Goal: Task Accomplishment & Management: Use online tool/utility

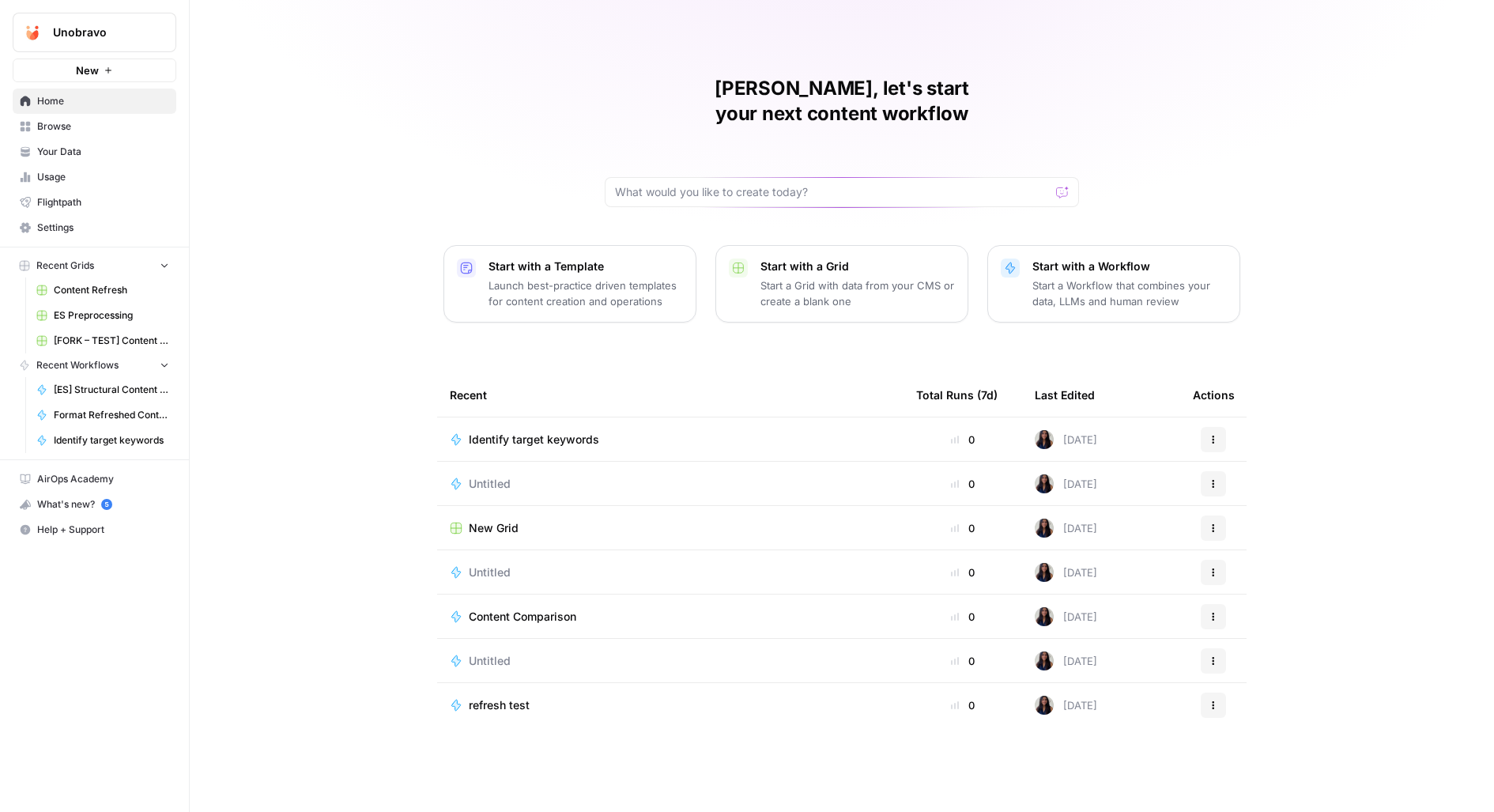
click at [146, 21] on button "Unobravo" at bounding box center [95, 33] width 164 height 39
type input "legend"
click at [58, 81] on input "legend" at bounding box center [152, 77] width 213 height 16
type input "cov"
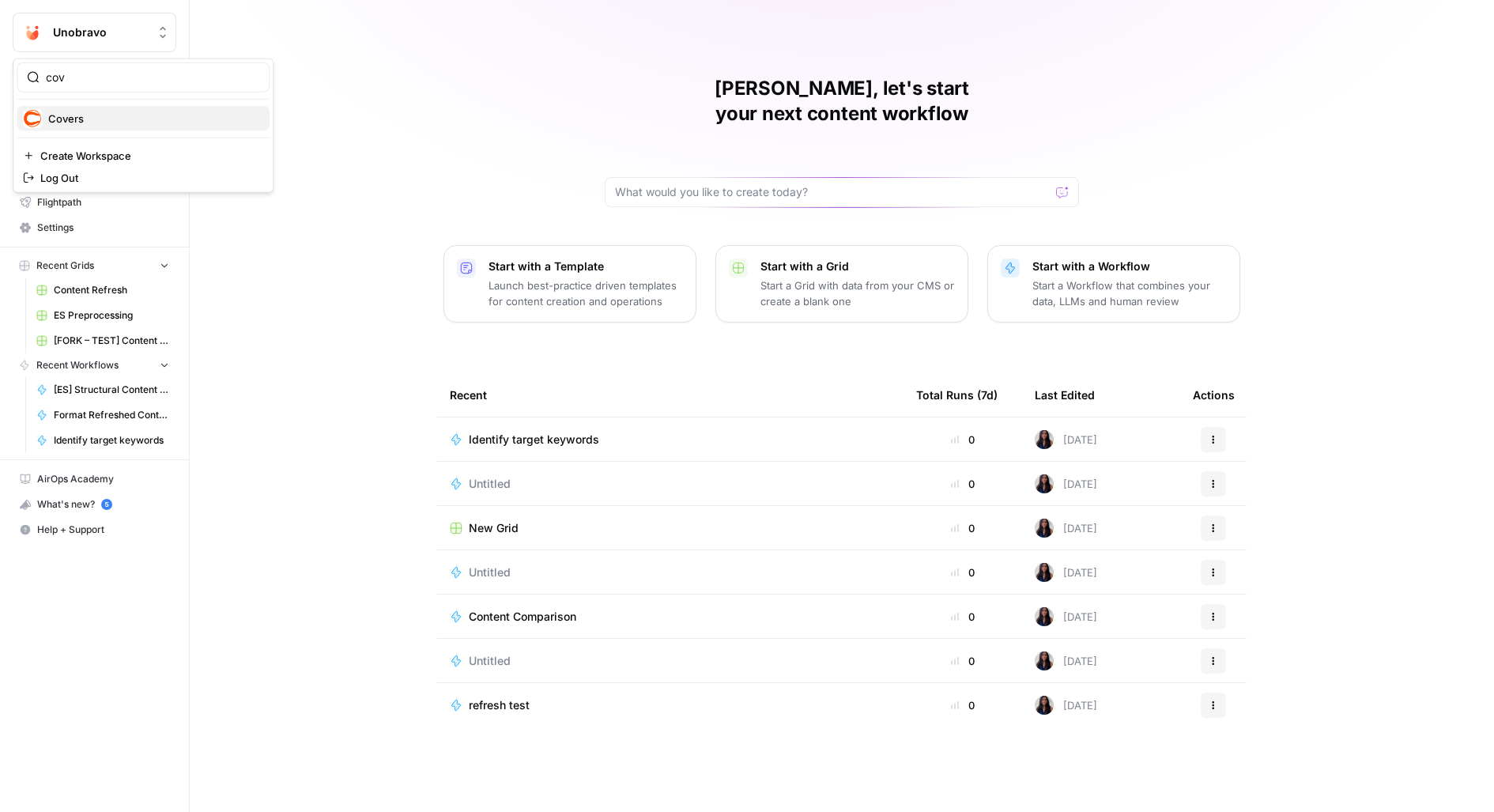
click button "Covers" at bounding box center [143, 118] width 253 height 25
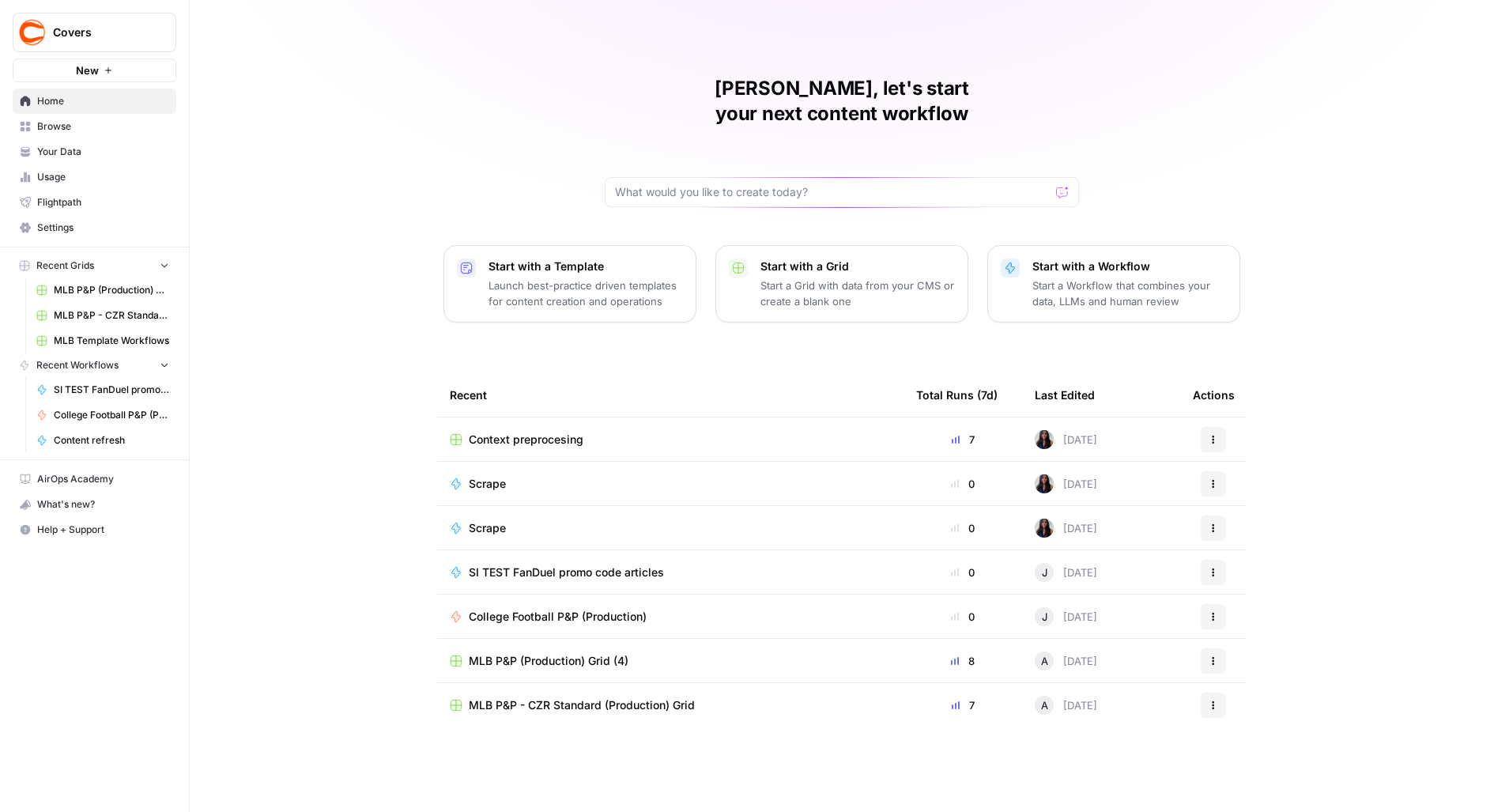
click at [52, 125] on span "Browse" at bounding box center [103, 126] width 132 height 14
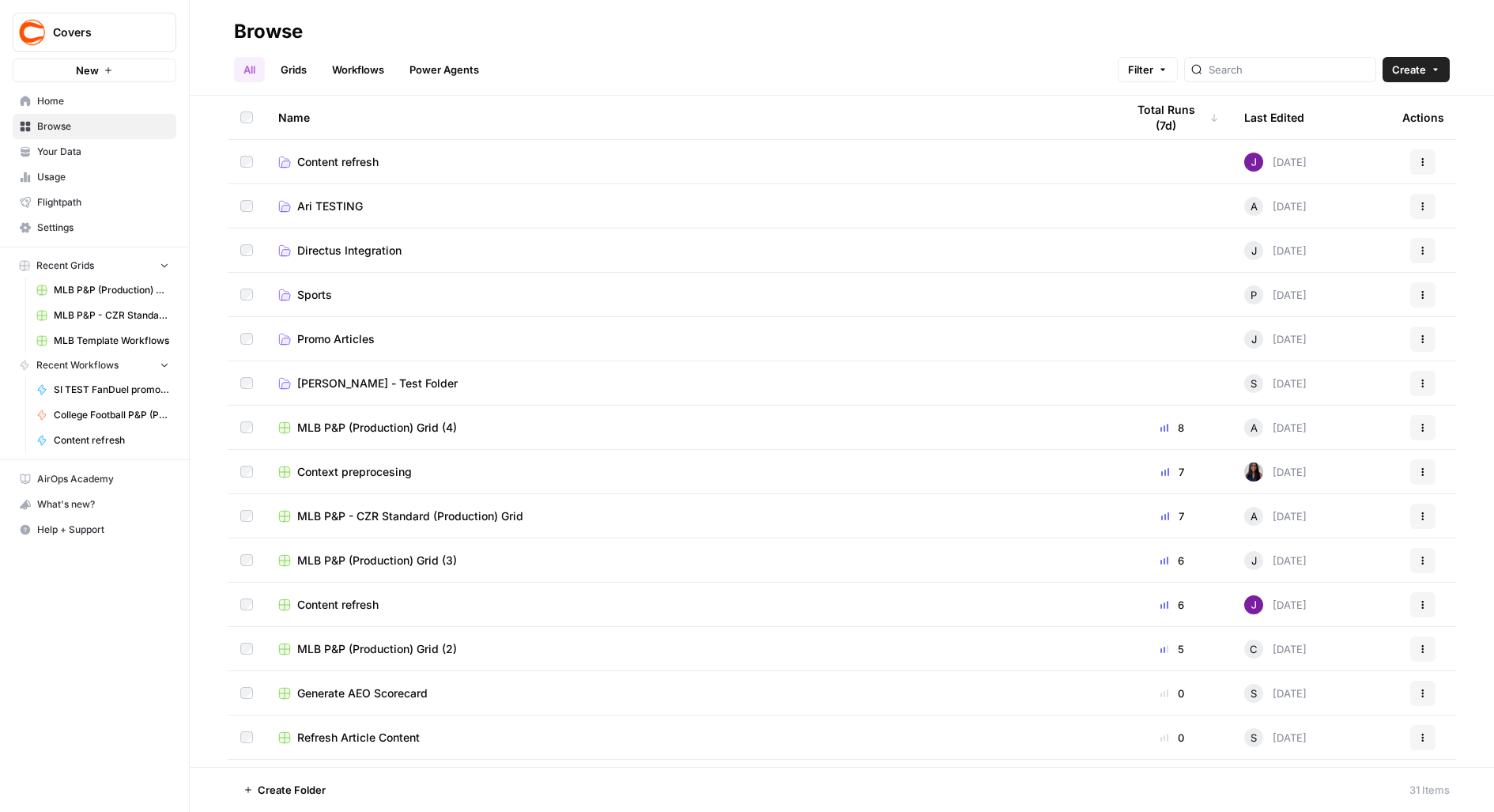
click at [317, 169] on td "Content refresh" at bounding box center [689, 161] width 848 height 44
click at [322, 605] on span "Content refresh" at bounding box center [337, 604] width 81 height 16
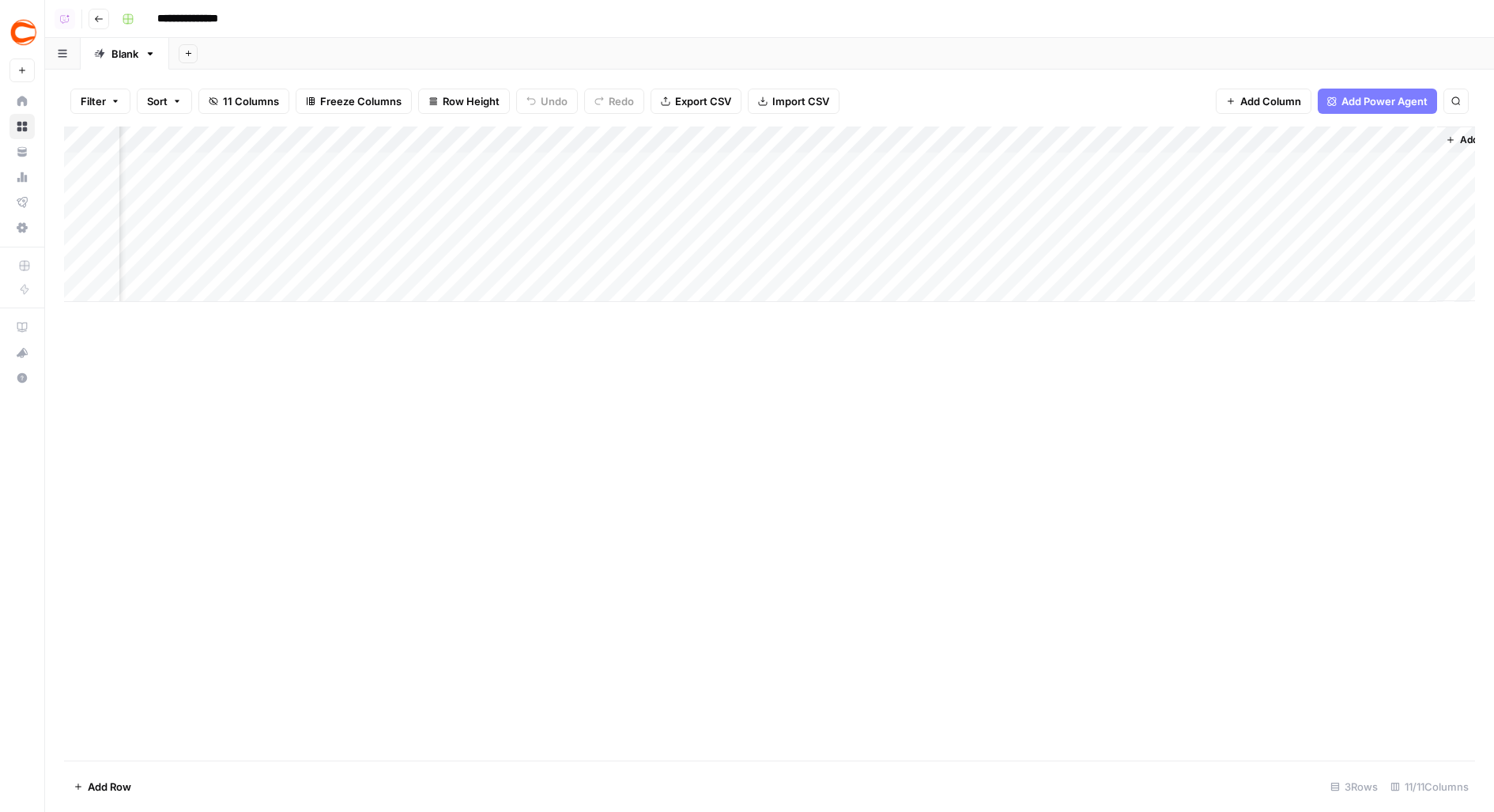
scroll to position [0, 567]
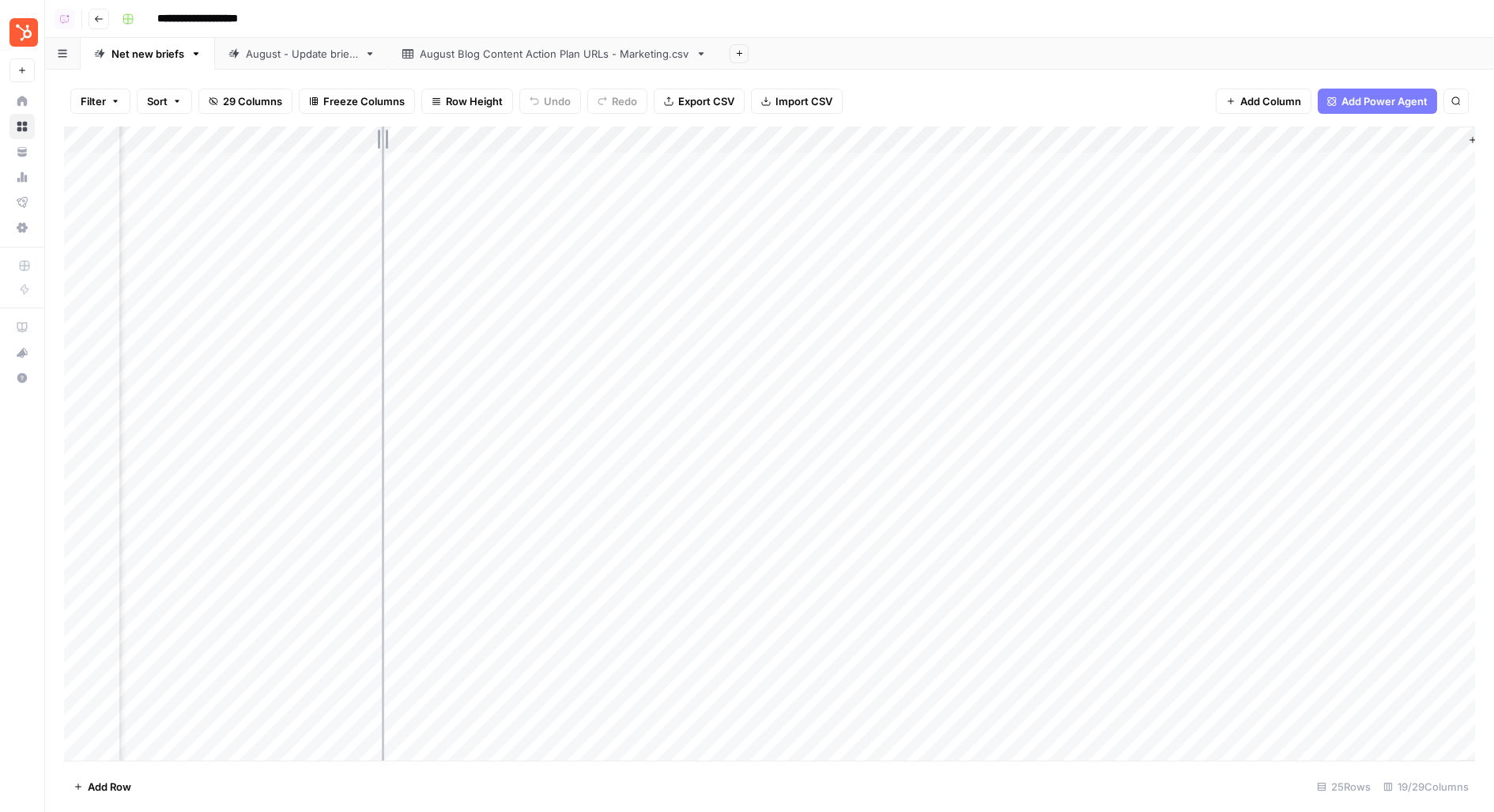
drag, startPoint x: 382, startPoint y: 140, endPoint x: 508, endPoint y: 139, distance: 126.0
click at [509, 140] on div "Add Column" at bounding box center [769, 444] width 1411 height 635
click at [494, 161] on div "Add Column" at bounding box center [769, 444] width 1411 height 635
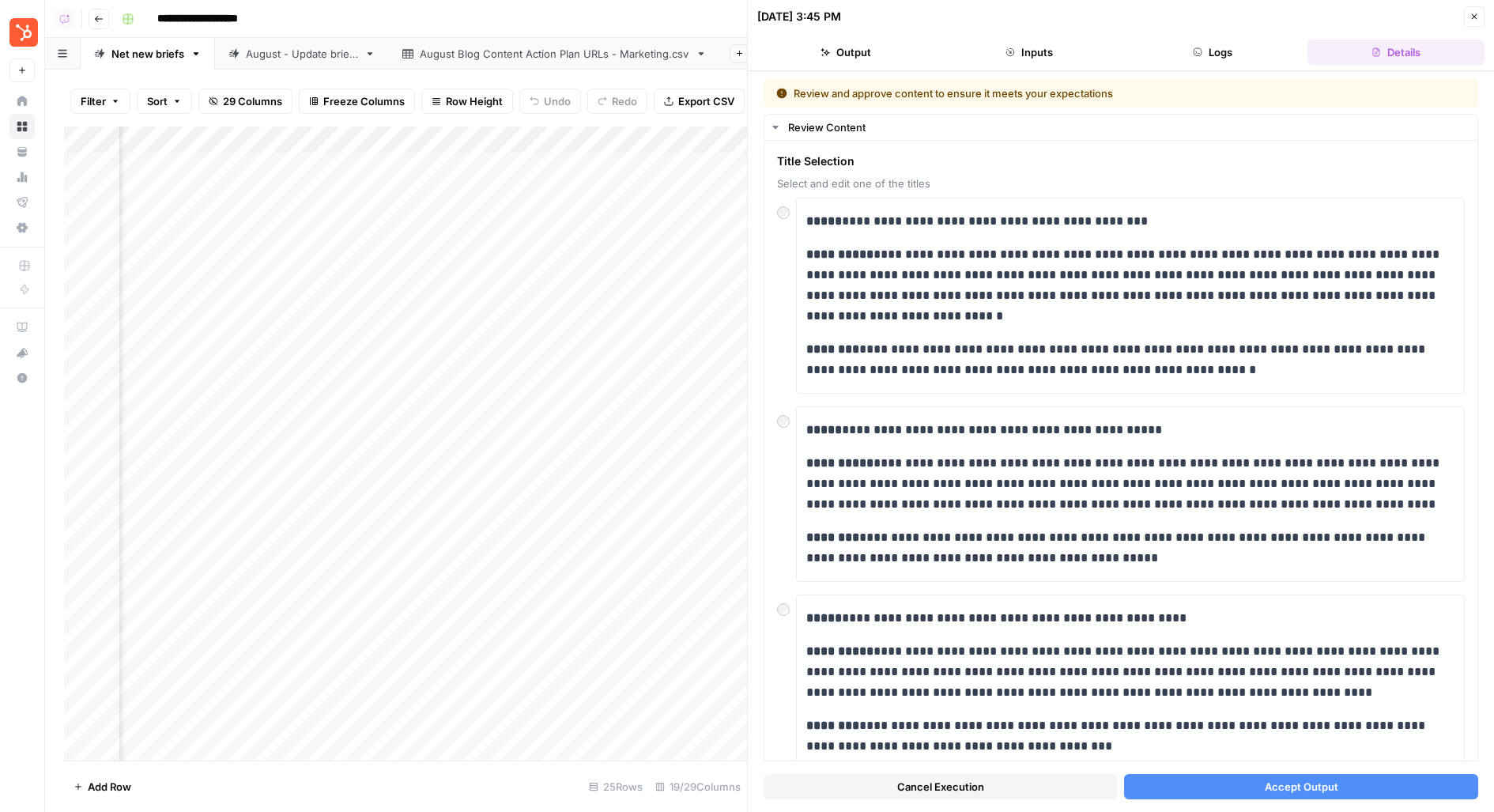
click at [1190, 775] on button "Accept Output" at bounding box center [1301, 786] width 354 height 25
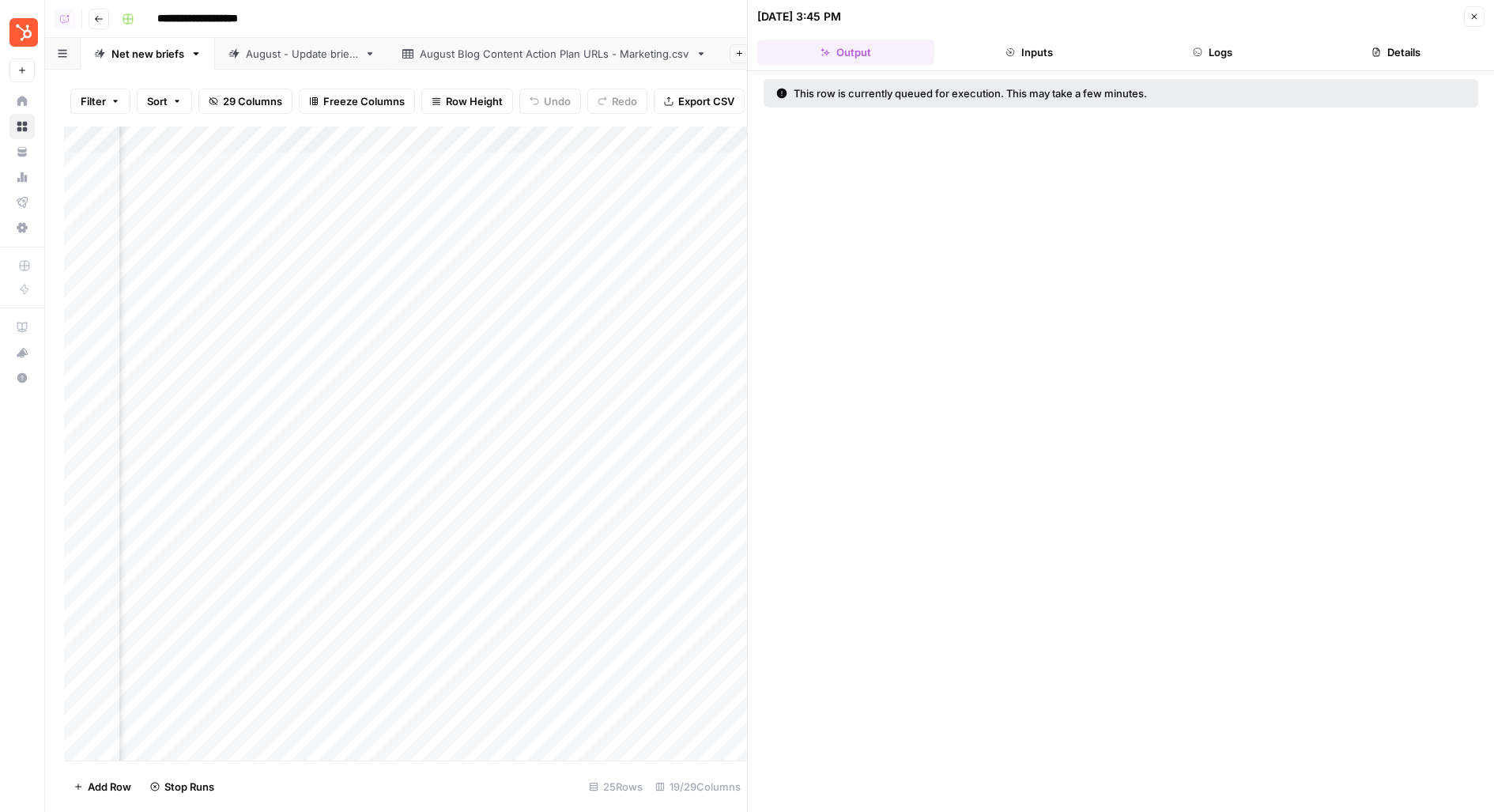
click at [1476, 17] on icon "button" at bounding box center [1474, 17] width 9 height 9
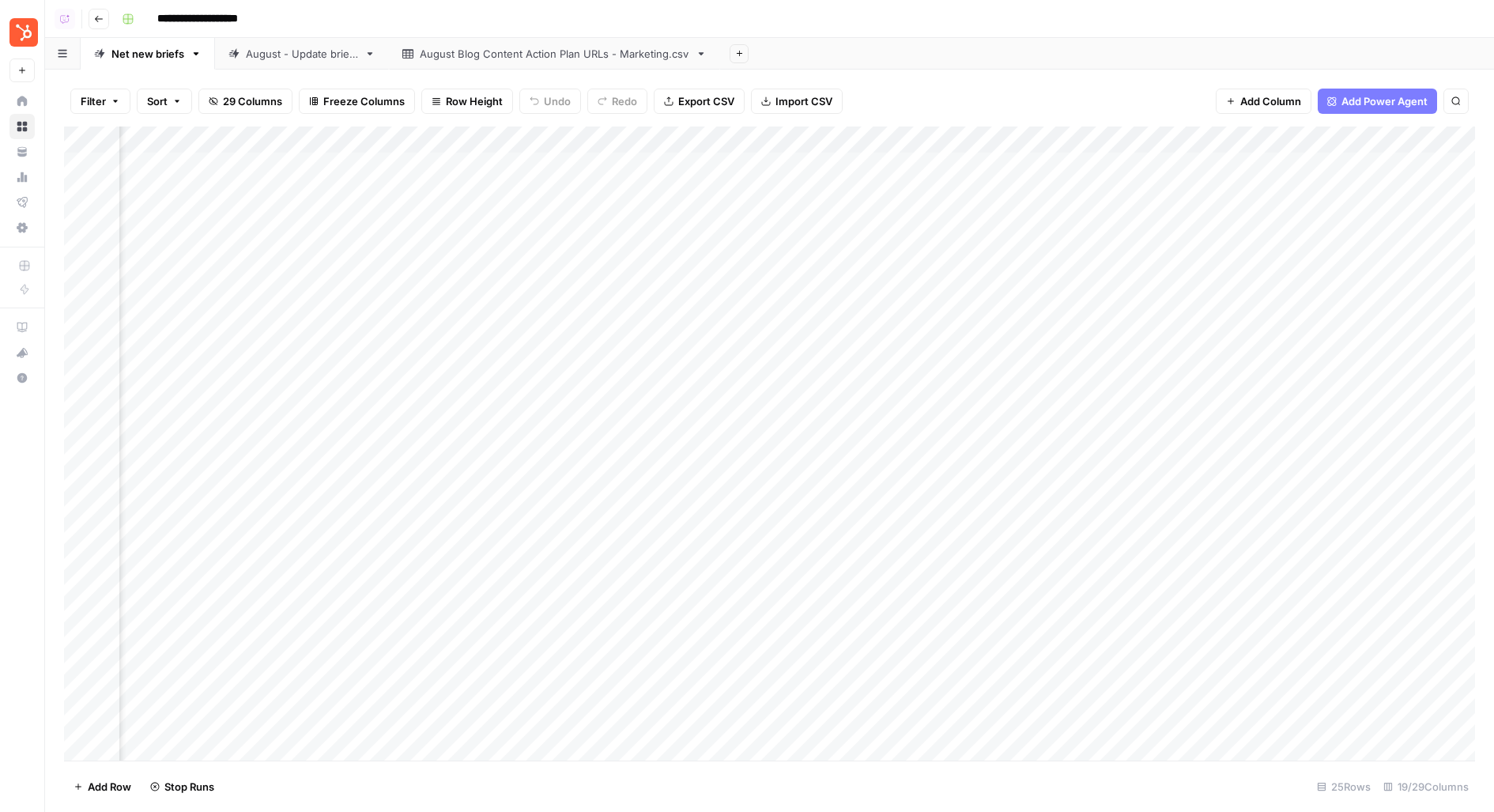
click at [494, 191] on div "Add Column" at bounding box center [769, 444] width 1411 height 635
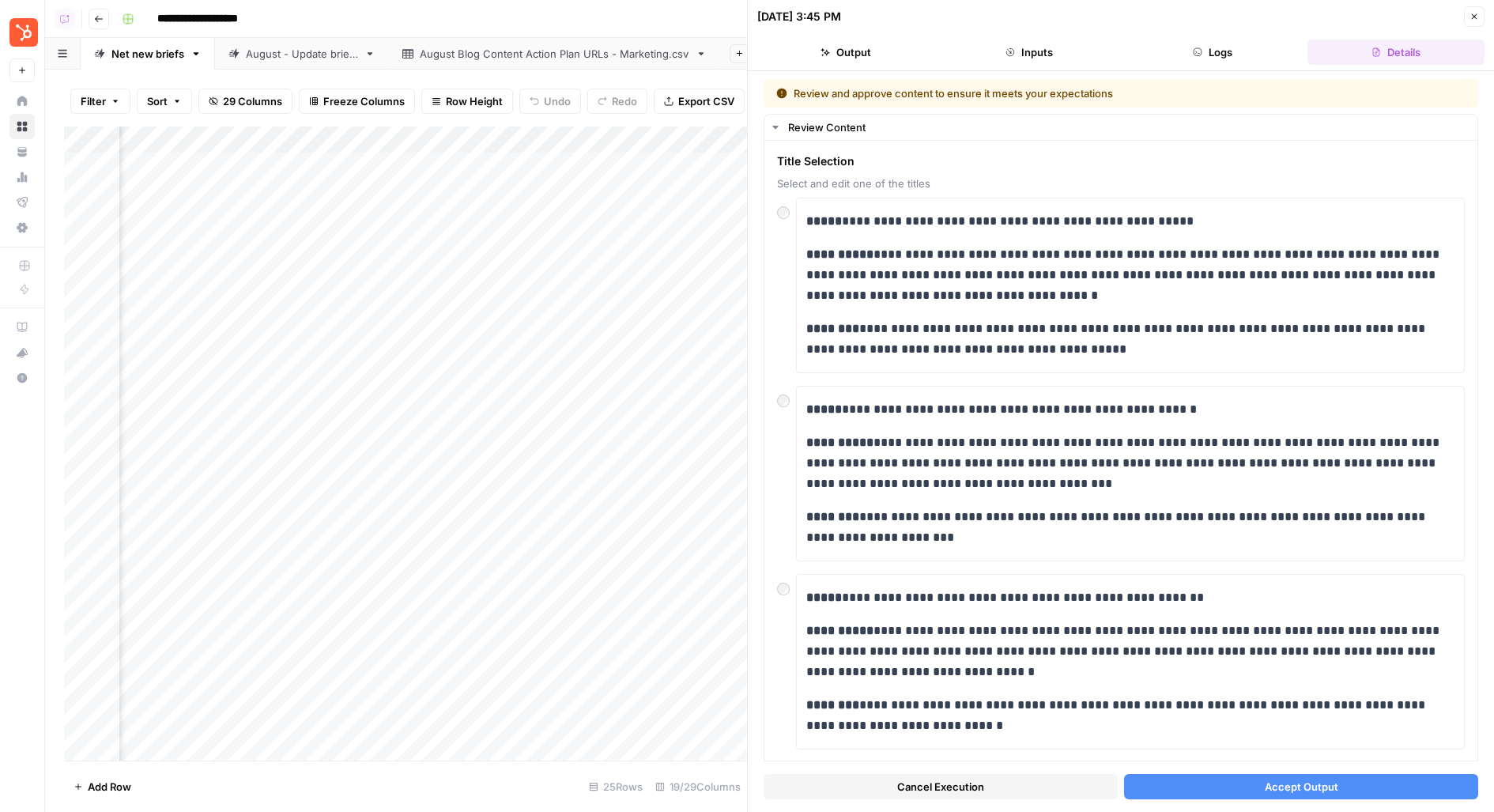
click at [1162, 787] on button "Accept Output" at bounding box center [1301, 786] width 354 height 25
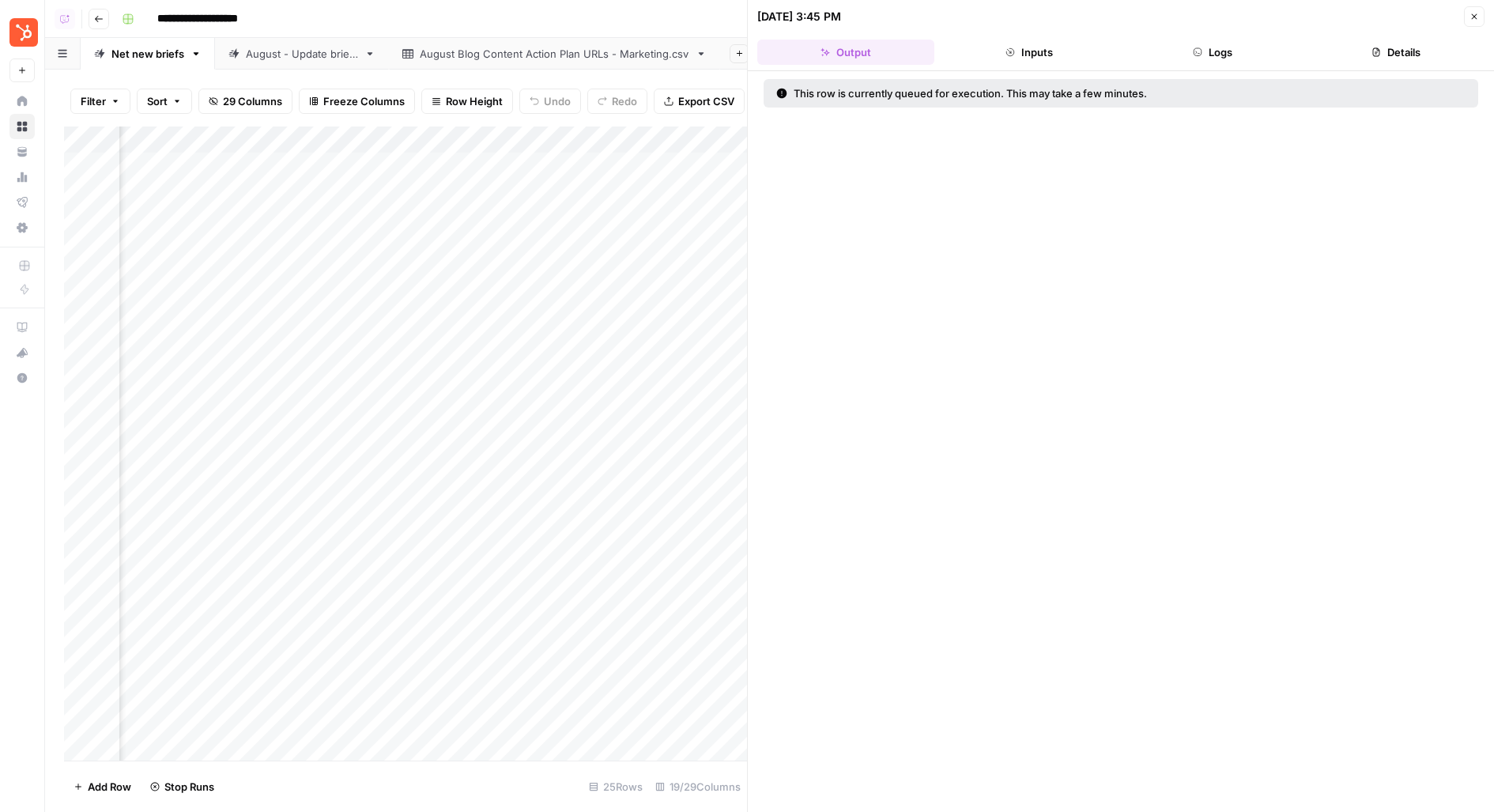
click at [1479, 19] on button "Close" at bounding box center [1474, 17] width 20 height 20
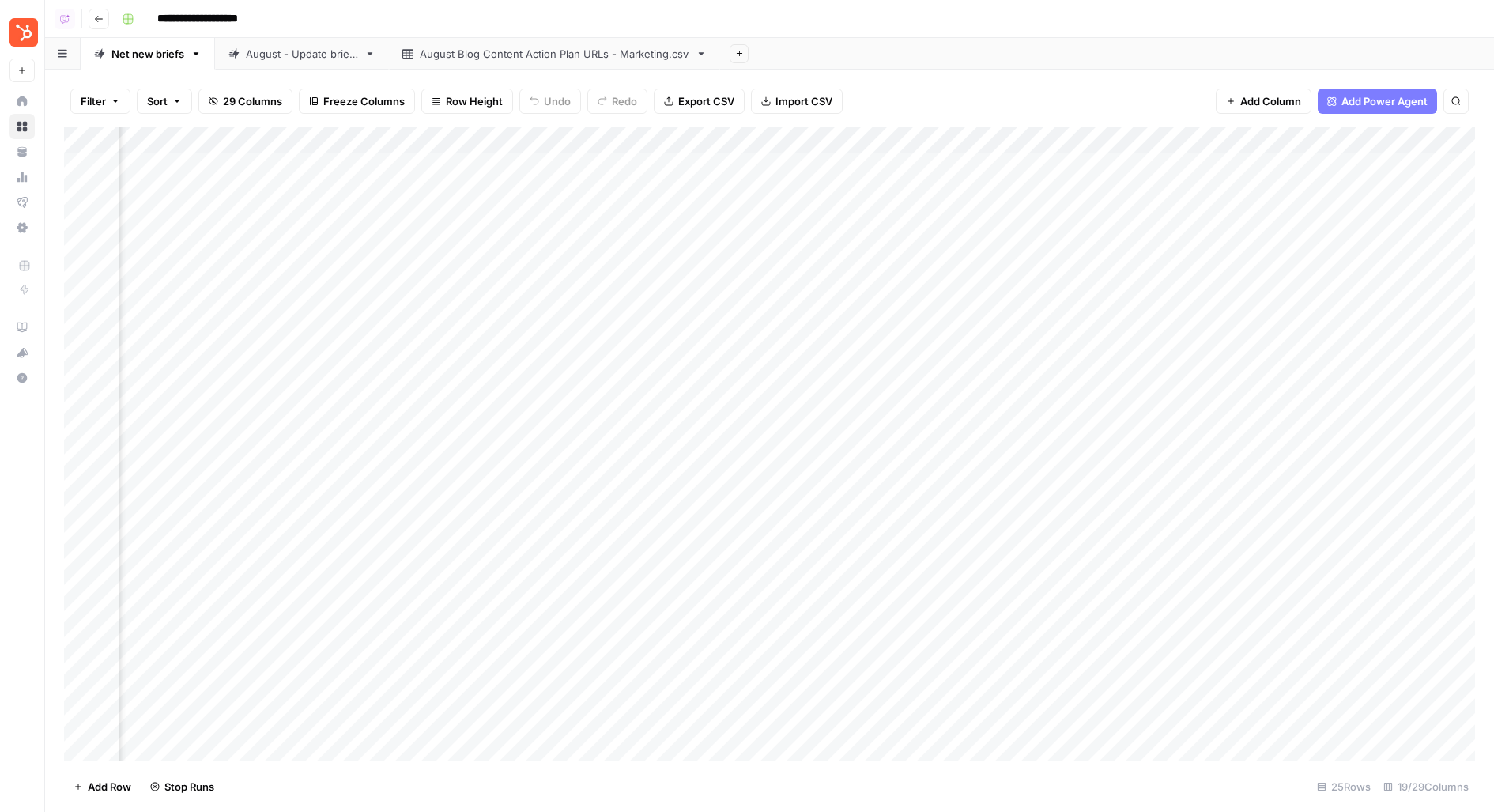
click at [309, 50] on div "August - Update briefs" at bounding box center [302, 53] width 113 height 16
click at [132, 55] on div "Net new briefs" at bounding box center [148, 53] width 73 height 16
click at [117, 53] on input "**********" at bounding box center [149, 54] width 75 height 20
type input "**********"
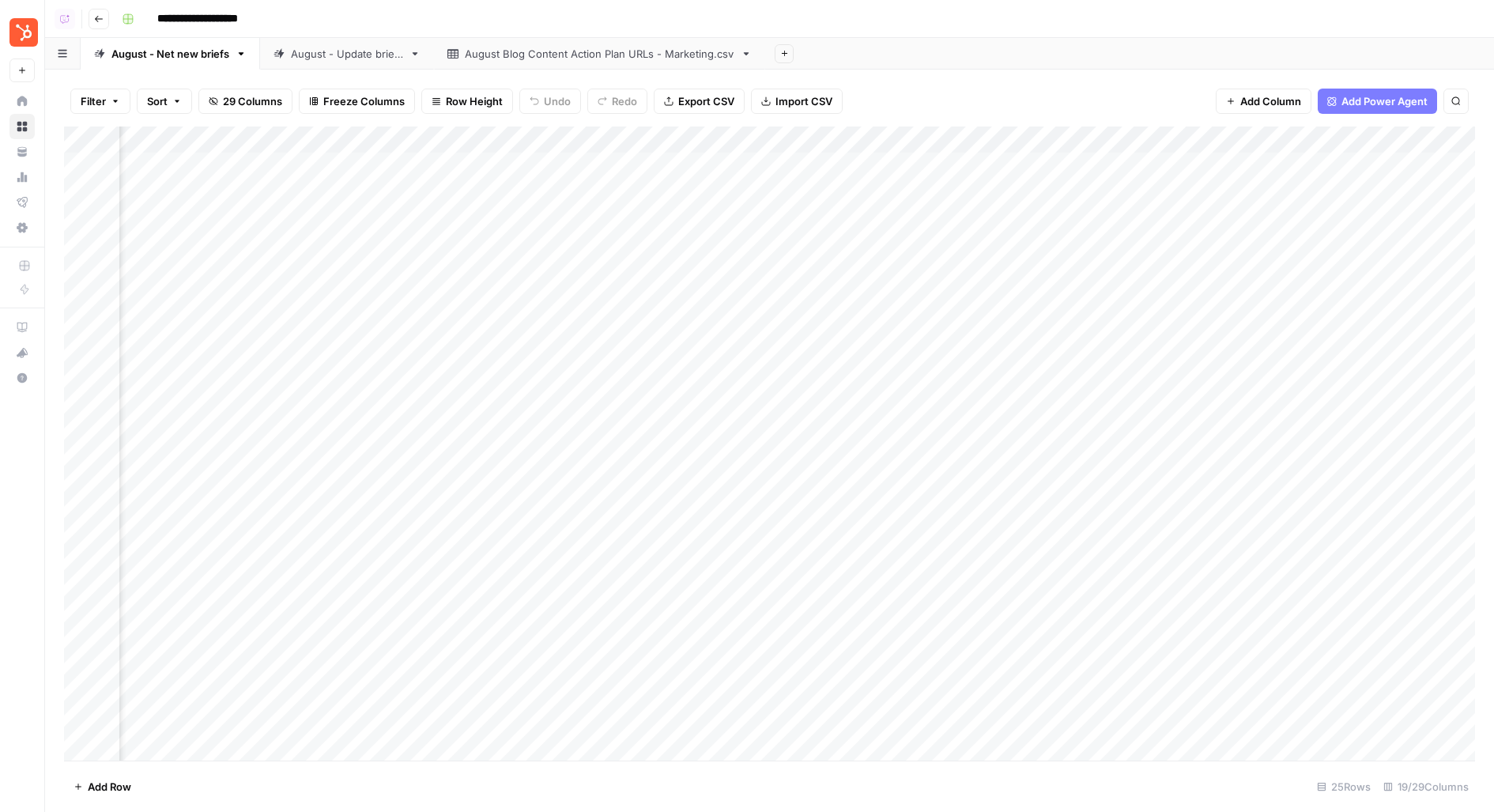
scroll to position [0, 1789]
drag, startPoint x: 1247, startPoint y: 142, endPoint x: 1302, endPoint y: 142, distance: 55.0
click at [1302, 142] on div "Add Column" at bounding box center [769, 444] width 1411 height 635
click at [273, 135] on div "Add Column" at bounding box center [769, 444] width 1411 height 635
click at [323, 52] on div "August - Update briefs" at bounding box center [346, 53] width 113 height 16
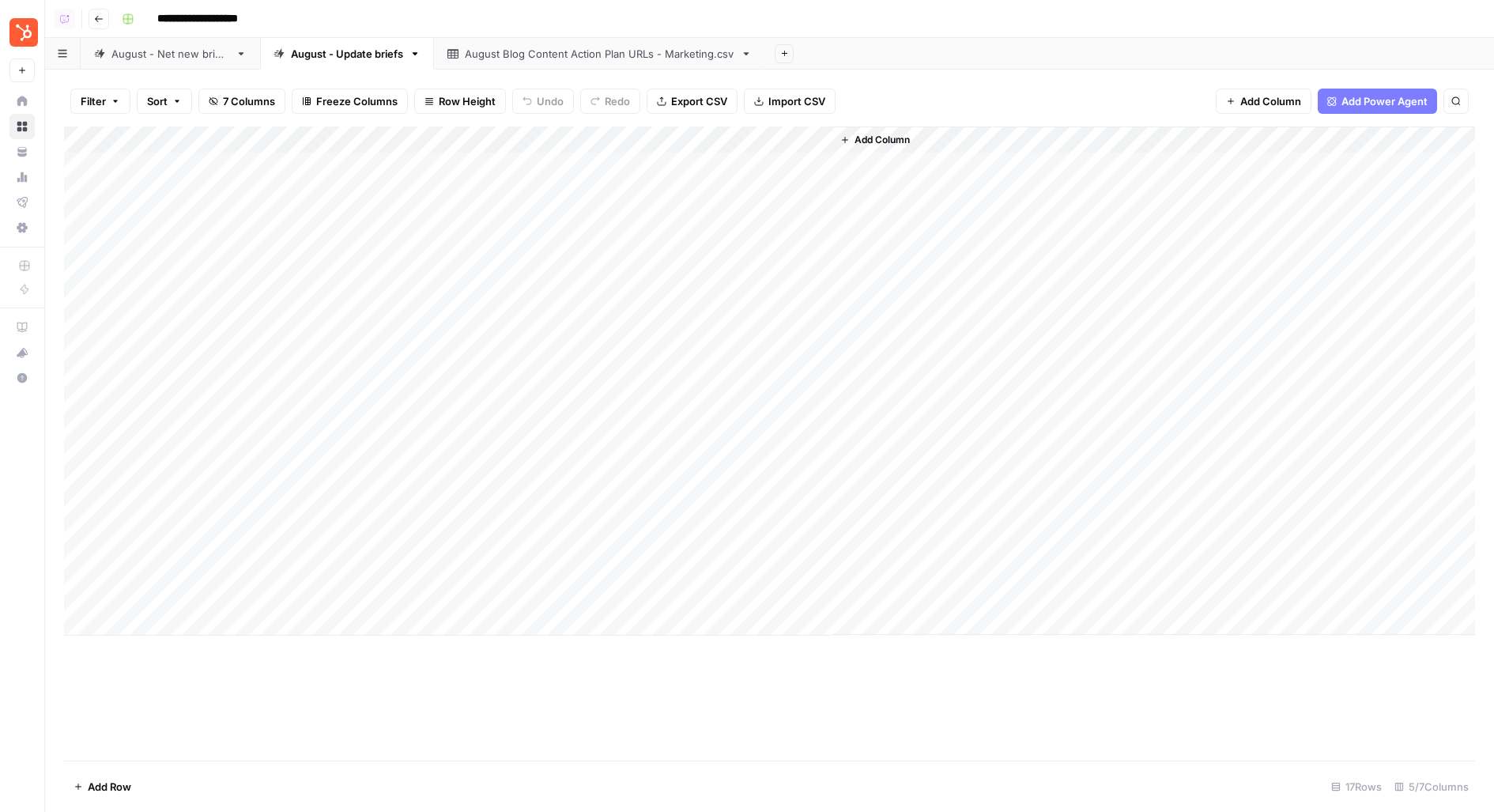
drag, startPoint x: 830, startPoint y: 140, endPoint x: 897, endPoint y: 140, distance: 67.0
click at [898, 140] on div "Add Column" at bounding box center [1153, 381] width 645 height 508
click at [897, 139] on span "Add Column" at bounding box center [881, 140] width 55 height 14
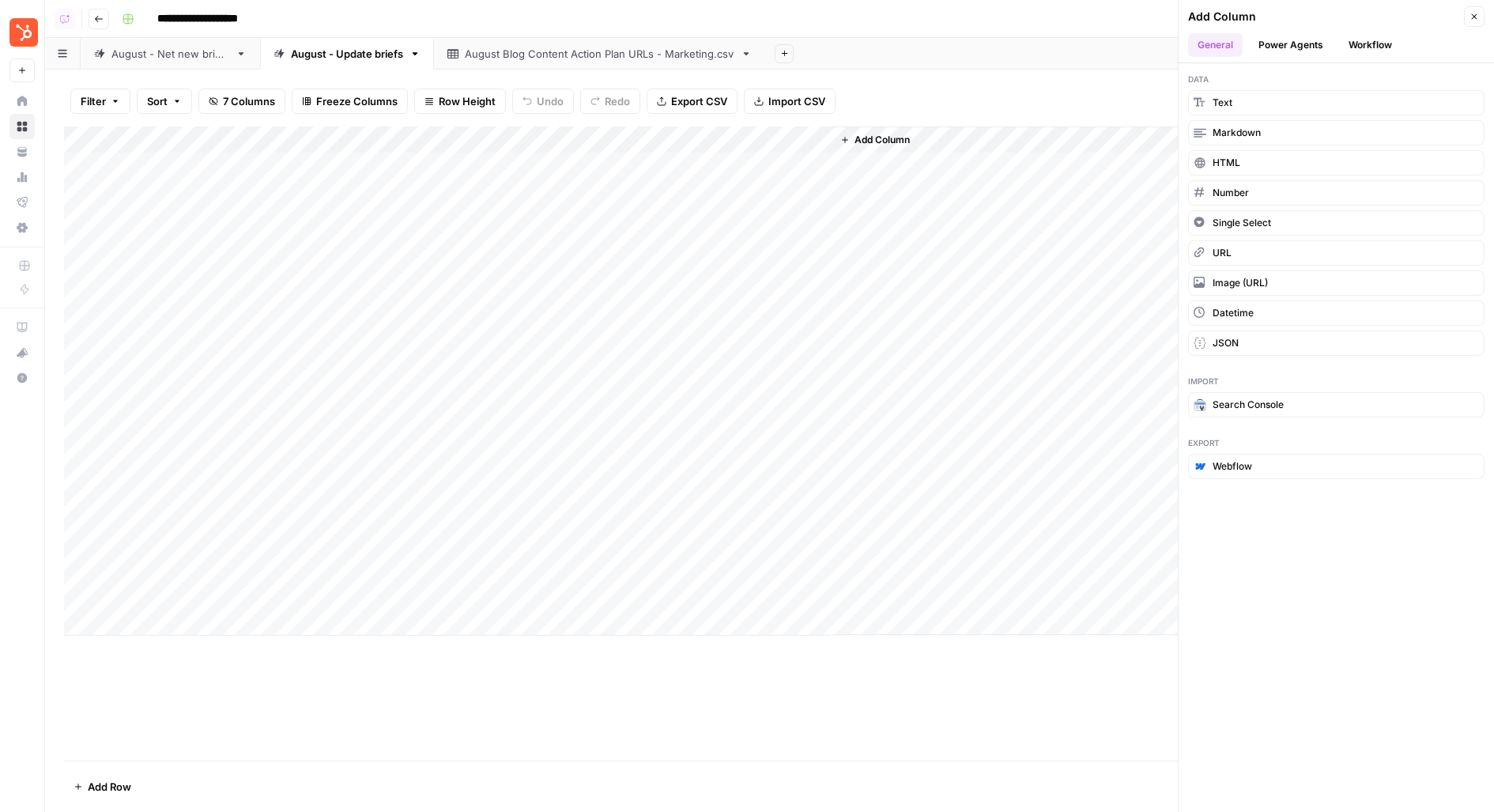
click at [1379, 35] on button "Workflow" at bounding box center [1370, 45] width 62 height 23
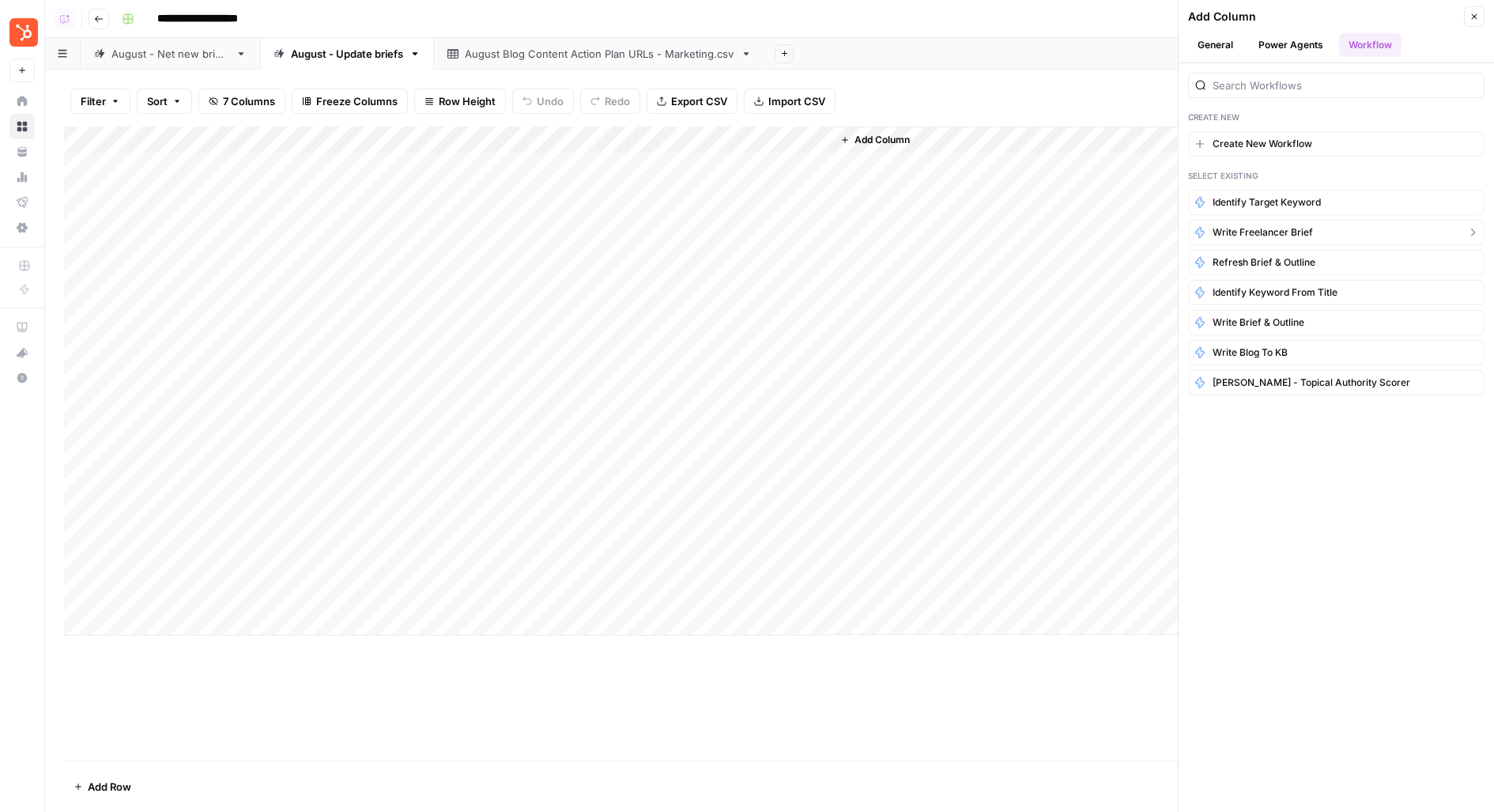
click at [1276, 234] on span "Write Freelancer Brief" at bounding box center [1263, 232] width 101 height 14
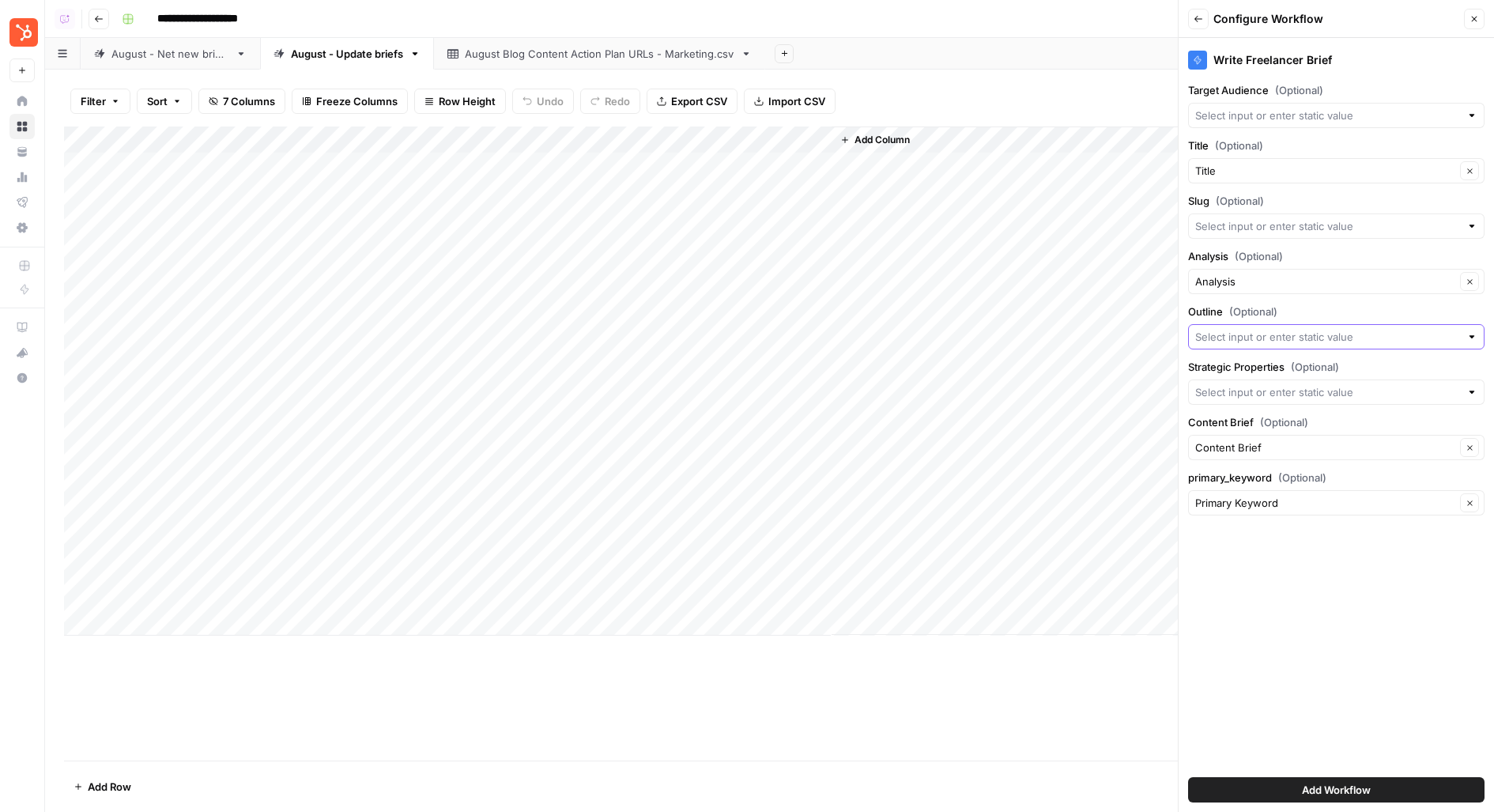
click at [1216, 331] on input "Outline (Optional)" at bounding box center [1327, 336] width 265 height 16
click at [1237, 309] on span "(Optional)" at bounding box center [1254, 311] width 48 height 16
click at [1237, 329] on input "Outline (Optional)" at bounding box center [1327, 336] width 265 height 16
click at [1237, 309] on span "(Optional)" at bounding box center [1254, 311] width 48 height 16
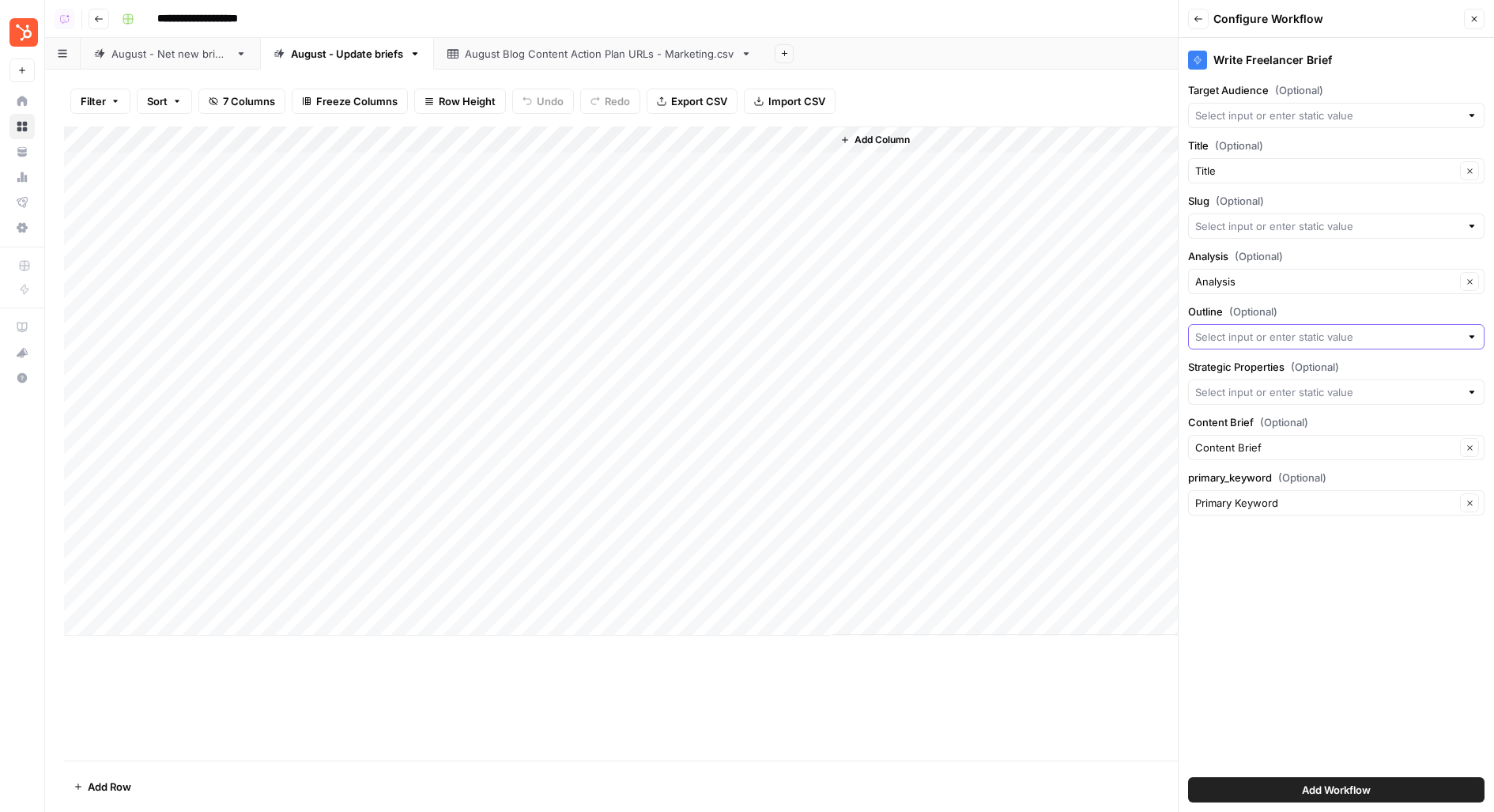
click at [1237, 329] on input "Outline (Optional)" at bounding box center [1327, 336] width 265 height 16
click at [1246, 695] on div "Write Freelancer Brief Target Audience (Optional) Title (Optional) Title Clear …" at bounding box center [1336, 425] width 316 height 774
click at [1270, 792] on button "Add Workflow" at bounding box center [1337, 789] width 296 height 25
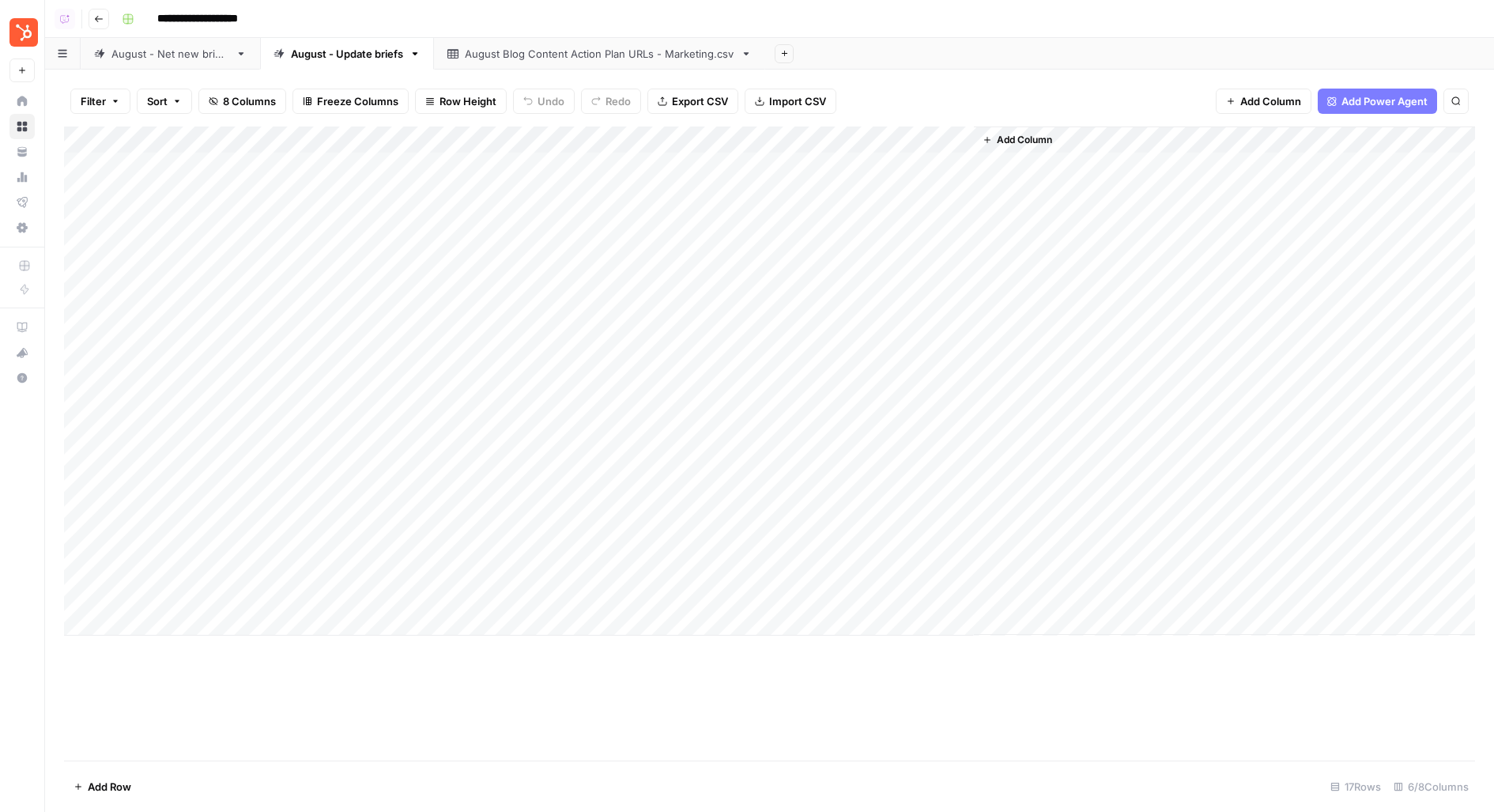
click at [190, 64] on link "August - Net new briefs" at bounding box center [170, 54] width 180 height 32
click at [1371, 165] on div "Add Column" at bounding box center [769, 444] width 1411 height 635
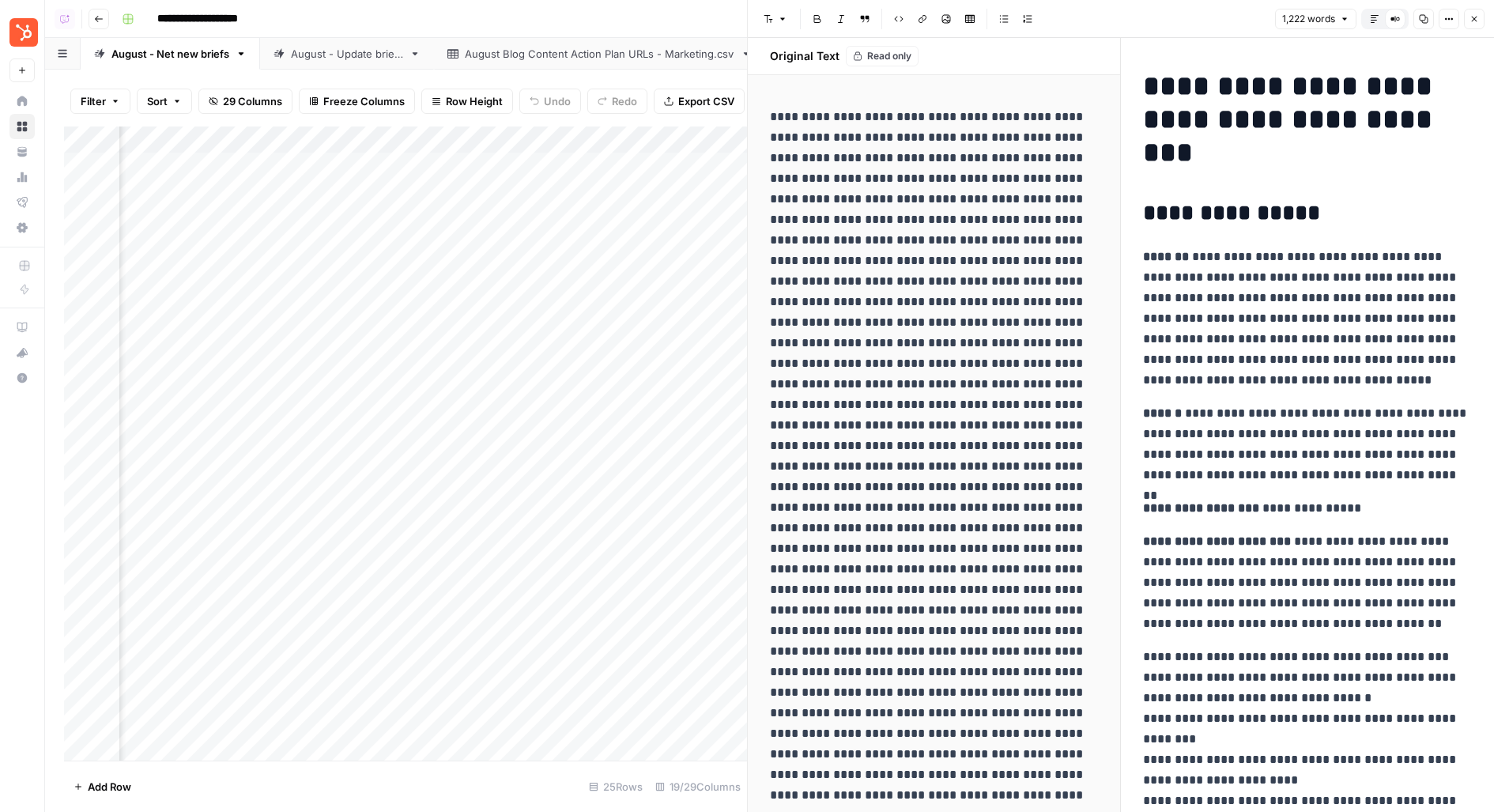
click at [1364, 14] on div "Default Editor Compare Old vs New Content" at bounding box center [1385, 19] width 48 height 20
click at [1371, 16] on button "Default Editor" at bounding box center [1375, 19] width 20 height 20
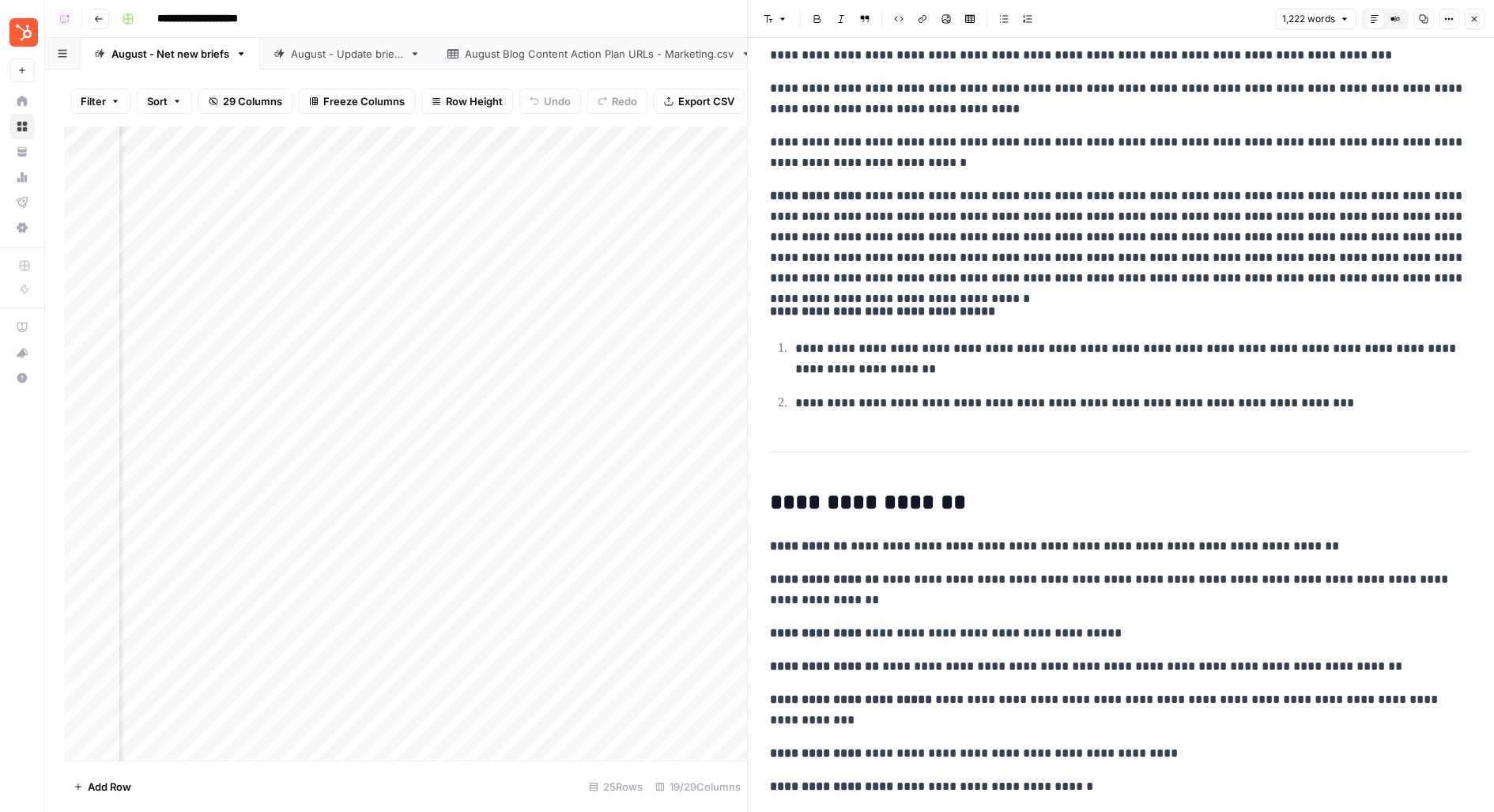
scroll to position [3903, 0]
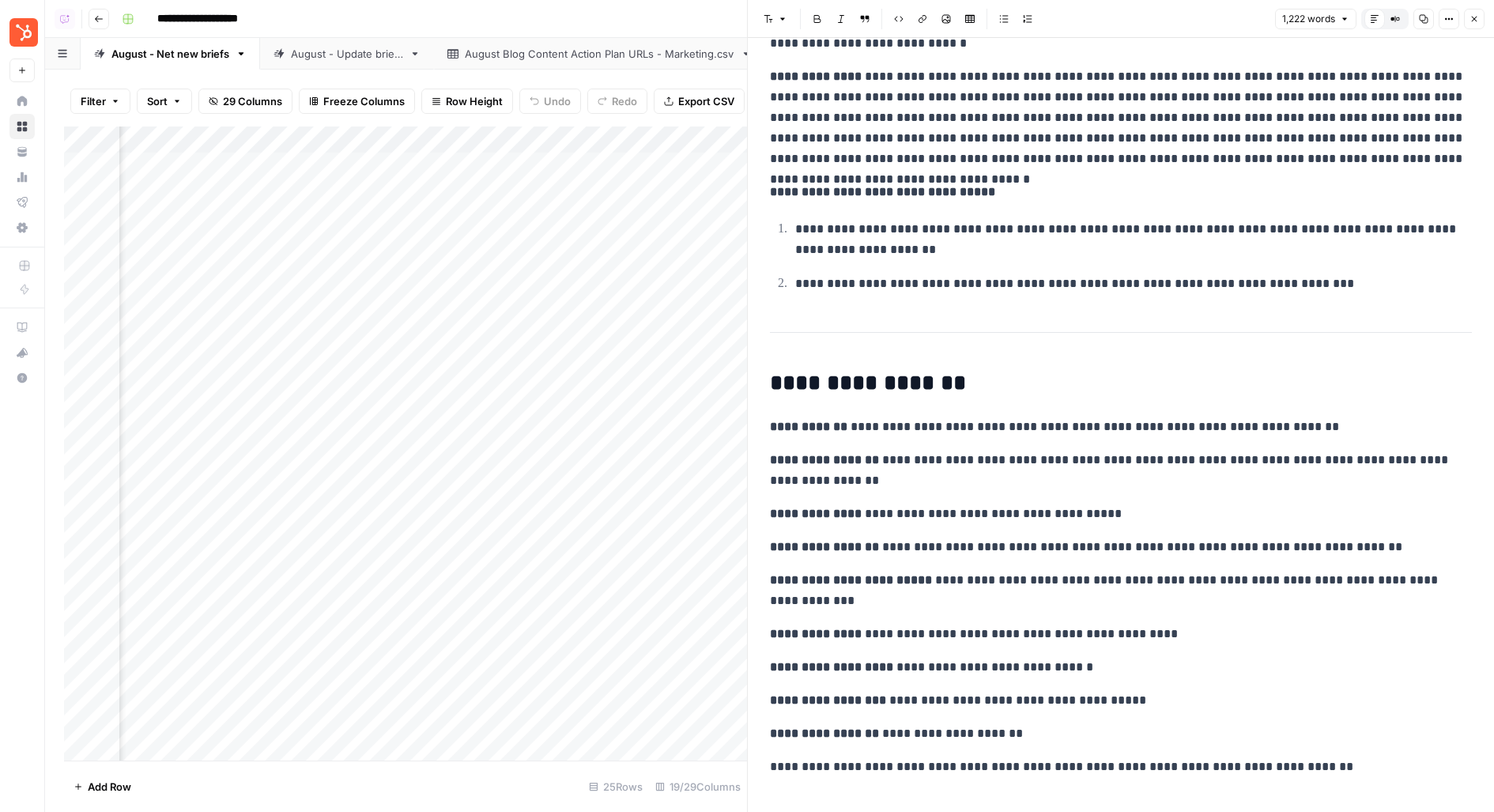
click at [1472, 15] on icon "button" at bounding box center [1474, 19] width 9 height 9
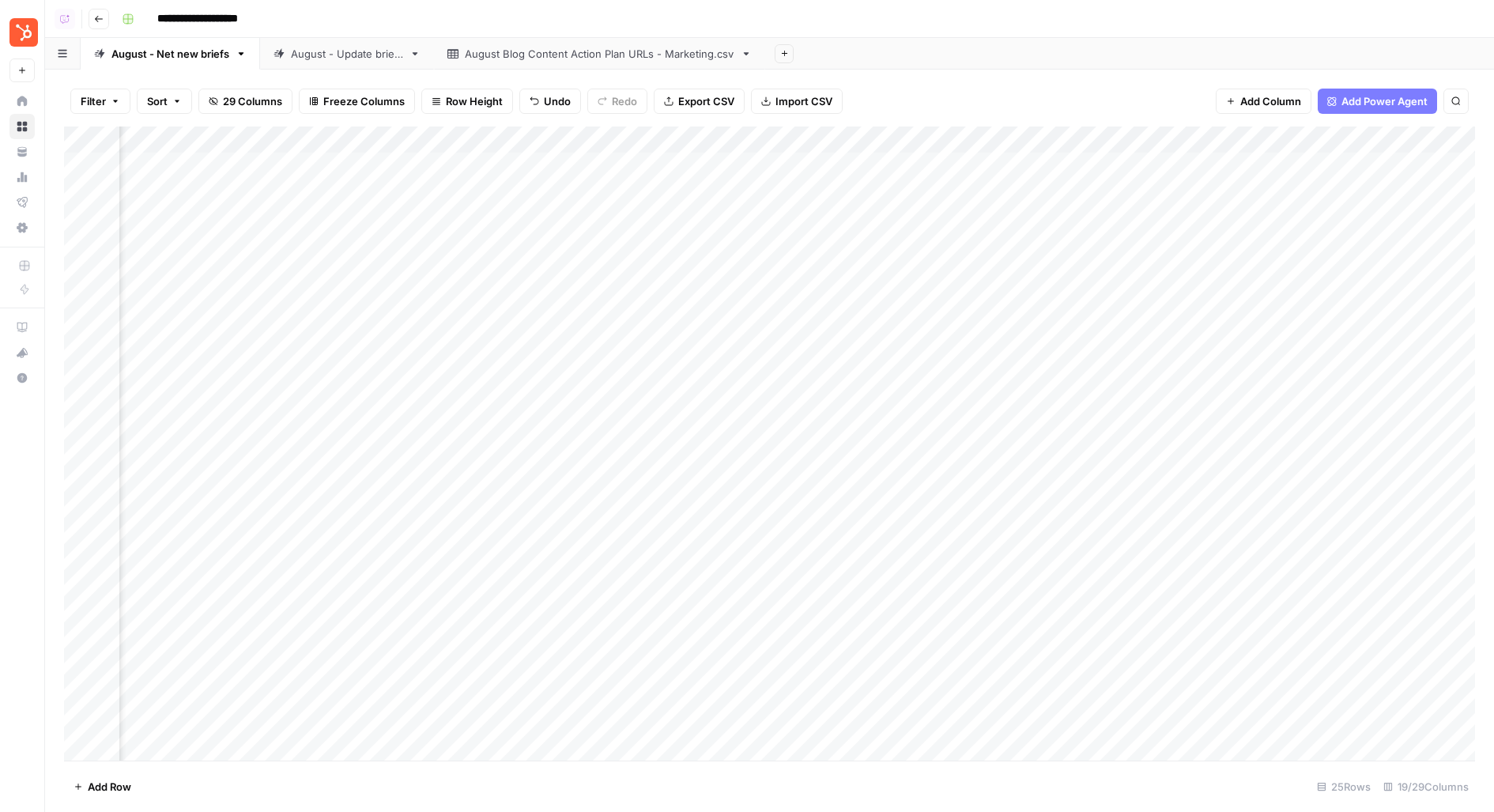
scroll to position [0, 1121]
click at [944, 162] on div "Add Column" at bounding box center [769, 444] width 1411 height 635
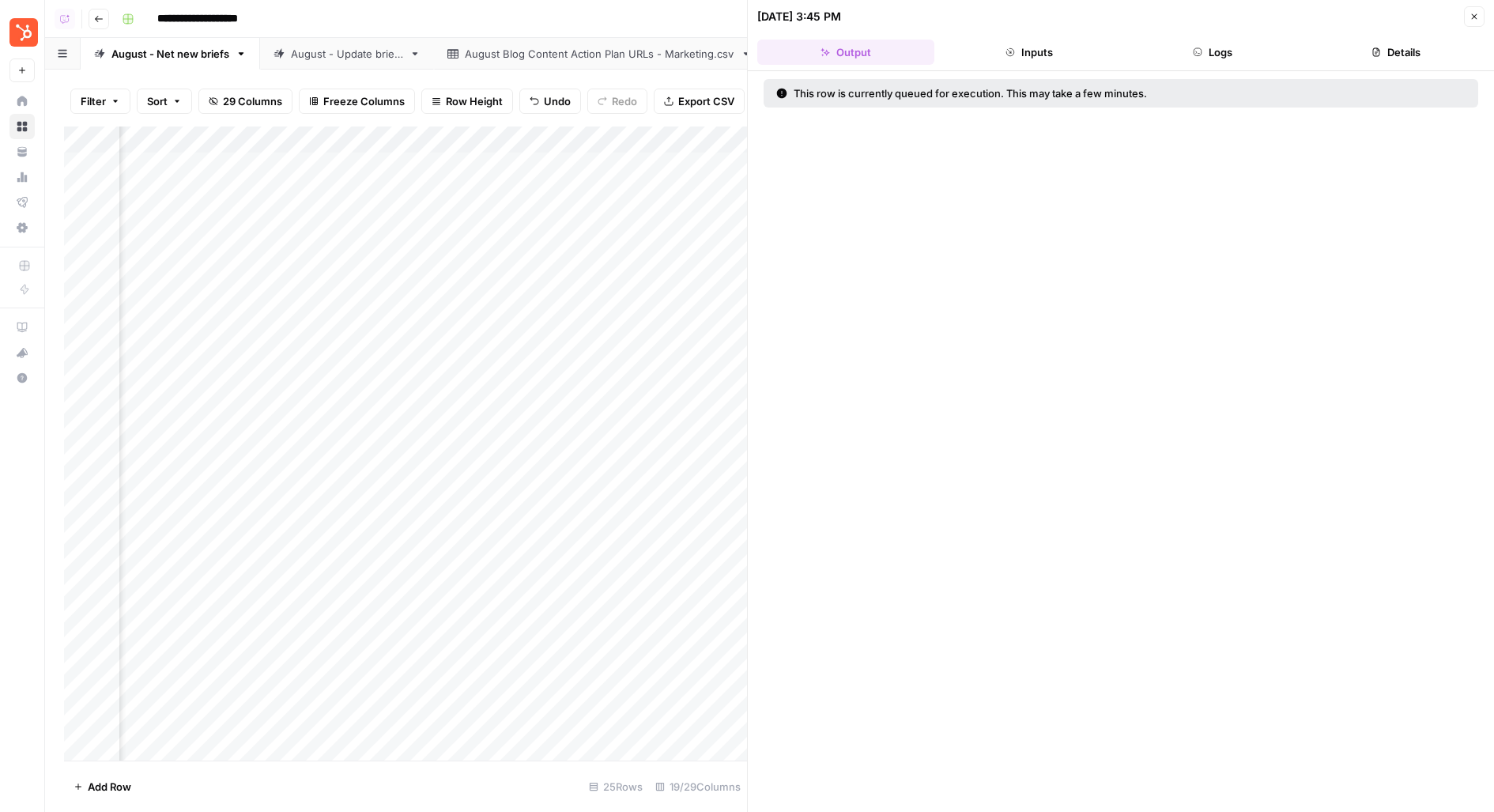
click at [1193, 61] on button "Logs" at bounding box center [1213, 51] width 177 height 25
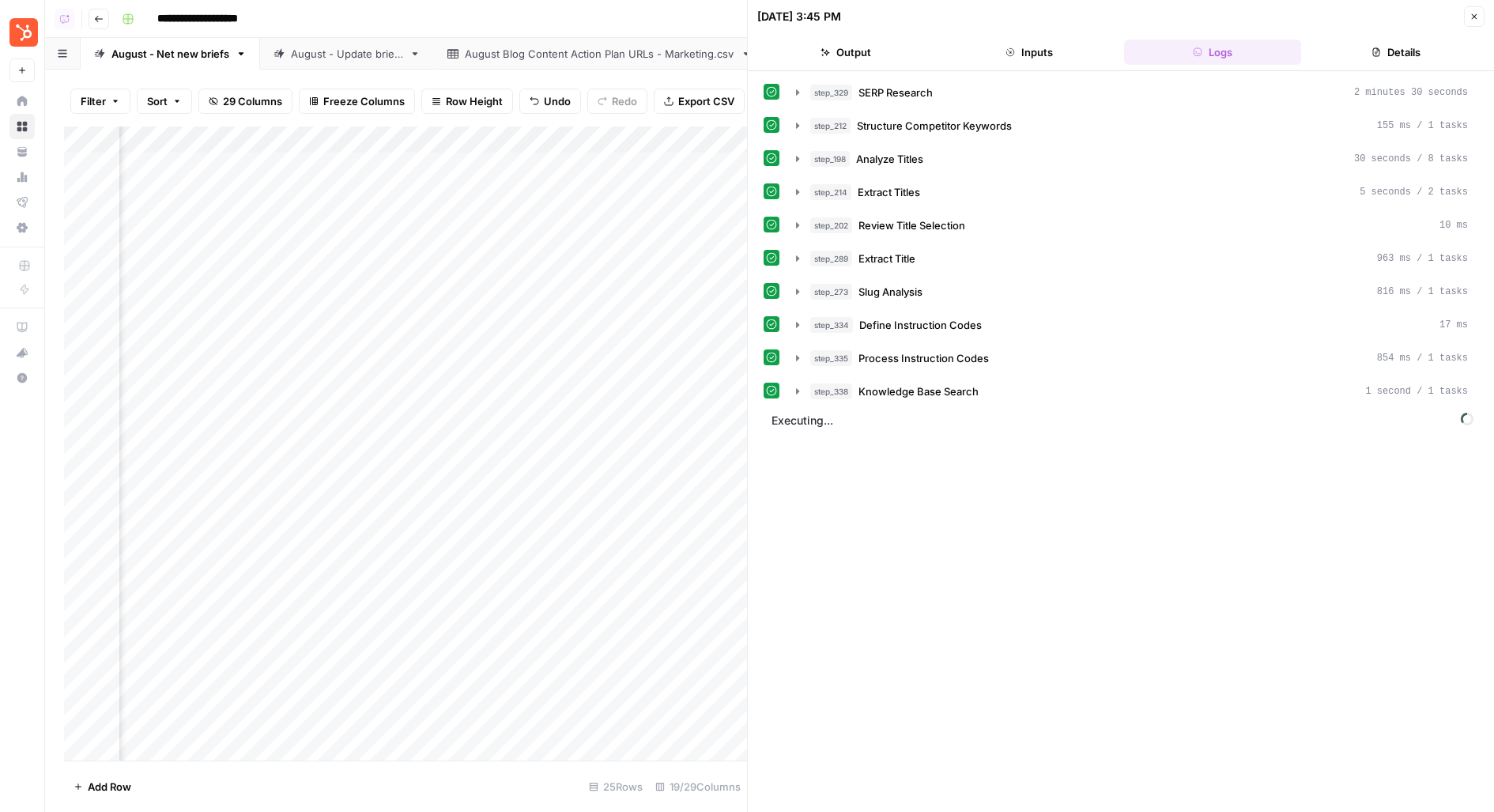
click at [966, 427] on div "step_329 SERP Research 2 minutes 30 seconds step_212 Structure Competitor Keywo…" at bounding box center [1120, 441] width 714 height 724
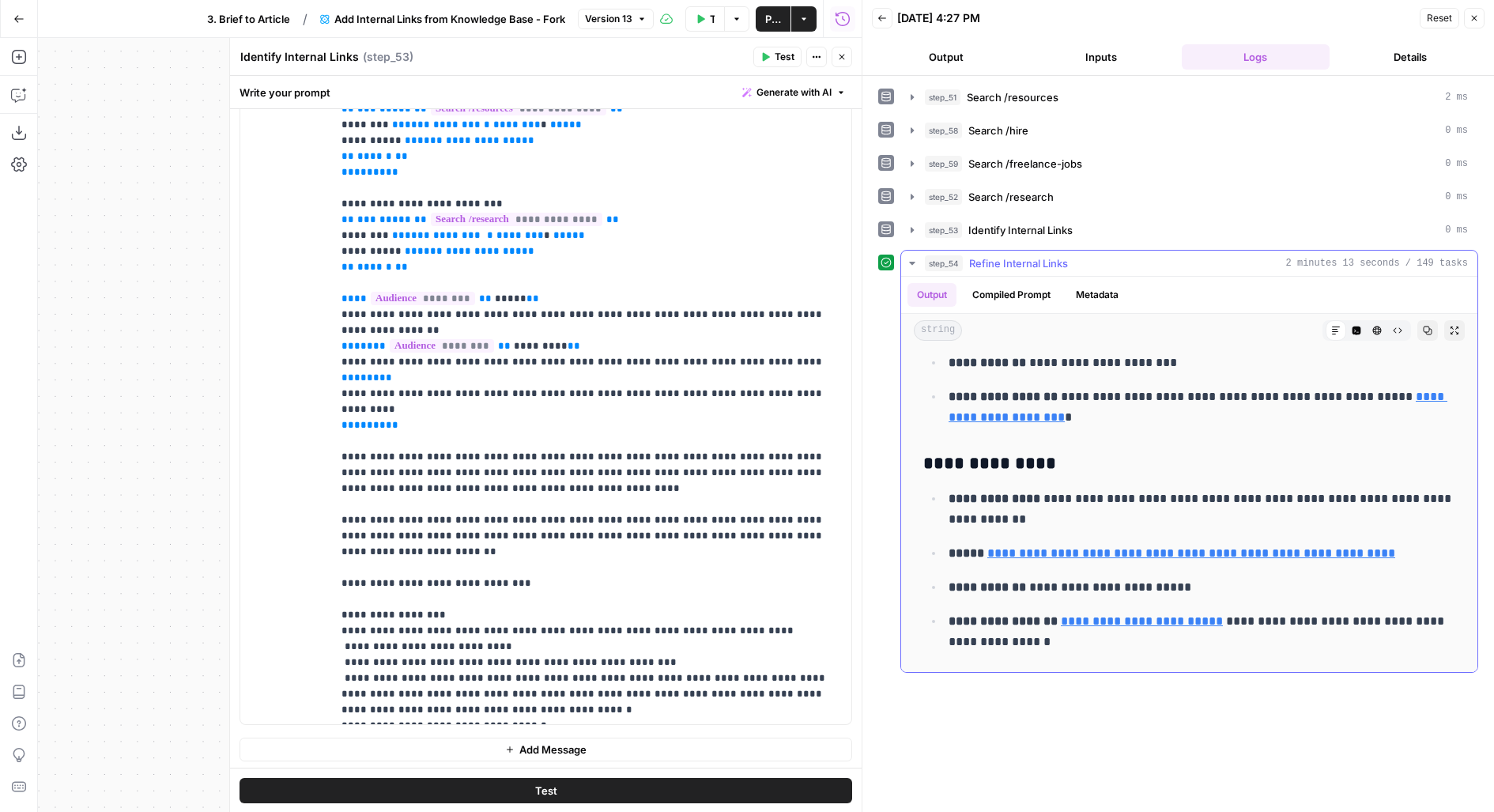
scroll to position [2559, 0]
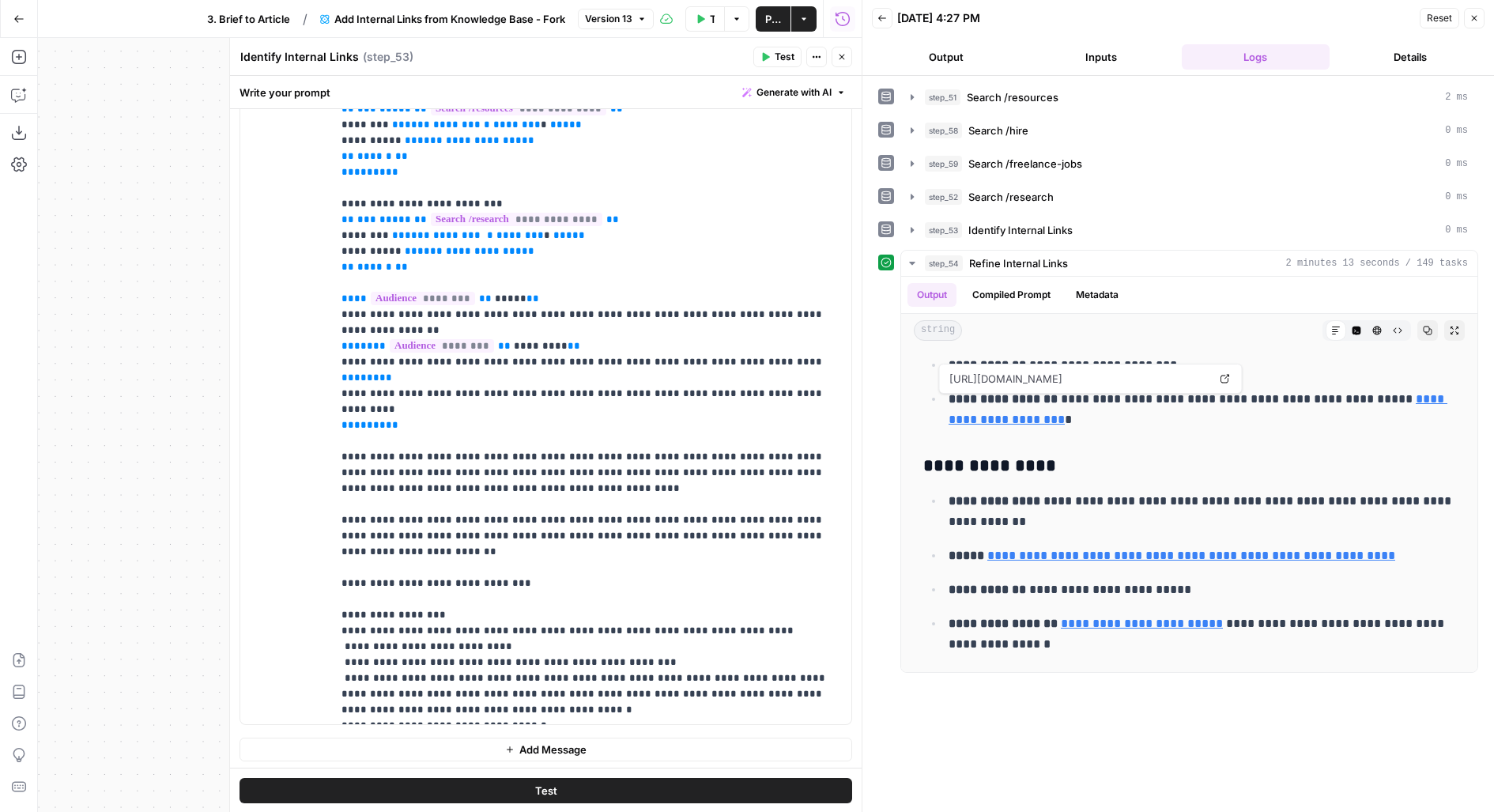
click at [842, 70] on header "Identify Internal Links Identify Internal Links ( step_53 ) Test Actions Close" at bounding box center [546, 57] width 632 height 38
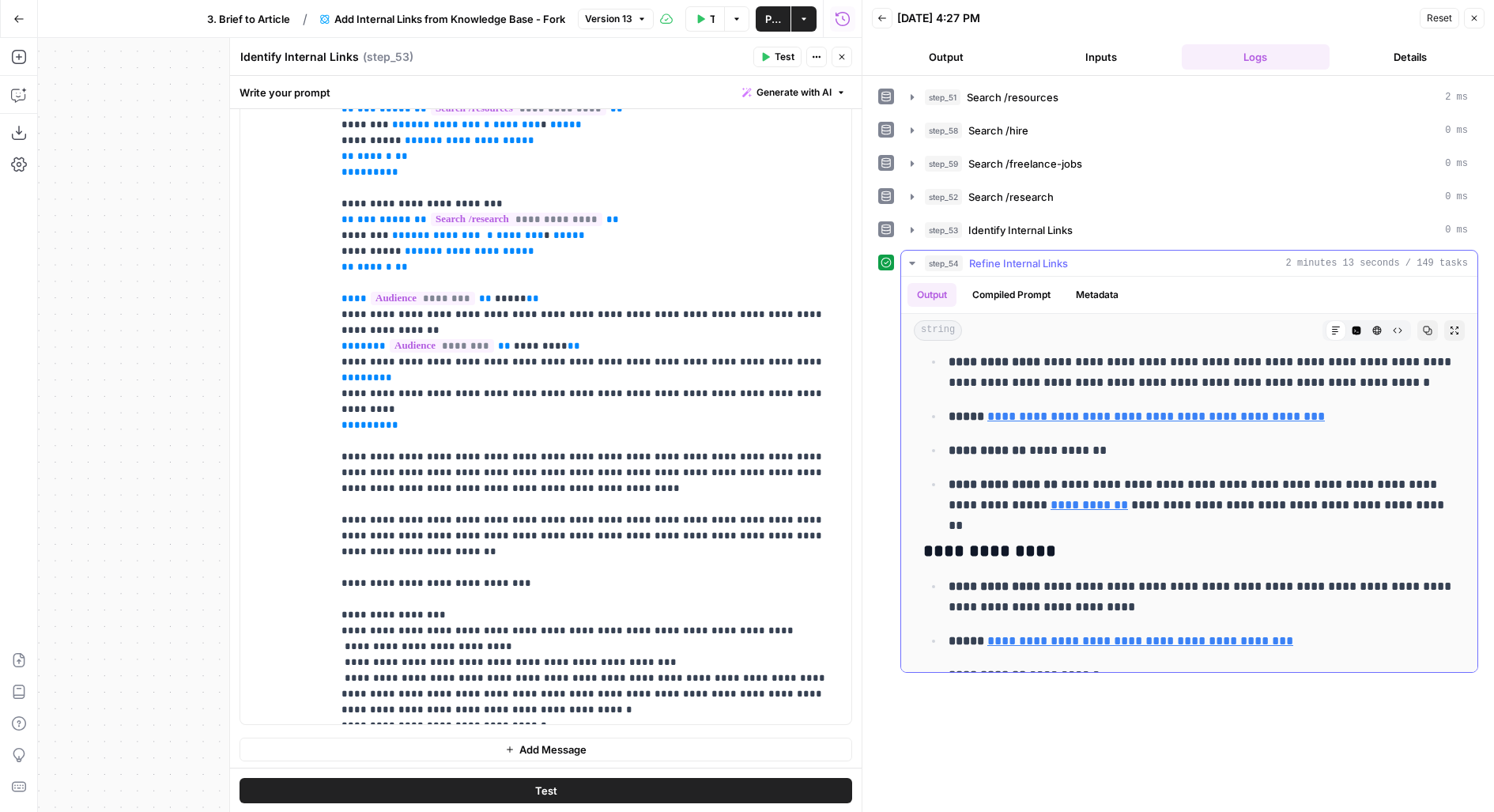
scroll to position [2023, 0]
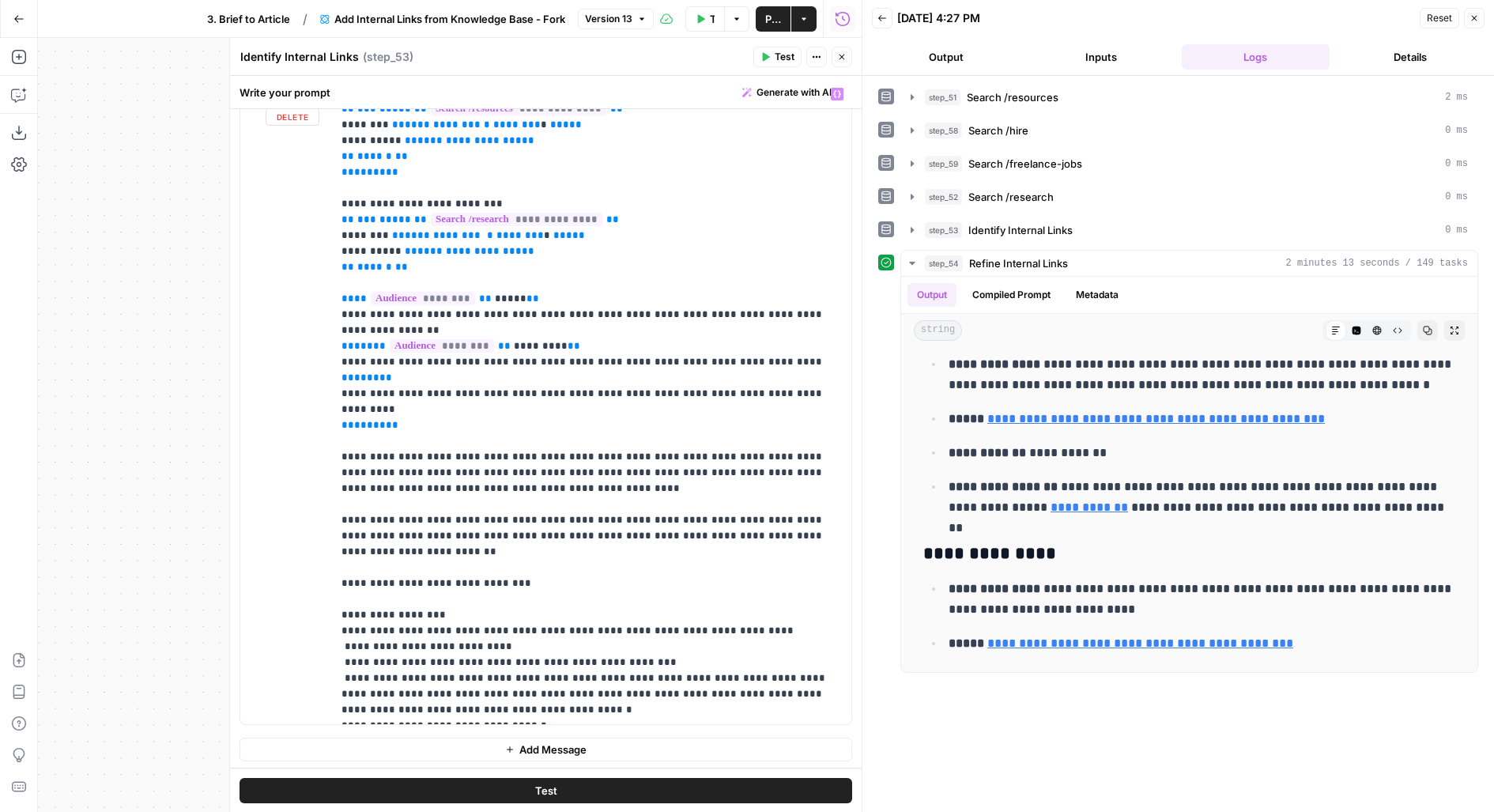
click at [845, 47] on button "Close" at bounding box center [842, 57] width 20 height 20
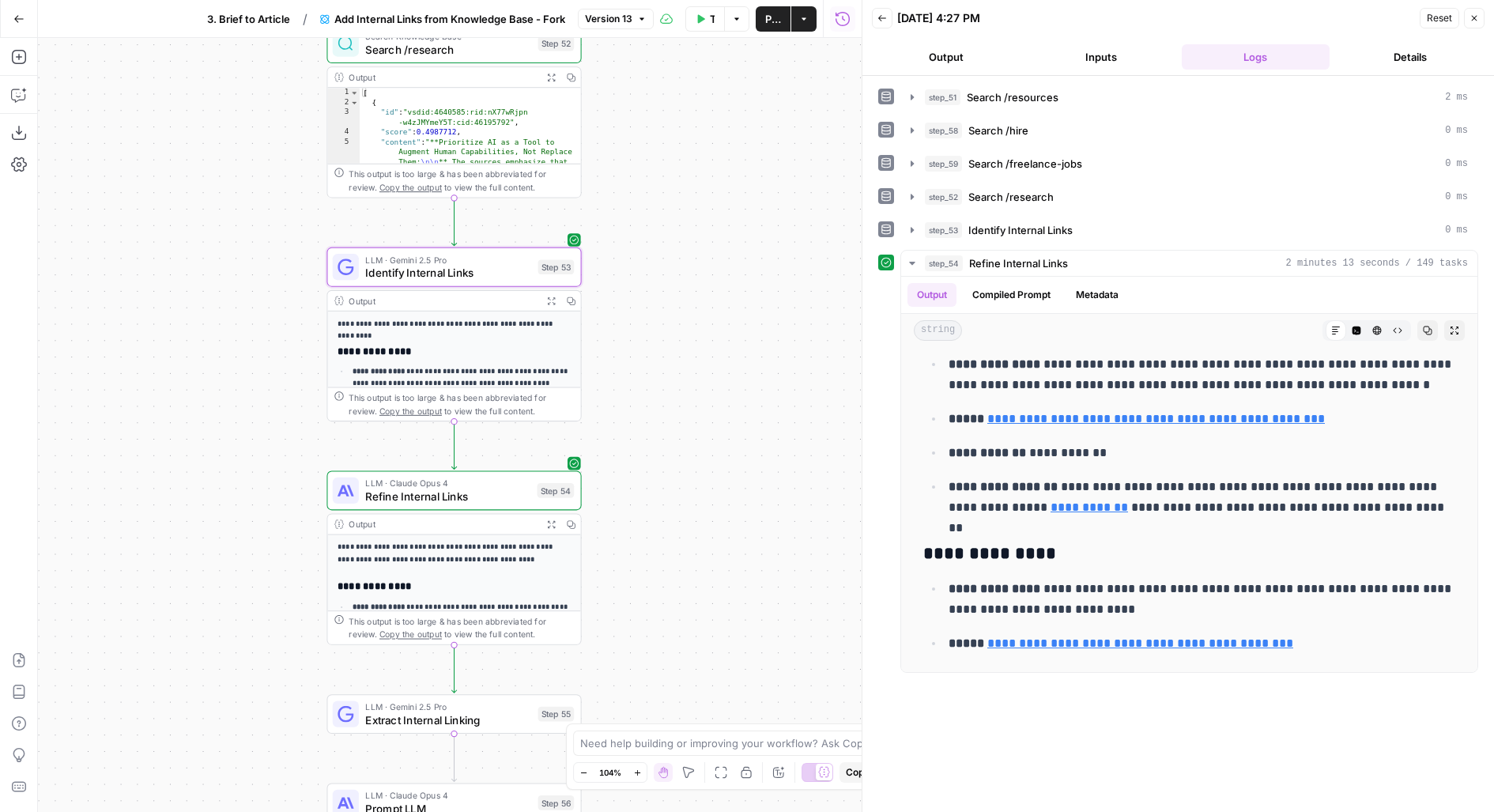
drag, startPoint x: 667, startPoint y: 451, endPoint x: 667, endPoint y: 195, distance: 256.0
click at [667, 196] on div "Workflow Set Inputs Inputs Search Knowledge Base Search /resources Step 51 Outp…" at bounding box center [450, 425] width 823 height 774
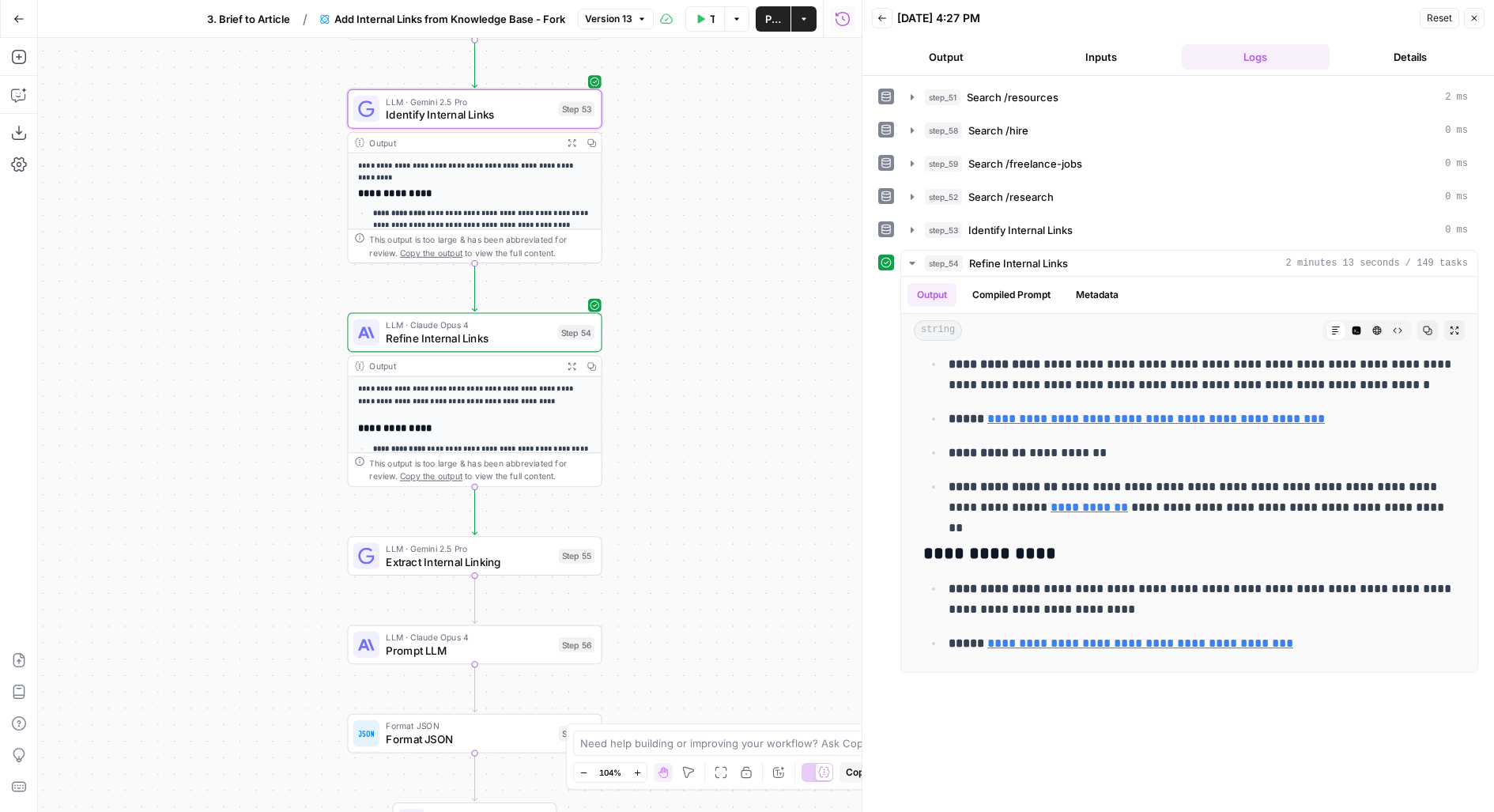
drag, startPoint x: 691, startPoint y: 430, endPoint x: 712, endPoint y: 269, distance: 162.4
click at [712, 269] on div "Workflow Set Inputs Inputs Search Knowledge Base Search /resources Step 51 Outp…" at bounding box center [450, 425] width 823 height 774
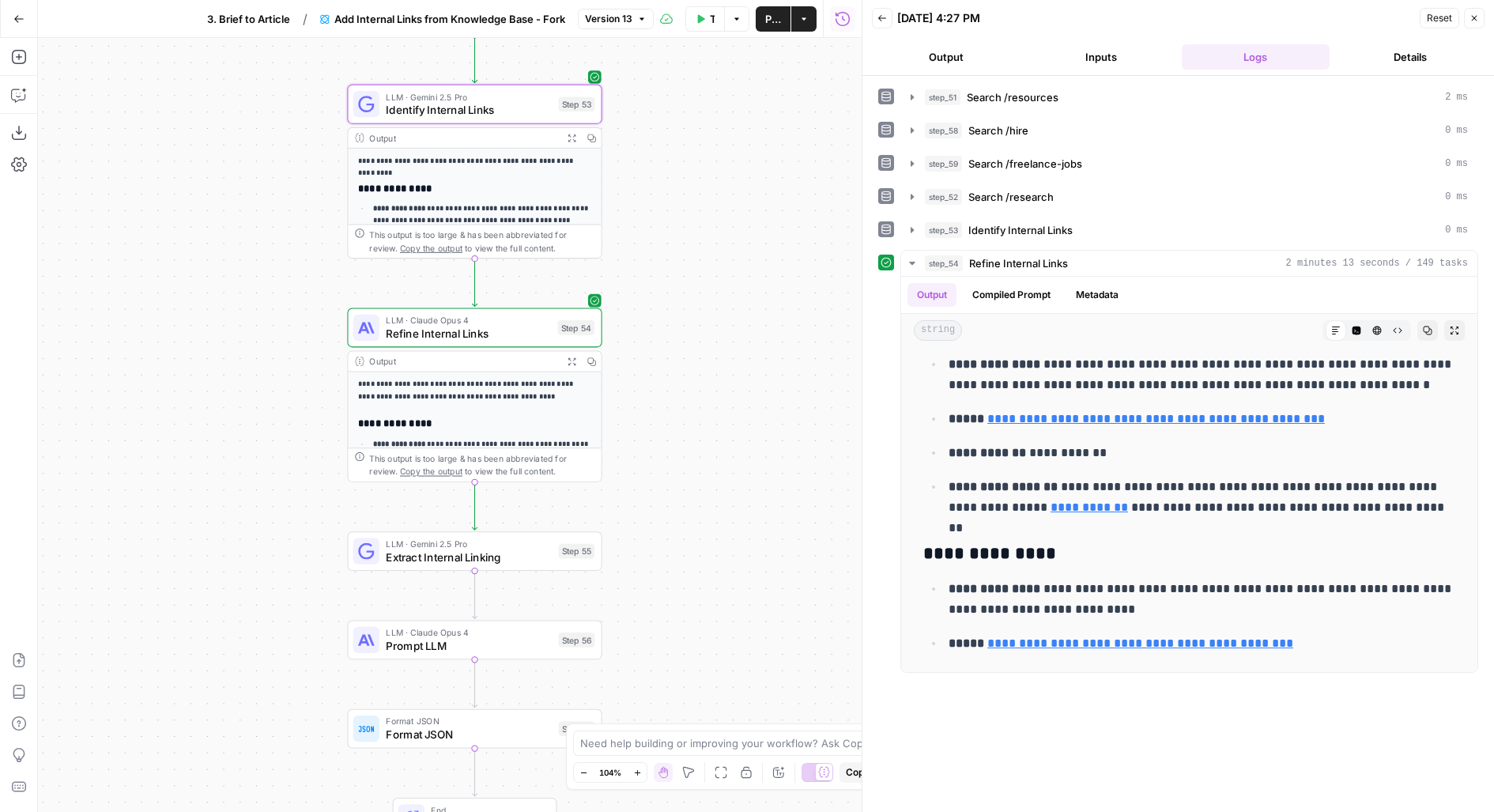
click at [489, 332] on span "Refine Internal Links" at bounding box center [468, 333] width 165 height 17
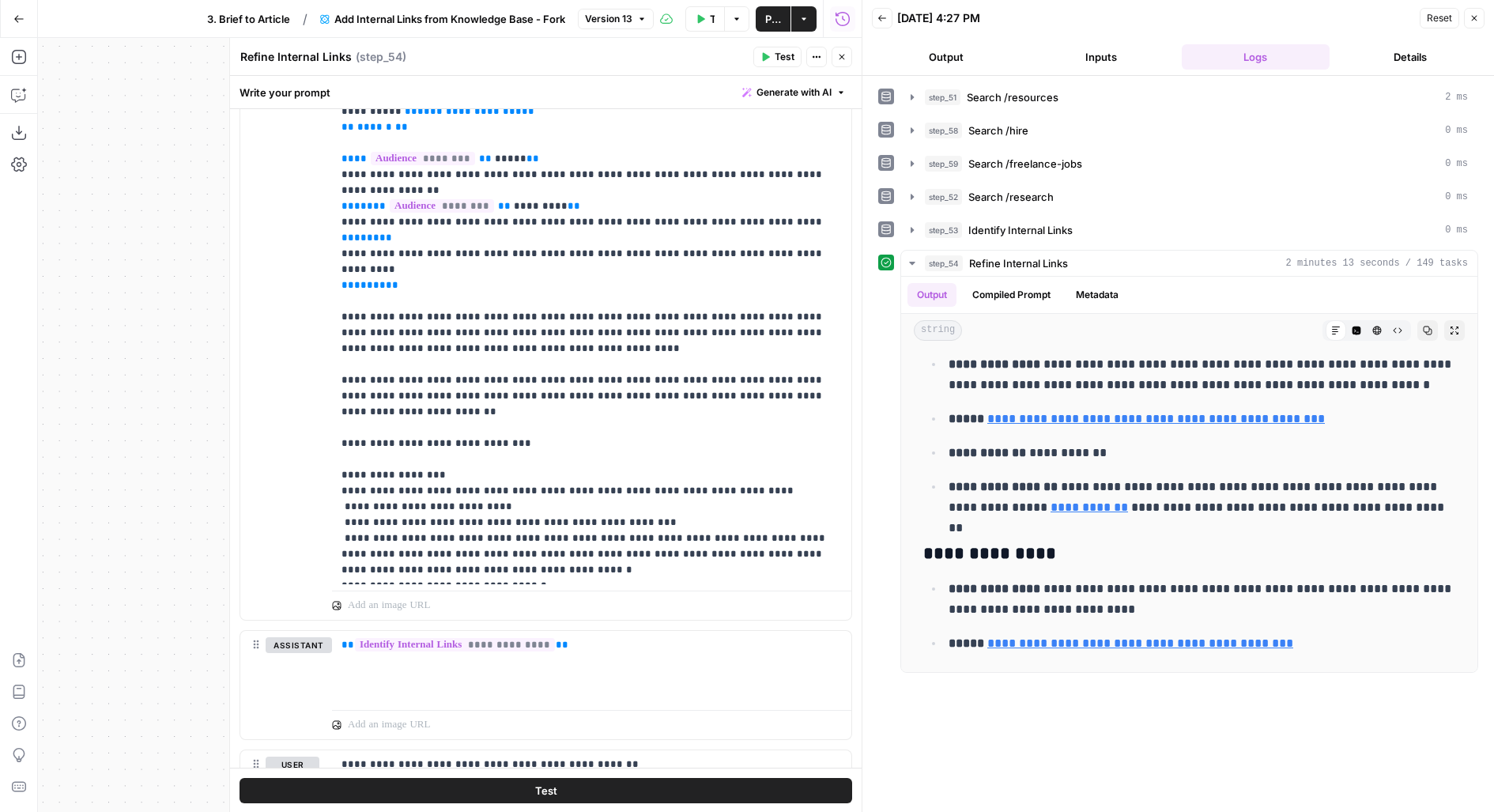
scroll to position [545, 0]
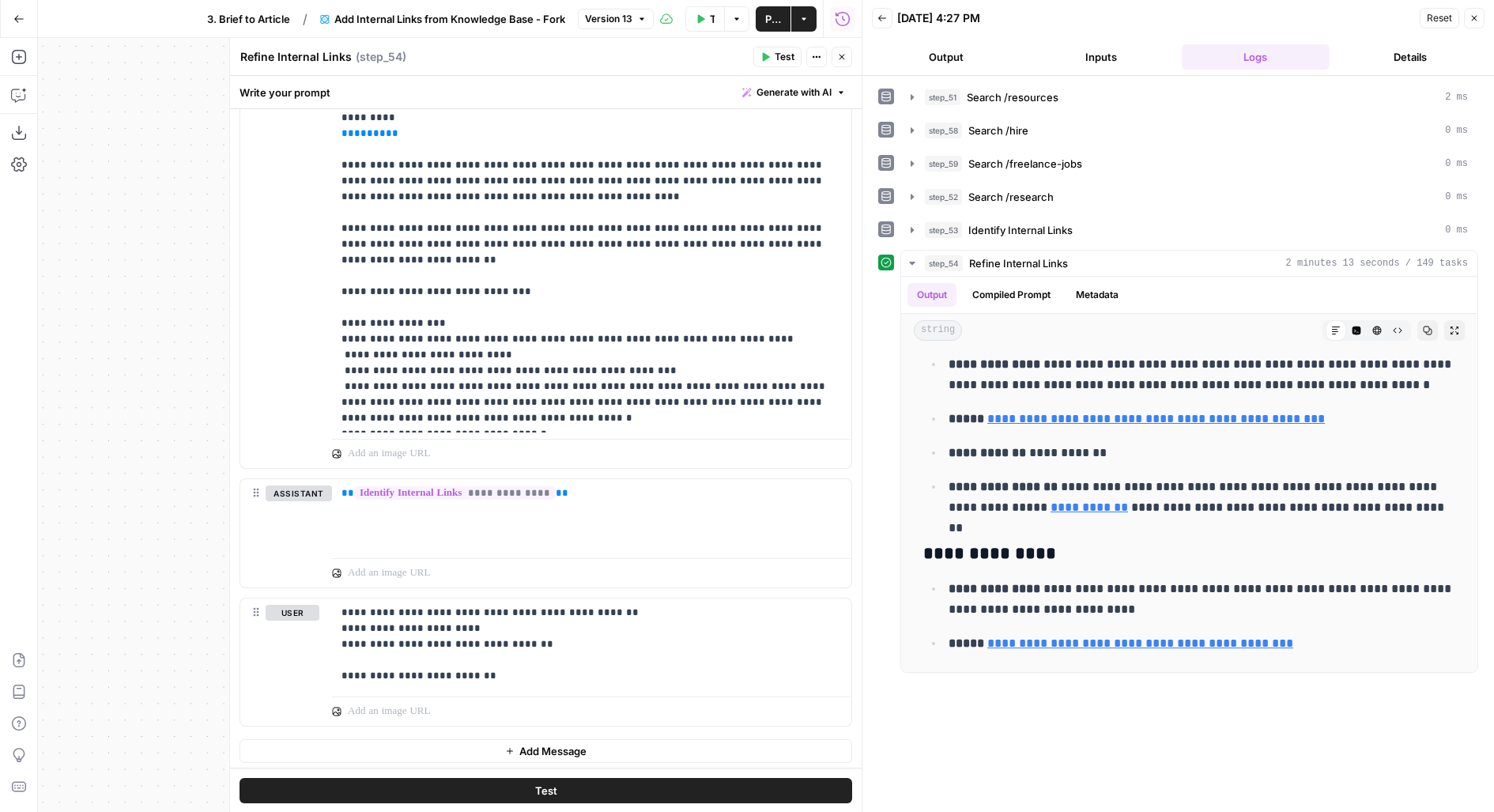
click at [844, 59] on icon "button" at bounding box center [842, 57] width 9 height 9
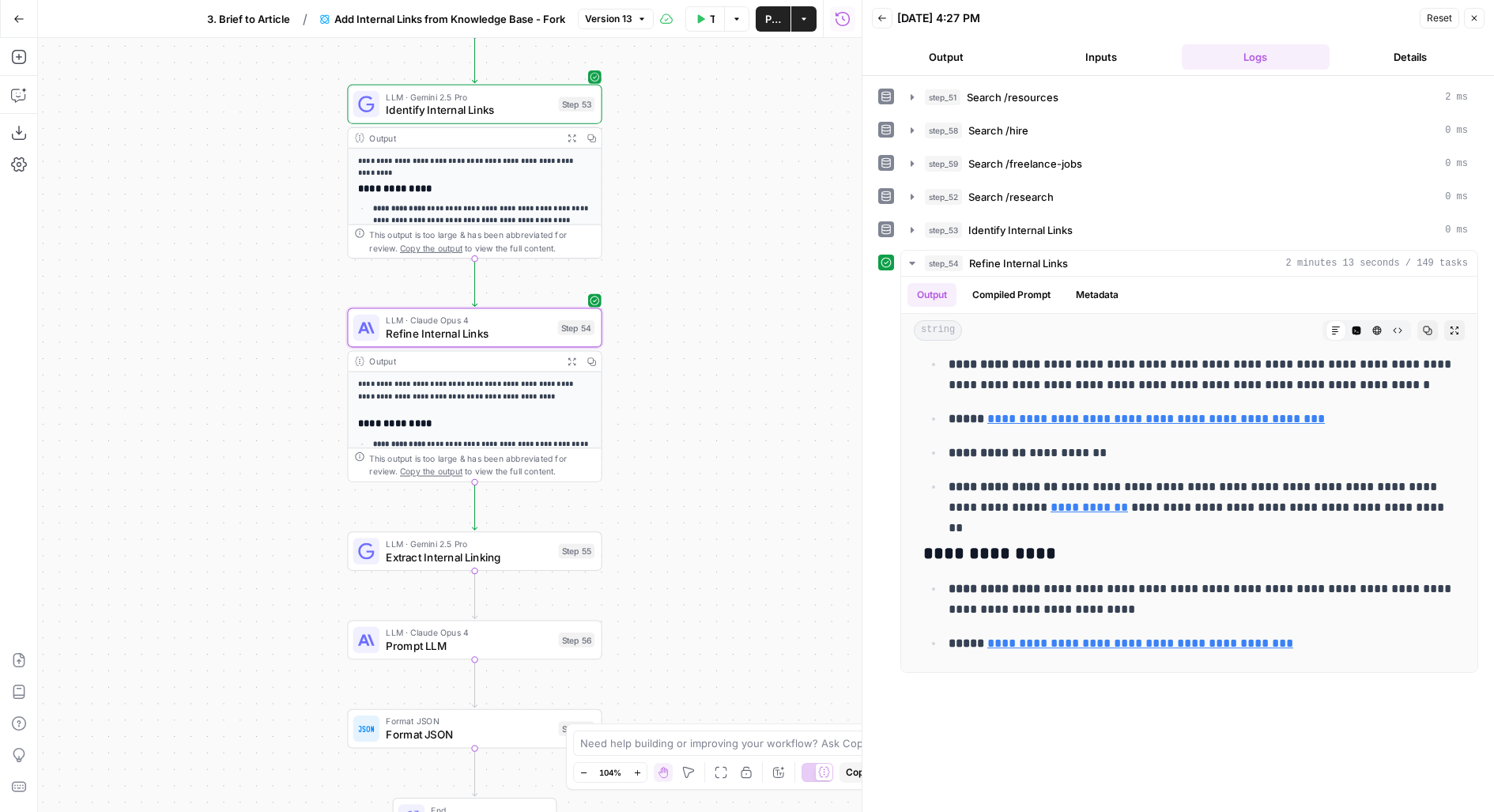
click at [481, 105] on span "Identify Internal Links" at bounding box center [469, 110] width 166 height 17
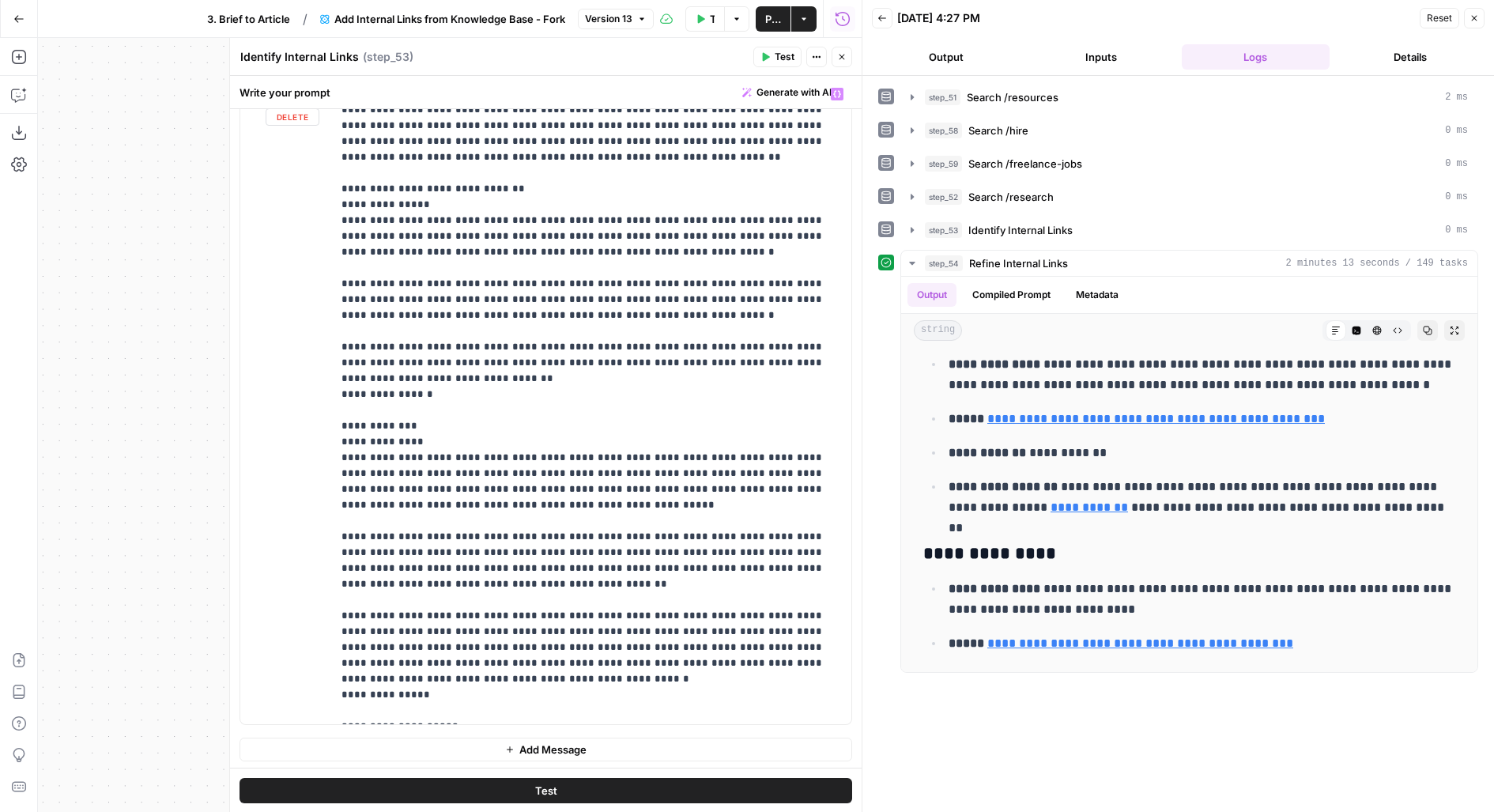
scroll to position [0, 0]
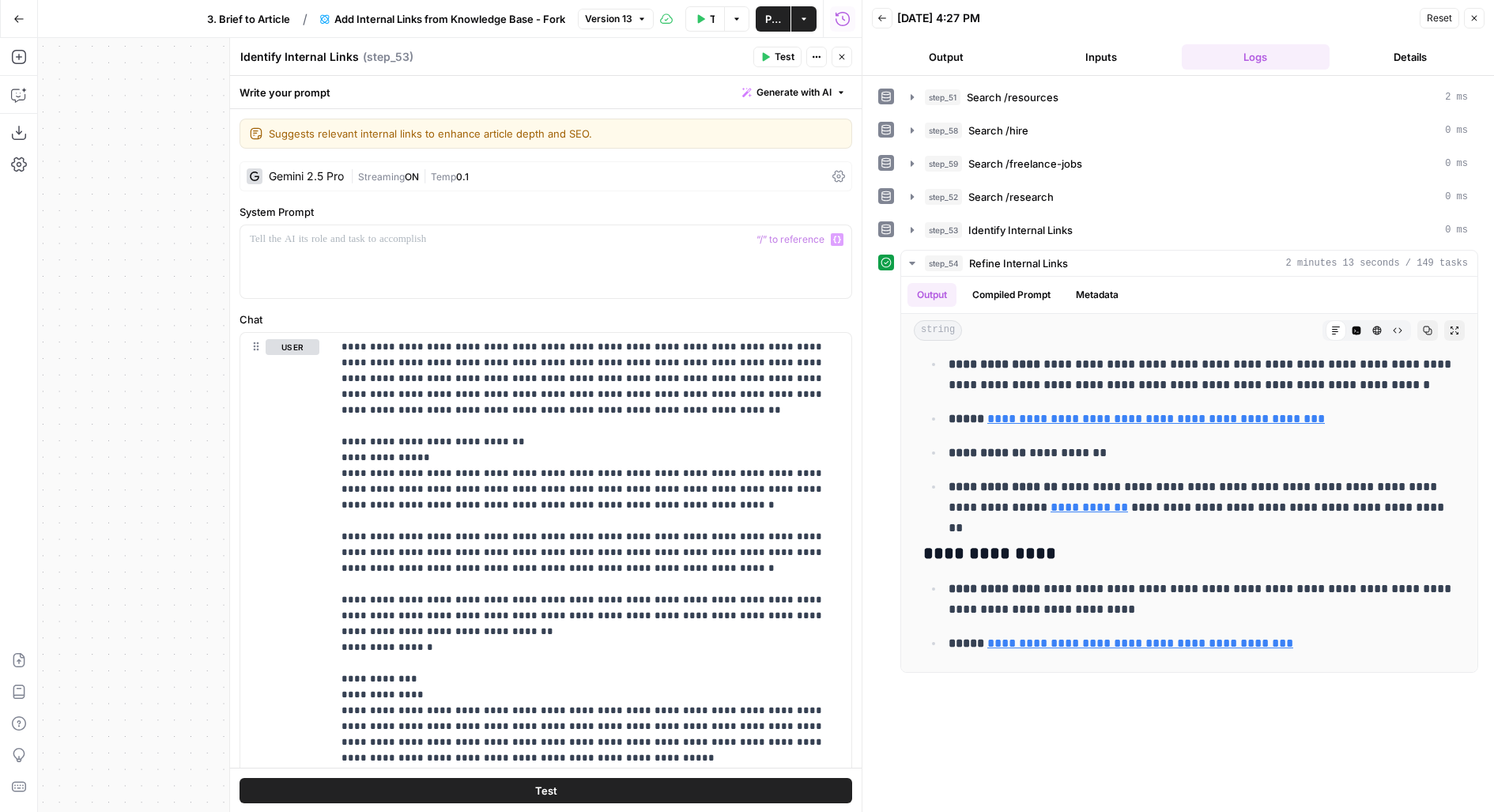
click at [340, 178] on div "Gemini 2.5 Pro" at bounding box center [306, 176] width 75 height 11
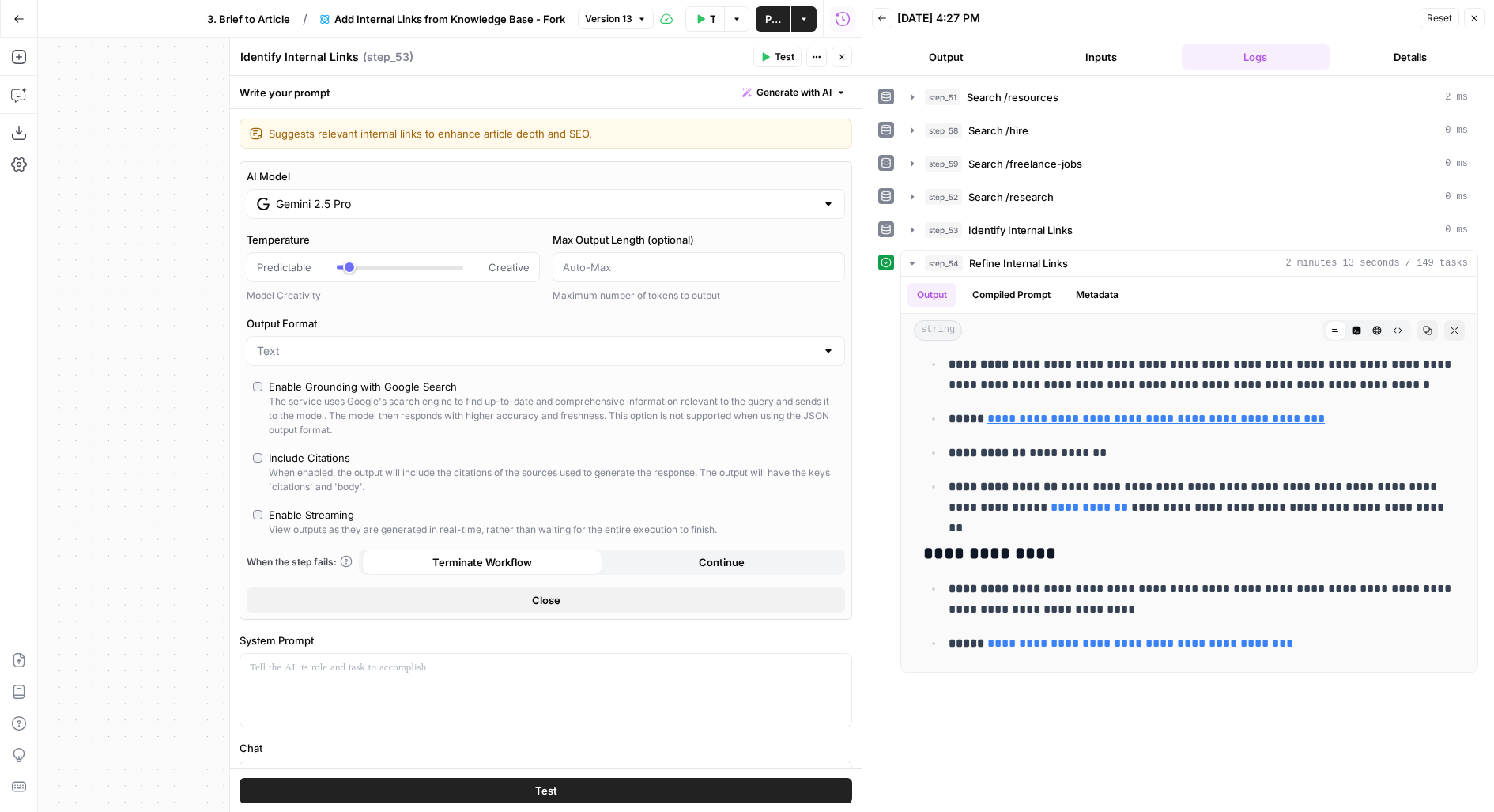
click at [341, 210] on div "Gemini 2.5 Pro" at bounding box center [546, 204] width 598 height 30
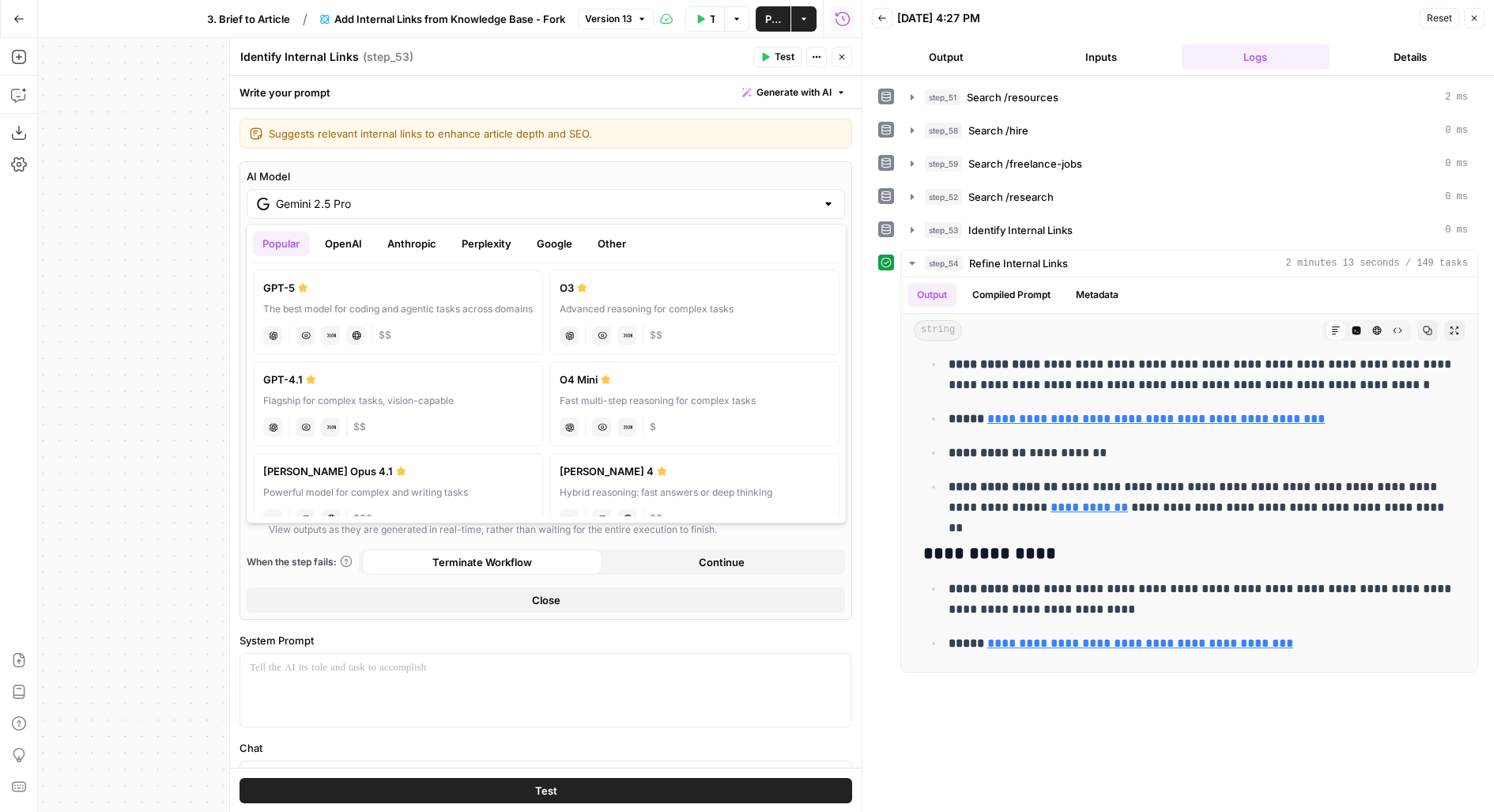
click at [360, 280] on div "GPT-5" at bounding box center [398, 287] width 269 height 16
type input "GPT-5"
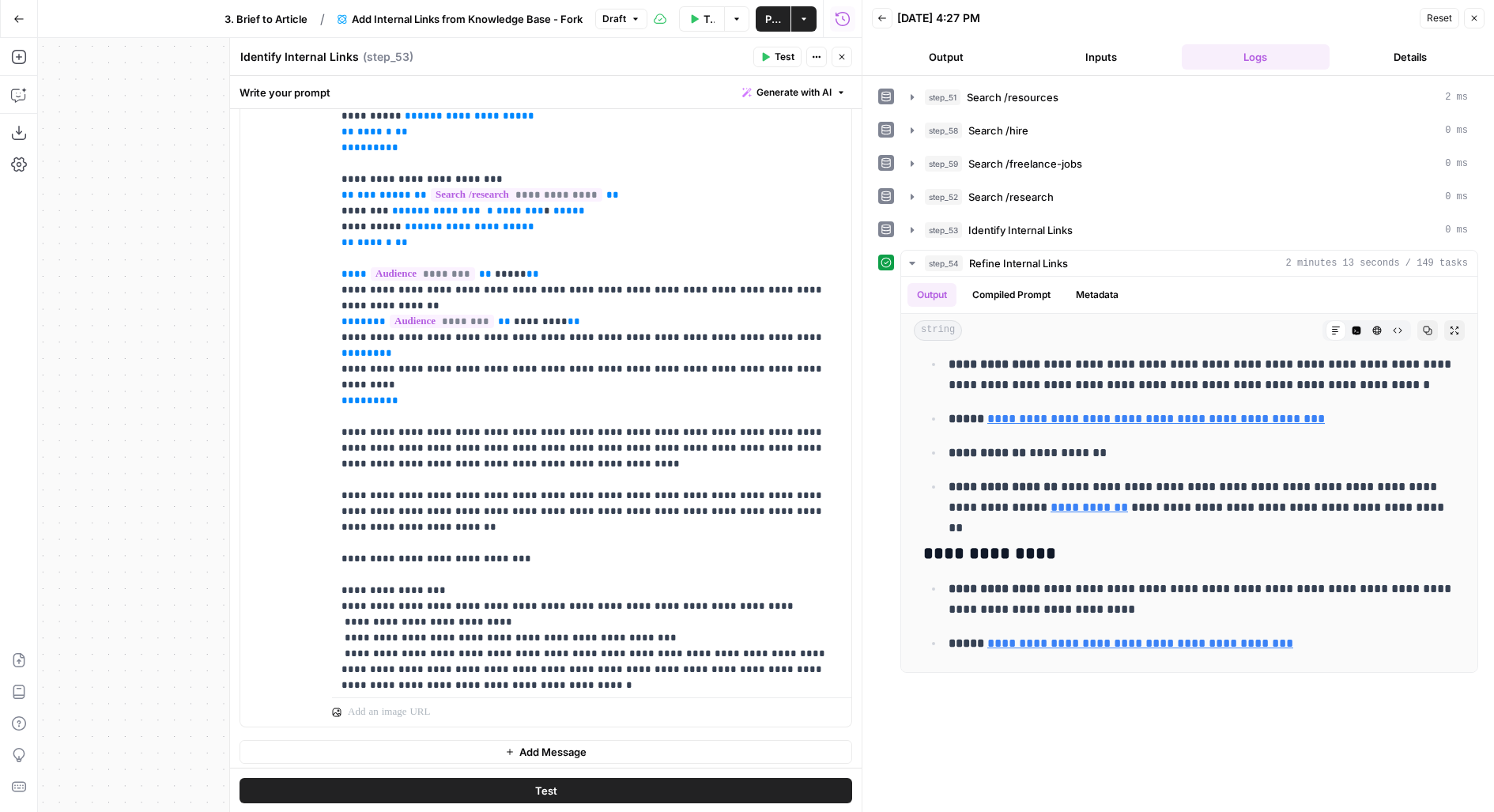
scroll to position [1139, 0]
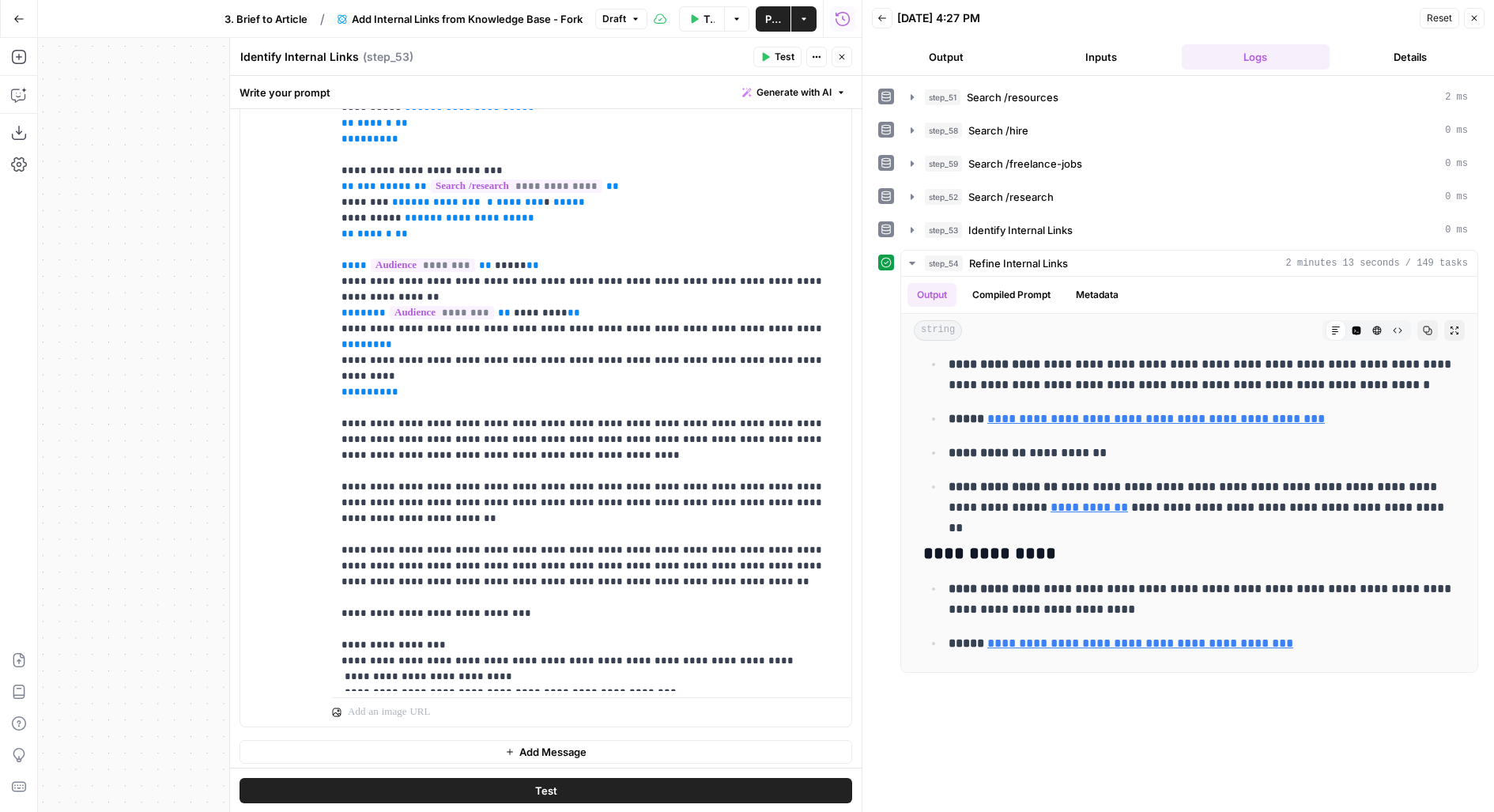
click at [754, 795] on button "Test" at bounding box center [546, 790] width 613 height 25
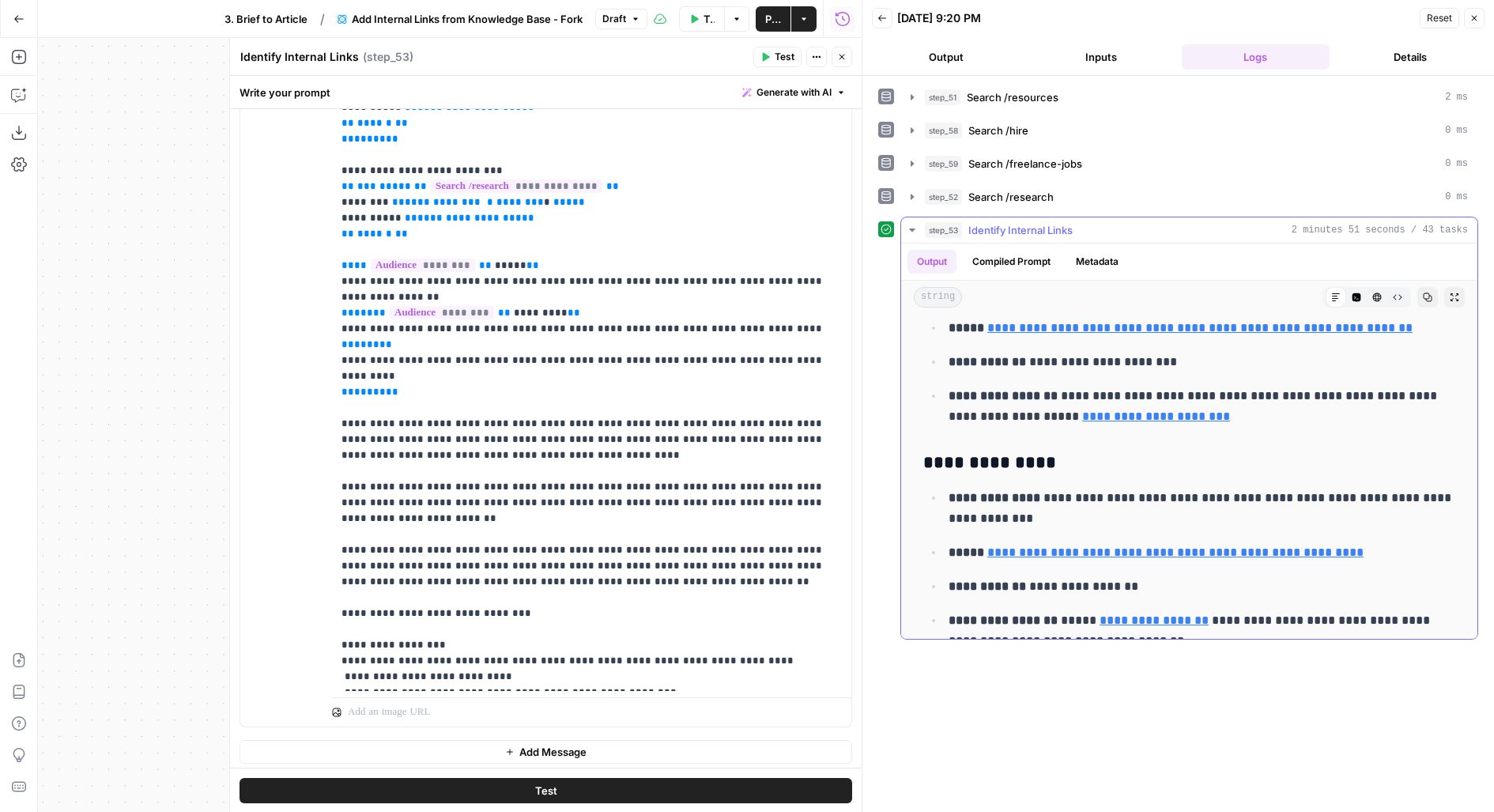
scroll to position [3007, 0]
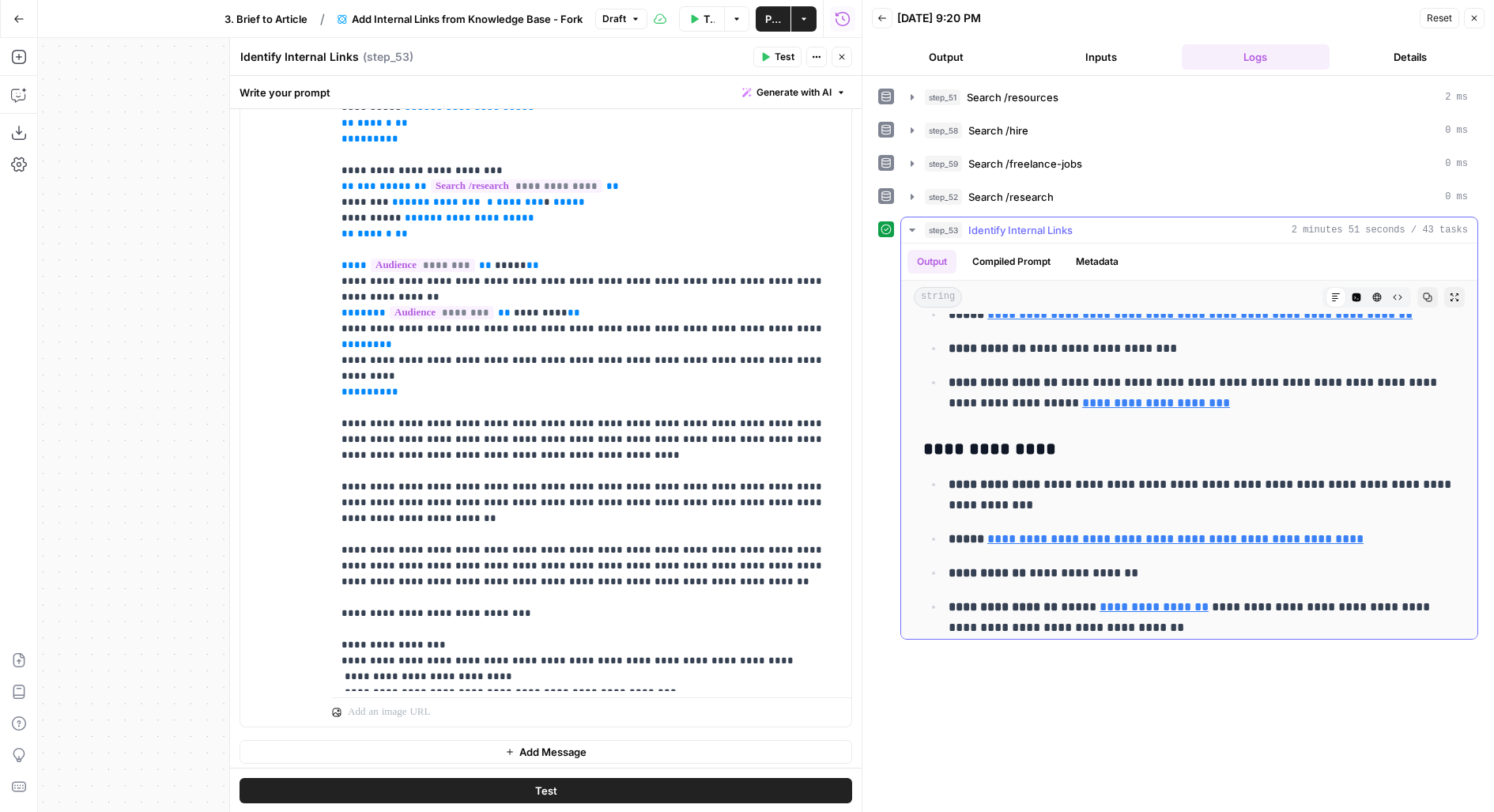
click at [1025, 269] on button "Compiled Prompt" at bounding box center [1012, 261] width 97 height 23
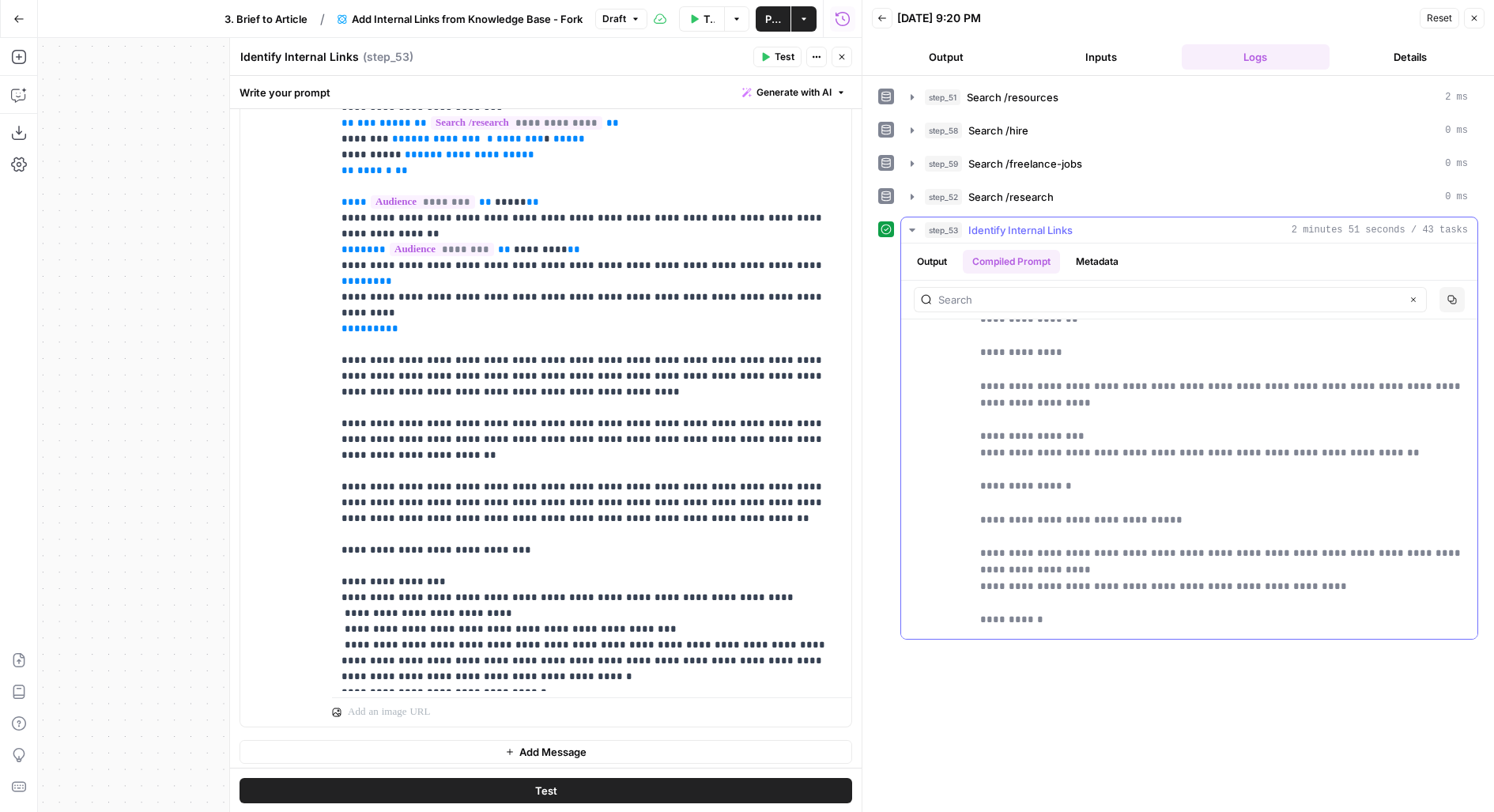
scroll to position [11541, 0]
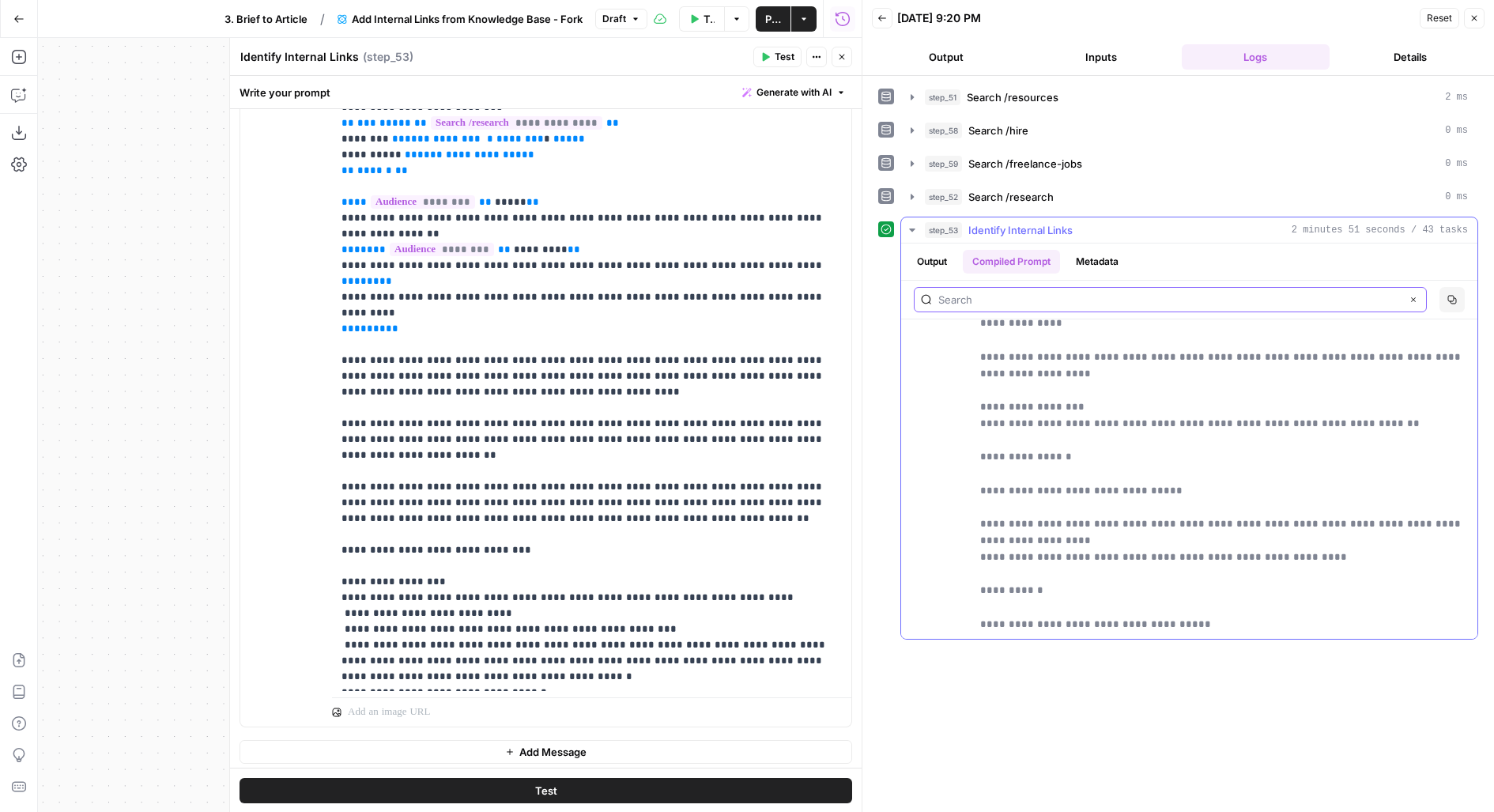
click at [985, 291] on input "text" at bounding box center [1169, 299] width 463 height 16
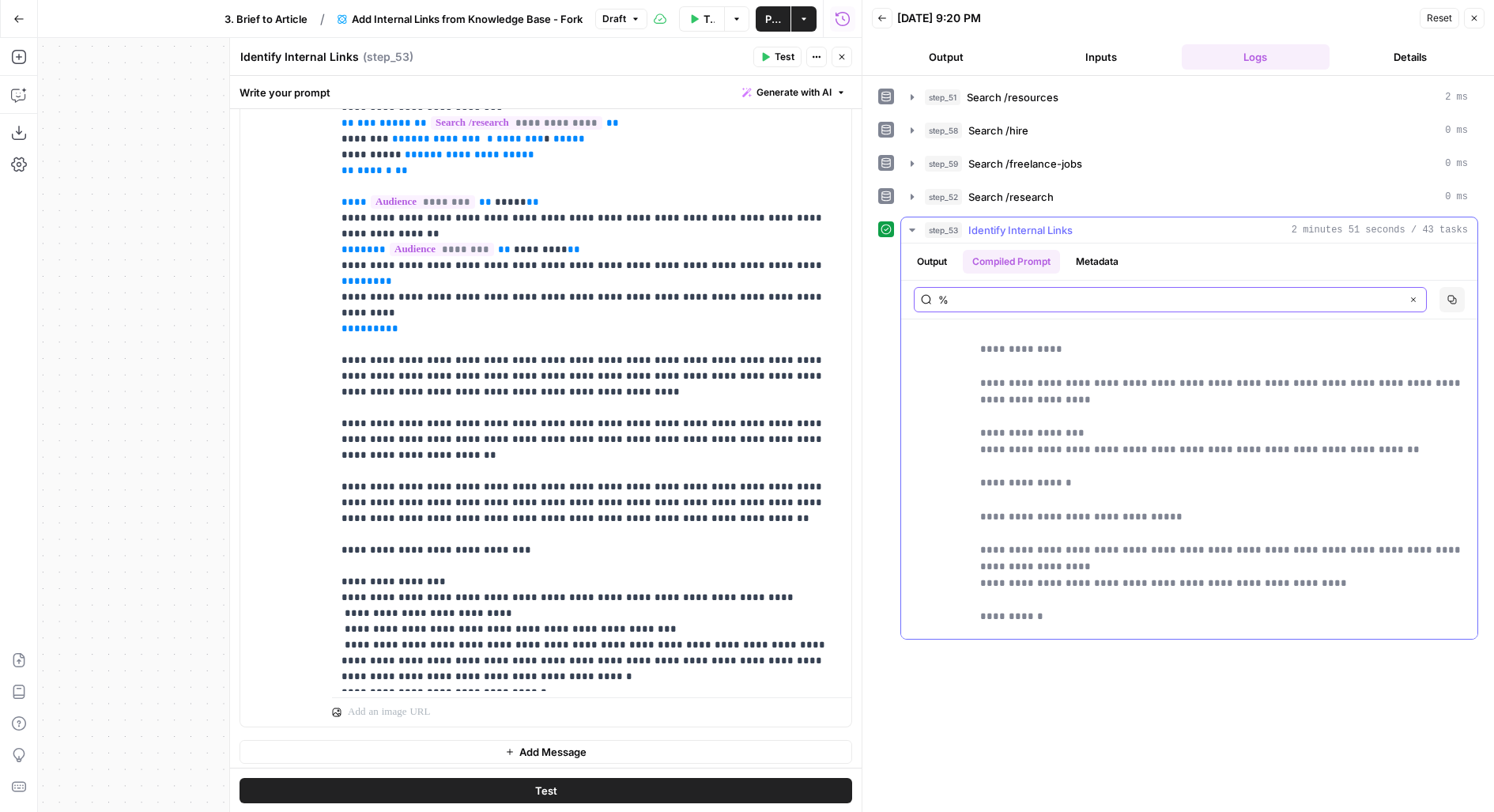
type input "%"
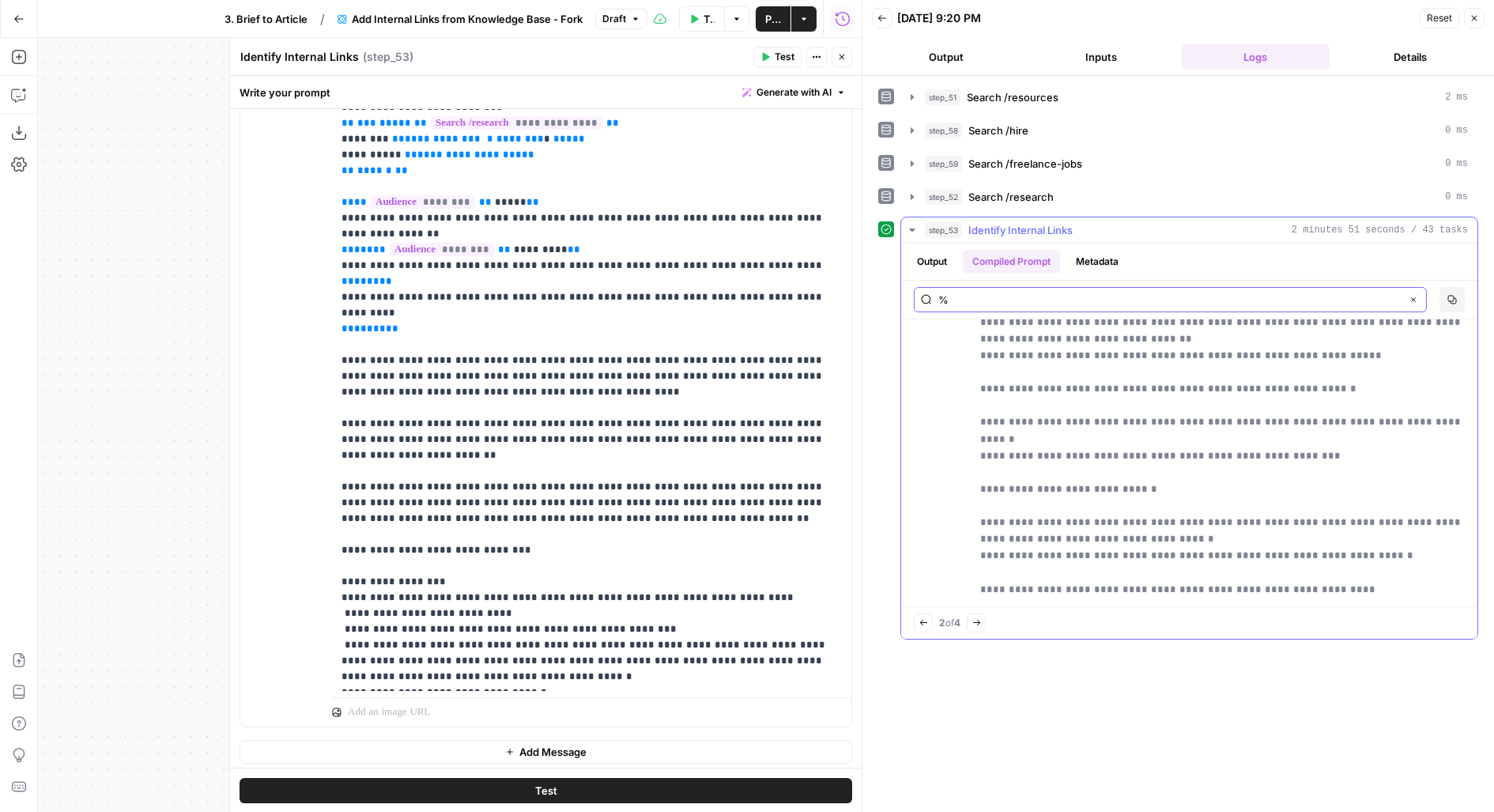
scroll to position [16656, 0]
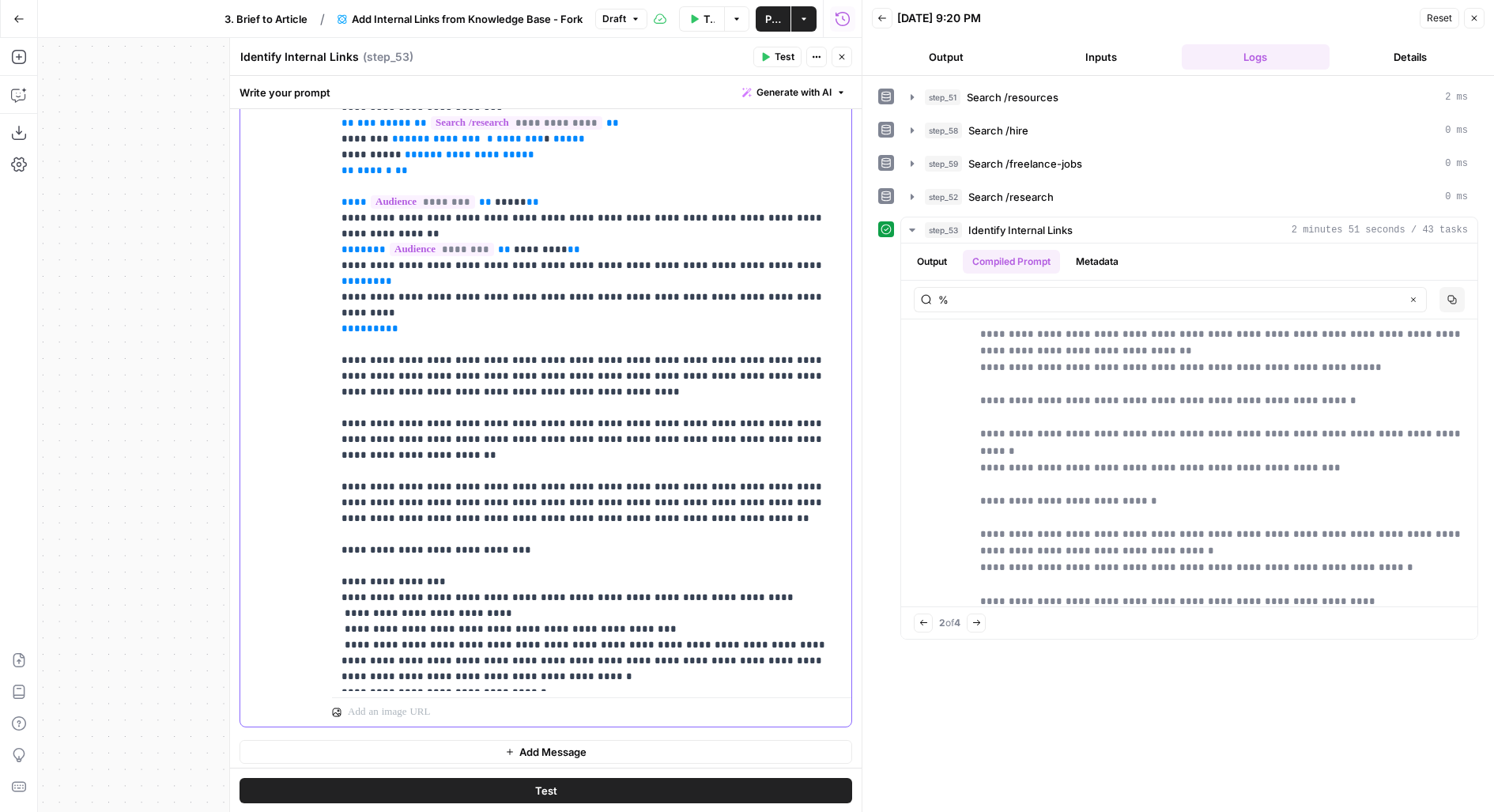
click at [1075, 60] on button "Inputs" at bounding box center [1102, 57] width 149 height 25
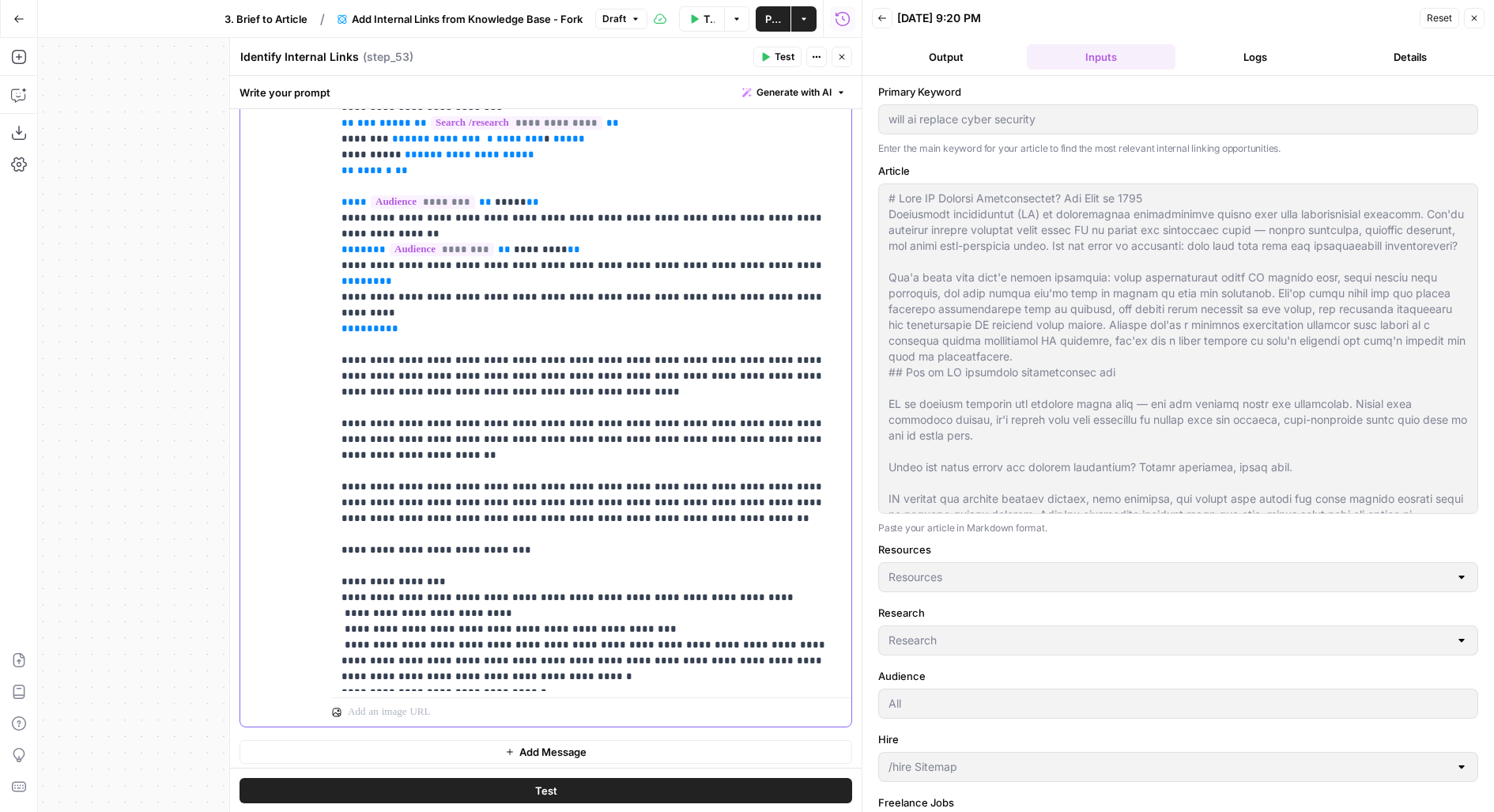
drag, startPoint x: 510, startPoint y: 439, endPoint x: 561, endPoint y: 437, distance: 51.0
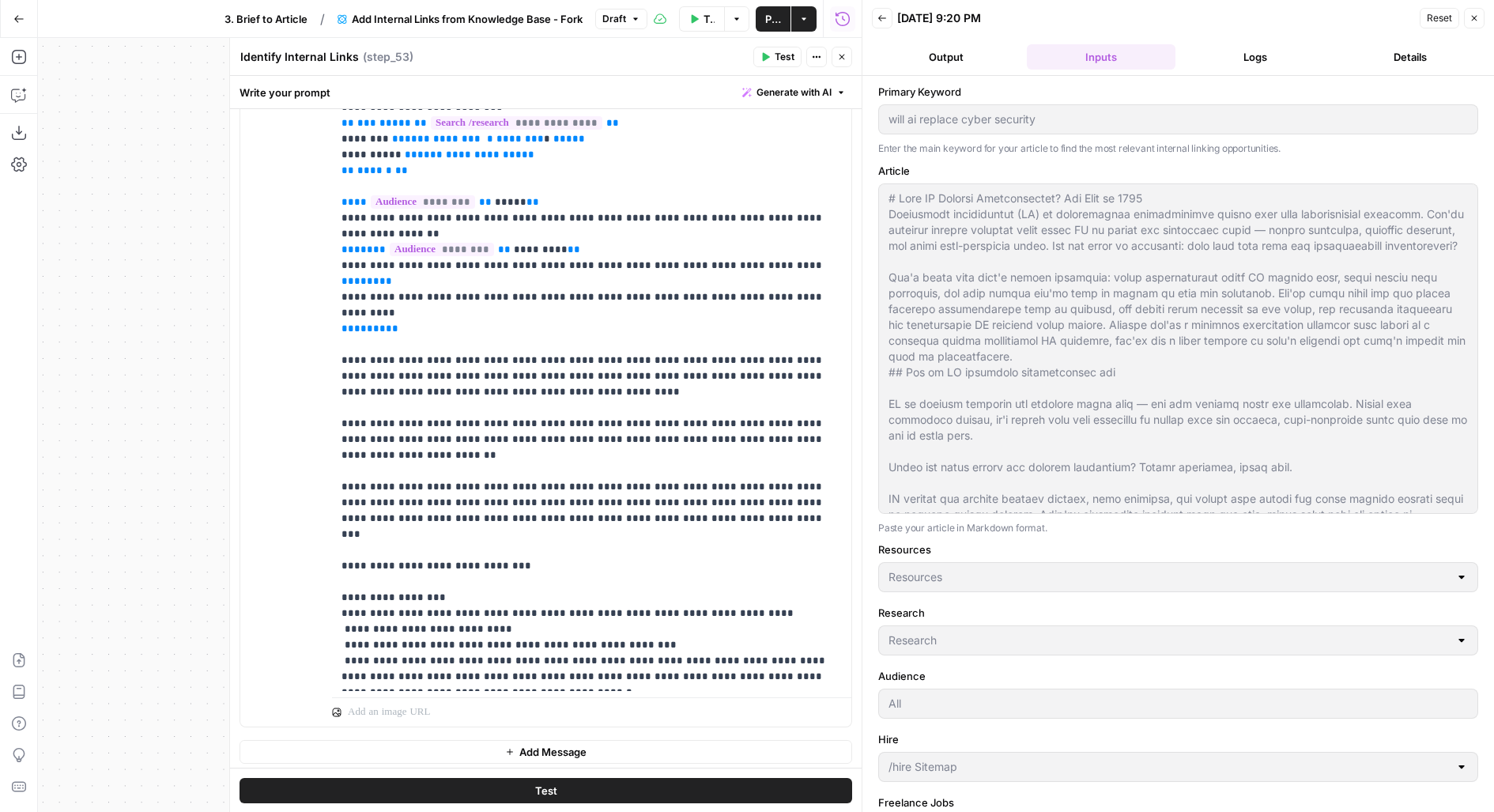
click at [841, 62] on button "Close" at bounding box center [842, 57] width 20 height 20
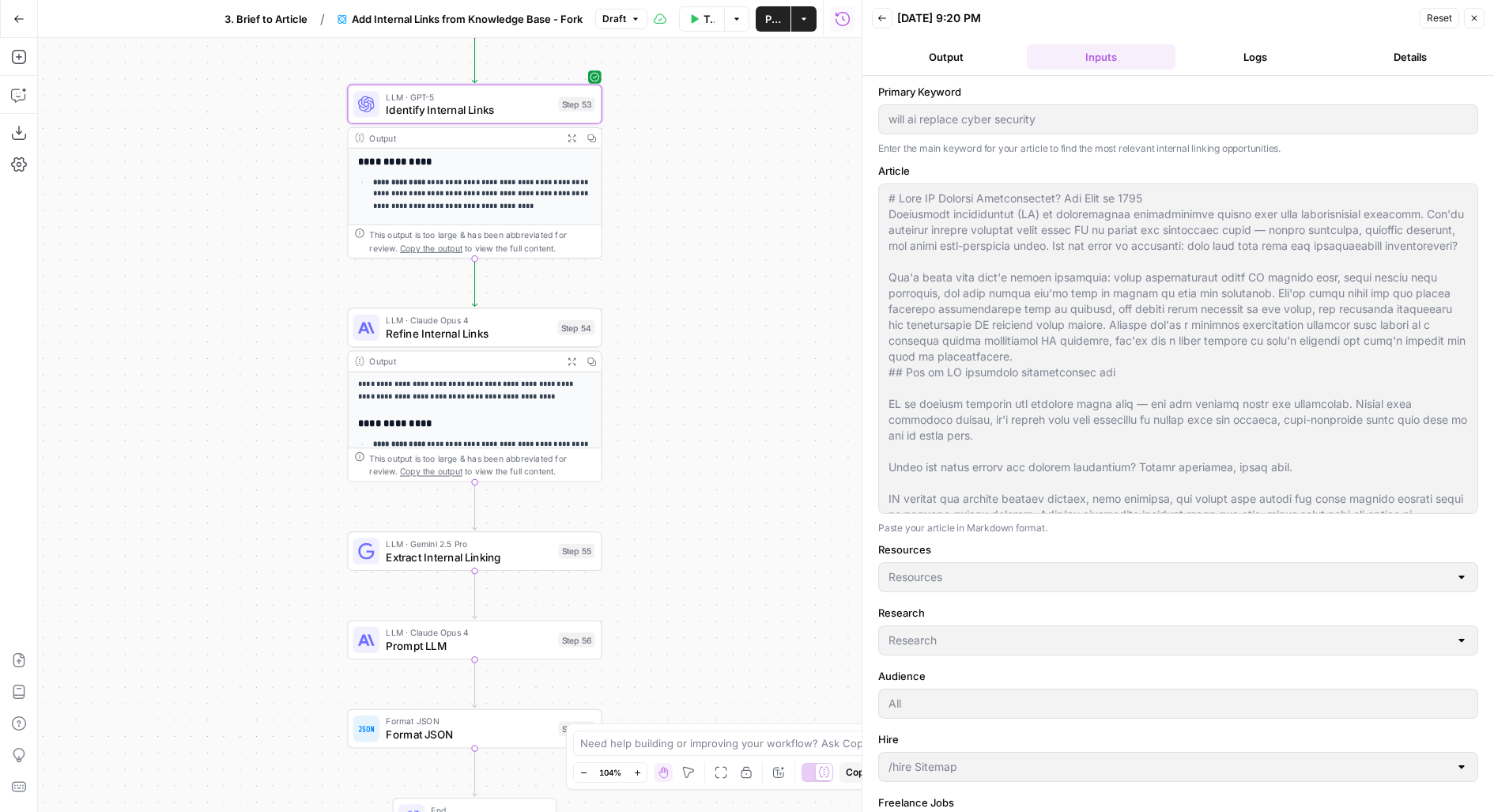
drag, startPoint x: 803, startPoint y: 388, endPoint x: 803, endPoint y: 273, distance: 115.0
click at [803, 275] on div "Workflow Set Inputs Inputs Search Knowledge Base Search /resources Step 51 Outp…" at bounding box center [450, 425] width 823 height 774
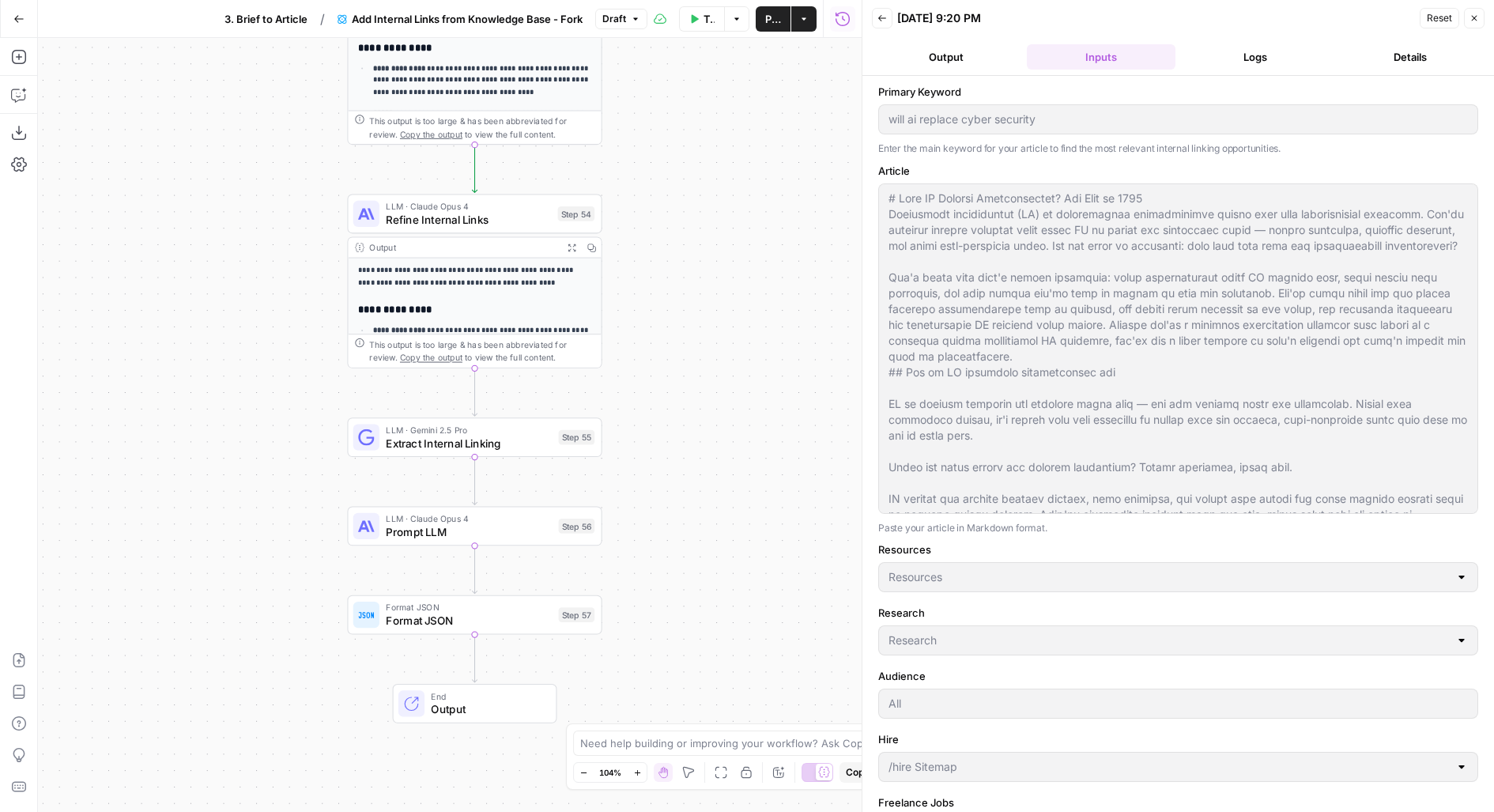
click at [504, 217] on span "Refine Internal Links" at bounding box center [468, 220] width 165 height 17
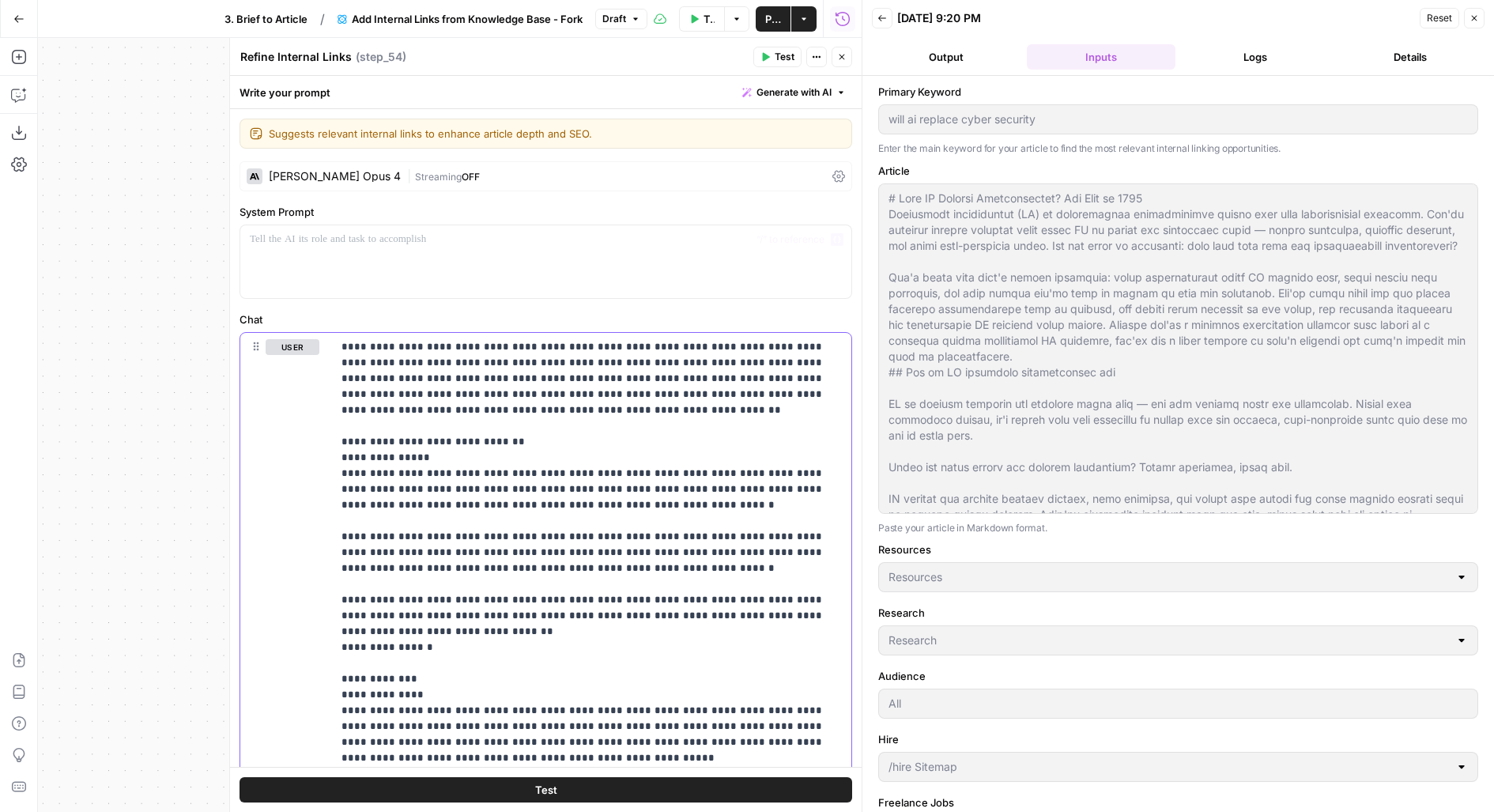
click at [839, 57] on icon "button" at bounding box center [842, 57] width 9 height 9
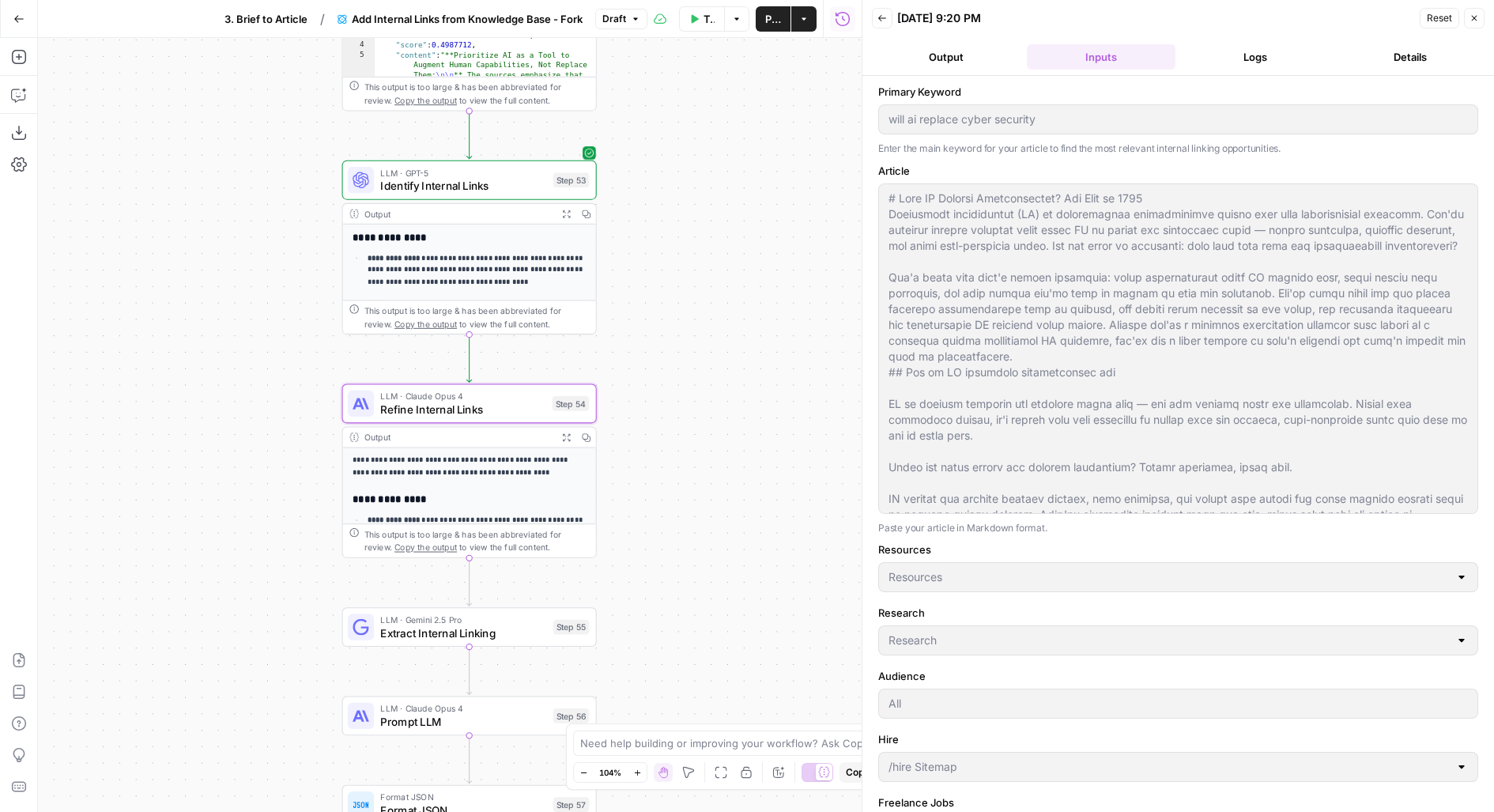
click at [546, 191] on div "LLM · GPT-5 Identify Internal Links Step 53 Copy step Delete step Edit Note Test" at bounding box center [469, 180] width 242 height 28
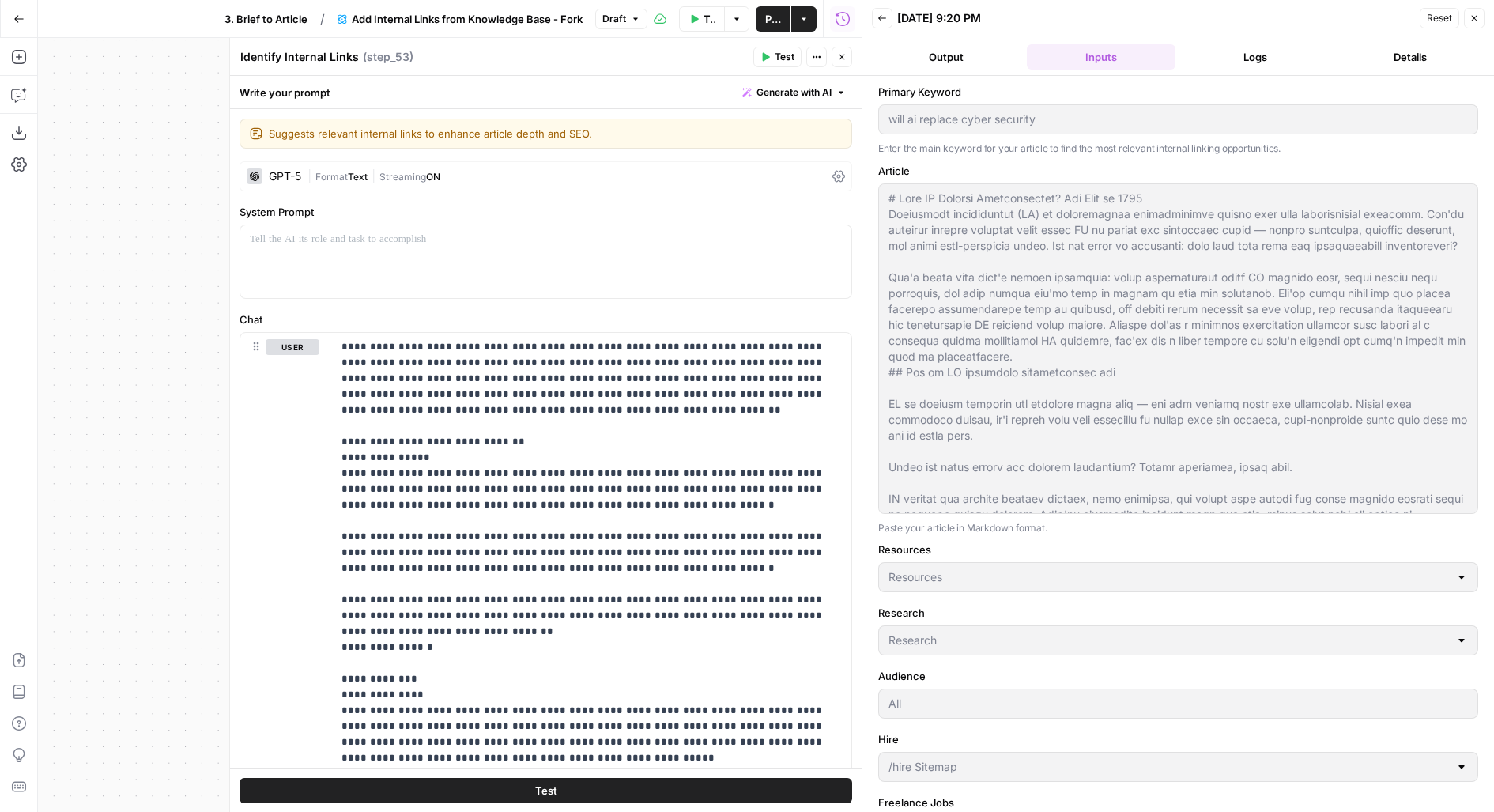
click at [1276, 60] on button "Logs" at bounding box center [1256, 57] width 149 height 25
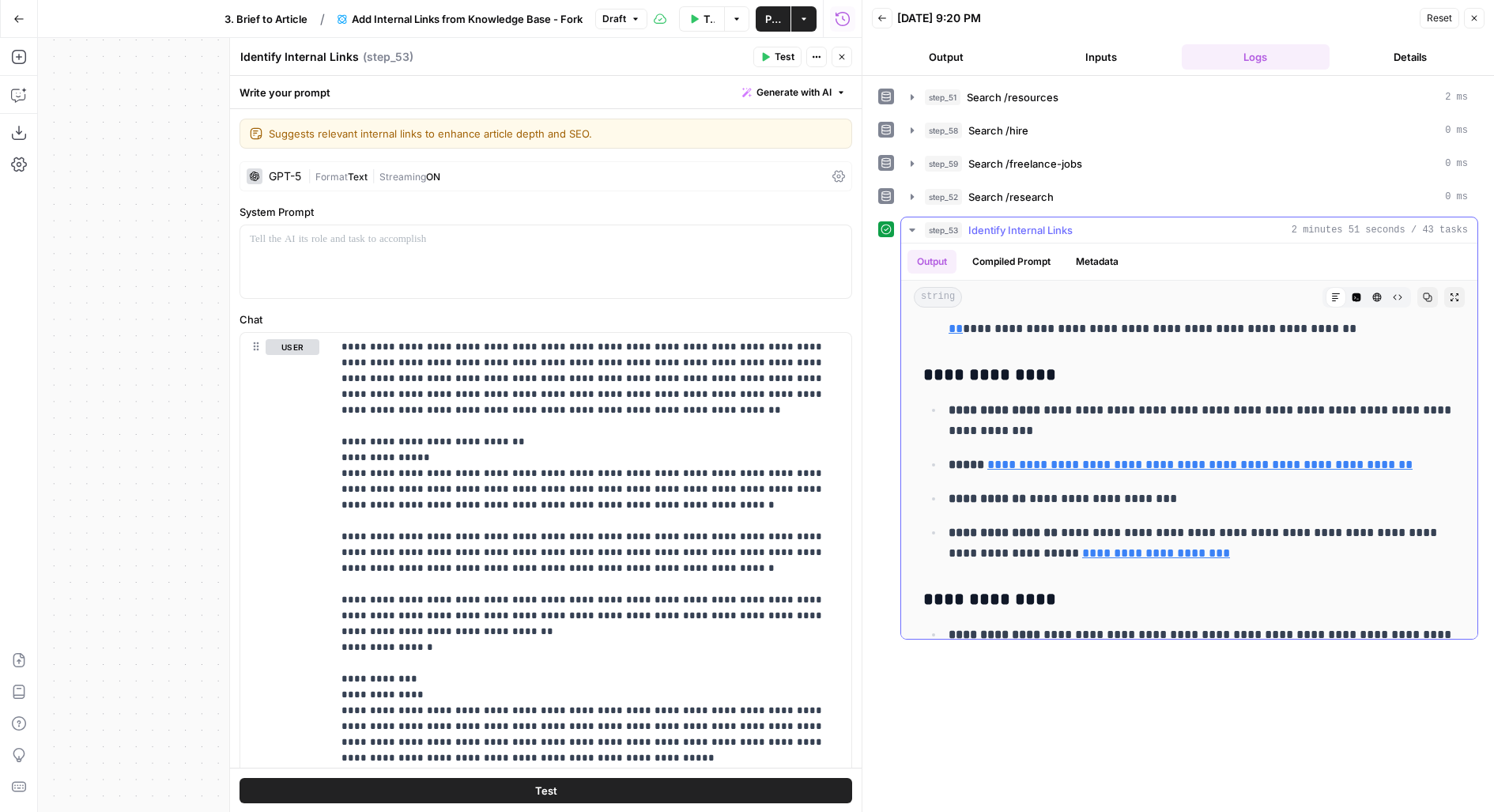
scroll to position [3007, 0]
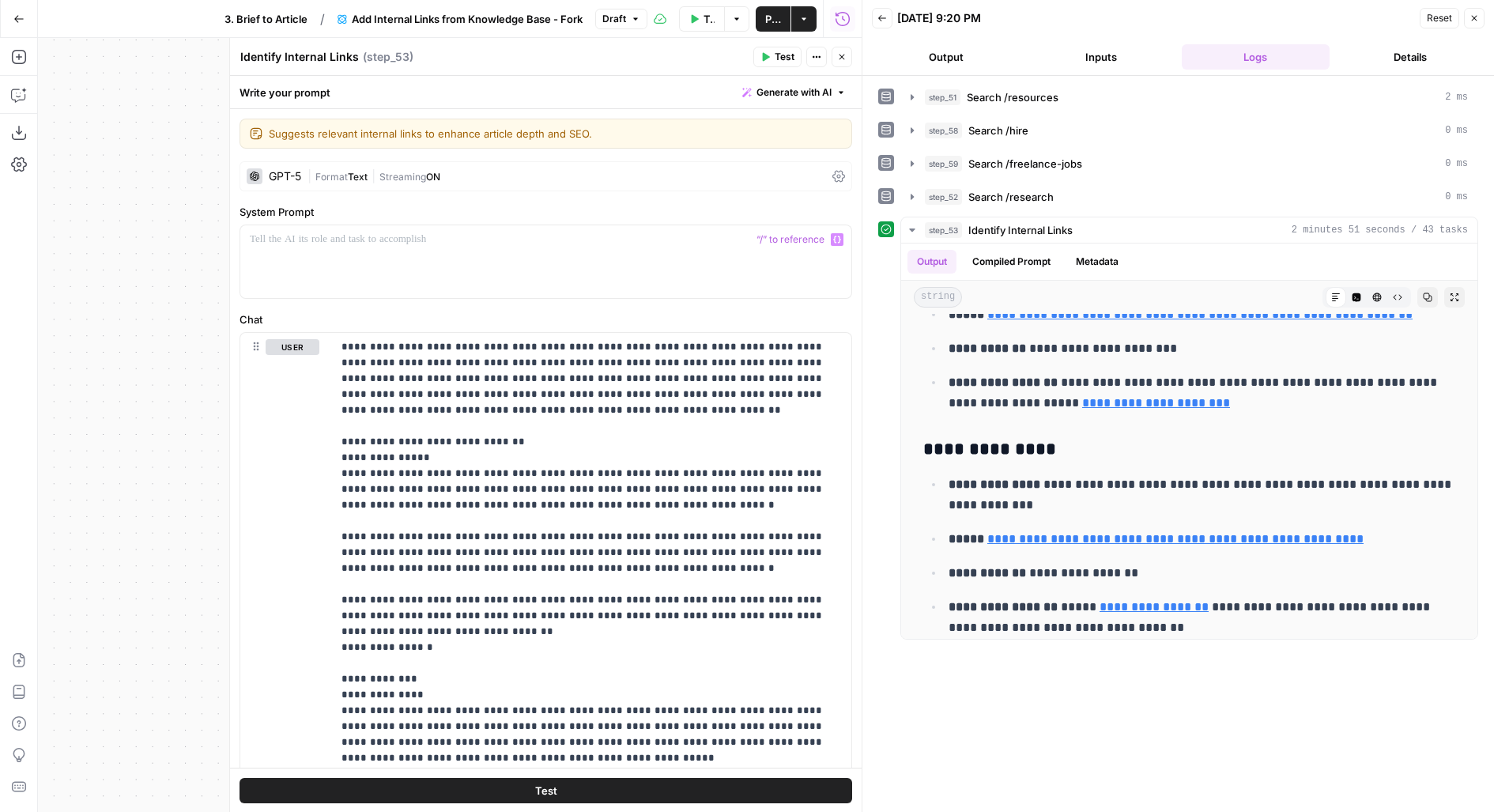
click at [373, 190] on div "**********" at bounding box center [546, 584] width 632 height 950
click at [373, 169] on span "|" at bounding box center [374, 175] width 12 height 16
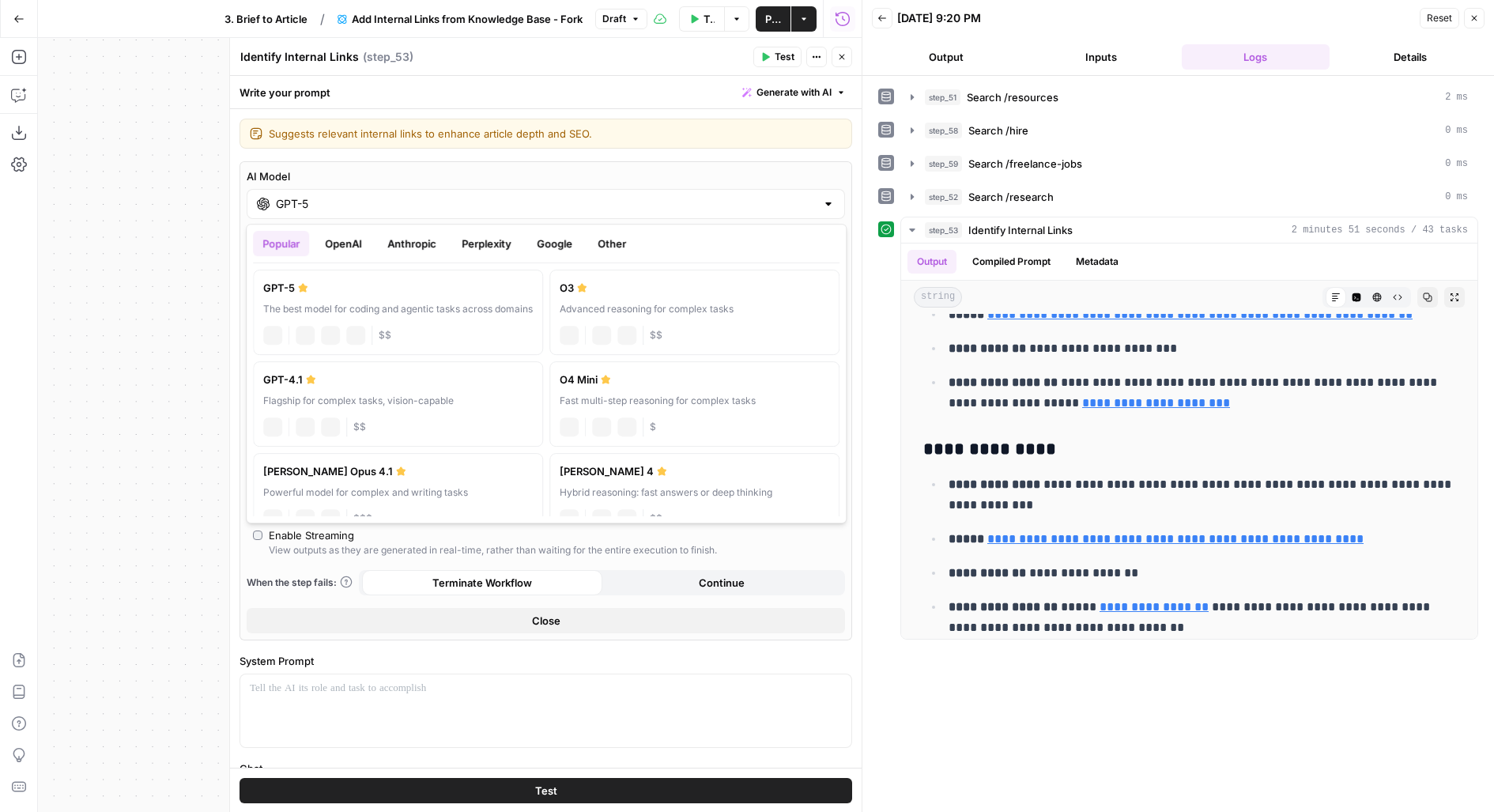
click at [338, 201] on input "GPT-5" at bounding box center [546, 203] width 540 height 16
click at [483, 155] on div "**********" at bounding box center [546, 808] width 632 height 1399
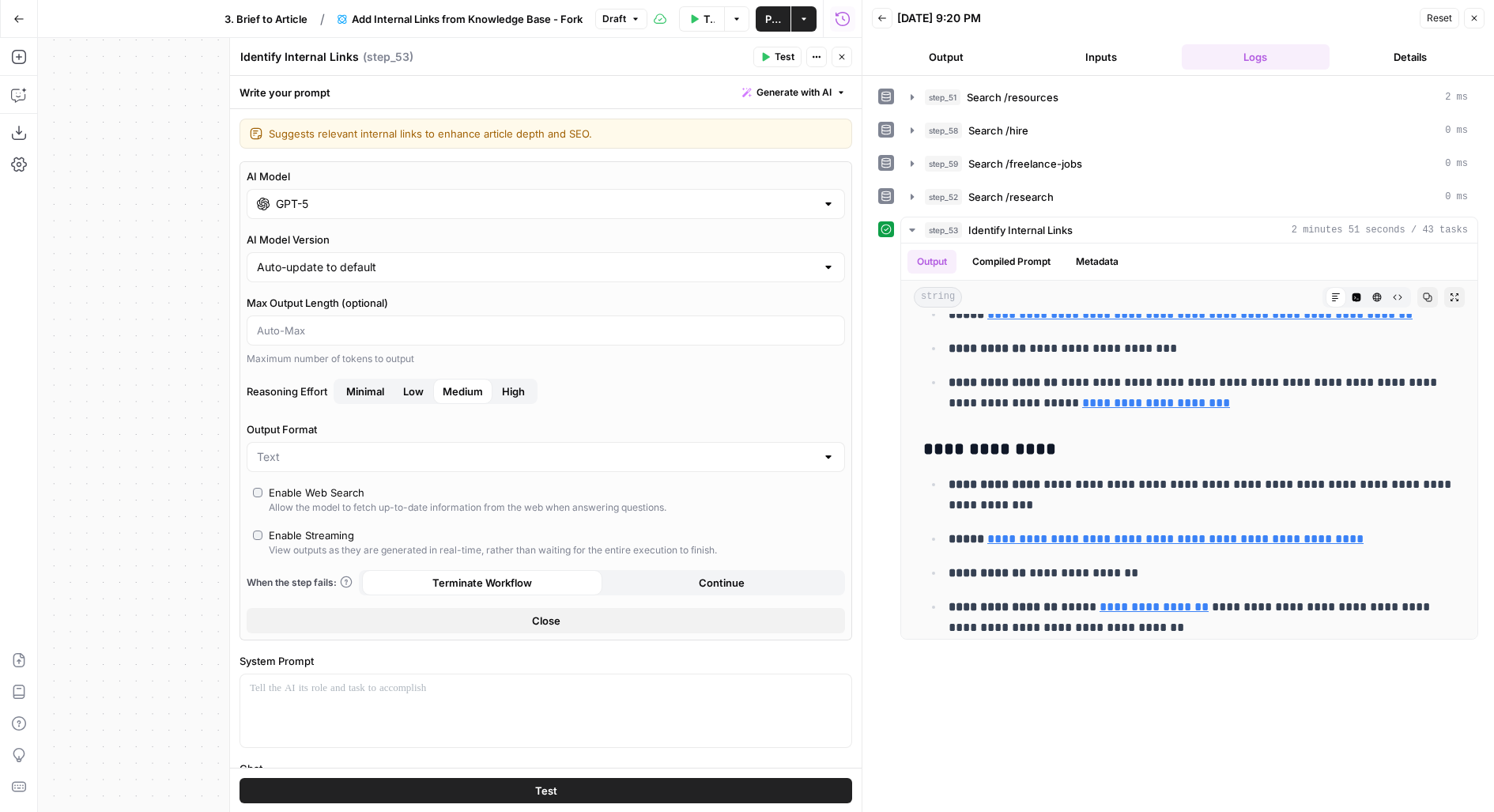
click at [520, 389] on span "High" at bounding box center [513, 391] width 23 height 16
click at [455, 790] on button "Test" at bounding box center [546, 790] width 613 height 25
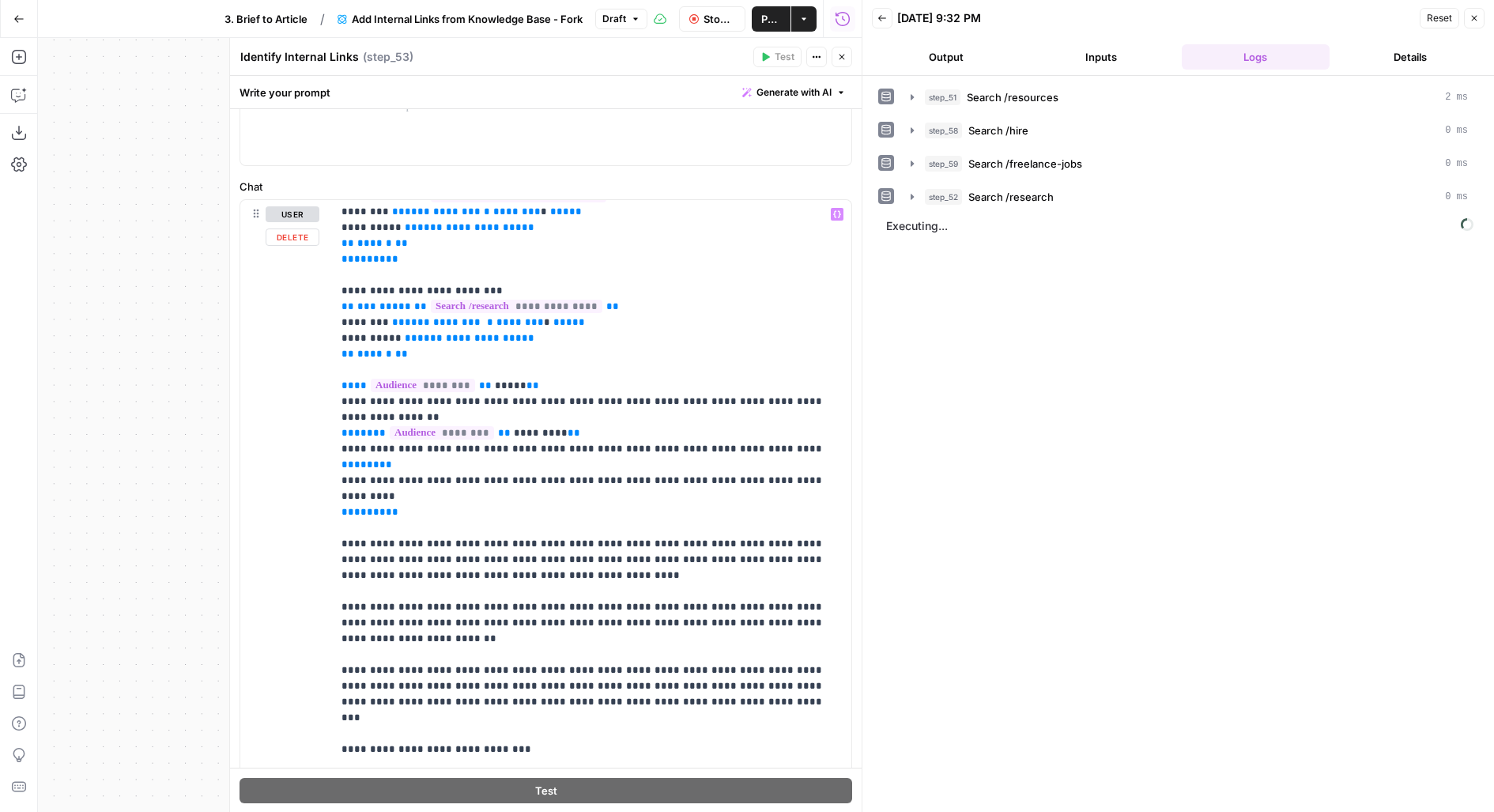
scroll to position [1202, 0]
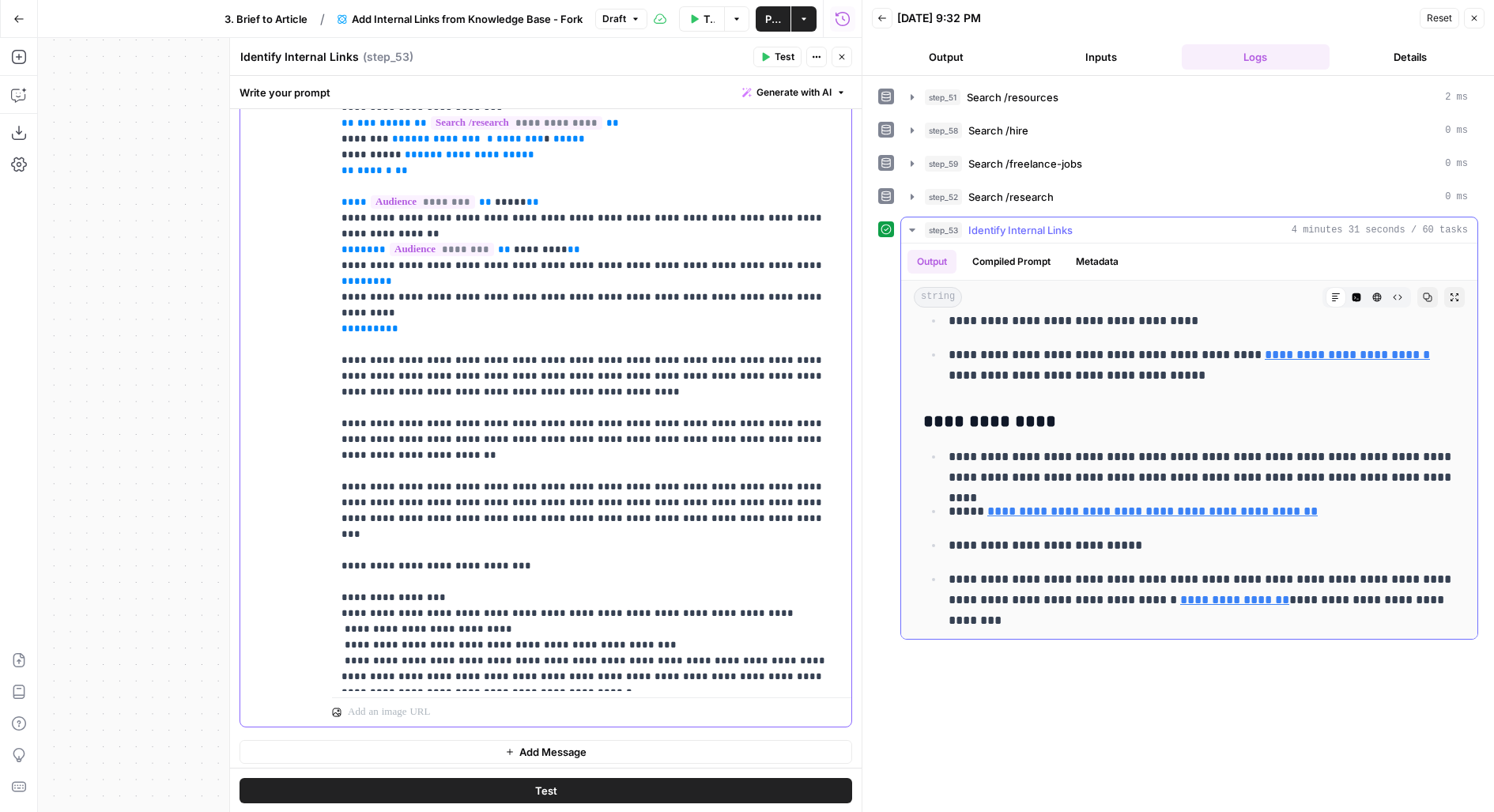
scroll to position [0, 0]
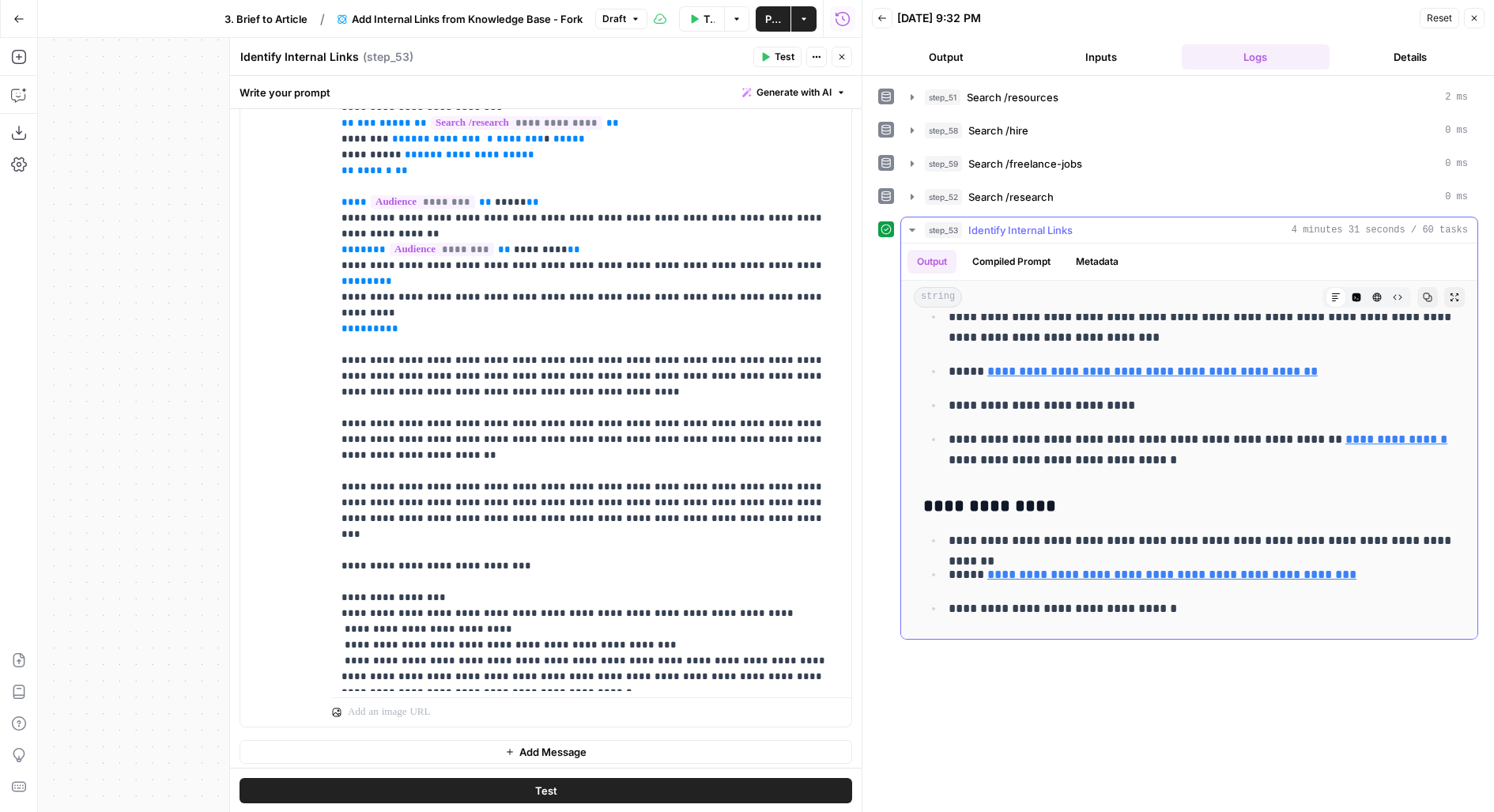
click at [1211, 478] on div "**********" at bounding box center [1189, 536] width 551 height 3154
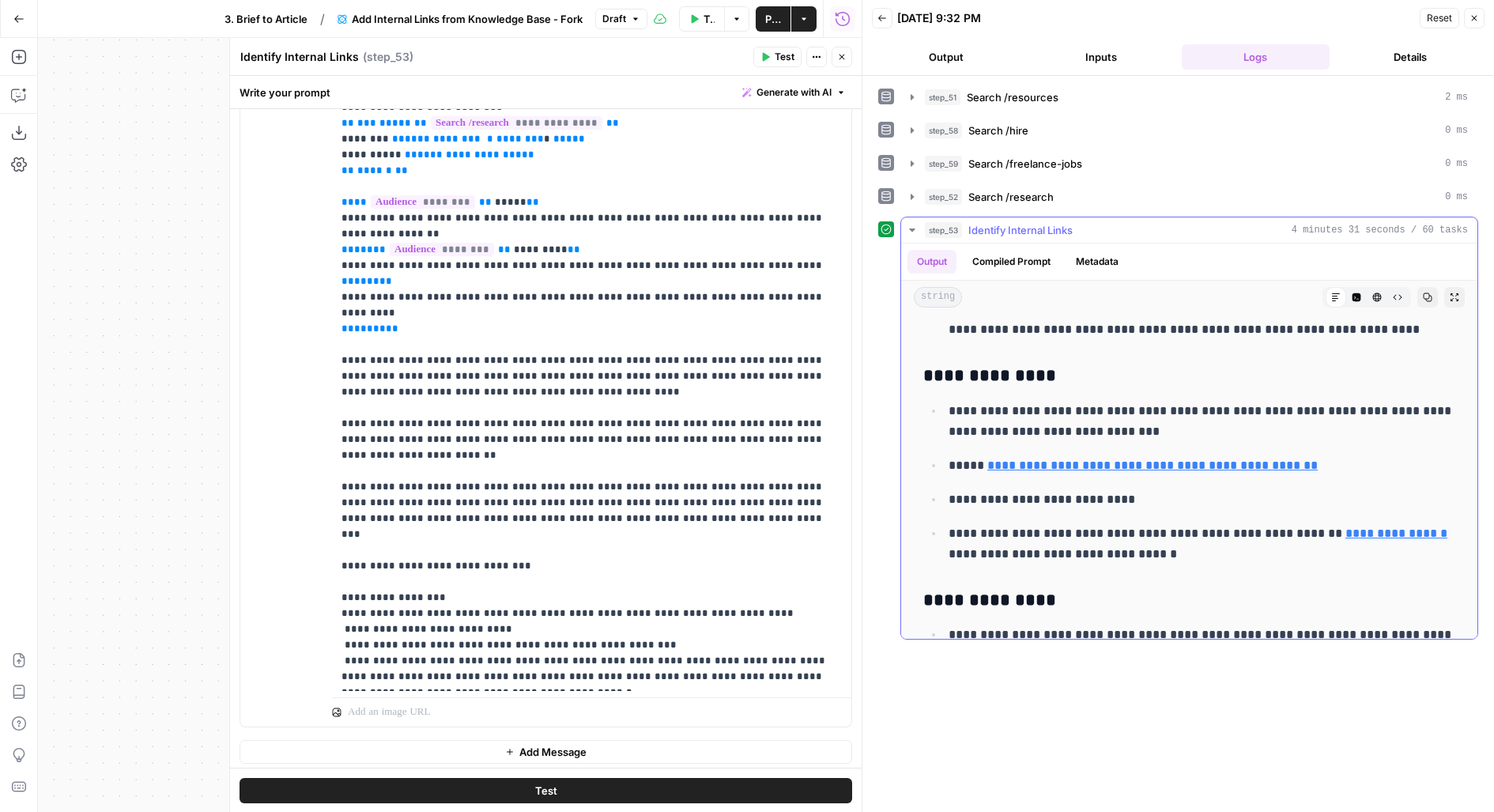
scroll to position [372, 0]
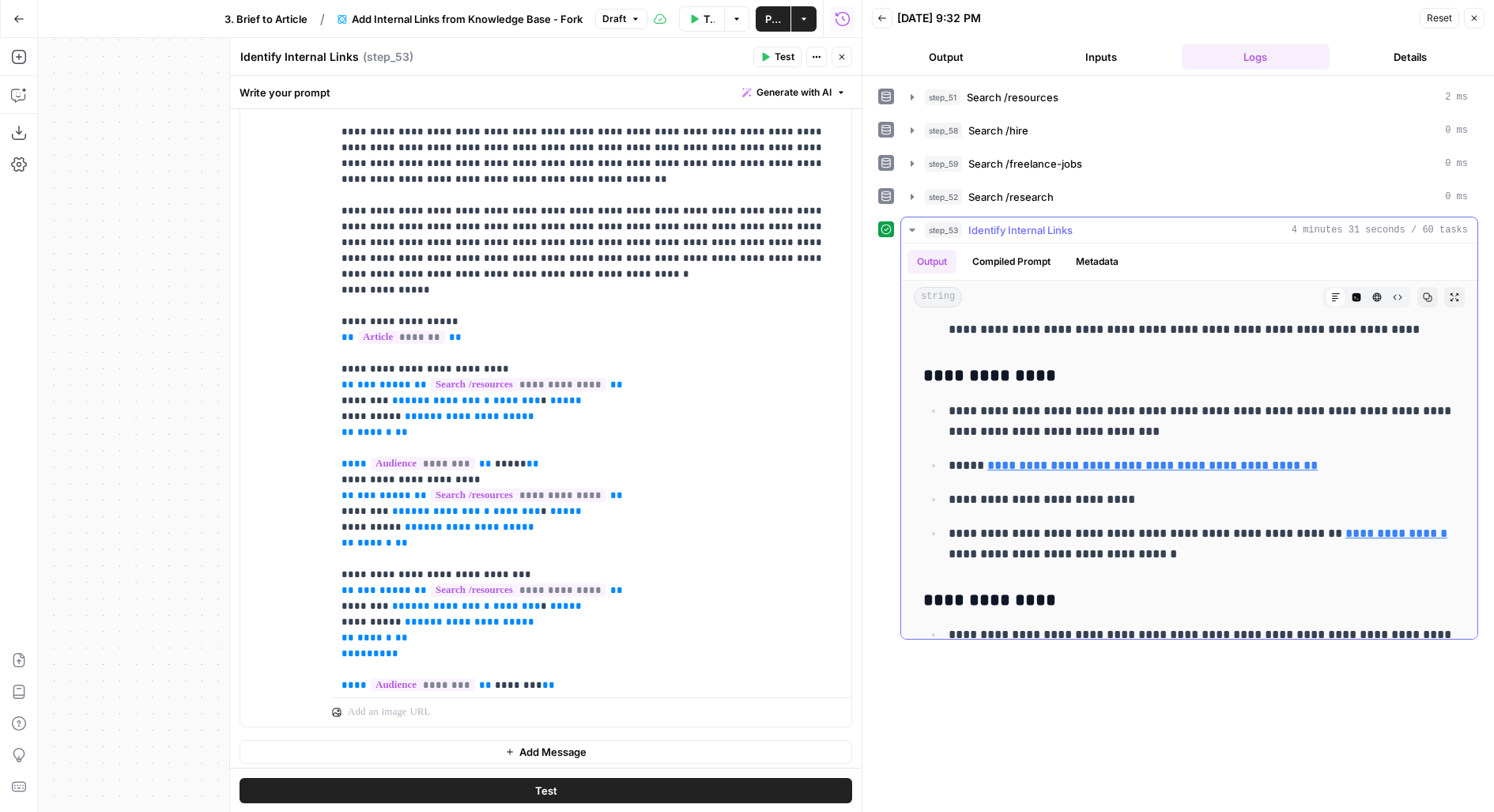
click at [1362, 292] on icon "button" at bounding box center [1356, 297] width 9 height 9
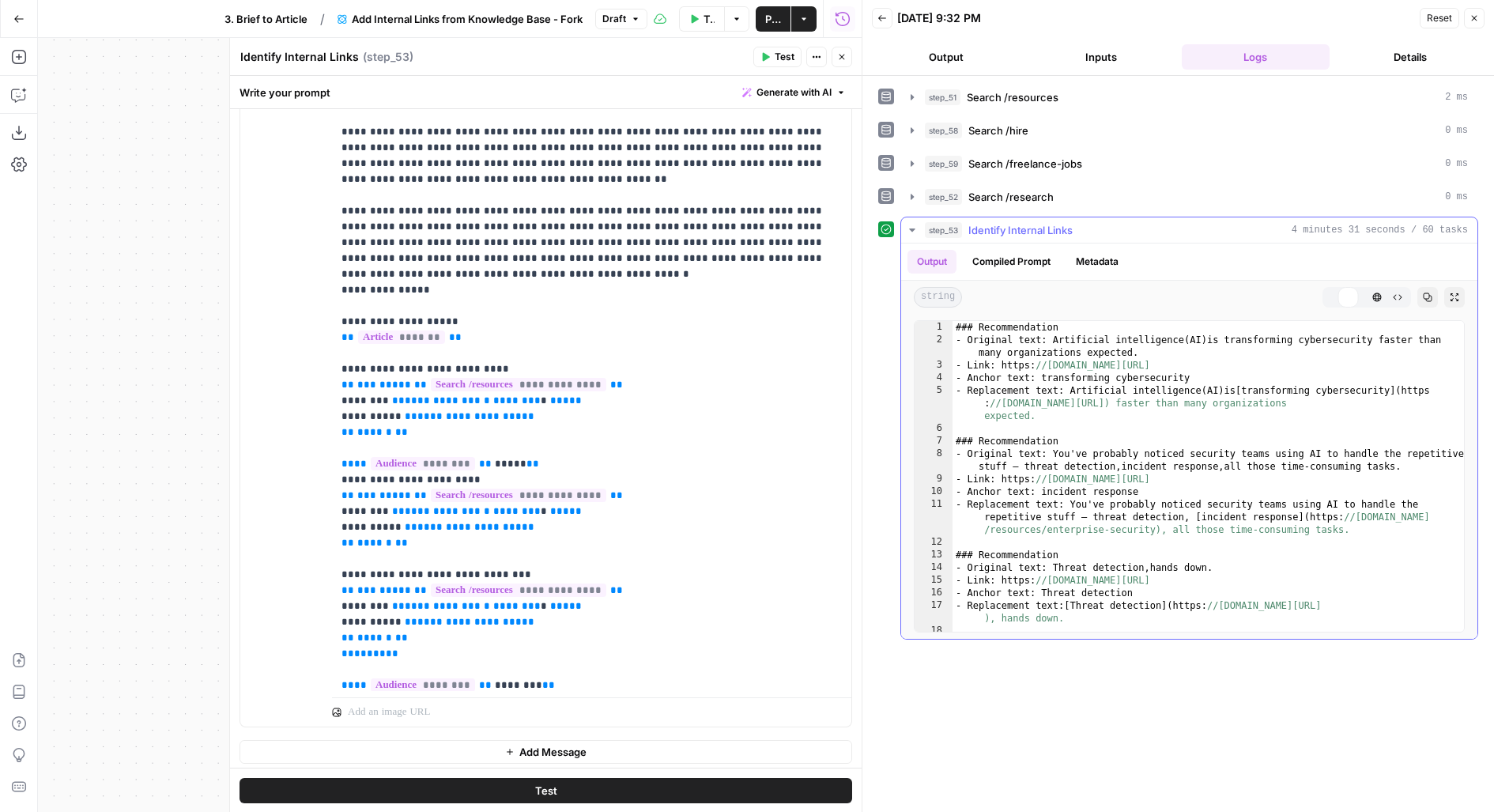
type textarea "**********"
click at [1249, 496] on div "### Recommendation - Original text: Artificial intelligence ( AI ) is transform…" at bounding box center [1209, 490] width 513 height 337
type input "*"
click at [1458, 322] on div "* ​ ​ All Replace All + 0 of 0 .* Aa \b S" at bounding box center [1333, 342] width 262 height 42
click at [1456, 328] on span at bounding box center [1453, 333] width 11 height 11
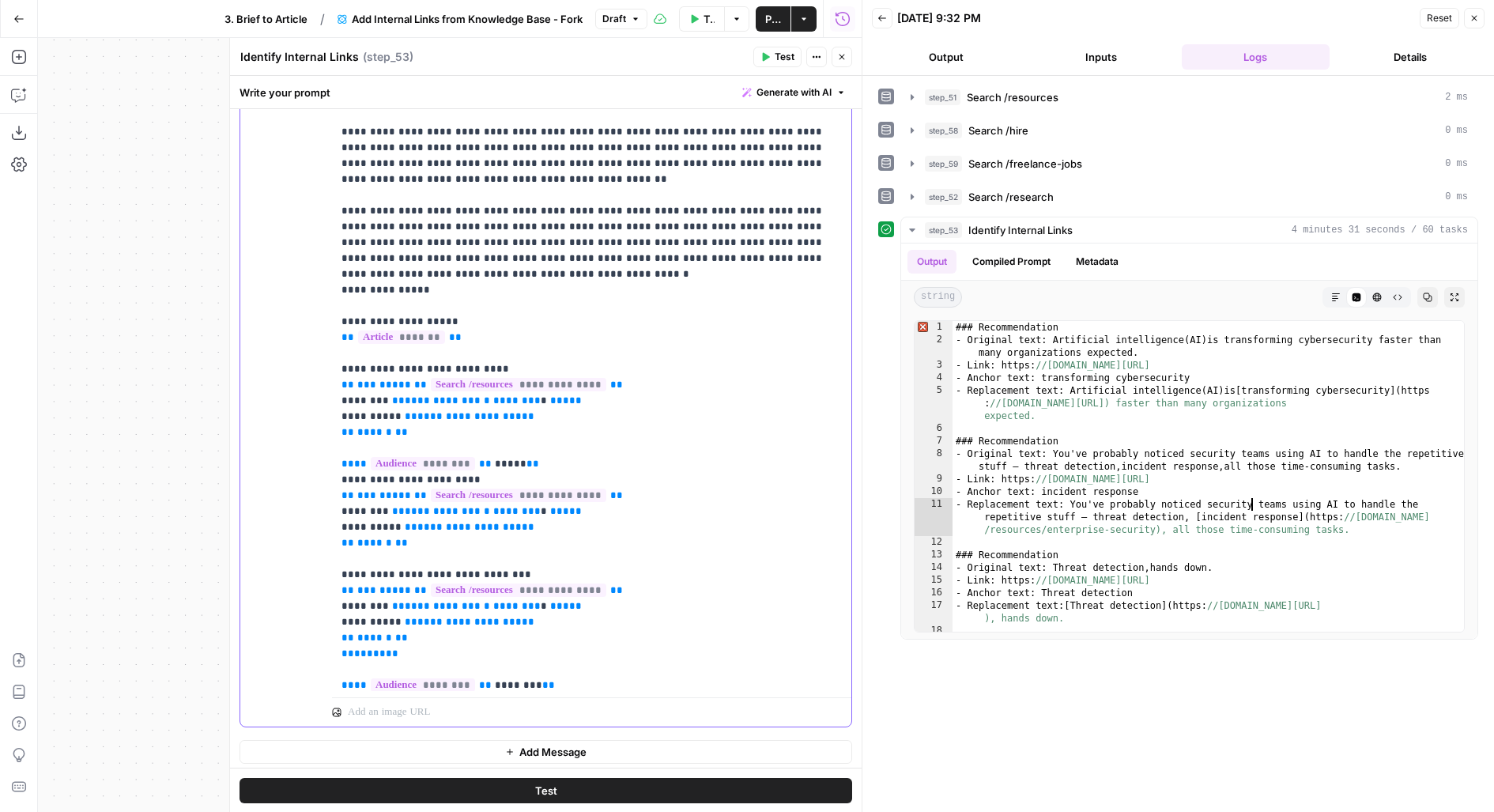
click at [697, 190] on p "**********" at bounding box center [592, 598] width 501 height 1834
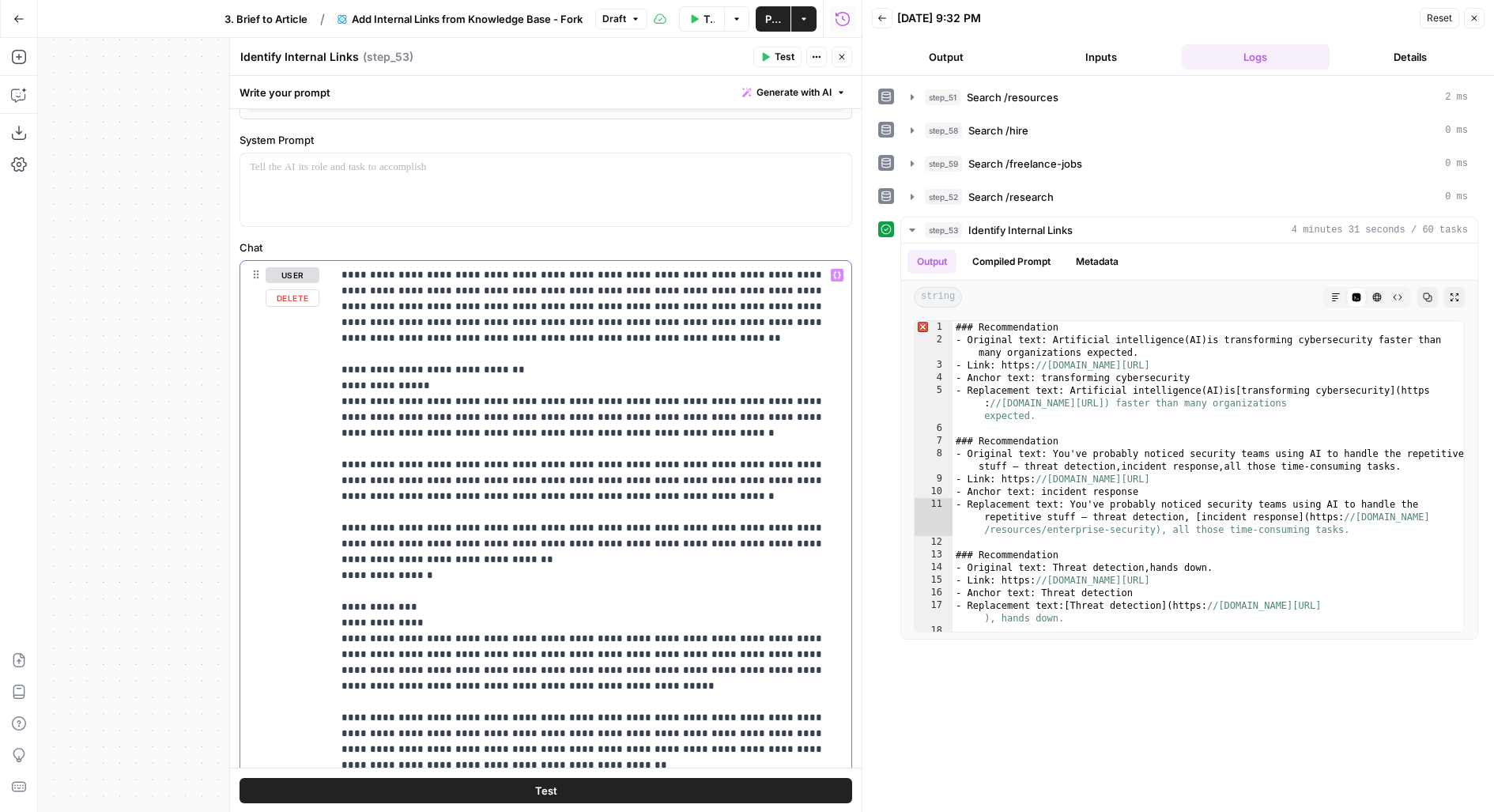
scroll to position [471, 0]
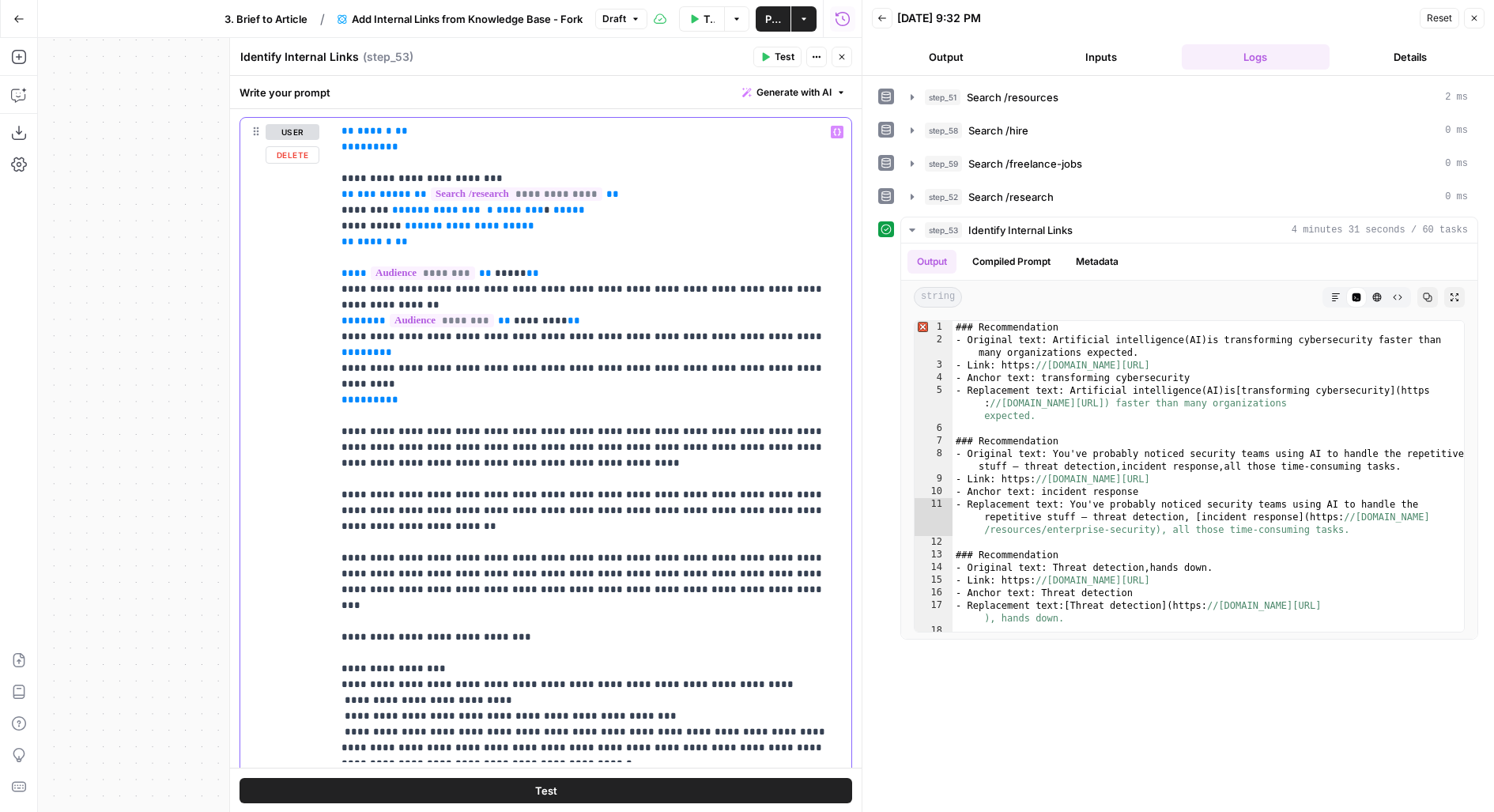
scroll to position [677, 0]
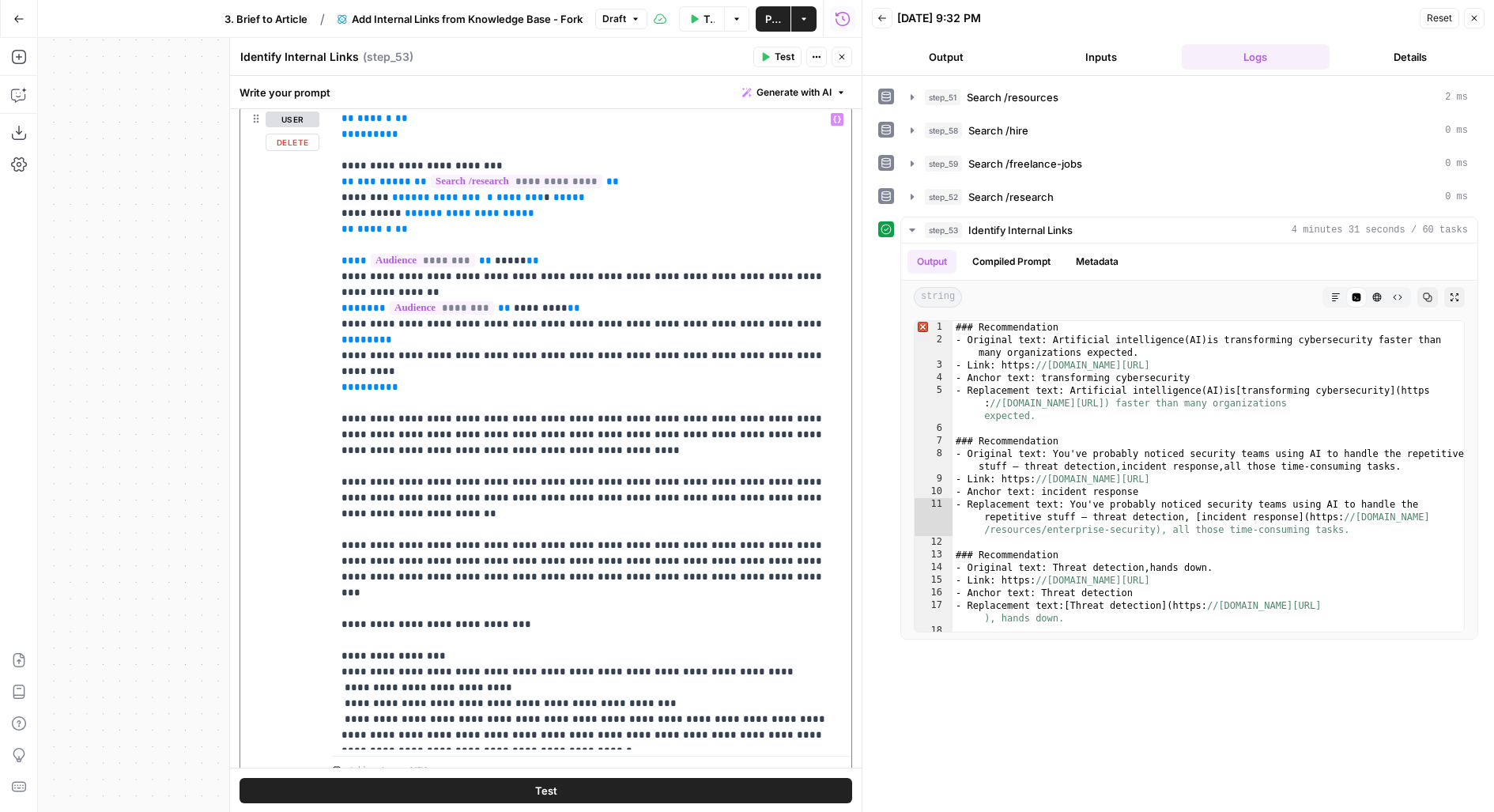
click at [995, 250] on button "Compiled Prompt" at bounding box center [1012, 261] width 97 height 23
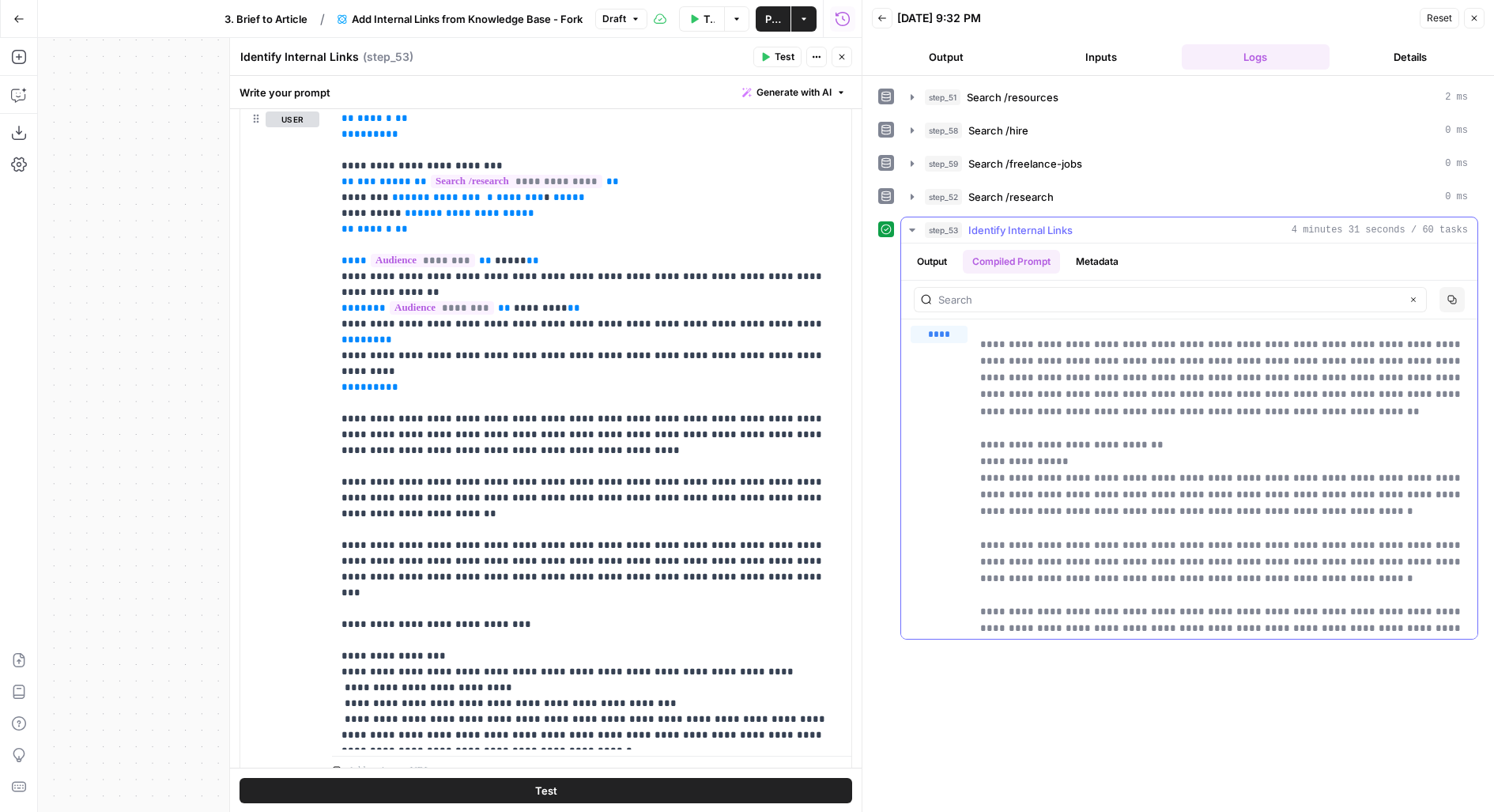
click at [961, 255] on ul "Output Compiled Prompt Metadata" at bounding box center [1017, 261] width 221 height 23
click at [950, 257] on button "Output" at bounding box center [931, 261] width 49 height 23
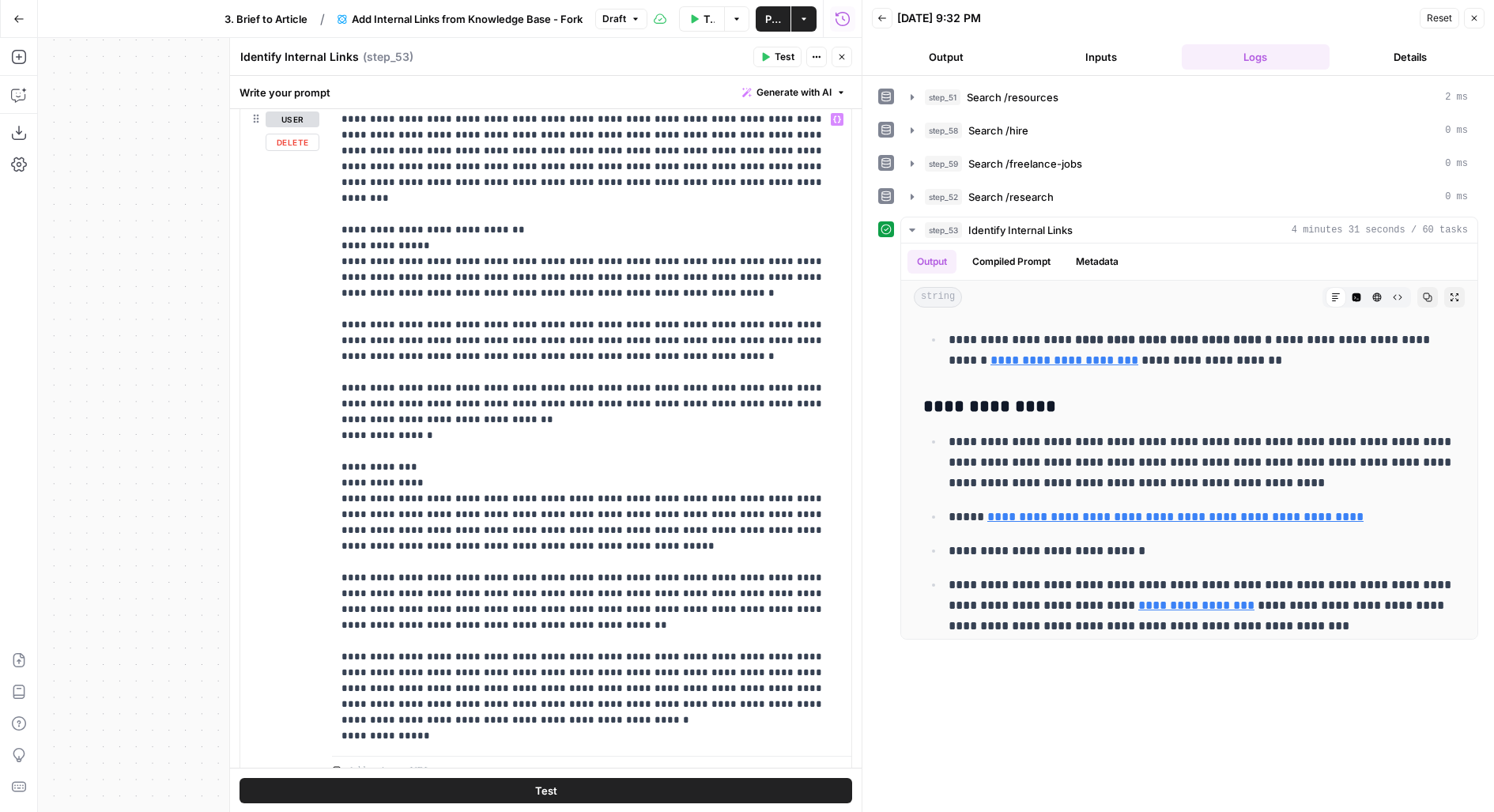
scroll to position [0, 0]
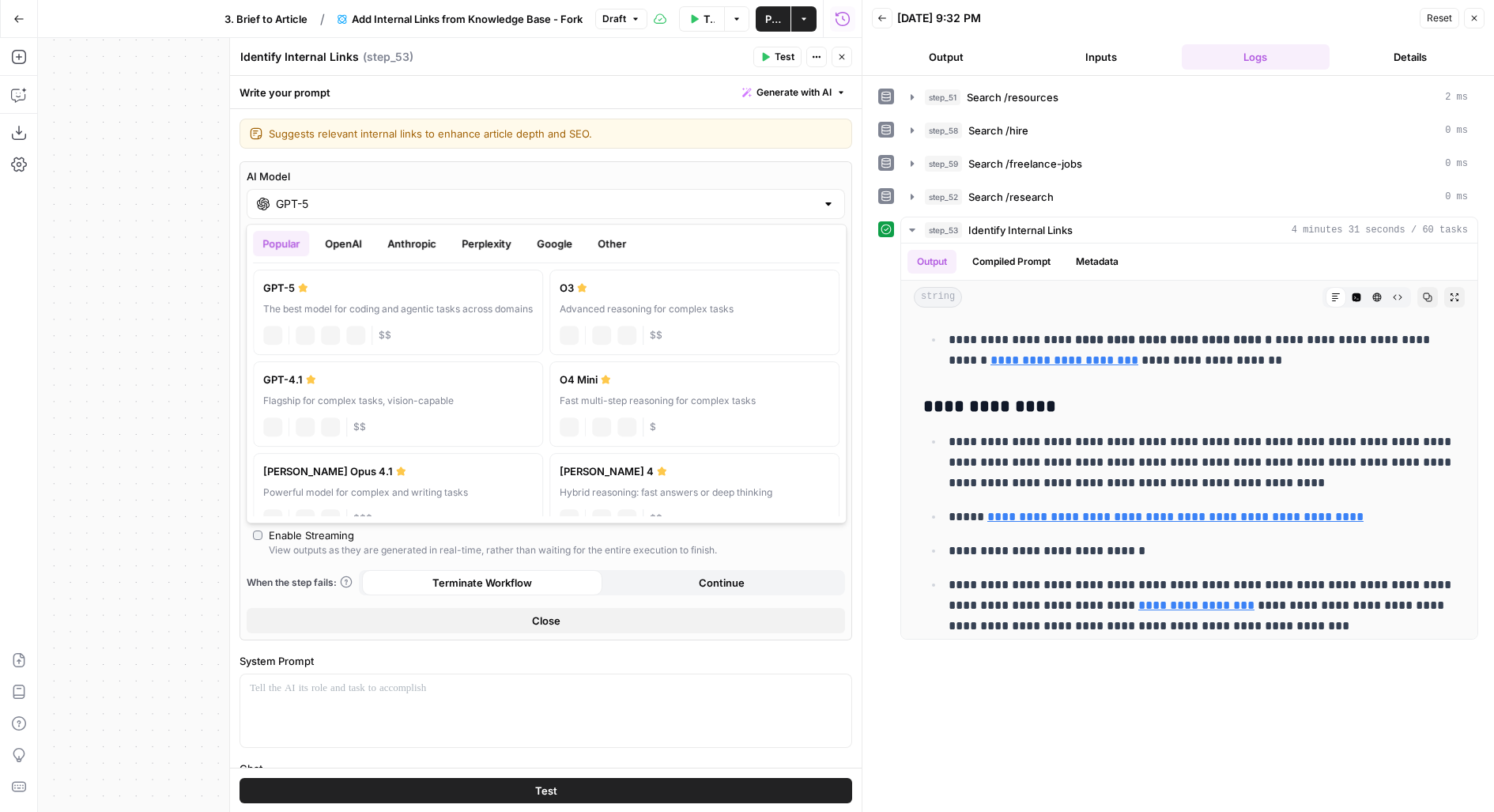
click at [497, 208] on input "GPT-5" at bounding box center [546, 203] width 540 height 16
click at [536, 162] on div "AI Model GPT-5 AI Model Version Auto-update to default Max Output Length (optio…" at bounding box center [546, 400] width 613 height 479
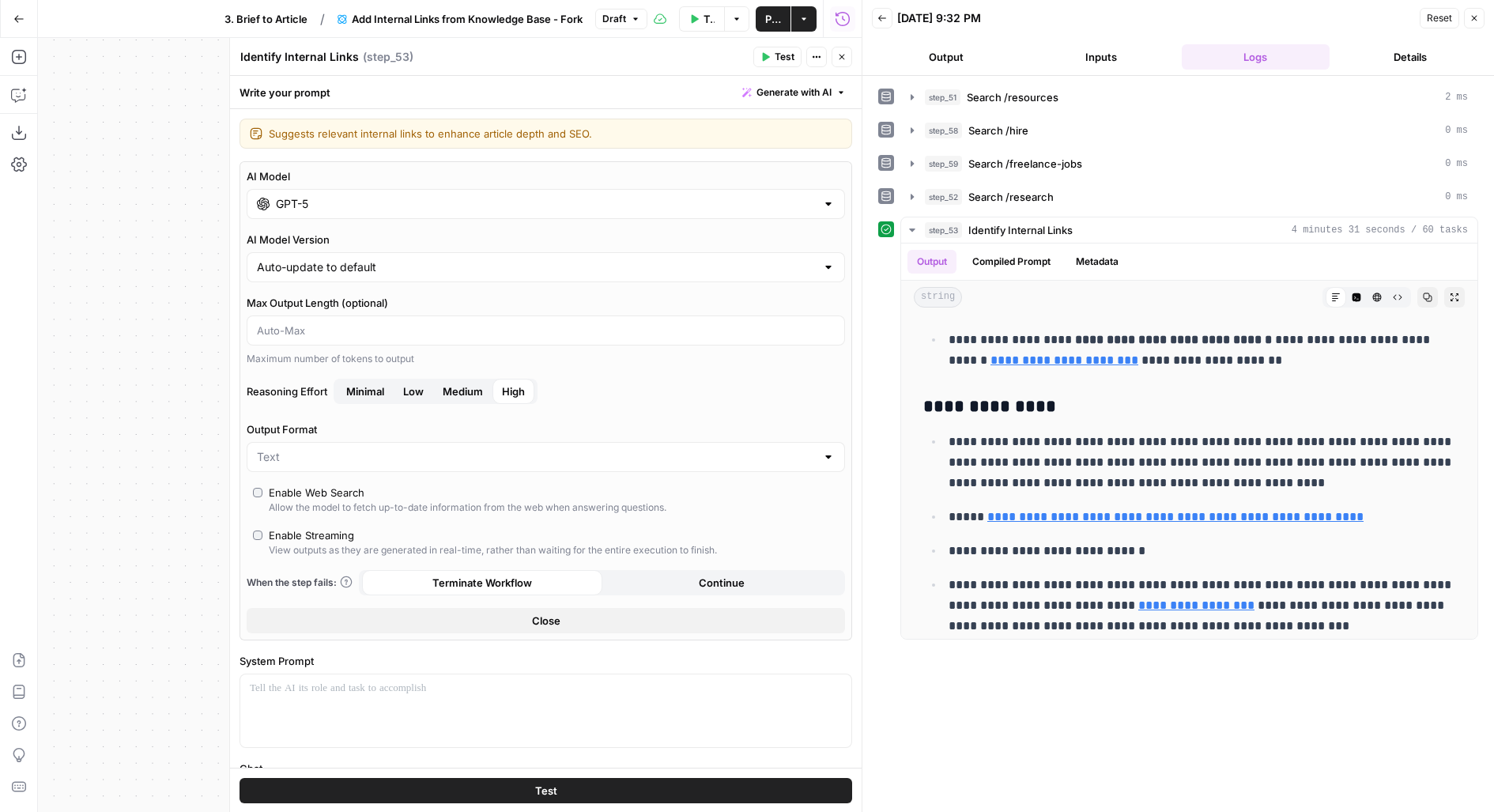
click at [437, 219] on div "AI Model GPT-5 AI Model Version Auto-update to default Max Output Length (optio…" at bounding box center [546, 400] width 613 height 479
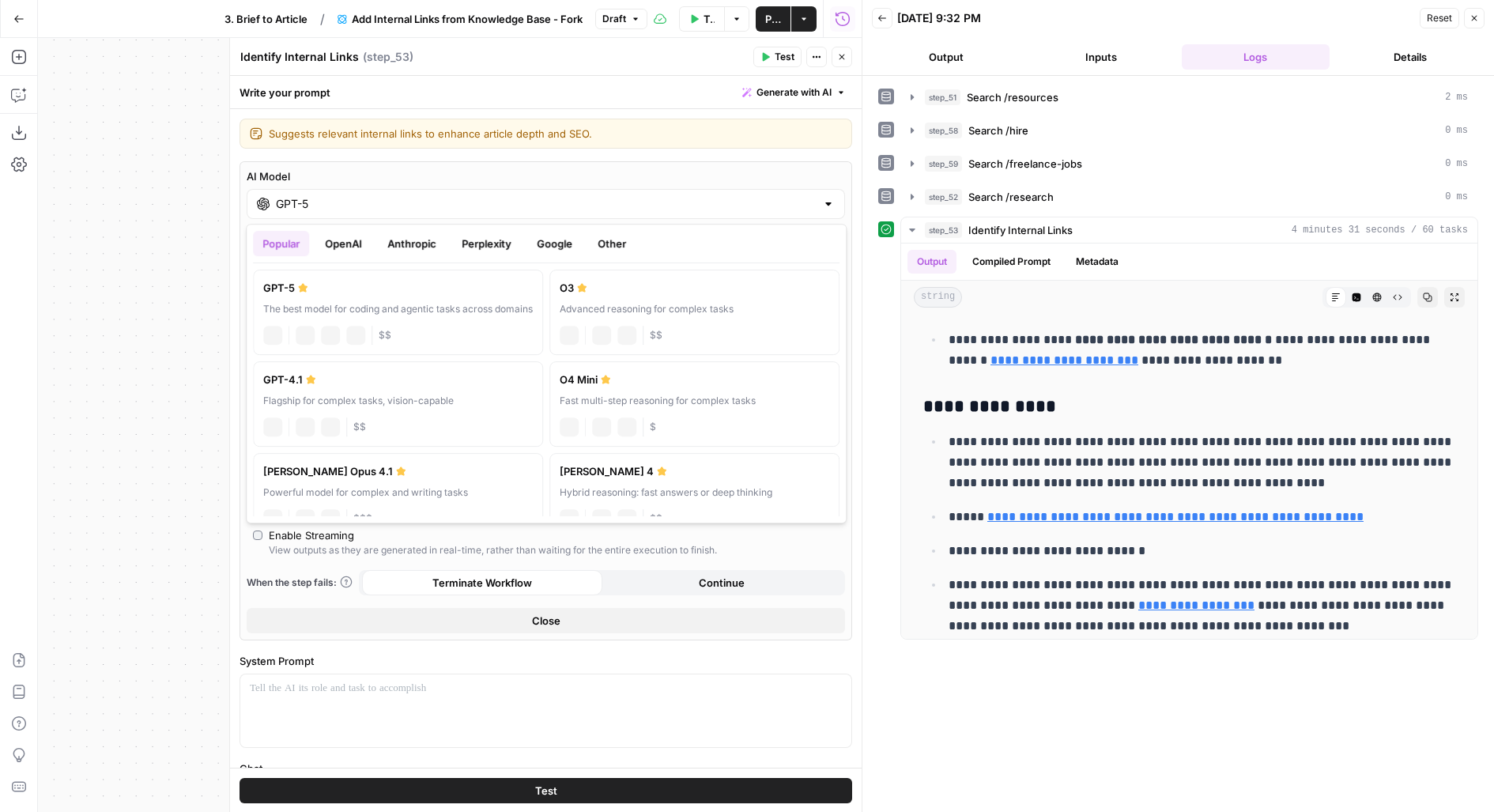
click at [431, 213] on div "GPT-5" at bounding box center [546, 204] width 598 height 30
click at [358, 245] on button "OpenAI" at bounding box center [344, 243] width 56 height 25
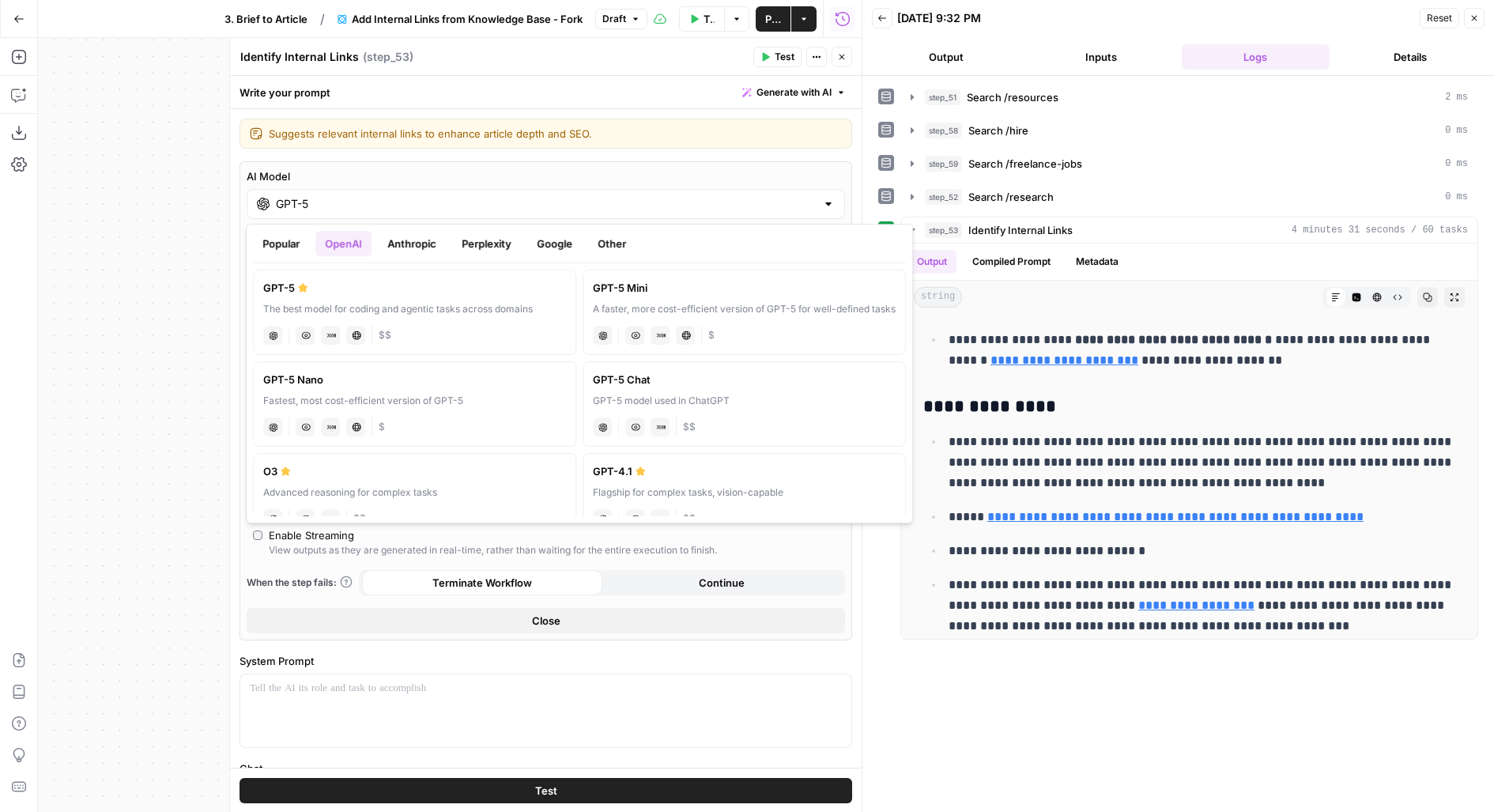
click at [528, 237] on button "Google" at bounding box center [554, 243] width 55 height 25
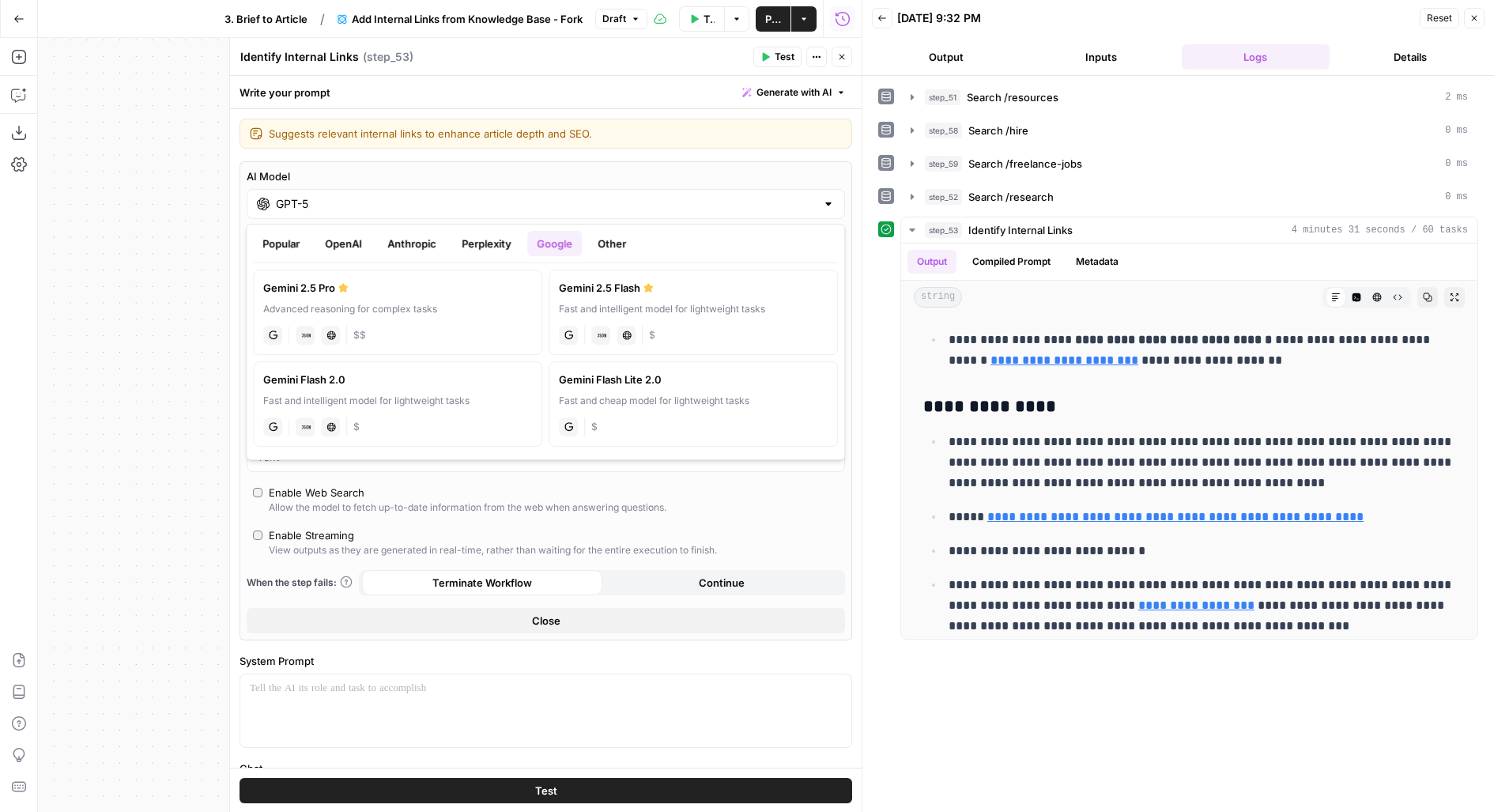
click at [483, 327] on div "gemini JSON Mode Live Web Research $$" at bounding box center [398, 333] width 269 height 22
type input "Gemini 2.5 Pro"
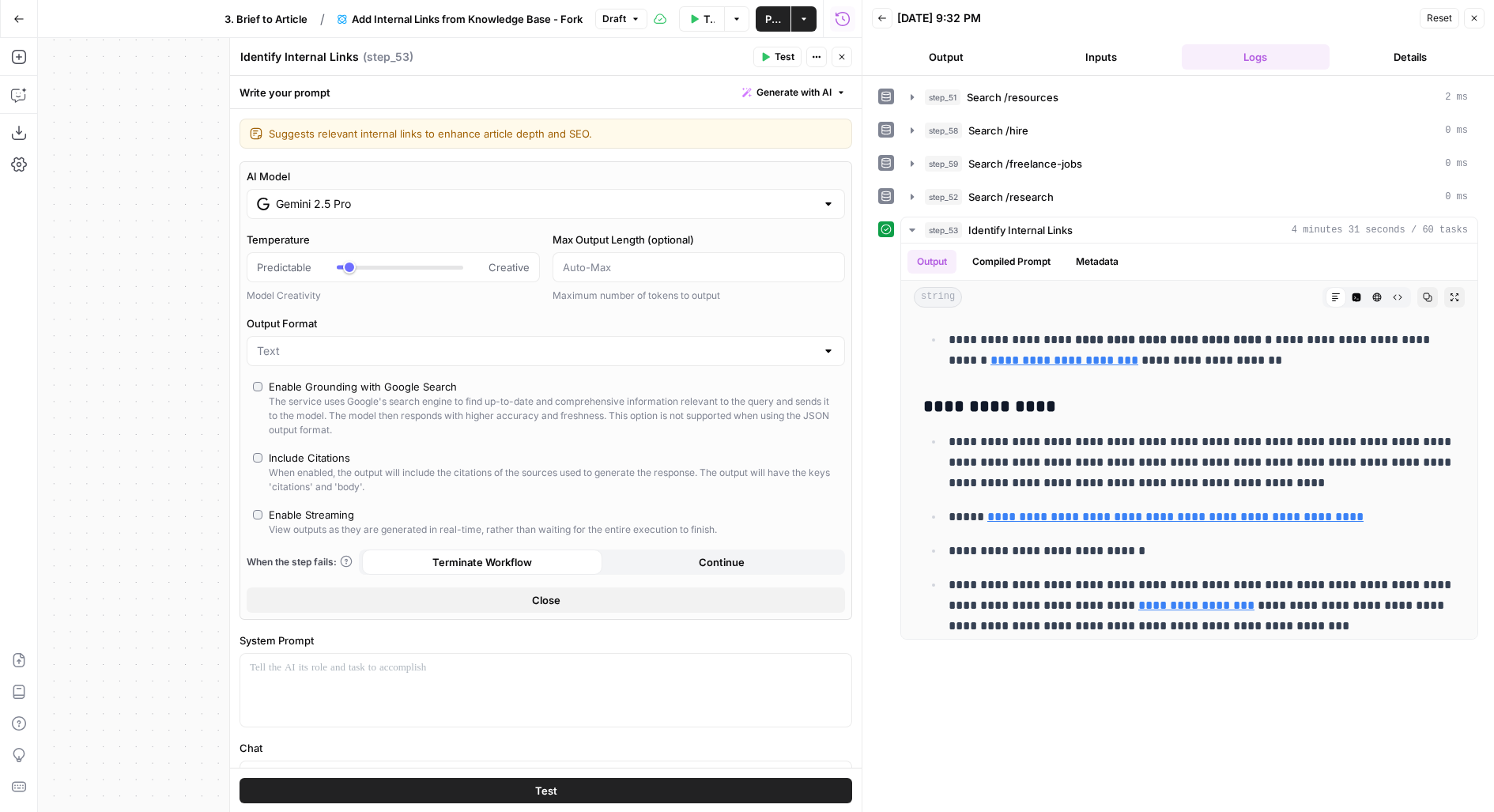
click at [415, 800] on button "Test" at bounding box center [546, 790] width 613 height 25
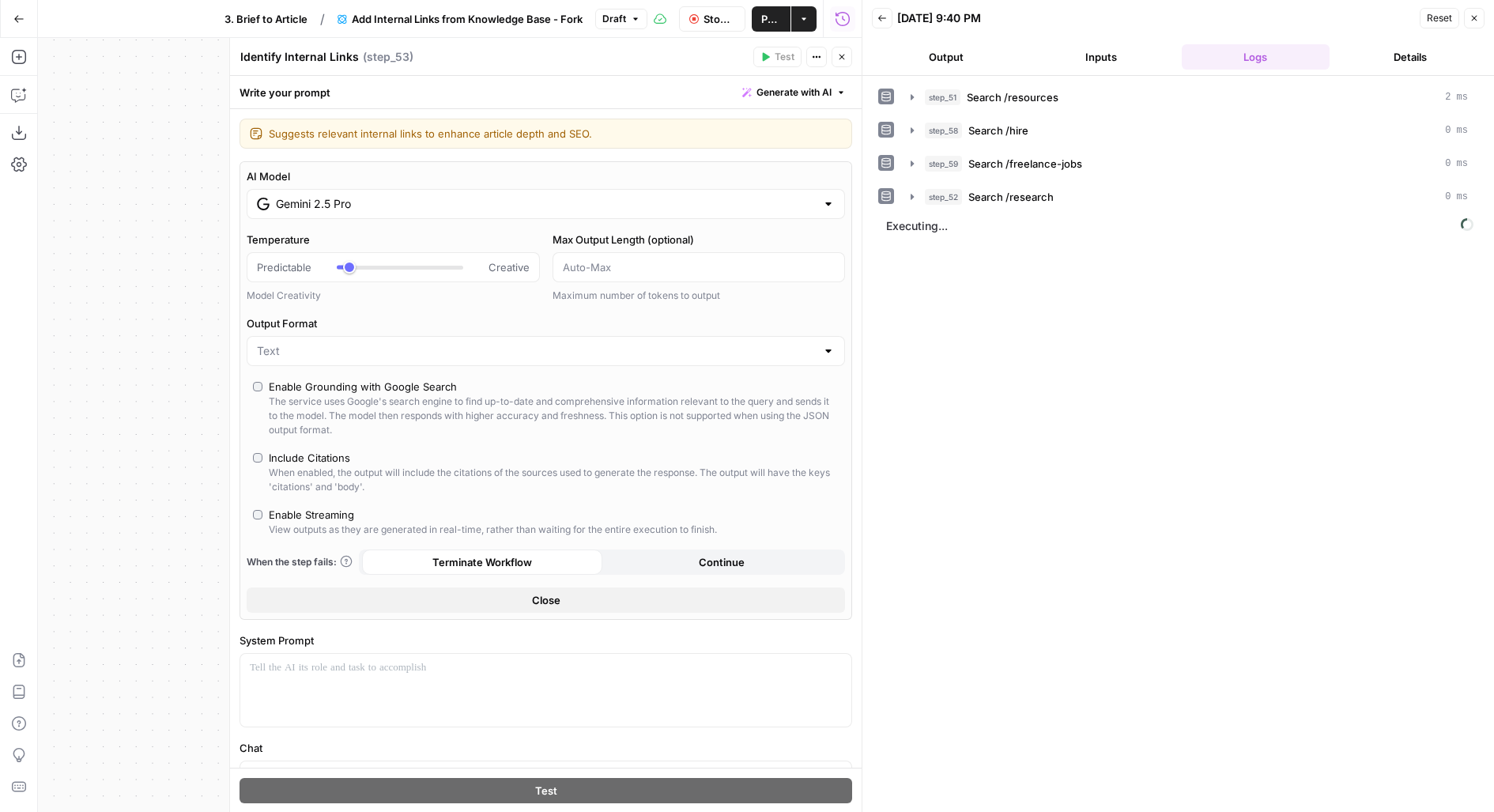
click at [944, 57] on button "Output" at bounding box center [946, 57] width 149 height 25
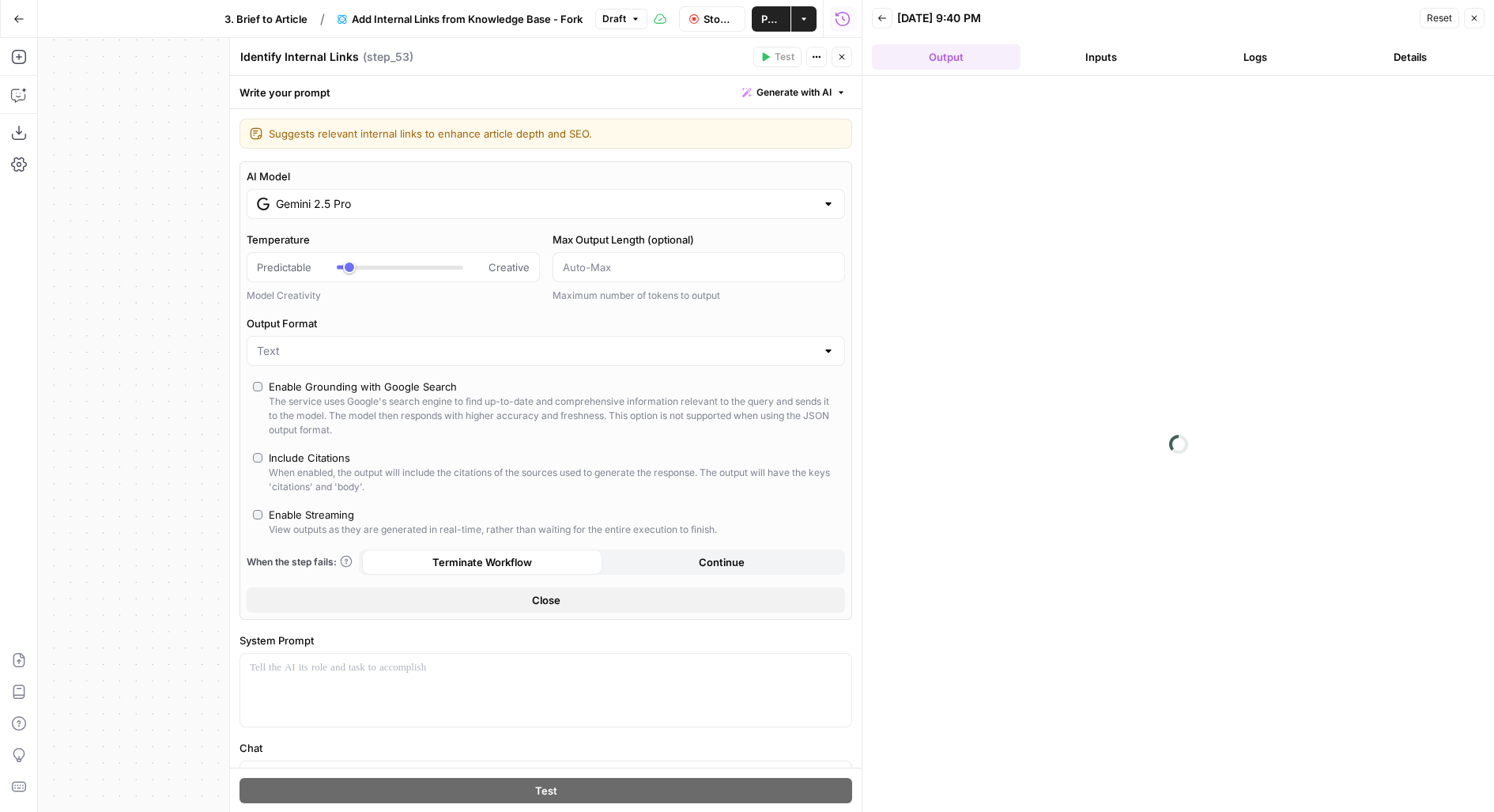
click at [846, 55] on icon "button" at bounding box center [842, 57] width 9 height 9
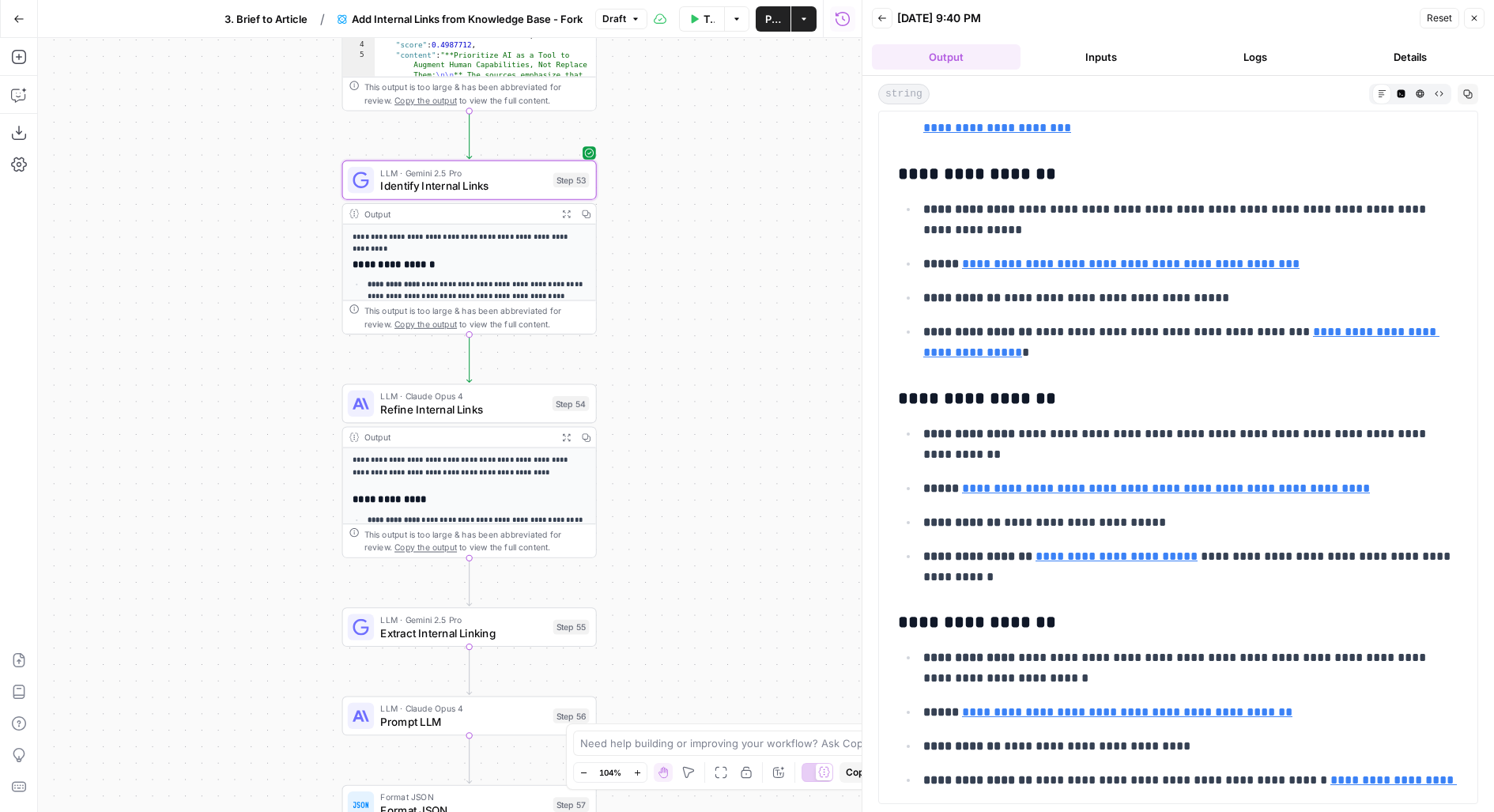
scroll to position [2101, 0]
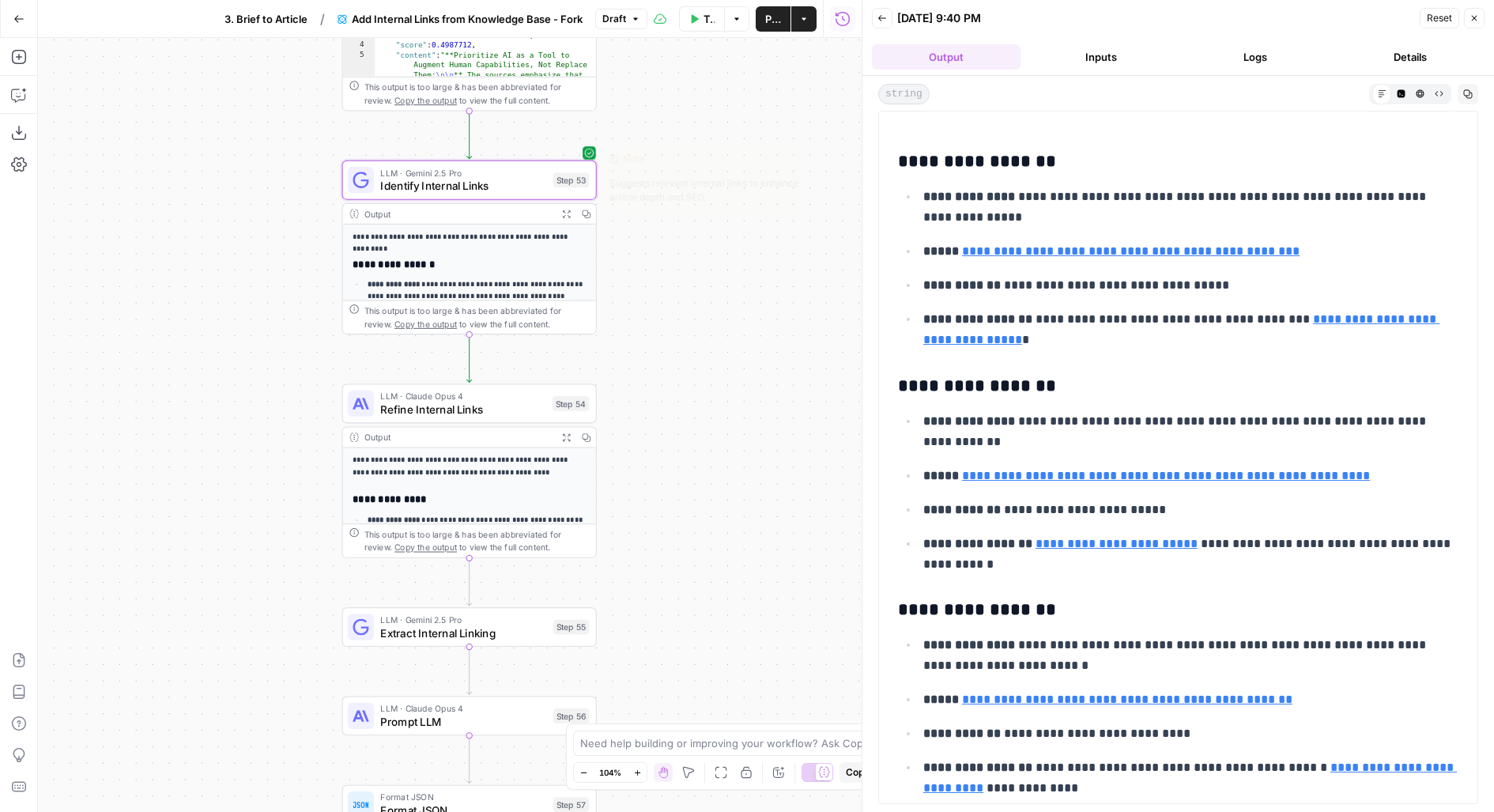
click at [524, 183] on span "Identify Internal Links" at bounding box center [463, 186] width 166 height 17
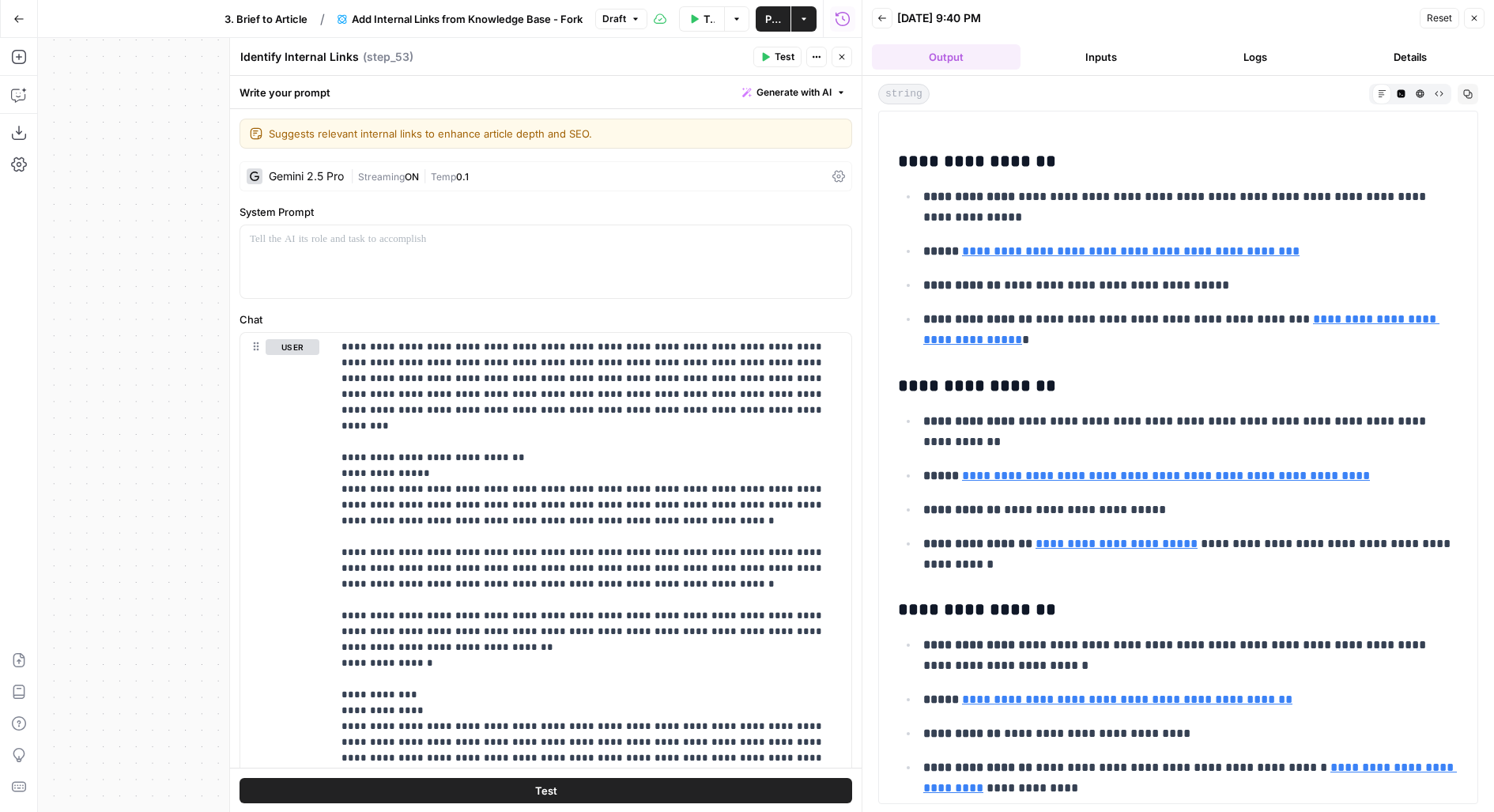
click at [397, 165] on div "Gemini 2.5 Pro | Streaming ON | Temp 0.1" at bounding box center [546, 176] width 613 height 30
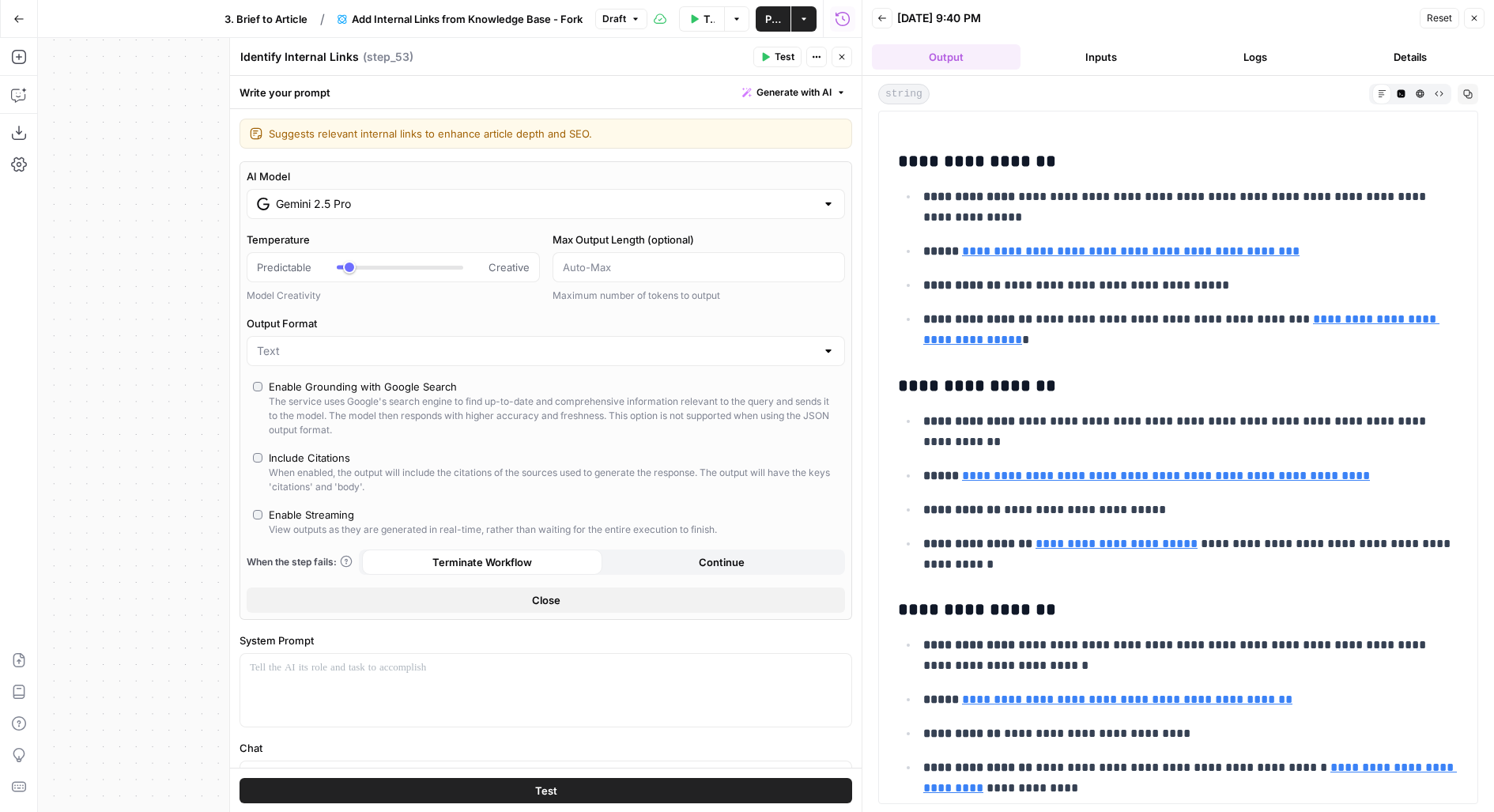
click at [528, 210] on input "Gemini 2.5 Pro" at bounding box center [546, 203] width 540 height 16
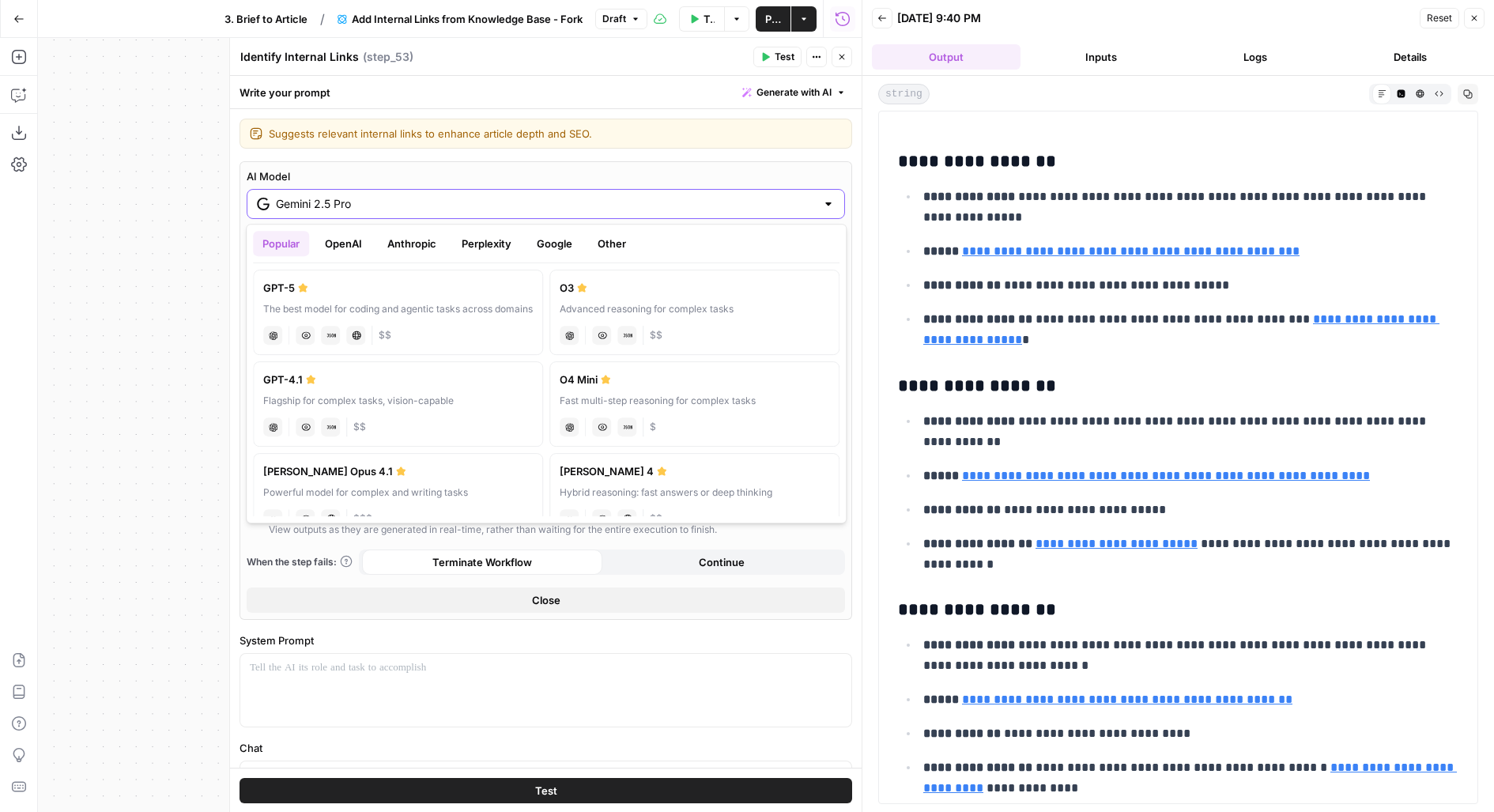
click at [528, 210] on input "Gemini 2.5 Pro" at bounding box center [546, 203] width 540 height 16
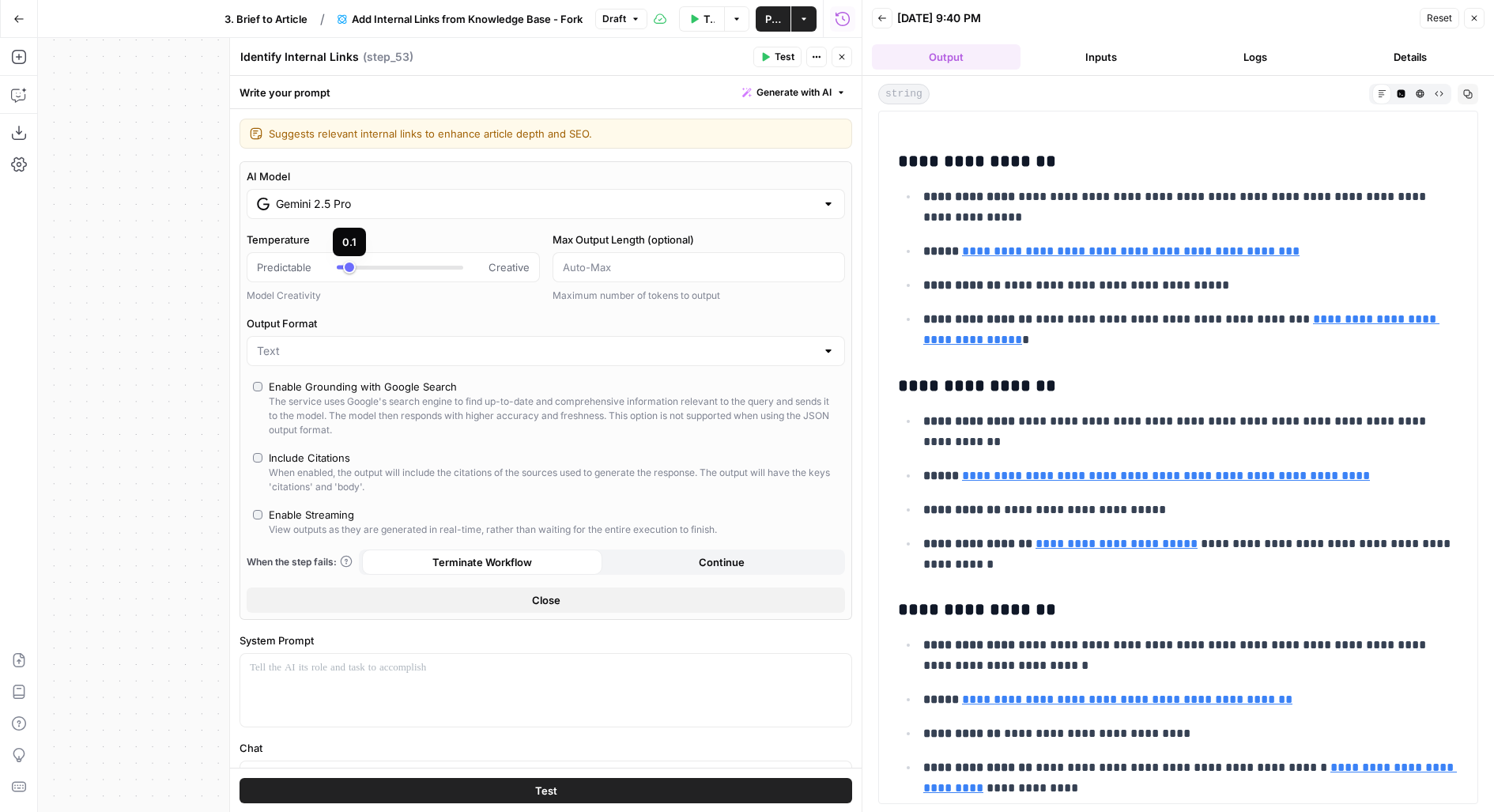
click at [395, 264] on div at bounding box center [401, 266] width 127 height 16
click at [423, 791] on button "Test" at bounding box center [546, 790] width 613 height 25
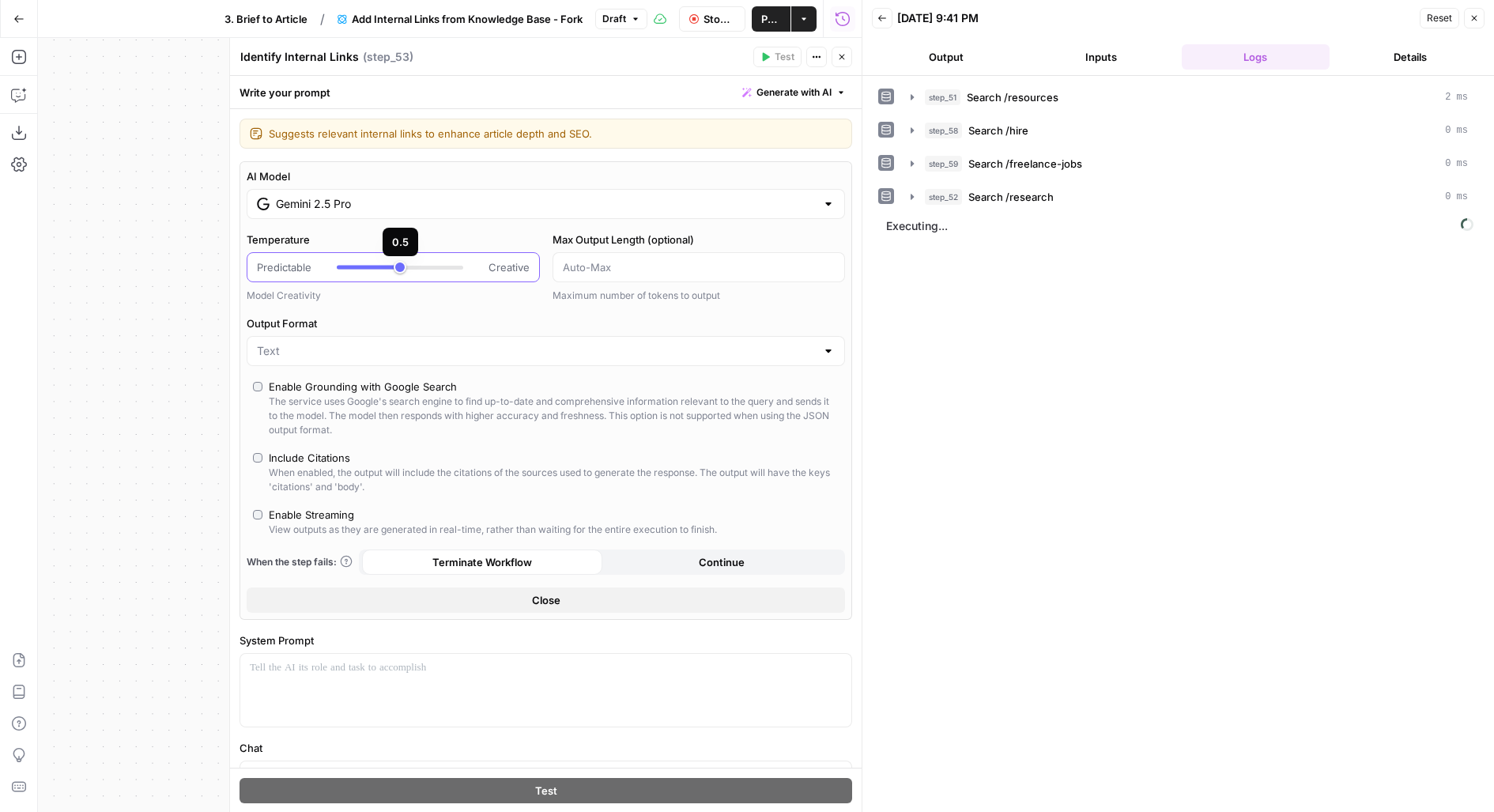
click at [410, 268] on div at bounding box center [401, 266] width 127 height 16
click at [416, 269] on div at bounding box center [401, 266] width 127 height 16
click at [421, 267] on div at bounding box center [401, 266] width 127 height 16
type input "***"
click at [706, 15] on span "Stop Run" at bounding box center [719, 19] width 32 height 16
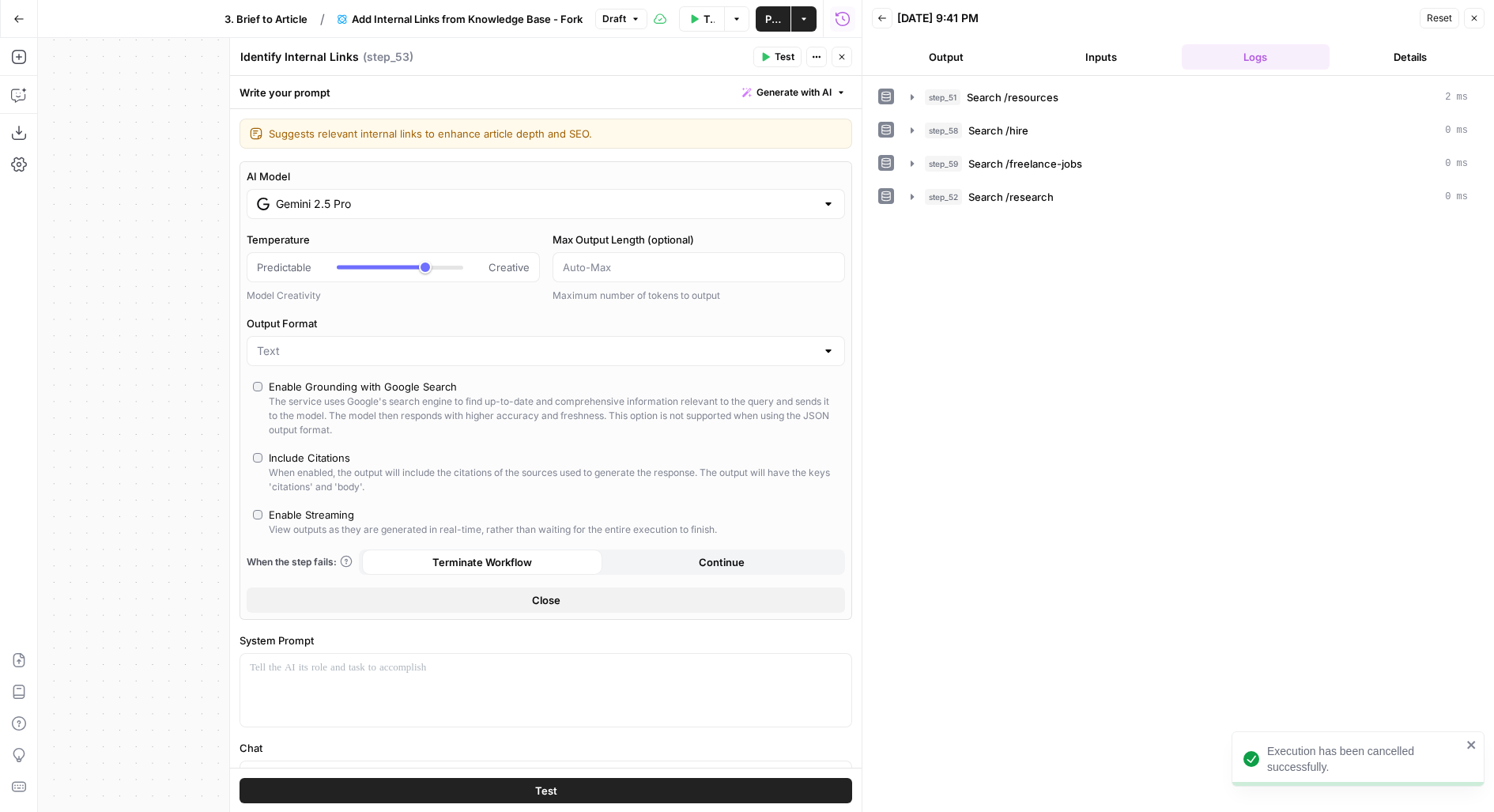
click at [779, 61] on span "Test" at bounding box center [784, 56] width 20 height 14
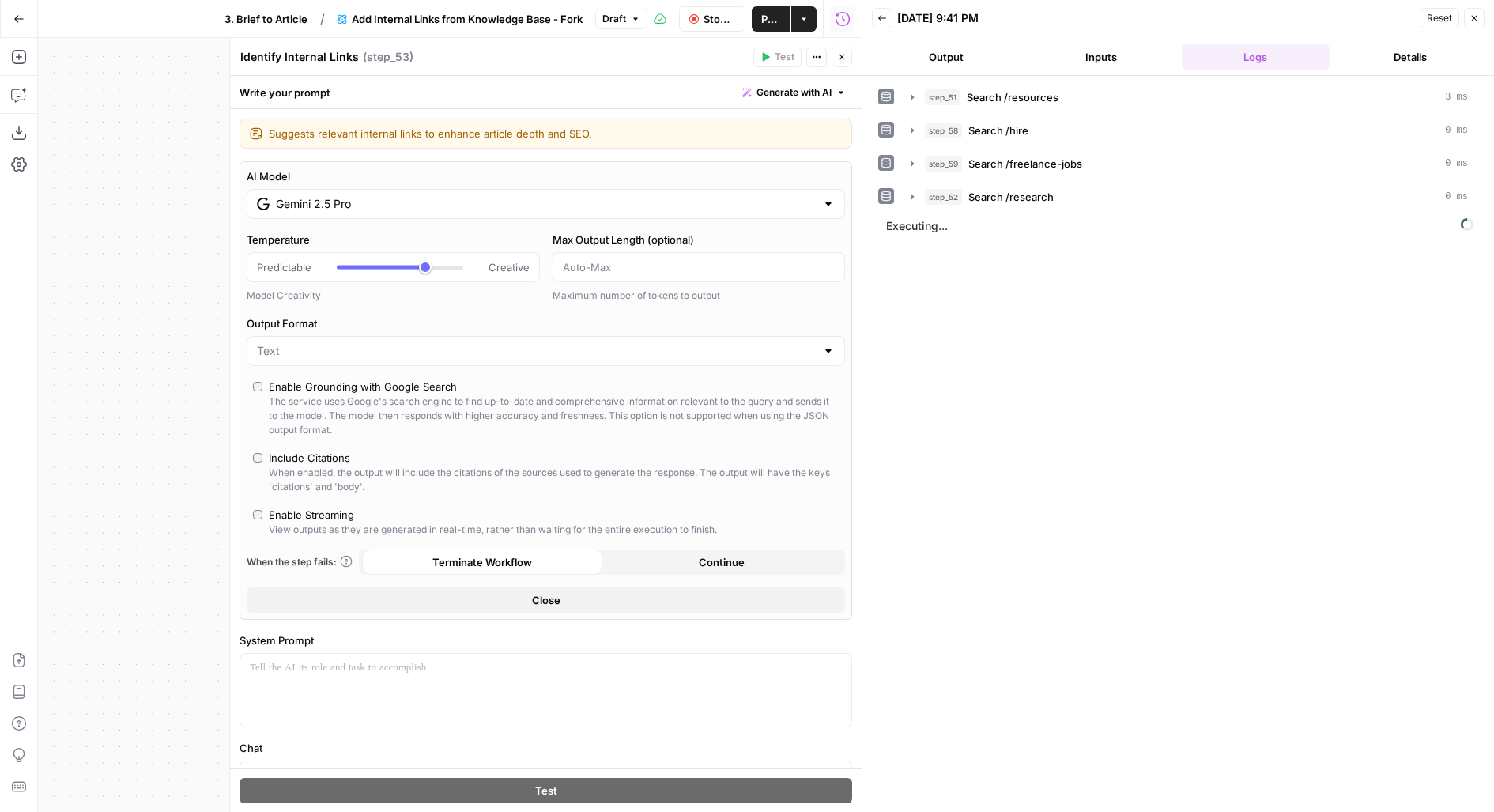
click at [906, 57] on button "Output" at bounding box center [946, 57] width 149 height 25
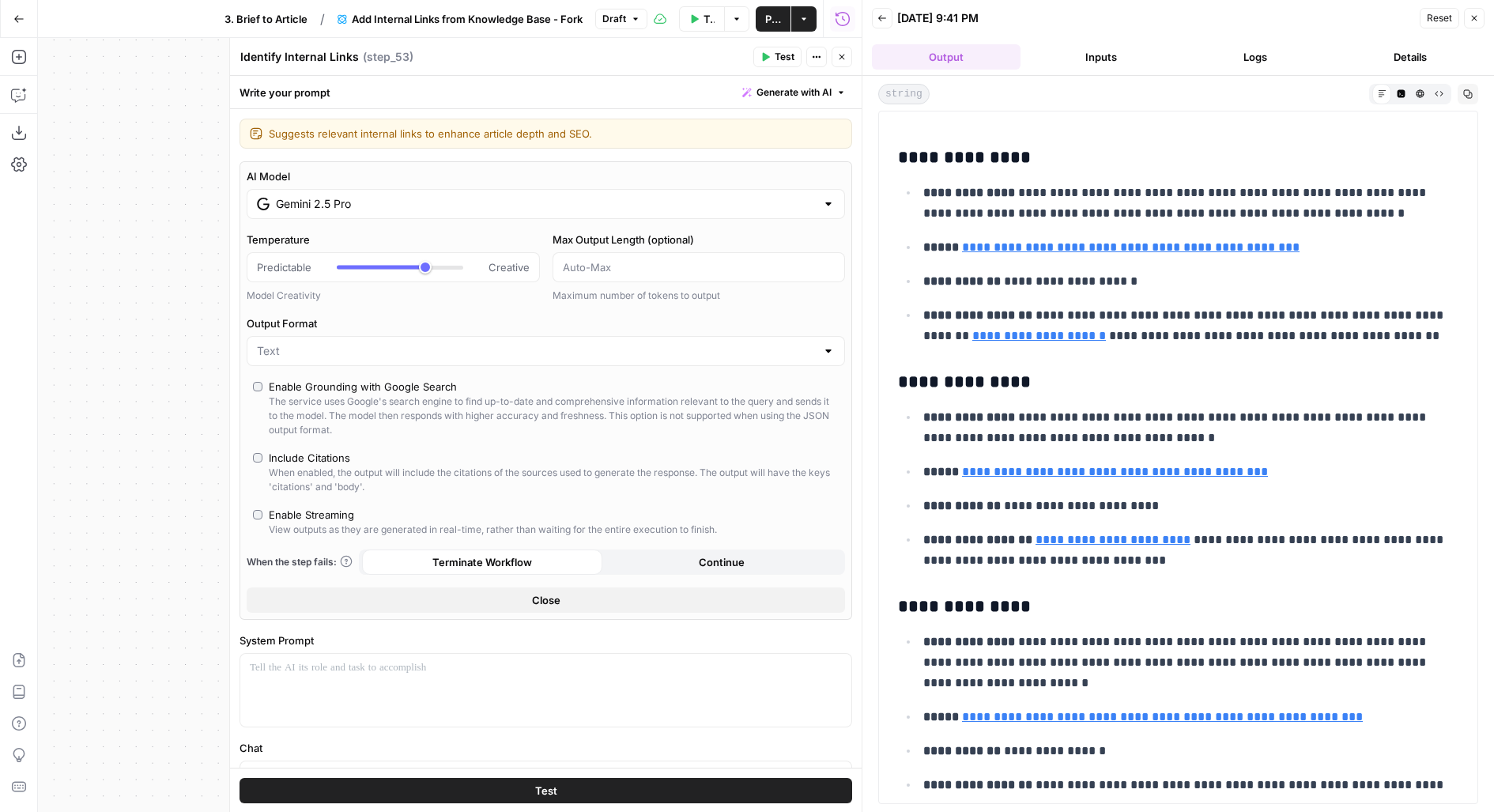
scroll to position [1511, 0]
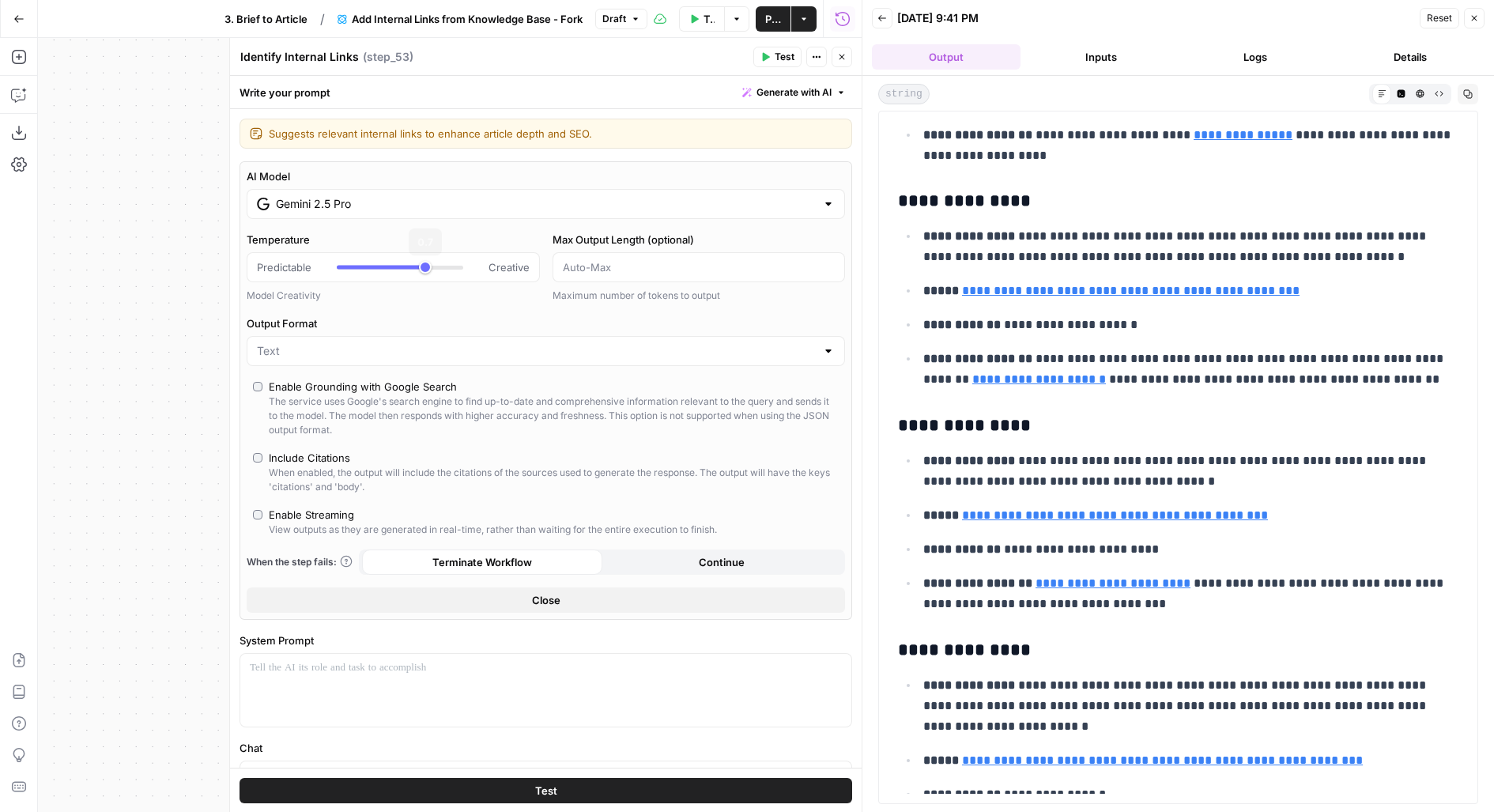
click at [393, 199] on input "Gemini 2.5 Pro" at bounding box center [546, 203] width 540 height 16
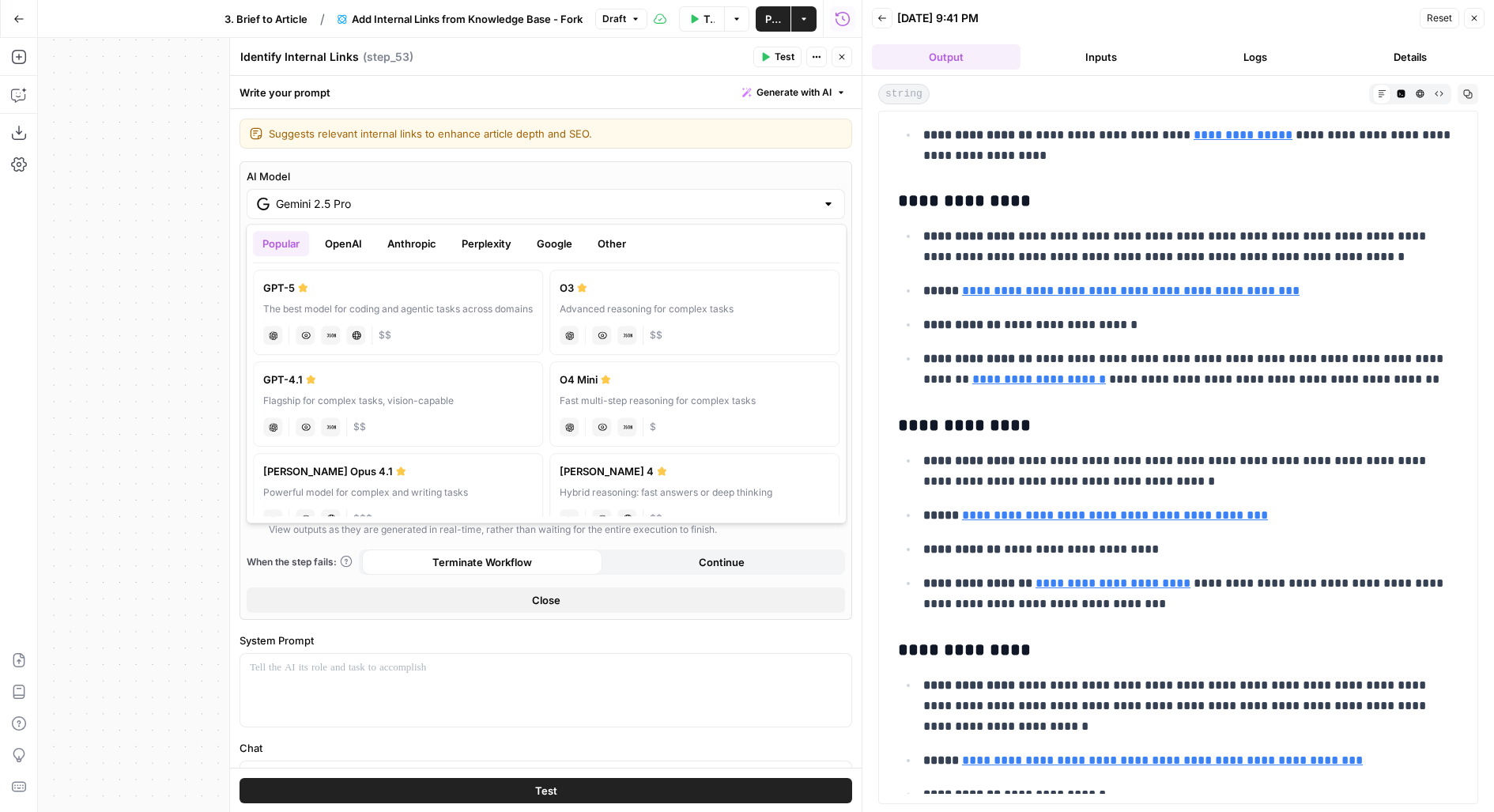
click at [543, 245] on button "Google" at bounding box center [554, 243] width 55 height 25
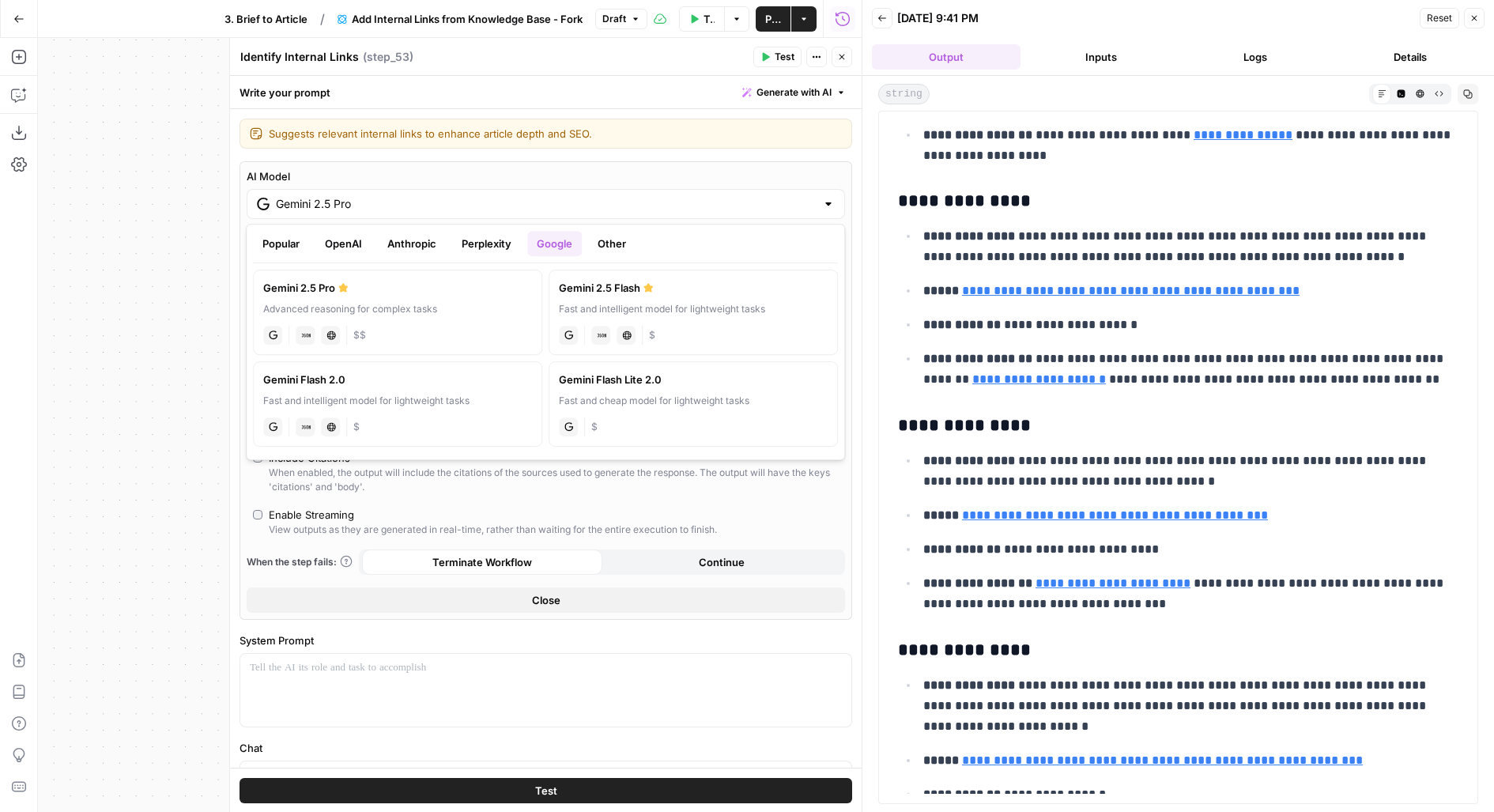
click at [484, 253] on button "Perplexity" at bounding box center [486, 243] width 69 height 25
click at [435, 245] on button "Anthropic" at bounding box center [412, 243] width 68 height 25
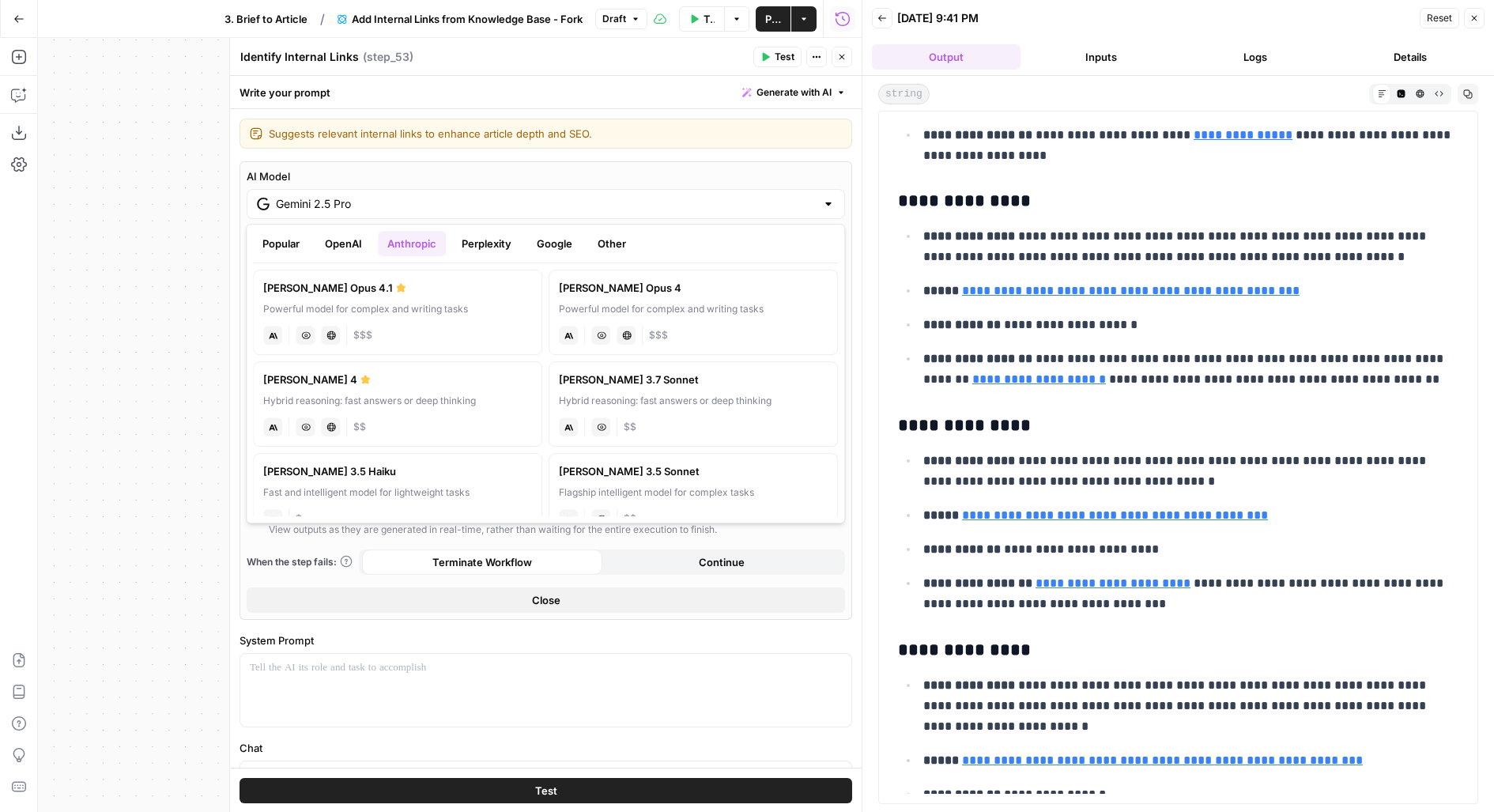
click at [452, 405] on div "Hybrid reasoning: fast answers or deep thinking" at bounding box center [398, 400] width 269 height 14
type input "Claude Sonnet 4"
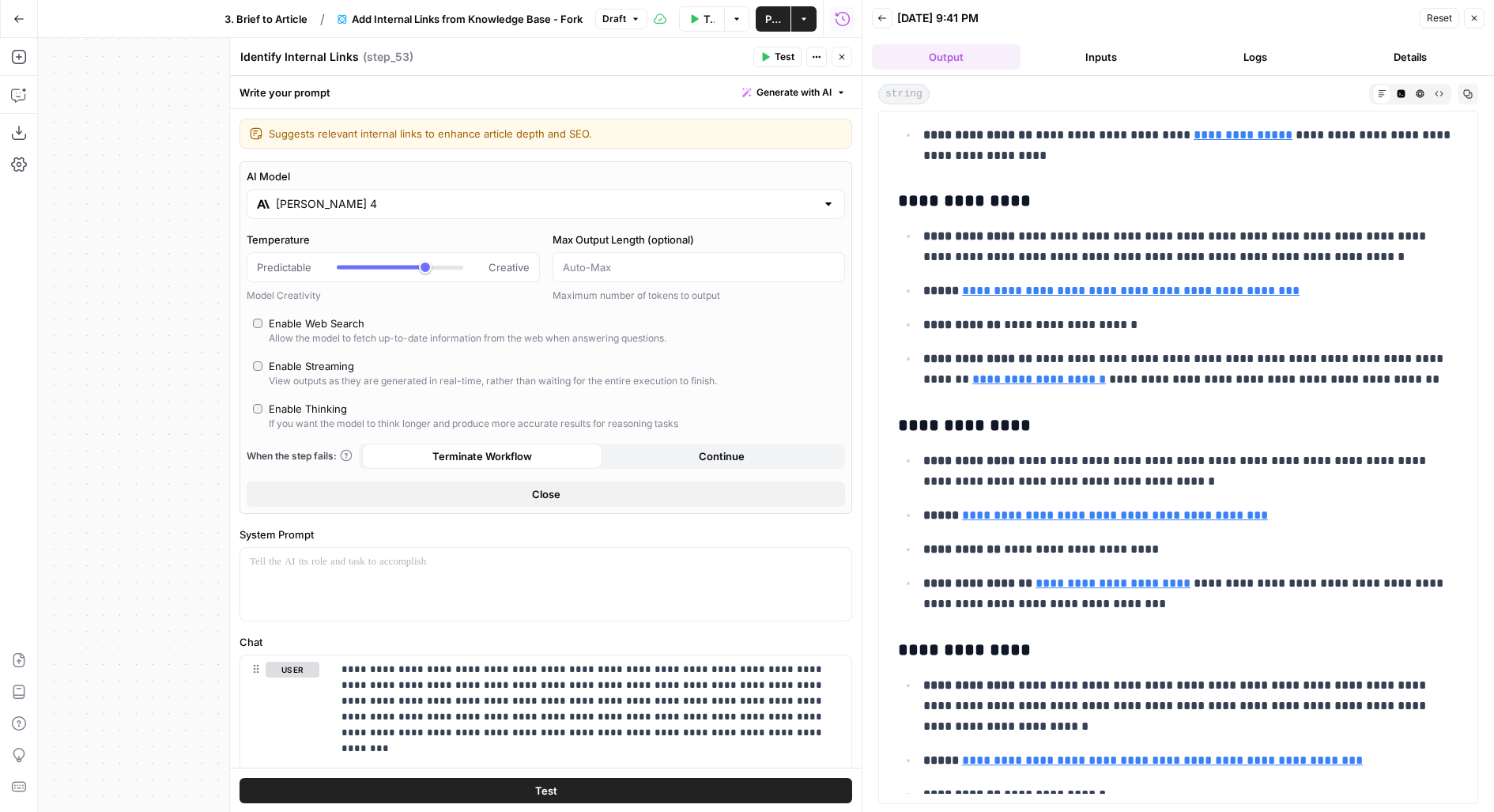
click at [315, 416] on div "If you want the model to think longer and produce more accurate results for rea…" at bounding box center [474, 423] width 410 height 14
type input "*"
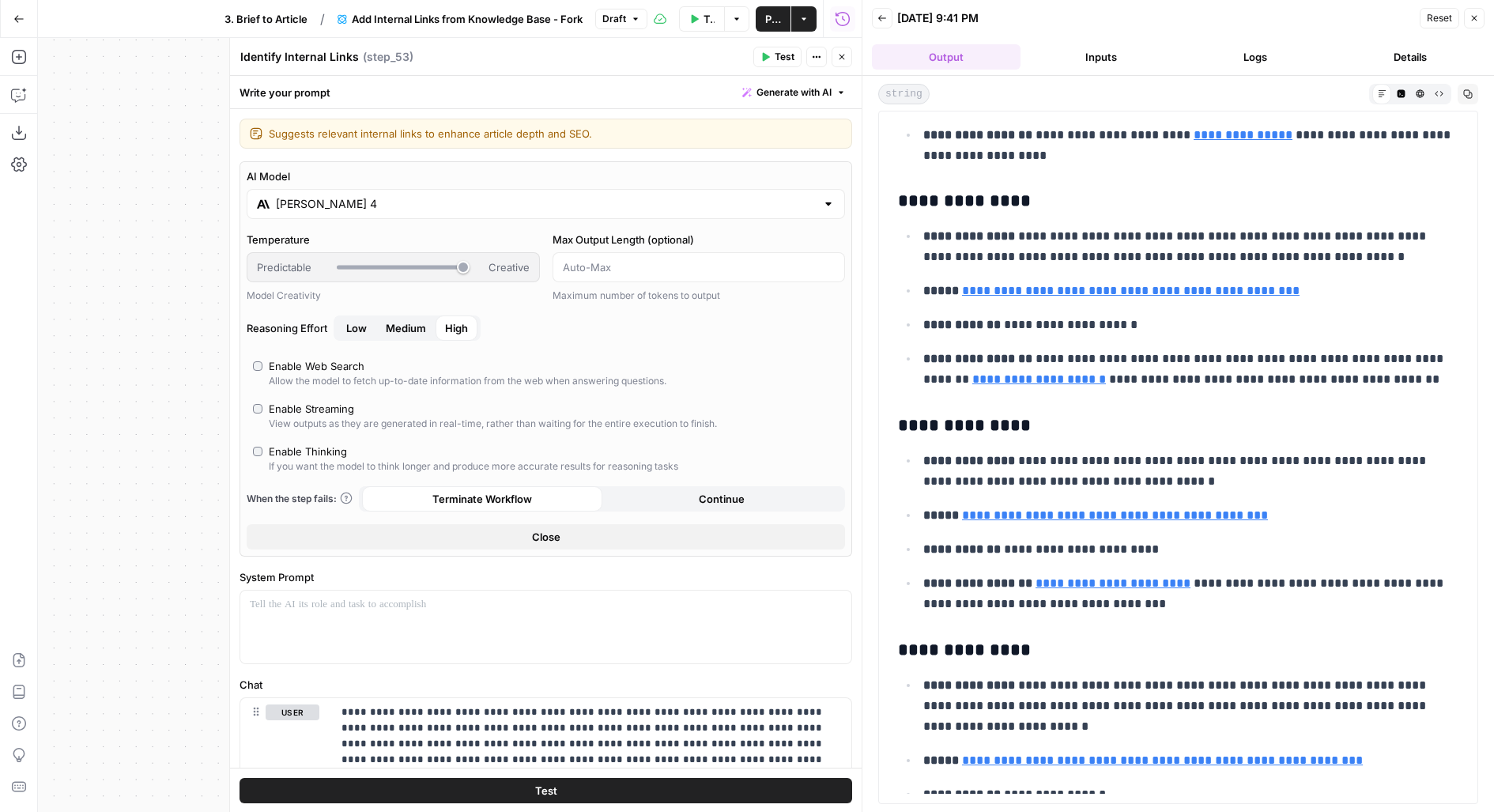
click at [365, 799] on button "Test" at bounding box center [546, 790] width 613 height 25
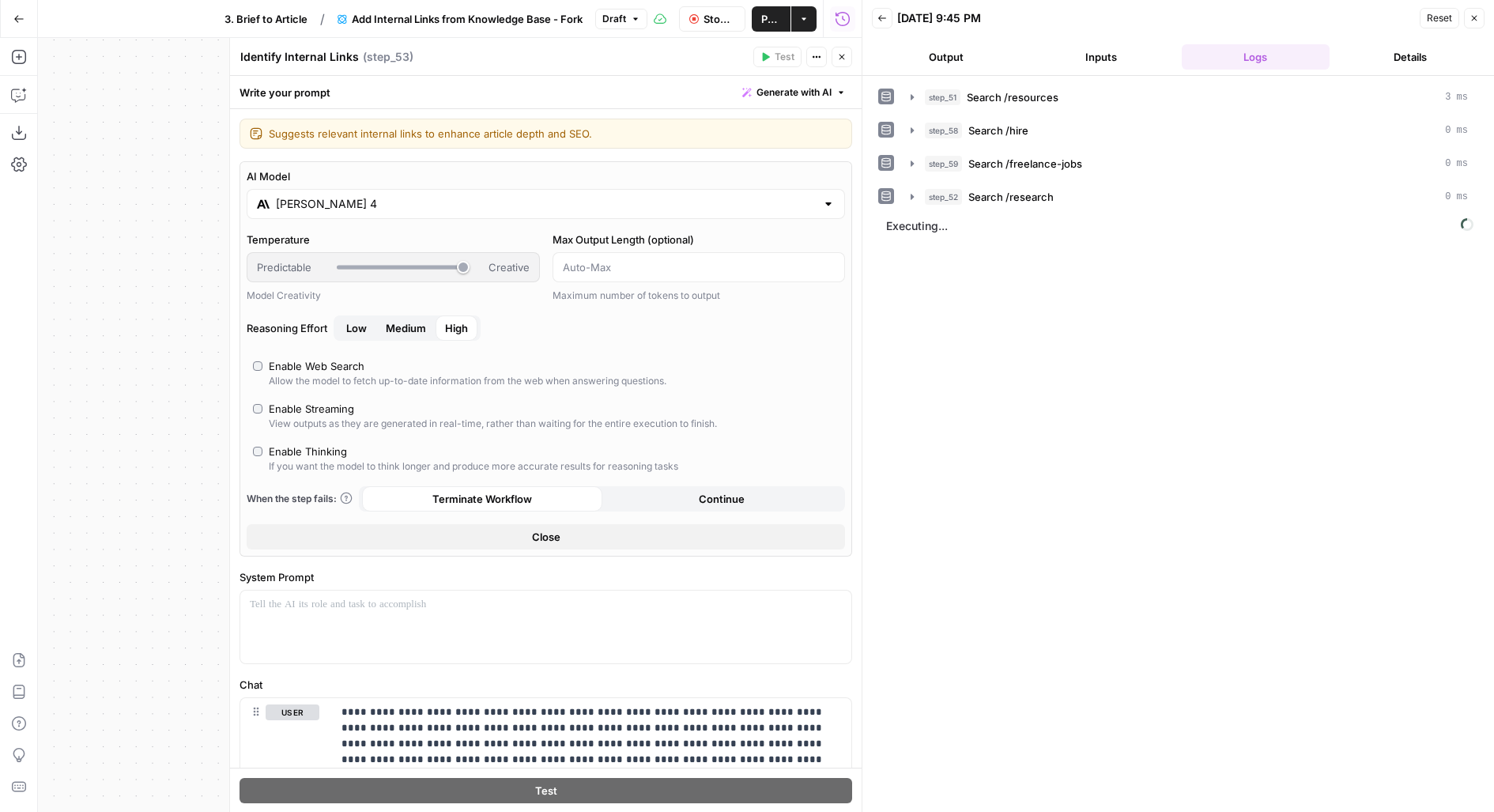
click at [941, 45] on button "Output" at bounding box center [946, 57] width 149 height 25
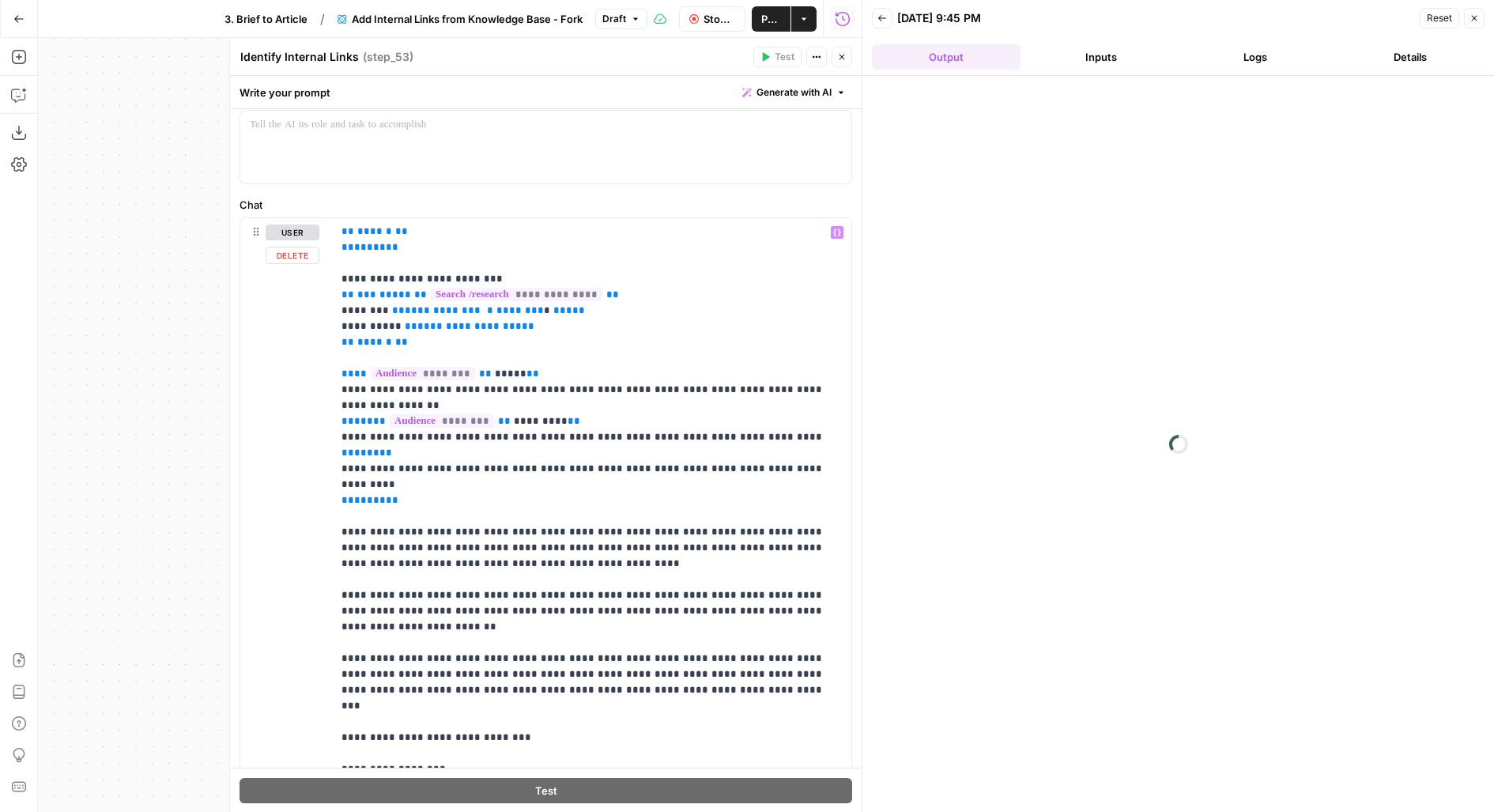
scroll to position [653, 0]
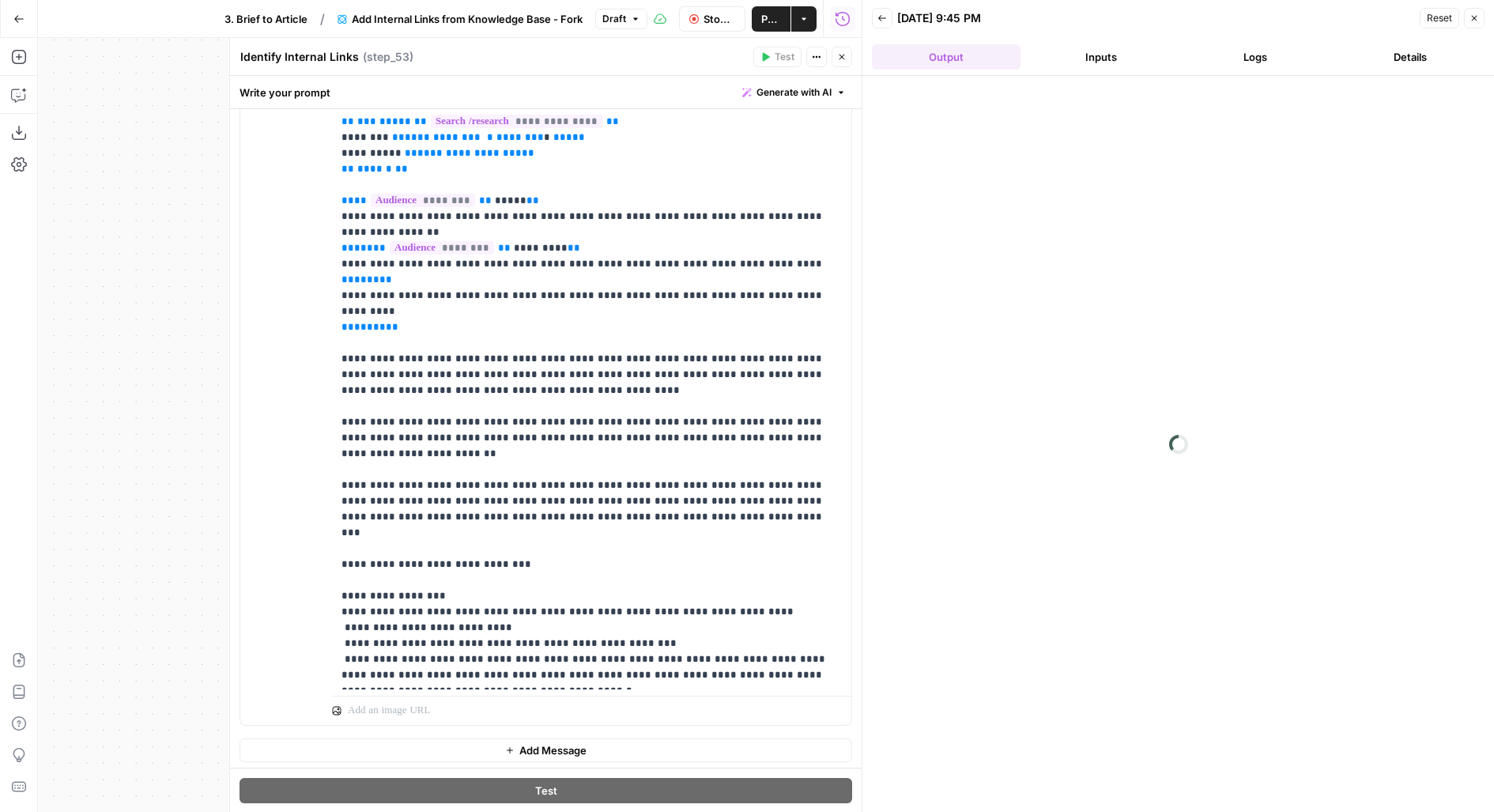
click at [840, 50] on button "Close" at bounding box center [842, 57] width 20 height 20
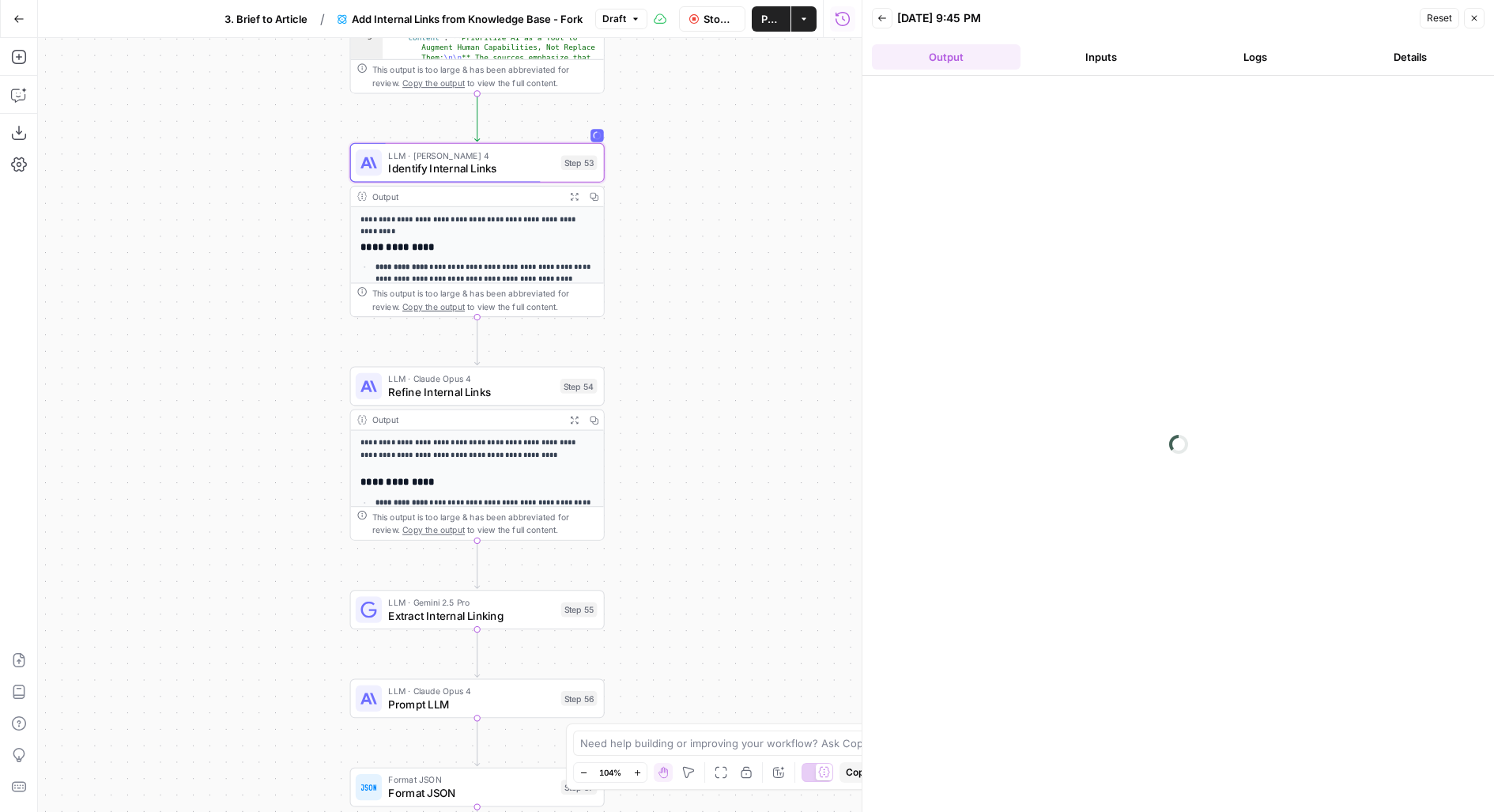
drag, startPoint x: 700, startPoint y: 332, endPoint x: 730, endPoint y: 240, distance: 96.8
click at [730, 240] on div "Workflow Set Inputs Inputs Search Knowledge Base Search /resources Step 51 Outp…" at bounding box center [450, 425] width 823 height 774
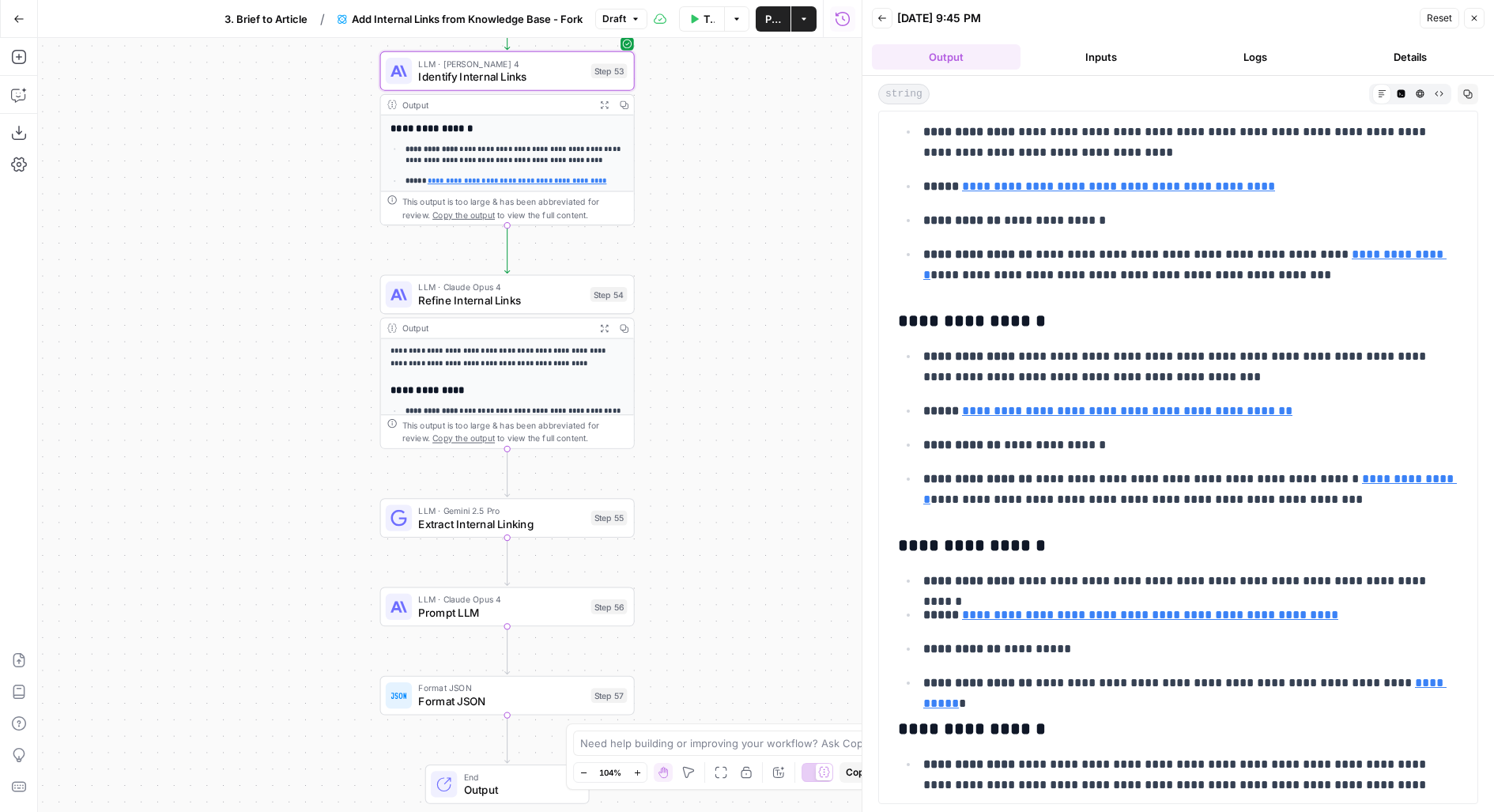
scroll to position [722, 0]
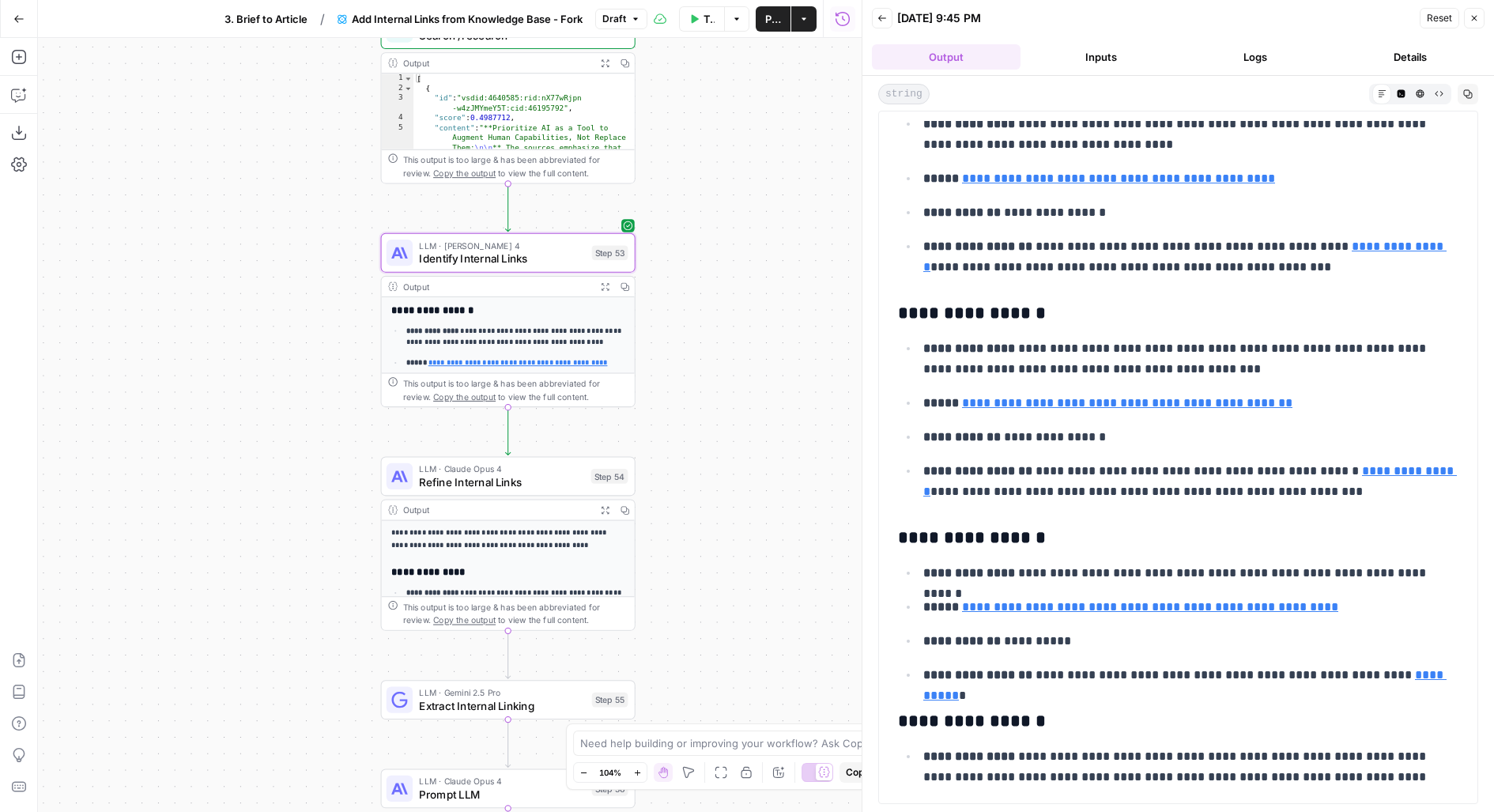
drag, startPoint x: 687, startPoint y: 159, endPoint x: 688, endPoint y: 379, distance: 220.0
click at [688, 379] on div "Workflow Set Inputs Inputs Search Knowledge Base Search /resources Step 51 Outp…" at bounding box center [450, 425] width 823 height 774
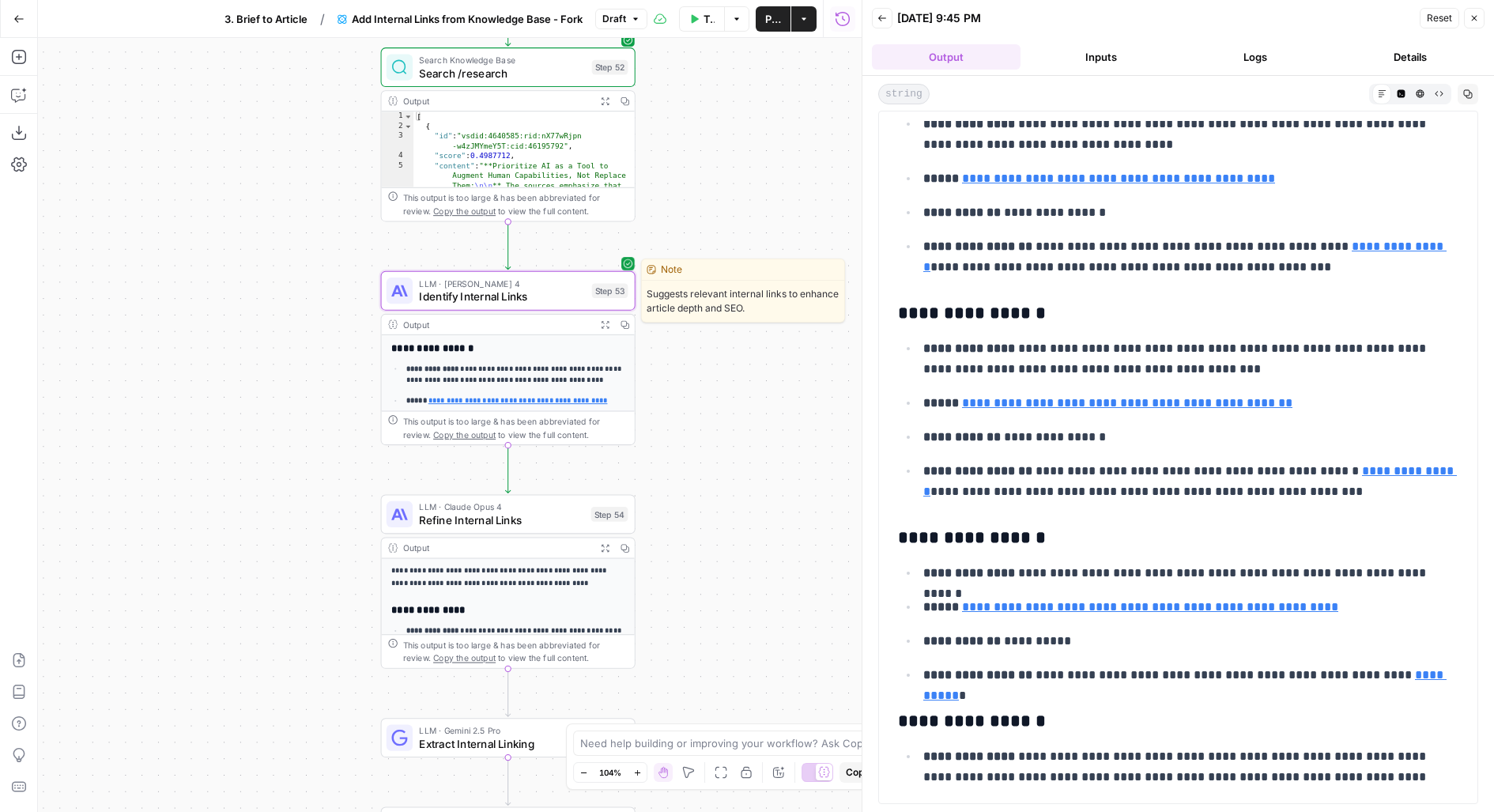
click at [541, 291] on span "Identify Internal Links" at bounding box center [502, 297] width 166 height 17
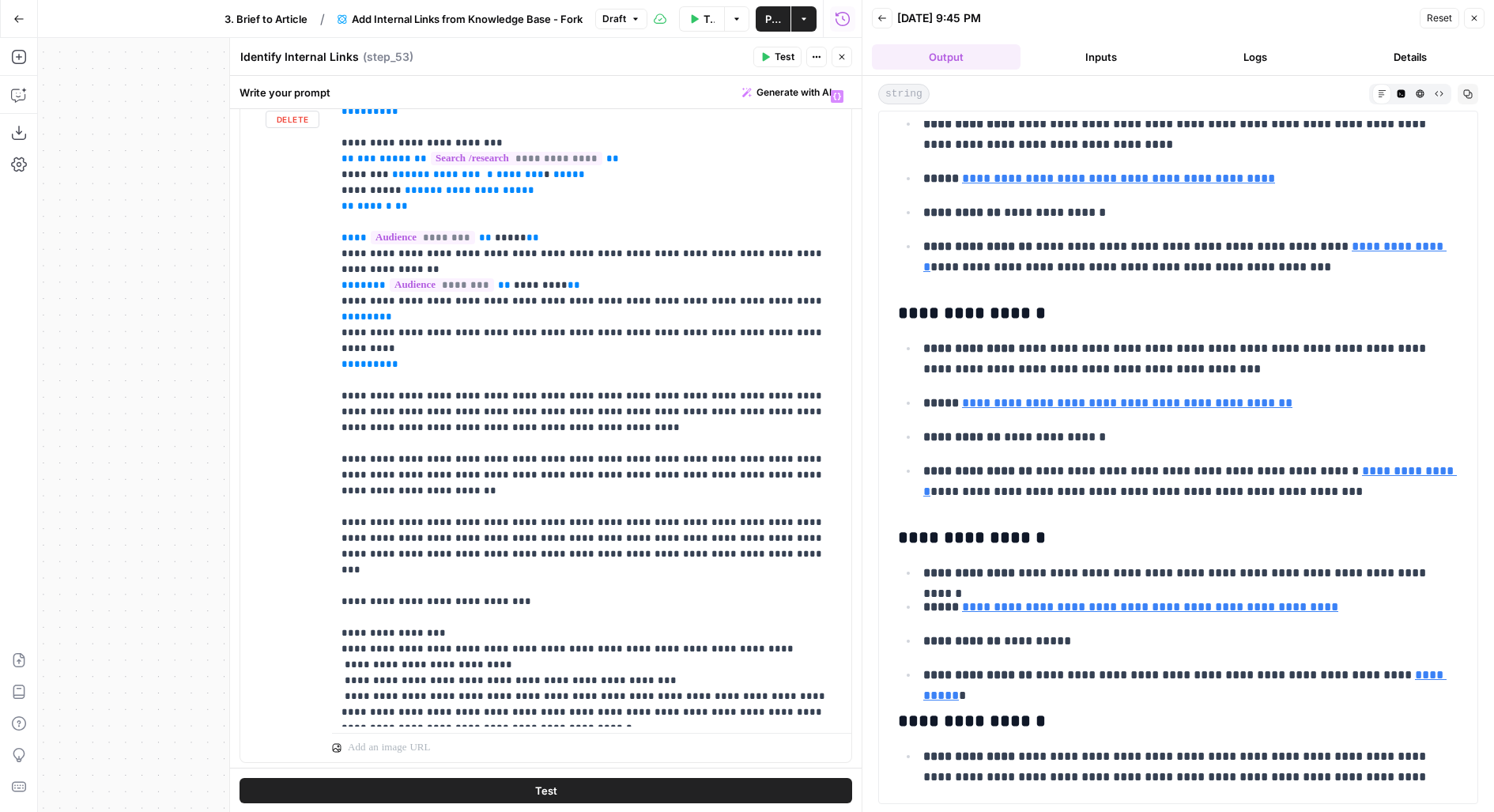
scroll to position [253, 0]
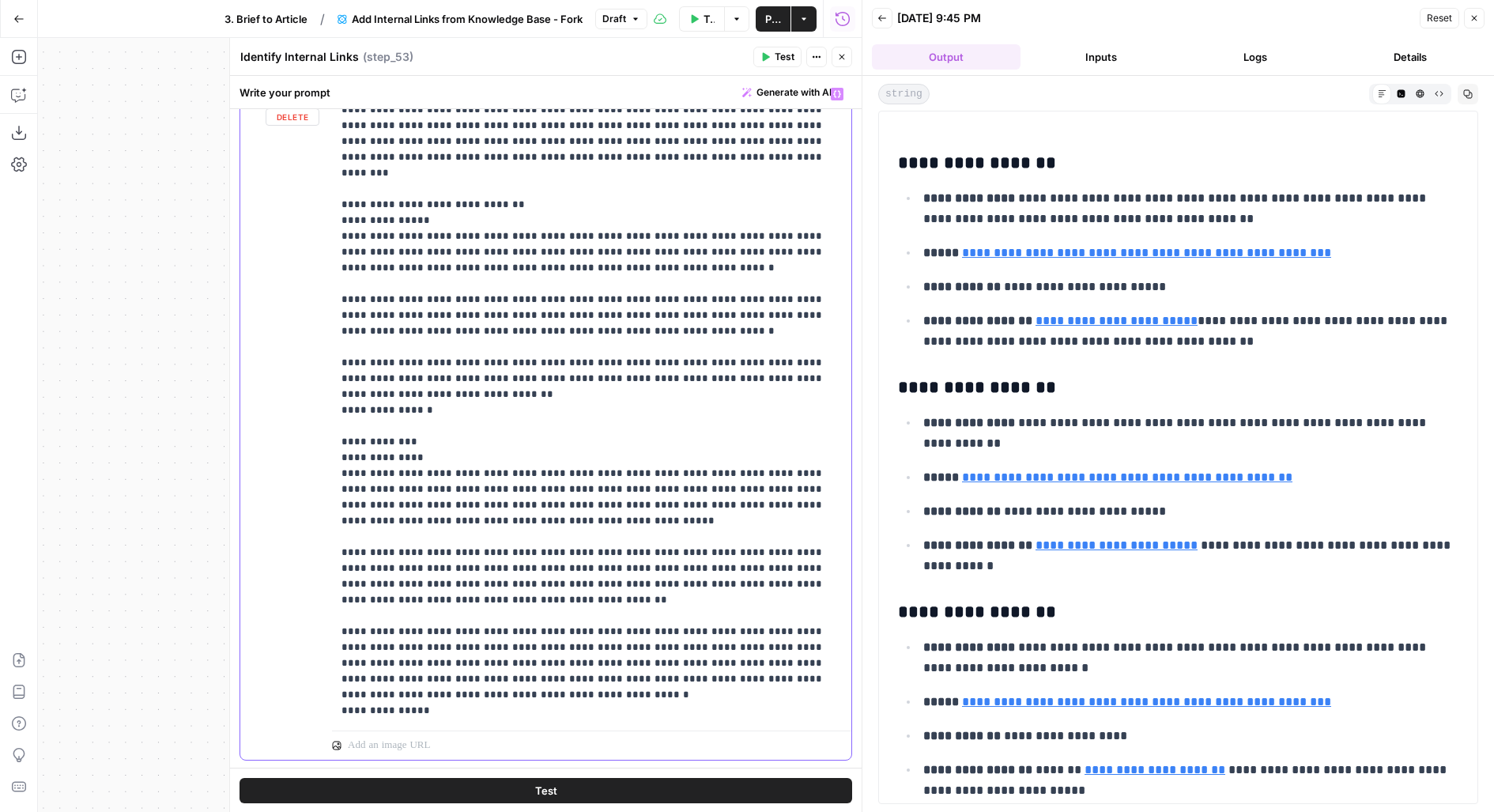
scroll to position [0, 0]
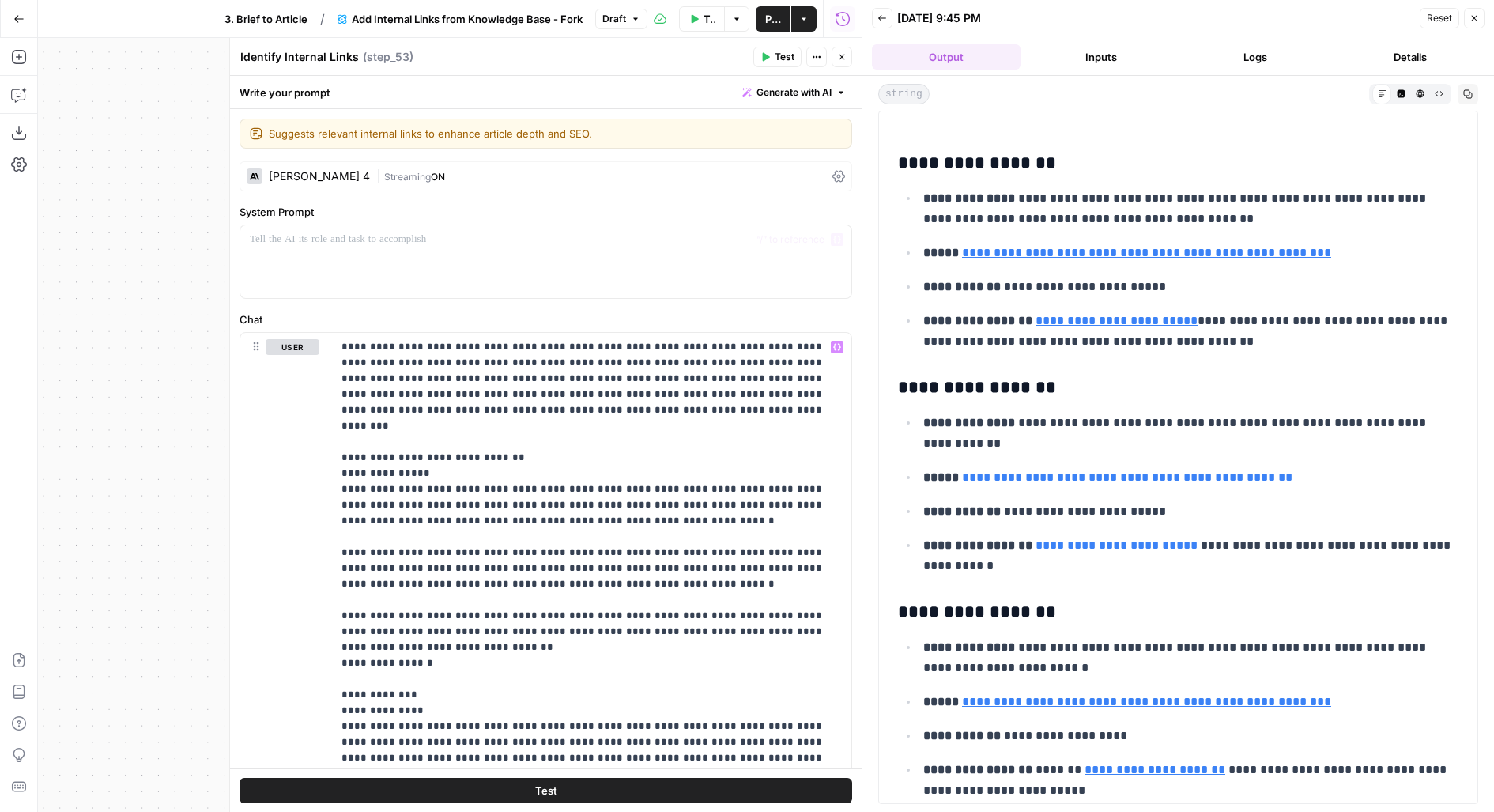
click at [566, 157] on div "**********" at bounding box center [546, 584] width 632 height 950
click at [567, 175] on div "| Streaming ON" at bounding box center [601, 177] width 450 height 15
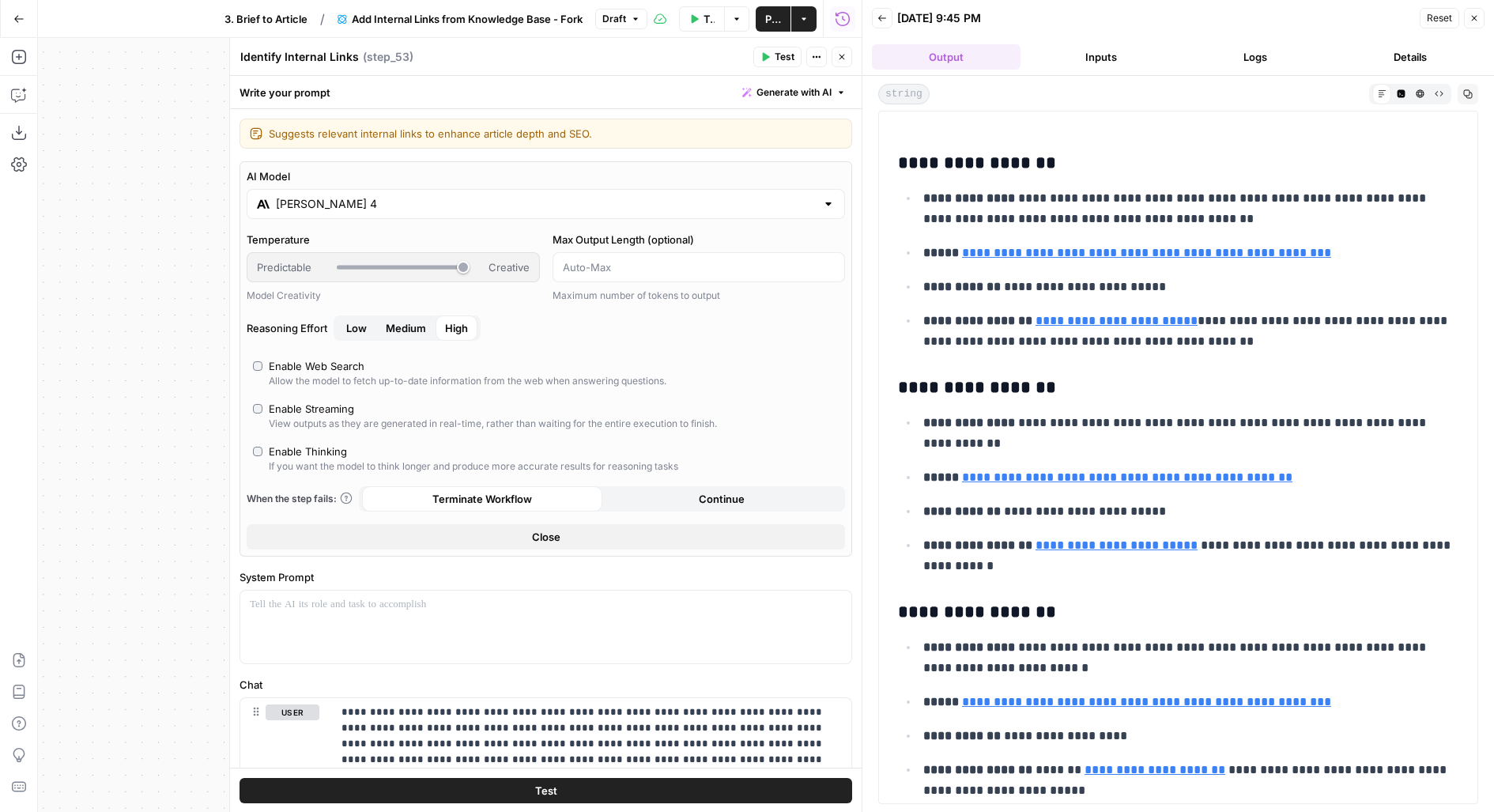
click at [557, 201] on input "Claude Sonnet 4" at bounding box center [546, 203] width 540 height 16
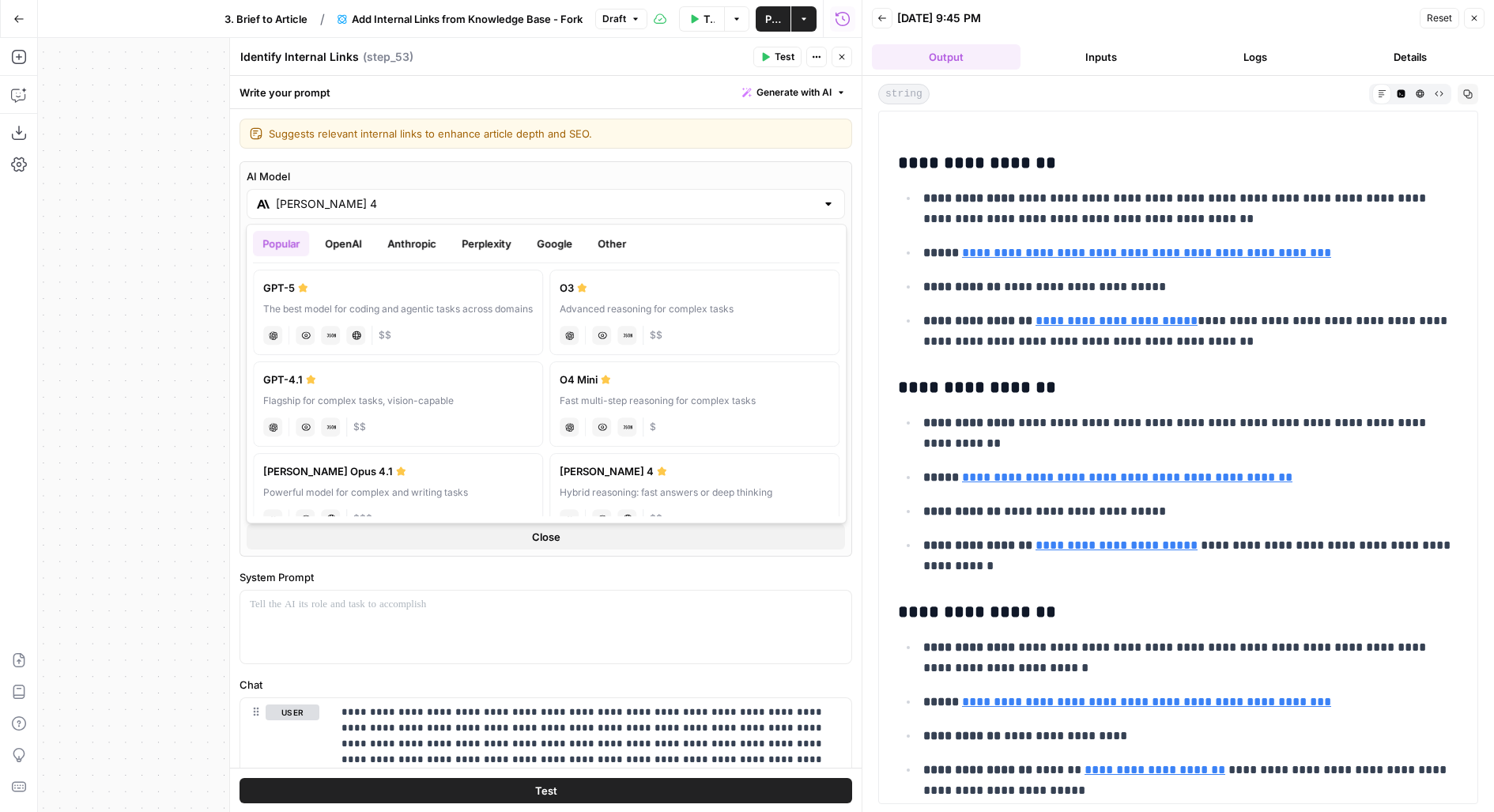
click at [535, 243] on button "Google" at bounding box center [554, 243] width 55 height 25
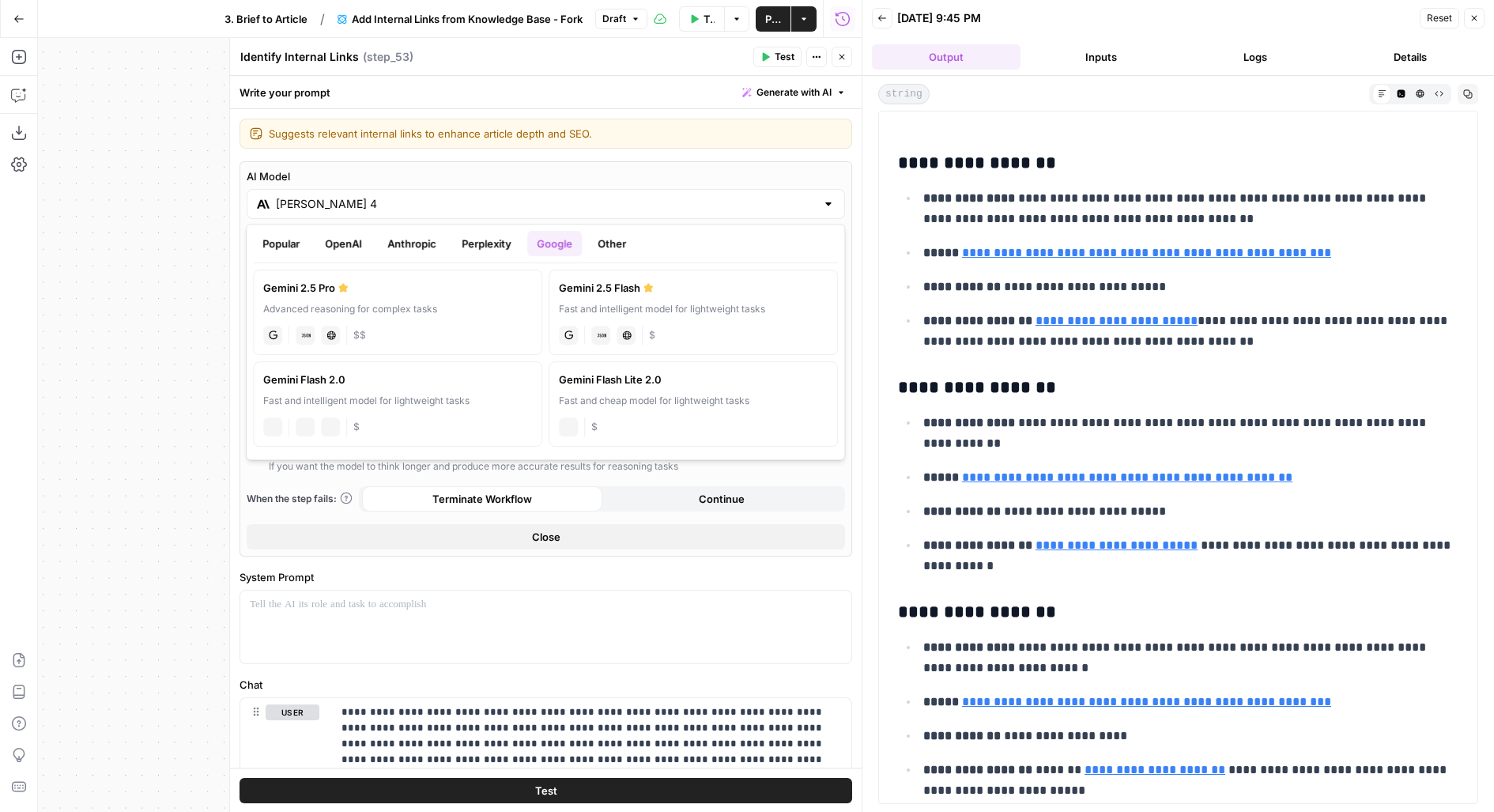
click at [389, 323] on div "gemini JSON Mode Live Web Research $$" at bounding box center [398, 333] width 269 height 22
type input "Gemini 2.5 Pro"
type input "***"
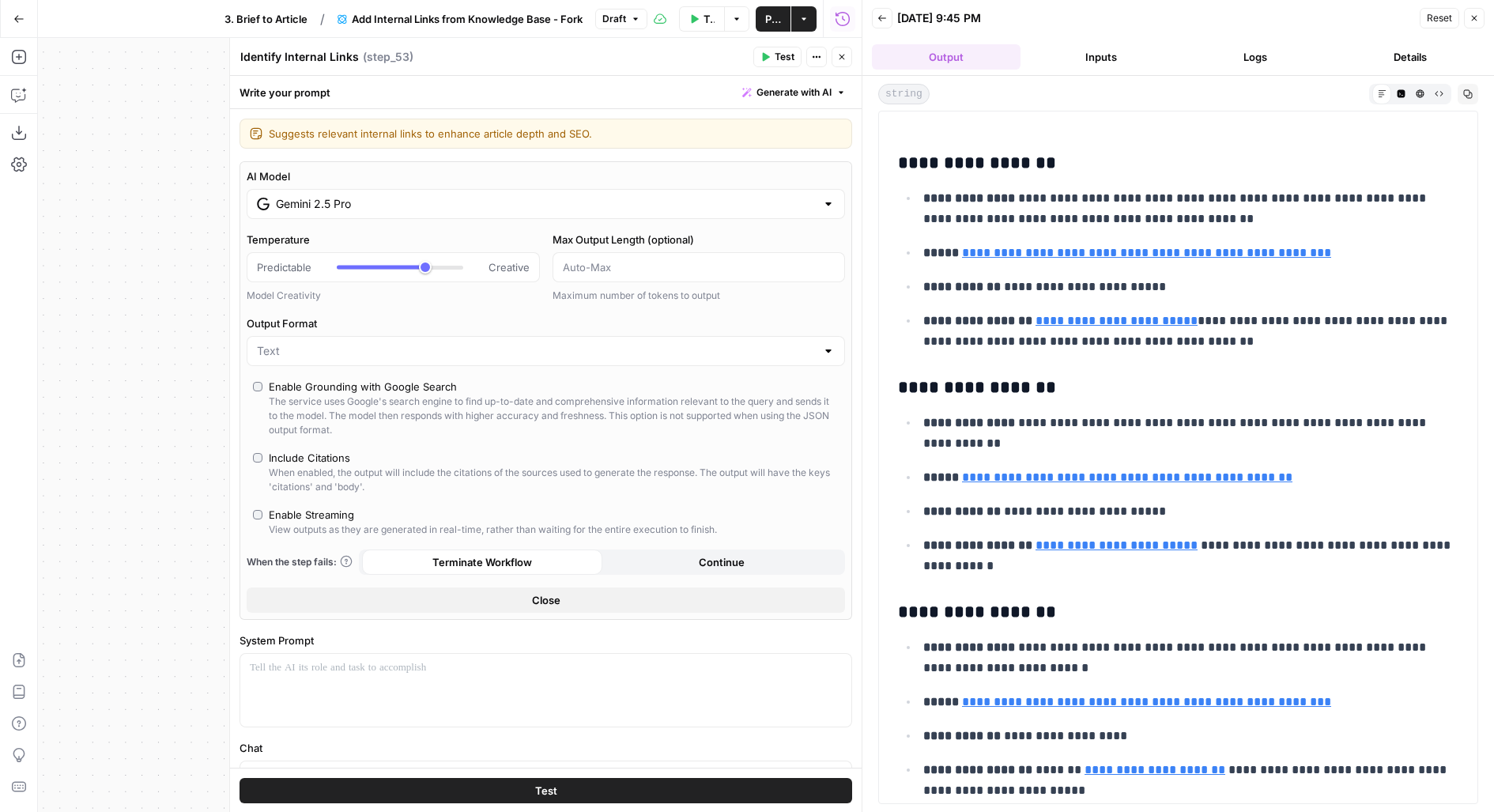
scroll to position [245, 0]
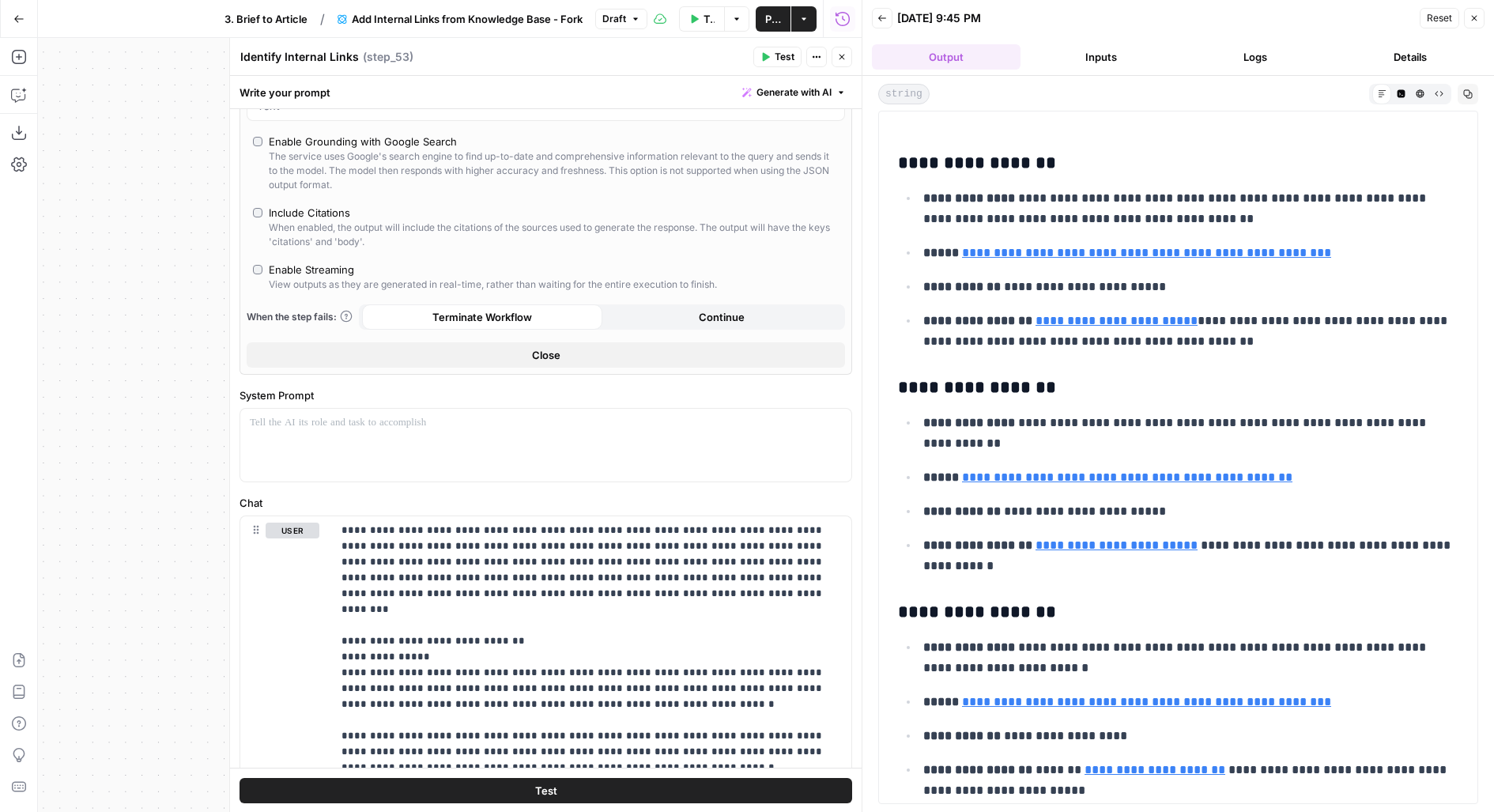
click at [599, 793] on button "Test" at bounding box center [546, 790] width 613 height 25
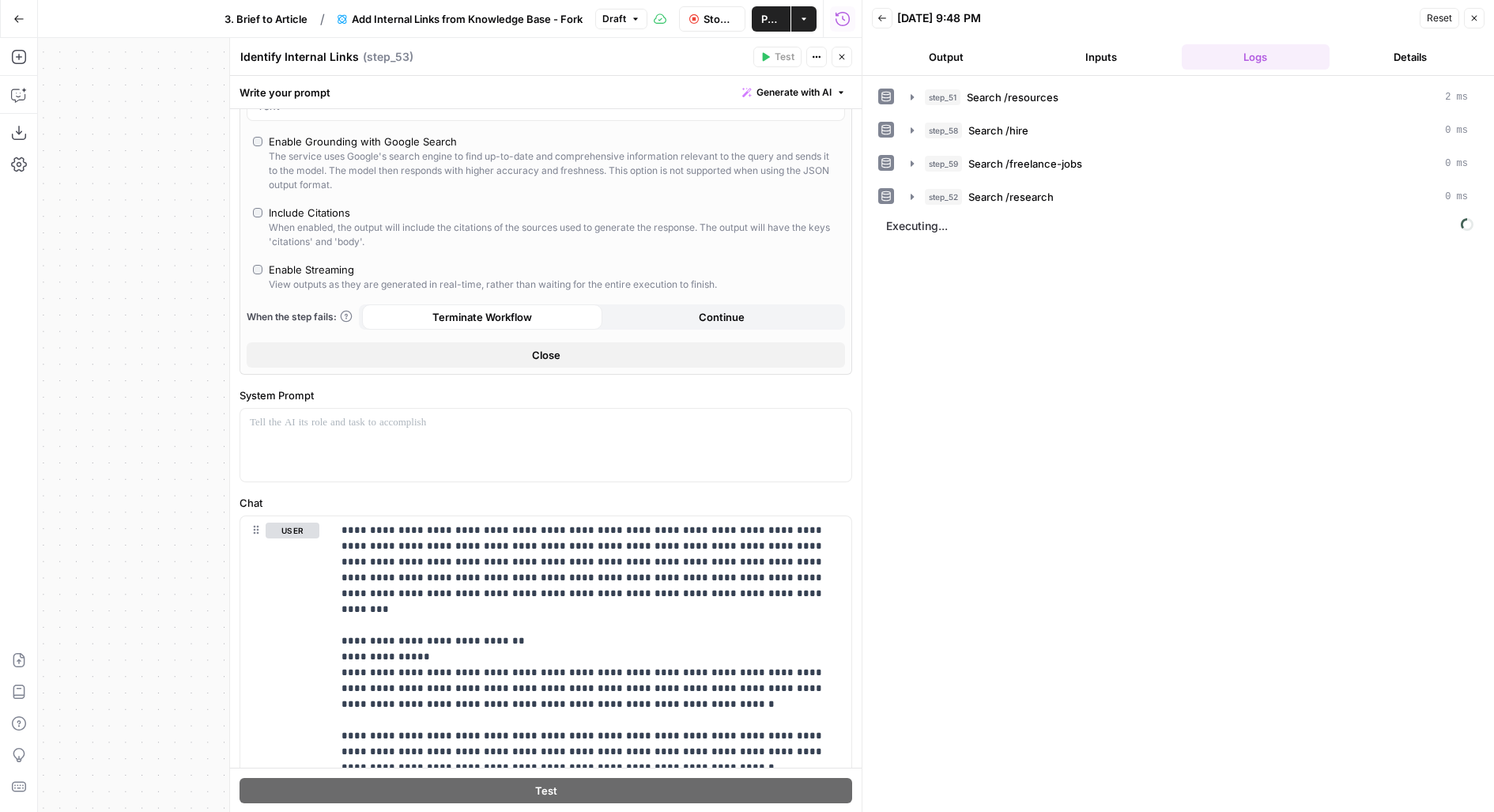
click at [844, 66] on button "Close" at bounding box center [842, 57] width 20 height 20
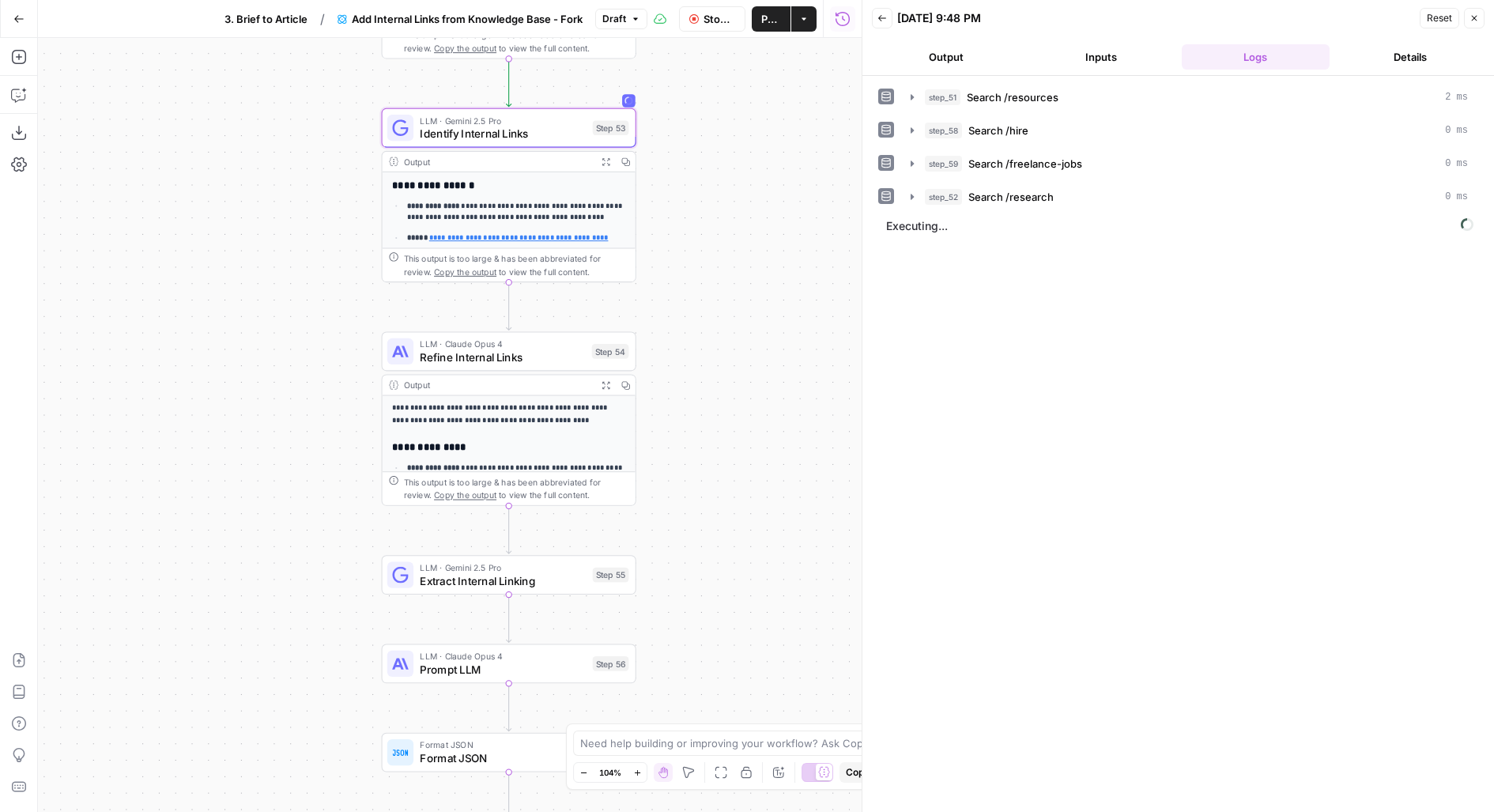
drag, startPoint x: 758, startPoint y: 444, endPoint x: 756, endPoint y: 283, distance: 161.0
click at [757, 283] on div "Workflow Set Inputs Inputs Search Knowledge Base Search /resources Step 51 Outp…" at bounding box center [450, 425] width 823 height 774
click at [558, 358] on span "Refine Internal Links" at bounding box center [501, 357] width 165 height 17
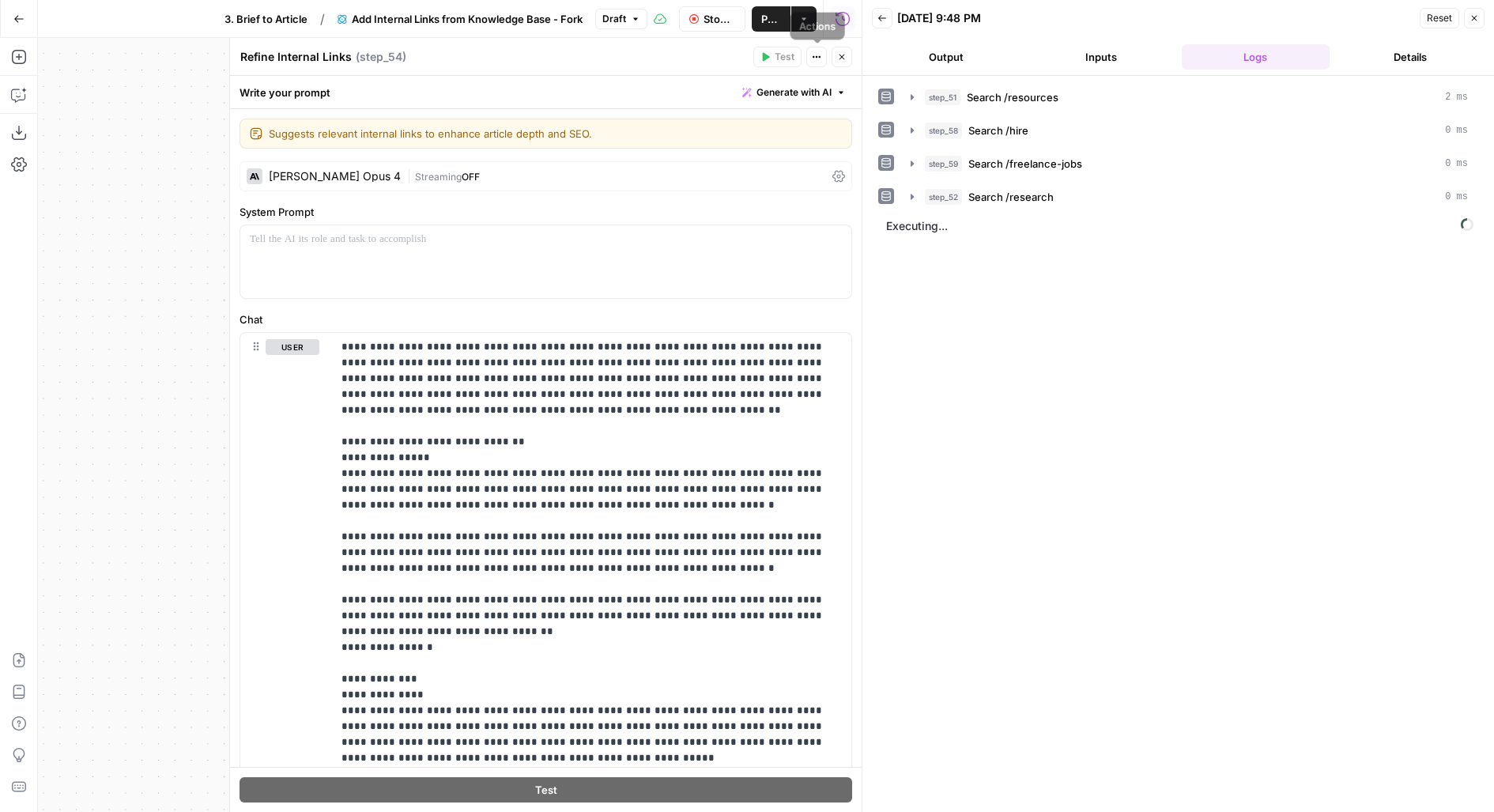
click at [839, 61] on icon "button" at bounding box center [842, 57] width 9 height 9
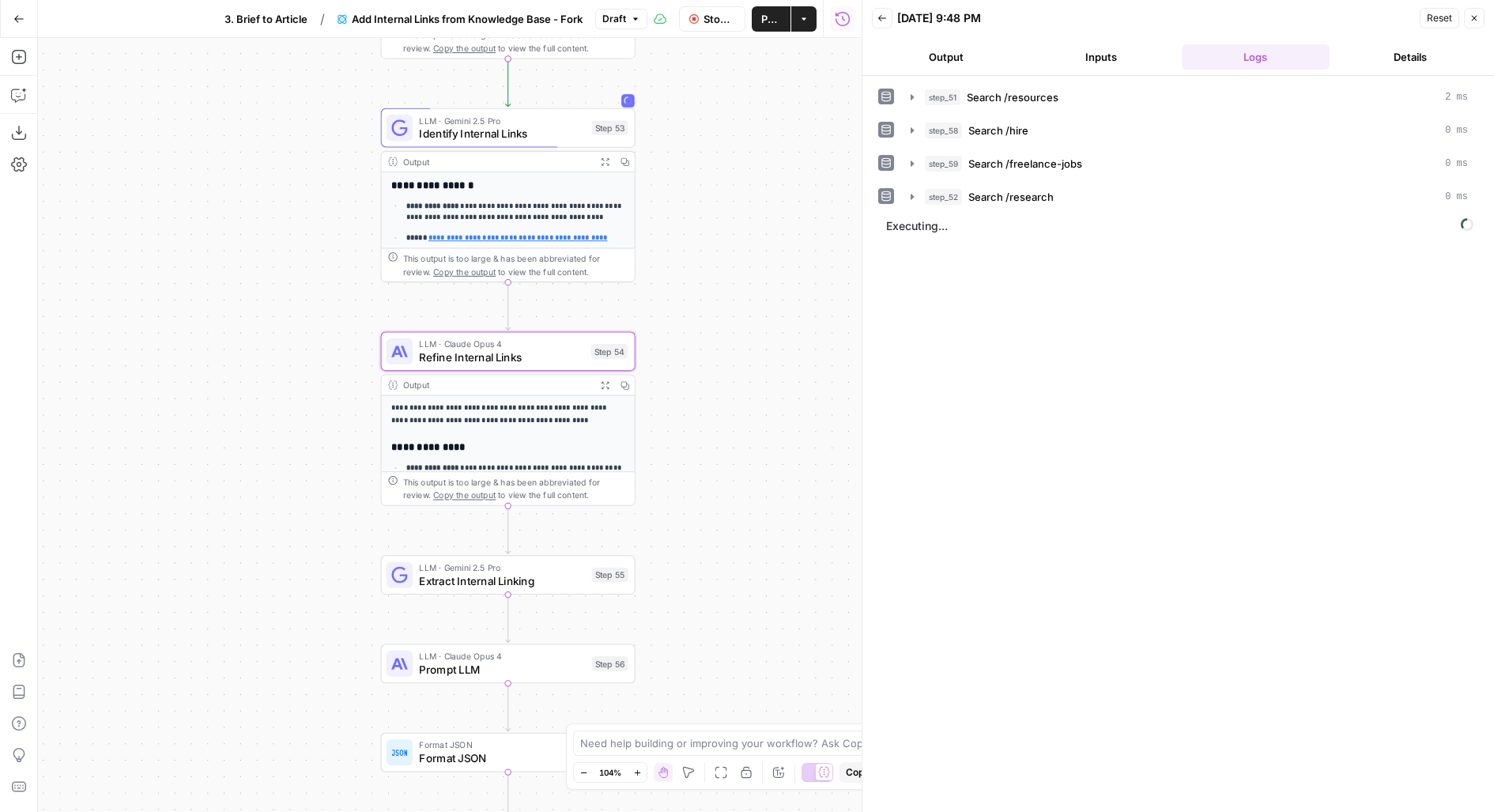
click at [478, 132] on span "Identify Internal Links" at bounding box center [502, 134] width 166 height 17
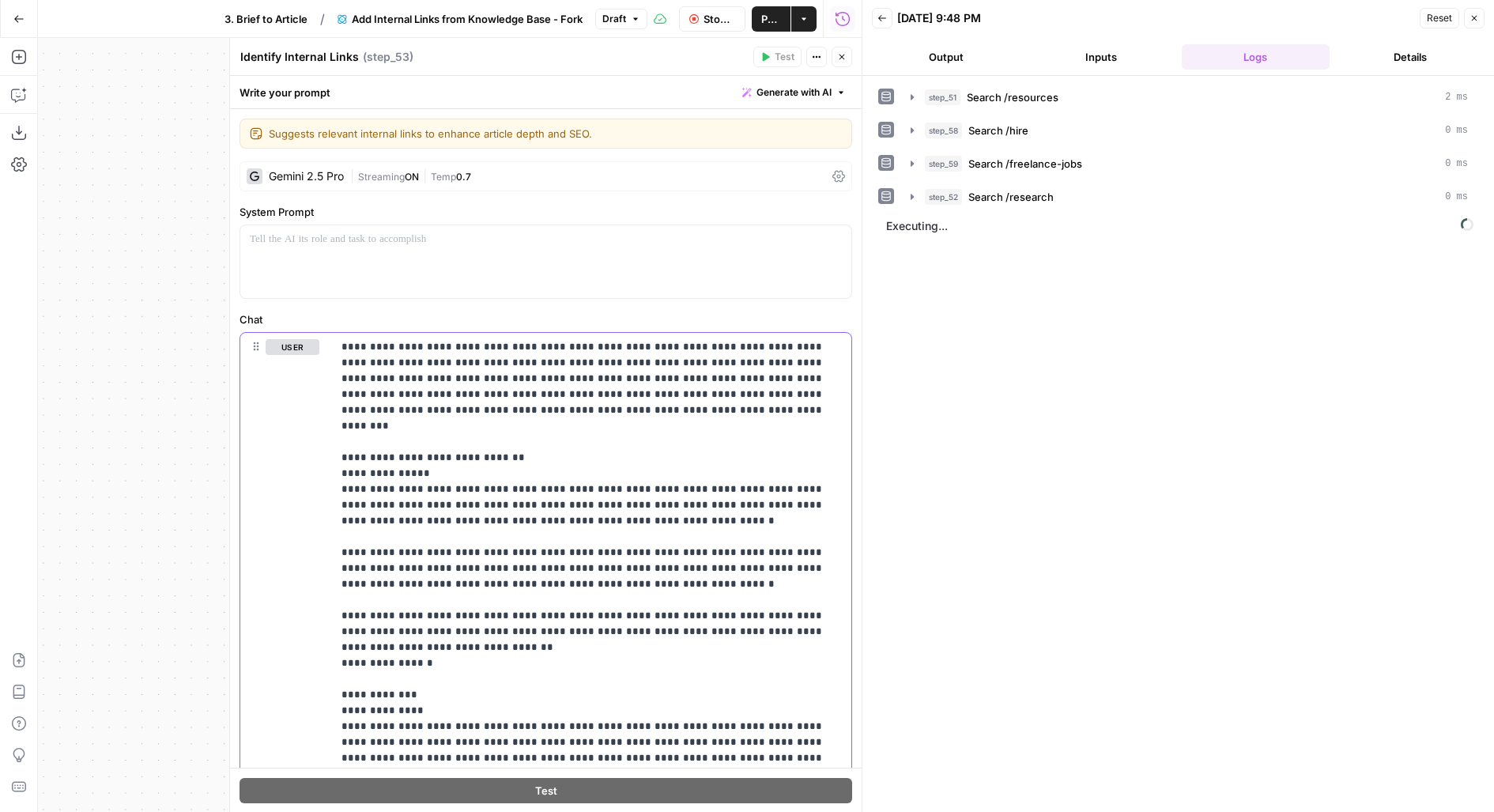
click at [835, 61] on button "Close" at bounding box center [842, 57] width 20 height 20
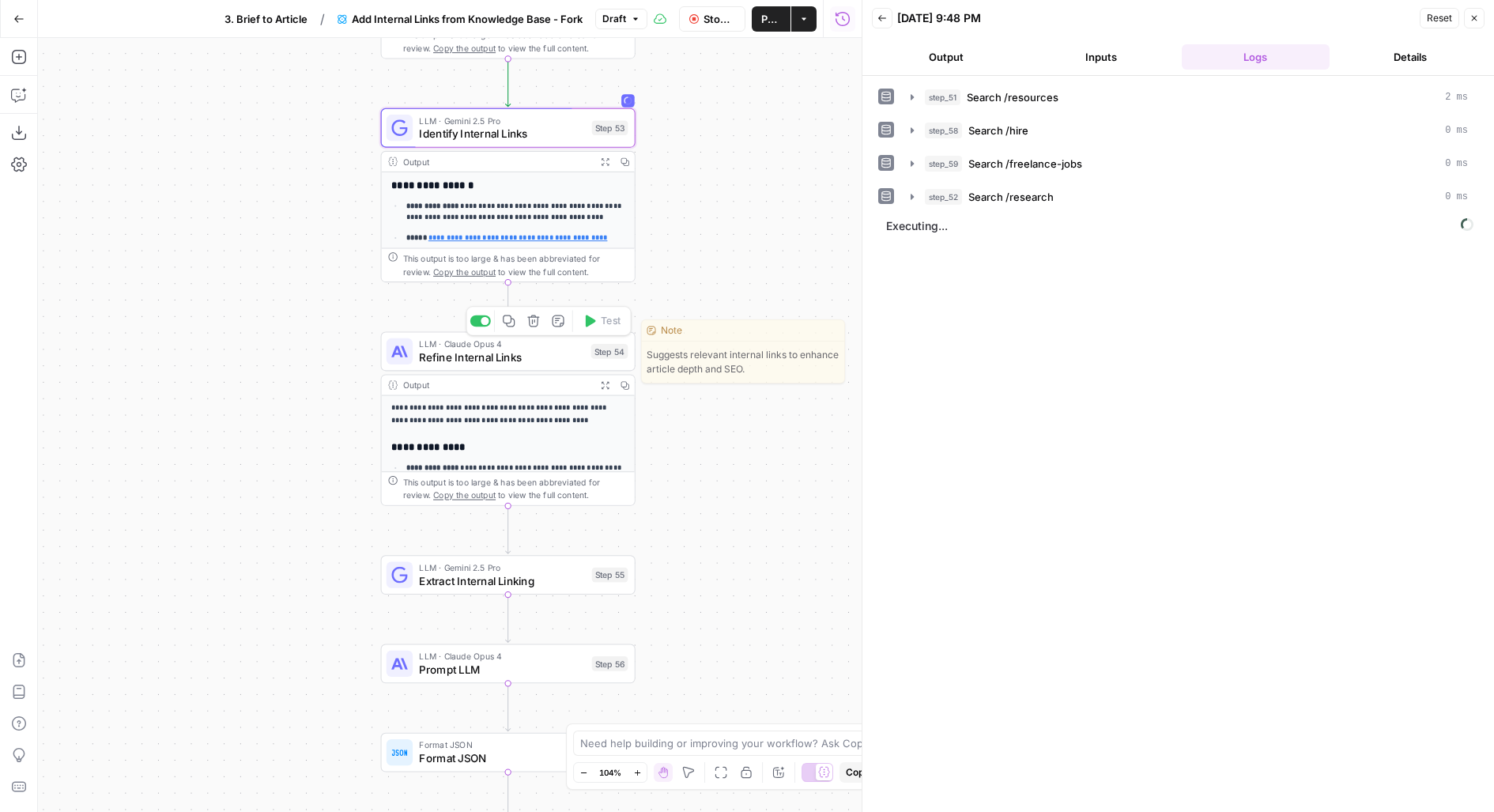
click at [594, 352] on div "Step 54" at bounding box center [610, 351] width 37 height 15
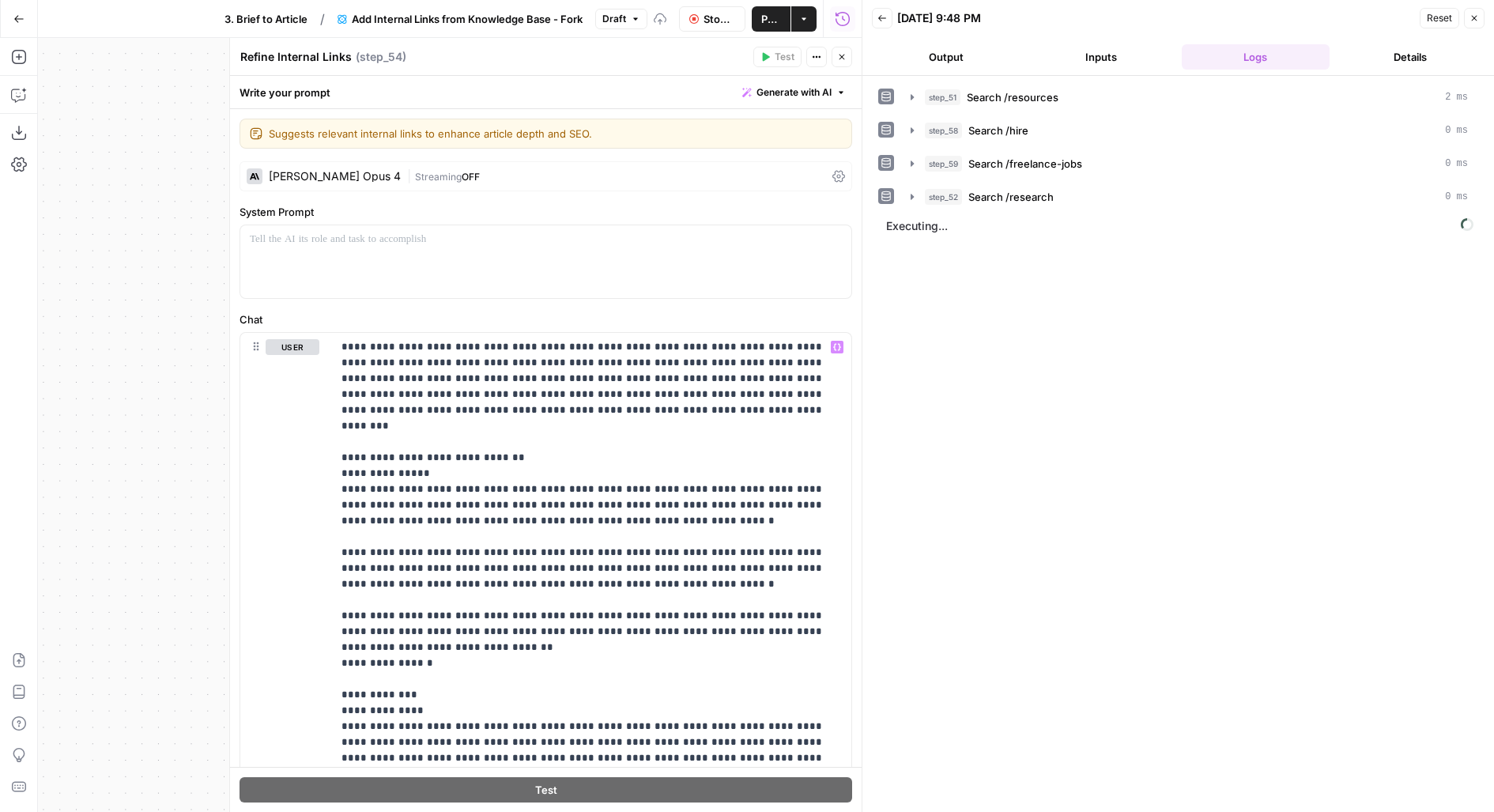
click at [840, 50] on button "Close" at bounding box center [842, 57] width 20 height 20
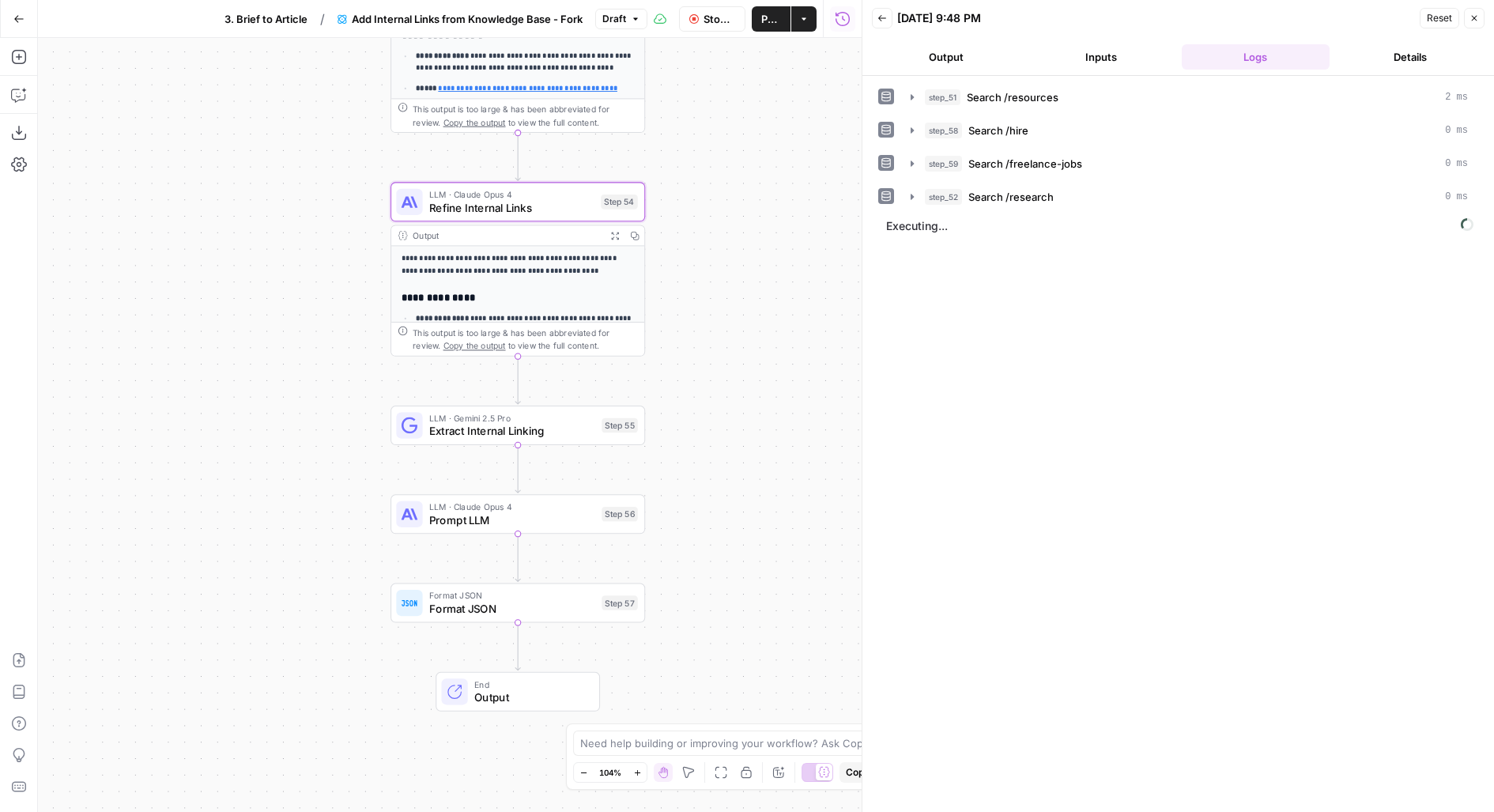
drag, startPoint x: 708, startPoint y: 355, endPoint x: 704, endPoint y: 186, distance: 169.0
click at [705, 187] on div "Workflow Set Inputs Inputs Search Knowledge Base Search /resources Step 51 Outp…" at bounding box center [450, 425] width 823 height 774
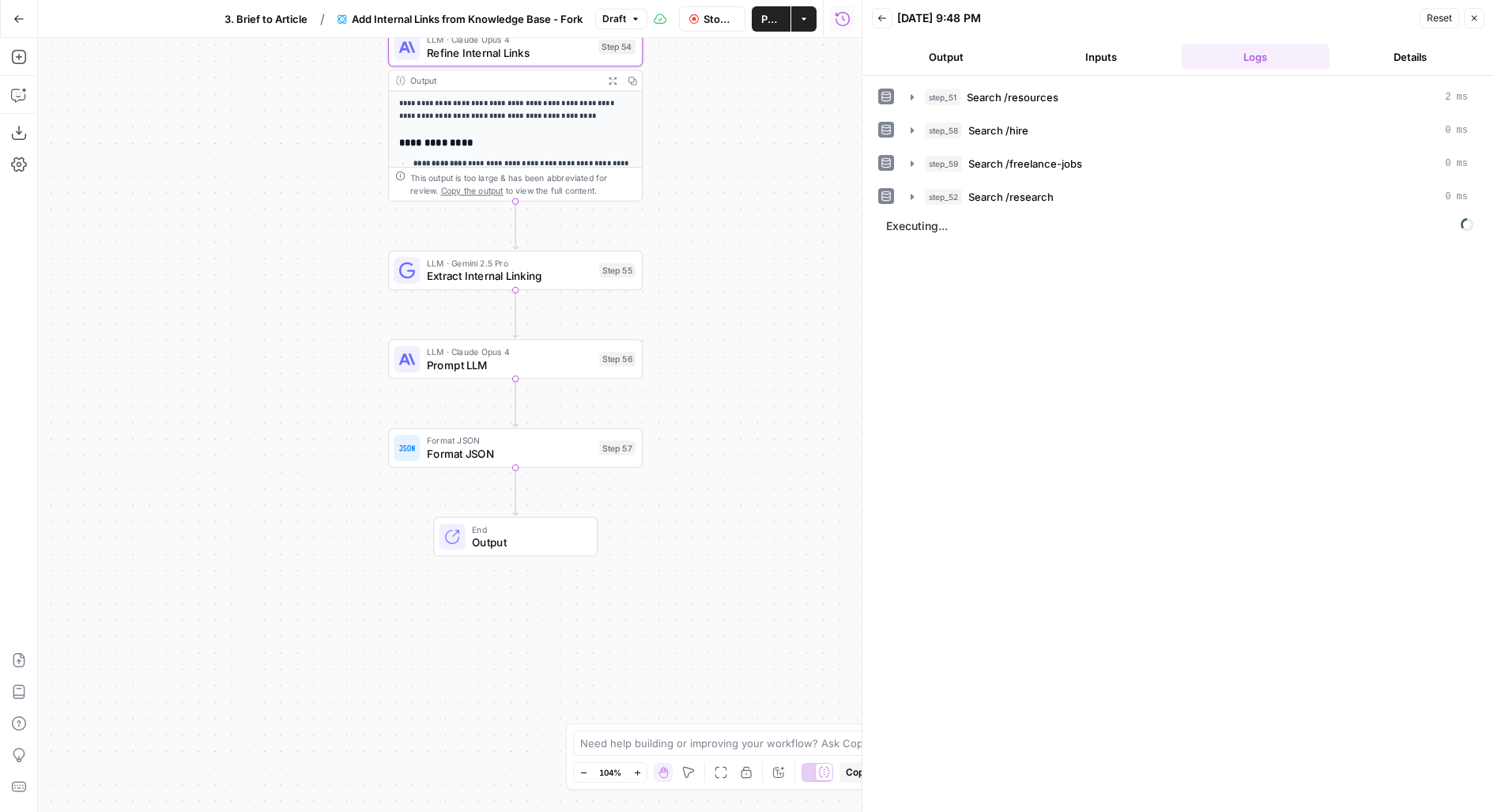
click at [772, 23] on span "Publish" at bounding box center [770, 19] width 20 height 16
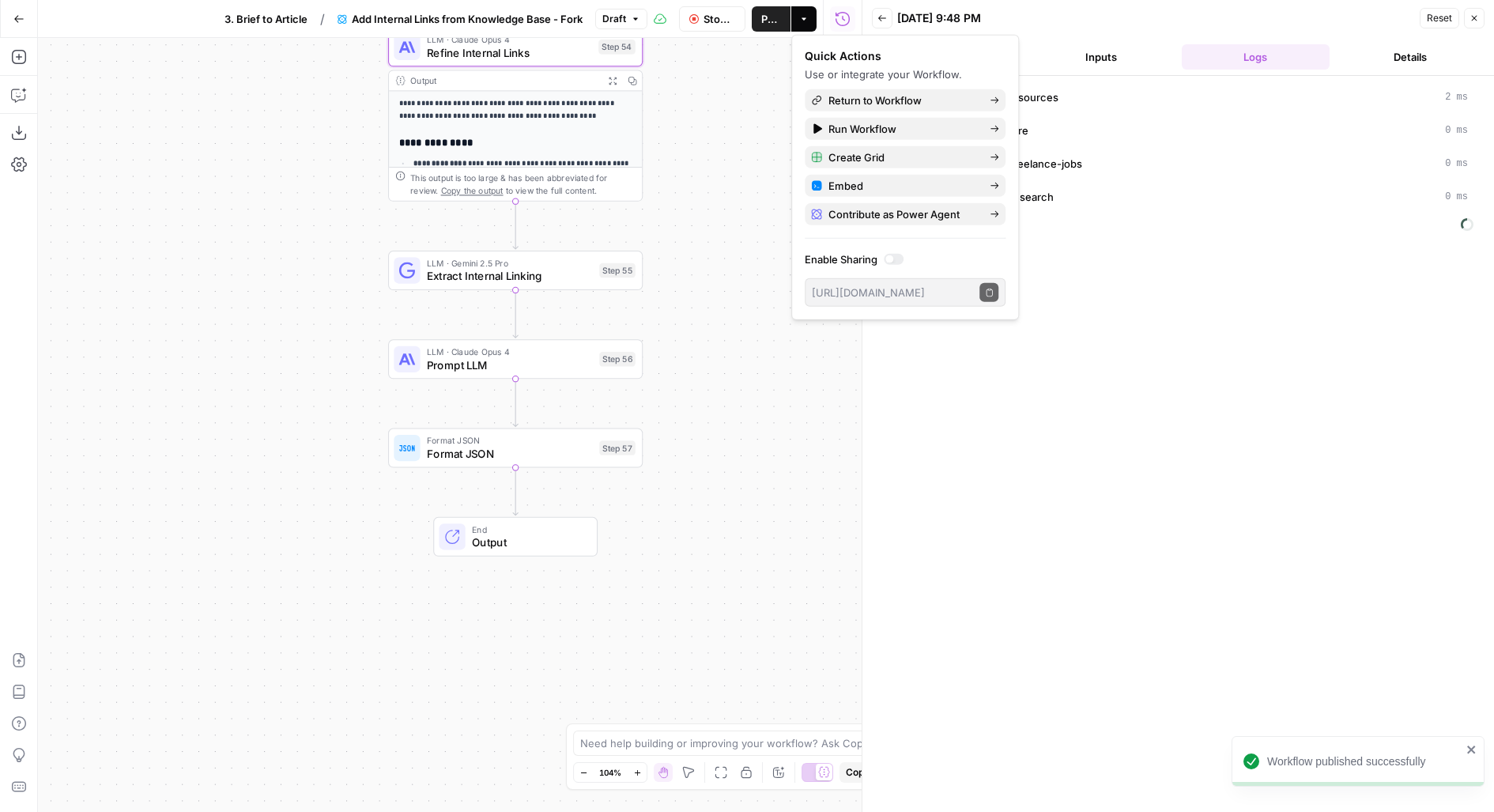
click at [1106, 455] on div "step_51 Search /resources 2 ms step_58 Search /hire 0 ms step_59 Search /freela…" at bounding box center [1178, 443] width 600 height 720
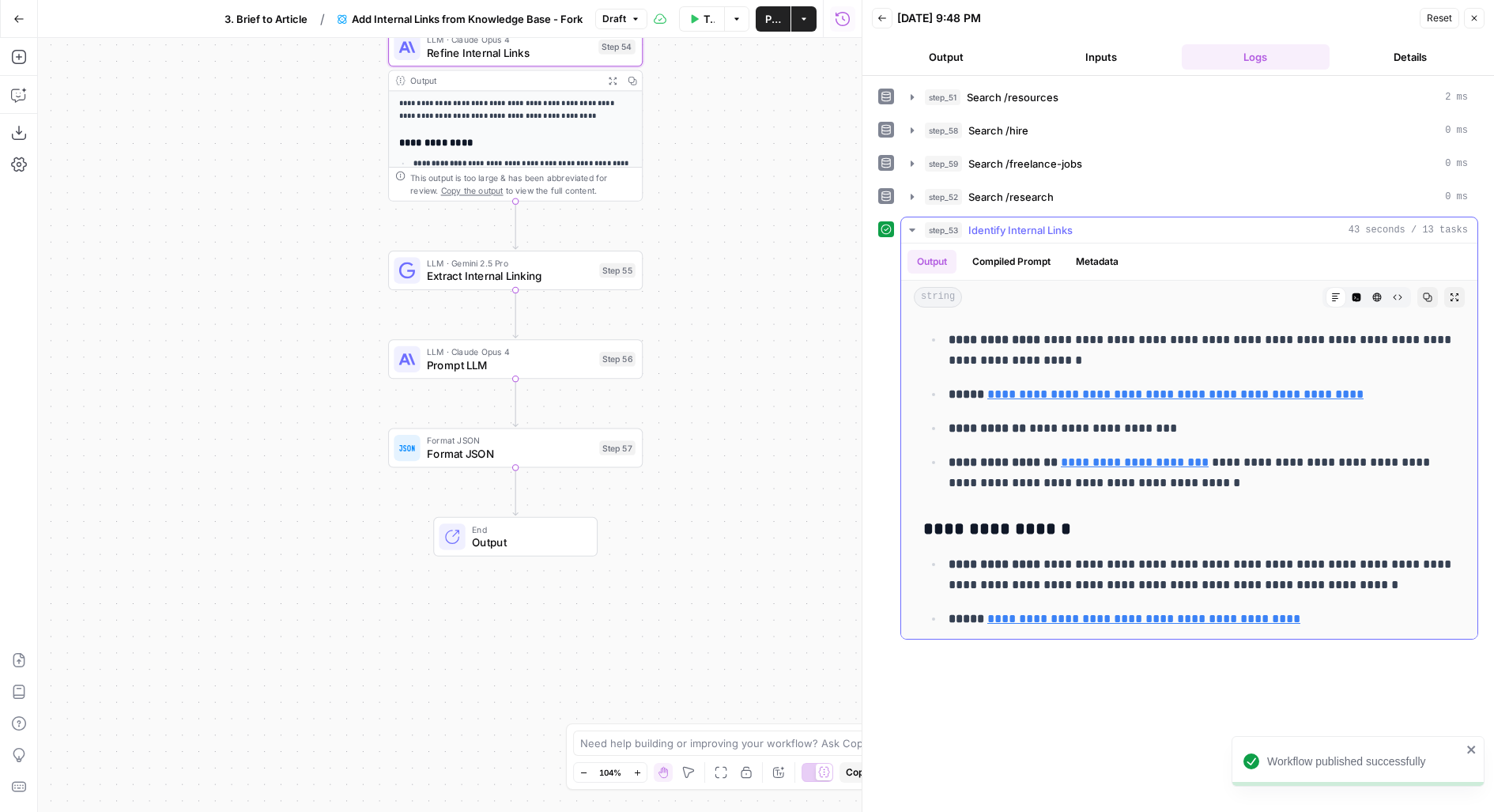
scroll to position [0, 0]
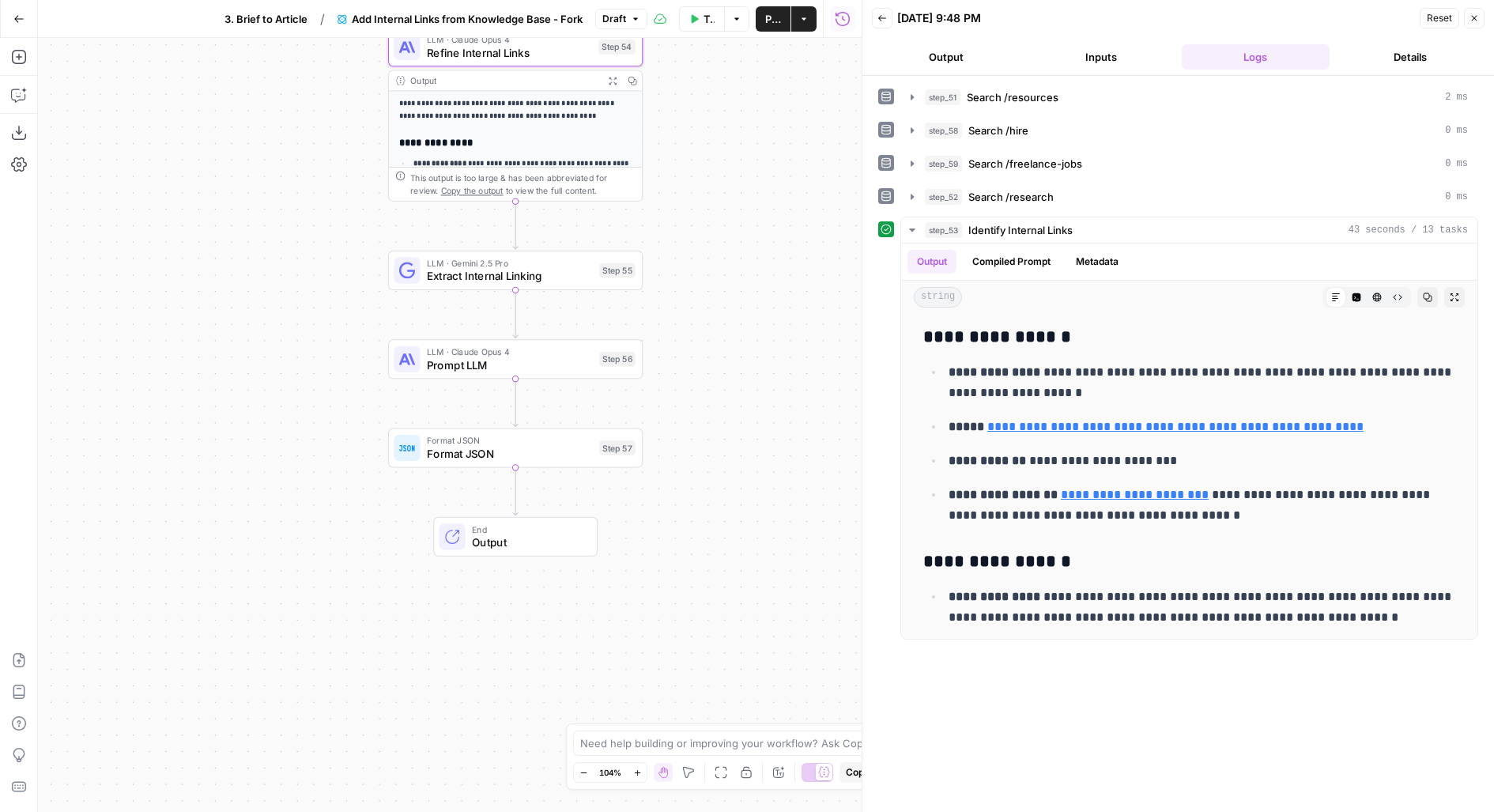
click at [1120, 47] on button "Inputs" at bounding box center [1102, 57] width 149 height 25
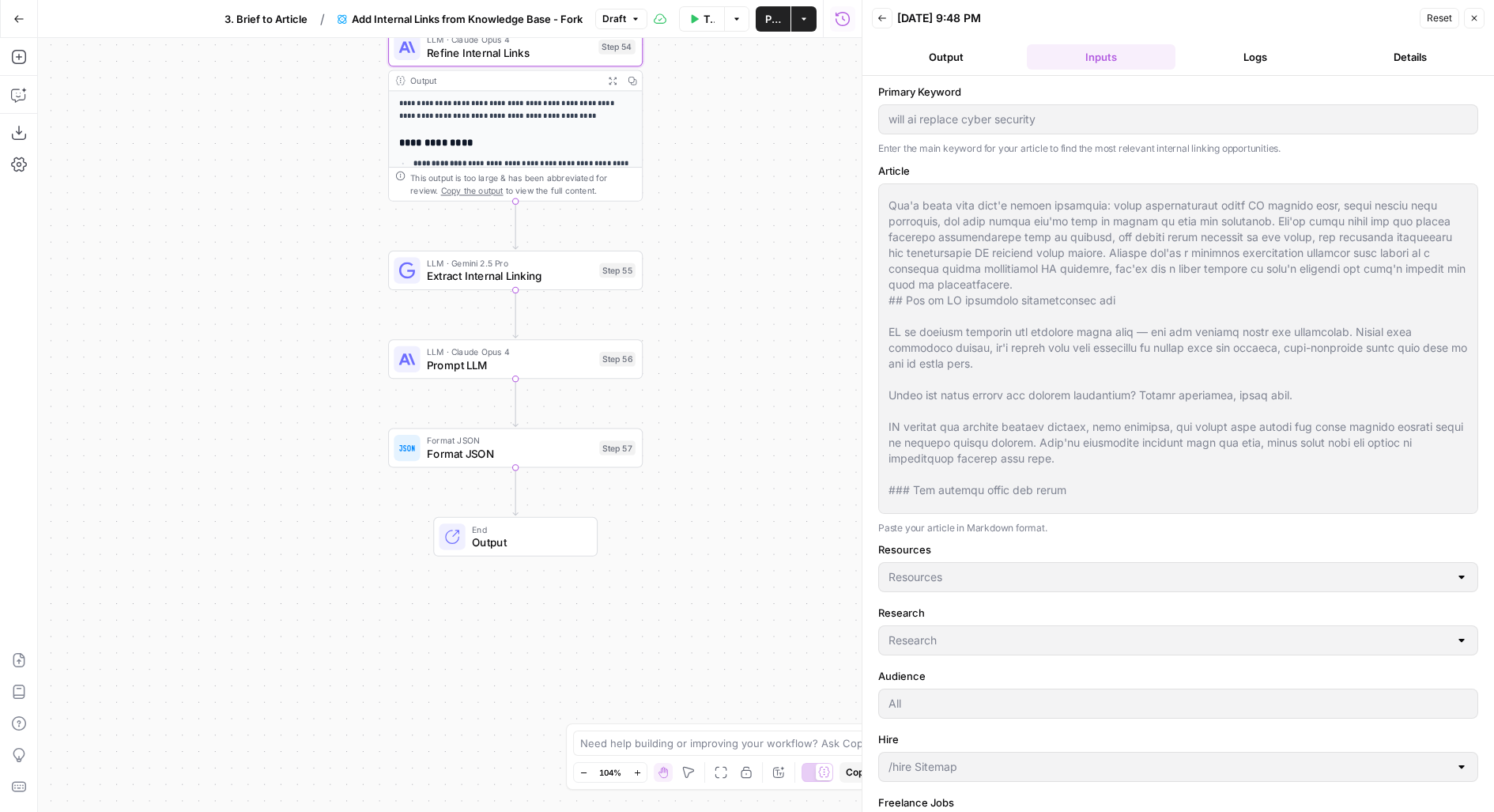
scroll to position [88, 0]
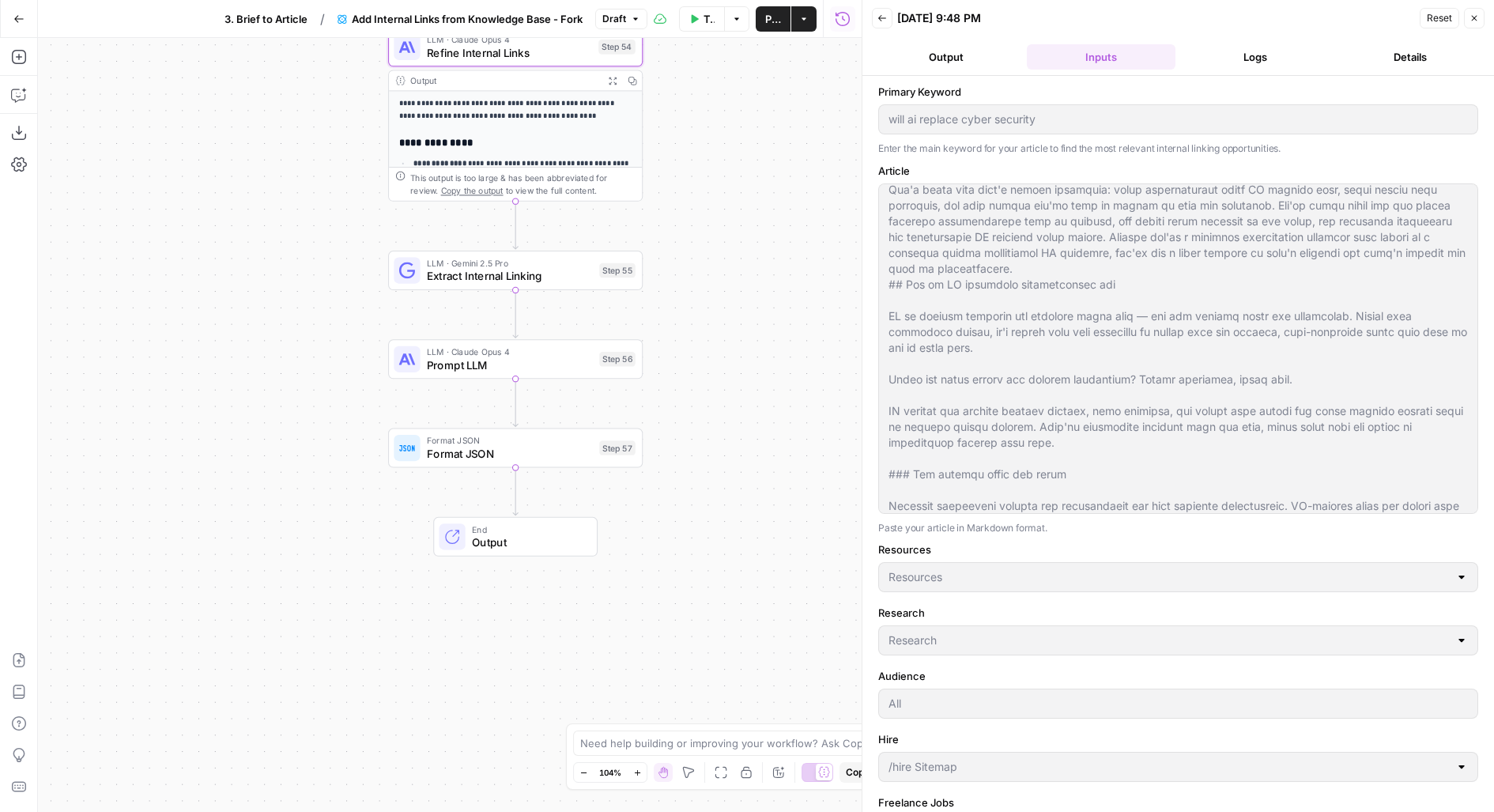
click at [1271, 52] on button "Logs" at bounding box center [1256, 57] width 149 height 25
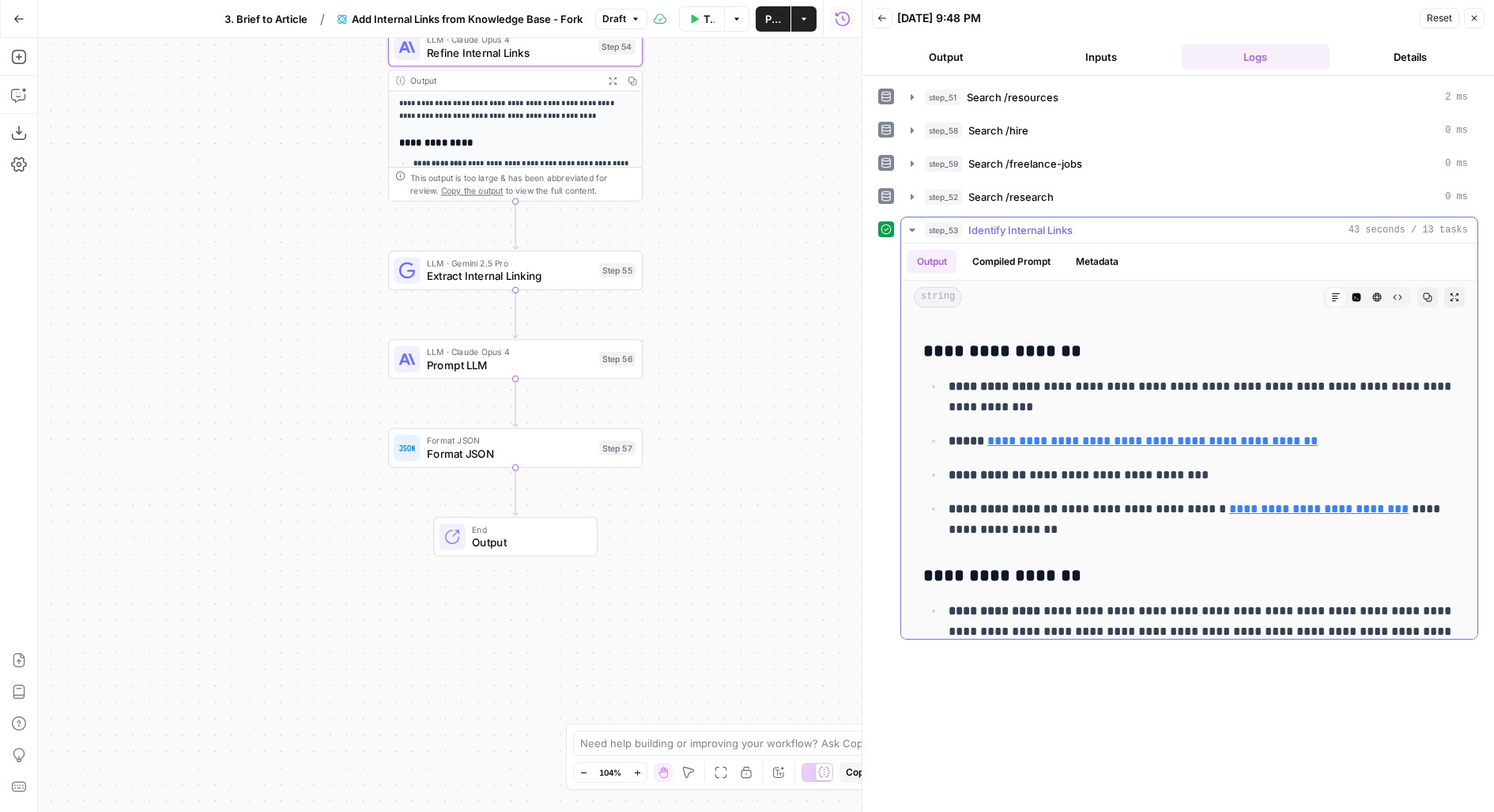
scroll to position [2966, 0]
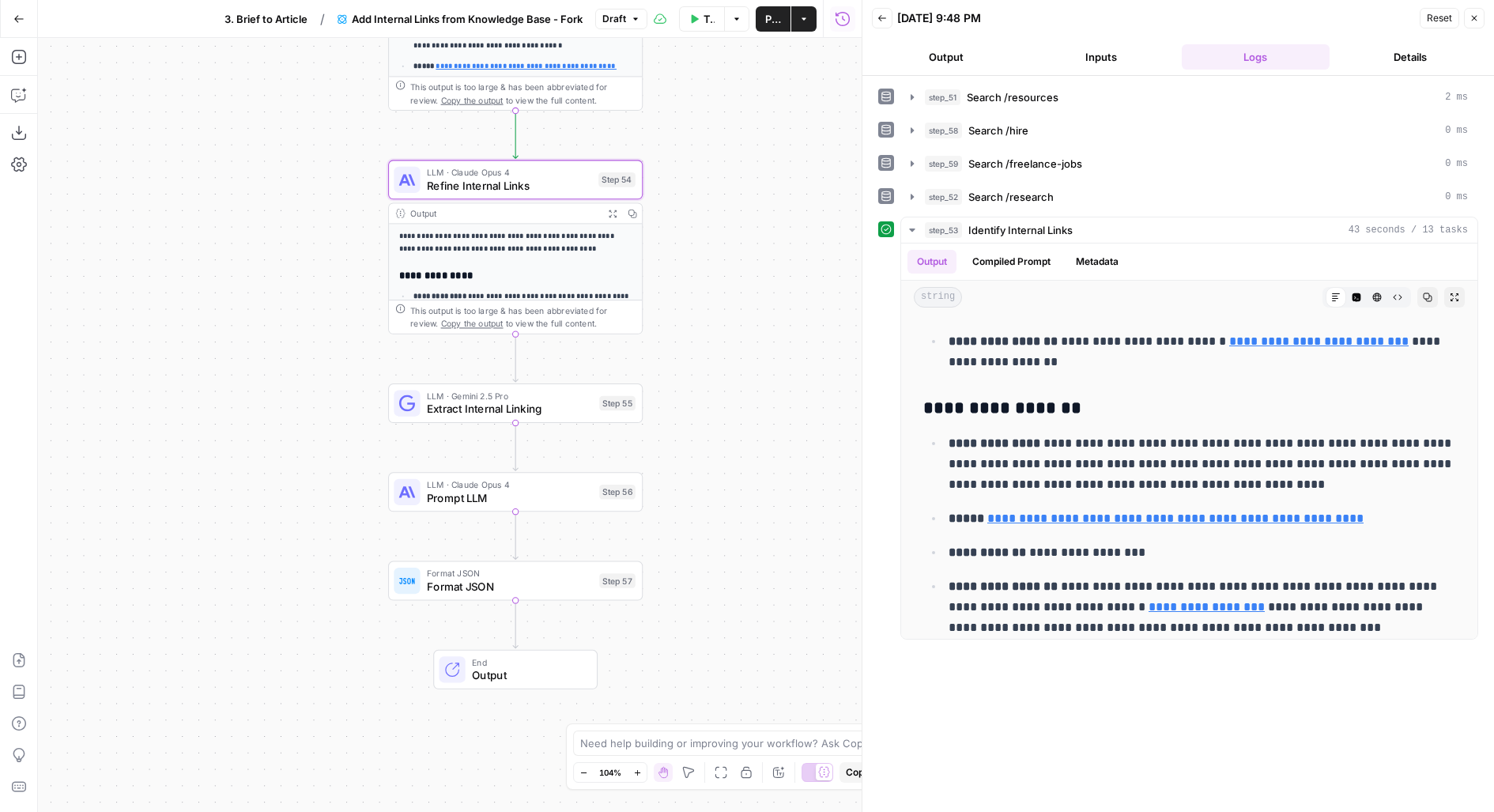
drag, startPoint x: 671, startPoint y: 143, endPoint x: 671, endPoint y: 434, distance: 291.0
click at [671, 434] on div "Workflow Set Inputs Inputs Search Knowledge Base Search /resources Step 51 Outp…" at bounding box center [450, 425] width 823 height 774
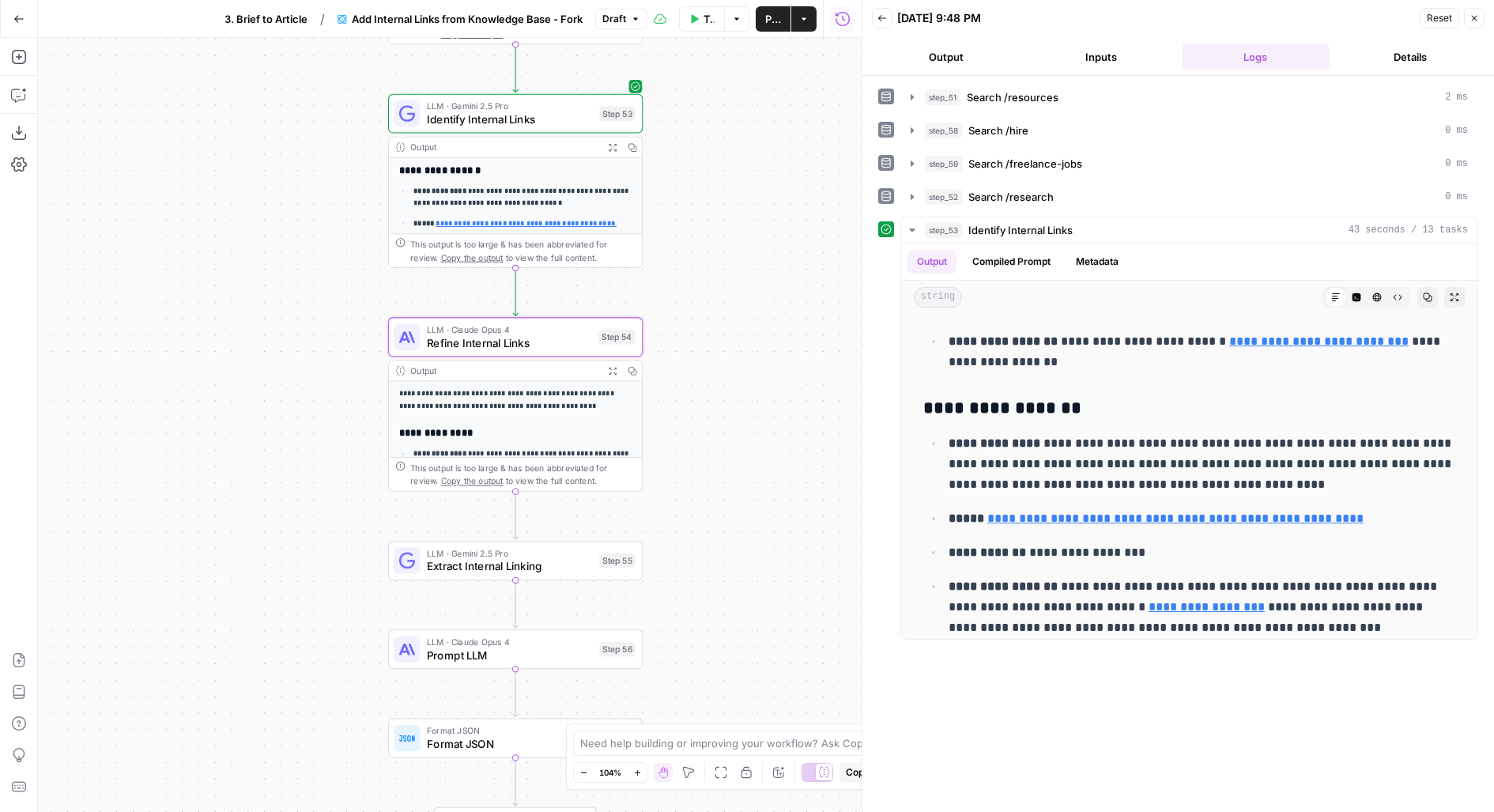
click at [767, 18] on span "Publish" at bounding box center [773, 19] width 16 height 16
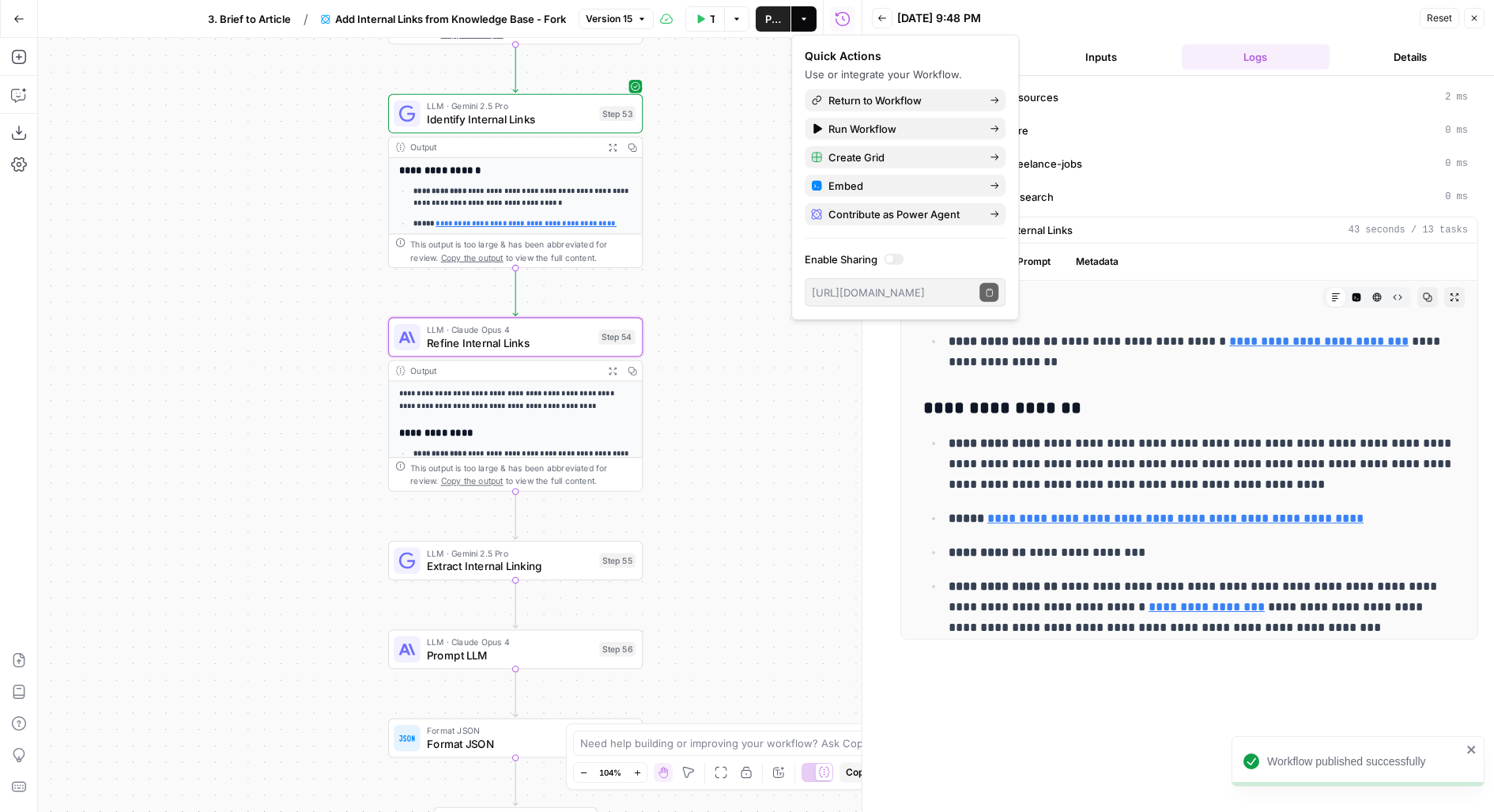
click at [263, 25] on span "3. Brief to Article" at bounding box center [249, 19] width 83 height 16
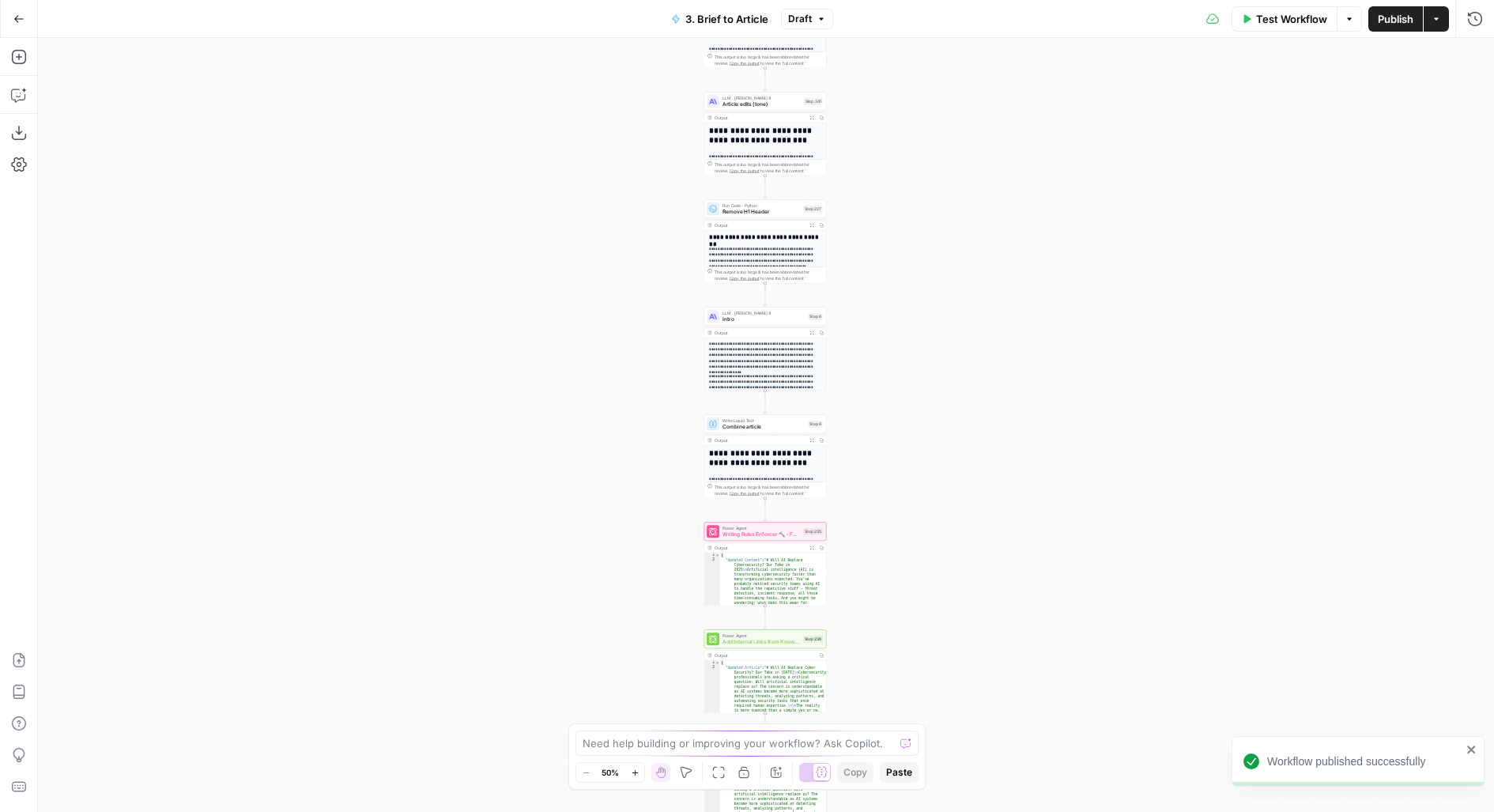
drag, startPoint x: 1027, startPoint y: 578, endPoint x: 1006, endPoint y: 305, distance: 273.8
click at [1008, 314] on div "**********" at bounding box center [766, 425] width 1456 height 774
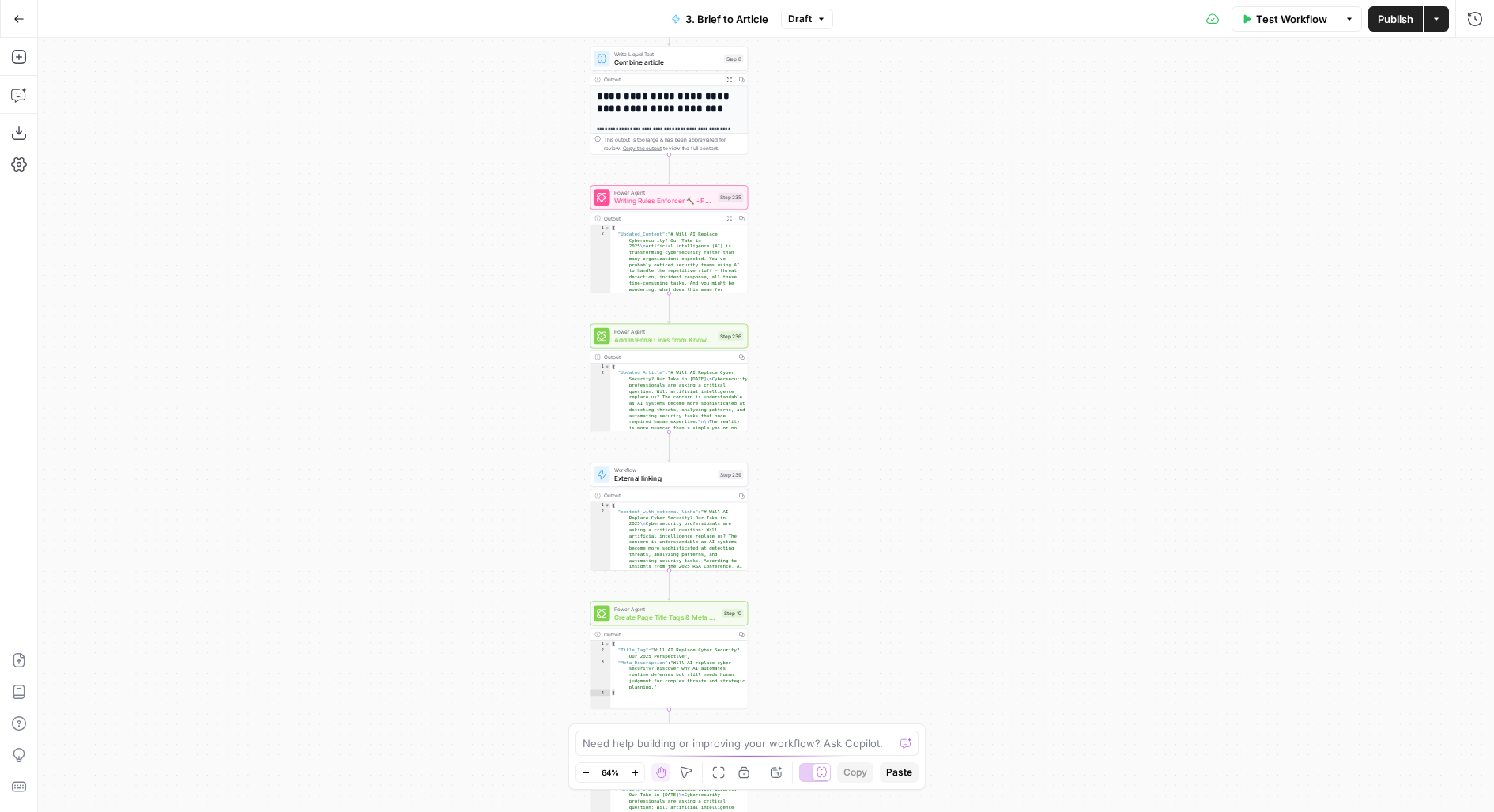
drag, startPoint x: 825, startPoint y: 221, endPoint x: 823, endPoint y: 108, distance: 113.0
click at [823, 108] on div "**********" at bounding box center [766, 425] width 1456 height 774
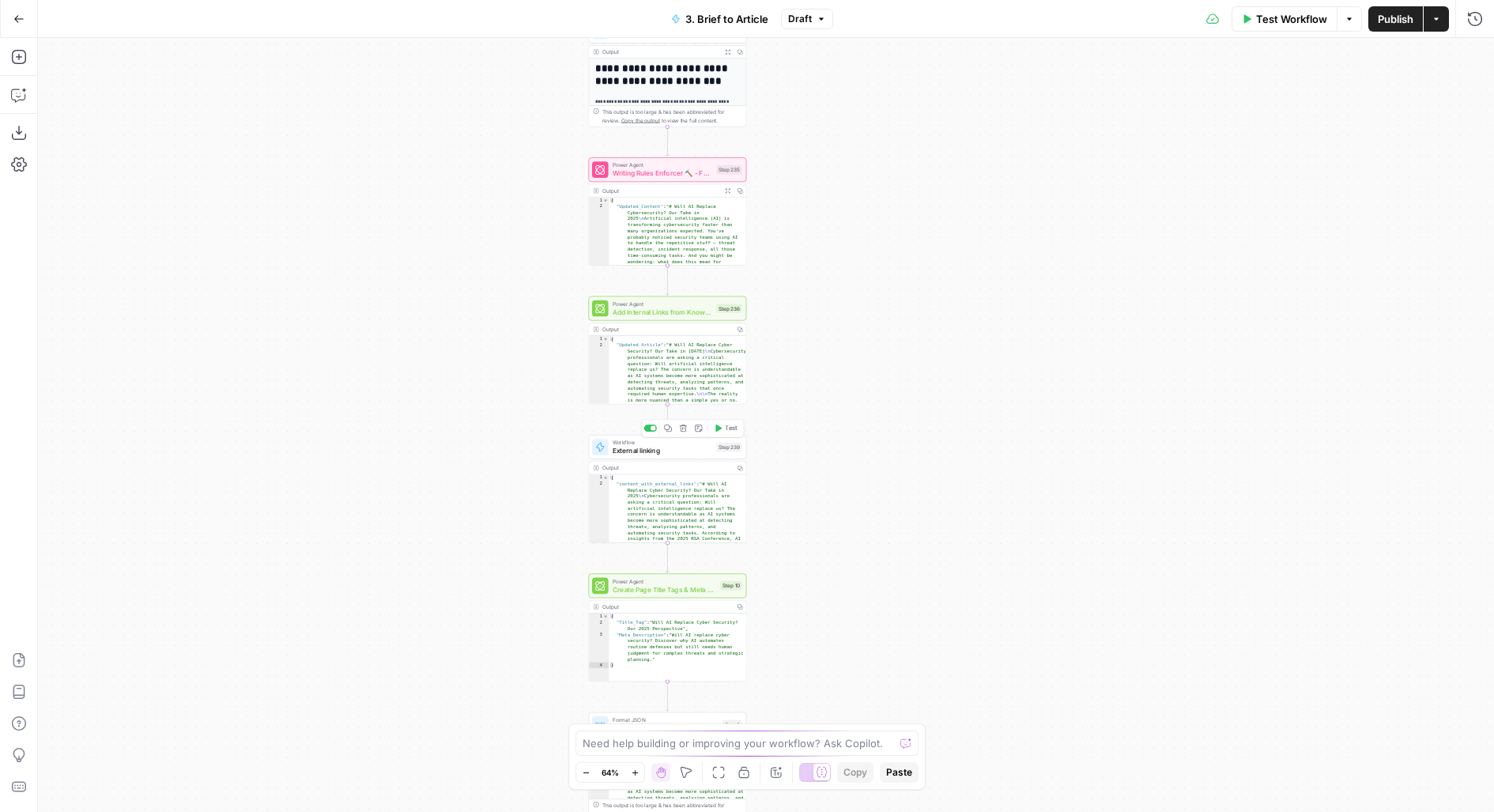
click at [670, 452] on span "External linking" at bounding box center [662, 451] width 100 height 10
type input "External Linking"
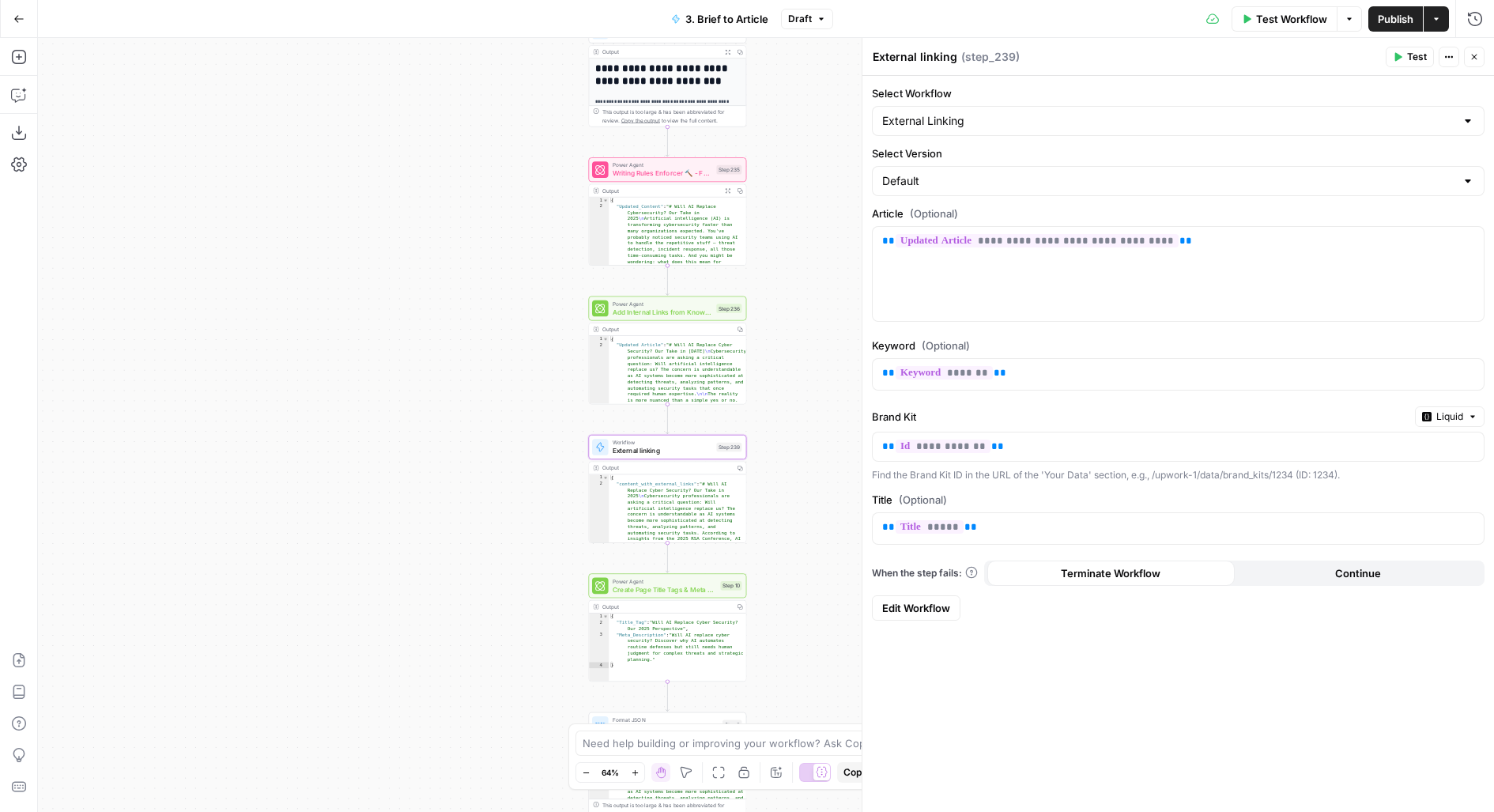
click at [944, 602] on span "Edit Workflow" at bounding box center [916, 607] width 68 height 16
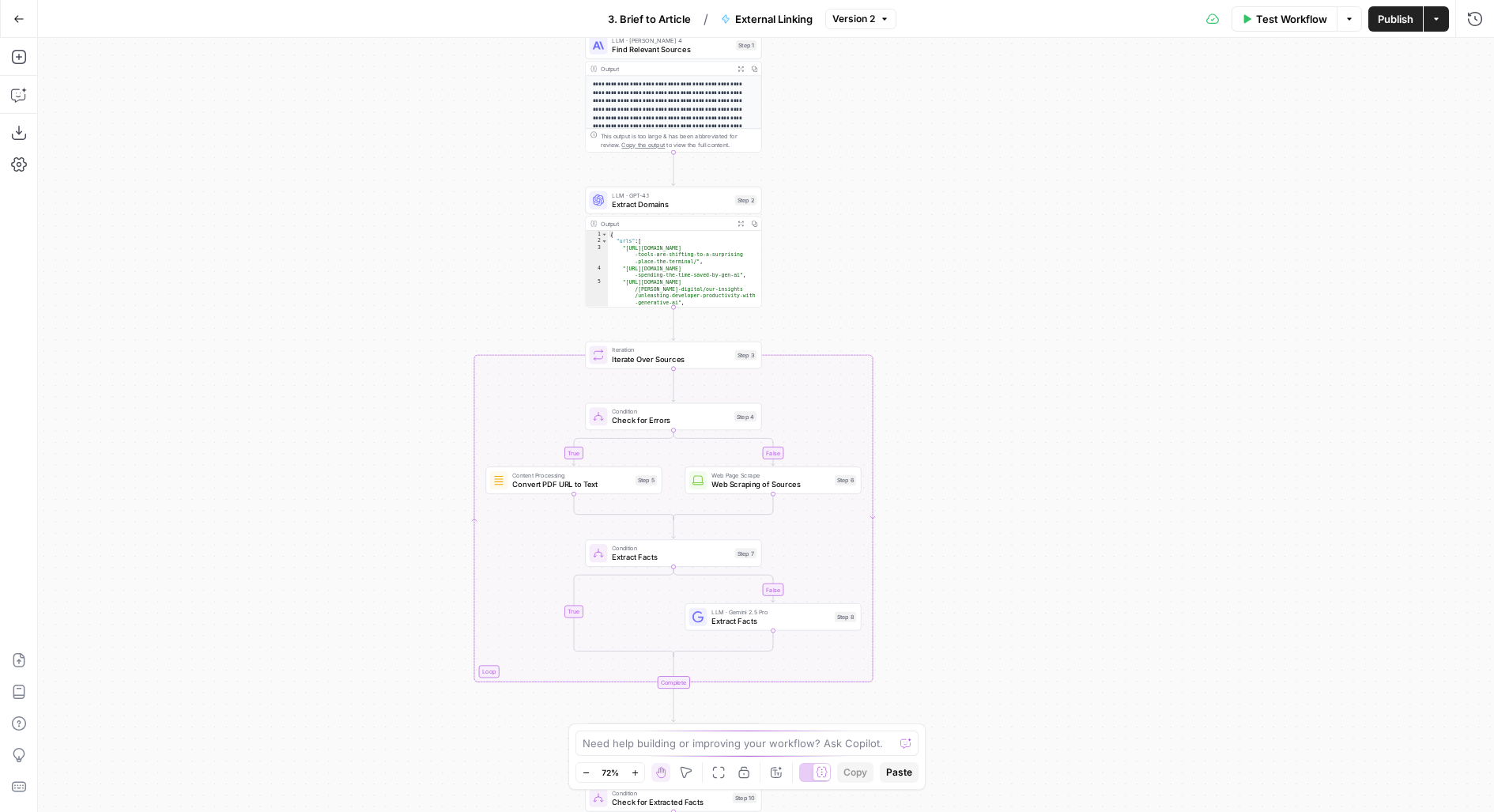
drag, startPoint x: 973, startPoint y: 277, endPoint x: 973, endPoint y: 539, distance: 262.0
click at [973, 535] on div "**********" at bounding box center [766, 425] width 1456 height 774
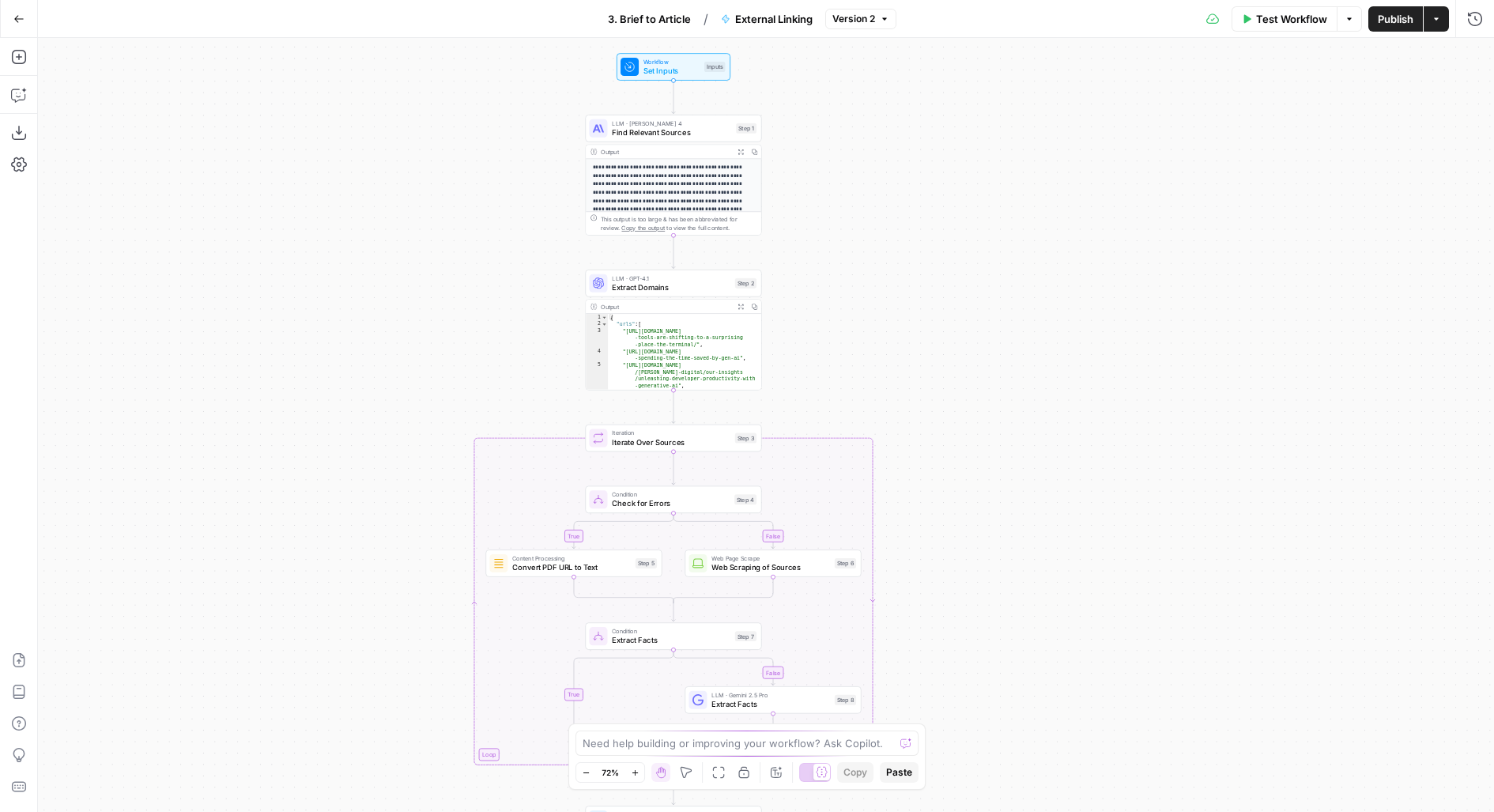
drag, startPoint x: 862, startPoint y: 169, endPoint x: 862, endPoint y: 389, distance: 220.0
click at [862, 389] on div "**********" at bounding box center [766, 425] width 1456 height 774
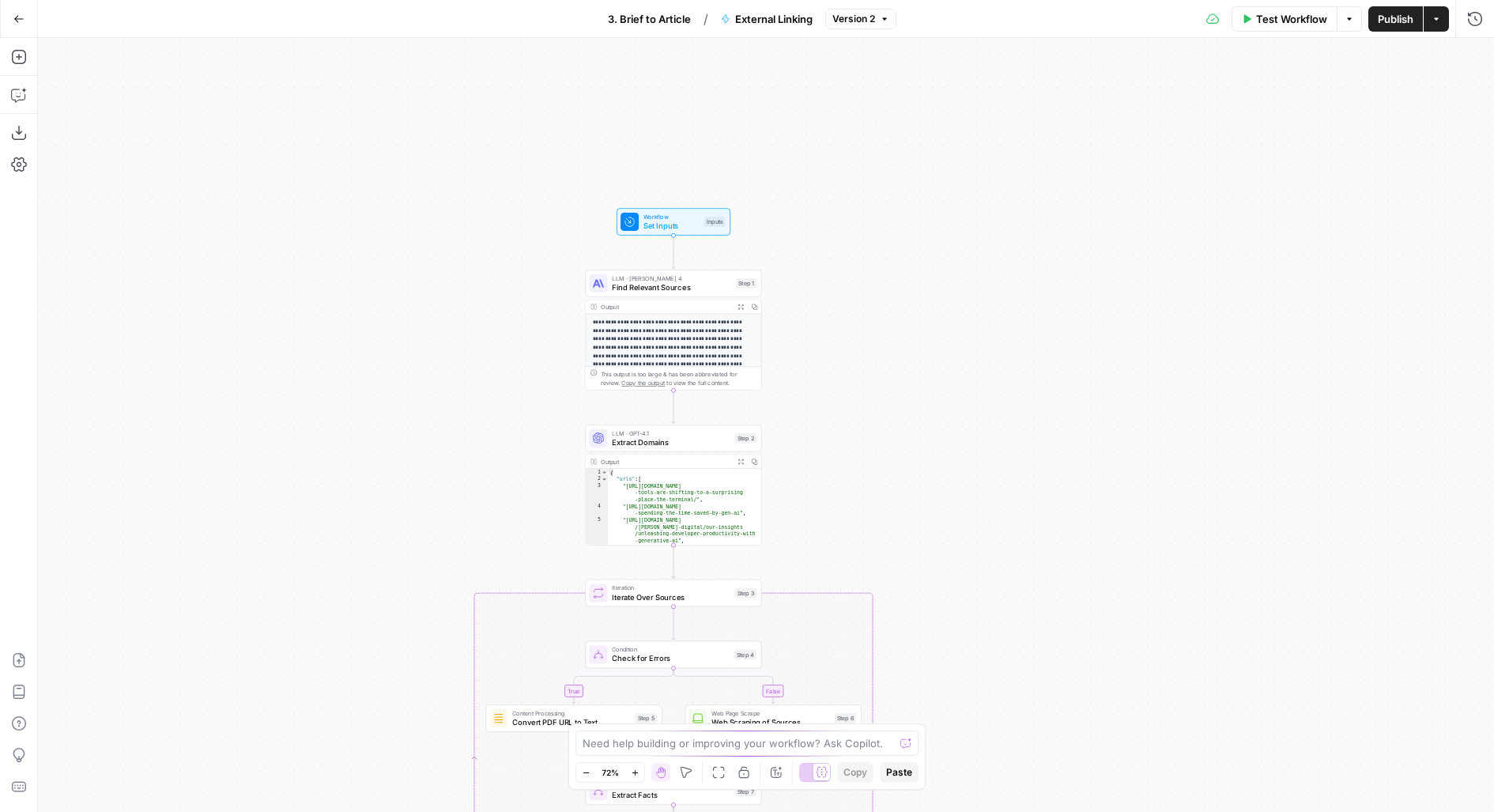
click at [692, 288] on span "Find Relevant Sources" at bounding box center [672, 287] width 119 height 11
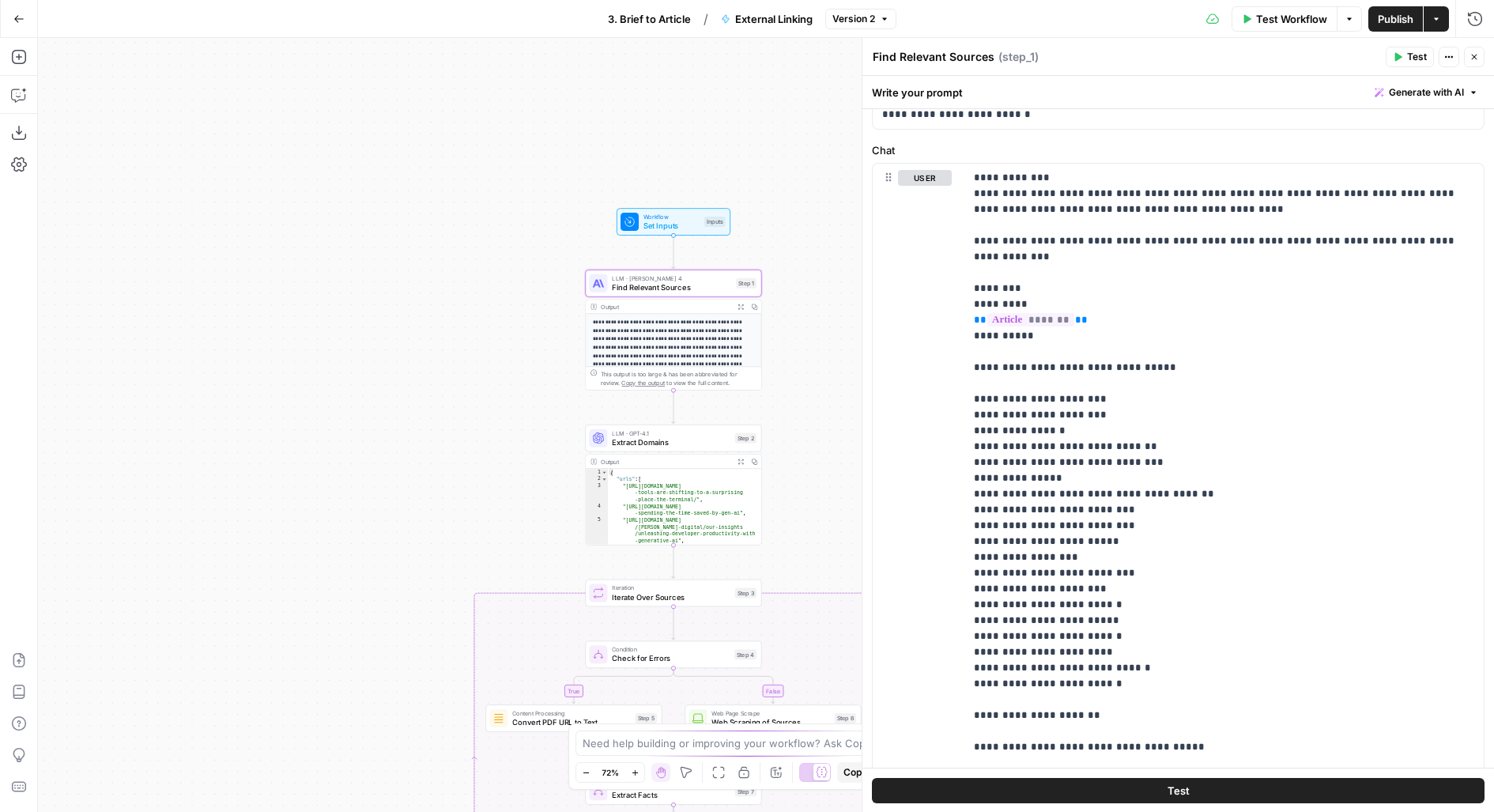
scroll to position [640, 0]
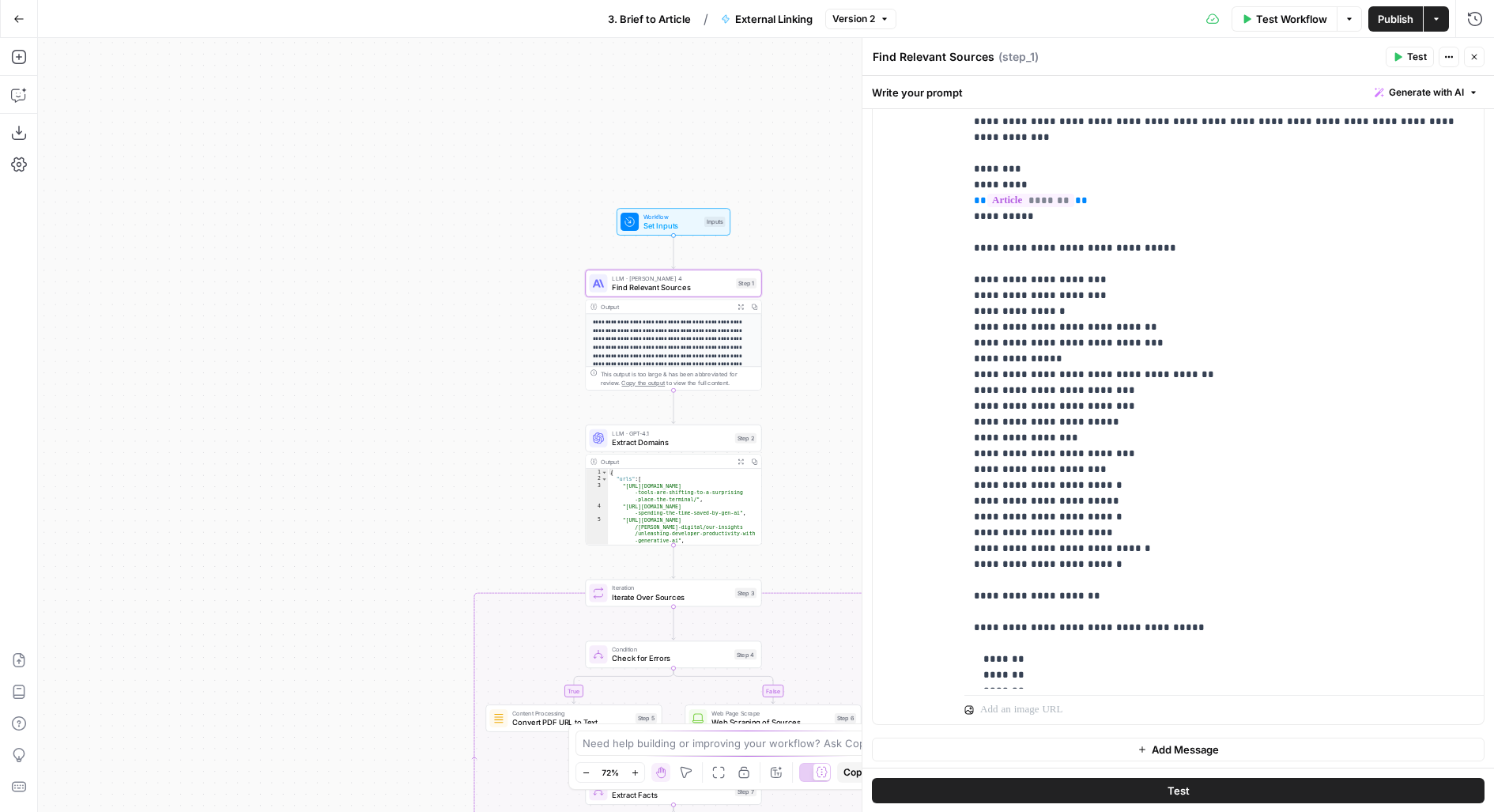
click at [1476, 58] on icon "button" at bounding box center [1474, 57] width 9 height 9
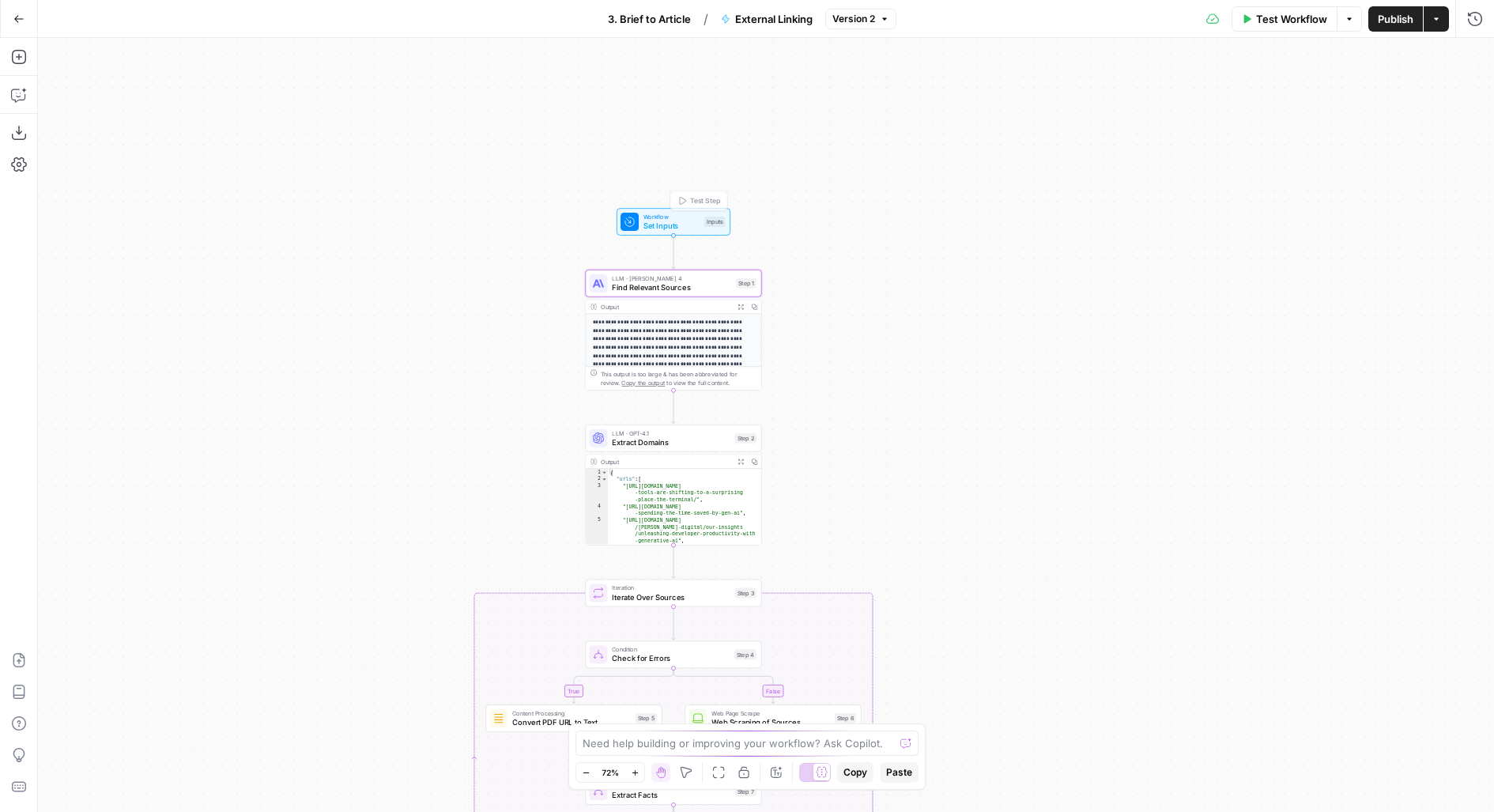
click at [657, 9] on button "3. Brief to Article" at bounding box center [648, 19] width 102 height 25
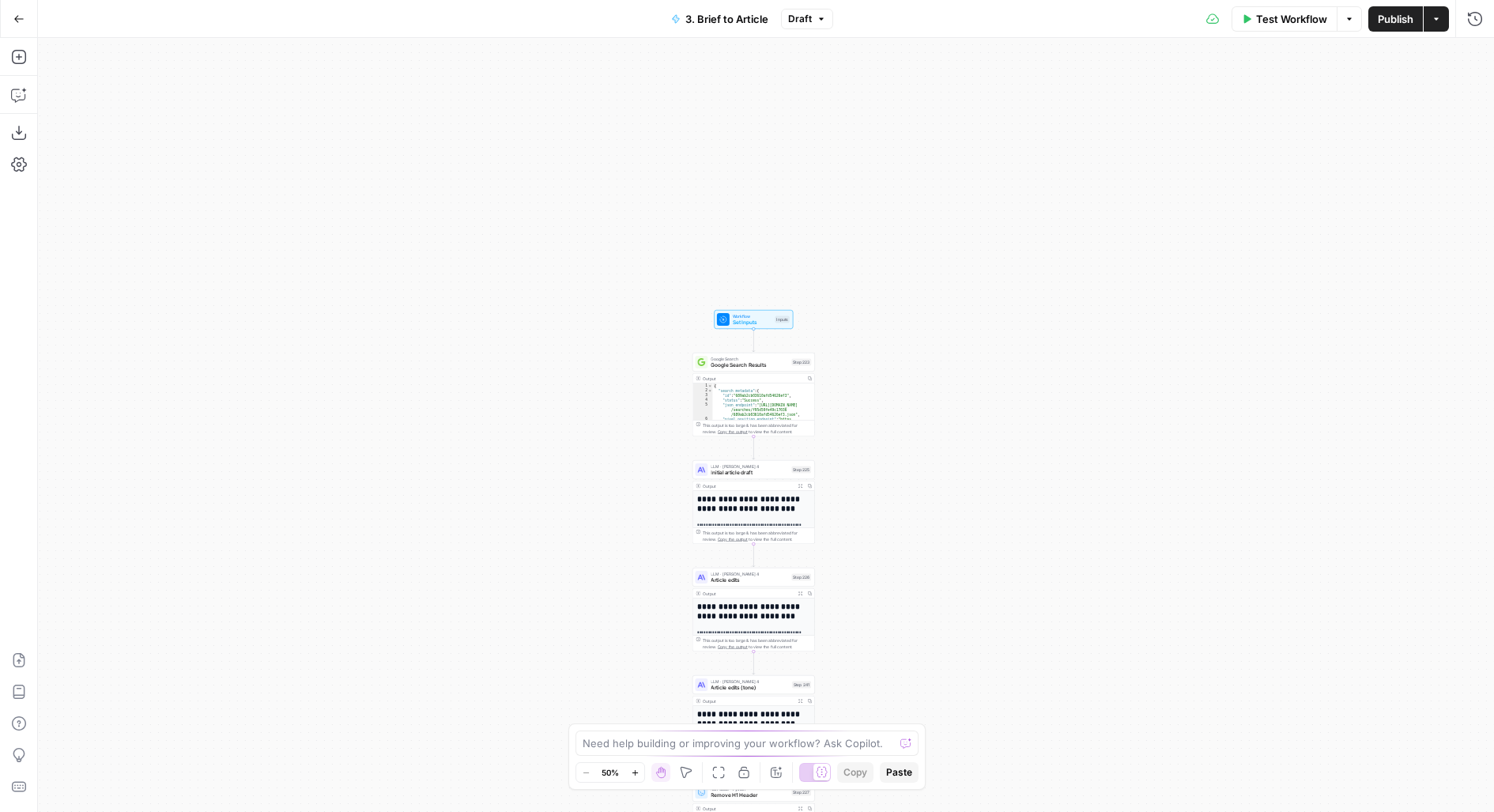
click at [1404, 20] on span "Publish" at bounding box center [1395, 19] width 35 height 16
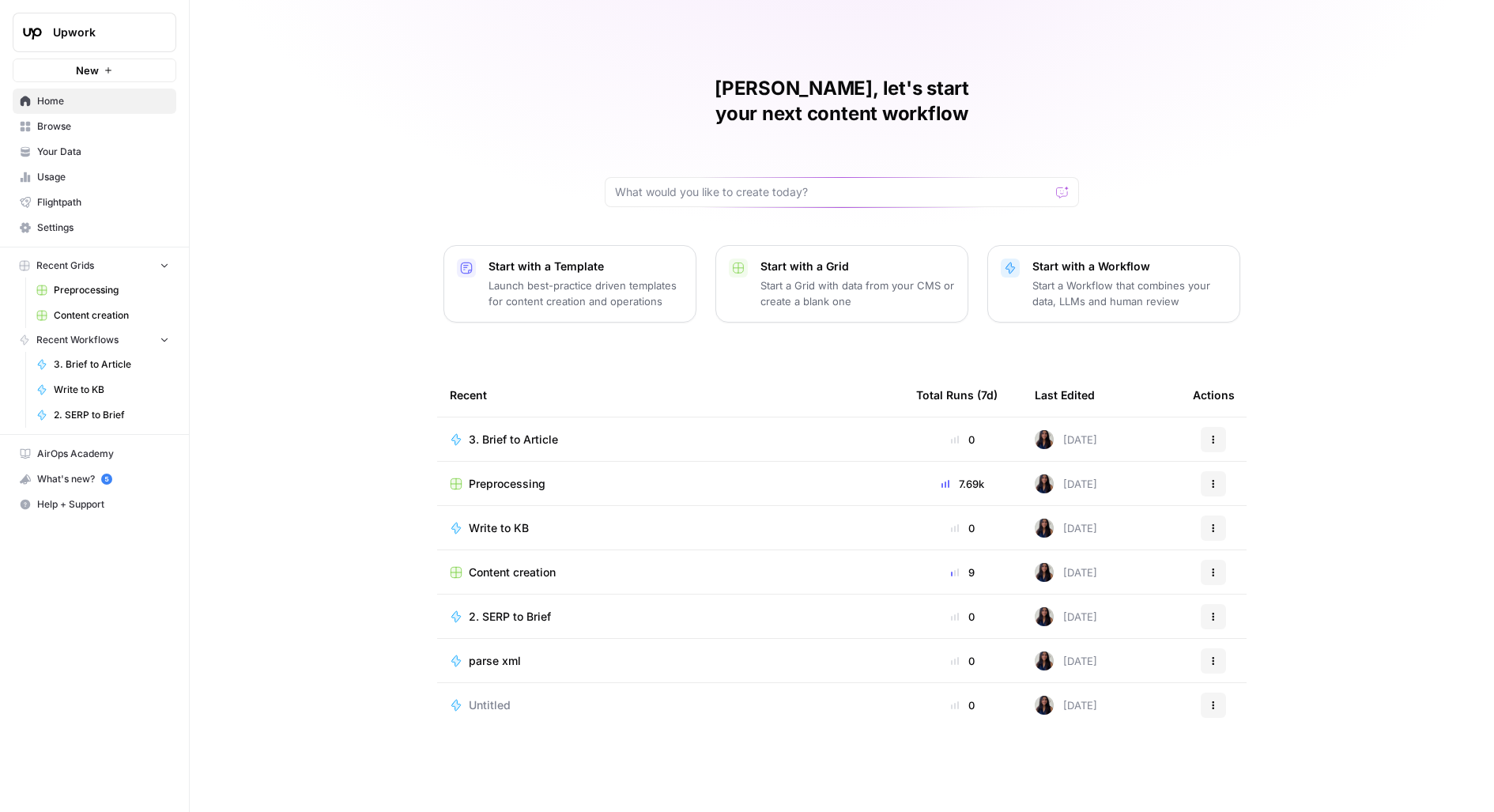
click at [133, 23] on button "Upwork" at bounding box center [95, 33] width 164 height 39
type input "buil"
click button "Buildium" at bounding box center [143, 143] width 253 height 25
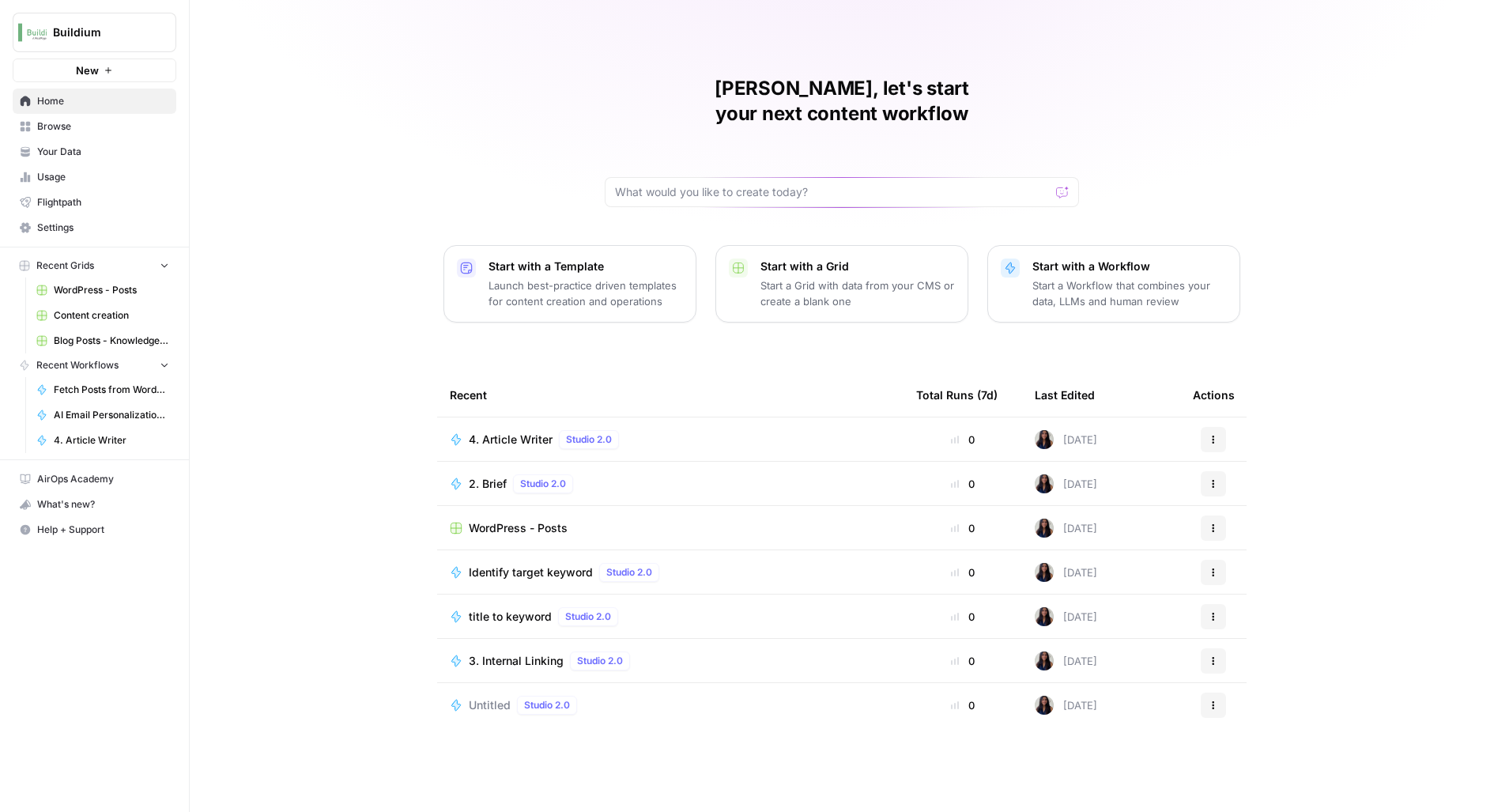
click at [65, 71] on button "New" at bounding box center [95, 70] width 164 height 23
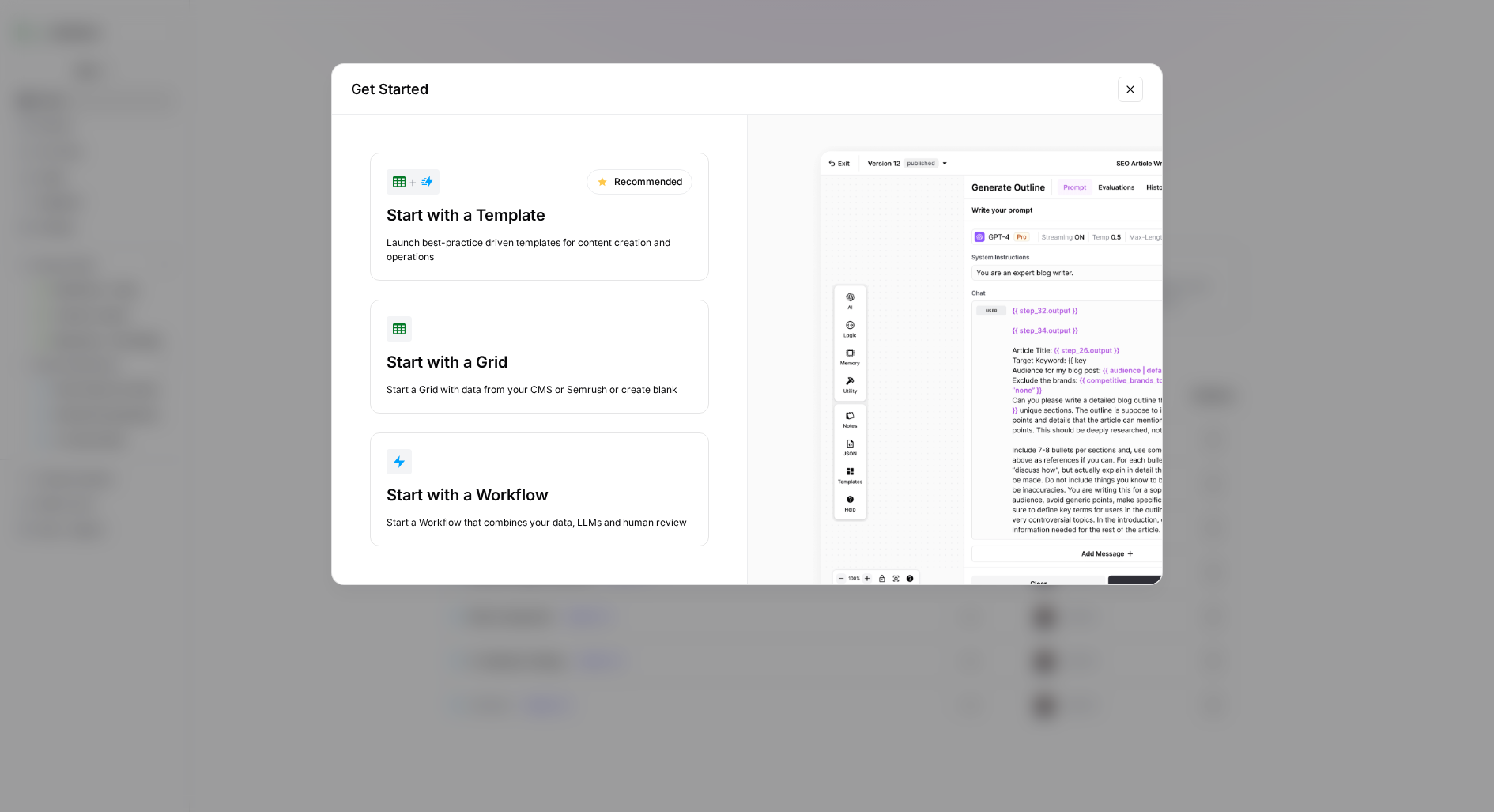
click at [543, 467] on div "button" at bounding box center [539, 461] width 306 height 25
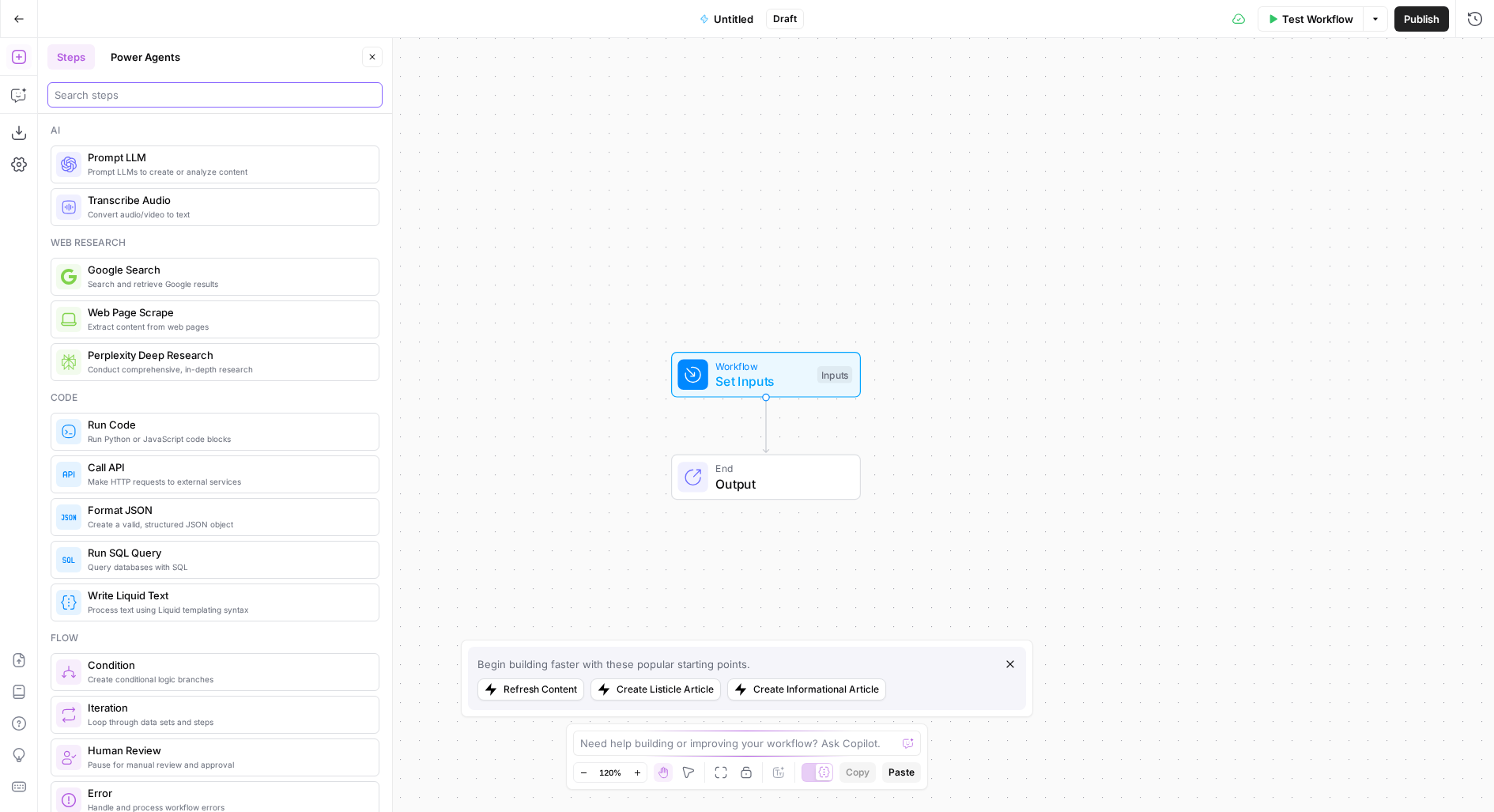
click at [66, 89] on input "search" at bounding box center [215, 94] width 321 height 16
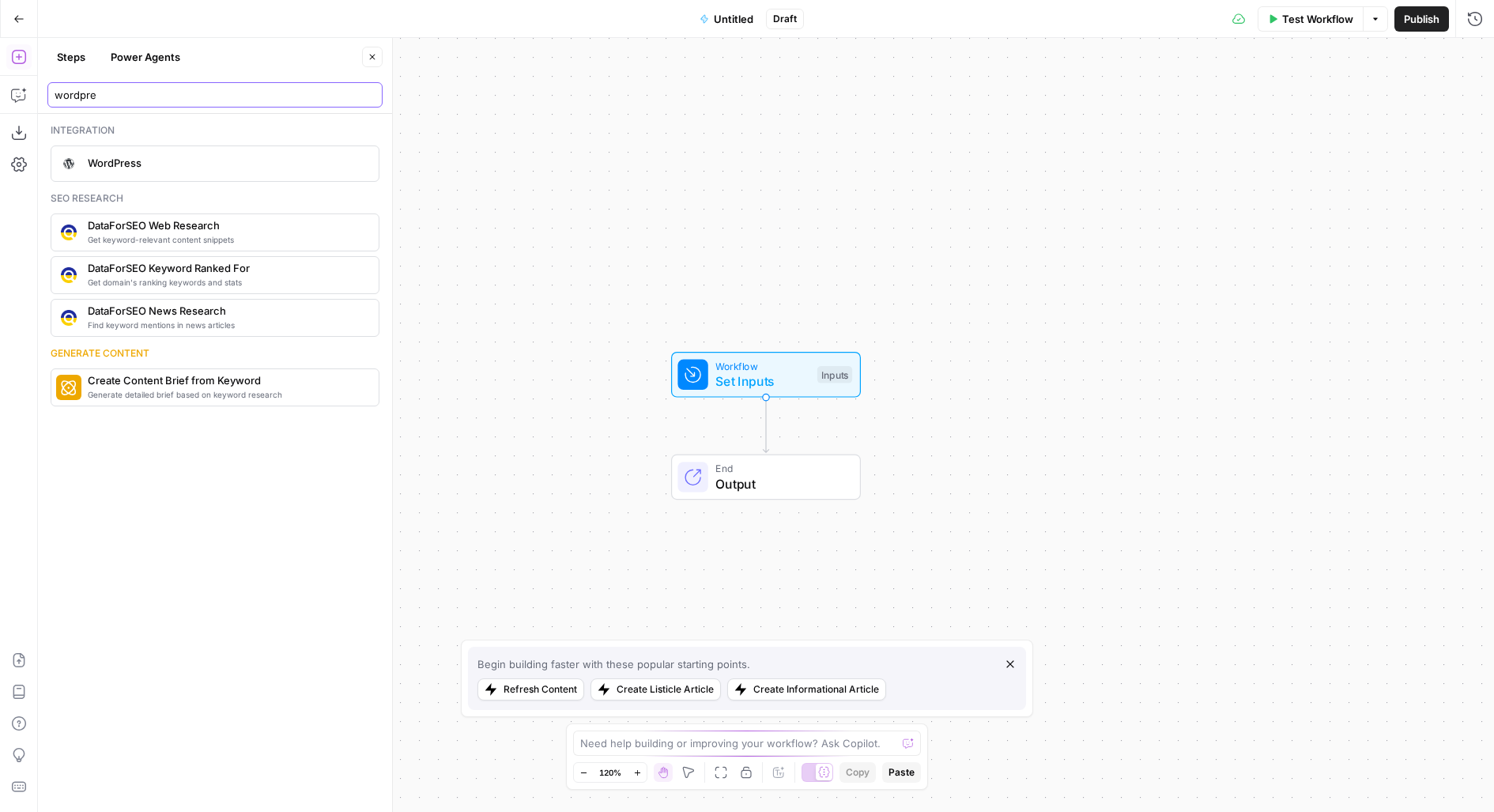
type input "wordpre"
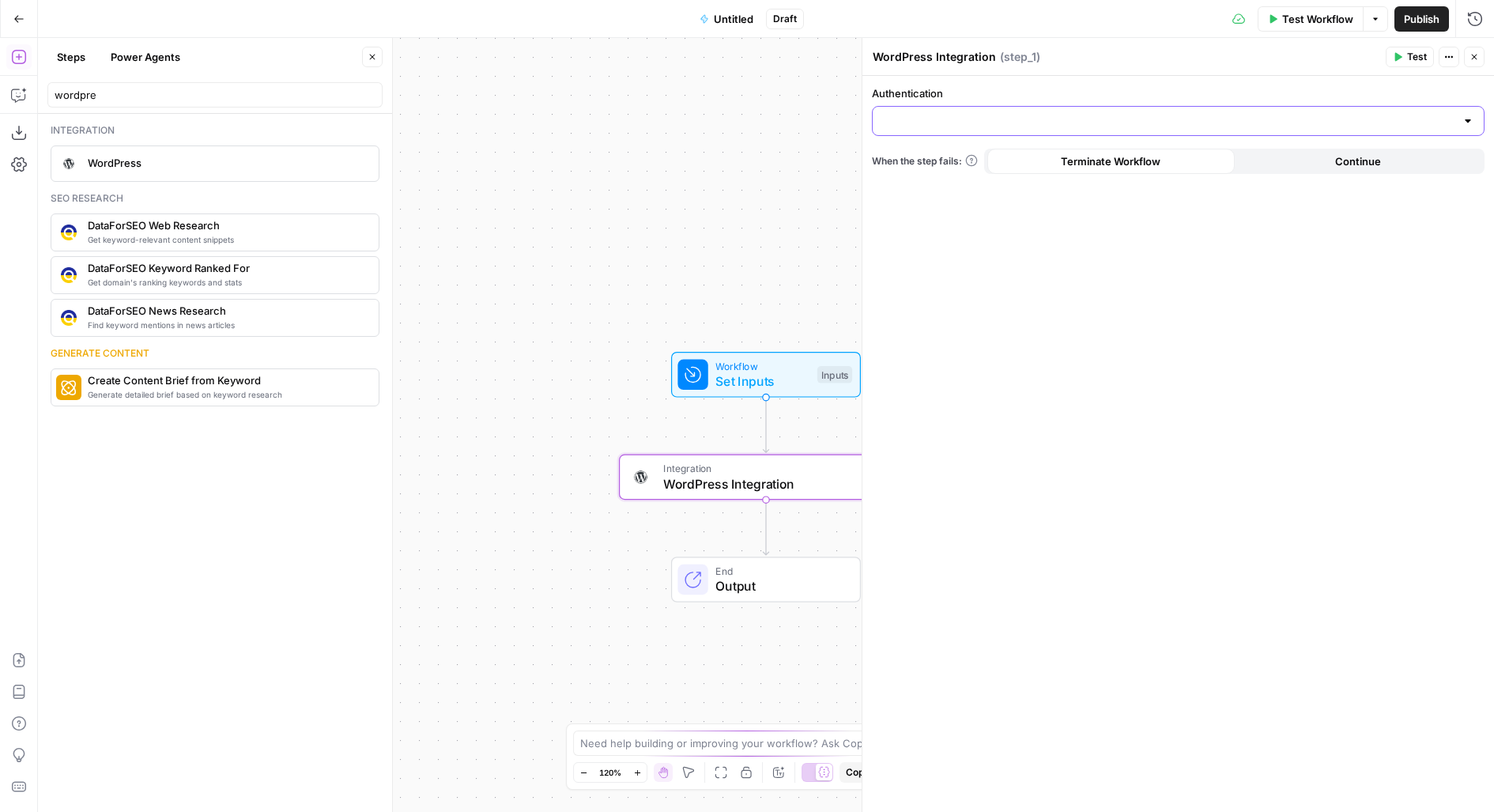
click at [1136, 115] on input "Authentication" at bounding box center [1168, 120] width 573 height 16
click at [1084, 165] on span "WordPress 1" at bounding box center [1175, 159] width 579 height 16
type input "WordPress 1"
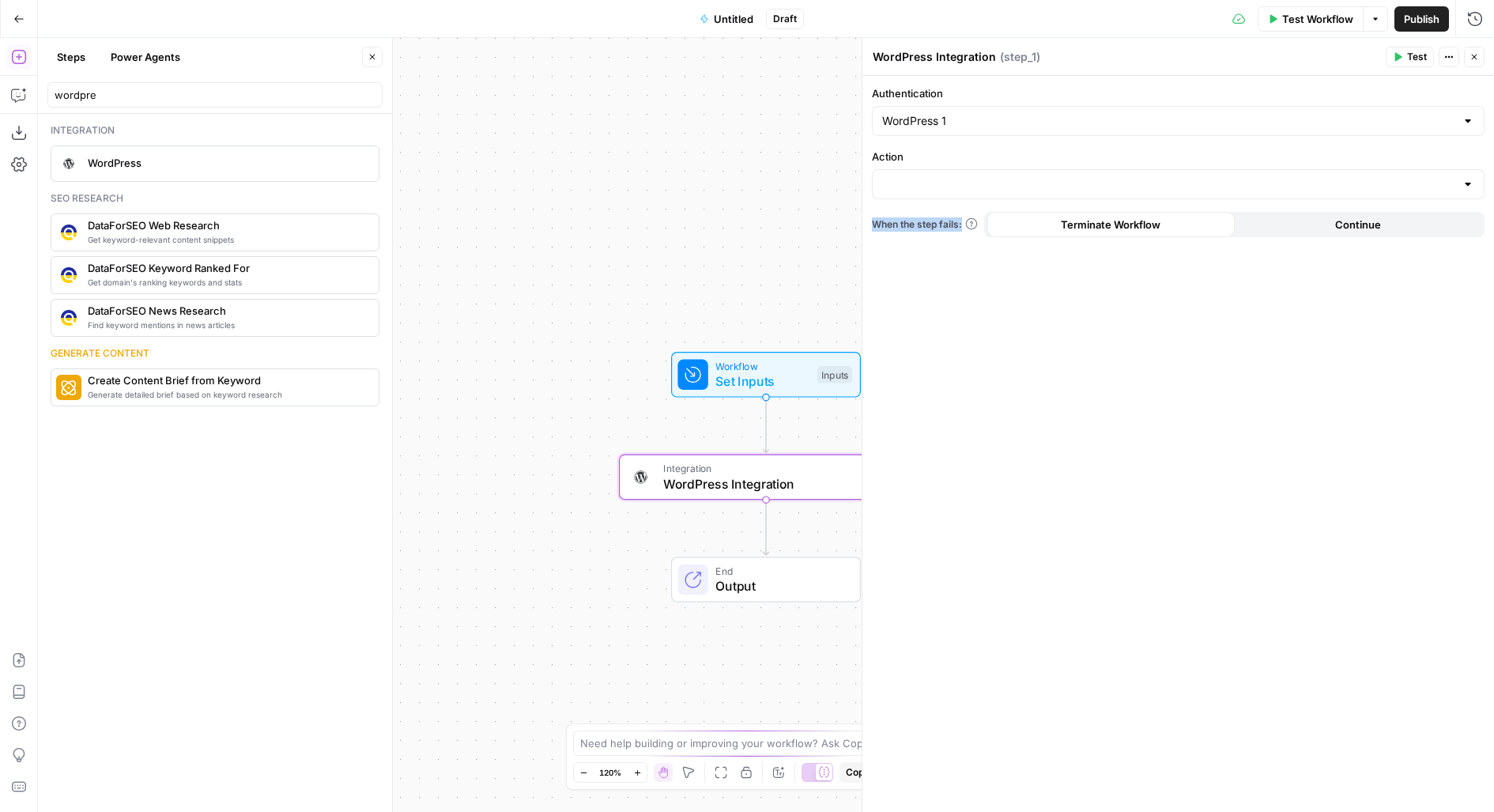
click at [1071, 197] on div "Authentication WordPress 1 Action When the step fails: Terminate Workflow Conti…" at bounding box center [1178, 443] width 632 height 737
click at [999, 183] on input "Action" at bounding box center [1168, 183] width 573 height 16
click at [1017, 412] on div "Authentication WordPress 1 Action When the step fails: Terminate Workflow Conti…" at bounding box center [1178, 443] width 632 height 737
click at [982, 183] on input "Action" at bounding box center [1168, 183] width 573 height 16
click at [954, 128] on input "Authentication" at bounding box center [1168, 120] width 573 height 16
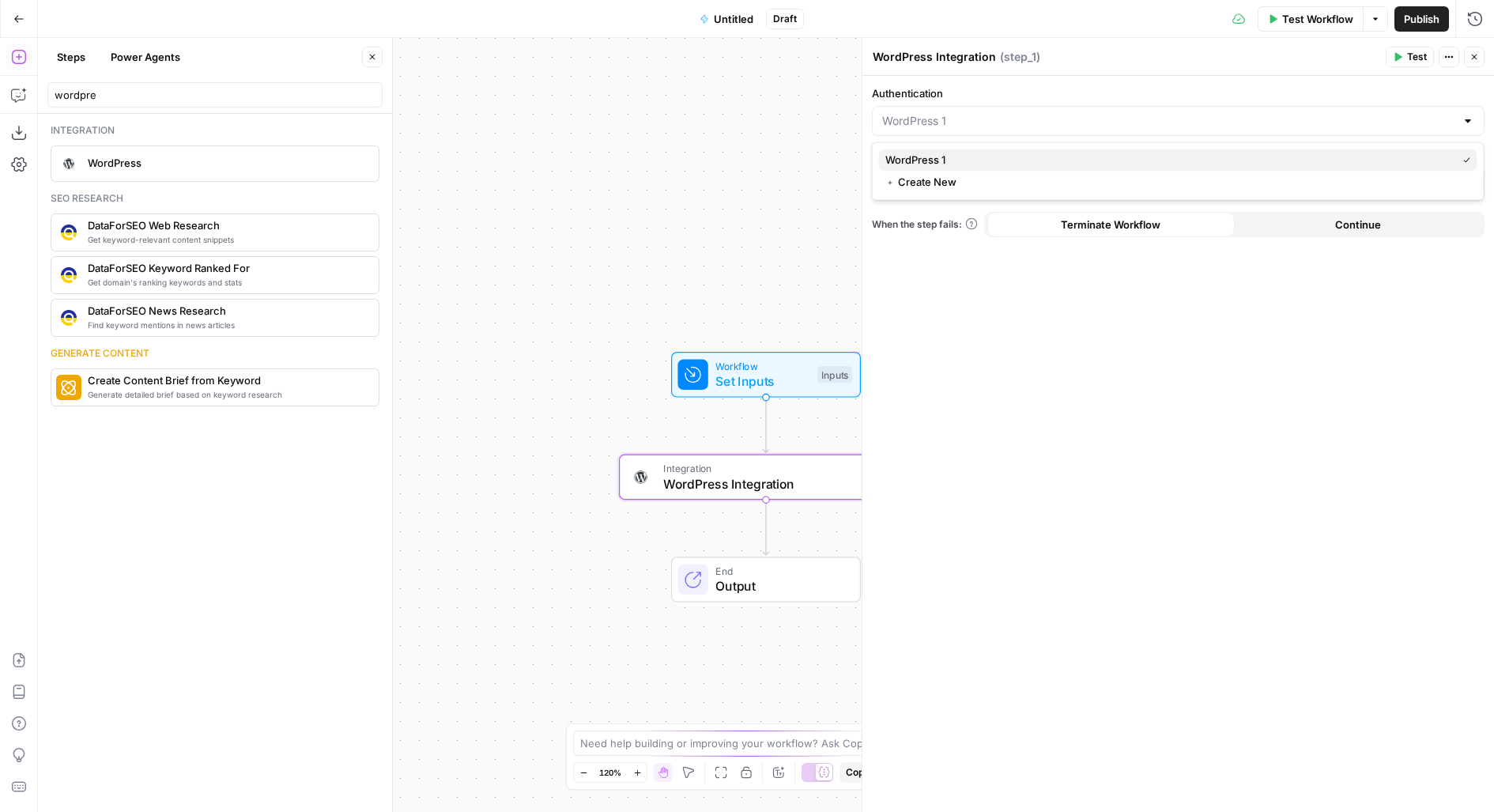
click at [935, 160] on span "WordPress 1" at bounding box center [1168, 159] width 565 height 16
type input "WordPress 1"
click at [929, 191] on div at bounding box center [1178, 184] width 613 height 30
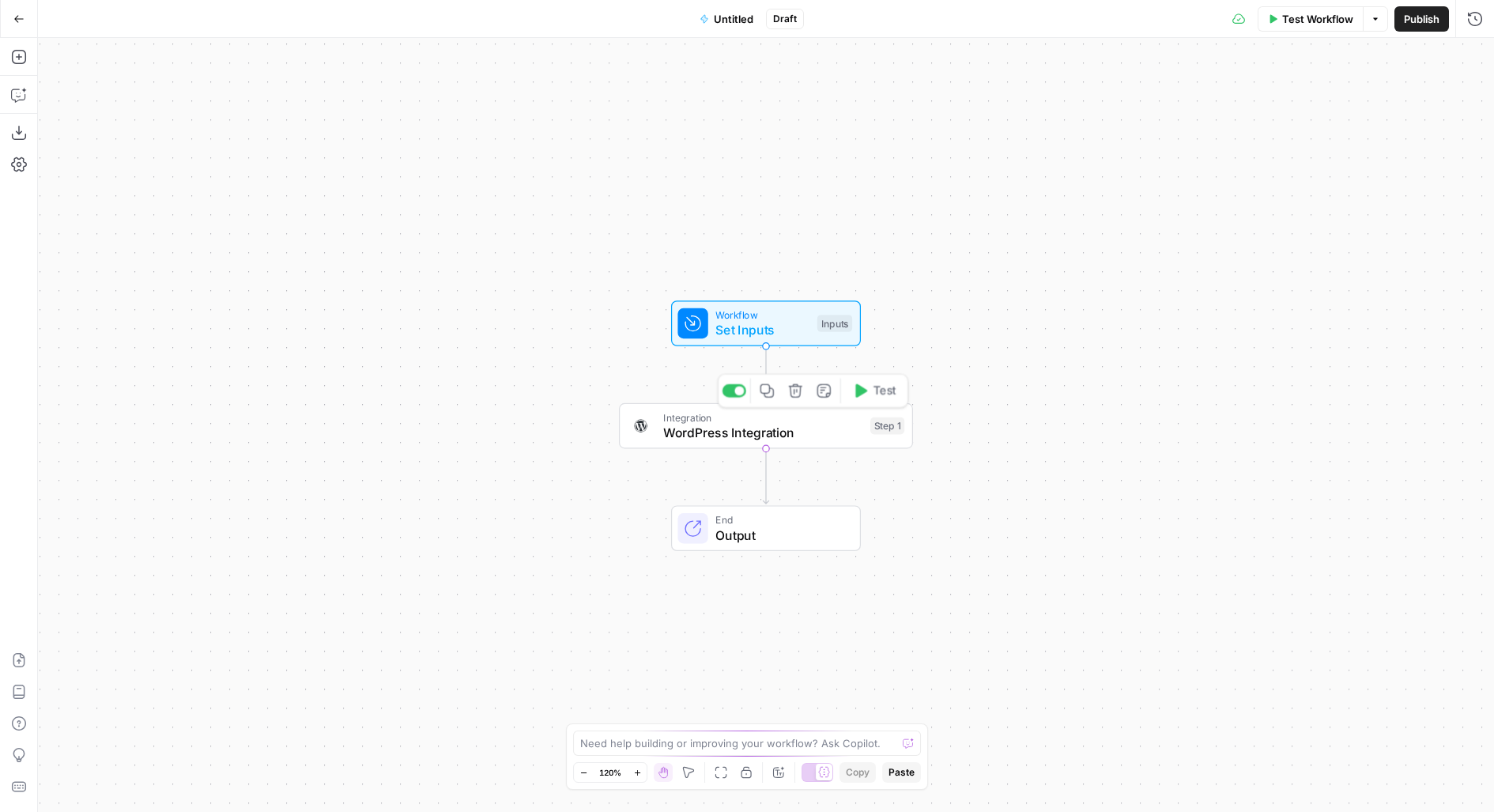
click at [771, 431] on span "WordPress Integration" at bounding box center [763, 432] width 199 height 19
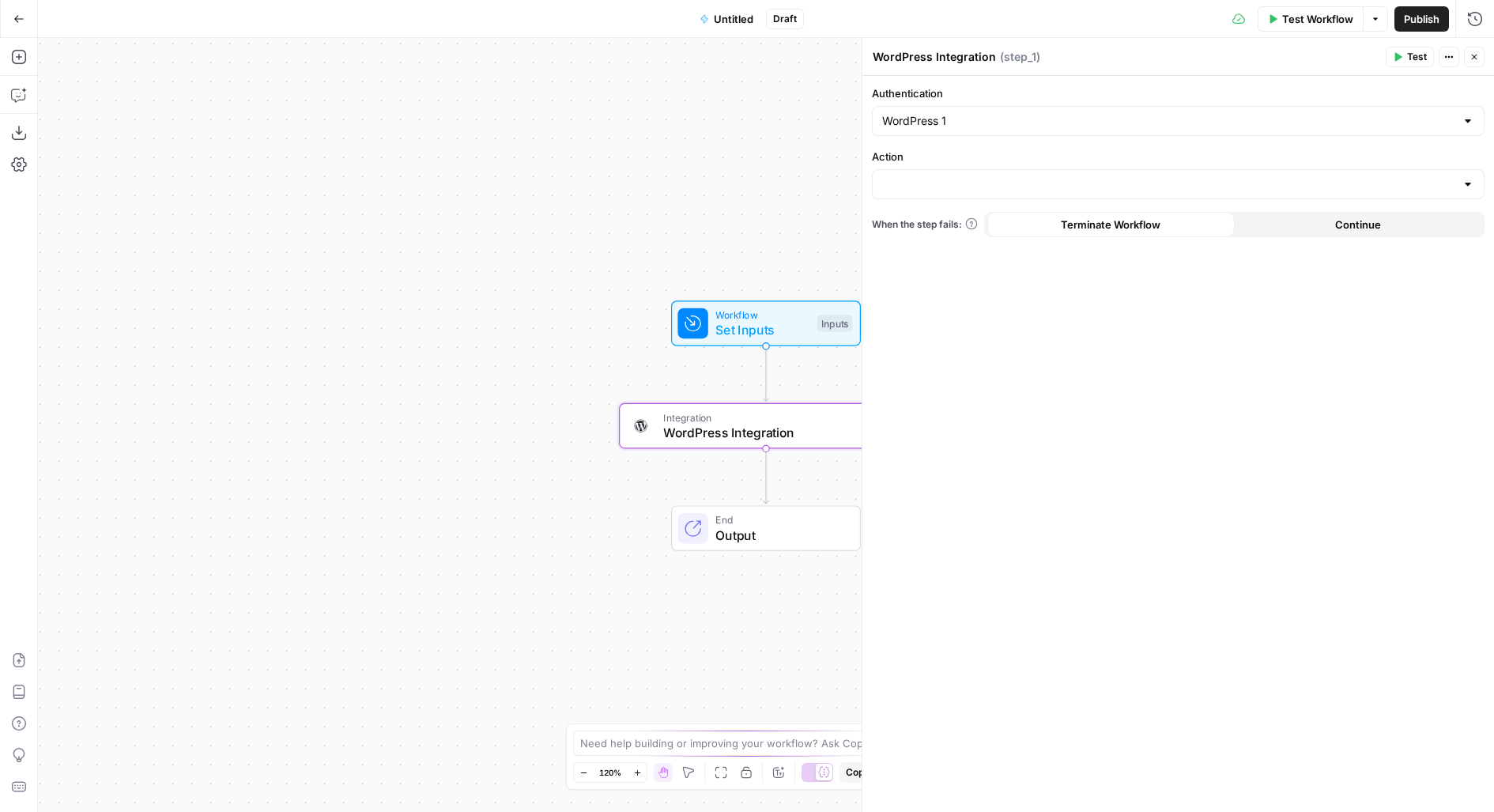
click at [1027, 191] on div at bounding box center [1178, 184] width 613 height 30
click at [1122, 240] on div "No results" at bounding box center [1178, 226] width 613 height 43
click at [1111, 229] on div "No results" at bounding box center [1178, 225] width 598 height 16
click at [1053, 149] on label "Action" at bounding box center [1178, 156] width 613 height 16
click at [1053, 176] on input "Action" at bounding box center [1168, 183] width 573 height 16
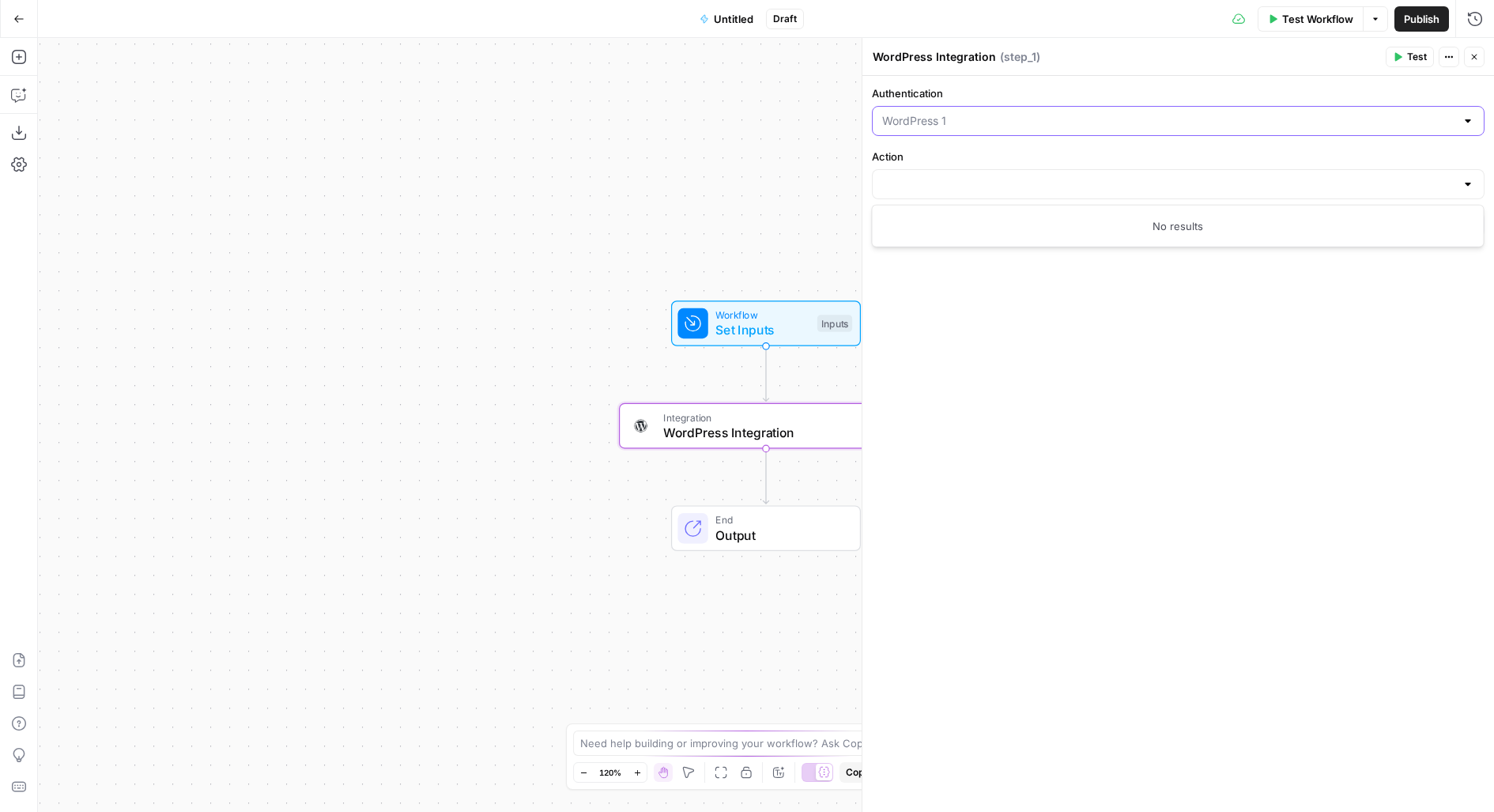
click at [1051, 115] on input "Authentication" at bounding box center [1168, 120] width 573 height 16
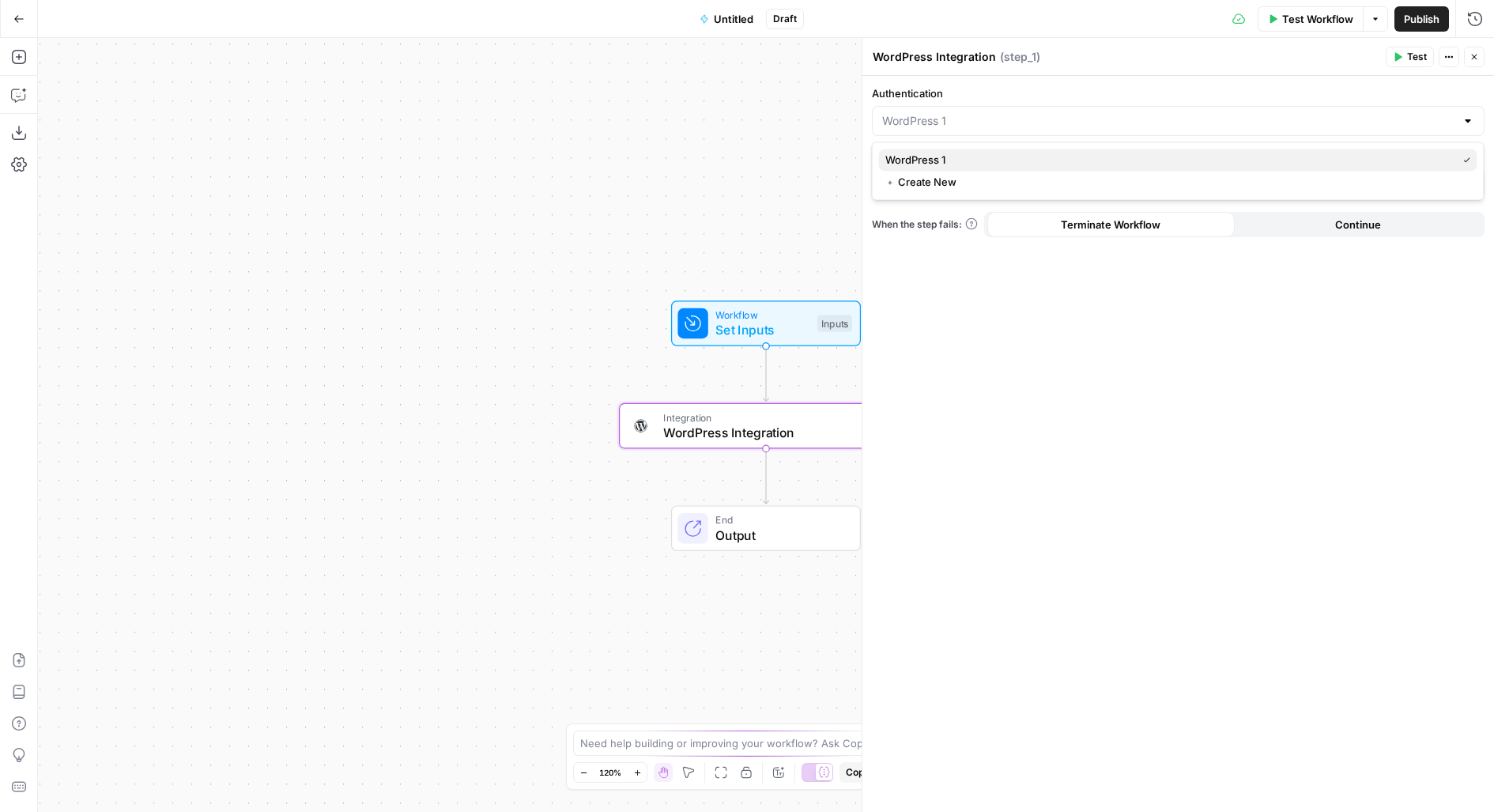
click at [1024, 157] on span "WordPress 1" at bounding box center [1168, 159] width 565 height 16
type input "WordPress 1"
click at [1001, 199] on div "Authentication WordPress 1 Action When the step fails: Terminate Workflow Conti…" at bounding box center [1178, 443] width 632 height 737
click at [982, 181] on input "Action" at bounding box center [1168, 183] width 573 height 16
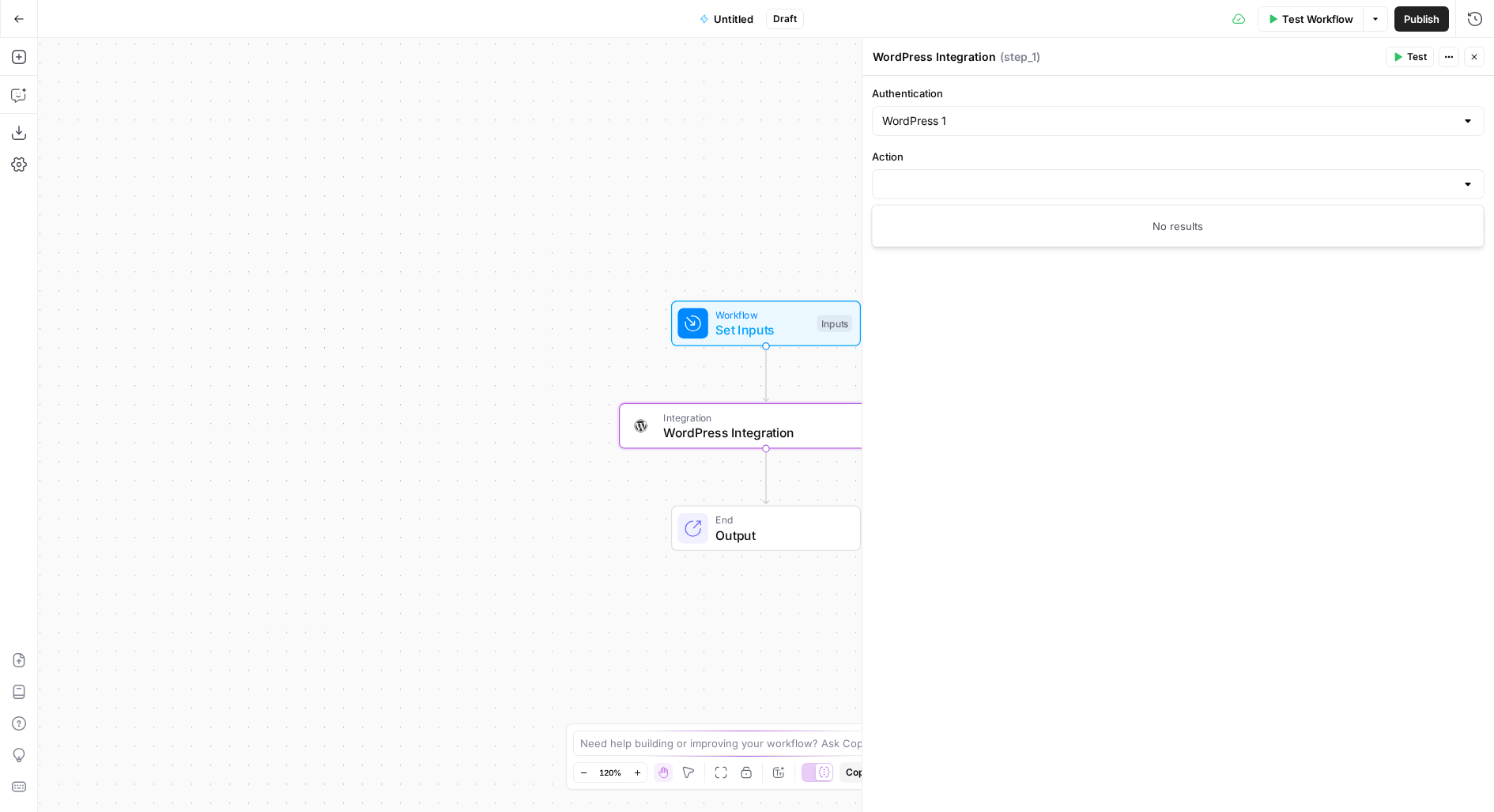
click at [1011, 410] on div "Authentication WordPress 1 Action When the step fails: Terminate Workflow Conti…" at bounding box center [1178, 443] width 632 height 737
click at [35, 5] on div "Go Back" at bounding box center [19, 19] width 38 height 37
click at [29, 10] on button "Go Back" at bounding box center [19, 19] width 29 height 29
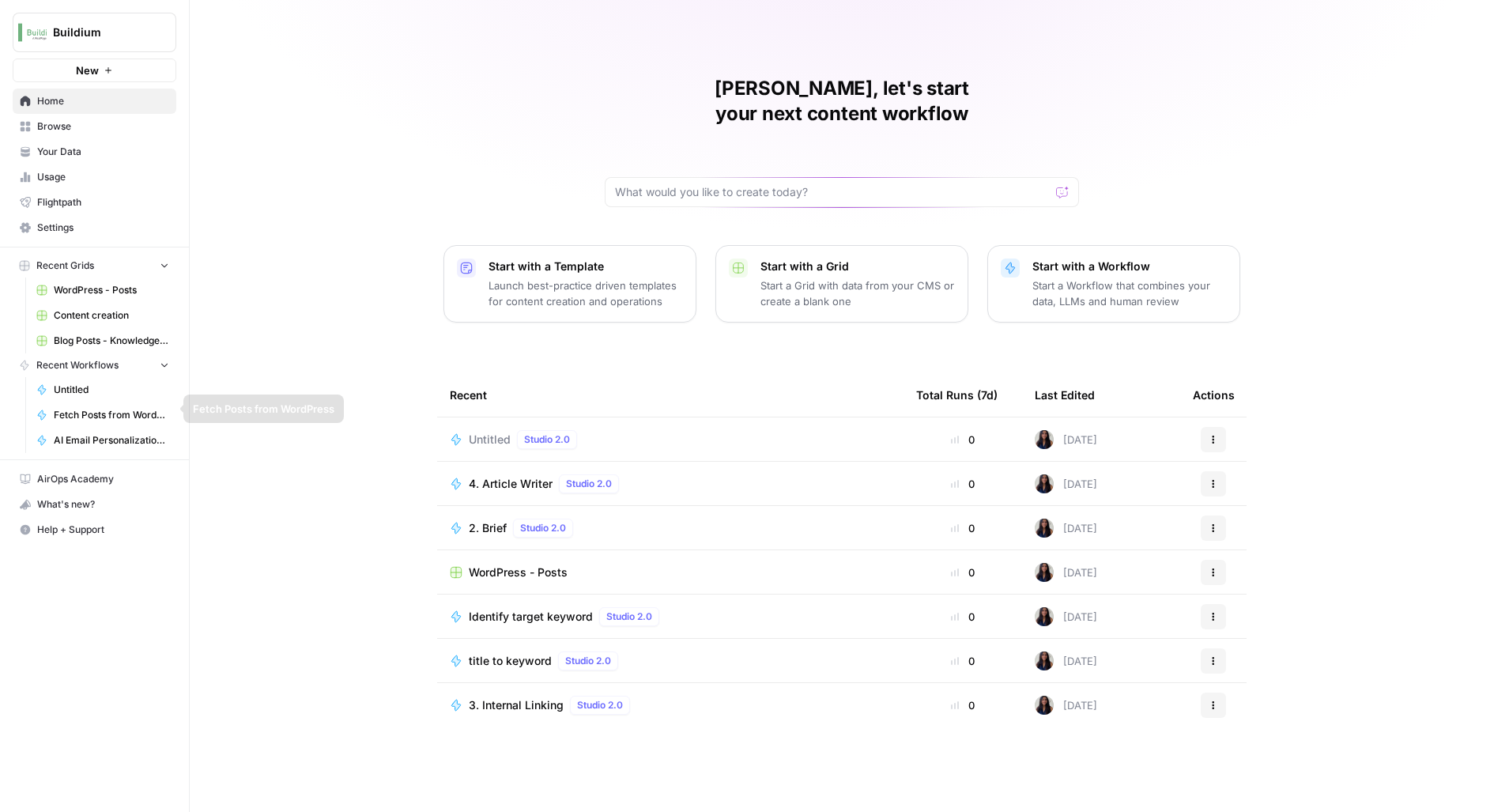
click at [522, 430] on div "Studio 2.0" at bounding box center [547, 440] width 61 height 19
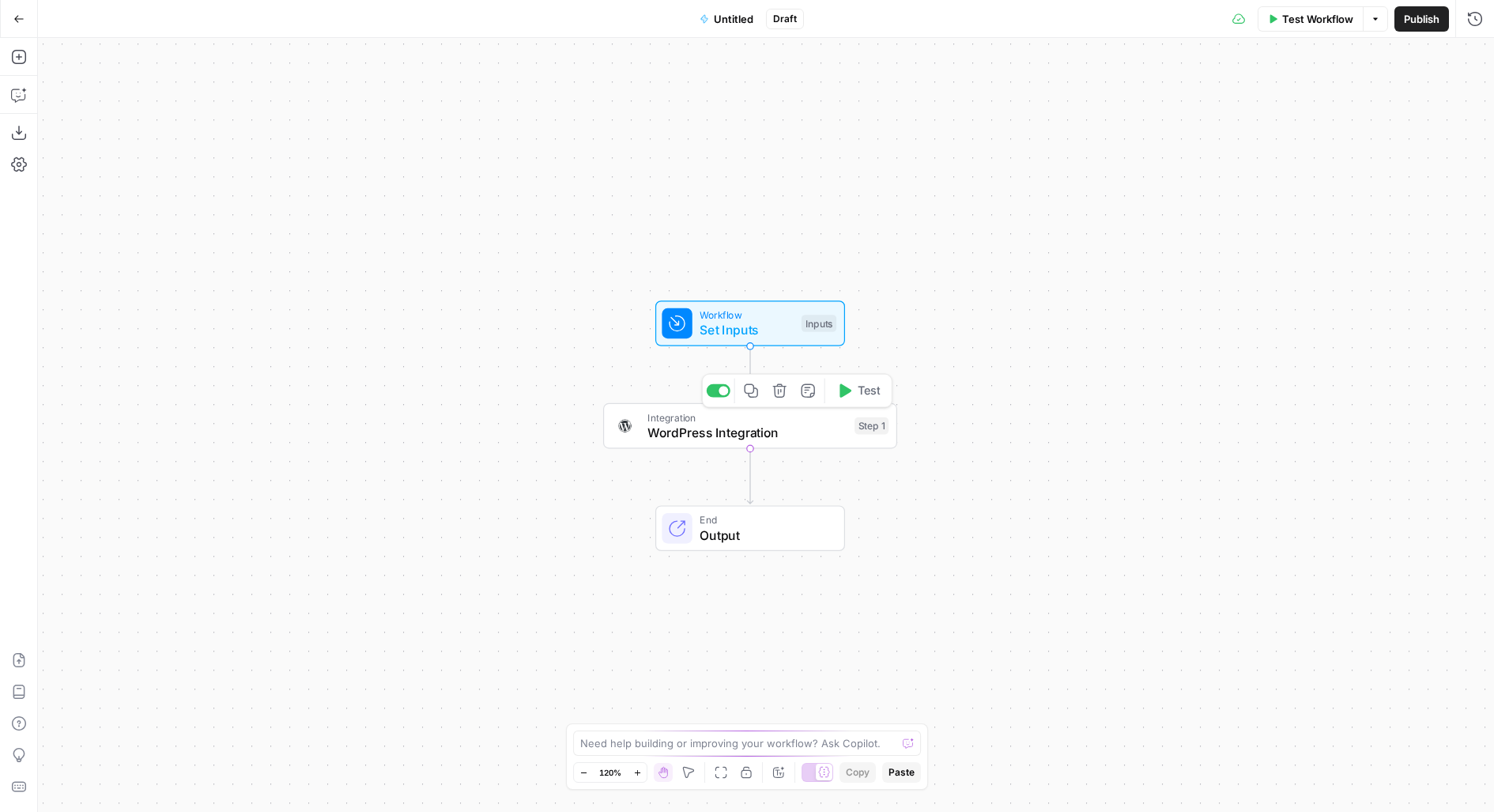
click at [686, 440] on span "WordPress Integration" at bounding box center [747, 432] width 199 height 19
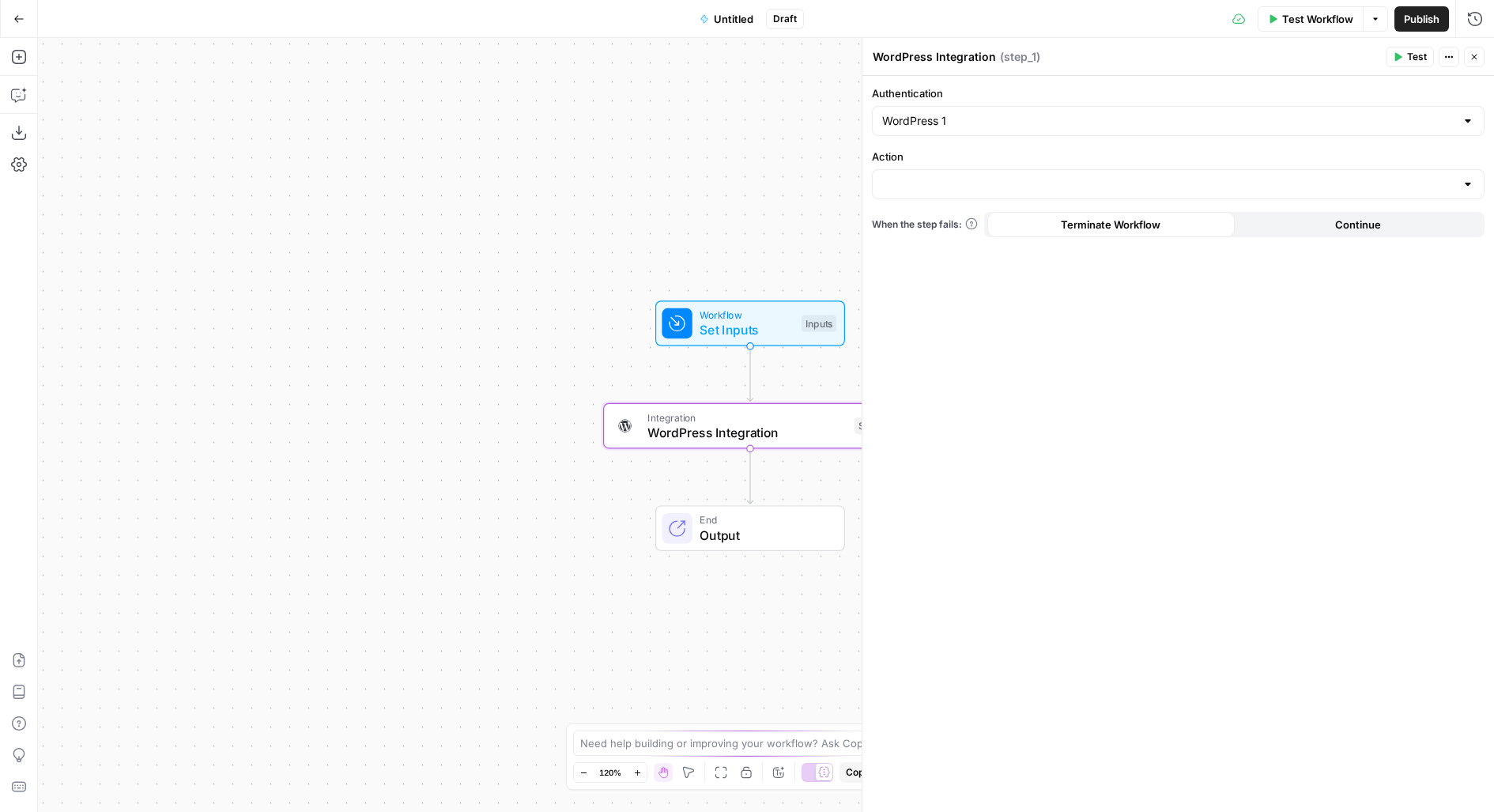
click at [1095, 163] on label "Action" at bounding box center [1178, 156] width 613 height 16
click at [1095, 176] on input "Action" at bounding box center [1168, 183] width 573 height 16
click at [1018, 387] on div "Authentication WordPress 1 Action When the step fails: Terminate Workflow Conti…" at bounding box center [1178, 443] width 632 height 737
click at [1054, 187] on input "Action" at bounding box center [1168, 183] width 573 height 16
click at [7, 21] on button "Go Back" at bounding box center [19, 19] width 29 height 29
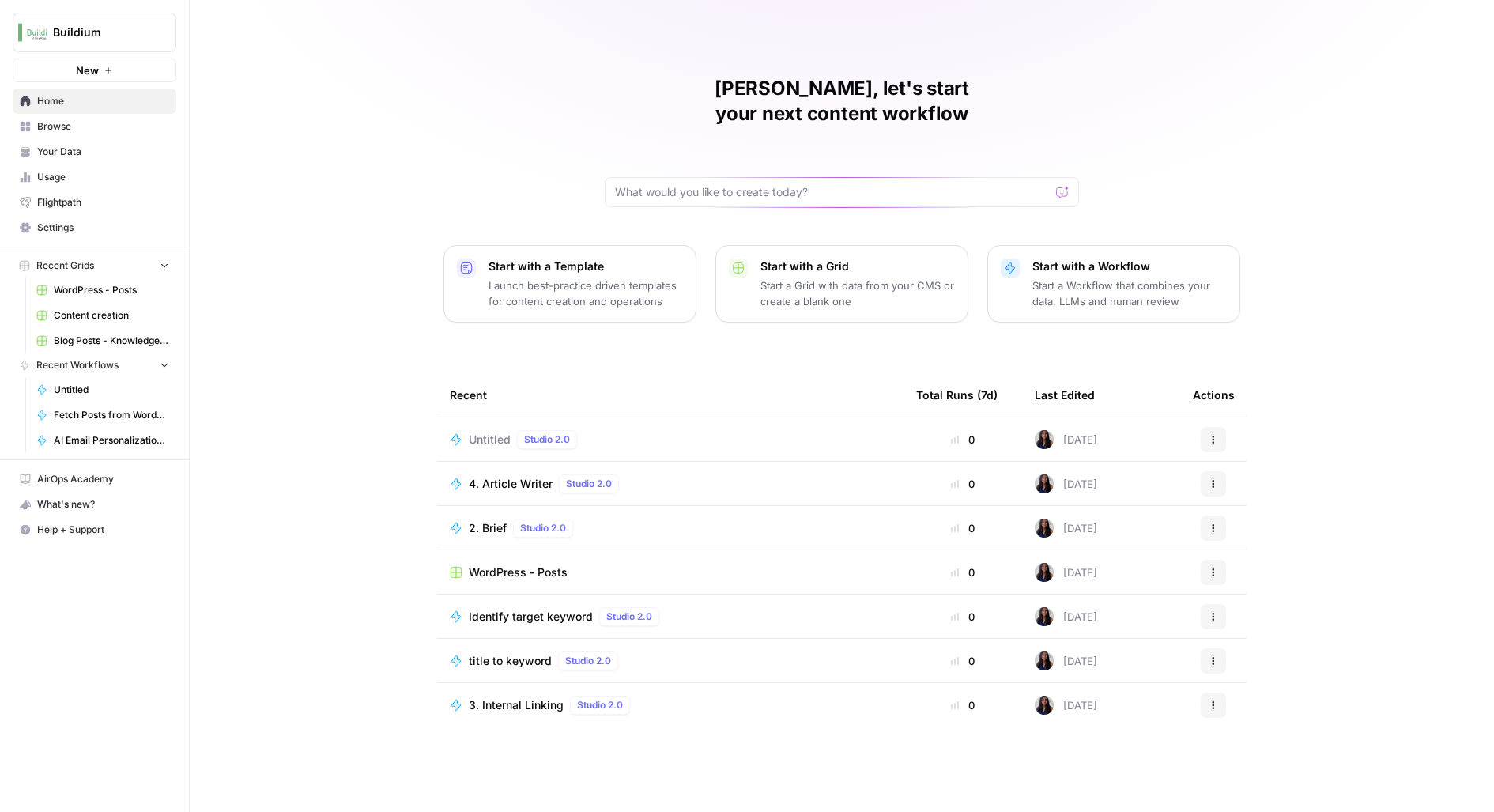
click at [84, 76] on span "New" at bounding box center [87, 70] width 23 height 16
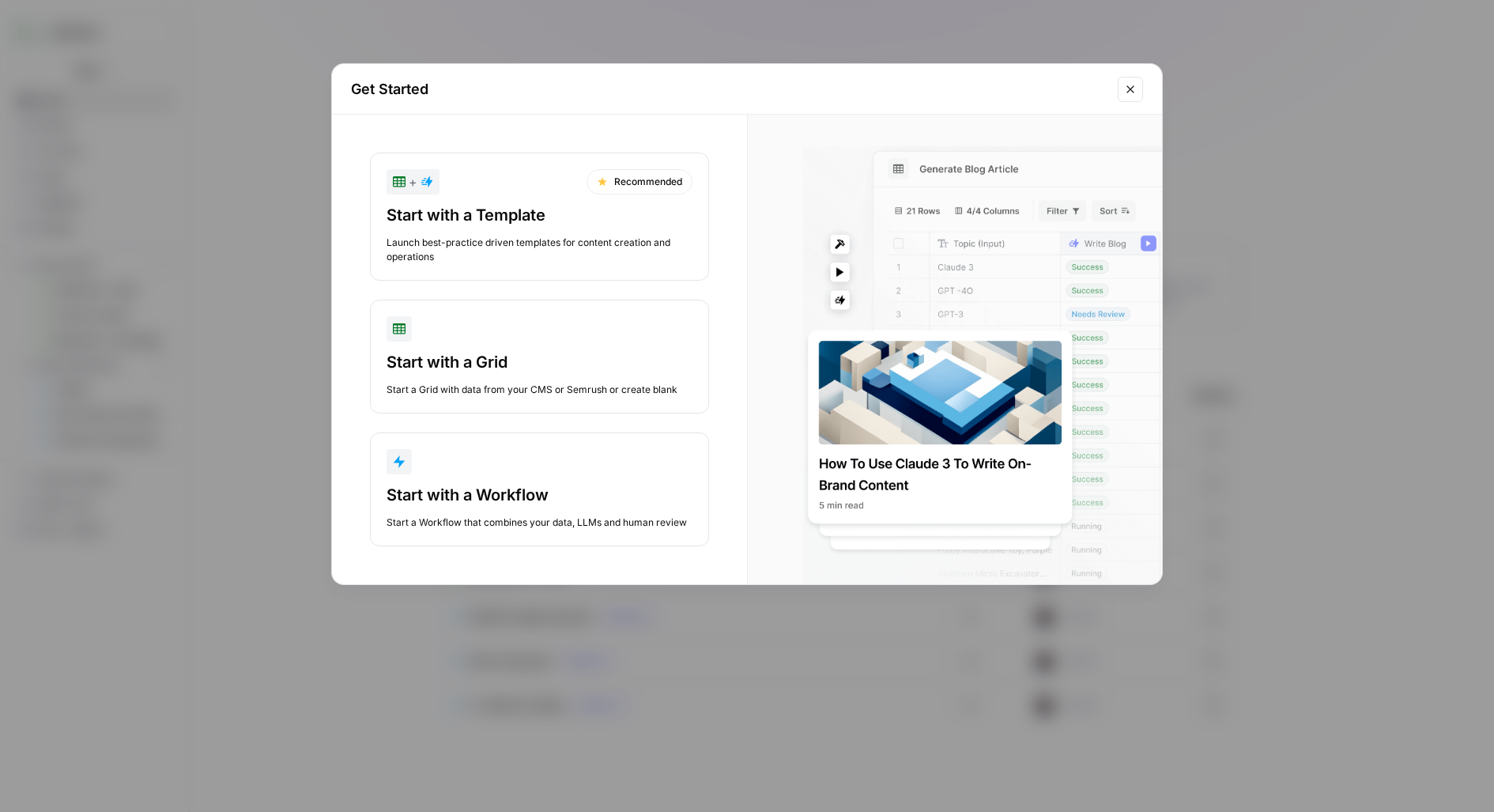
click at [384, 341] on button "Start with a Grid Start a Grid with data from your CMS or Semrush or create bla…" at bounding box center [539, 357] width 339 height 114
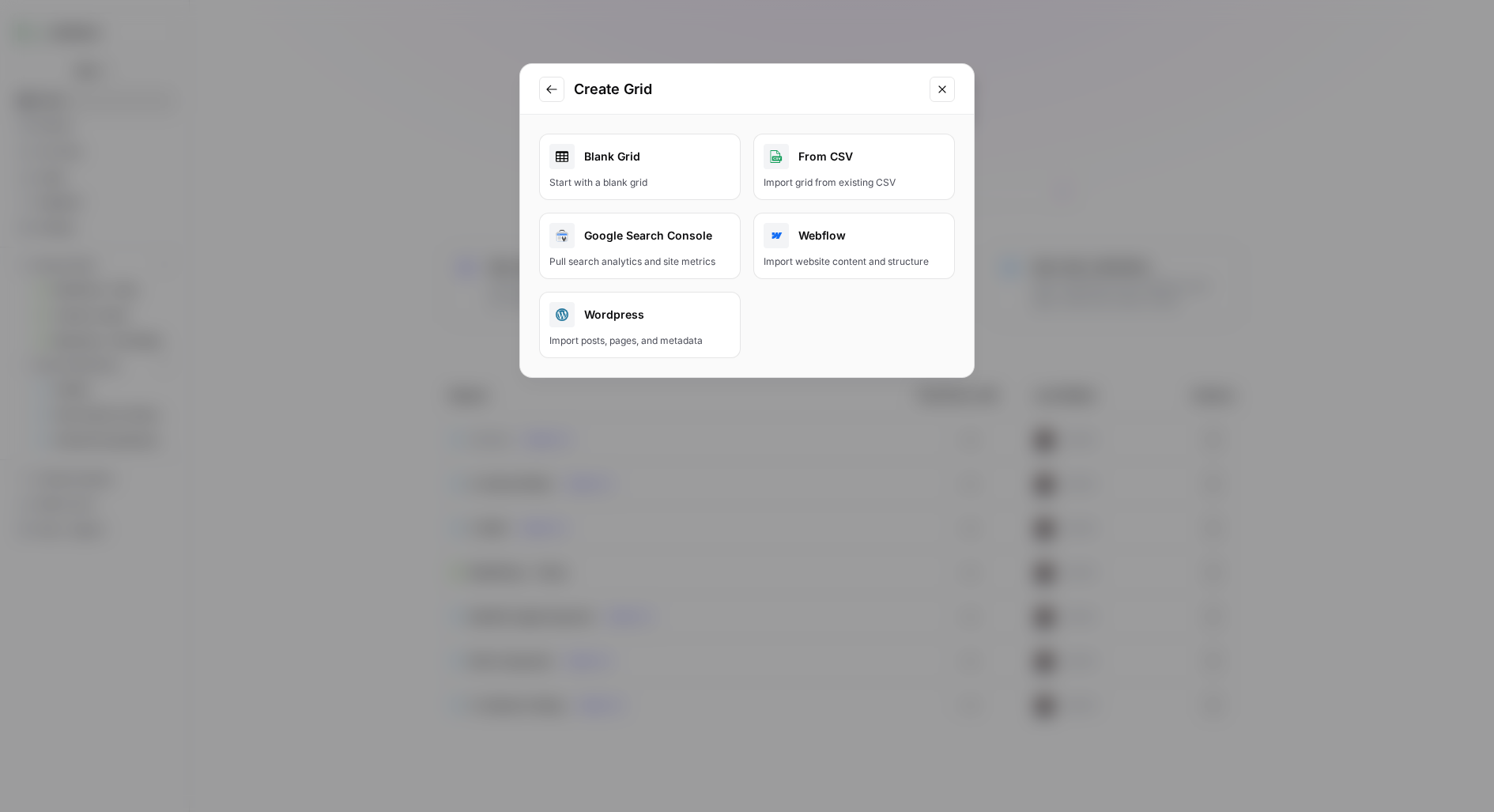
click at [954, 81] on button "Close modal" at bounding box center [942, 88] width 25 height 25
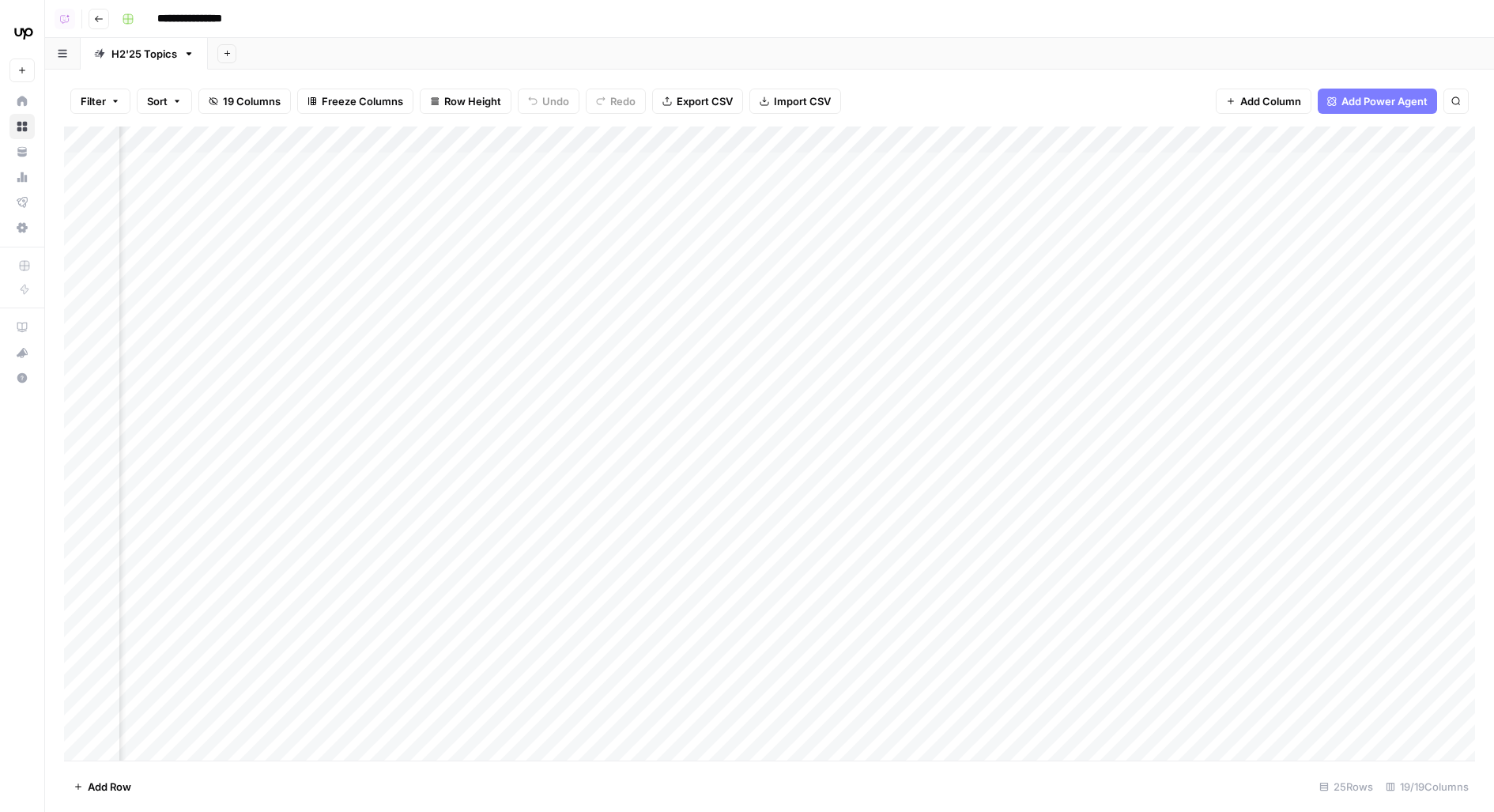
scroll to position [0, 1025]
click at [804, 162] on div "Add Column" at bounding box center [769, 444] width 1411 height 635
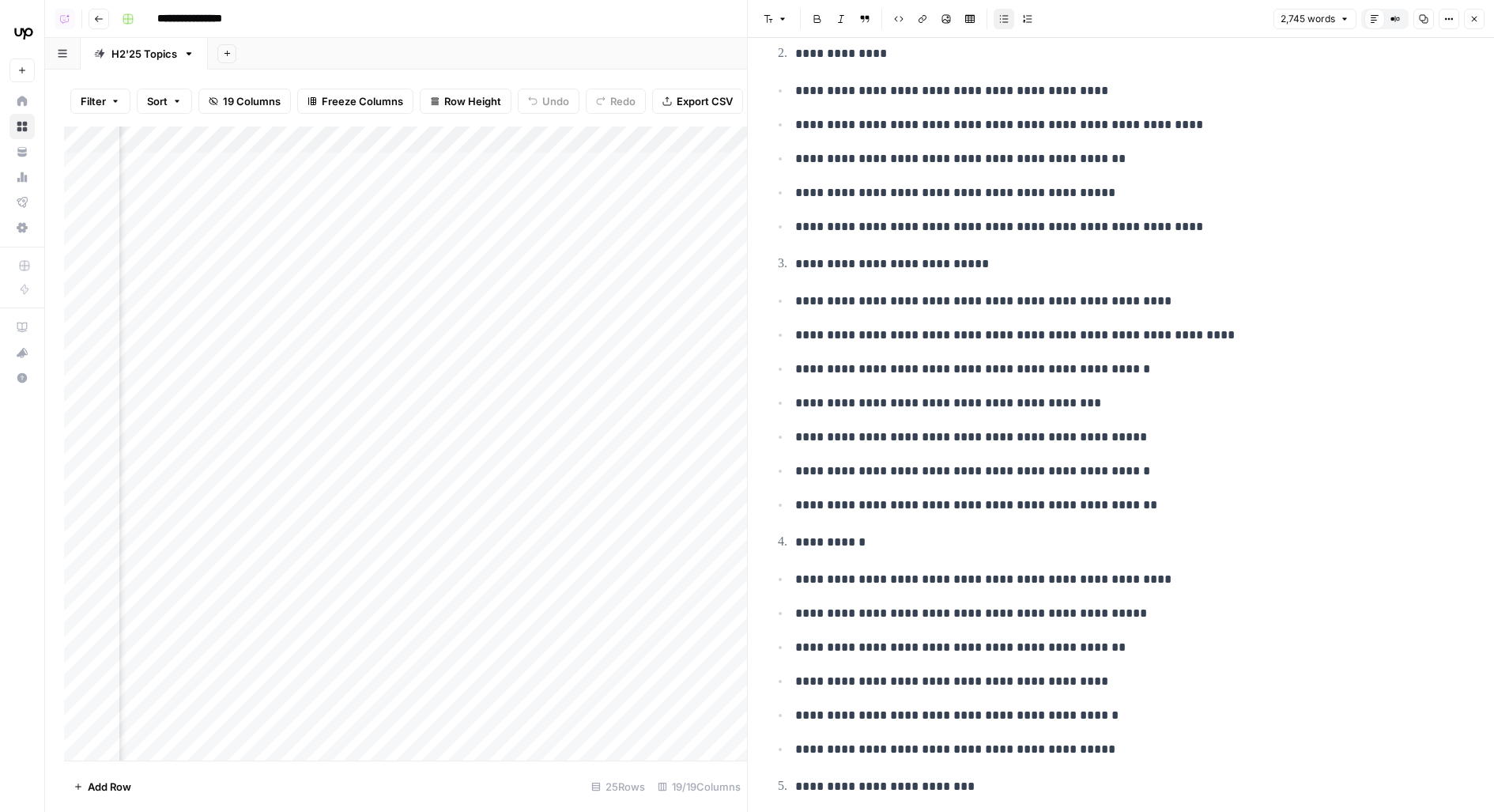
scroll to position [743, 0]
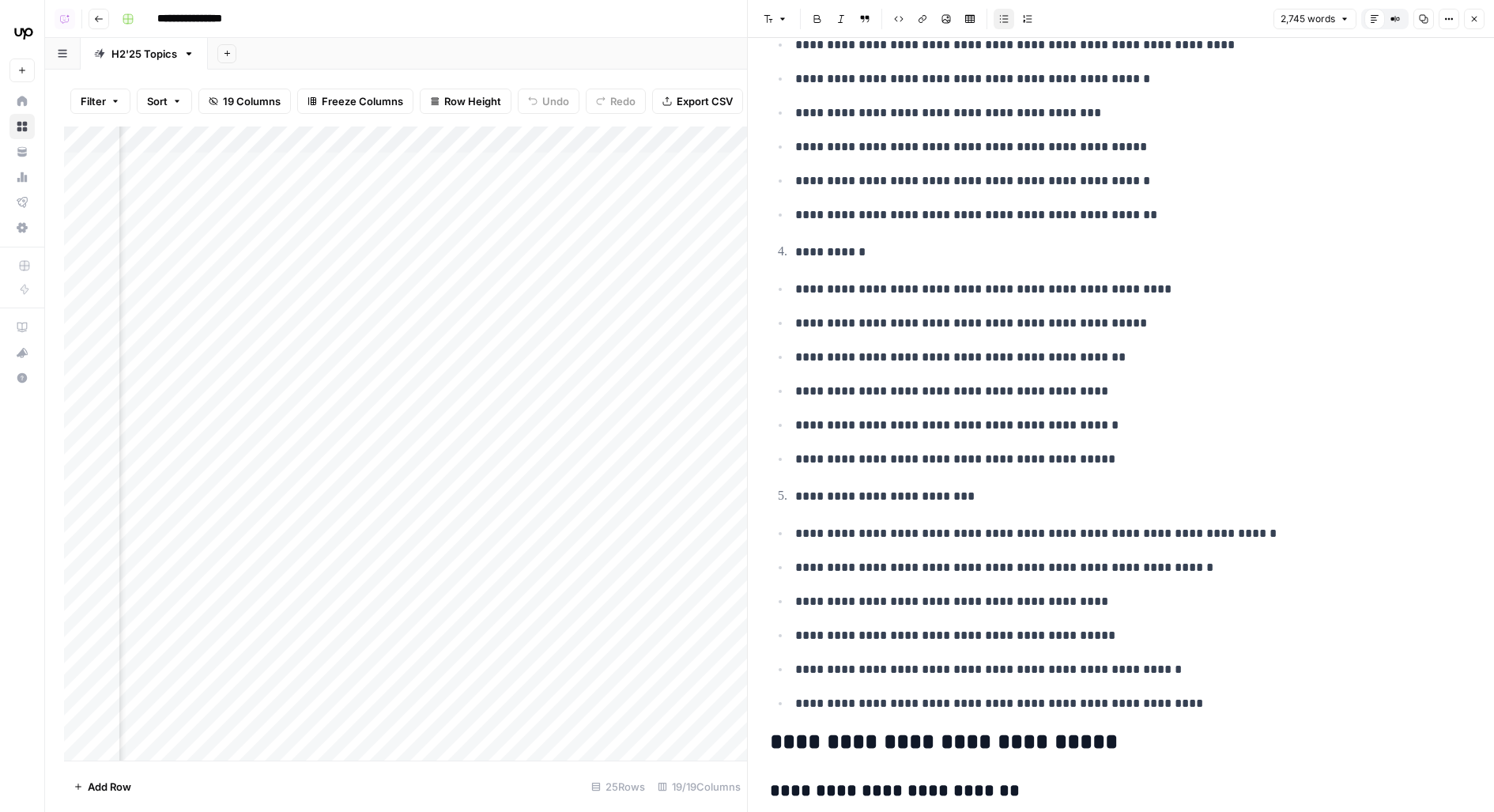
click at [496, 161] on div "Add Column" at bounding box center [405, 444] width 683 height 635
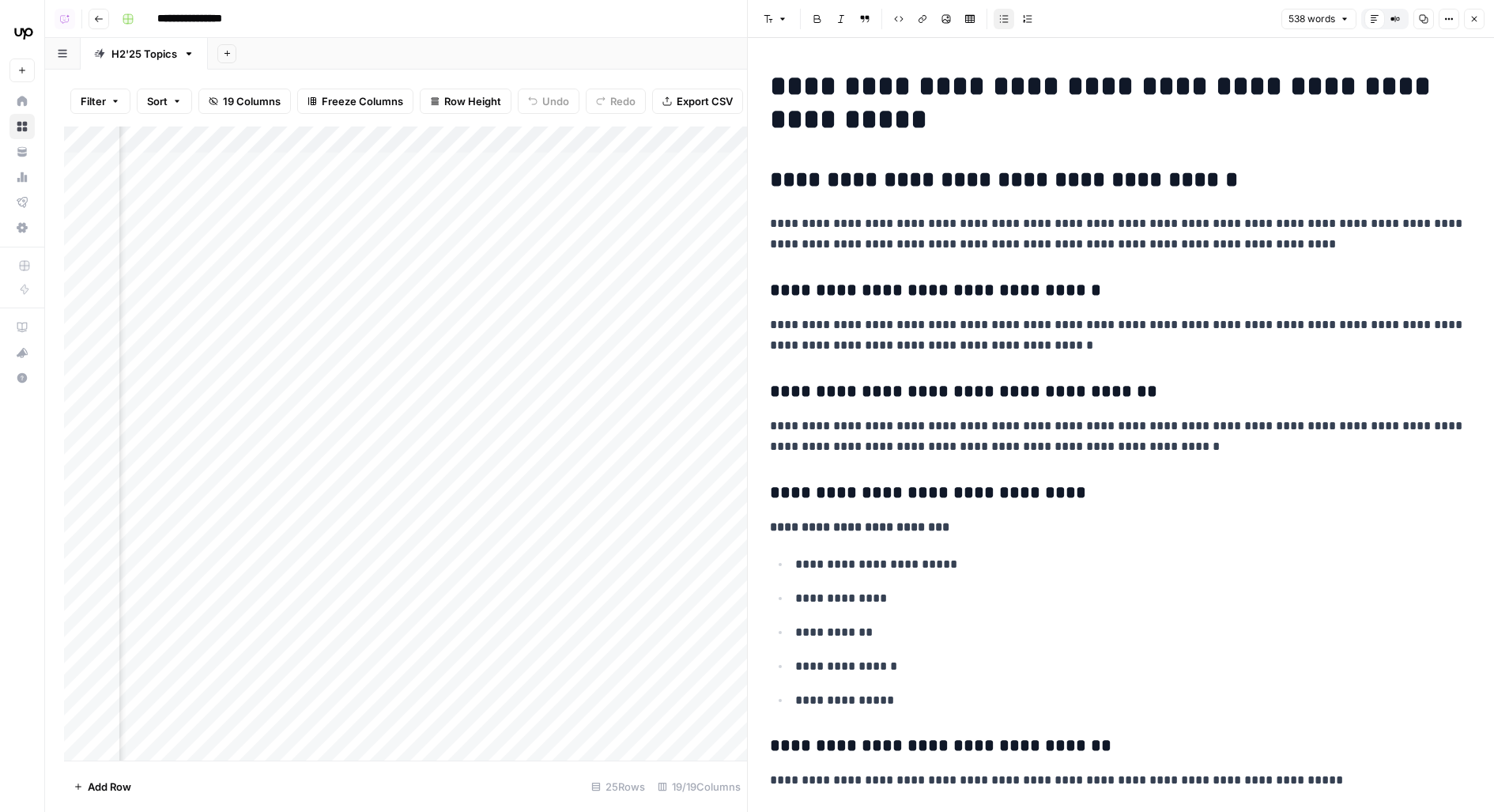
click at [1476, 15] on icon "button" at bounding box center [1474, 19] width 9 height 9
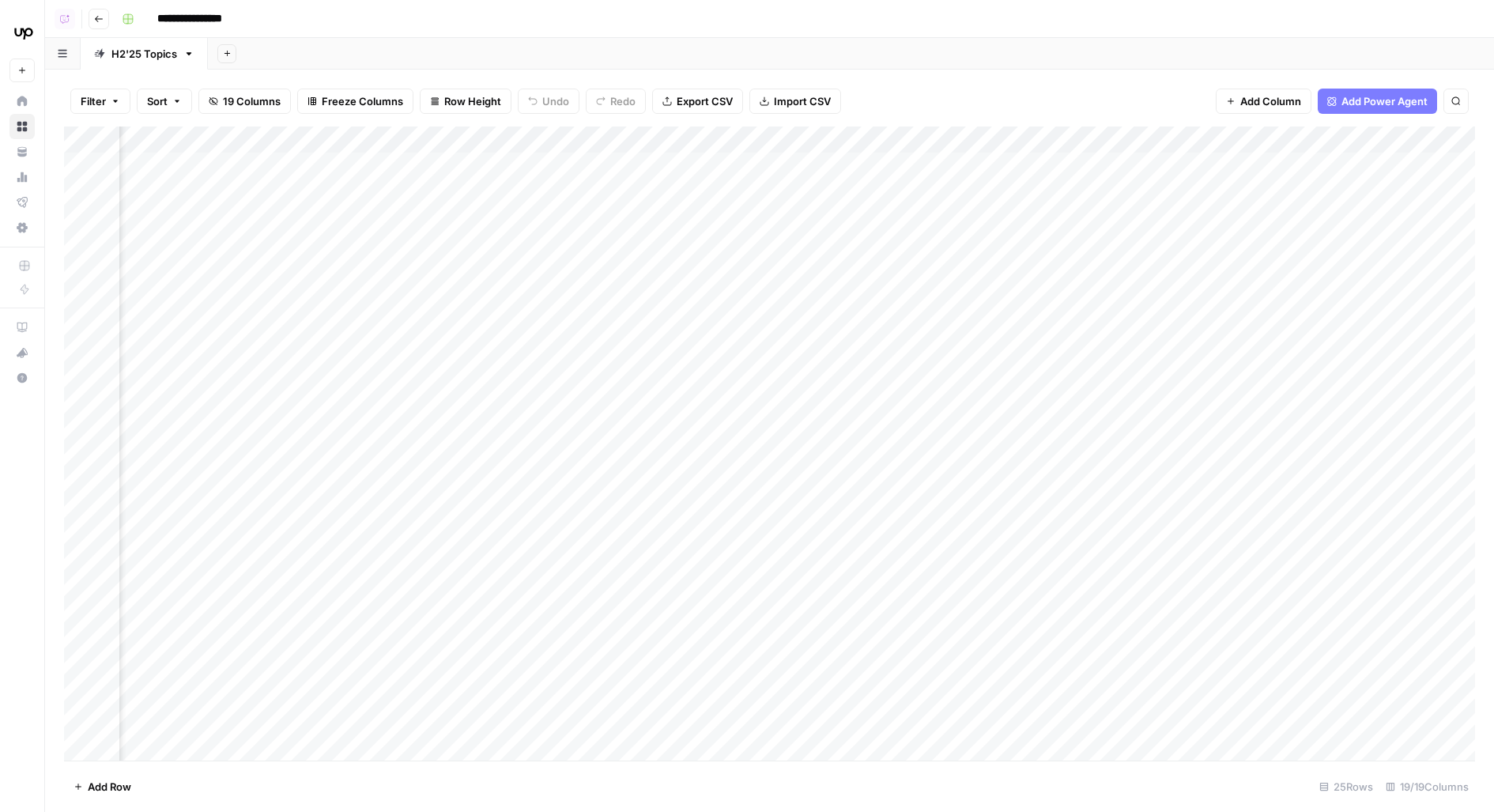
scroll to position [0, 723]
click at [393, 163] on div "Add Column" at bounding box center [769, 444] width 1411 height 635
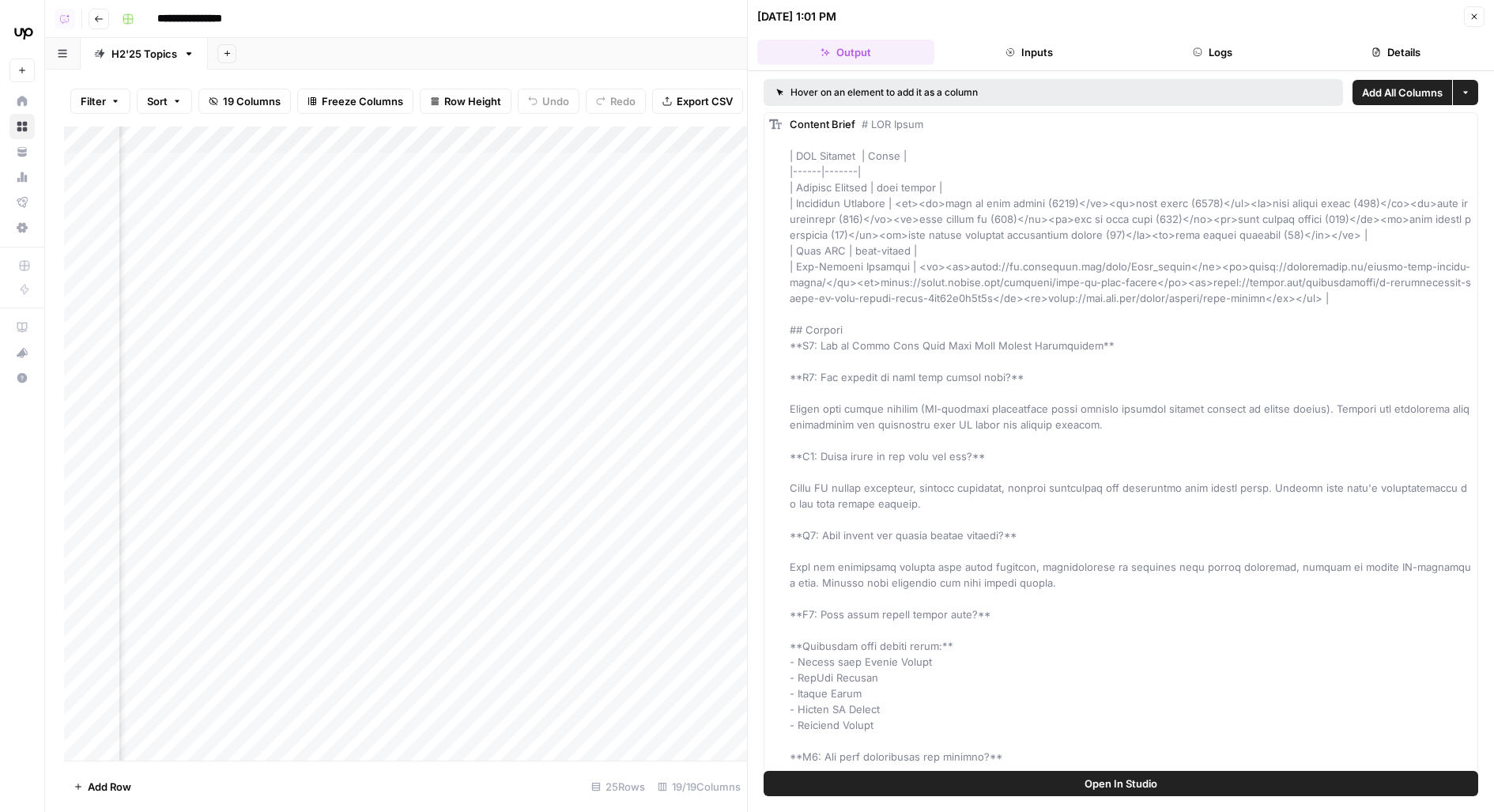
click at [841, 781] on button "Open In Studio" at bounding box center [1120, 783] width 714 height 25
click at [1476, 19] on icon "button" at bounding box center [1474, 17] width 9 height 9
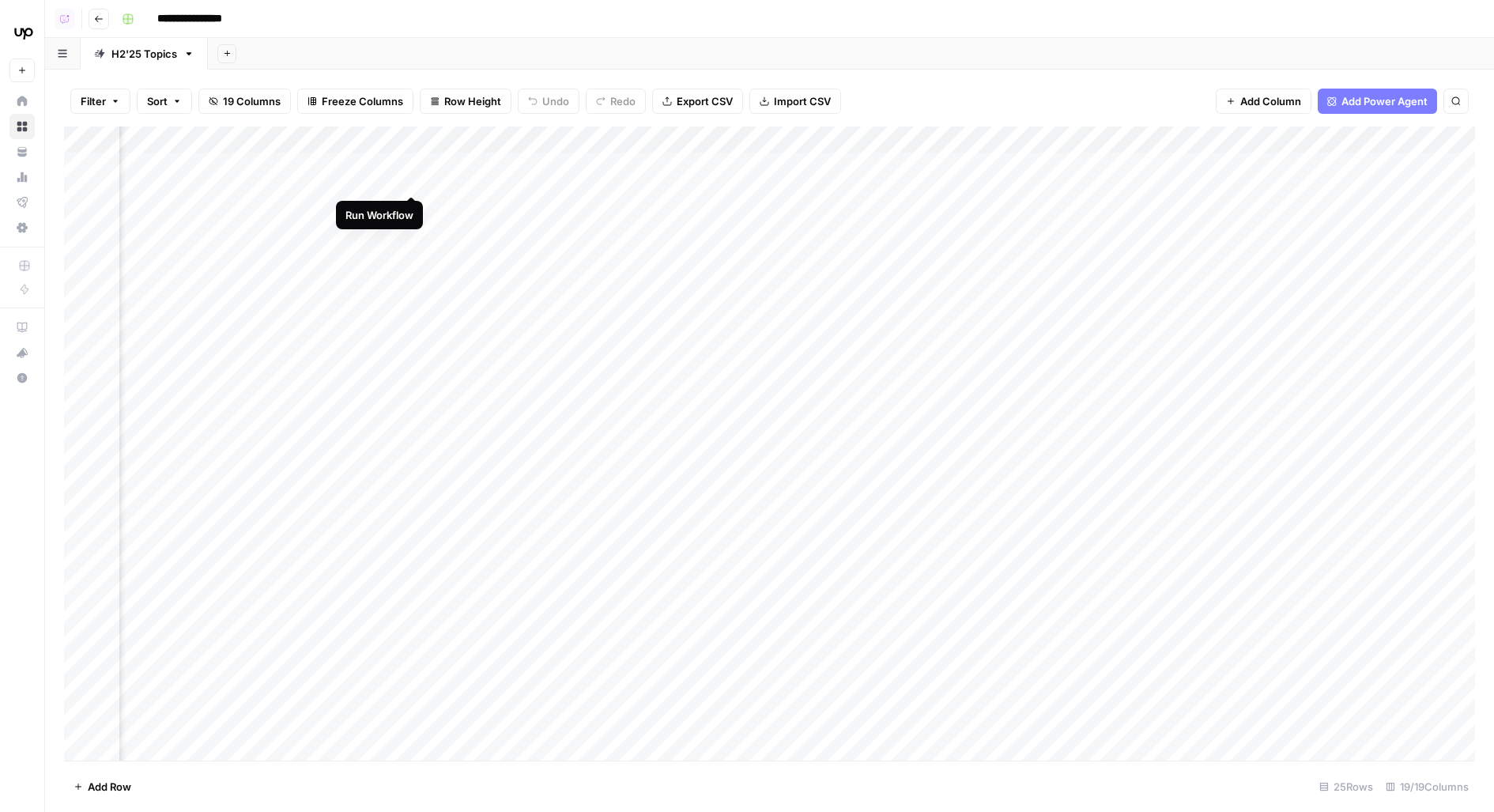
click at [414, 169] on div "Add Column" at bounding box center [769, 444] width 1411 height 635
click at [730, 210] on div "Add Column" at bounding box center [769, 444] width 1411 height 635
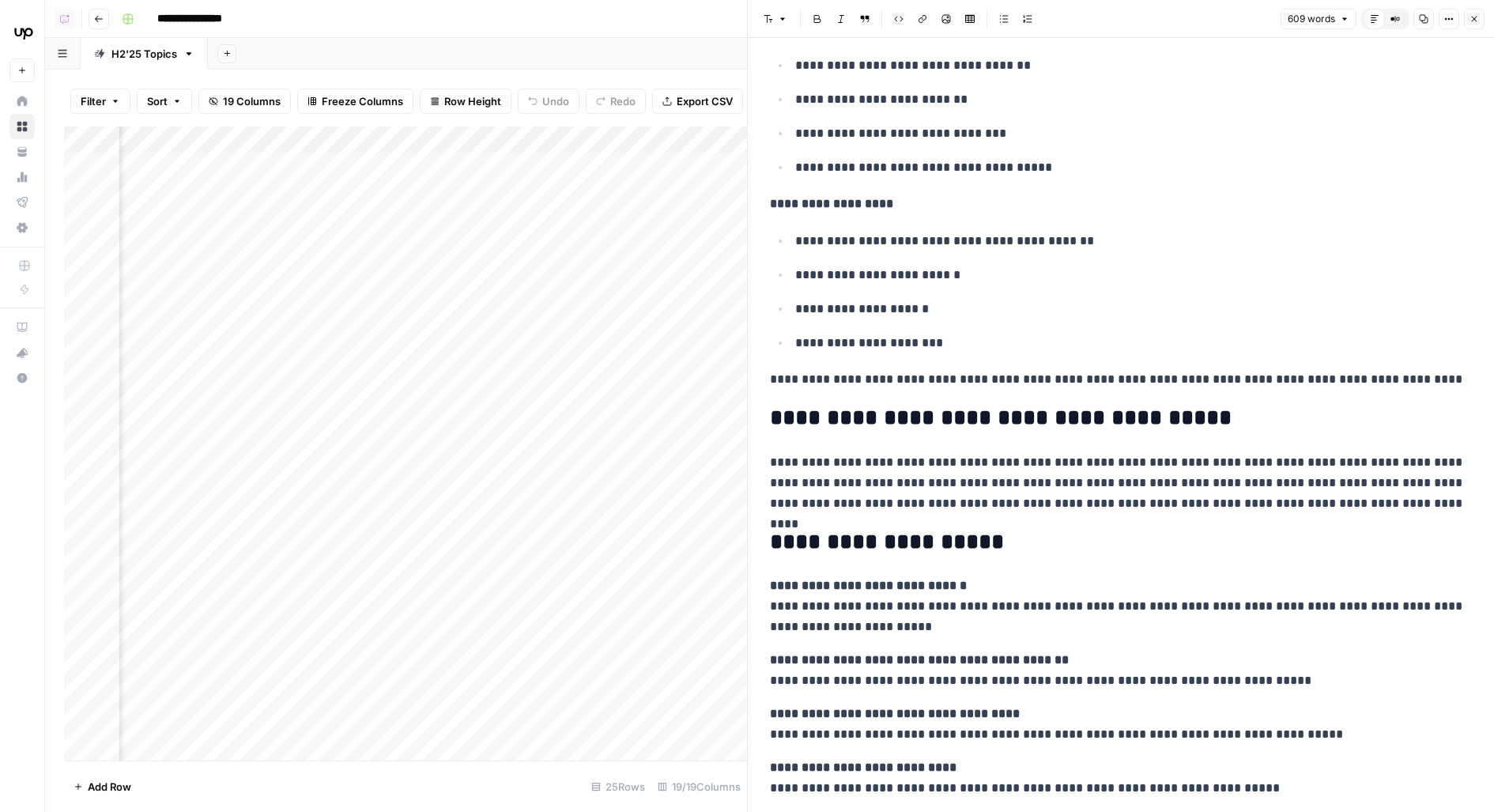
scroll to position [1798, 0]
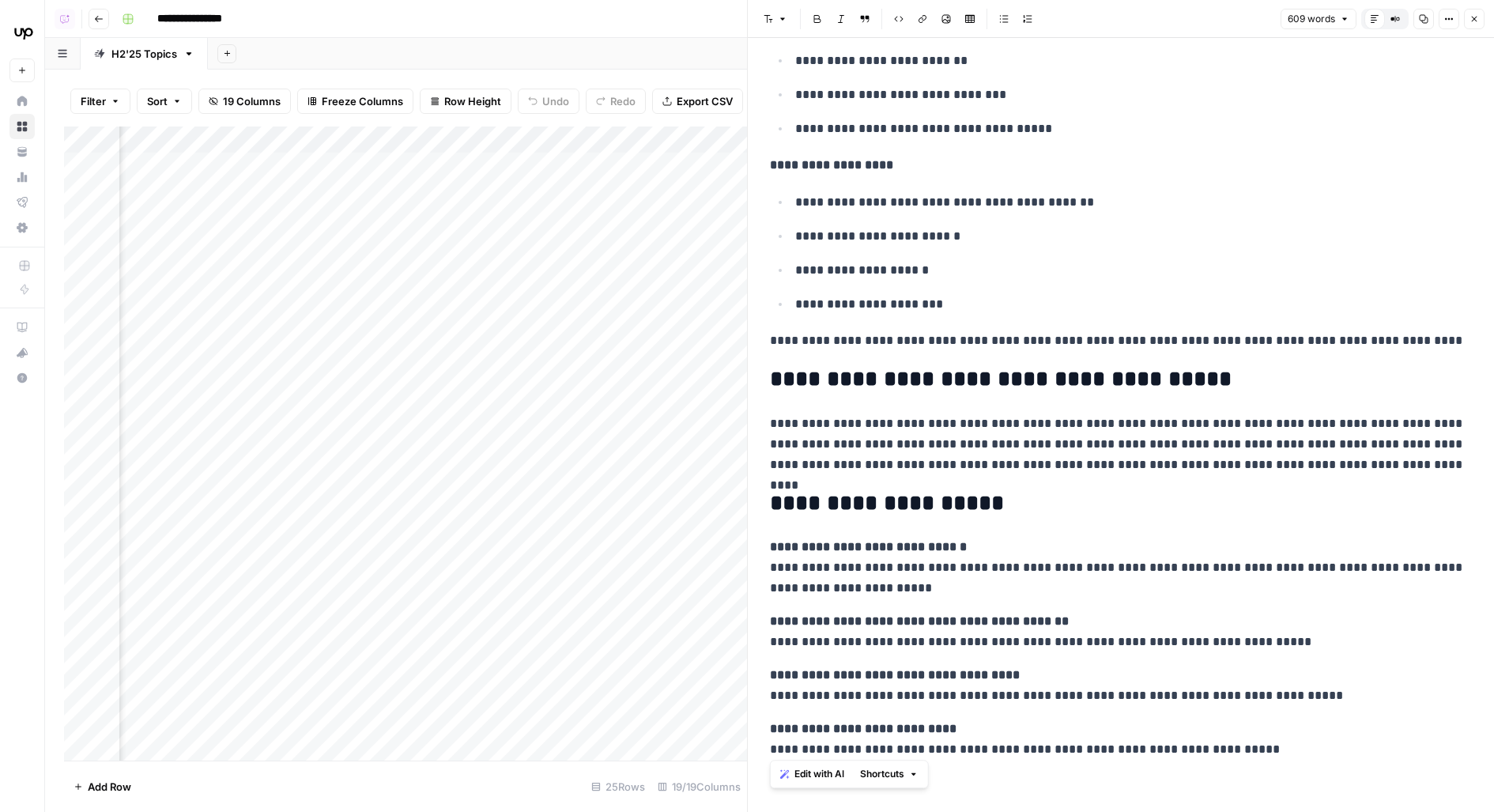
drag, startPoint x: 767, startPoint y: 495, endPoint x: 1253, endPoint y: 792, distance: 569.6
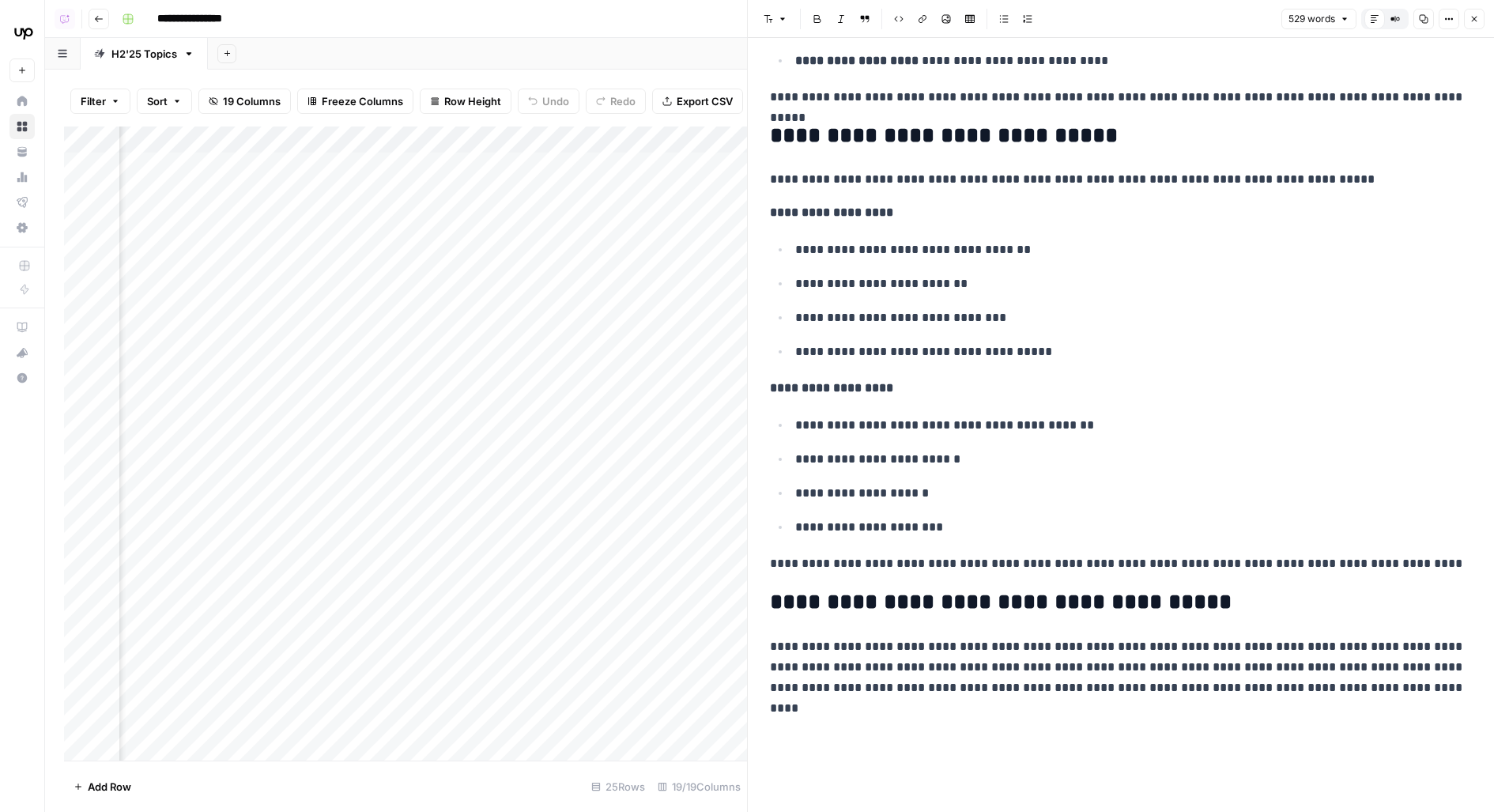
scroll to position [1513, 0]
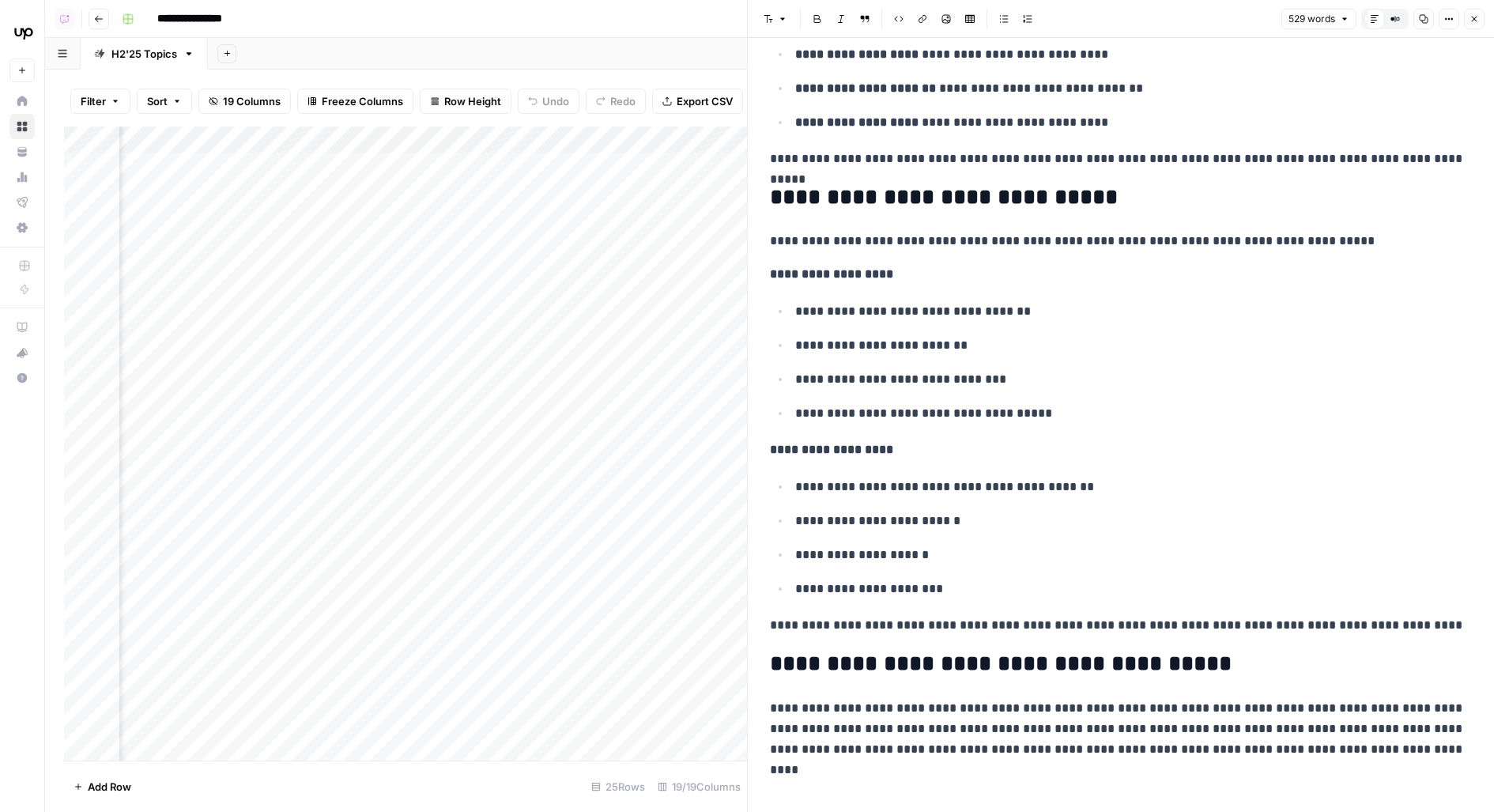
click at [734, 250] on div "Add Column" at bounding box center [405, 444] width 683 height 635
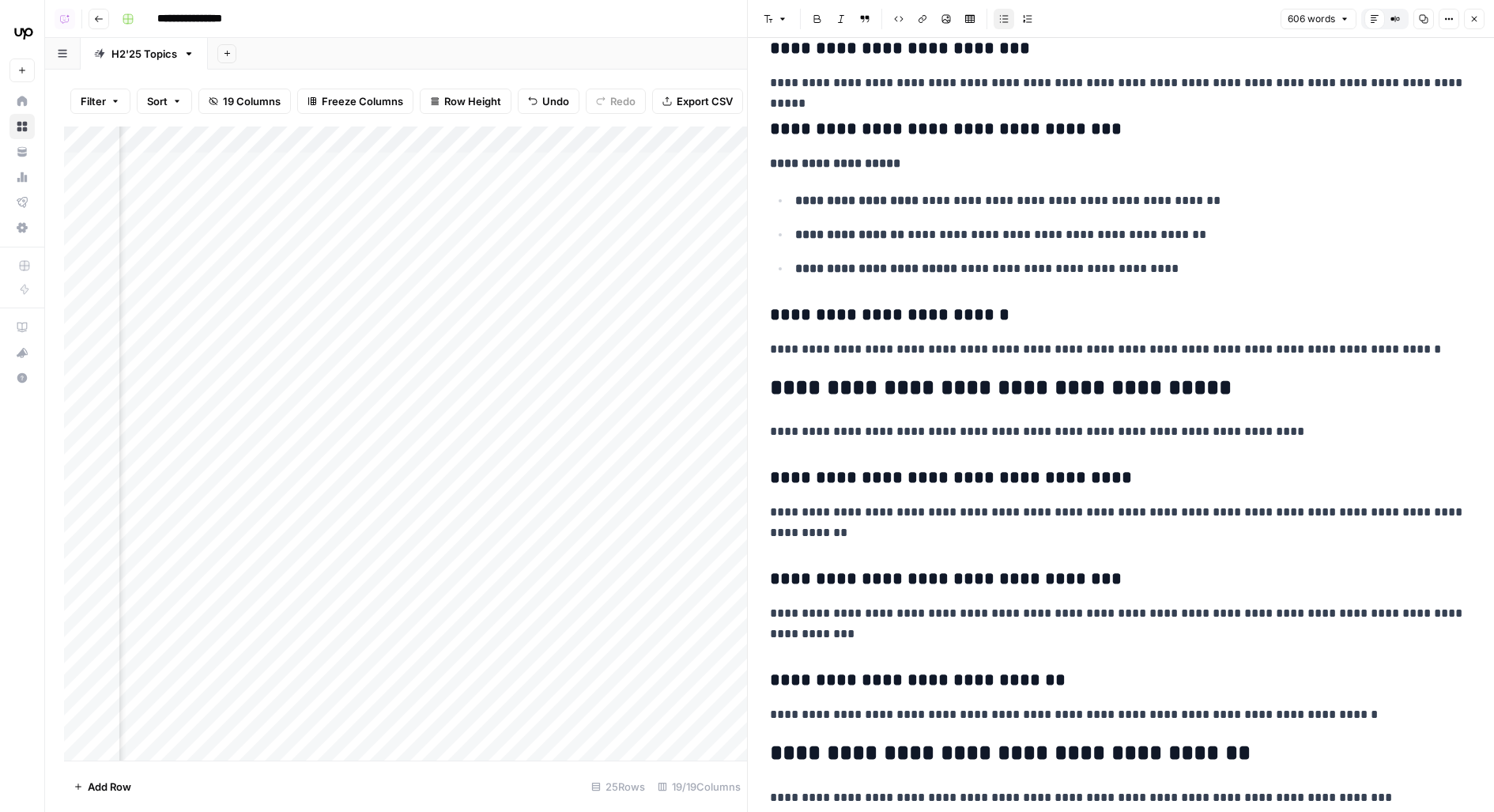
scroll to position [1832, 0]
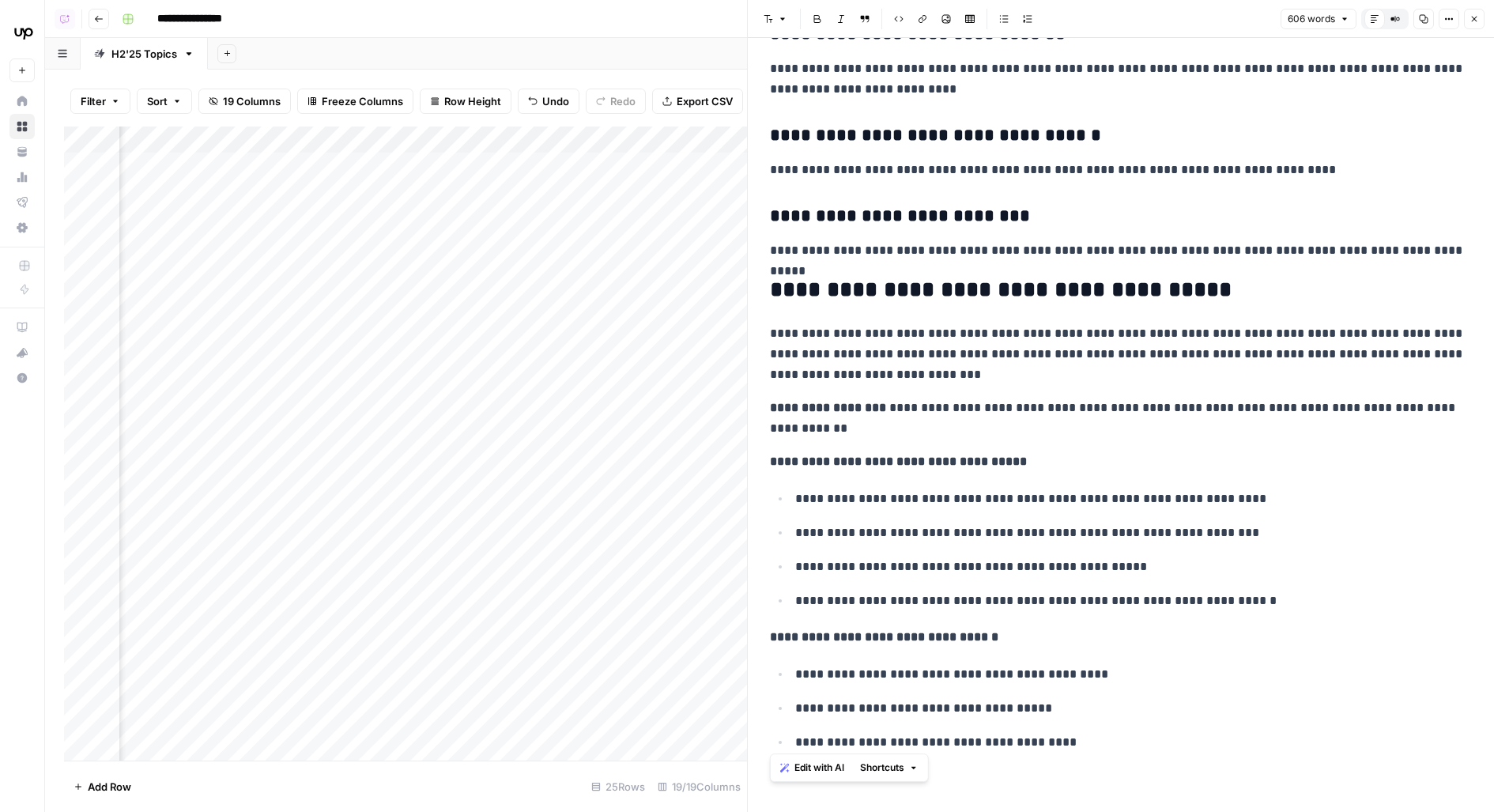
drag, startPoint x: 1093, startPoint y: 745, endPoint x: 764, endPoint y: 635, distance: 346.9
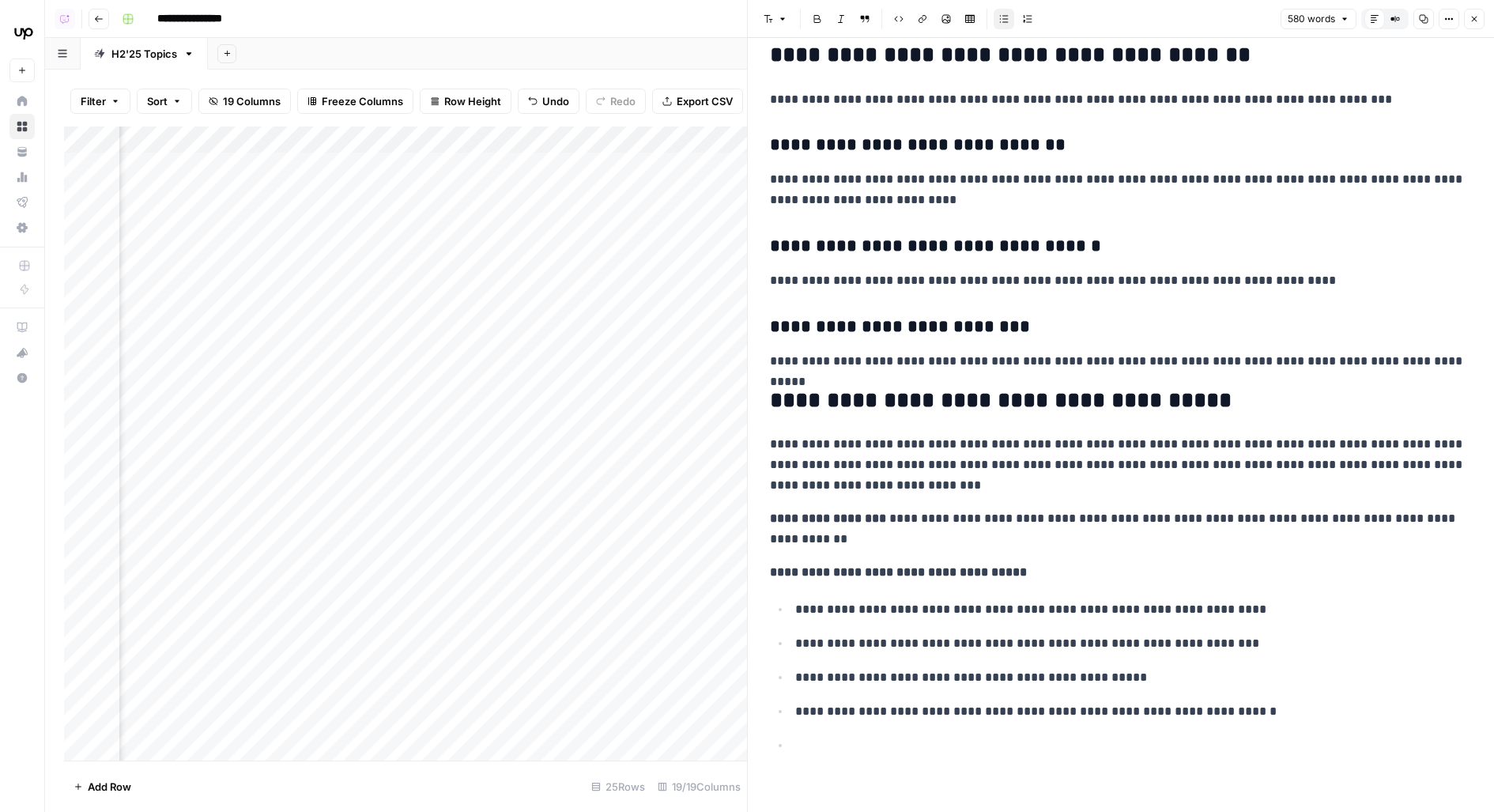
scroll to position [1726, 0]
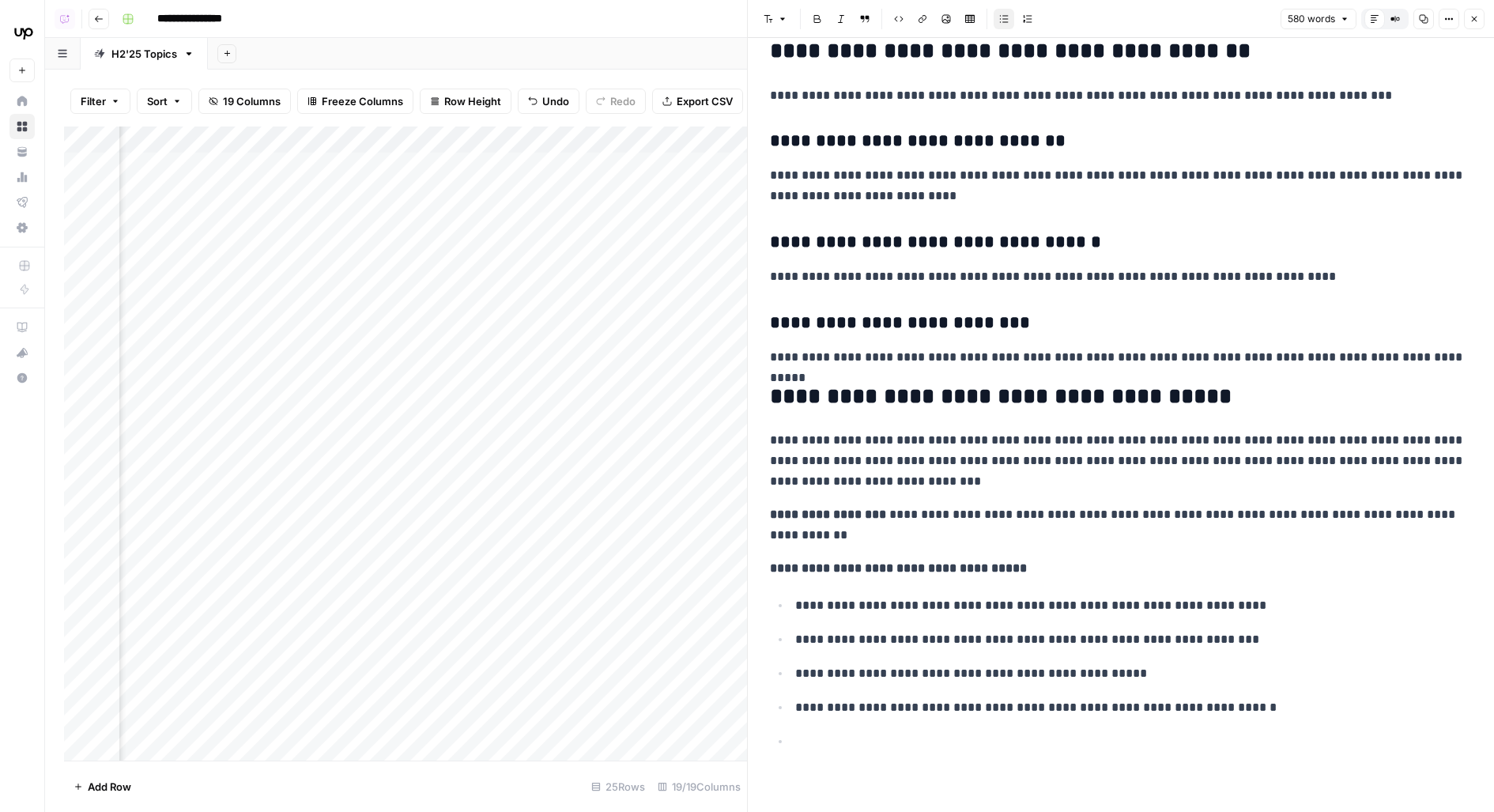
click at [1476, 23] on button "Close" at bounding box center [1474, 19] width 20 height 20
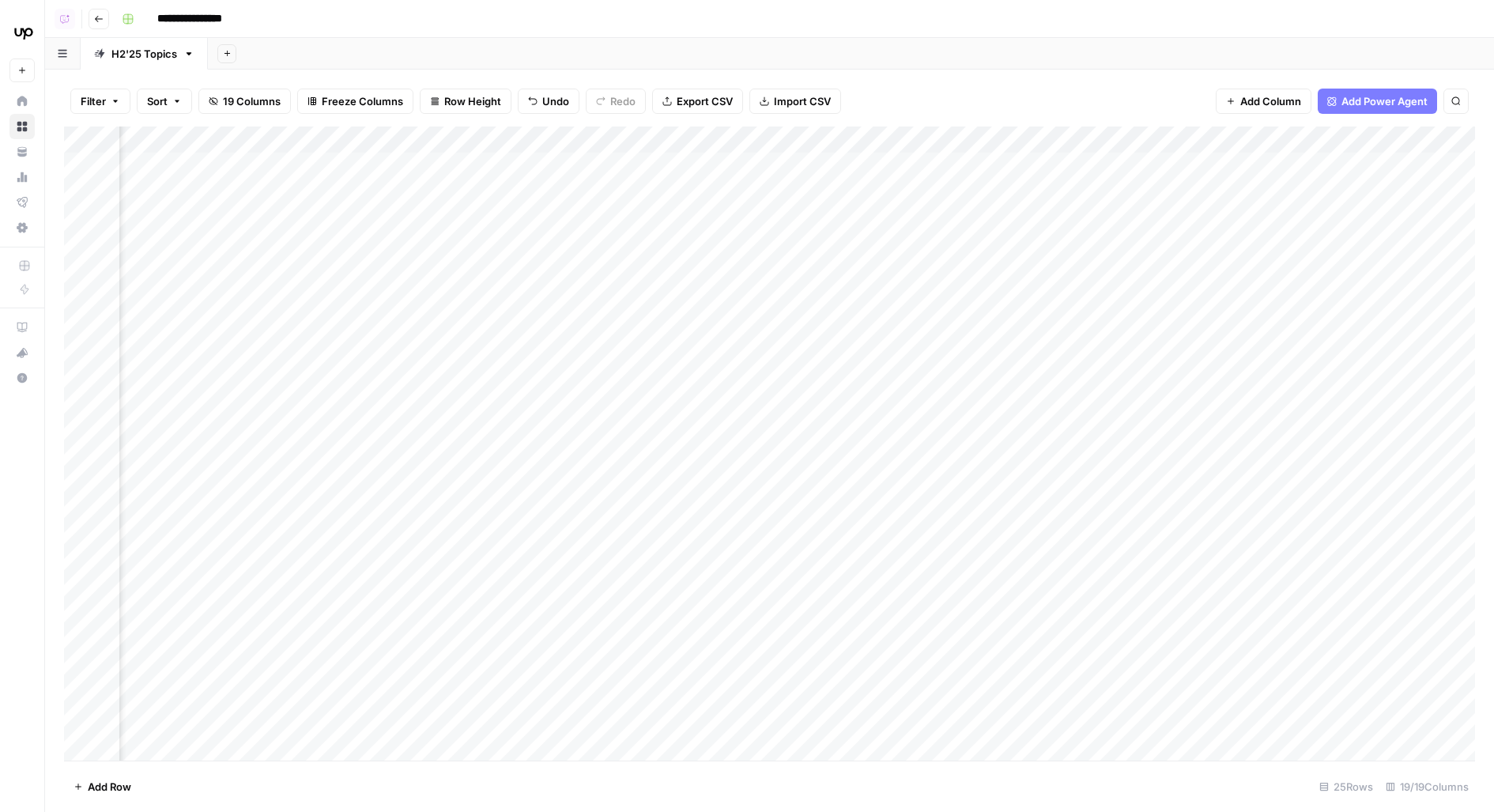
scroll to position [0, 577]
click at [533, 205] on div "Add Column" at bounding box center [769, 444] width 1411 height 635
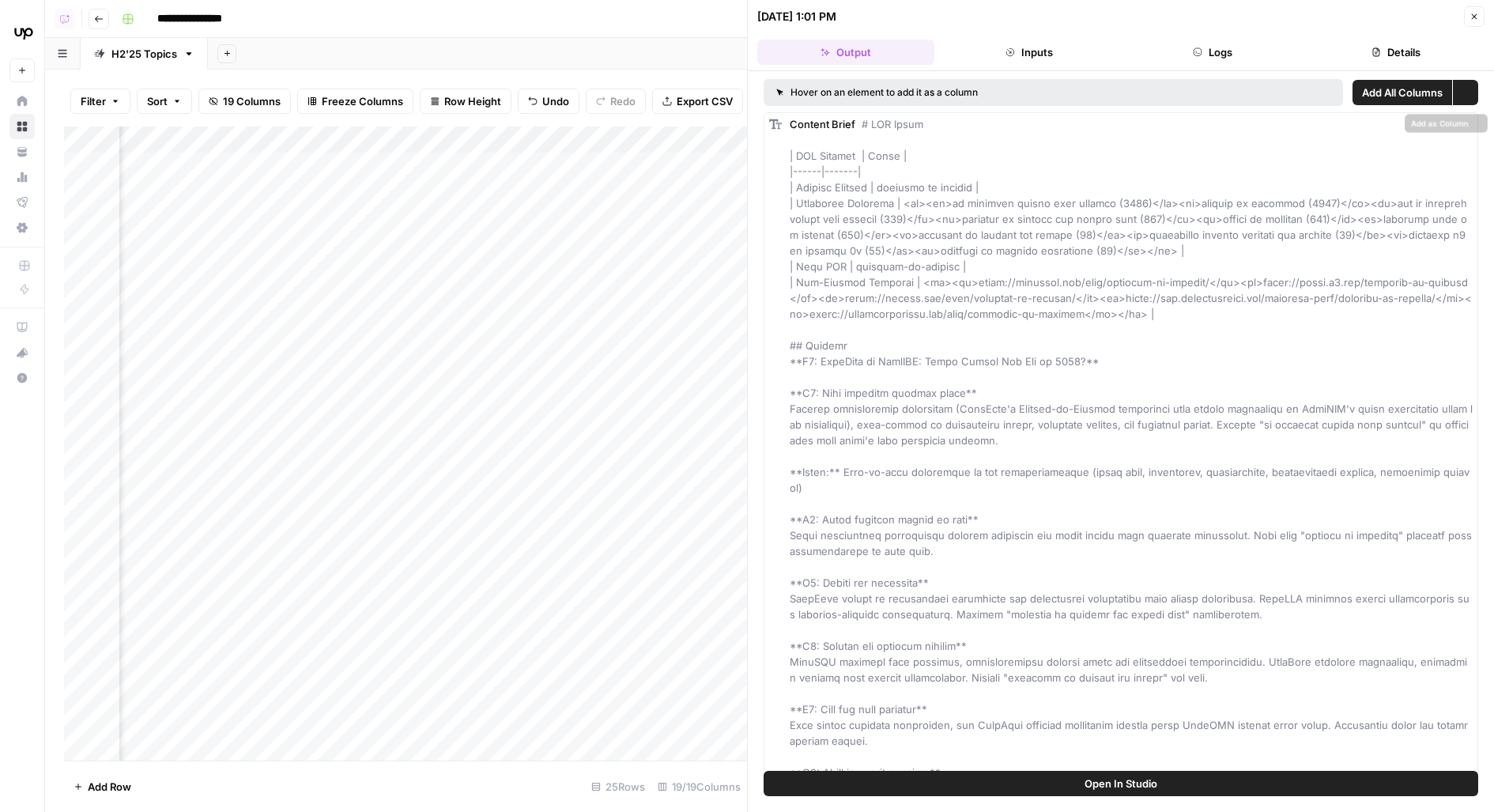
click at [1032, 776] on button "Open In Studio" at bounding box center [1120, 783] width 714 height 25
click at [559, 165] on div "Add Column" at bounding box center [405, 444] width 683 height 635
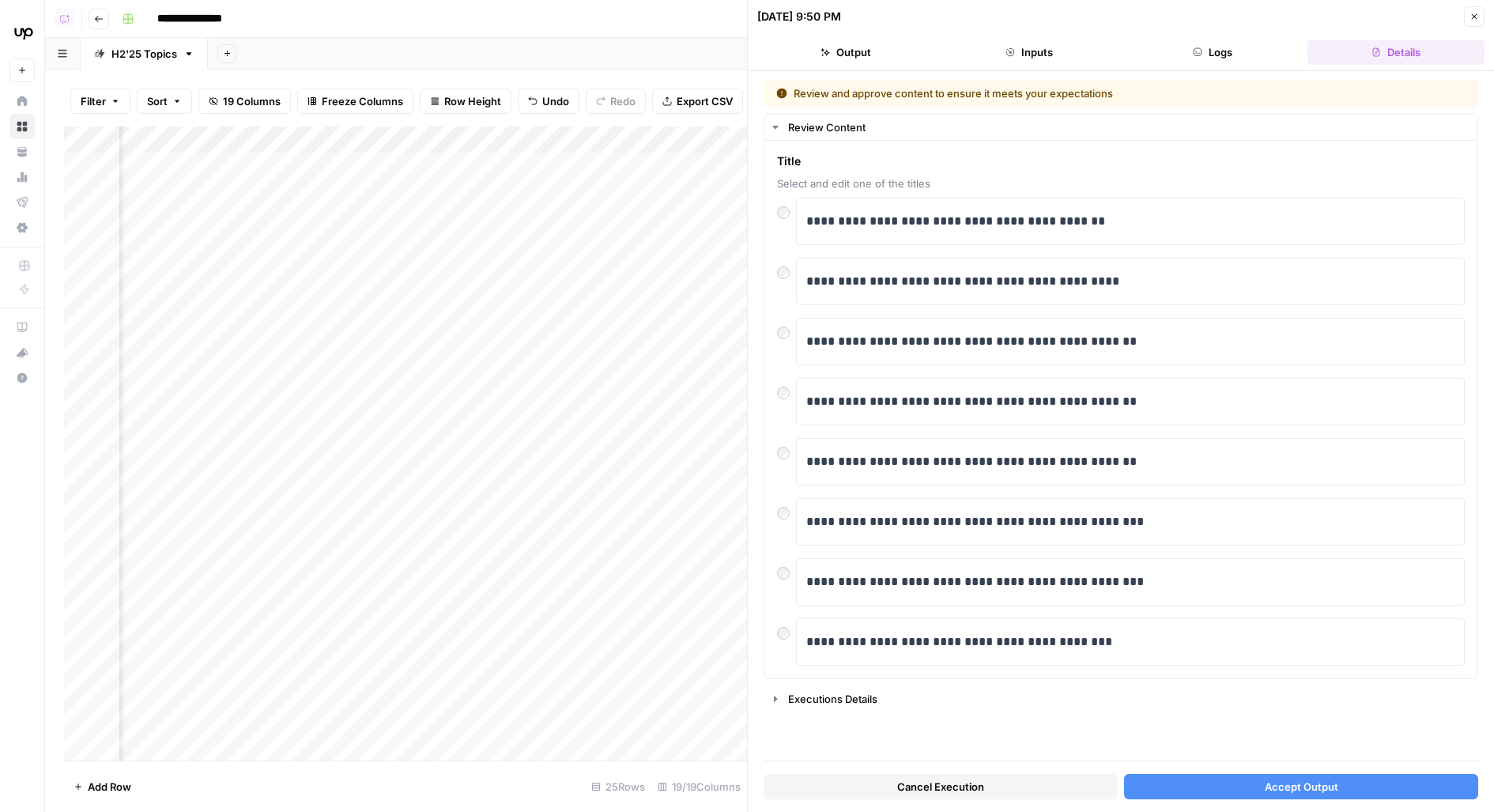
click at [1033, 790] on button "Cancel Execution" at bounding box center [941, 786] width 354 height 25
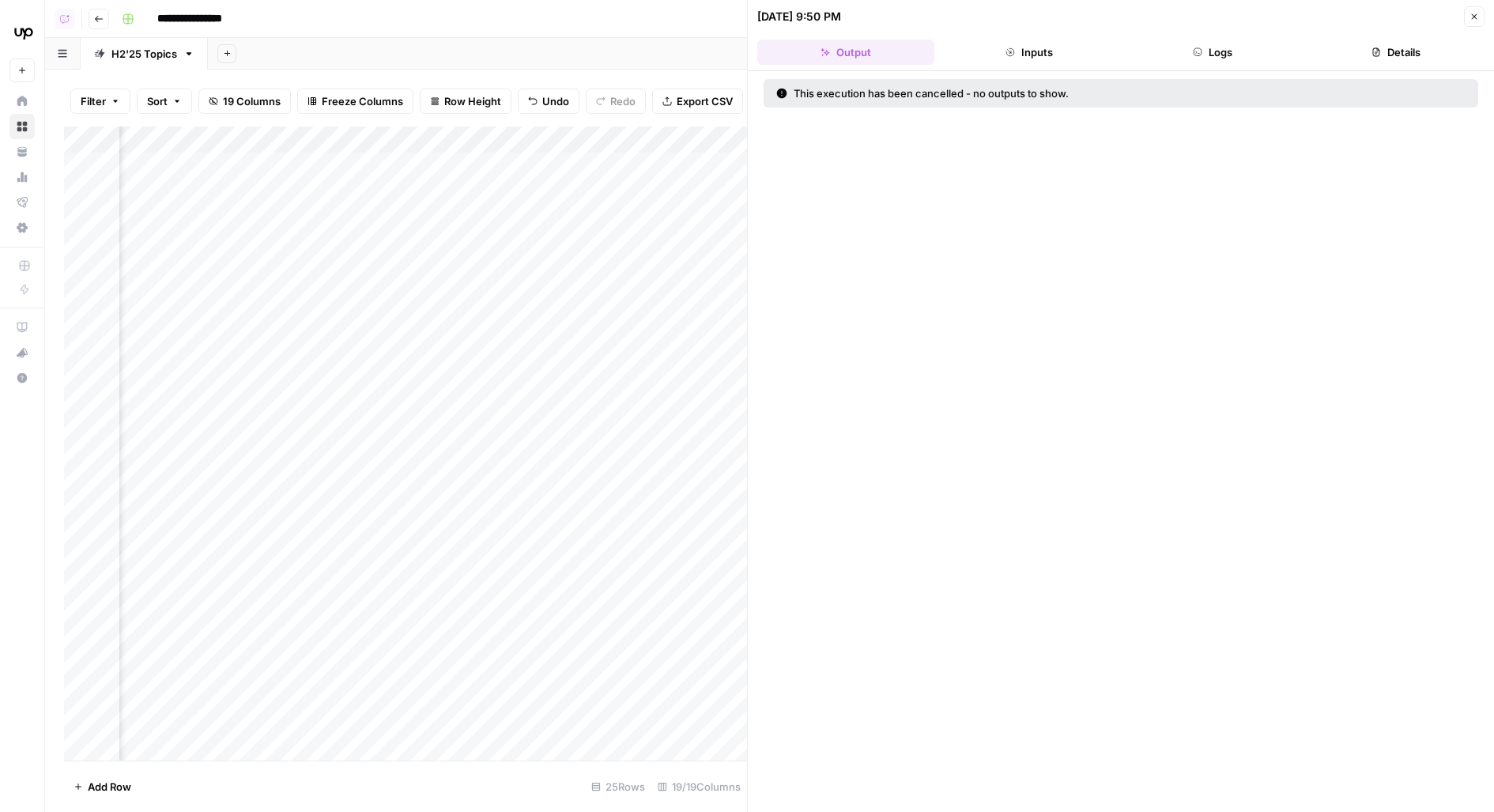
click at [563, 168] on div "Add Column" at bounding box center [405, 444] width 683 height 635
click at [556, 211] on div "Add Column" at bounding box center [405, 444] width 683 height 635
click at [556, 247] on div "Add Column" at bounding box center [405, 444] width 683 height 635
click at [1474, 12] on icon "button" at bounding box center [1474, 17] width 9 height 9
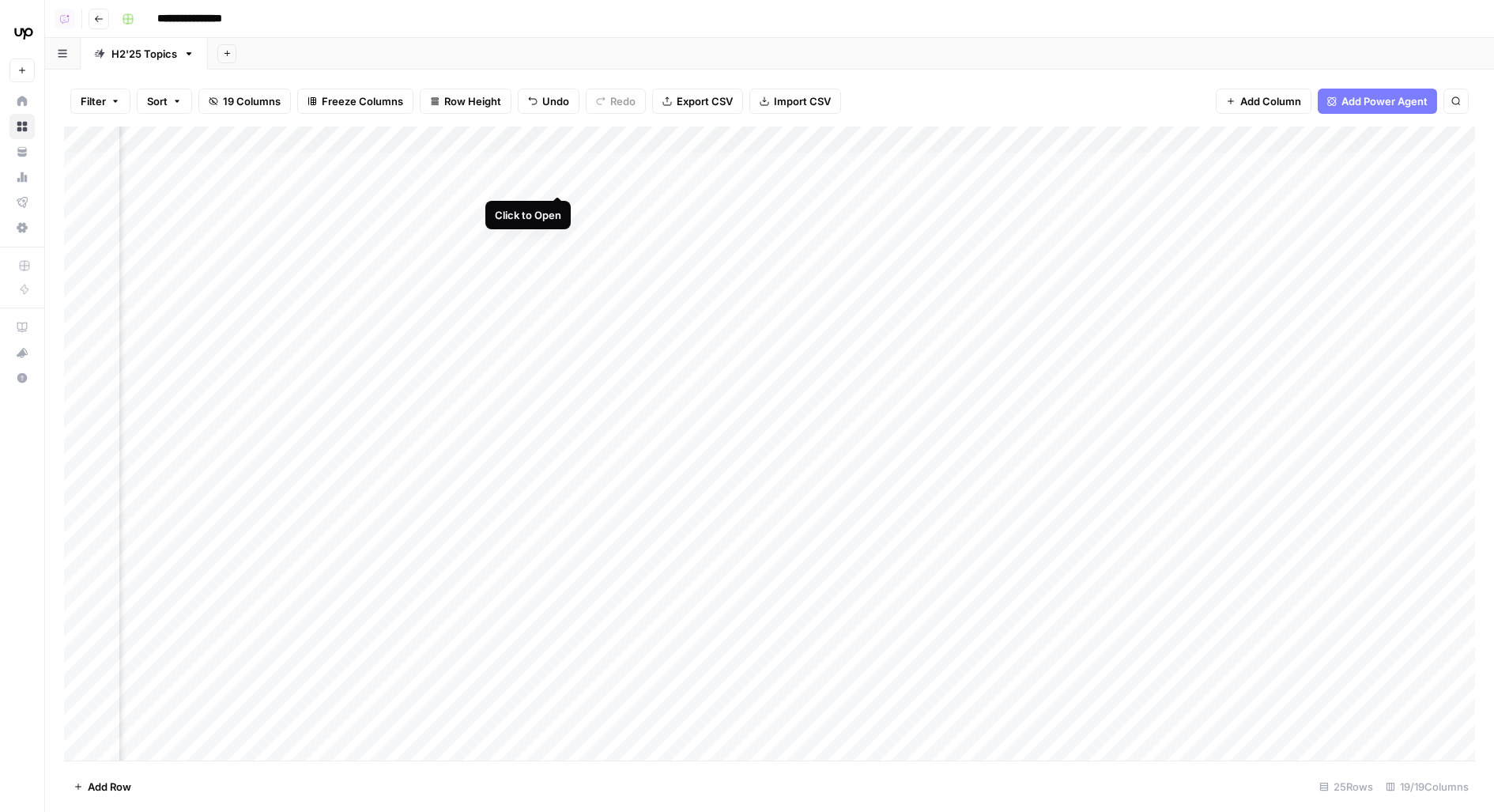
click at [557, 169] on div "Add Column" at bounding box center [769, 444] width 1411 height 635
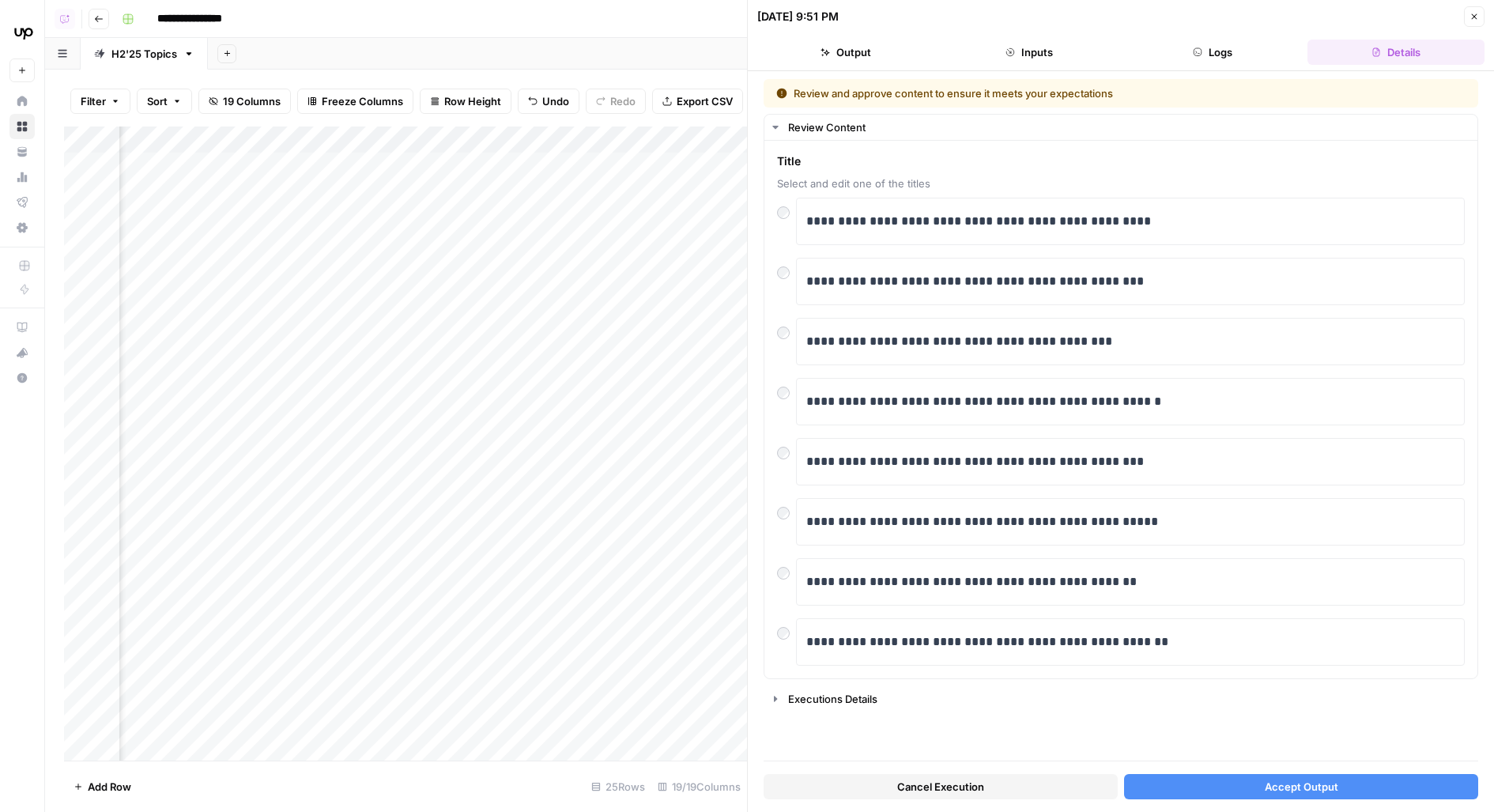
click at [1474, 16] on icon "button" at bounding box center [1474, 17] width 9 height 9
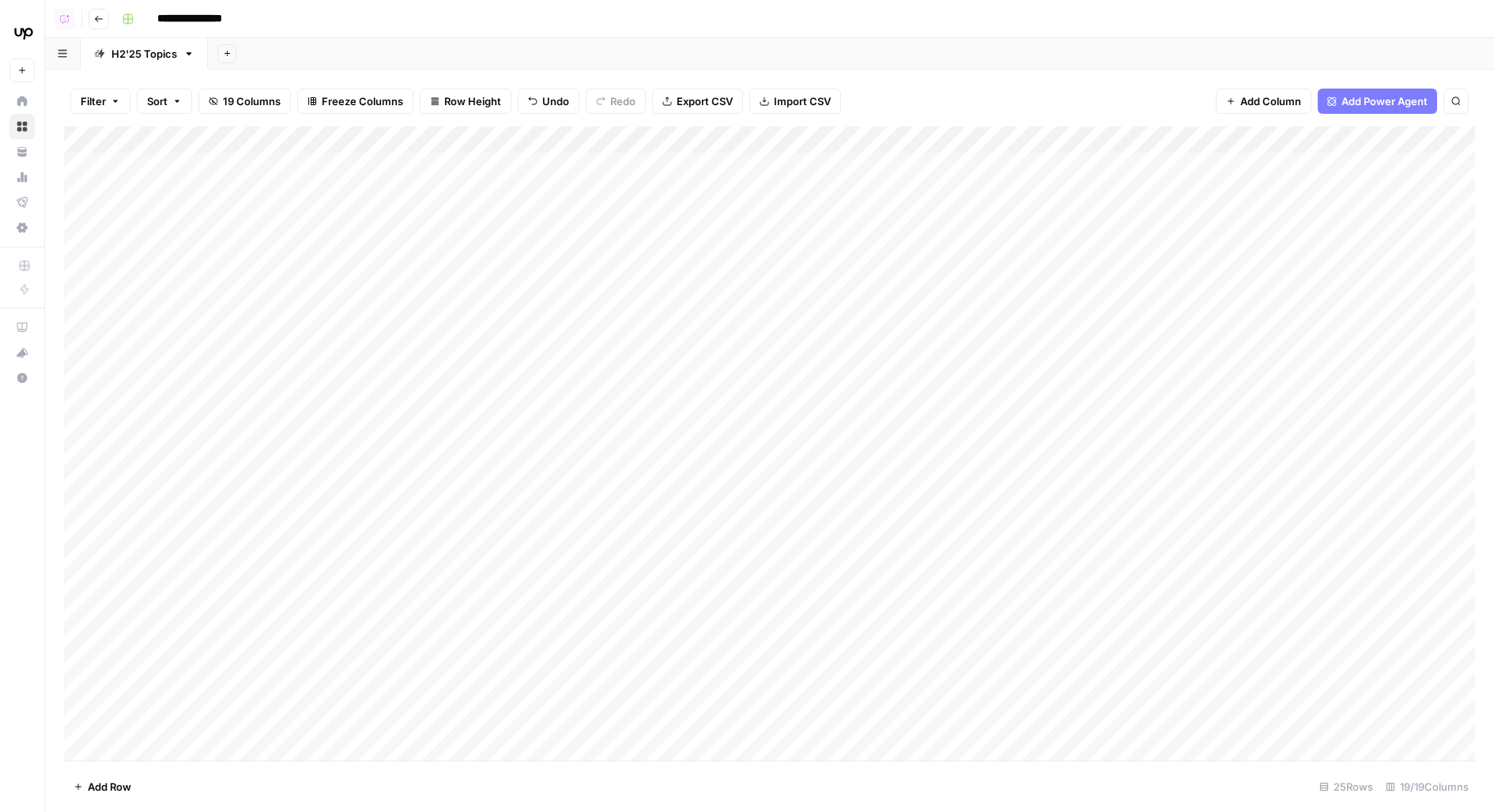
click at [1104, 139] on div "Add Column" at bounding box center [769, 444] width 1411 height 635
click at [1049, 290] on span "Edit Workflow" at bounding box center [1107, 294] width 139 height 16
click at [1109, 123] on div "Filter Sort 19 Columns Freeze Columns Row Height Undo Redo Export CSV Import CS…" at bounding box center [769, 101] width 1411 height 50
click at [1109, 143] on div "Add Column" at bounding box center [769, 444] width 1411 height 635
click at [1069, 269] on span "Configure Inputs" at bounding box center [1107, 272] width 139 height 16
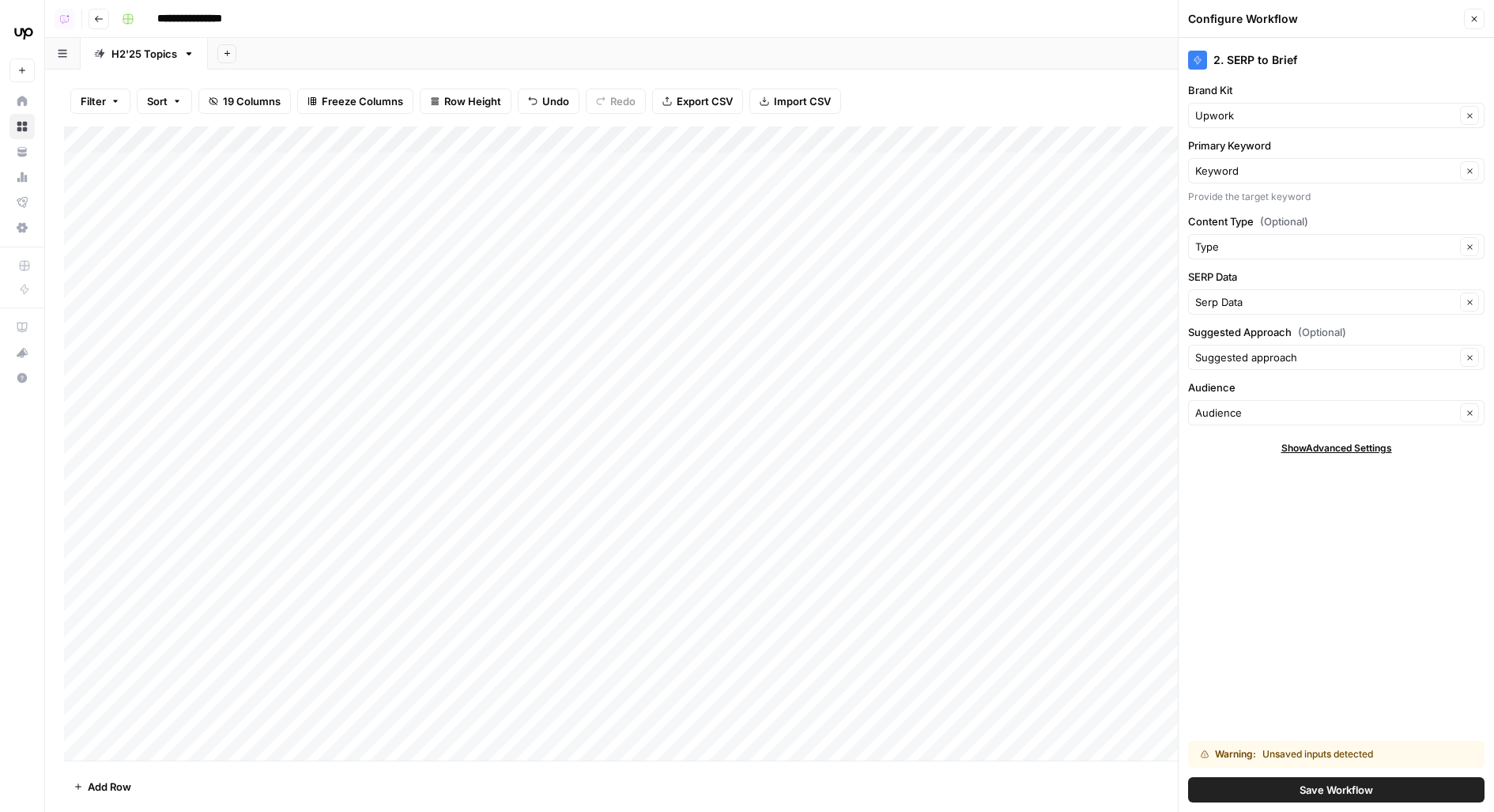
click at [1244, 791] on button "Save Workflow" at bounding box center [1337, 789] width 296 height 25
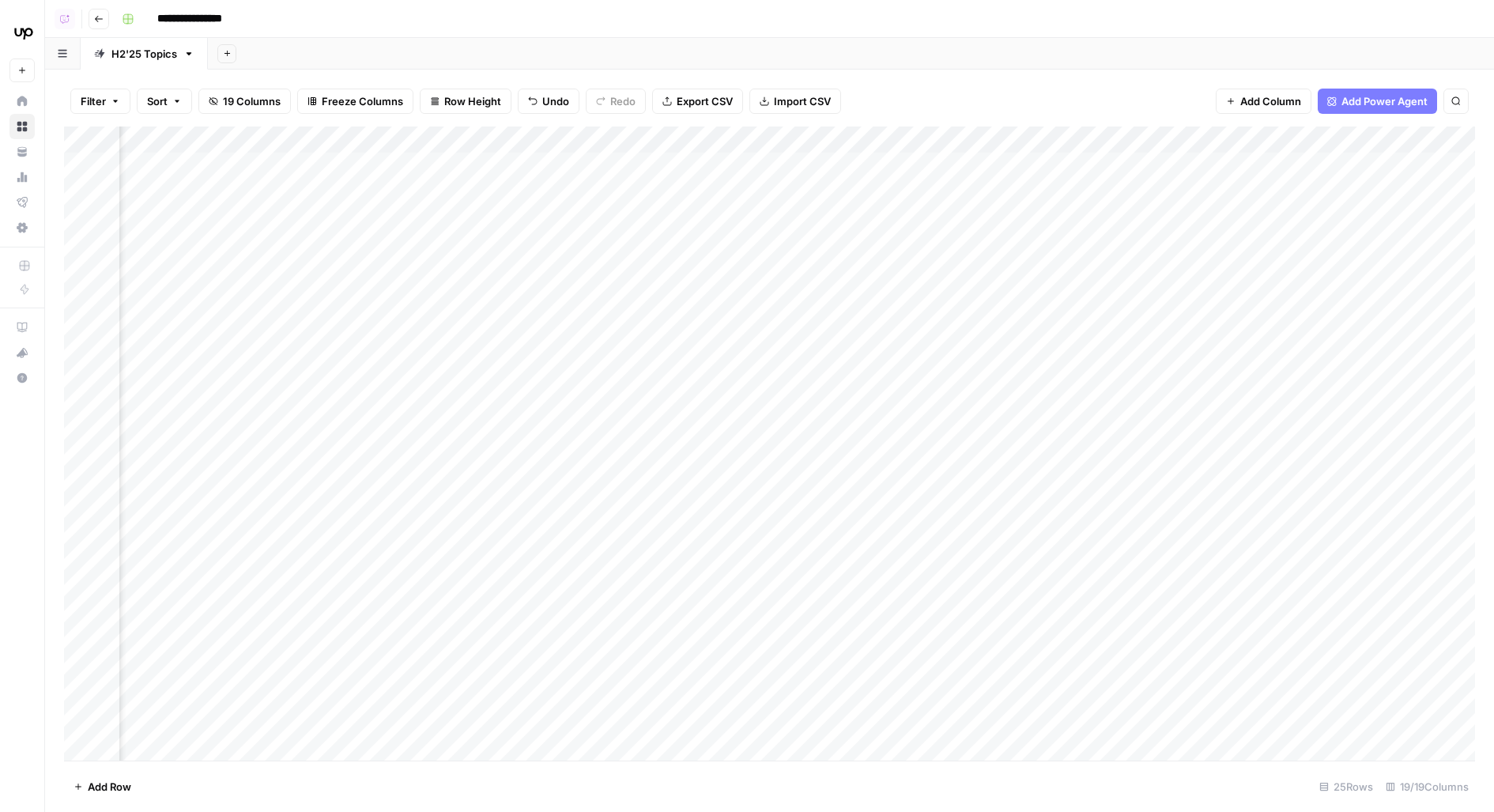
scroll to position [0, 293]
click at [844, 169] on div "Add Column" at bounding box center [769, 444] width 1411 height 635
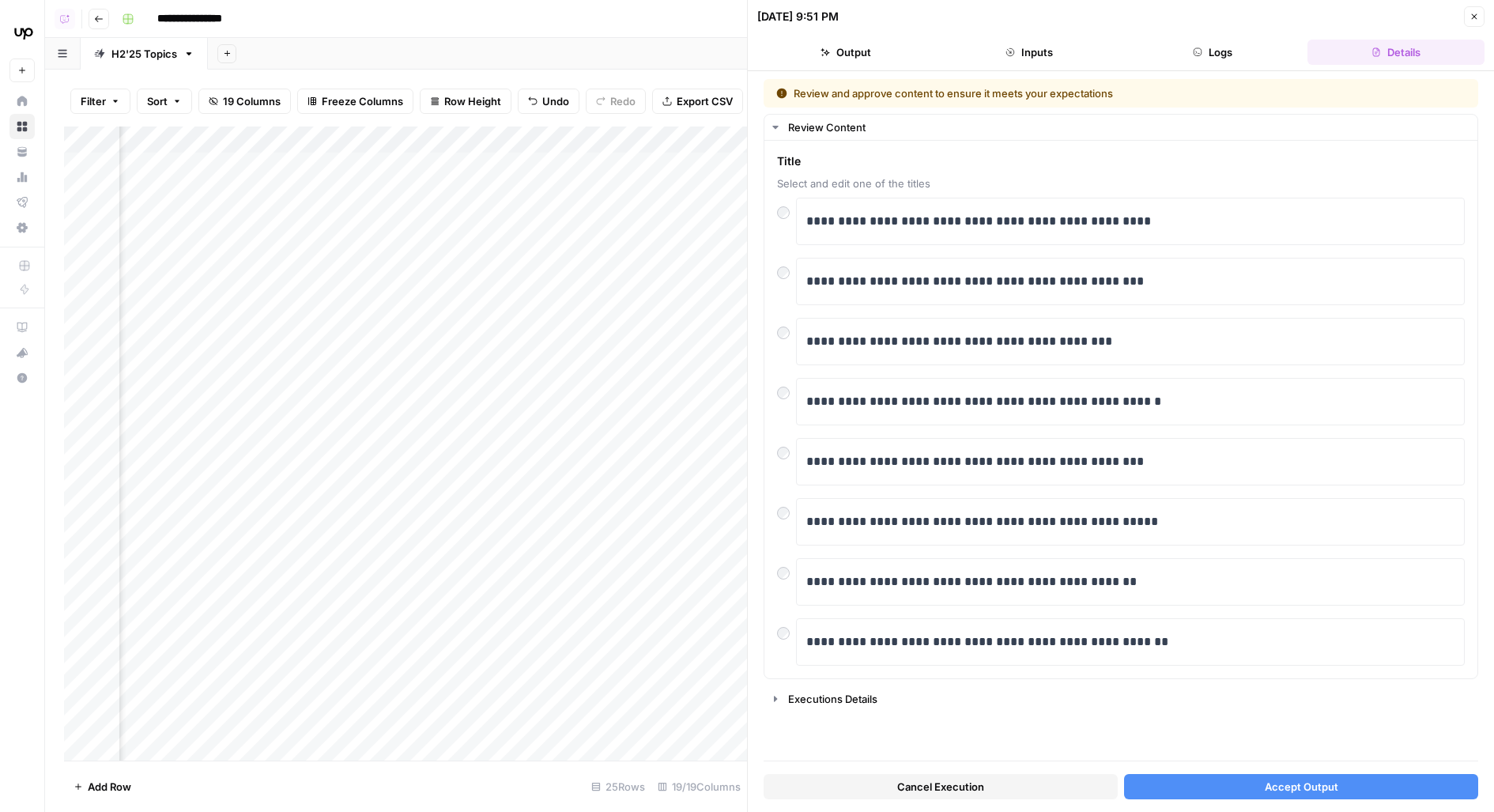
click at [944, 800] on div "Cancel Execution Accept Output" at bounding box center [1120, 782] width 714 height 43
click at [890, 787] on button "Cancel Execution" at bounding box center [941, 786] width 354 height 25
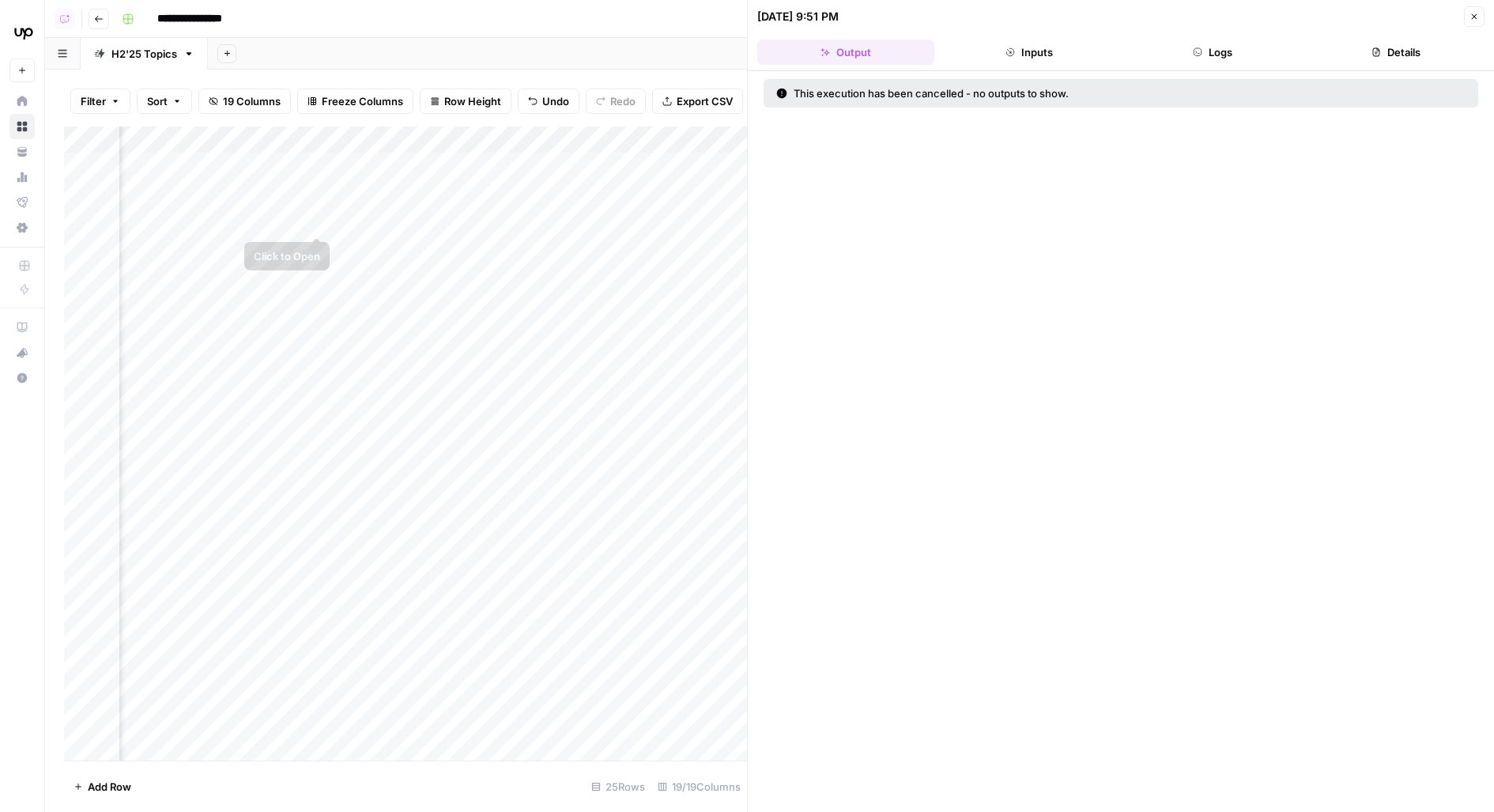
click at [320, 202] on div "Add Column" at bounding box center [405, 444] width 683 height 635
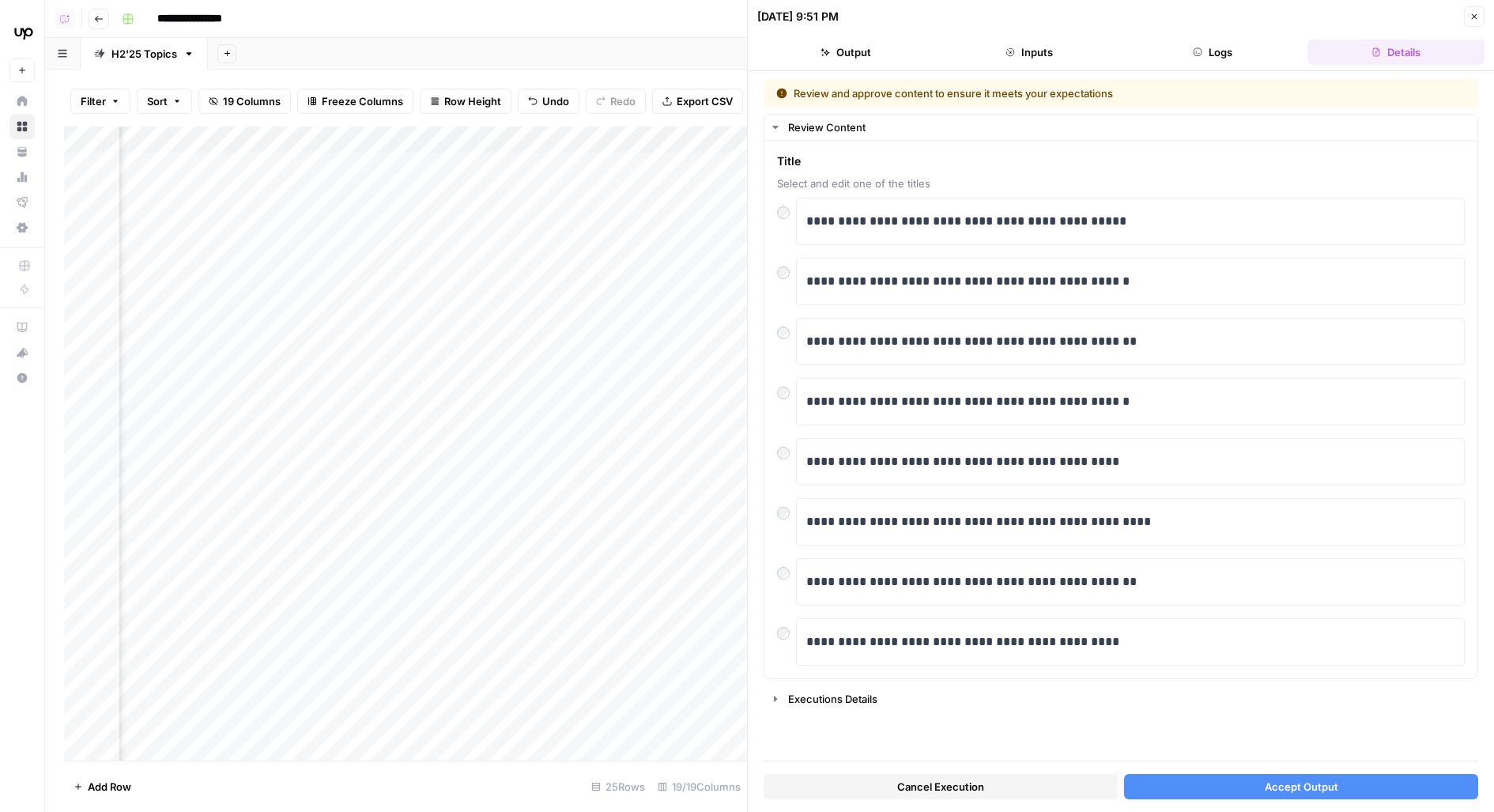
click at [918, 792] on span "Cancel Execution" at bounding box center [940, 786] width 87 height 16
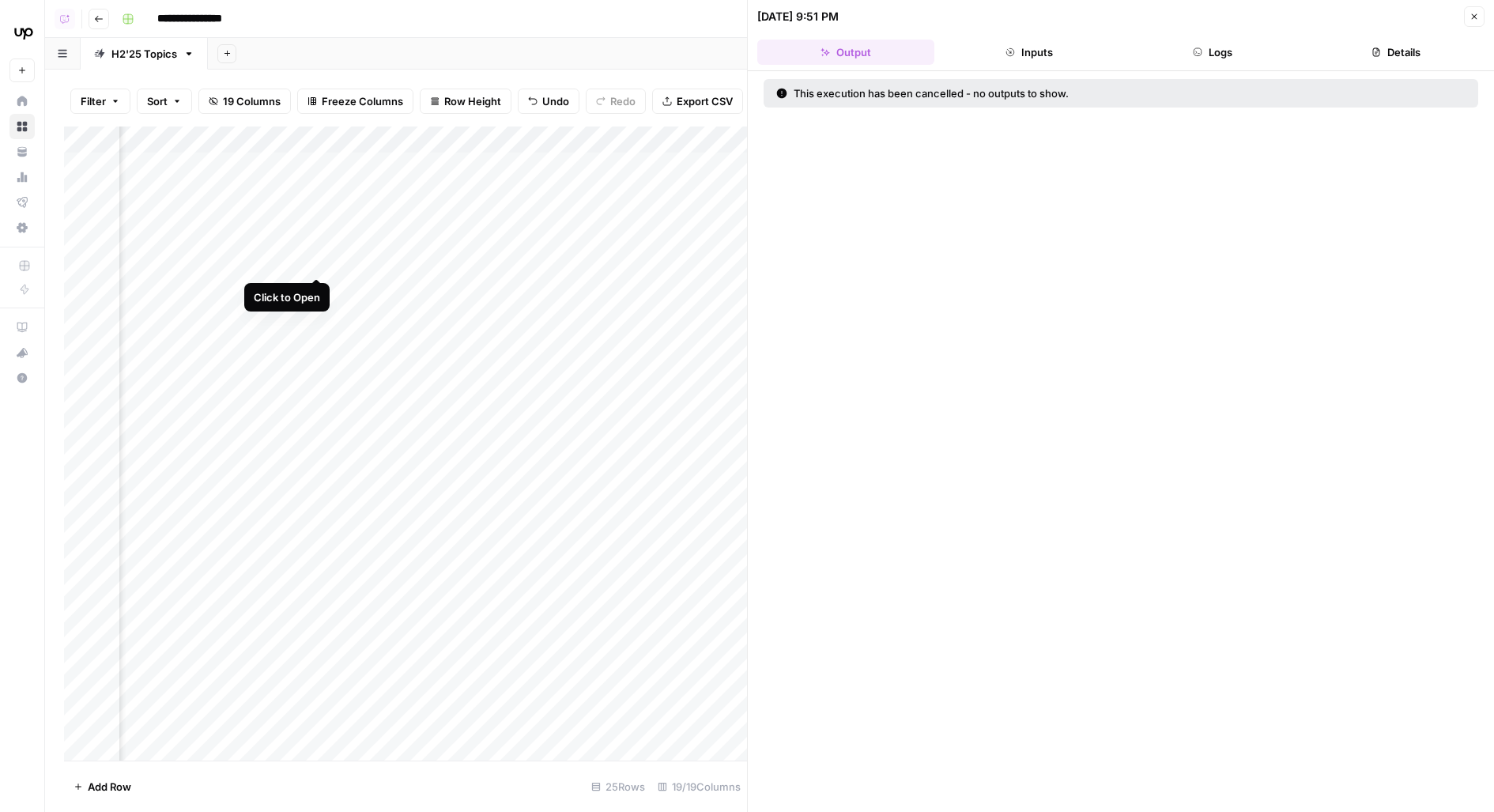
click at [316, 246] on div "Add Column" at bounding box center [405, 444] width 683 height 635
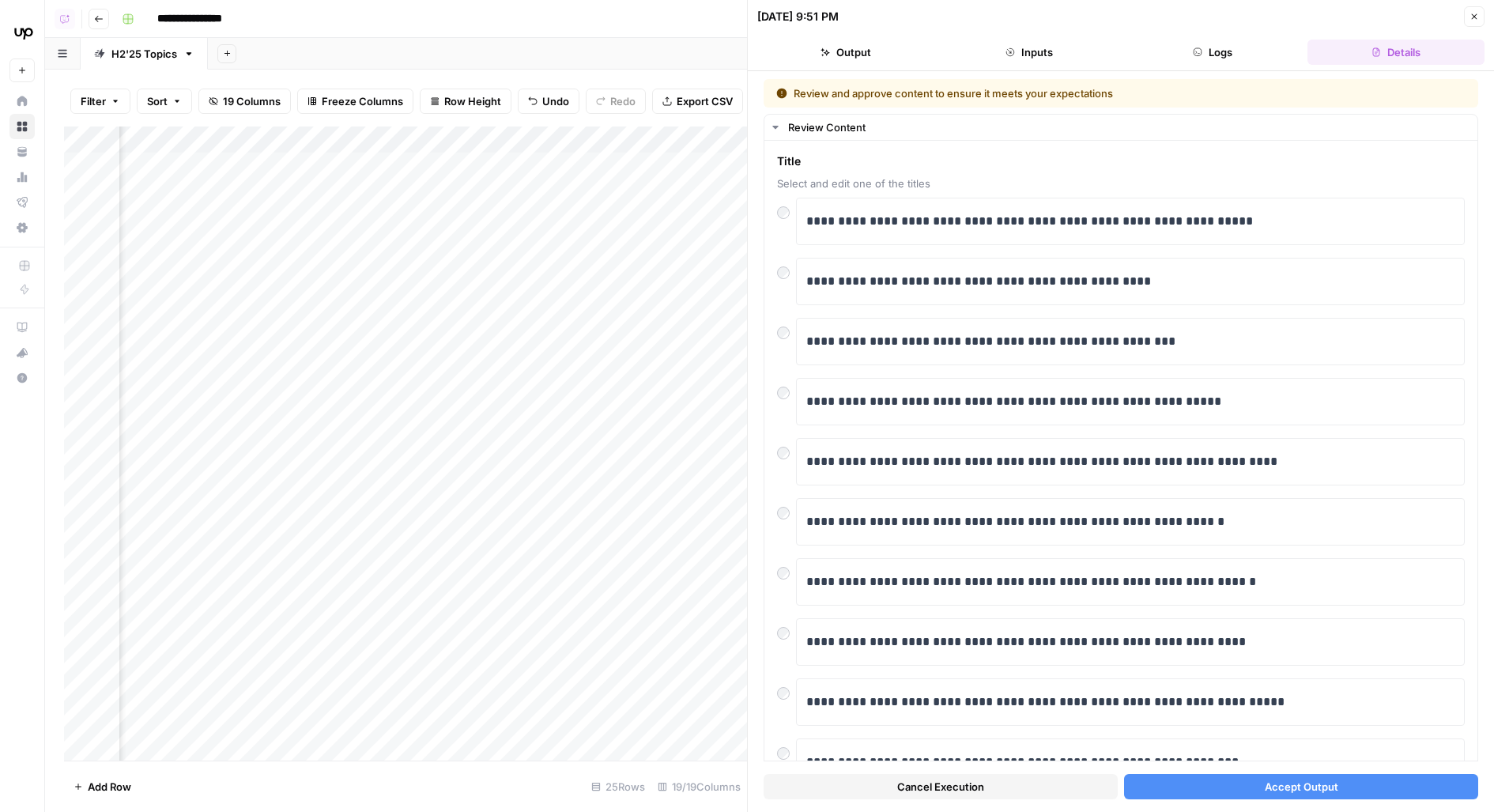
click at [976, 786] on span "Cancel Execution" at bounding box center [940, 786] width 87 height 16
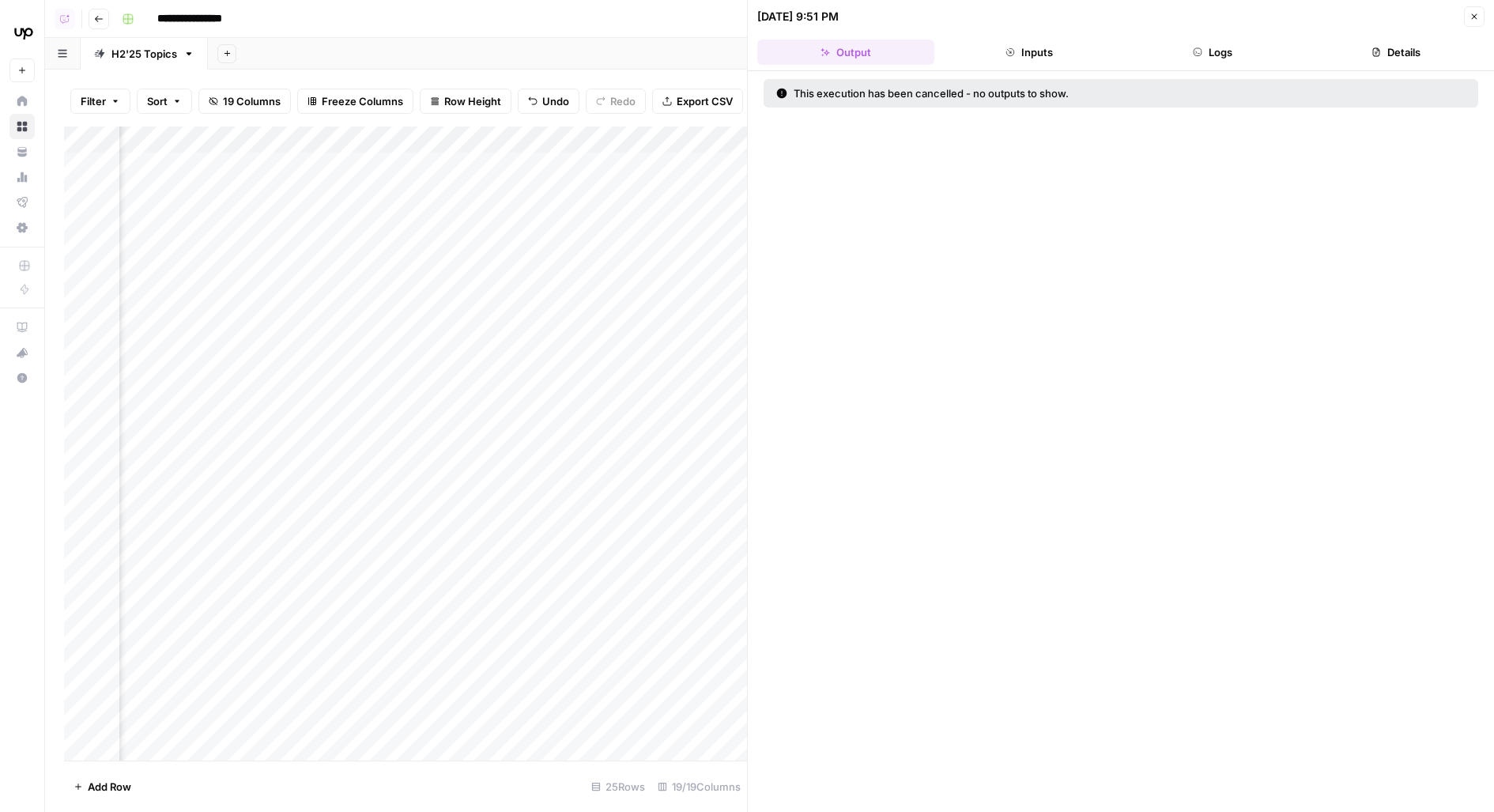
click at [269, 137] on div "Add Column" at bounding box center [405, 444] width 683 height 635
click at [235, 291] on span "Edit Workflow" at bounding box center [289, 294] width 139 height 16
click at [314, 164] on div "Add Column" at bounding box center [405, 444] width 683 height 635
click at [318, 207] on div "Add Column" at bounding box center [405, 444] width 683 height 635
click at [318, 248] on div "Add Column" at bounding box center [405, 444] width 683 height 635
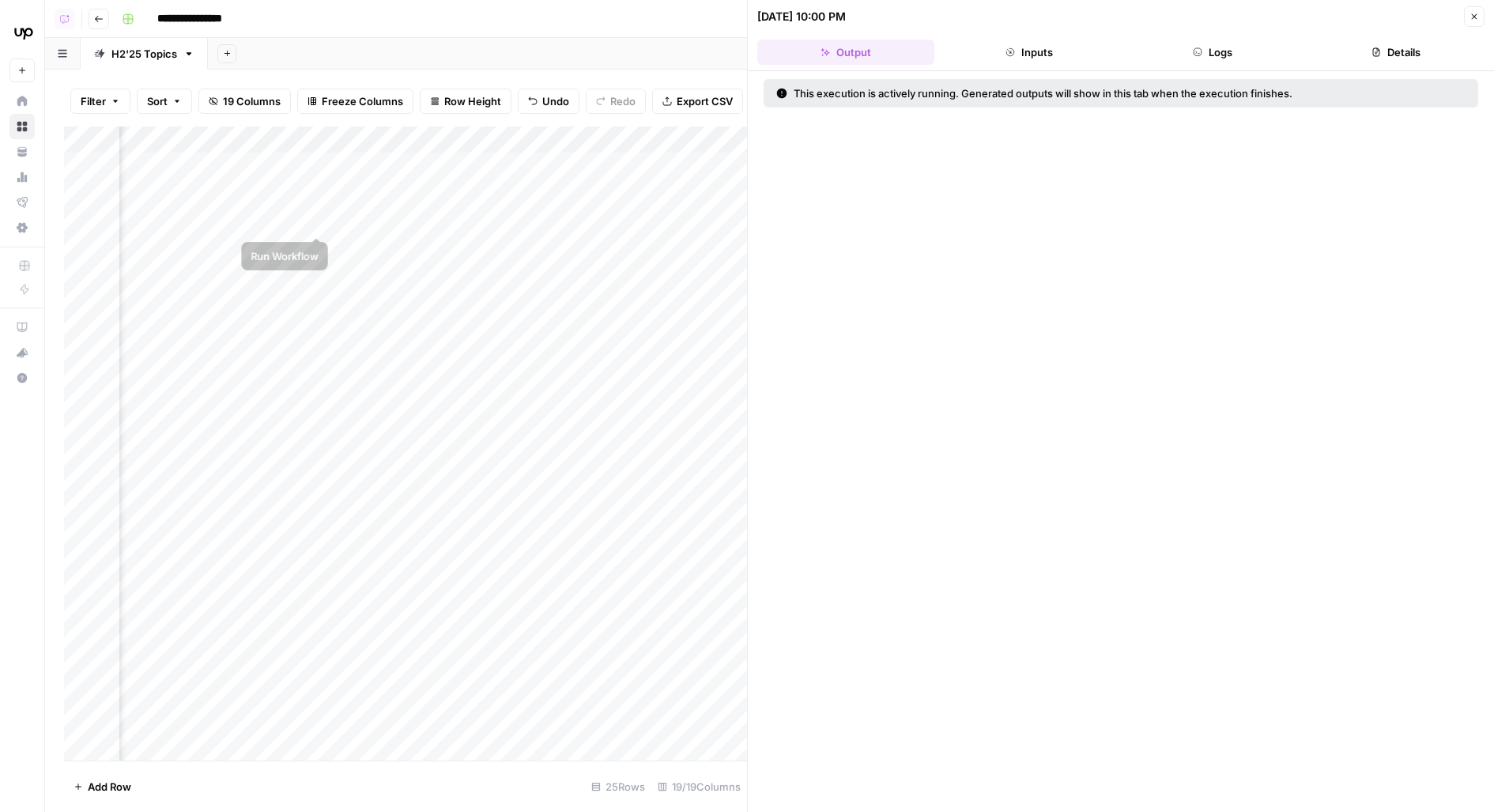
click at [319, 203] on div "Add Column" at bounding box center [405, 444] width 683 height 635
click at [314, 168] on div "Add Column" at bounding box center [405, 444] width 683 height 635
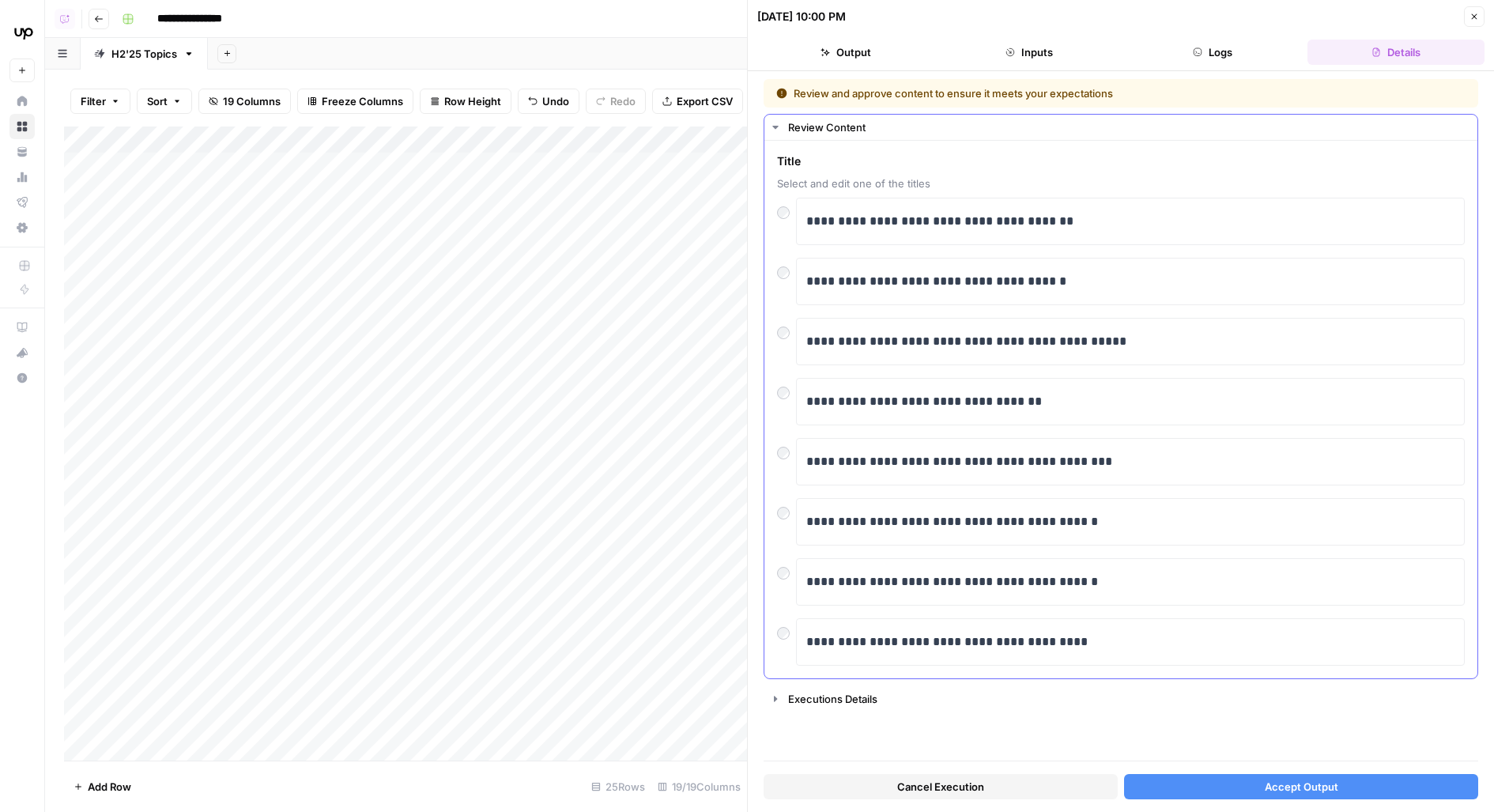
click at [775, 214] on div "**********" at bounding box center [1121, 409] width 713 height 537
click at [775, 697] on icon "button" at bounding box center [776, 698] width 13 height 13
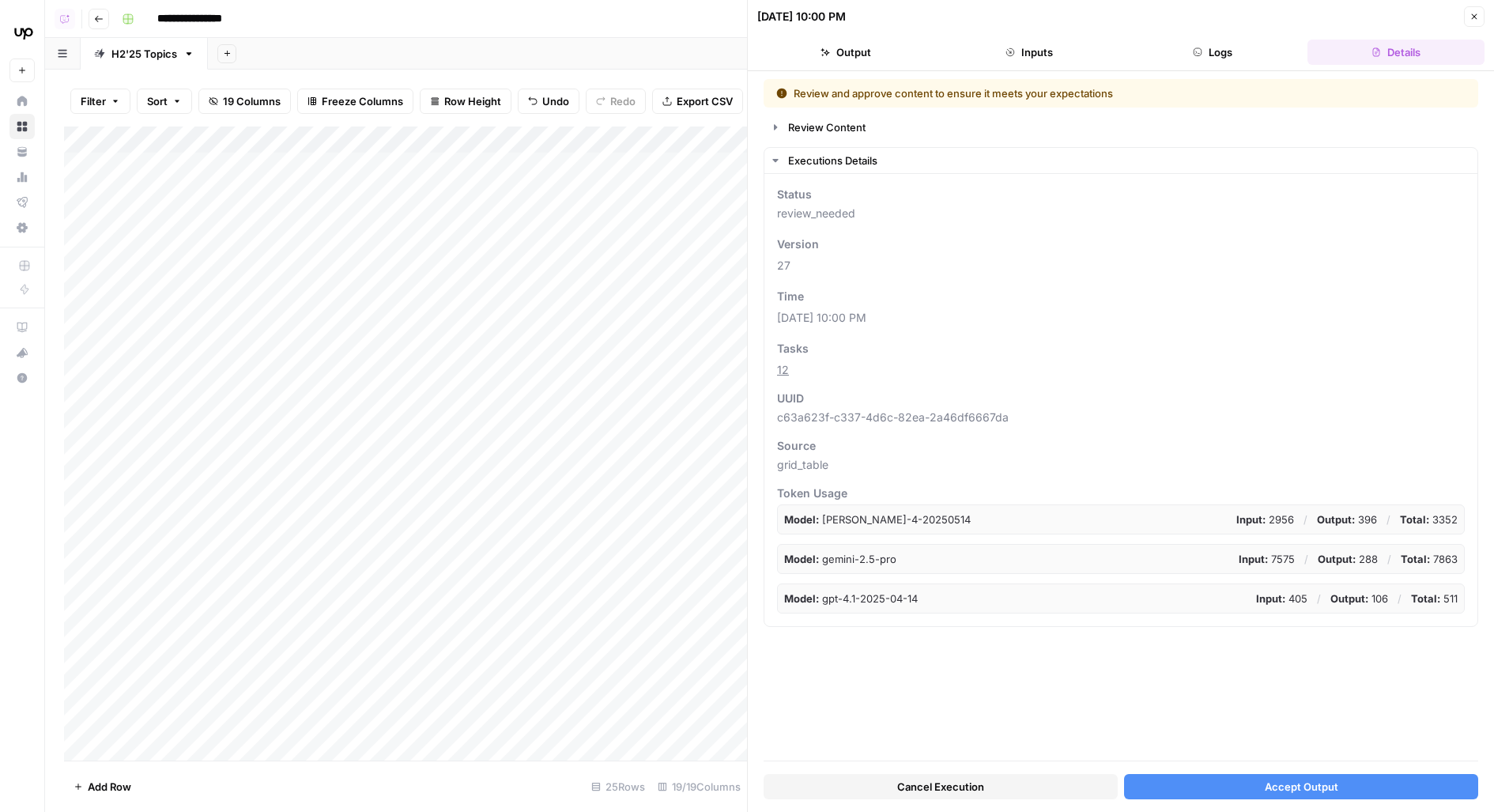
click at [1216, 68] on header "08/12/25 at 10:00 PM Close Output Inputs Logs Details" at bounding box center [1120, 35] width 746 height 71
click at [1216, 52] on button "Logs" at bounding box center [1213, 51] width 177 height 25
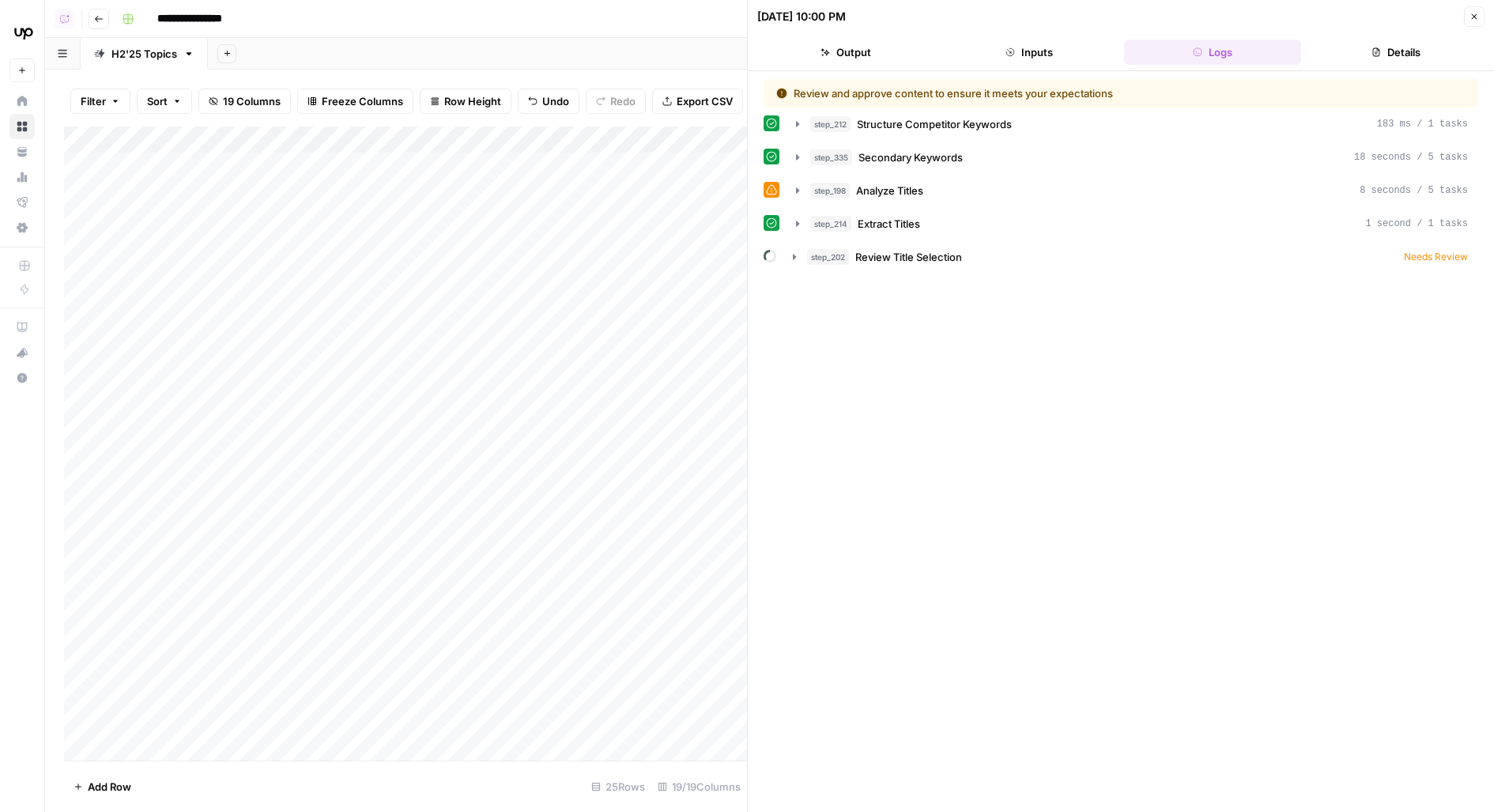
click at [1021, 52] on button "Inputs" at bounding box center [1029, 51] width 177 height 25
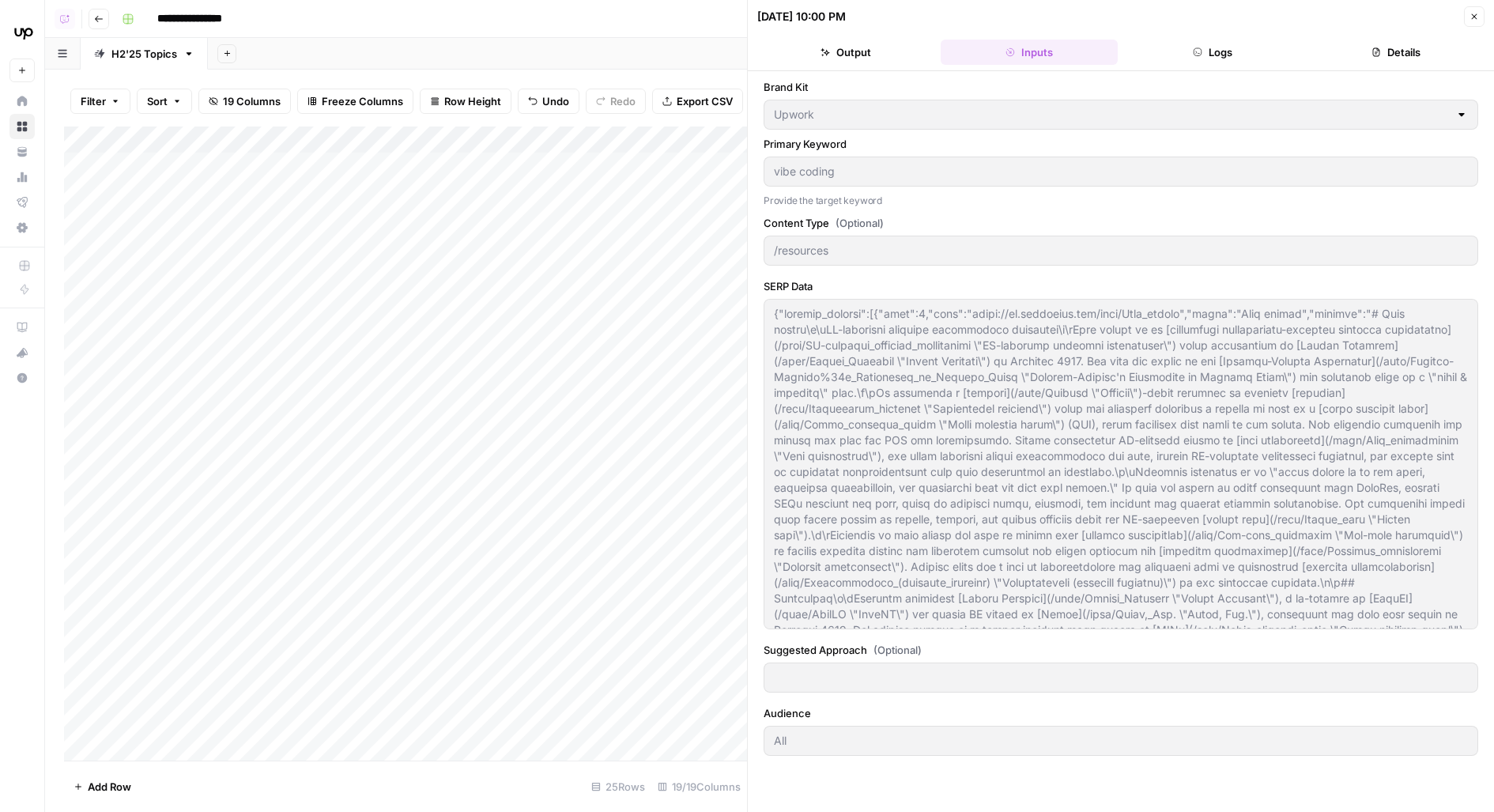
click at [828, 49] on icon "button" at bounding box center [825, 52] width 9 height 9
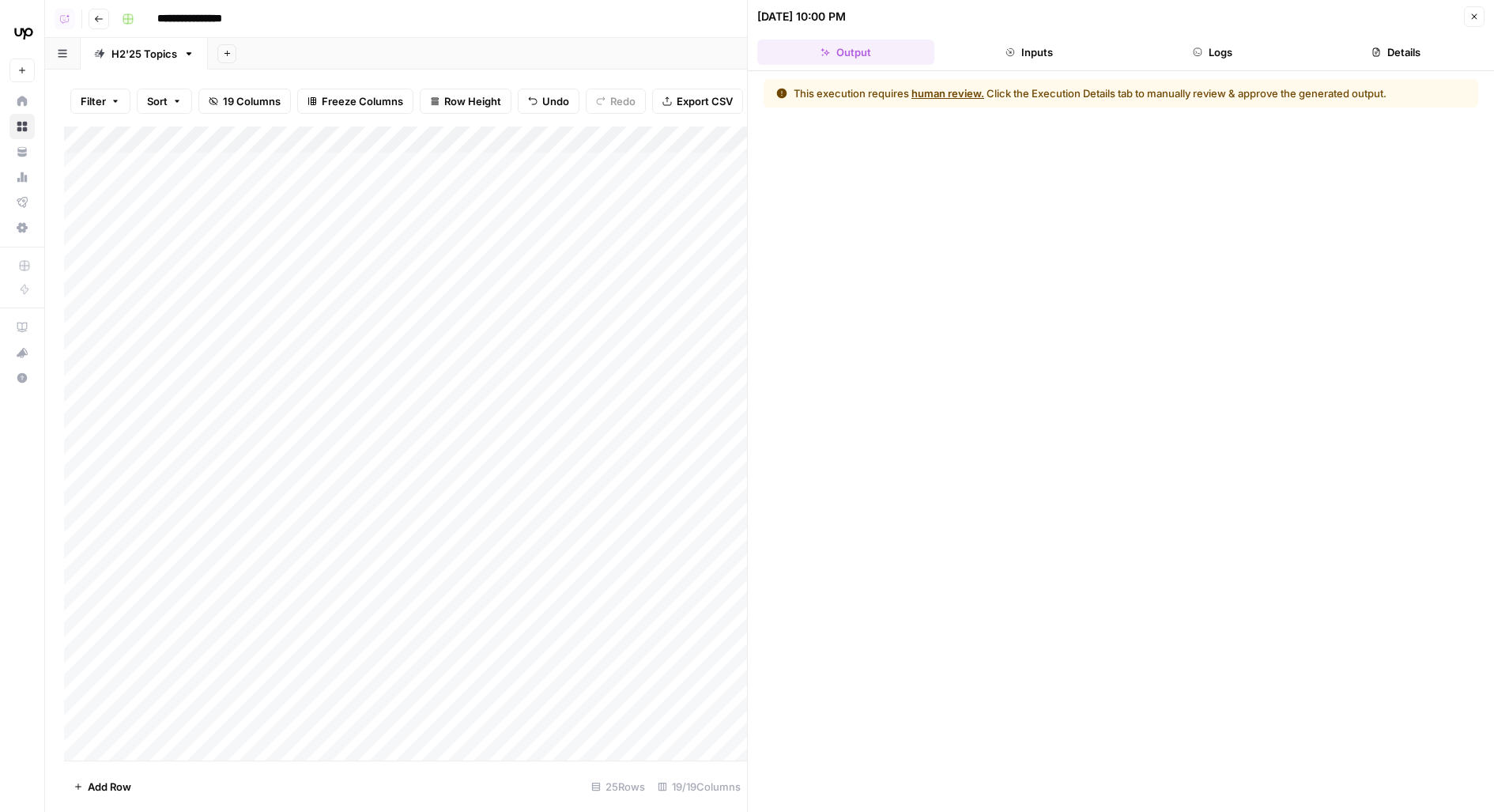
click at [1375, 55] on icon "button" at bounding box center [1377, 52] width 7 height 8
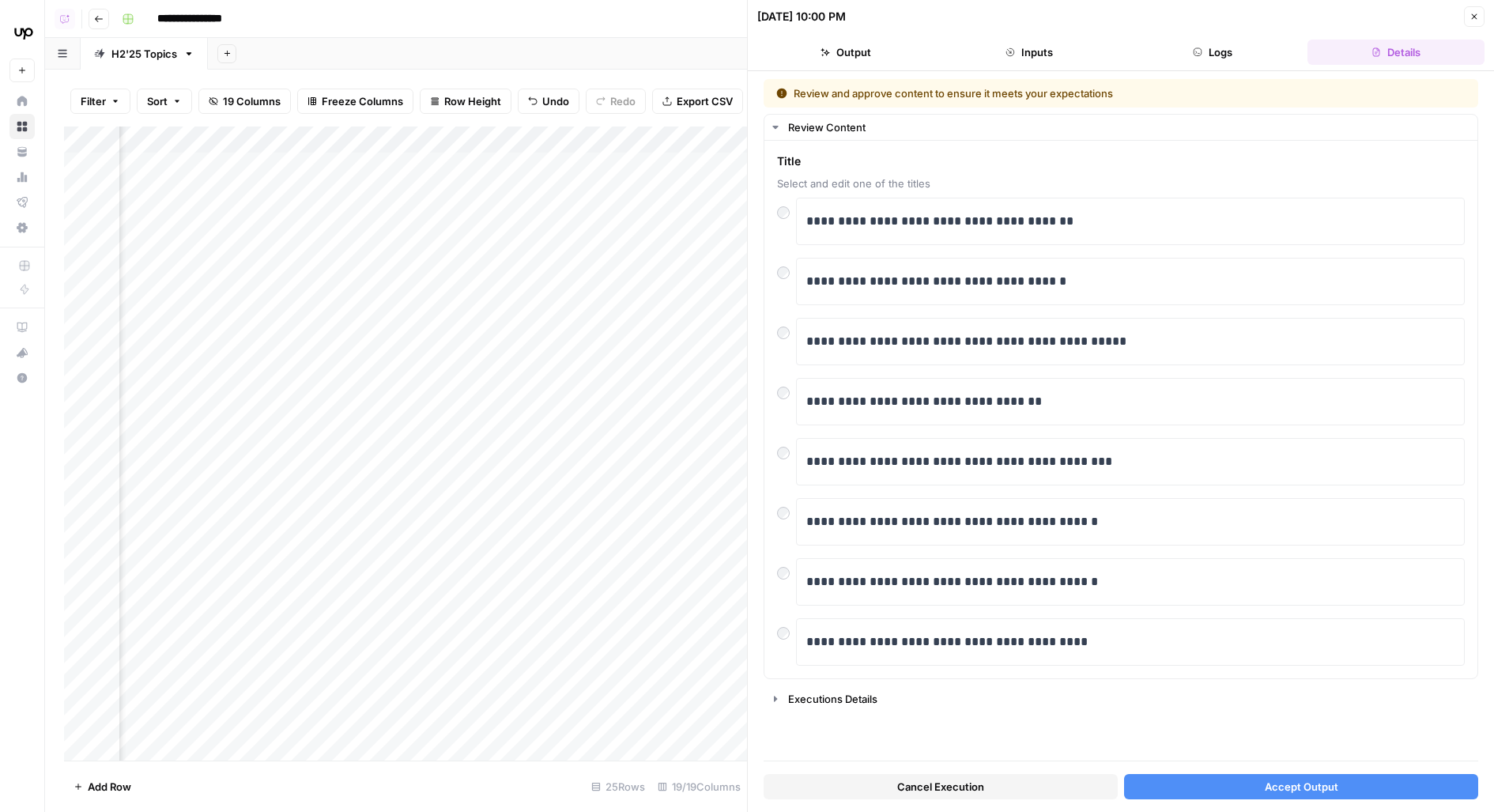
scroll to position [0, 504]
drag, startPoint x: 944, startPoint y: 222, endPoint x: 882, endPoint y: 222, distance: 62.0
click at [881, 221] on p "**********" at bounding box center [1132, 222] width 650 height 20
drag, startPoint x: 1142, startPoint y: 223, endPoint x: 985, endPoint y: 231, distance: 157.2
click at [985, 232] on div "**********" at bounding box center [1131, 222] width 648 height 34
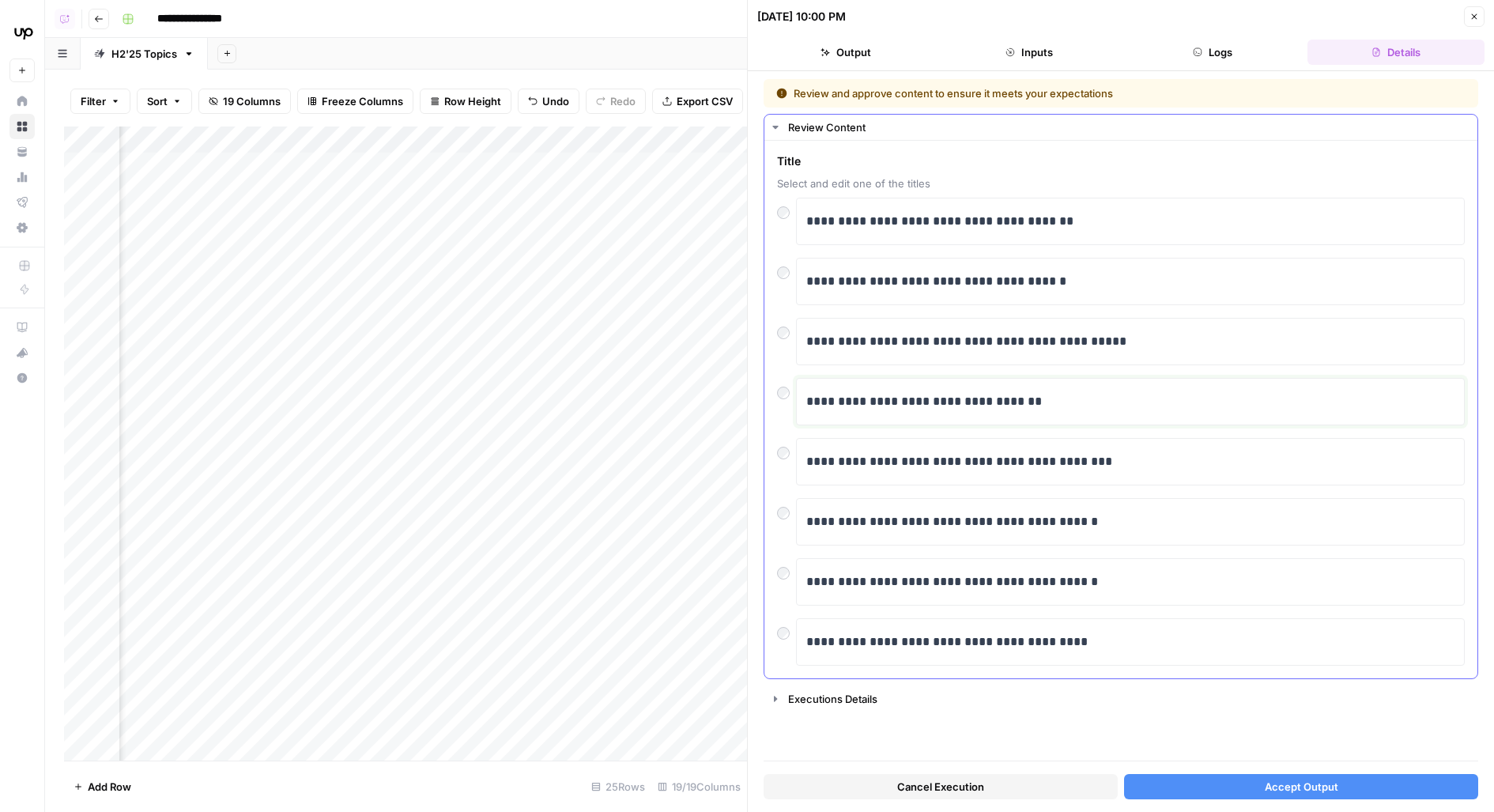
click at [871, 403] on p "**********" at bounding box center [1132, 401] width 650 height 20
click at [921, 399] on p "**********" at bounding box center [1132, 401] width 650 height 20
click at [949, 401] on p "**********" at bounding box center [1132, 401] width 650 height 20
click at [995, 401] on p "**********" at bounding box center [1132, 401] width 650 height 20
click at [1188, 765] on div "Cancel Execution Accept Output" at bounding box center [1120, 782] width 714 height 43
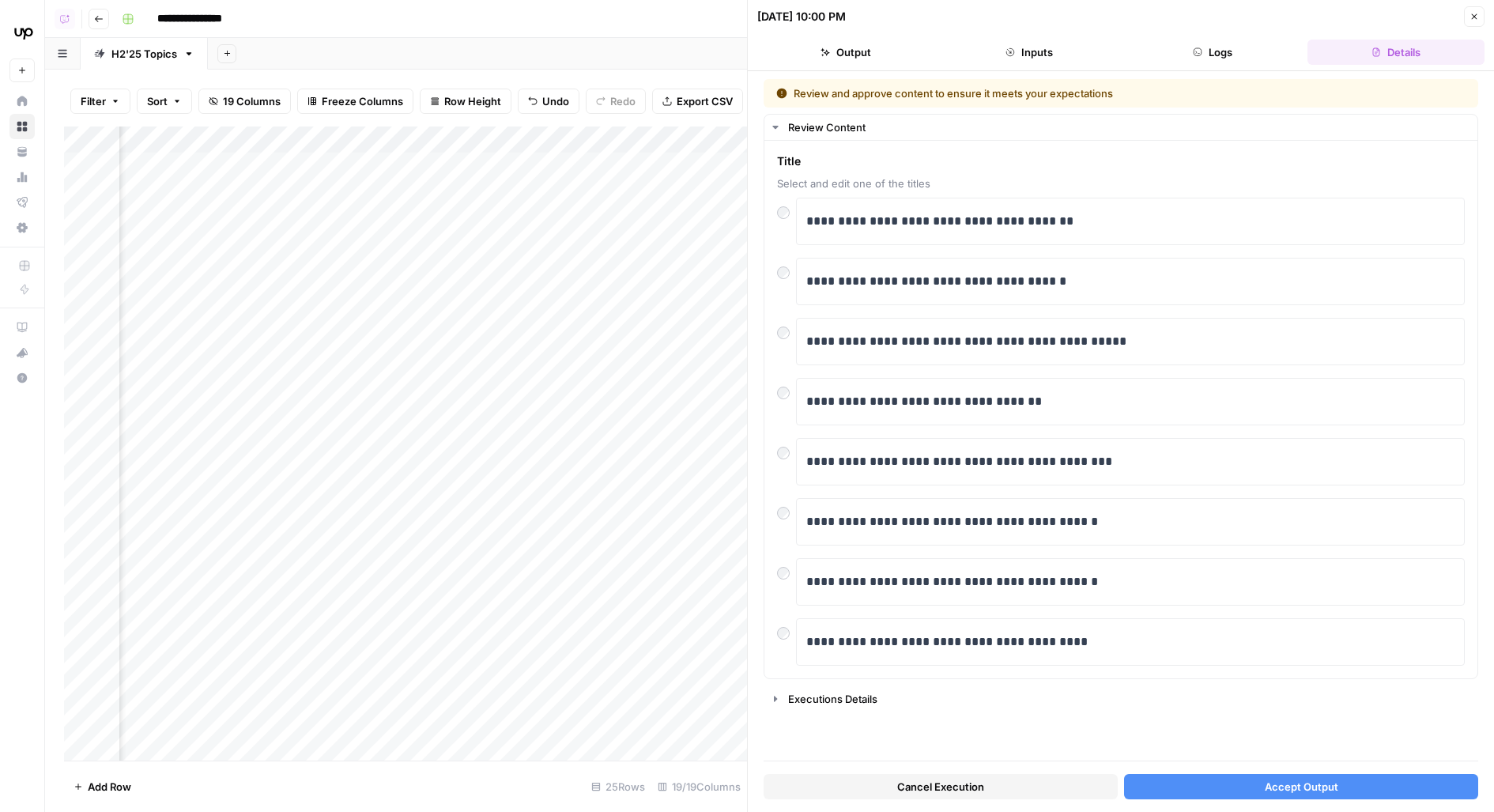
click at [1192, 781] on button "Accept Output" at bounding box center [1301, 786] width 354 height 25
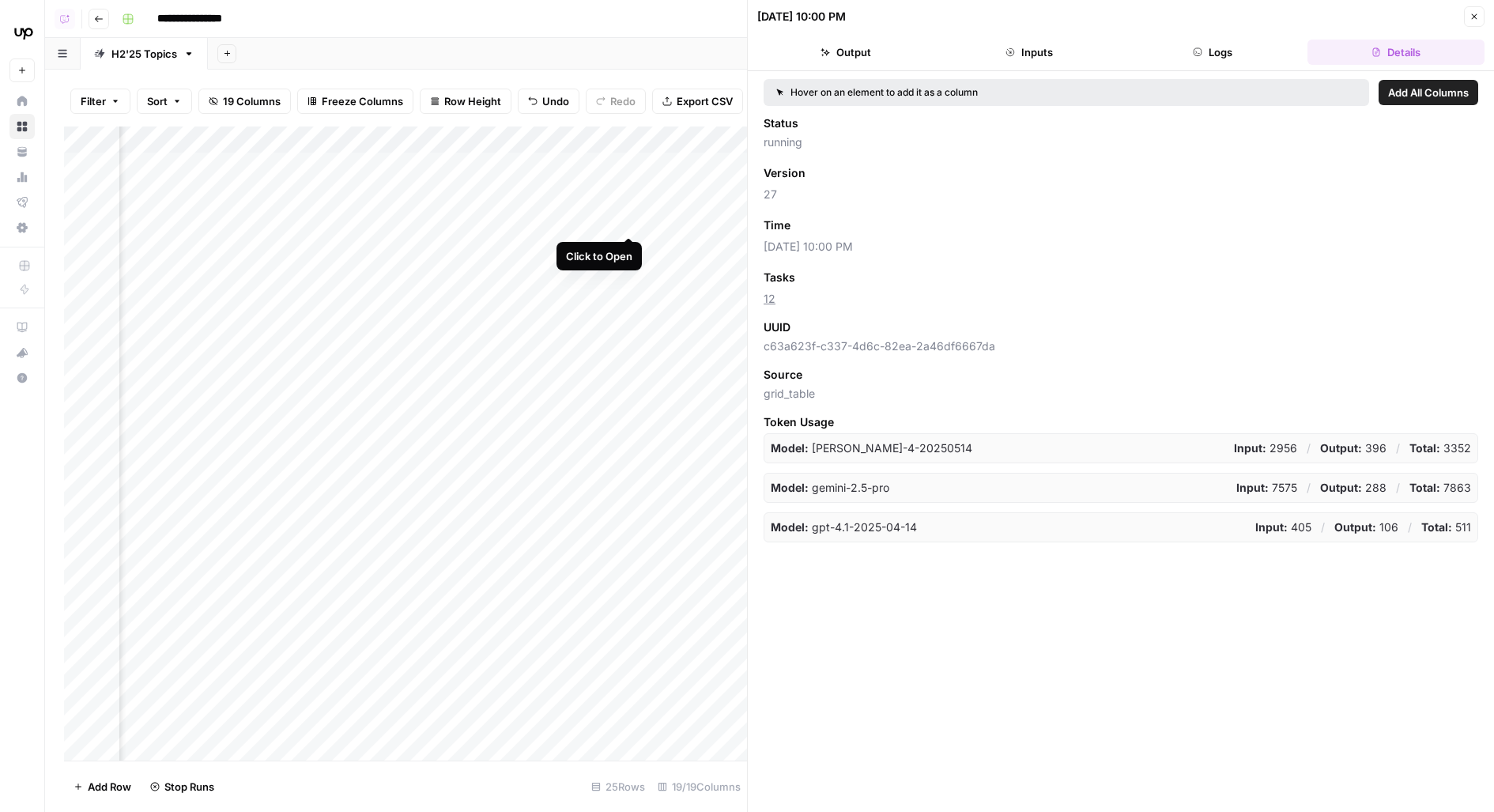
click at [629, 201] on div "Add Column" at bounding box center [405, 444] width 683 height 635
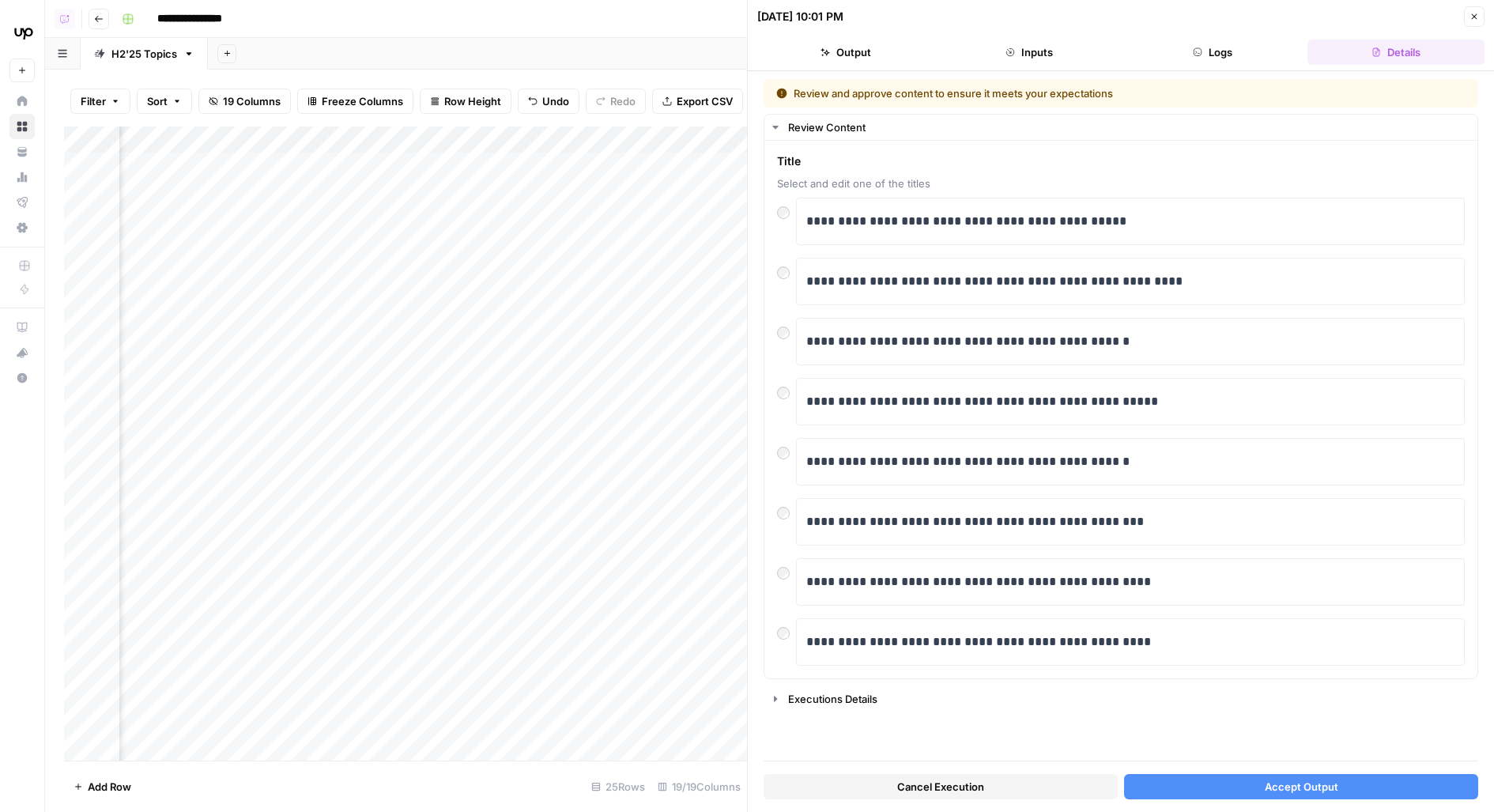
click at [1153, 796] on button "Accept Output" at bounding box center [1301, 786] width 354 height 25
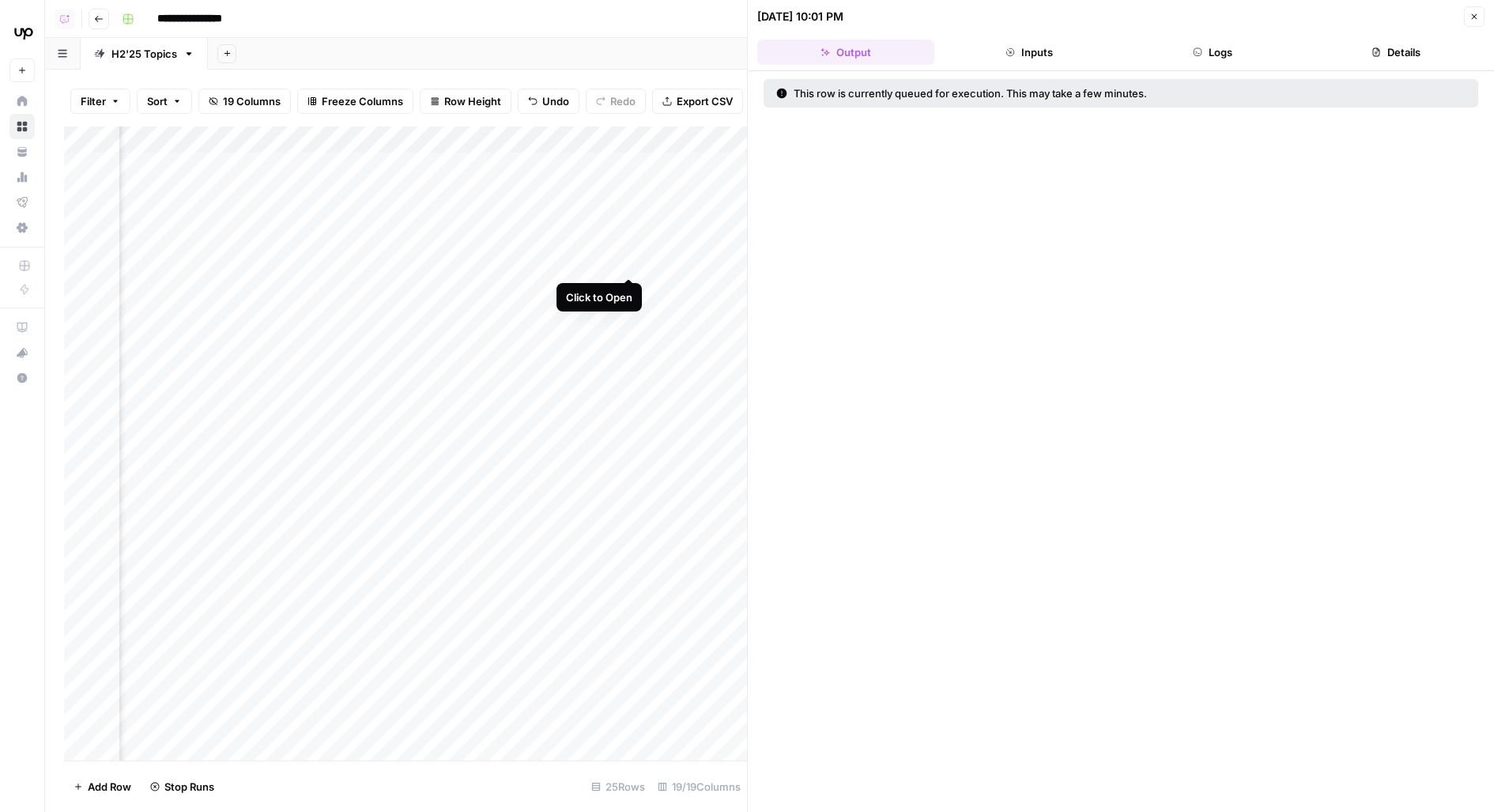
click at [634, 249] on div "Add Column" at bounding box center [405, 444] width 683 height 635
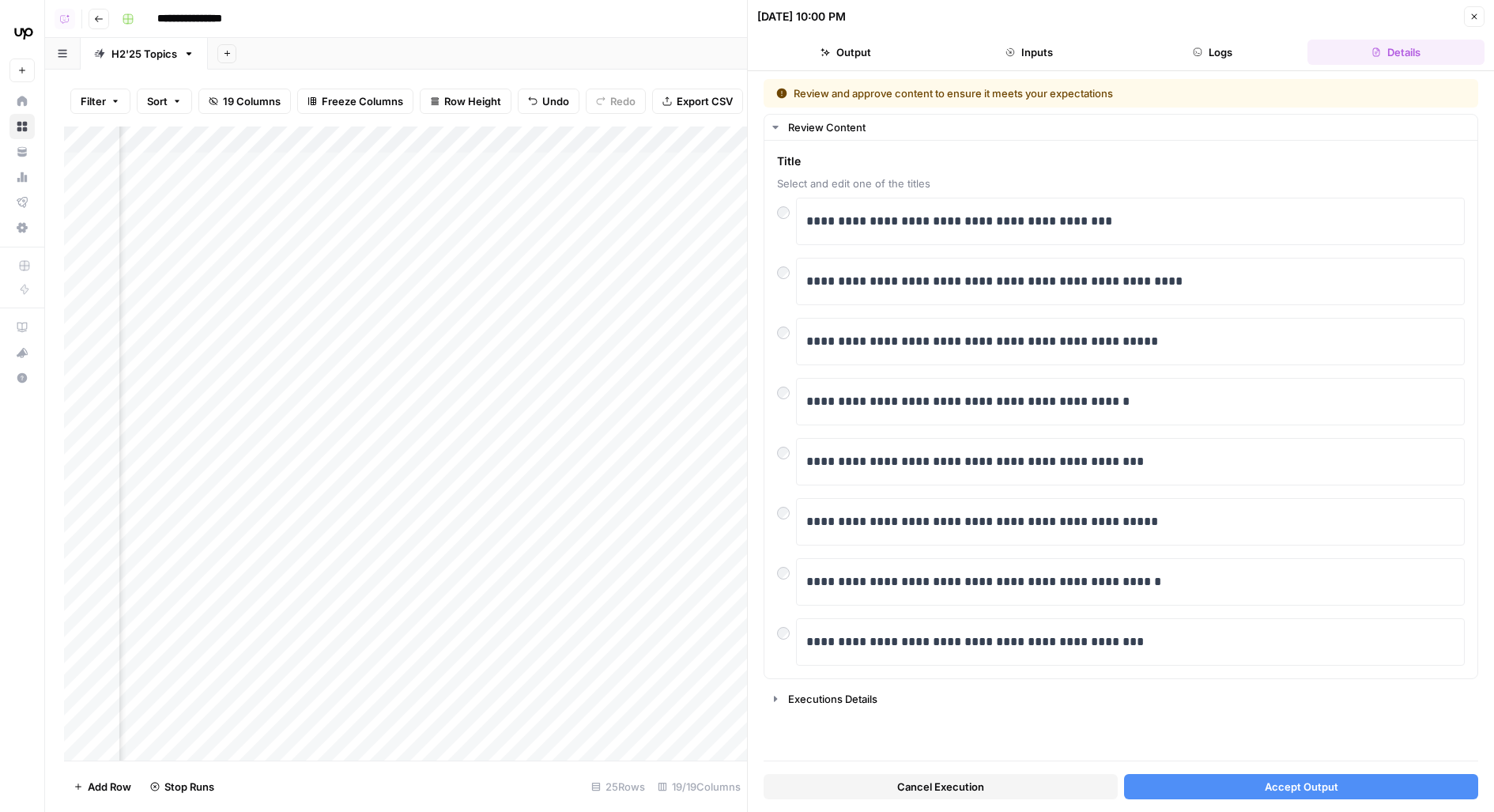
click at [1255, 797] on button "Accept Output" at bounding box center [1301, 786] width 354 height 25
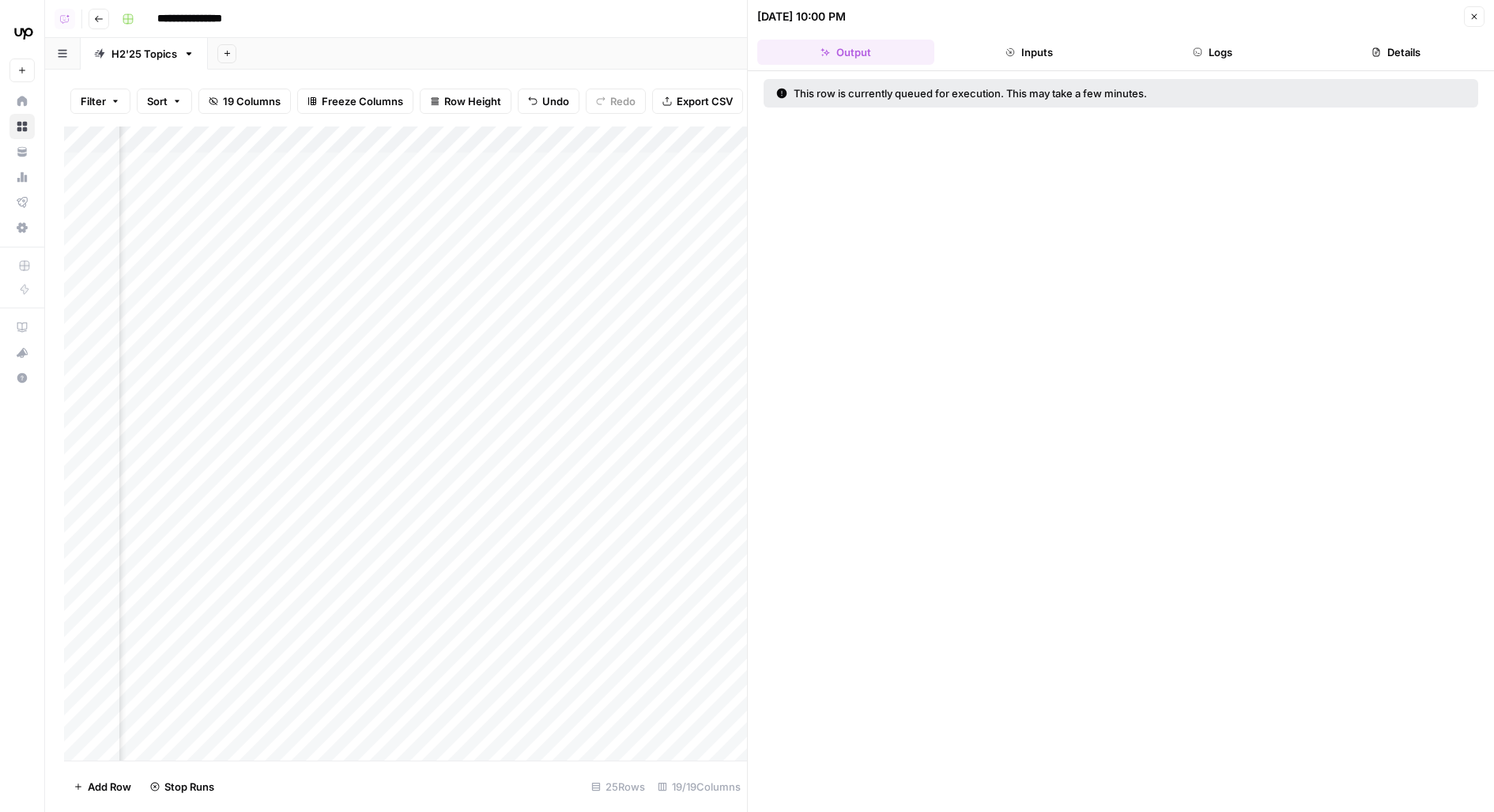
click at [1476, 21] on button "Close" at bounding box center [1474, 17] width 20 height 20
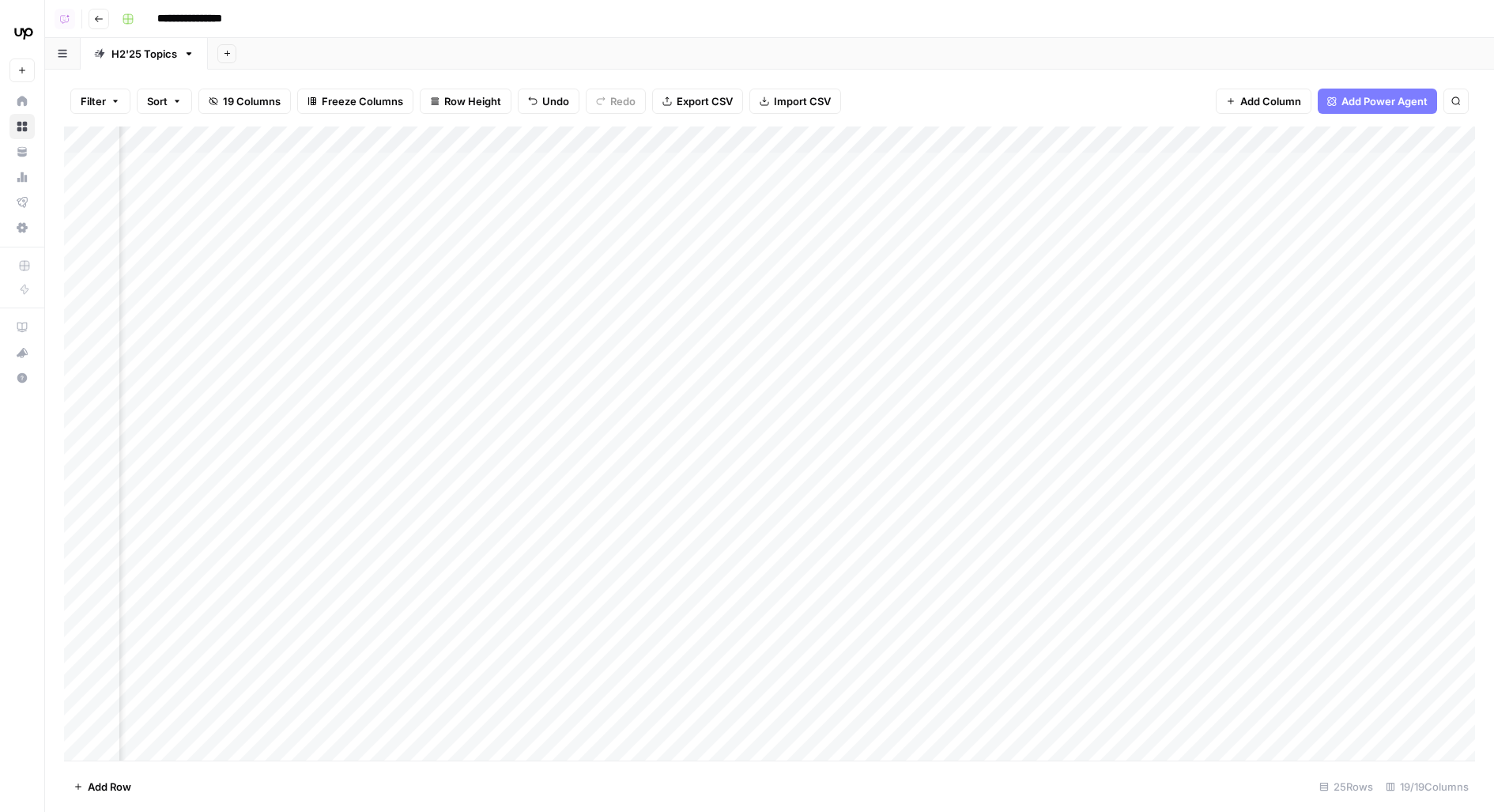
scroll to position [0, 870]
click at [1083, 207] on div "Add Column" at bounding box center [769, 444] width 1411 height 635
click at [1095, 206] on div "Add Column" at bounding box center [769, 444] width 1411 height 635
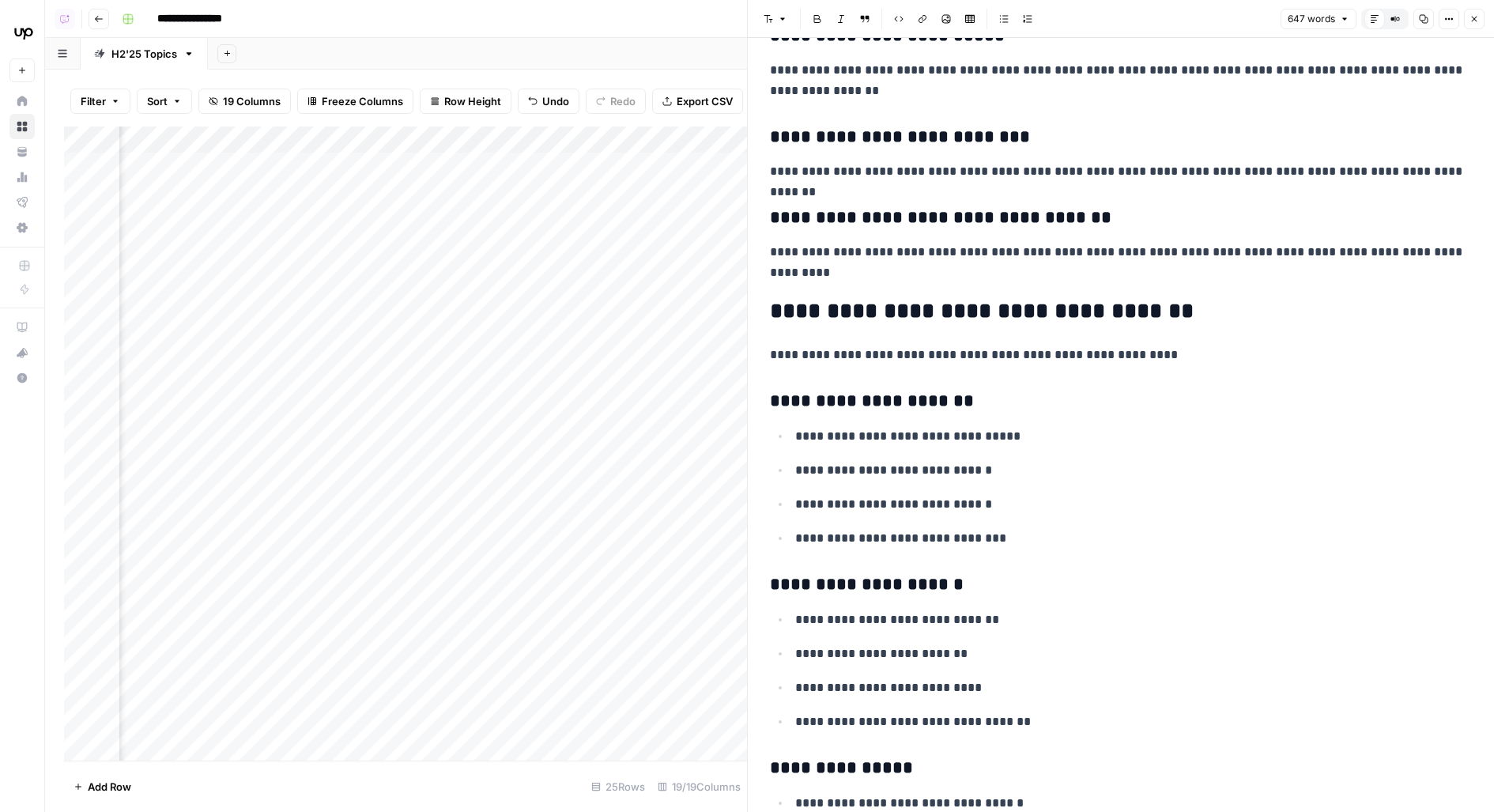
scroll to position [2171, 0]
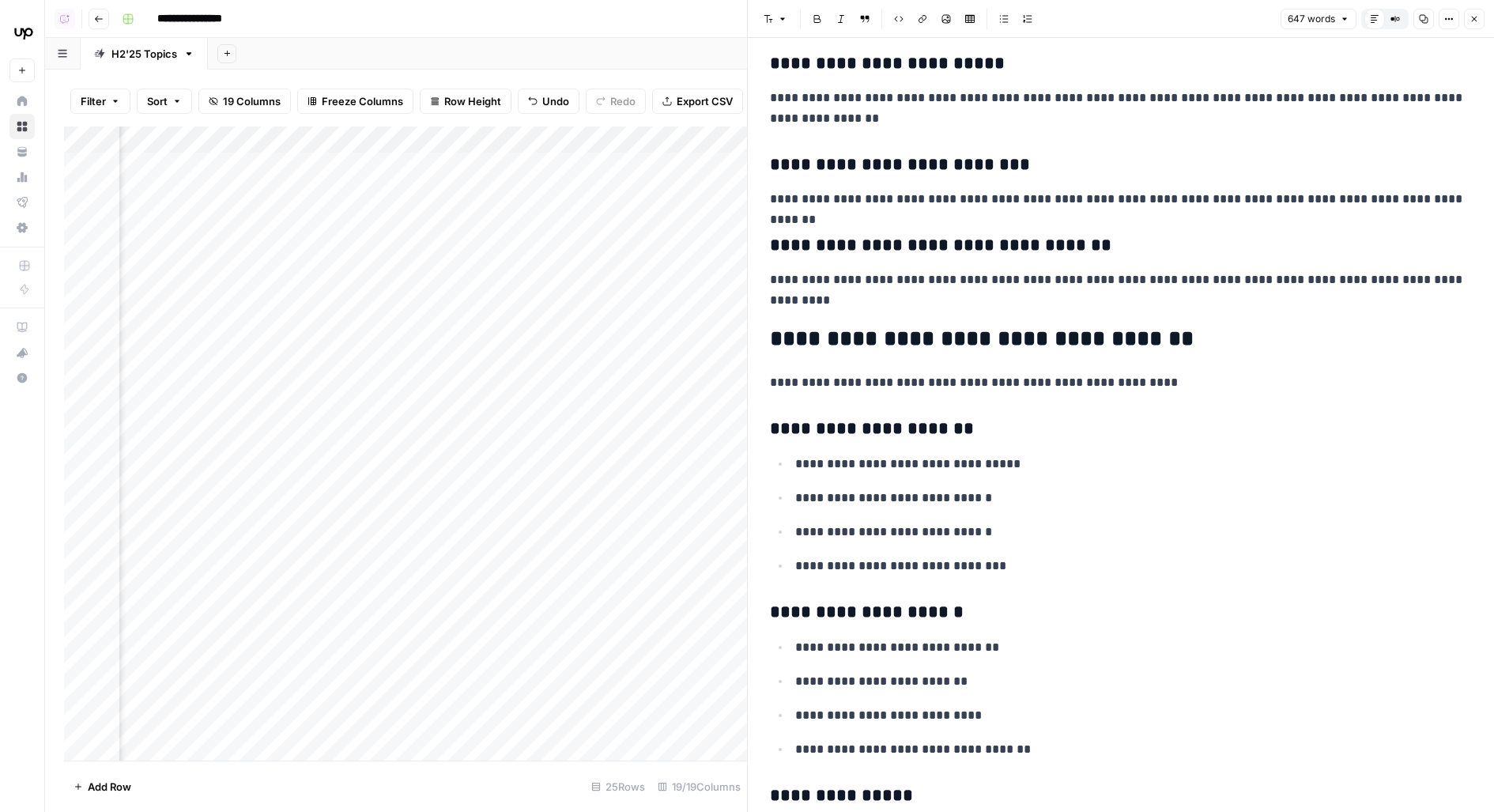
click at [1475, 19] on icon "button" at bounding box center [1474, 19] width 9 height 9
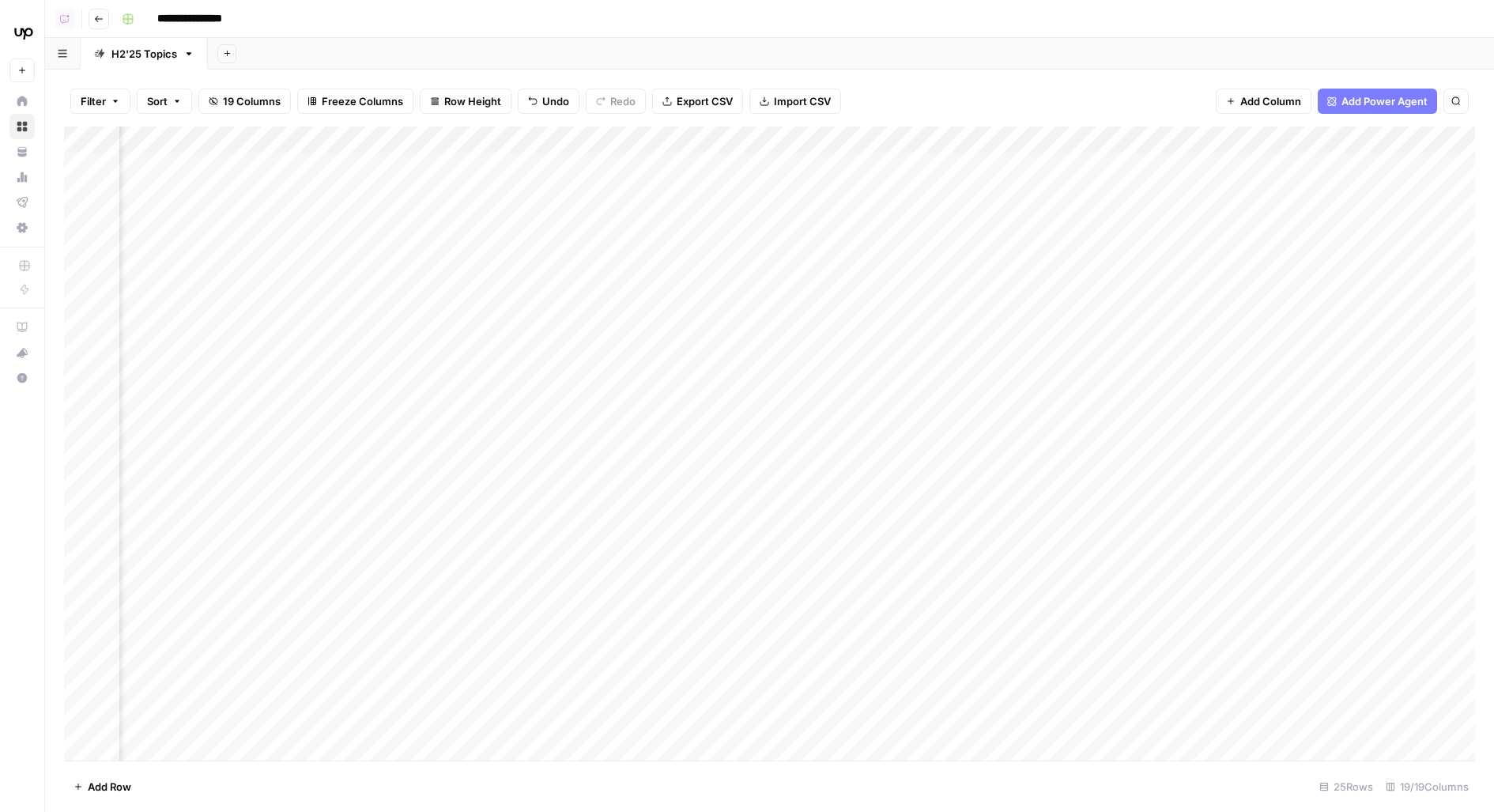
scroll to position [0, 598]
click at [800, 210] on div "Add Column" at bounding box center [769, 444] width 1411 height 635
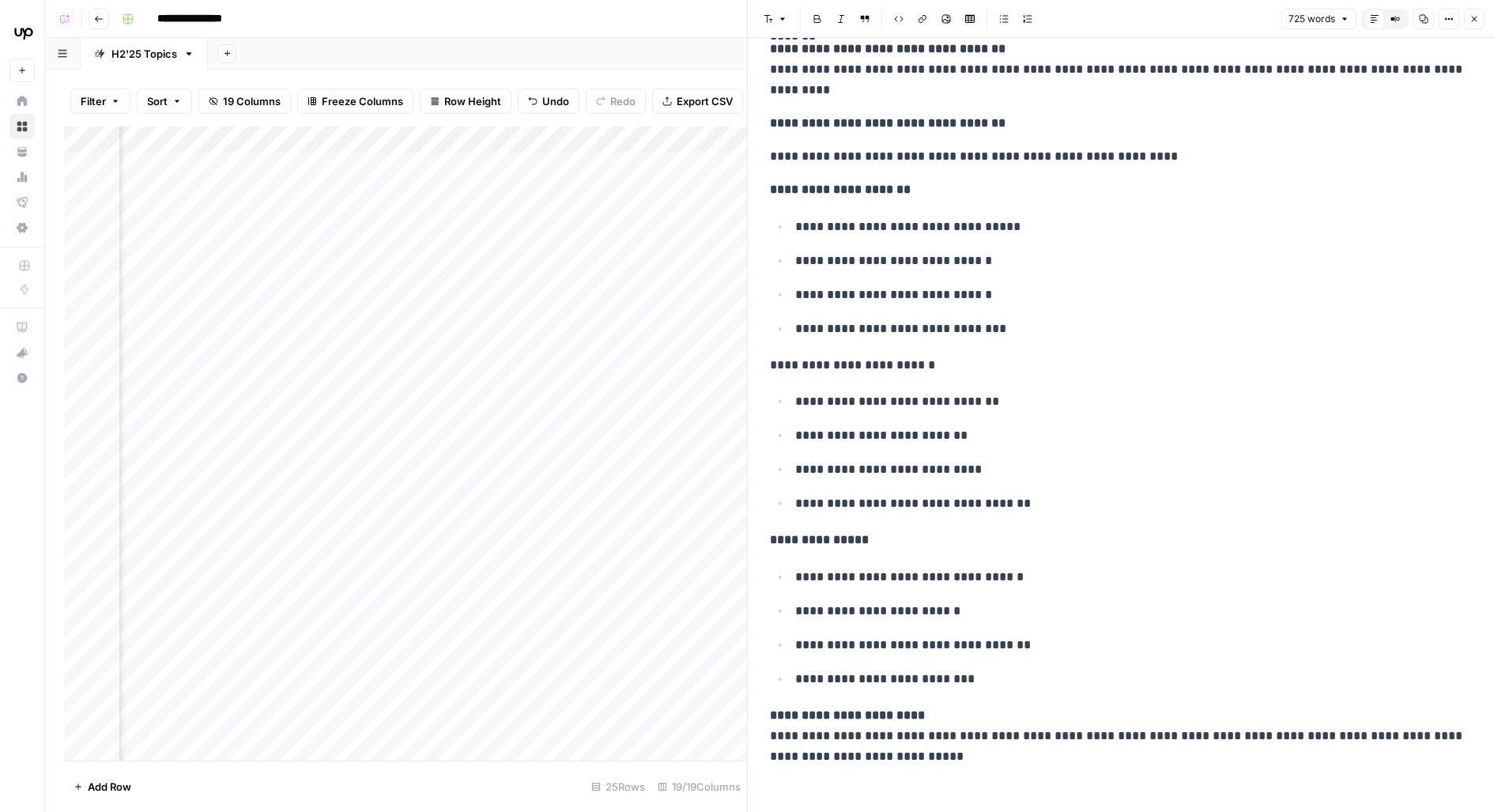
scroll to position [0, 649]
click at [464, 206] on div "Add Column" at bounding box center [405, 444] width 683 height 635
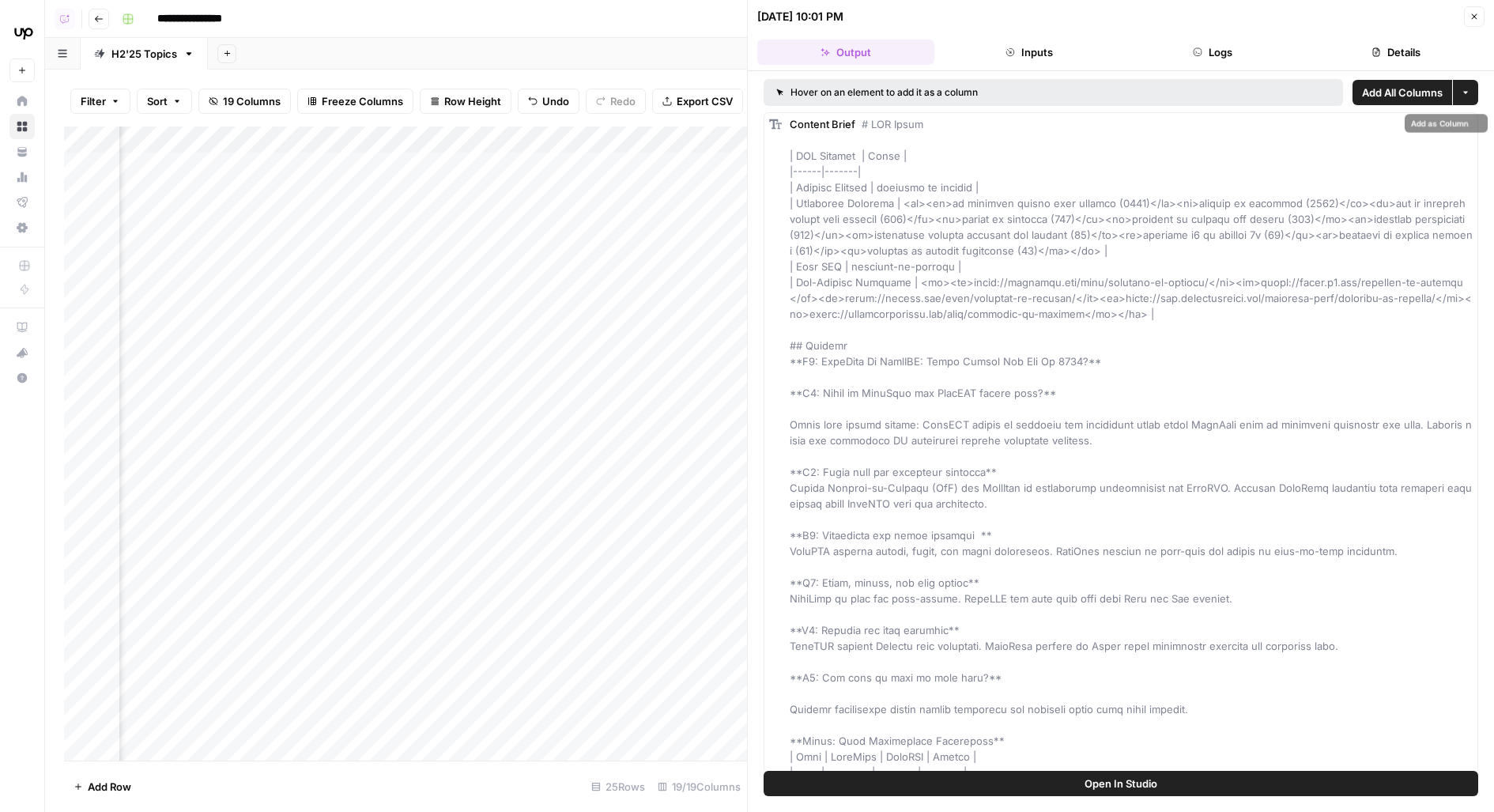
click at [1027, 785] on button "Open In Studio" at bounding box center [1120, 783] width 714 height 25
click at [662, 203] on div "Add Column" at bounding box center [405, 444] width 683 height 635
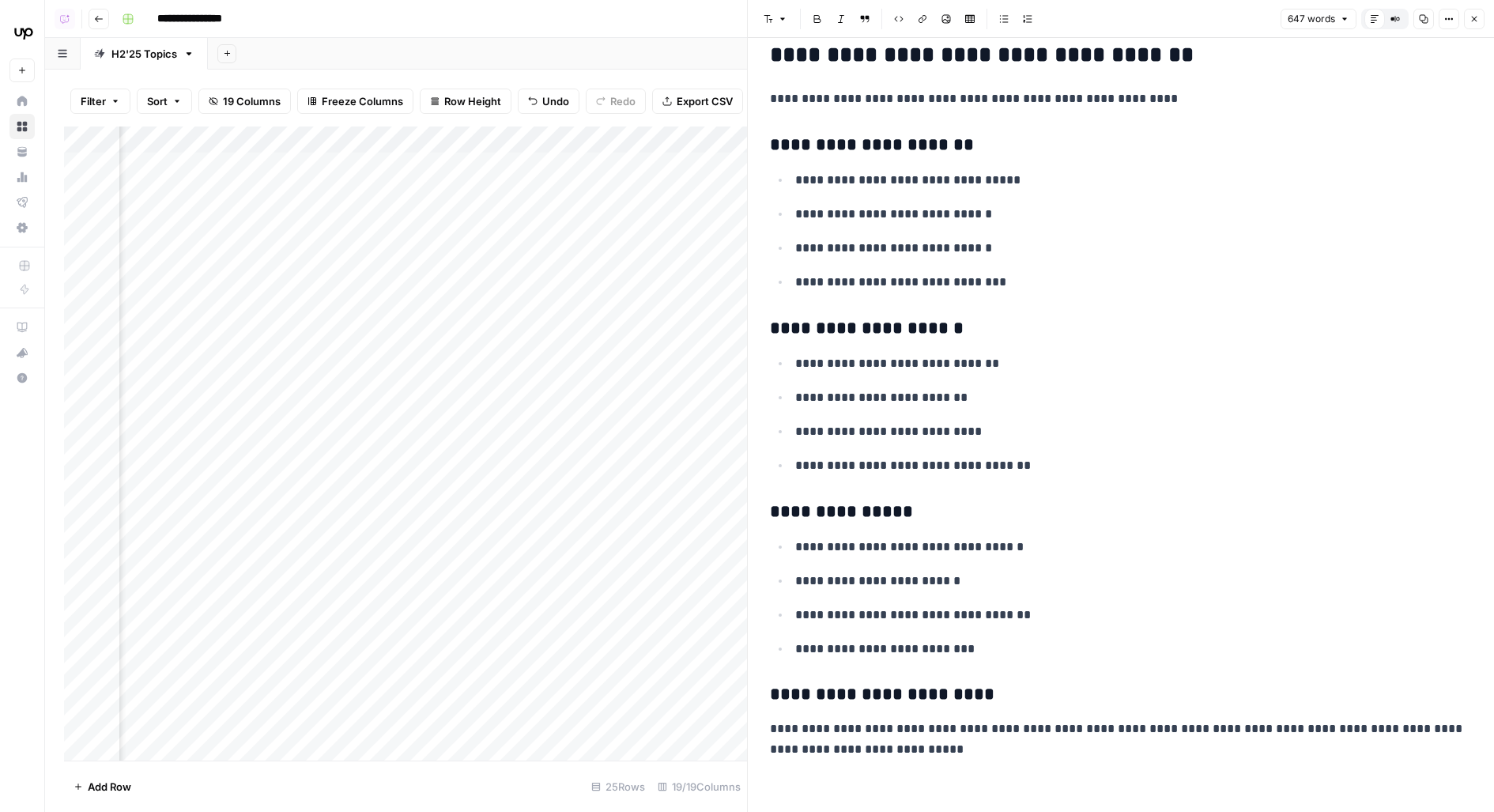
scroll to position [0, 917]
click at [220, 165] on div "Add Column" at bounding box center [405, 444] width 683 height 635
click at [217, 209] on div "Add Column" at bounding box center [405, 444] width 683 height 635
click at [217, 244] on div "Add Column" at bounding box center [405, 444] width 683 height 635
click at [1472, 27] on button "Close" at bounding box center [1474, 19] width 20 height 20
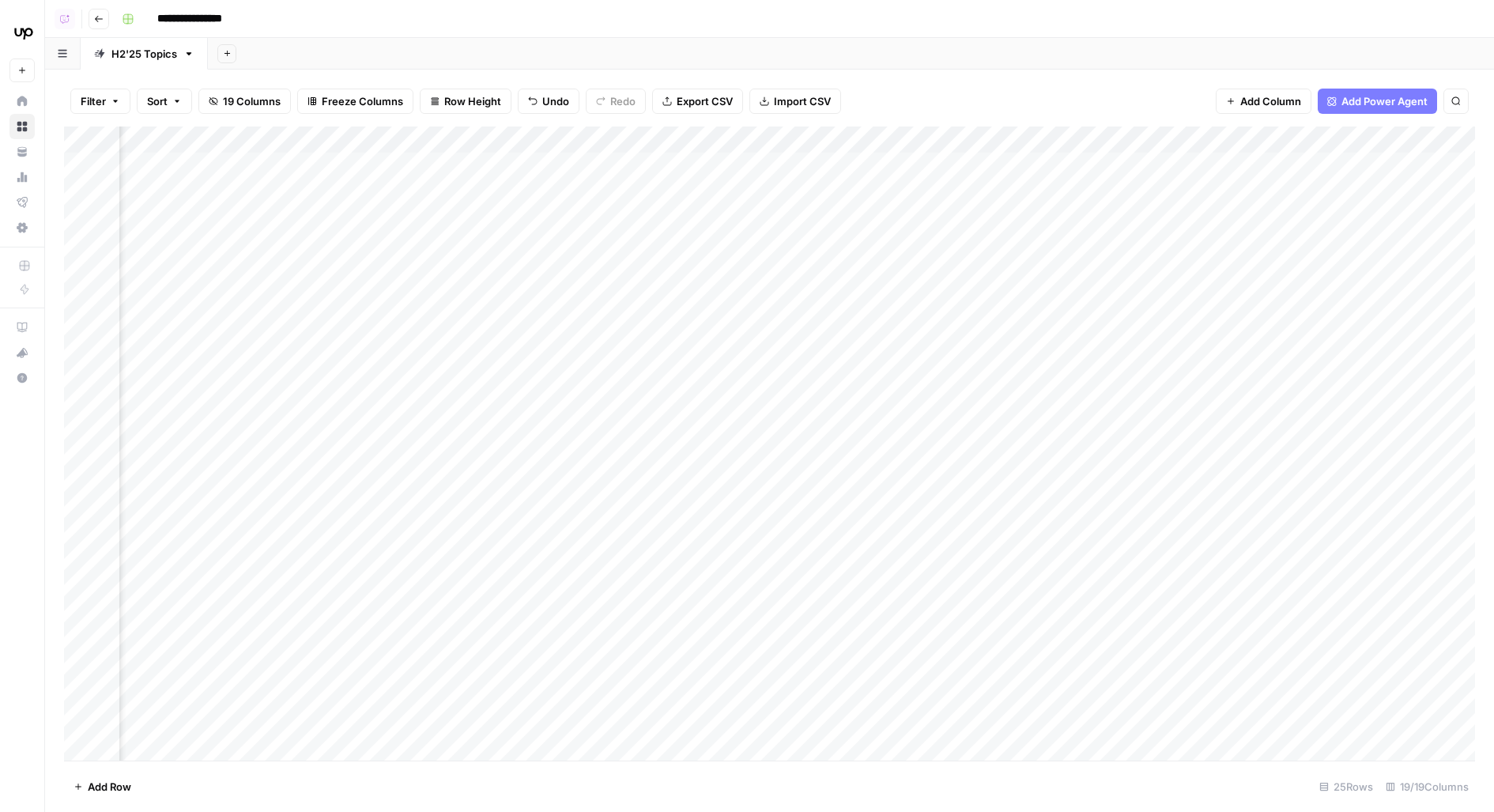
scroll to position [0, 504]
click at [630, 211] on div "Add Column" at bounding box center [769, 444] width 1411 height 635
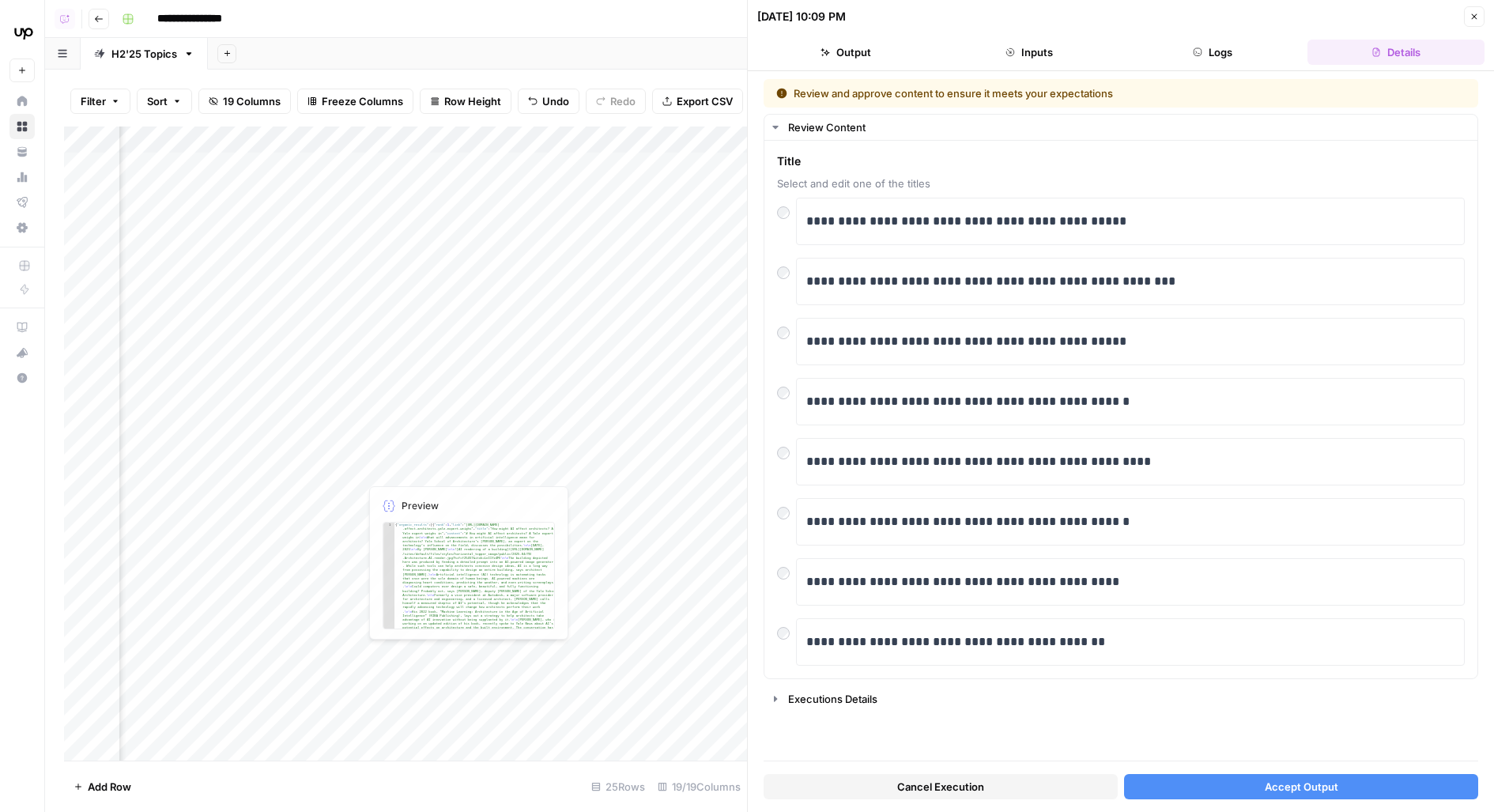
scroll to position [0, 670]
click at [1196, 774] on button "Accept Output" at bounding box center [1301, 786] width 354 height 25
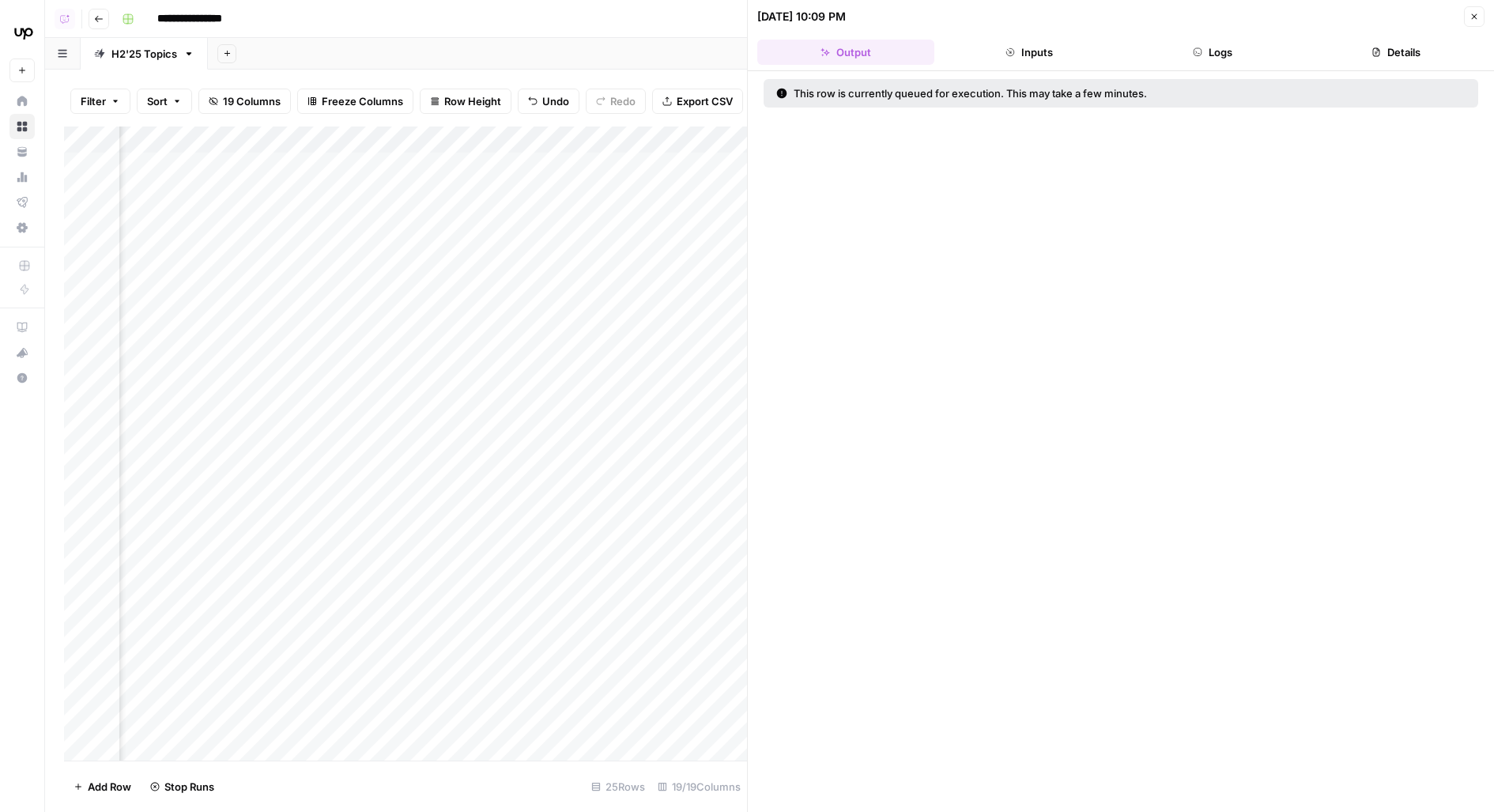
click at [469, 251] on div "Add Column" at bounding box center [405, 444] width 683 height 635
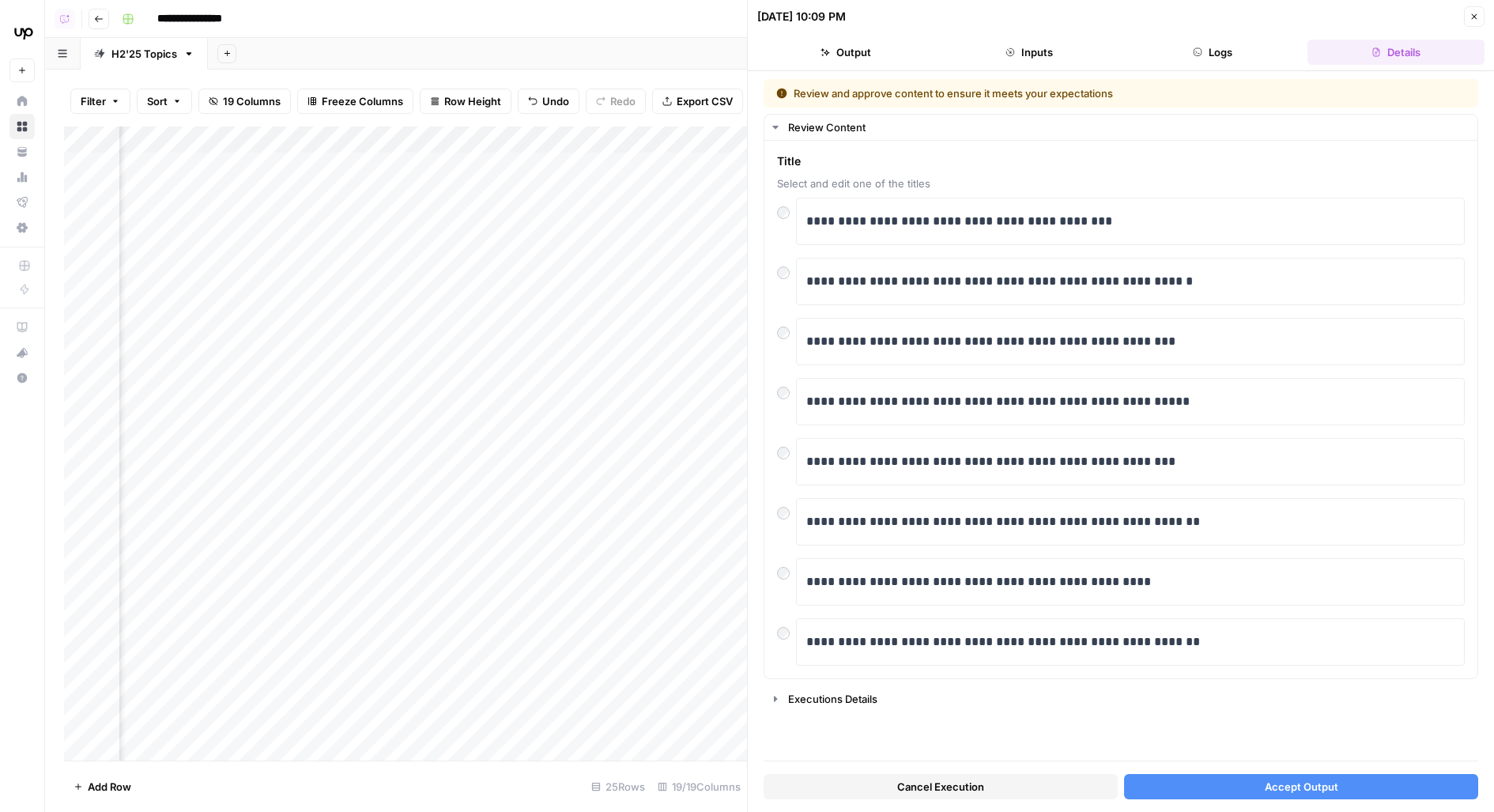
click at [1285, 790] on span "Accept Output" at bounding box center [1301, 786] width 74 height 16
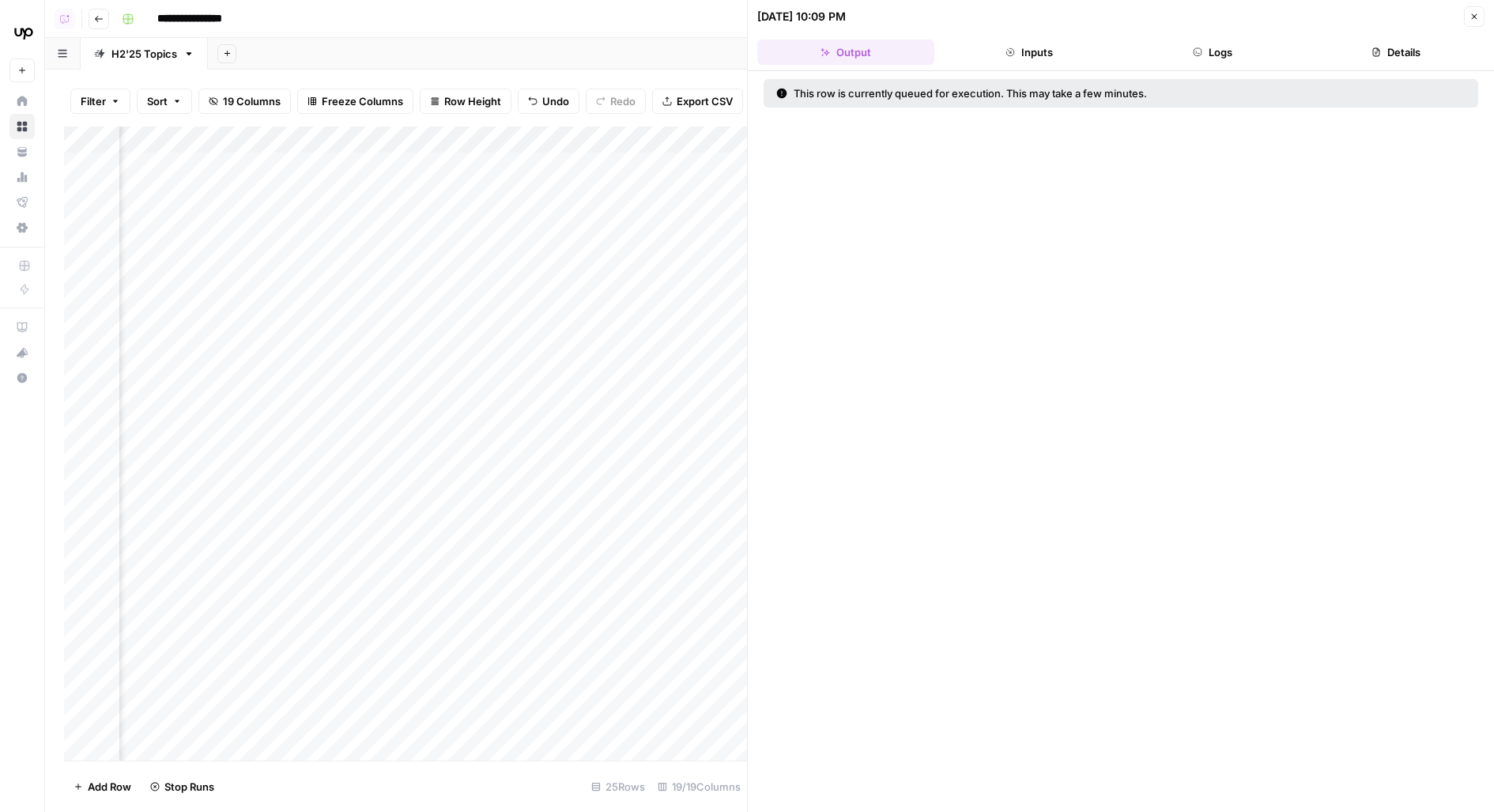
click at [1478, 7] on button "Close" at bounding box center [1474, 17] width 20 height 20
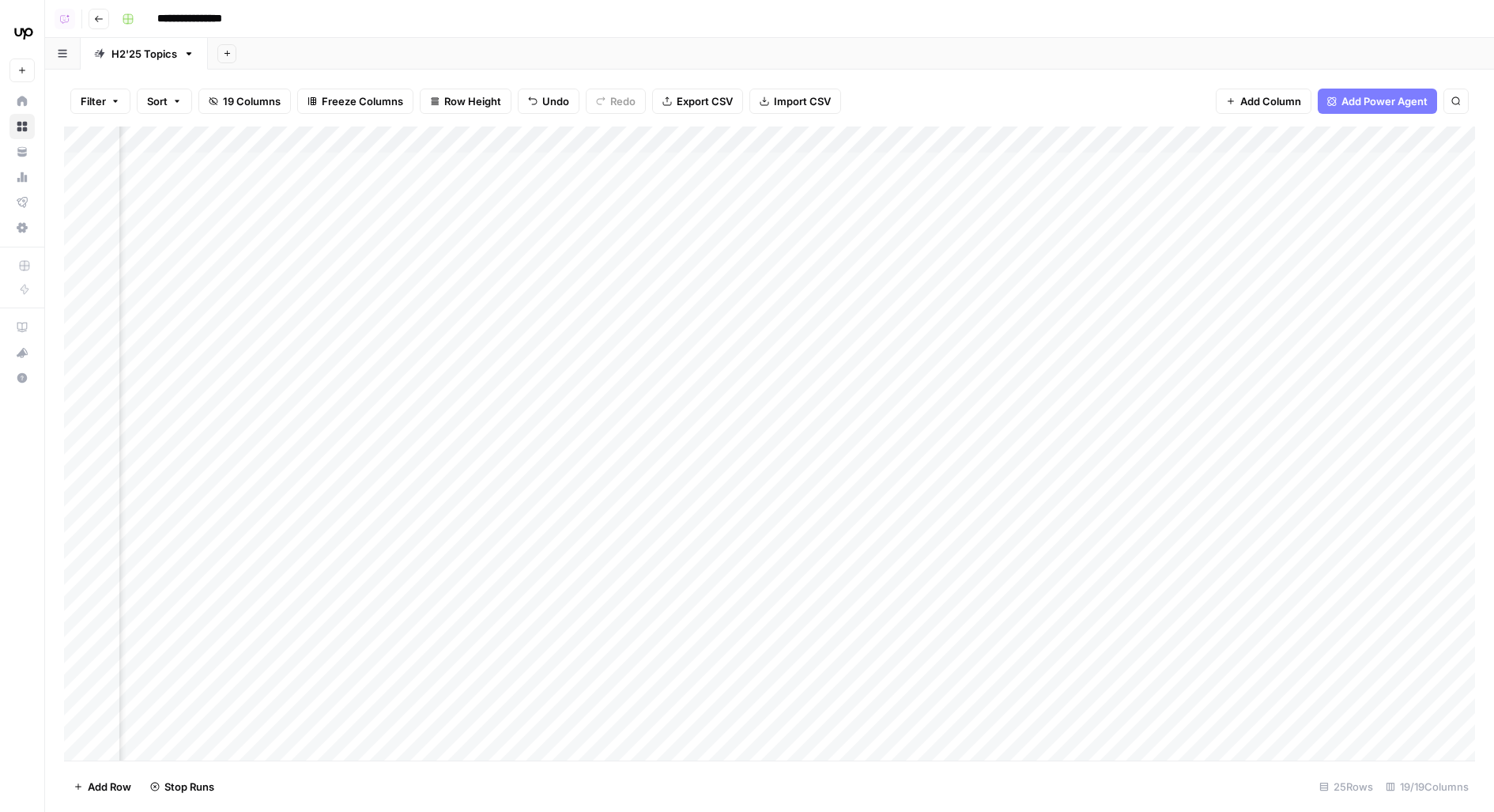
click at [465, 162] on div "Add Column" at bounding box center [769, 444] width 1411 height 635
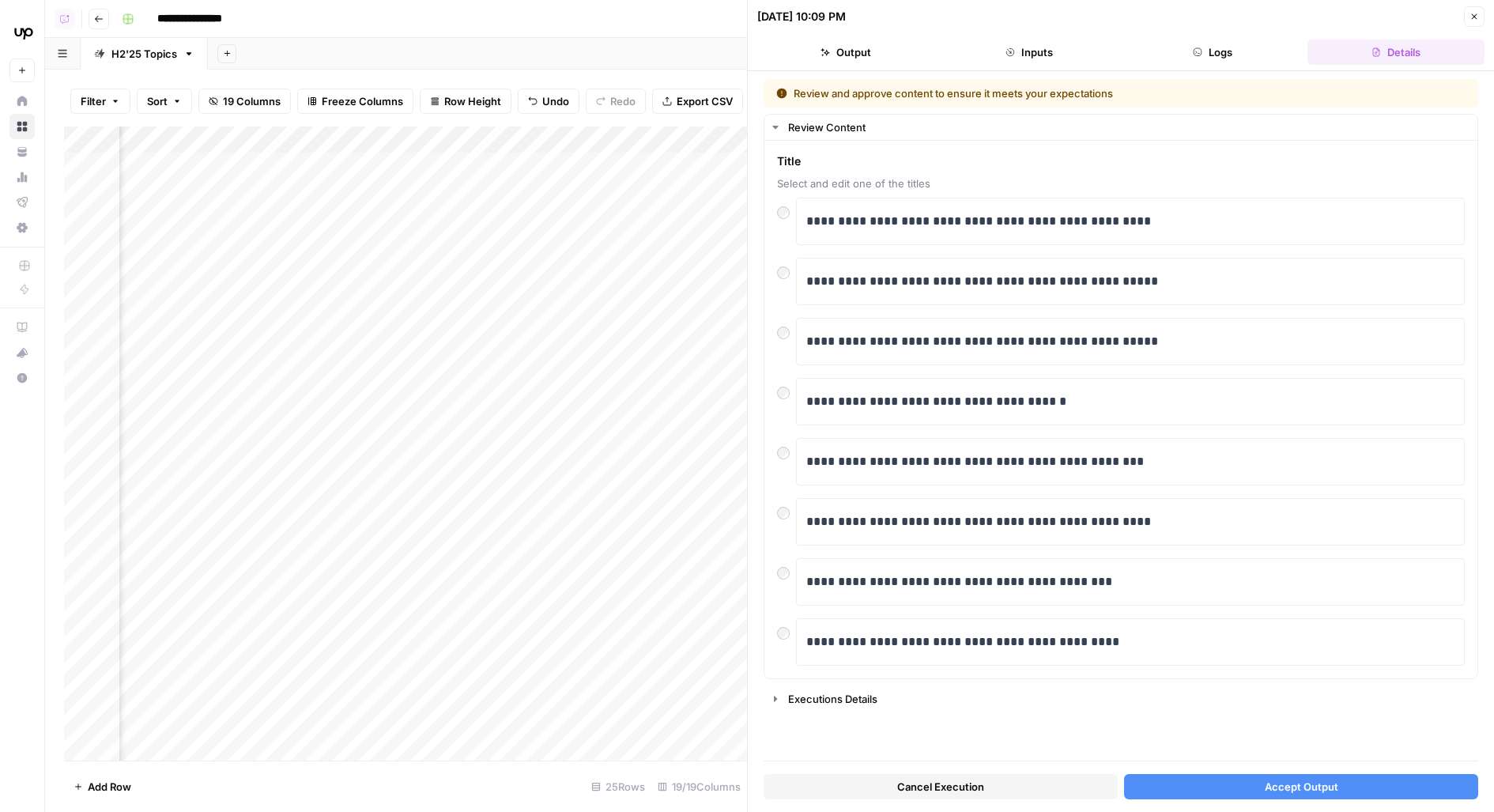
click at [1204, 786] on button "Accept Output" at bounding box center [1301, 786] width 354 height 25
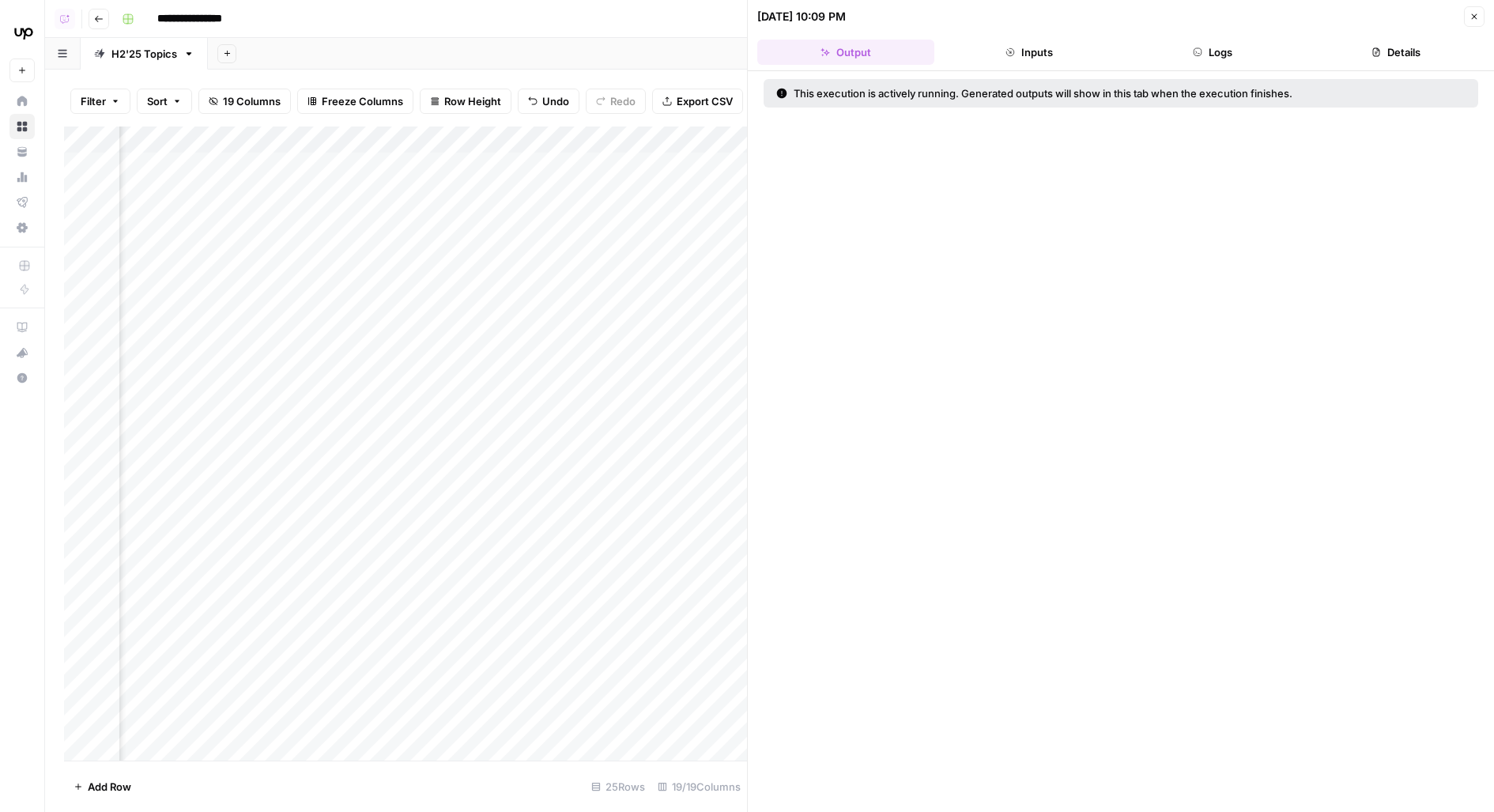
click at [1479, 11] on button "Close" at bounding box center [1474, 17] width 20 height 20
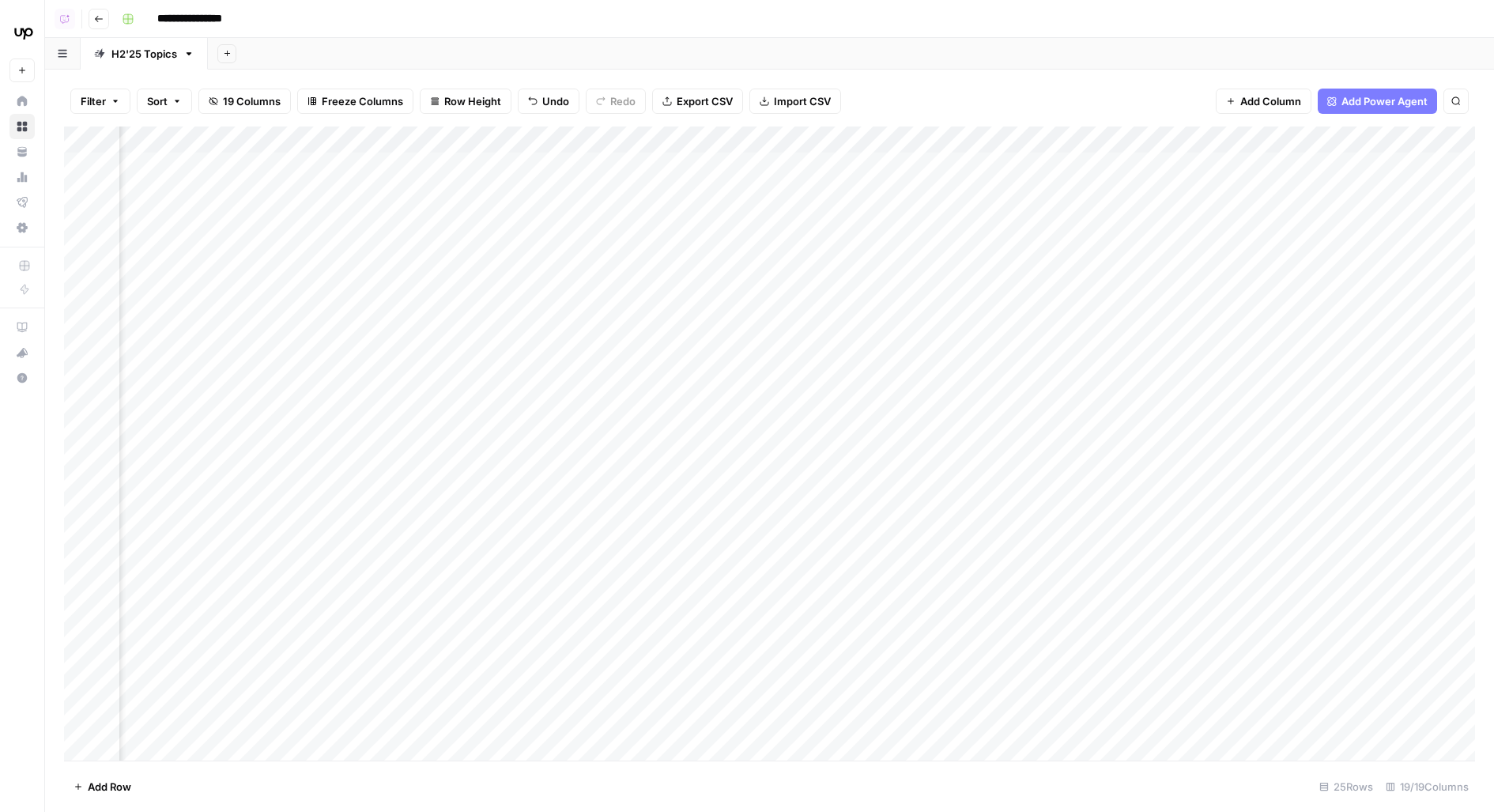
scroll to position [0, 865]
click at [1100, 165] on div "Add Column" at bounding box center [769, 444] width 1411 height 635
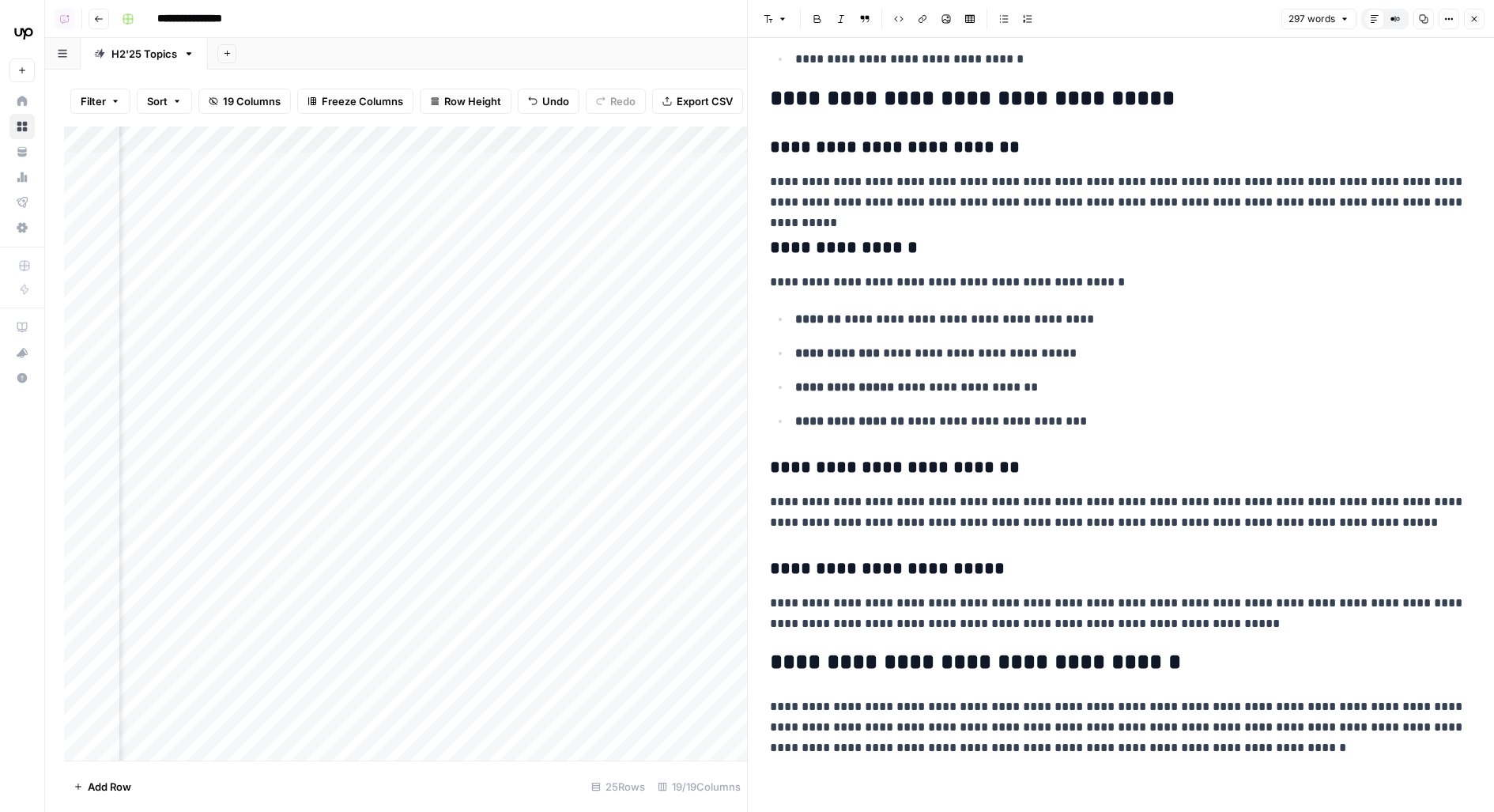
scroll to position [0, 1392]
click at [583, 207] on div "Add Column" at bounding box center [405, 444] width 683 height 635
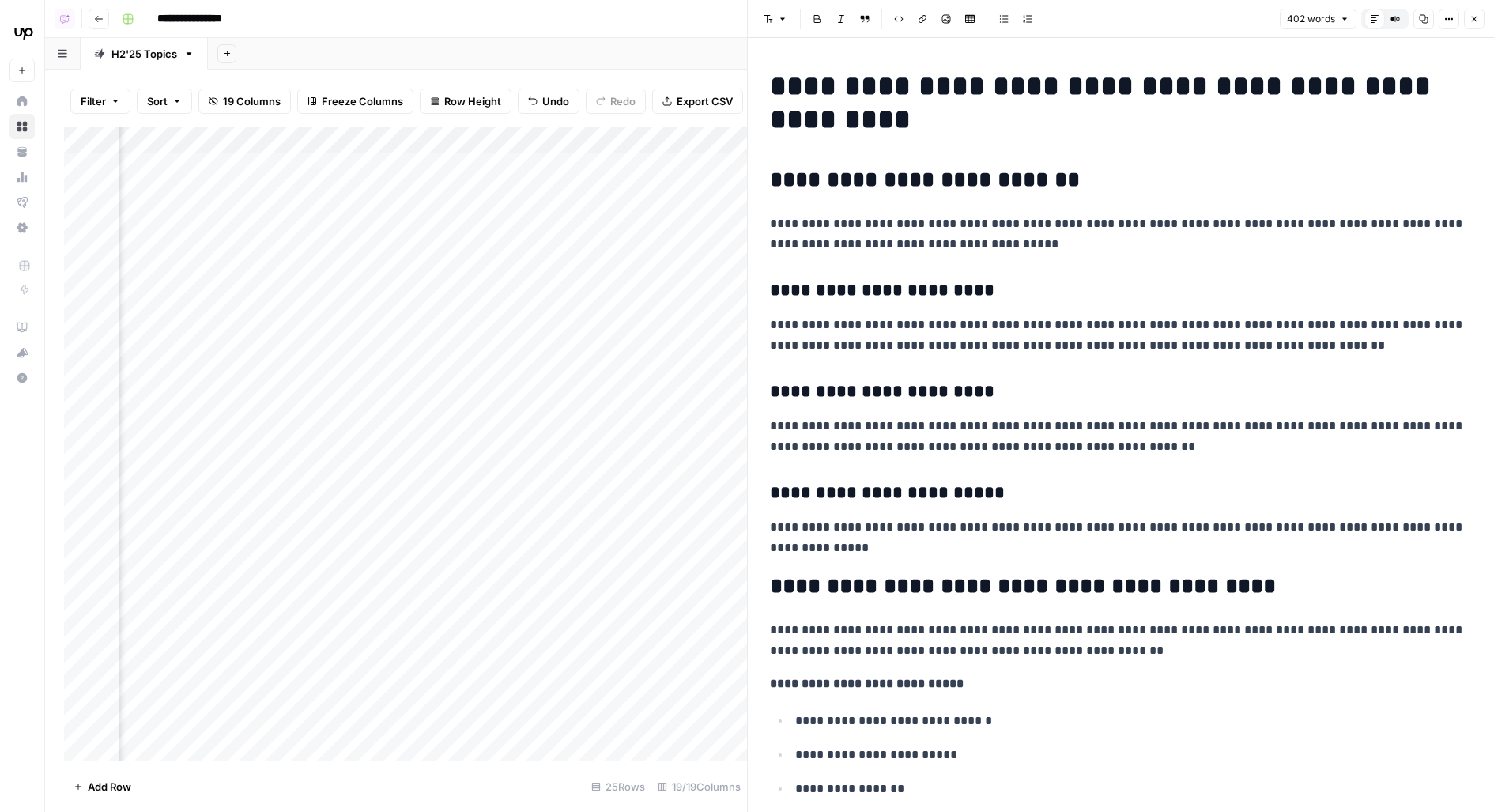
scroll to position [0, 1872]
click at [530, 165] on div "Add Column" at bounding box center [405, 444] width 683 height 635
click at [510, 138] on div "Add Column" at bounding box center [405, 444] width 683 height 635
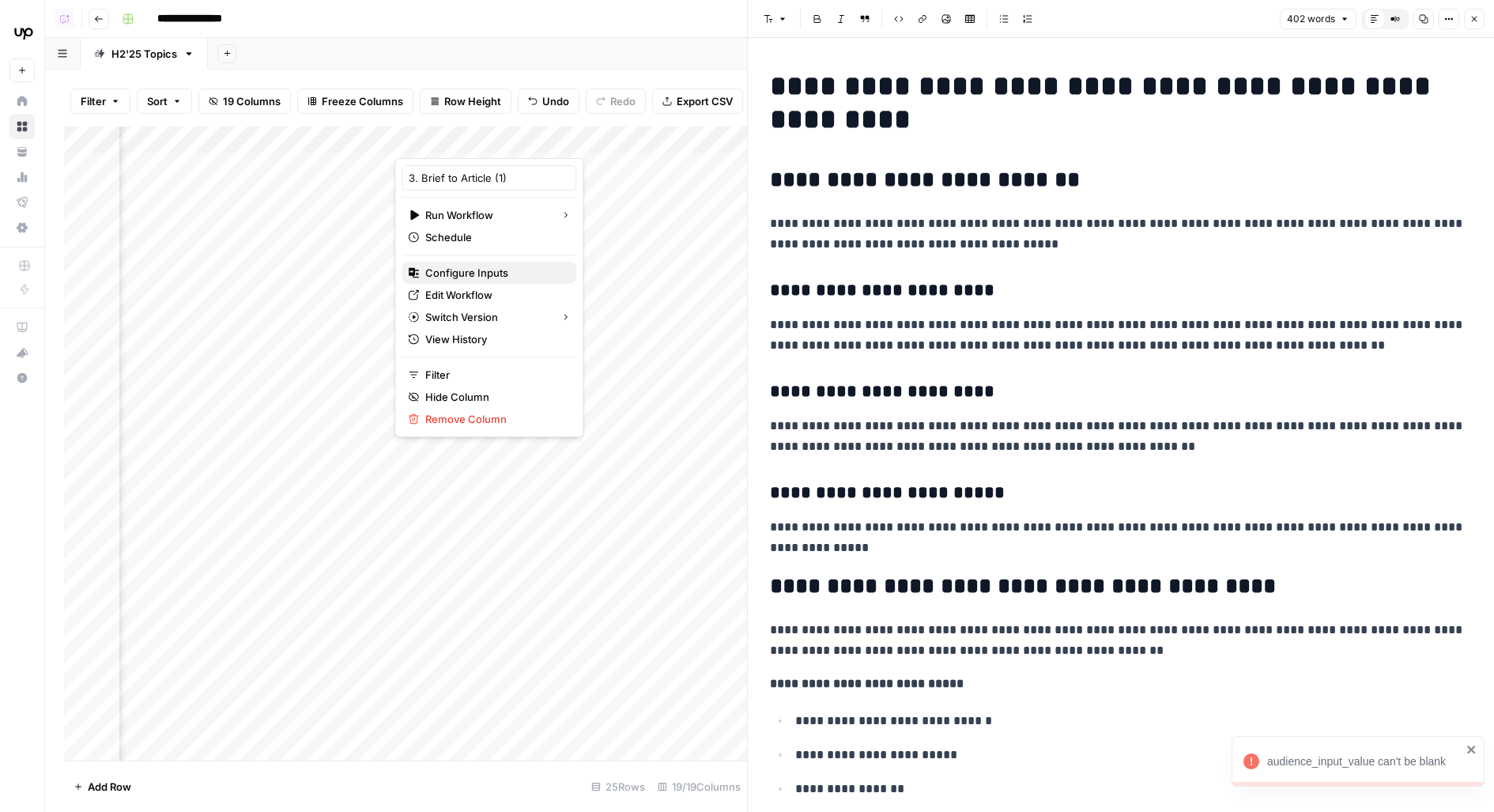
click at [478, 275] on span "Configure Inputs" at bounding box center [495, 272] width 139 height 16
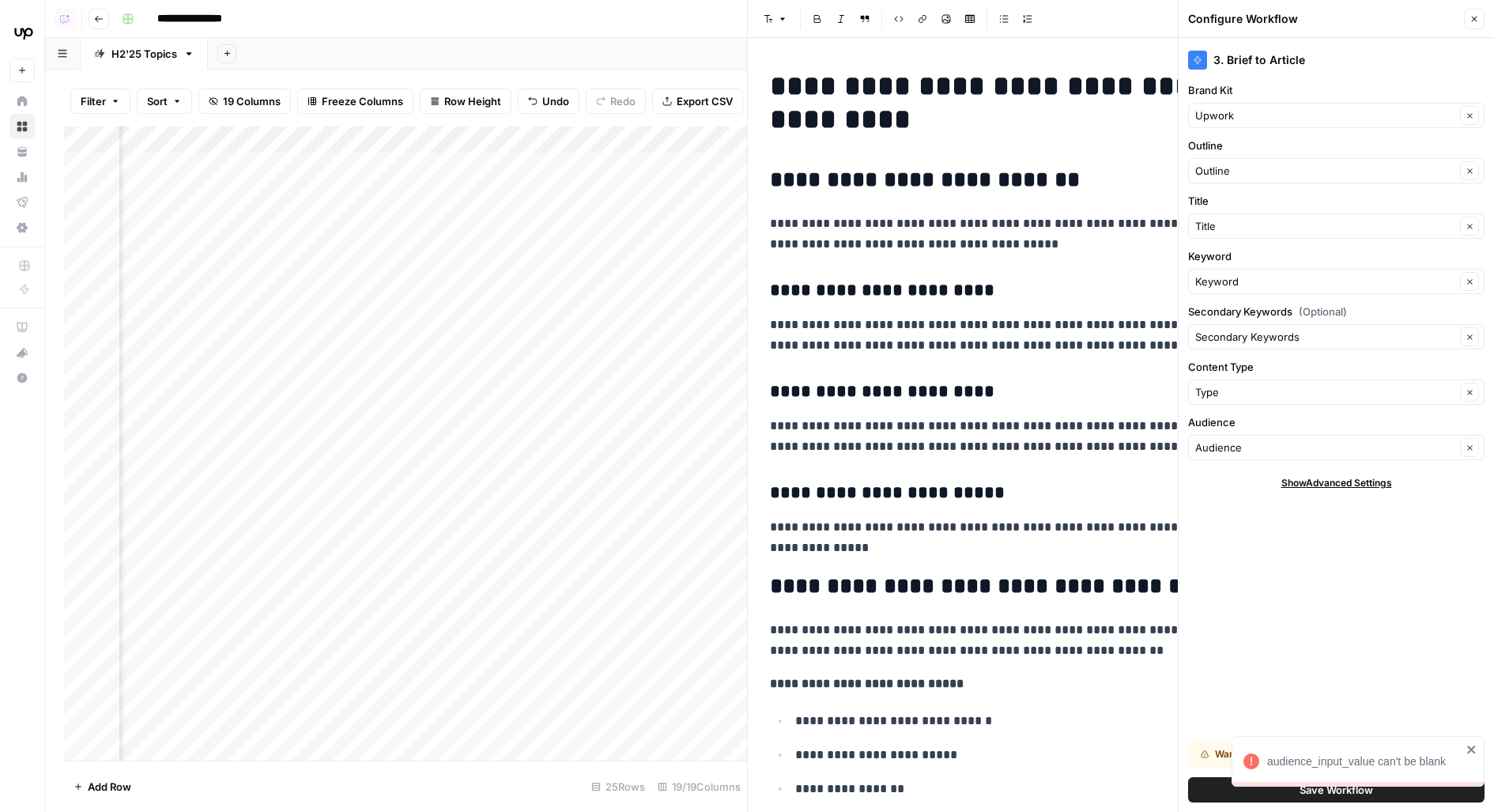
click at [1195, 786] on button "Save Workflow" at bounding box center [1337, 789] width 296 height 25
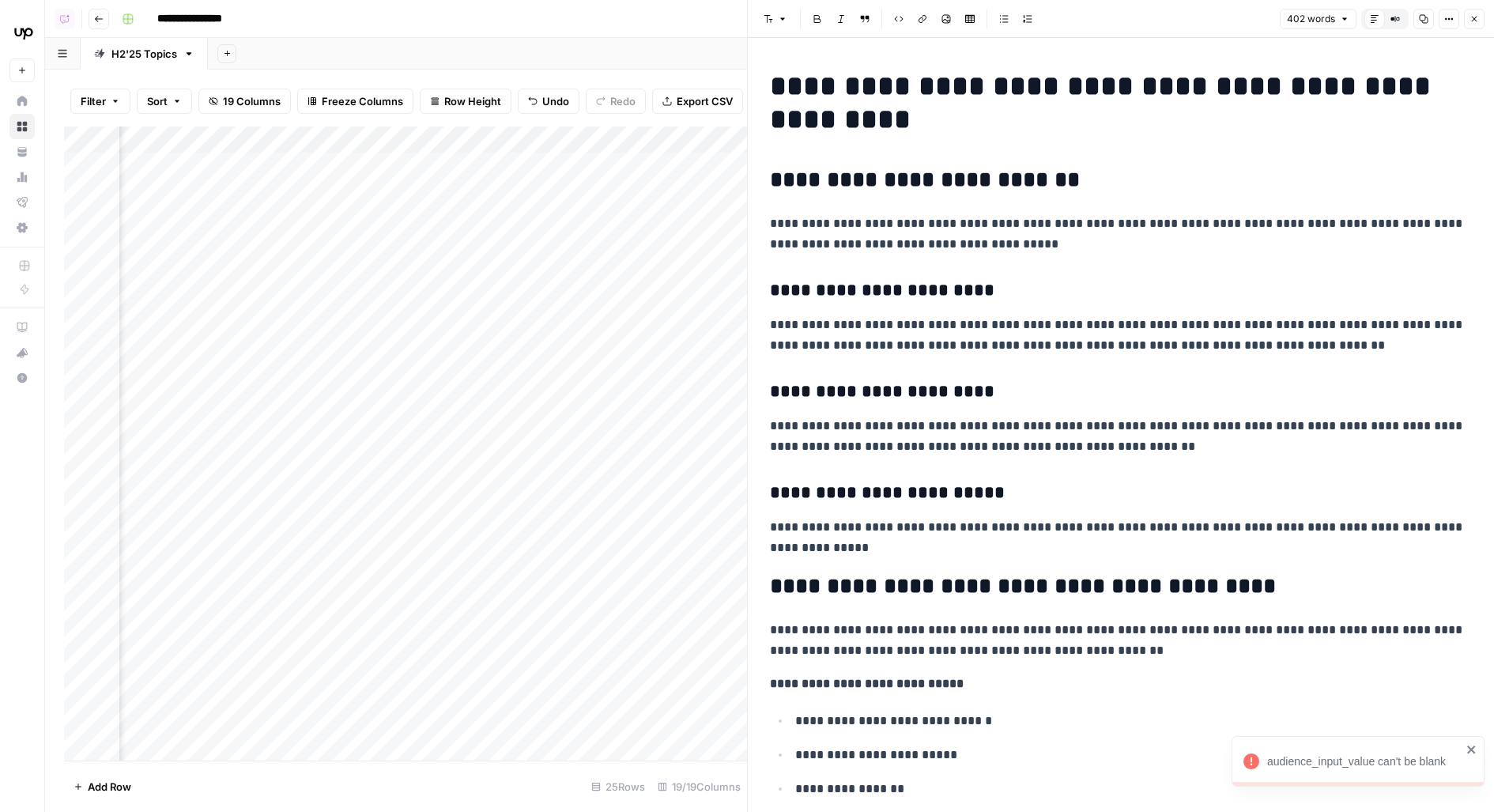
click at [528, 163] on div "Add Column" at bounding box center [405, 444] width 683 height 635
click at [521, 210] on div "Add Column" at bounding box center [405, 444] width 683 height 635
click at [520, 245] on div "Add Column" at bounding box center [405, 444] width 683 height 635
click at [500, 207] on div "Add Column" at bounding box center [405, 444] width 683 height 635
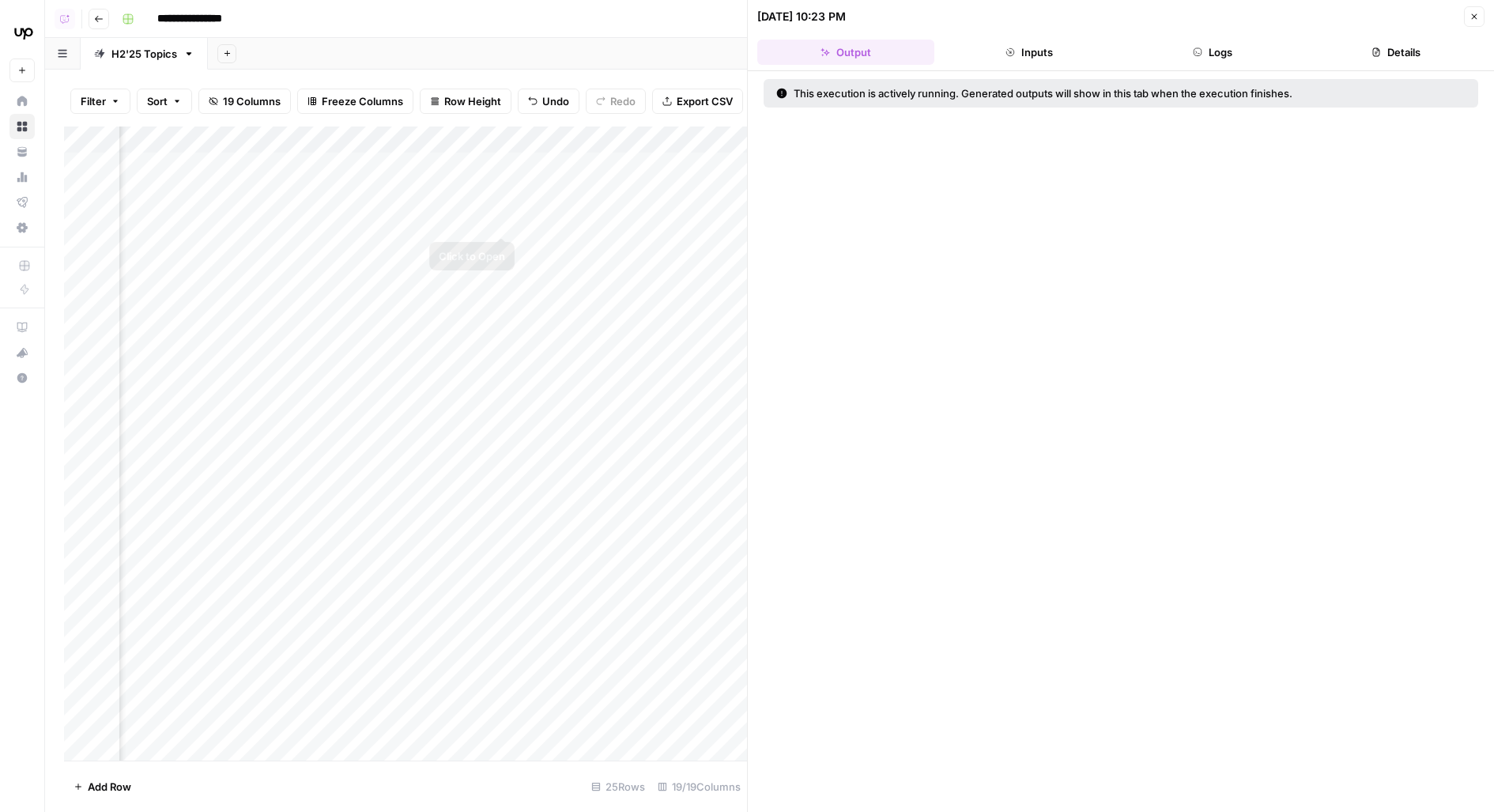
click at [470, 139] on div "Add Column" at bounding box center [405, 444] width 683 height 635
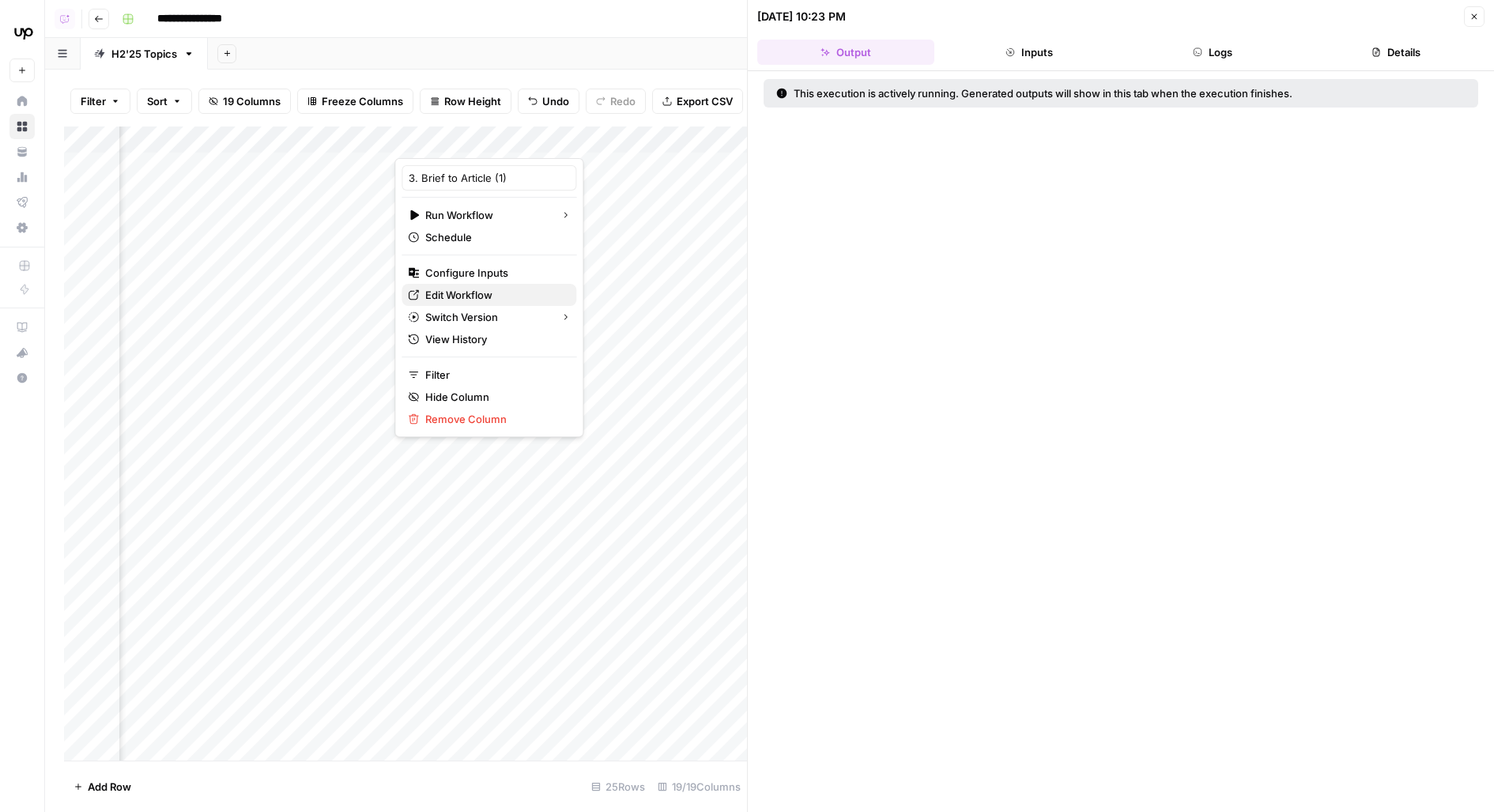
click at [471, 288] on span "Edit Workflow" at bounding box center [495, 294] width 139 height 16
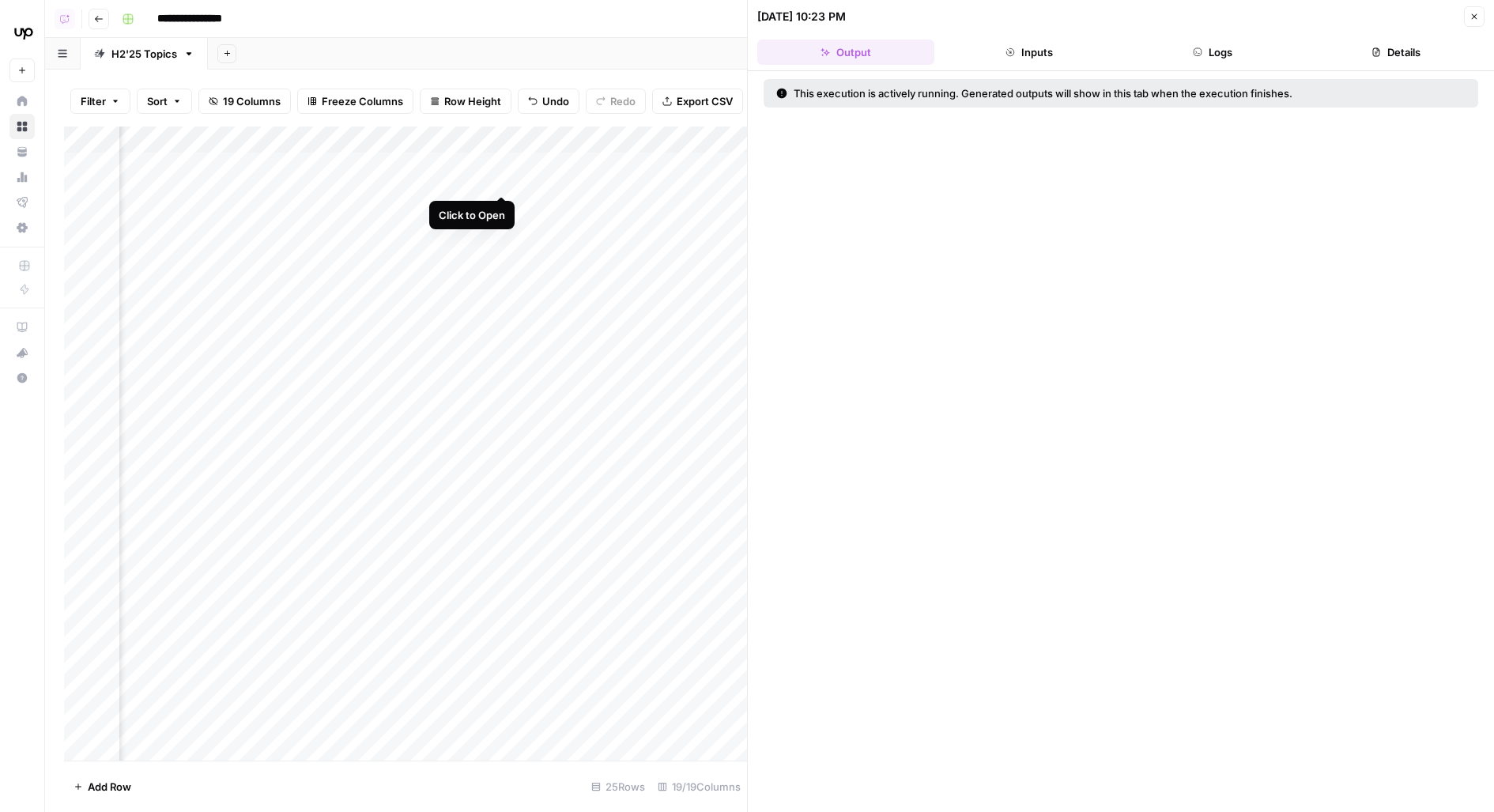
click at [496, 167] on div "Add Column" at bounding box center [405, 444] width 683 height 635
click at [1194, 54] on icon "button" at bounding box center [1198, 52] width 9 height 9
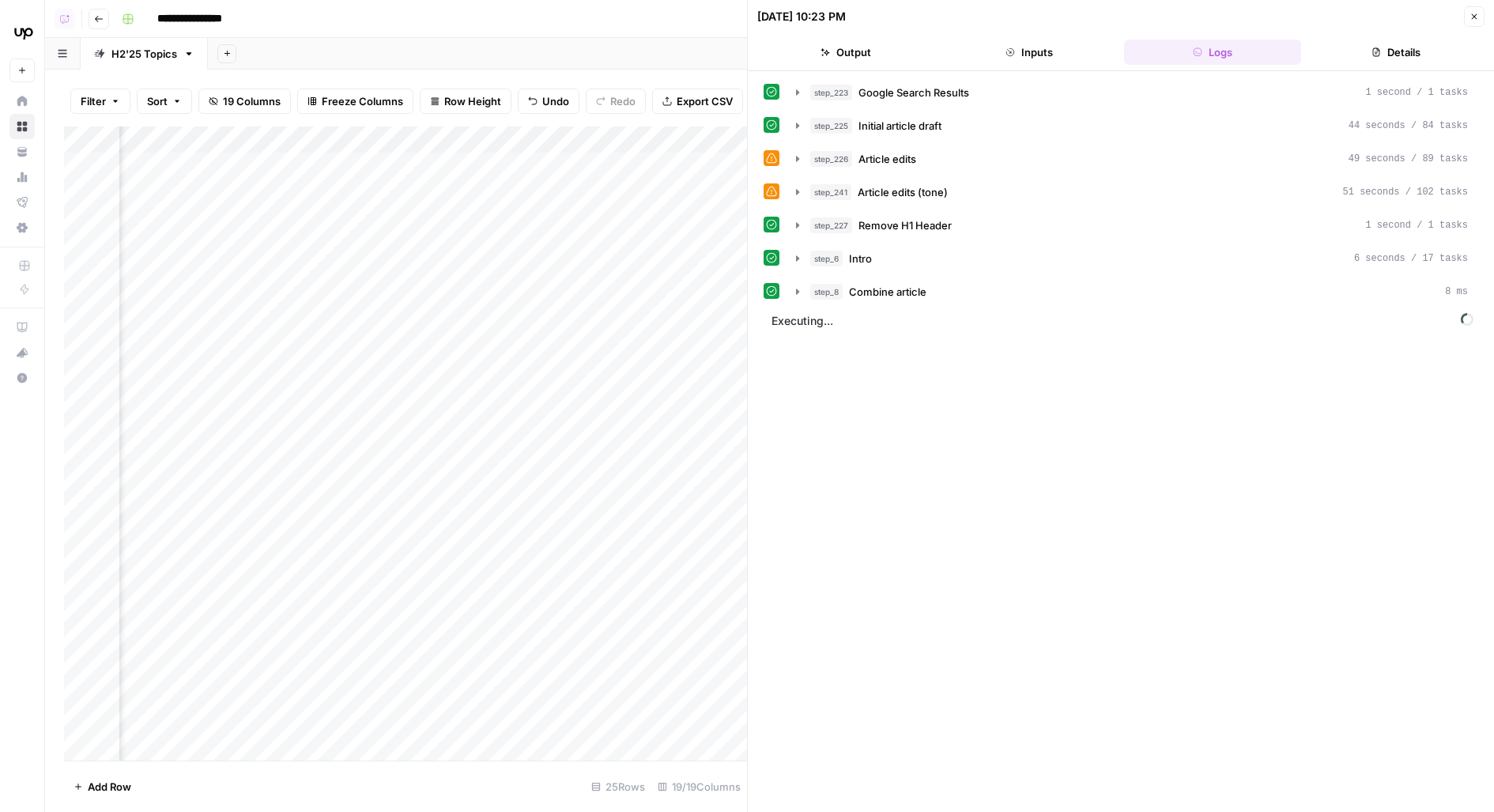
click at [971, 185] on div "step_241 Article edits (tone) 51 seconds / 102 tasks" at bounding box center [1139, 192] width 658 height 16
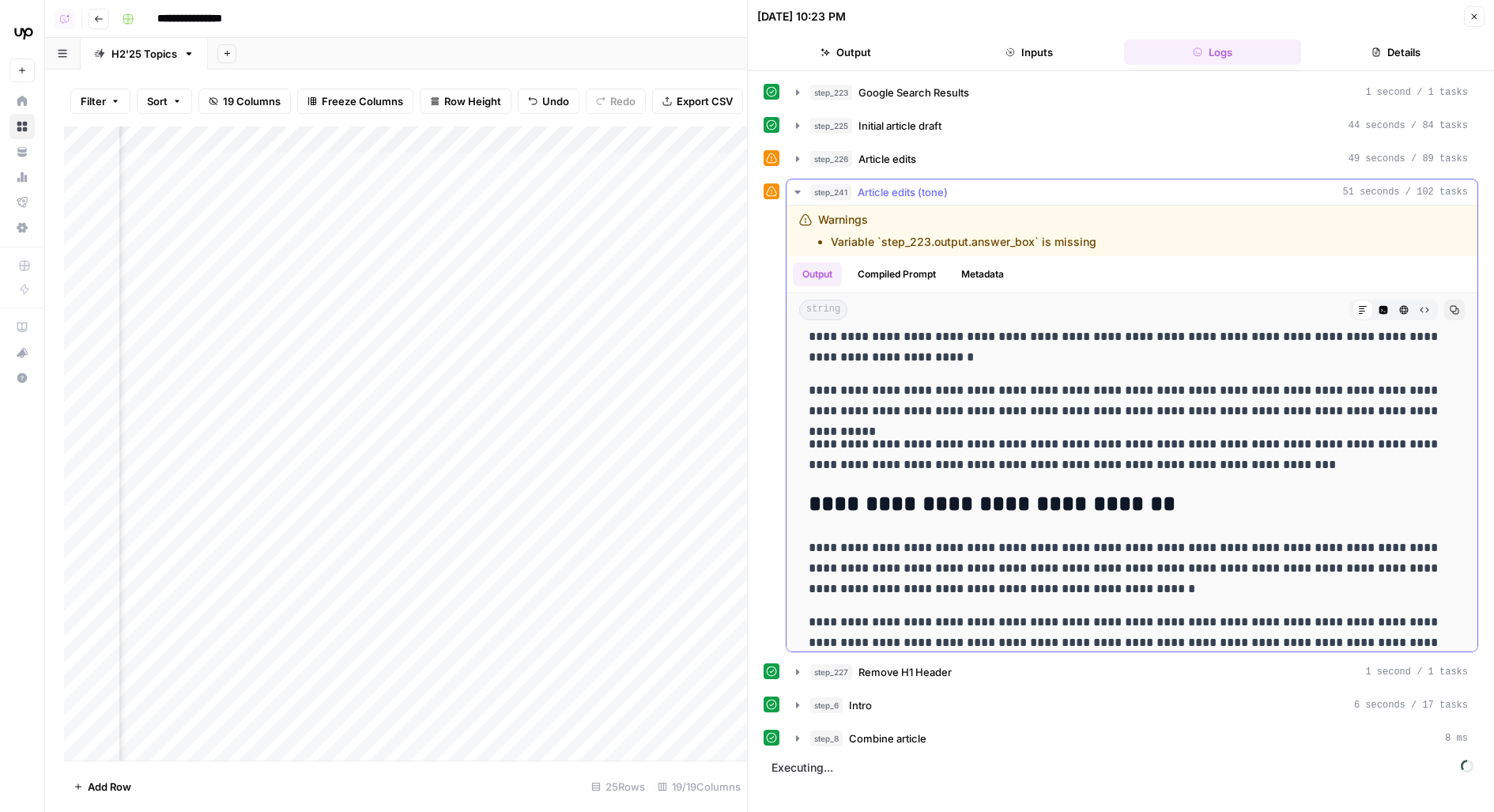
scroll to position [2972, 0]
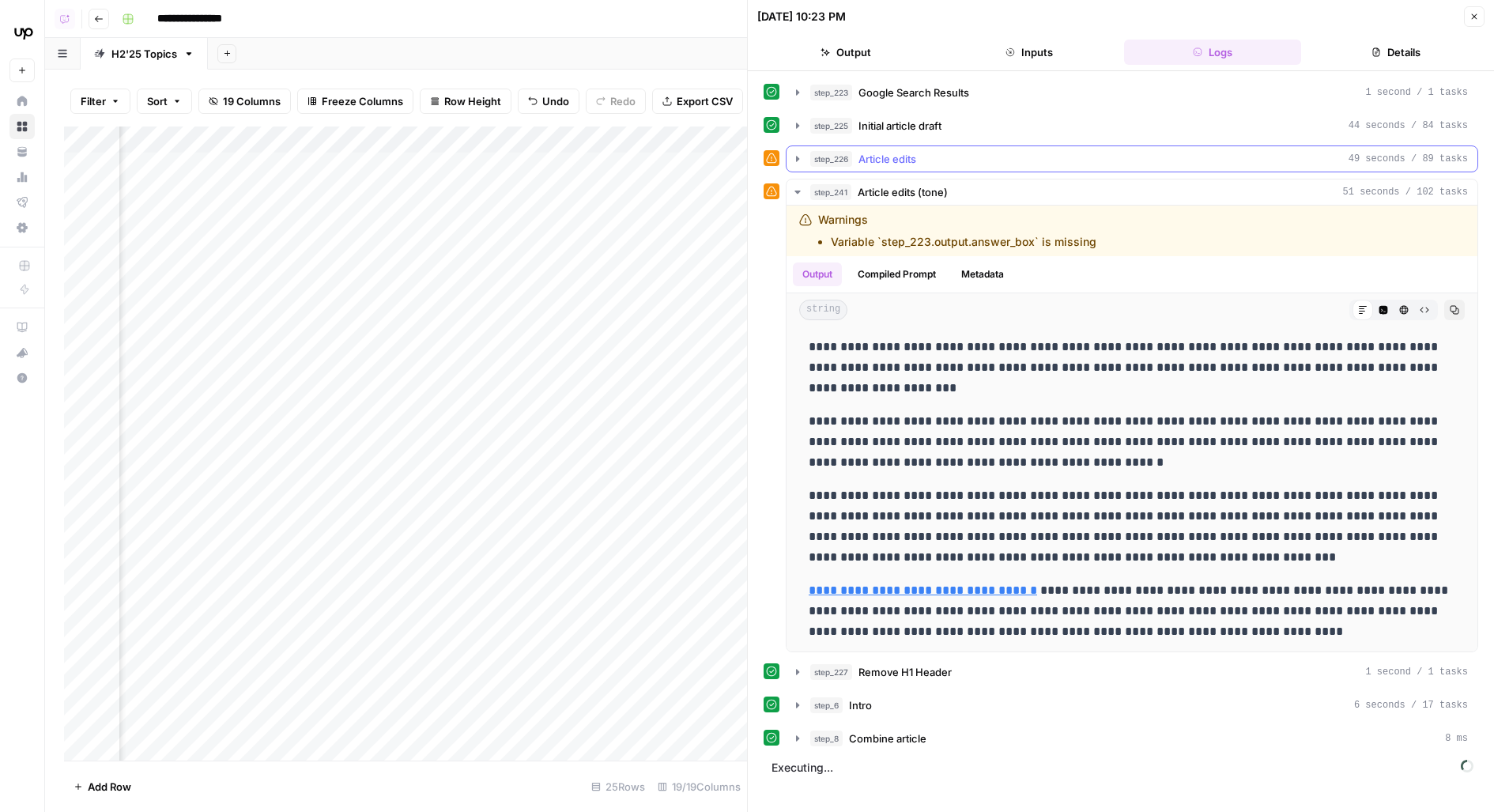
click at [896, 181] on button "step_241 Article edits (tone) 51 seconds / 102 tasks" at bounding box center [1132, 192] width 691 height 25
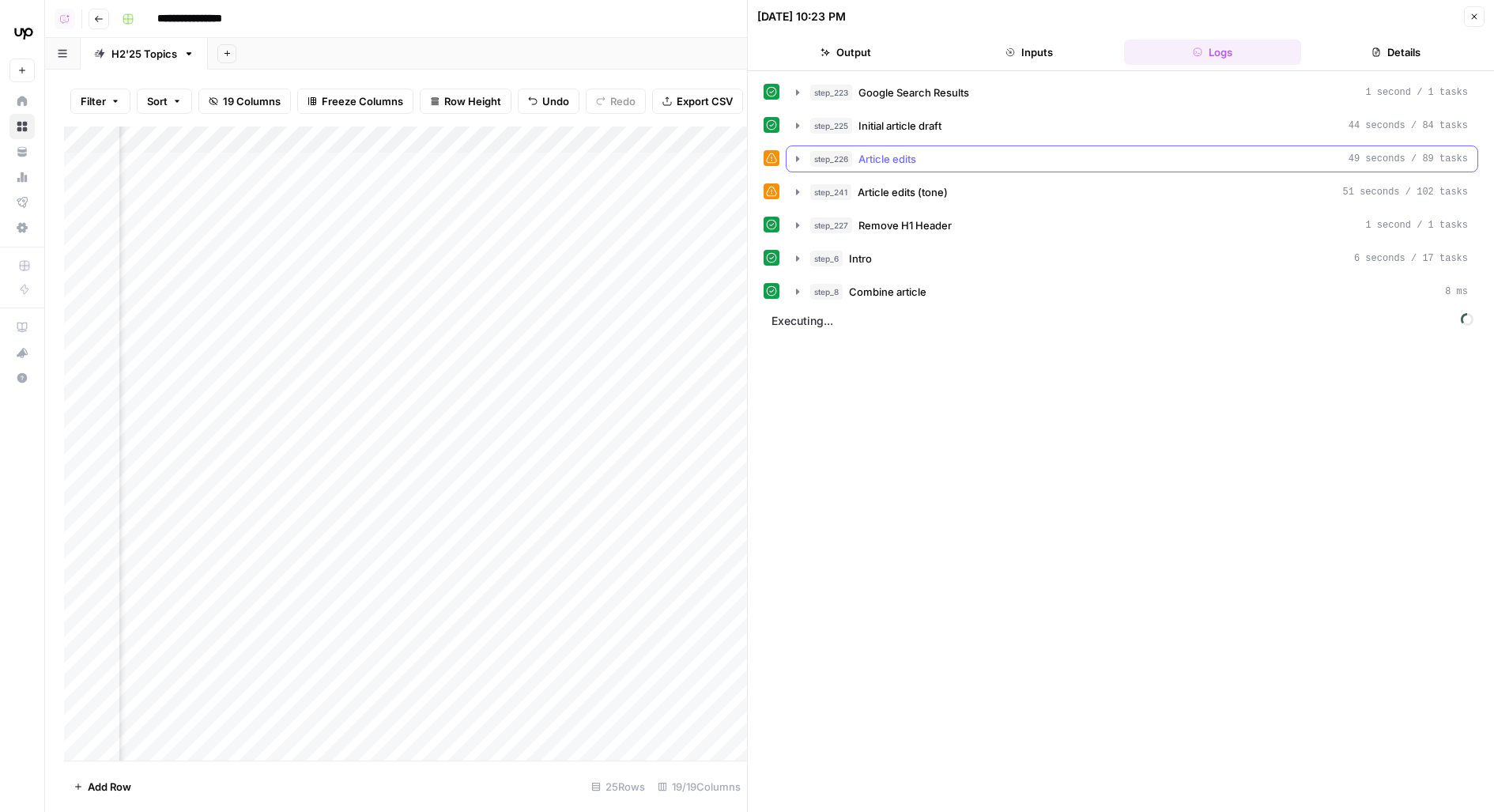
click at [889, 153] on span "Article edits" at bounding box center [888, 158] width 58 height 16
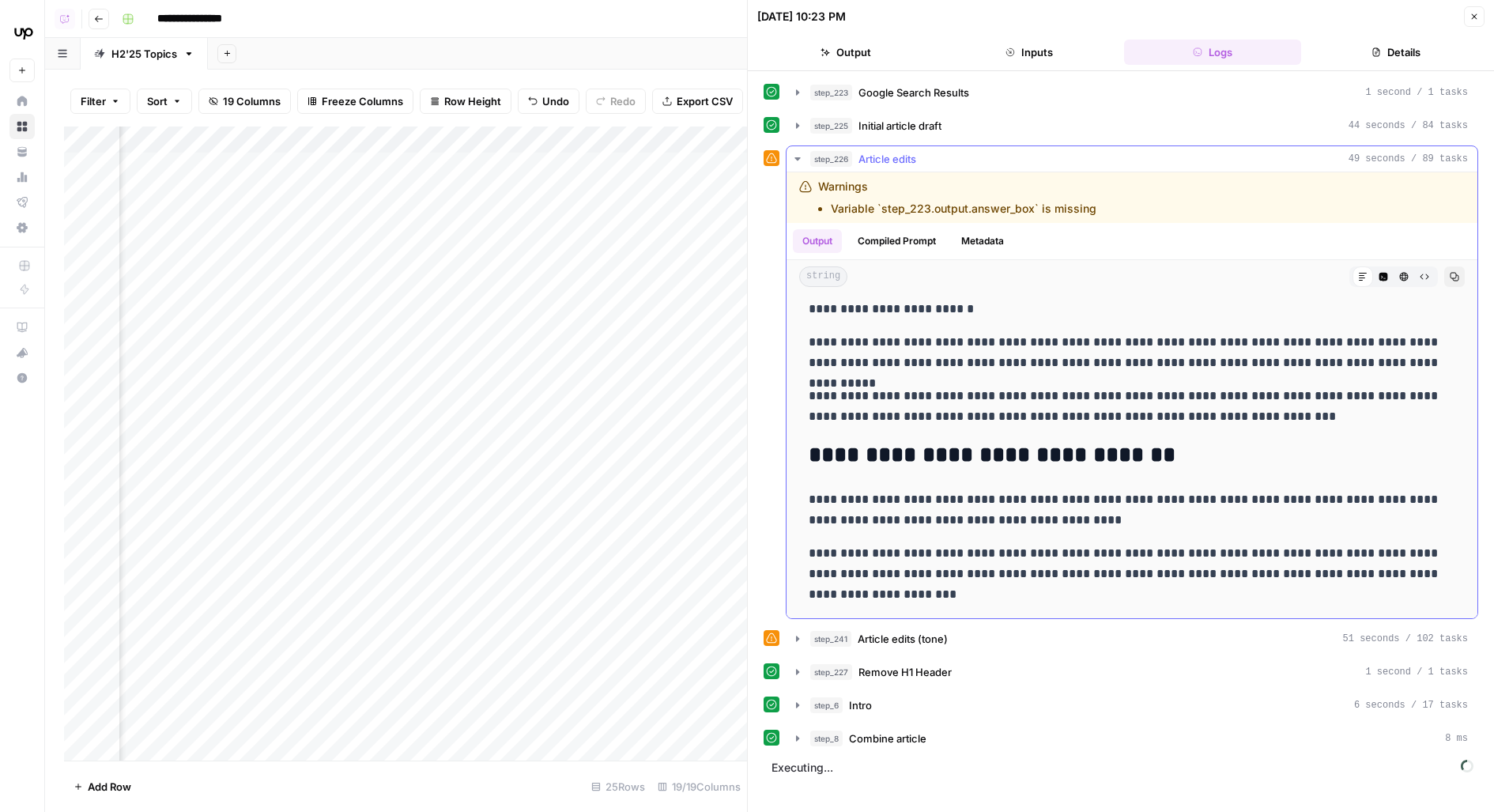
scroll to position [2721, 0]
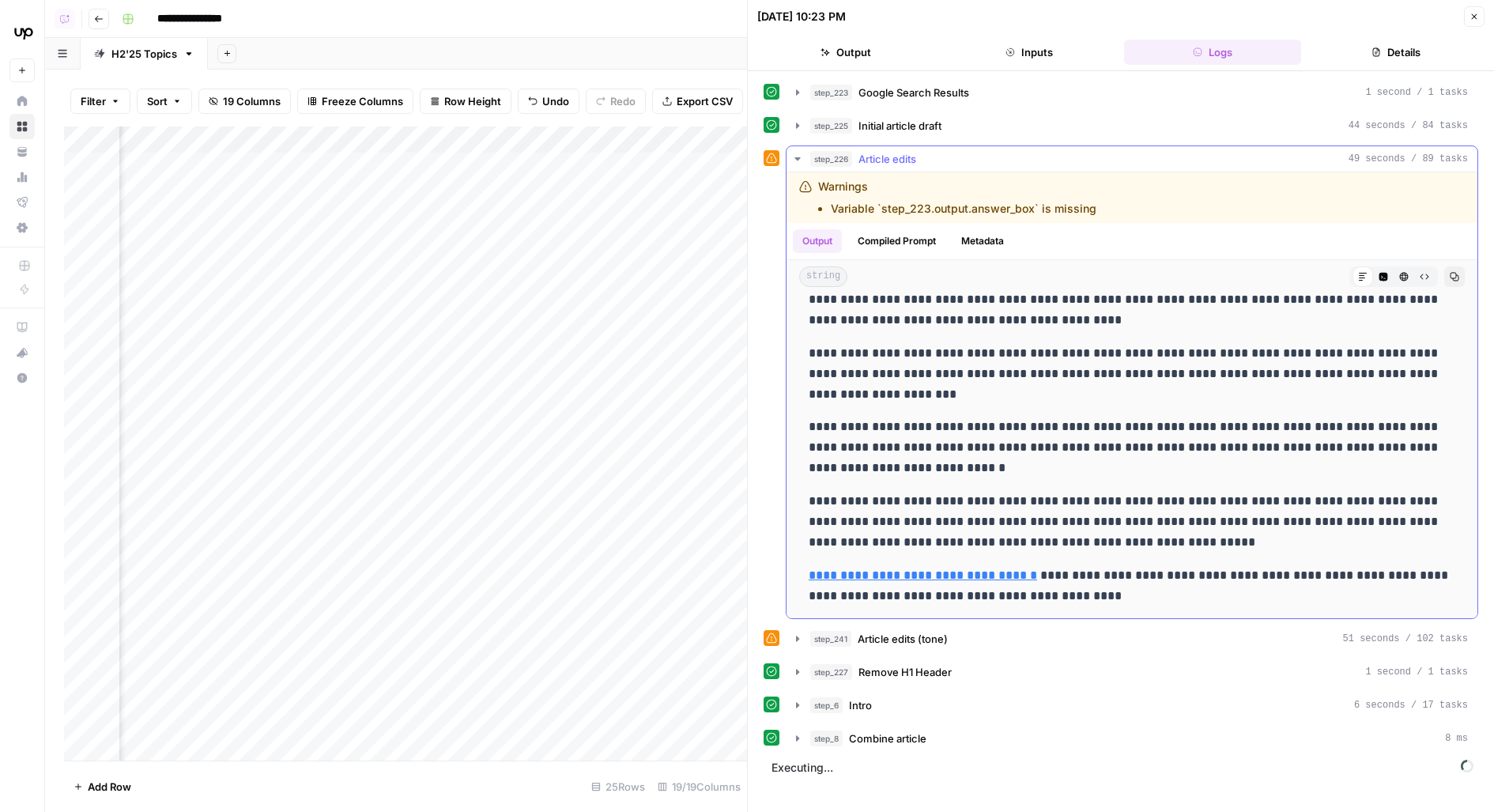
click at [876, 152] on span "Article edits" at bounding box center [888, 158] width 58 height 16
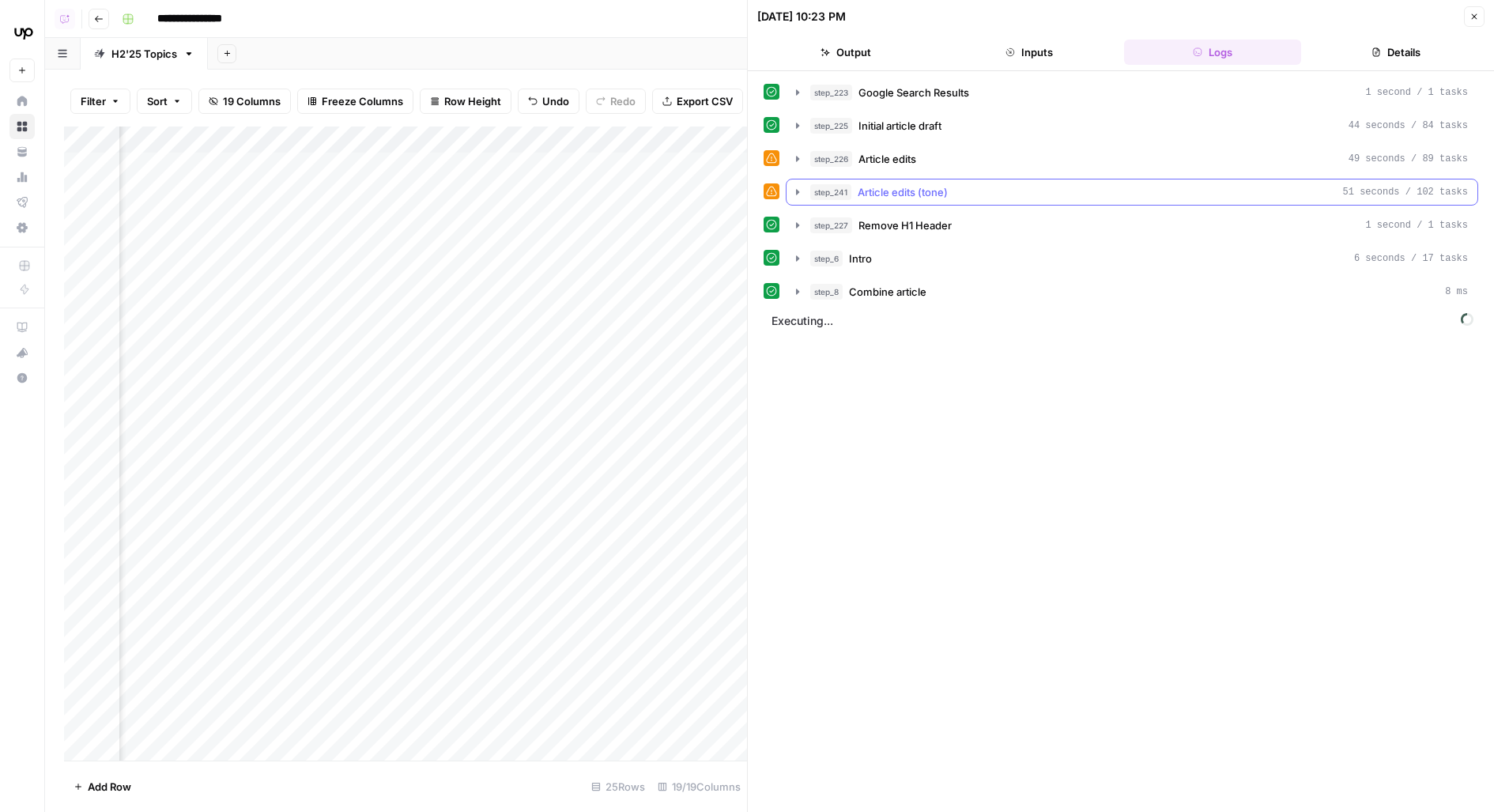
click at [904, 194] on span "Article edits (tone)" at bounding box center [903, 192] width 90 height 16
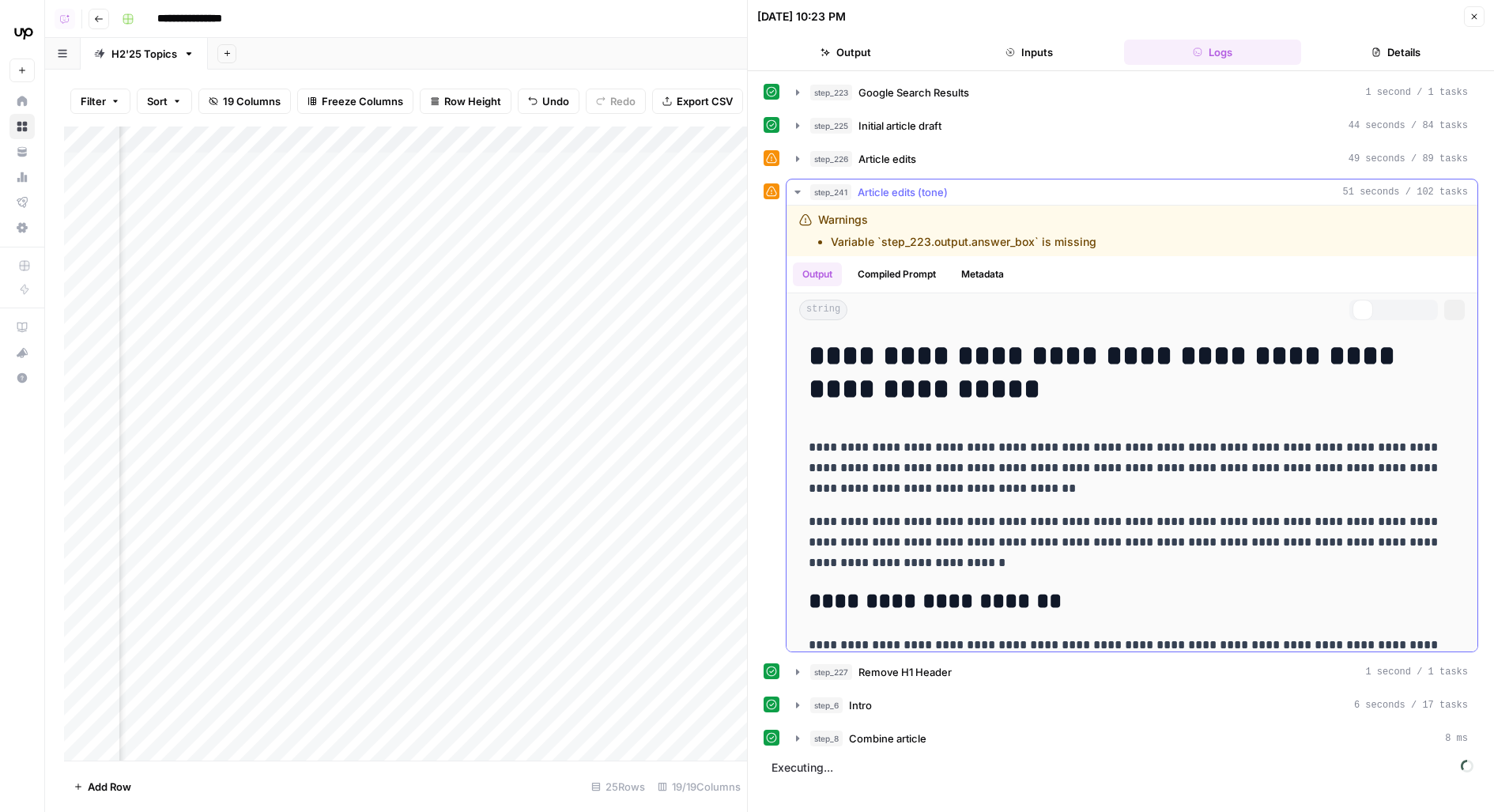
click at [904, 190] on span "Article edits (tone)" at bounding box center [903, 192] width 90 height 16
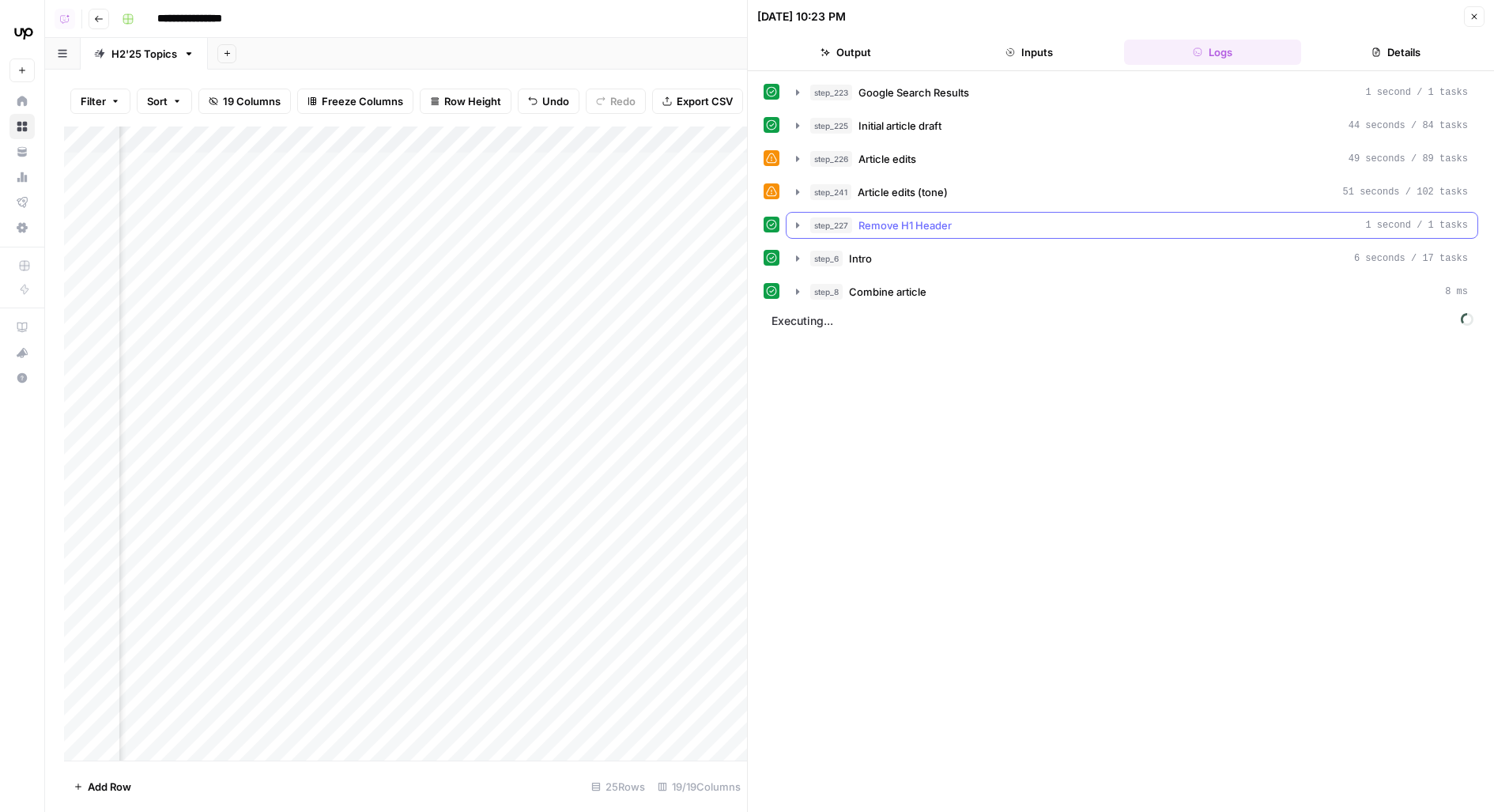
click at [905, 224] on span "Remove H1 Header" at bounding box center [905, 224] width 93 height 16
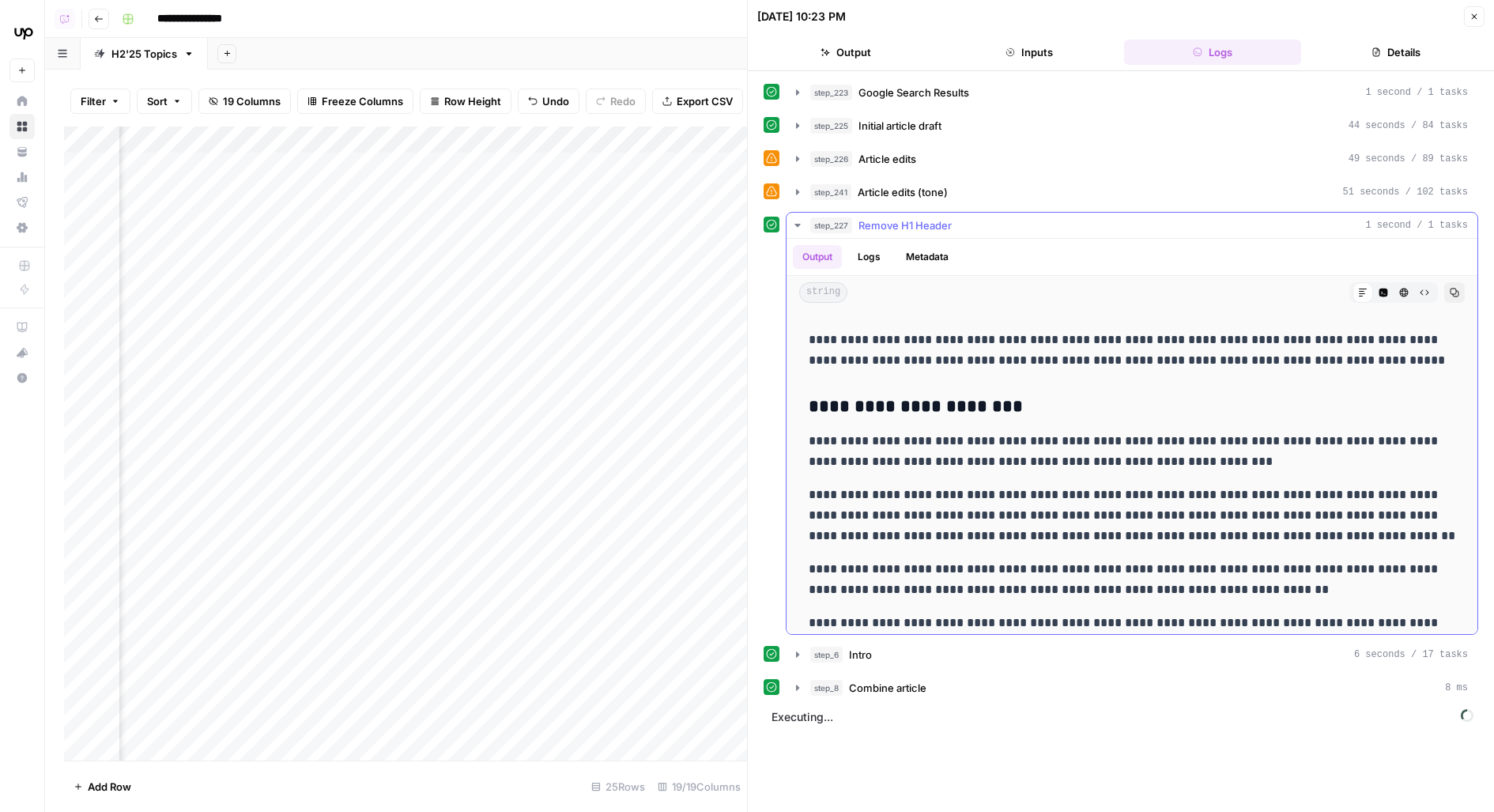
scroll to position [1335, 0]
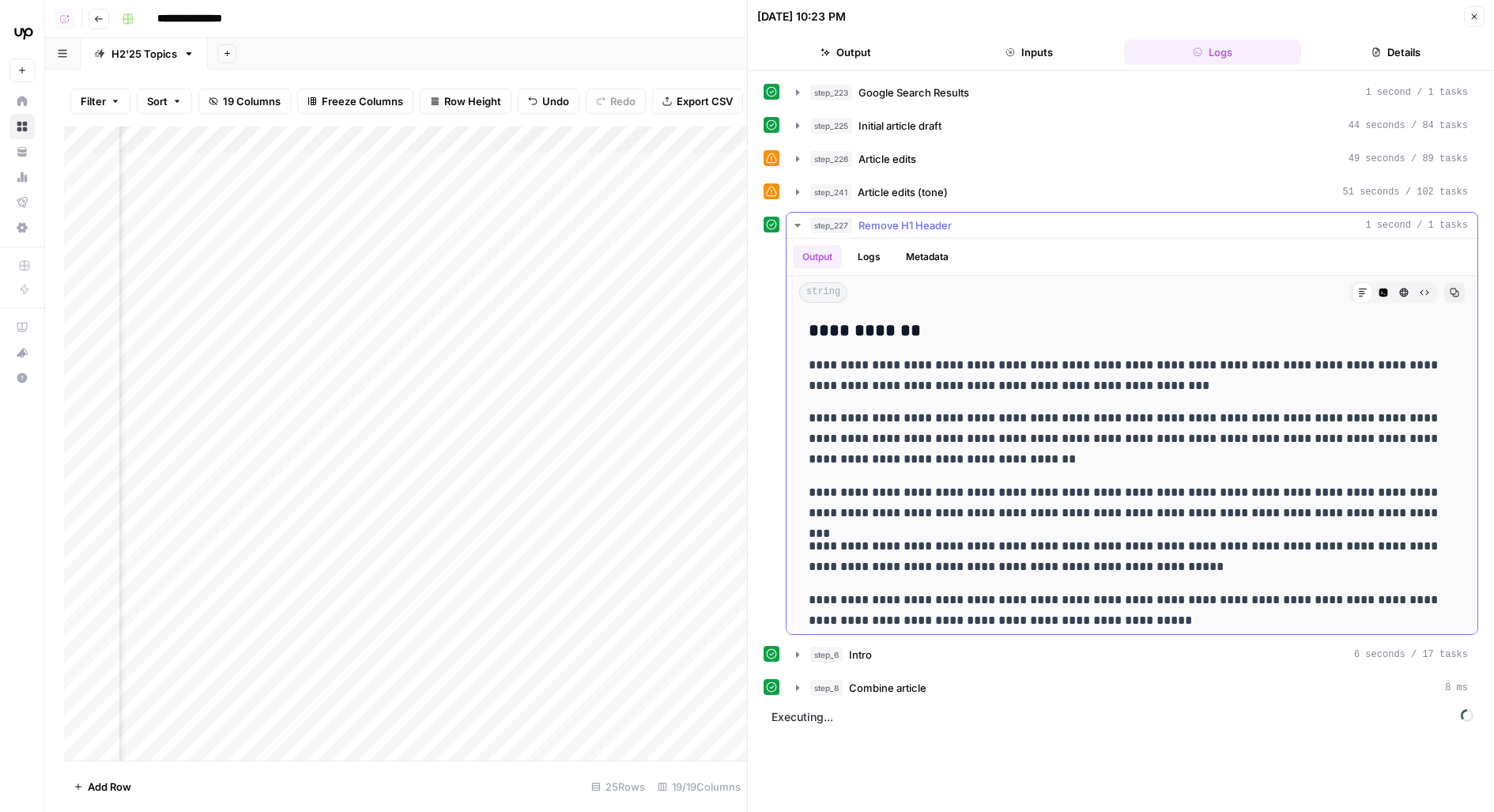
click at [886, 222] on span "Remove H1 Header" at bounding box center [905, 224] width 93 height 16
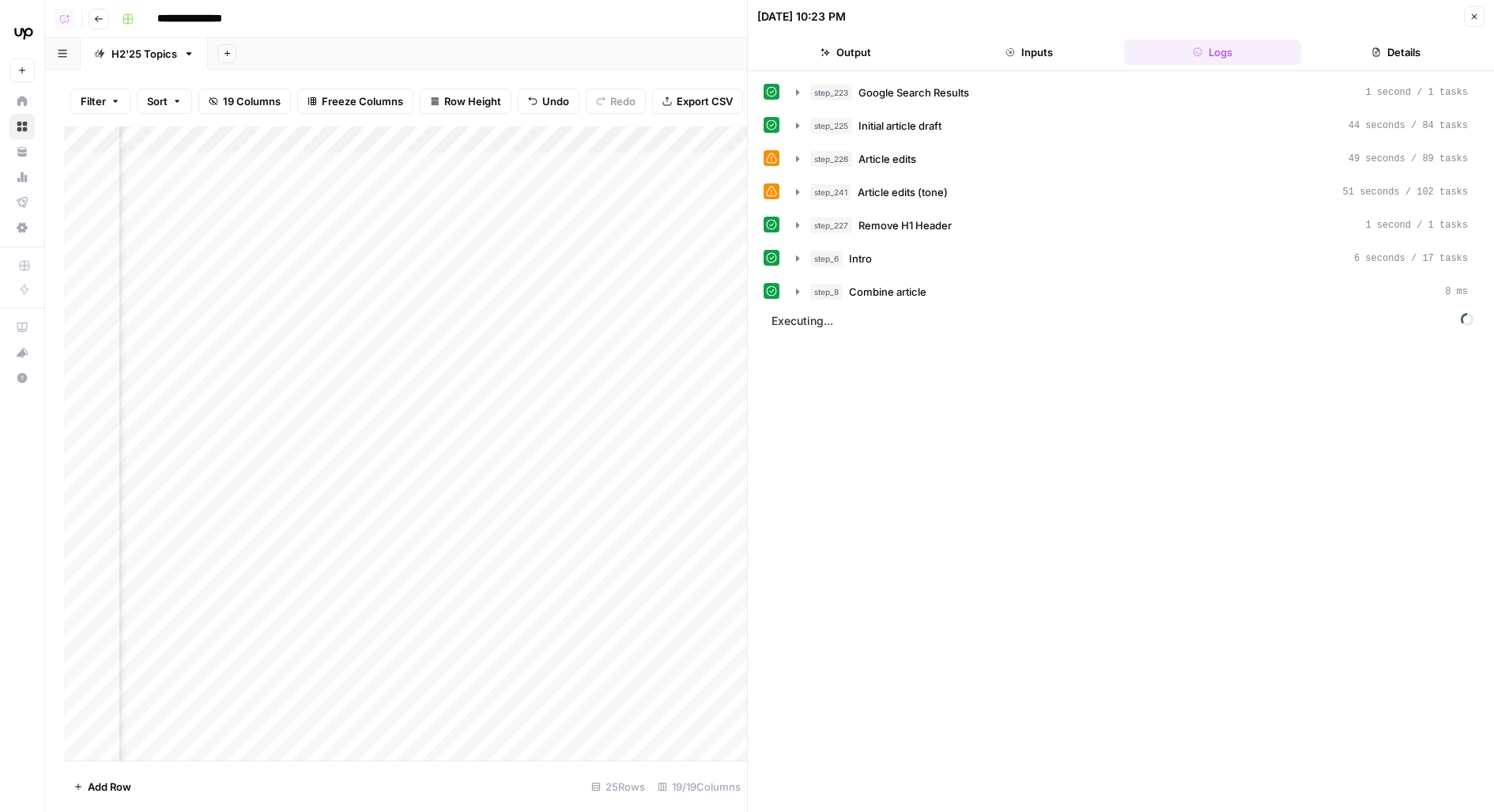
click at [864, 260] on span "Intro" at bounding box center [861, 258] width 23 height 16
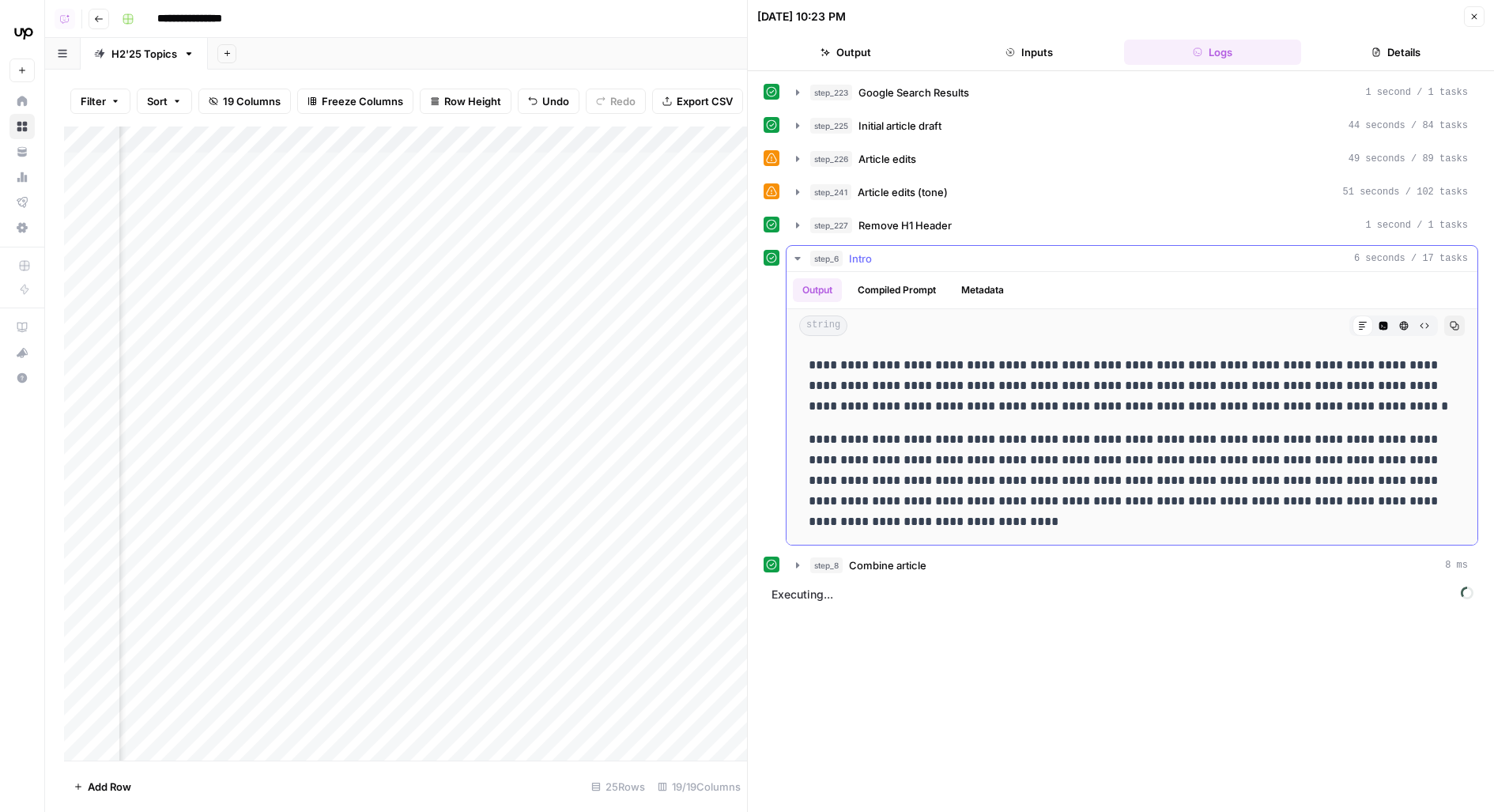
drag, startPoint x: 797, startPoint y: 378, endPoint x: 894, endPoint y: 481, distance: 141.5
click at [895, 481] on div "**********" at bounding box center [1132, 443] width 691 height 202
click at [894, 481] on p "**********" at bounding box center [1132, 480] width 647 height 102
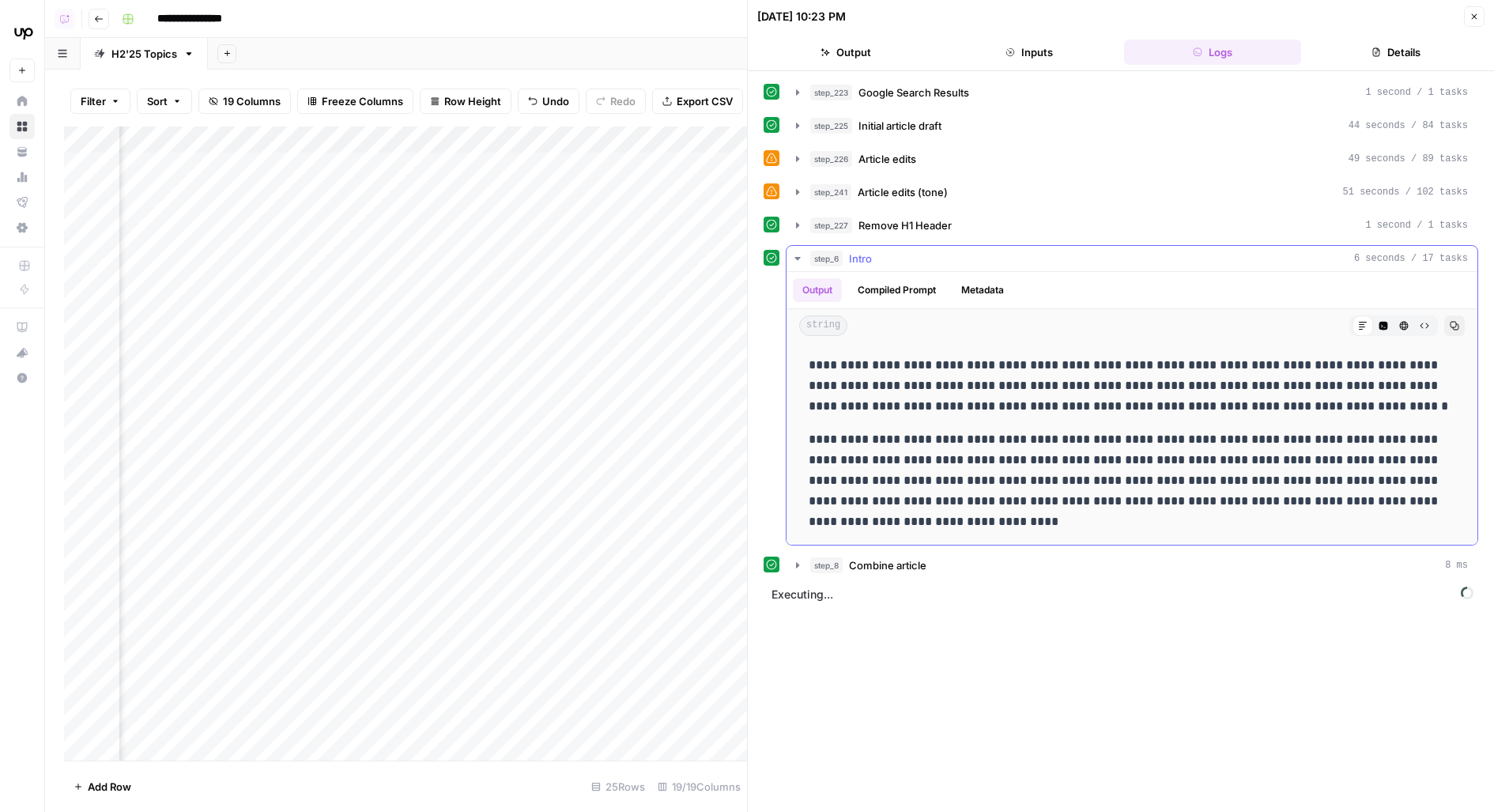
click at [891, 517] on p "**********" at bounding box center [1132, 480] width 647 height 102
drag, startPoint x: 947, startPoint y: 531, endPoint x: 759, endPoint y: 353, distance: 258.9
click at [760, 353] on div "**********" at bounding box center [1120, 440] width 746 height 740
click at [810, 246] on button "step_6 Intro 6 seconds / 17 tasks" at bounding box center [1132, 258] width 691 height 25
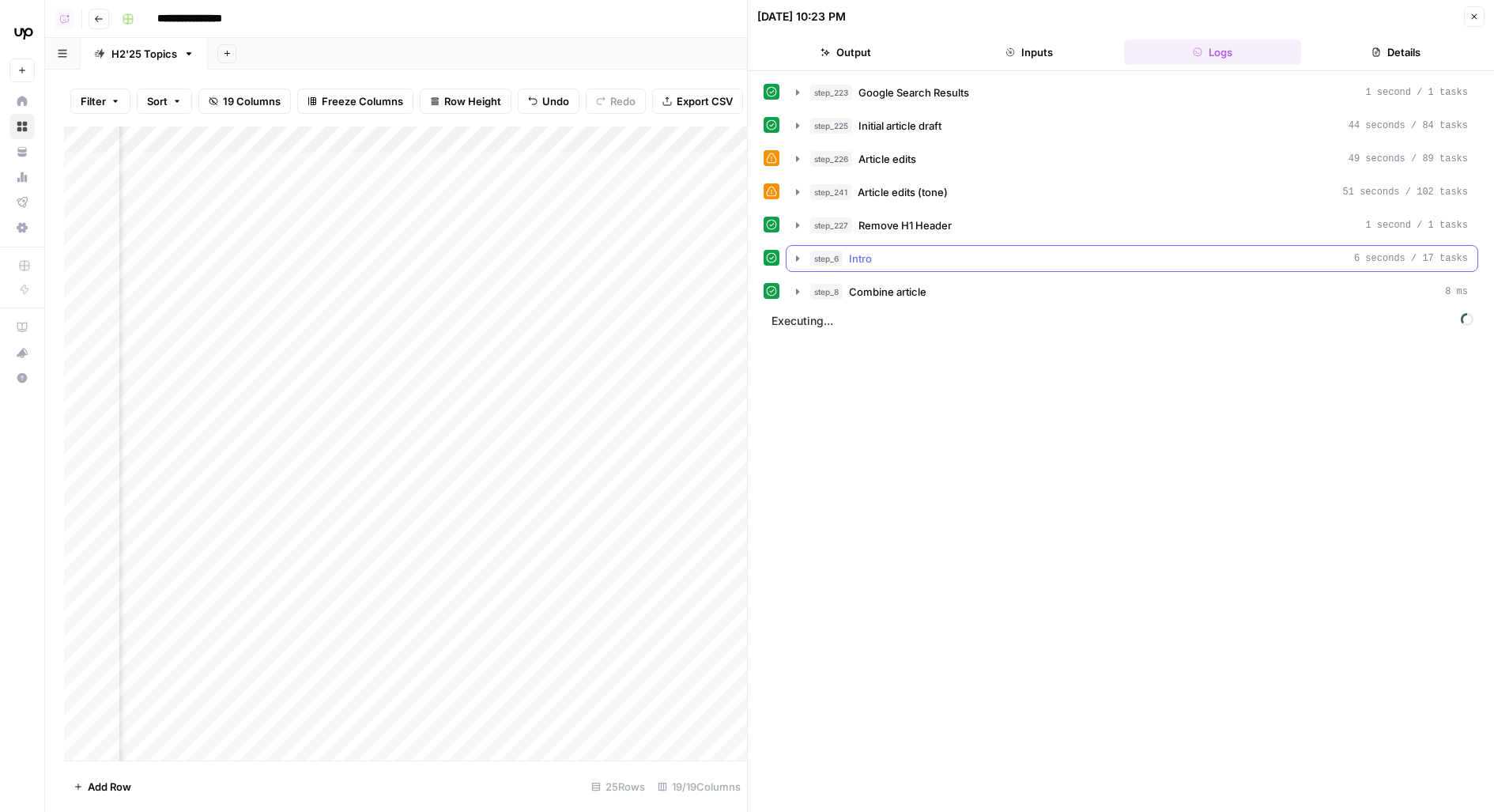
click at [836, 284] on span "step_8" at bounding box center [826, 291] width 33 height 16
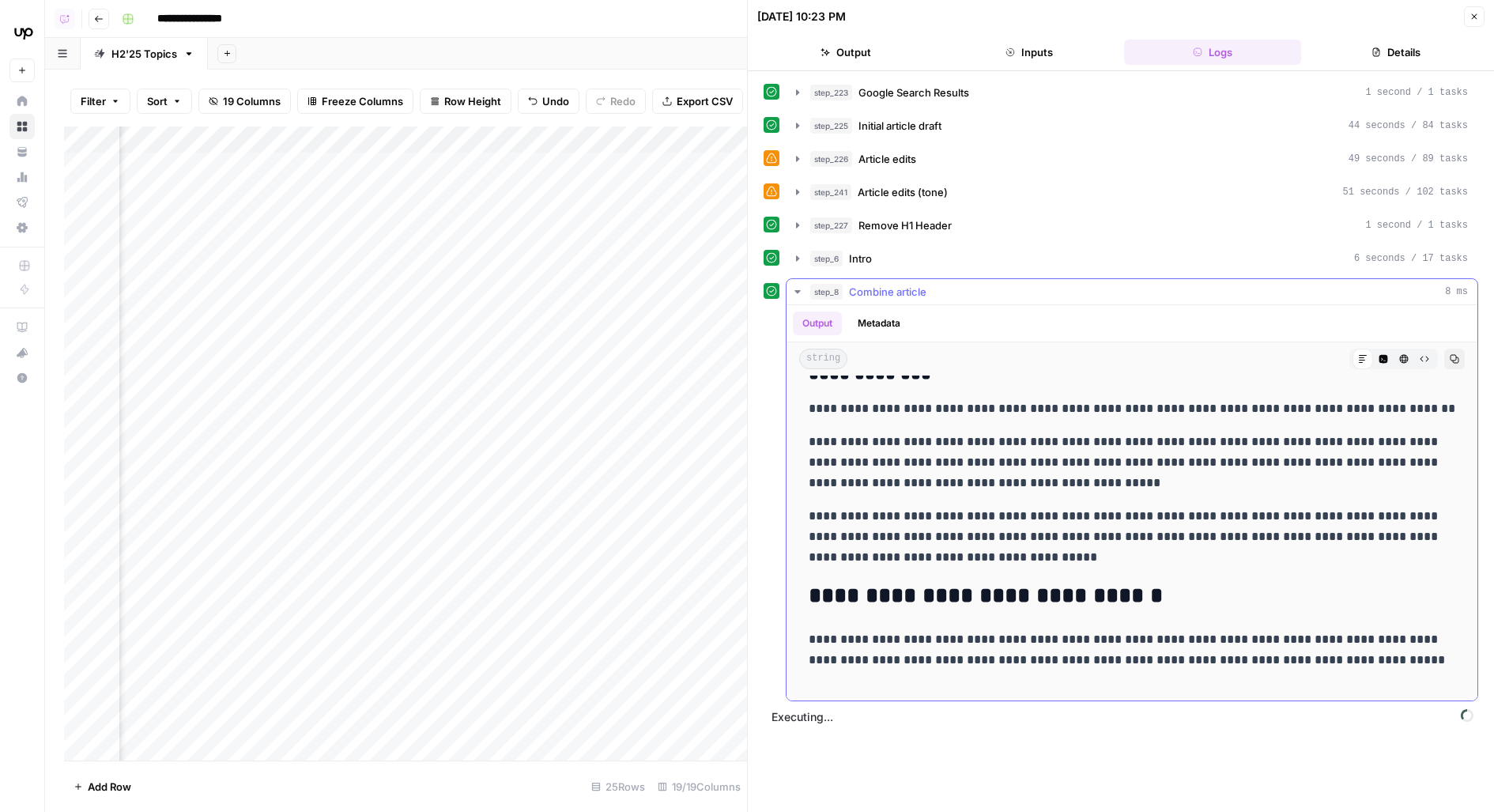
scroll to position [1303, 0]
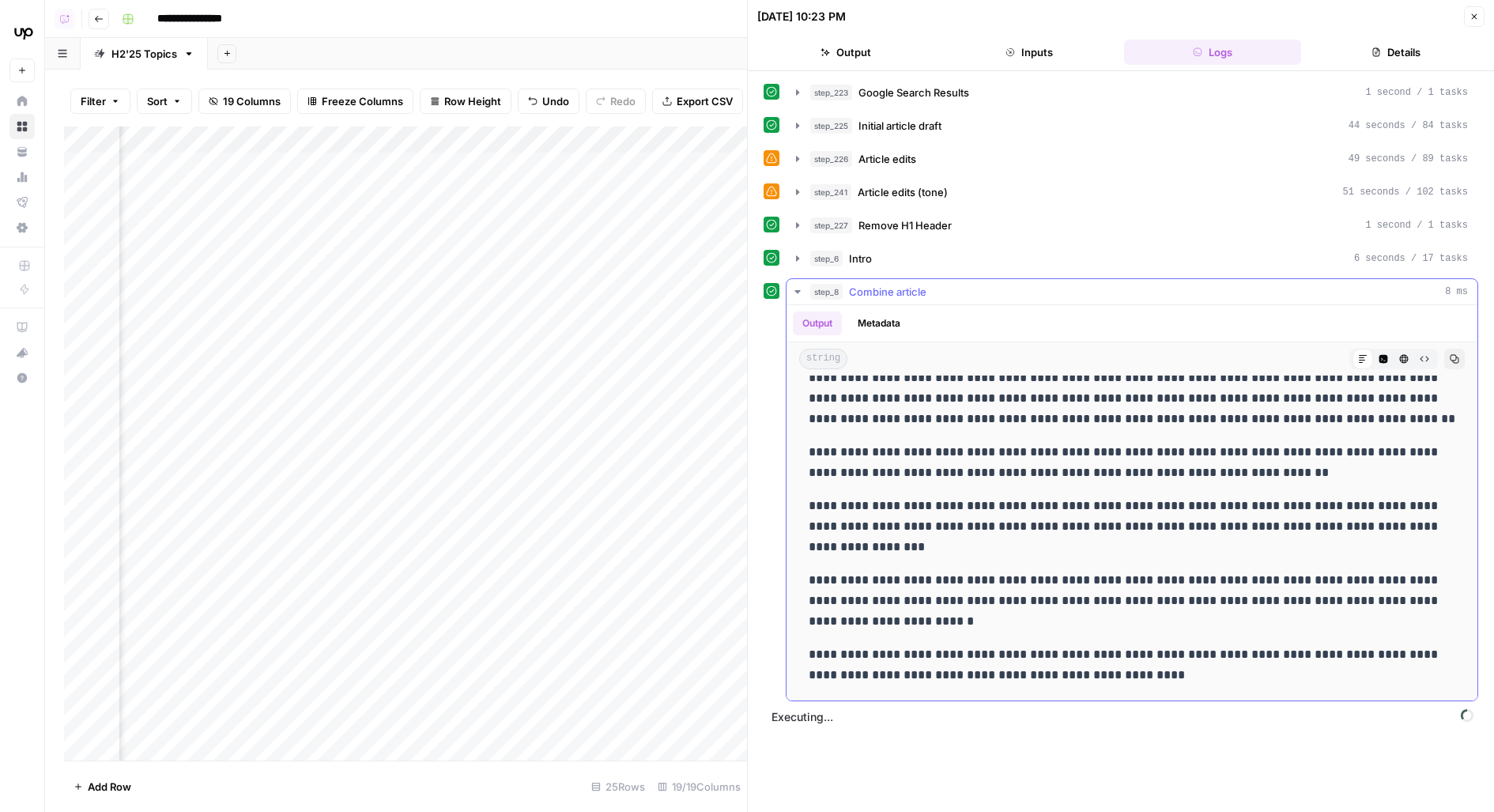
click at [854, 288] on span "Combine article" at bounding box center [888, 291] width 77 height 16
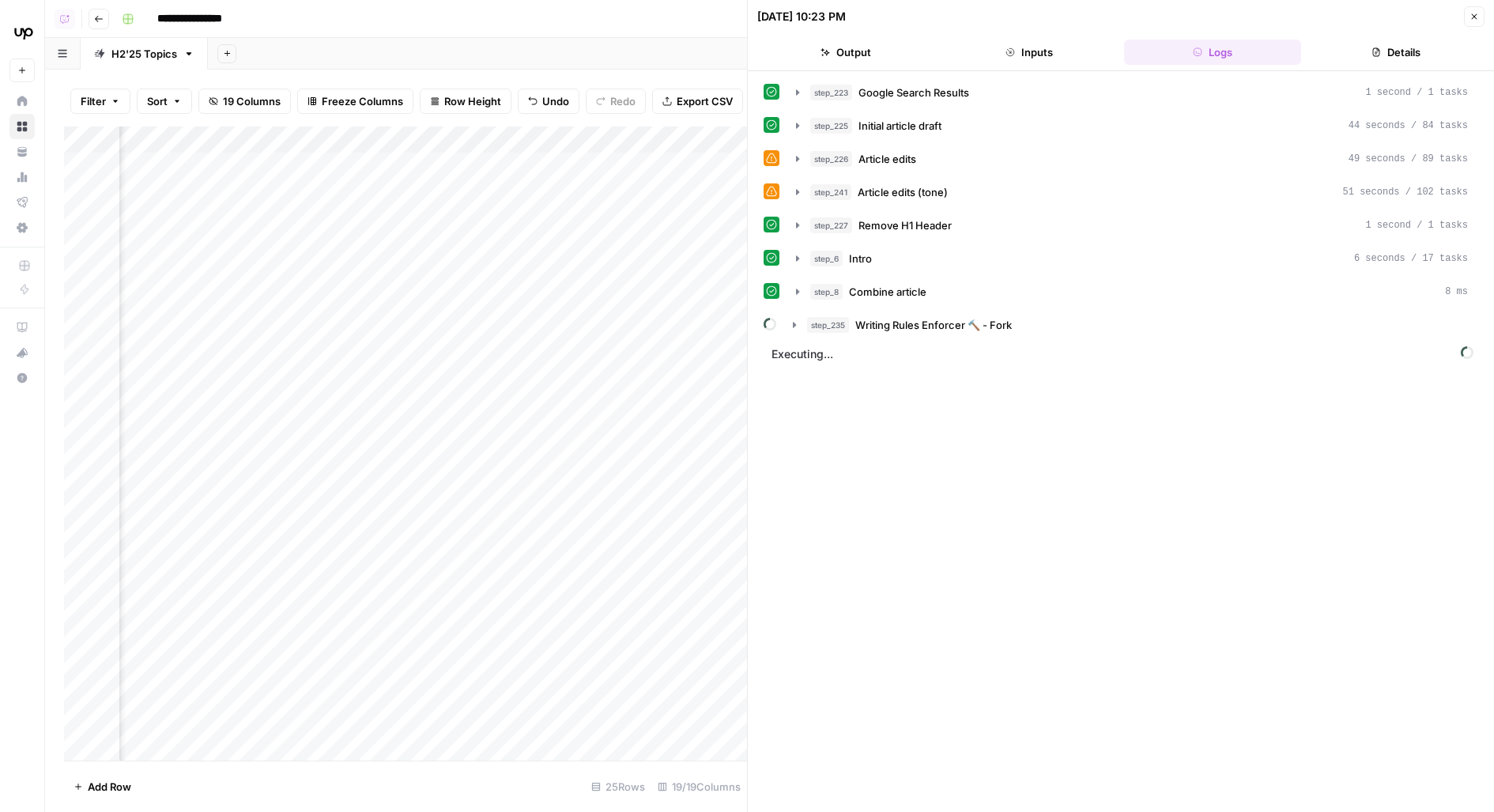
click at [992, 327] on span "Writing Rules Enforcer 🔨 - Fork" at bounding box center [933, 324] width 156 height 16
click at [996, 356] on span "Identify Writing Rule Violations" at bounding box center [958, 358] width 148 height 16
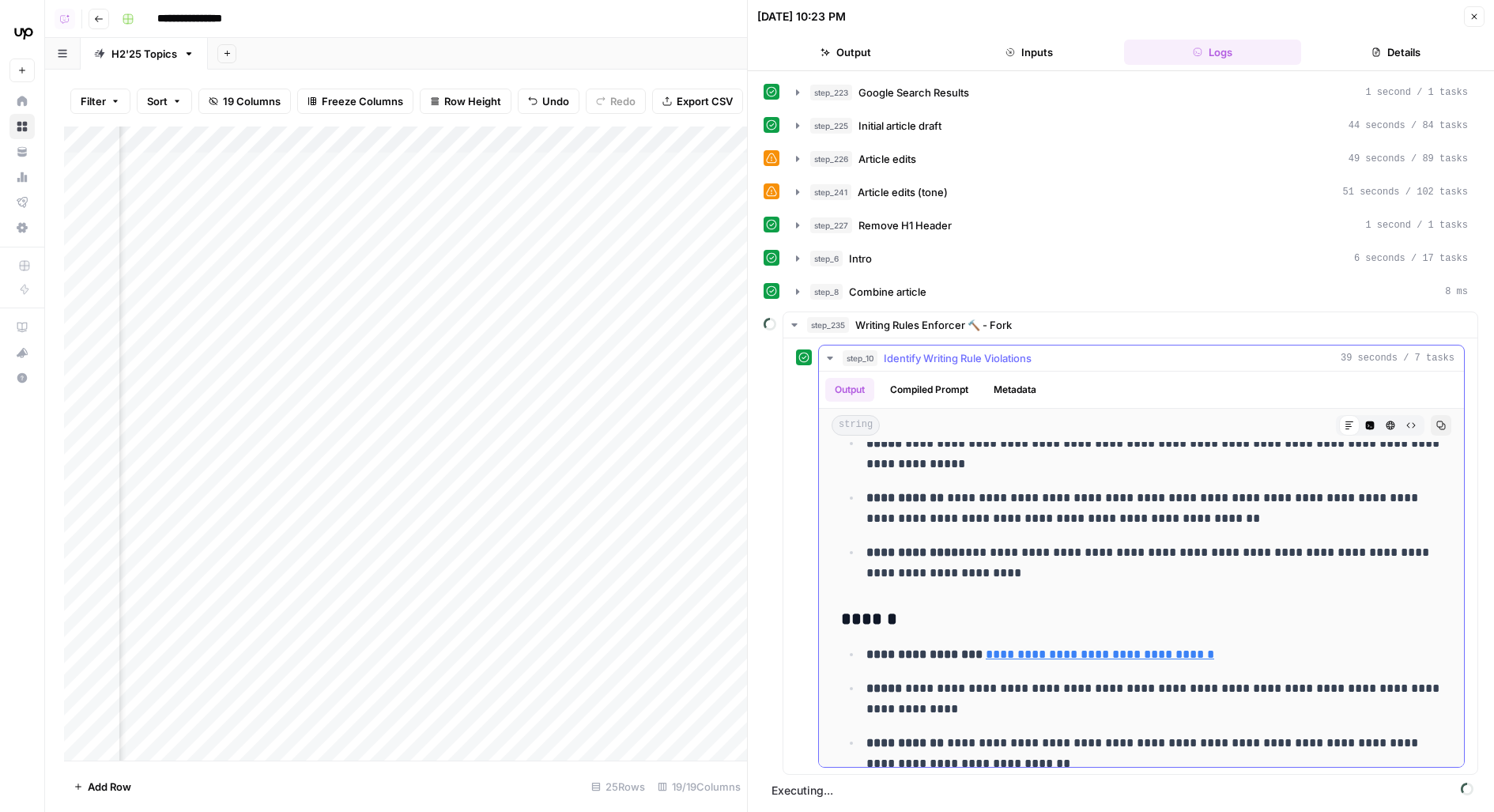
scroll to position [1638, 0]
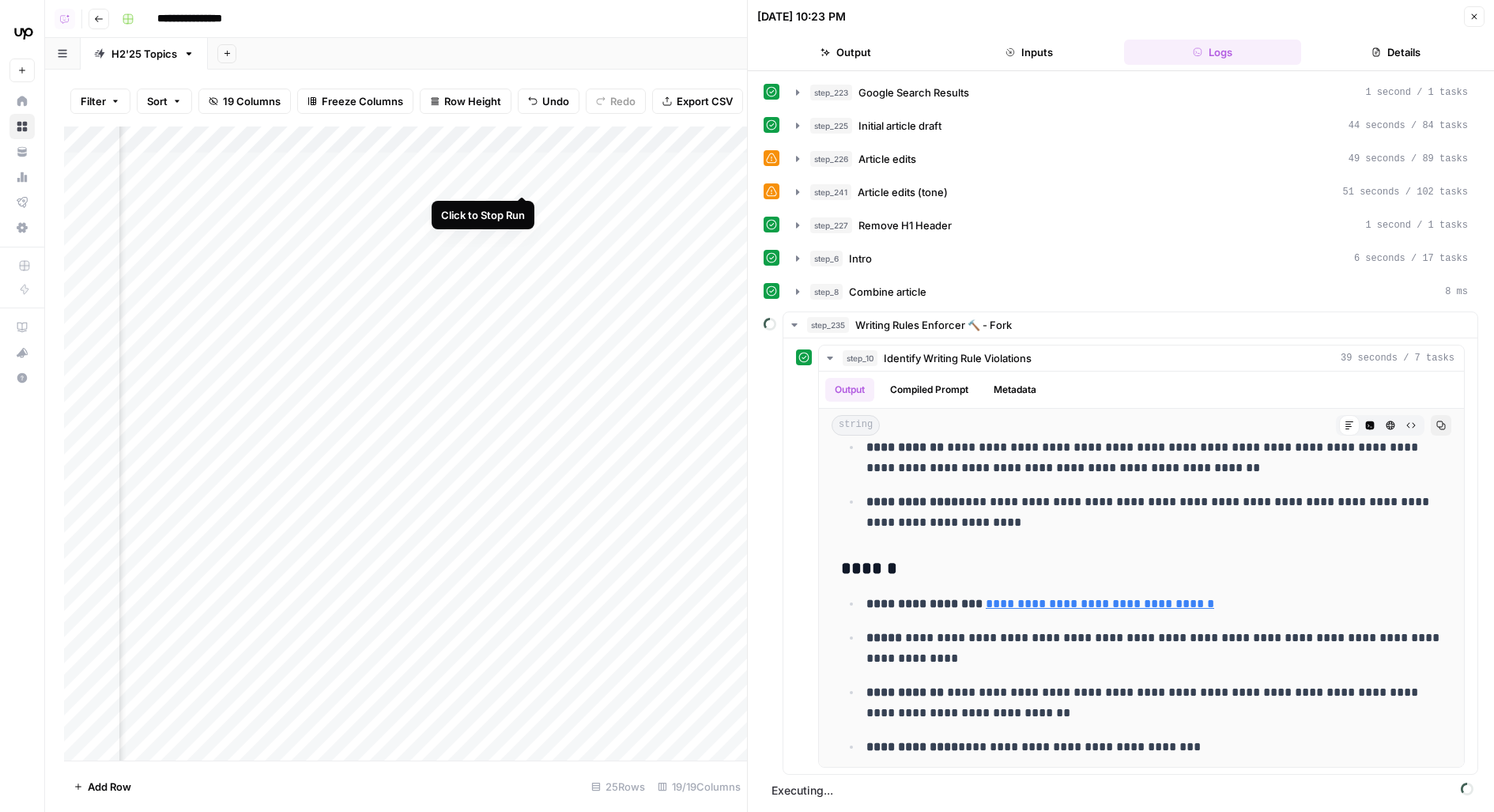
click at [523, 169] on div "Add Column" at bounding box center [405, 444] width 683 height 635
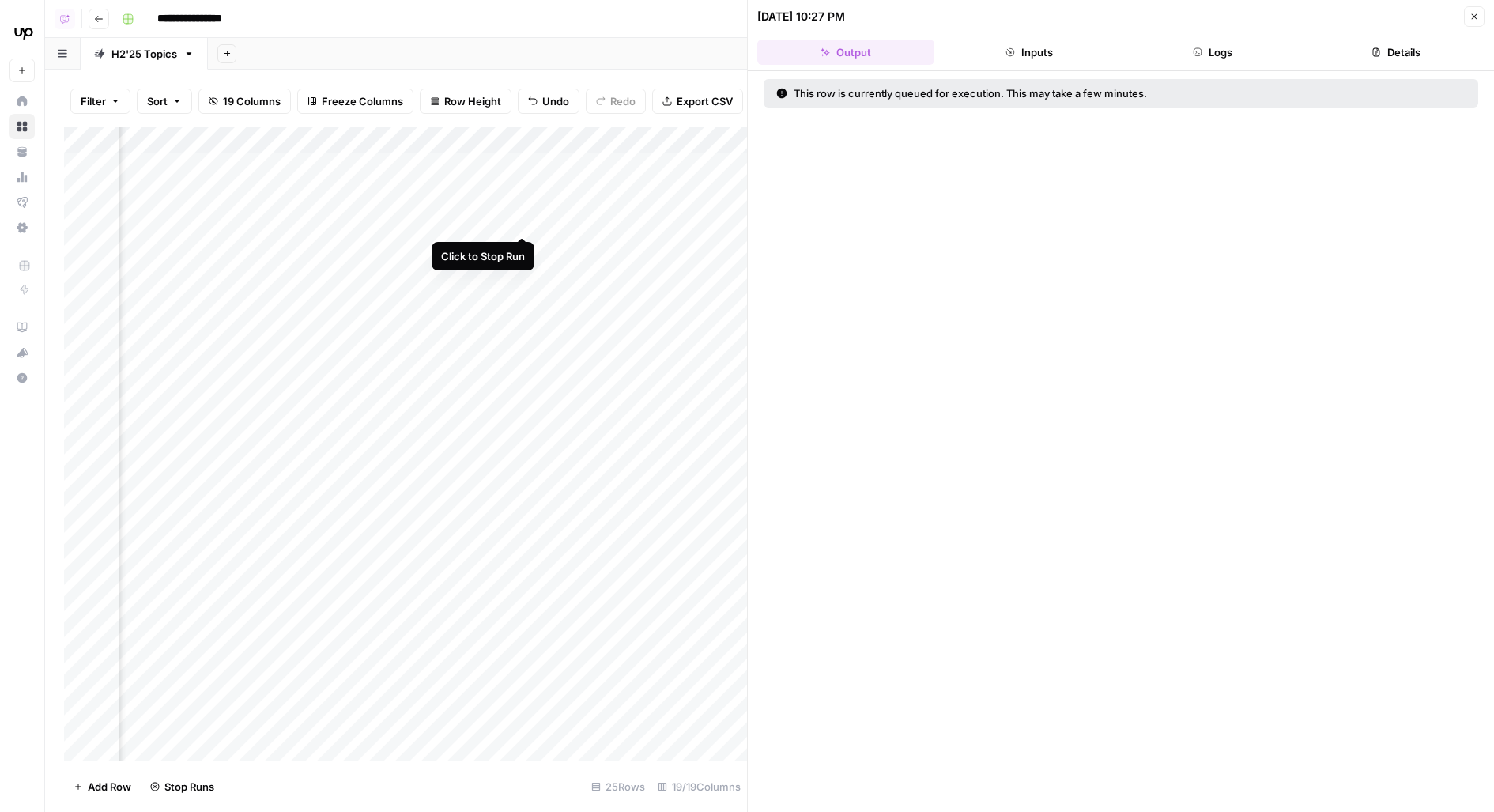
click at [524, 207] on div "Add Column" at bounding box center [405, 444] width 683 height 635
click at [525, 249] on div "Add Column" at bounding box center [405, 444] width 683 height 635
click at [523, 203] on div "Add Column" at bounding box center [405, 444] width 683 height 635
click at [523, 248] on div "Add Column" at bounding box center [405, 444] width 683 height 635
click at [498, 168] on div "Add Column" at bounding box center [405, 444] width 683 height 635
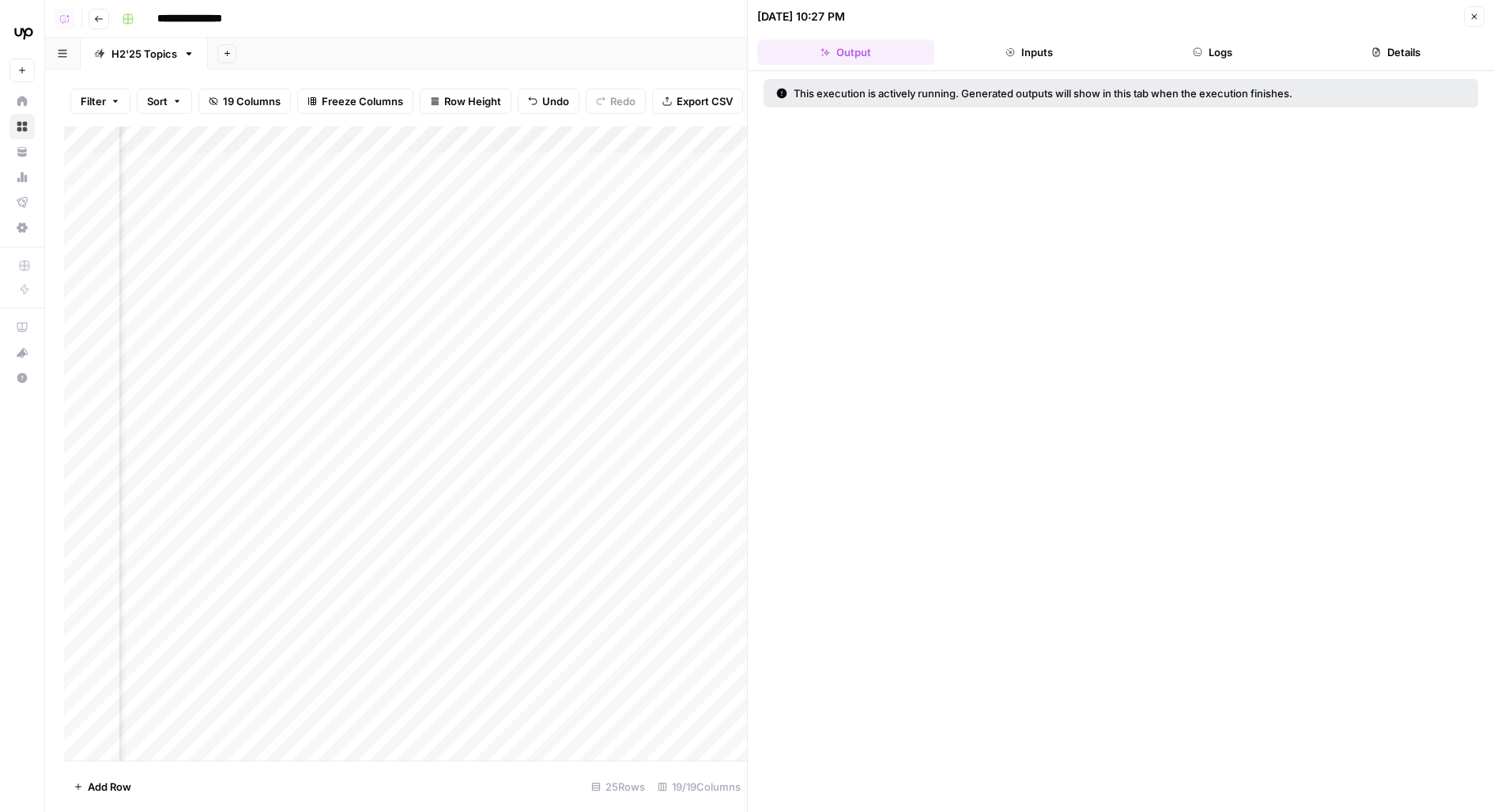
click at [1187, 47] on button "Logs" at bounding box center [1213, 51] width 177 height 25
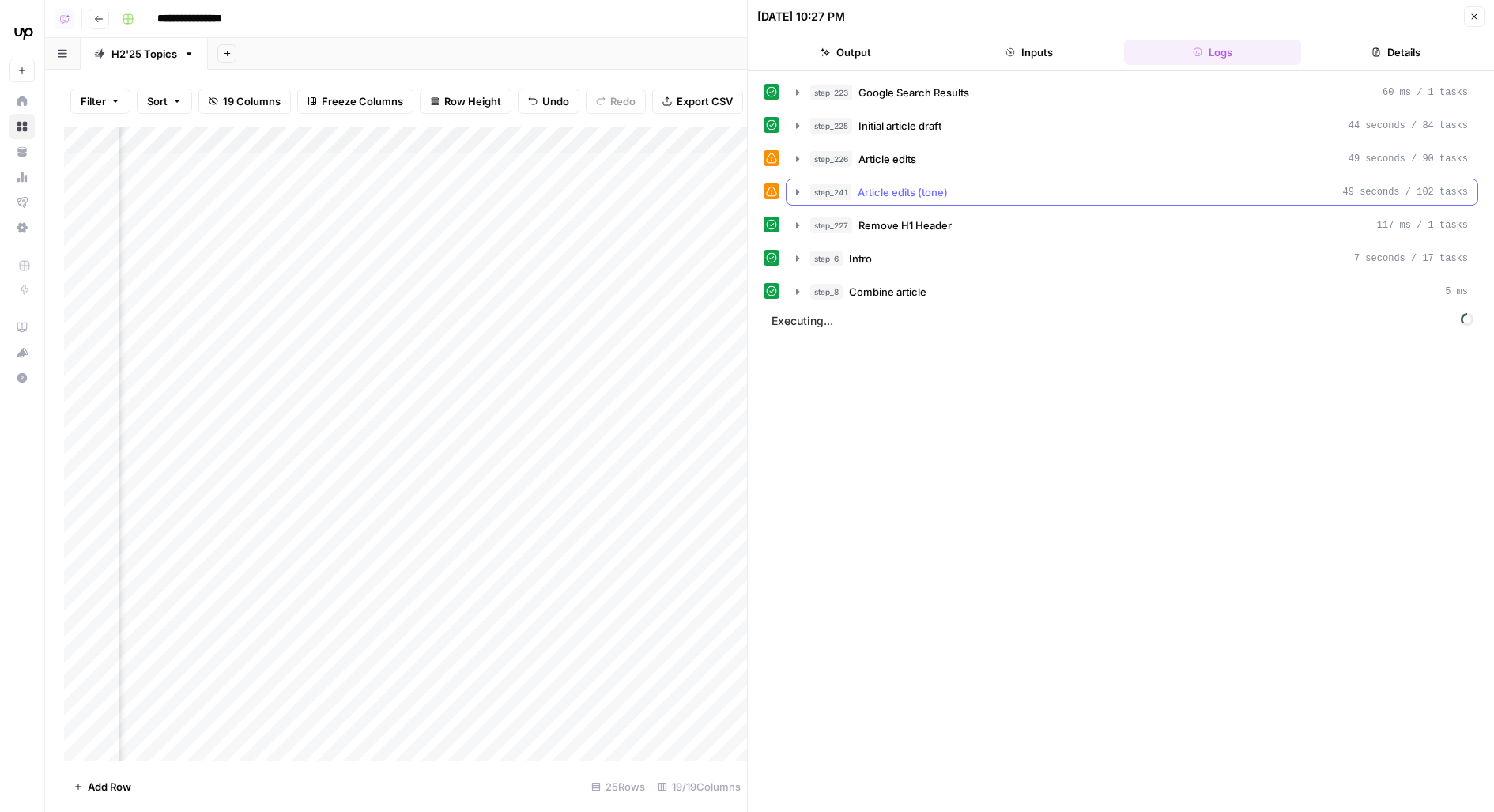
click at [1044, 180] on button "step_241 Article edits (tone) 49 seconds / 102 tasks" at bounding box center [1132, 192] width 691 height 25
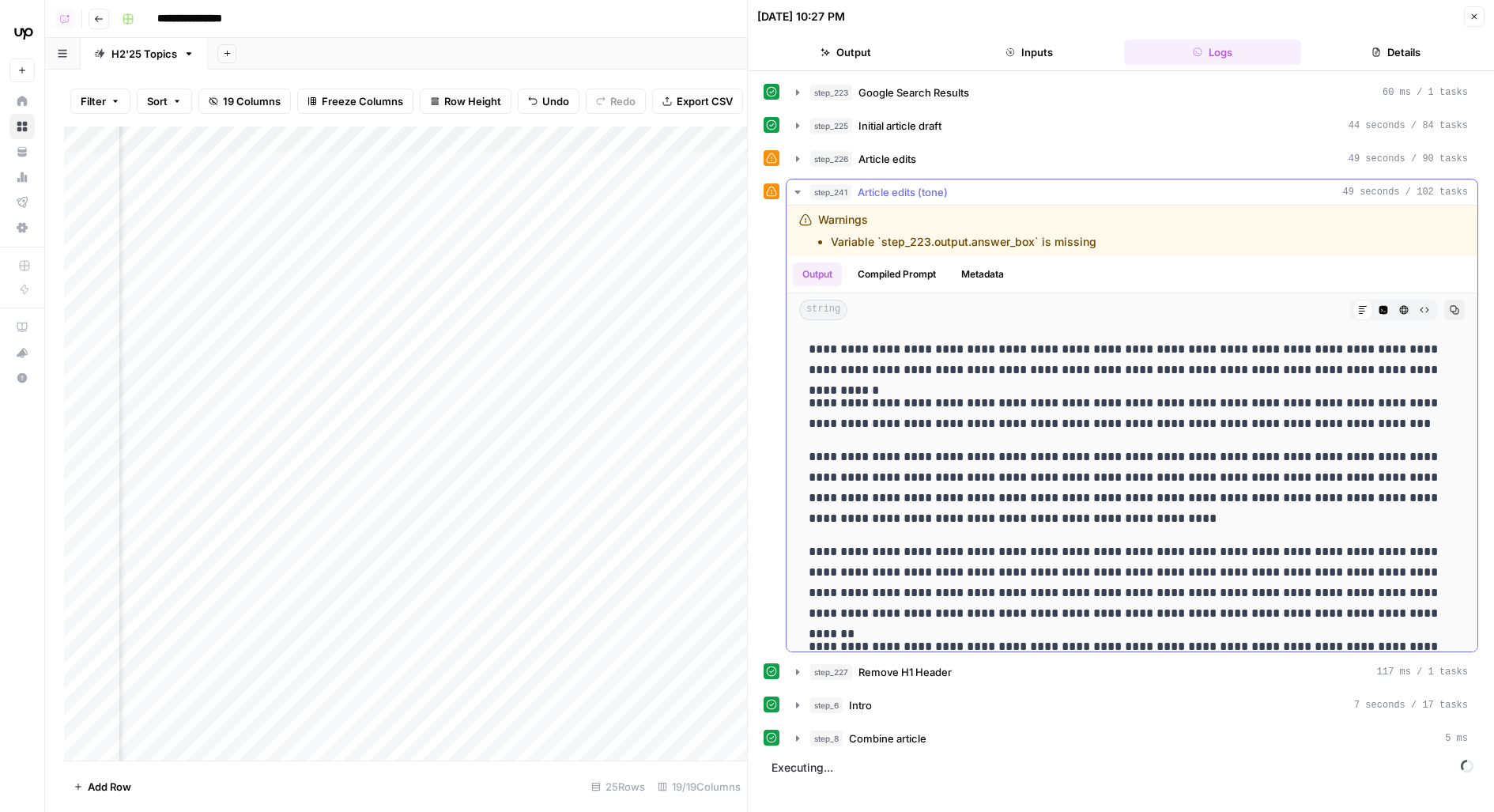
scroll to position [3101, 0]
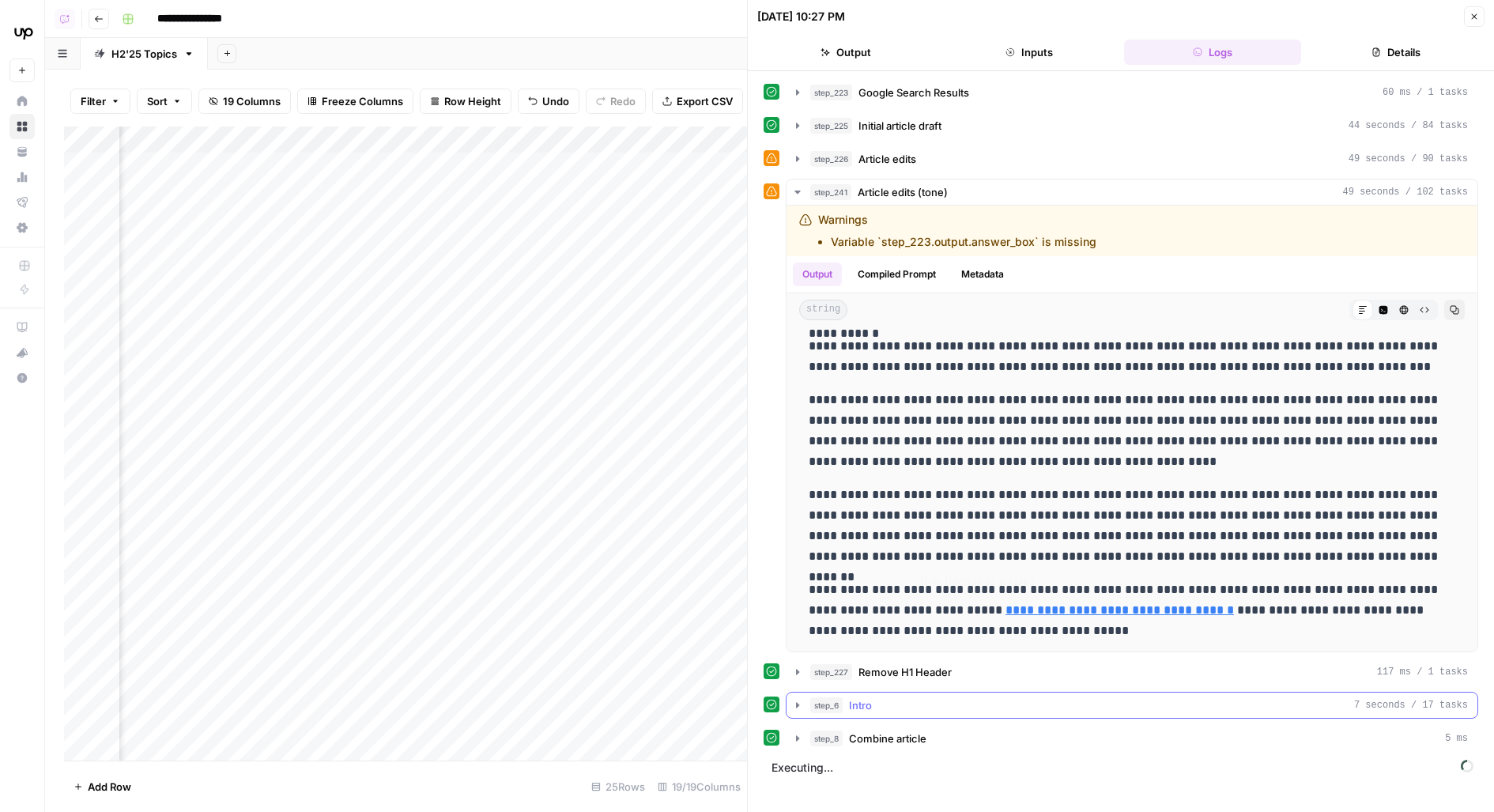
click at [883, 672] on span "Remove H1 Header" at bounding box center [905, 671] width 93 height 16
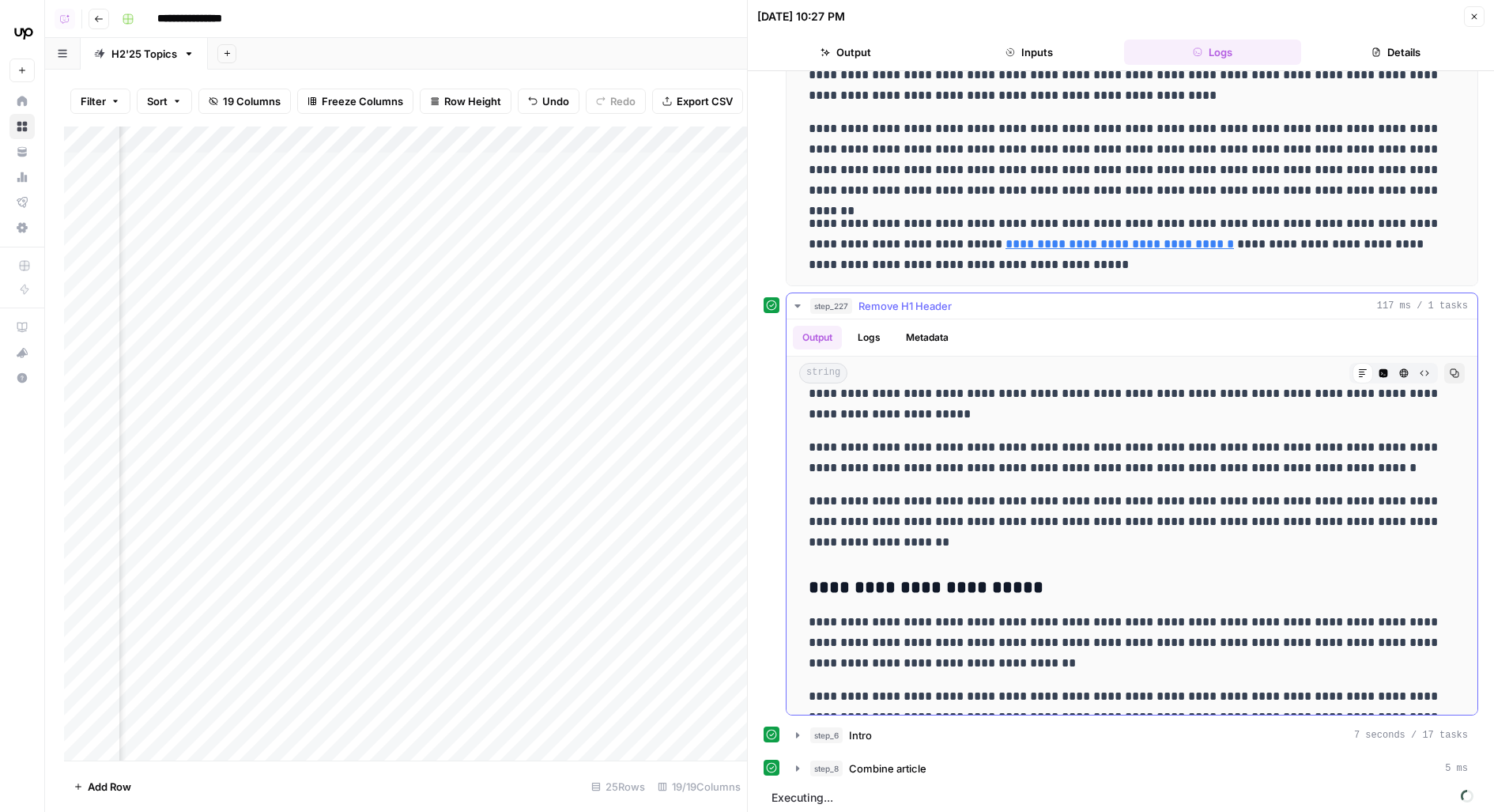
scroll to position [1196, 0]
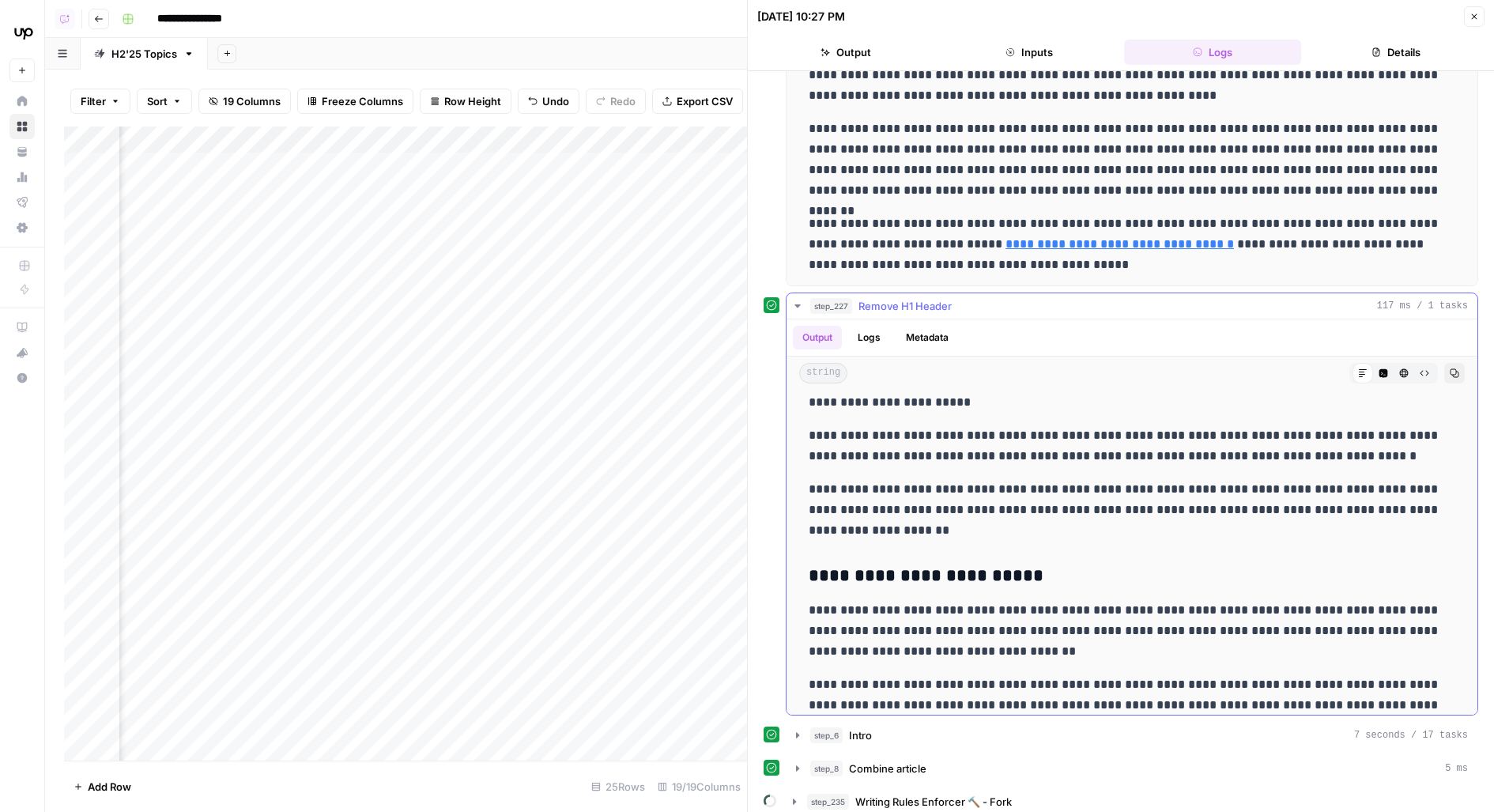
click at [1220, 304] on div "step_227 Remove H1 Header 117 ms / 1 tasks" at bounding box center [1139, 305] width 658 height 16
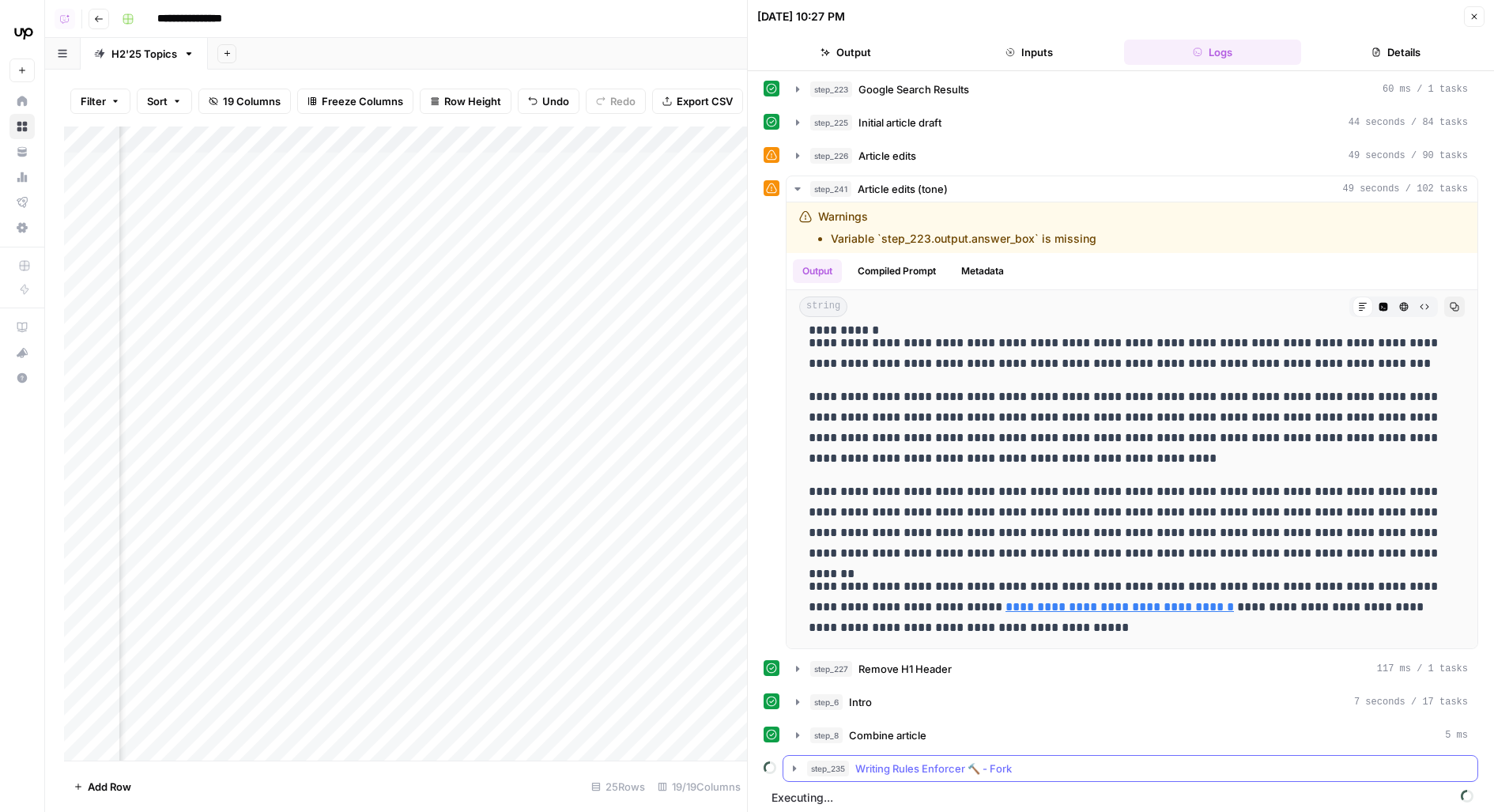
click at [980, 755] on button "step_235 Writing Rules Enforcer 🔨 - Fork" at bounding box center [1130, 767] width 694 height 25
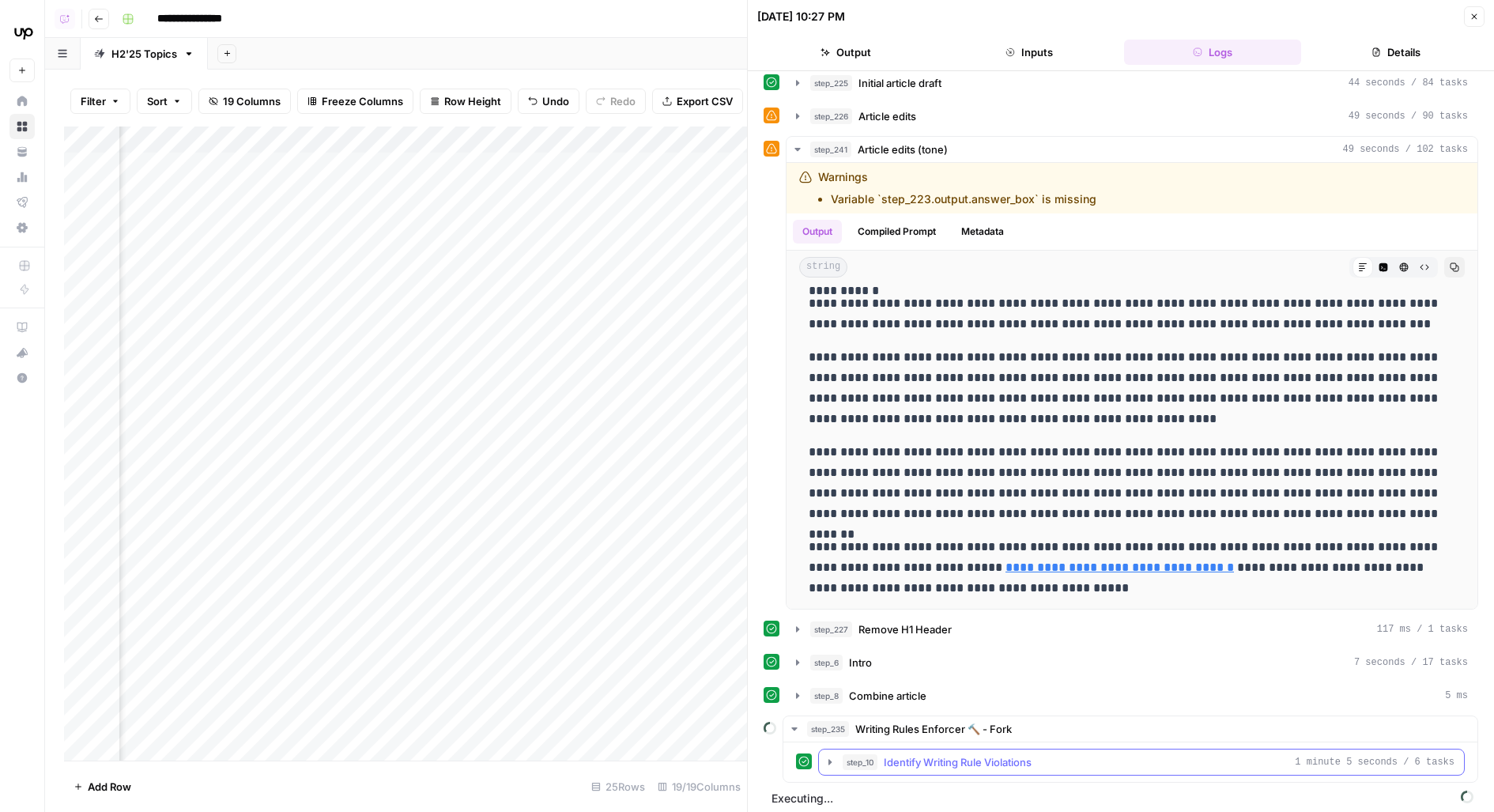
click at [1044, 769] on div "step_10 Identify Writing Rule Violations 1 minute 5 seconds / 6 tasks" at bounding box center [1130, 762] width 694 height 39
click at [1043, 765] on button "step_10 Identify Writing Rule Violations 1 minute 5 seconds / 6 tasks" at bounding box center [1141, 762] width 645 height 25
click at [1072, 142] on div "step_241 Article edits (tone) 49 seconds / 102 tasks" at bounding box center [1139, 149] width 658 height 16
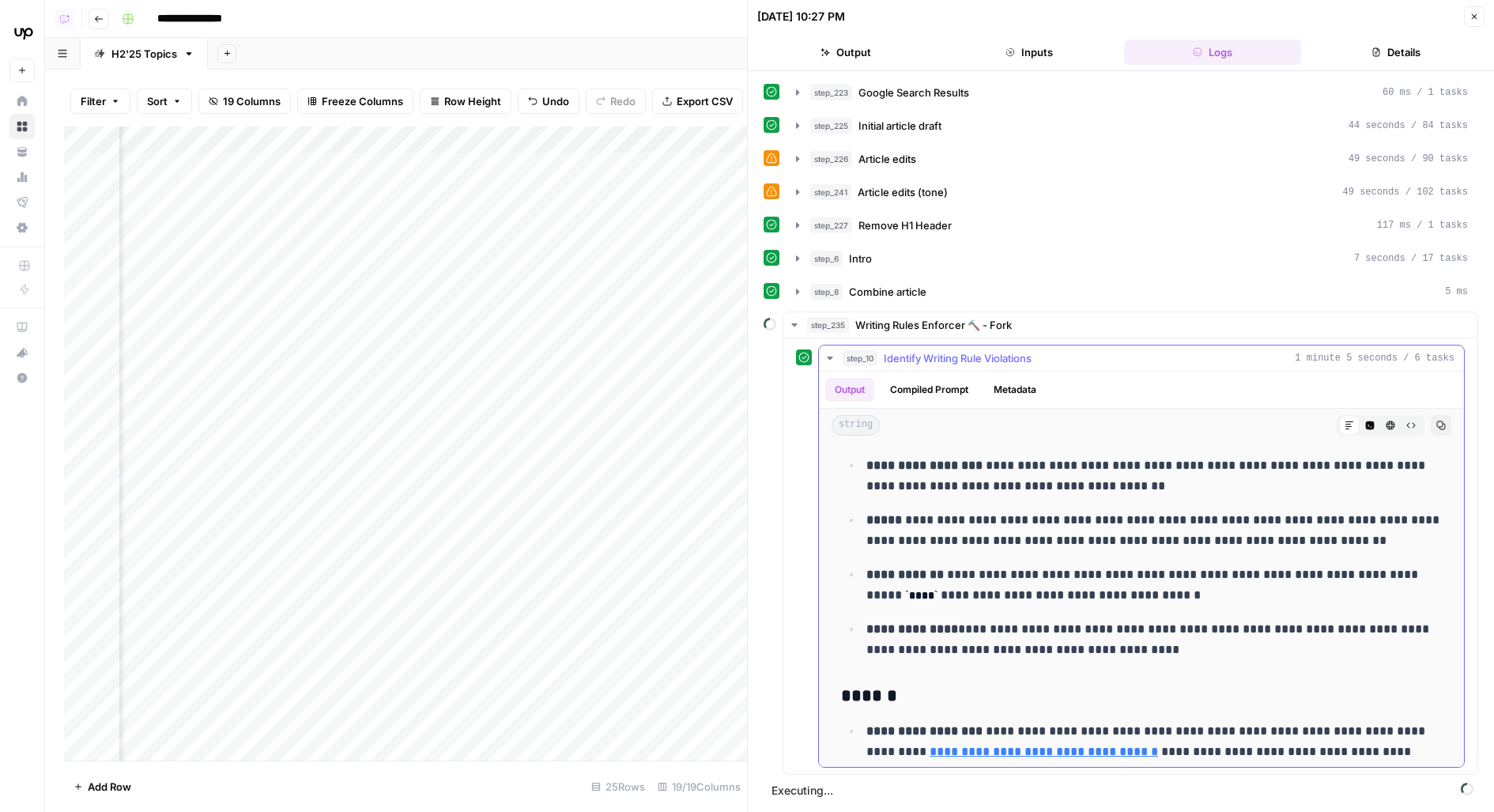
scroll to position [810, 0]
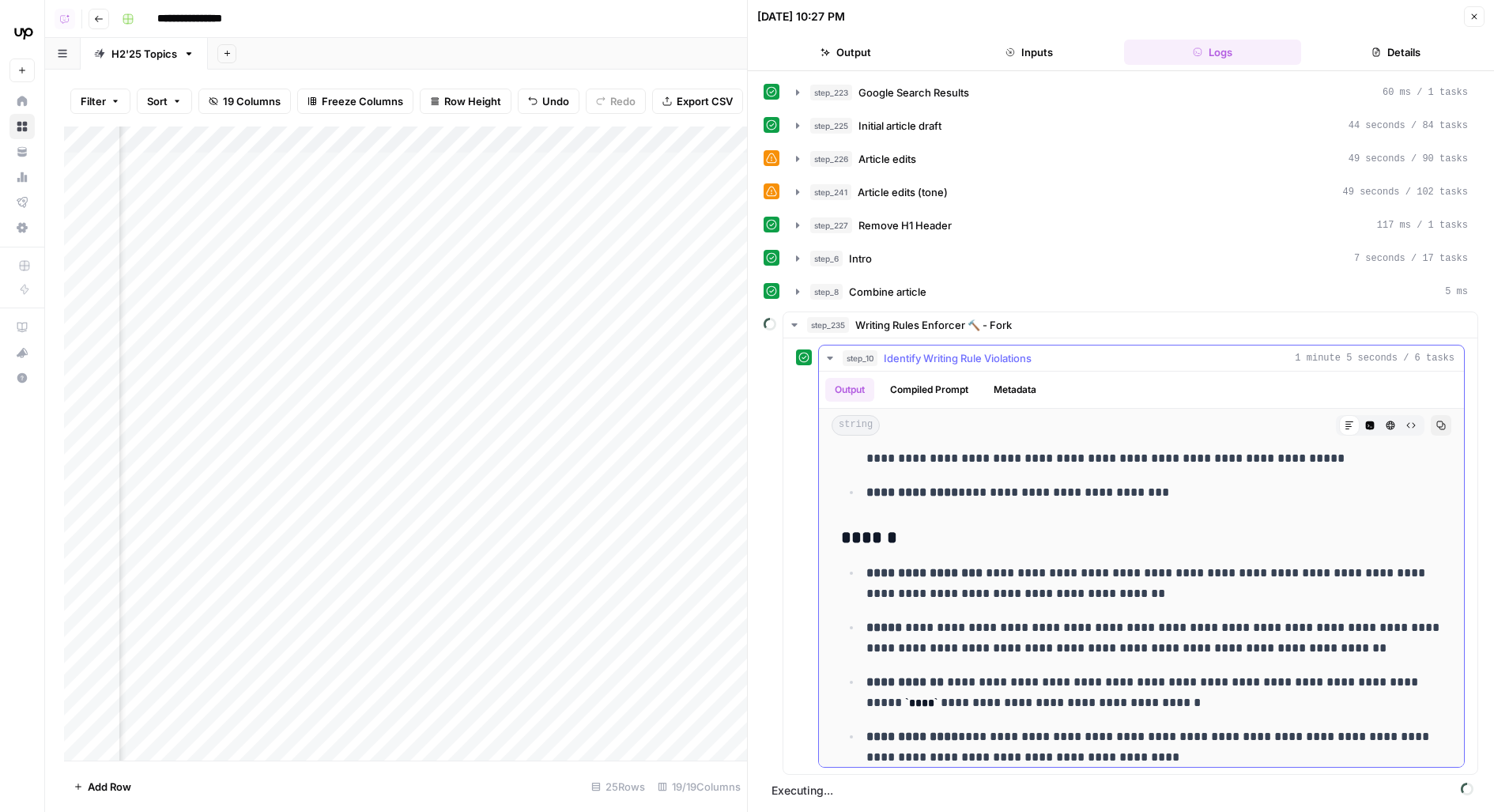
click at [1088, 363] on button "step_10 Identify Writing Rule Violations 1 minute 5 seconds / 6 tasks" at bounding box center [1141, 358] width 645 height 25
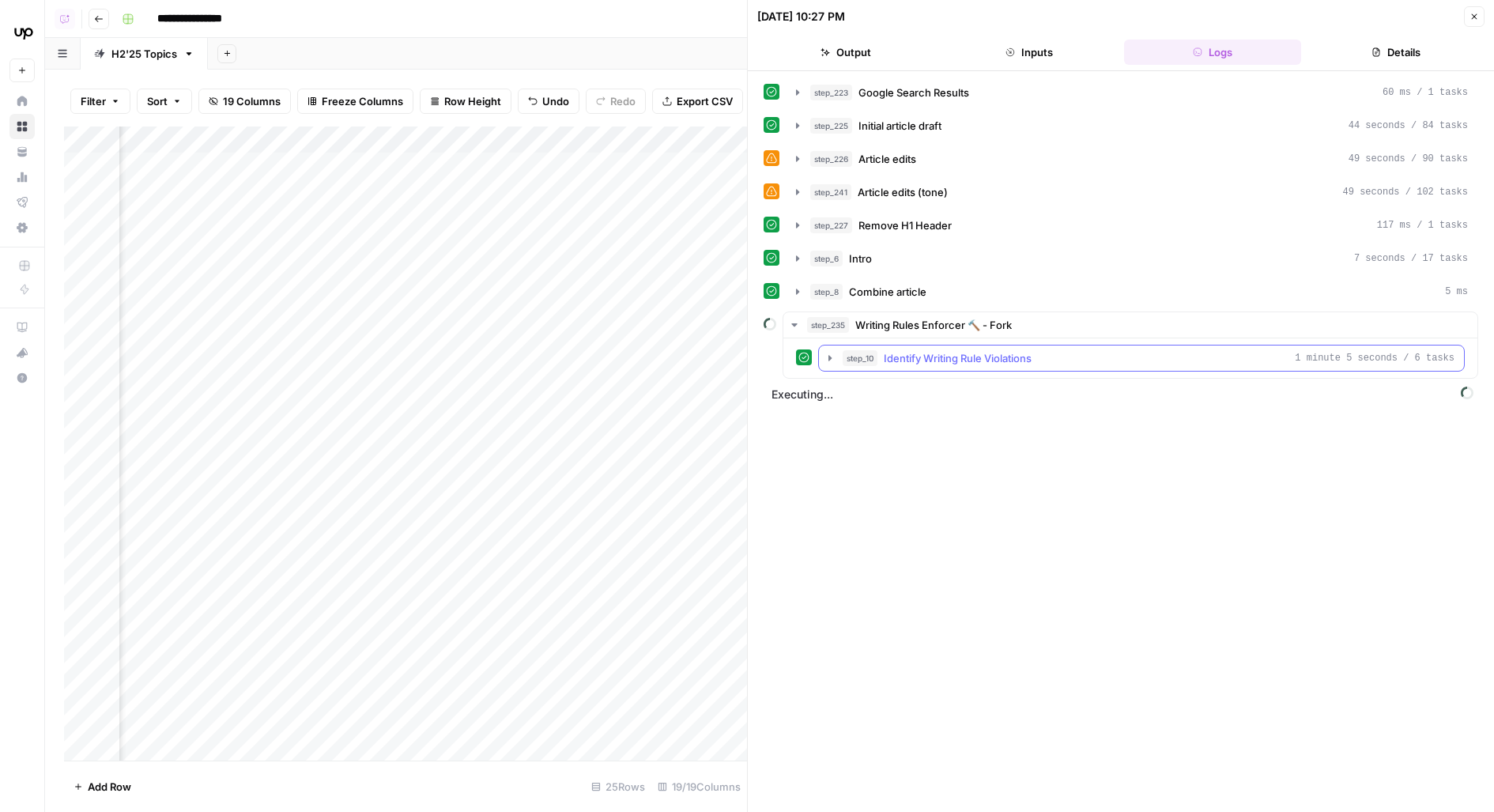
click at [1077, 361] on button "step_10 Identify Writing Rule Violations 1 minute 5 seconds / 6 tasks" at bounding box center [1141, 358] width 645 height 25
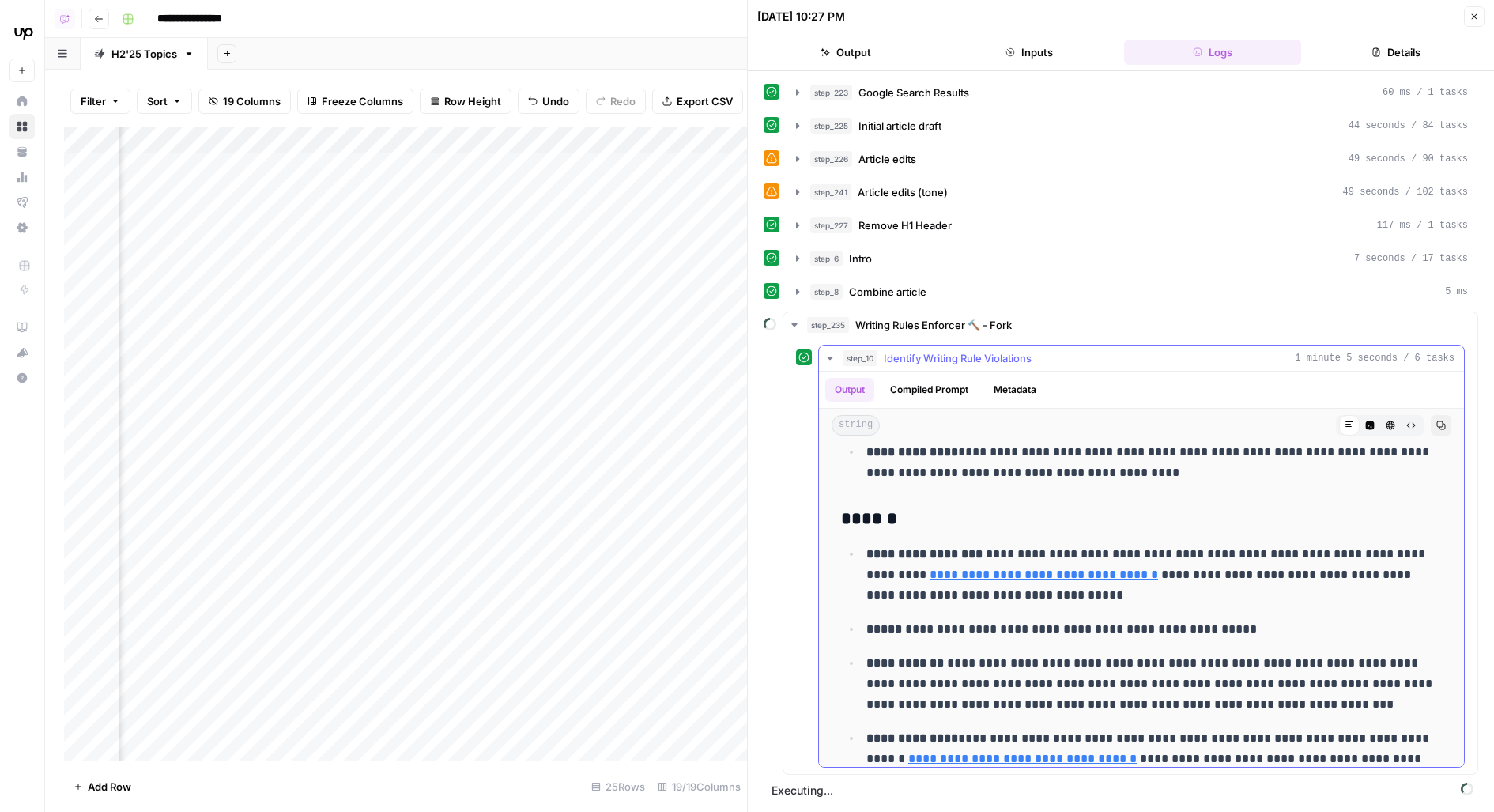
scroll to position [1130, 0]
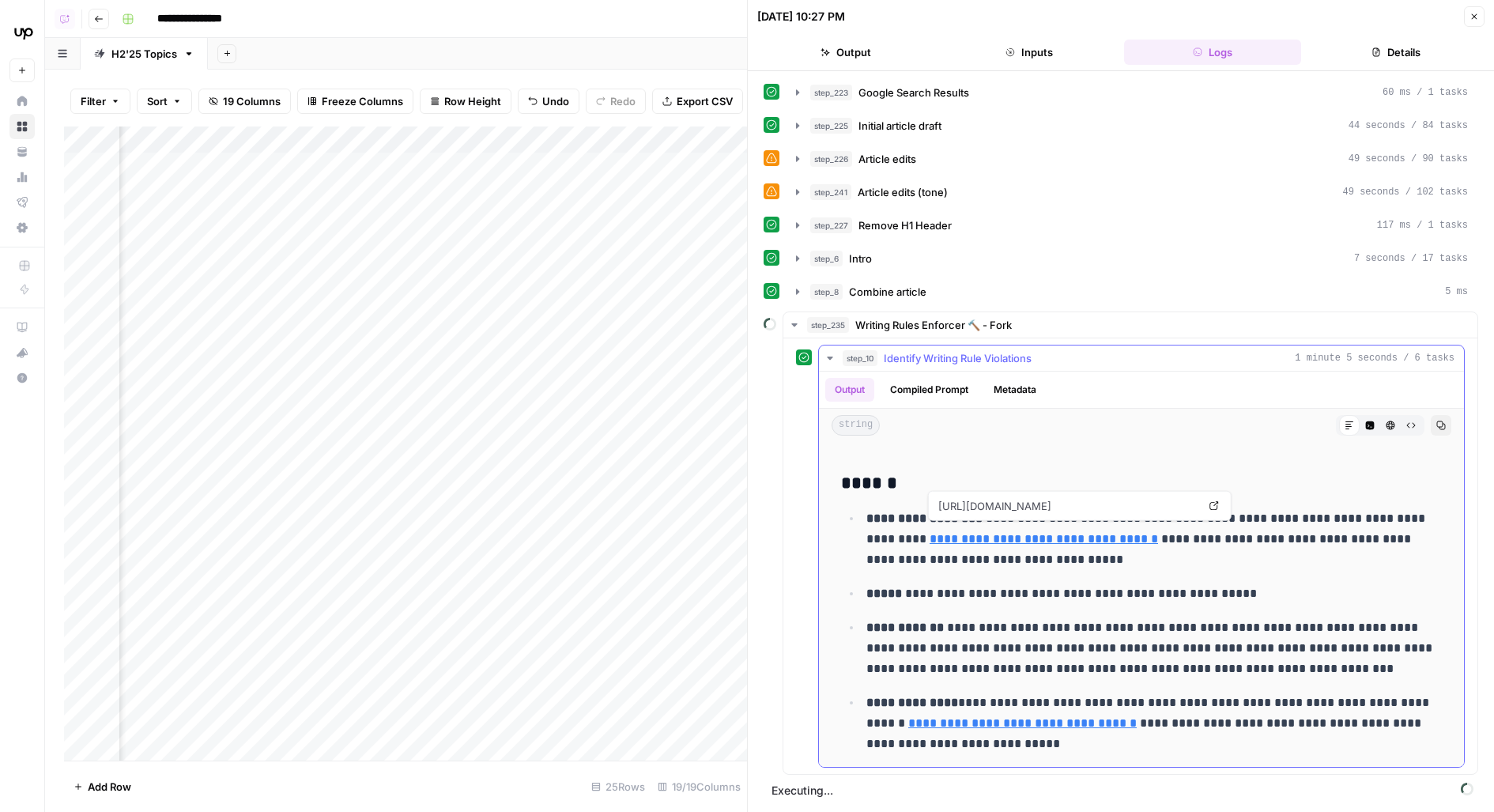
click at [1024, 351] on span "Identify Writing Rule Violations" at bounding box center [958, 358] width 148 height 16
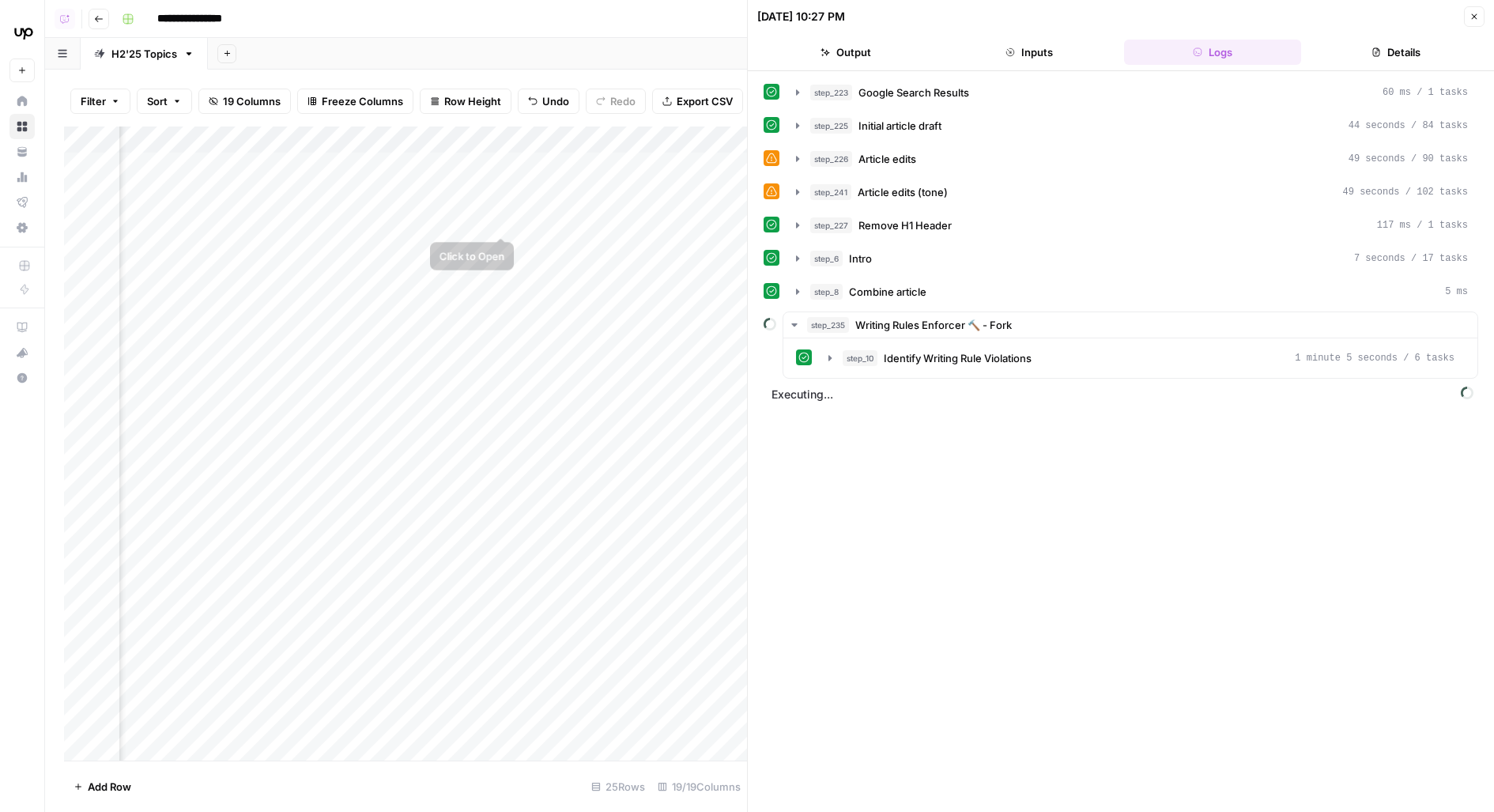
click at [506, 208] on div "Add Column" at bounding box center [405, 444] width 683 height 635
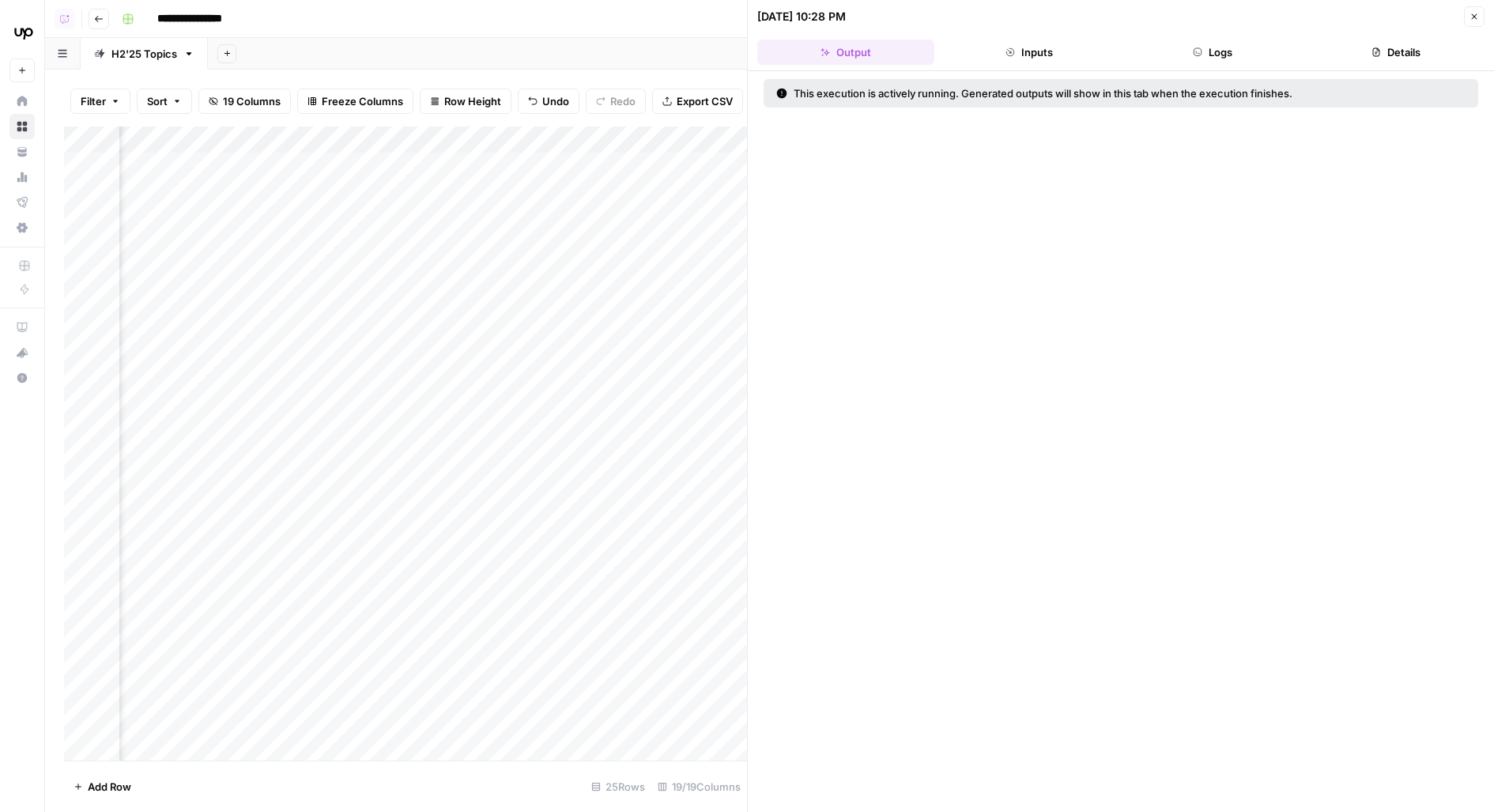
click at [1252, 61] on button "Logs" at bounding box center [1213, 51] width 177 height 25
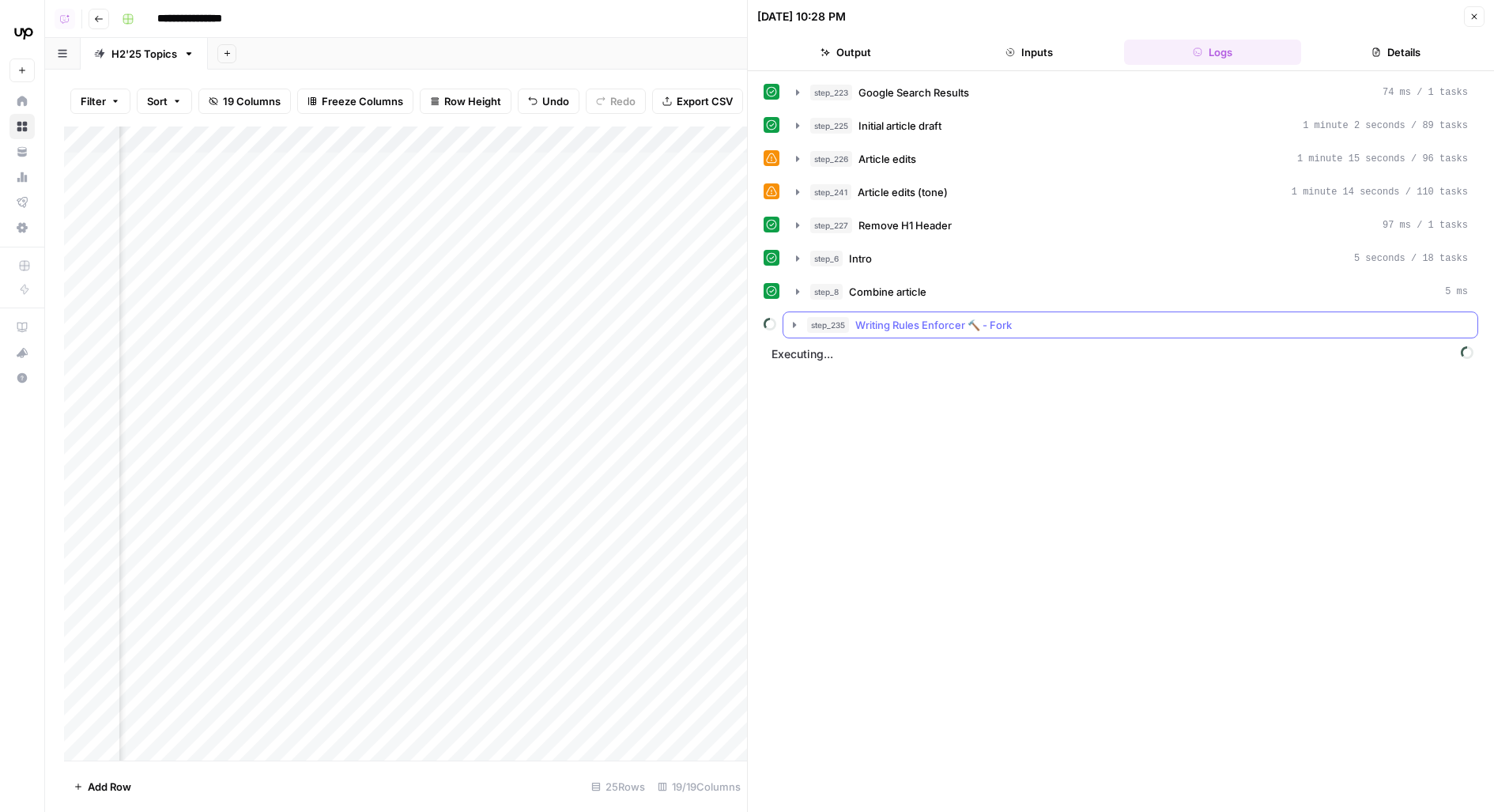
click at [1132, 323] on div "step_235 Writing Rules Enforcer 🔨 - Fork" at bounding box center [1138, 324] width 661 height 16
click at [1096, 359] on div "step_10 Identify Writing Rule Violations 1 minute 5 seconds / 5 tasks" at bounding box center [1148, 358] width 612 height 16
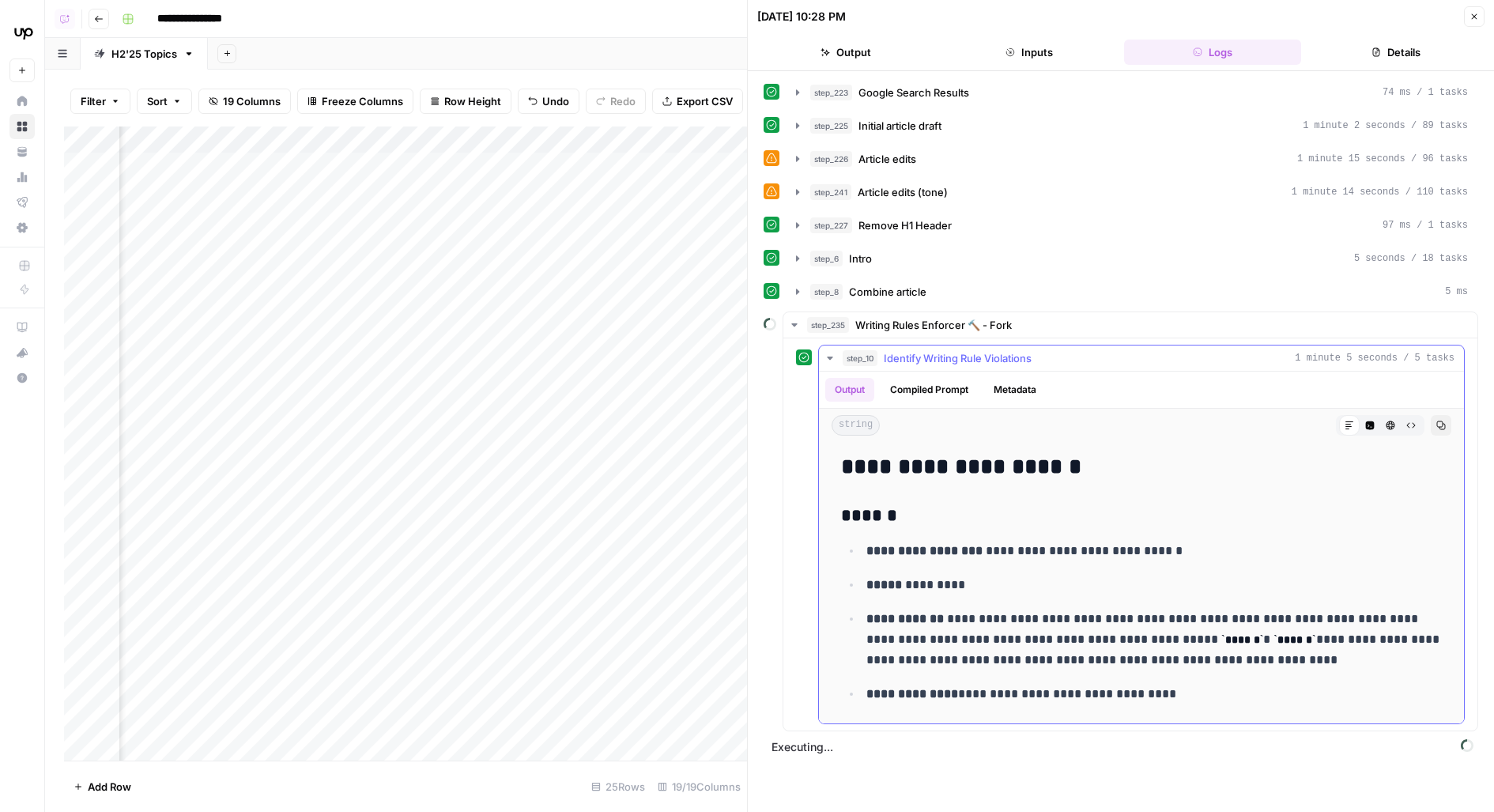
click at [1106, 541] on p "**********" at bounding box center [1155, 551] width 577 height 20
click at [928, 575] on p "***** *********" at bounding box center [1155, 585] width 577 height 20
click at [981, 618] on p "**********" at bounding box center [1155, 640] width 577 height 61
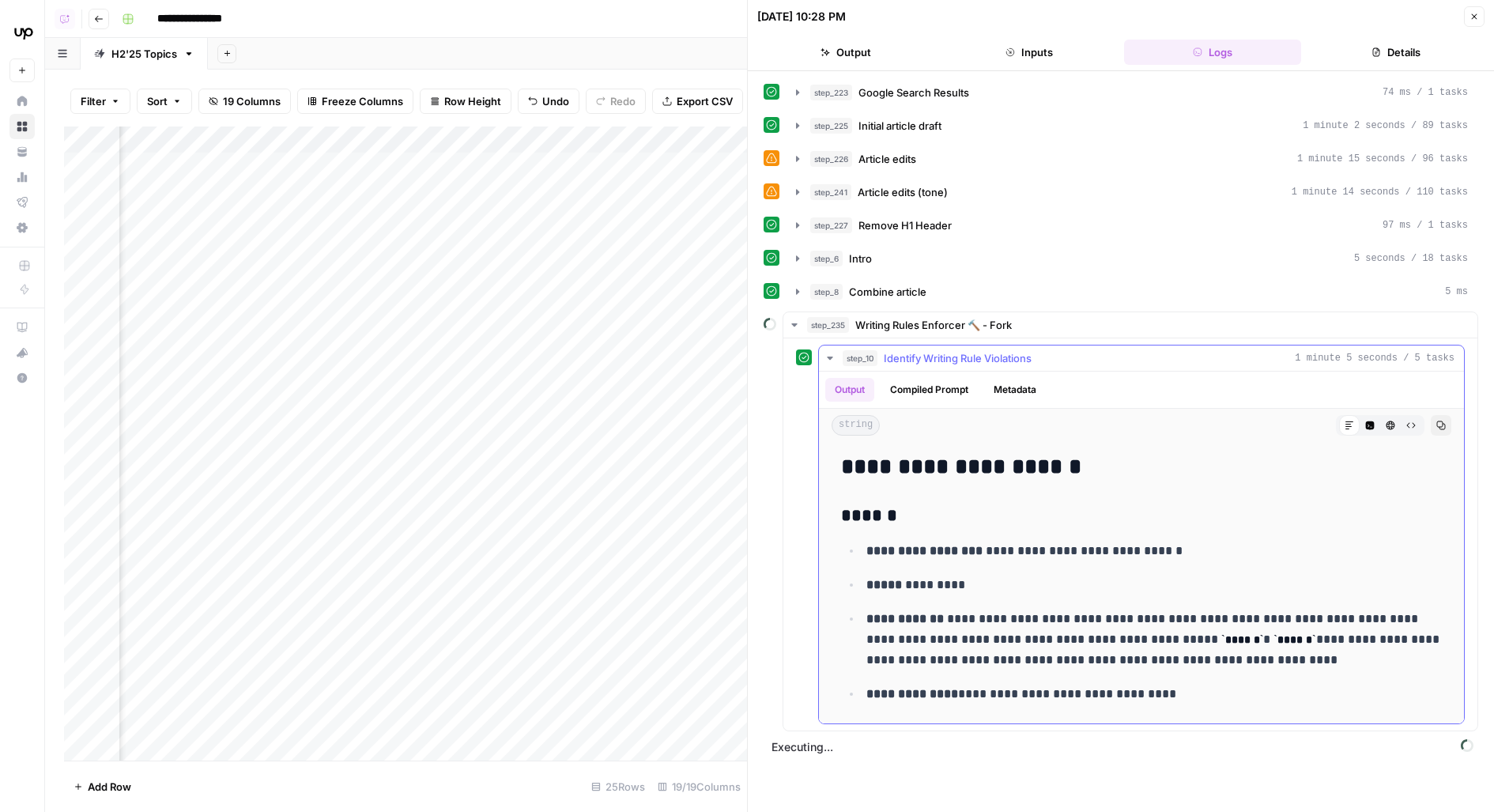
click at [983, 619] on p "**********" at bounding box center [1155, 640] width 577 height 61
click at [977, 632] on p "**********" at bounding box center [1155, 640] width 577 height 61
click at [500, 245] on div "Add Column" at bounding box center [405, 444] width 683 height 635
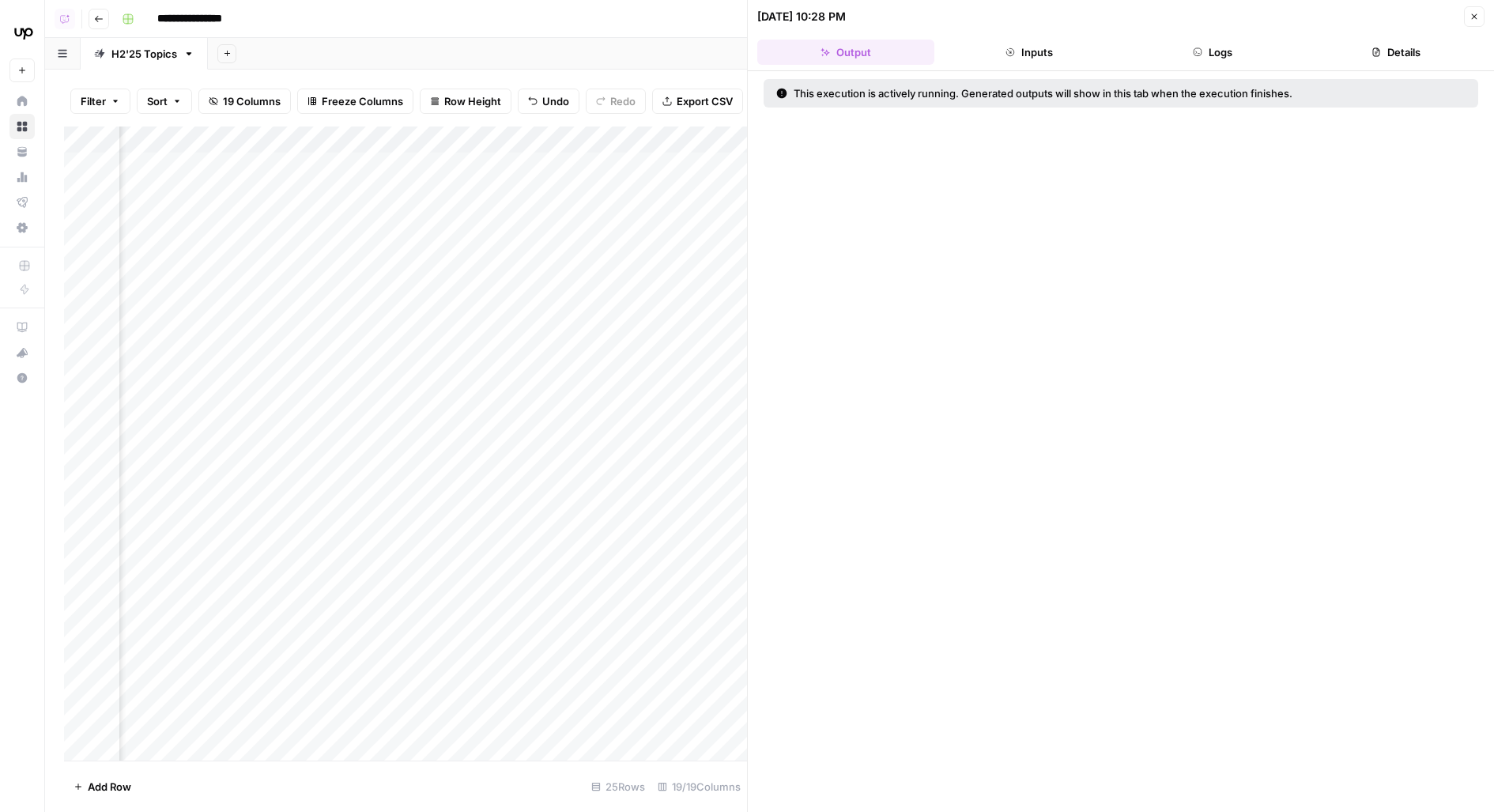
click at [1244, 42] on button "Logs" at bounding box center [1213, 51] width 177 height 25
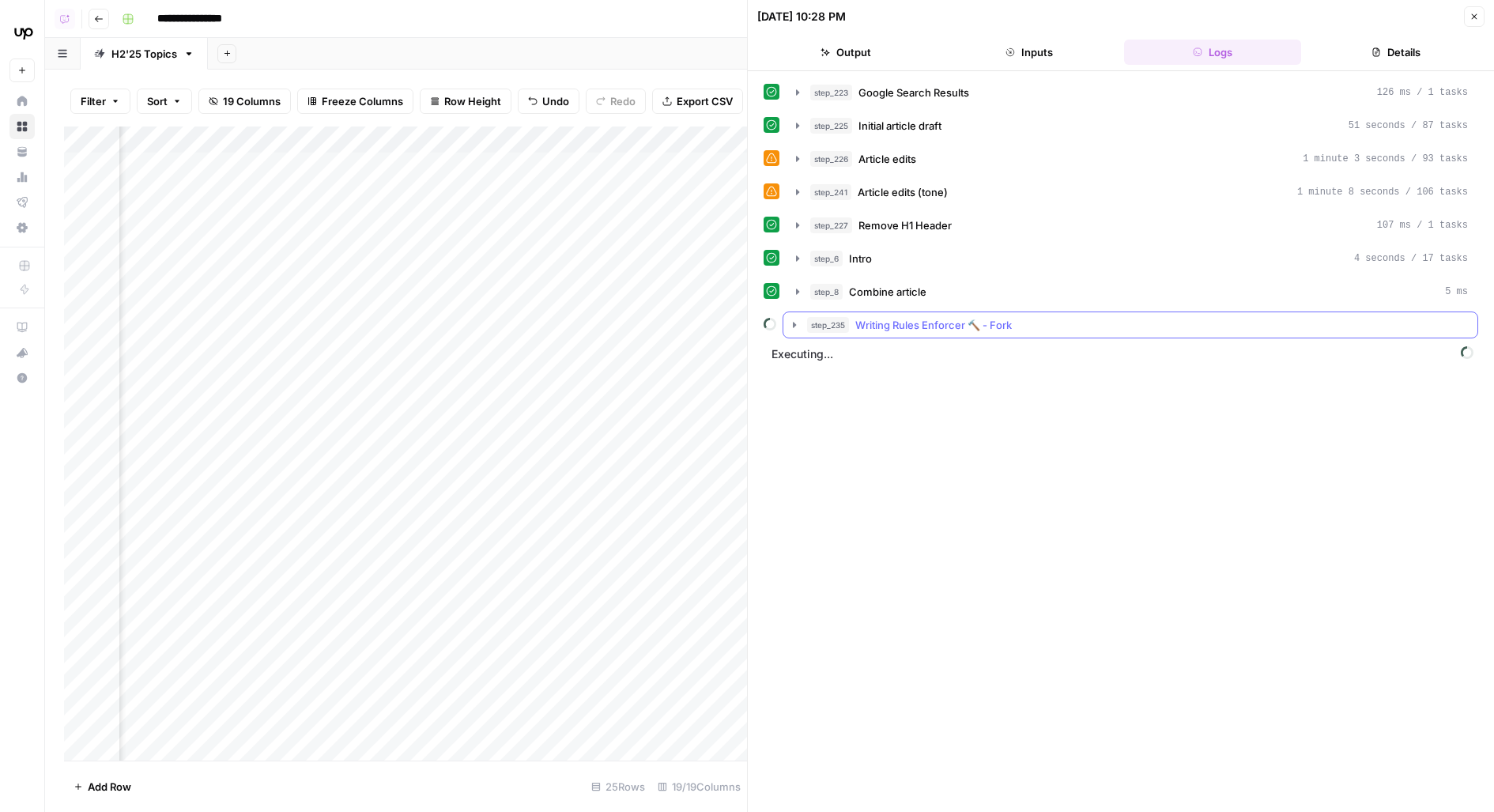
click at [1037, 328] on button "step_235 Writing Rules Enforcer 🔨 - Fork" at bounding box center [1130, 324] width 694 height 25
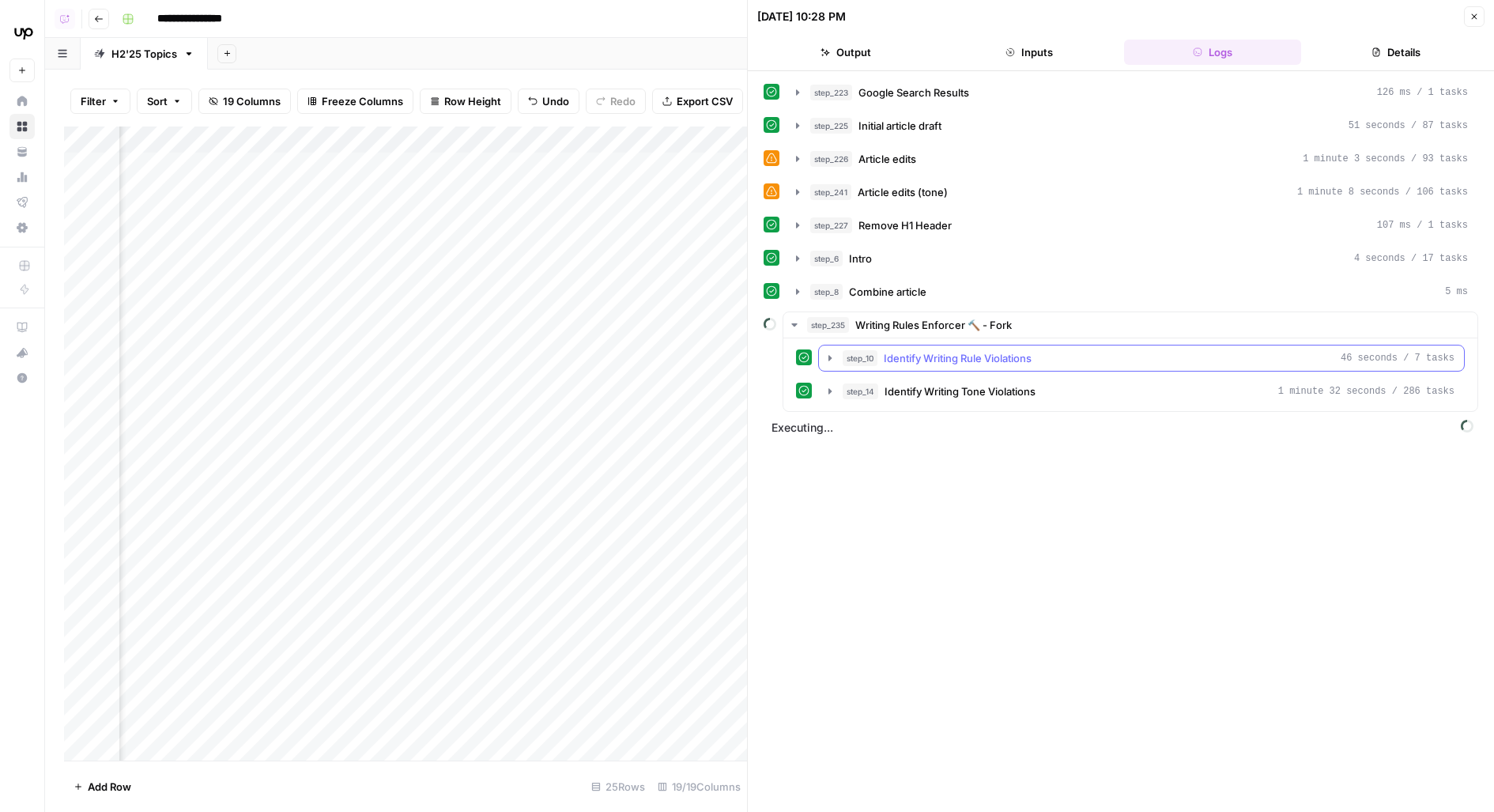
click at [1032, 356] on span "Identify Writing Rule Violations" at bounding box center [958, 358] width 148 height 16
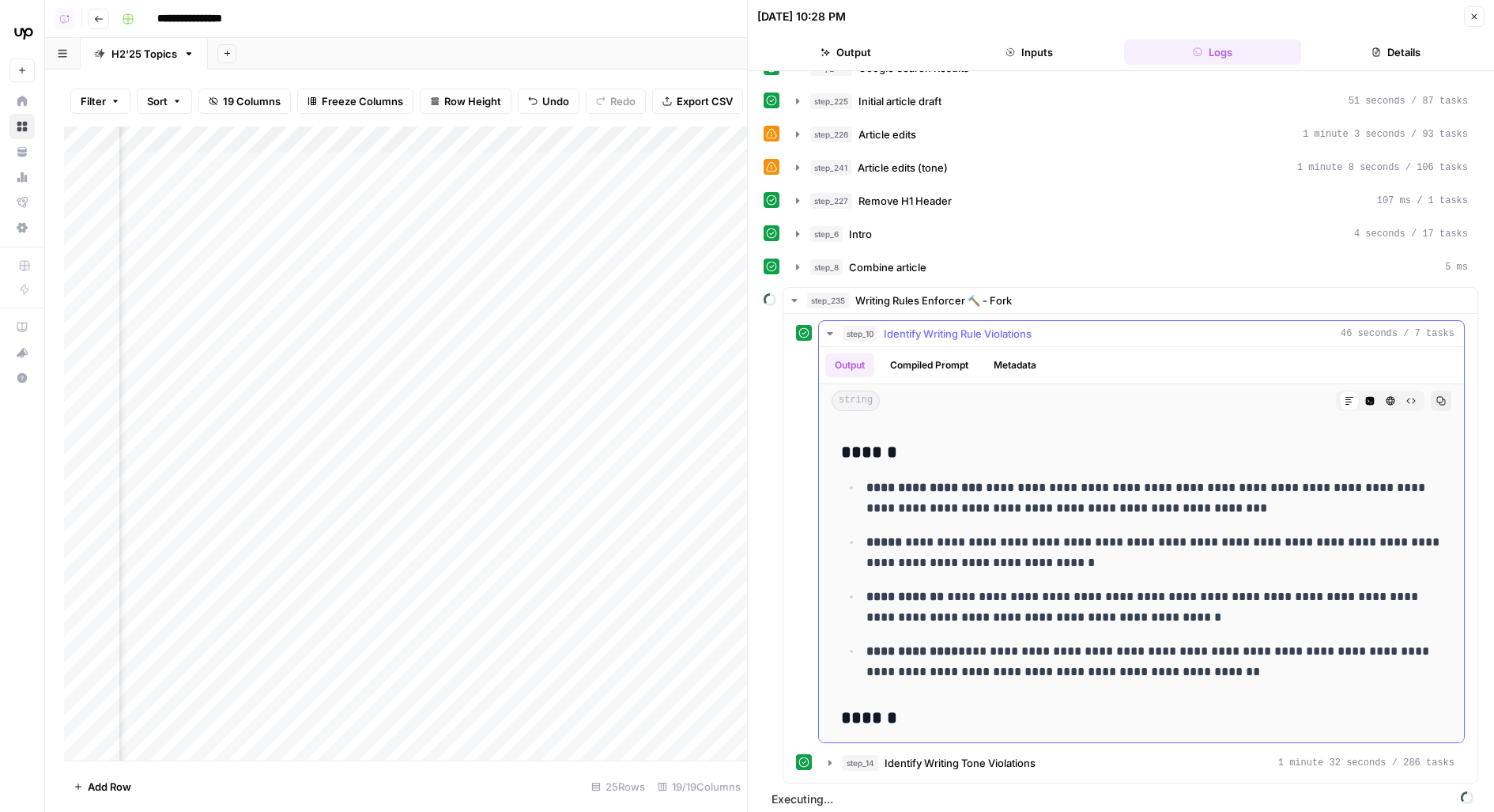
scroll to position [954, 0]
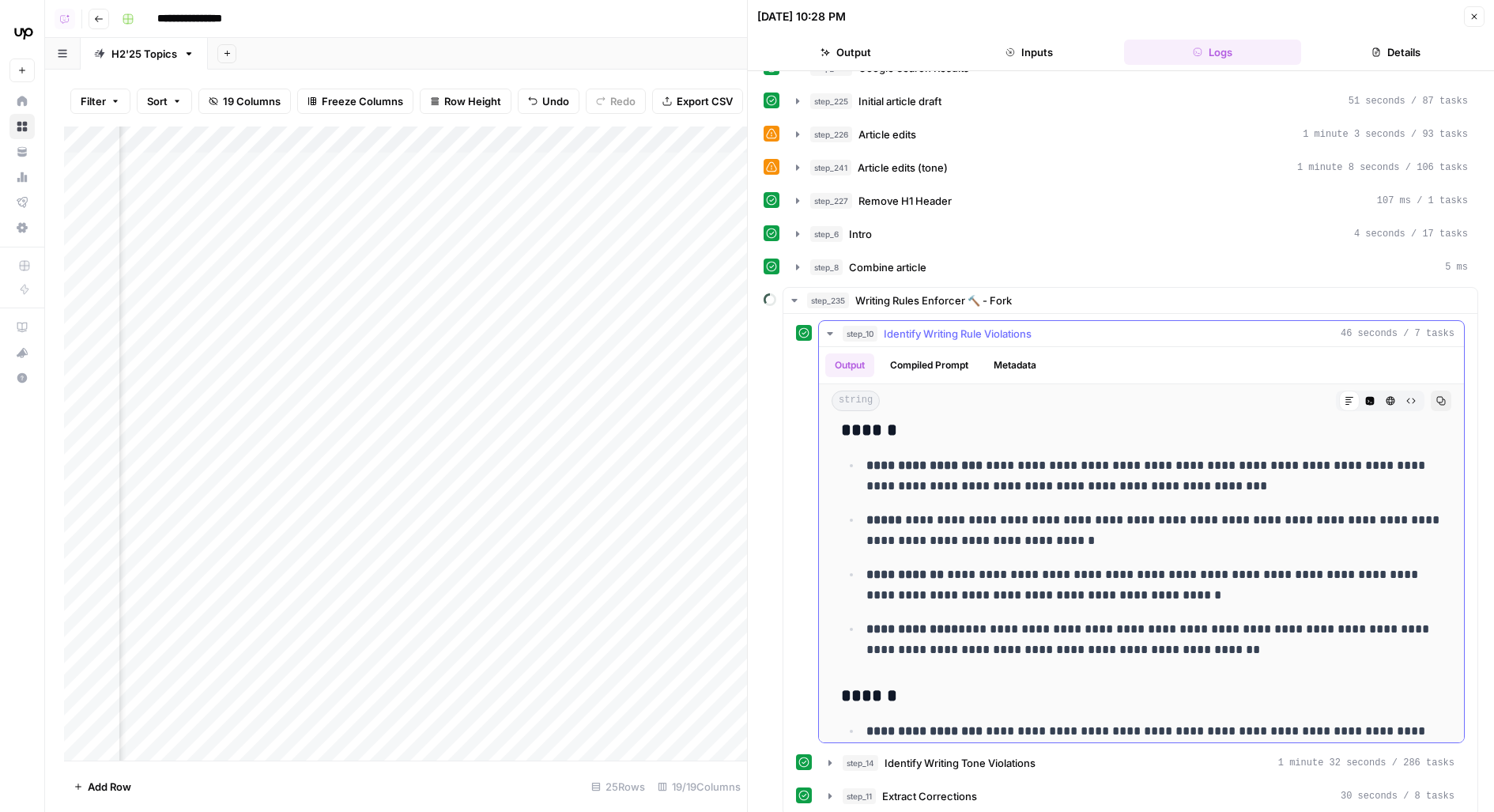
drag, startPoint x: 962, startPoint y: 607, endPoint x: 1076, endPoint y: 640, distance: 118.7
click at [1078, 640] on p "**********" at bounding box center [1155, 640] width 577 height 41
click at [1074, 640] on p "**********" at bounding box center [1155, 640] width 577 height 41
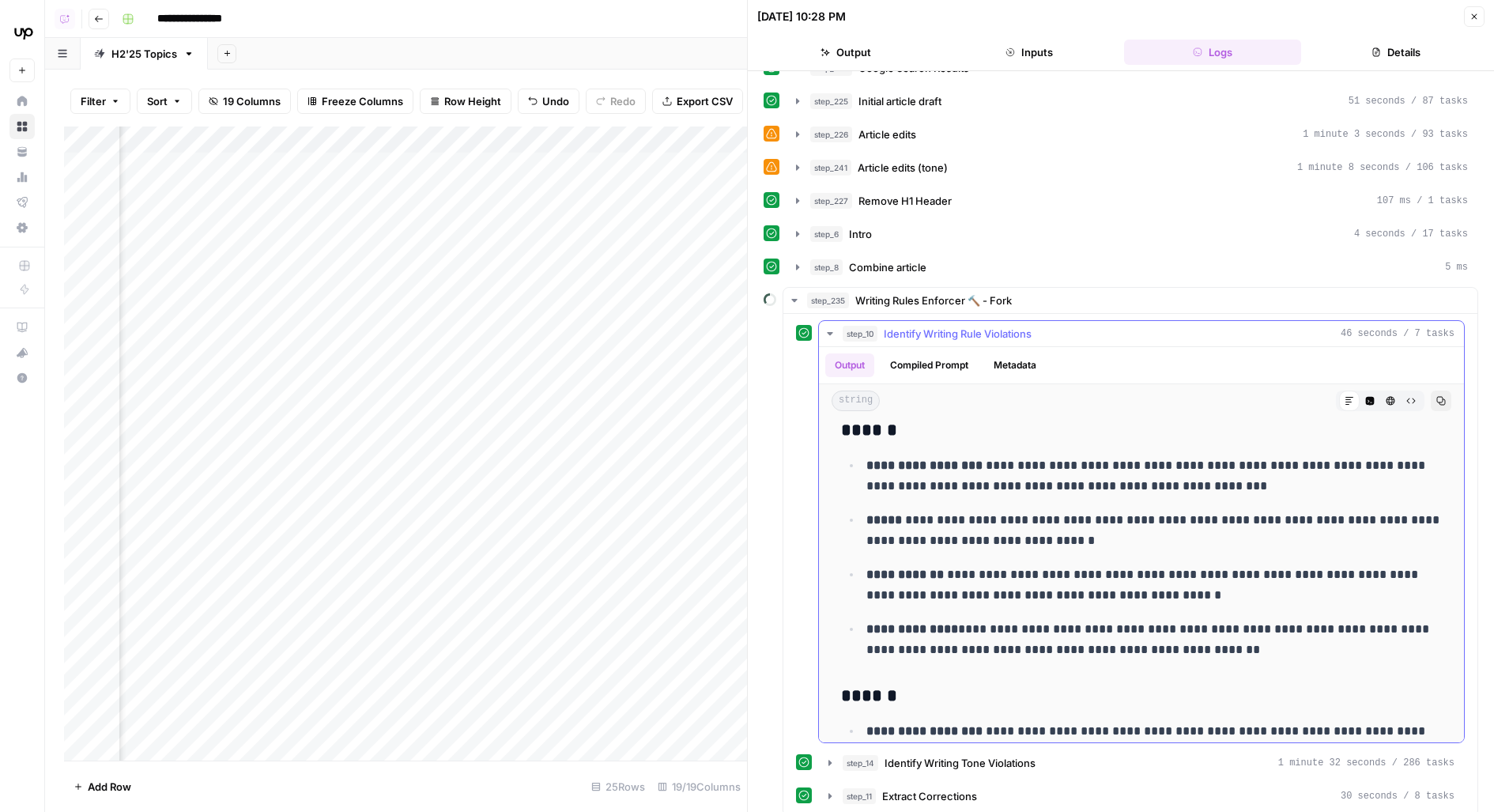
click at [1074, 640] on p "**********" at bounding box center [1155, 640] width 577 height 41
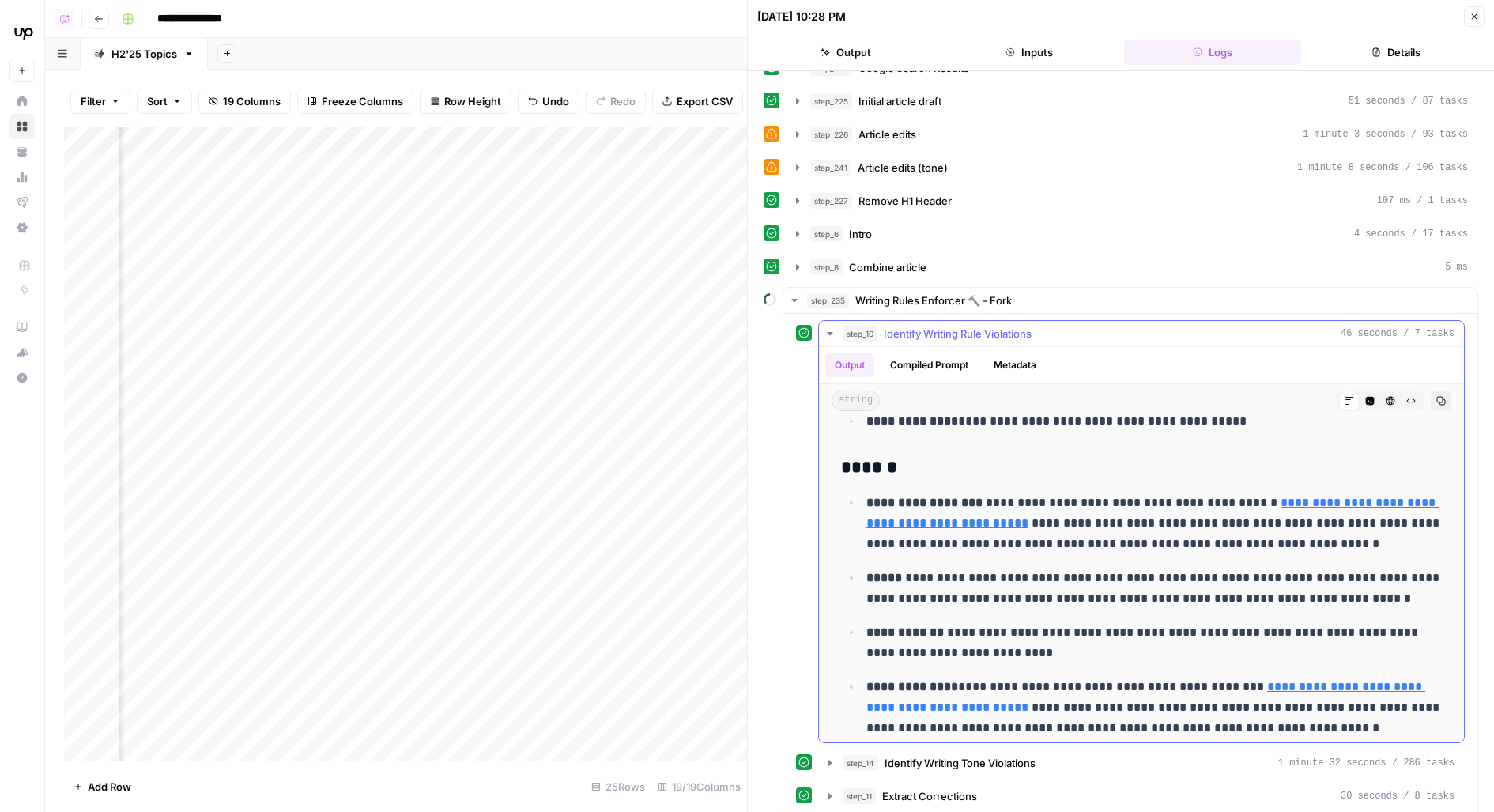
scroll to position [1638, 0]
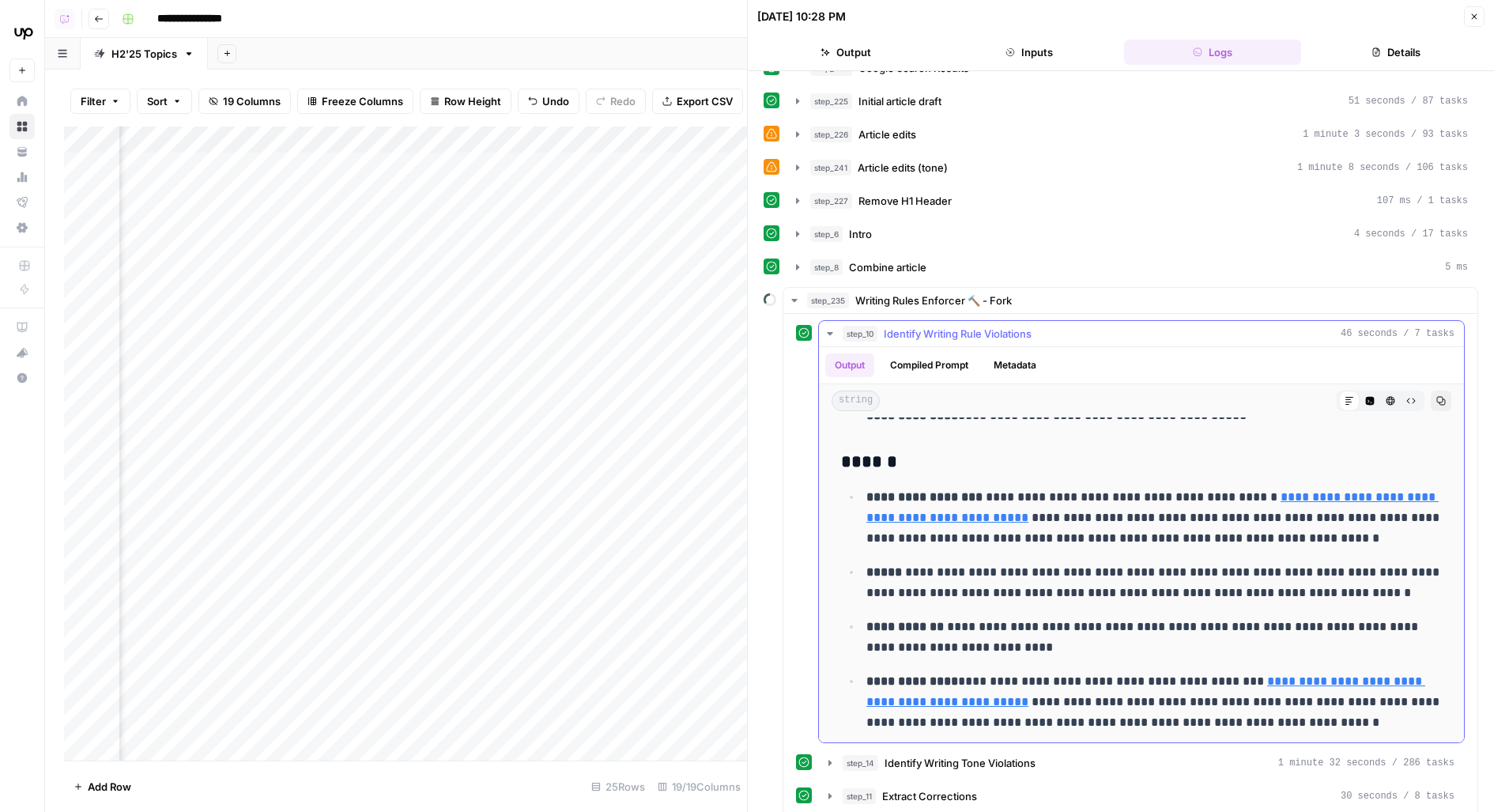
click at [1042, 683] on p "**********" at bounding box center [1155, 702] width 577 height 61
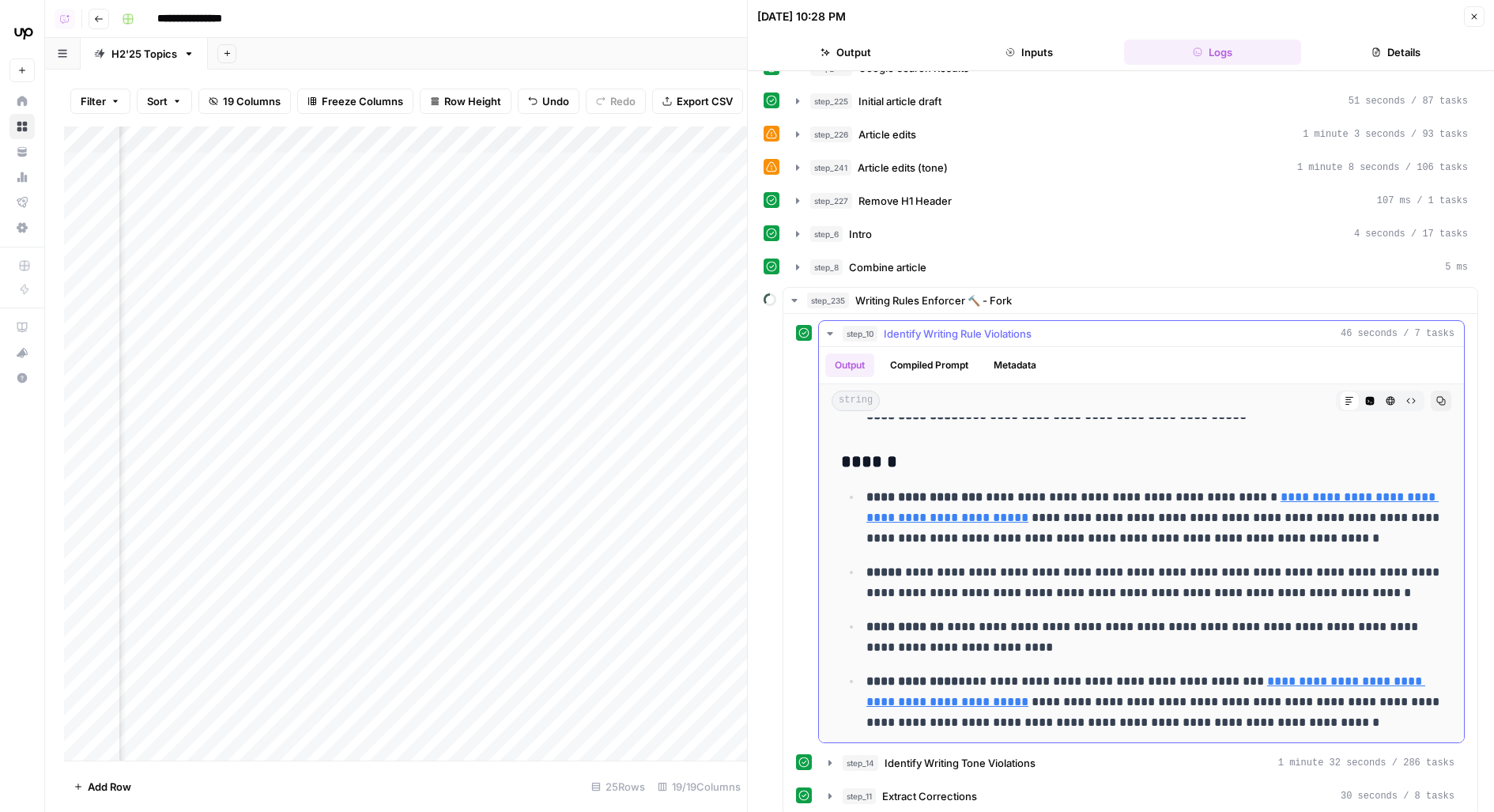
click at [1042, 683] on p "**********" at bounding box center [1155, 702] width 577 height 61
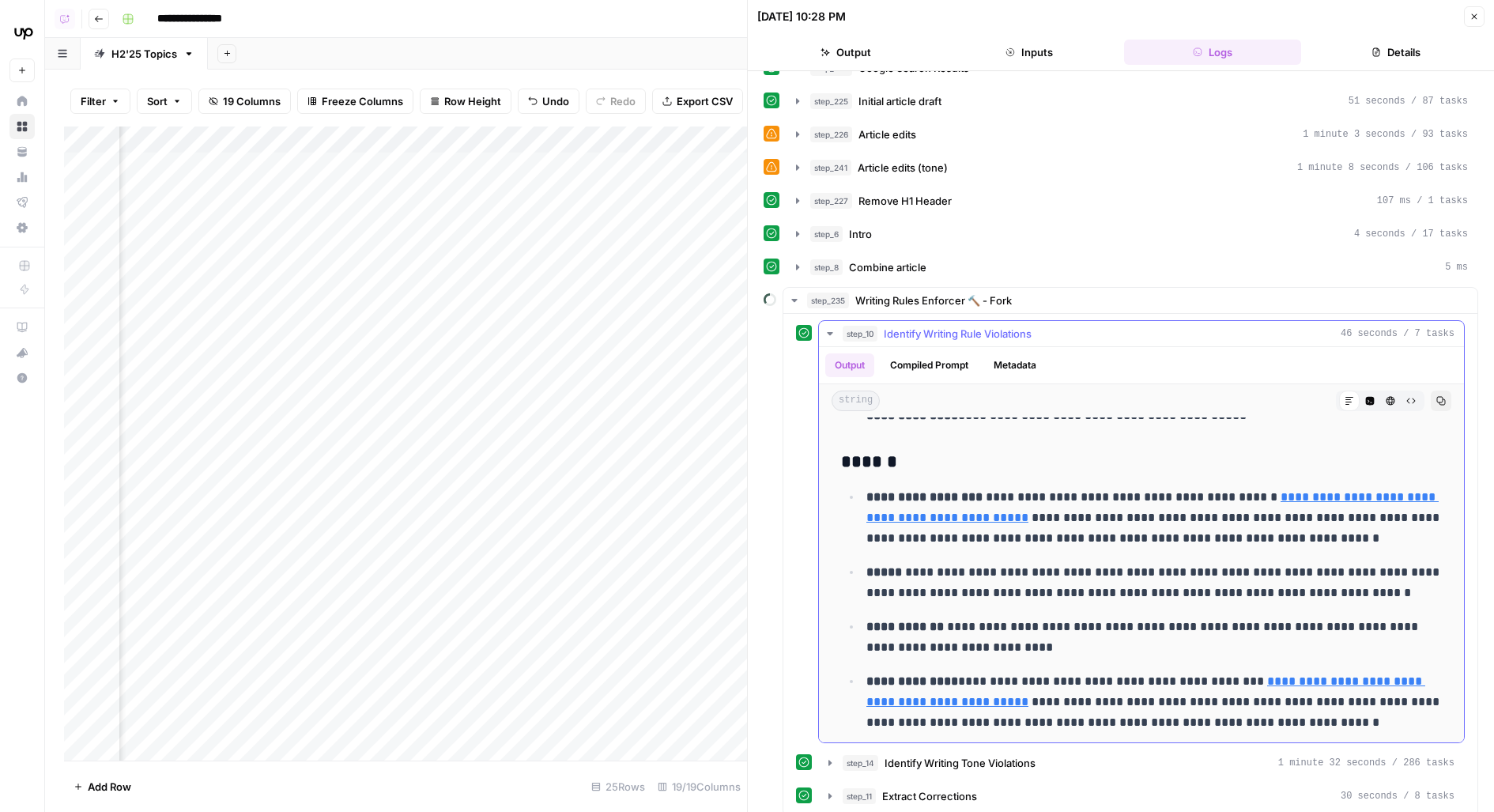
click at [1042, 683] on p "**********" at bounding box center [1155, 702] width 577 height 61
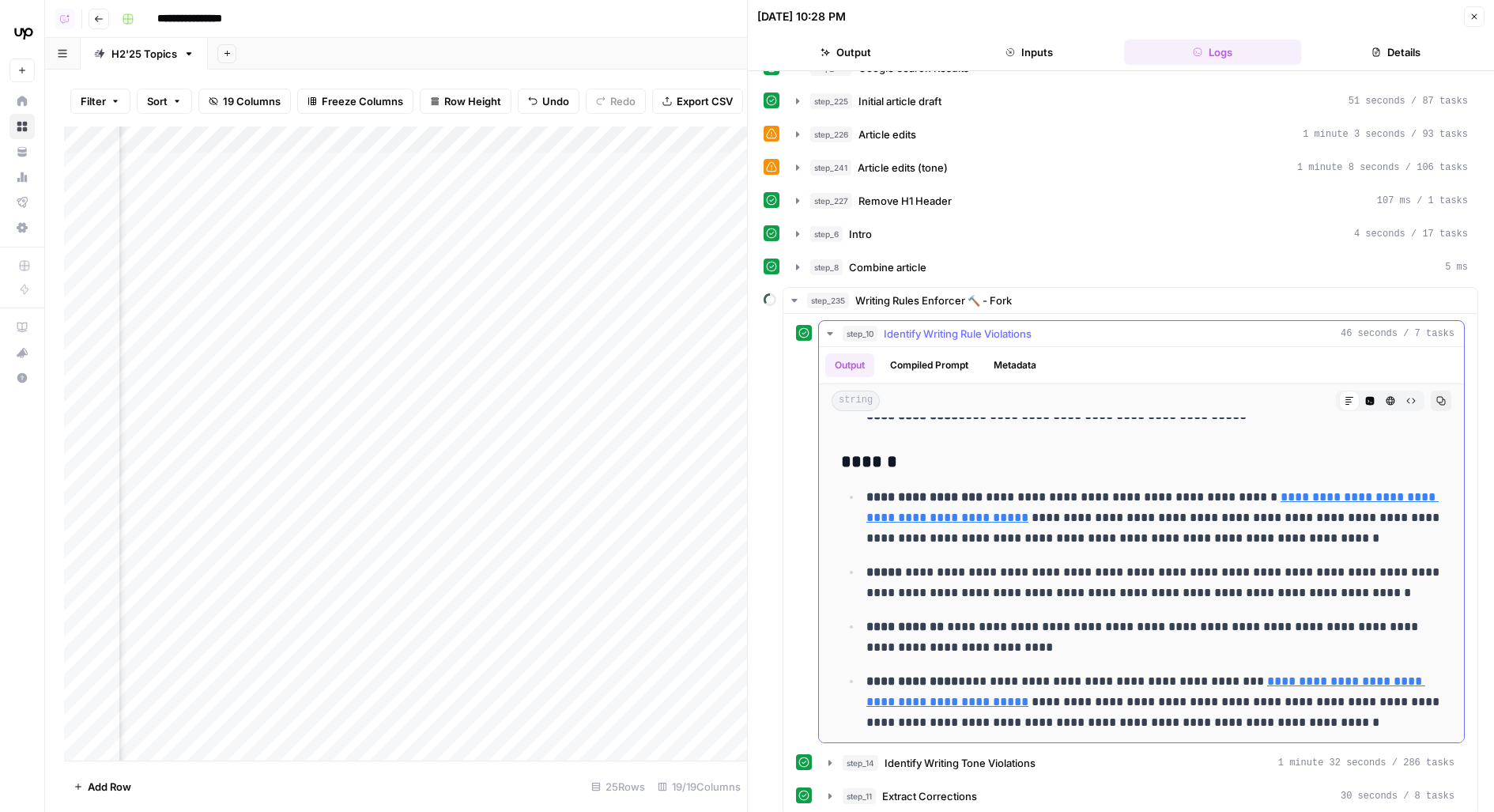
click at [1042, 683] on p "**********" at bounding box center [1155, 702] width 577 height 61
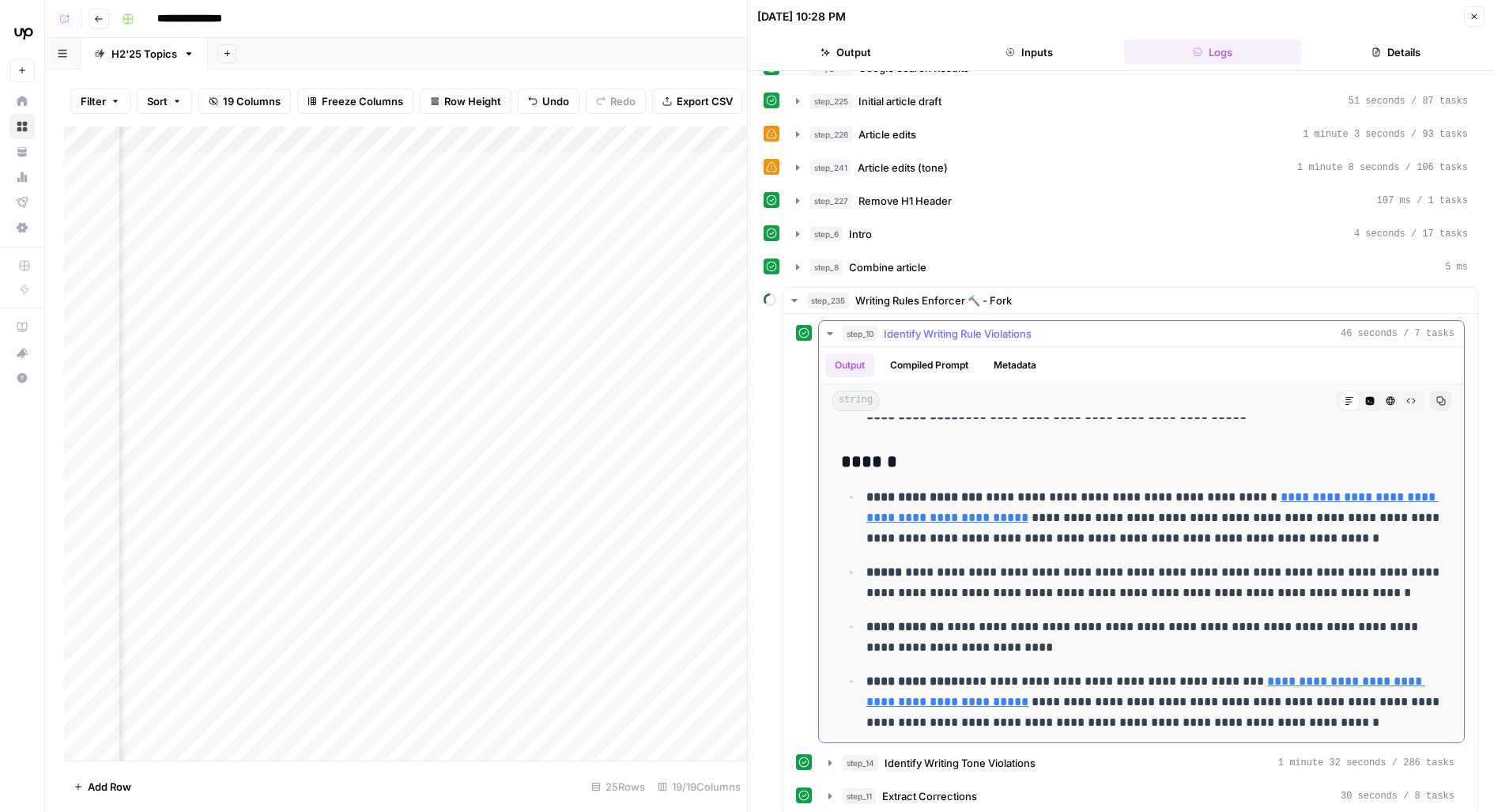
click at [1042, 682] on p "**********" at bounding box center [1155, 702] width 577 height 61
drag, startPoint x: 1043, startPoint y: 574, endPoint x: 1038, endPoint y: 563, distance: 12.1
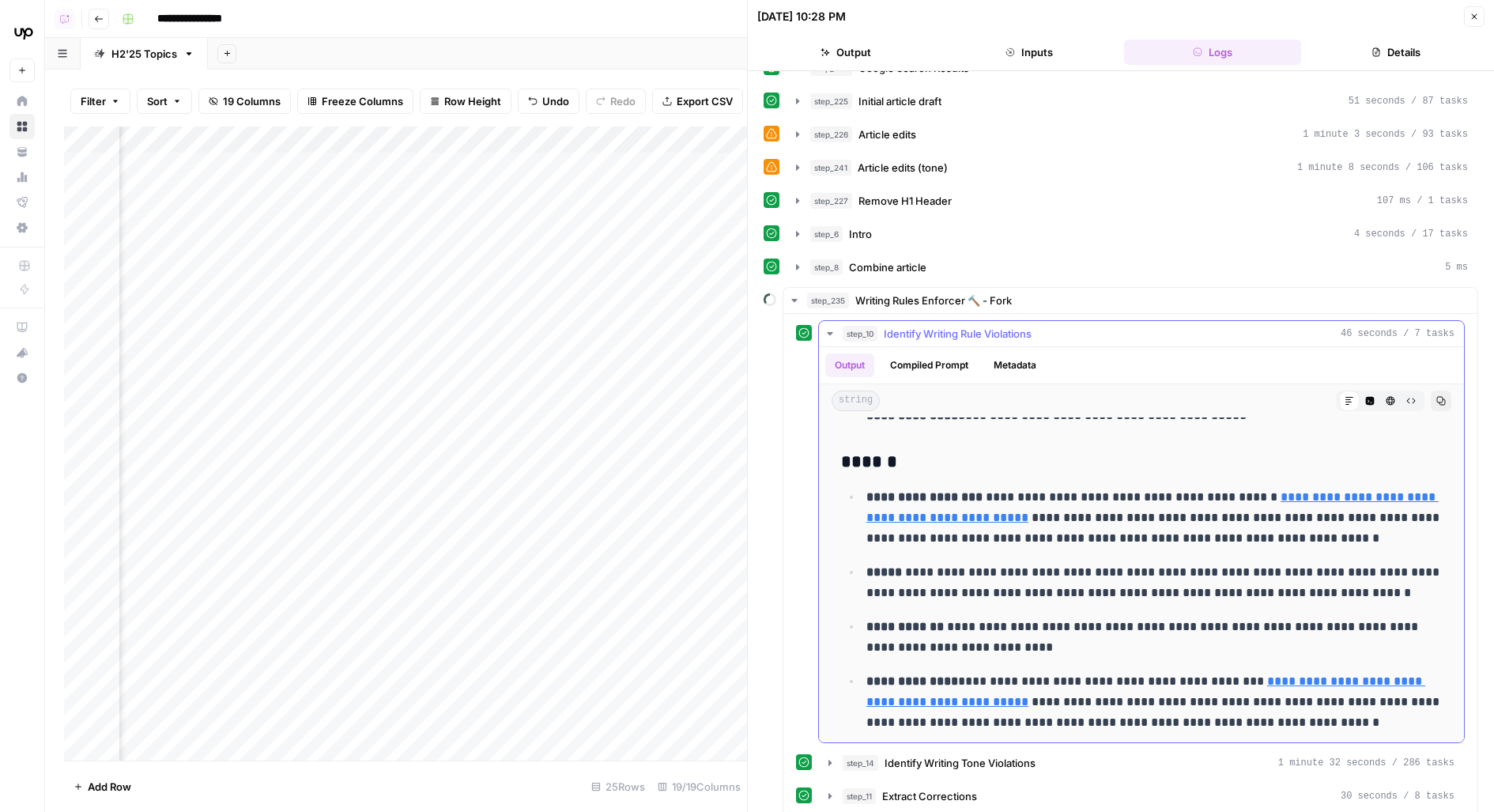
click at [1038, 563] on p "**********" at bounding box center [1155, 582] width 577 height 41
click at [1039, 564] on p "**********" at bounding box center [1155, 582] width 577 height 41
click at [1039, 565] on p "**********" at bounding box center [1155, 582] width 577 height 41
click at [1016, 760] on span "Identify Writing Tone Violations" at bounding box center [960, 763] width 151 height 16
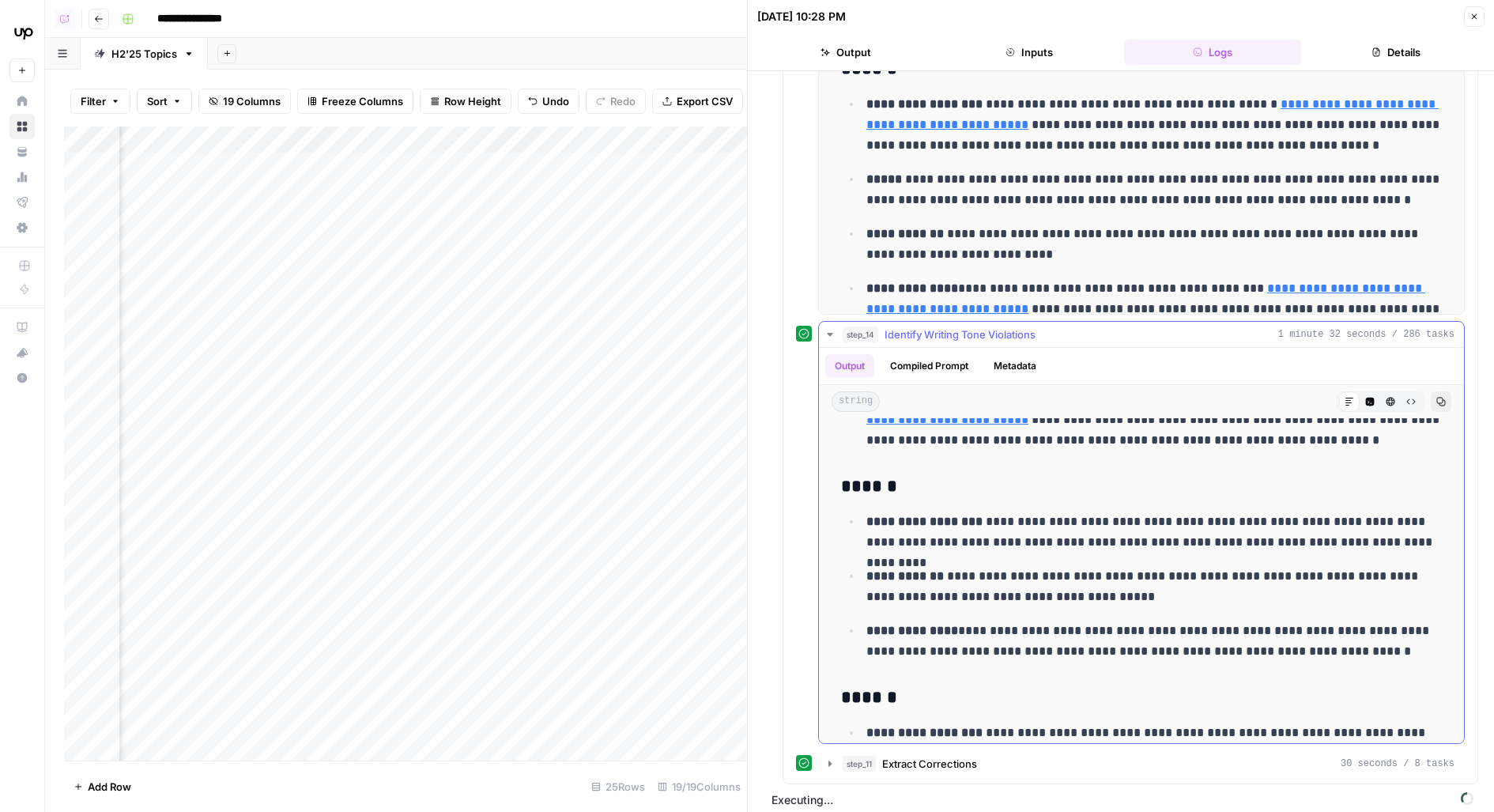
scroll to position [1883, 0]
drag, startPoint x: 996, startPoint y: 506, endPoint x: 1144, endPoint y: 541, distance: 152.1
click at [1145, 541] on ul "**********" at bounding box center [1141, 587] width 601 height 151
click at [1144, 541] on ul "**********" at bounding box center [1141, 587] width 601 height 151
click at [1131, 518] on p "**********" at bounding box center [1155, 533] width 577 height 41
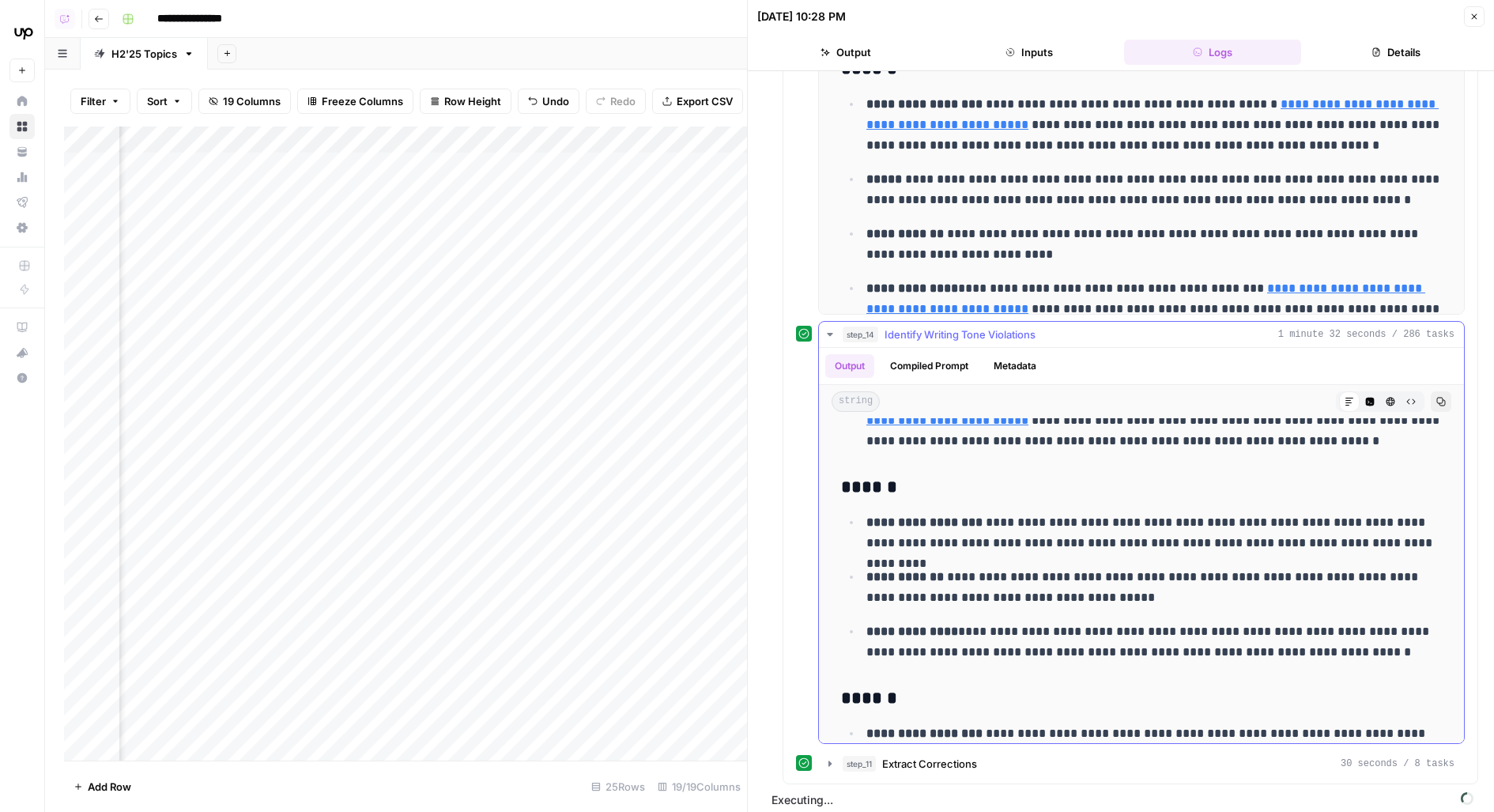
click at [1131, 518] on p "**********" at bounding box center [1155, 533] width 577 height 41
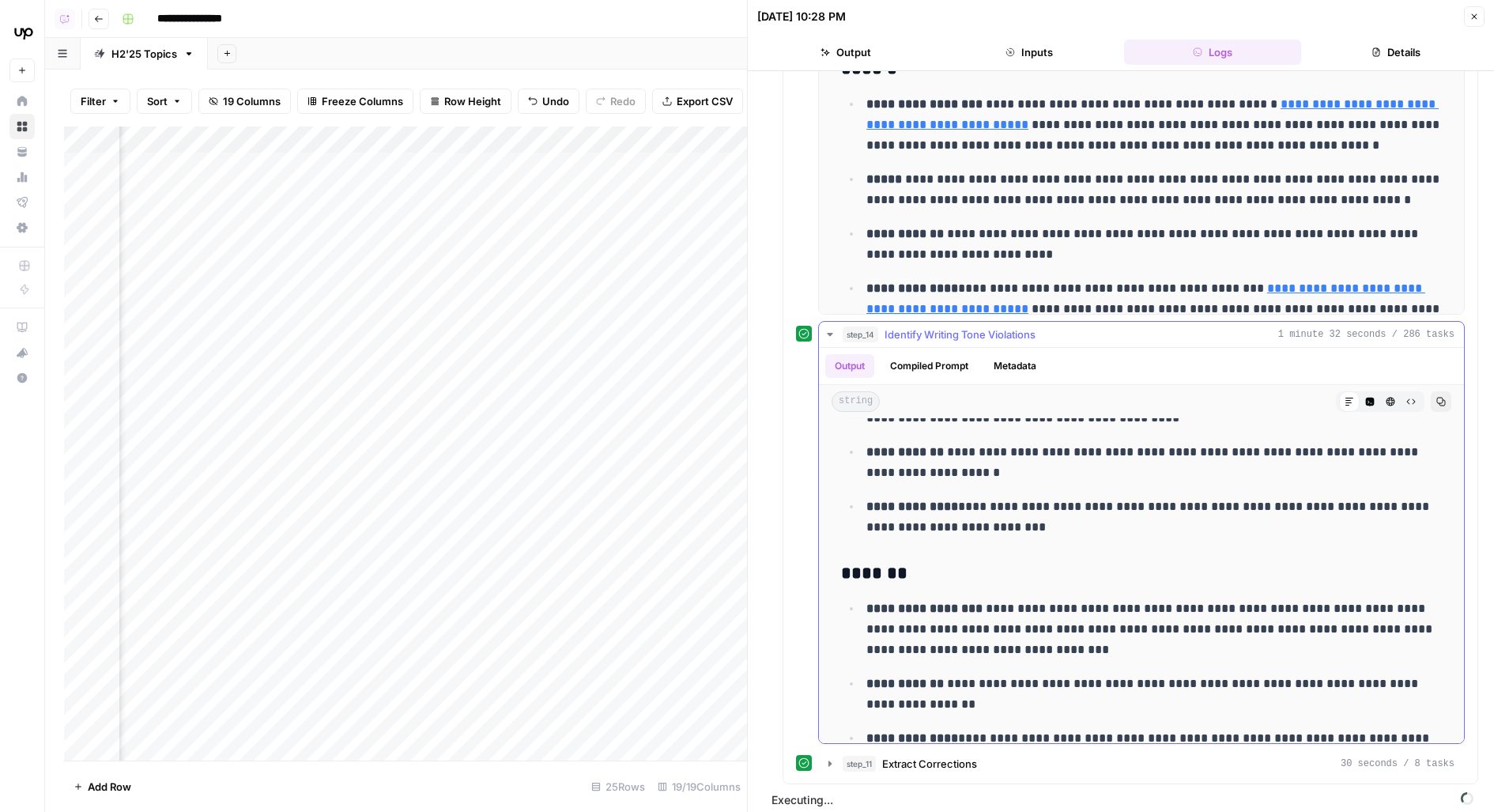
scroll to position [4696, 0]
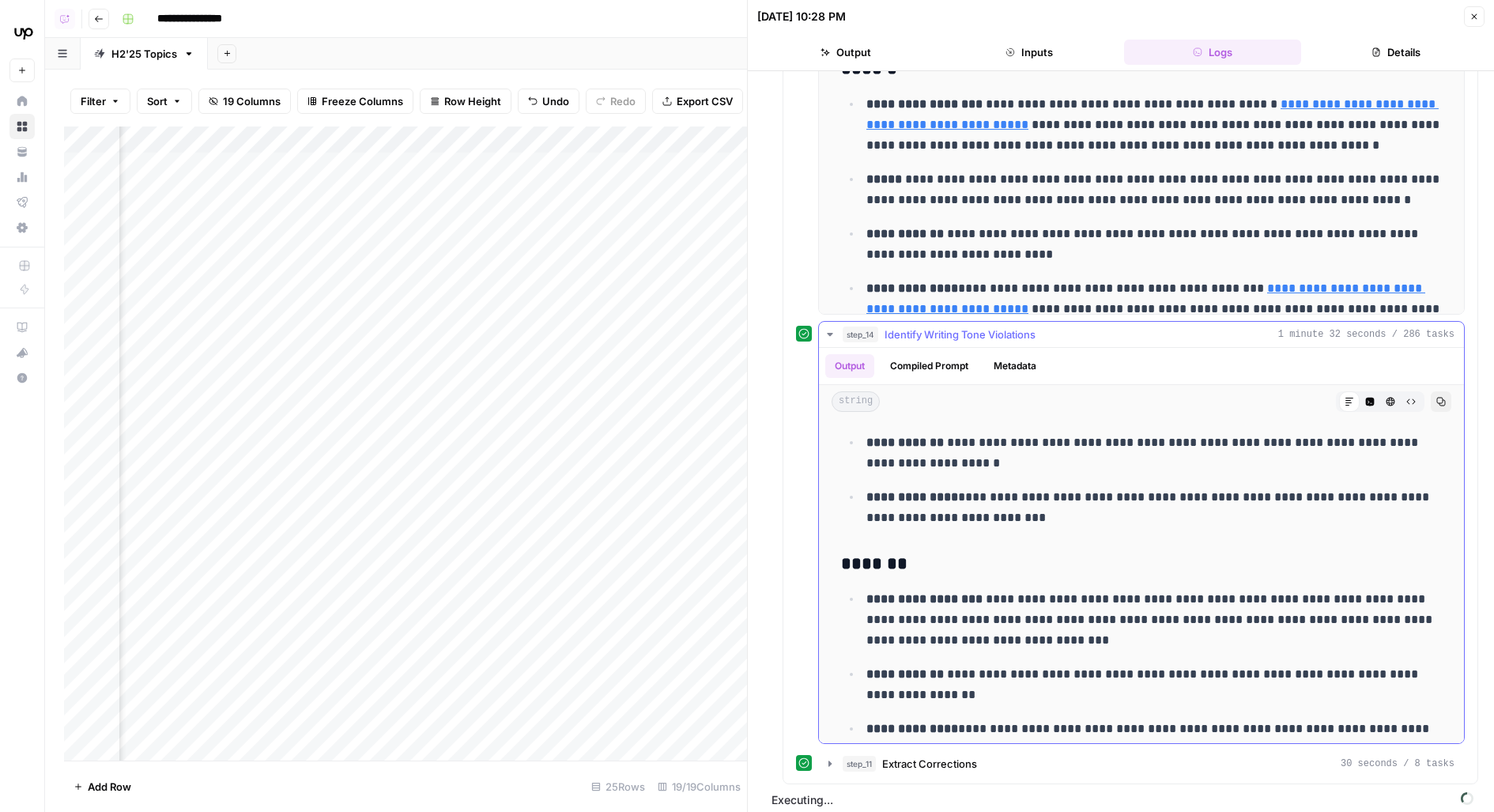
click at [1110, 602] on p "**********" at bounding box center [1155, 619] width 577 height 61
type input "*"
click at [710, 142] on icon "Close Search" at bounding box center [714, 146] width 13 height 13
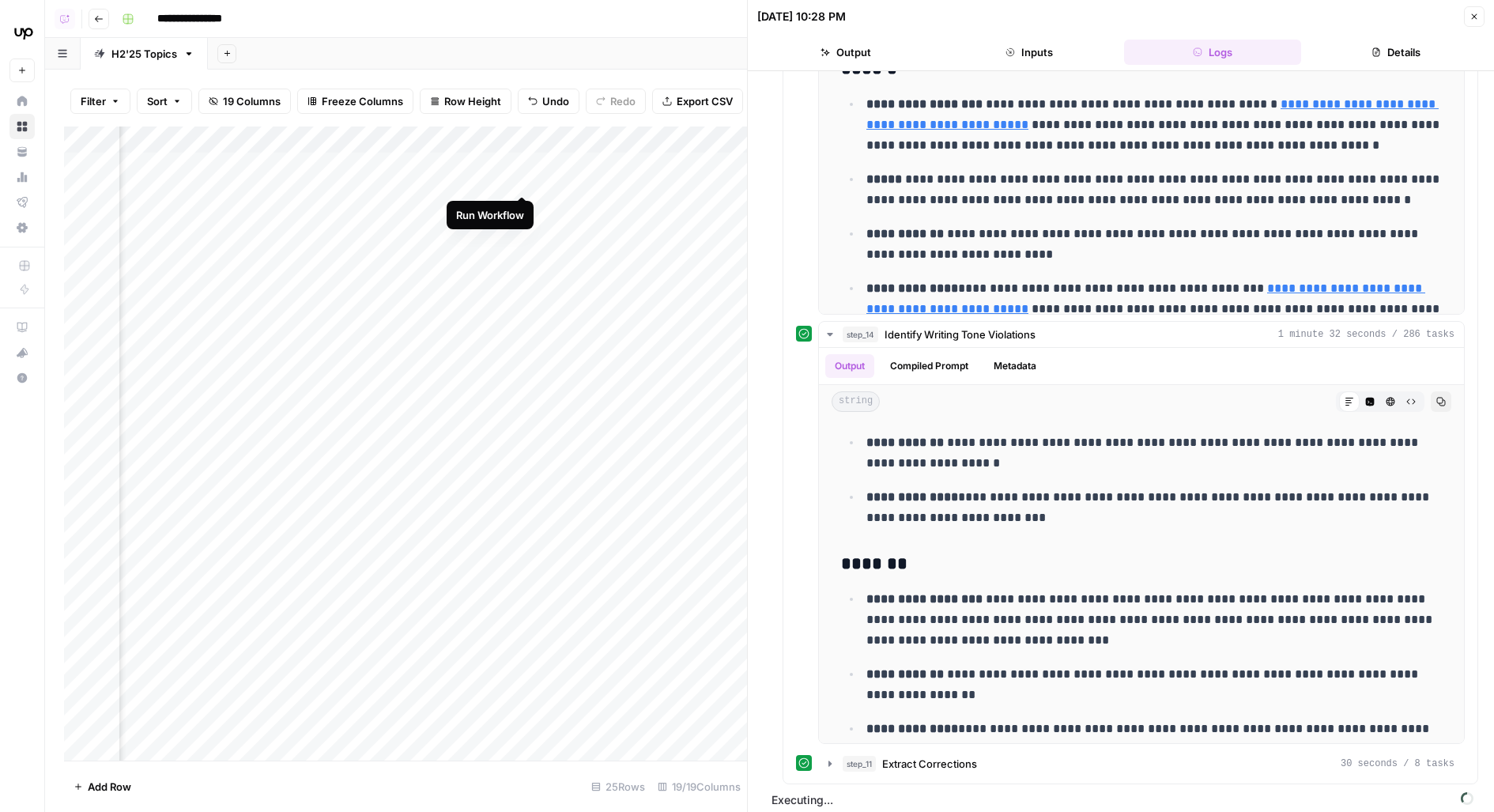
click at [522, 164] on div "Add Column" at bounding box center [405, 444] width 683 height 635
click at [506, 139] on div "Add Column" at bounding box center [405, 444] width 683 height 635
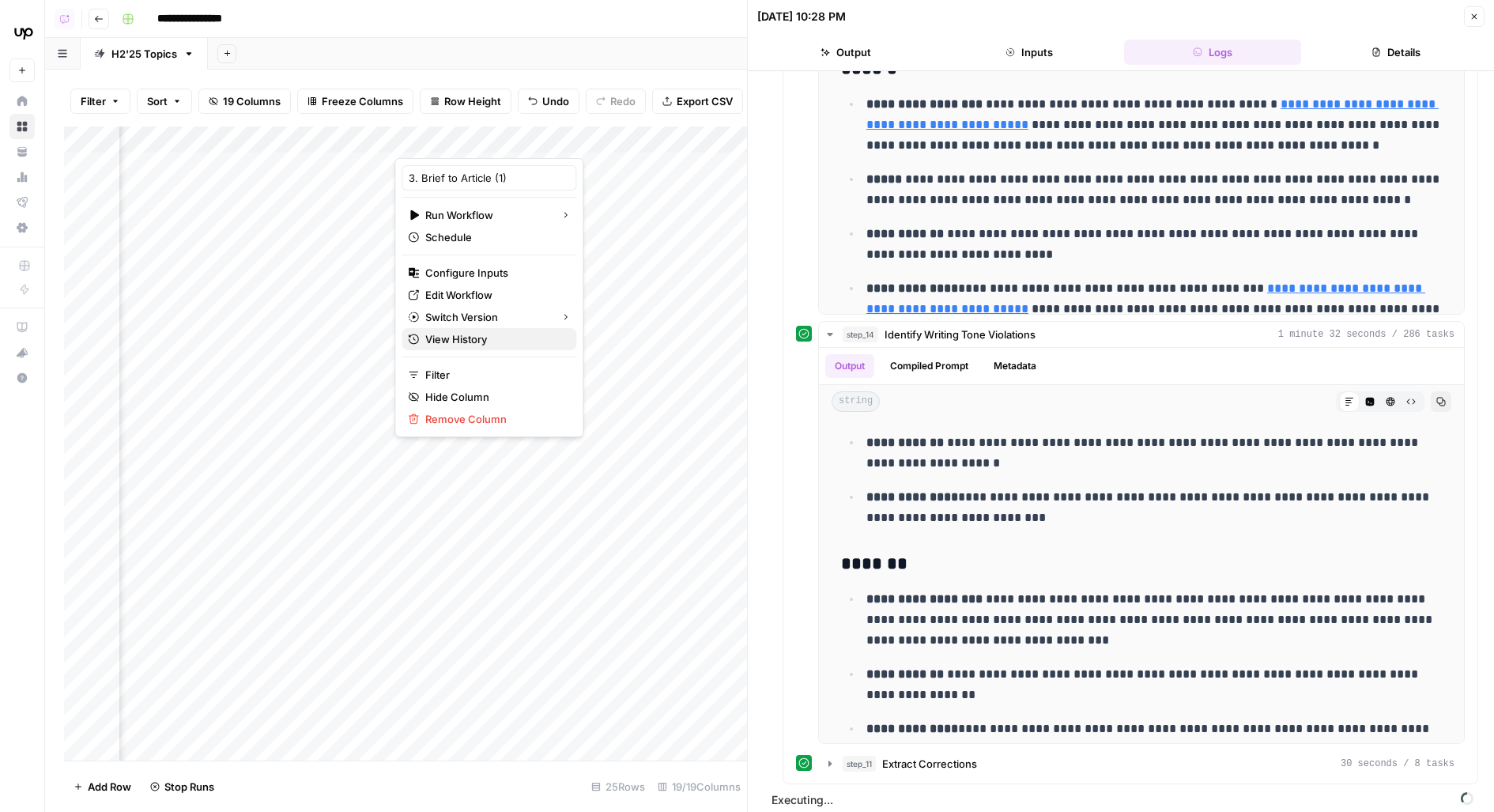
click at [488, 343] on span "View History" at bounding box center [495, 339] width 139 height 16
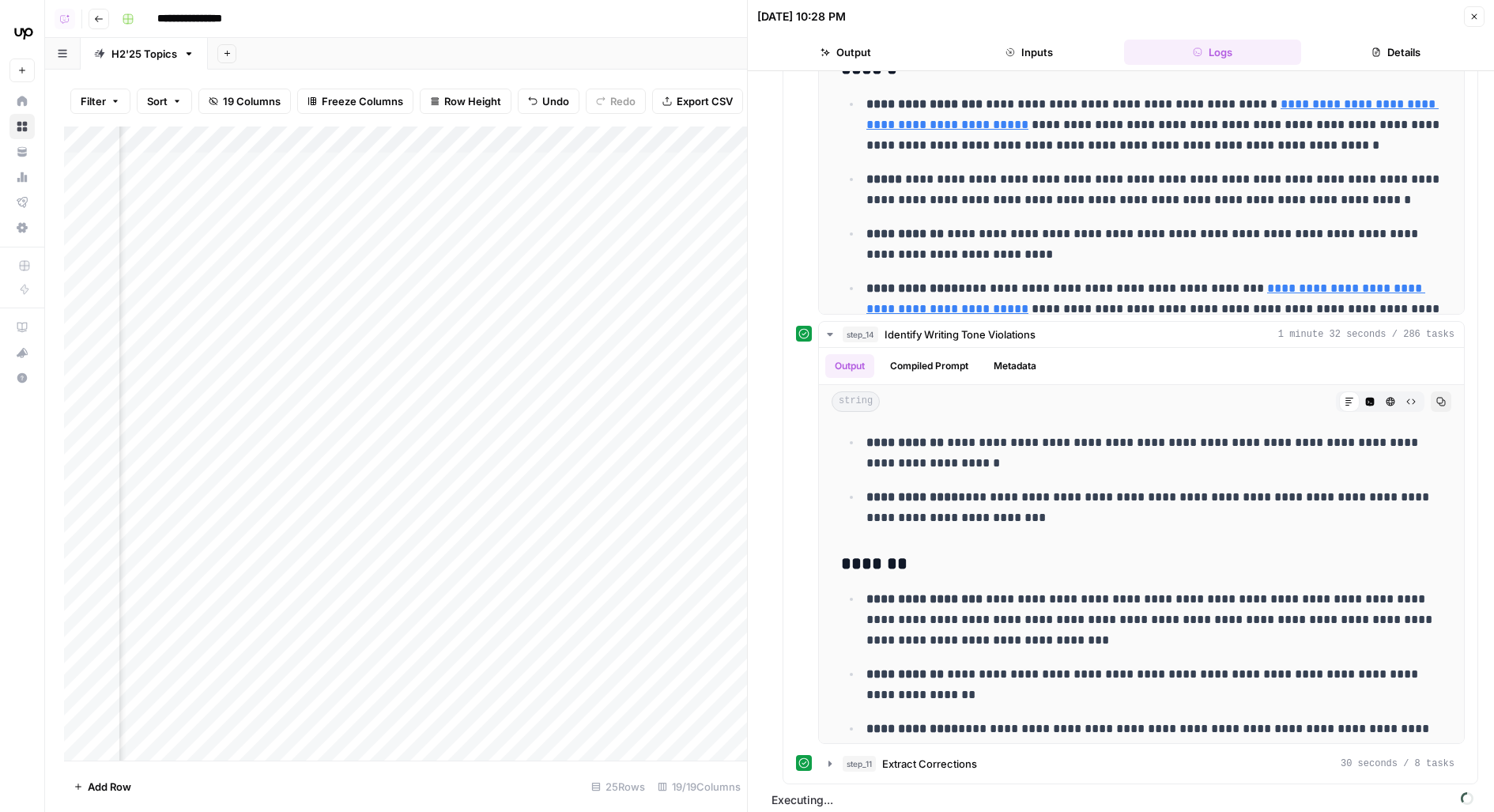
scroll to position [848, 0]
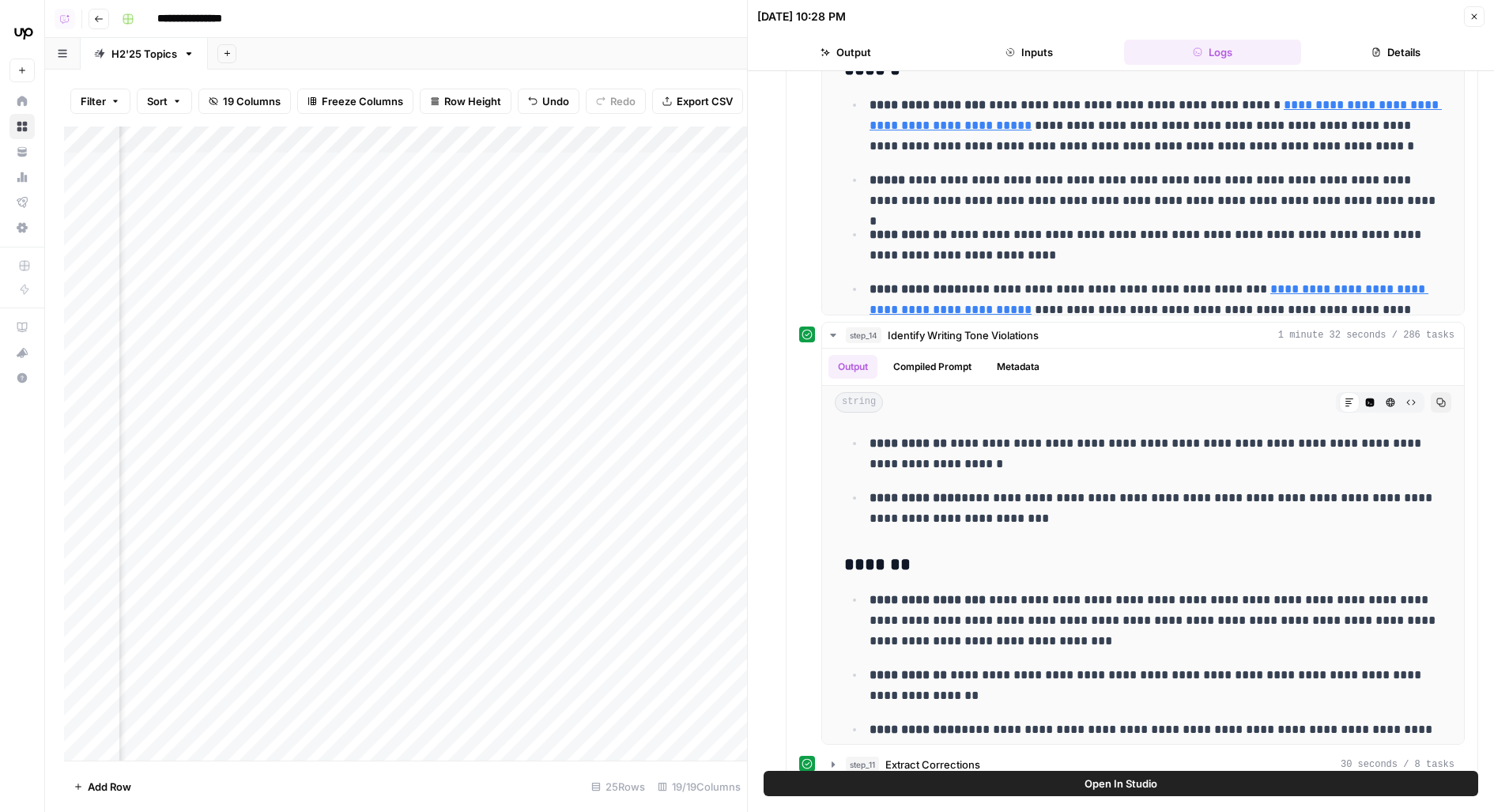
click at [519, 159] on div "Add Column" at bounding box center [405, 444] width 683 height 635
click at [521, 201] on div "Add Column" at bounding box center [405, 444] width 683 height 635
click at [523, 156] on div "Add Column" at bounding box center [405, 444] width 683 height 635
click at [521, 164] on div "Add Column" at bounding box center [405, 444] width 683 height 635
click at [519, 209] on div "Add Column" at bounding box center [405, 444] width 683 height 635
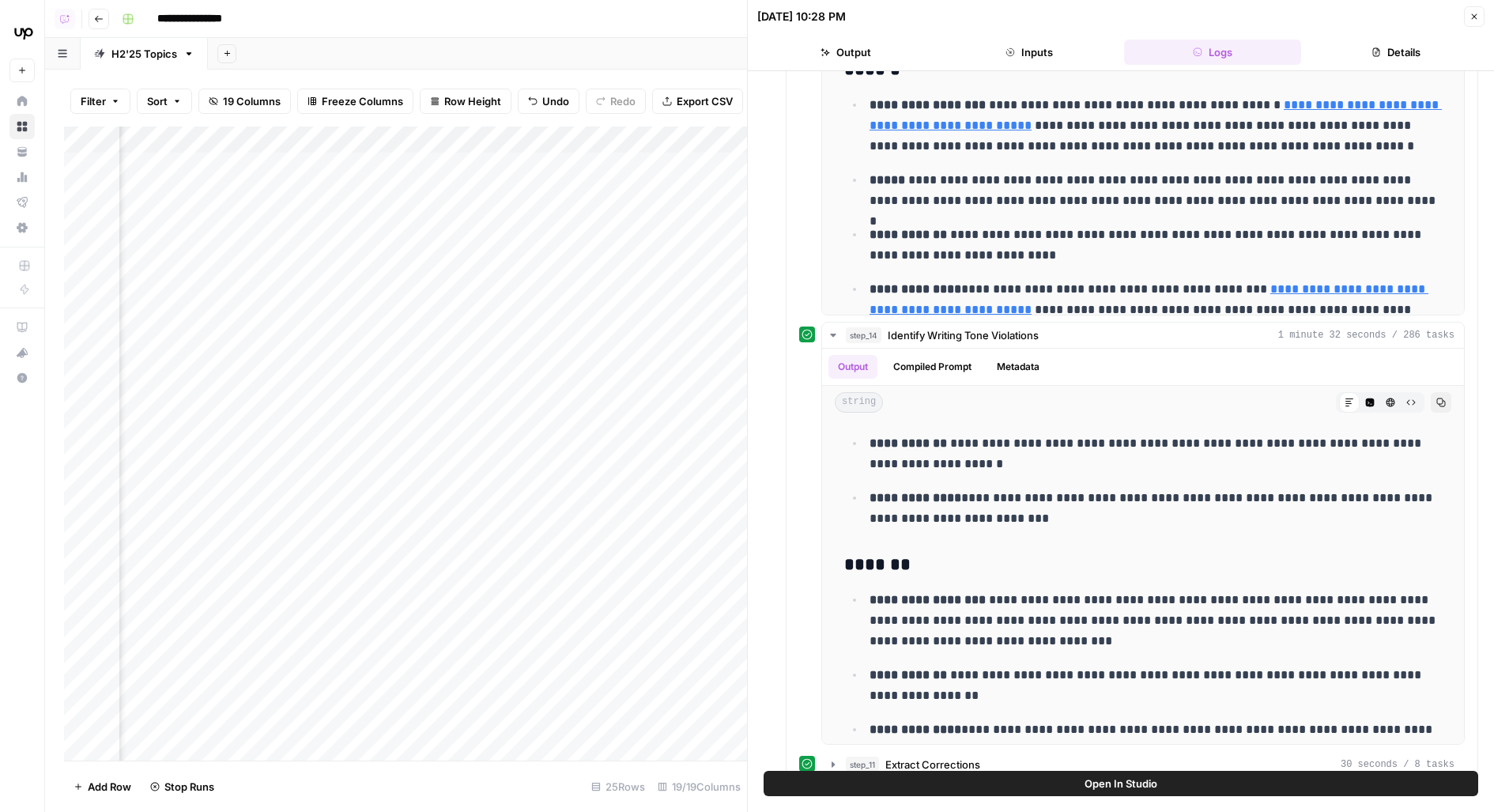
click at [517, 243] on div "Add Column" at bounding box center [405, 444] width 683 height 635
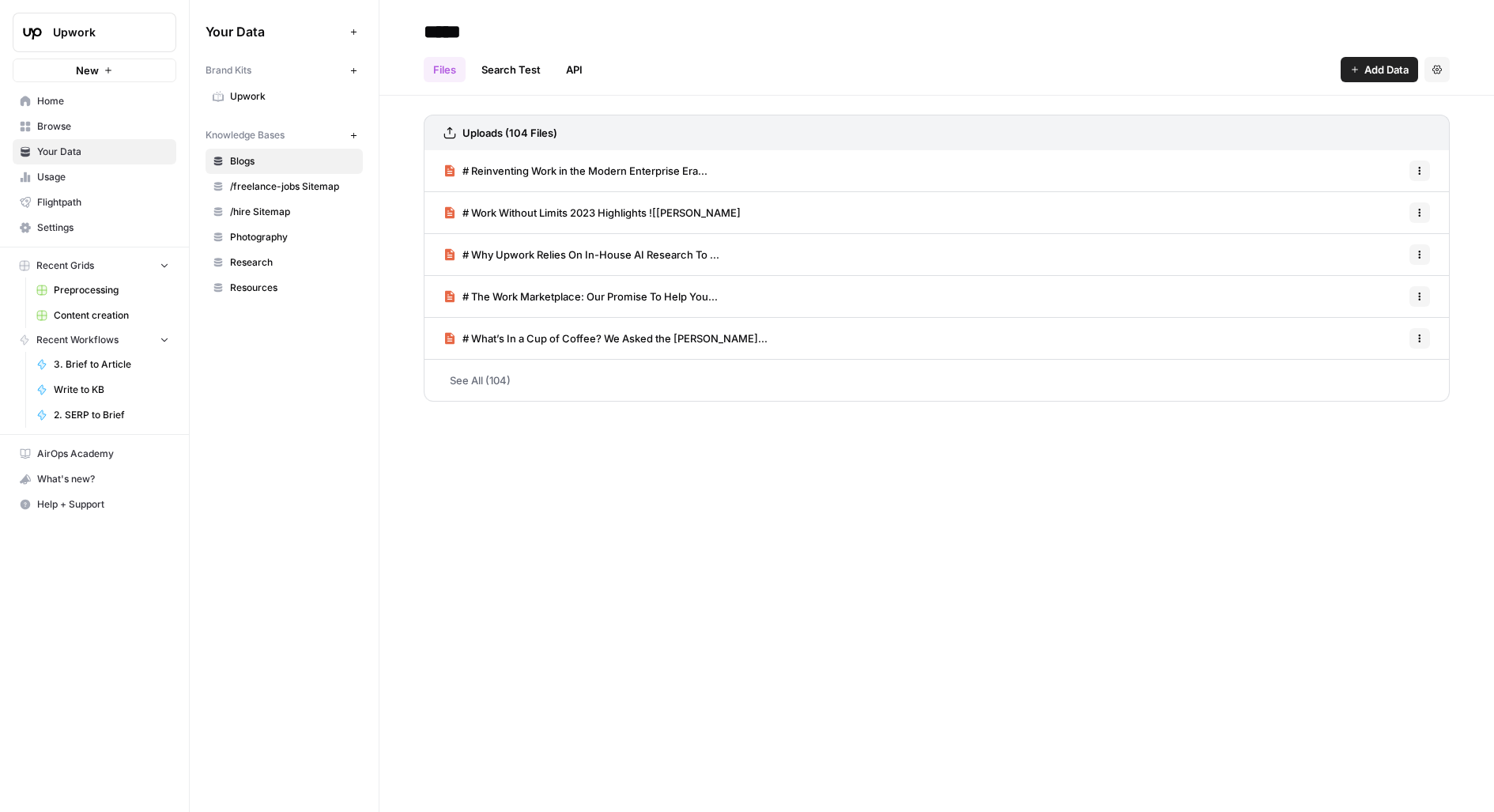
click at [696, 39] on h2 "*****" at bounding box center [937, 31] width 1026 height 25
click at [75, 130] on span "Browse" at bounding box center [103, 126] width 132 height 14
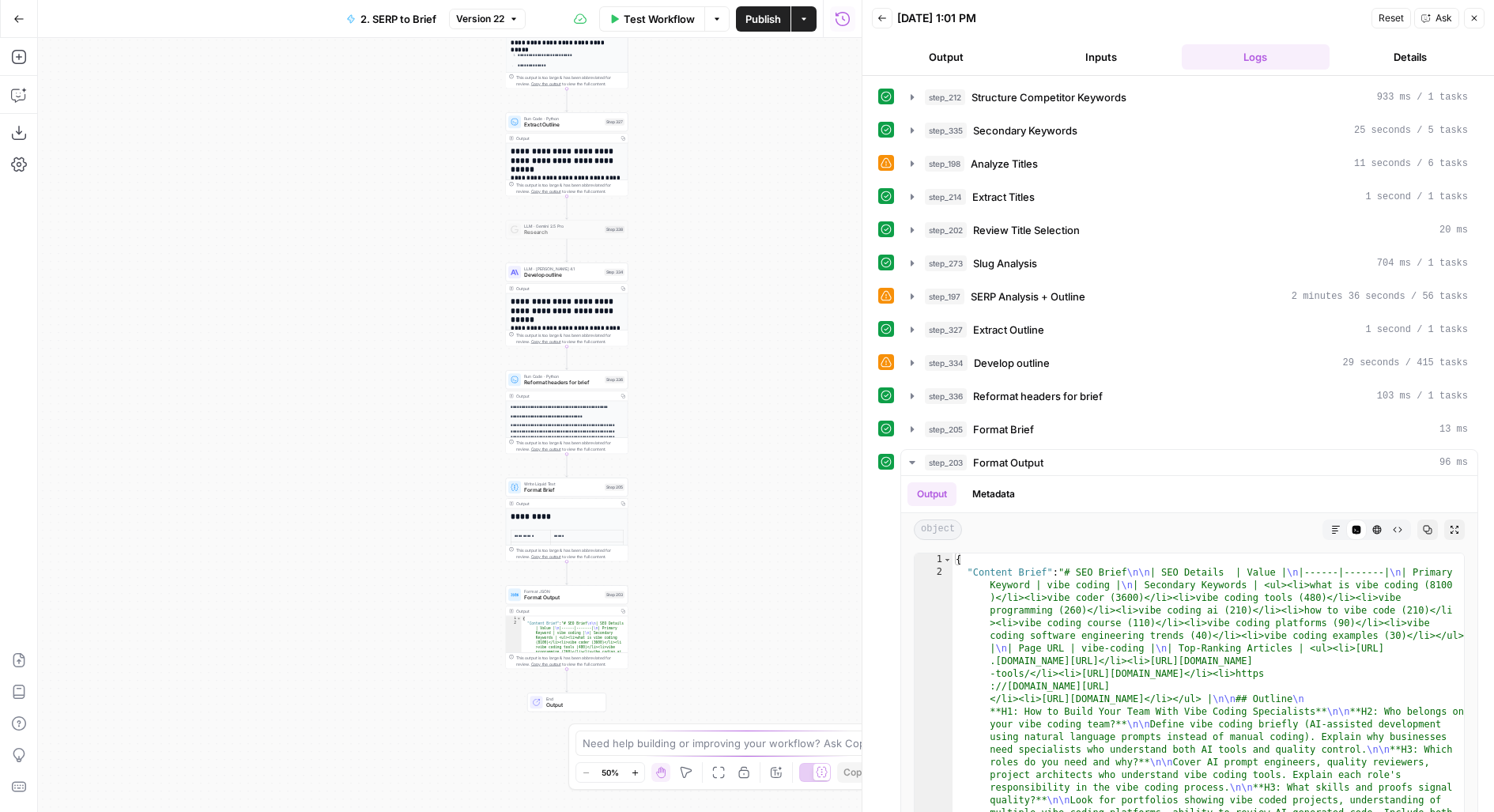
drag, startPoint x: 626, startPoint y: 610, endPoint x: 740, endPoint y: 197, distance: 428.4
click at [743, 197] on div "Workflow Set Inputs Inputs Run Code · JavaScript Structure Competitor Keywords …" at bounding box center [450, 425] width 823 height 774
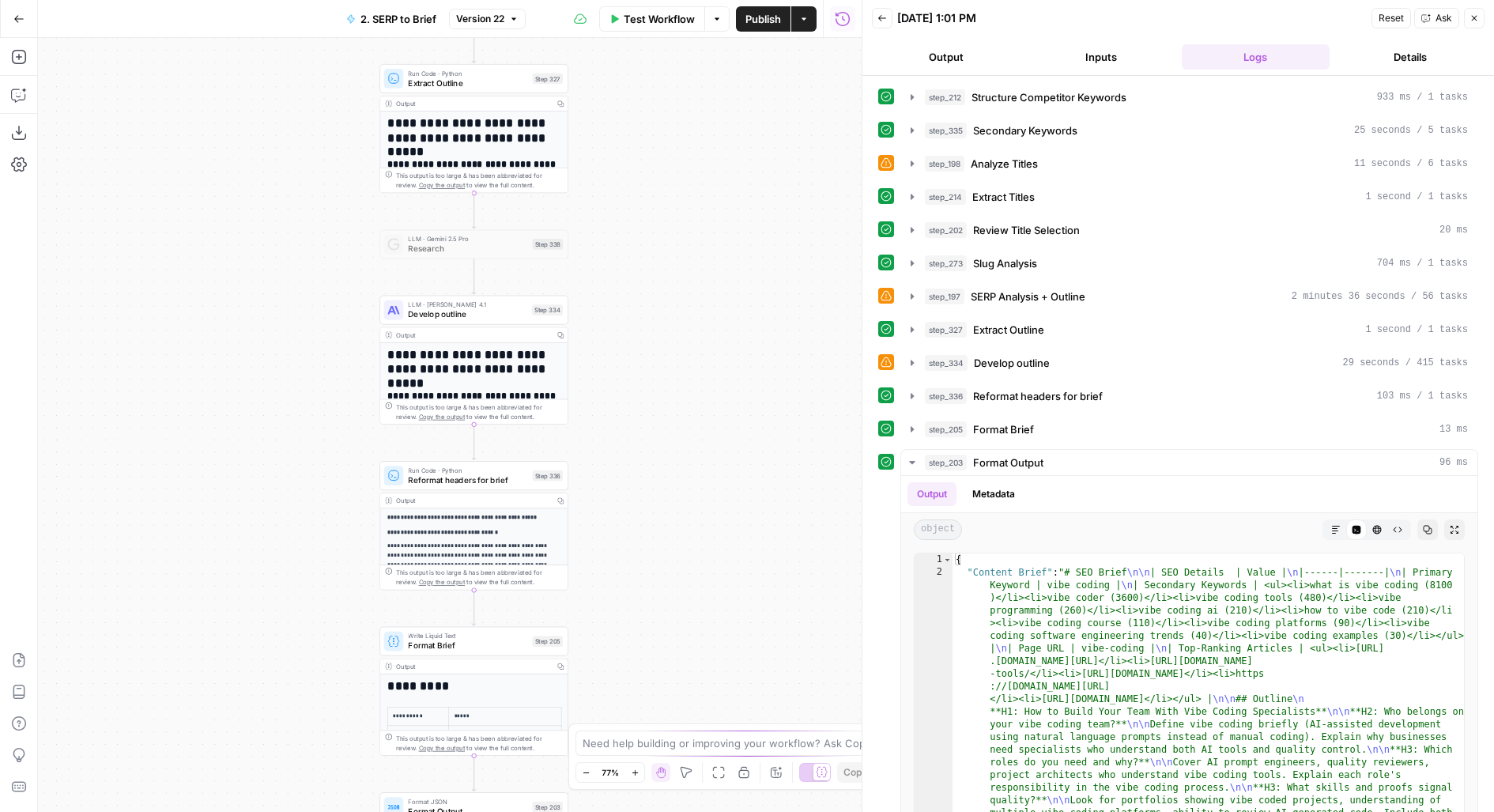
drag, startPoint x: 664, startPoint y: 472, endPoint x: 708, endPoint y: 295, distance: 182.4
click at [708, 295] on div "Workflow Set Inputs Inputs Run Code · JavaScript Structure Competitor Keywords …" at bounding box center [450, 425] width 823 height 774
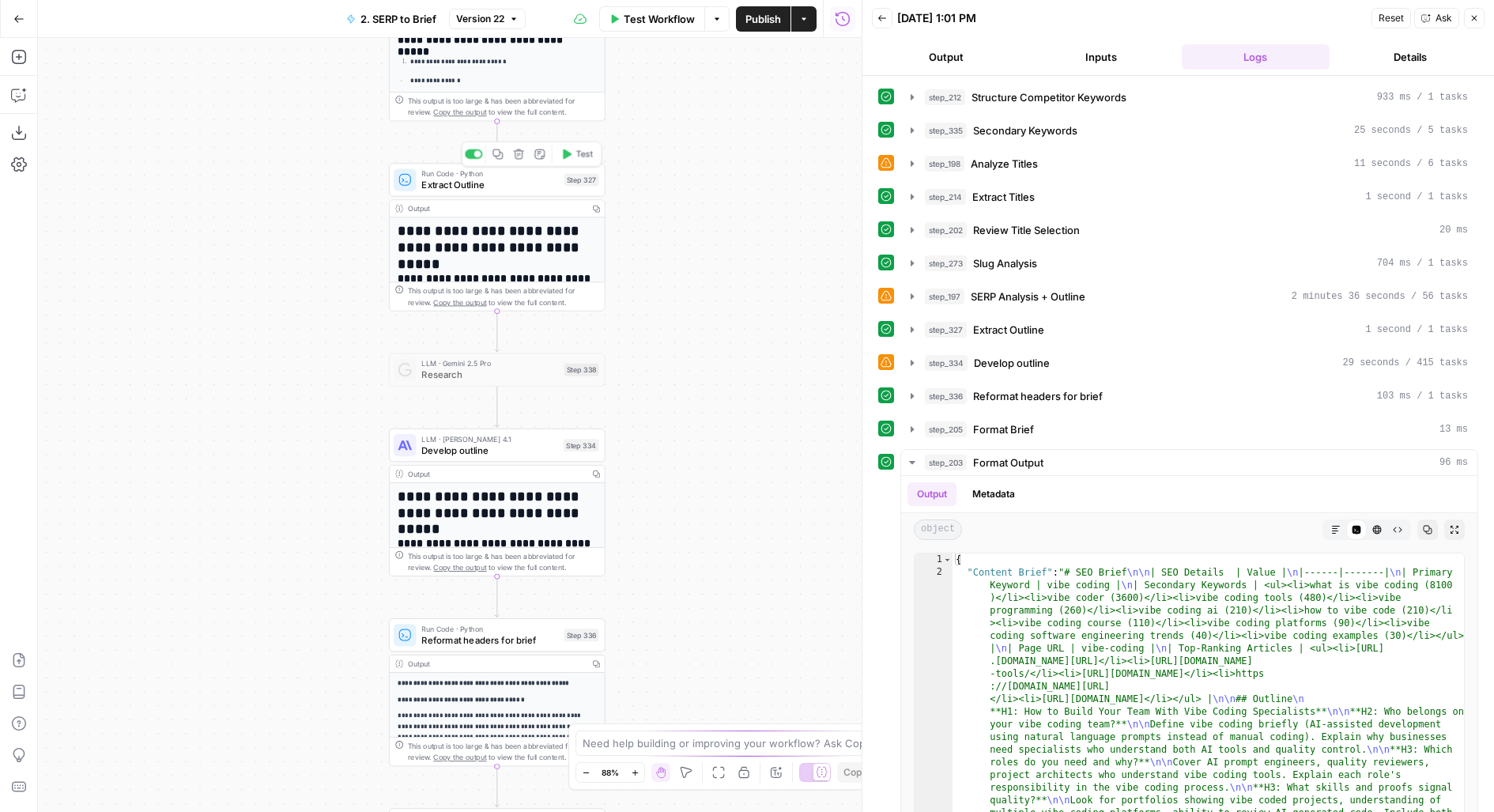
click at [558, 186] on div "Run Code · Python Extract Outline Step 327 Copy step Delete step Add Note Test" at bounding box center [496, 180] width 206 height 23
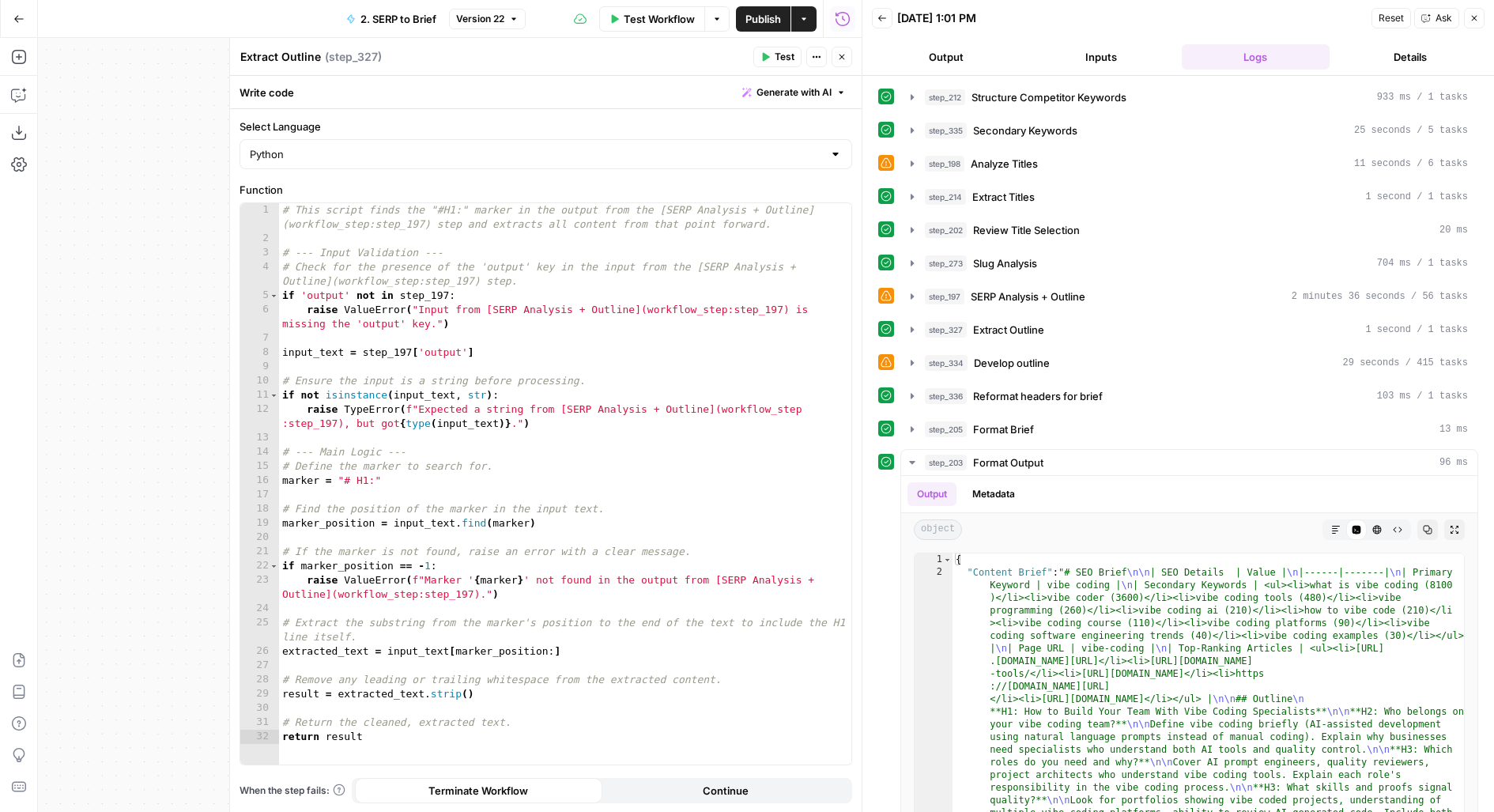
click at [839, 57] on icon "button" at bounding box center [842, 57] width 9 height 9
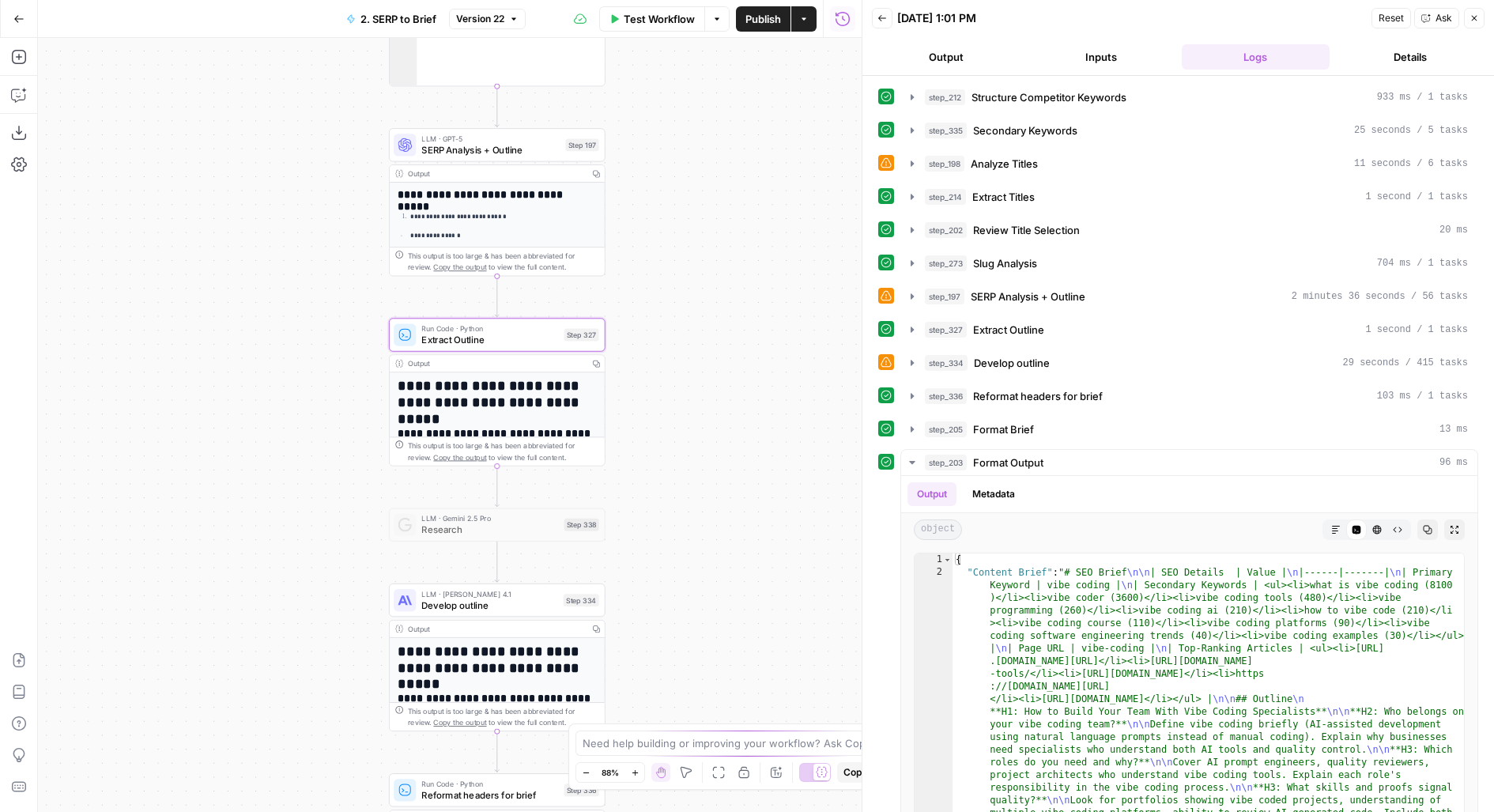
drag, startPoint x: 680, startPoint y: 141, endPoint x: 680, endPoint y: 423, distance: 282.0
click at [680, 423] on div "Workflow Set Inputs Inputs Run Code · JavaScript Structure Competitor Keywords …" at bounding box center [450, 425] width 823 height 774
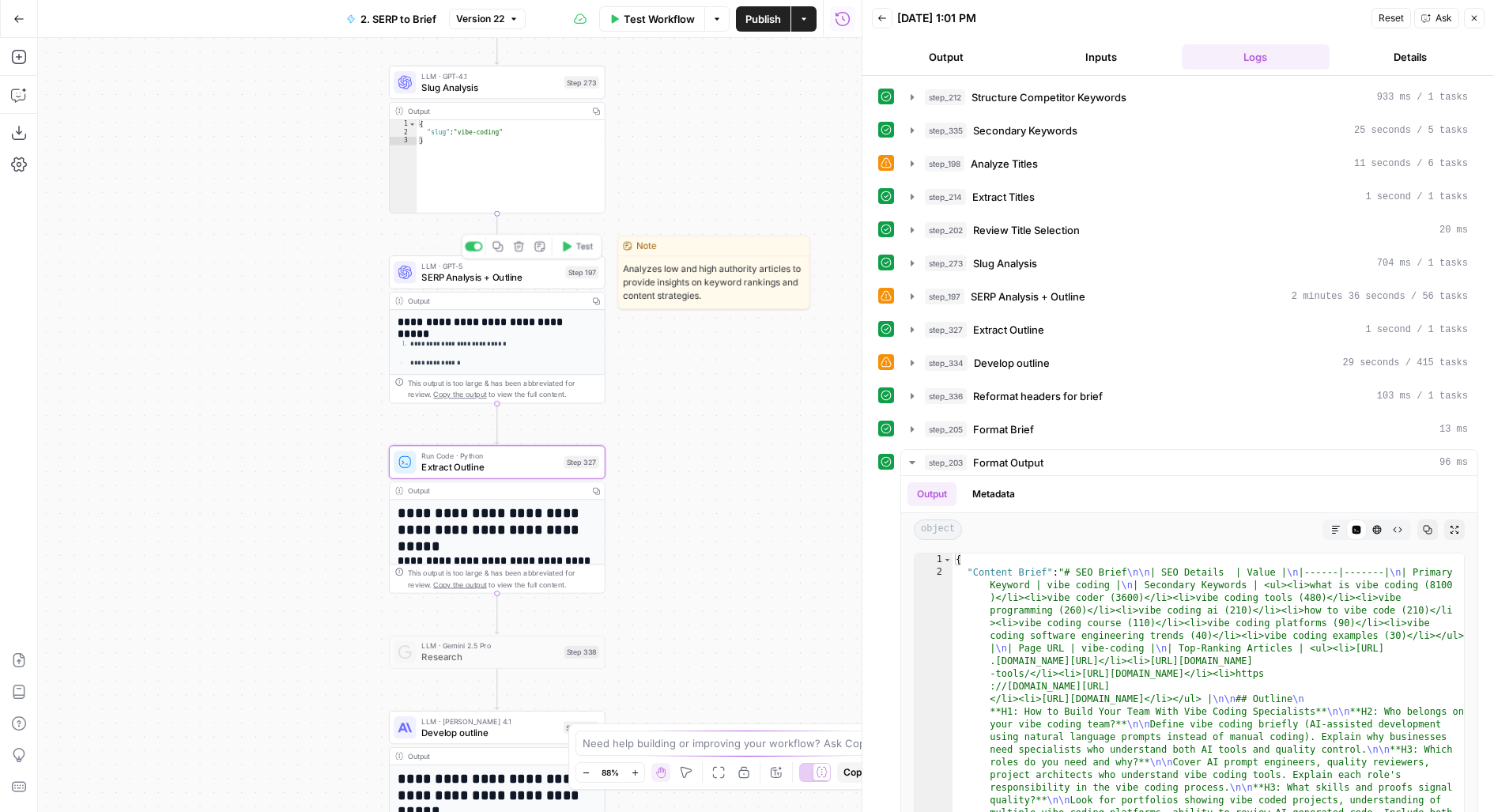
click at [485, 284] on div "LLM · GPT-5 SERP Analysis + Outline Step 197 Copy step Delete step Edit Note Te…" at bounding box center [497, 272] width 217 height 34
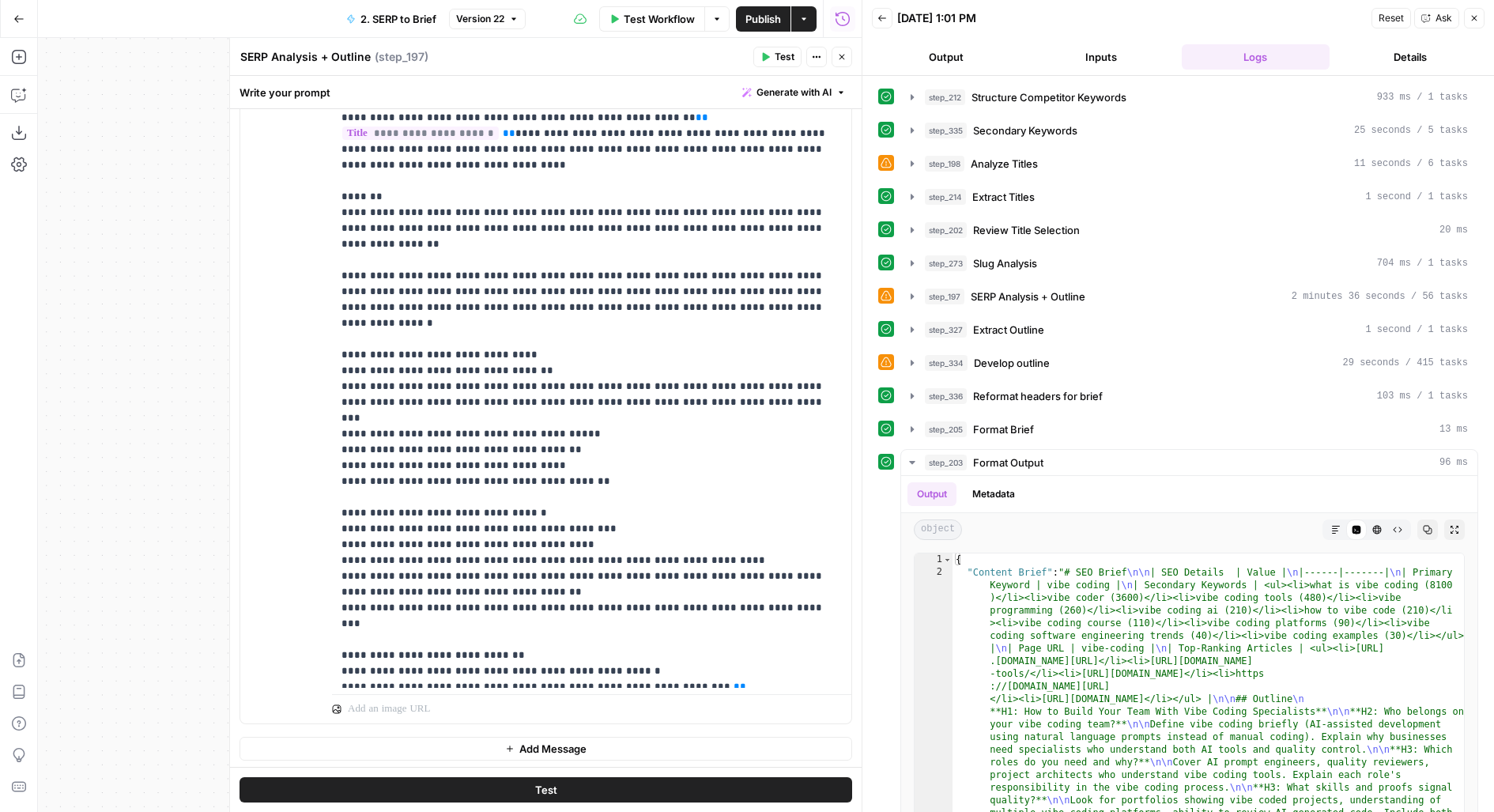
scroll to position [1620, 0]
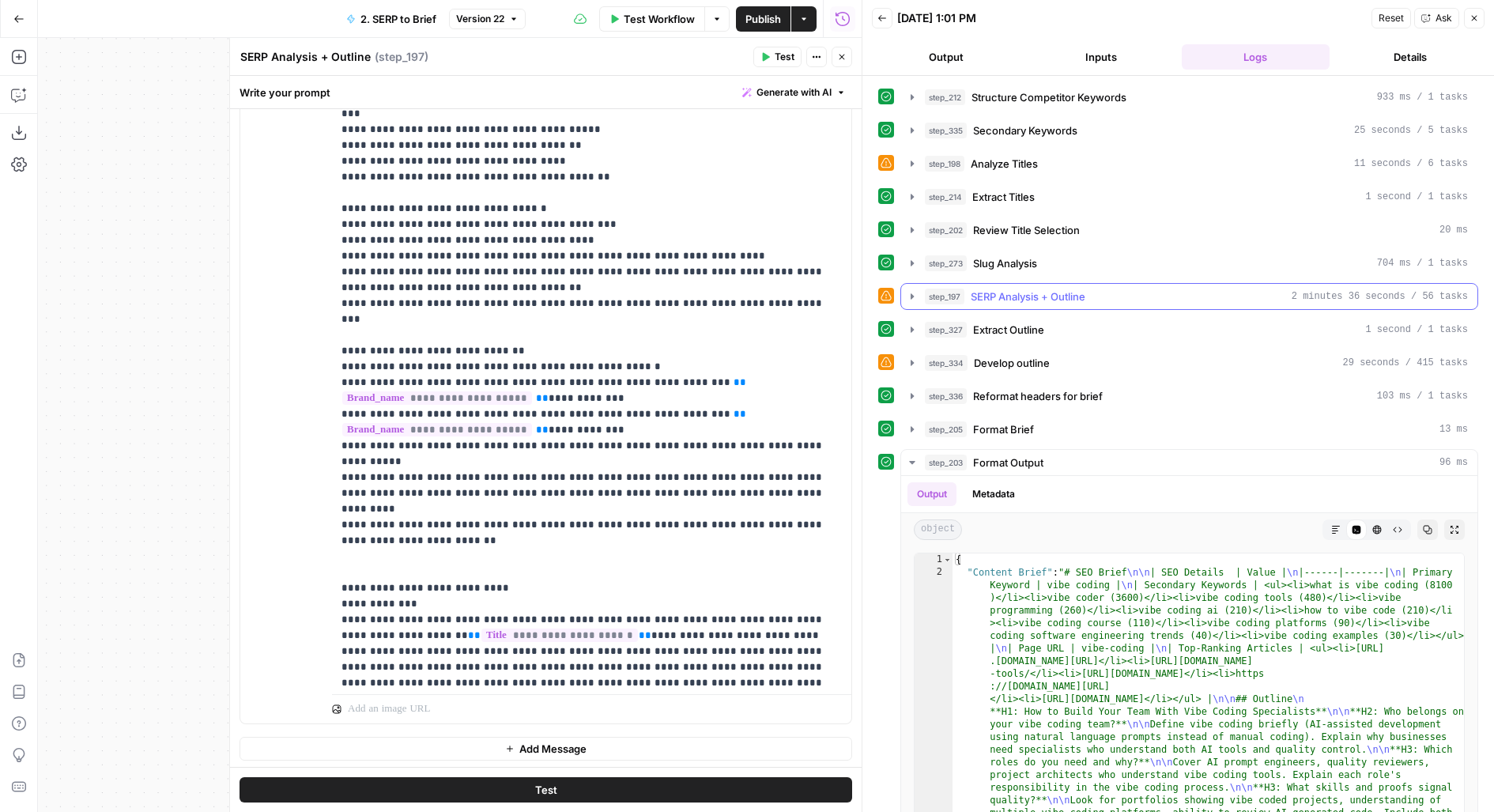
click at [1068, 291] on span "SERP Analysis + Outline" at bounding box center [1027, 296] width 115 height 16
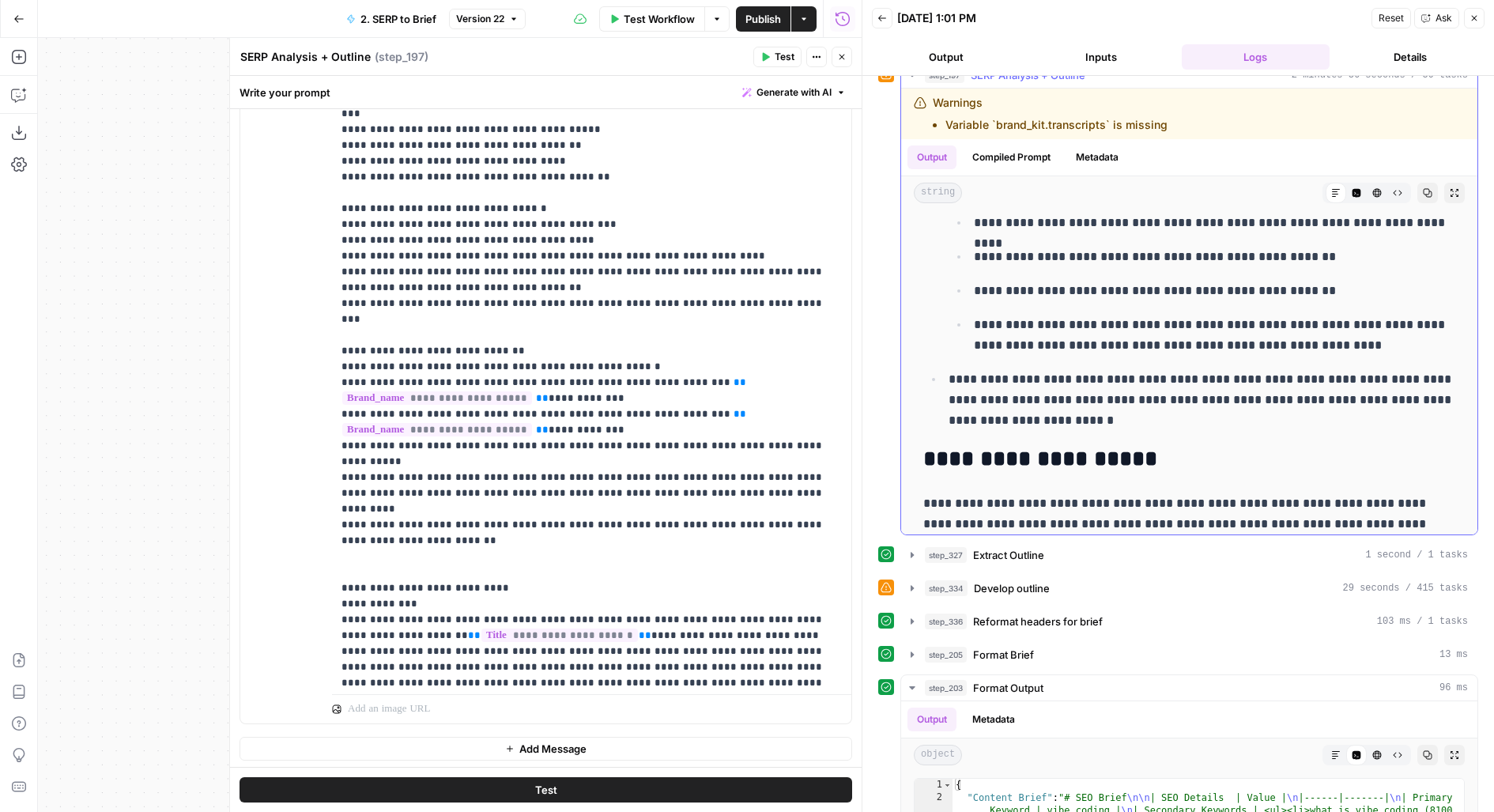
scroll to position [7631, 0]
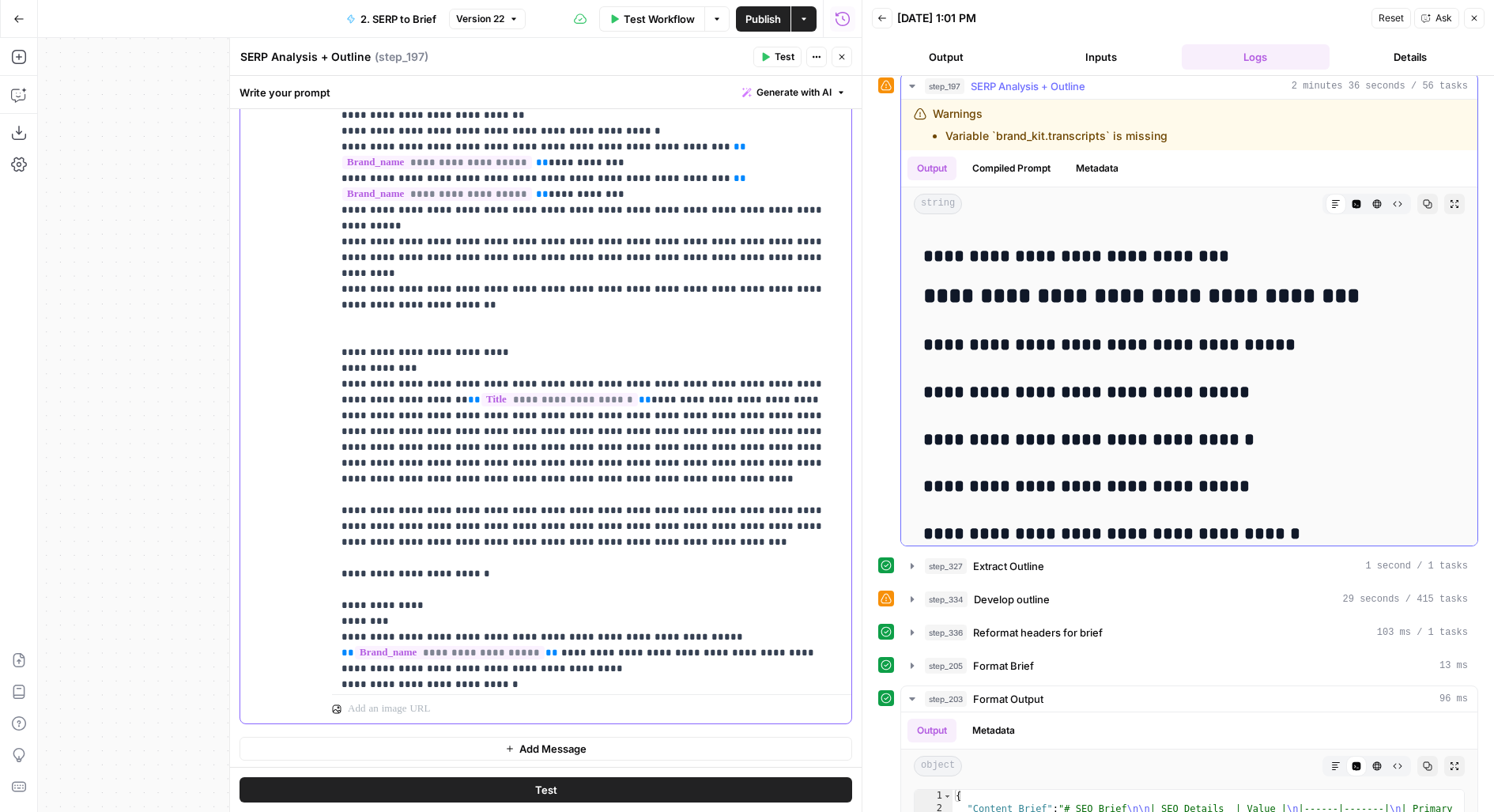
scroll to position [11452, 0]
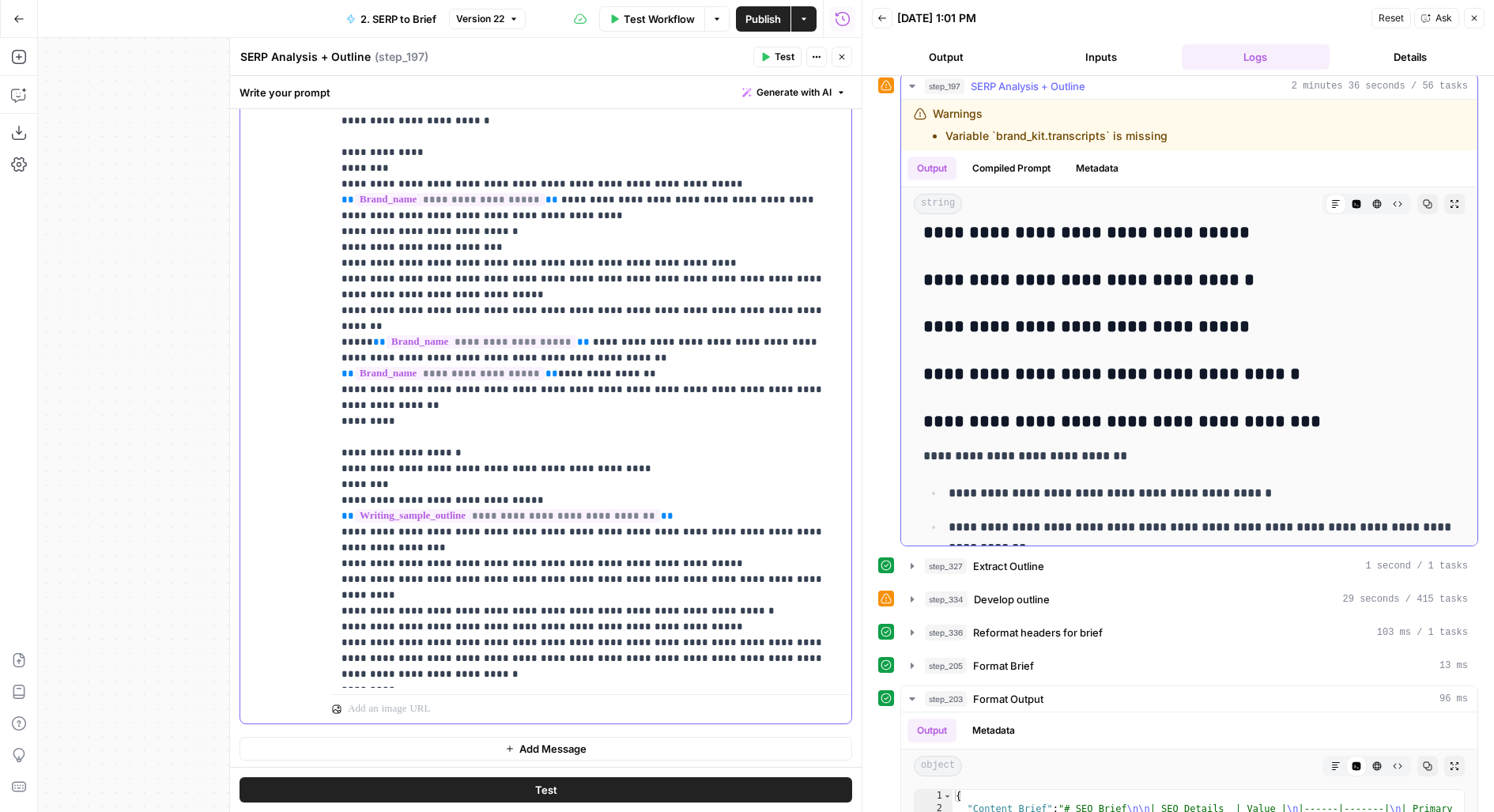
scroll to position [11067, 0]
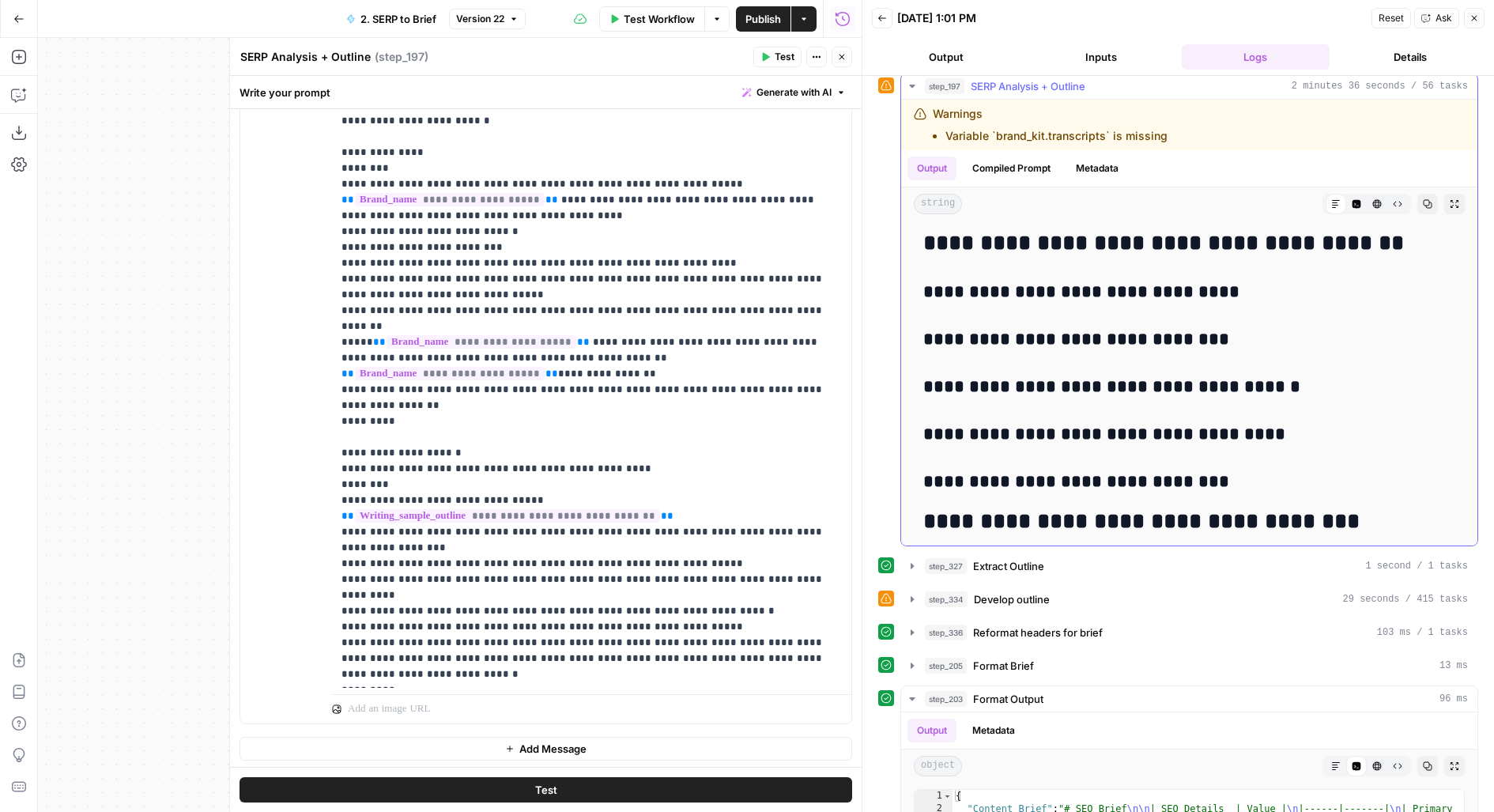
click at [1430, 199] on icon "button" at bounding box center [1428, 204] width 9 height 9
drag, startPoint x: 502, startPoint y: 527, endPoint x: 304, endPoint y: 526, distance: 198.0
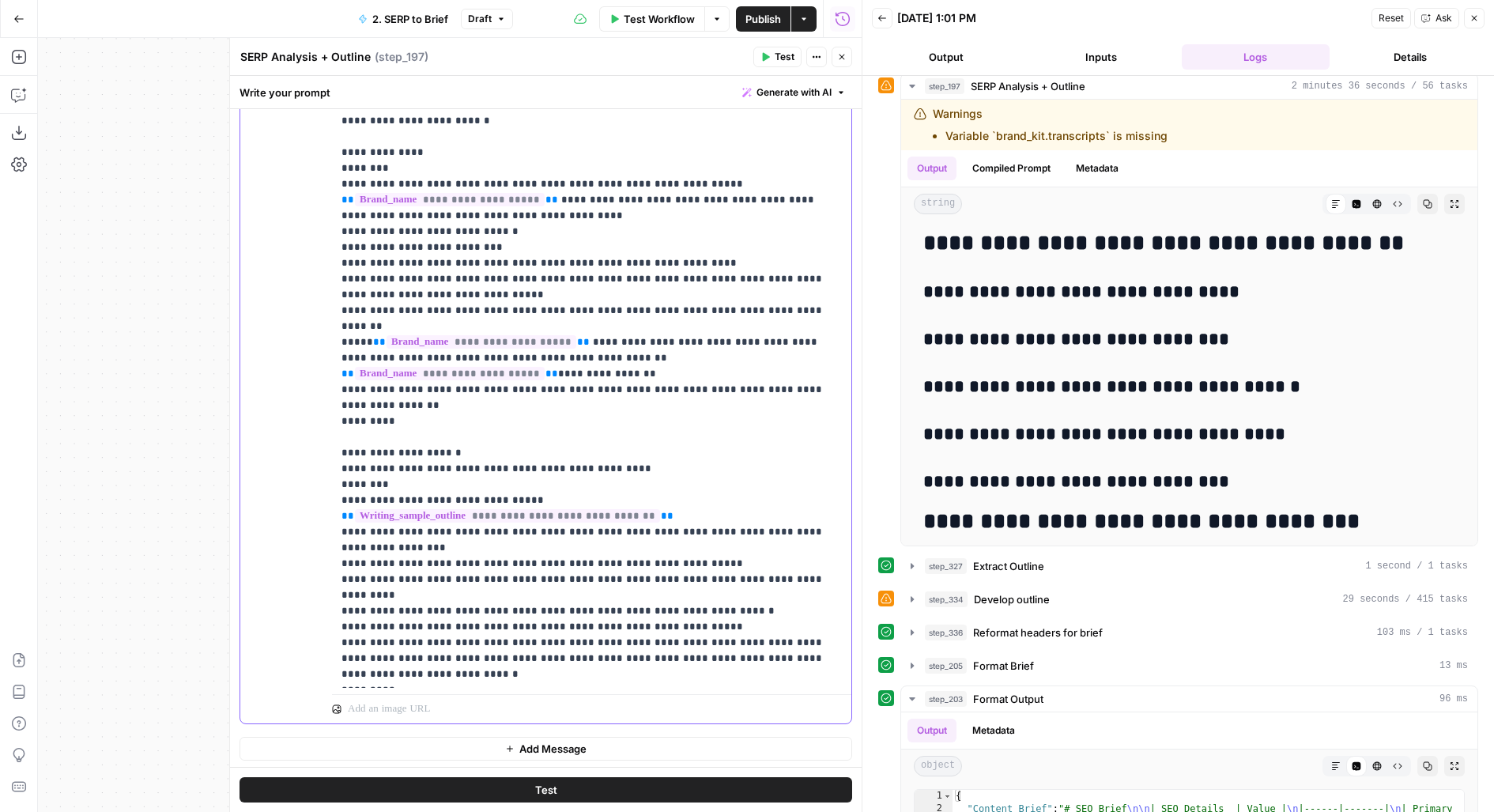
click at [304, 527] on div "**********" at bounding box center [546, 384] width 611 height 679
click at [776, 19] on span "Publish" at bounding box center [763, 19] width 35 height 16
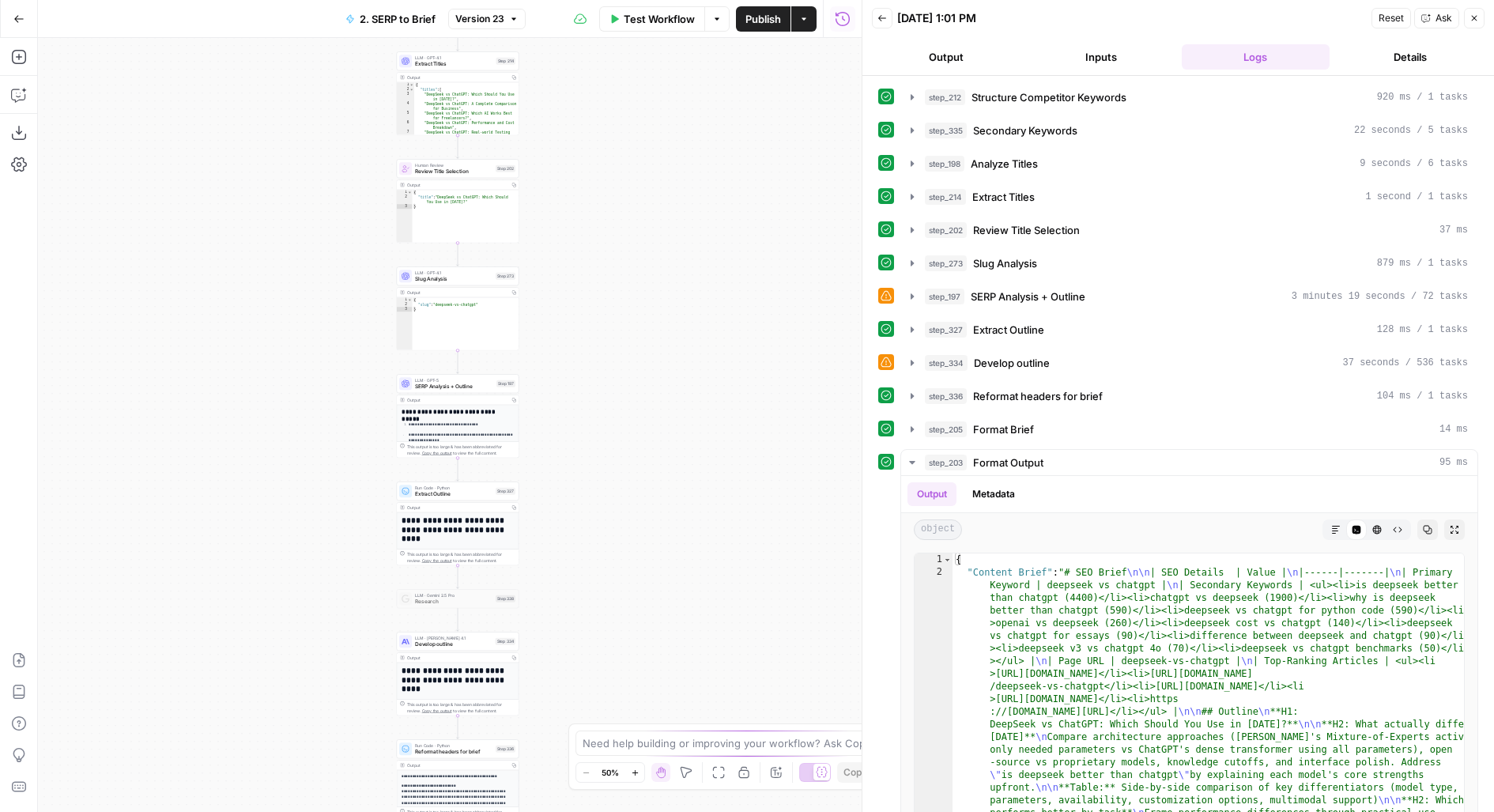
drag, startPoint x: 594, startPoint y: 486, endPoint x: 775, endPoint y: 214, distance: 326.7
click at [775, 214] on div "Workflow Set Inputs Inputs Run Code · JavaScript Structure Competitor Keywords …" at bounding box center [450, 425] width 823 height 774
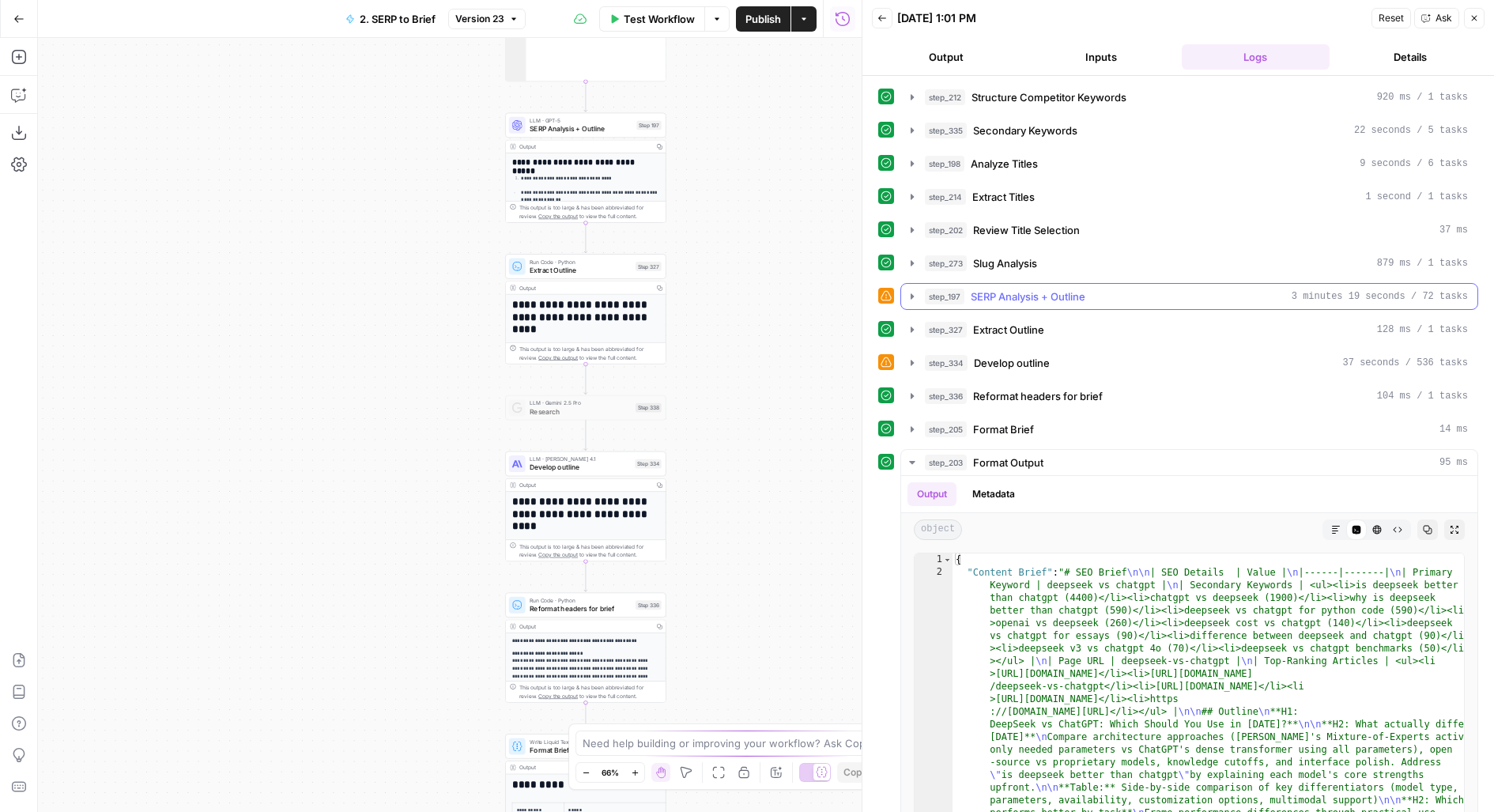
click at [1069, 297] on span "SERP Analysis + Outline" at bounding box center [1027, 296] width 115 height 16
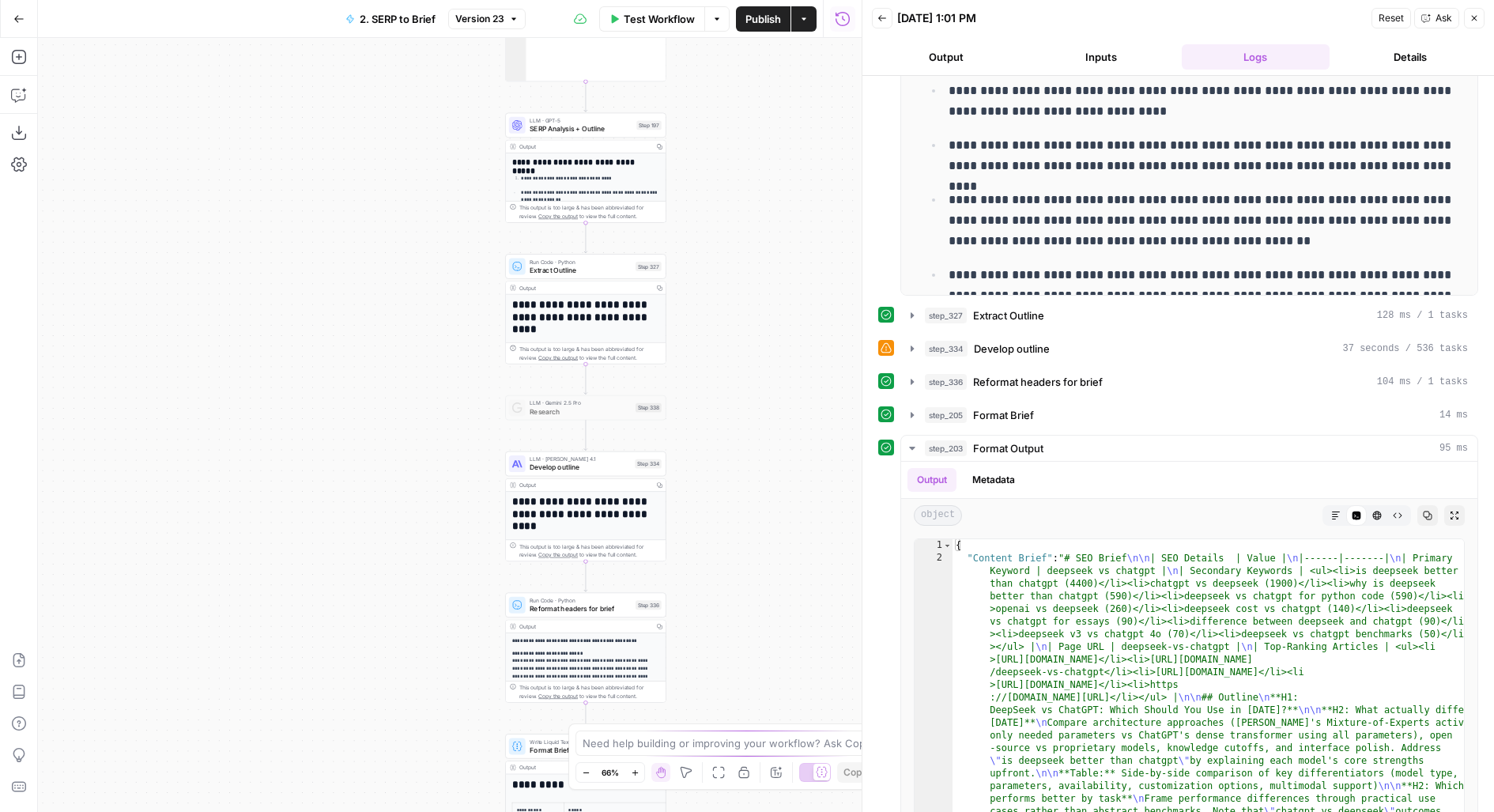
scroll to position [506, 0]
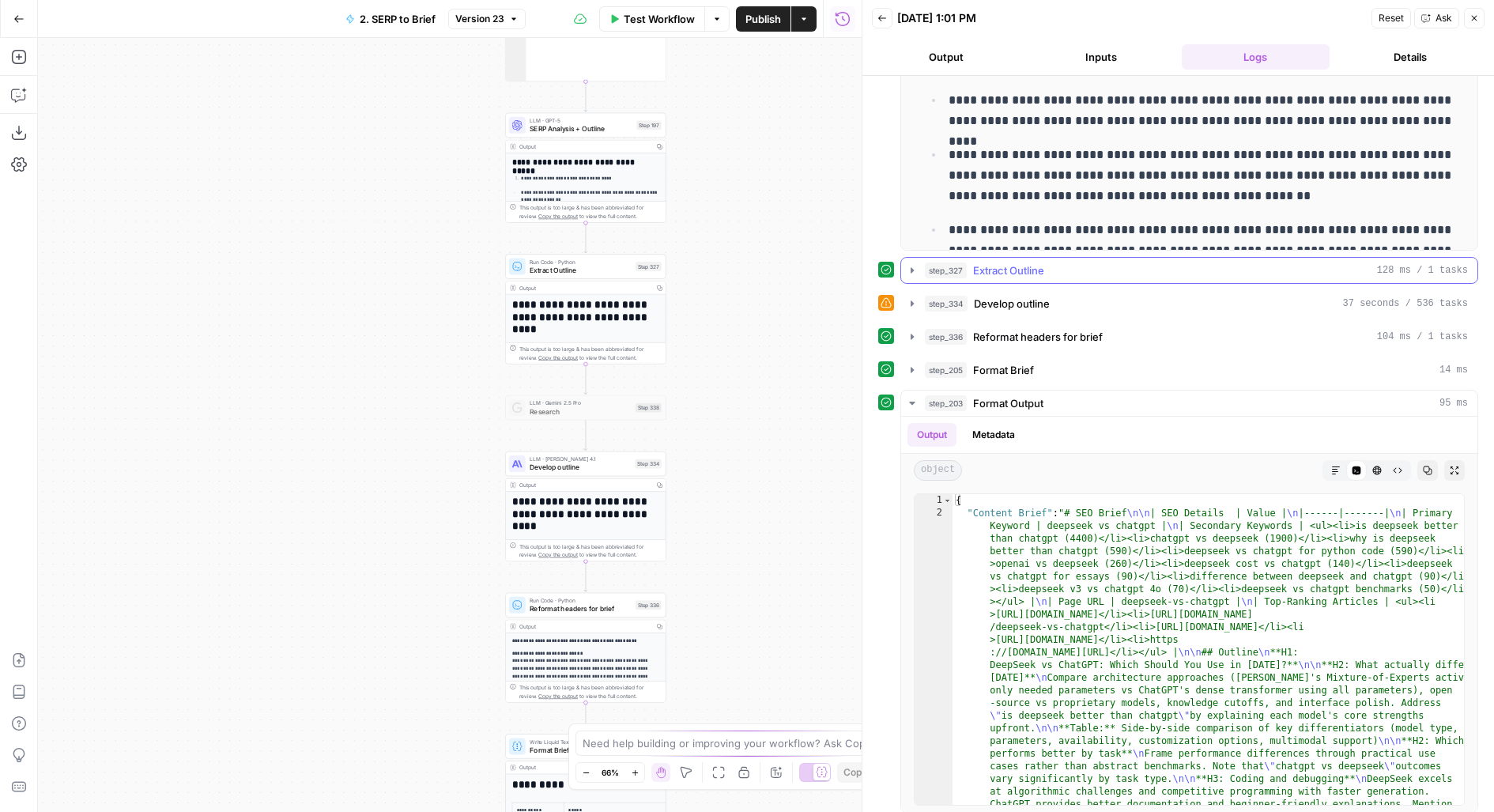
click at [1016, 274] on button "step_327 Extract Outline 128 ms / 1 tasks" at bounding box center [1189, 270] width 577 height 25
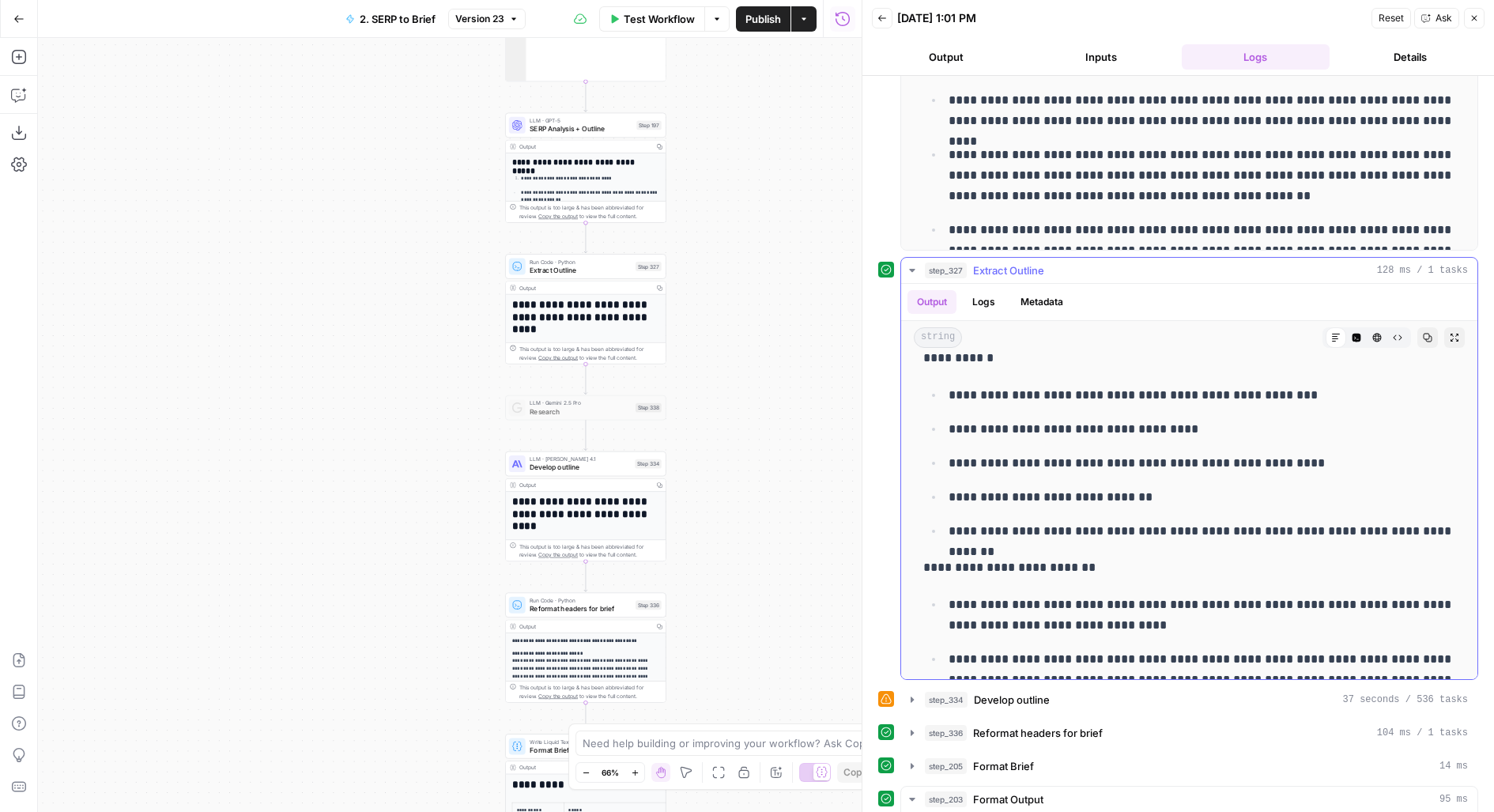
scroll to position [849, 0]
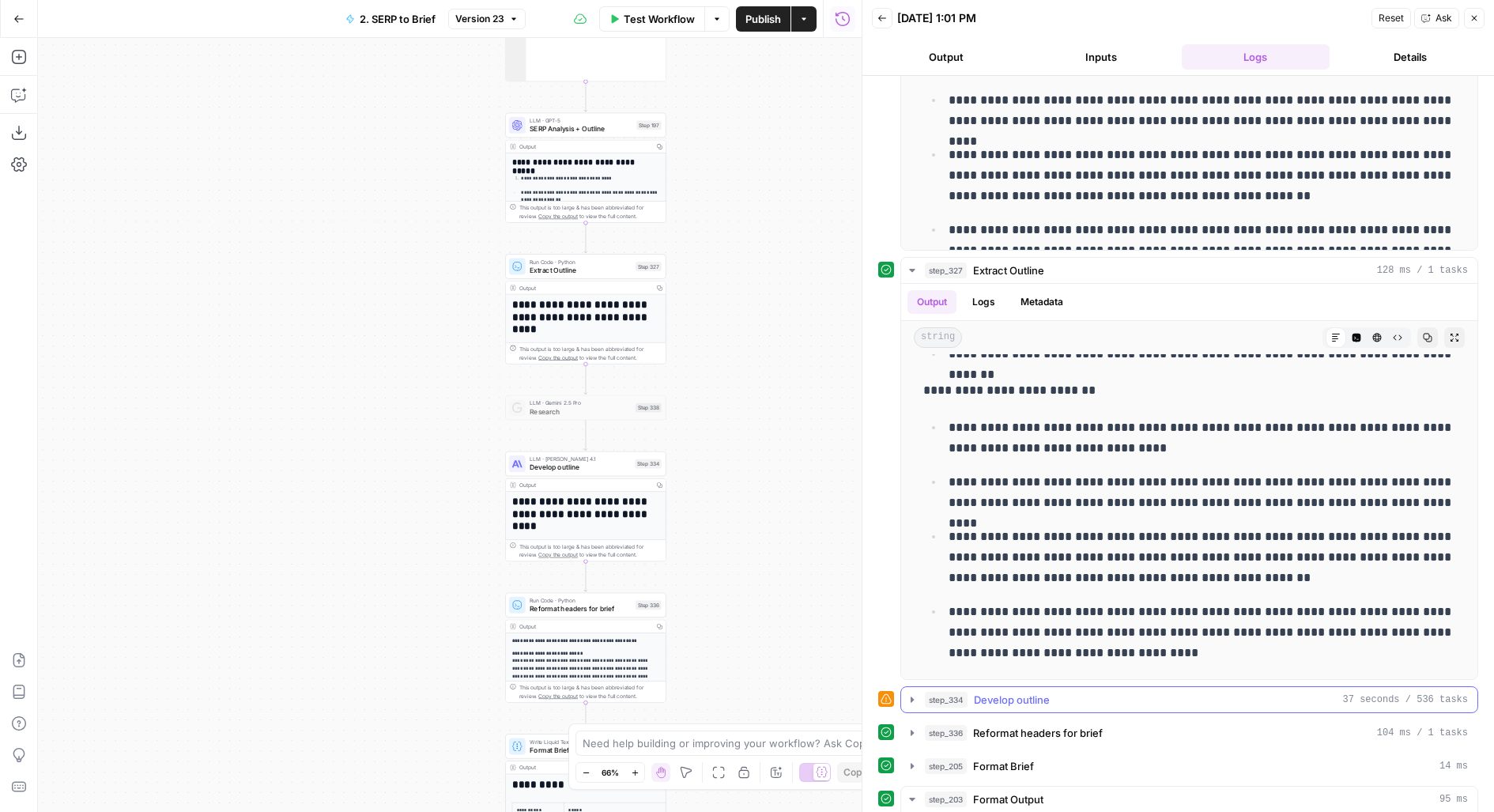
click at [967, 693] on div "step_334 Develop outline 37 seconds / 536 tasks" at bounding box center [1196, 699] width 543 height 16
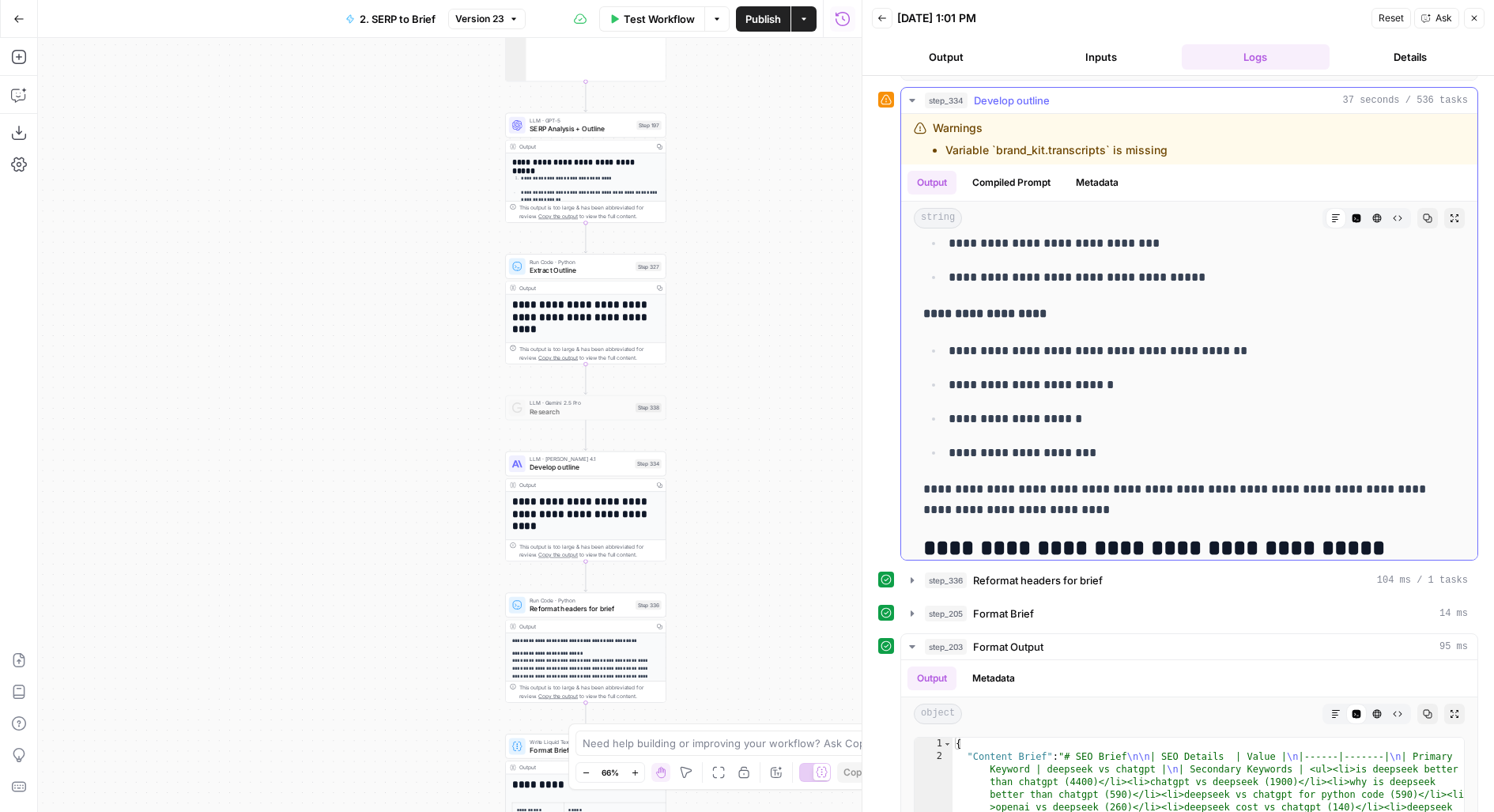
scroll to position [2389, 0]
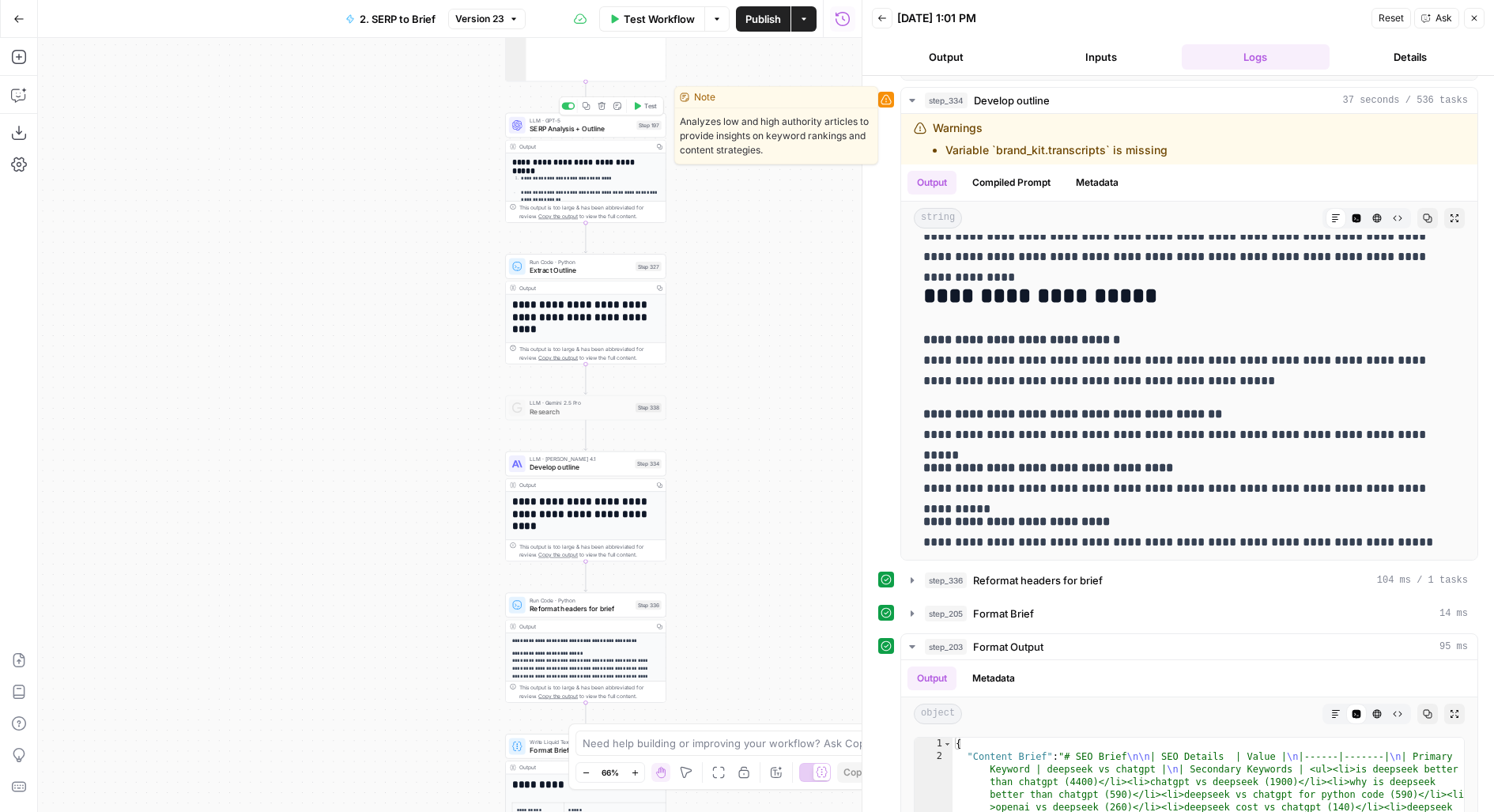
click at [599, 129] on span "SERP Analysis + Outline" at bounding box center [581, 128] width 102 height 10
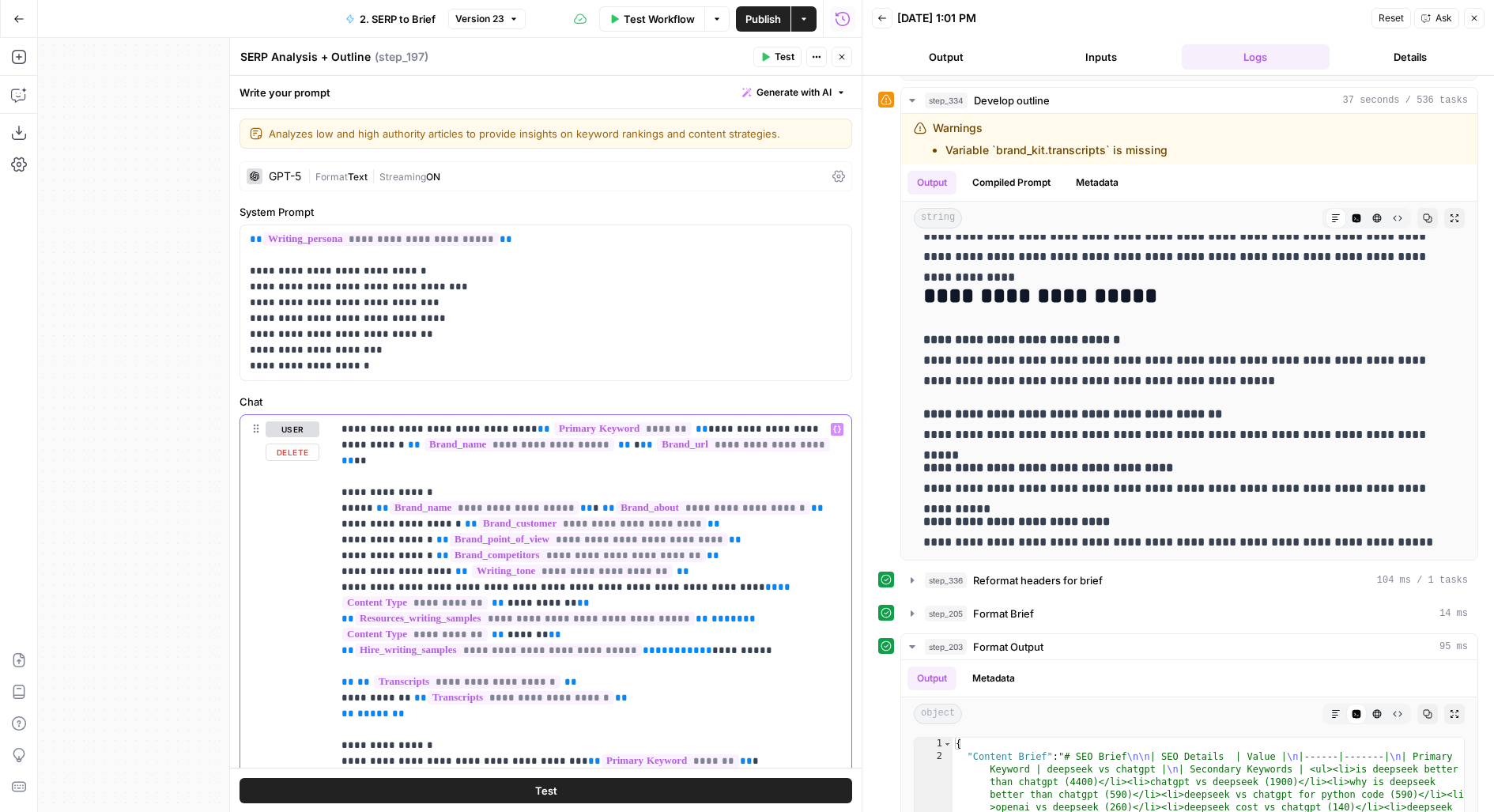
click at [848, 65] on button "Close" at bounding box center [842, 57] width 20 height 20
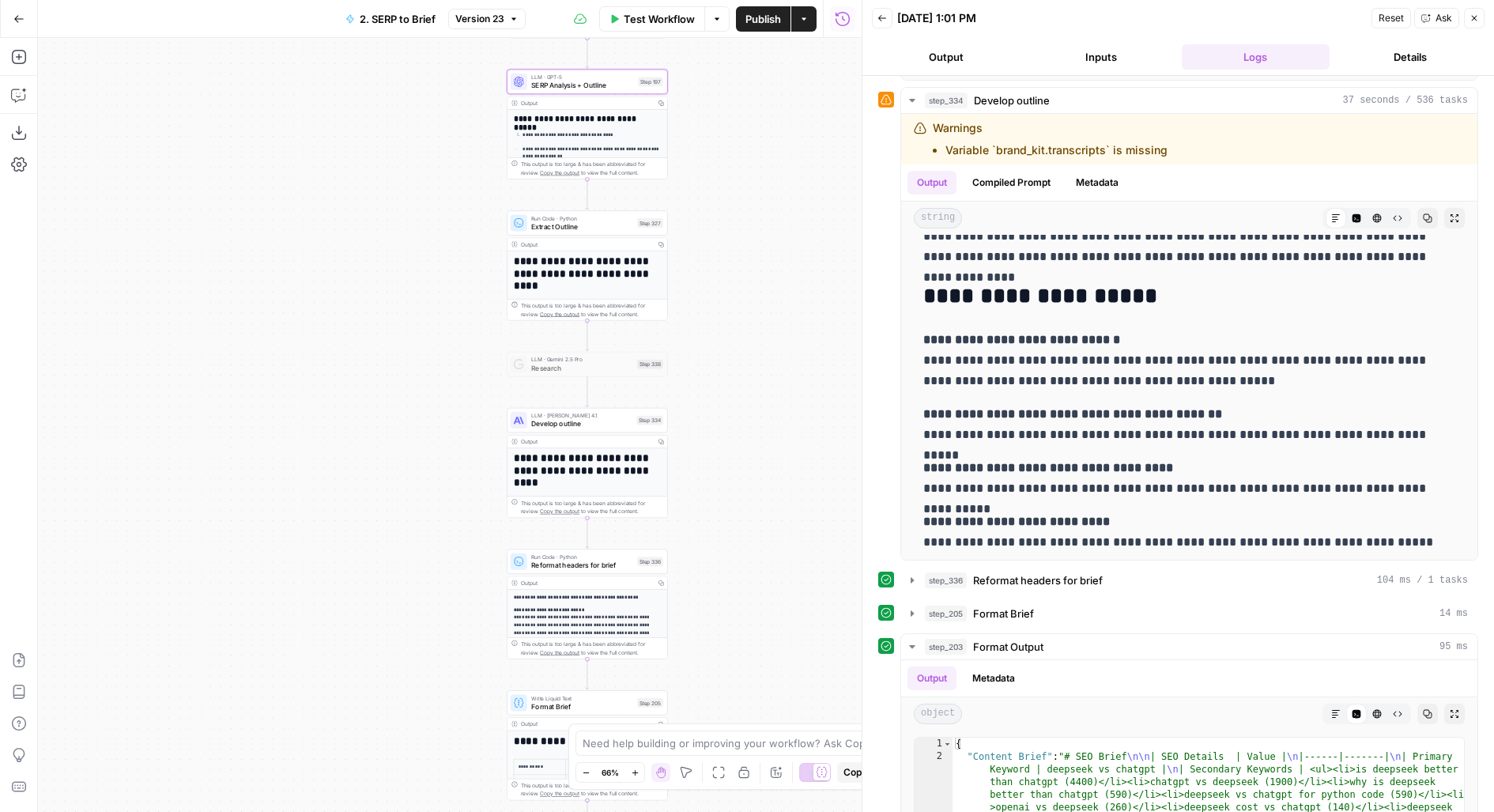
drag, startPoint x: 728, startPoint y: 493, endPoint x: 728, endPoint y: 367, distance: 126.0
click at [728, 367] on div "Workflow Set Inputs Inputs Run Code · JavaScript Structure Competitor Keywords …" at bounding box center [450, 425] width 823 height 774
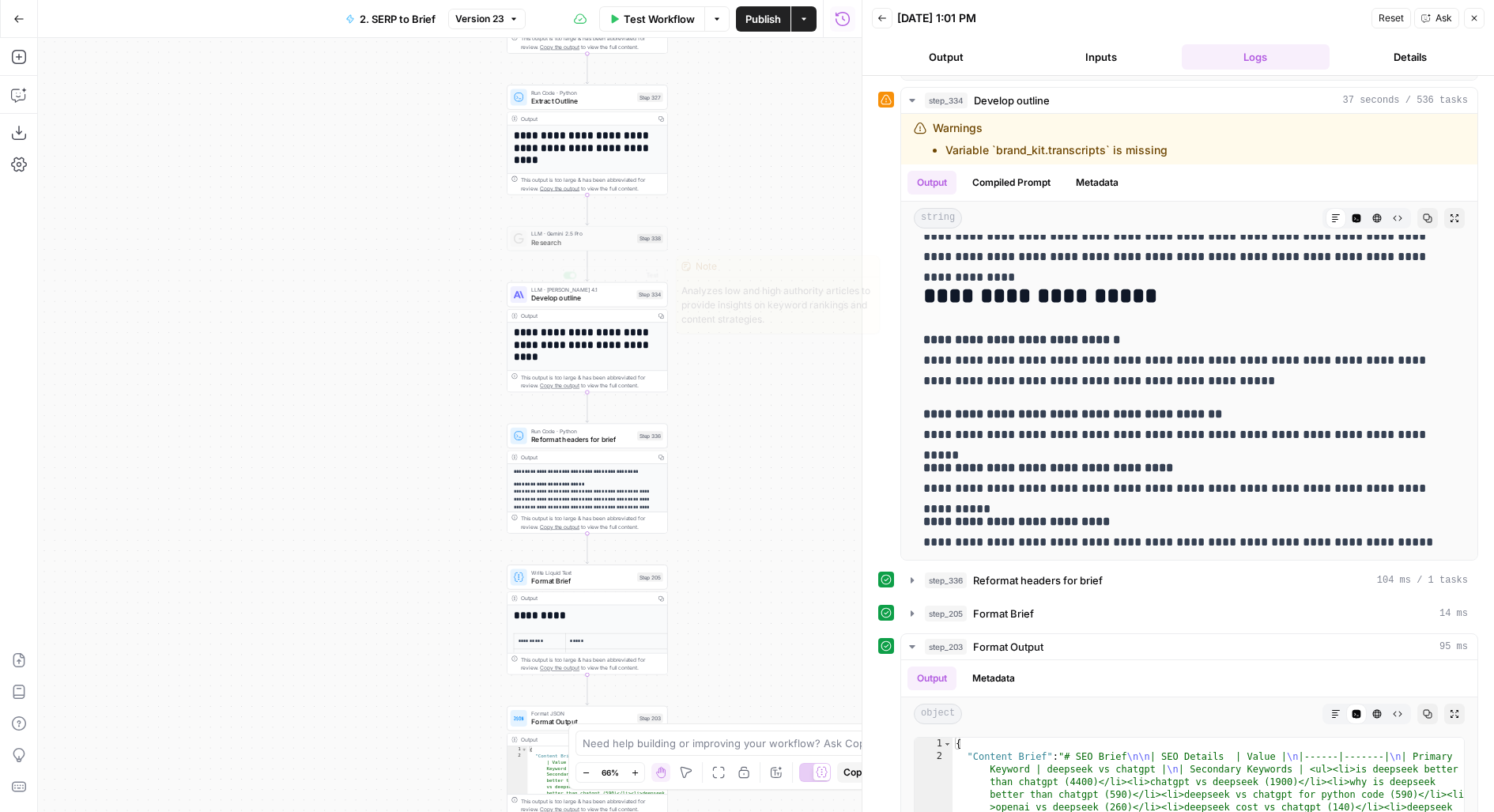
click at [644, 301] on div "LLM · [PERSON_NAME] 4.1 Develop outline Step 334 Copy step Delete step Edit Not…" at bounding box center [587, 293] width 153 height 18
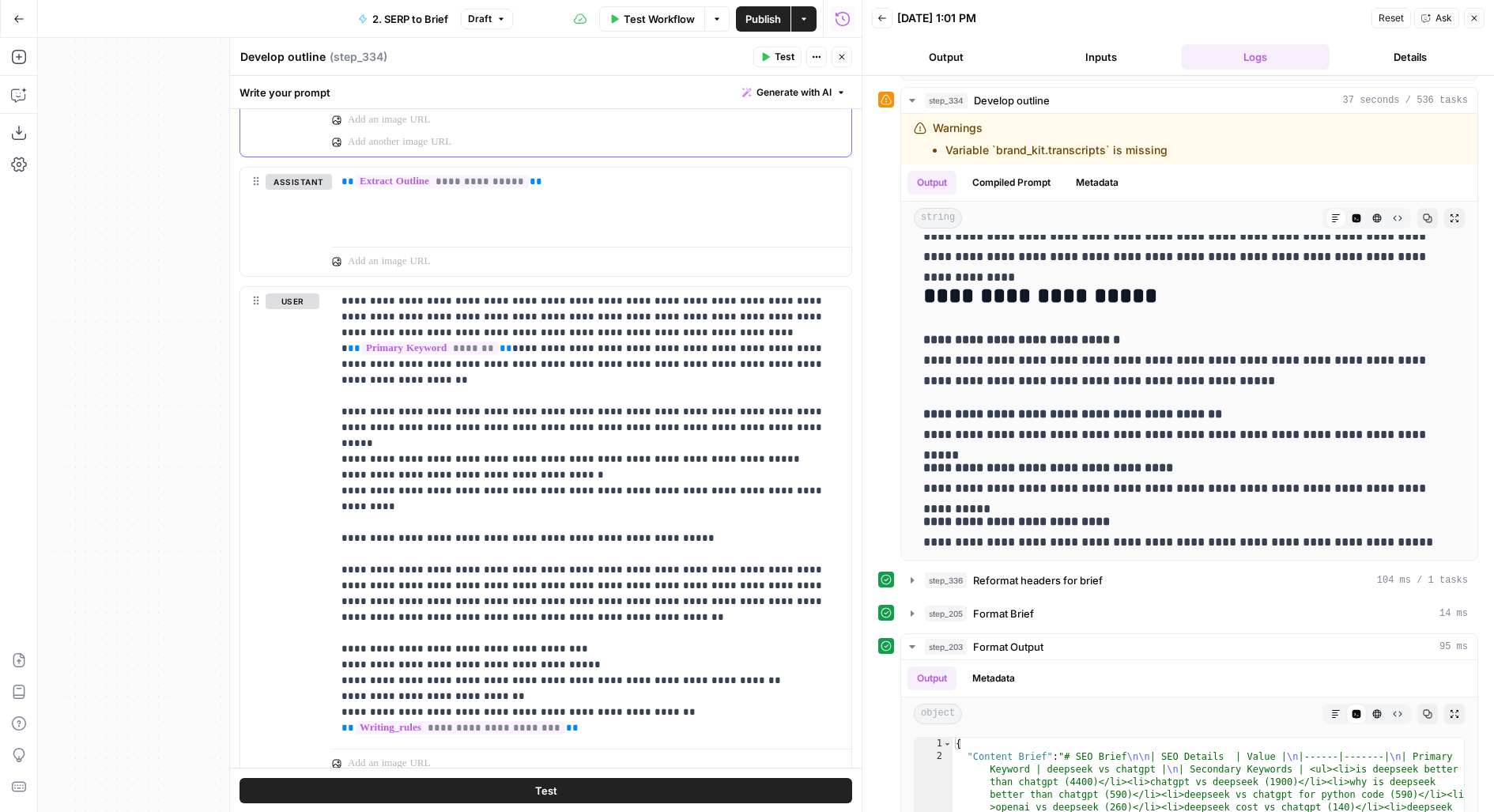
scroll to position [930, 0]
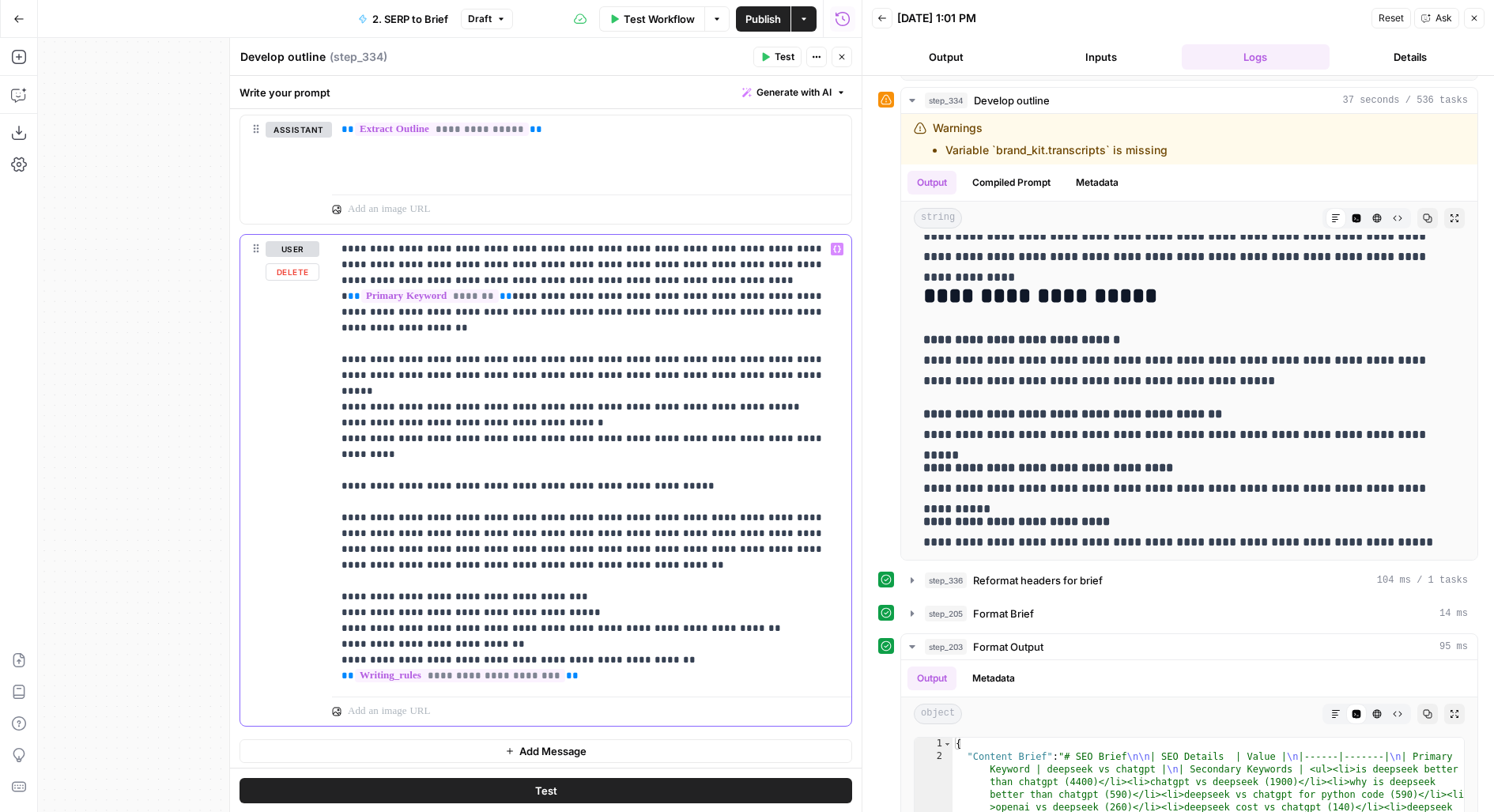
click at [671, 445] on p "**********" at bounding box center [592, 462] width 501 height 442
drag, startPoint x: 430, startPoint y: 261, endPoint x: 444, endPoint y: 342, distance: 82.2
click at [444, 342] on p "**********" at bounding box center [592, 462] width 501 height 442
click at [457, 366] on p "**********" at bounding box center [592, 462] width 501 height 442
drag, startPoint x: 336, startPoint y: 467, endPoint x: 469, endPoint y: 511, distance: 140.1
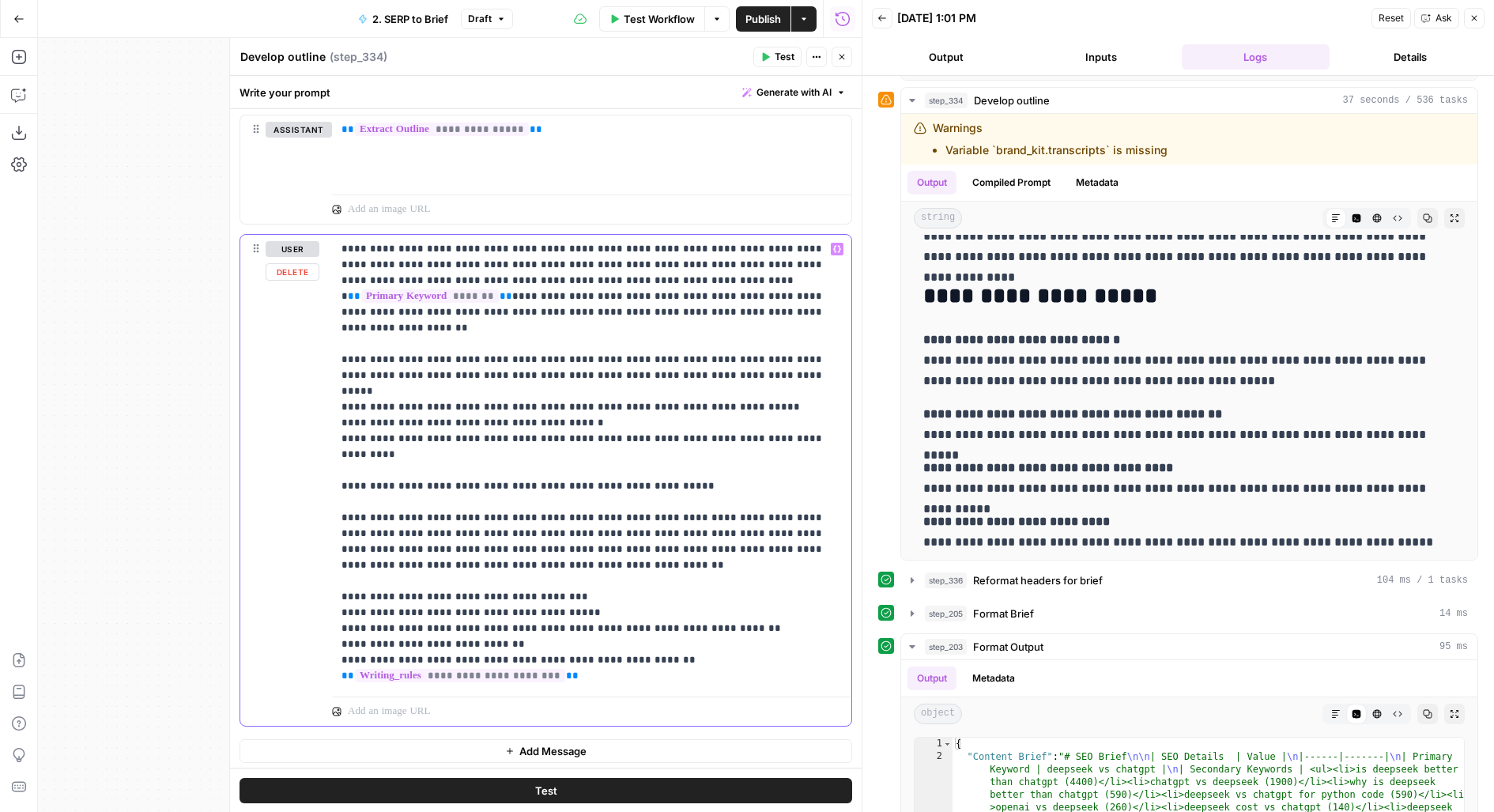
click at [469, 511] on div "**********" at bounding box center [591, 462] width 520 height 455
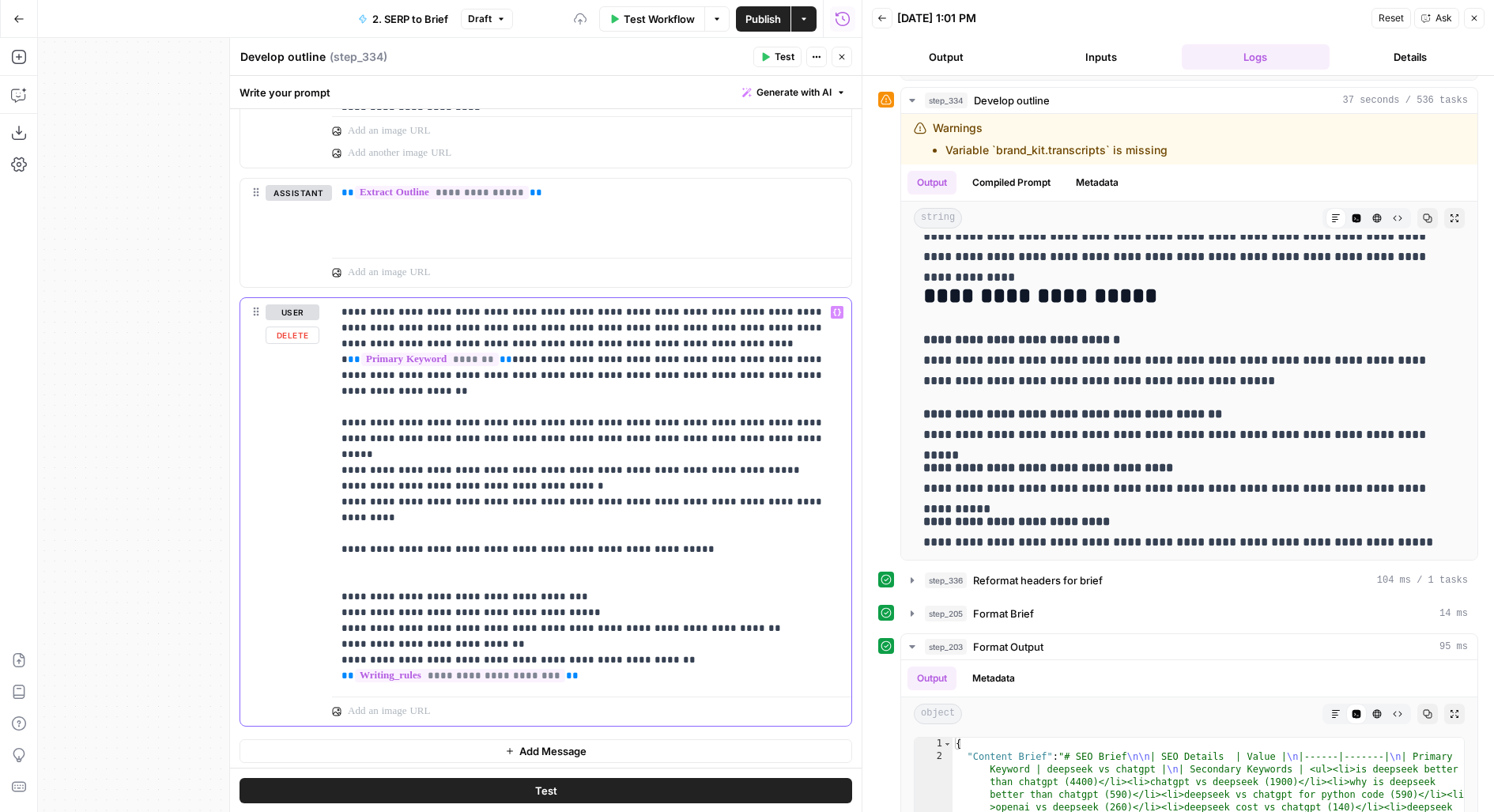
scroll to position [851, 0]
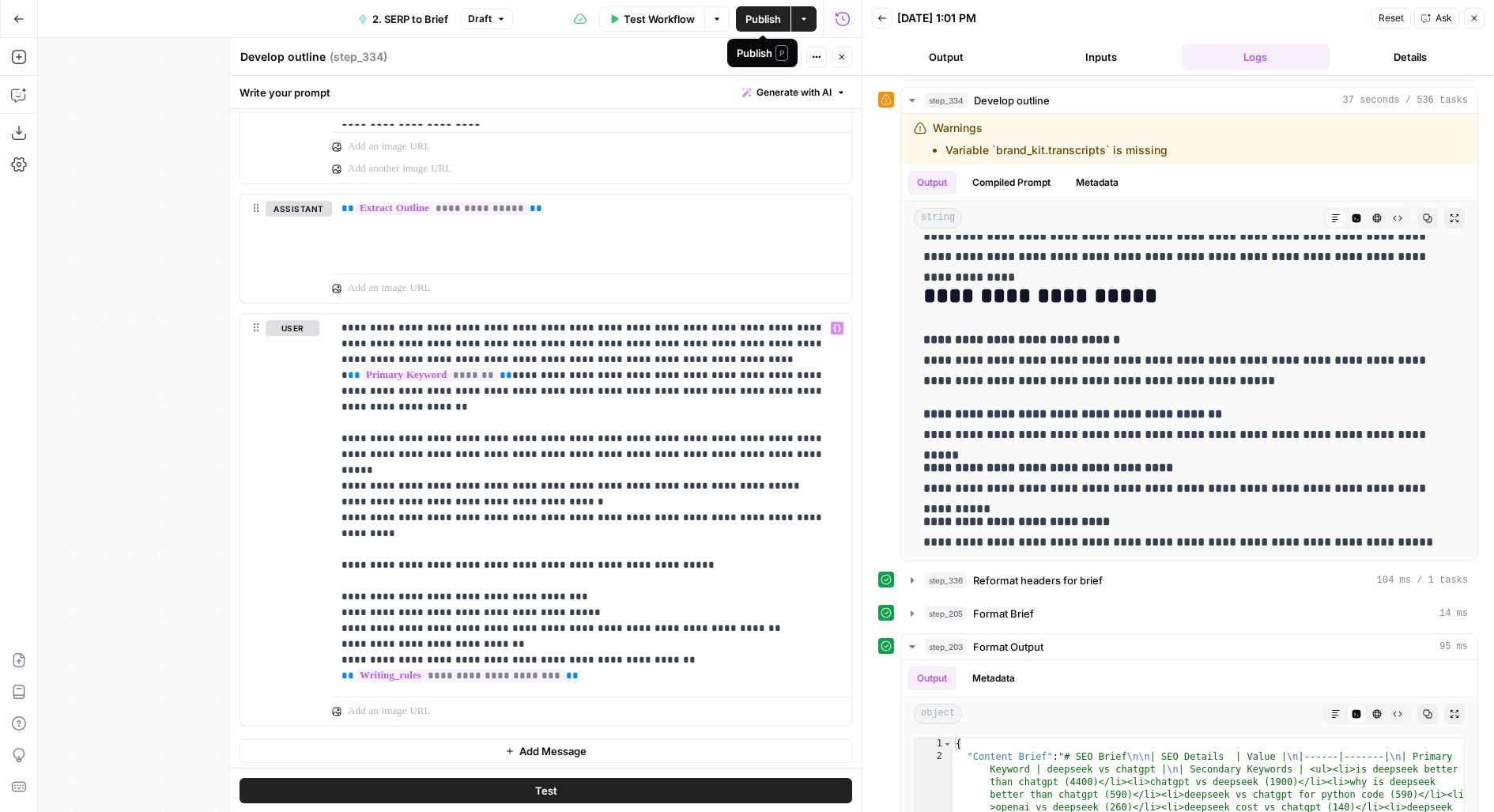
click at [746, 25] on span "Publish" at bounding box center [763, 19] width 35 height 16
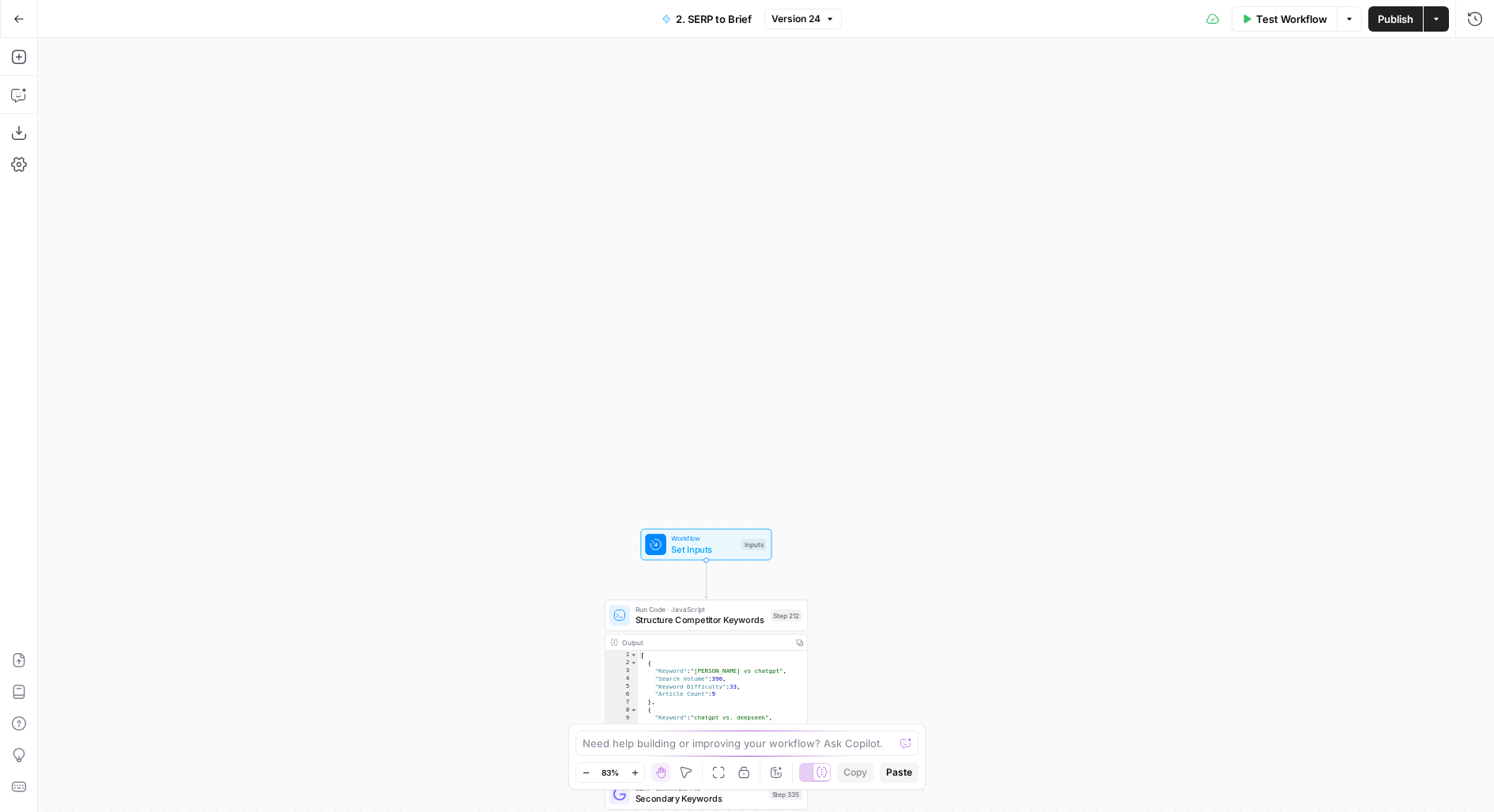
drag, startPoint x: 909, startPoint y: 514, endPoint x: 860, endPoint y: 281, distance: 238.1
click at [860, 281] on div "Workflow Set Inputs Inputs Run Code · JavaScript Structure Competitor Keywords …" at bounding box center [766, 425] width 1456 height 774
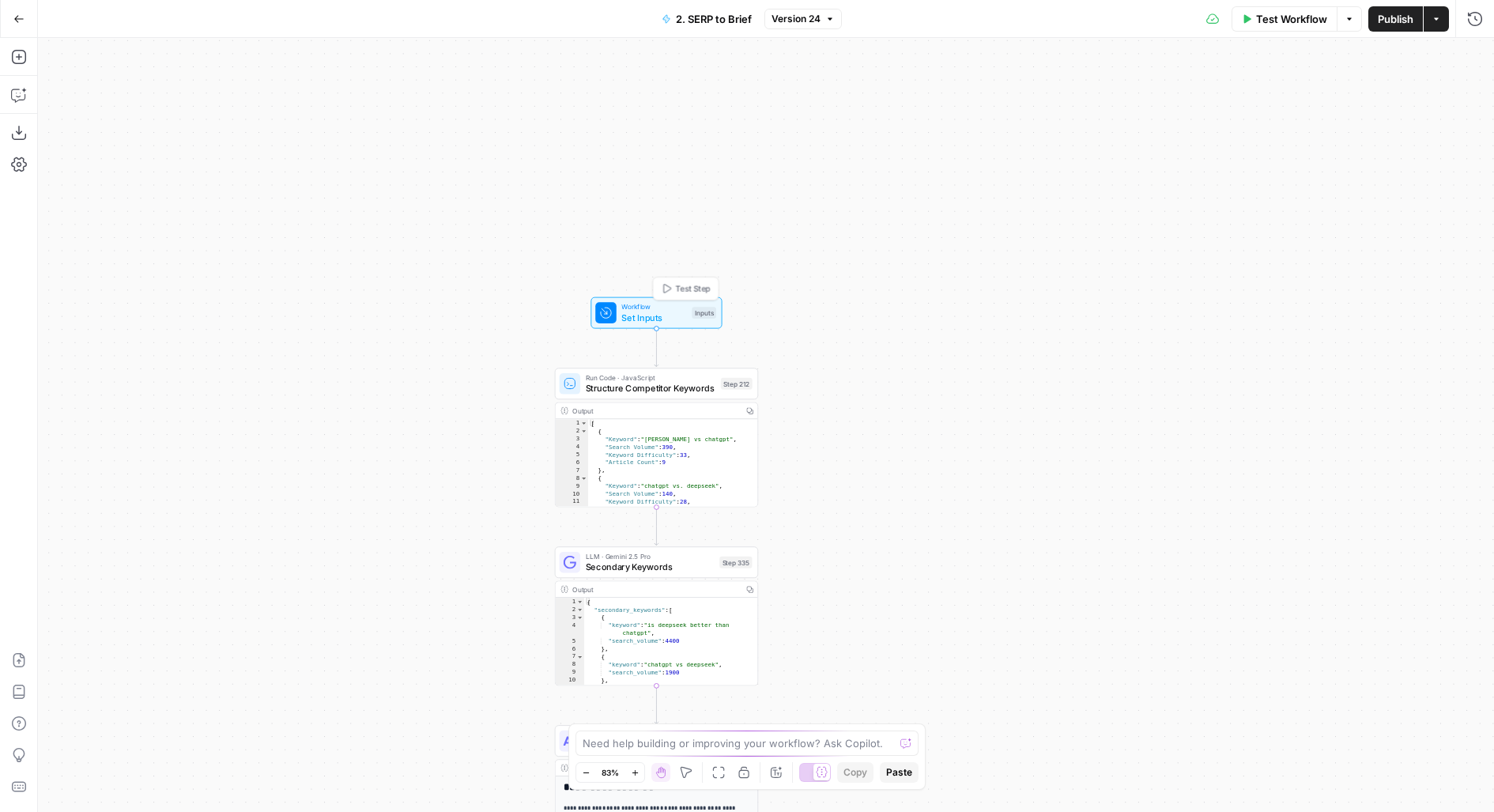
click at [703, 306] on div "Inputs" at bounding box center [704, 312] width 24 height 12
click at [702, 310] on div "Inputs" at bounding box center [704, 312] width 24 height 12
click at [965, 426] on button "Add Field" at bounding box center [1165, 429] width 579 height 25
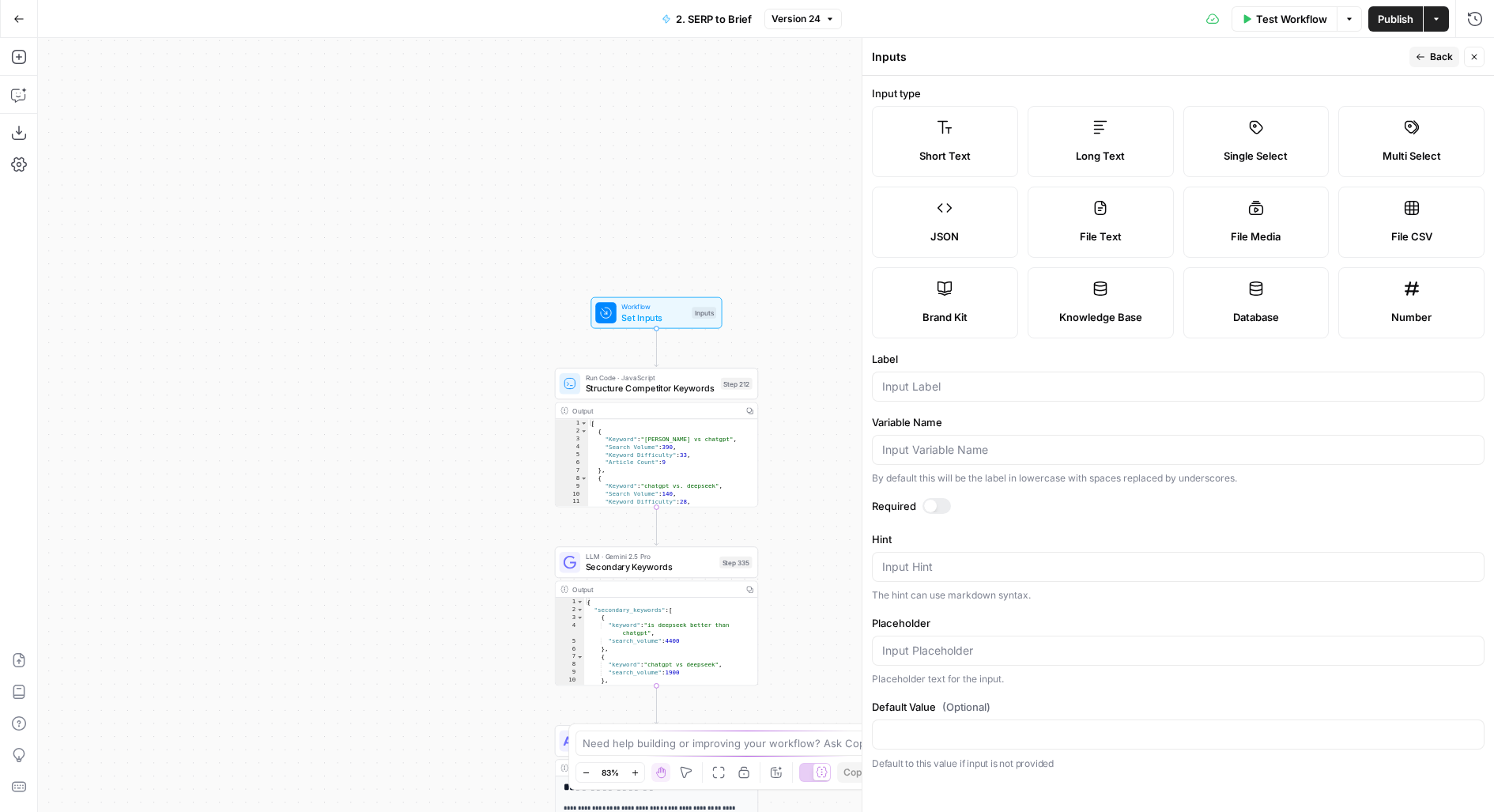
click at [916, 372] on div at bounding box center [1178, 386] width 613 height 30
type input "Audience"
click at [939, 504] on div at bounding box center [936, 506] width 29 height 16
click at [1432, 62] on span "Back" at bounding box center [1441, 56] width 23 height 14
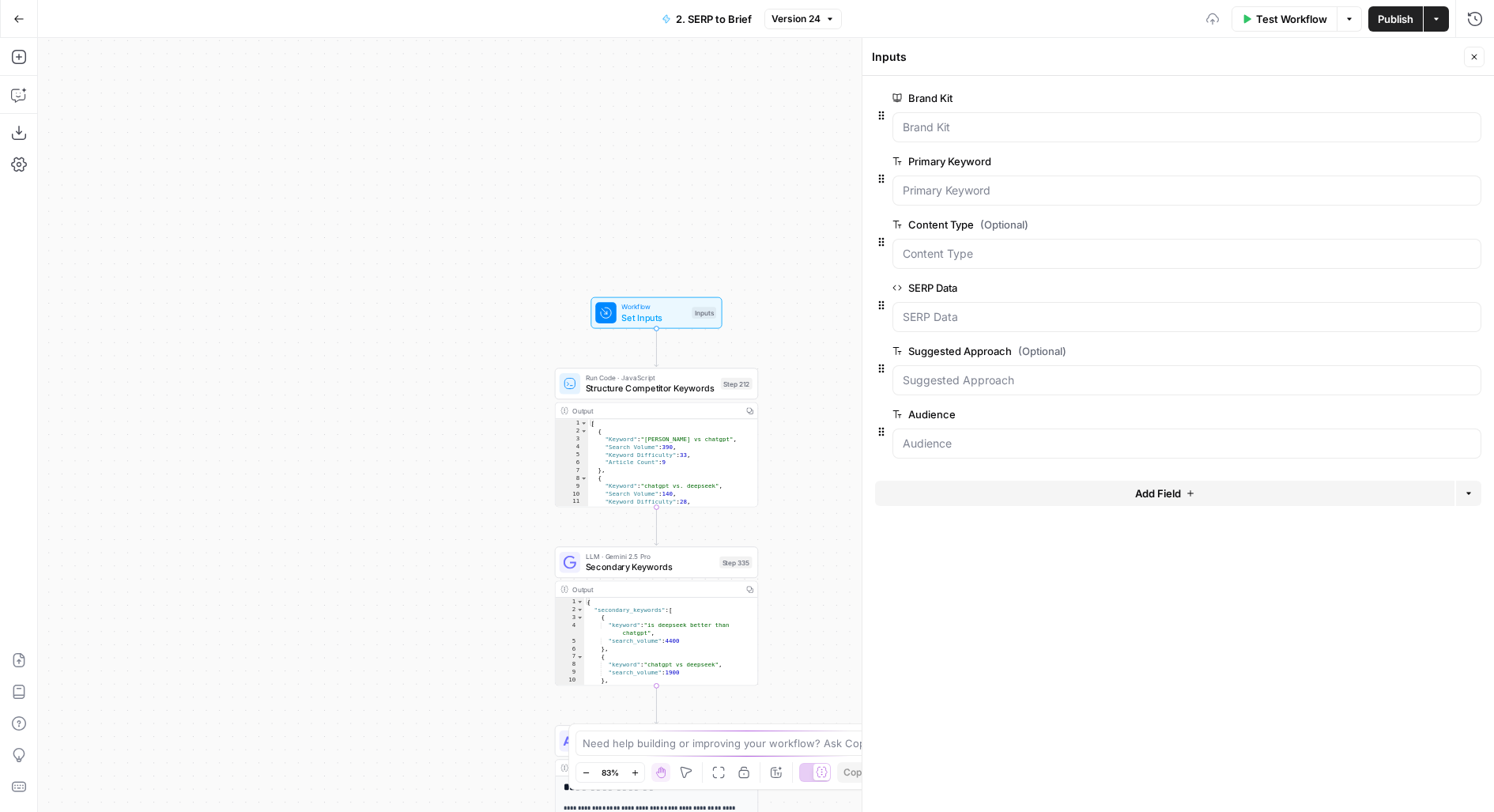
click at [1290, 19] on span "Test Workflow" at bounding box center [1292, 19] width 71 height 16
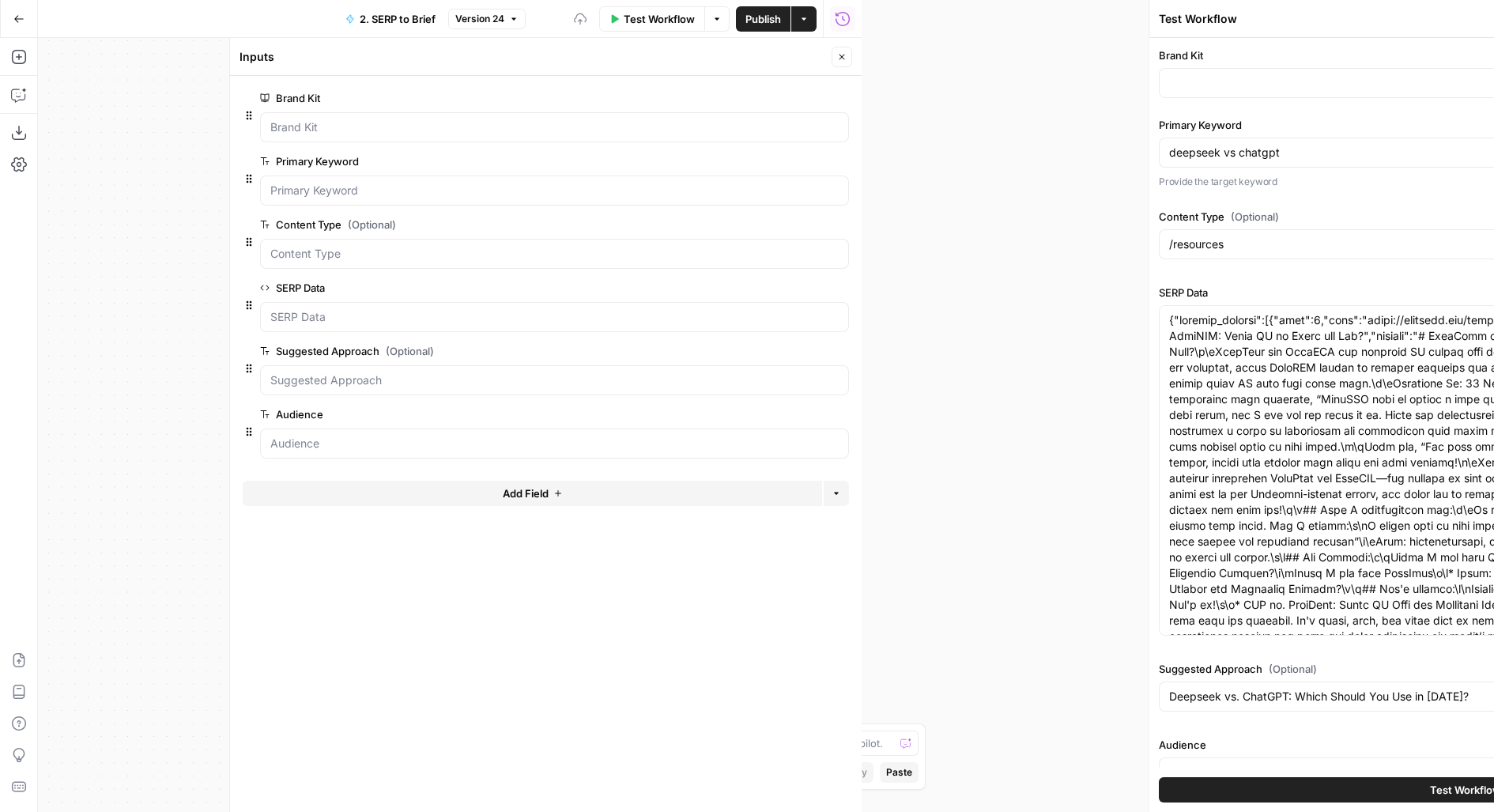
type input "Upwork"
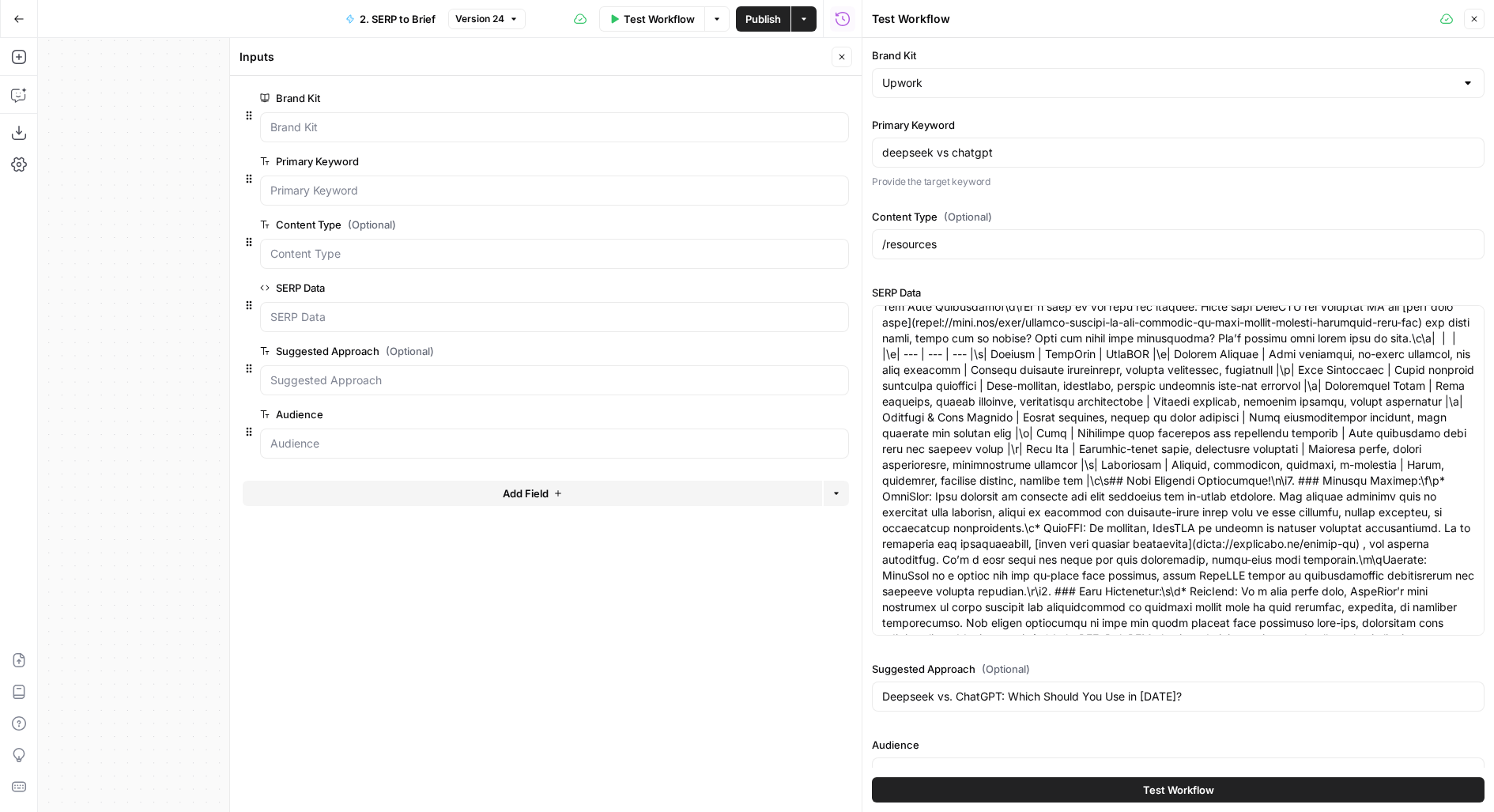
scroll to position [32, 0]
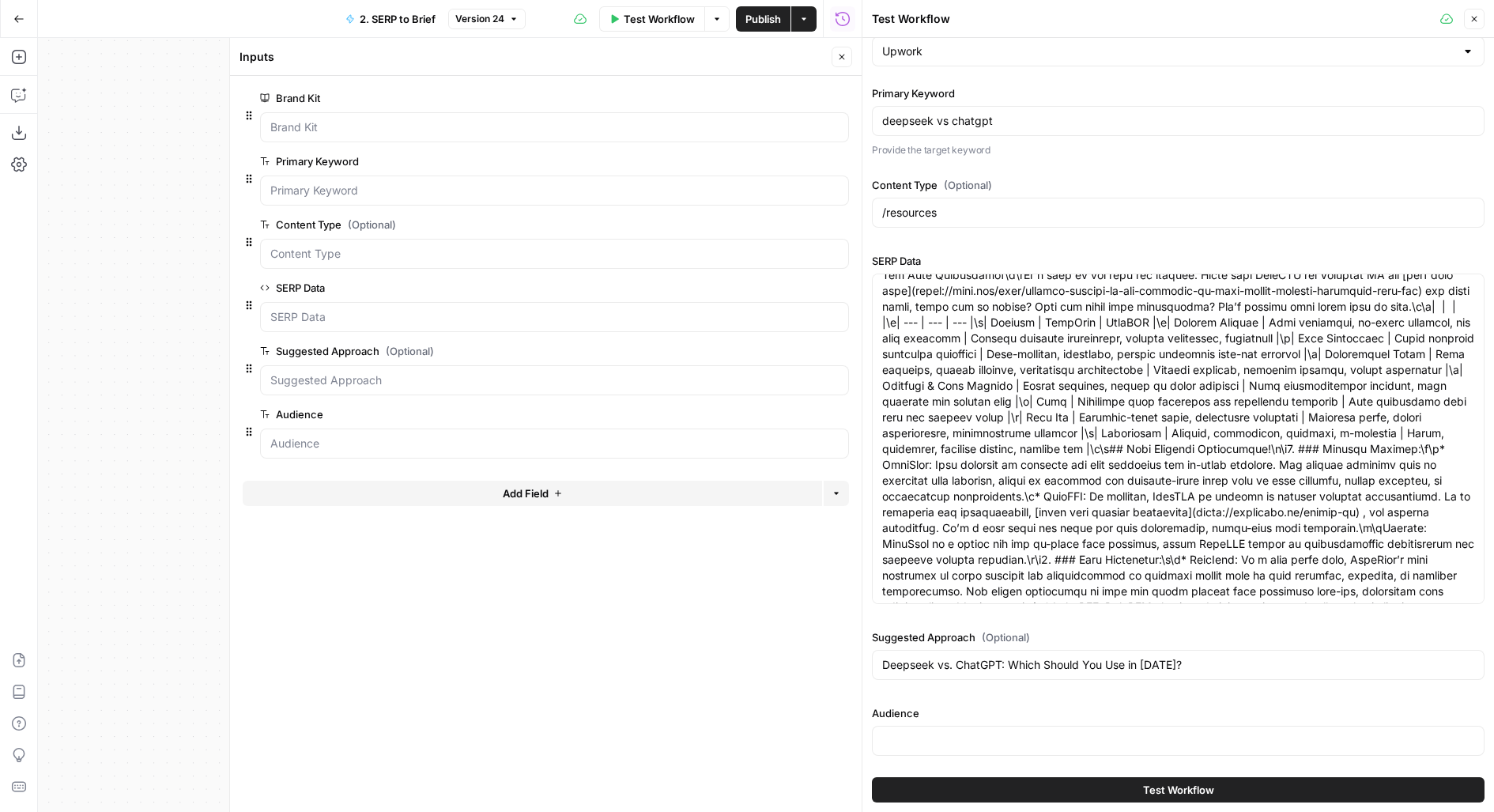
click at [985, 746] on div at bounding box center [1178, 740] width 613 height 30
type input "All"
click at [844, 60] on icon "button" at bounding box center [842, 57] width 9 height 9
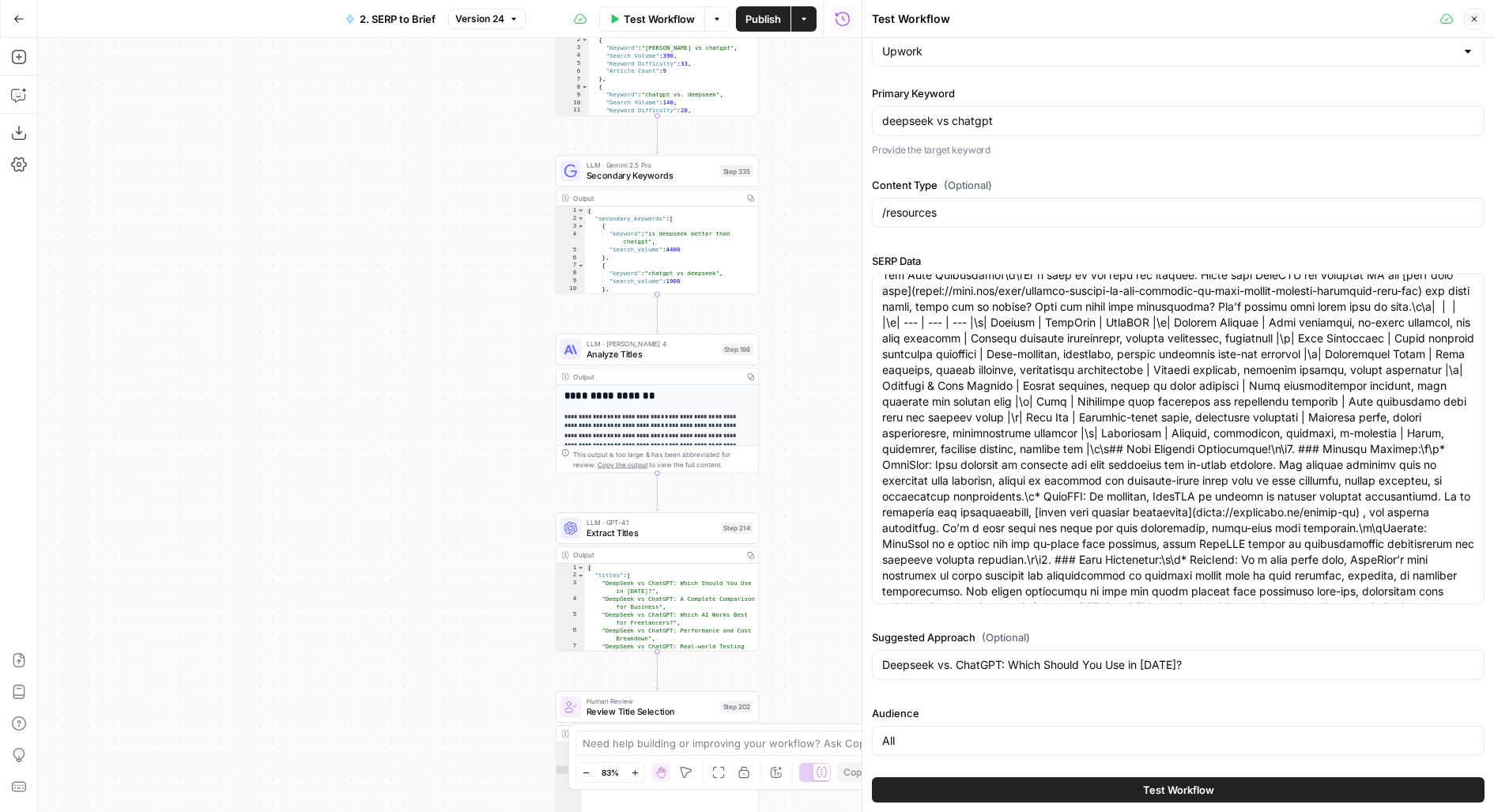
drag, startPoint x: 792, startPoint y: 373, endPoint x: 792, endPoint y: 196, distance: 177.0
click at [792, 196] on div "Workflow Set Inputs Inputs Run Code · JavaScript Structure Competitor Keywords …" at bounding box center [450, 425] width 823 height 774
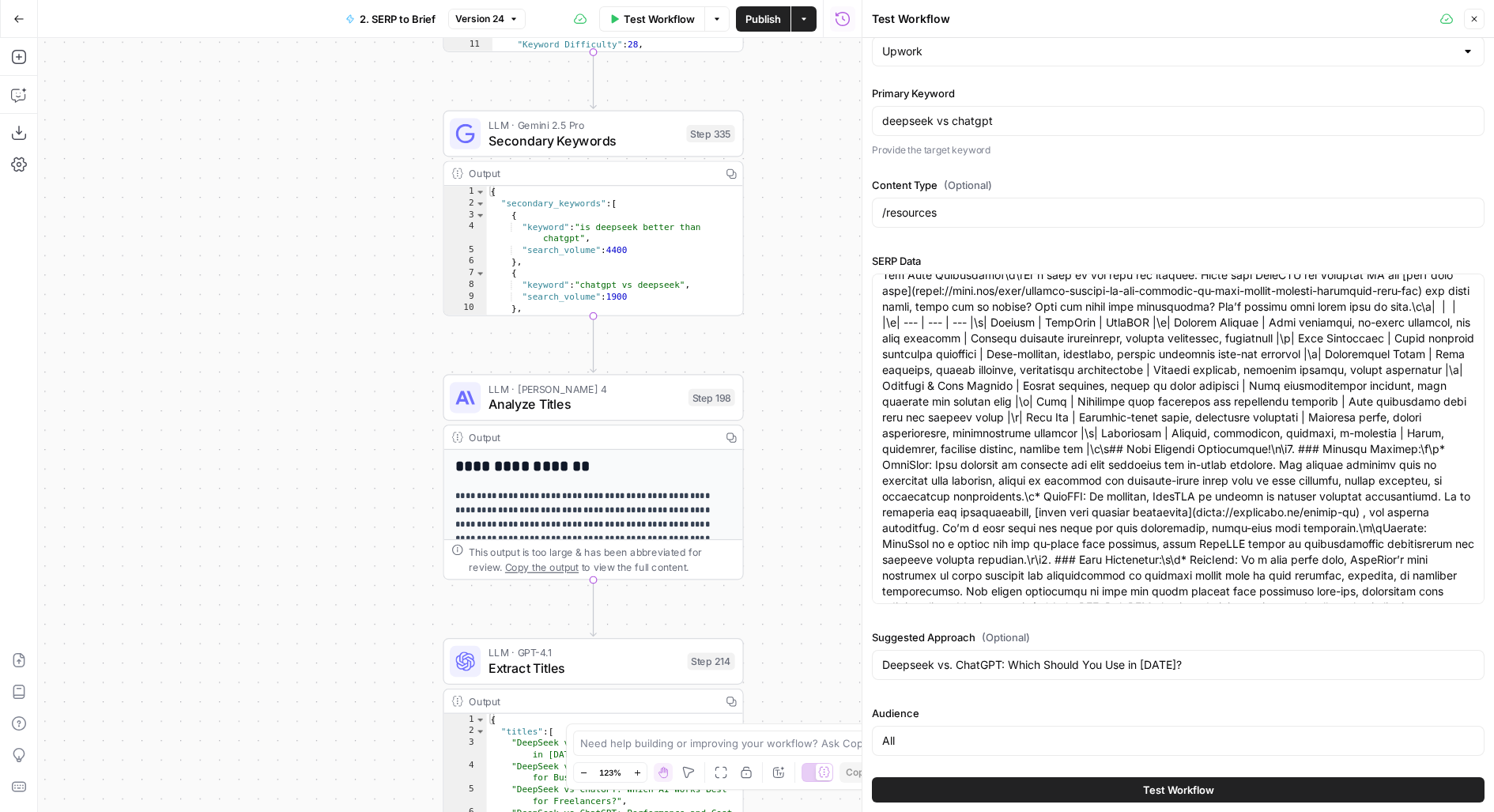
drag, startPoint x: 794, startPoint y: 339, endPoint x: 742, endPoint y: 128, distance: 217.3
click at [742, 128] on div "Workflow Set Inputs Inputs Run Code · JavaScript Structure Competitor Keywords …" at bounding box center [450, 425] width 823 height 774
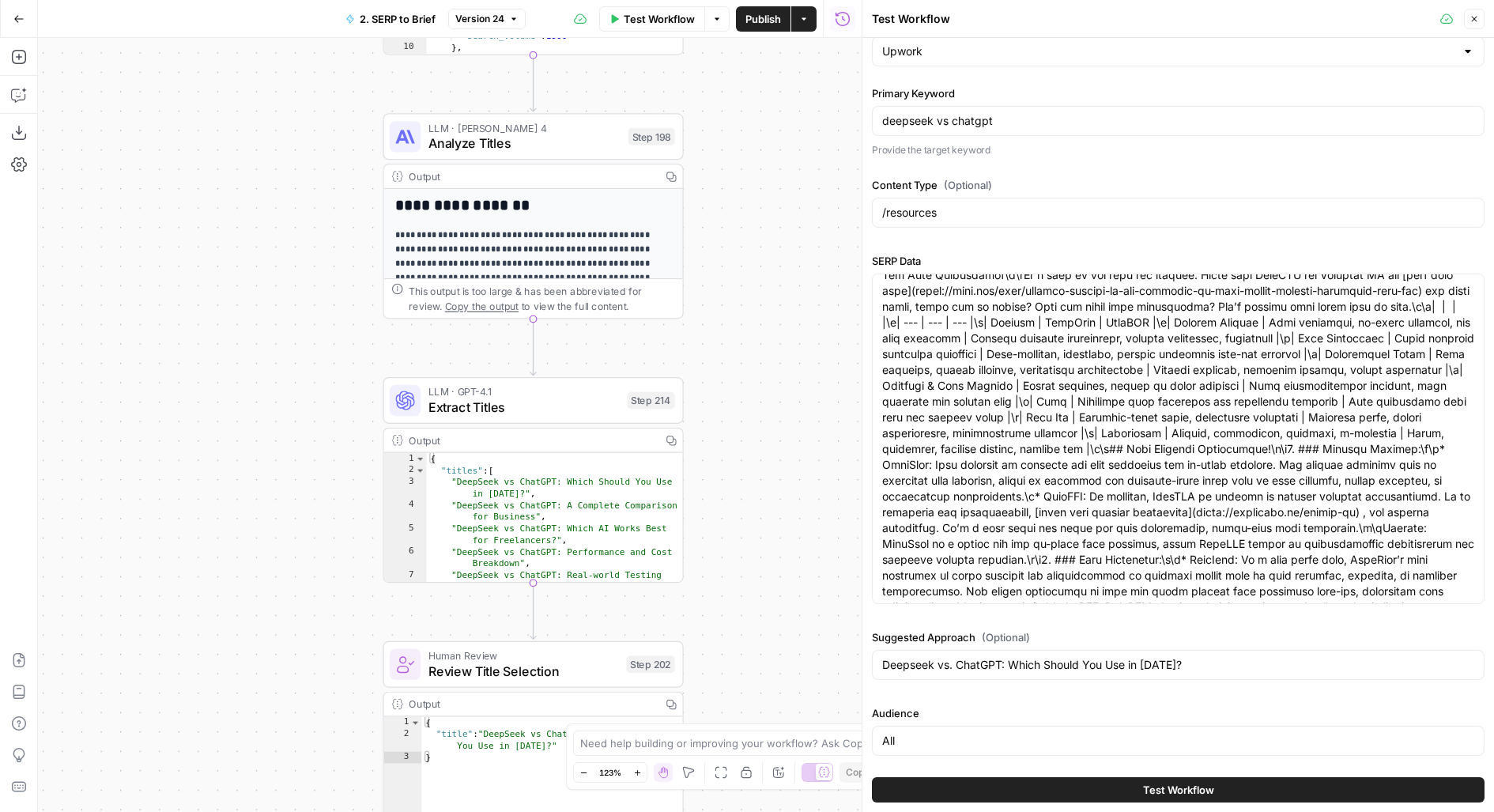
drag, startPoint x: 754, startPoint y: 426, endPoint x: 726, endPoint y: 252, distance: 176.2
click at [727, 256] on div "Workflow Set Inputs Inputs Run Code · JavaScript Structure Competitor Keywords …" at bounding box center [450, 425] width 823 height 774
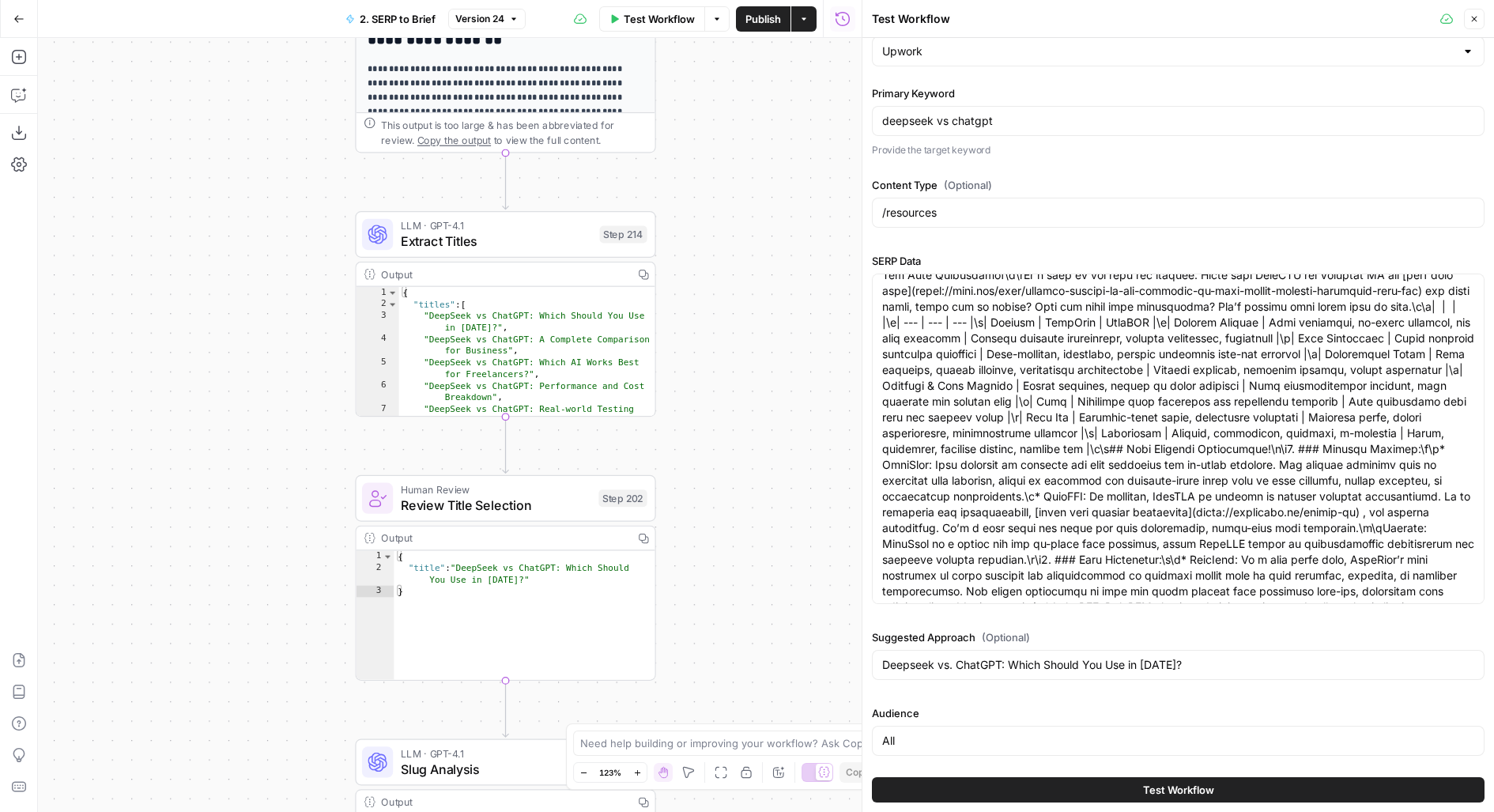
drag, startPoint x: 767, startPoint y: 301, endPoint x: 767, endPoint y: 506, distance: 205.0
click at [767, 496] on div "Workflow Set Inputs Inputs Run Code · JavaScript Structure Competitor Keywords …" at bounding box center [450, 425] width 823 height 774
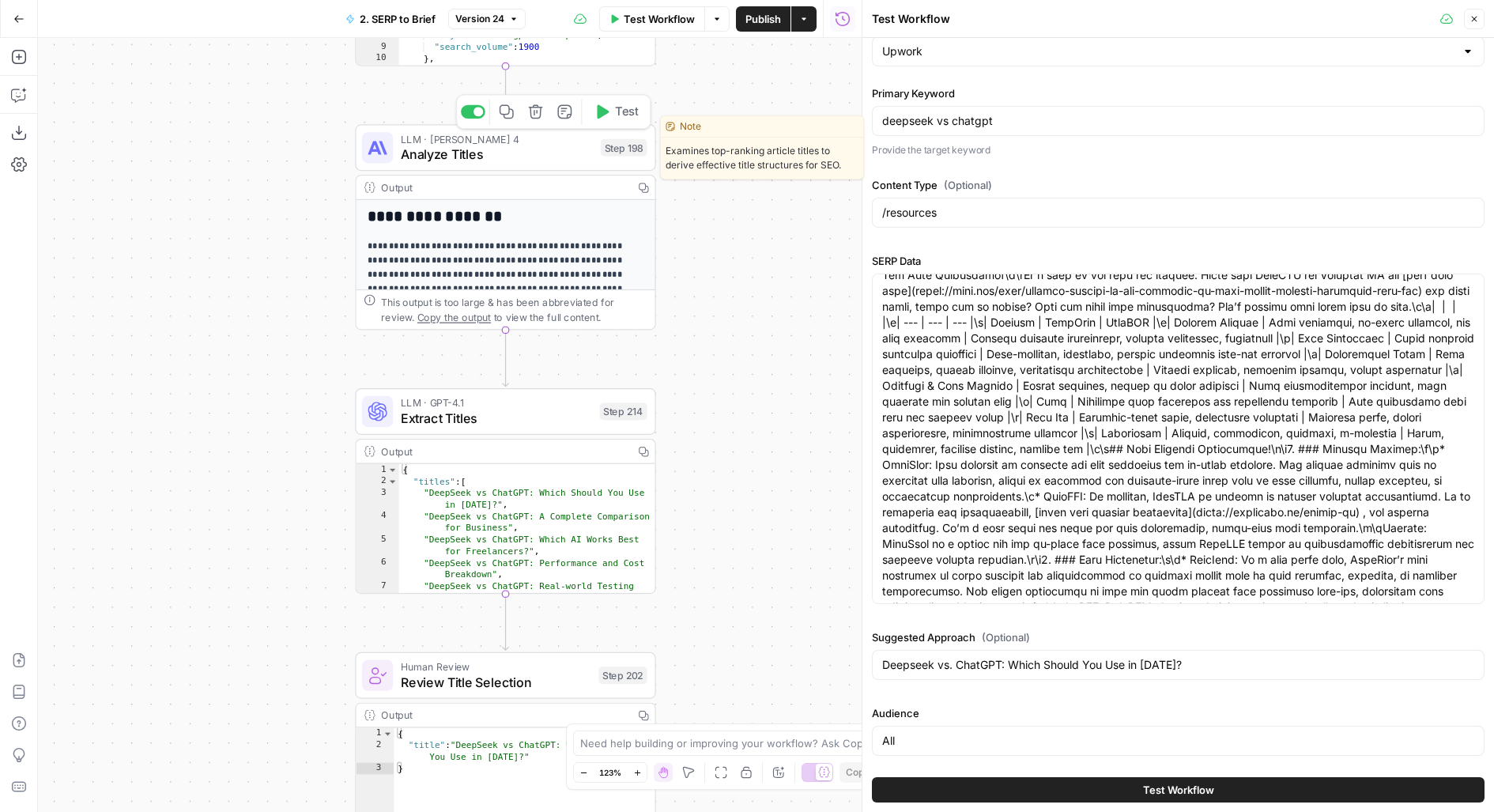
click at [537, 160] on span "Analyze Titles" at bounding box center [496, 154] width 192 height 20
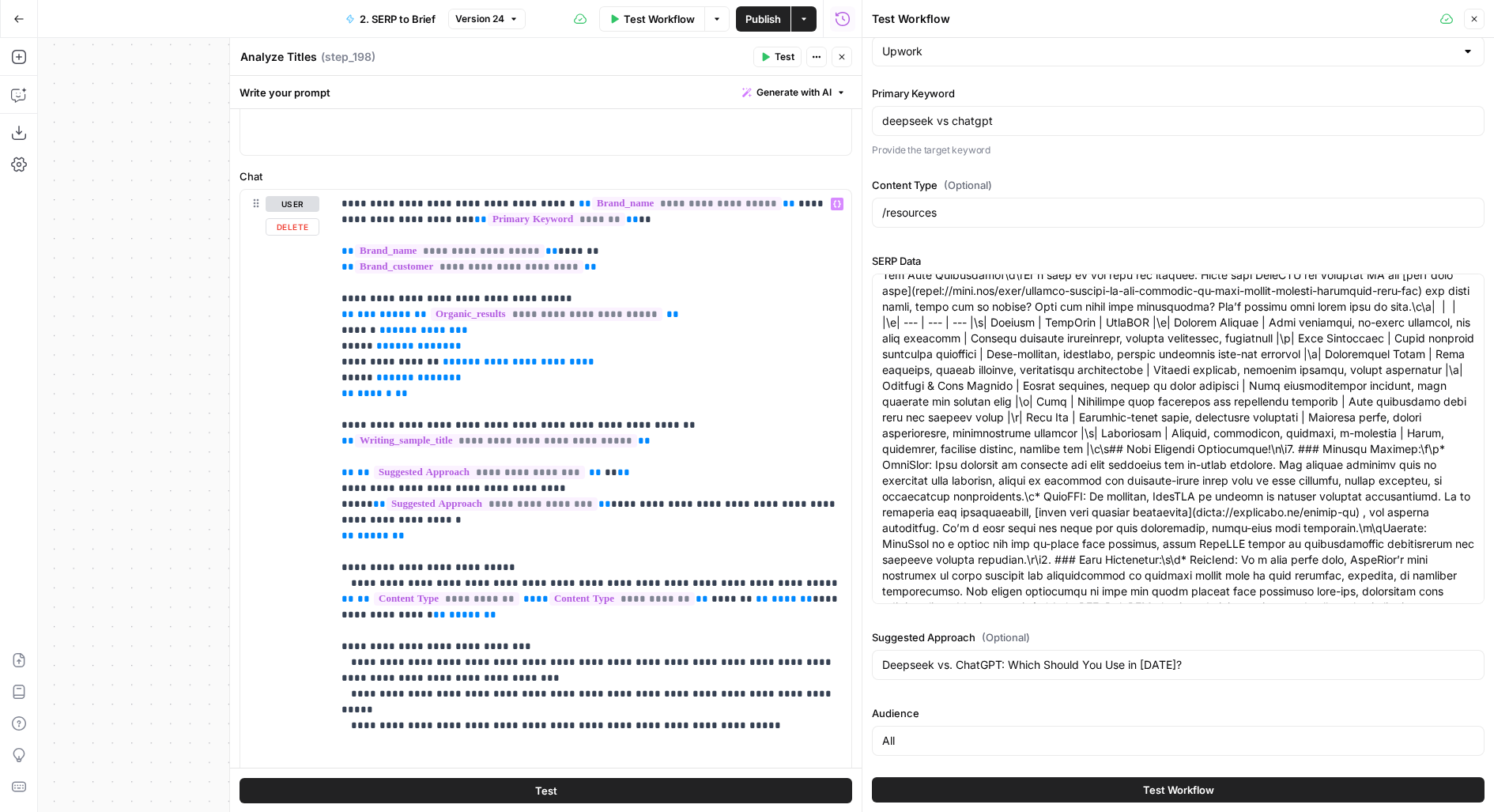
scroll to position [0, 0]
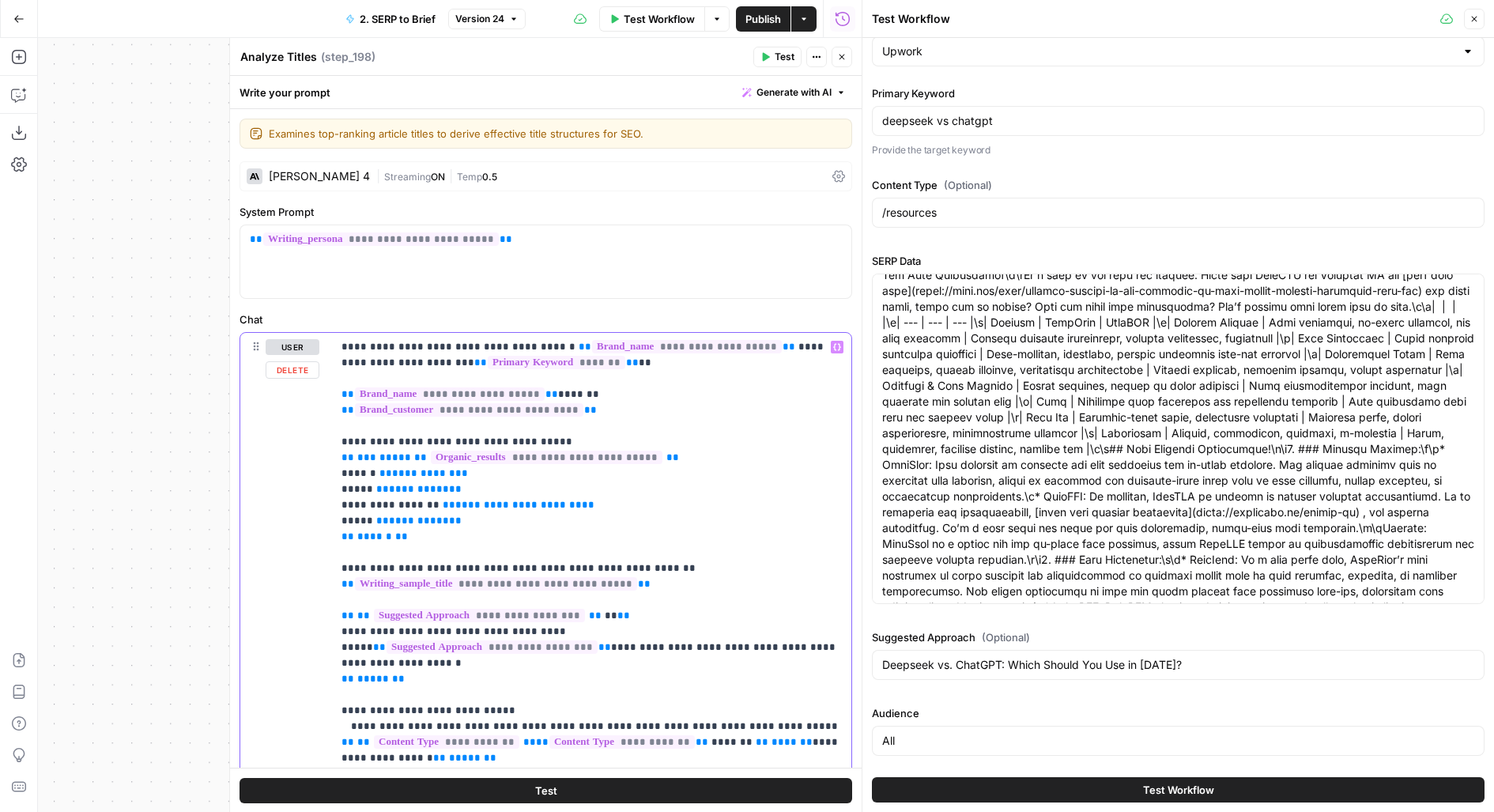
click at [830, 399] on p "**********" at bounding box center [592, 750] width 501 height 822
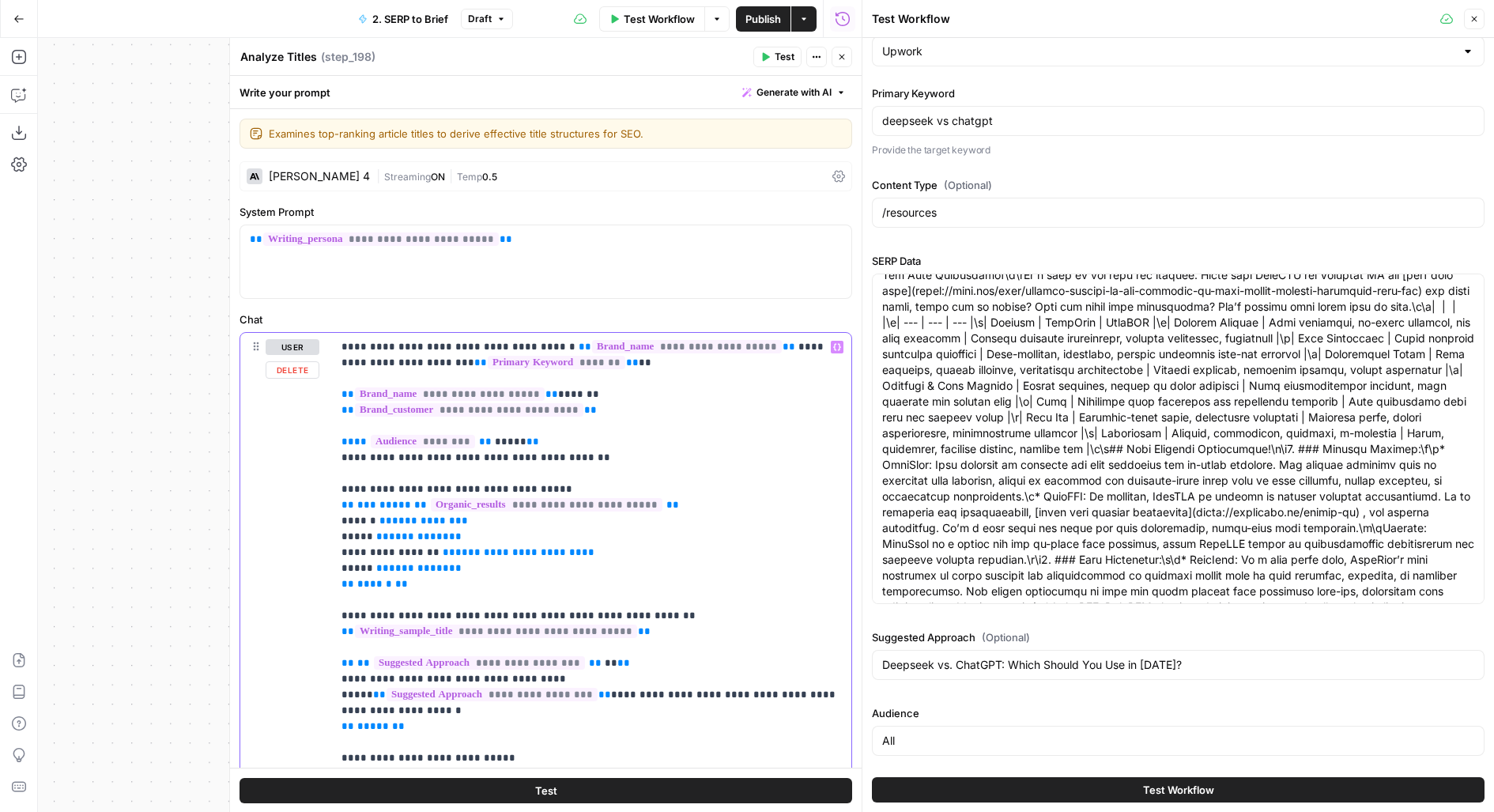
drag, startPoint x: 622, startPoint y: 442, endPoint x: 306, endPoint y: 440, distance: 316.0
click at [306, 441] on div "**********" at bounding box center [546, 671] width 611 height 679
drag, startPoint x: 842, startPoint y: 395, endPoint x: 321, endPoint y: 397, distance: 521.0
click at [322, 397] on div "**********" at bounding box center [546, 671] width 611 height 679
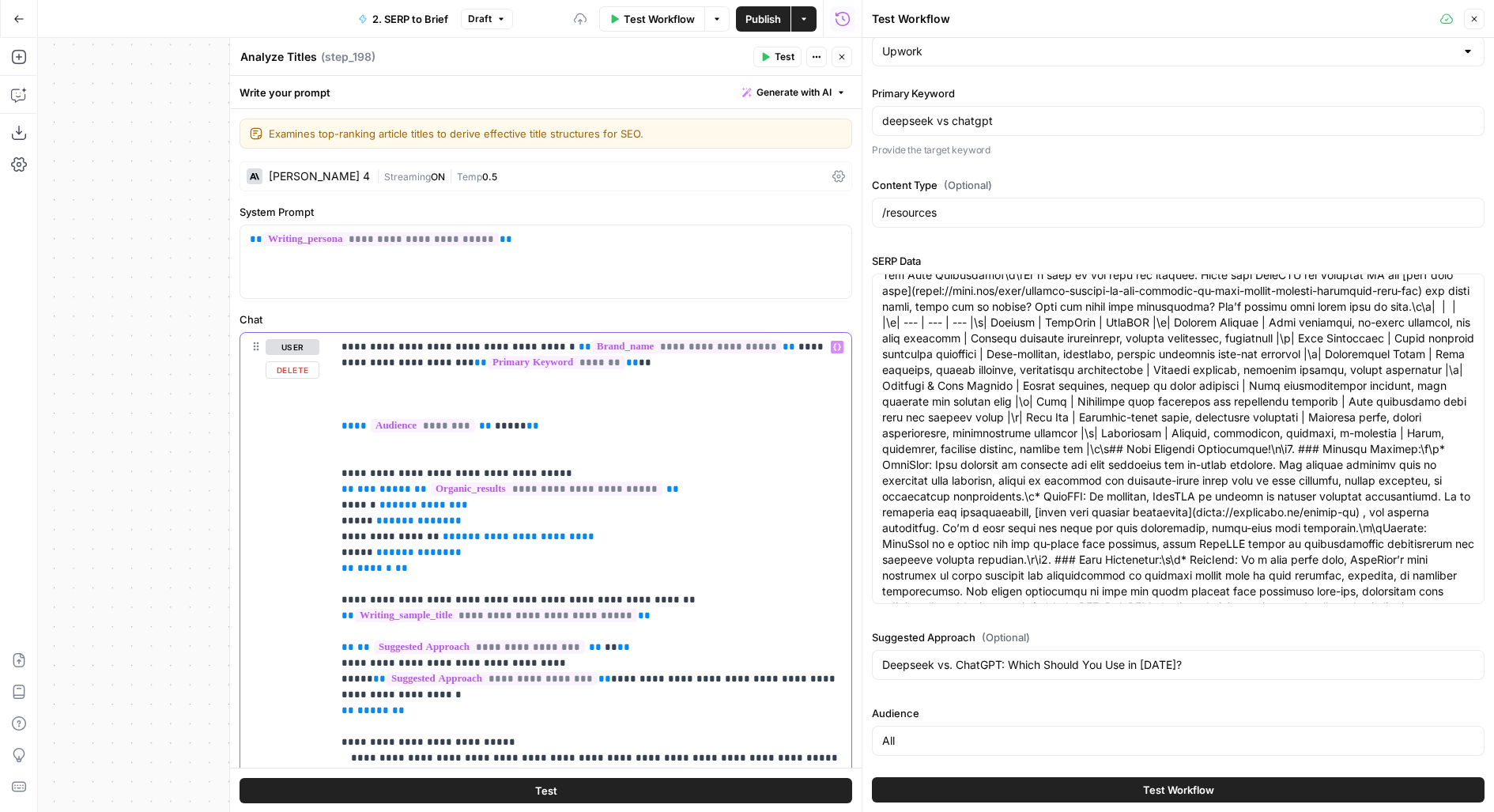
click at [347, 447] on p "**********" at bounding box center [592, 774] width 501 height 870
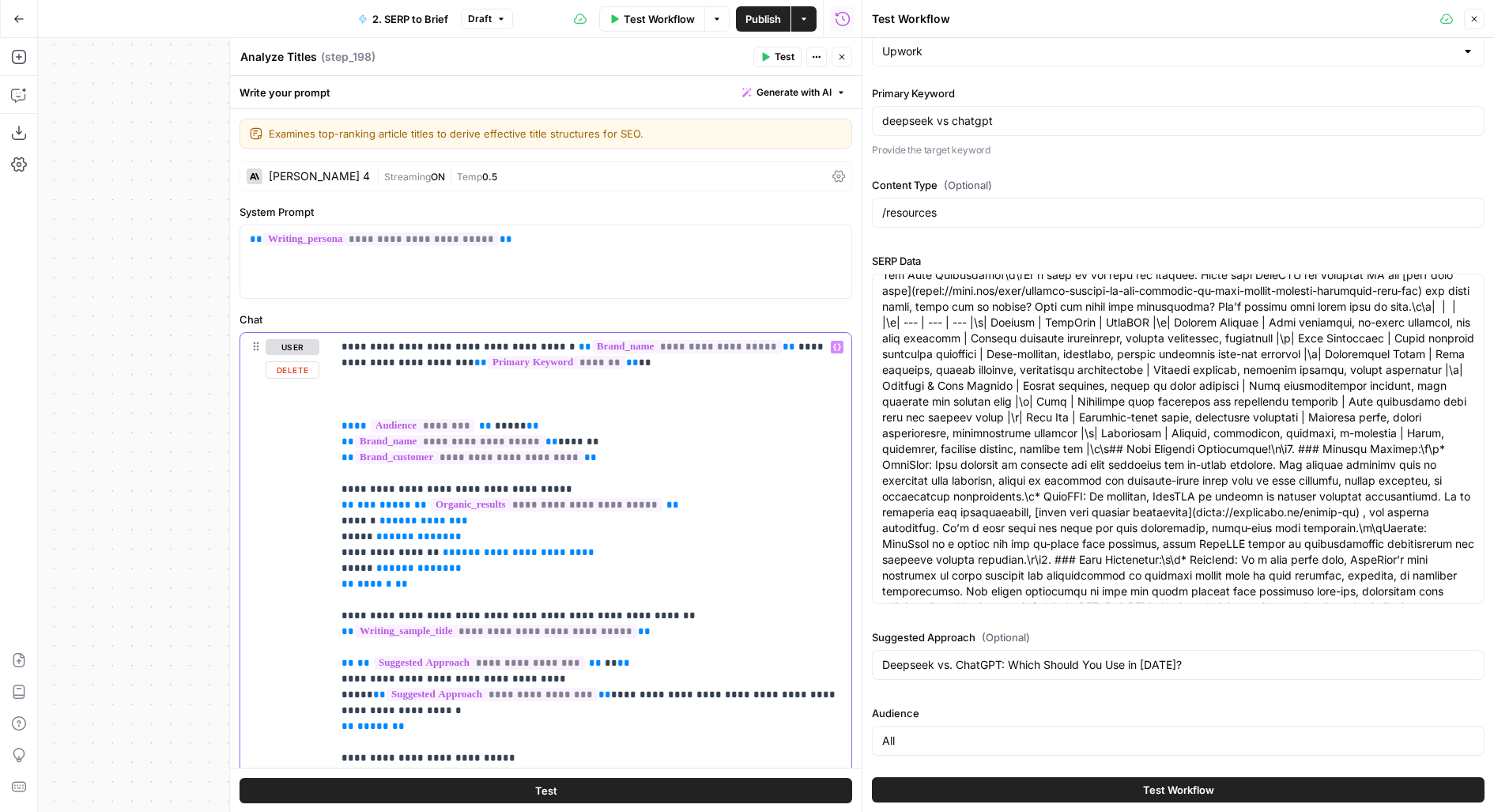
click at [347, 406] on p "**********" at bounding box center [592, 774] width 501 height 870
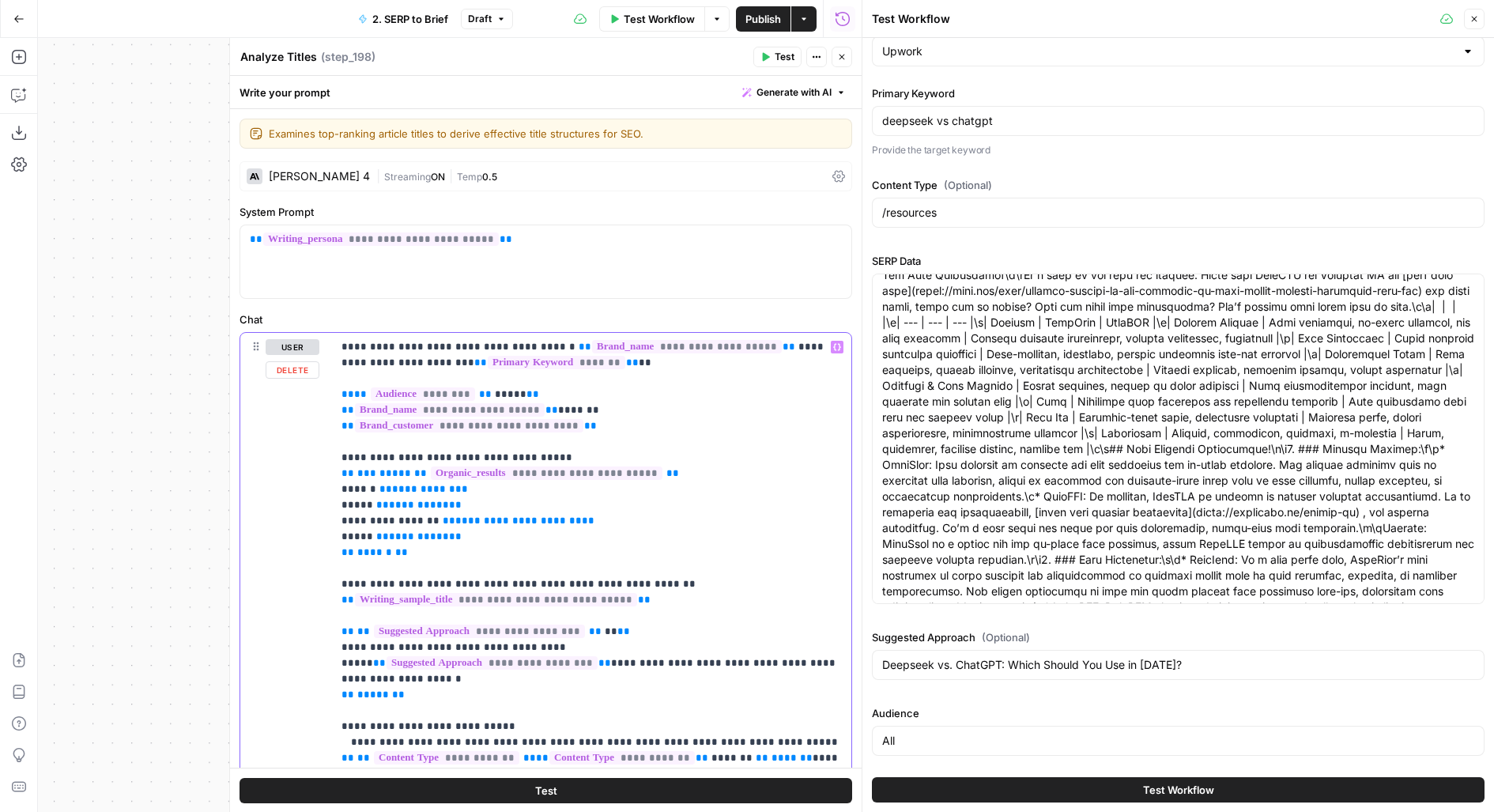
click at [846, 411] on div "**********" at bounding box center [591, 654] width 520 height 643
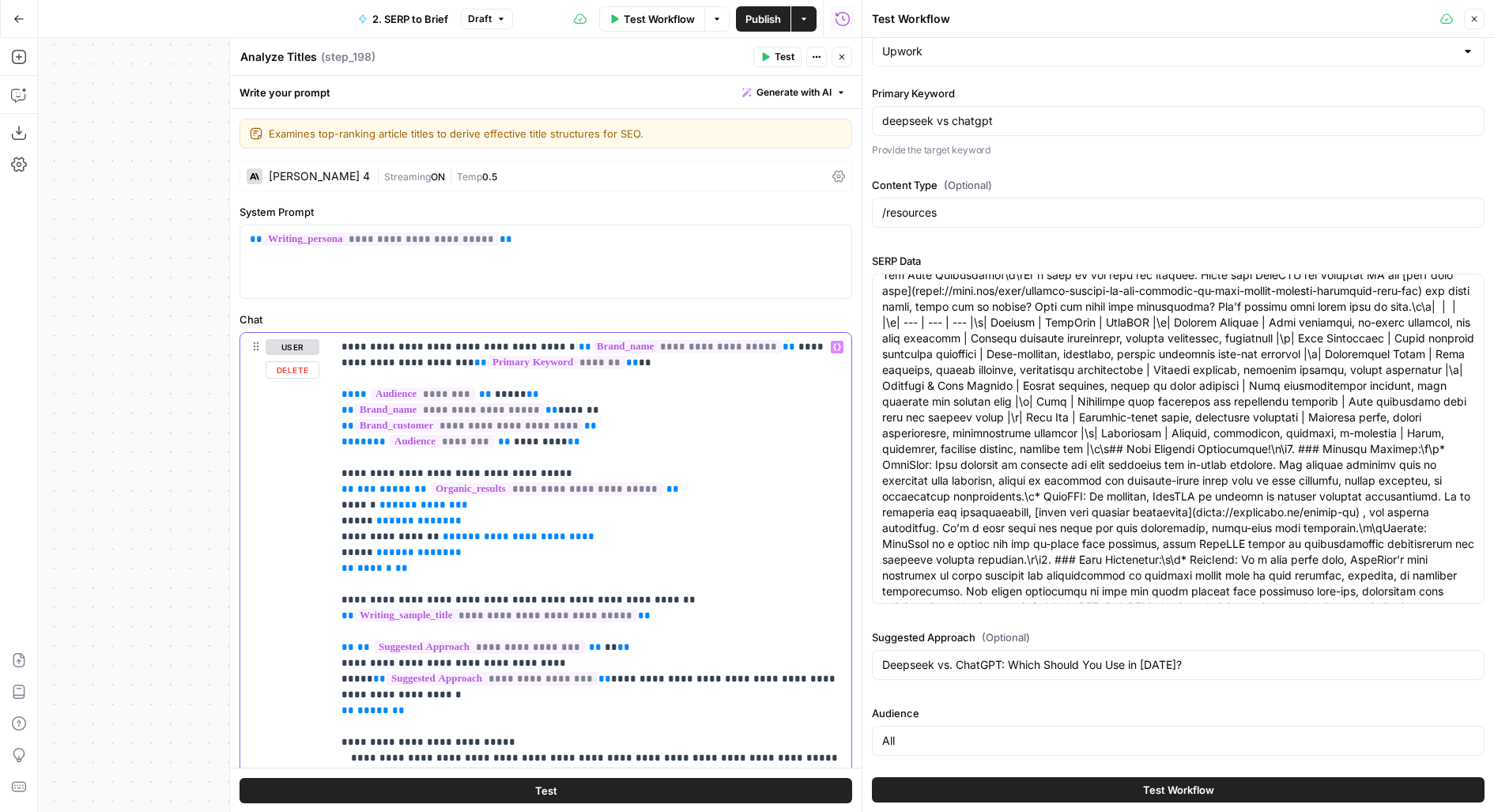
click at [615, 420] on p "**********" at bounding box center [592, 765] width 501 height 854
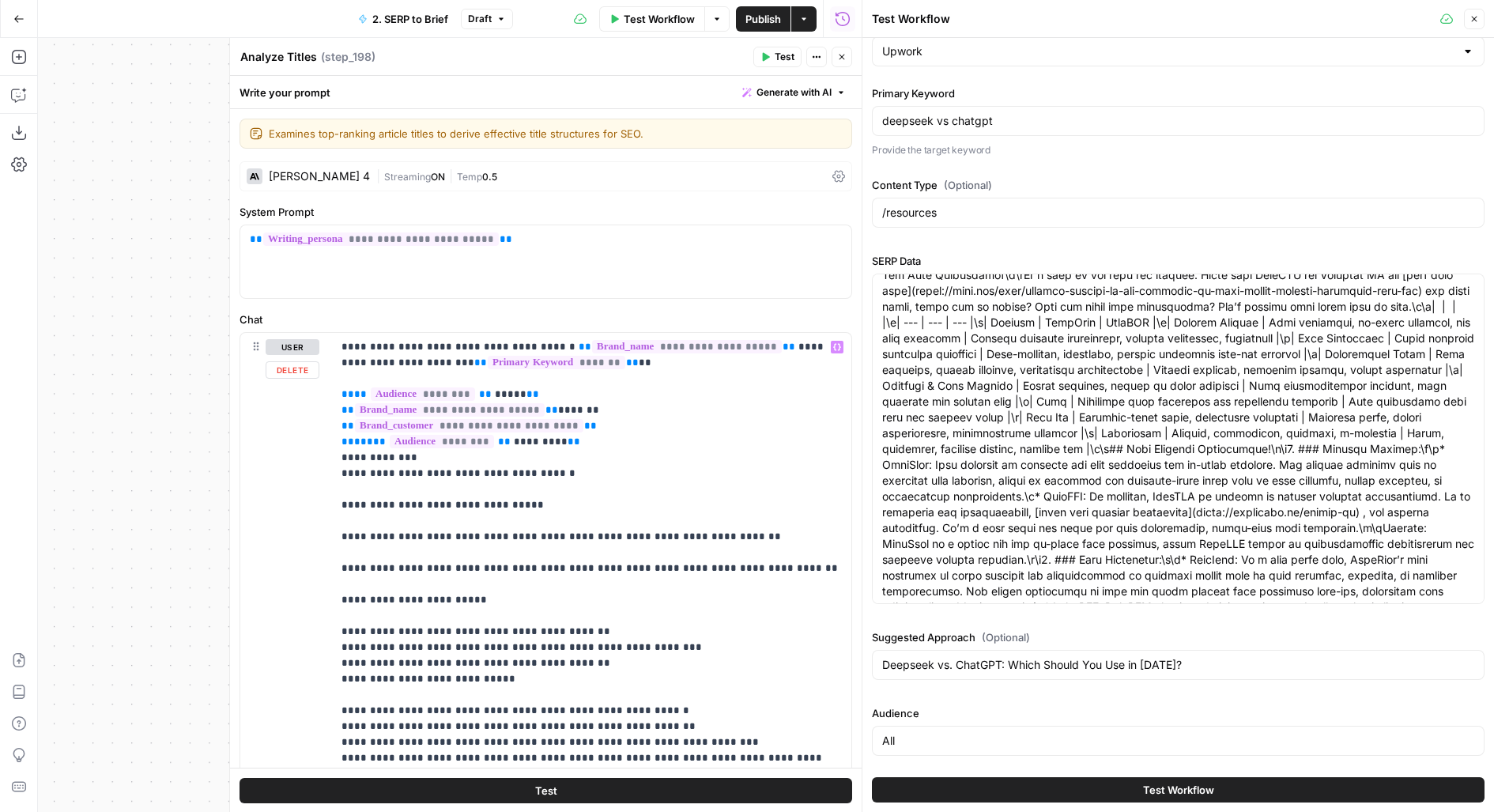
click at [330, 489] on div "**********" at bounding box center [546, 671] width 611 height 679
click at [339, 489] on div "**********" at bounding box center [591, 654] width 520 height 643
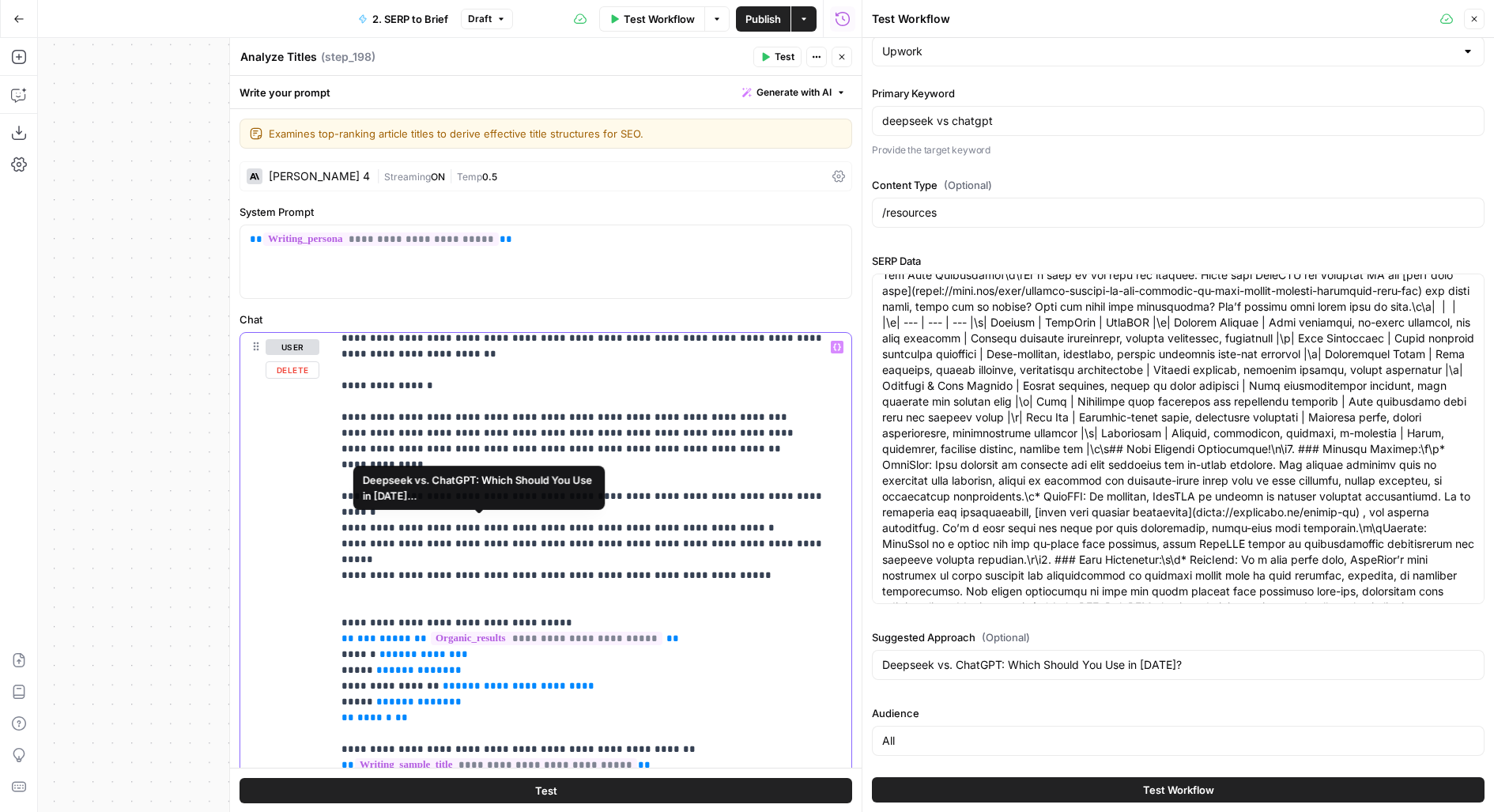
scroll to position [850, 0]
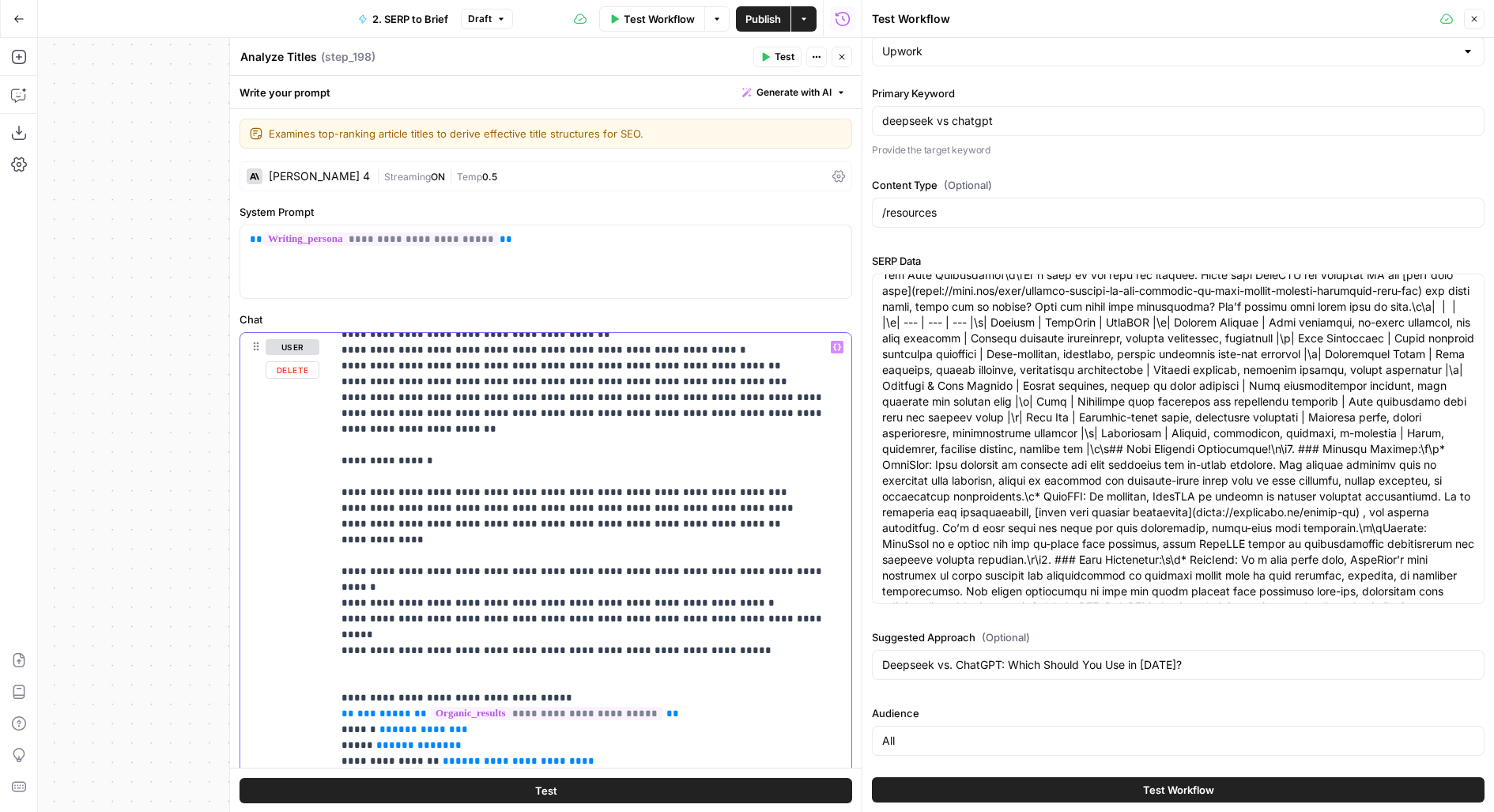
click at [760, 571] on p "**********" at bounding box center [592, 421] width 501 height 1865
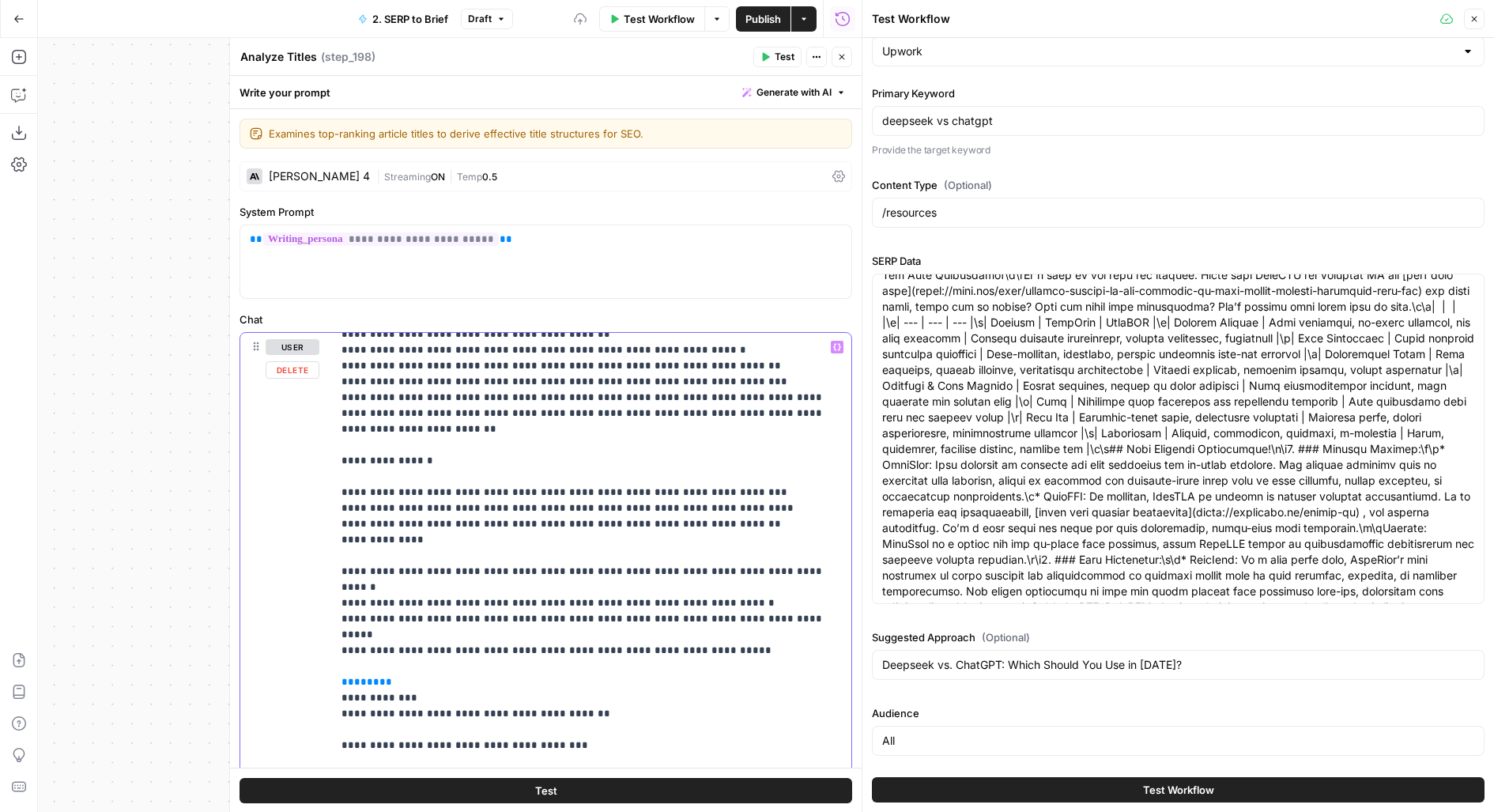
click at [338, 666] on div "**********" at bounding box center [591, 654] width 520 height 643
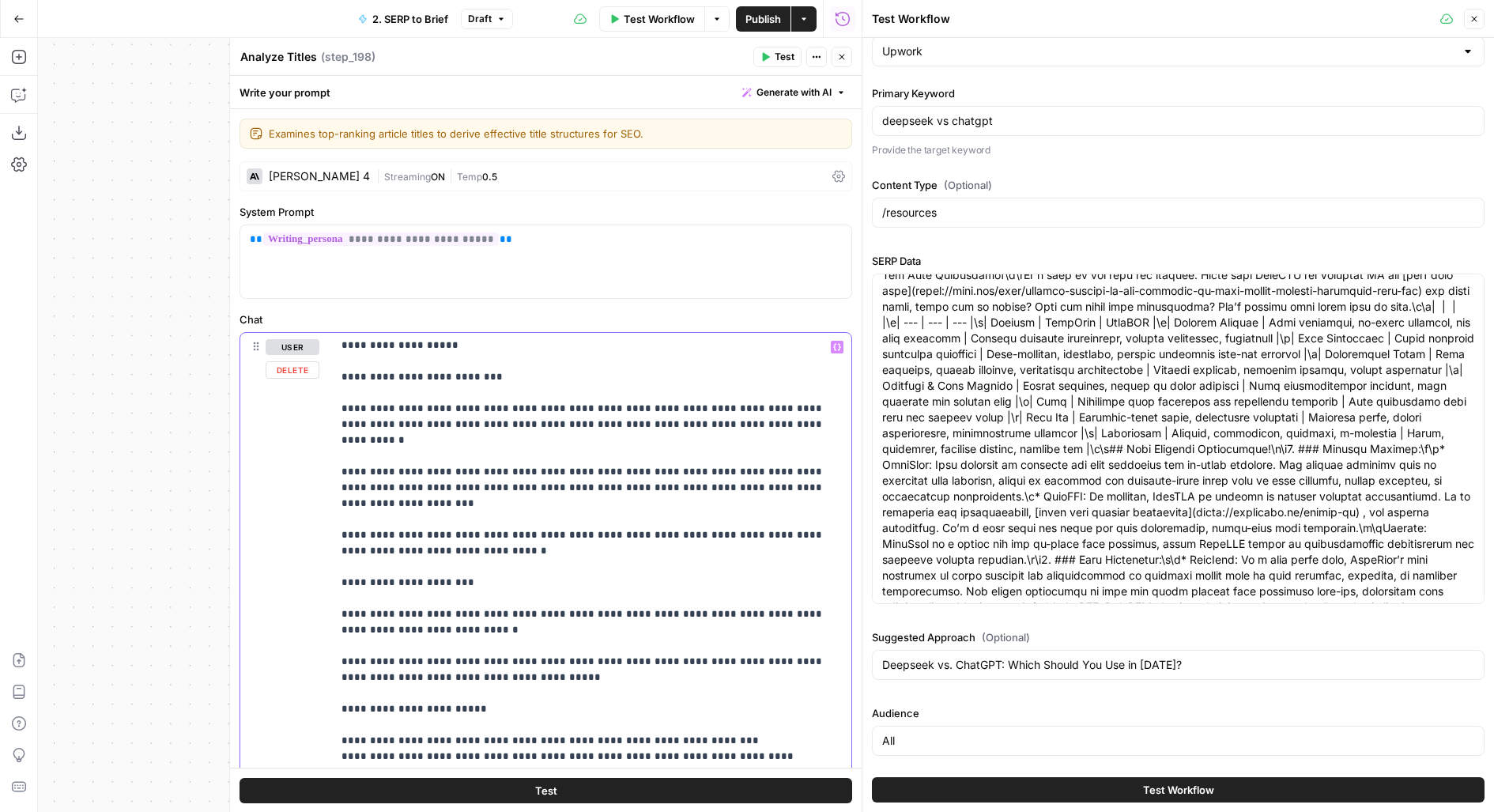
scroll to position [2208, 0]
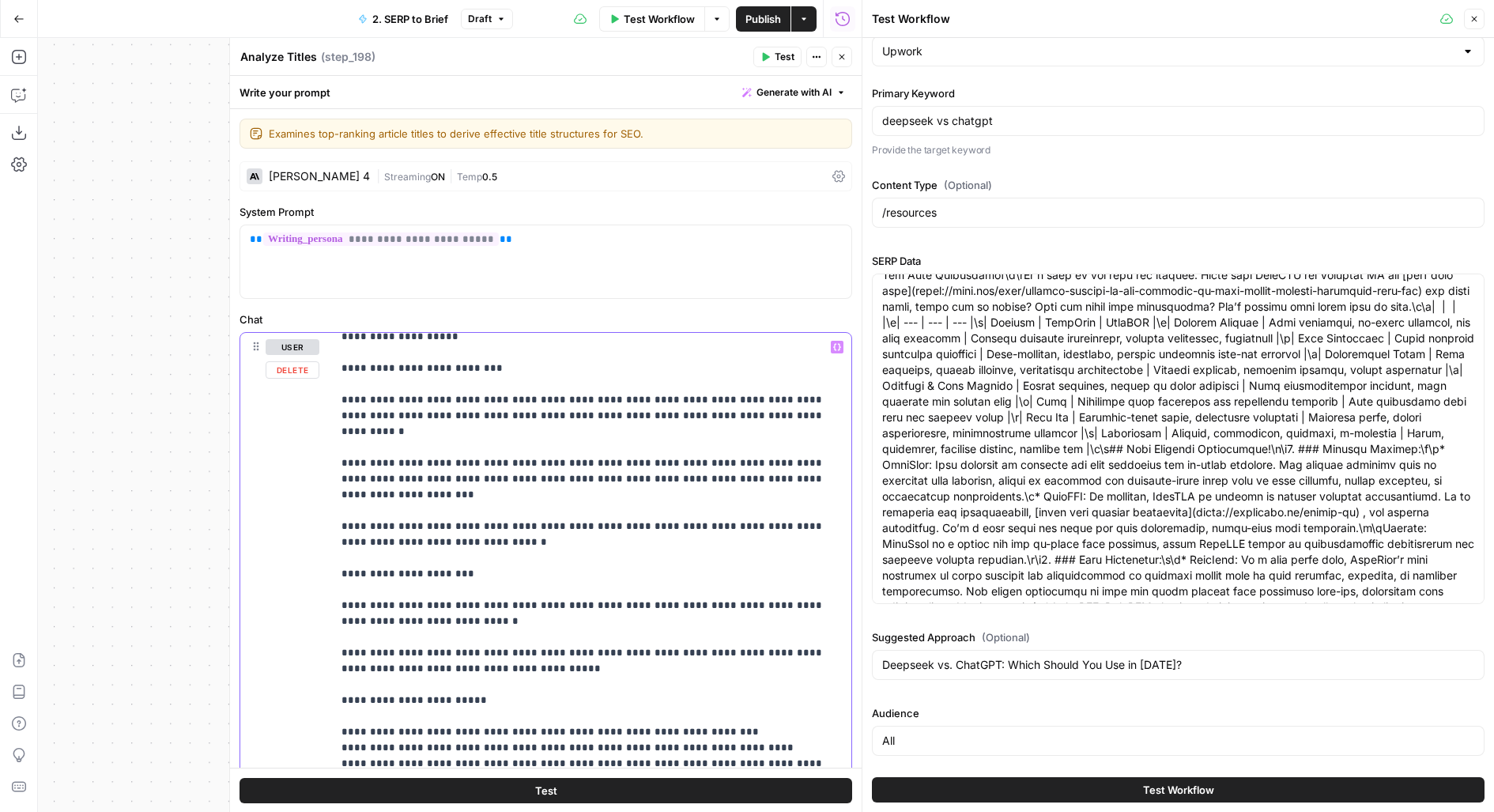
click at [423, 788] on button "Test" at bounding box center [546, 790] width 613 height 25
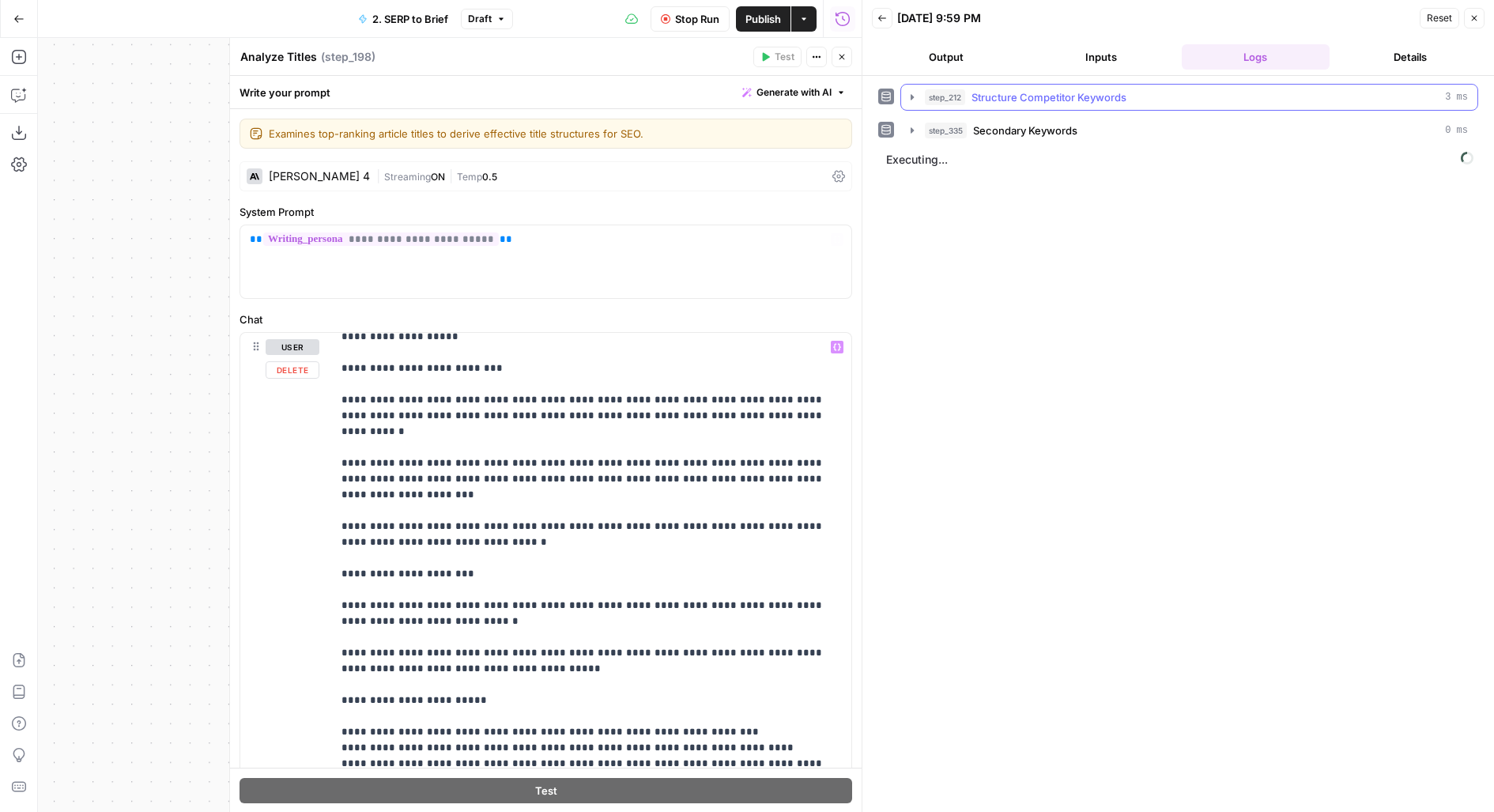
click at [1098, 48] on button "Inputs" at bounding box center [1102, 57] width 149 height 25
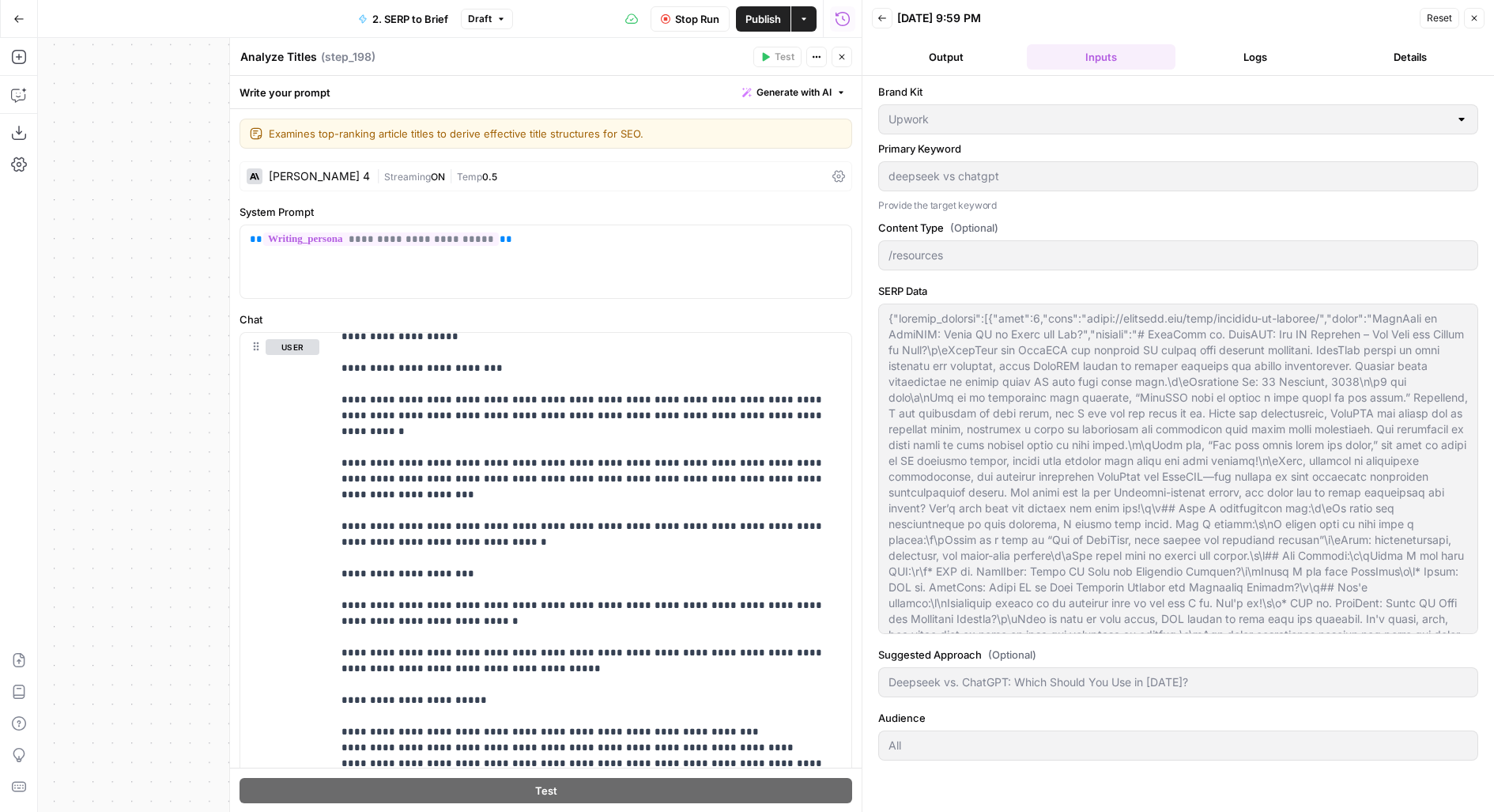
click at [1212, 58] on button "Logs" at bounding box center [1256, 57] width 149 height 25
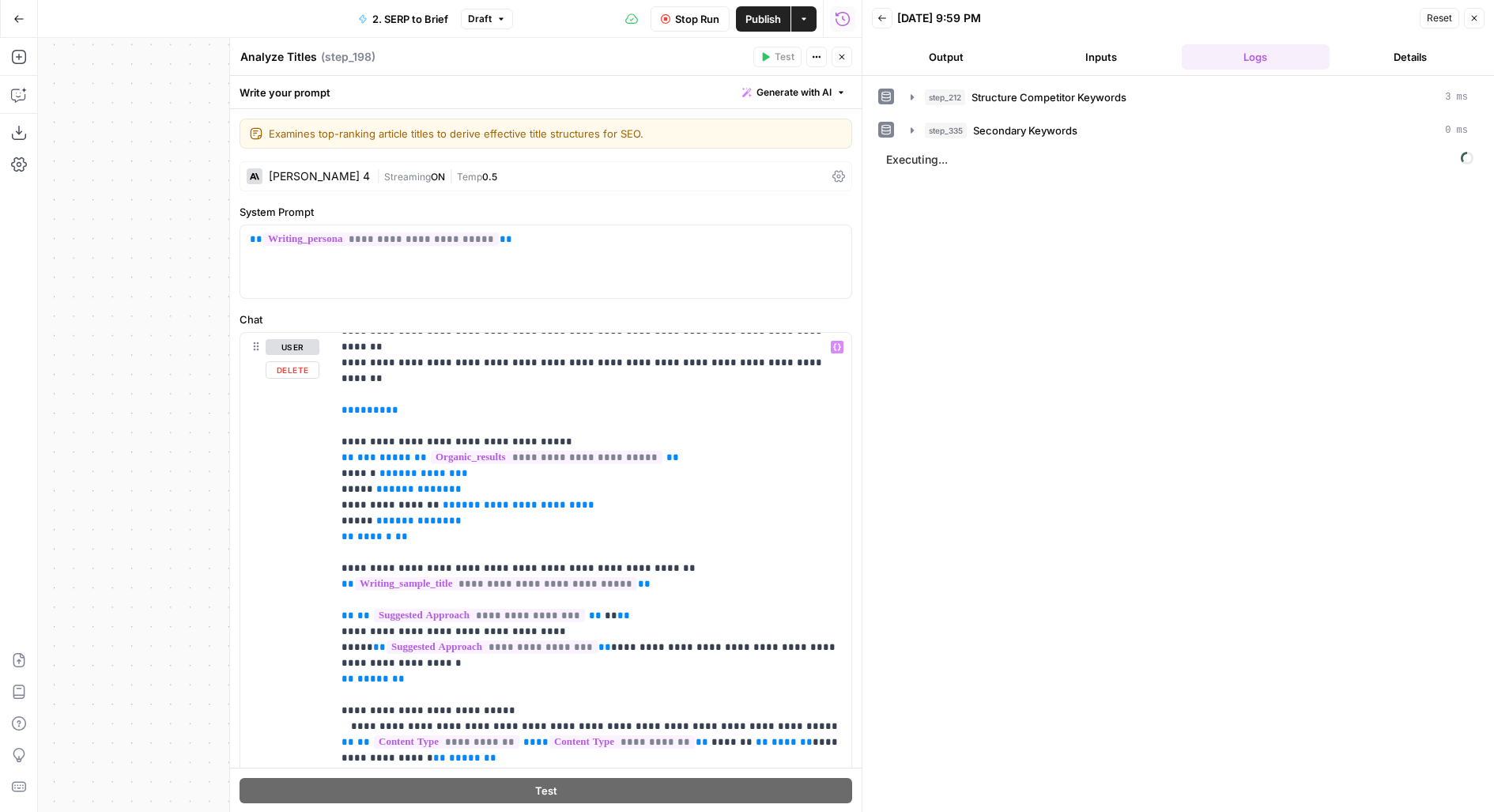
scroll to position [2641, 0]
click at [1069, 61] on button "Inputs" at bounding box center [1102, 57] width 149 height 25
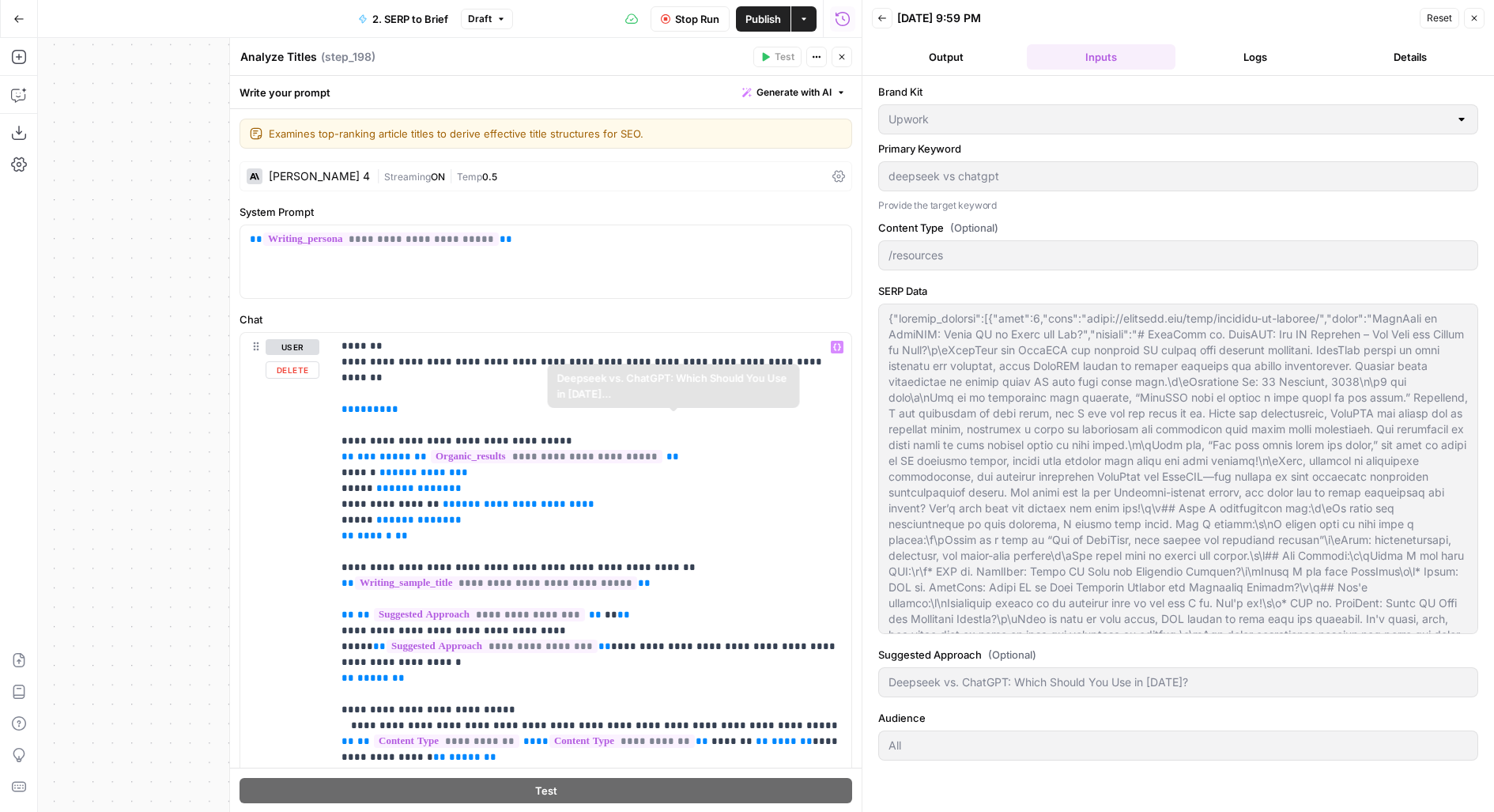
scroll to position [289, 0]
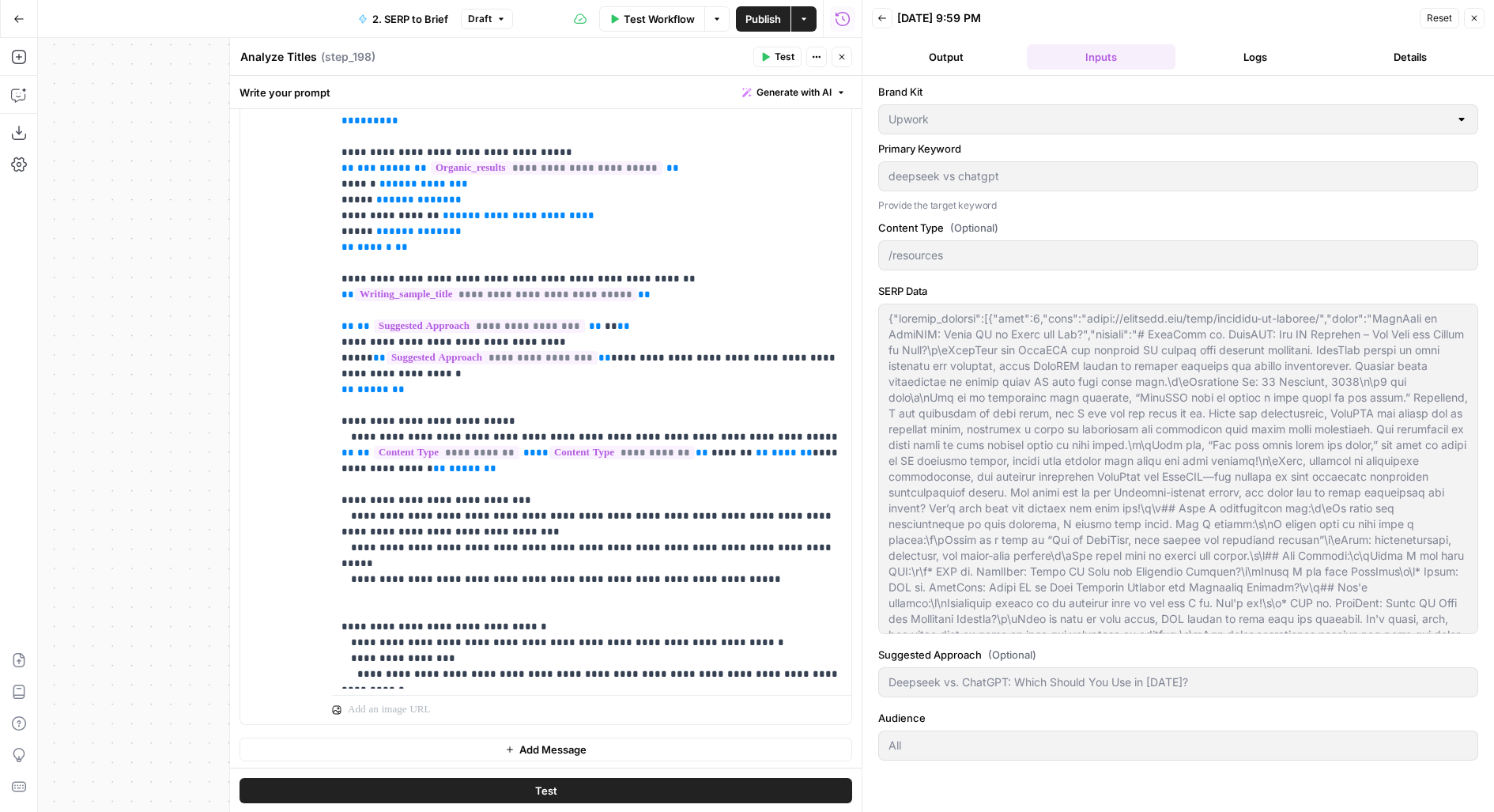
click at [762, 21] on span "Publish" at bounding box center [763, 19] width 35 height 16
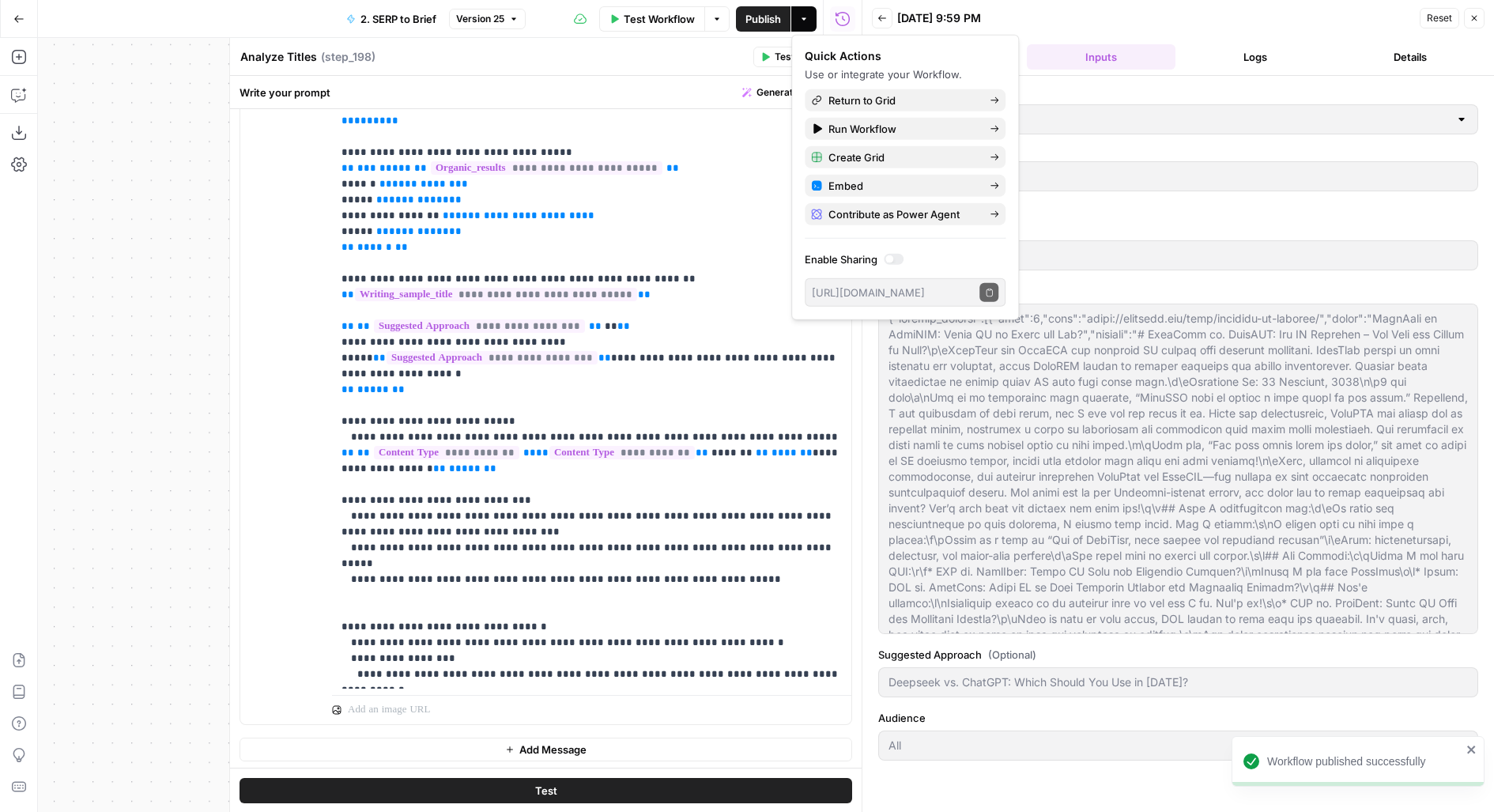
click at [687, 65] on div "Analyze Titles Analyze Titles ( step_198 ) Test Actions Close" at bounding box center [546, 57] width 613 height 20
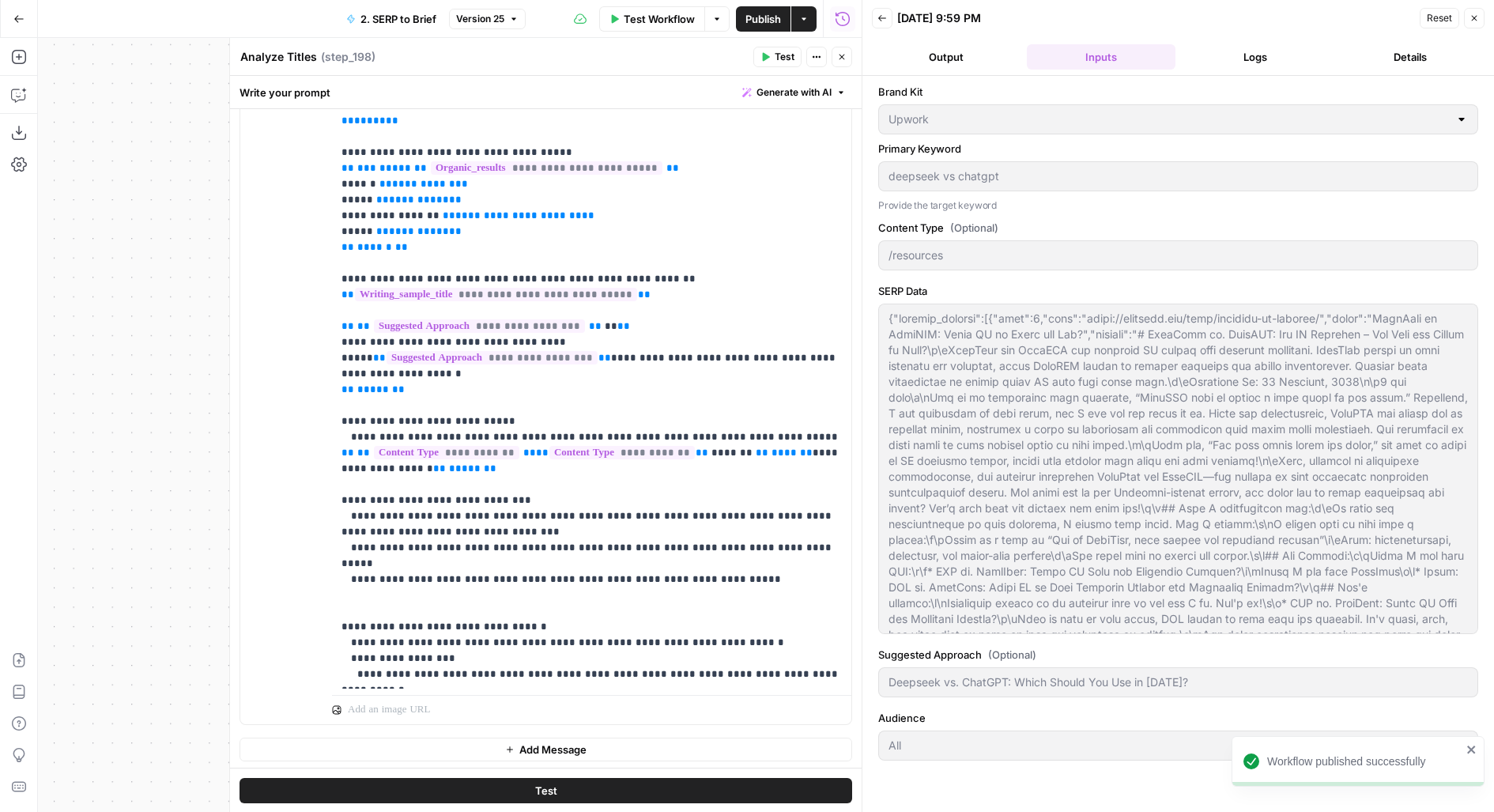
click at [853, 65] on header "Analyze Titles Analyze Titles ( step_198 ) Test Actions Close" at bounding box center [546, 57] width 632 height 38
click at [849, 59] on button "Close" at bounding box center [842, 57] width 20 height 20
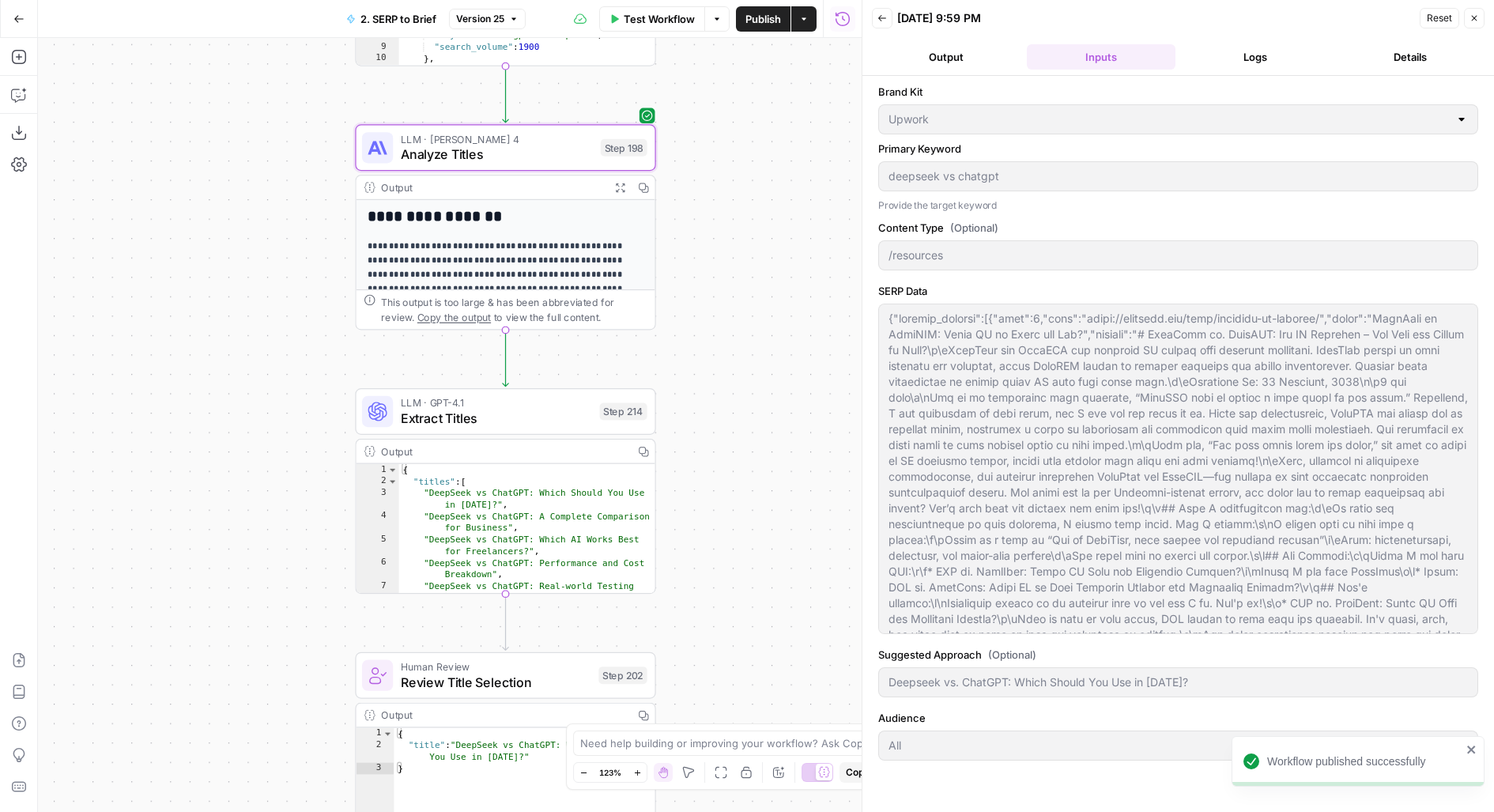
drag, startPoint x: 788, startPoint y: 478, endPoint x: 781, endPoint y: 217, distance: 261.1
click at [783, 226] on div "Workflow Set Inputs Inputs Run Code · JavaScript Structure Competitor Keywords …" at bounding box center [450, 425] width 823 height 774
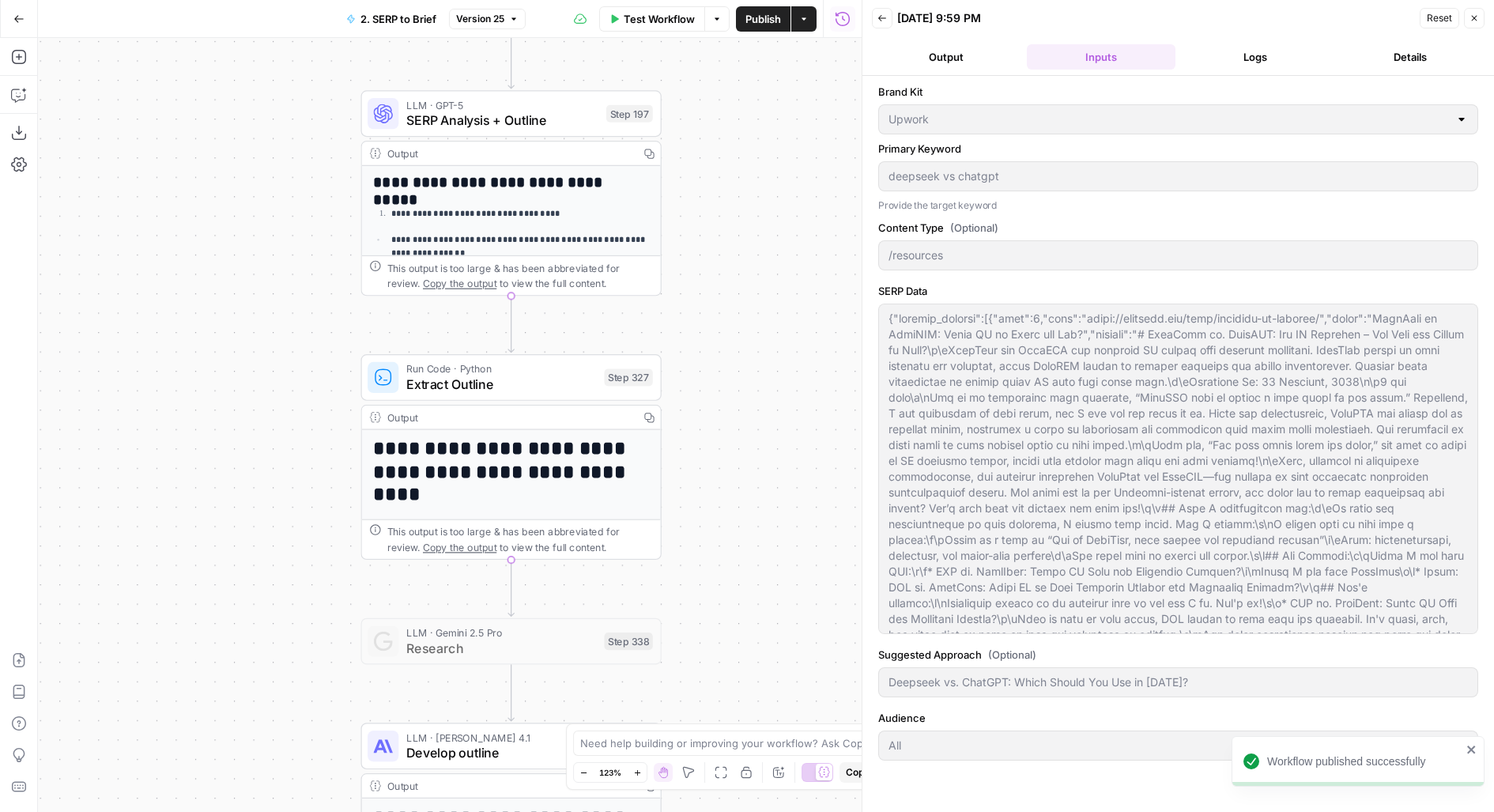
click at [587, 130] on div "LLM · GPT-5 SERP Analysis + Outline Step 197 Copy step Delete step Edit Note Te…" at bounding box center [510, 114] width 301 height 47
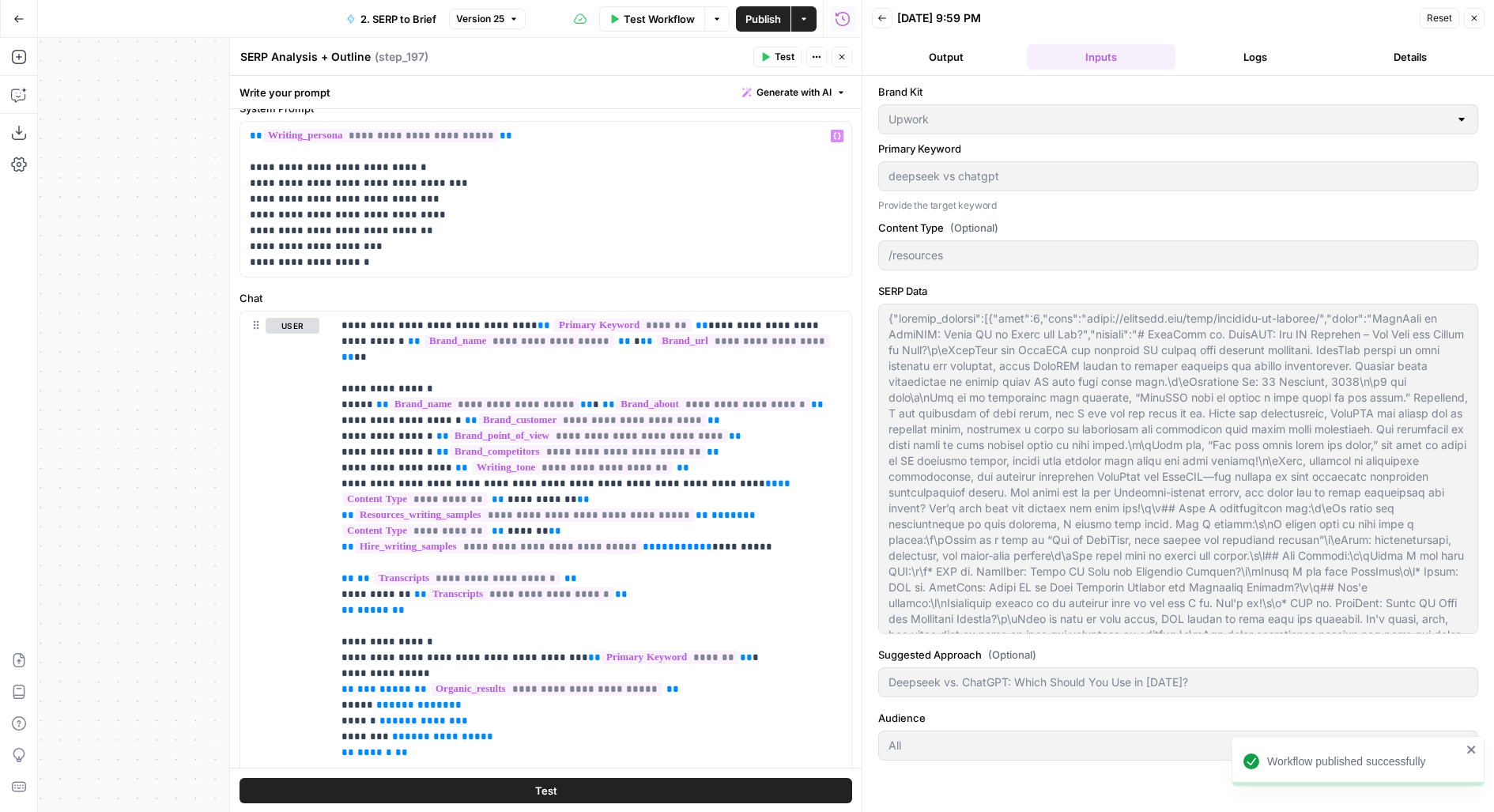
scroll to position [136, 0]
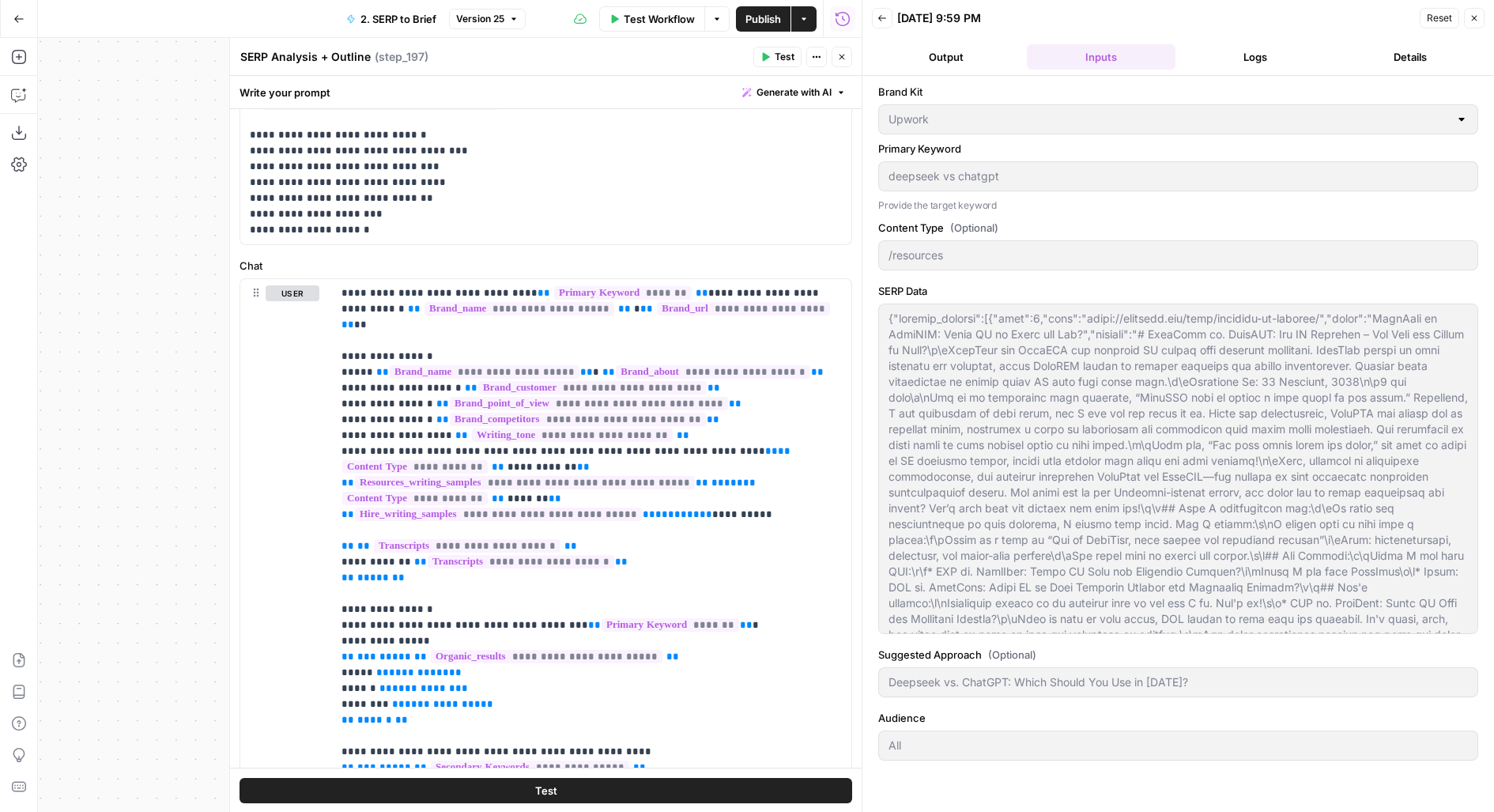
click at [839, 64] on button "Close" at bounding box center [842, 57] width 20 height 20
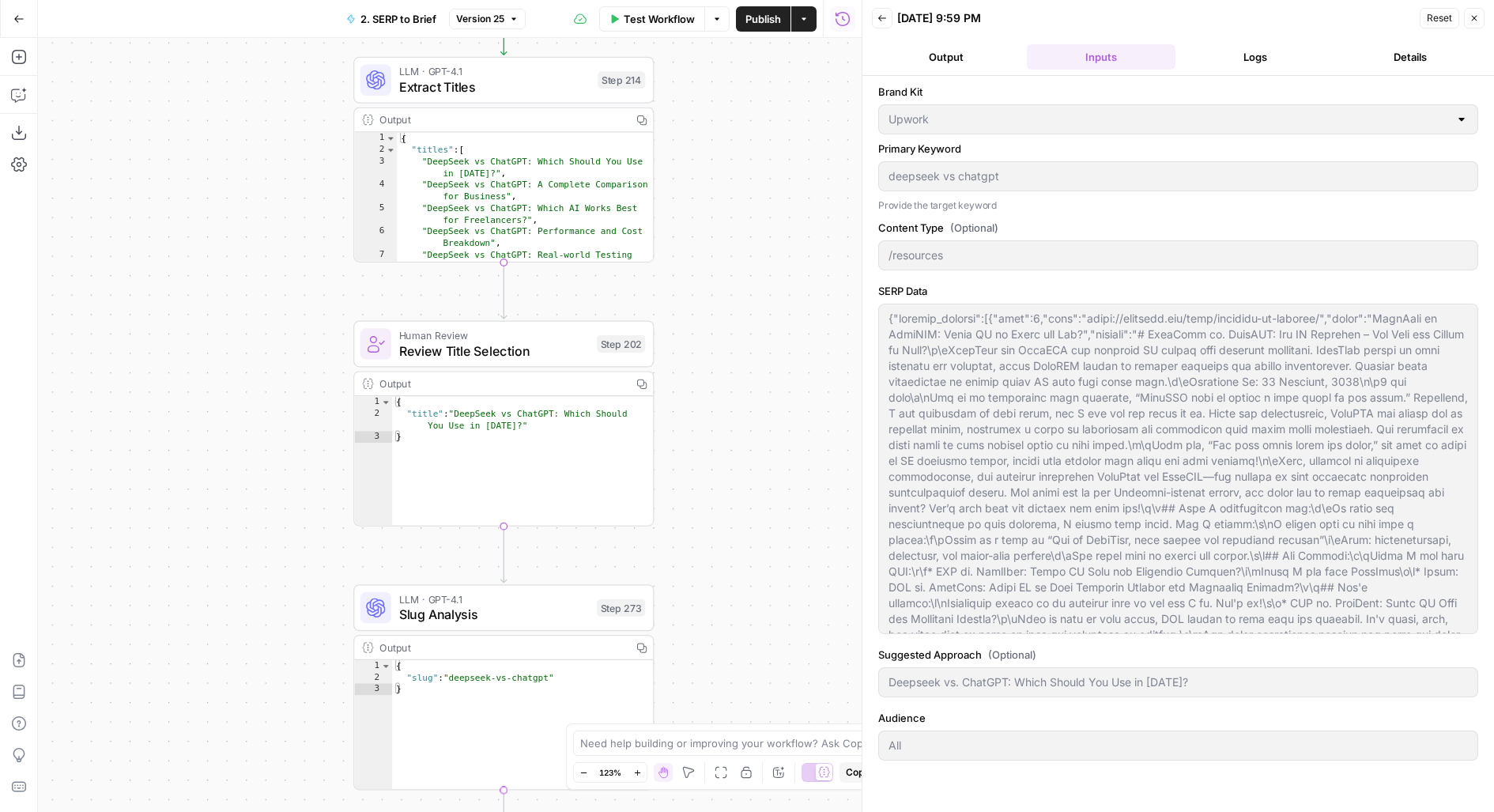
click at [757, 27] on button "Publish" at bounding box center [763, 19] width 55 height 25
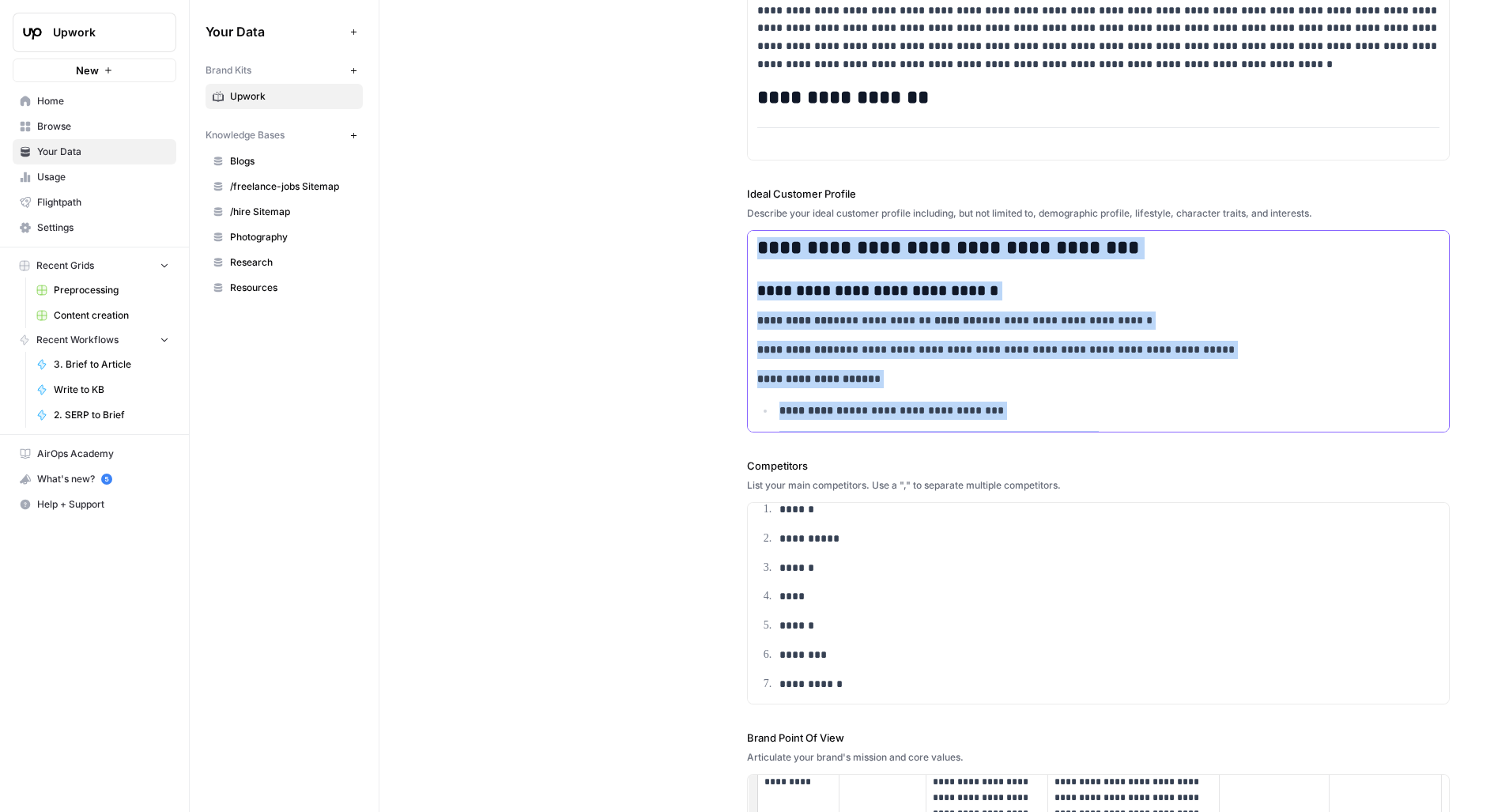
drag, startPoint x: 1158, startPoint y: 381, endPoint x: 717, endPoint y: 183, distance: 483.4
click at [717, 184] on div "**********" at bounding box center [937, 396] width 1026 height 1225
copy div "**********"
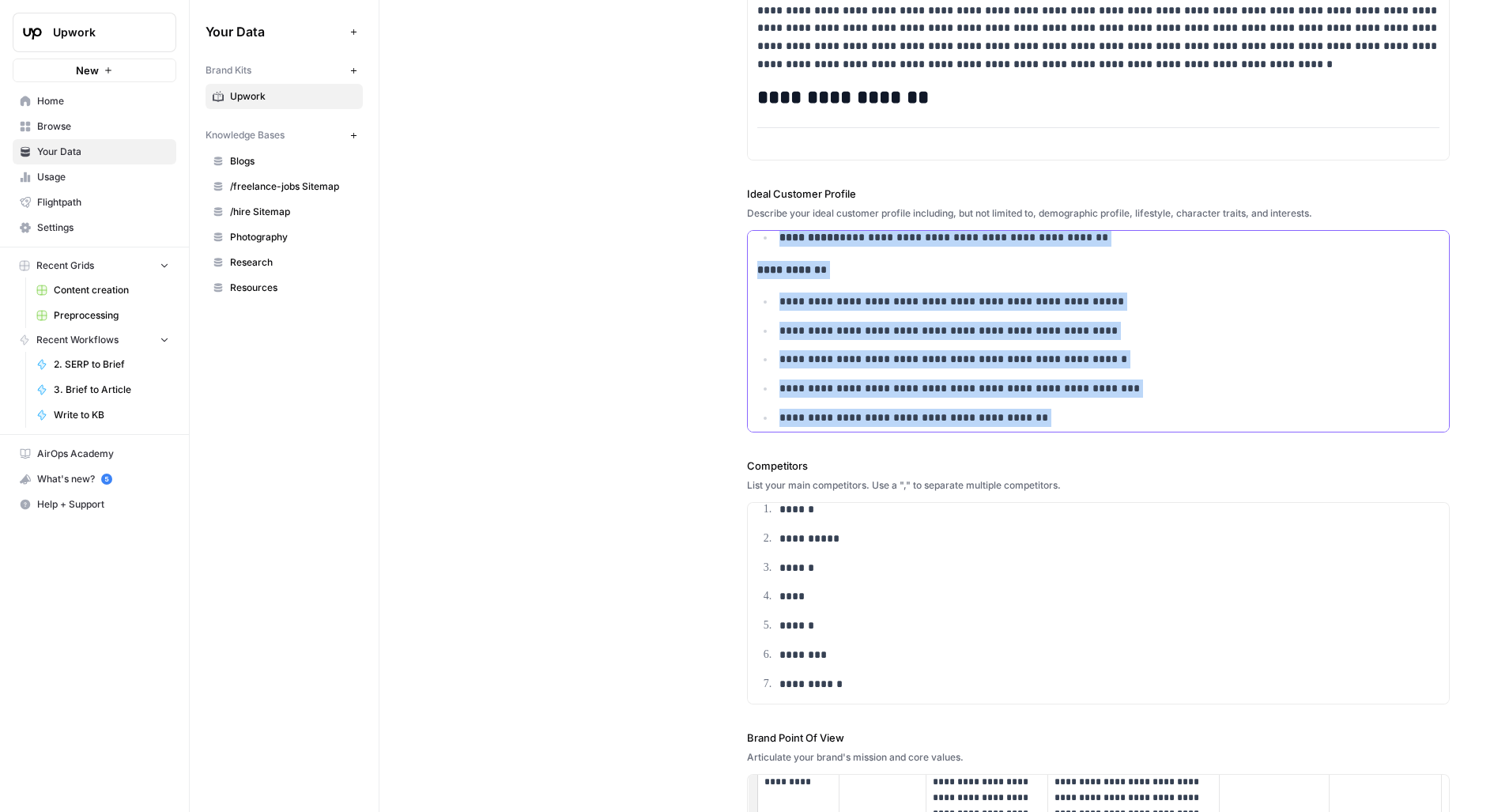
scroll to position [2693, 0]
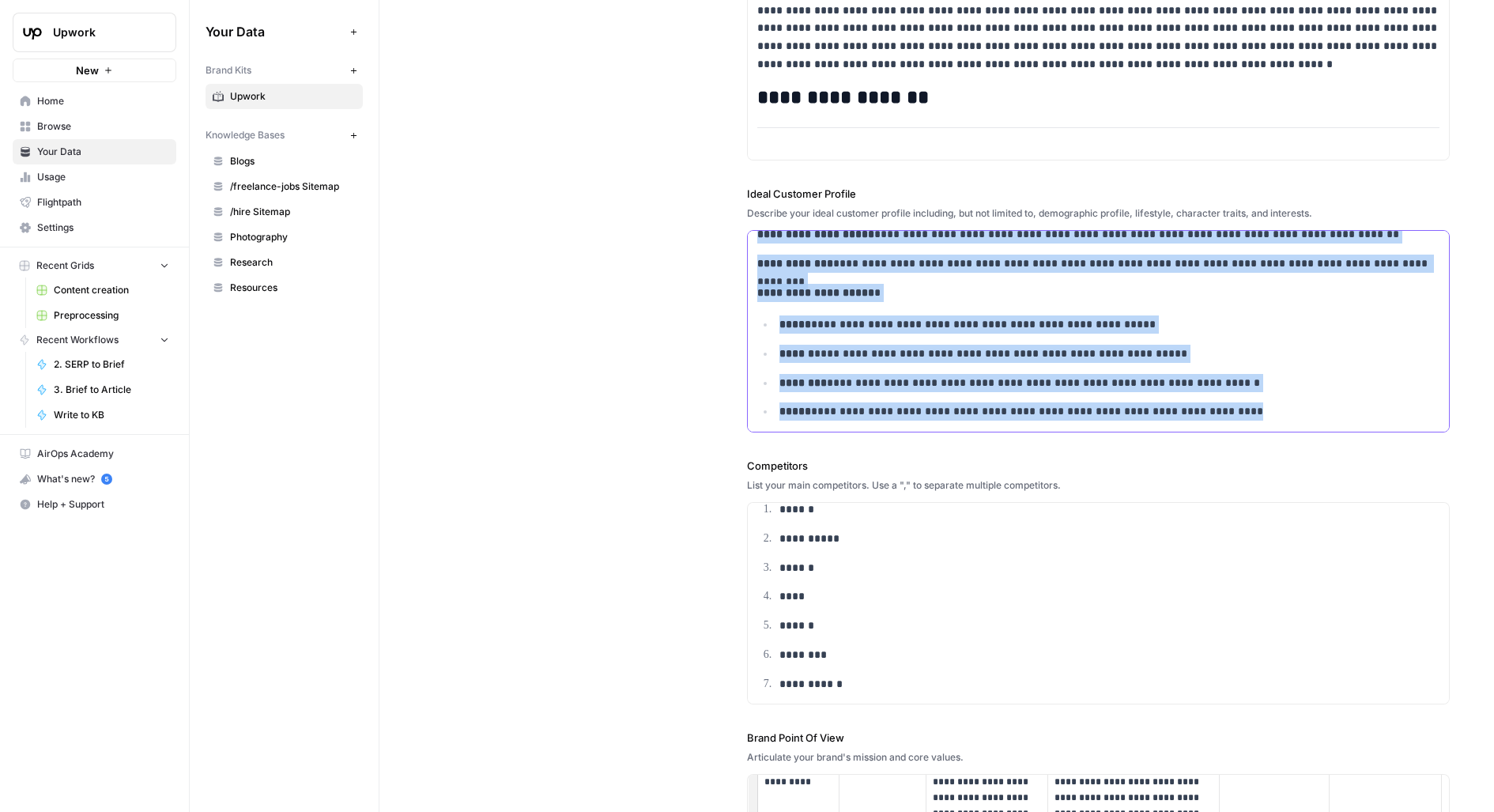
drag, startPoint x: 760, startPoint y: 288, endPoint x: 828, endPoint y: 528, distance: 249.4
click at [828, 529] on div "**********" at bounding box center [1098, 396] width 703 height 1225
copy div "**********"
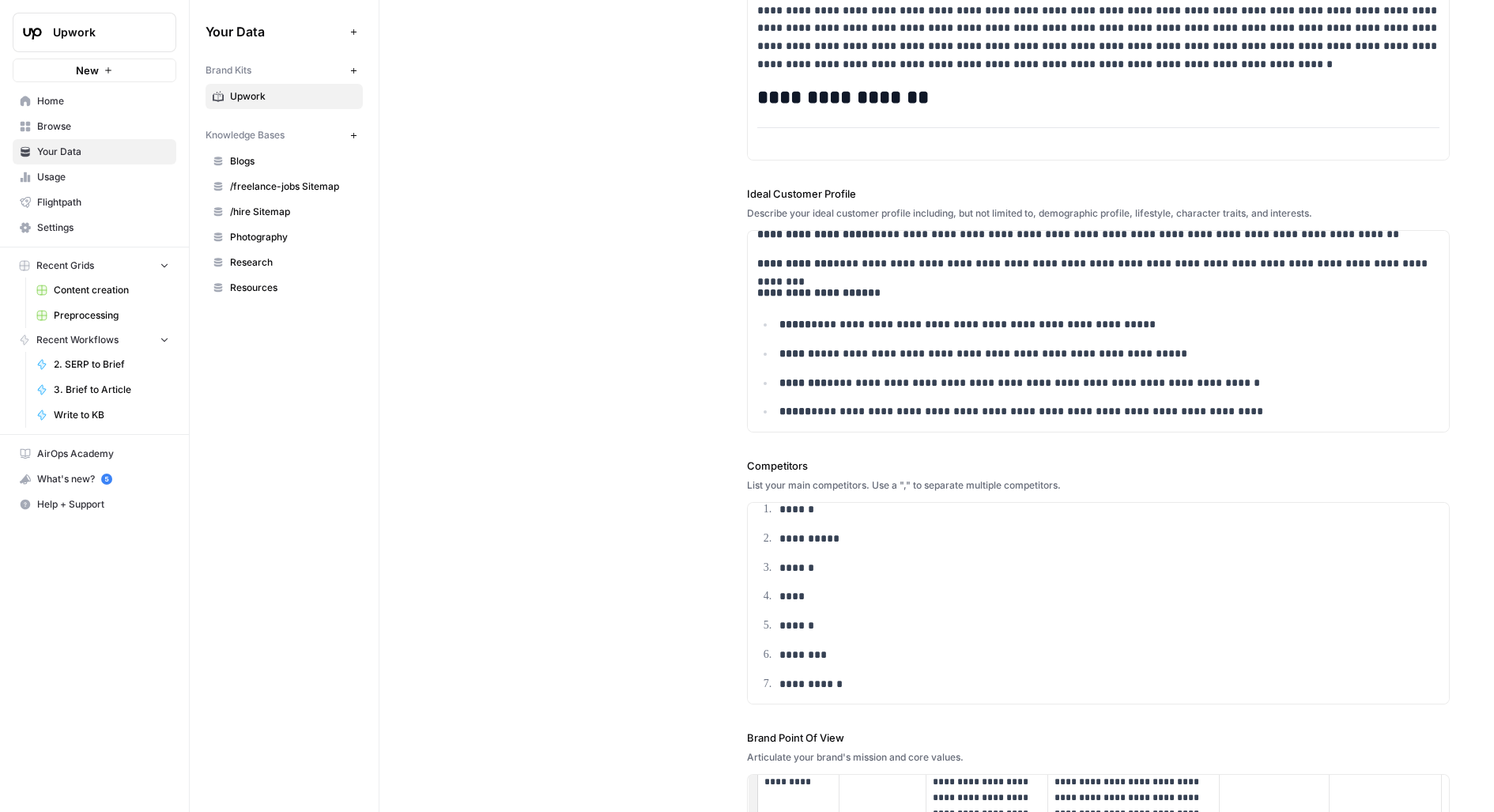
click at [672, 230] on div "**********" at bounding box center [937, 396] width 1026 height 1225
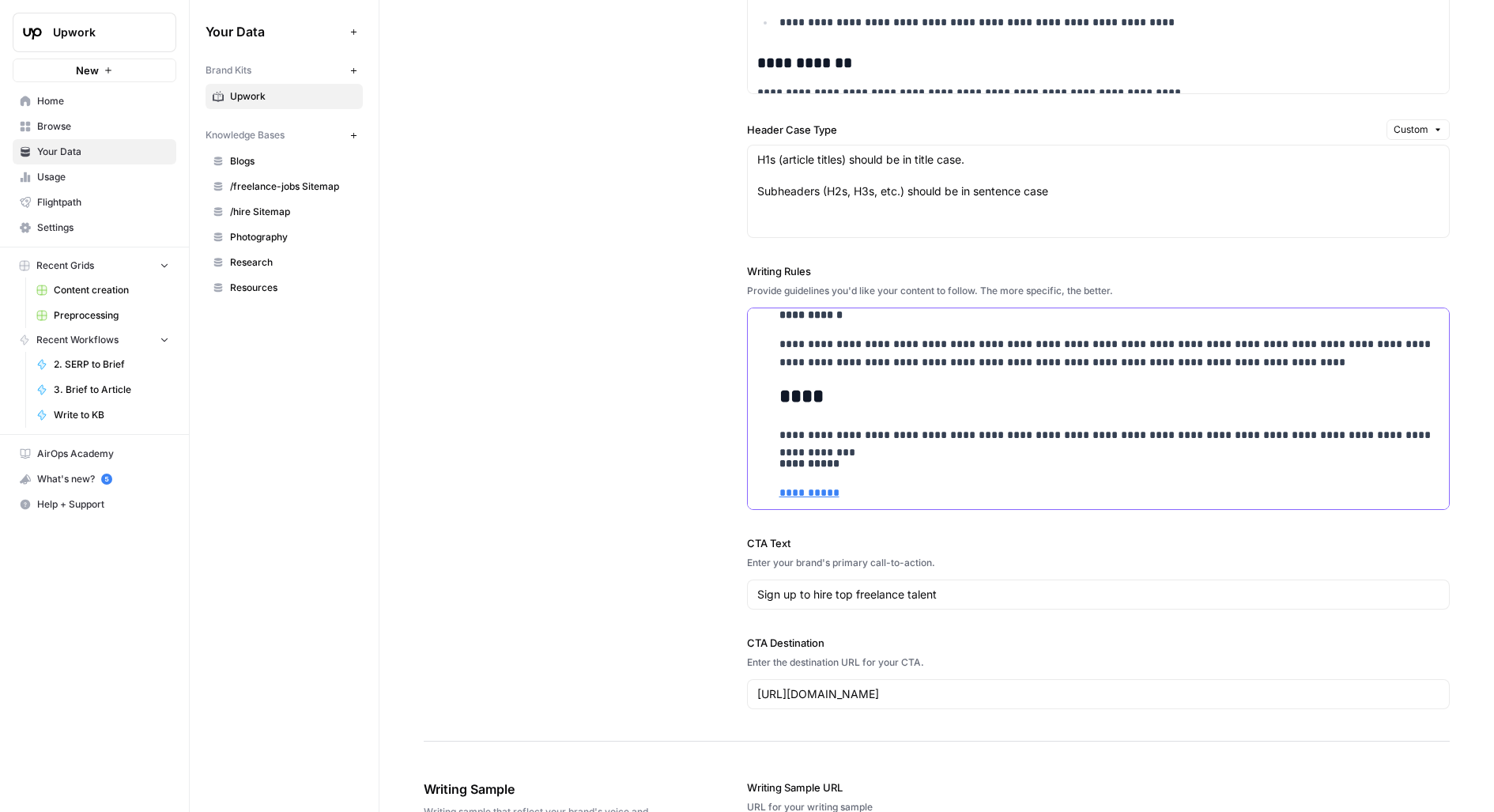
scroll to position [8164, 0]
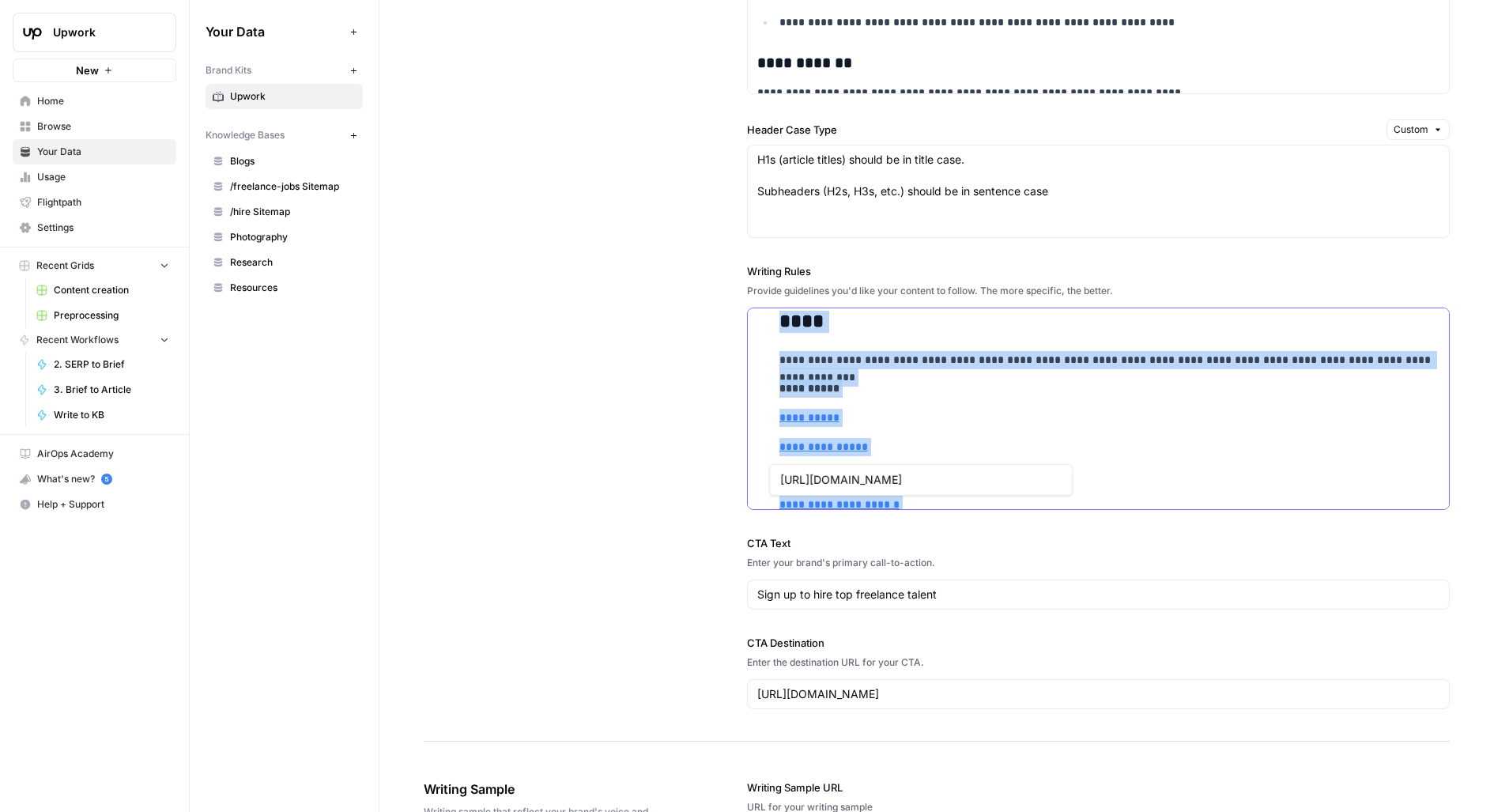
type input "[URL][DOMAIN_NAME]"
drag, startPoint x: 922, startPoint y: 482, endPoint x: 782, endPoint y: 323, distance: 211.9
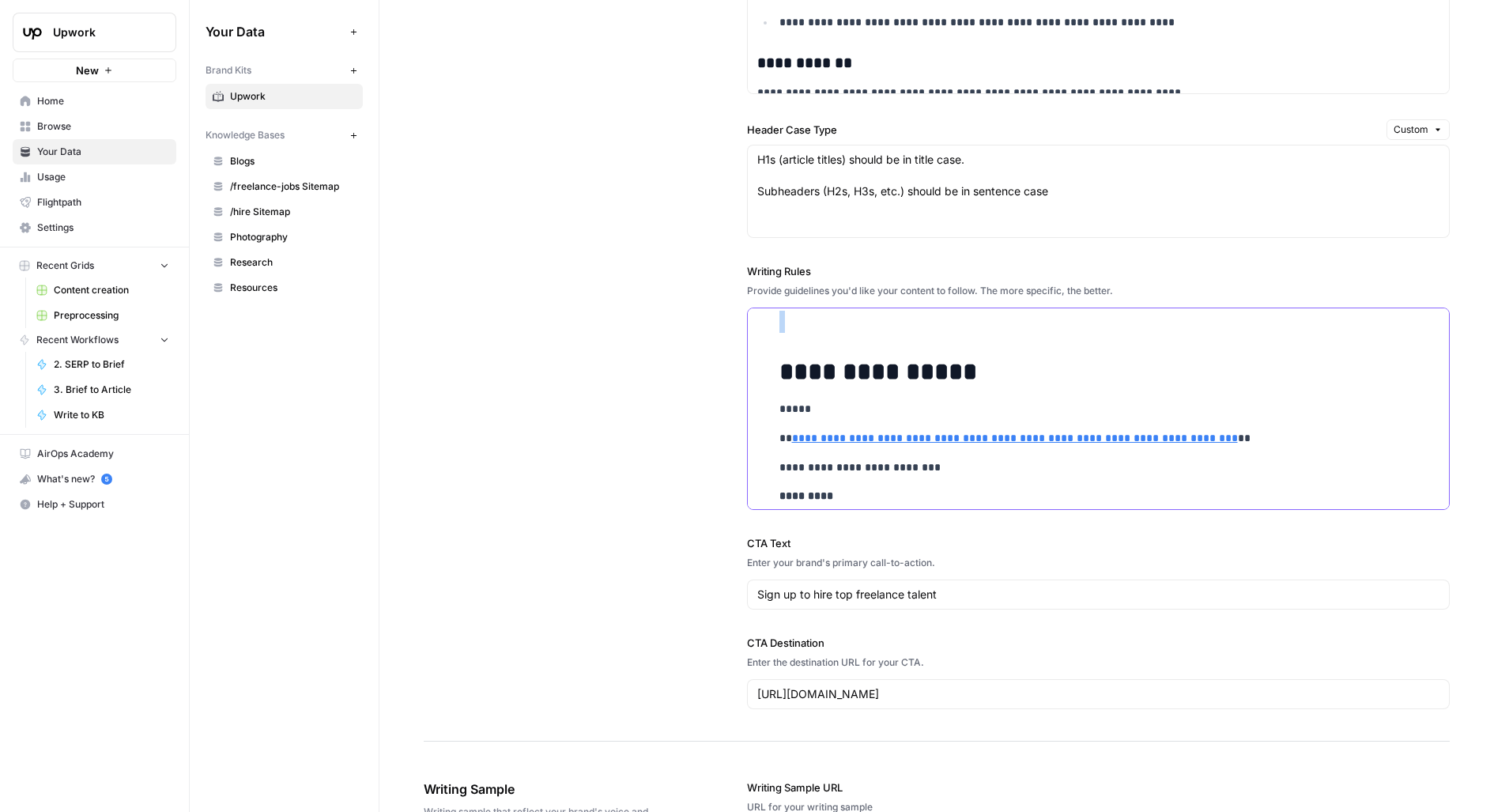
scroll to position [1688, 0]
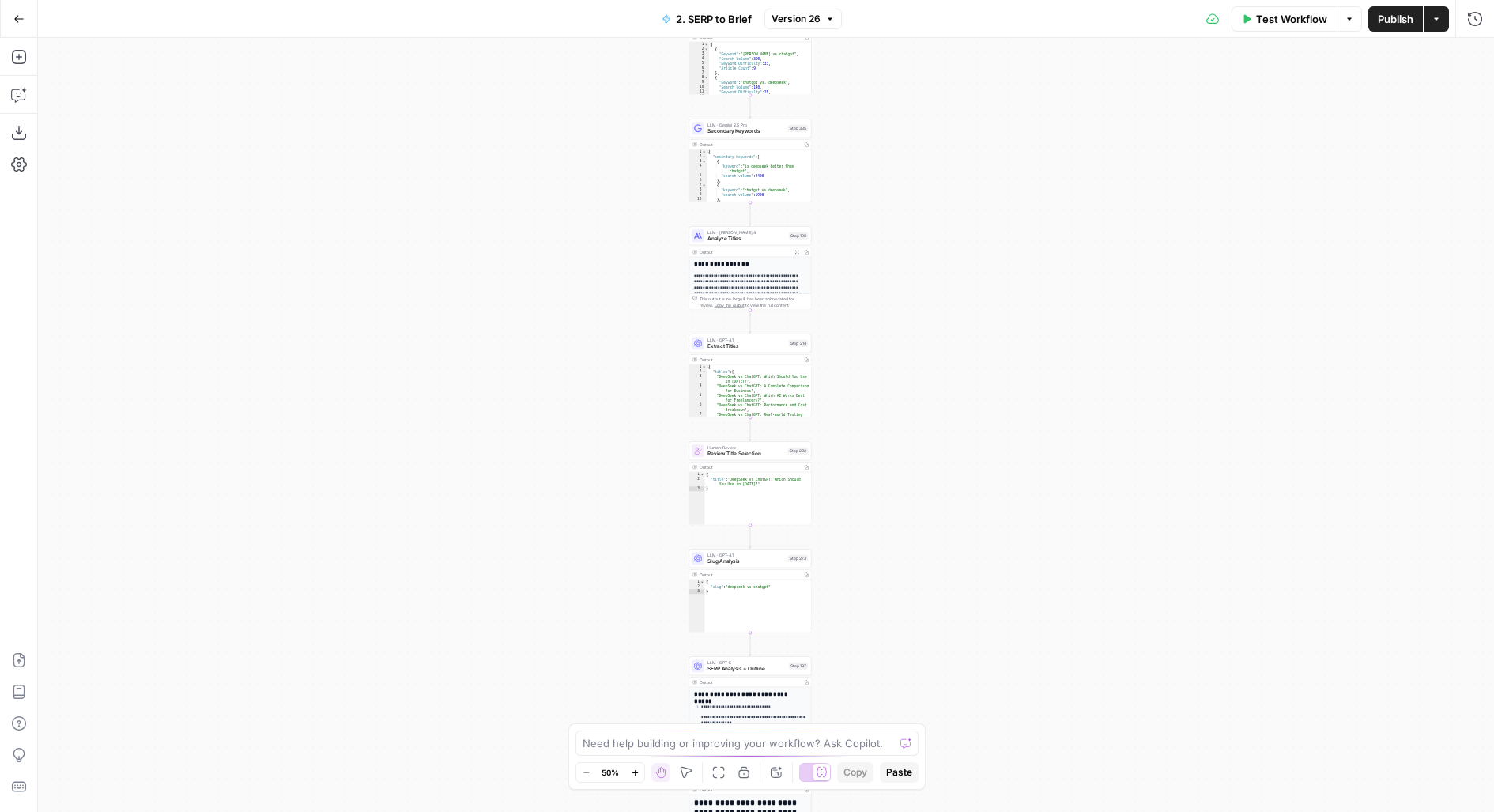
drag, startPoint x: 915, startPoint y: 142, endPoint x: 898, endPoint y: 388, distance: 246.6
click at [898, 388] on div "Workflow Set Inputs Inputs Run Code · JavaScript Structure Competitor Keywords …" at bounding box center [766, 425] width 1456 height 774
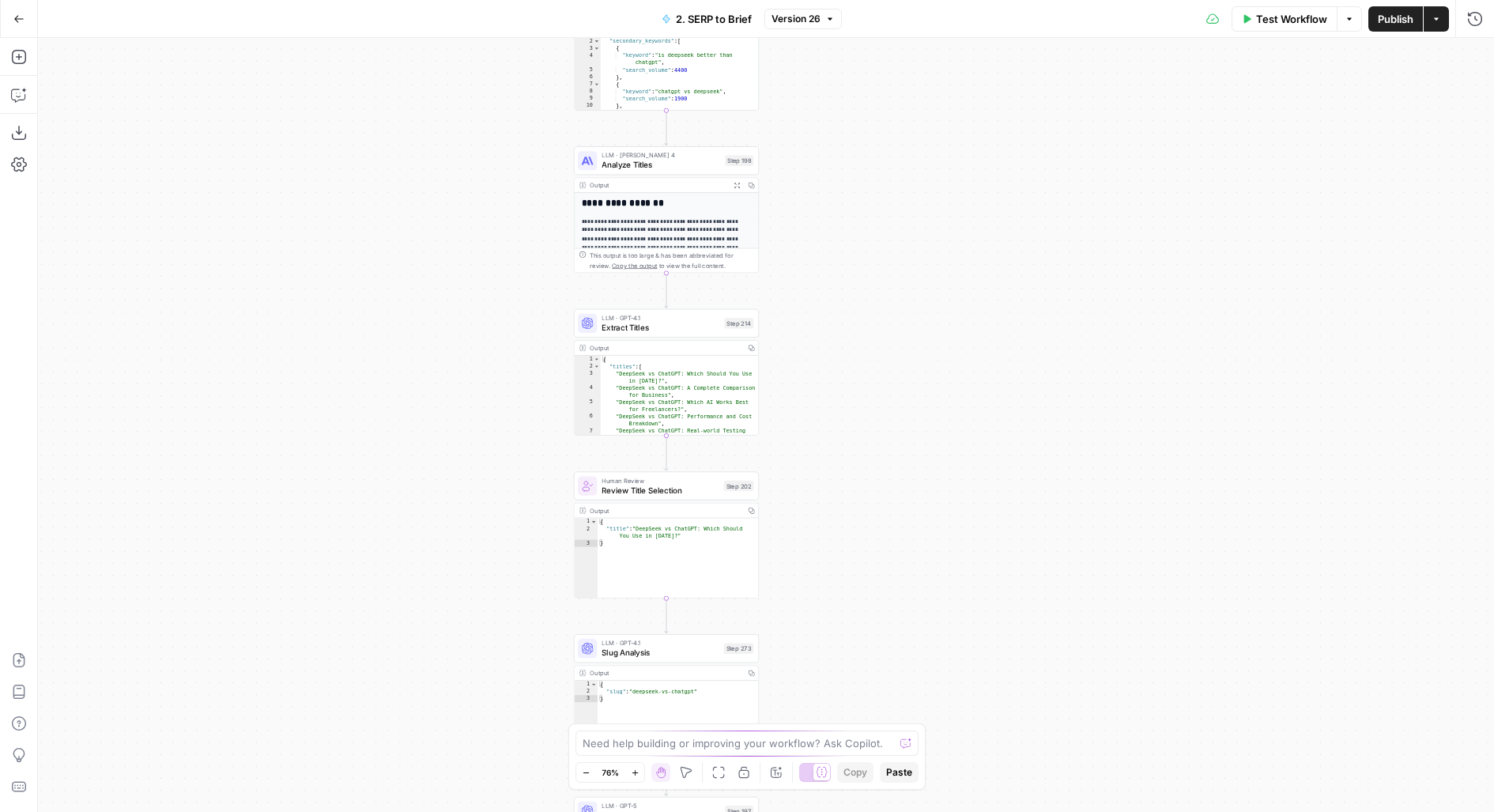
drag, startPoint x: 886, startPoint y: 643, endPoint x: 886, endPoint y: 211, distance: 432.0
click at [886, 217] on div "Workflow Set Inputs Inputs Run Code · JavaScript Structure Competitor Keywords …" at bounding box center [766, 425] width 1456 height 774
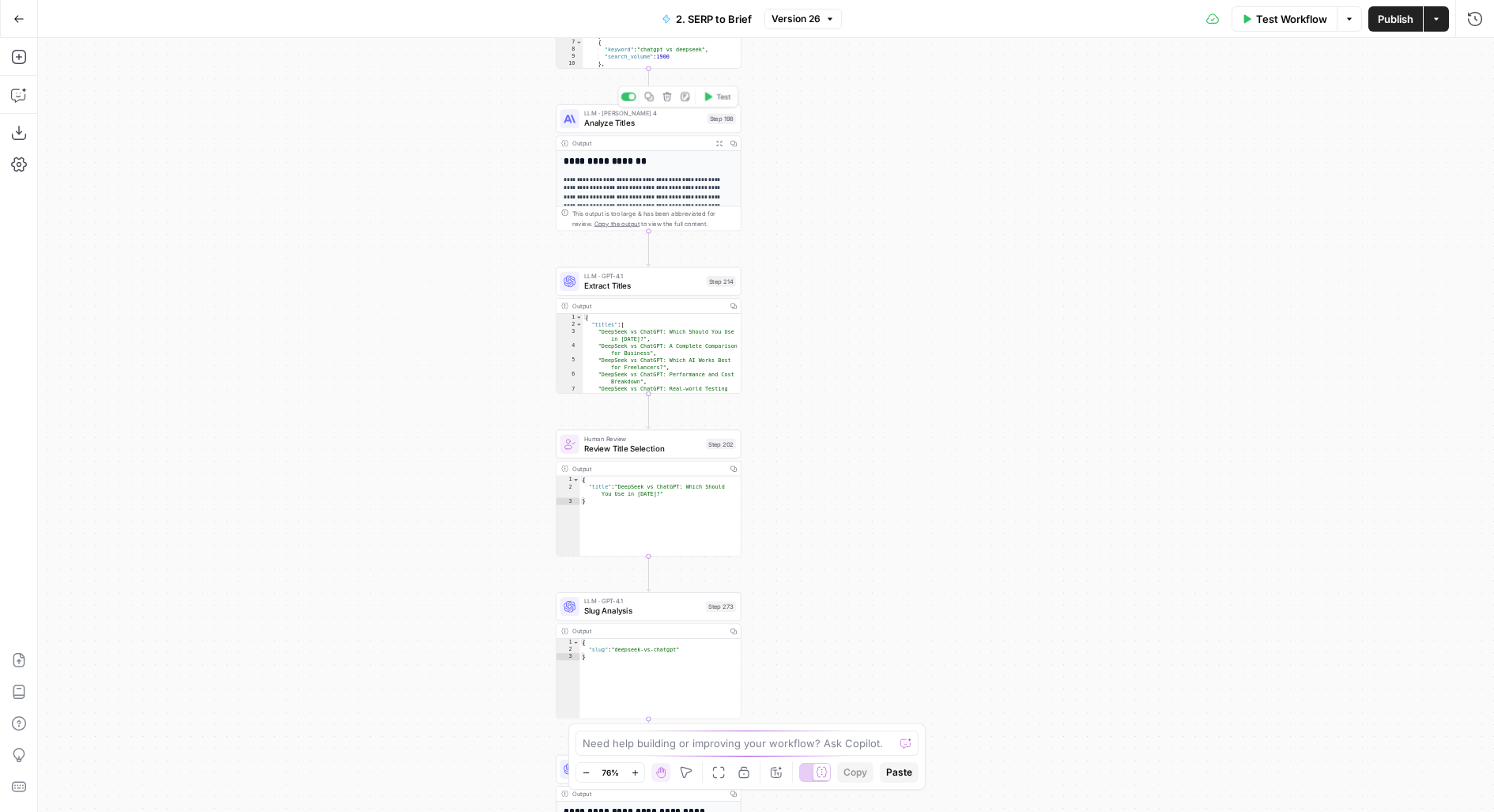
click at [678, 121] on span "Analyze Titles" at bounding box center [643, 123] width 118 height 12
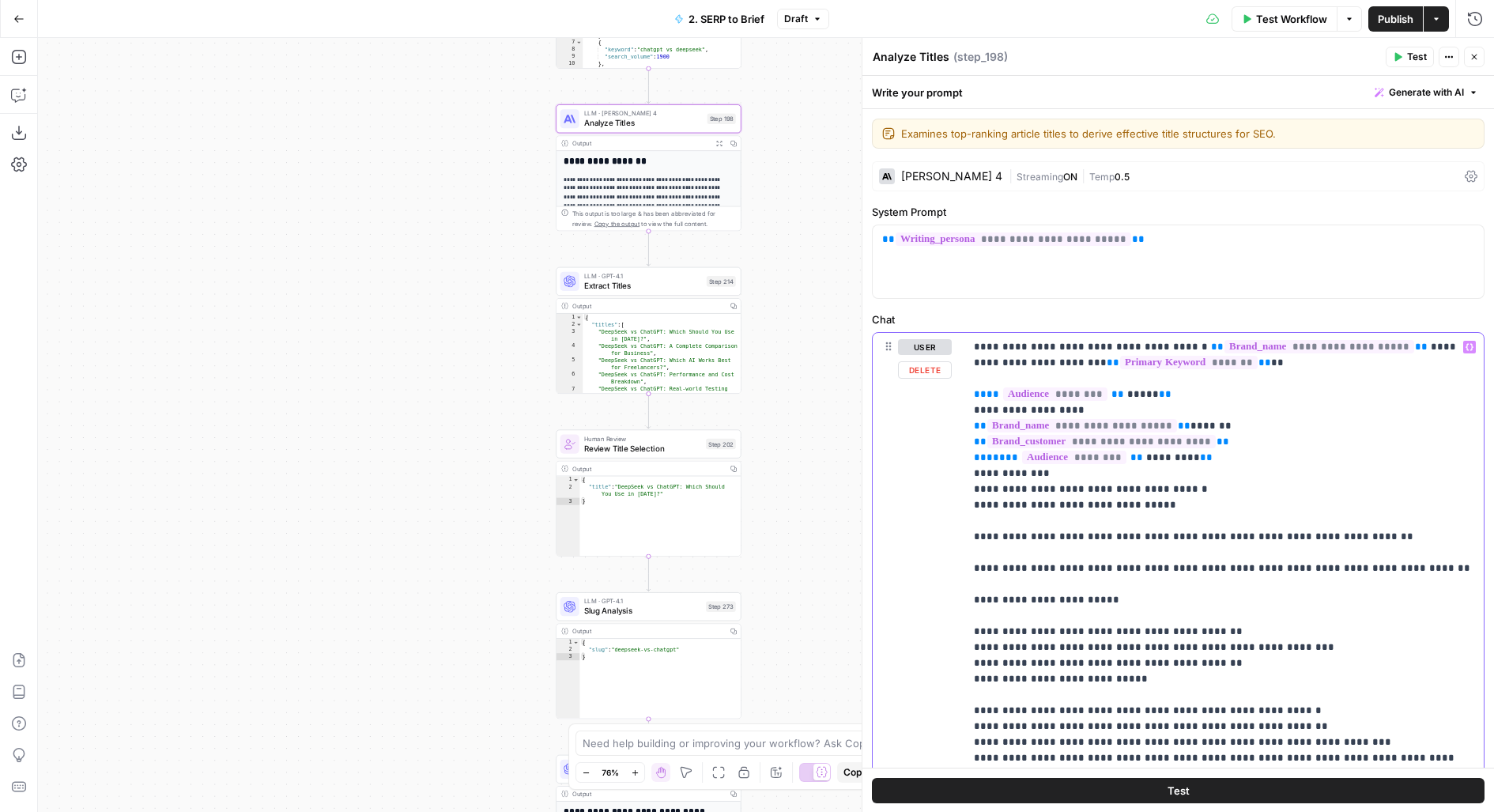
click at [1116, 419] on span "**********" at bounding box center [1082, 426] width 190 height 13
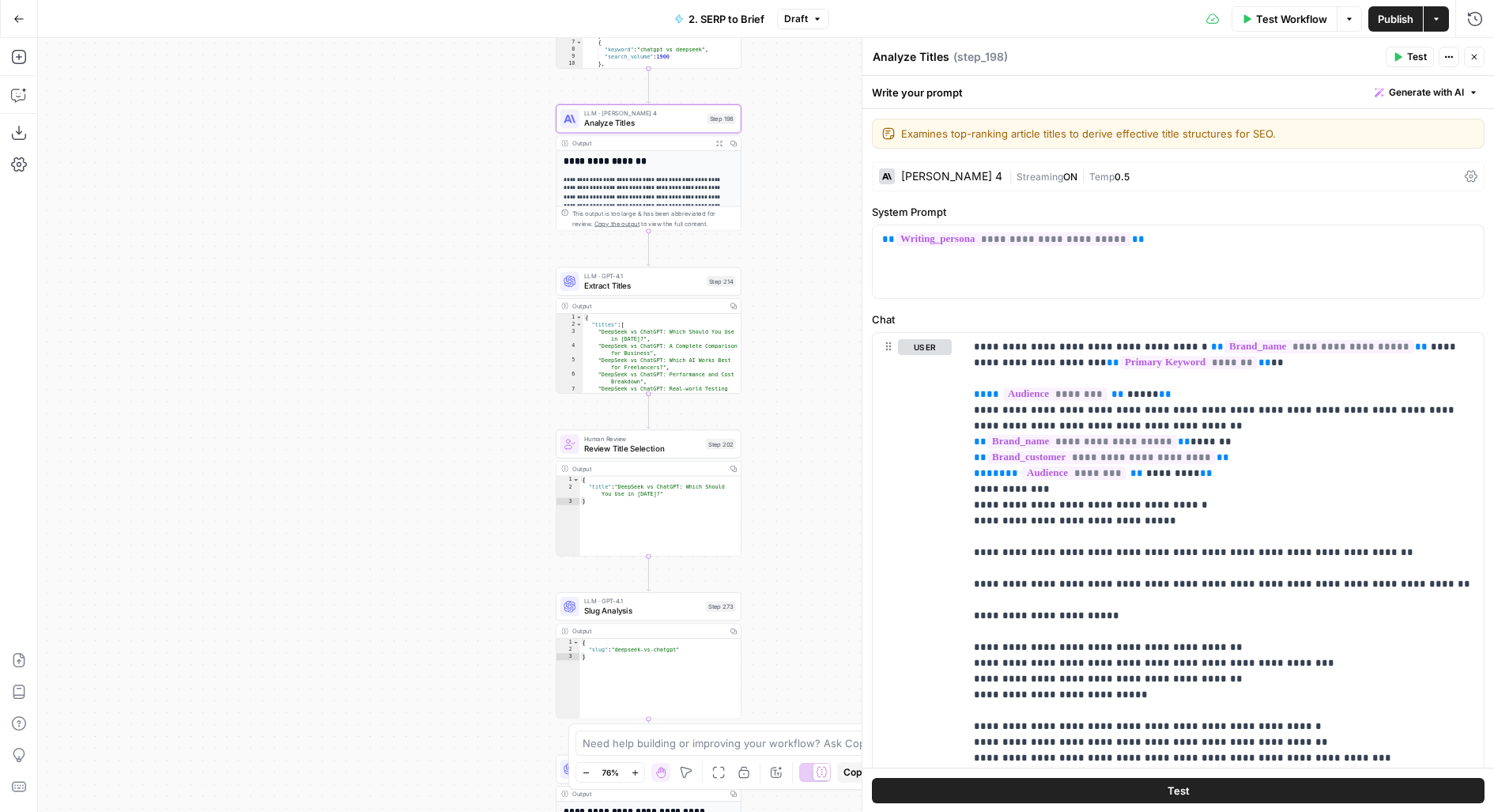
click at [1397, 13] on span "Publish" at bounding box center [1395, 19] width 35 height 16
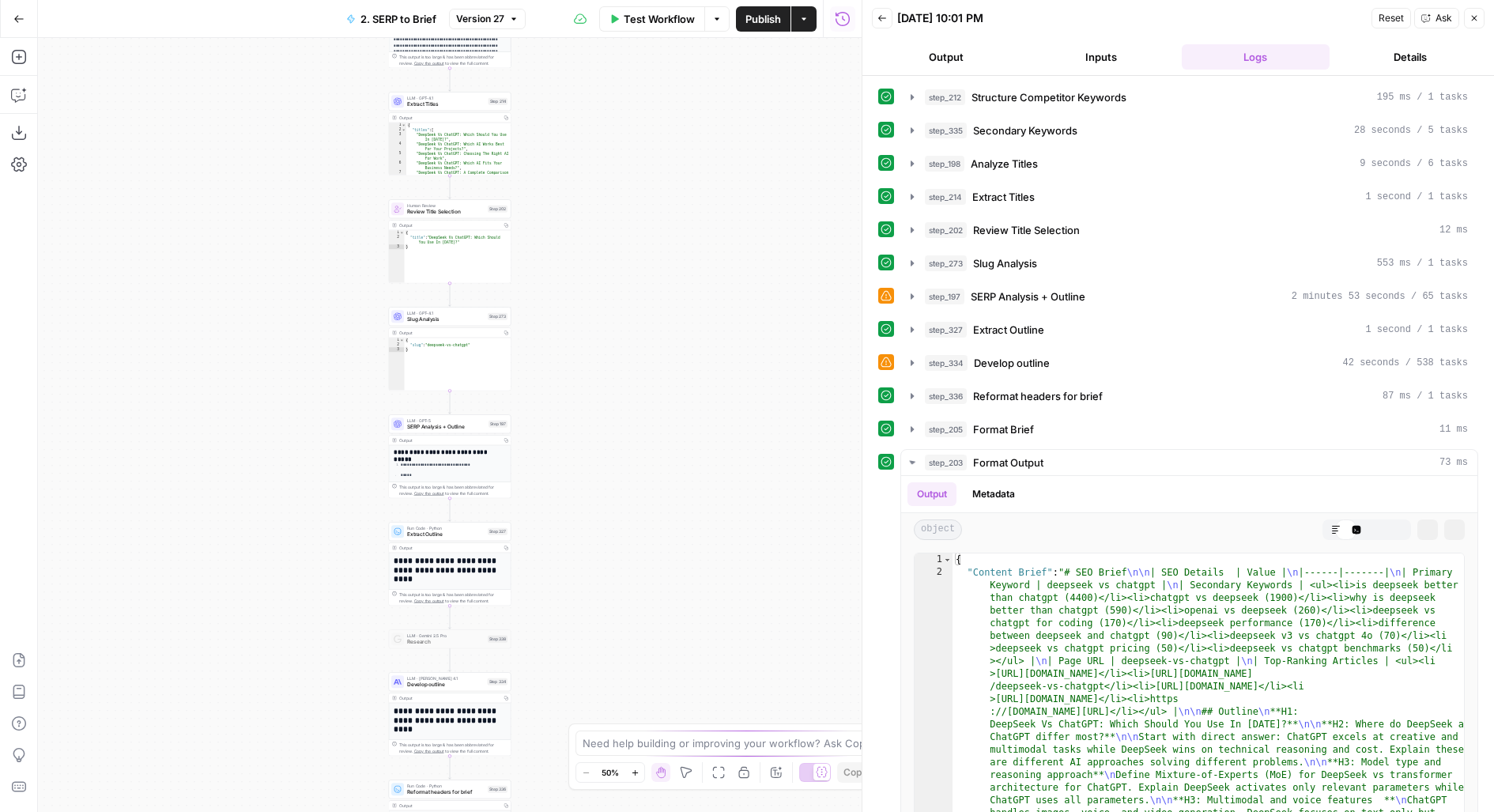
drag, startPoint x: 778, startPoint y: 567, endPoint x: 912, endPoint y: 266, distance: 329.5
click at [912, 267] on body "Upwork New Home Browse Your Data Usage Flightpath Settings Recent Grids Content…" at bounding box center [747, 406] width 1494 height 812
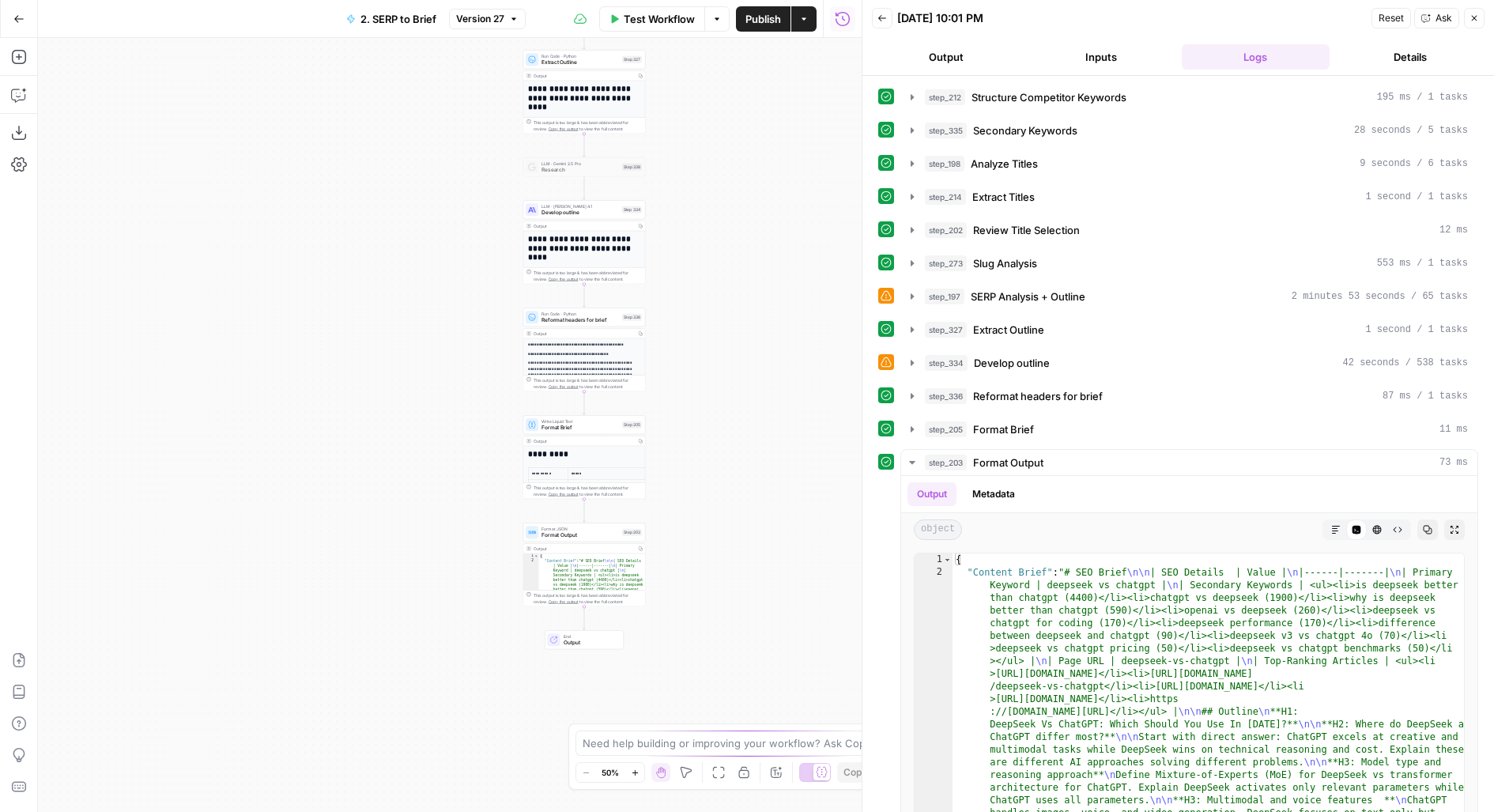
drag, startPoint x: 764, startPoint y: 490, endPoint x: 764, endPoint y: 278, distance: 212.0
click at [764, 286] on div "Workflow Set Inputs Inputs Run Code · JavaScript Structure Competitor Keywords …" at bounding box center [450, 425] width 823 height 774
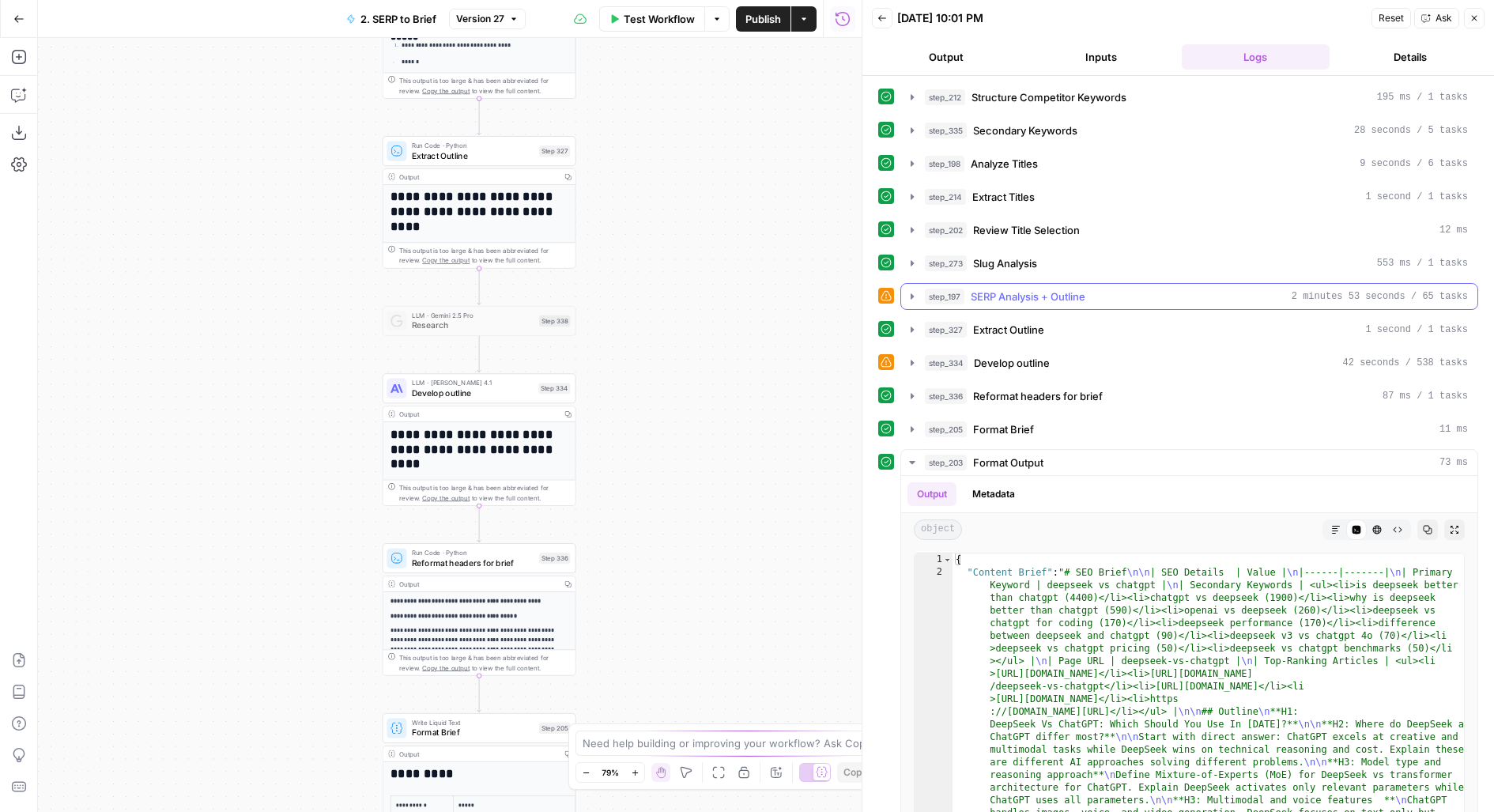
click at [1084, 291] on span "SERP Analysis + Outline" at bounding box center [1027, 296] width 115 height 16
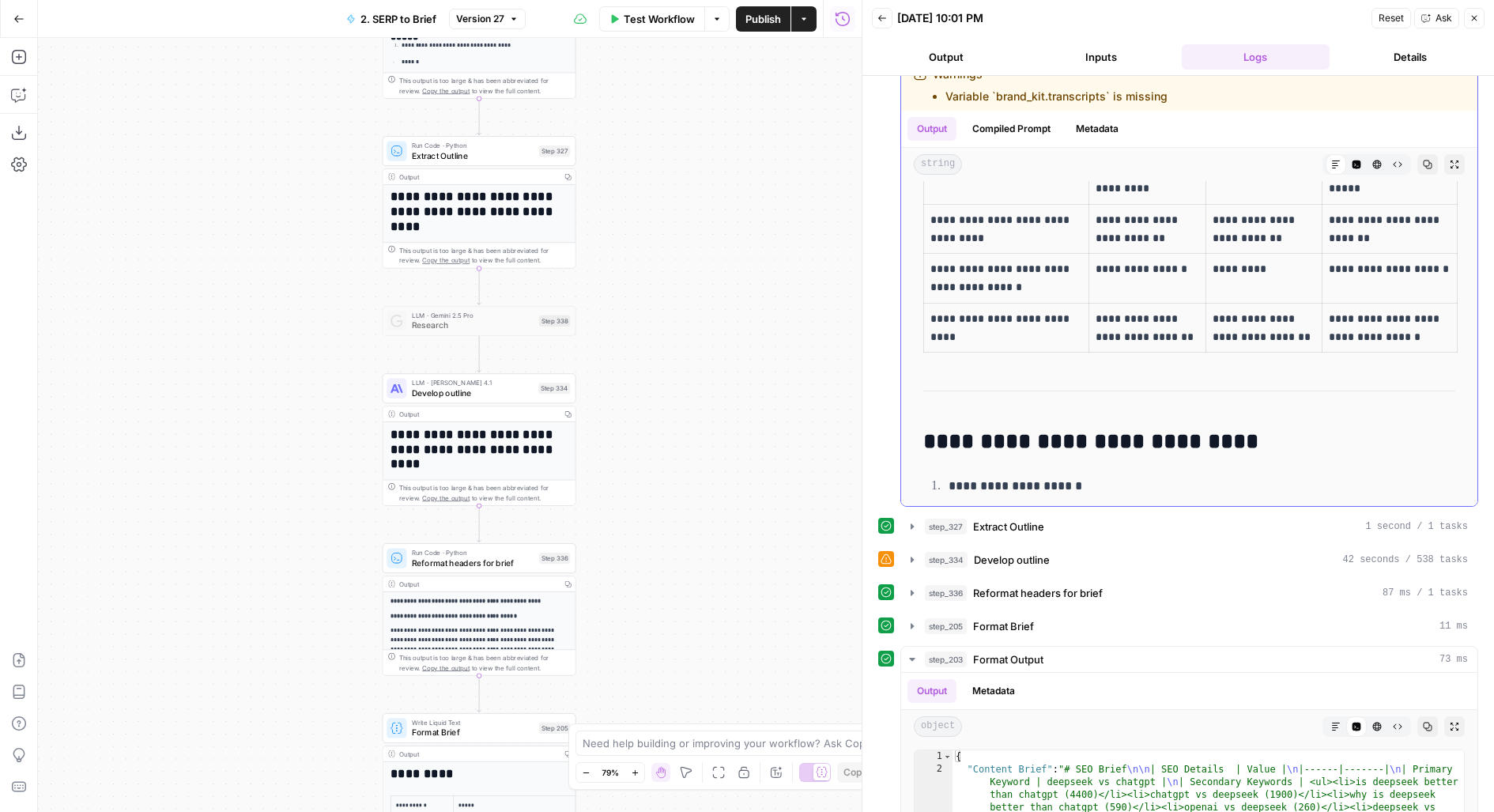
scroll to position [8023, 0]
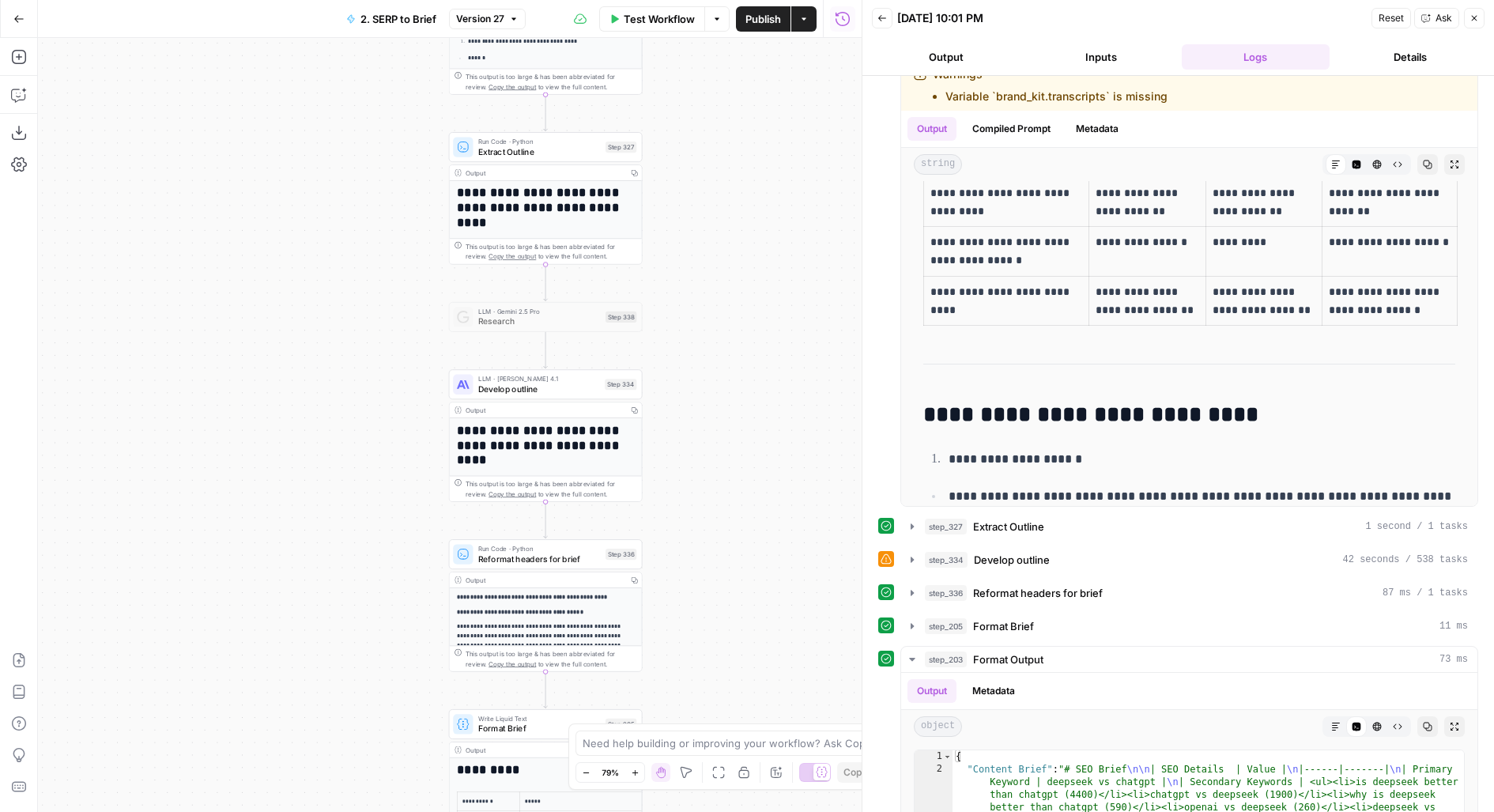
drag, startPoint x: 670, startPoint y: 500, endPoint x: 739, endPoint y: 501, distance: 69.0
click at [739, 501] on div "Workflow Set Inputs Inputs Run Code · JavaScript Structure Competitor Keywords …" at bounding box center [450, 425] width 823 height 774
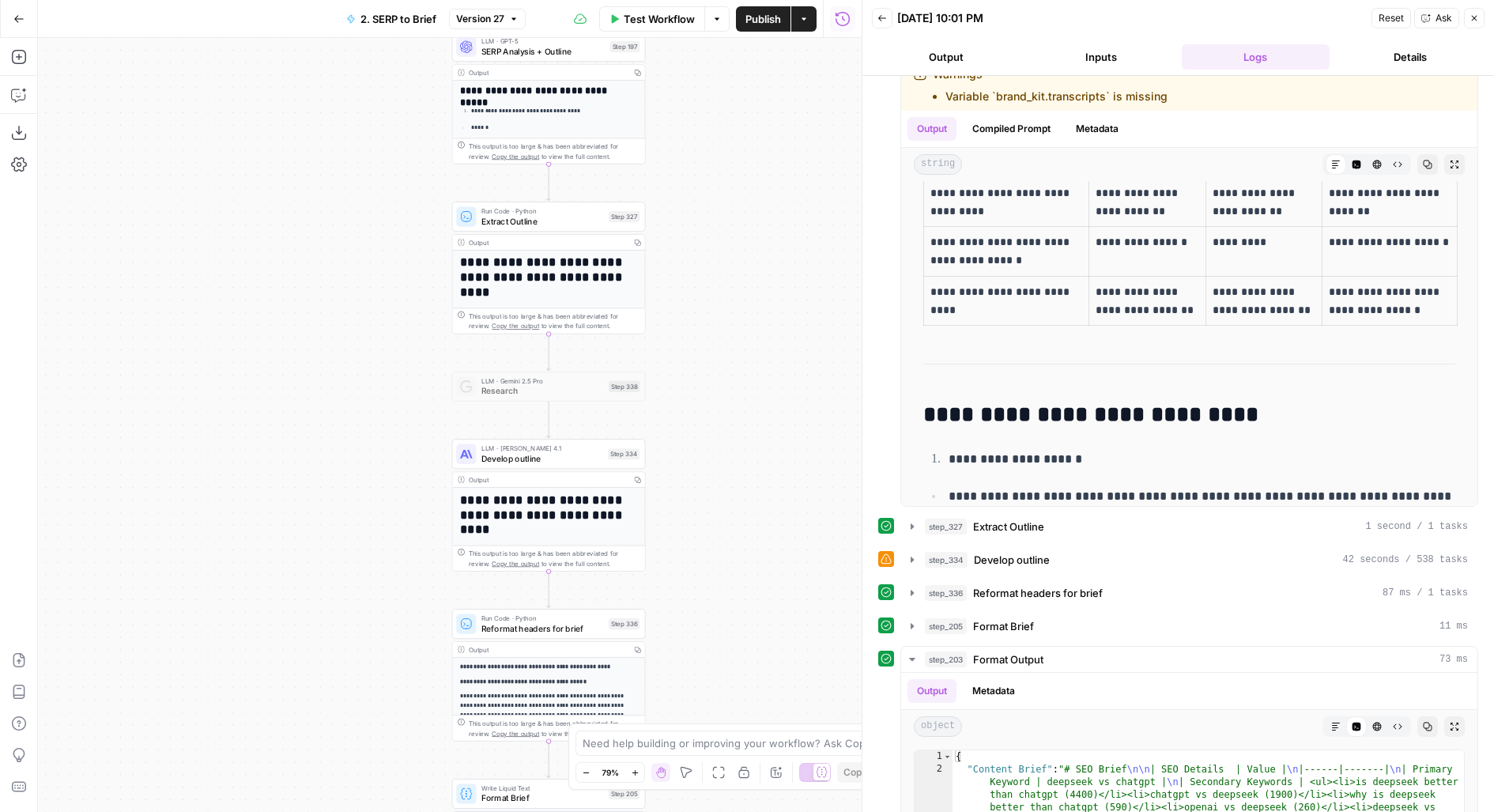
drag, startPoint x: 771, startPoint y: 200, endPoint x: 771, endPoint y: 393, distance: 193.0
click at [771, 393] on div "Workflow Set Inputs Inputs Run Code · JavaScript Structure Competitor Keywords …" at bounding box center [450, 425] width 823 height 774
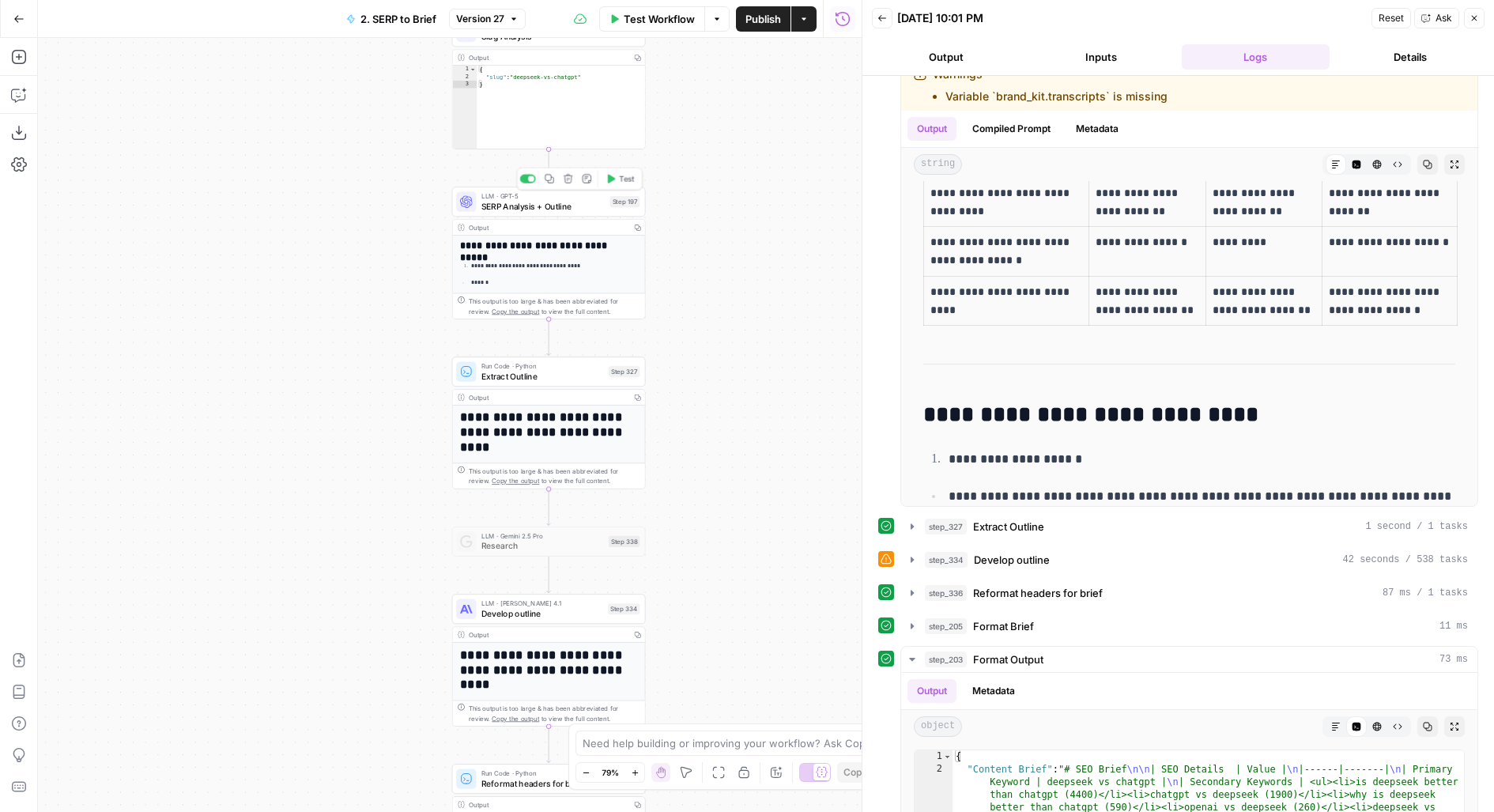
click at [580, 200] on span "SERP Analysis + Outline" at bounding box center [543, 207] width 123 height 13
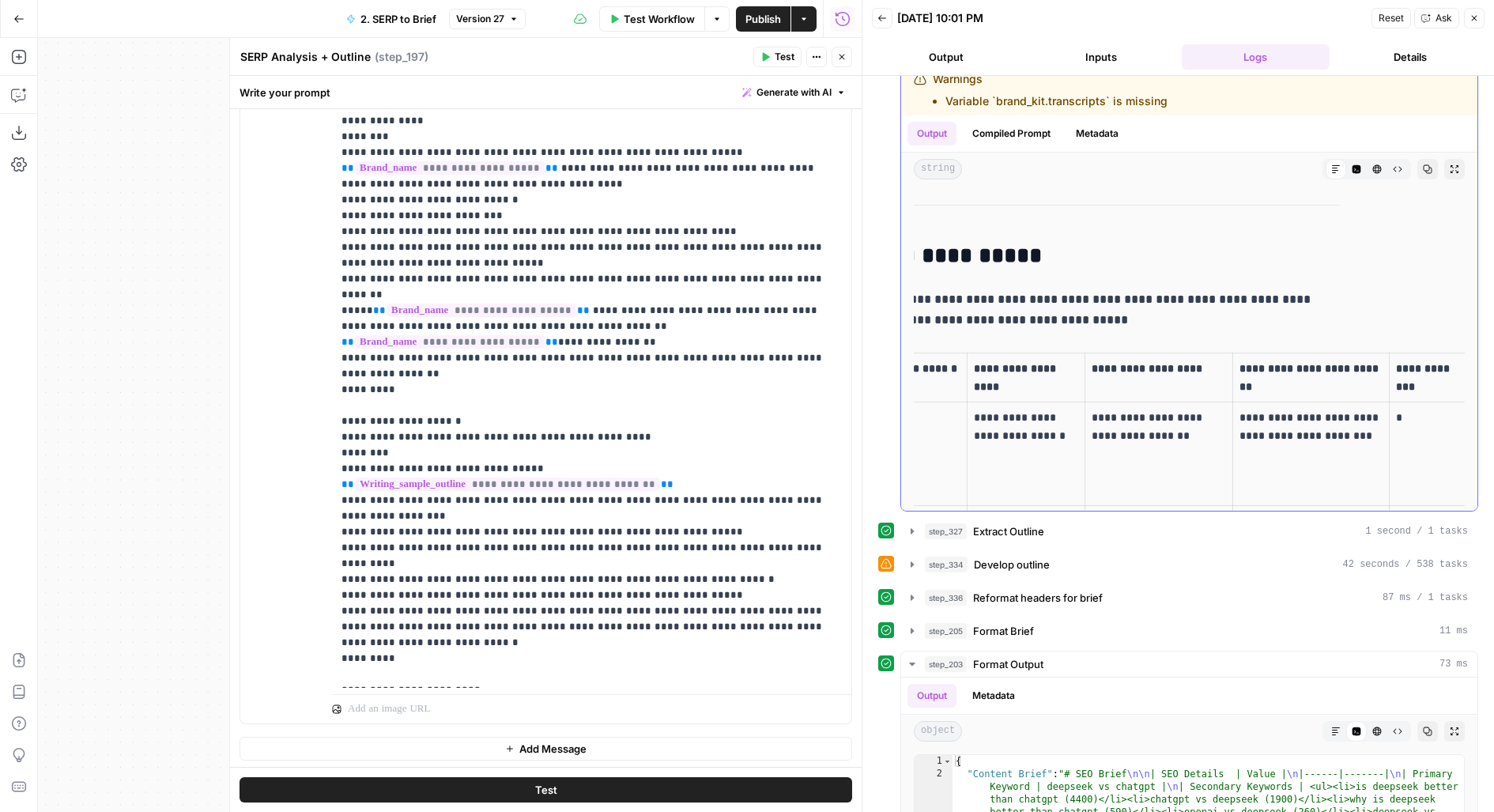
scroll to position [9521, 0]
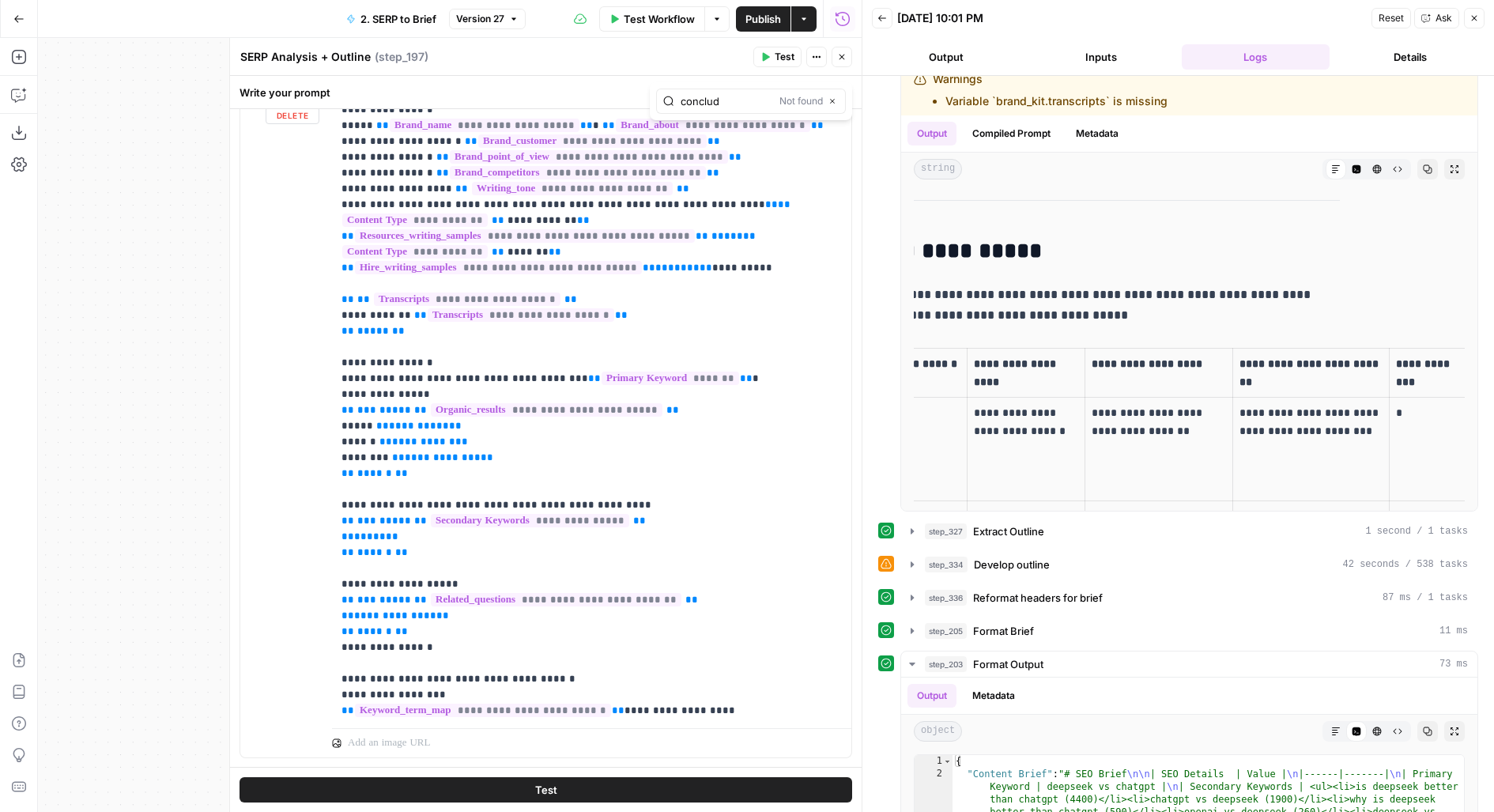
scroll to position [53, 0]
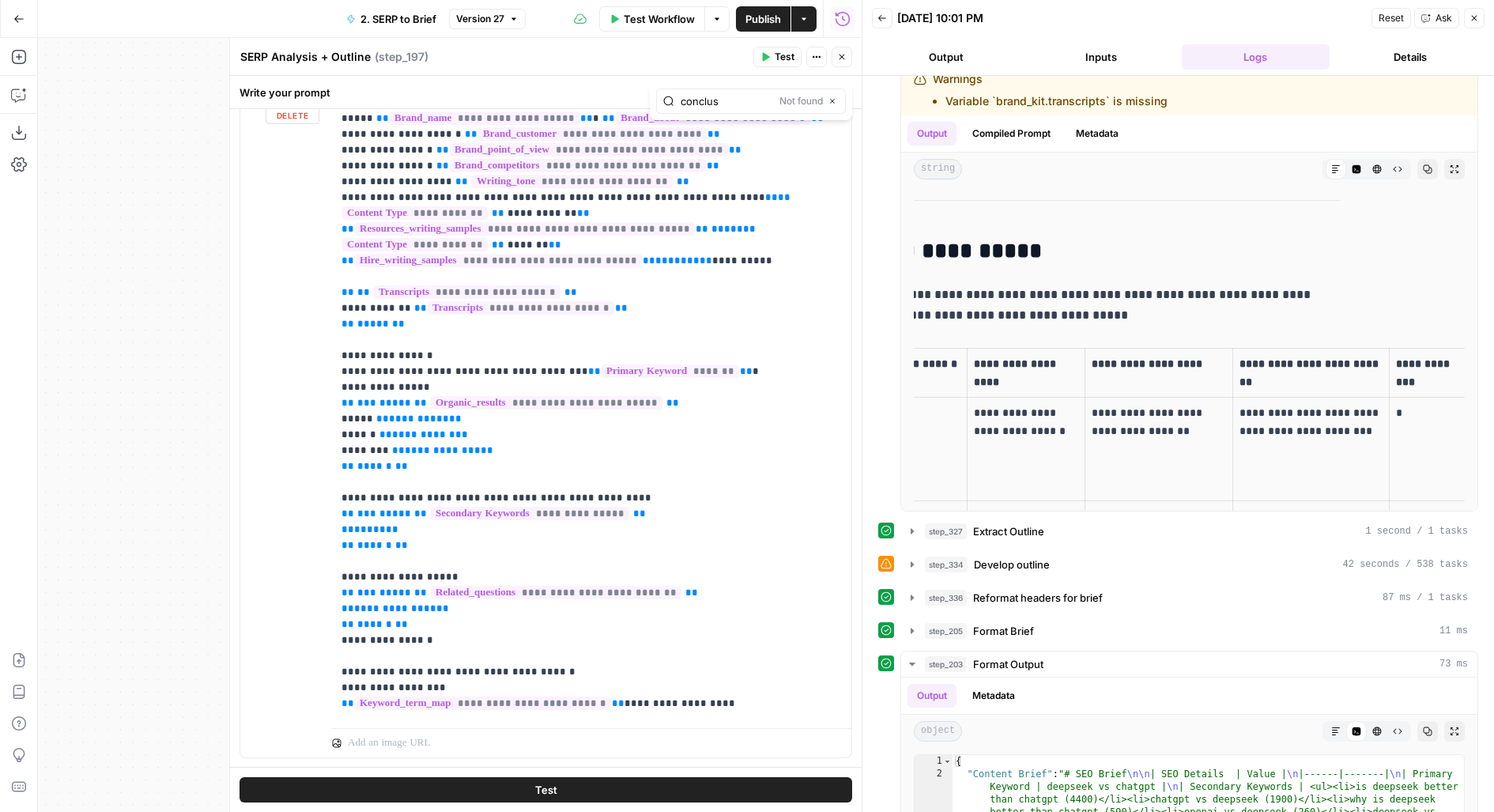
type input "conclus"
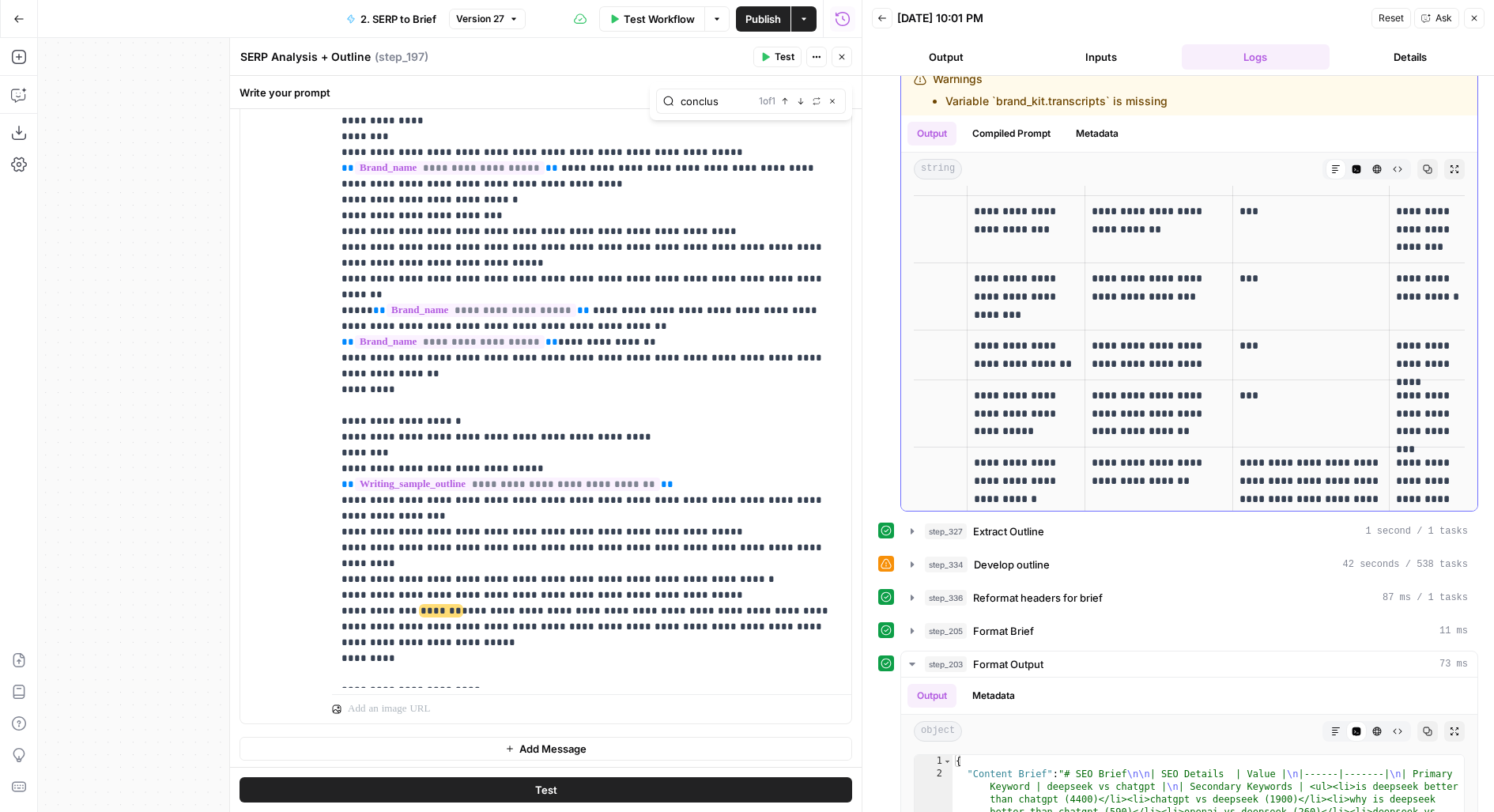
scroll to position [11495, 0]
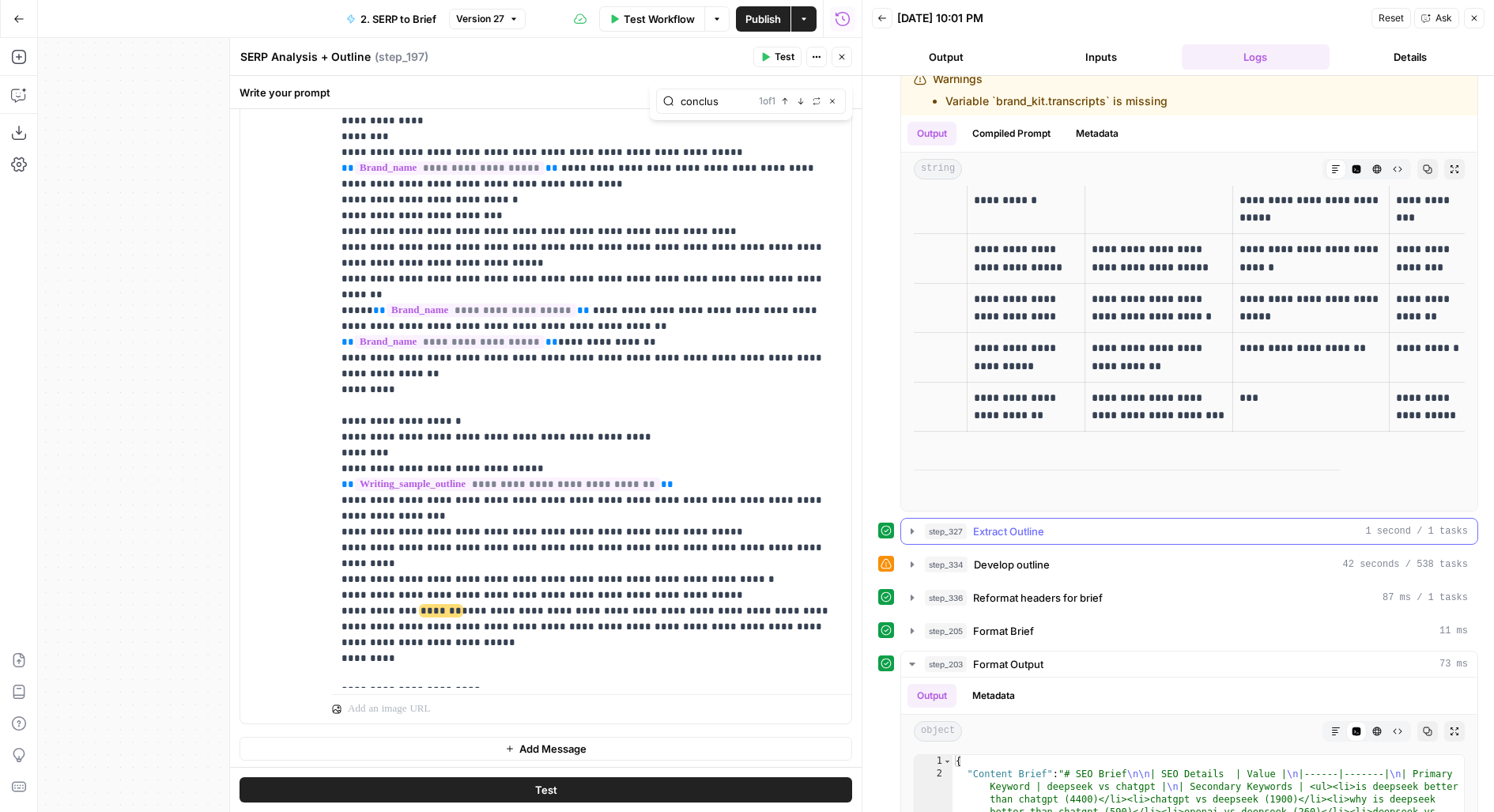
click at [1022, 523] on span "Extract Outline" at bounding box center [1009, 531] width 71 height 16
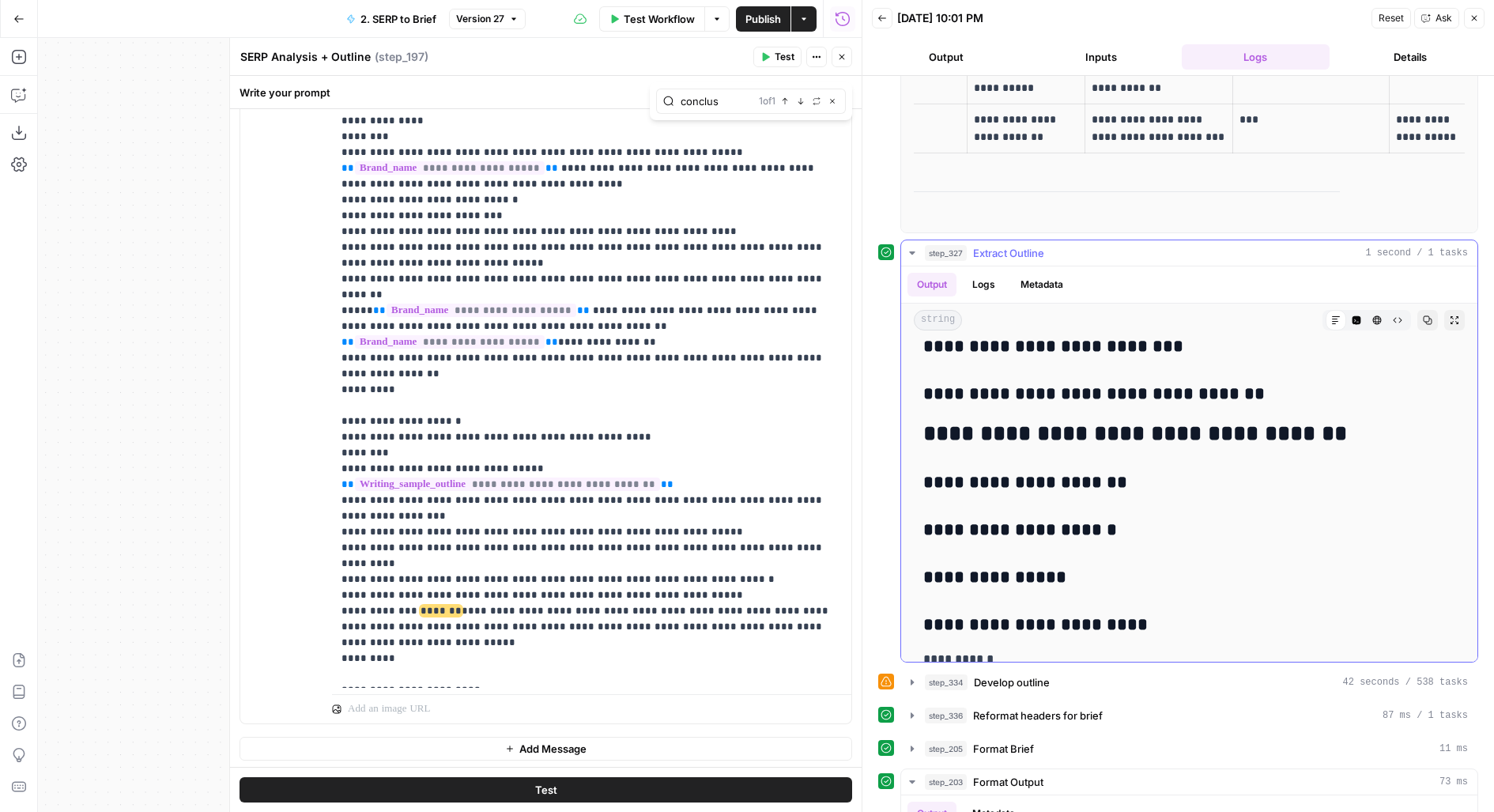
scroll to position [1122, 0]
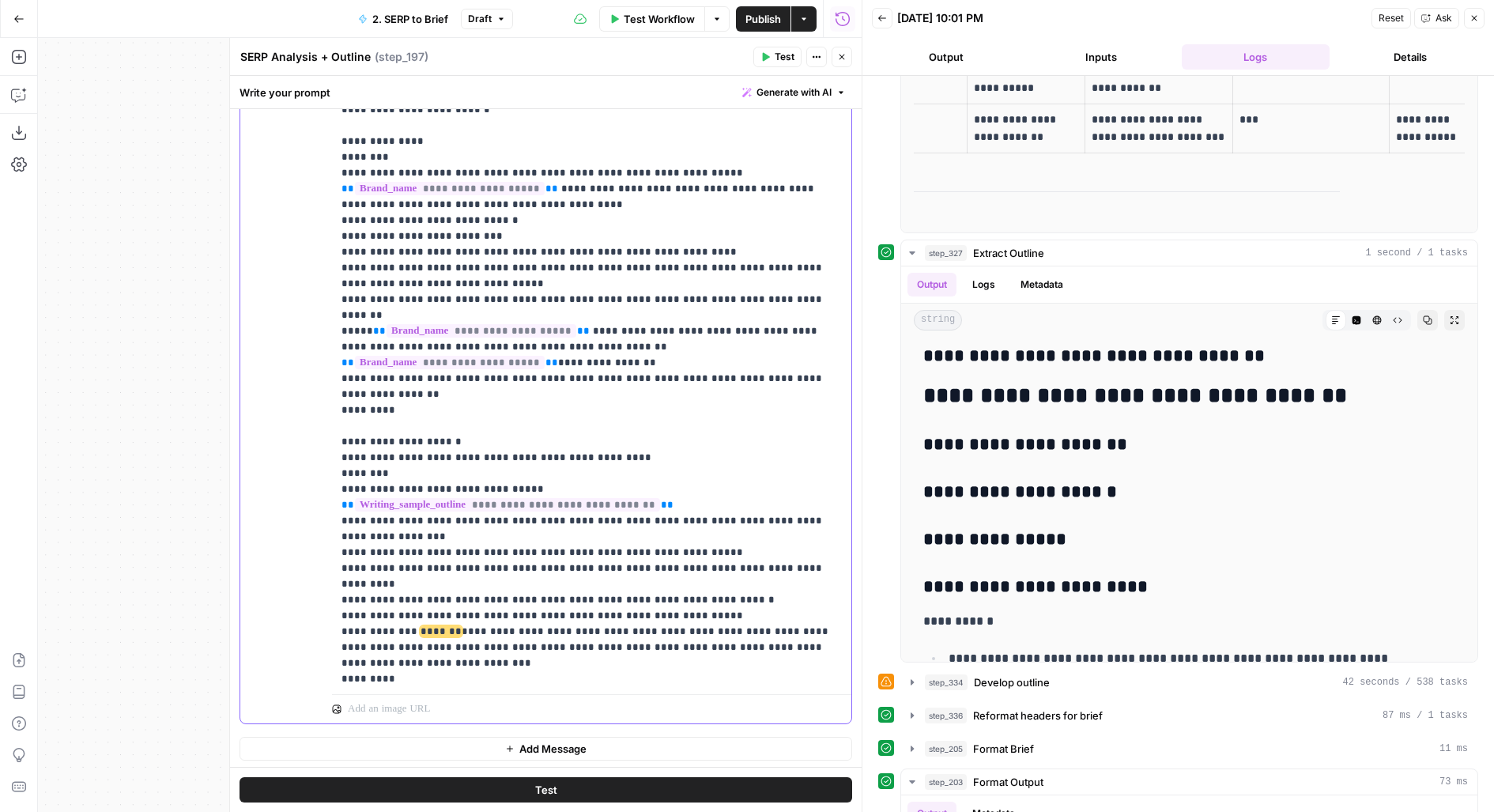
scroll to position [2317, 0]
drag, startPoint x: 784, startPoint y: 542, endPoint x: 326, endPoint y: 525, distance: 458.3
click at [326, 525] on div "**********" at bounding box center [546, 384] width 611 height 679
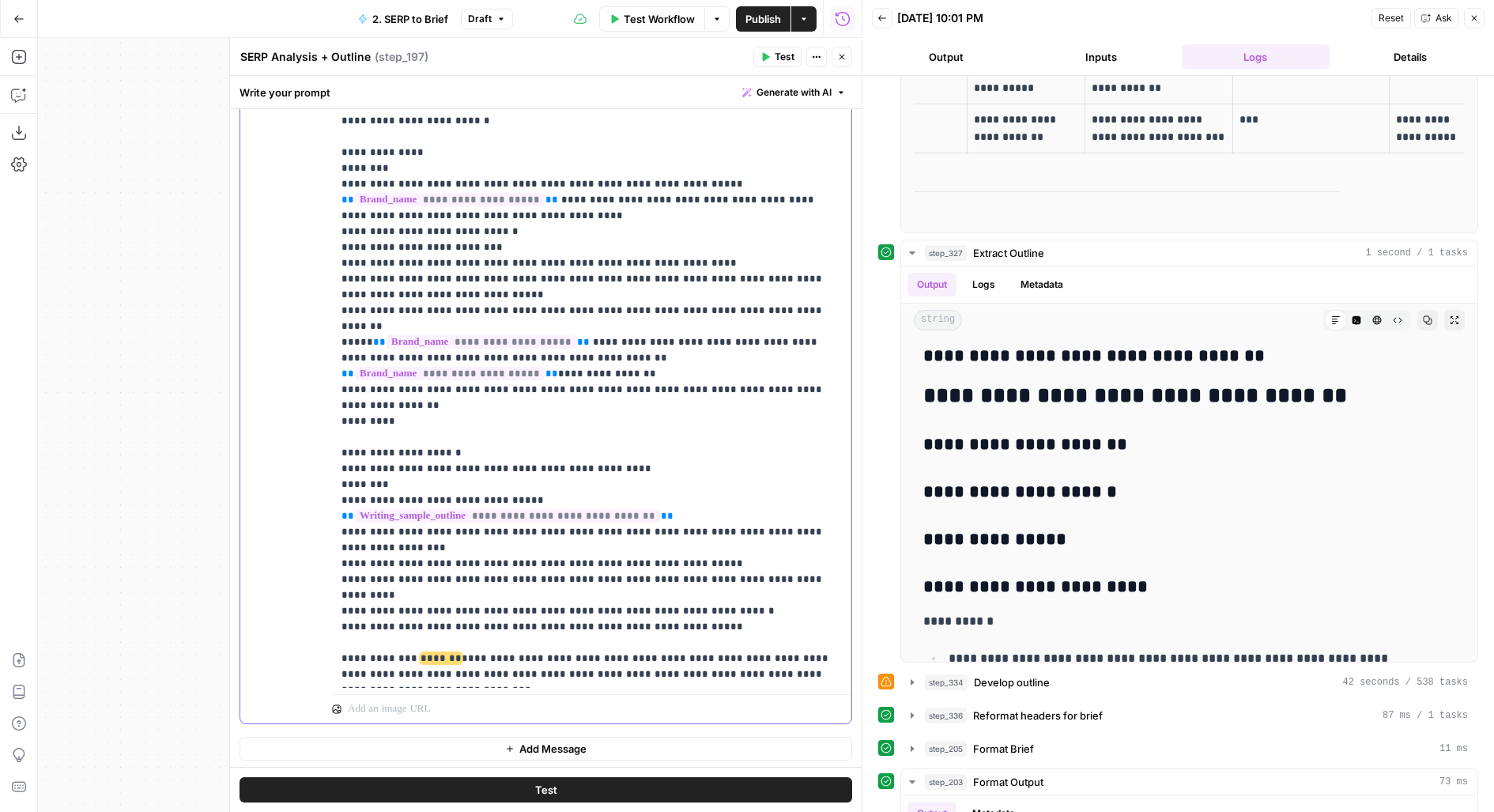
scroll to position [2317, 0]
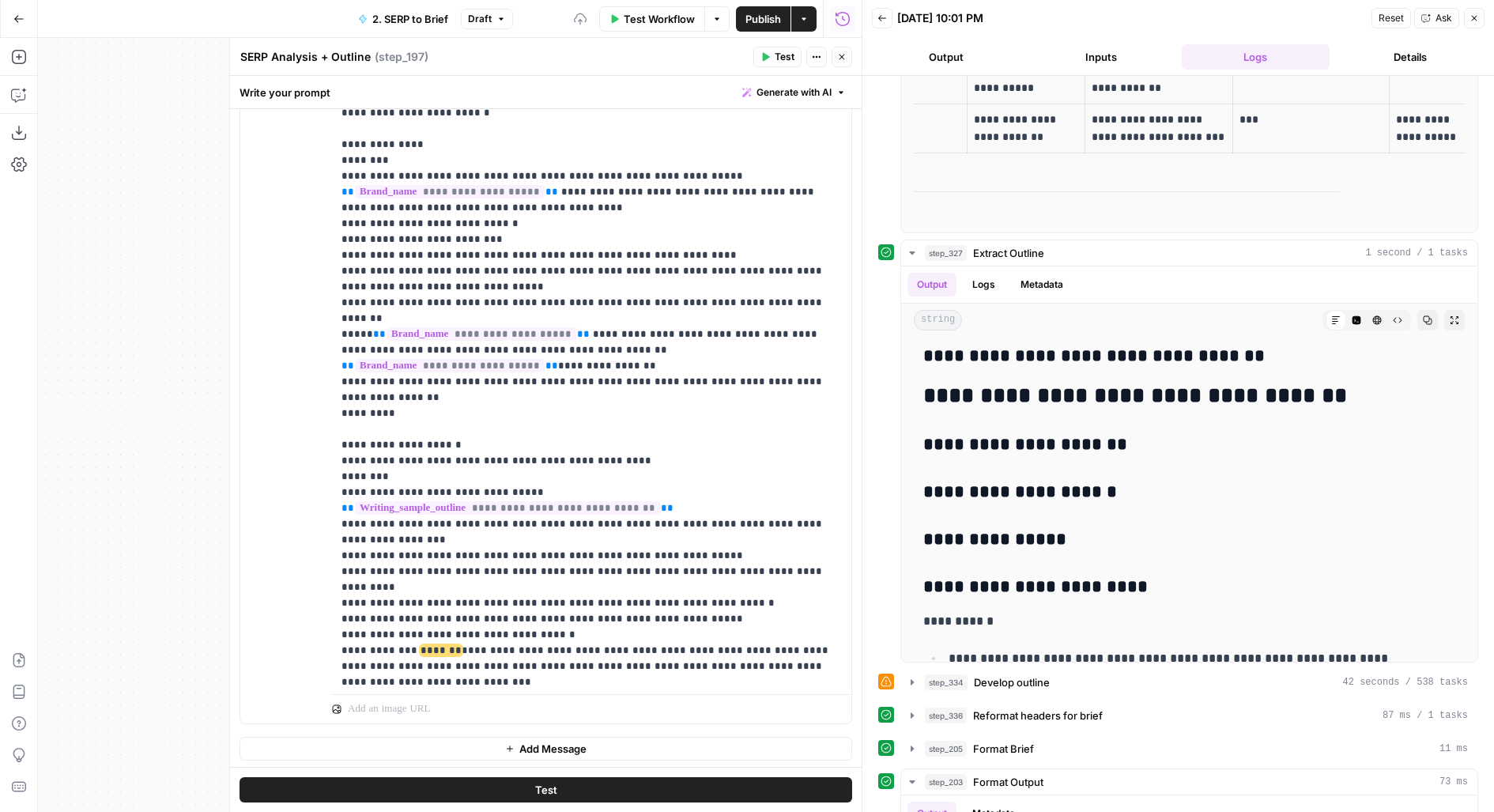
click at [677, 801] on button "Test" at bounding box center [546, 790] width 613 height 25
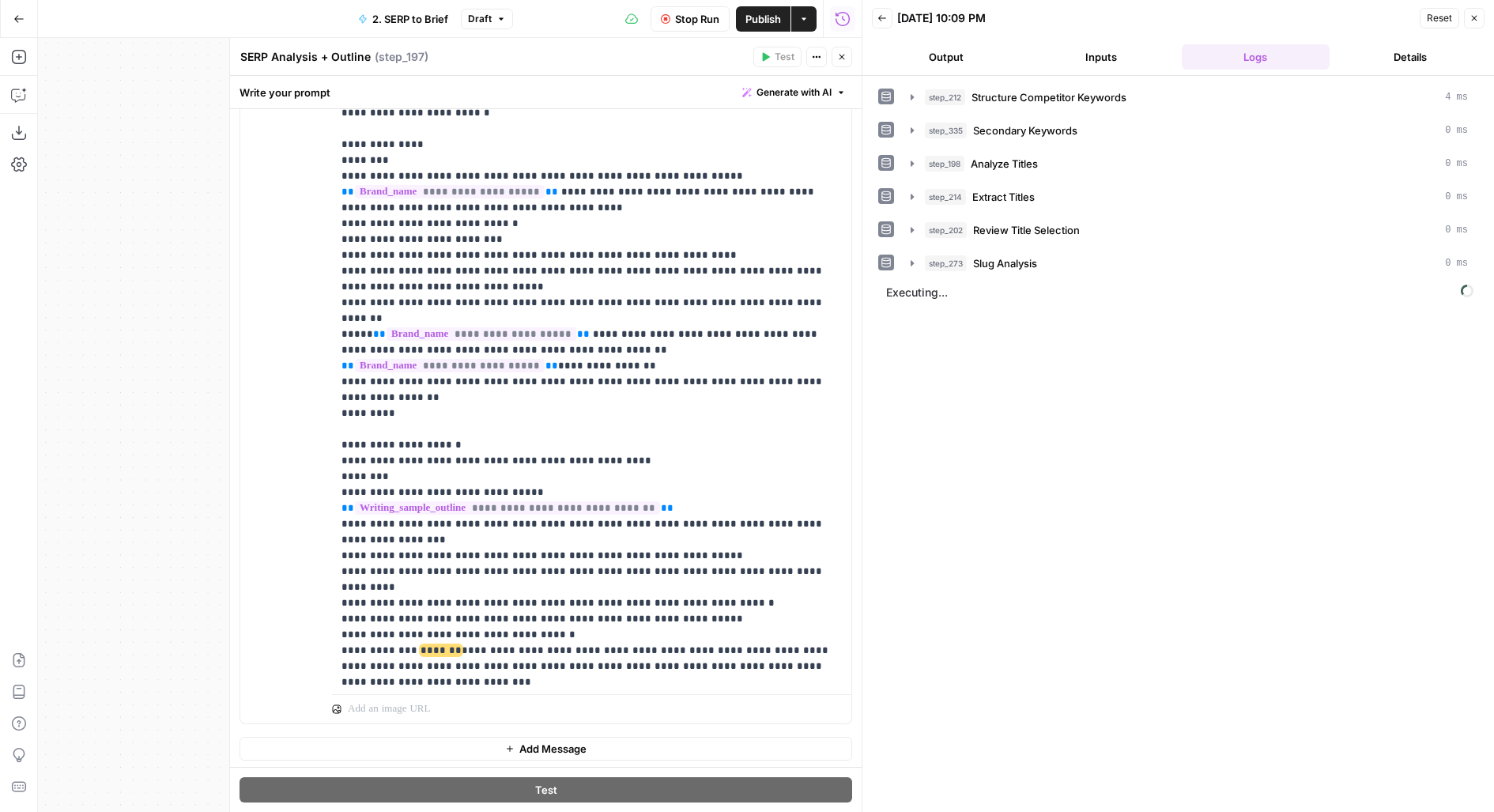
click at [849, 61] on button "Close" at bounding box center [842, 57] width 20 height 20
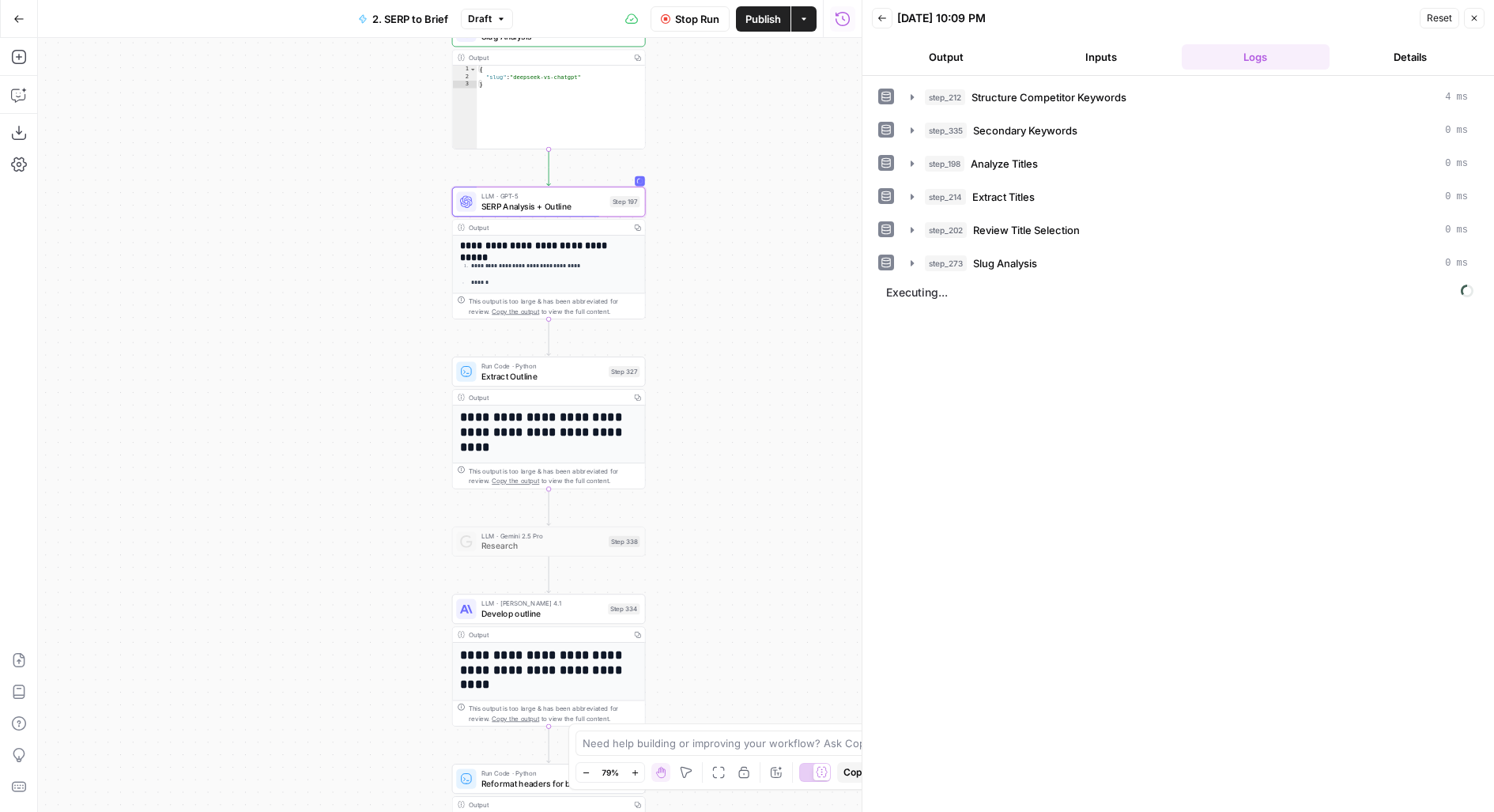
click at [699, 23] on span "Stop Run" at bounding box center [698, 19] width 45 height 16
click at [755, 32] on div "Test Workflow Options Publish Actions Run History" at bounding box center [687, 19] width 348 height 37
click at [753, 20] on span "Publish" at bounding box center [763, 19] width 35 height 16
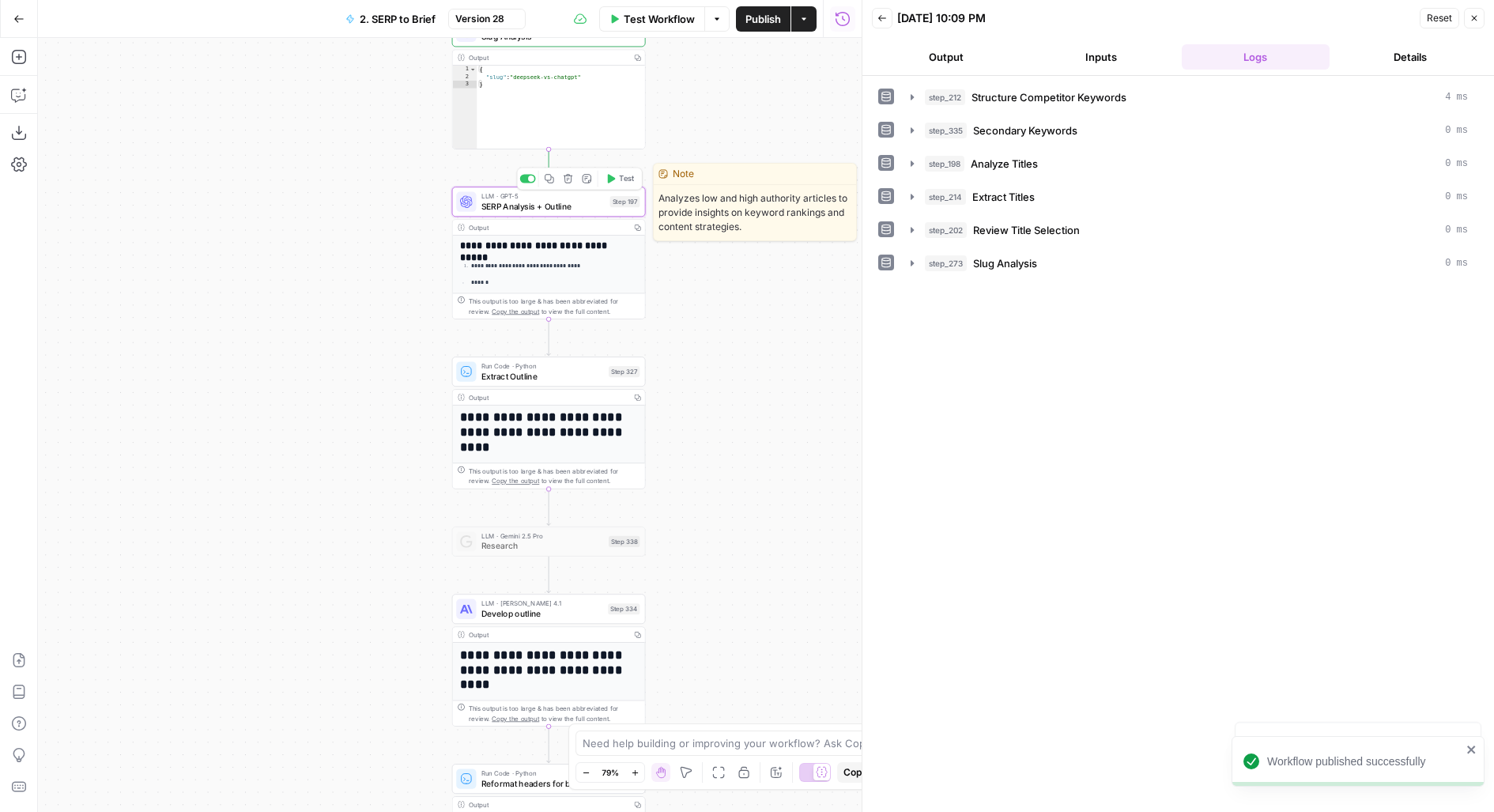
click at [554, 200] on span "SERP Analysis + Outline" at bounding box center [543, 207] width 123 height 13
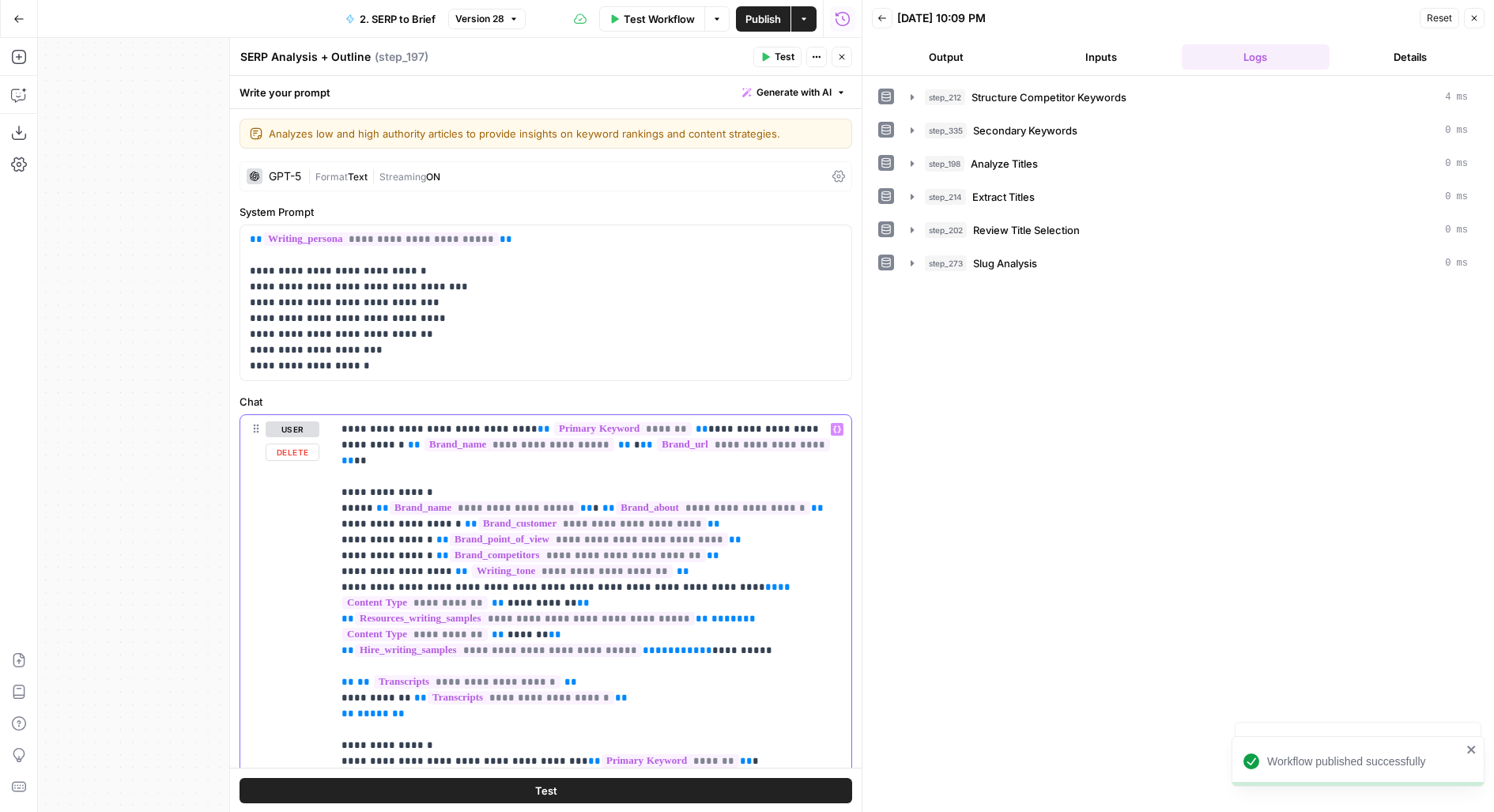
click at [835, 56] on button "Close" at bounding box center [842, 57] width 20 height 20
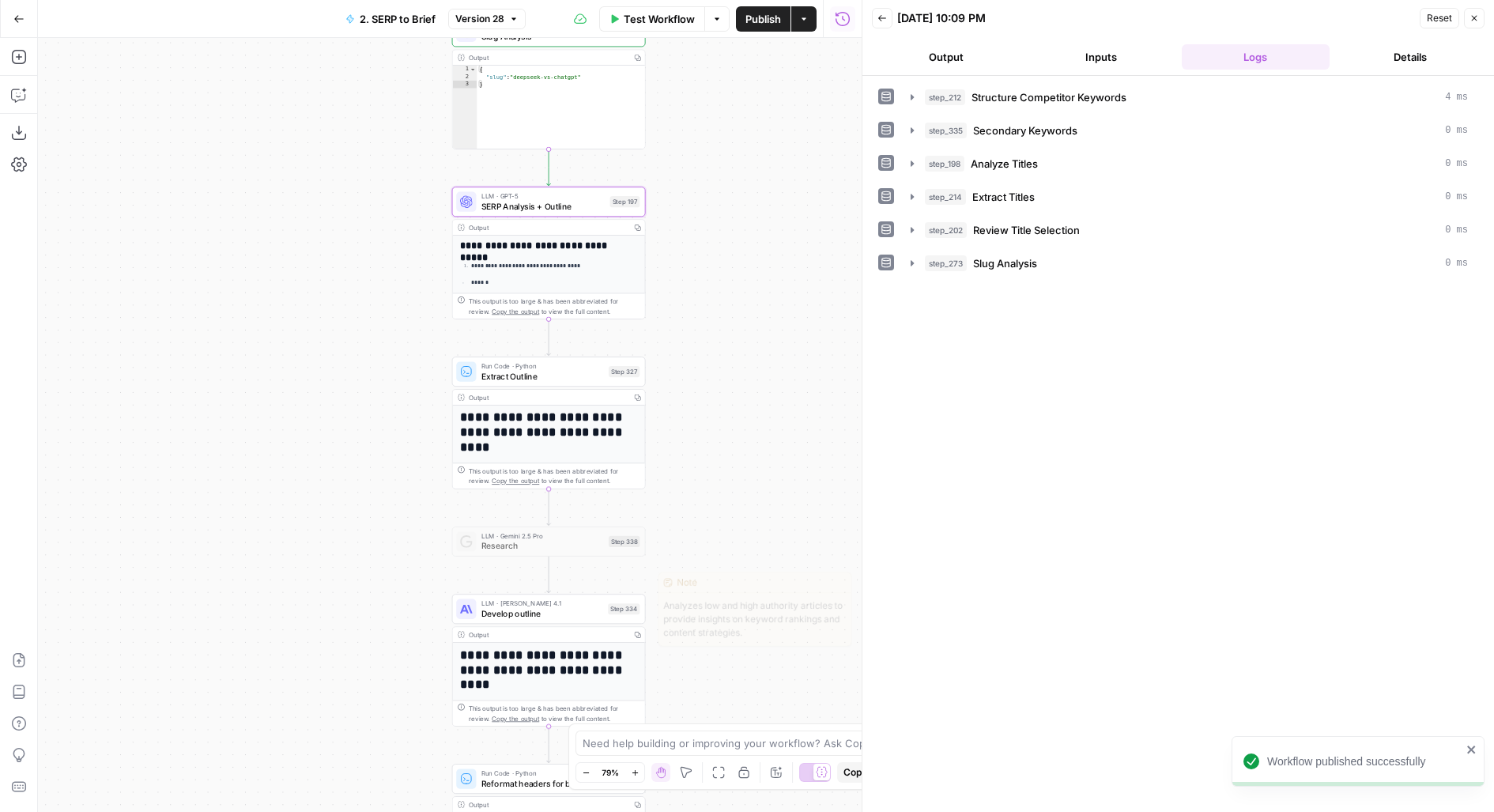
click at [608, 603] on div "Step 334" at bounding box center [624, 609] width 32 height 11
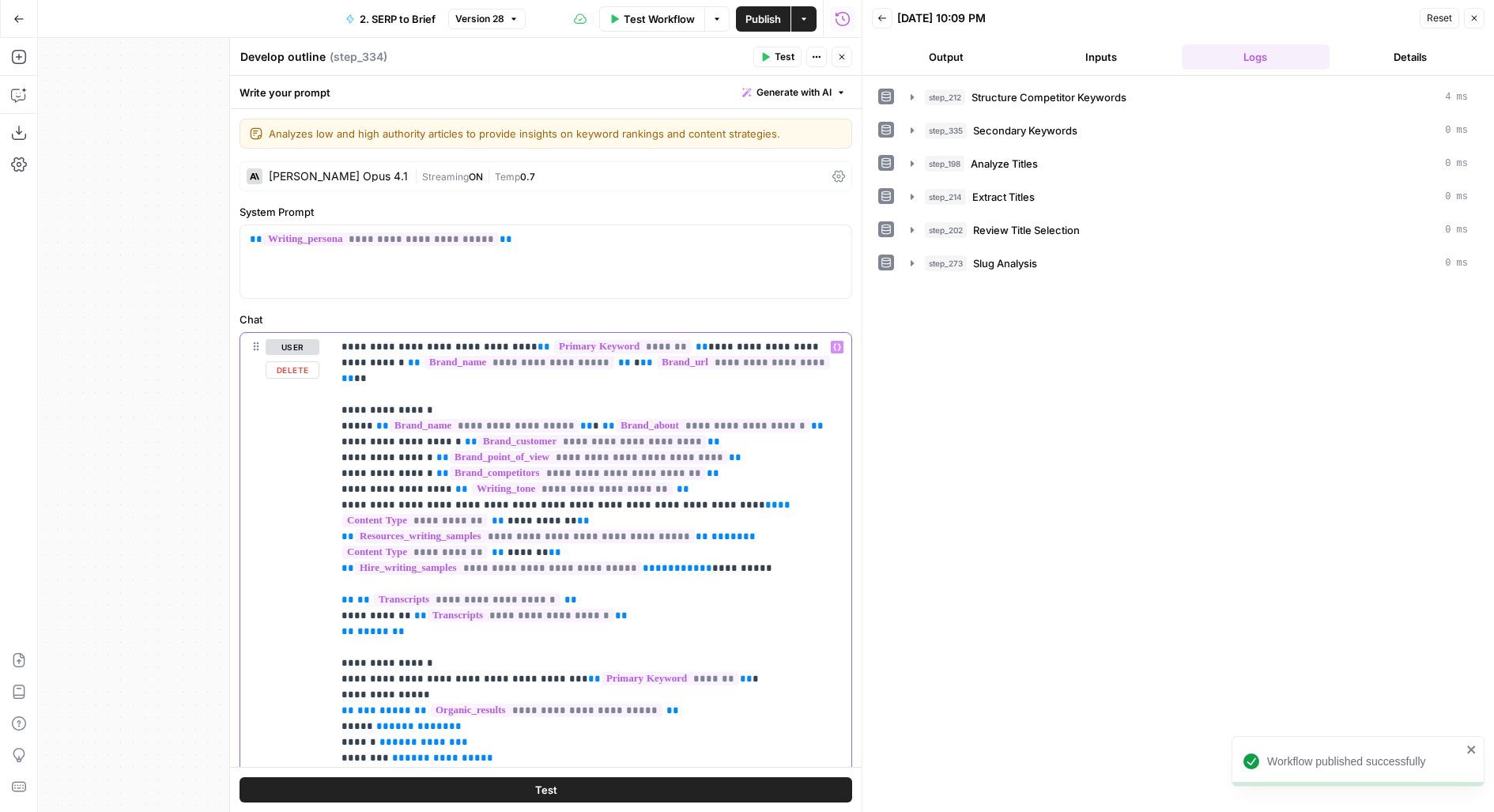
click at [757, 22] on span "Publish" at bounding box center [763, 19] width 35 height 16
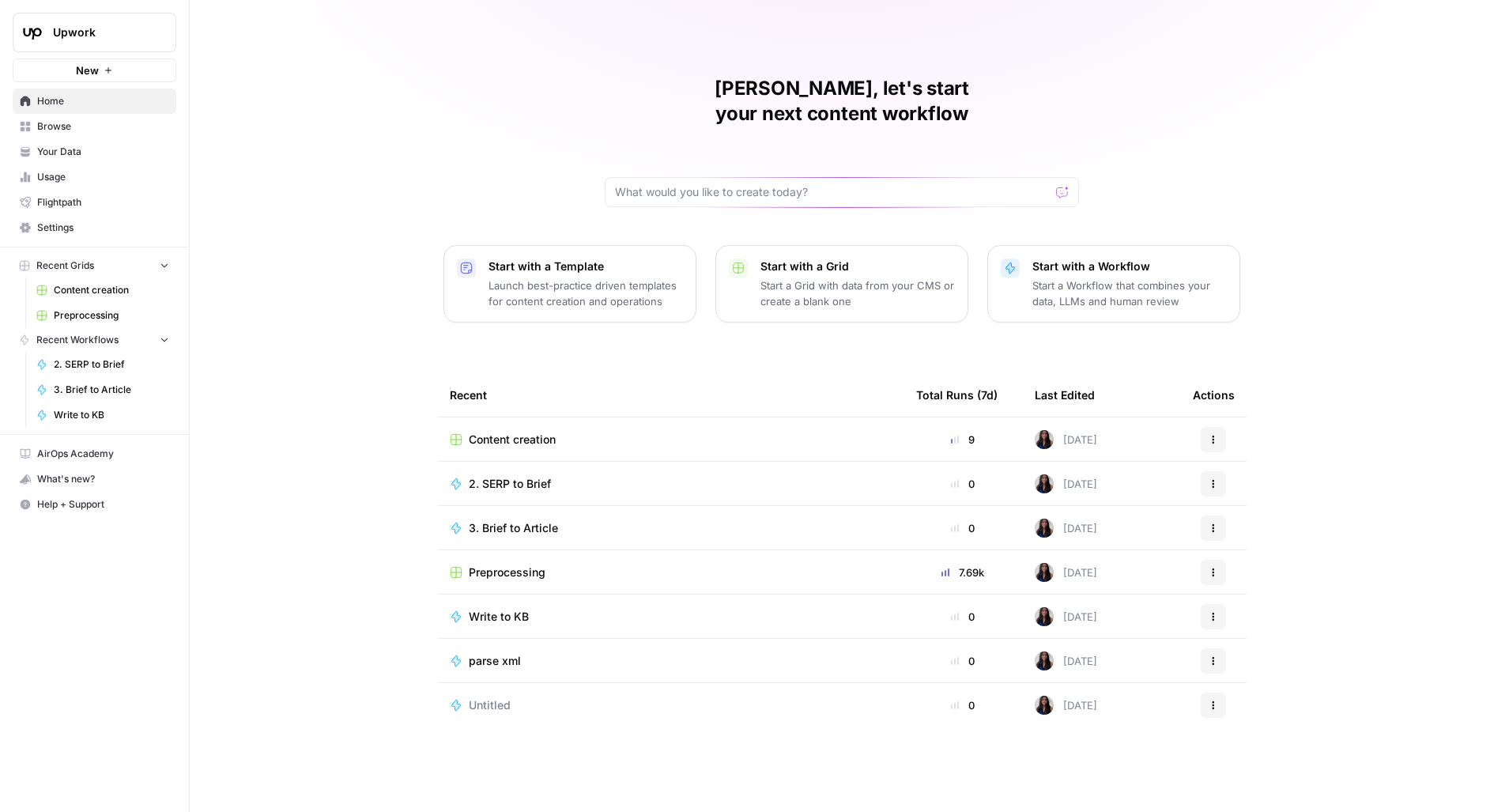
click at [45, 41] on img "Workspace: Upwork" at bounding box center [33, 33] width 29 height 29
type input "mela"
click button "m [PERSON_NAME] aircraft tests" at bounding box center [143, 118] width 253 height 25
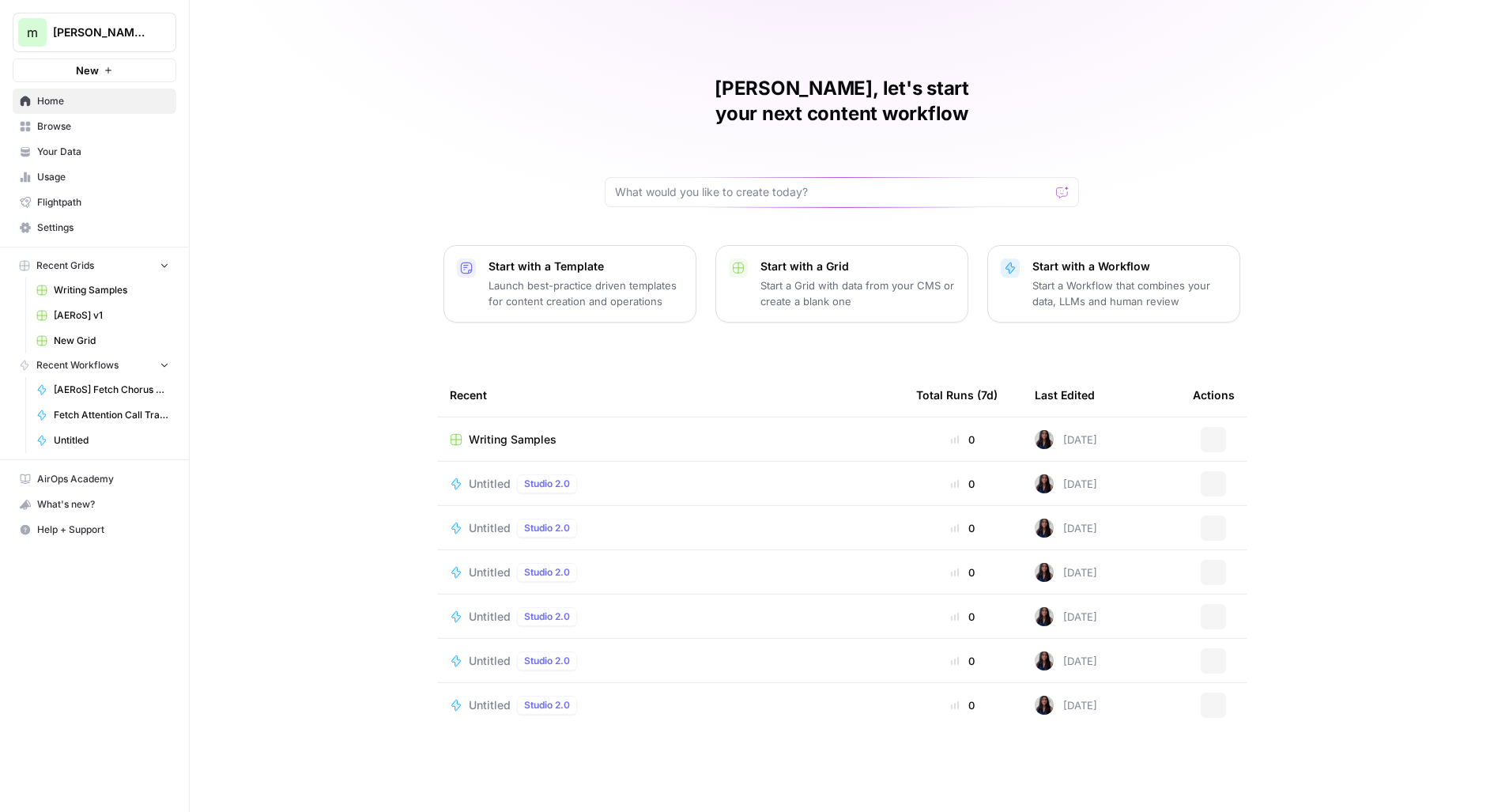
click at [54, 75] on button "New" at bounding box center [95, 70] width 164 height 23
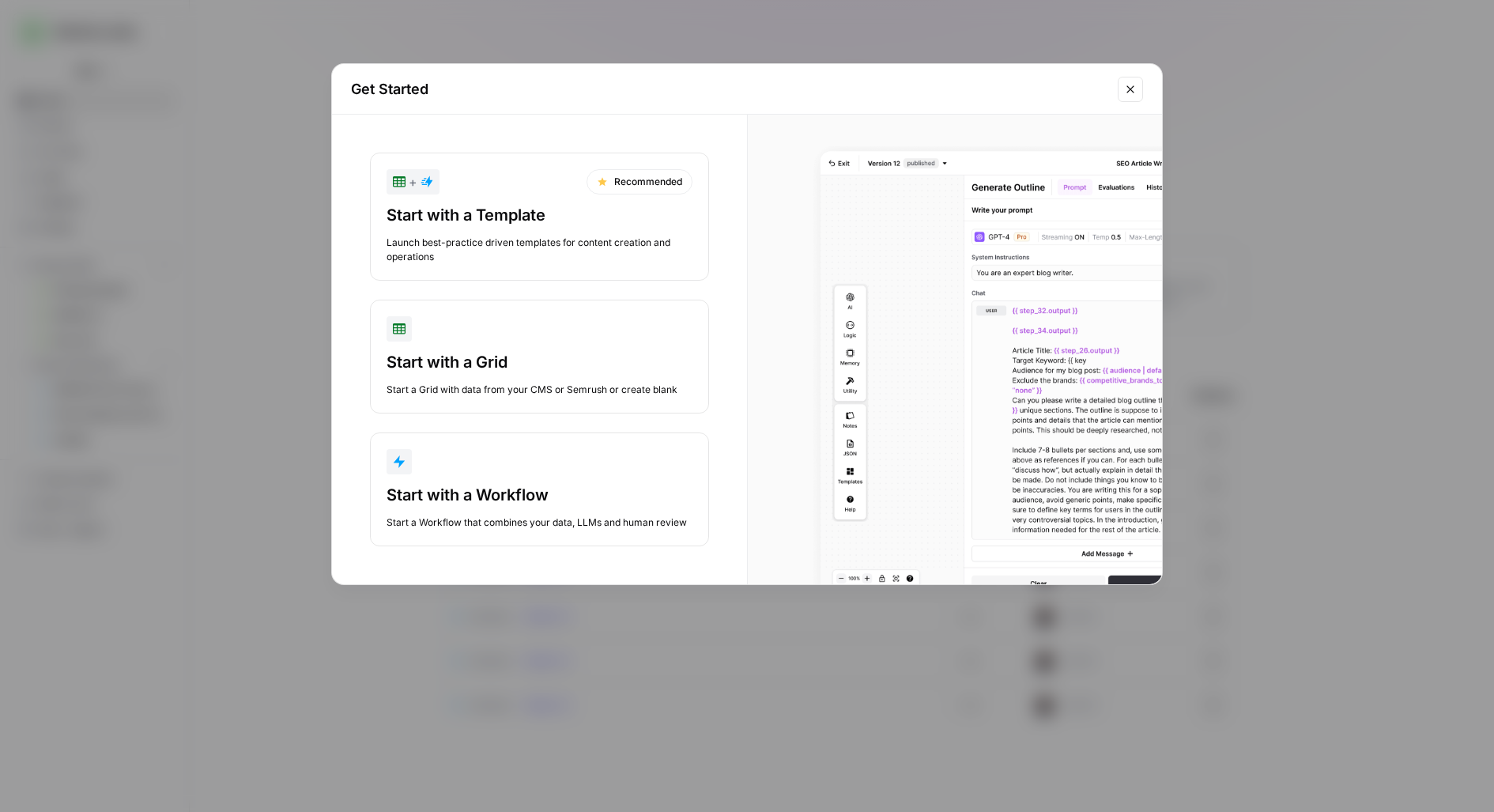
click at [475, 453] on div "button" at bounding box center [539, 461] width 306 height 25
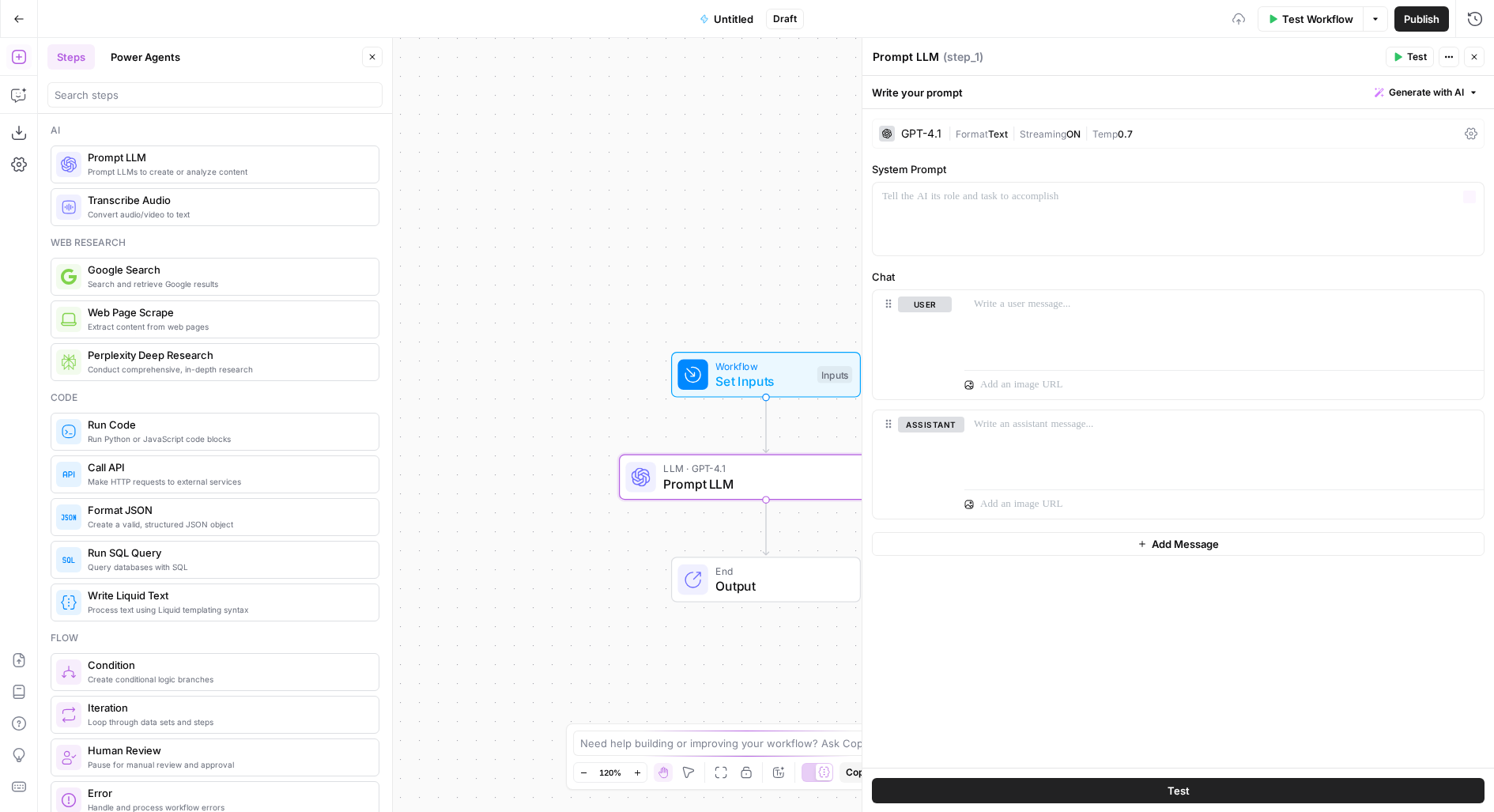
click at [965, 143] on div "GPT-4.1 | Format Text | Streaming ON | Temp 0.7" at bounding box center [1178, 133] width 613 height 30
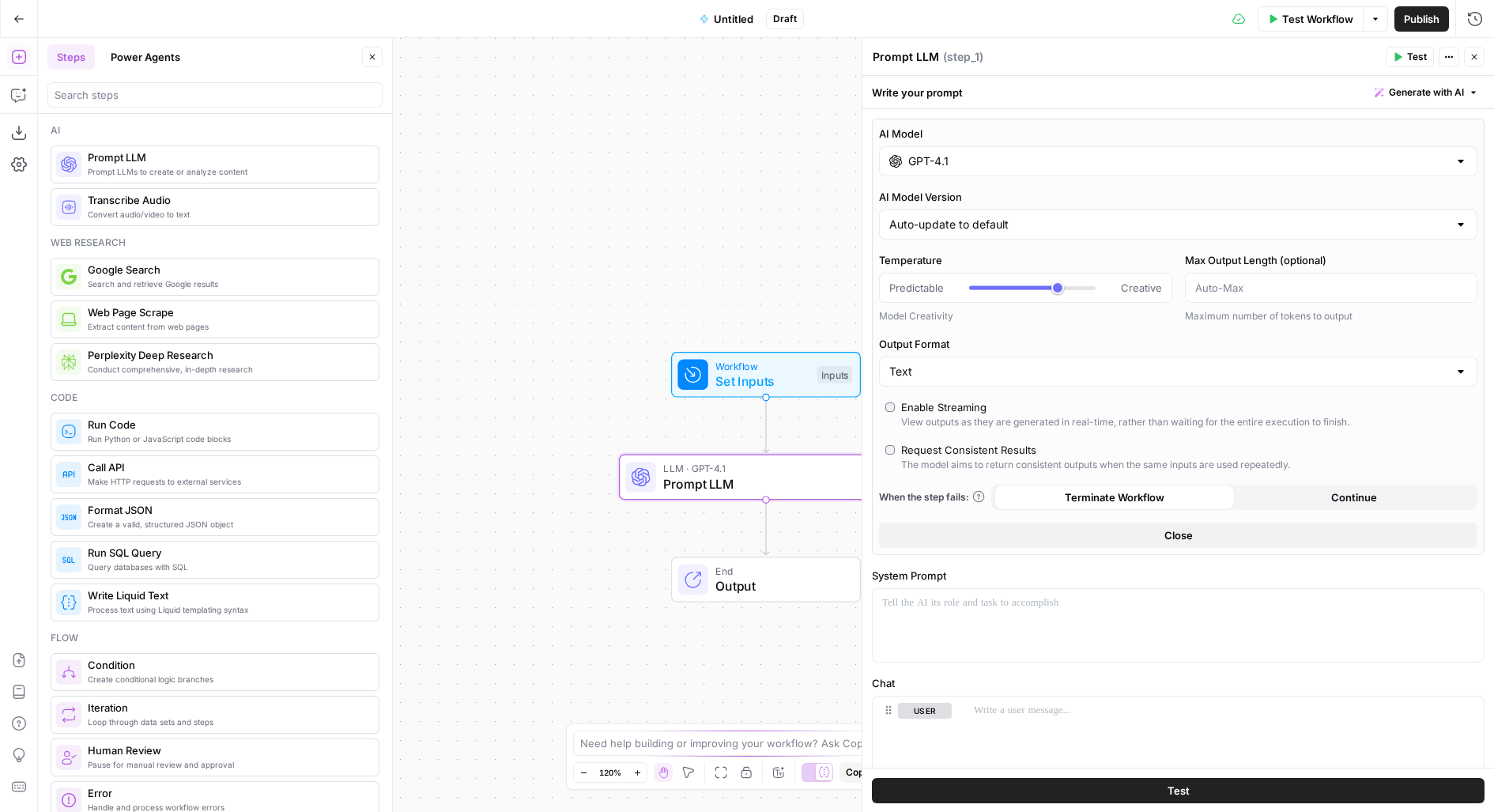
click at [1001, 162] on input "GPT-4.1" at bounding box center [1178, 161] width 540 height 16
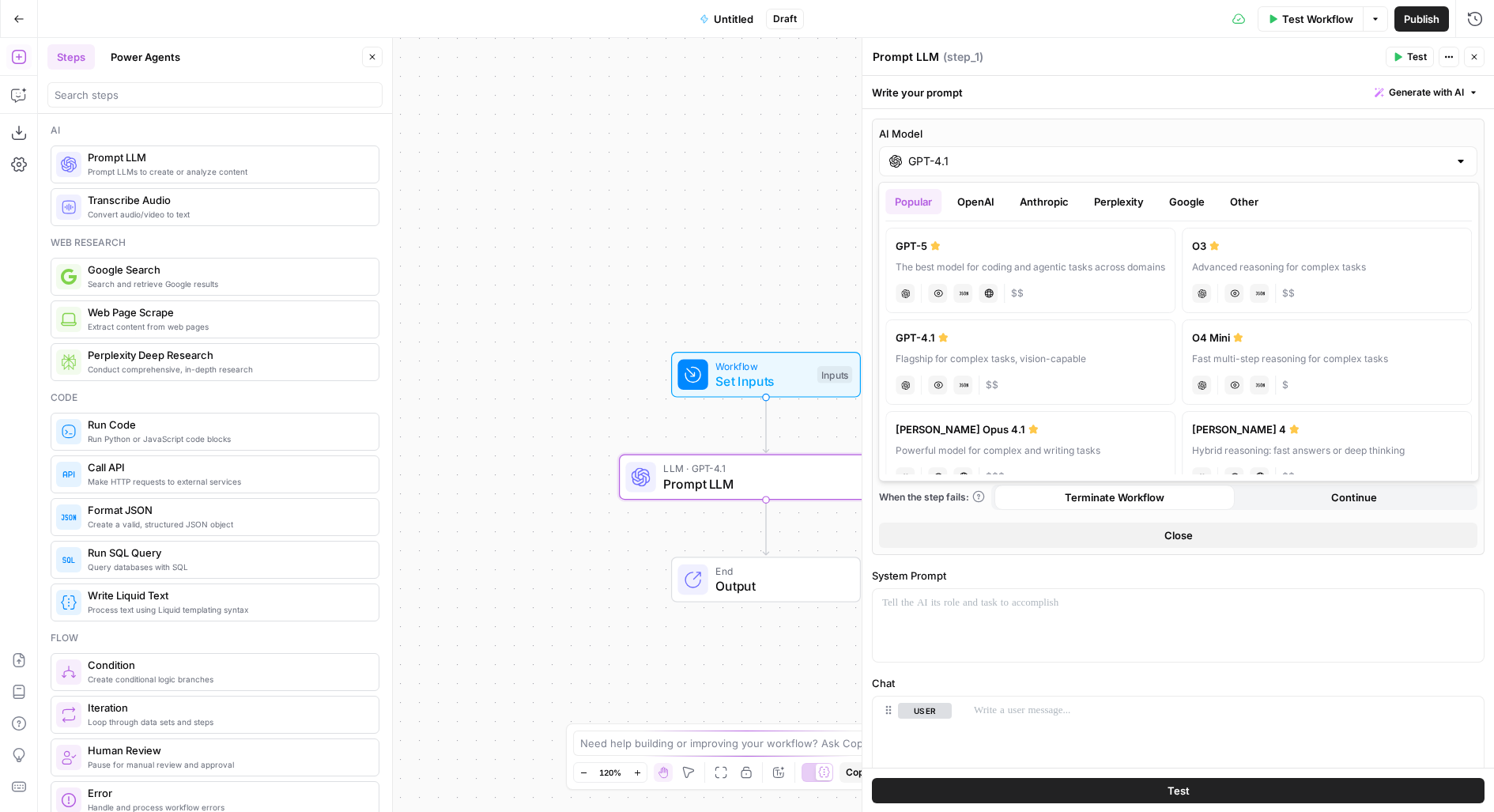
click at [1001, 242] on div "GPT-5" at bounding box center [1030, 245] width 269 height 16
type input "GPT-5"
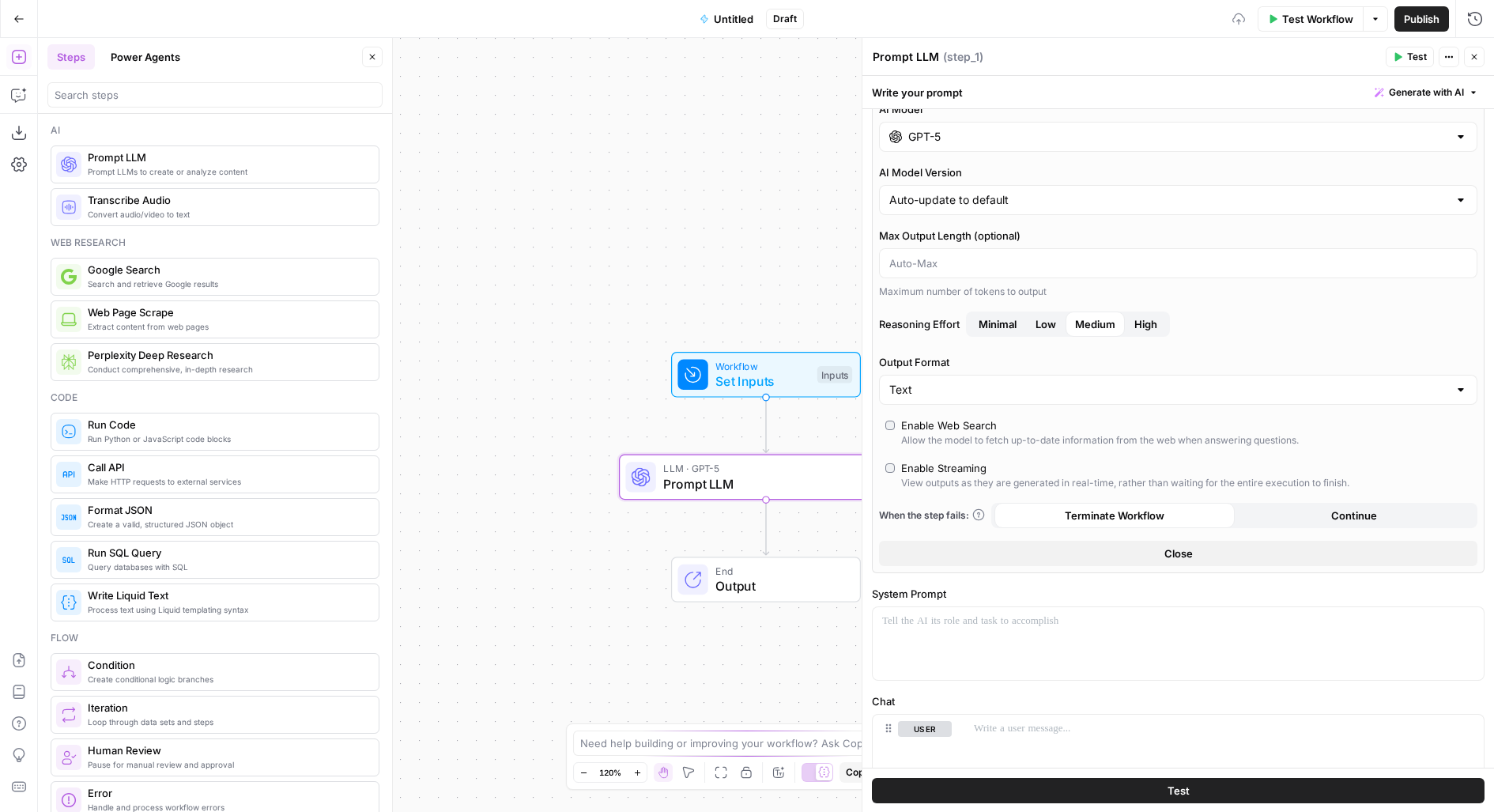
scroll to position [42, 0]
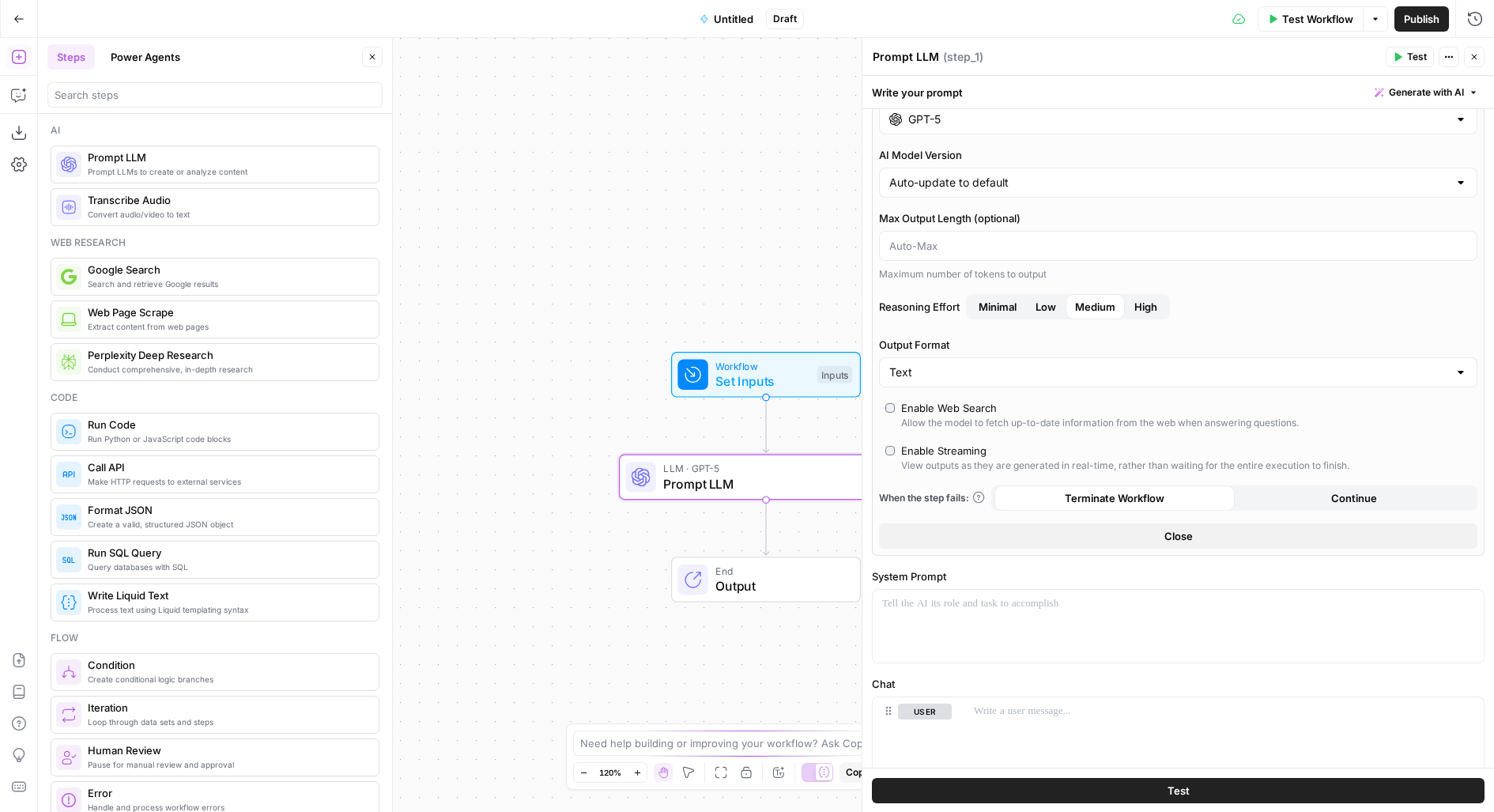
click at [966, 418] on div "Allow the model to fetch up-to-date information from the web when answering que…" at bounding box center [1100, 422] width 398 height 14
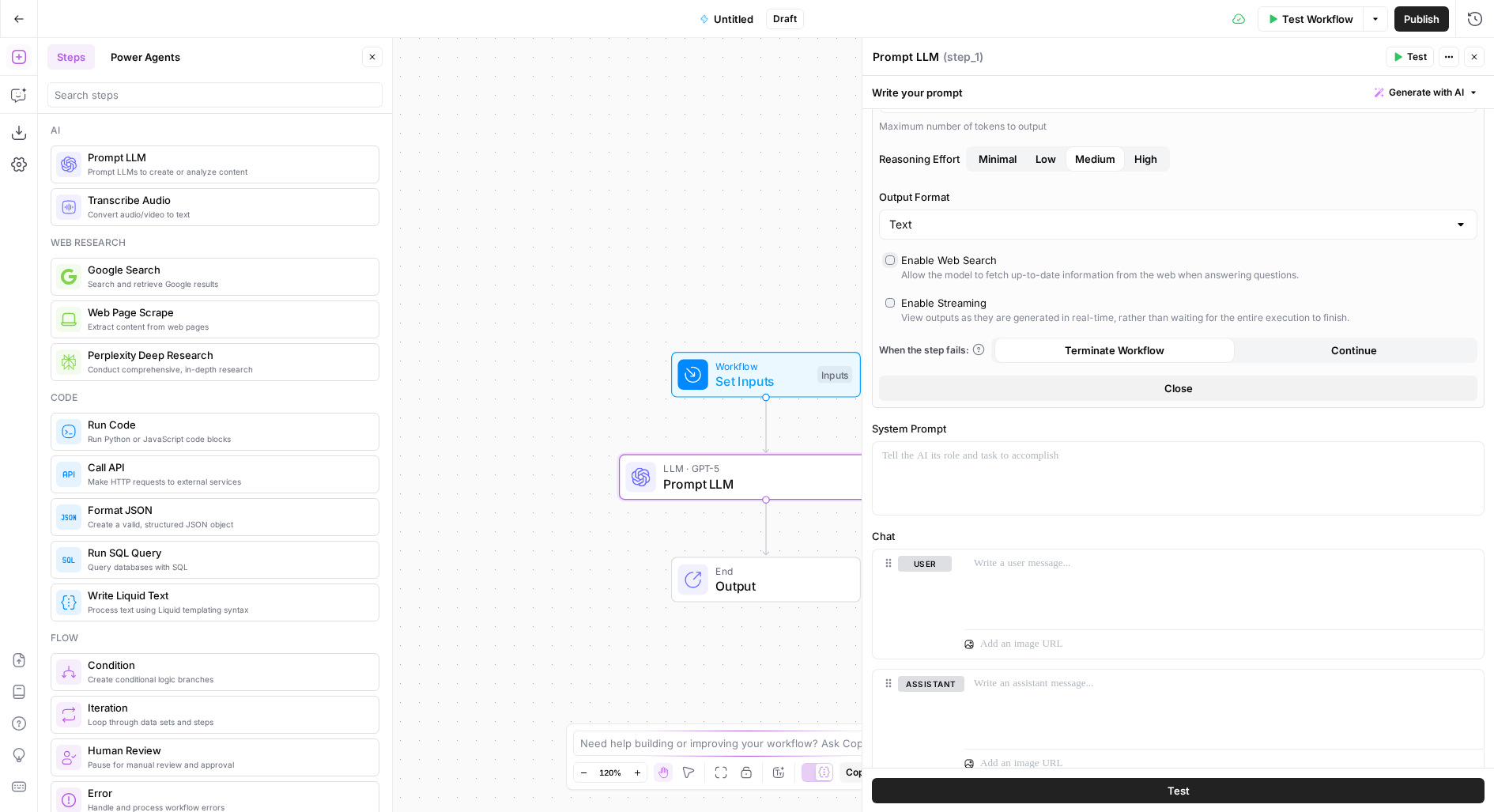
scroll to position [229, 0]
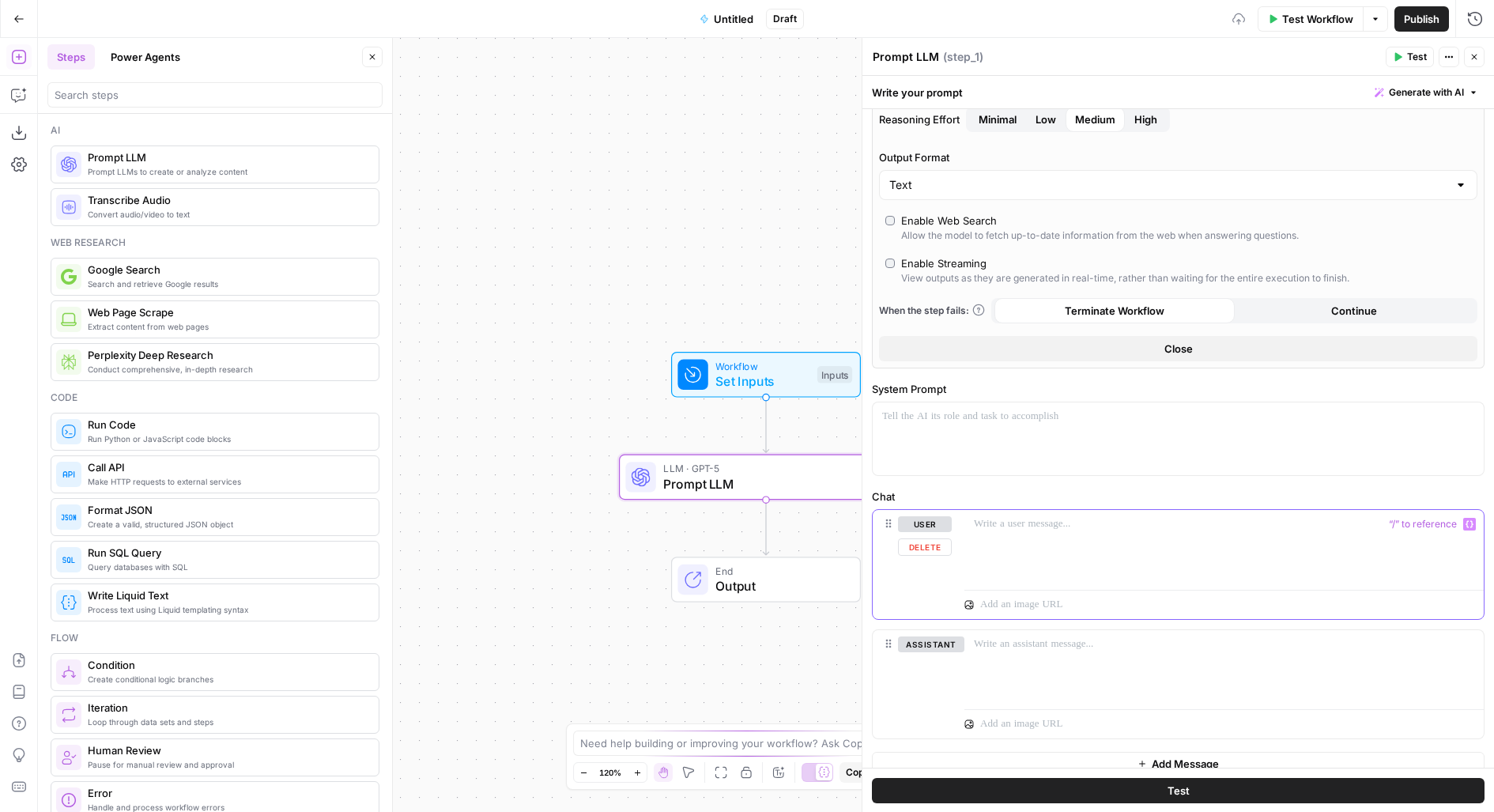
click at [979, 546] on div at bounding box center [1224, 546] width 520 height 73
click at [1018, 543] on p "**********" at bounding box center [1225, 595] width 501 height 158
click at [1019, 562] on p "**********" at bounding box center [1225, 595] width 501 height 158
click at [1013, 554] on p "**********" at bounding box center [1225, 595] width 501 height 158
click at [998, 681] on div at bounding box center [1224, 698] width 520 height 35
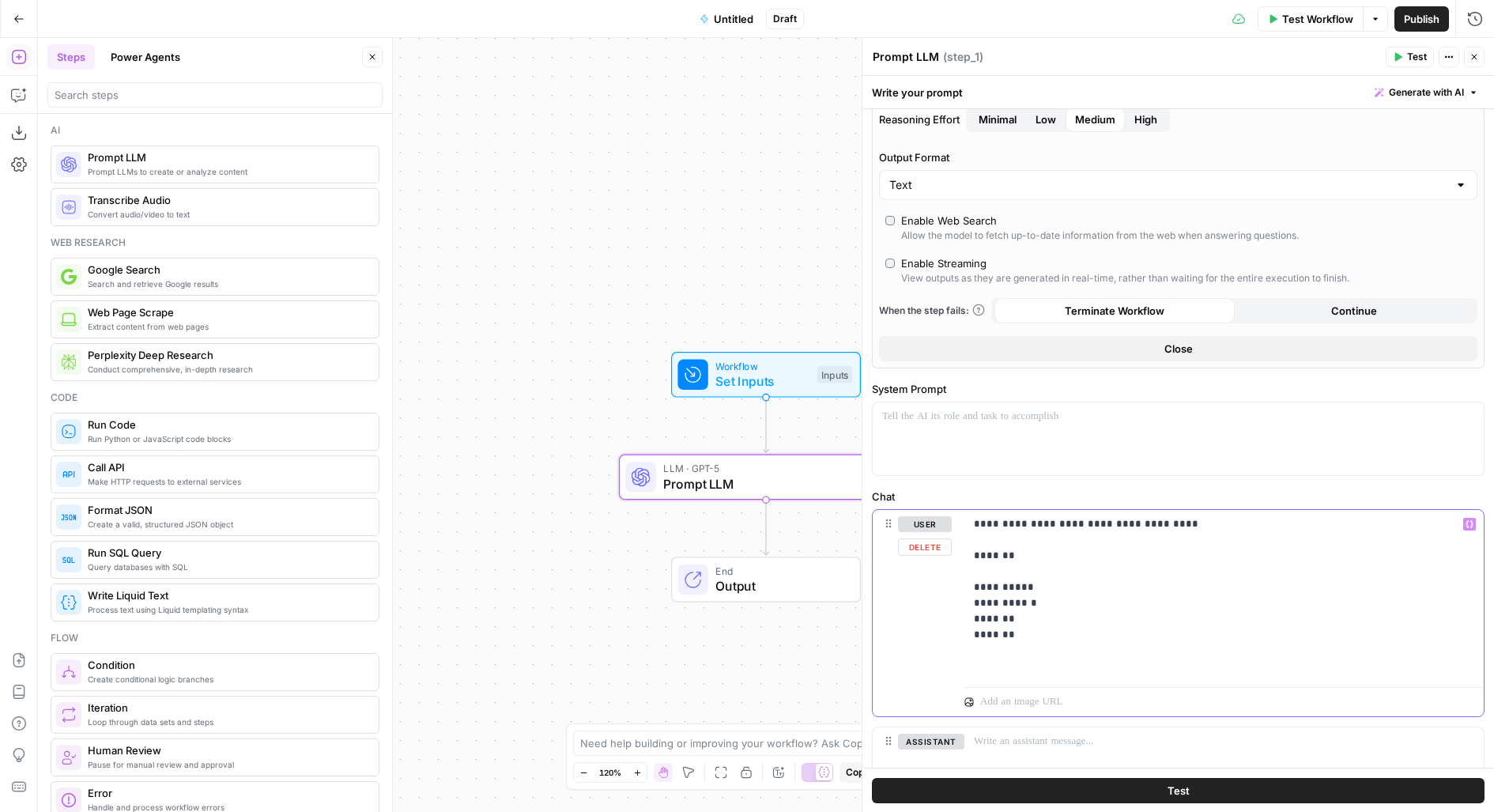
click at [982, 661] on p "**********" at bounding box center [1225, 595] width 501 height 158
click at [1105, 660] on p "**********" at bounding box center [1225, 595] width 501 height 158
click at [1292, 660] on p "**********" at bounding box center [1225, 595] width 501 height 158
click at [1003, 786] on button "Test" at bounding box center [1178, 790] width 613 height 25
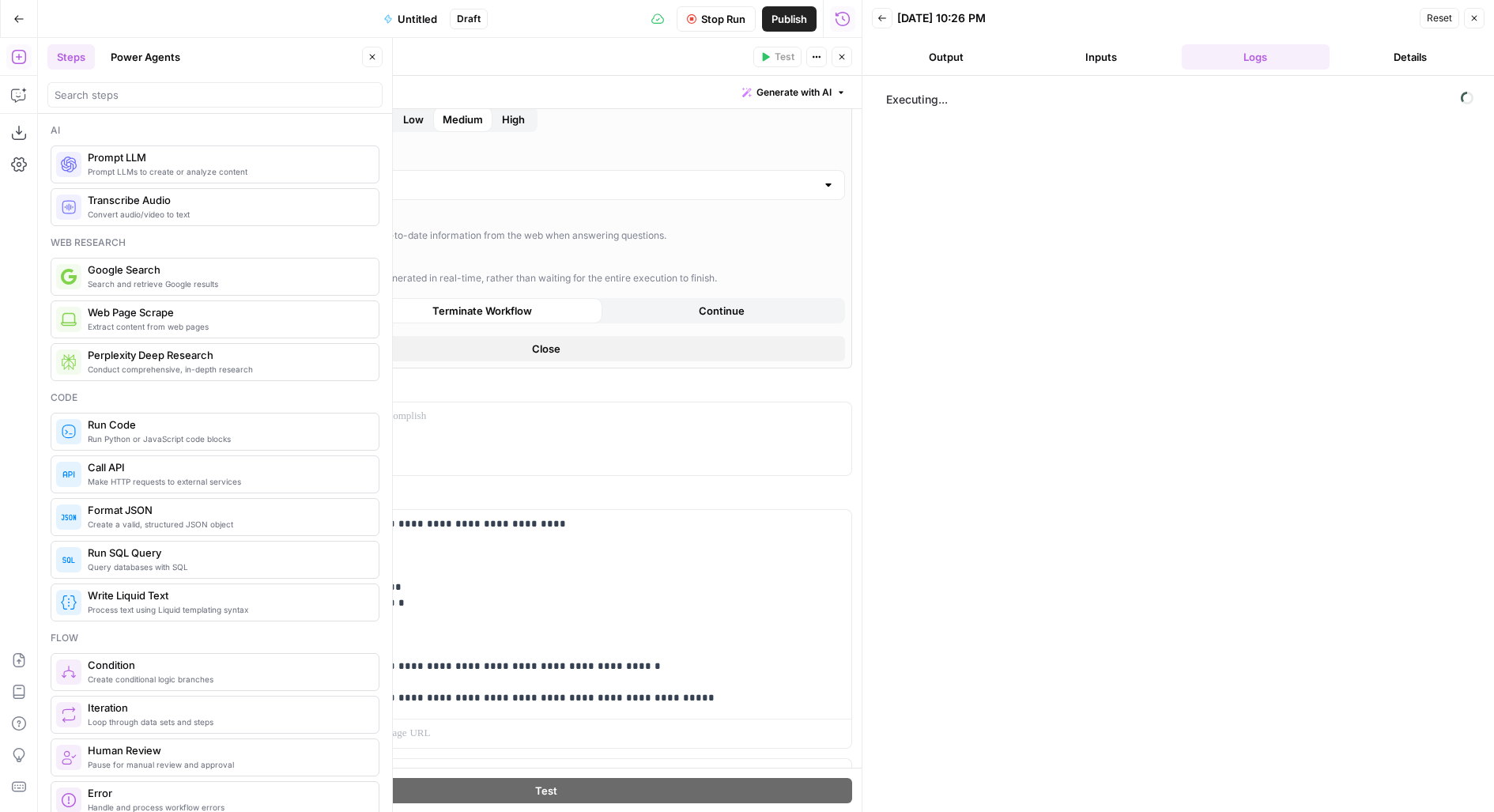
click at [371, 59] on icon "button" at bounding box center [373, 58] width 6 height 6
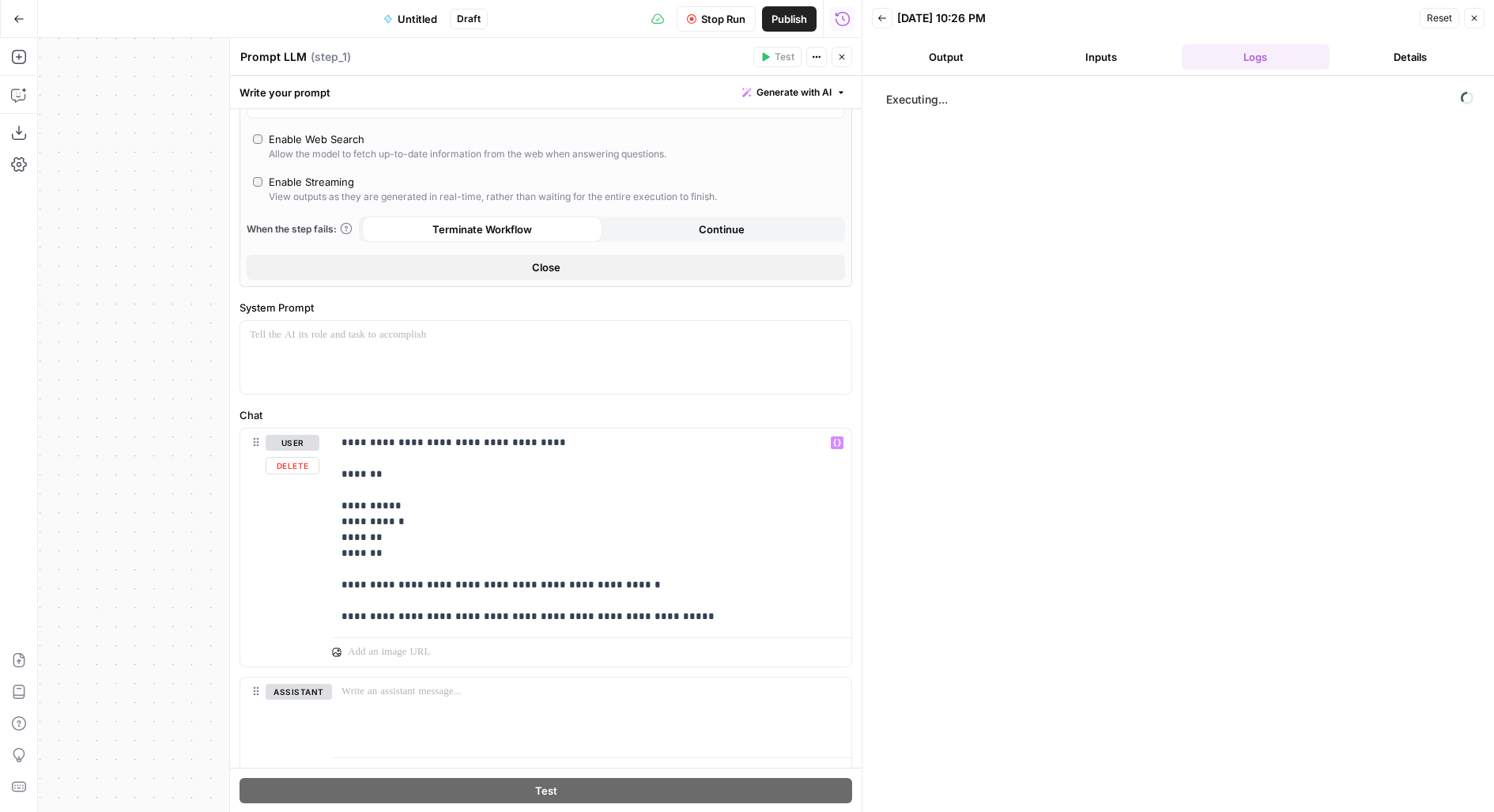
scroll to position [370, 0]
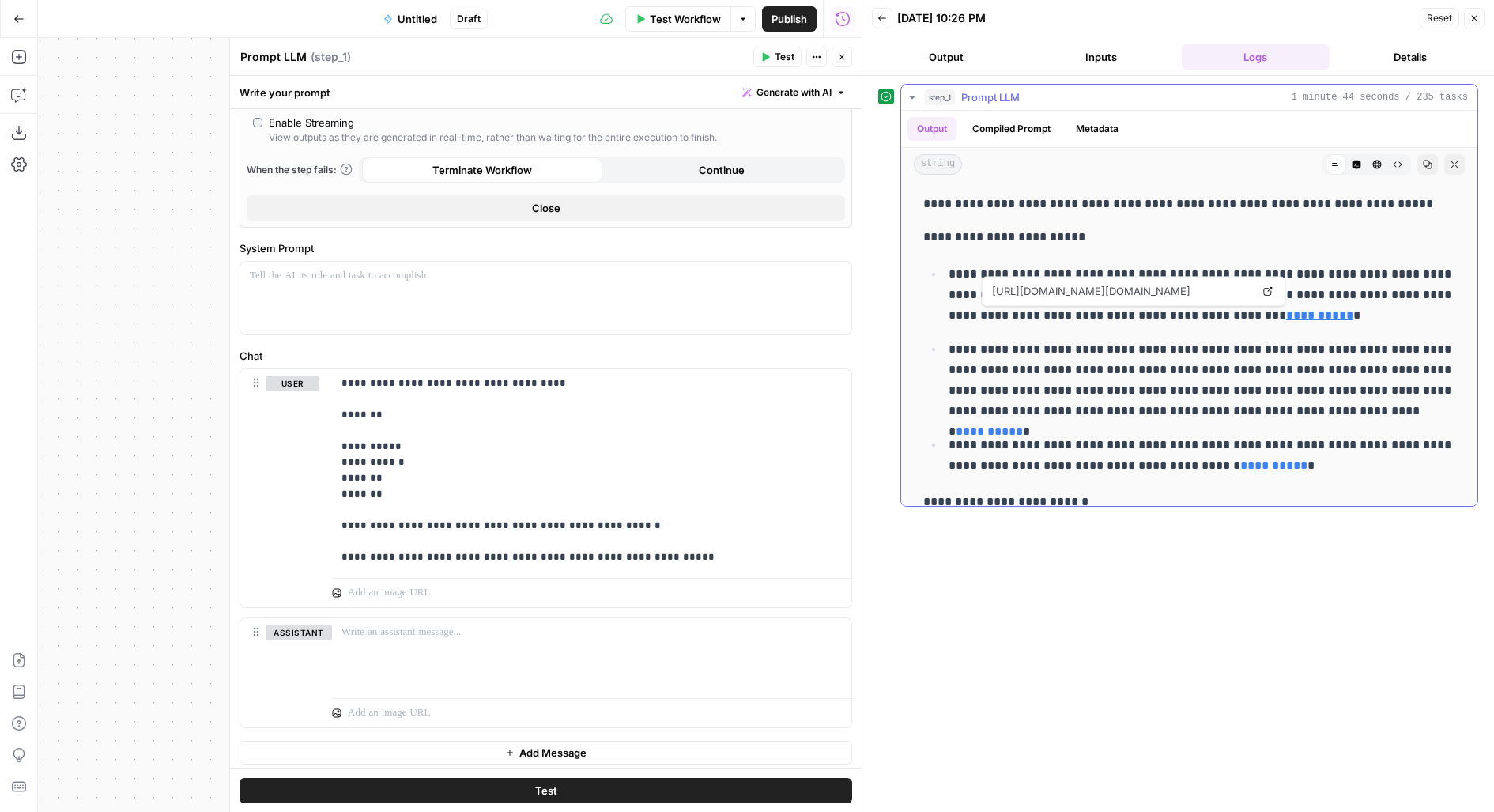
click at [1286, 316] on link "**********" at bounding box center [1320, 315] width 67 height 12
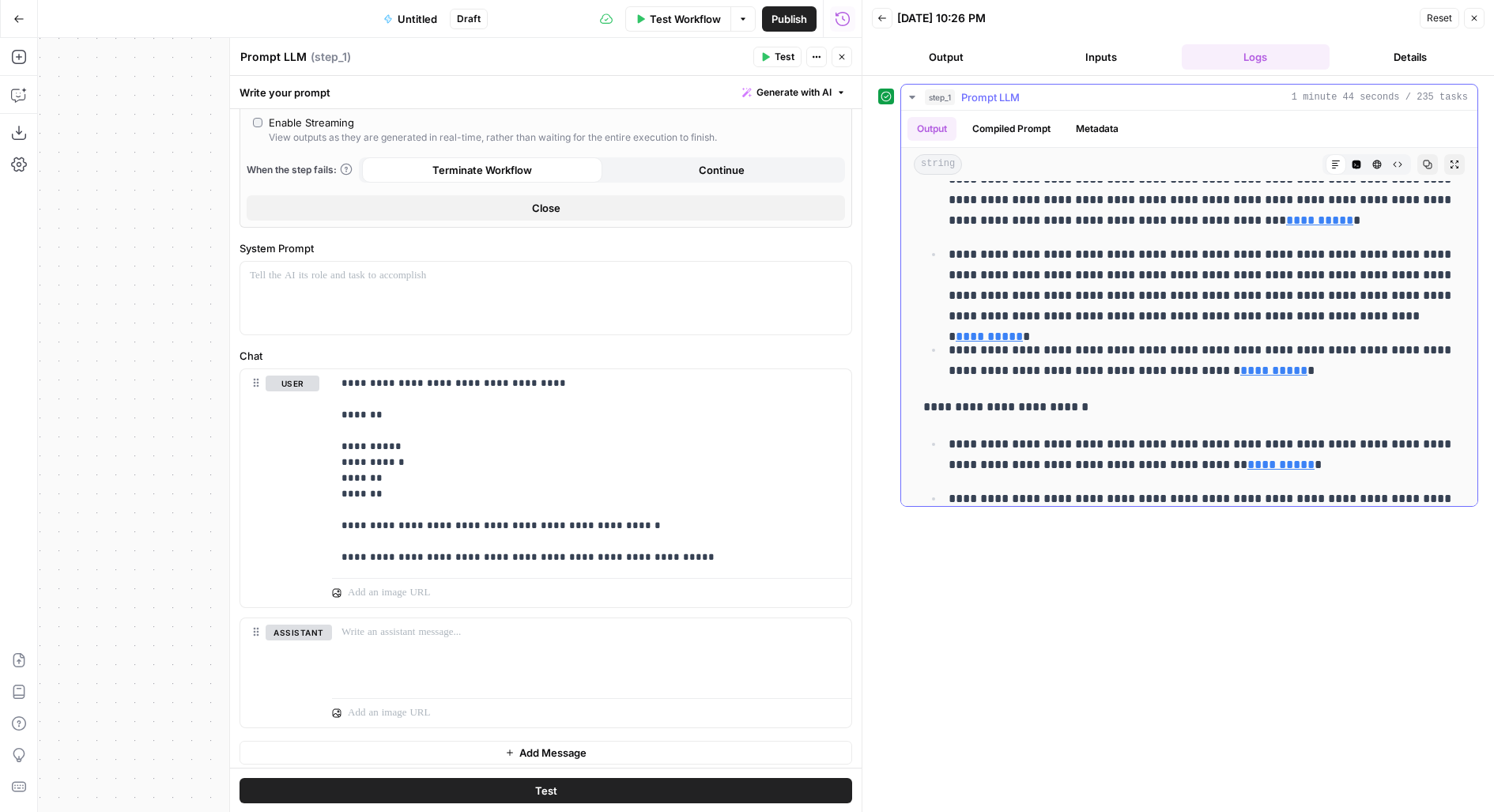
scroll to position [20, 0]
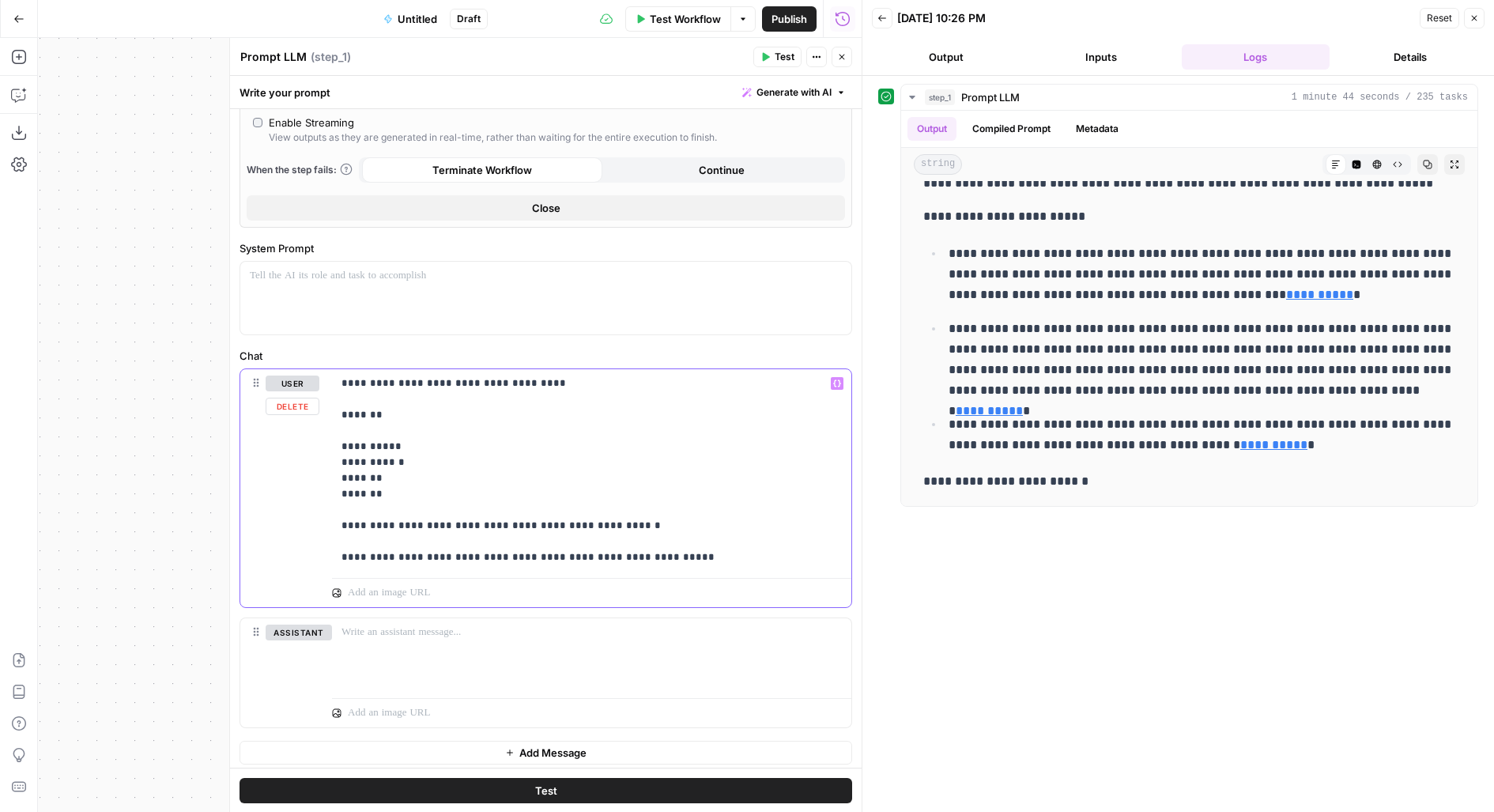
click at [410, 447] on p "**********" at bounding box center [592, 470] width 501 height 190
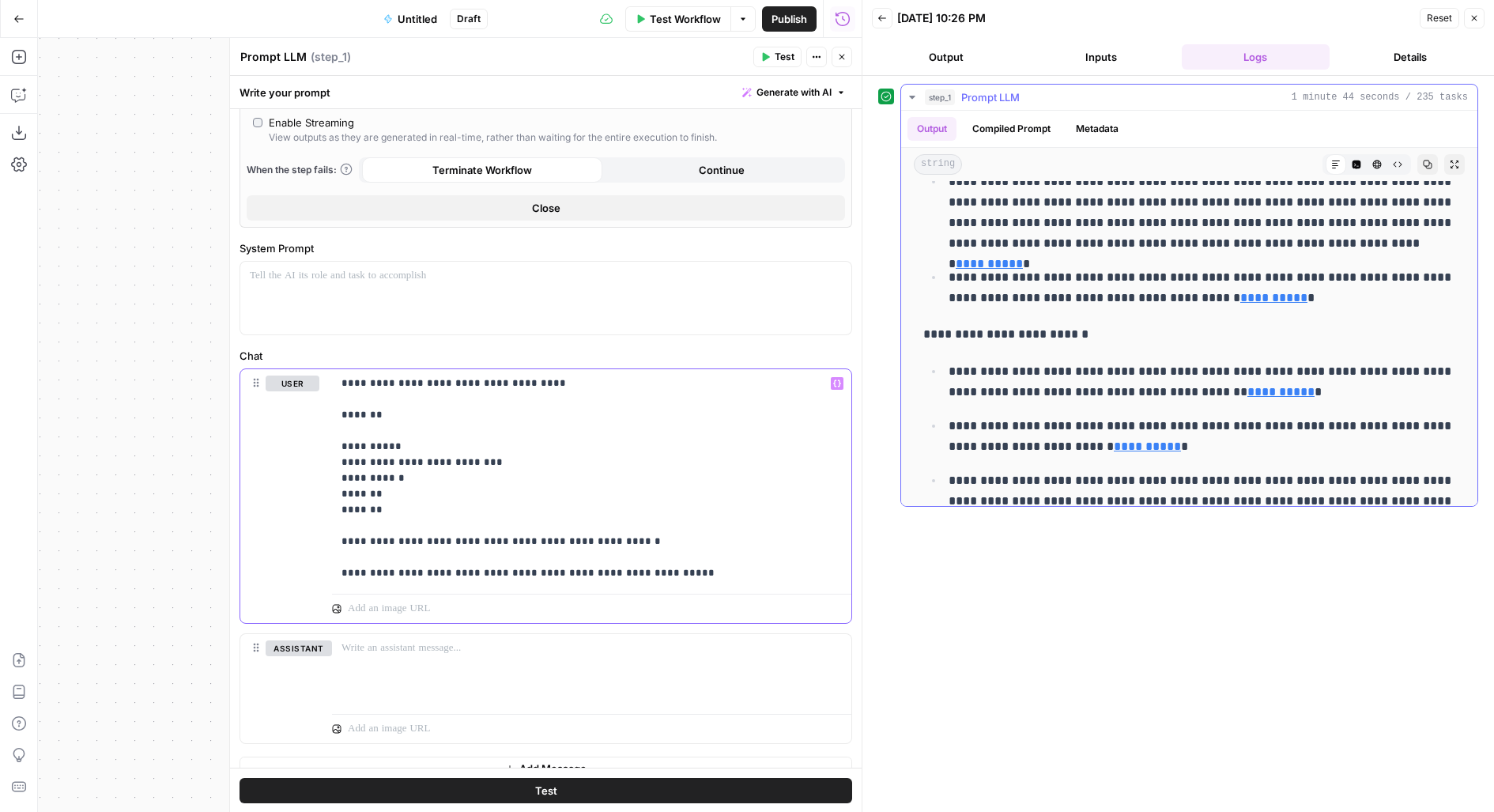
scroll to position [0, 0]
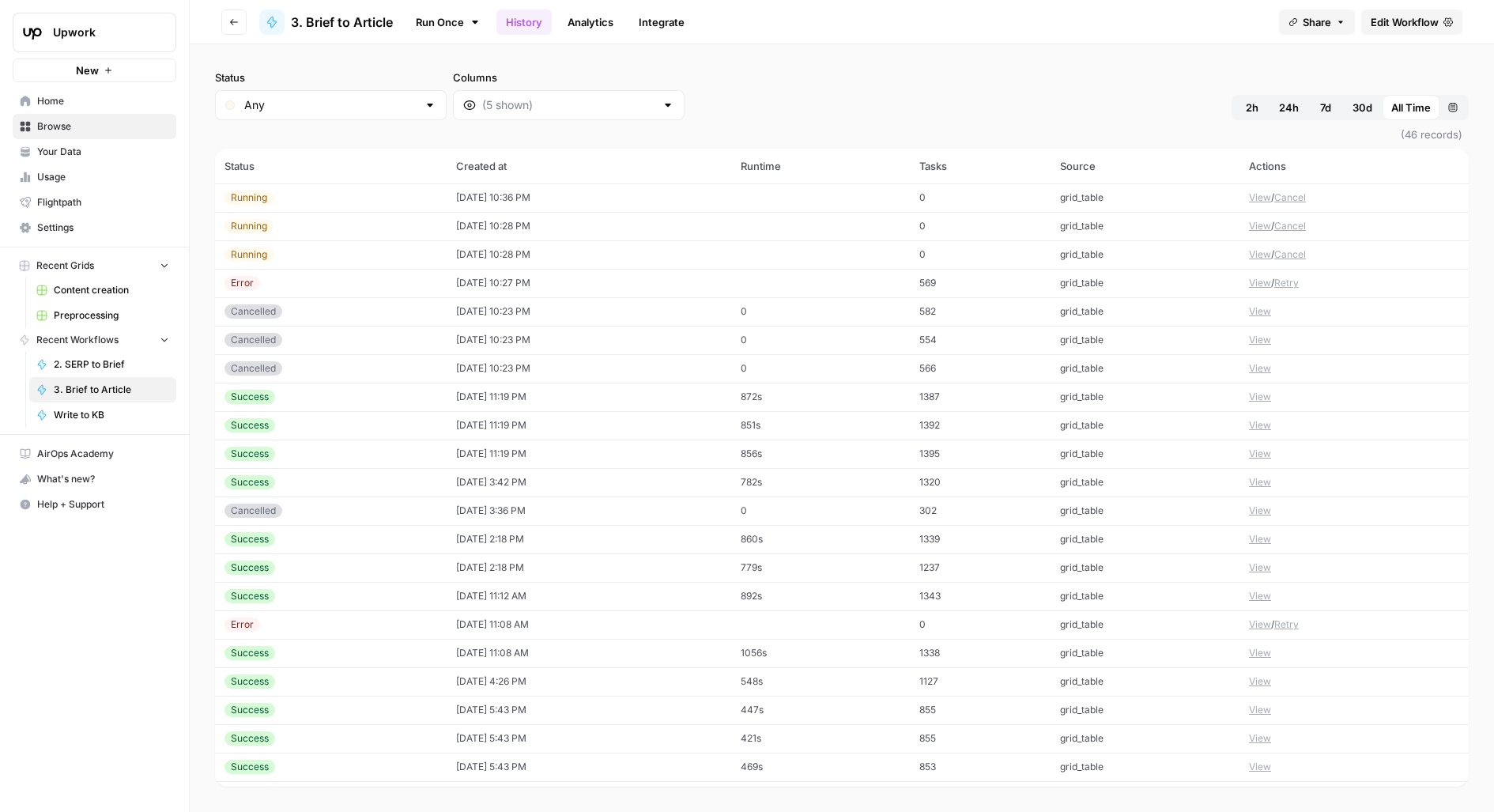
click at [976, 275] on td "569" at bounding box center [980, 283] width 141 height 29
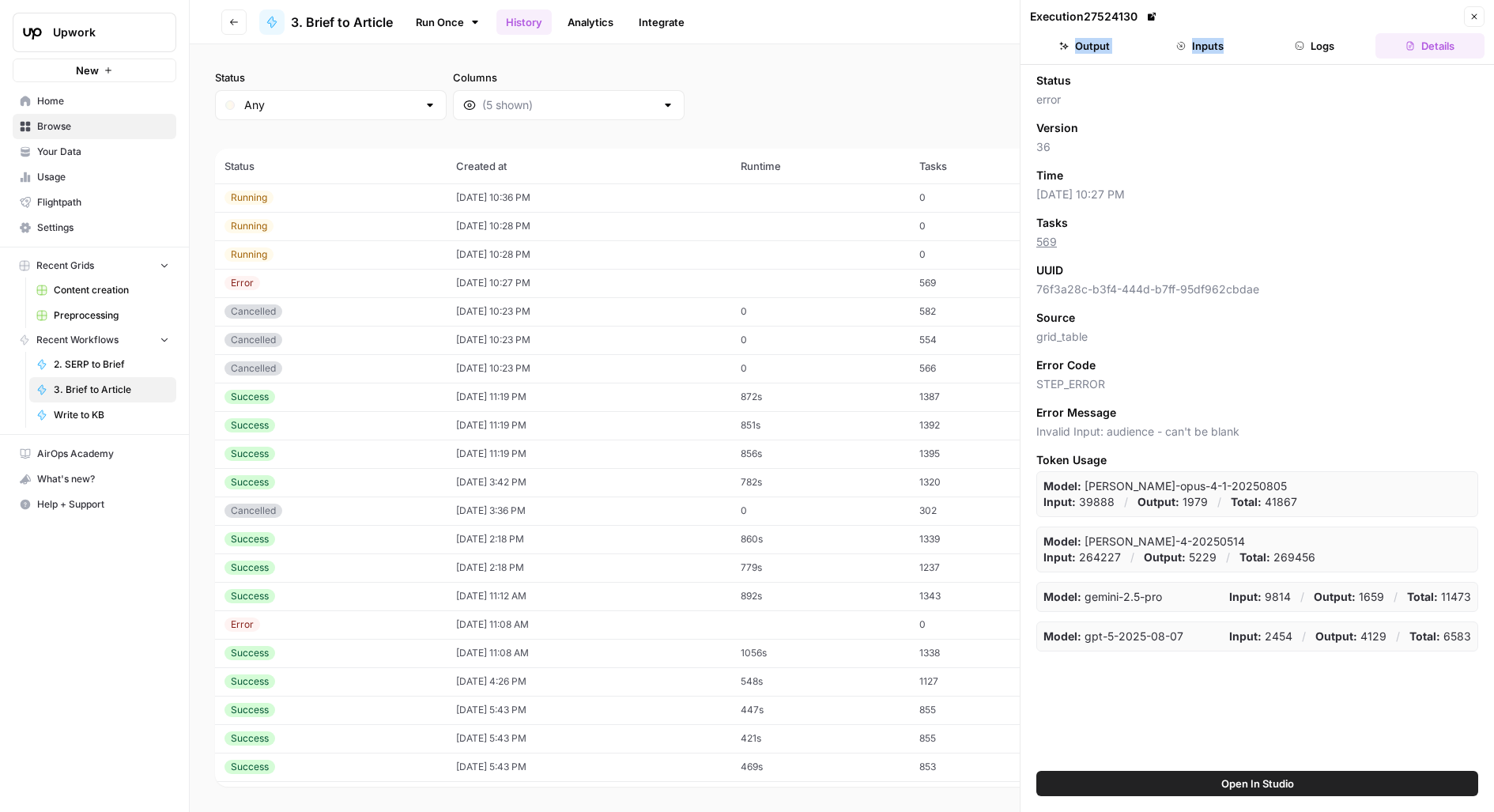
click at [1335, 29] on header "Execution 27524130 Close Output Inputs Logs Details" at bounding box center [1257, 33] width 473 height 65
click at [1335, 36] on button "Logs" at bounding box center [1315, 46] width 109 height 25
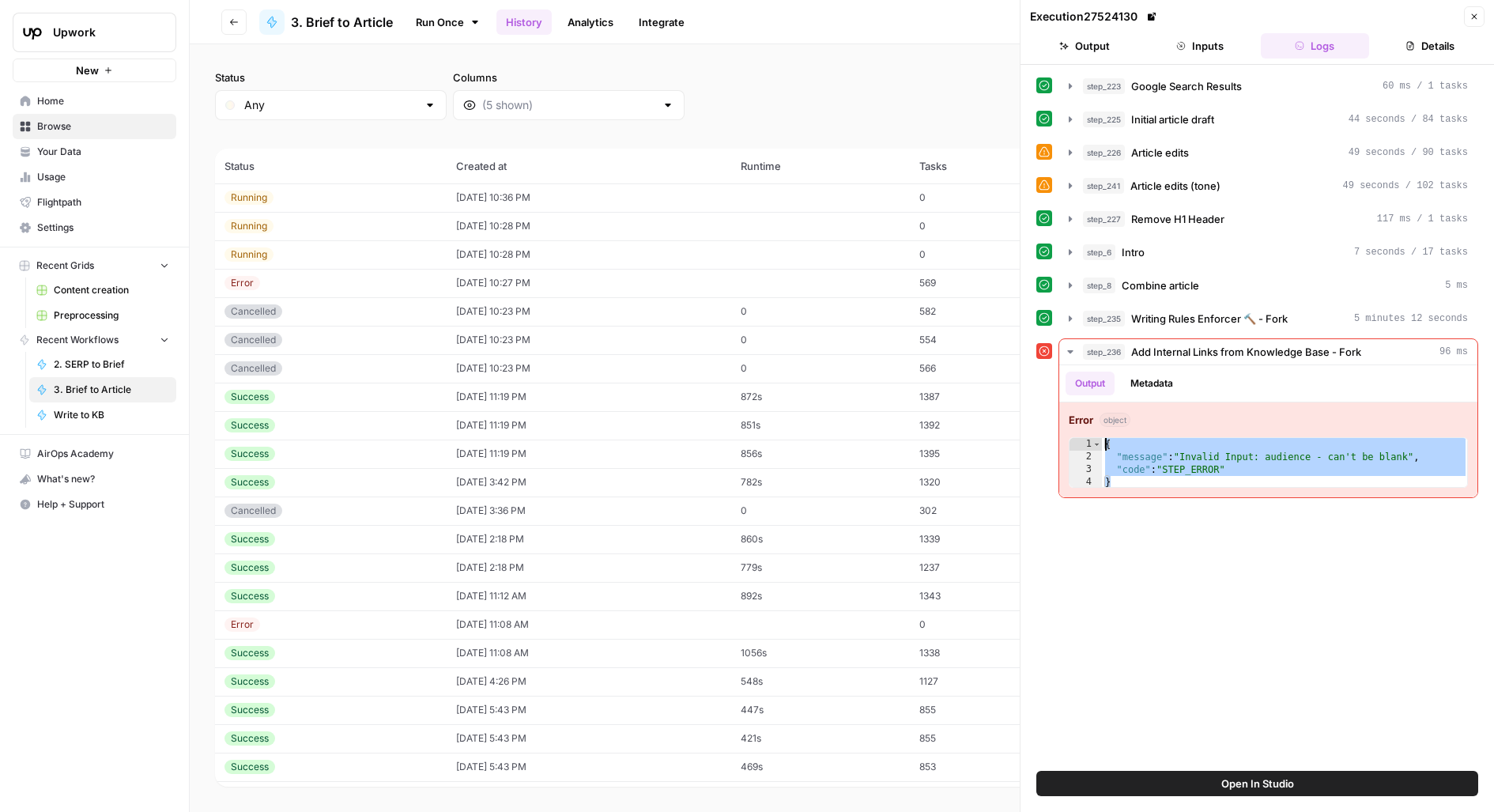
drag, startPoint x: 1304, startPoint y: 469, endPoint x: 974, endPoint y: 422, distance: 333.3
click at [974, 422] on body "Upwork New Home Browse Your Data Usage Flightpath Settings Recent Grids Content…" at bounding box center [747, 406] width 1494 height 812
type textarea "**********"
click at [1085, 796] on div "Open In Studio" at bounding box center [1257, 792] width 473 height 41
click at [1079, 789] on button "Open In Studio" at bounding box center [1257, 783] width 441 height 25
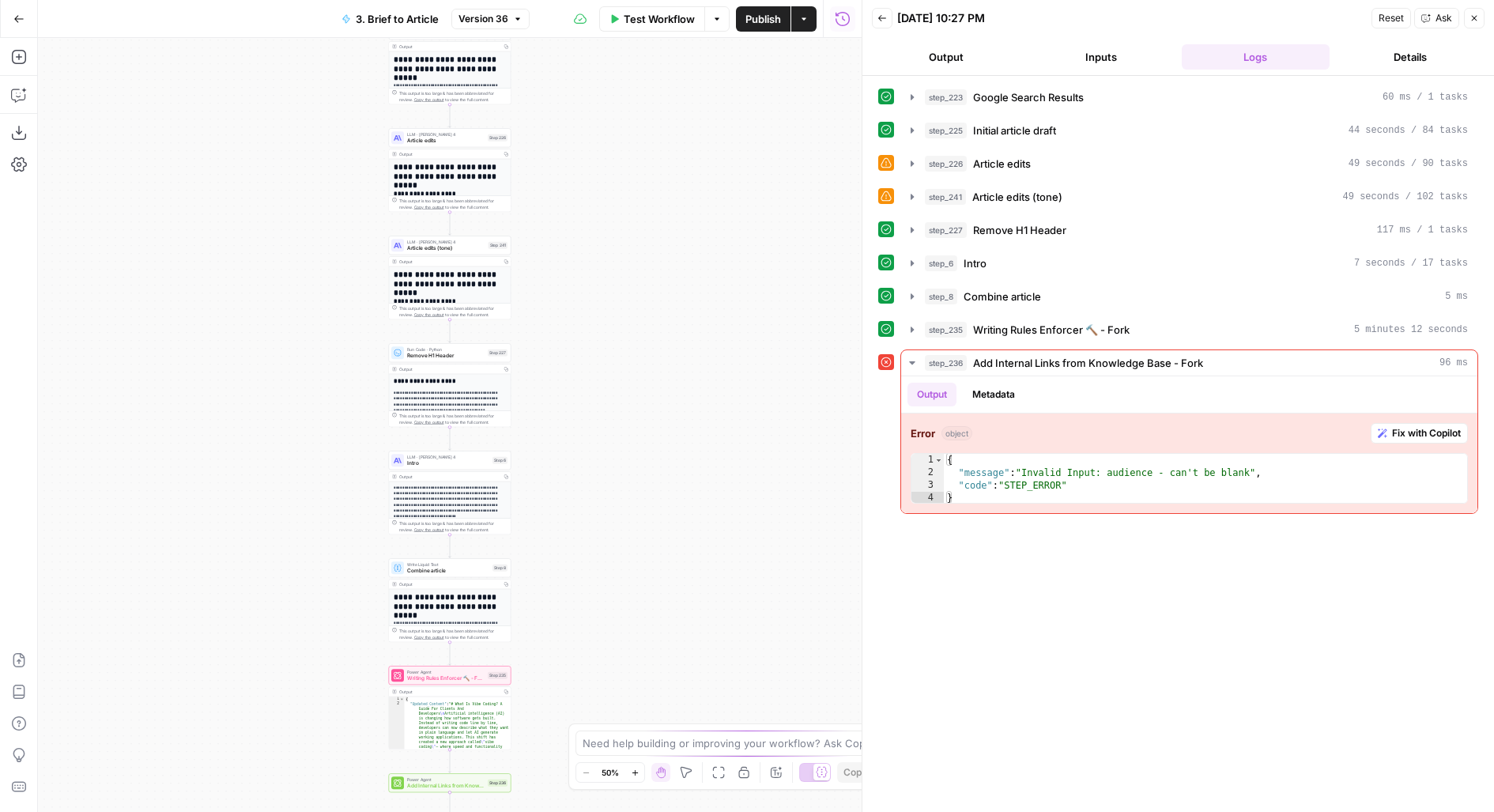
drag, startPoint x: 692, startPoint y: 497, endPoint x: 768, endPoint y: 203, distance: 303.7
click at [767, 208] on div "**********" at bounding box center [450, 425] width 823 height 774
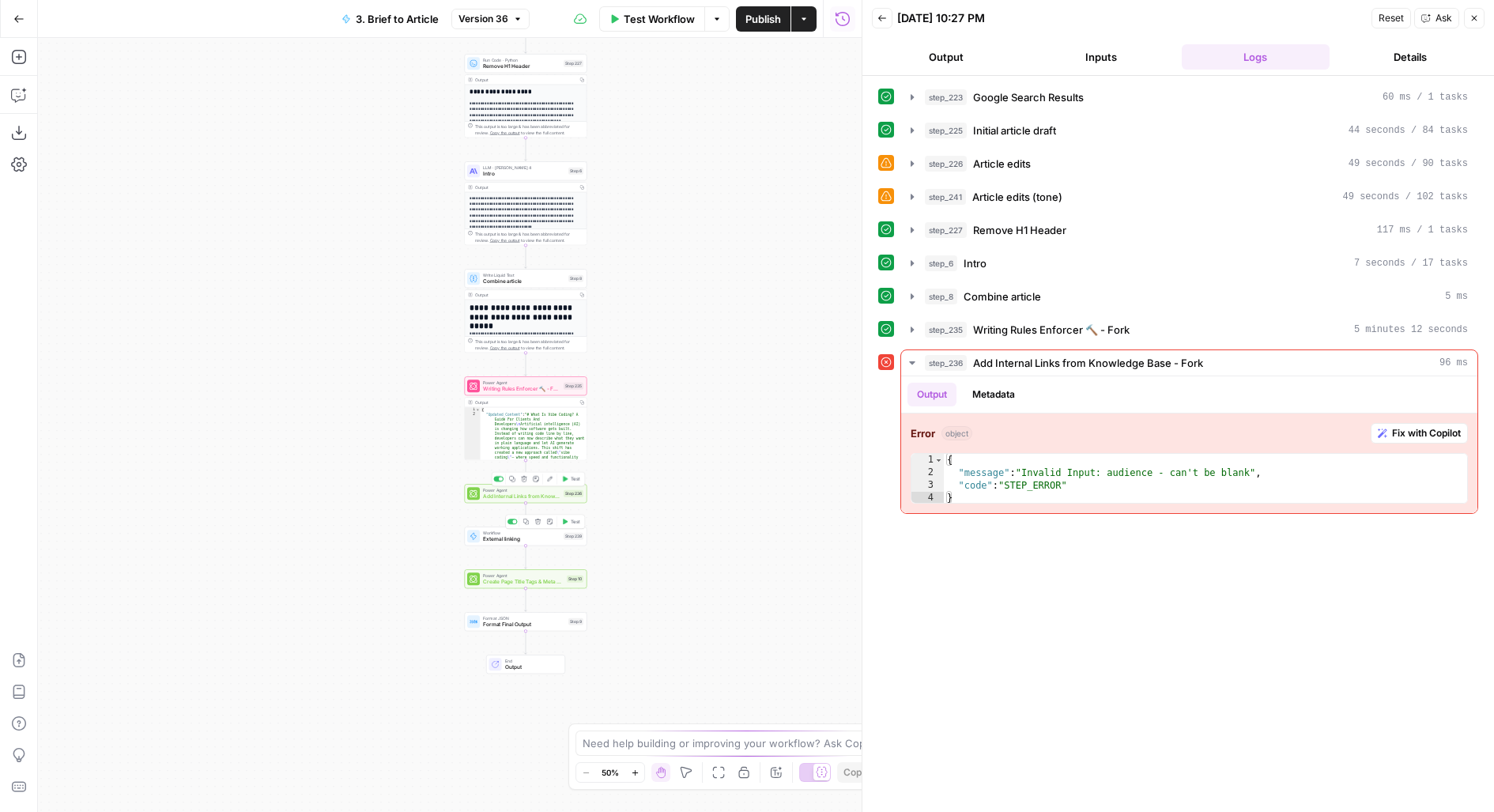
click at [503, 501] on div "Power Agent Add Internal Links from Knowledge Base - Fork Step 236 Copy step De…" at bounding box center [526, 493] width 123 height 19
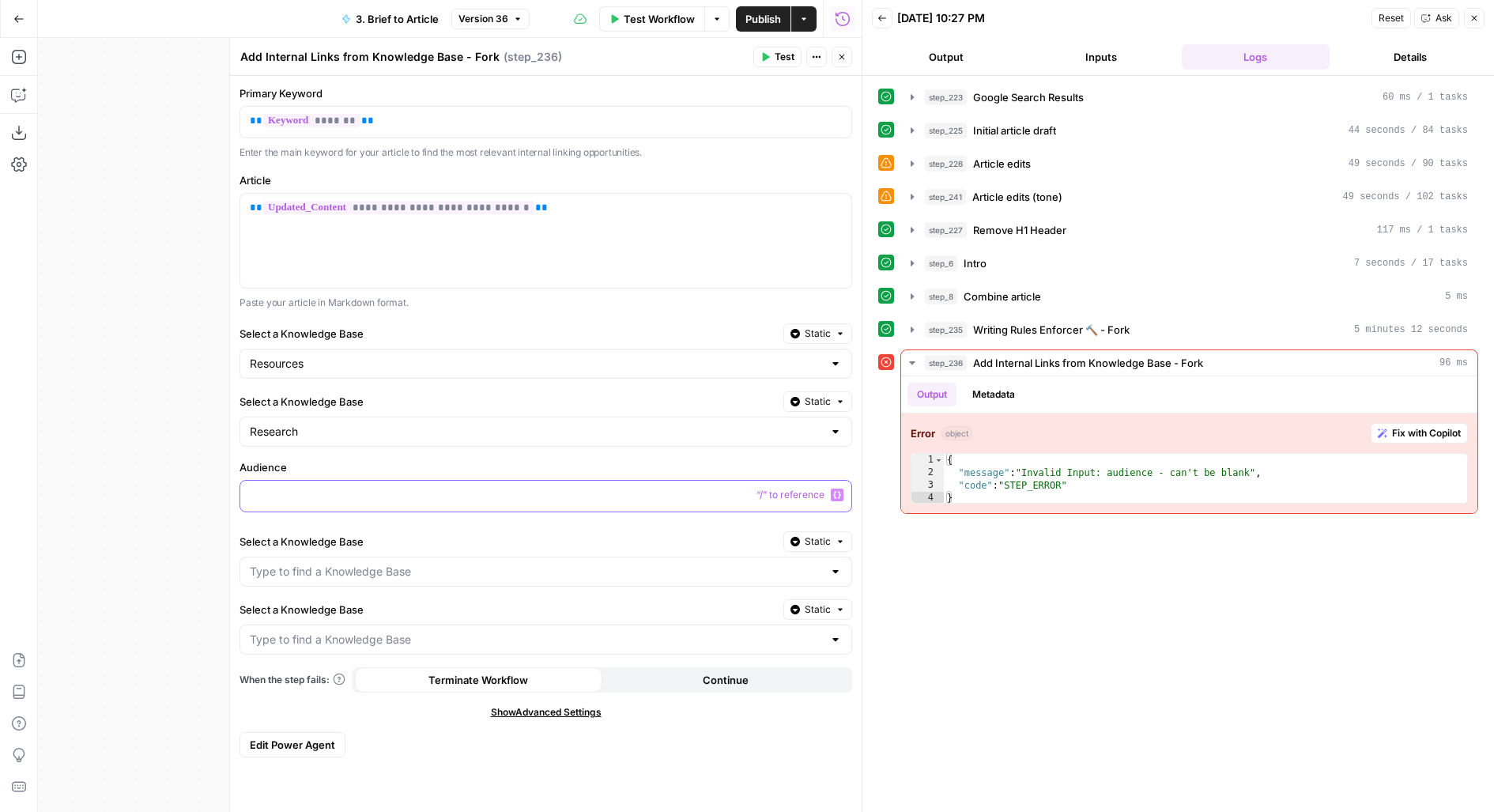
click at [450, 494] on p at bounding box center [546, 494] width 592 height 16
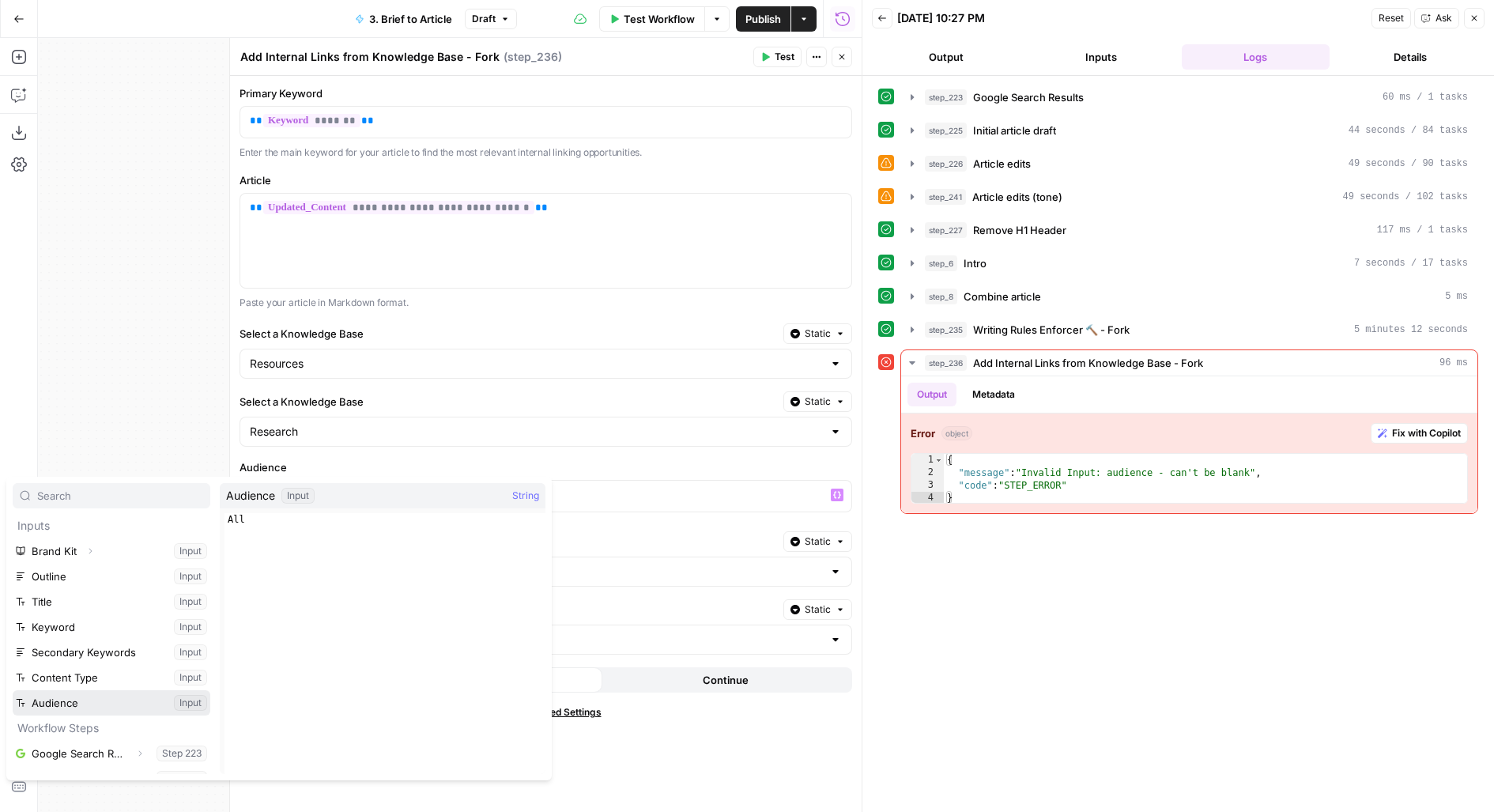
click at [13, 690] on button "Select variable Audience" at bounding box center [112, 702] width 197 height 25
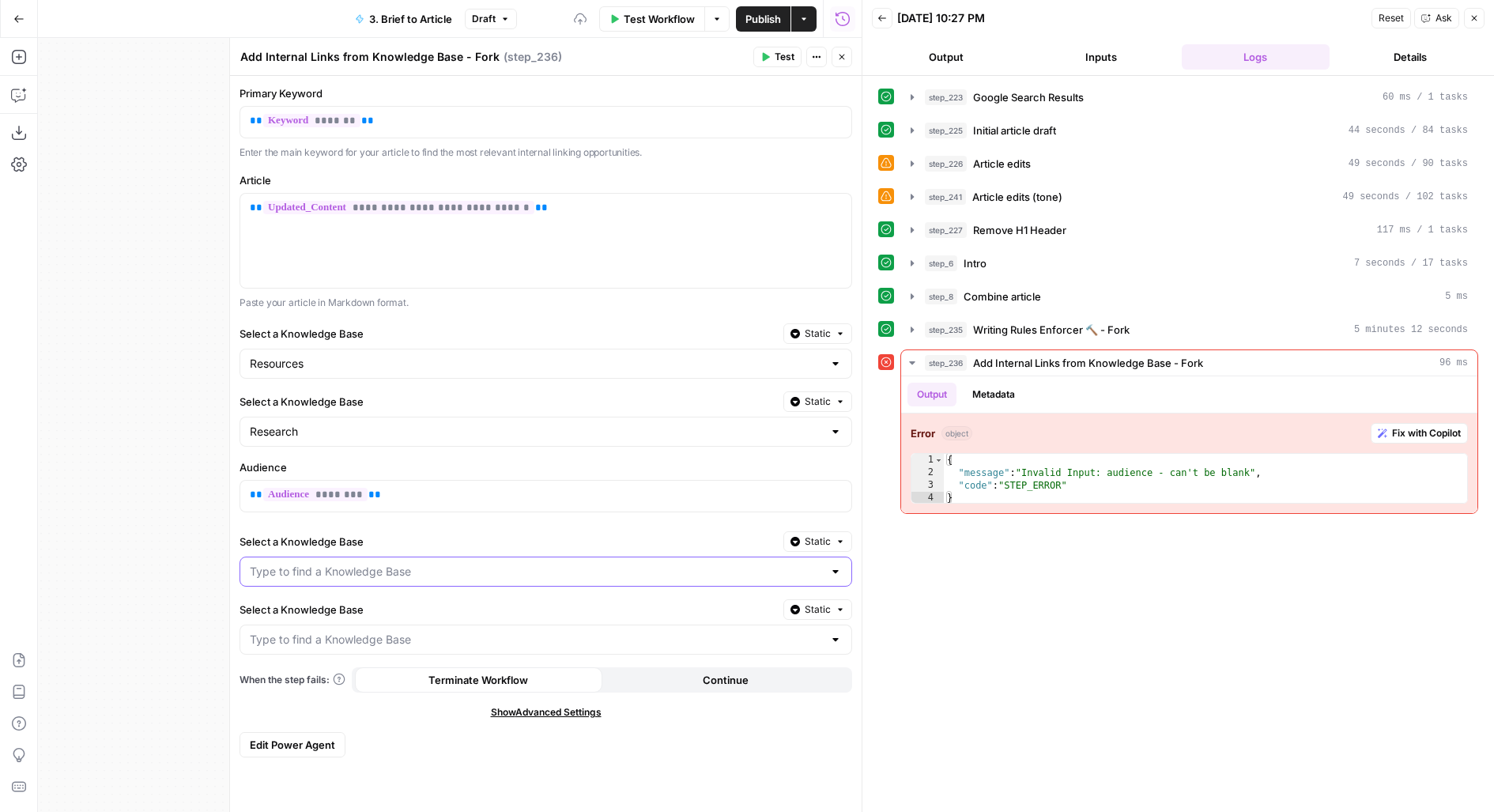
click at [316, 563] on input "Select a Knowledge Base" at bounding box center [536, 571] width 573 height 16
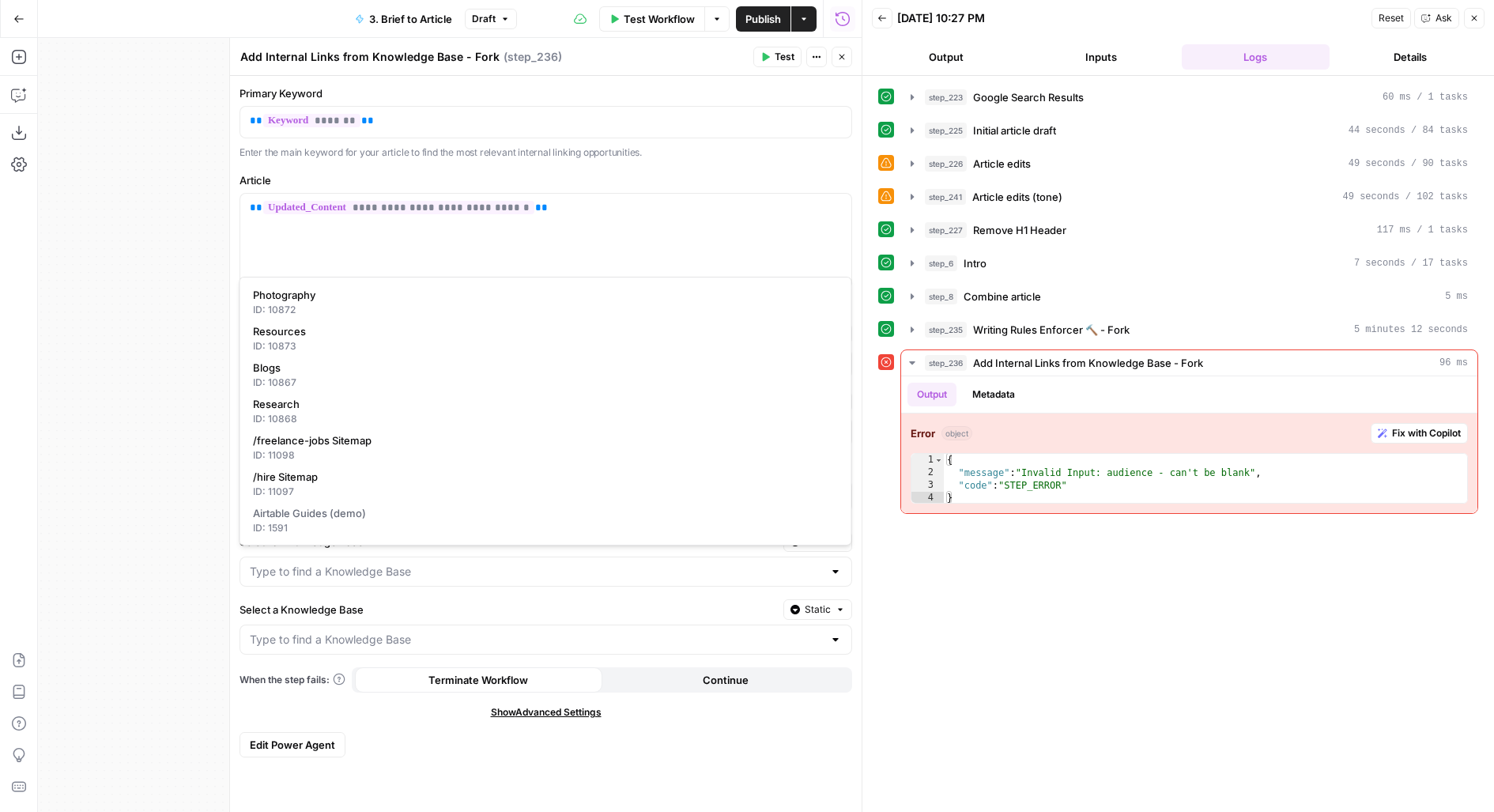
click at [305, 602] on label "Select a Knowledge Base" at bounding box center [508, 609] width 537 height 16
click at [305, 631] on input "Select a Knowledge Base" at bounding box center [536, 639] width 573 height 16
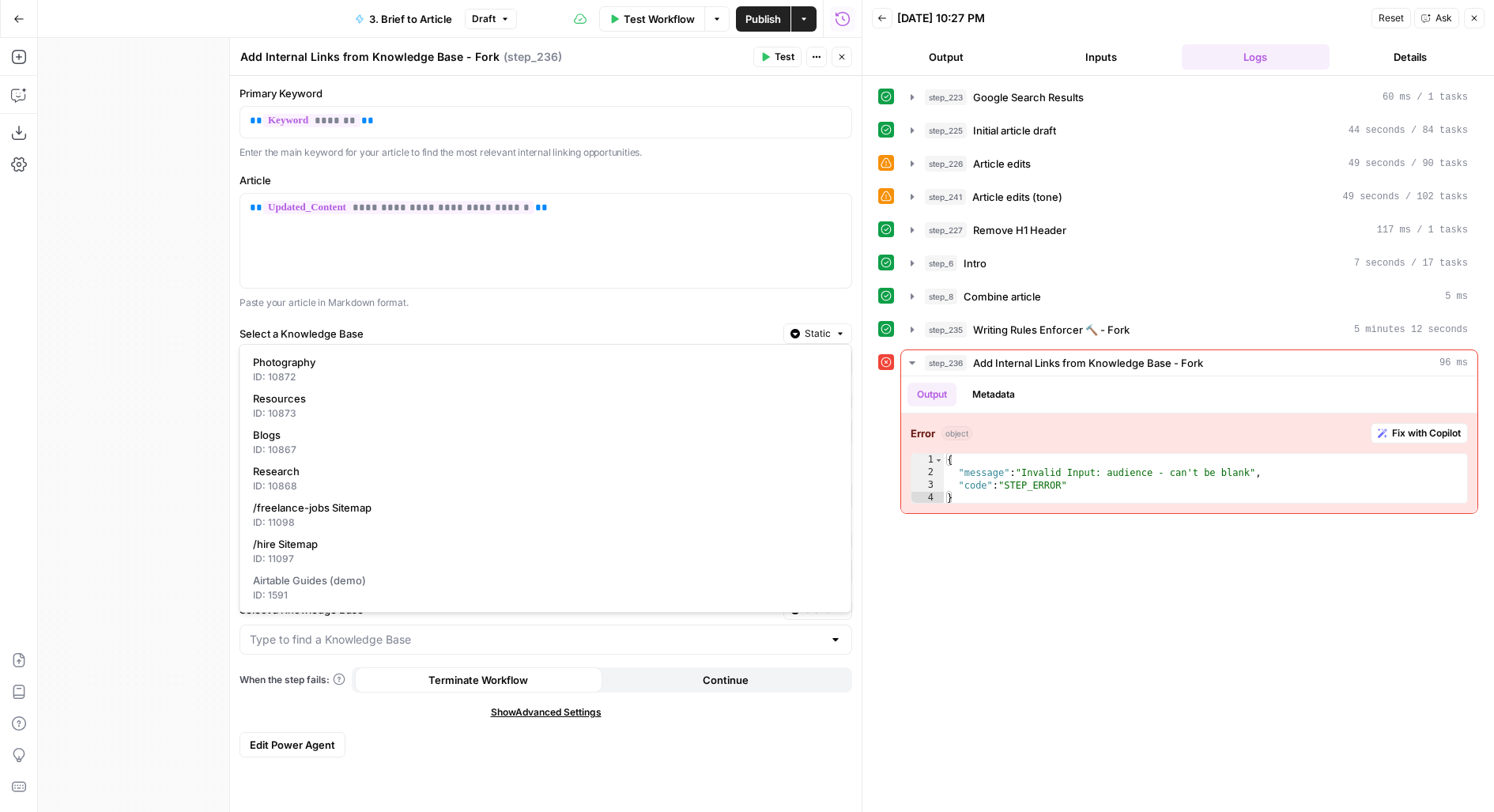
click at [305, 738] on span "Edit Power Agent" at bounding box center [292, 744] width 86 height 16
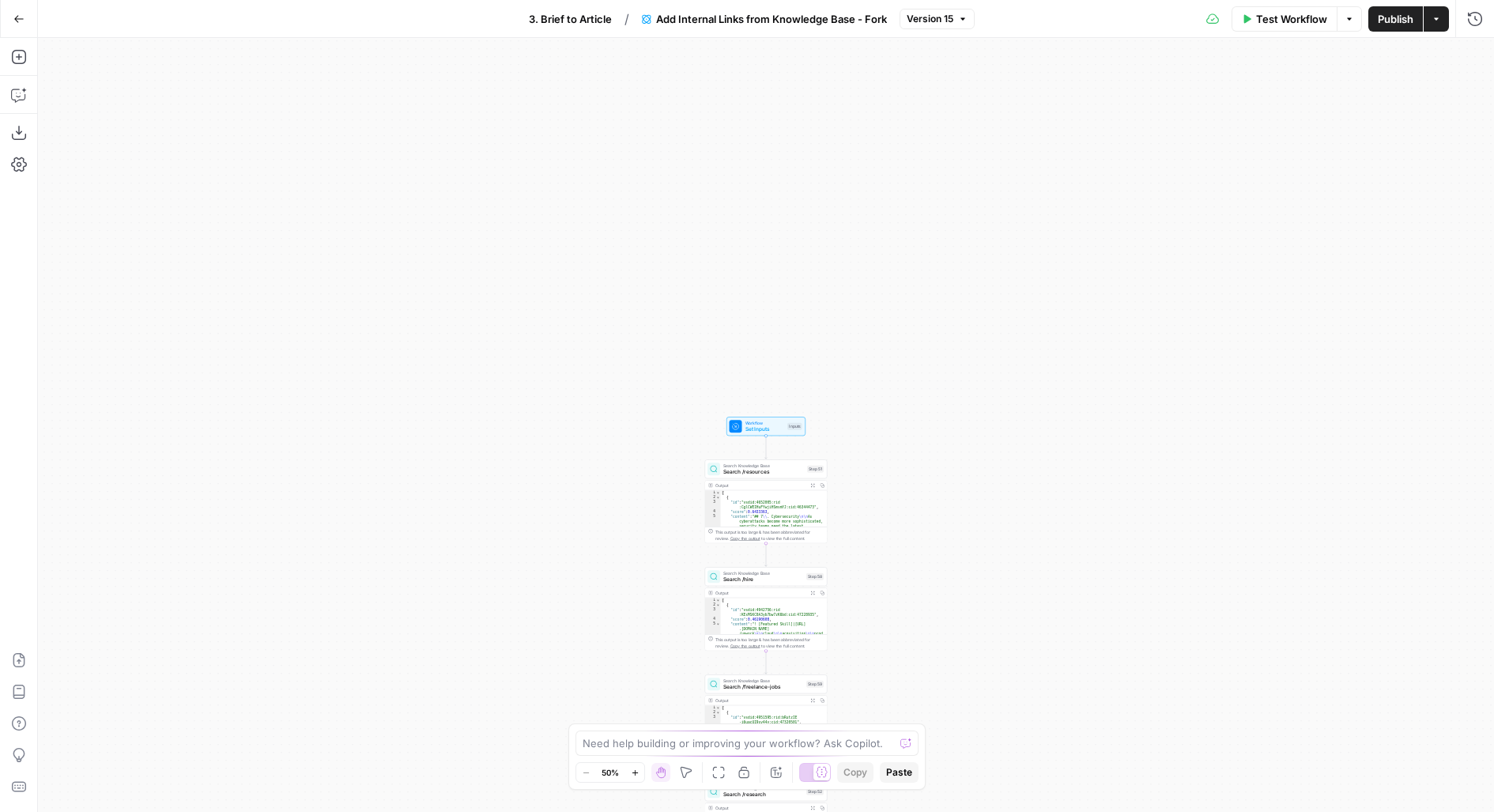
drag, startPoint x: 912, startPoint y: 144, endPoint x: 912, endPoint y: 508, distance: 364.0
click at [912, 508] on div "Workflow Set Inputs Inputs Search Knowledge Base Search /resources Step 51 Outp…" at bounding box center [766, 425] width 1456 height 774
click at [779, 433] on span "Workflow" at bounding box center [765, 432] width 39 height 7
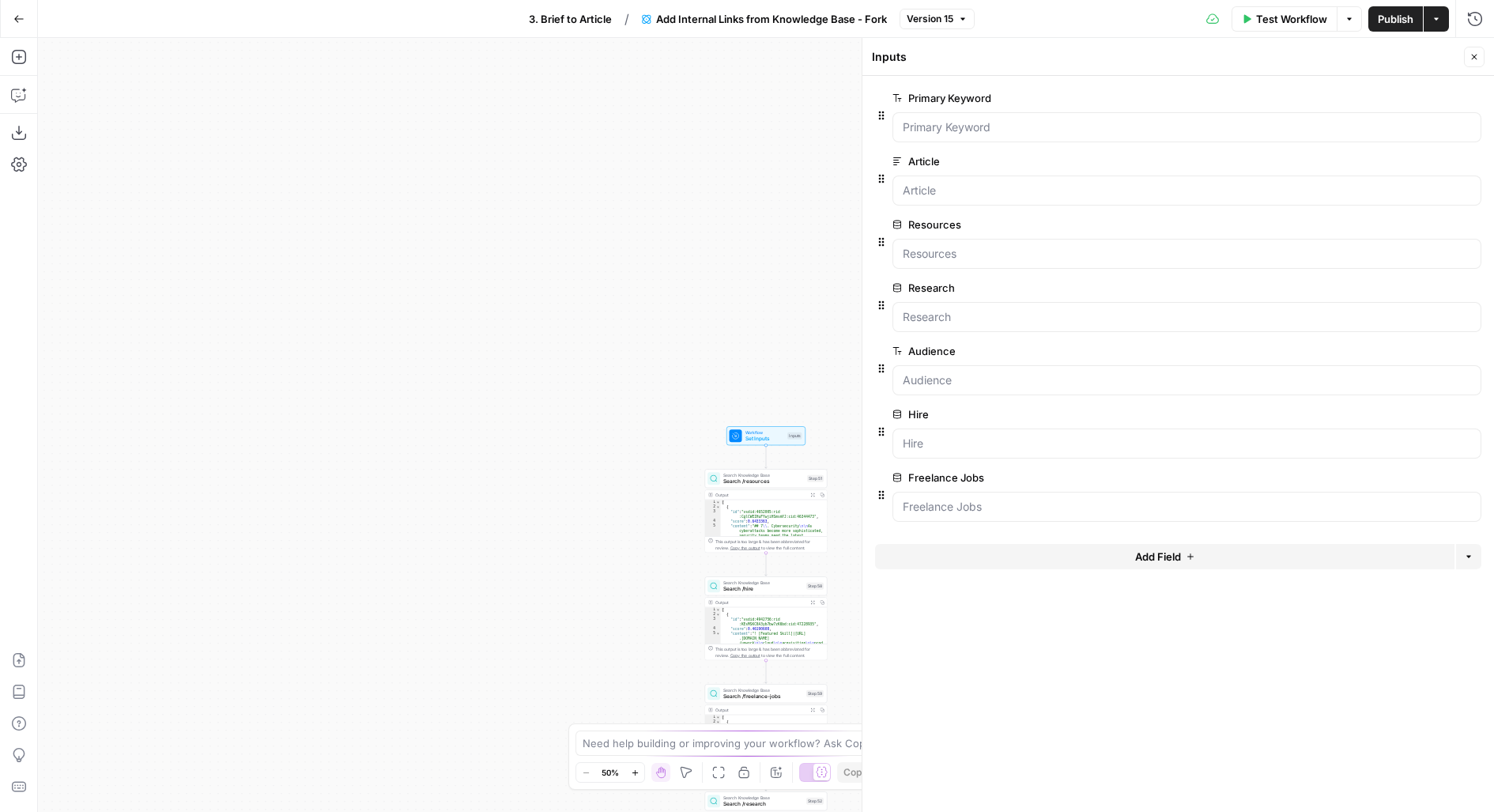
drag, startPoint x: 911, startPoint y: 284, endPoint x: 985, endPoint y: 284, distance: 74.0
click at [985, 284] on label "Research" at bounding box center [1142, 287] width 499 height 16
click at [985, 309] on input "Research" at bounding box center [1187, 317] width 568 height 16
drag, startPoint x: 908, startPoint y: 410, endPoint x: 934, endPoint y: 410, distance: 26.0
click at [931, 410] on label "Hire" at bounding box center [1142, 413] width 499 height 16
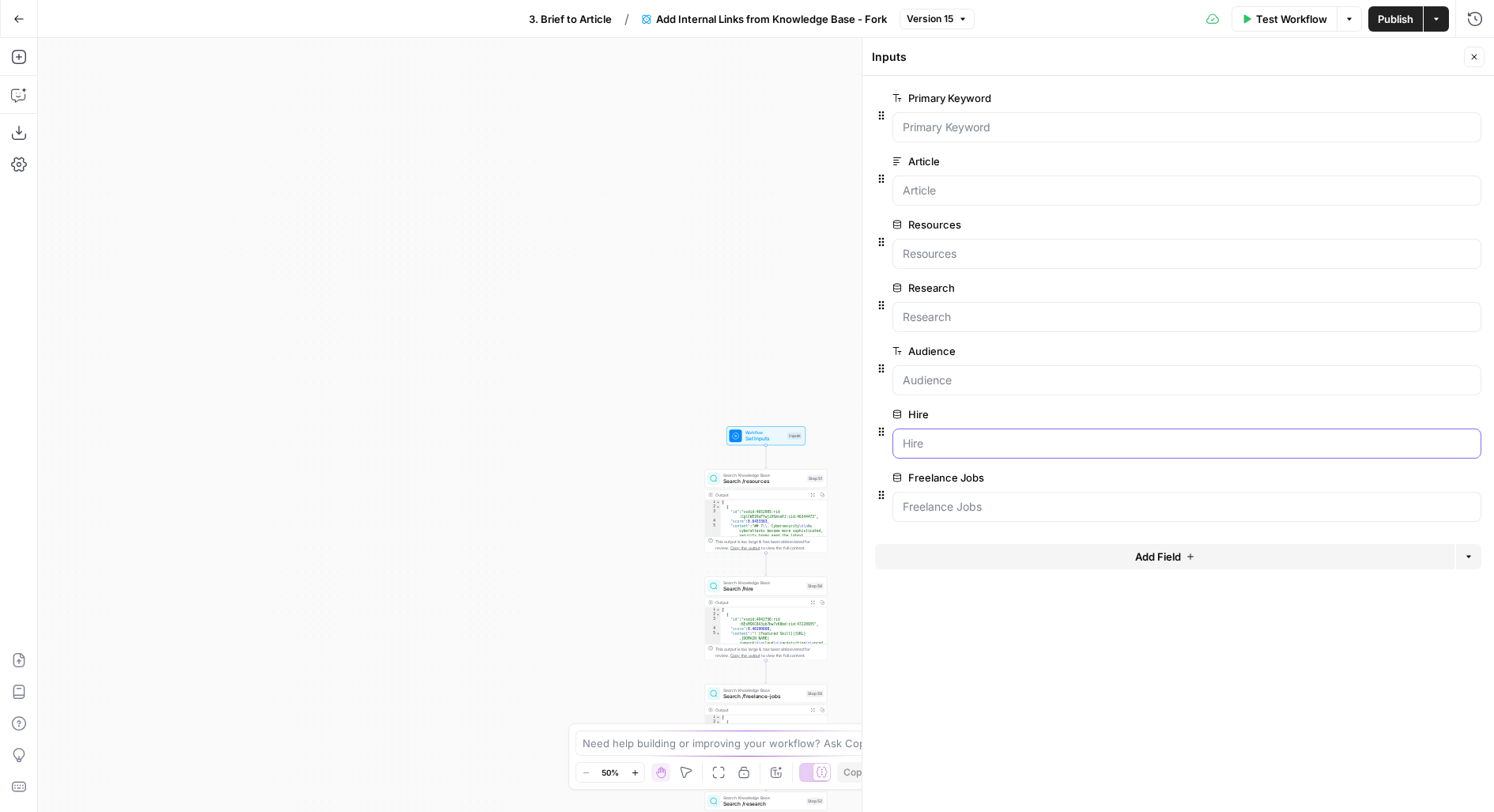
click at [931, 436] on input "Hire" at bounding box center [1187, 443] width 568 height 16
click at [587, 20] on span "3. Brief to Article" at bounding box center [570, 19] width 83 height 16
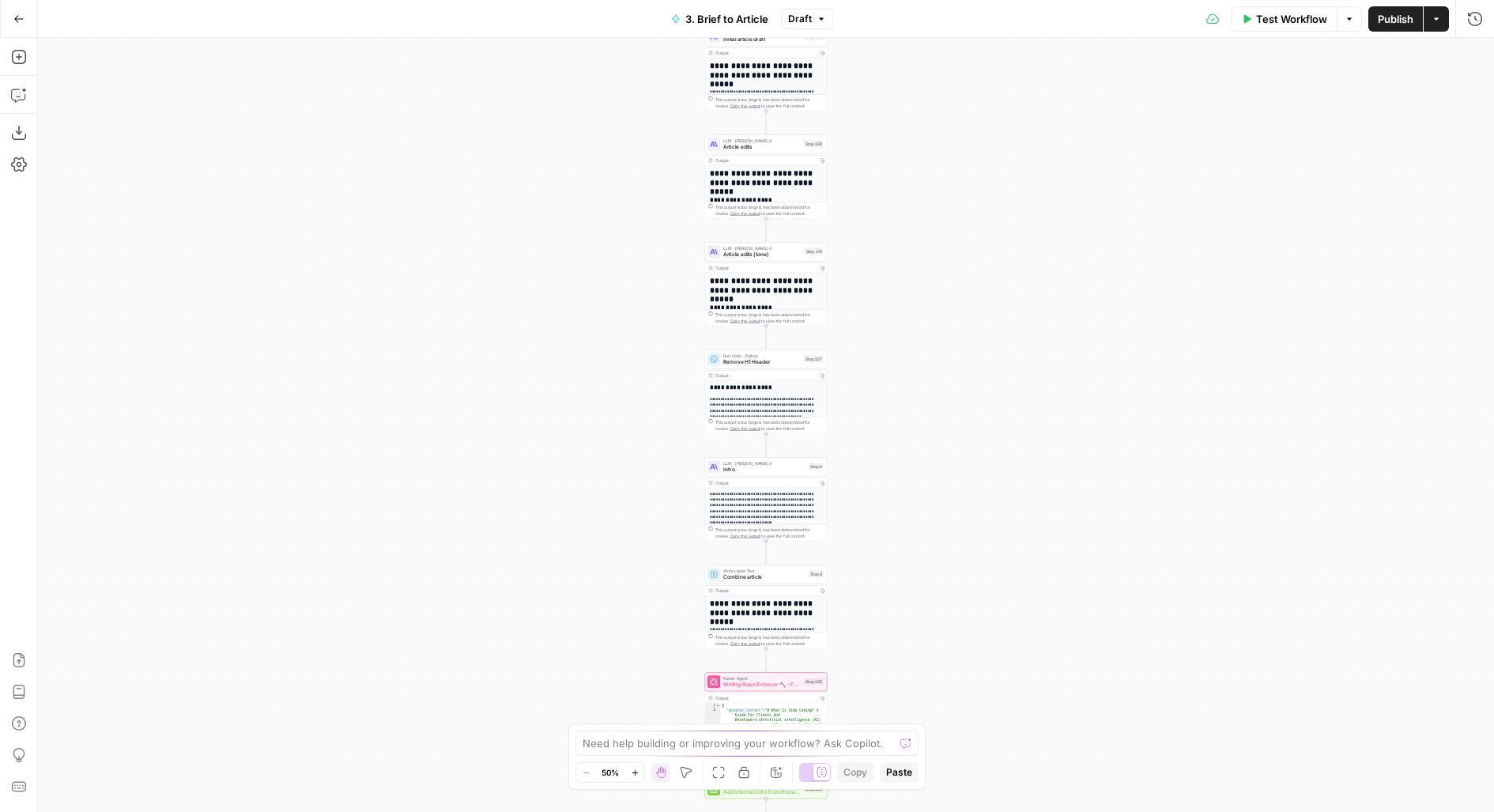
drag, startPoint x: 599, startPoint y: 612, endPoint x: 599, endPoint y: 397, distance: 215.0
click at [599, 397] on div "**********" at bounding box center [766, 425] width 1456 height 774
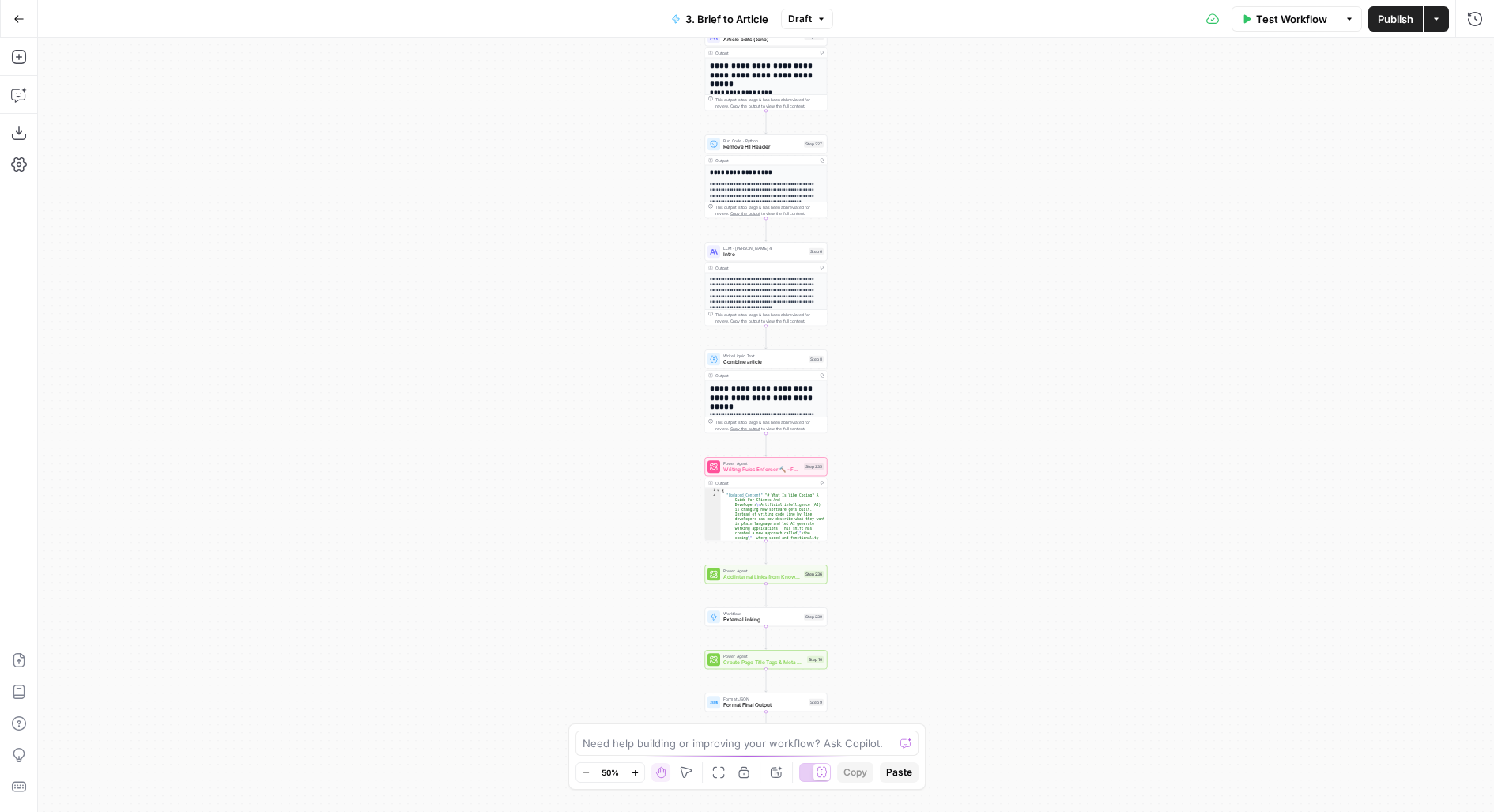
drag, startPoint x: 672, startPoint y: 613, endPoint x: 672, endPoint y: 375, distance: 238.0
click at [672, 387] on div "**********" at bounding box center [766, 425] width 1456 height 774
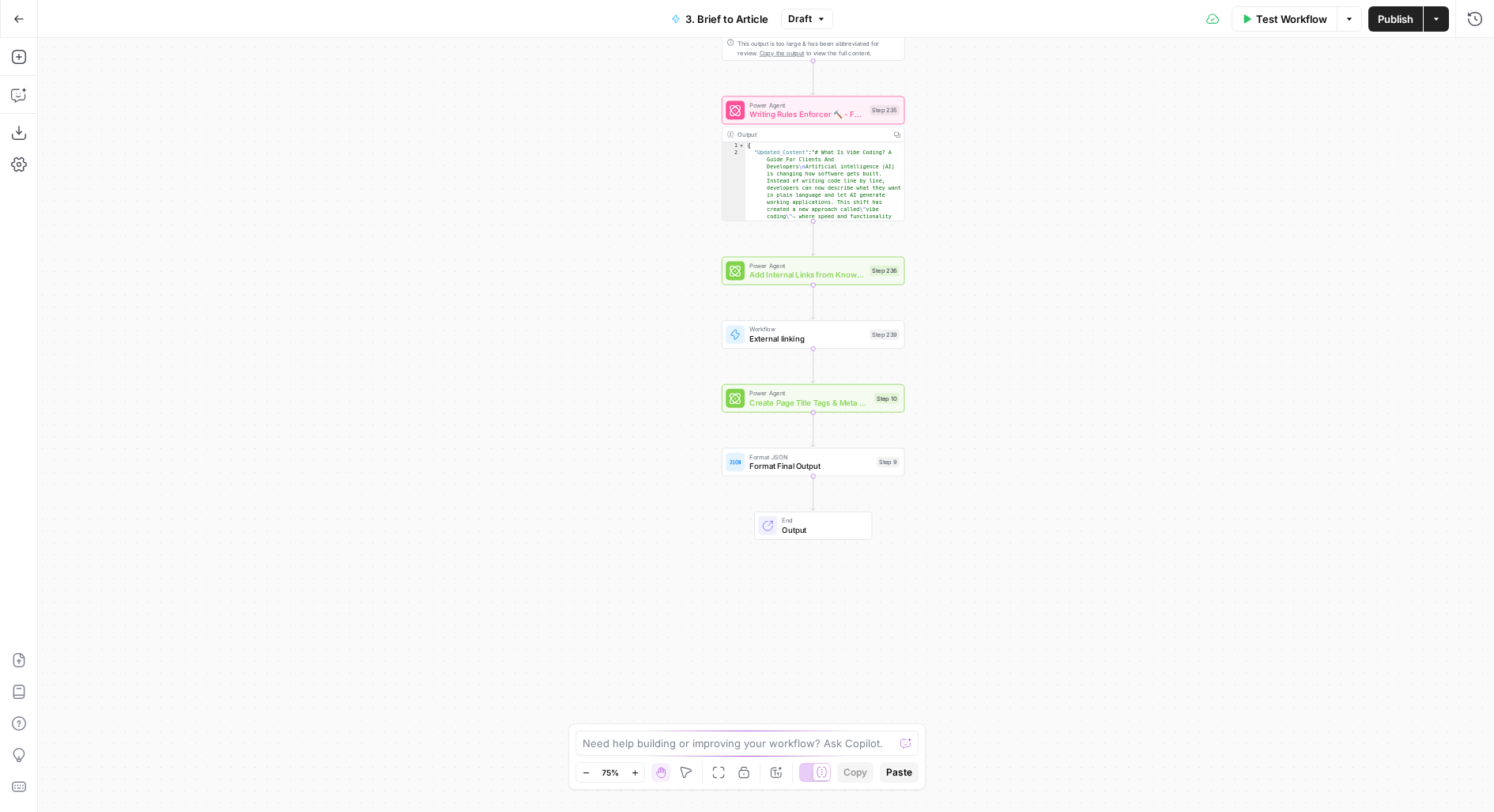
click at [800, 275] on span "Add Internal Links from Knowledge Base - Fork" at bounding box center [808, 275] width 115 height 12
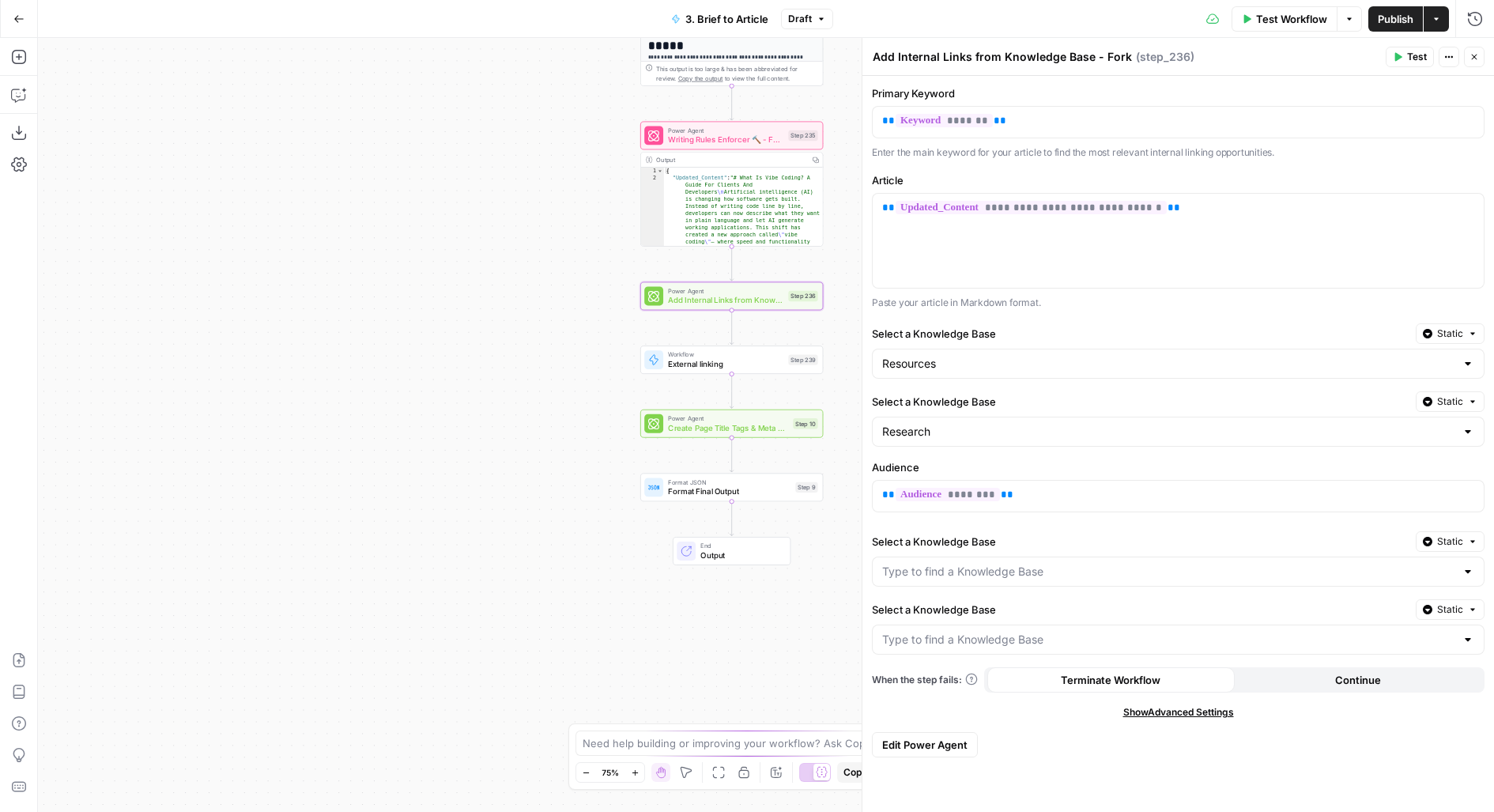
drag, startPoint x: 705, startPoint y: 485, endPoint x: 513, endPoint y: 545, distance: 201.2
click at [515, 546] on div "**********" at bounding box center [766, 425] width 1456 height 774
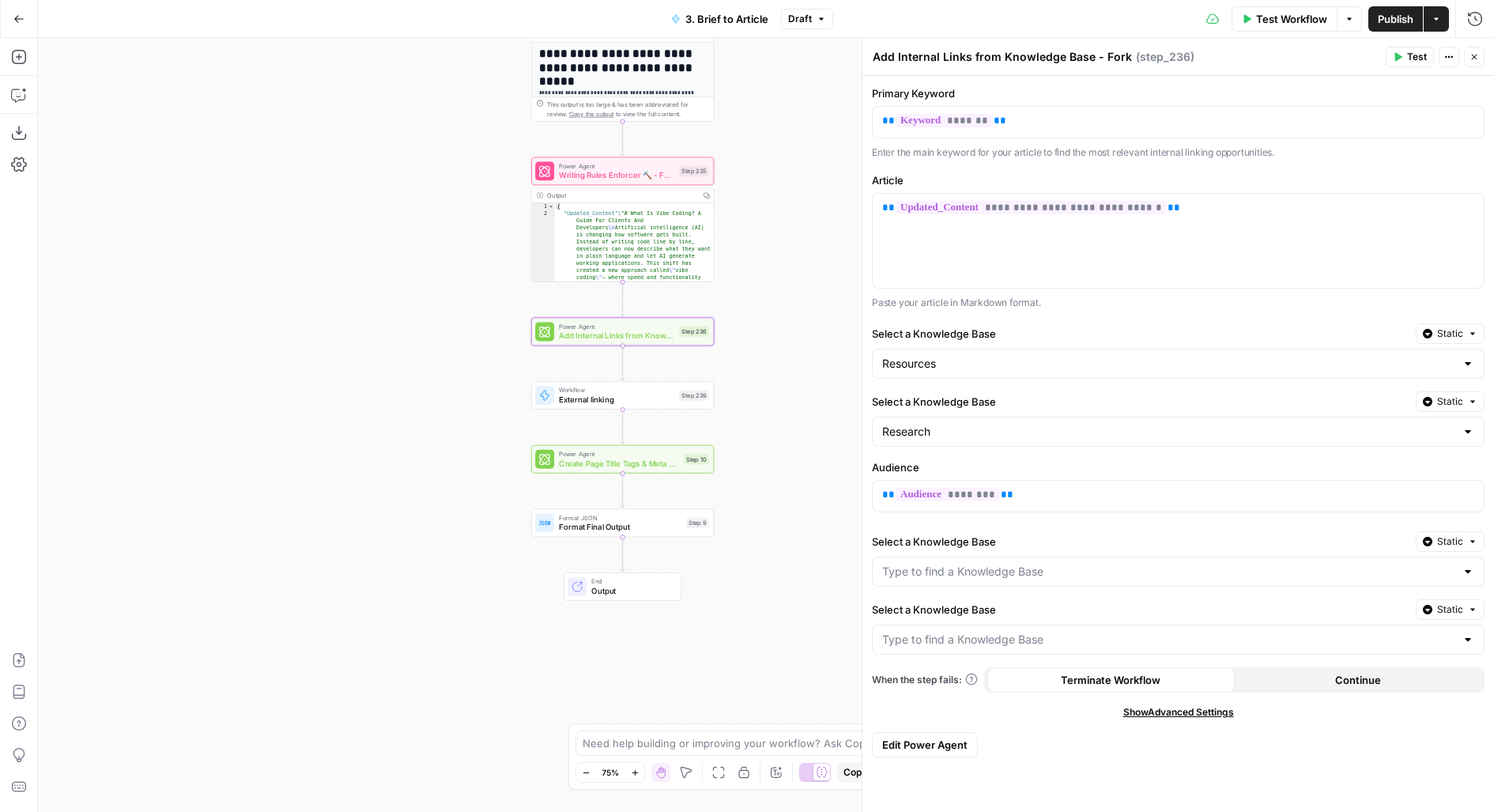
click at [562, 339] on span "Add Internal Links from Knowledge Base - Fork" at bounding box center [617, 335] width 115 height 12
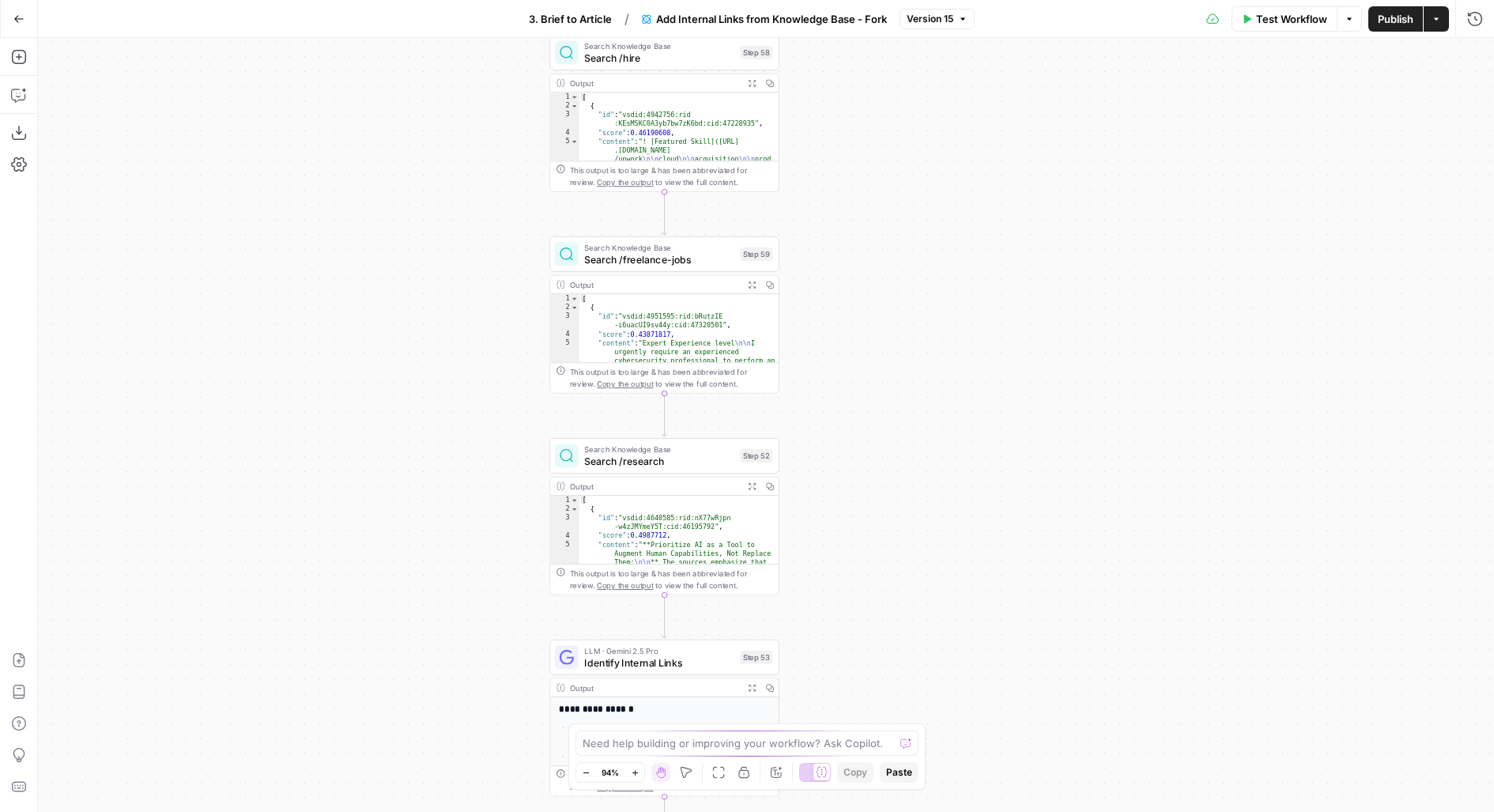
drag, startPoint x: 887, startPoint y: 468, endPoint x: 880, endPoint y: 211, distance: 257.1
click at [888, 56] on div "Workflow Set Inputs Inputs Search Knowledge Base Search /resources Step 51 Outp…" at bounding box center [766, 425] width 1456 height 774
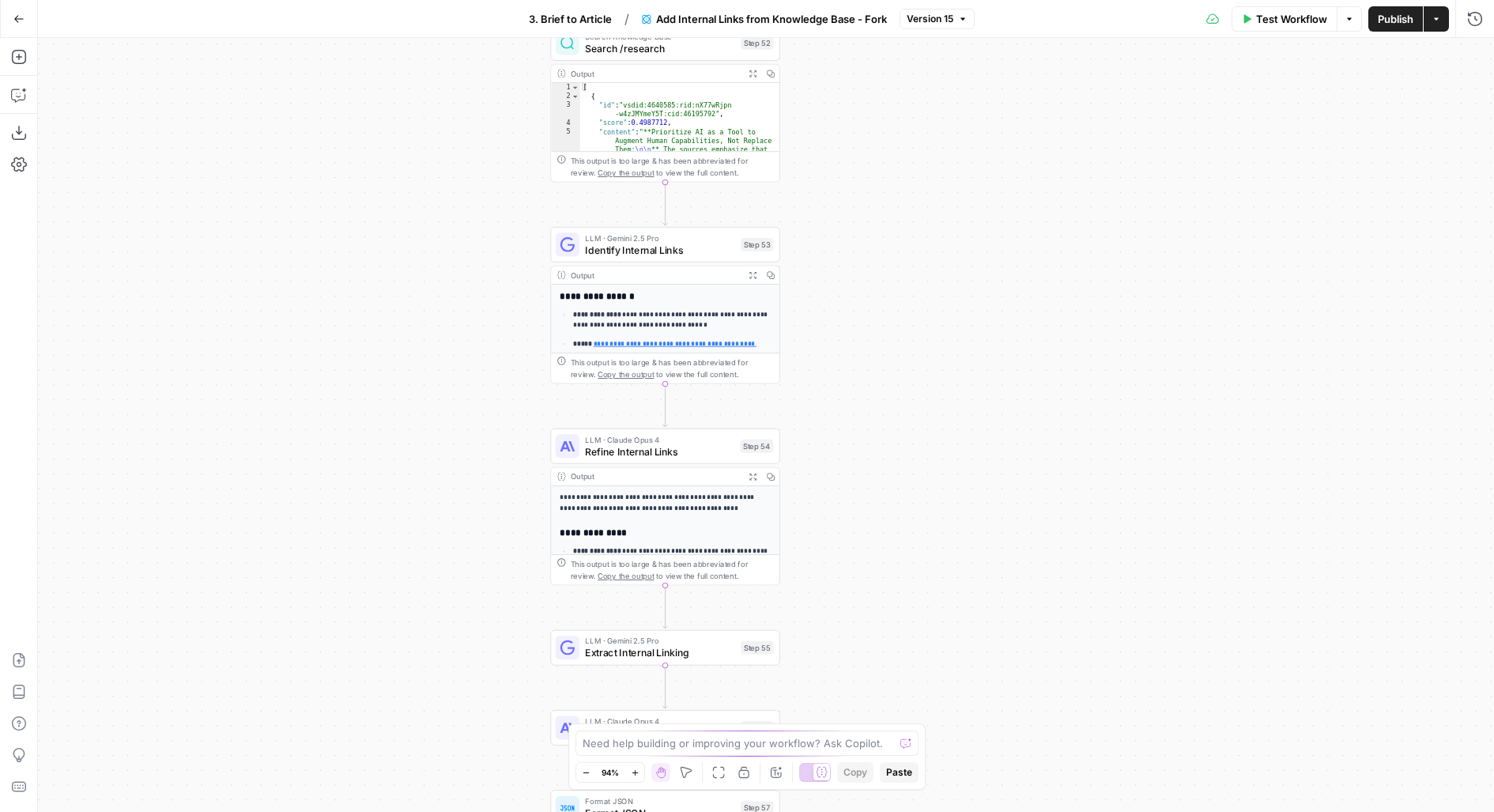
drag, startPoint x: 884, startPoint y: 504, endPoint x: 885, endPoint y: 47, distance: 457.0
click at [885, 47] on div "Workflow Set Inputs Inputs Search Knowledge Base Search /resources Step 51 Outp…" at bounding box center [766, 425] width 1456 height 774
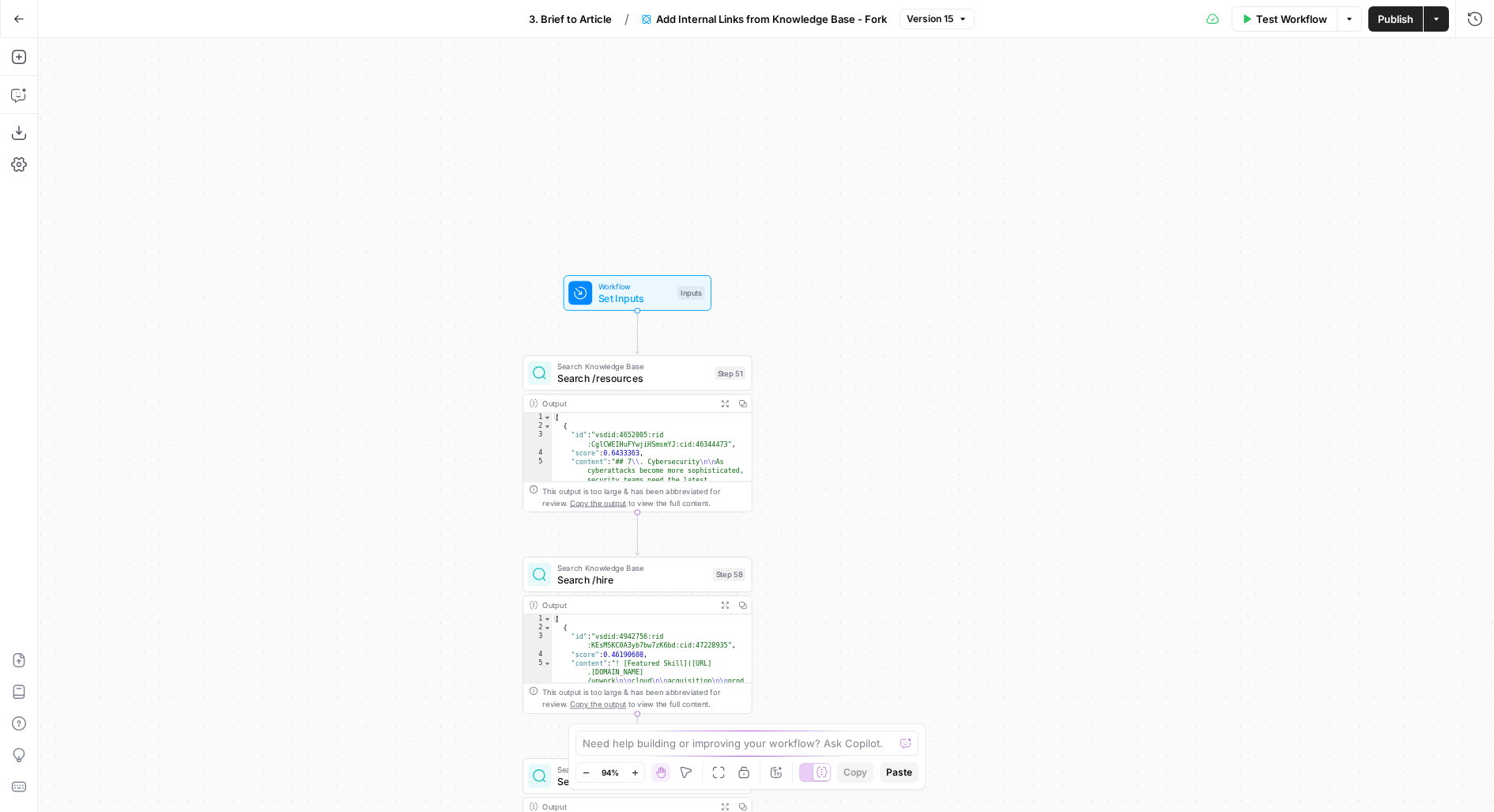
drag, startPoint x: 900, startPoint y: 575, endPoint x: 871, endPoint y: 135, distance: 441.0
click at [871, 135] on div "Workflow Set Inputs Inputs Search Knowledge Base Search /resources Step 51 Outp…" at bounding box center [766, 425] width 1456 height 774
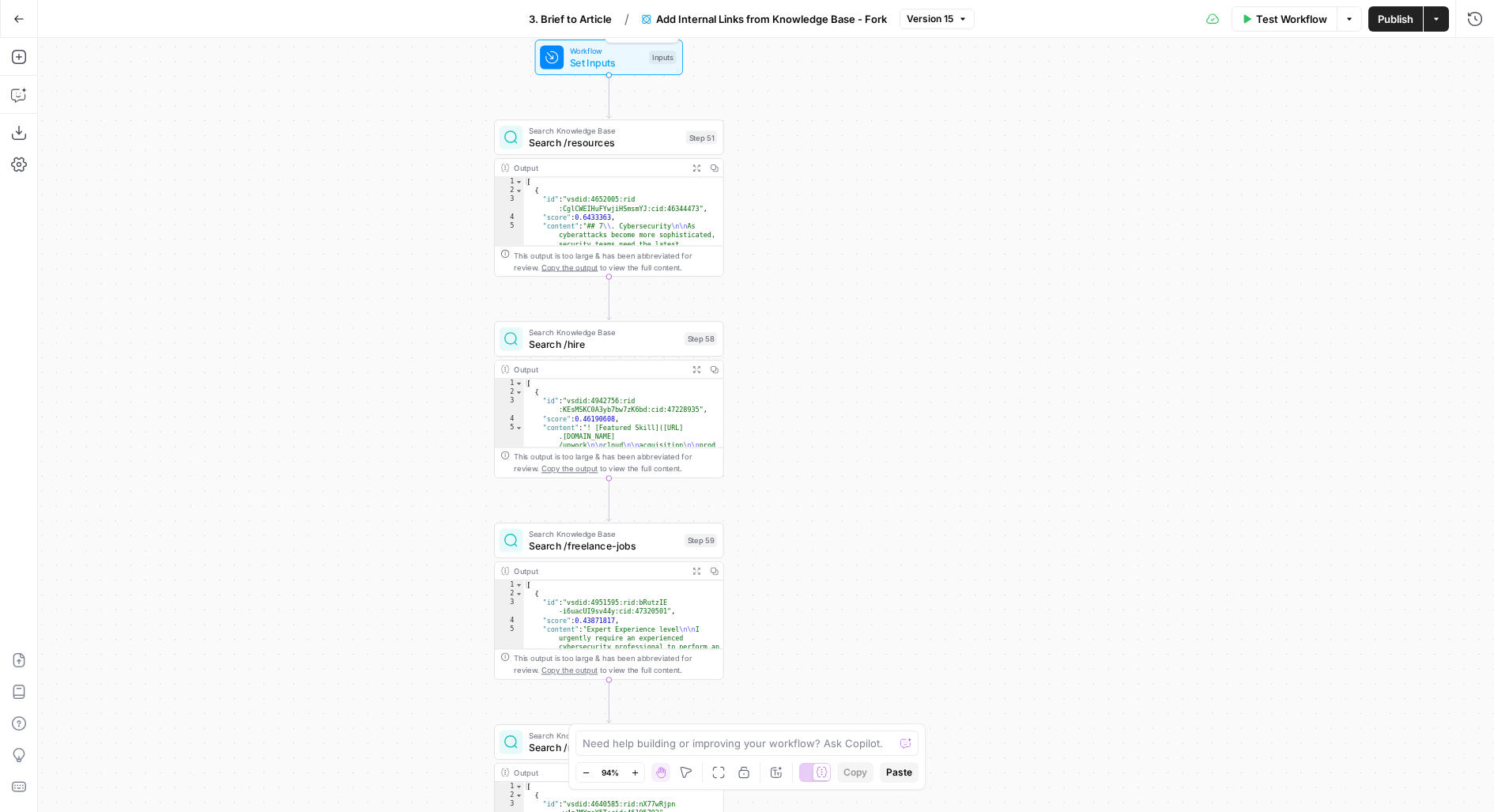
click at [651, 54] on div "Inputs" at bounding box center [663, 57] width 28 height 13
click at [1443, 225] on button "edit field" at bounding box center [1428, 224] width 61 height 19
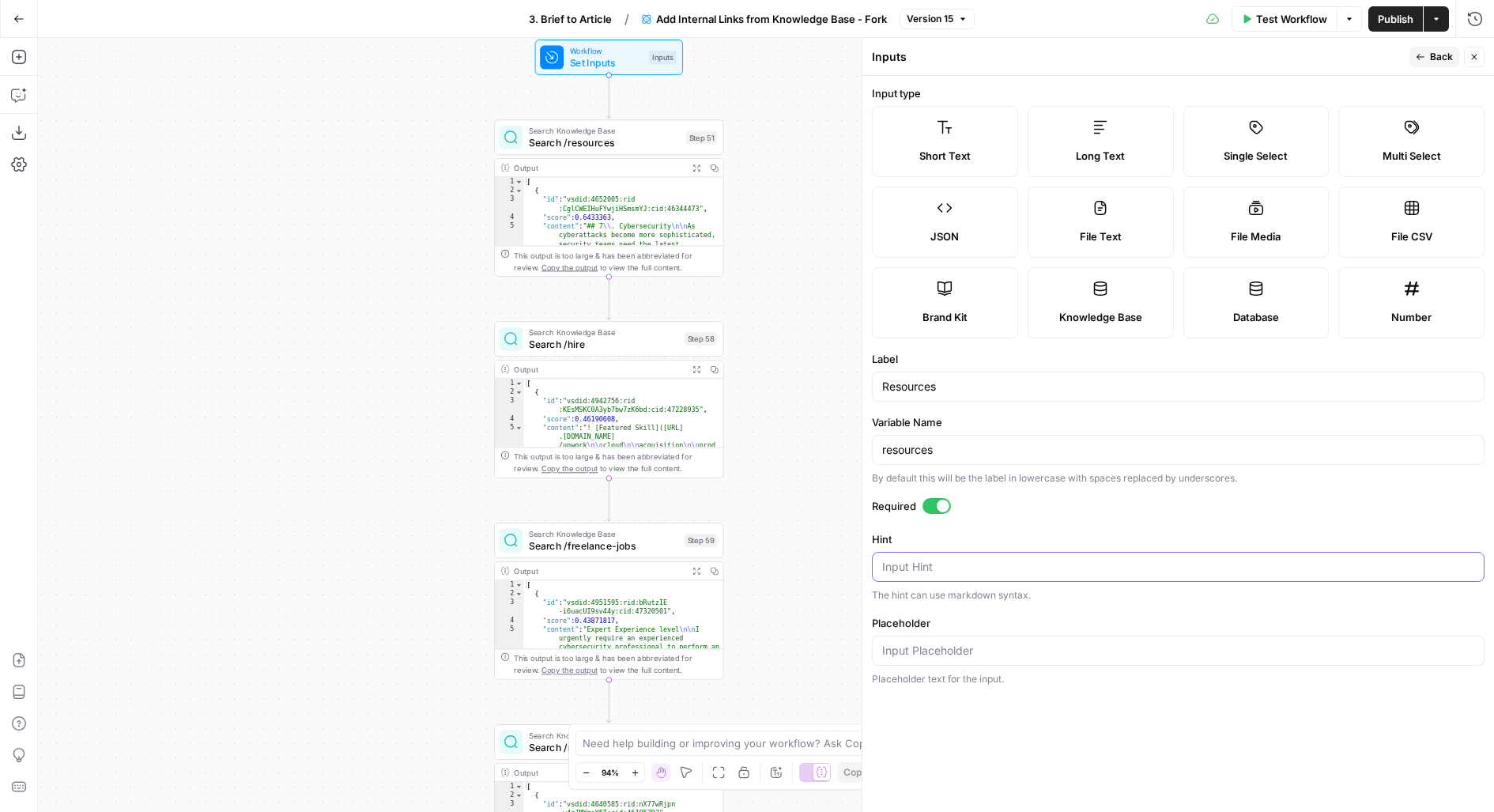
click at [959, 563] on textarea "Hint" at bounding box center [1178, 566] width 592 height 16
type textarea "/resources"
click at [1428, 60] on button "Back" at bounding box center [1433, 57] width 49 height 20
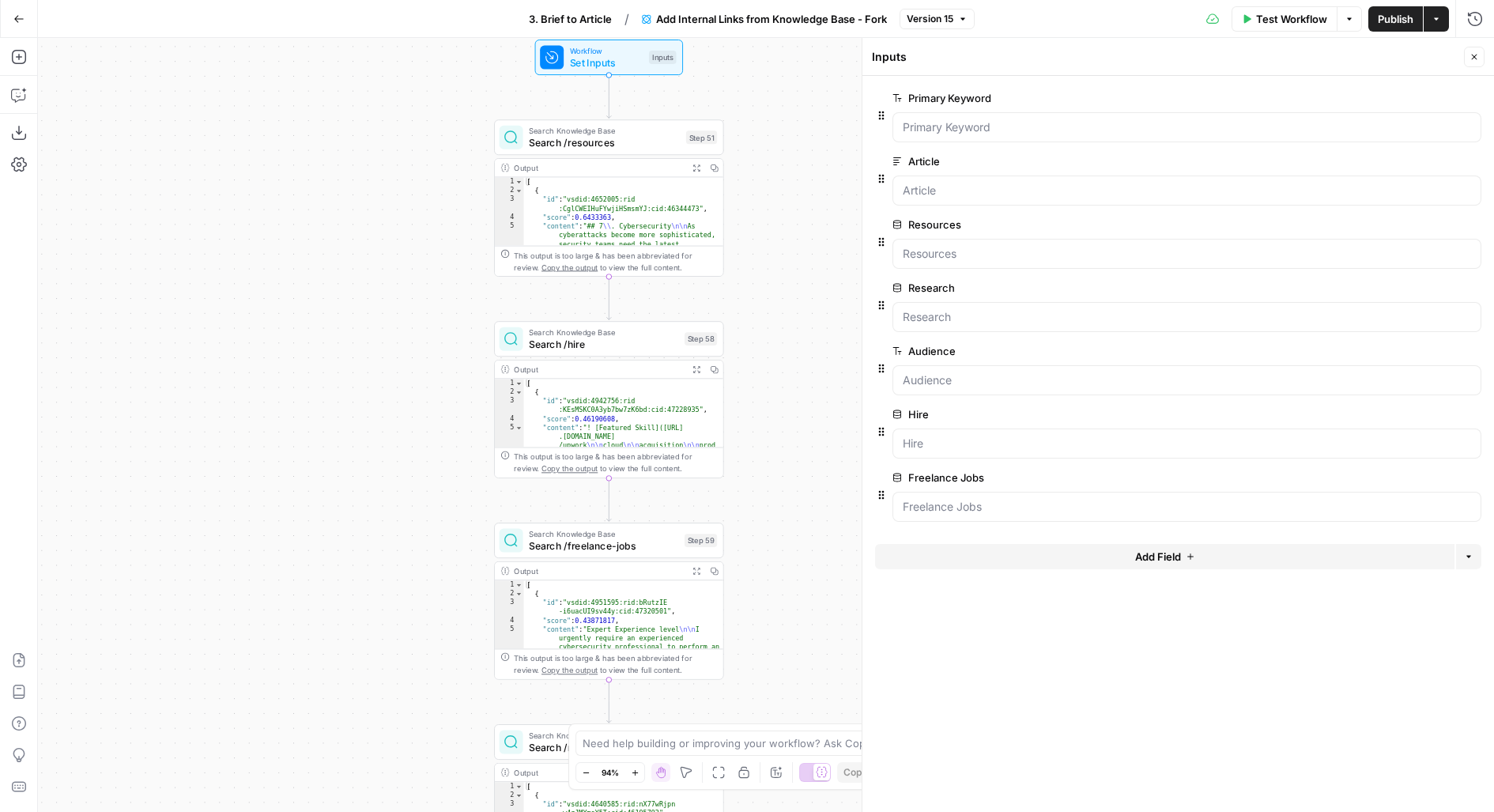
click at [1434, 282] on span "edit field" at bounding box center [1421, 288] width 34 height 13
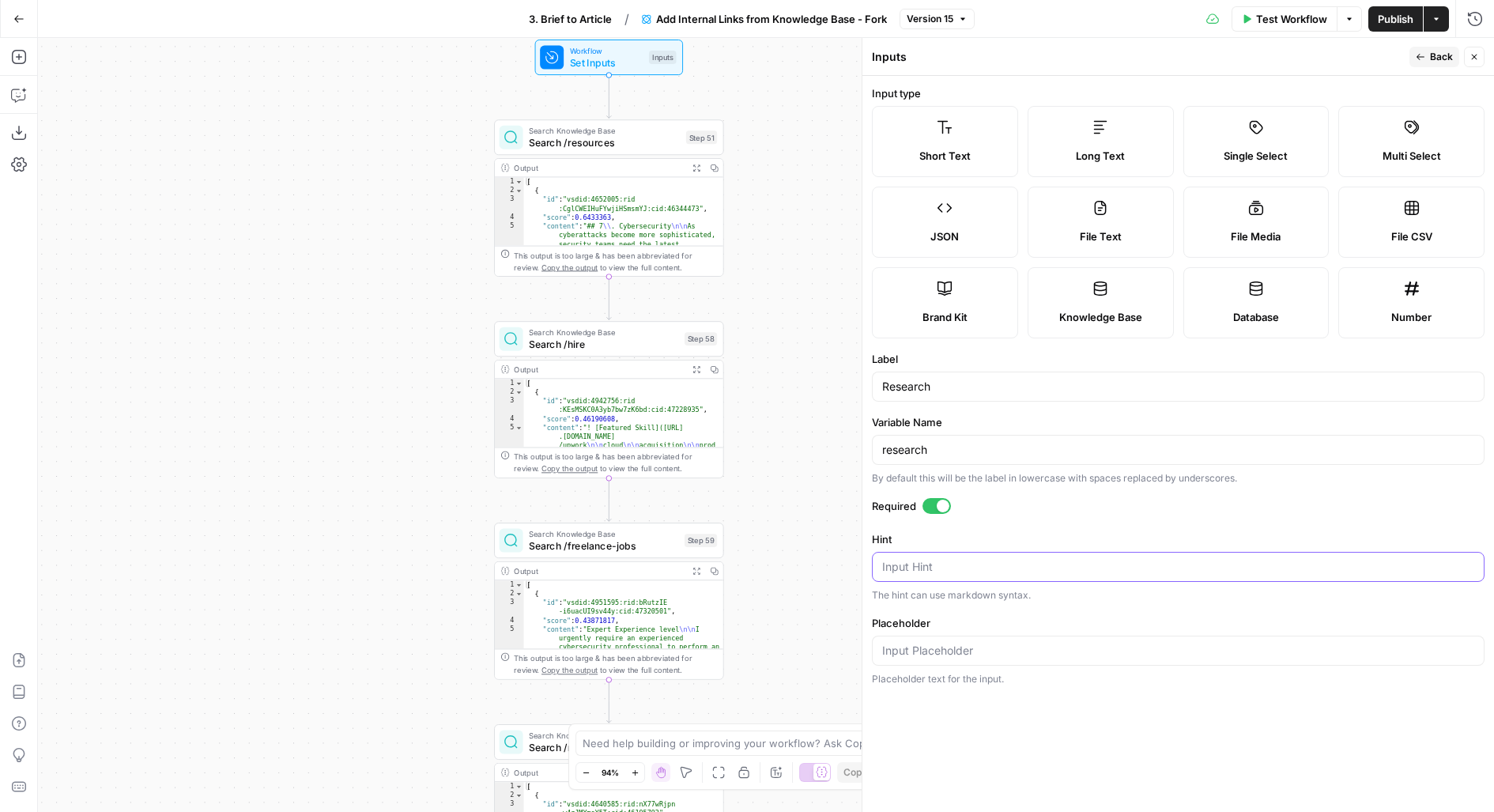
click at [938, 572] on textarea "Hint" at bounding box center [1178, 566] width 592 height 16
type textarea "."
type textarea "/research"
click at [1426, 61] on button "Back" at bounding box center [1433, 57] width 49 height 20
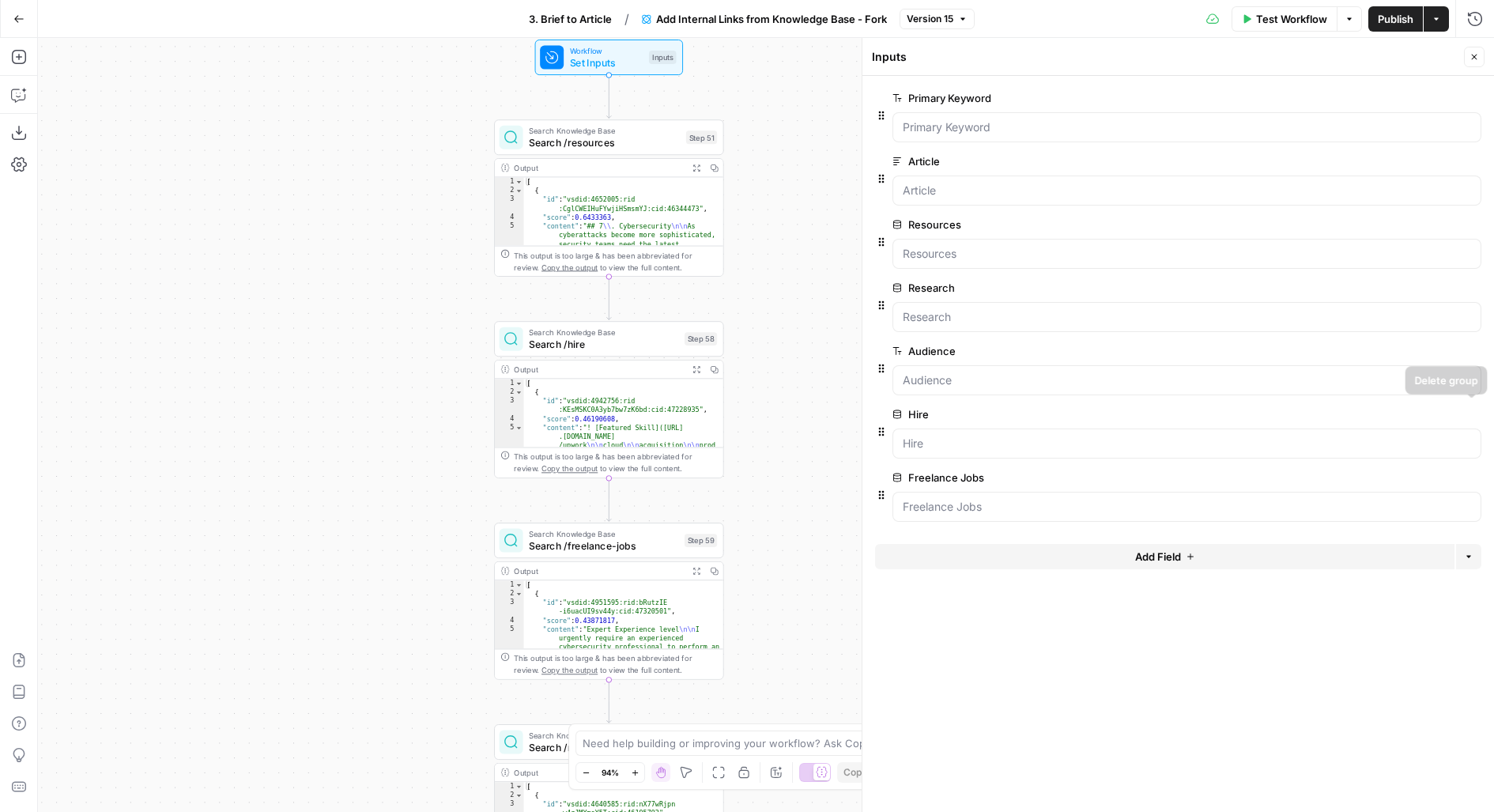
click at [1409, 410] on span "edit field" at bounding box center [1421, 414] width 34 height 13
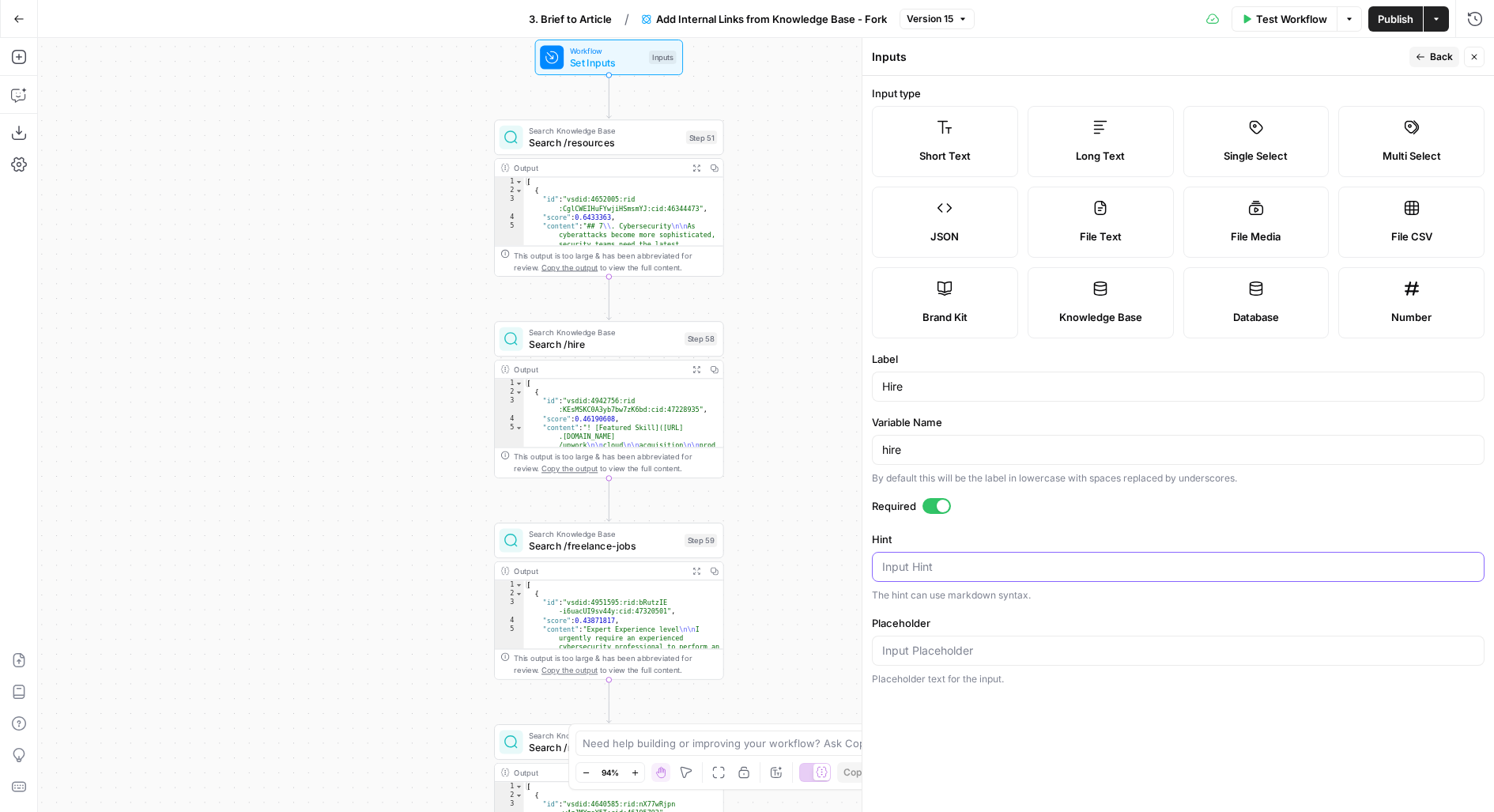
click at [956, 559] on textarea "Hint" at bounding box center [1178, 566] width 592 height 16
type textarea "/hire"
click at [1439, 55] on span "Back" at bounding box center [1441, 56] width 23 height 14
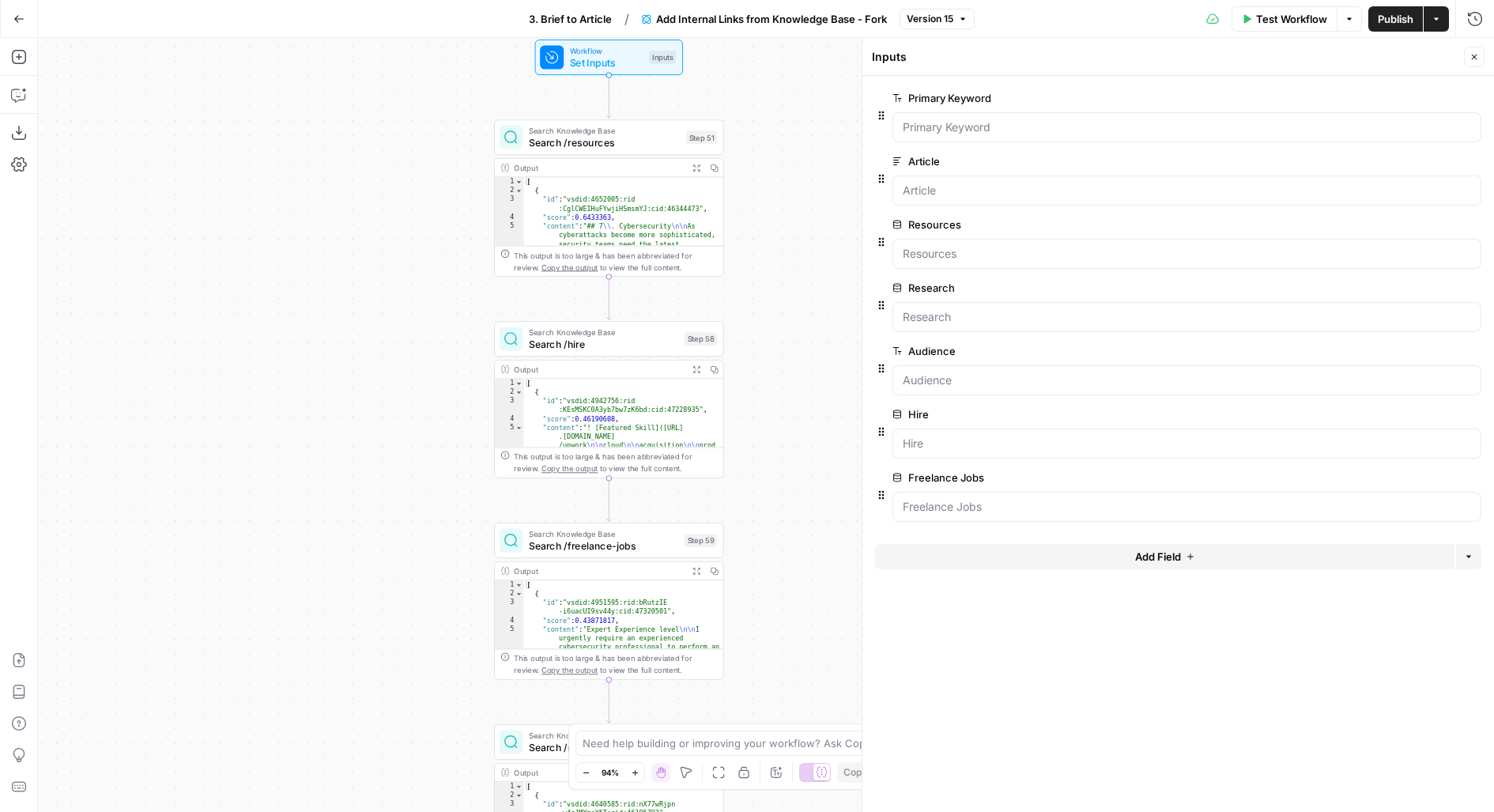
click at [1412, 478] on span "edit field" at bounding box center [1421, 478] width 34 height 13
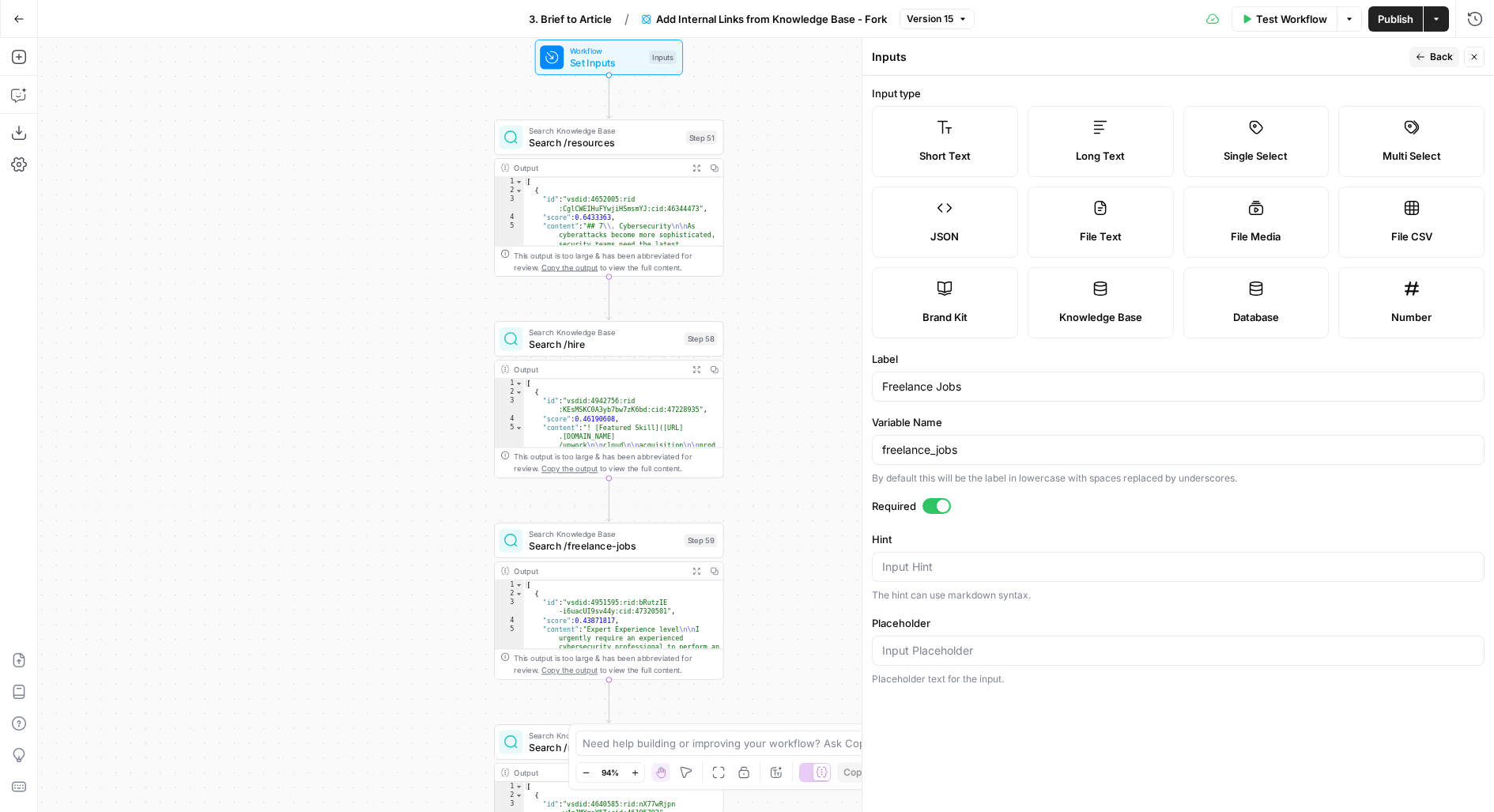
click at [1107, 572] on div "Input Hint" at bounding box center [1178, 566] width 613 height 30
type textarea "/freelance-jobs"
click at [1437, 56] on span "Back" at bounding box center [1441, 56] width 23 height 14
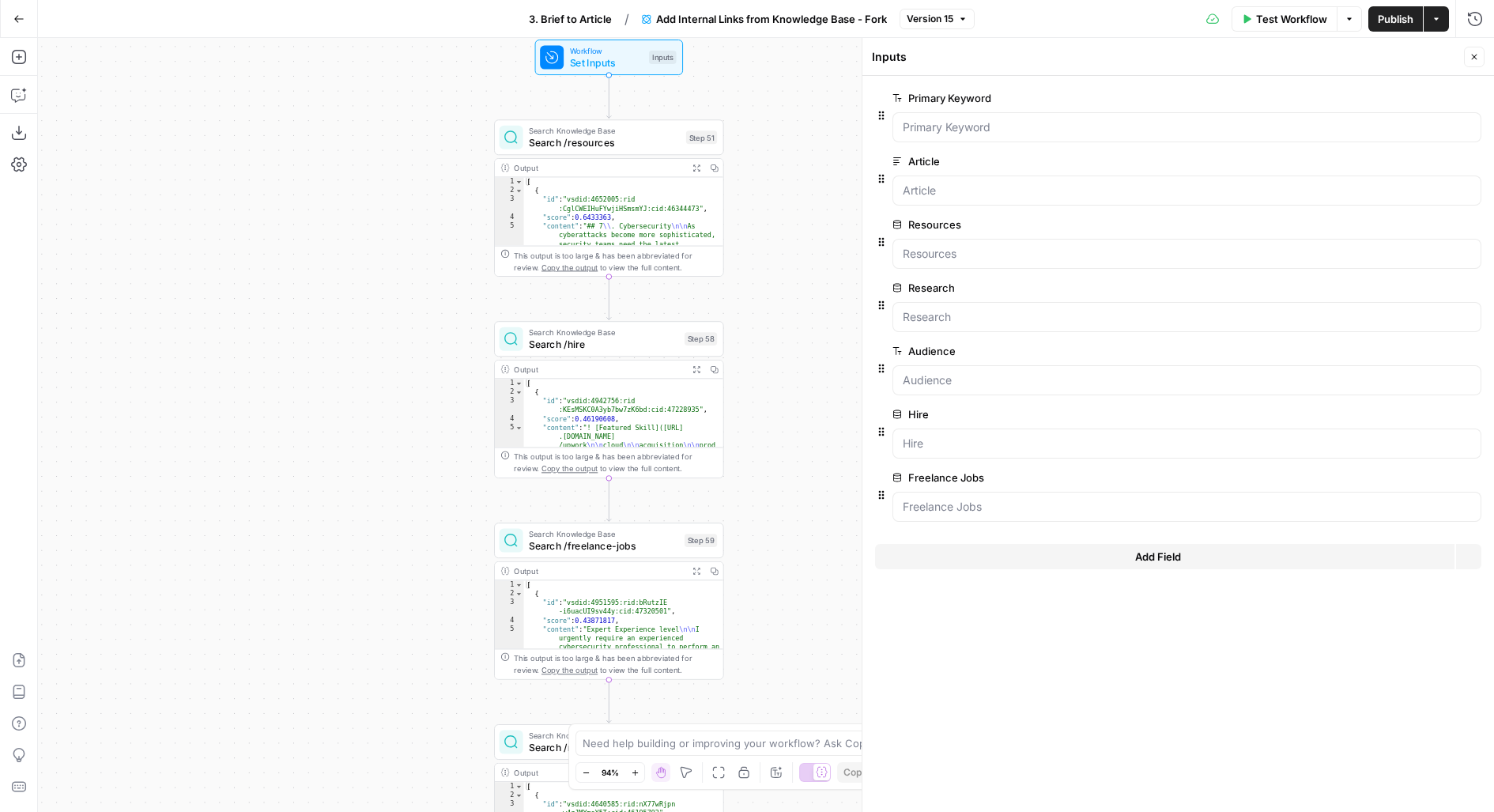
click at [1392, 19] on span "Publish" at bounding box center [1395, 19] width 35 height 16
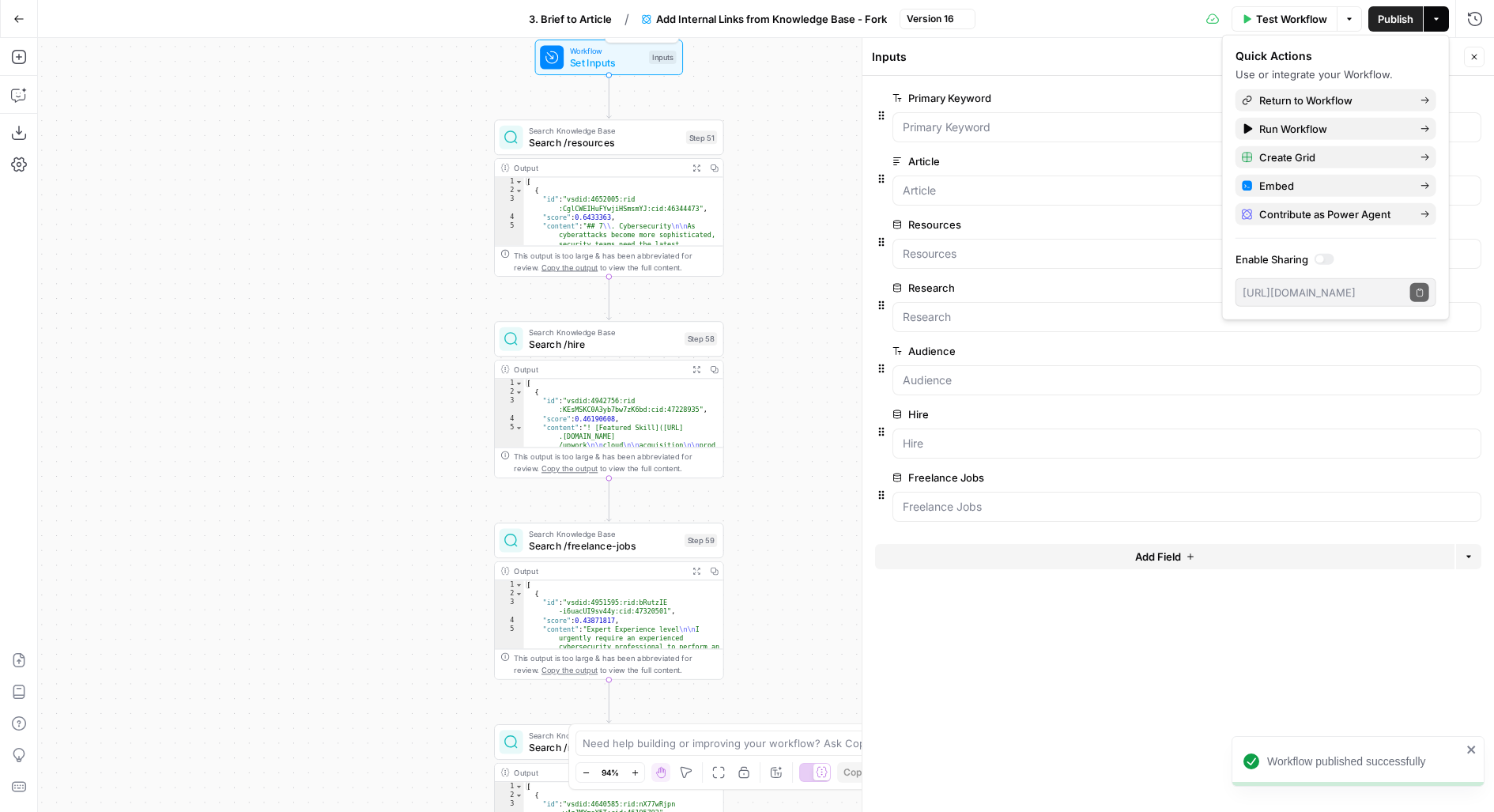
click at [565, 20] on span "3. Brief to Article" at bounding box center [570, 19] width 83 height 16
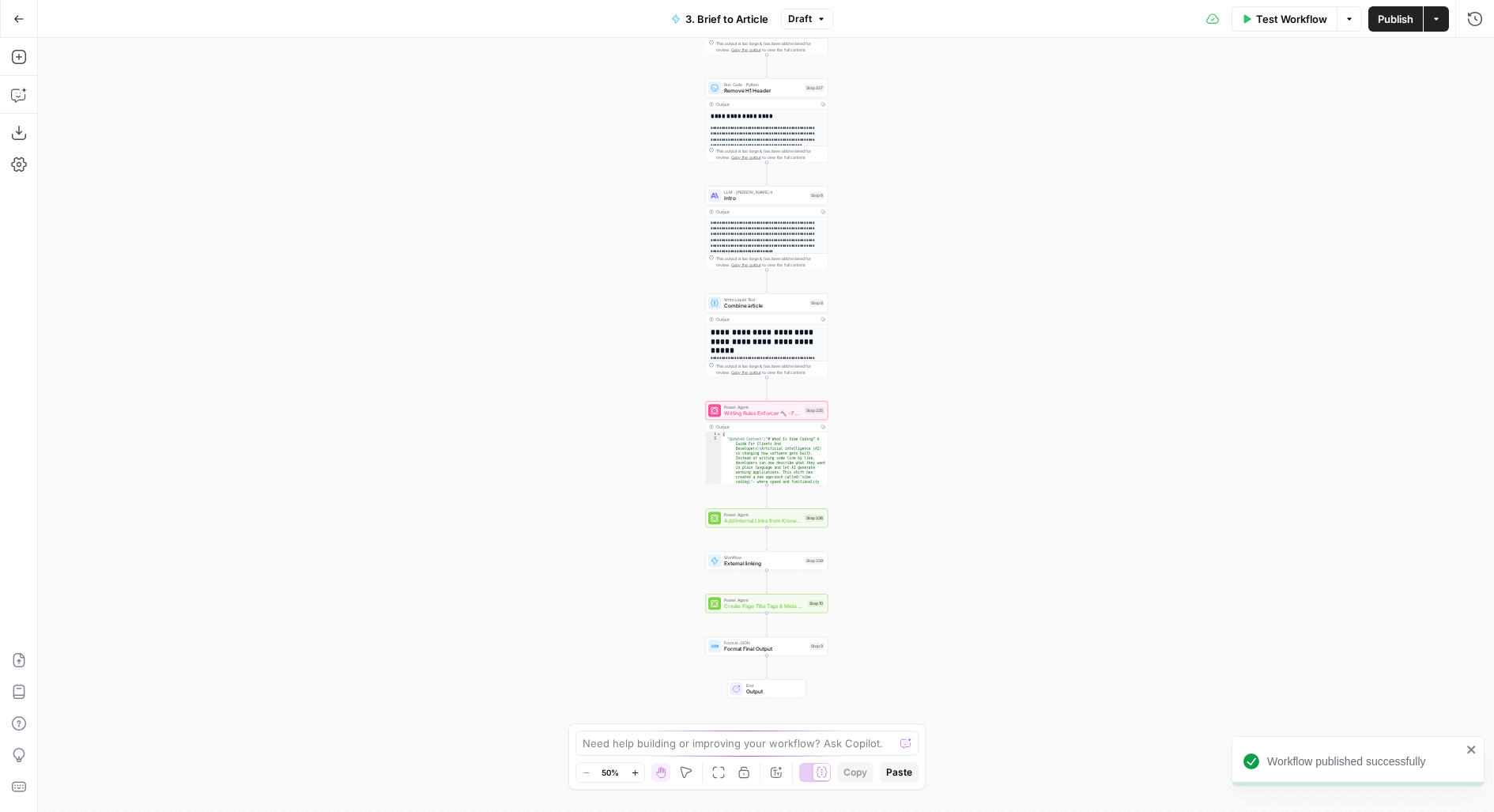
drag, startPoint x: 932, startPoint y: 532, endPoint x: 927, endPoint y: 262, distance: 270.0
click at [930, 271] on div "**********" at bounding box center [766, 425] width 1456 height 774
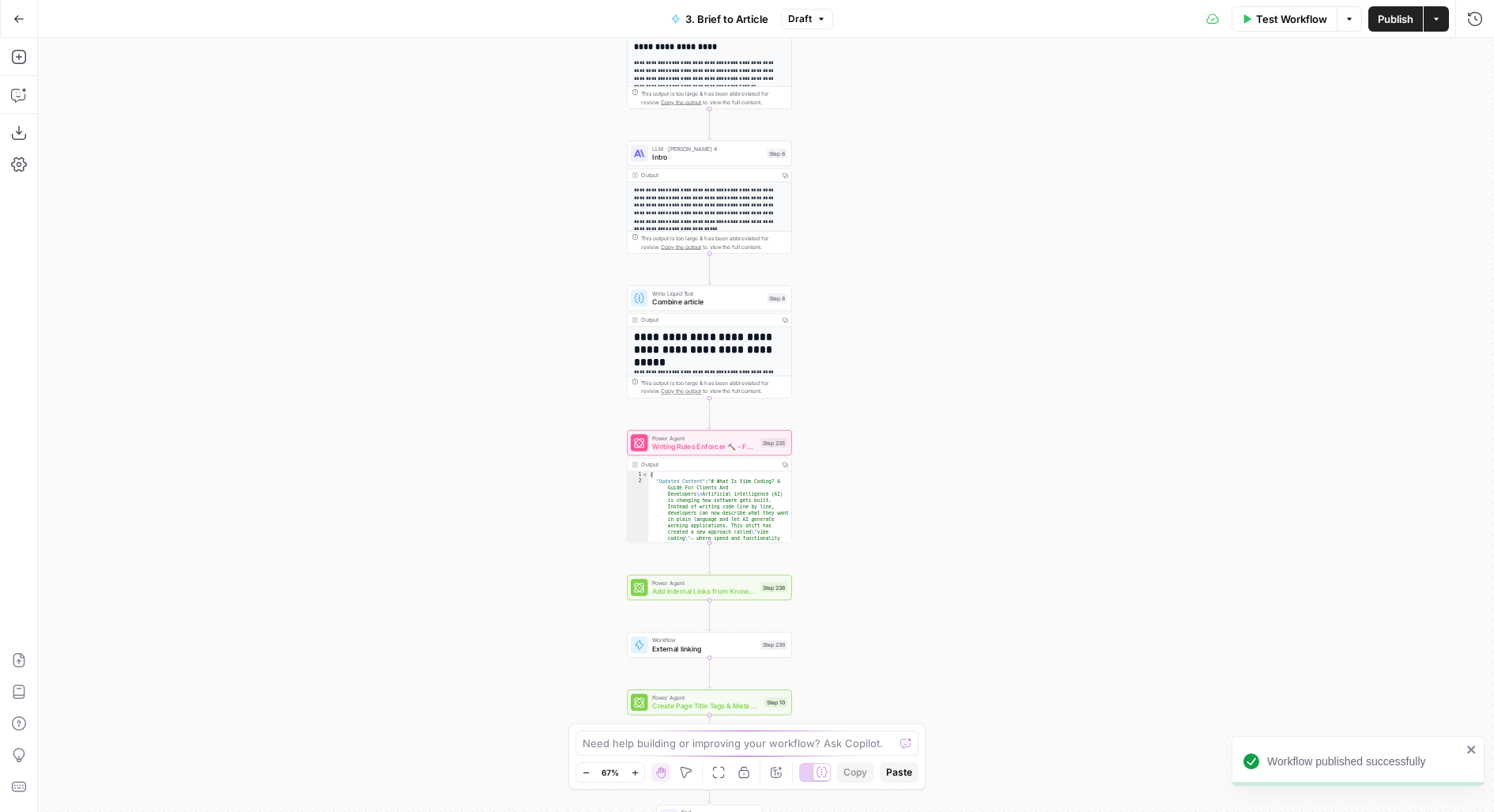
click at [754, 586] on span "Add Internal Links from Knowledge Base - Fork" at bounding box center [704, 590] width 104 height 10
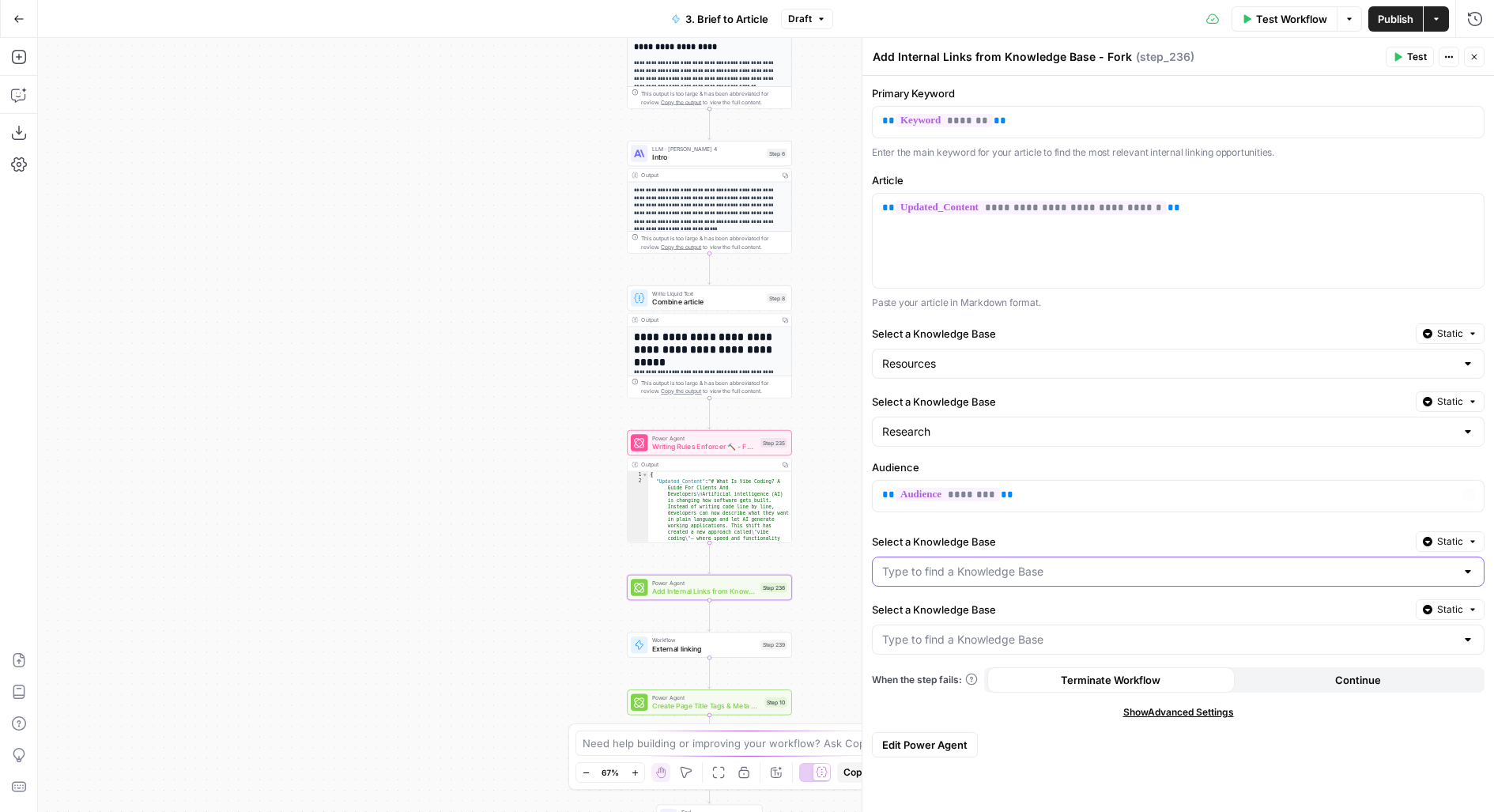
click at [1015, 566] on input "Select a Knowledge Base" at bounding box center [1168, 571] width 573 height 16
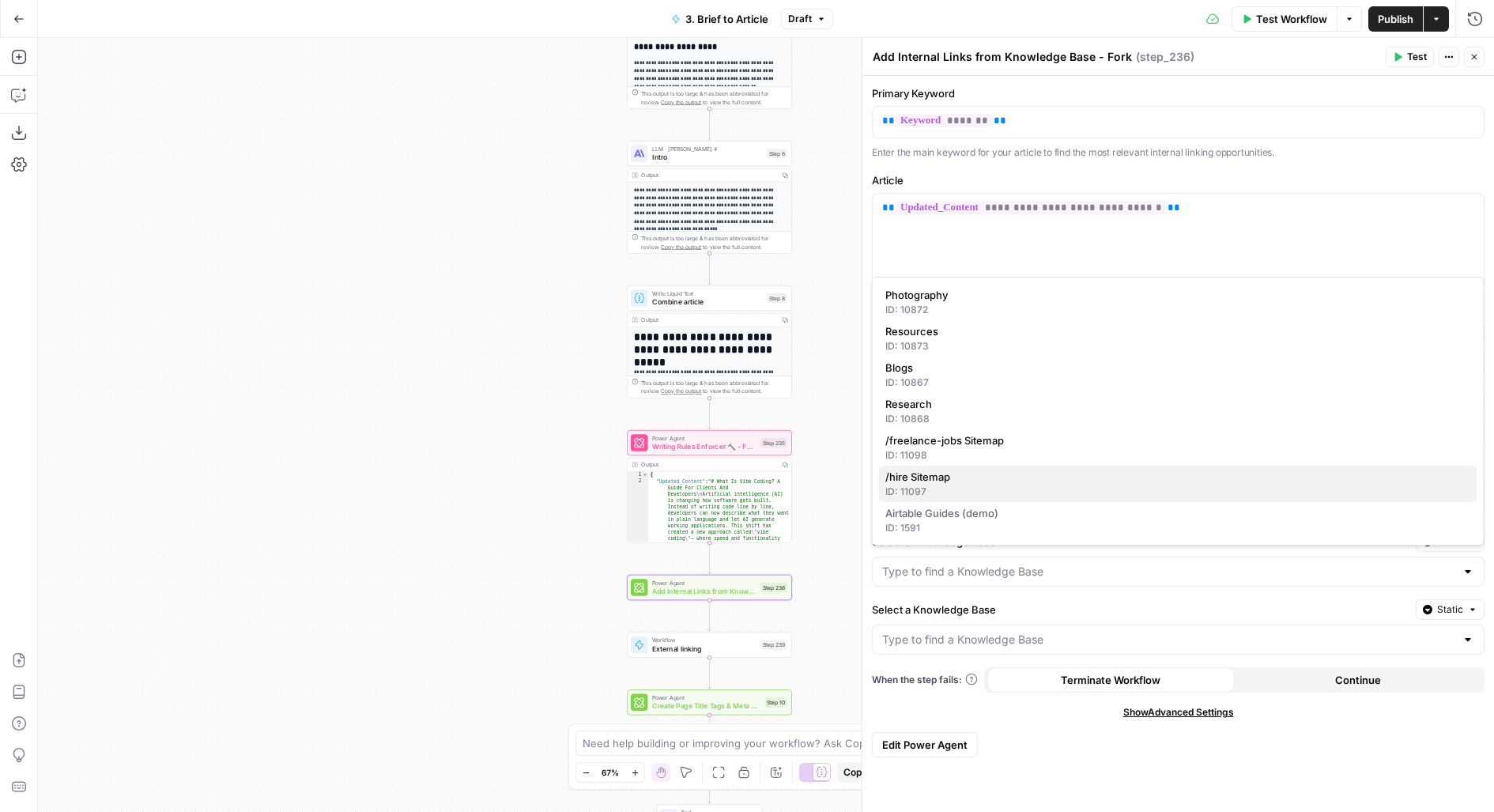
click at [1021, 483] on span "/hire Sitemap" at bounding box center [1175, 476] width 579 height 16
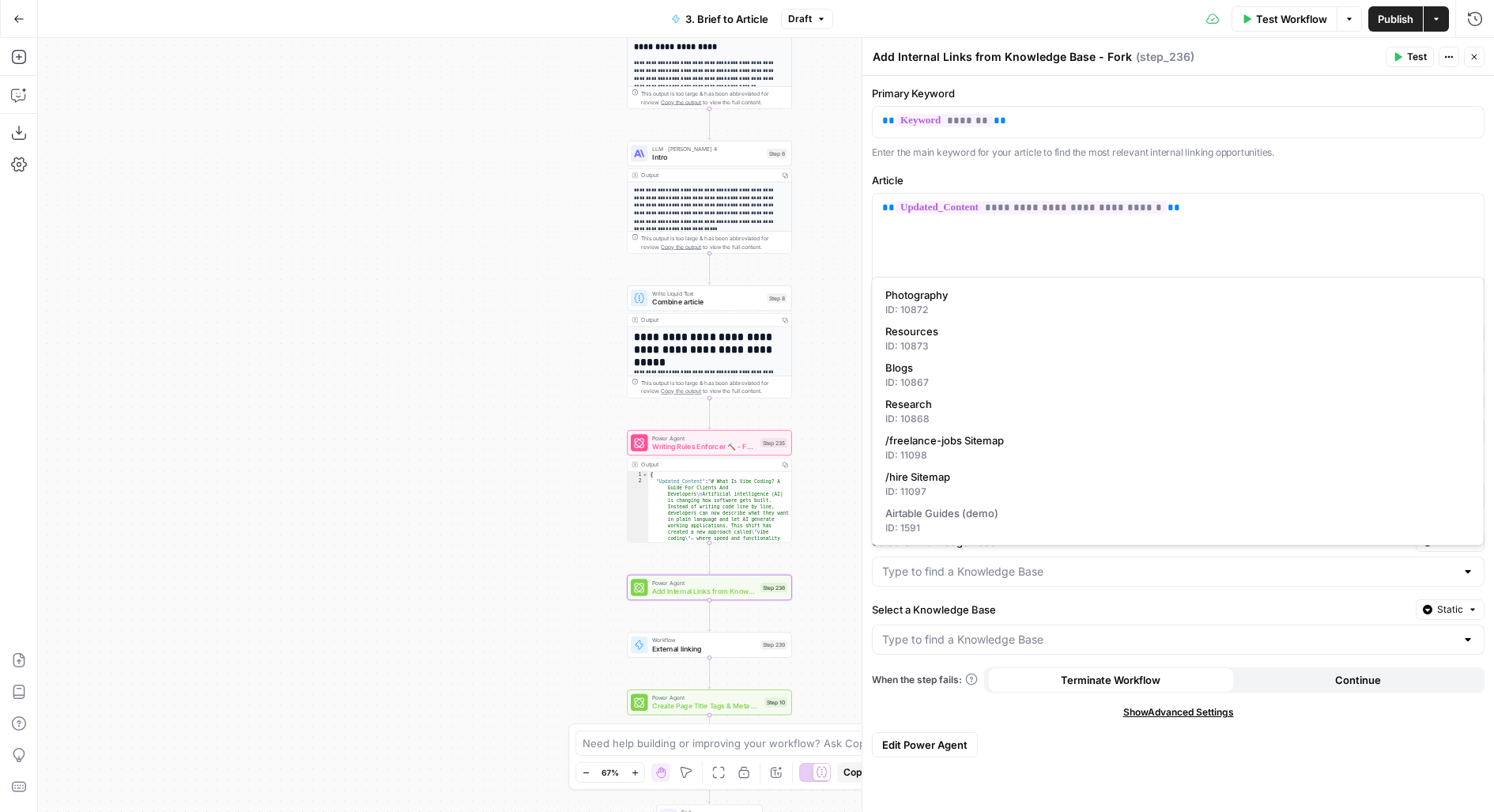
type input "/hire Sitemap"
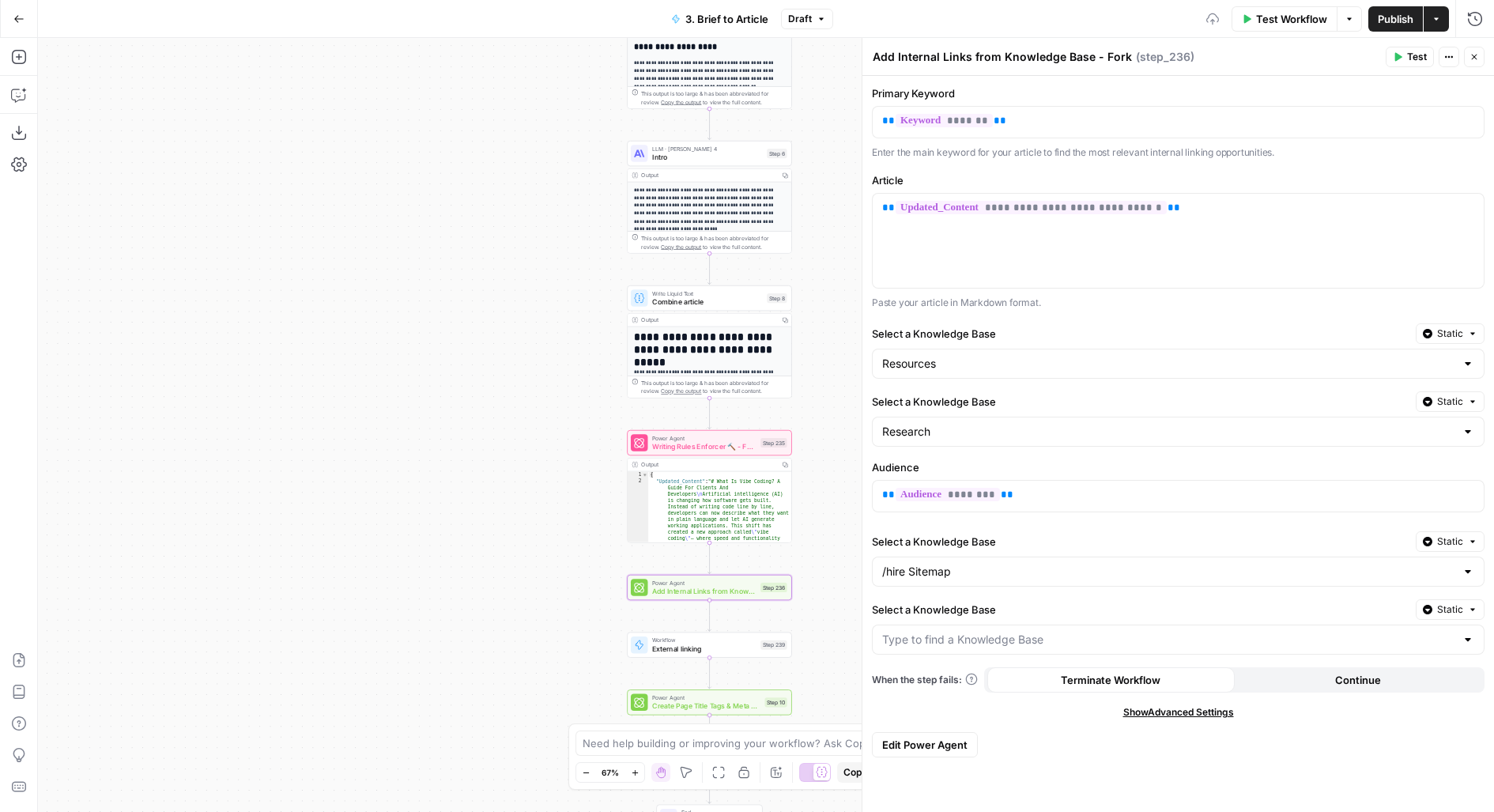
click at [754, 598] on div "Power Agent Add Internal Links from Knowledge Base - Fork Step 236 Copy step De…" at bounding box center [709, 587] width 165 height 25
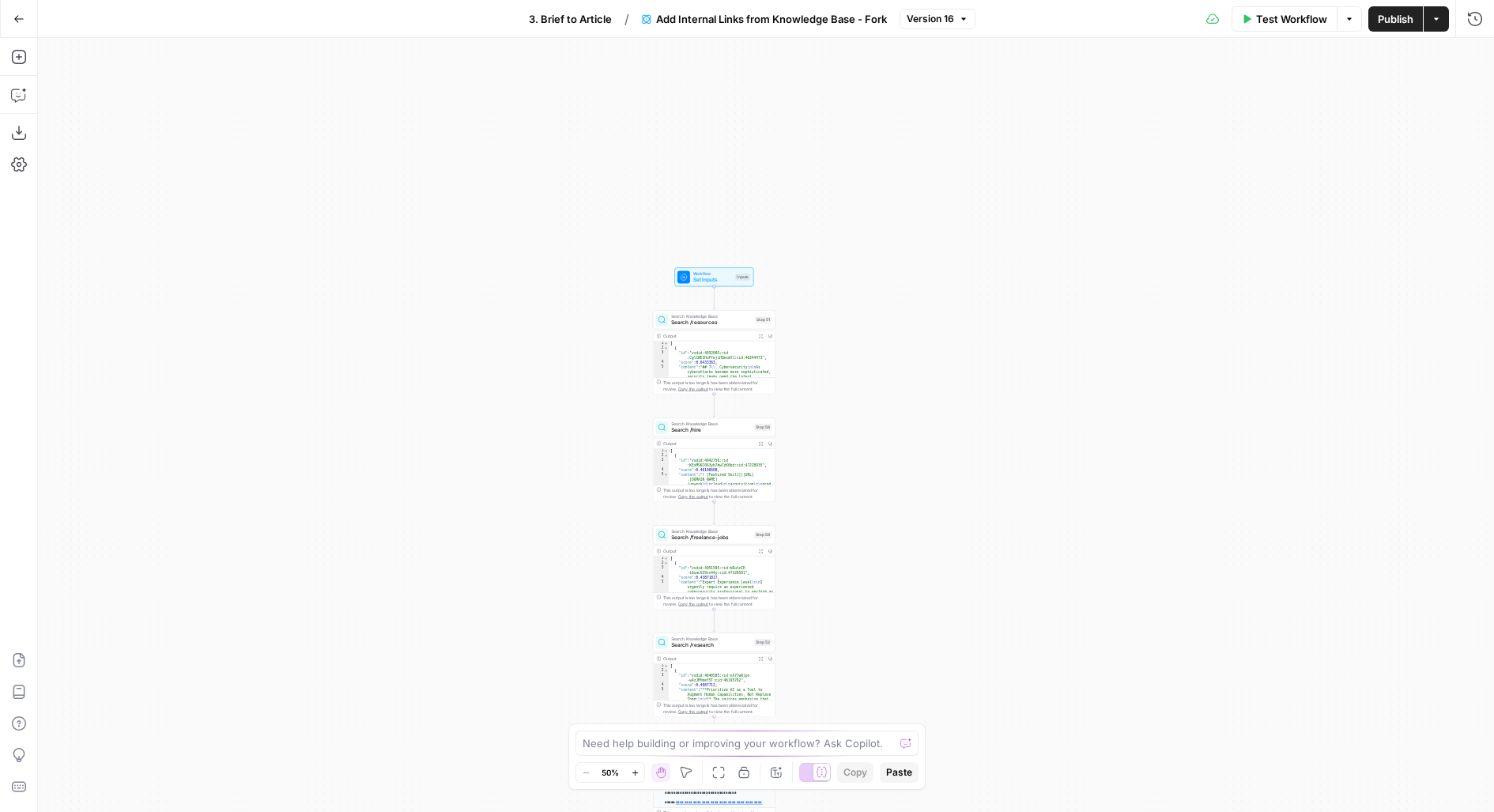
click at [744, 275] on div "Inputs" at bounding box center [742, 277] width 15 height 7
click at [561, 13] on span "3. Brief to Article" at bounding box center [570, 19] width 83 height 16
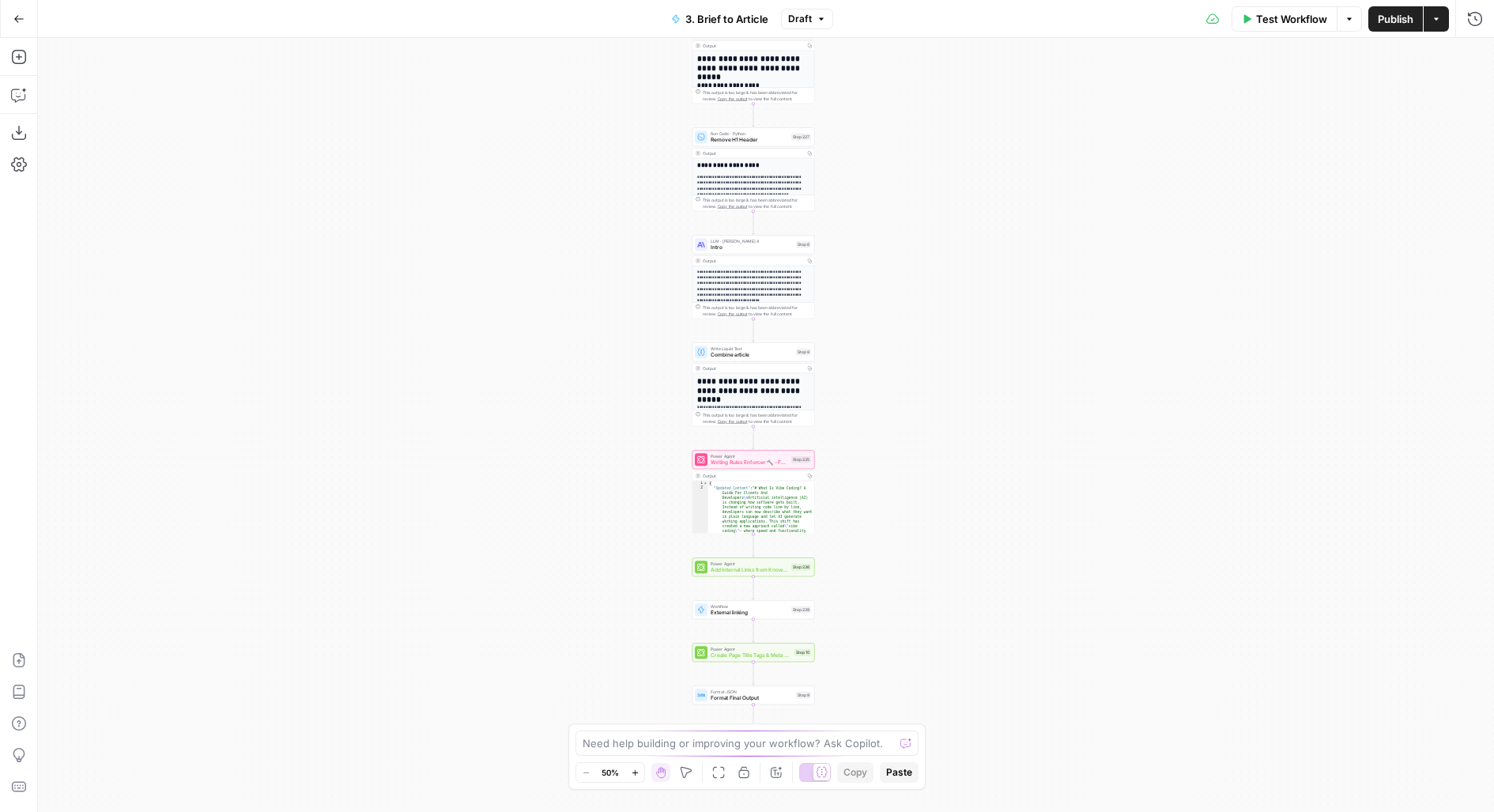
drag, startPoint x: 888, startPoint y: 581, endPoint x: 867, endPoint y: 237, distance: 344.6
click at [867, 237] on div "**********" at bounding box center [766, 425] width 1456 height 774
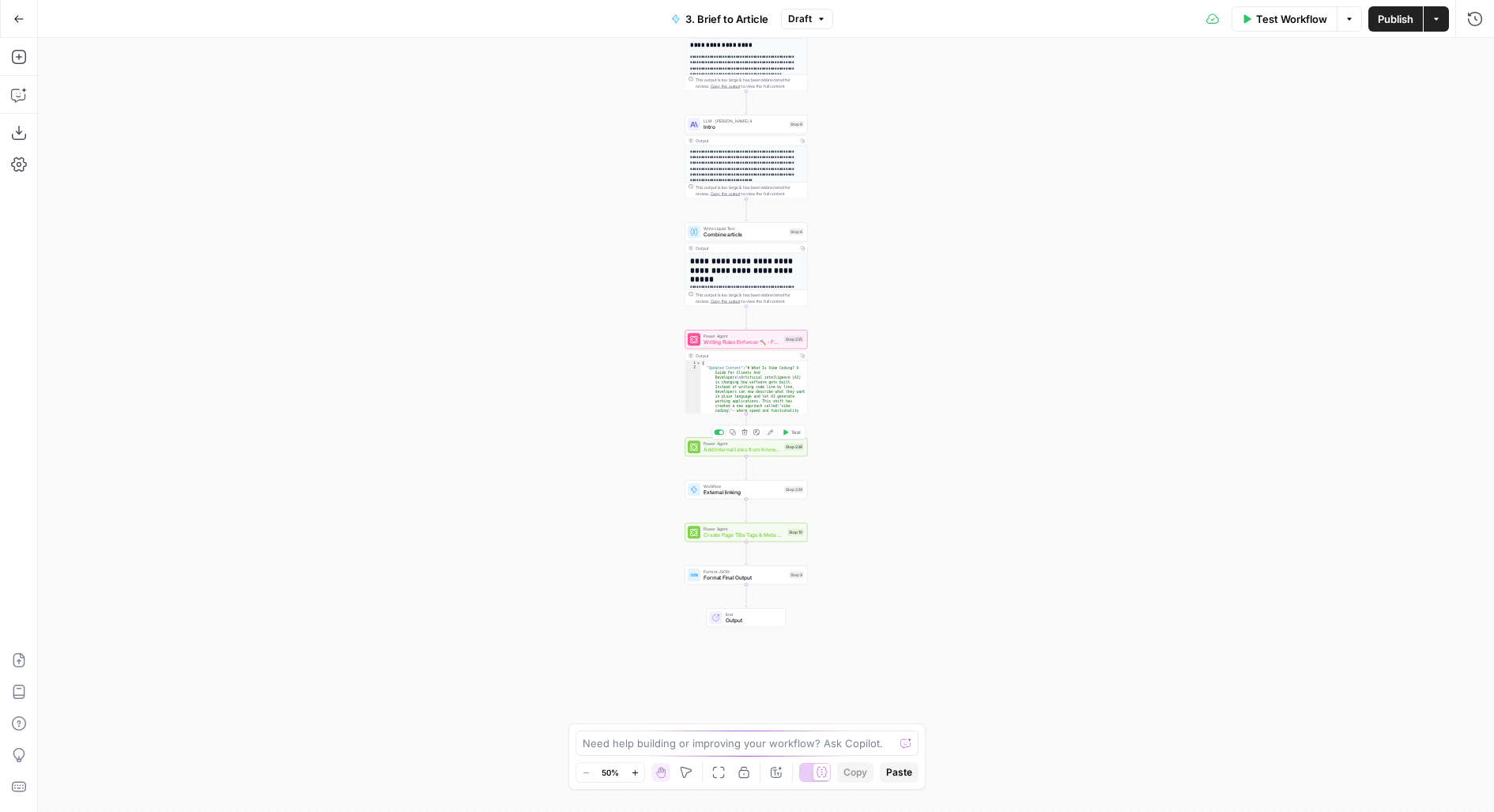
click at [766, 447] on span "Add Internal Links from Knowledge Base - Fork" at bounding box center [741, 450] width 77 height 7
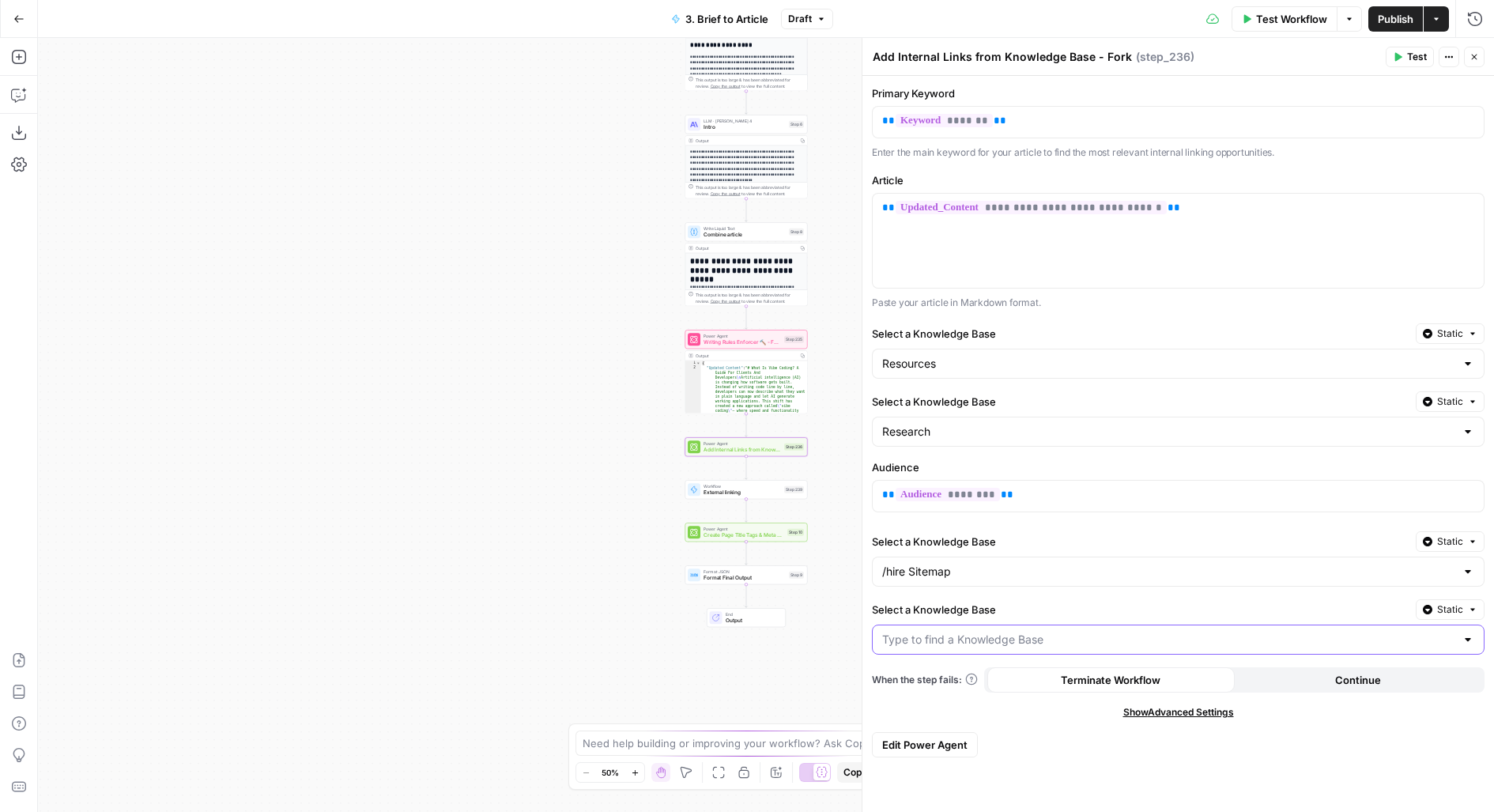
click at [926, 636] on input "Select a Knowledge Base" at bounding box center [1168, 639] width 573 height 16
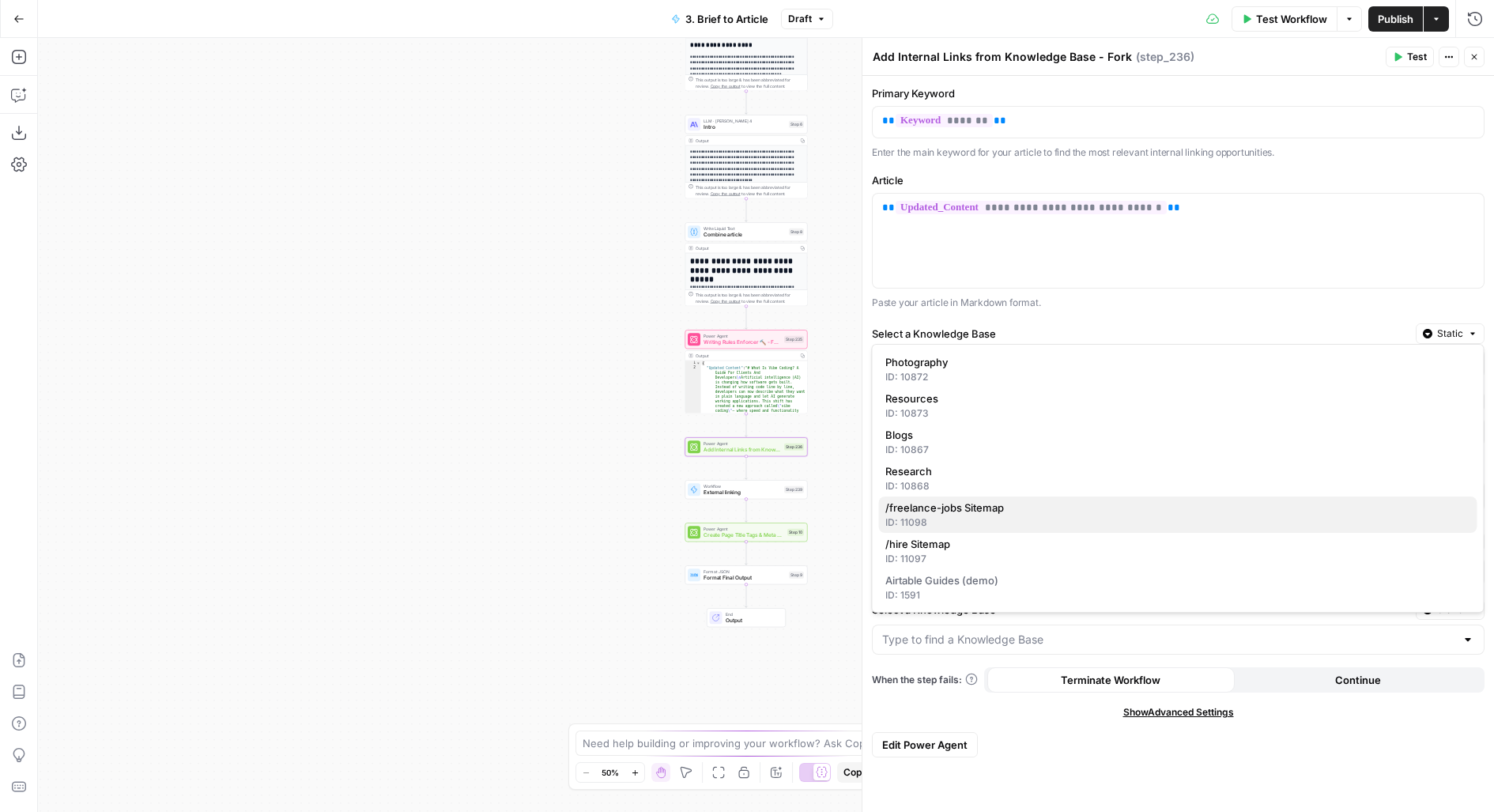
click at [959, 515] on div "ID: 11098" at bounding box center [1178, 521] width 586 height 14
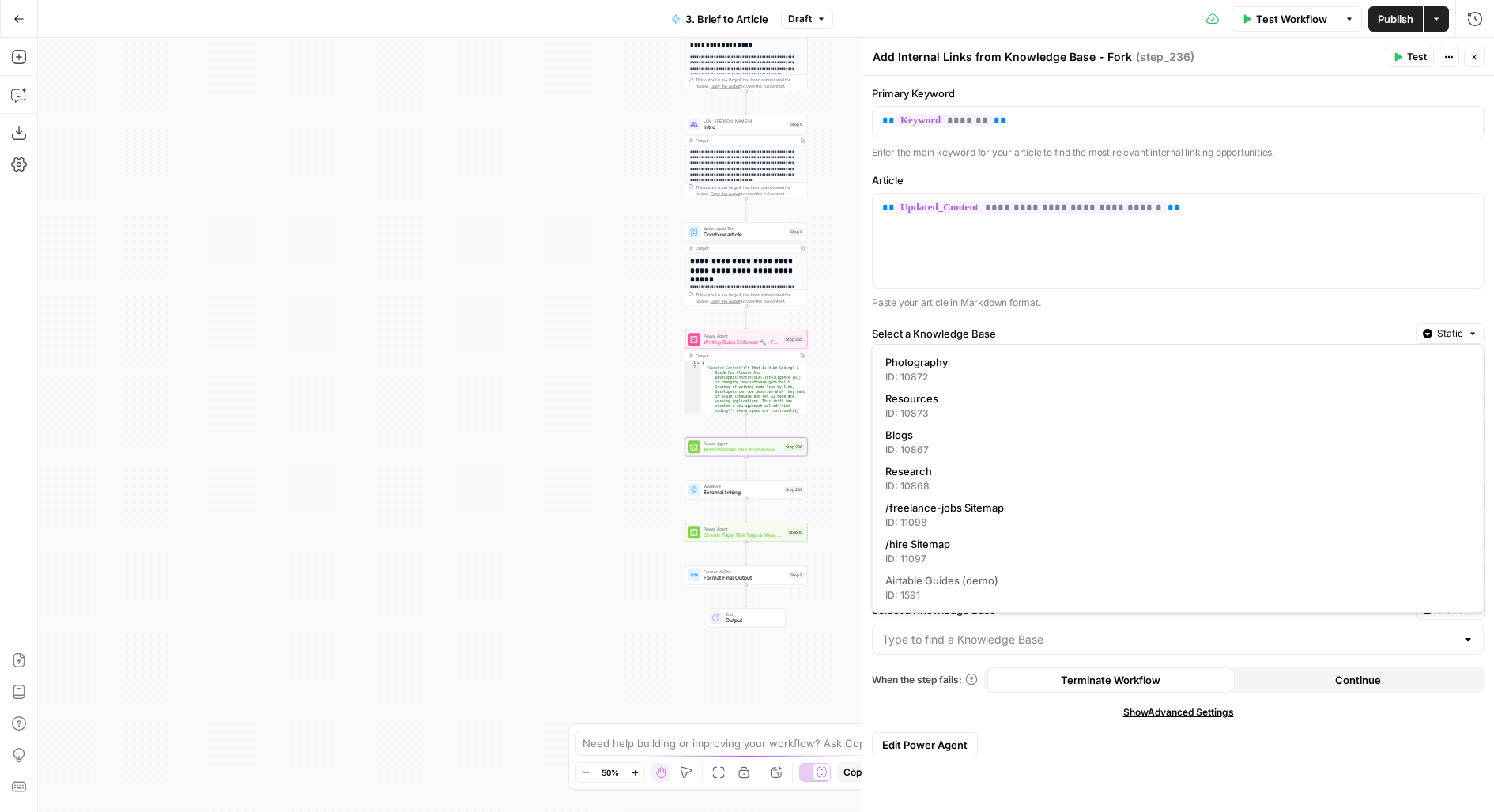
type input "/freelance-jobs Sitemap"
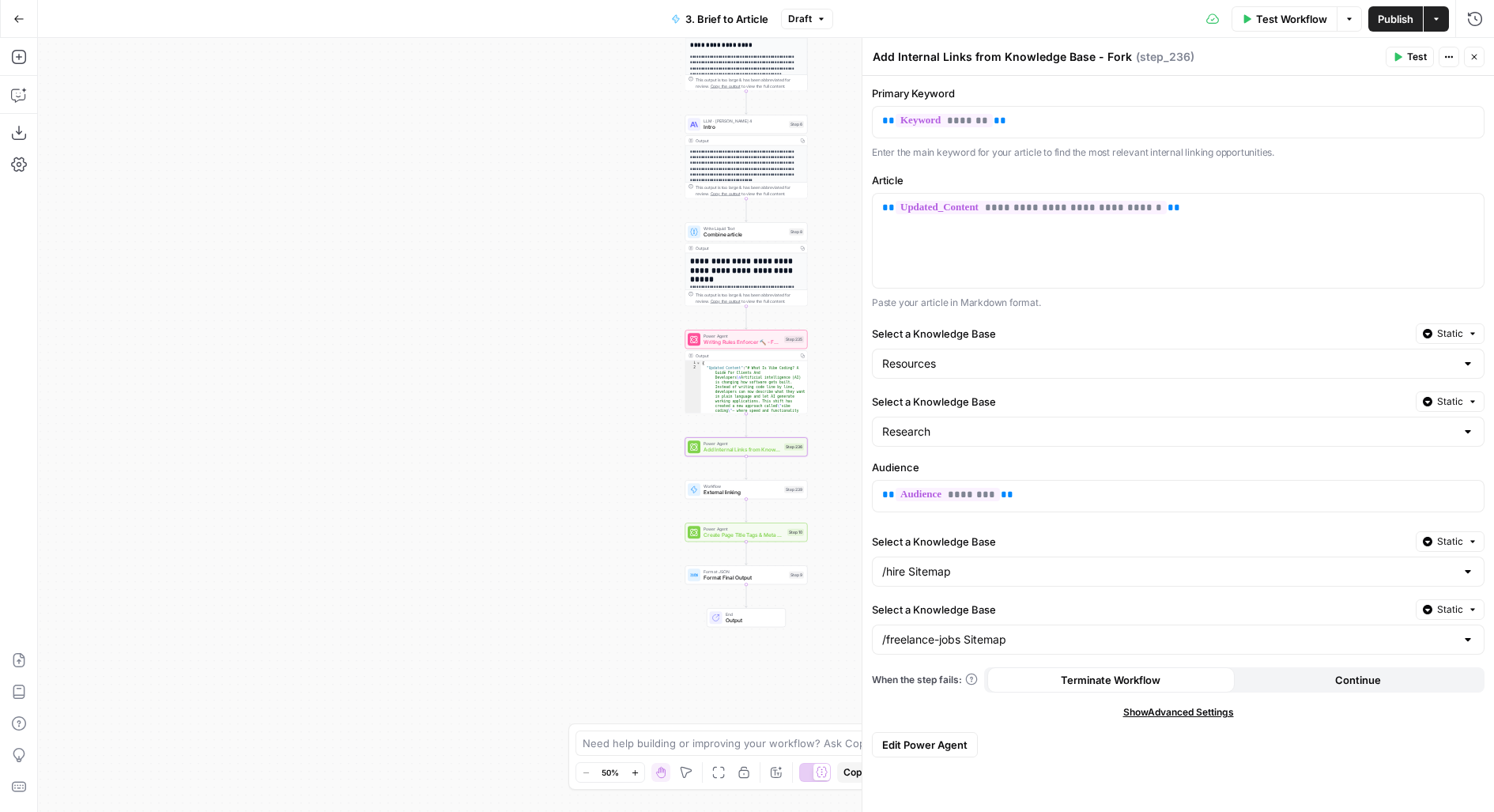
click at [1404, 60] on button "Test" at bounding box center [1410, 57] width 48 height 20
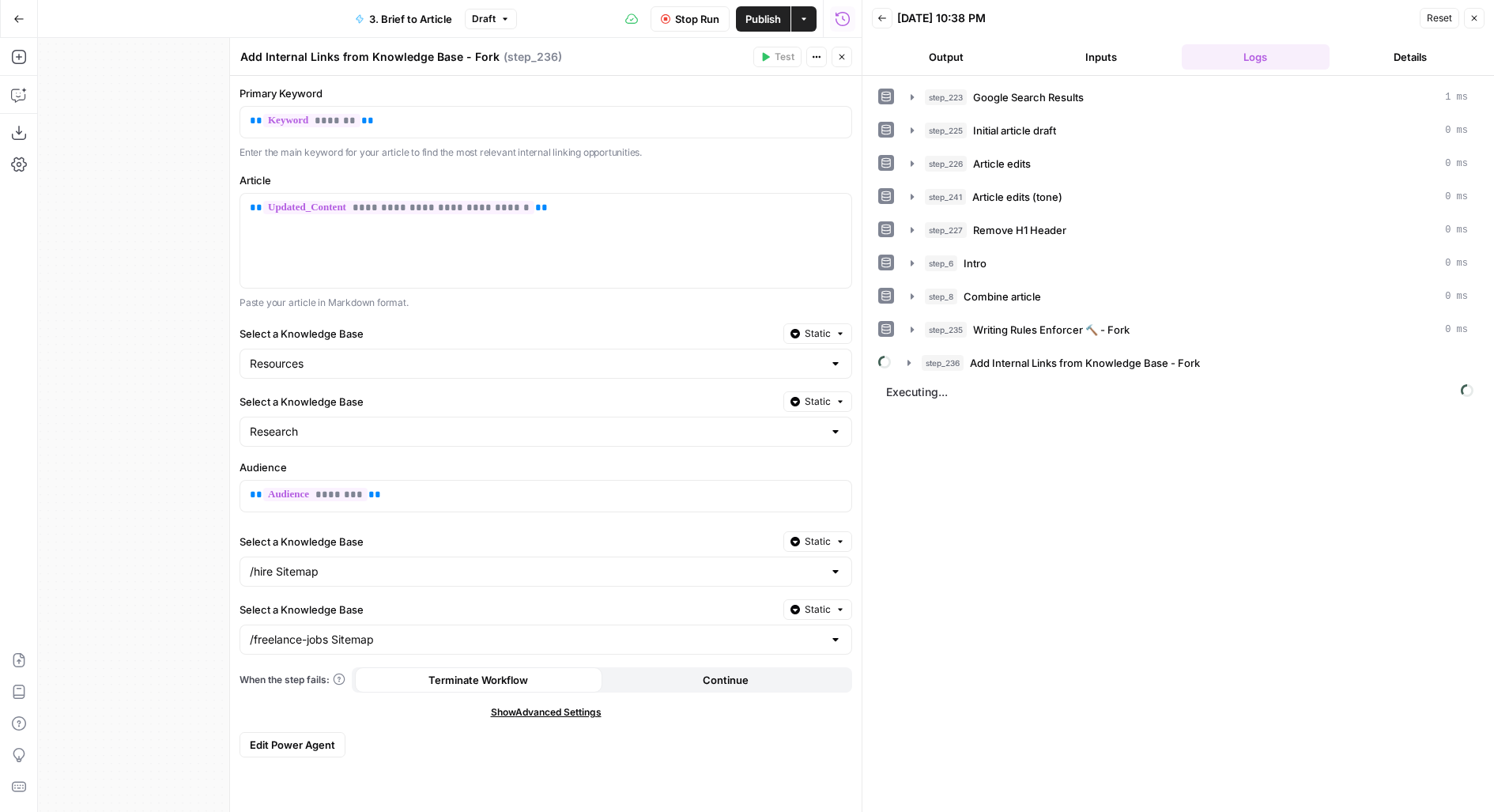
click at [834, 541] on button "Static" at bounding box center [818, 541] width 69 height 20
click at [822, 616] on div "Set value with Liquid" at bounding box center [854, 620] width 113 height 14
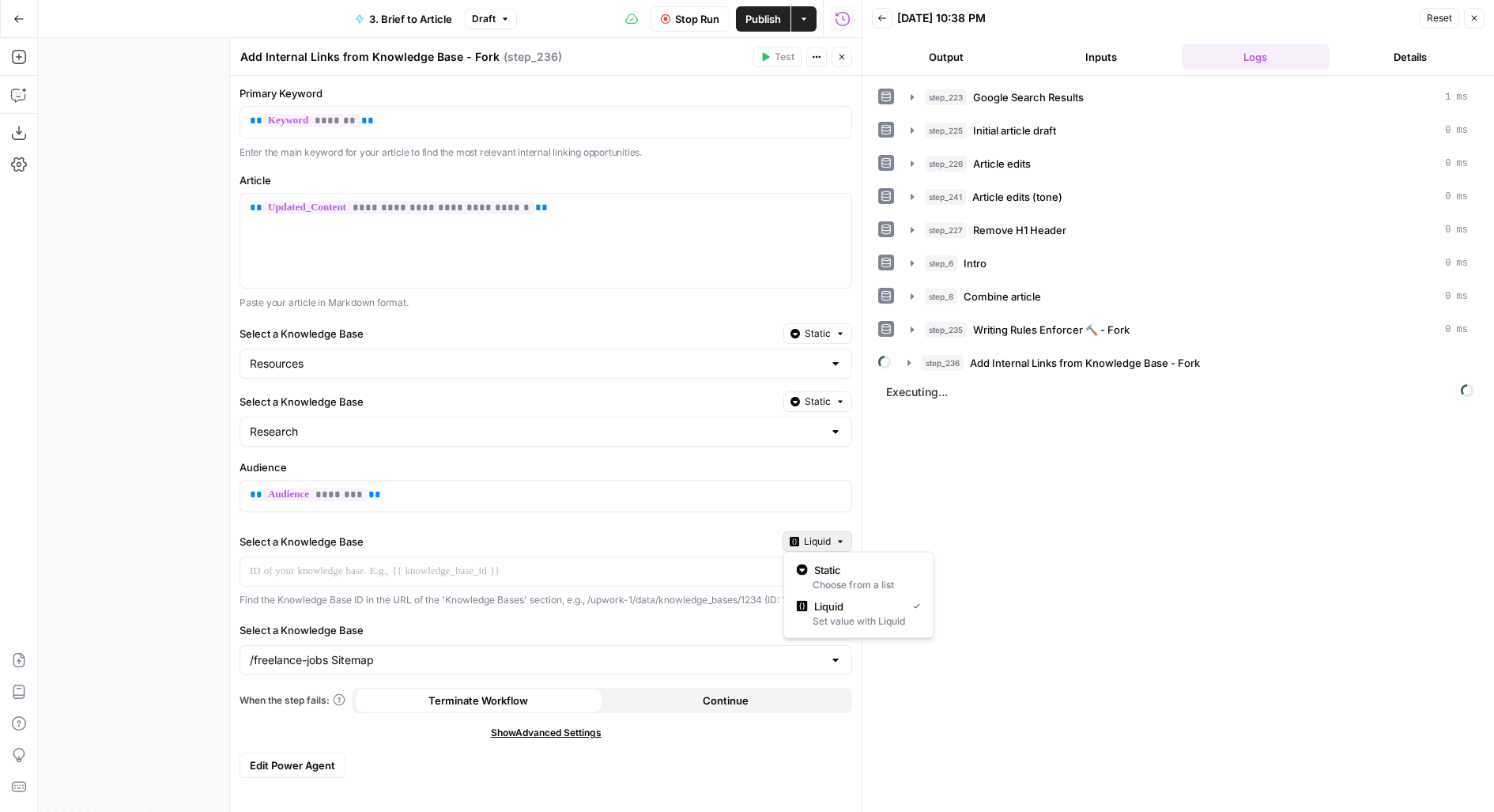
click at [825, 535] on span "Liquid" at bounding box center [817, 541] width 27 height 14
click at [835, 567] on span "Static" at bounding box center [864, 569] width 101 height 16
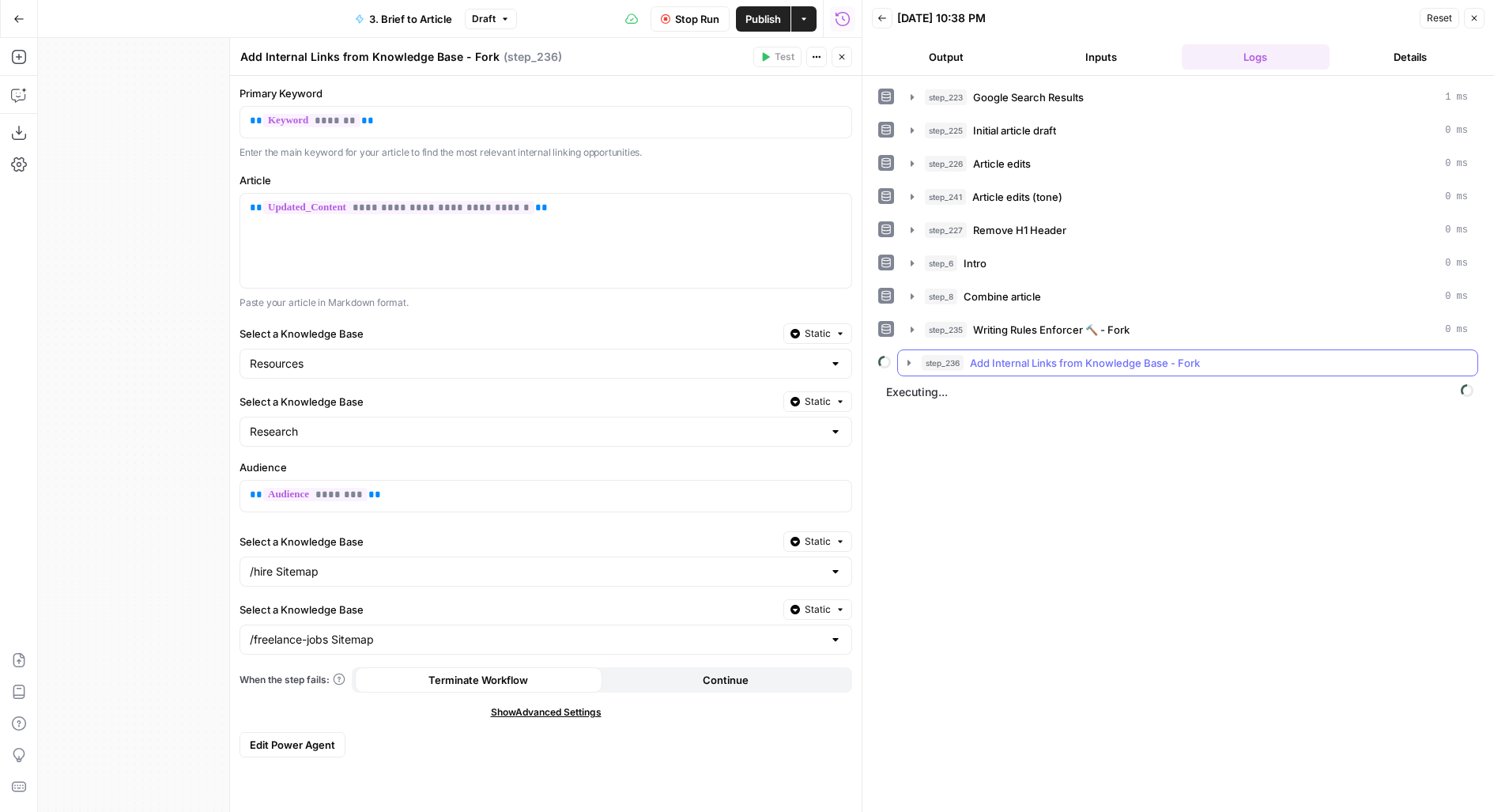
click at [1015, 350] on button "step_236 Add Internal Links from Knowledge Base - Fork" at bounding box center [1188, 362] width 579 height 25
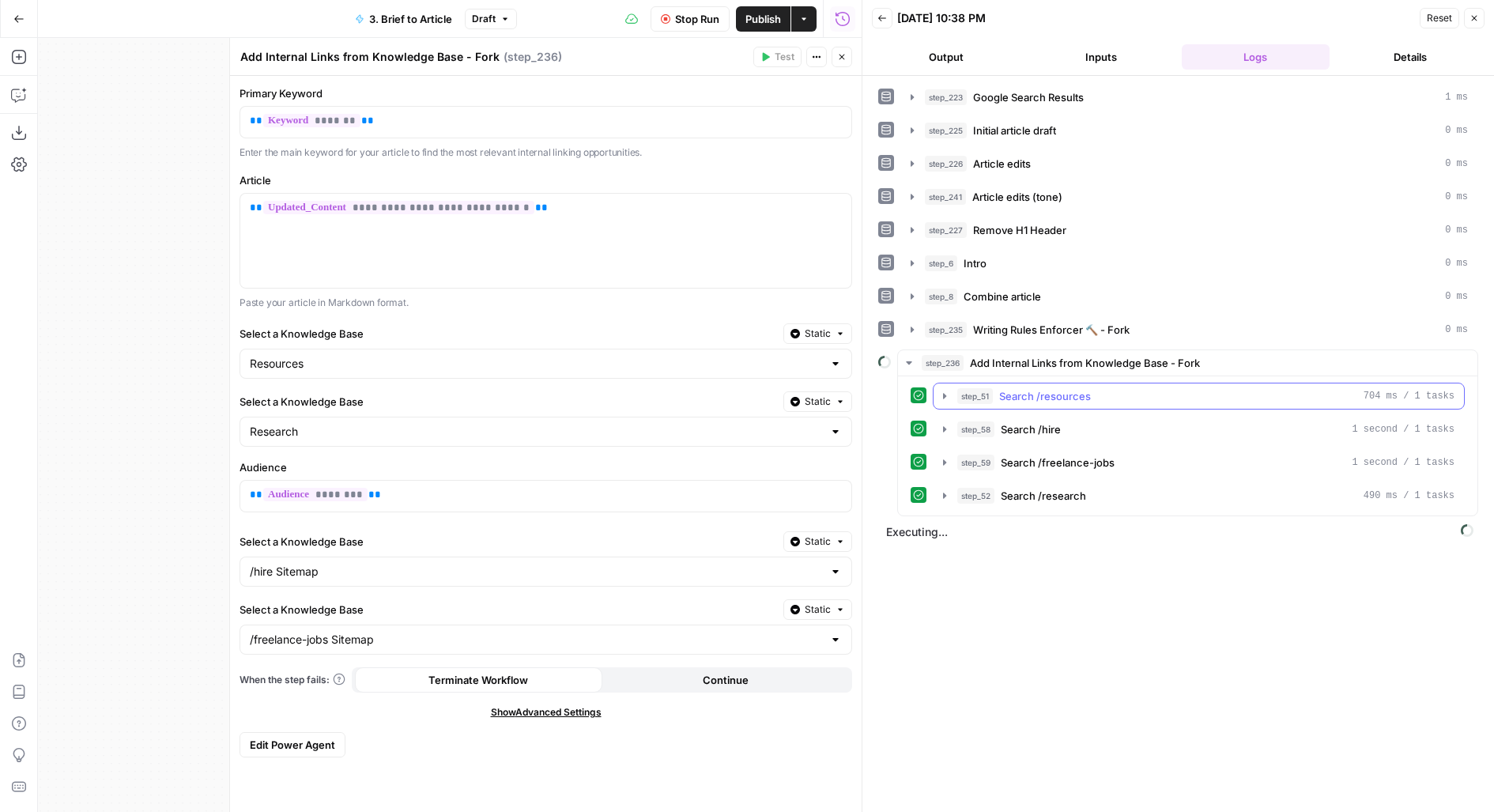
click at [1022, 388] on span "Search /resources" at bounding box center [1045, 396] width 91 height 16
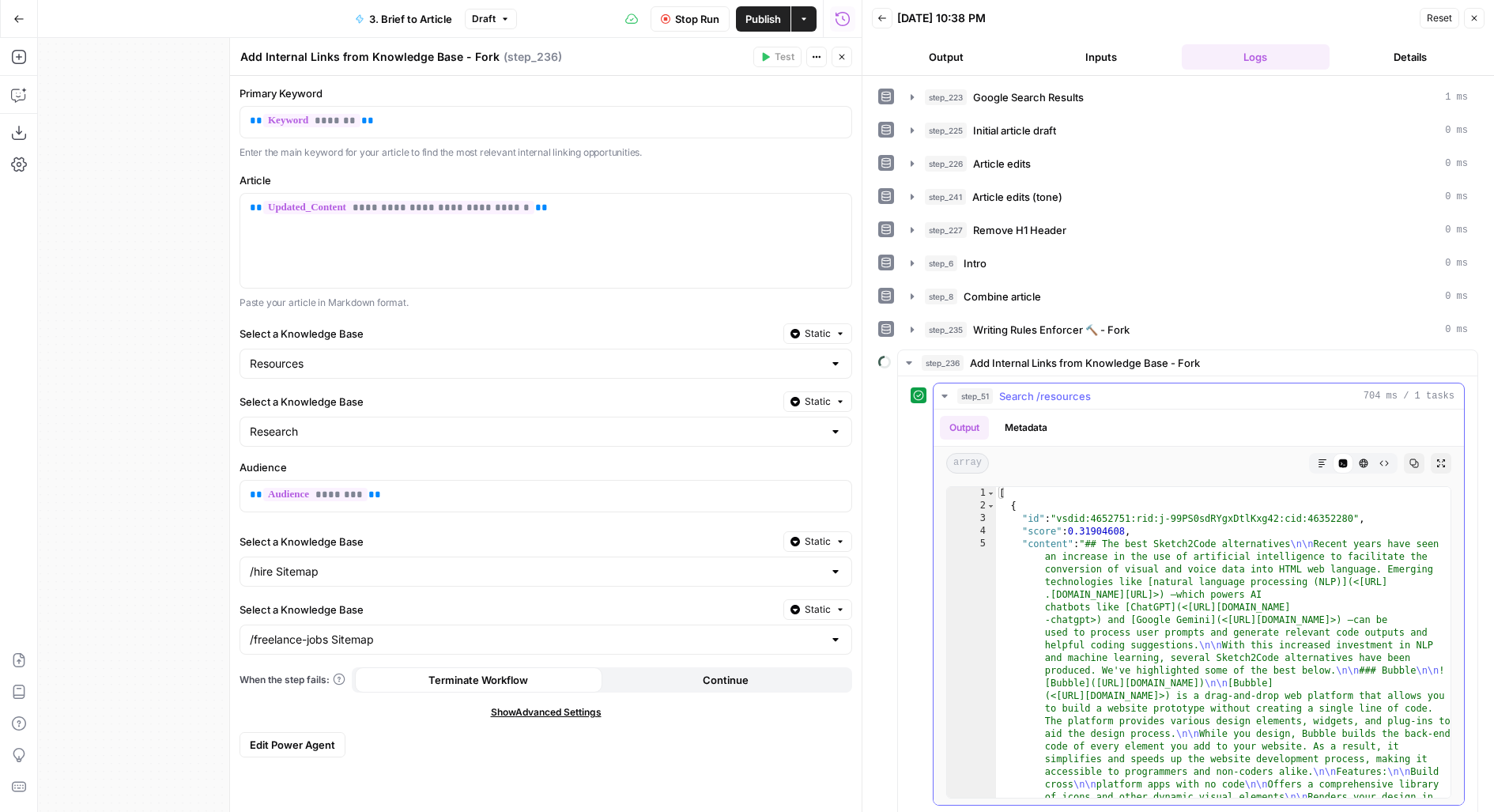
click at [1022, 388] on span "Search /resources" at bounding box center [1045, 396] width 91 height 16
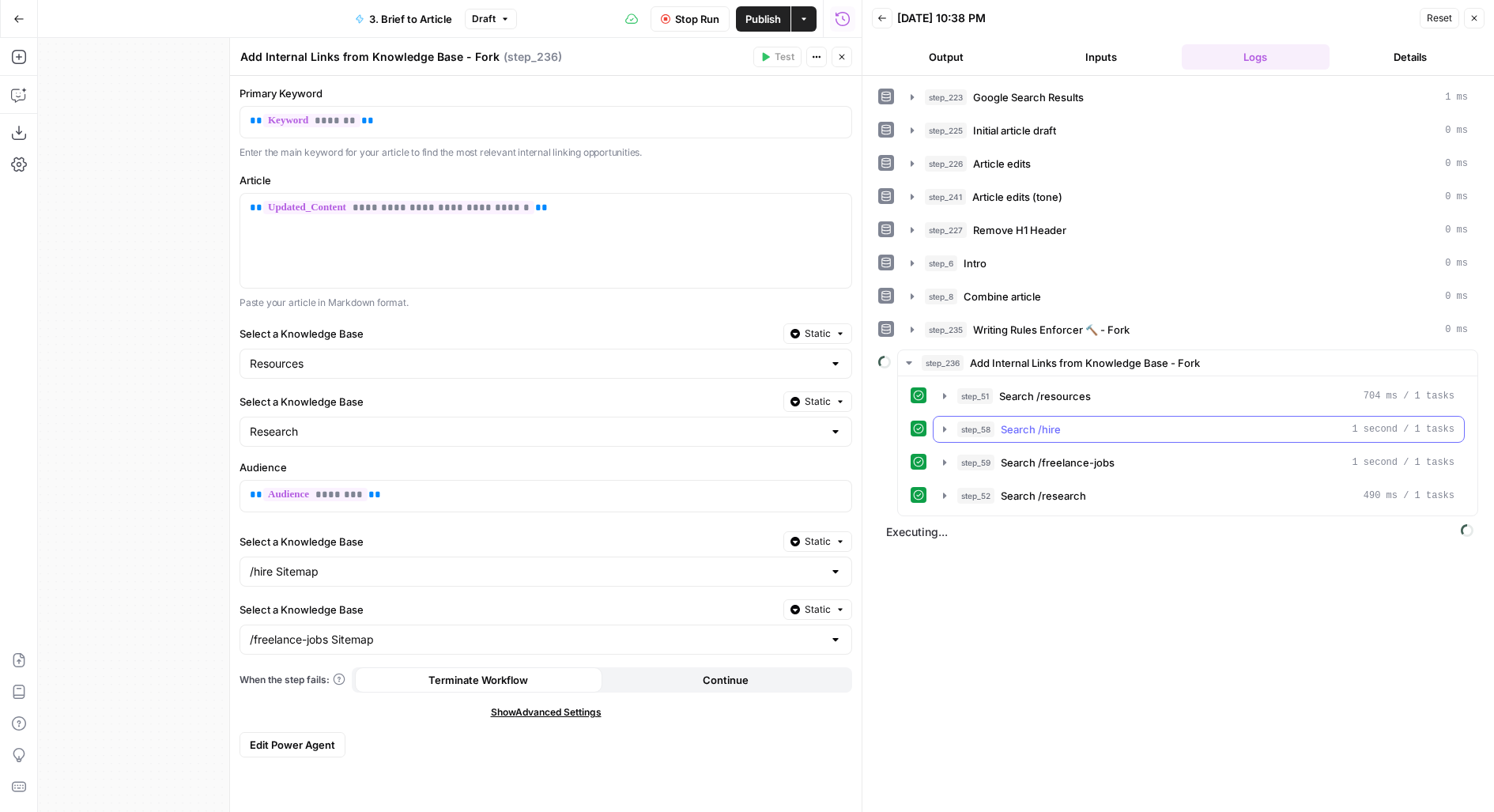
click at [1025, 416] on button "step_58 Search /hire 1 second / 1 tasks" at bounding box center [1199, 428] width 531 height 25
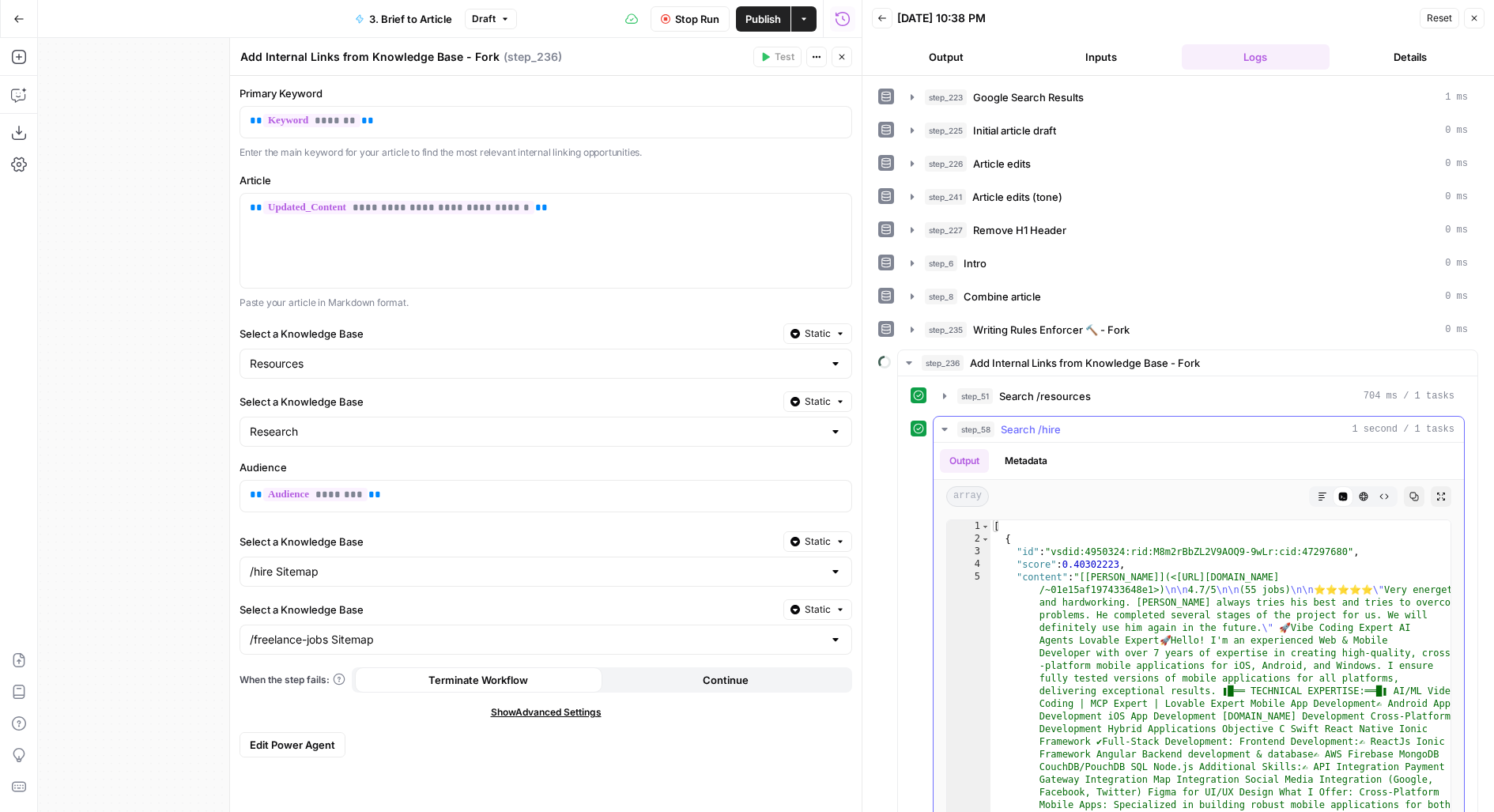
click at [1025, 421] on span "Search /hire" at bounding box center [1031, 428] width 61 height 16
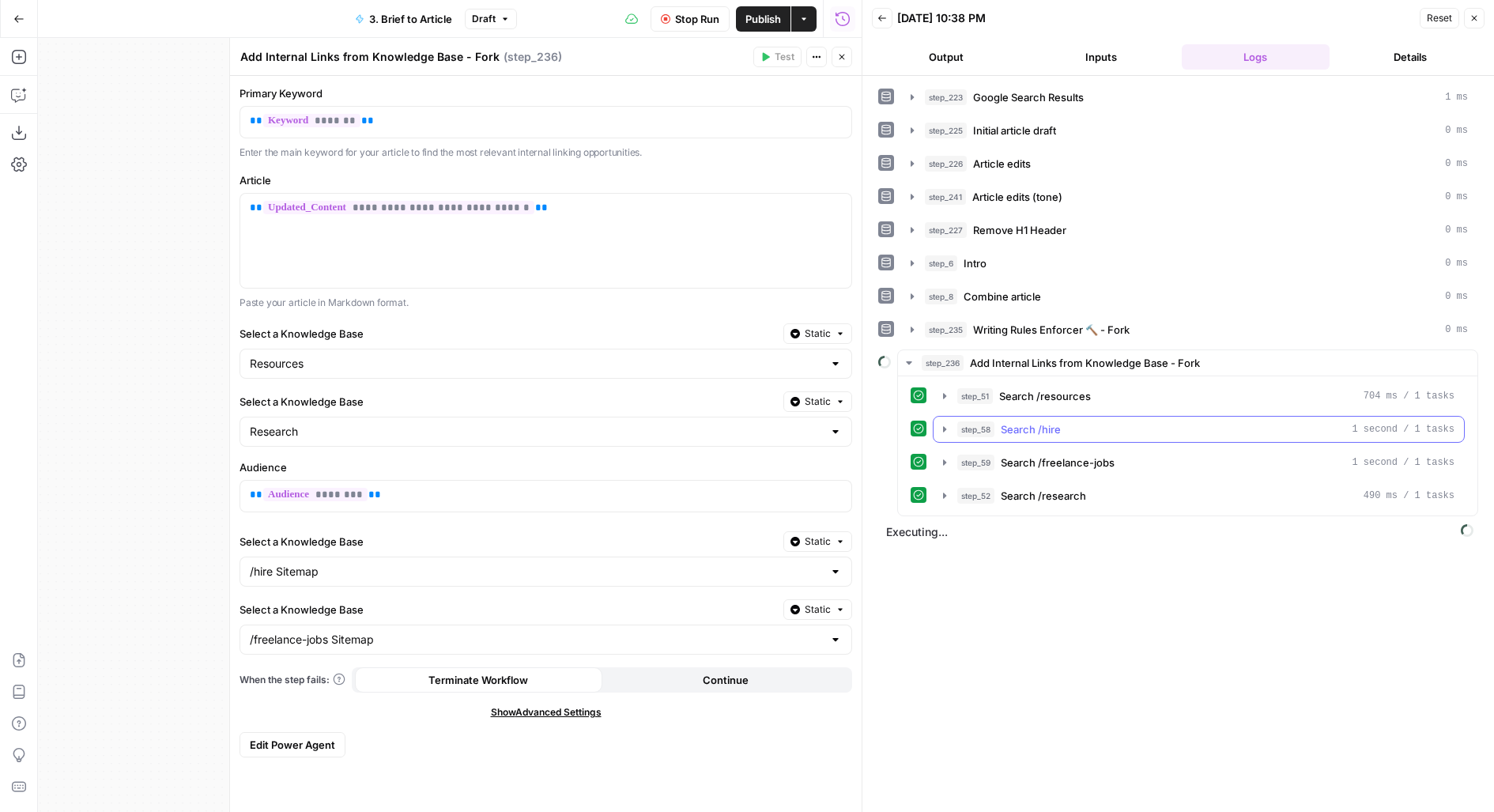
click at [1025, 421] on span "Search /hire" at bounding box center [1031, 428] width 61 height 16
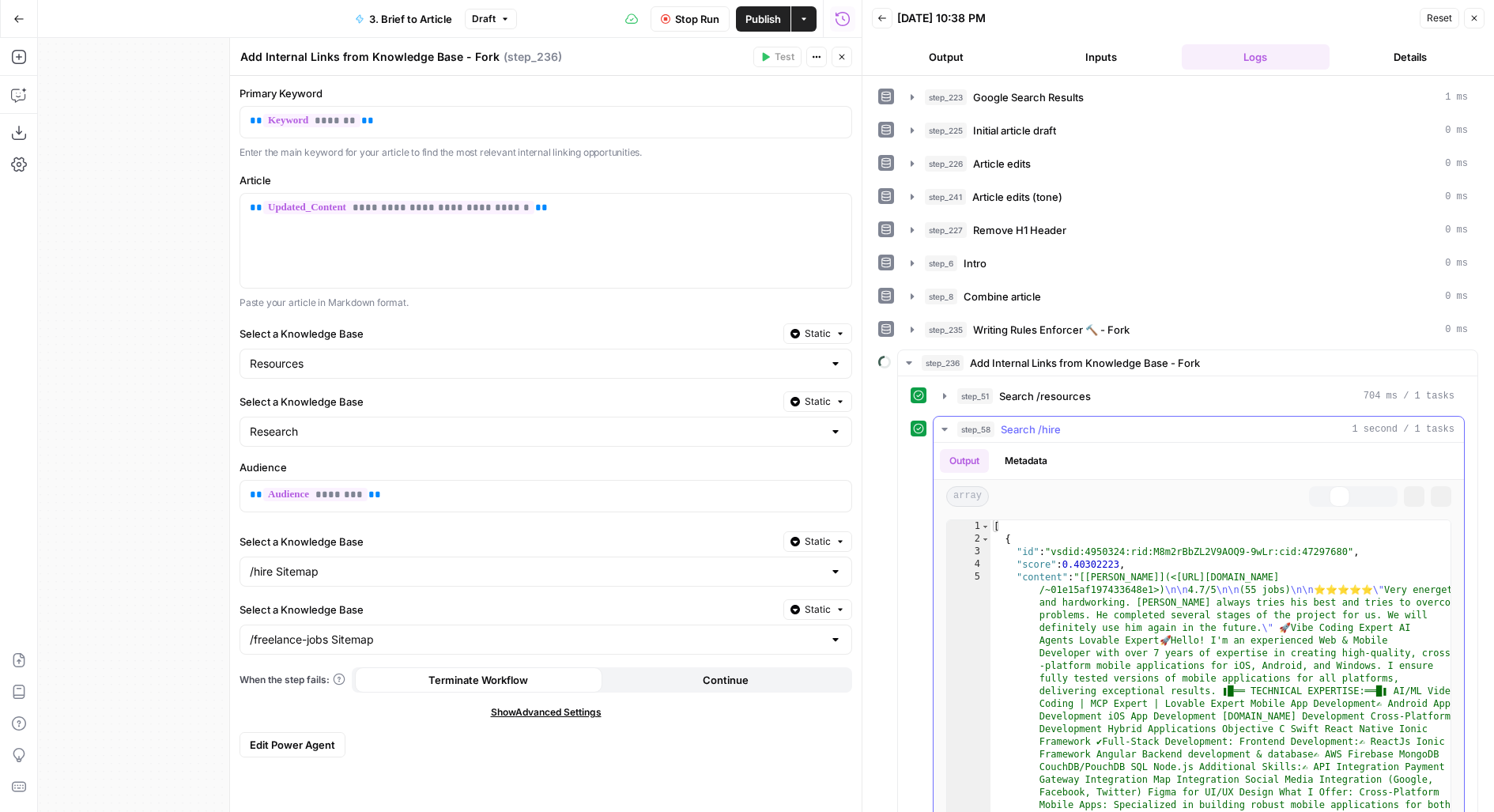
click at [1025, 425] on span "Search /hire" at bounding box center [1031, 428] width 61 height 16
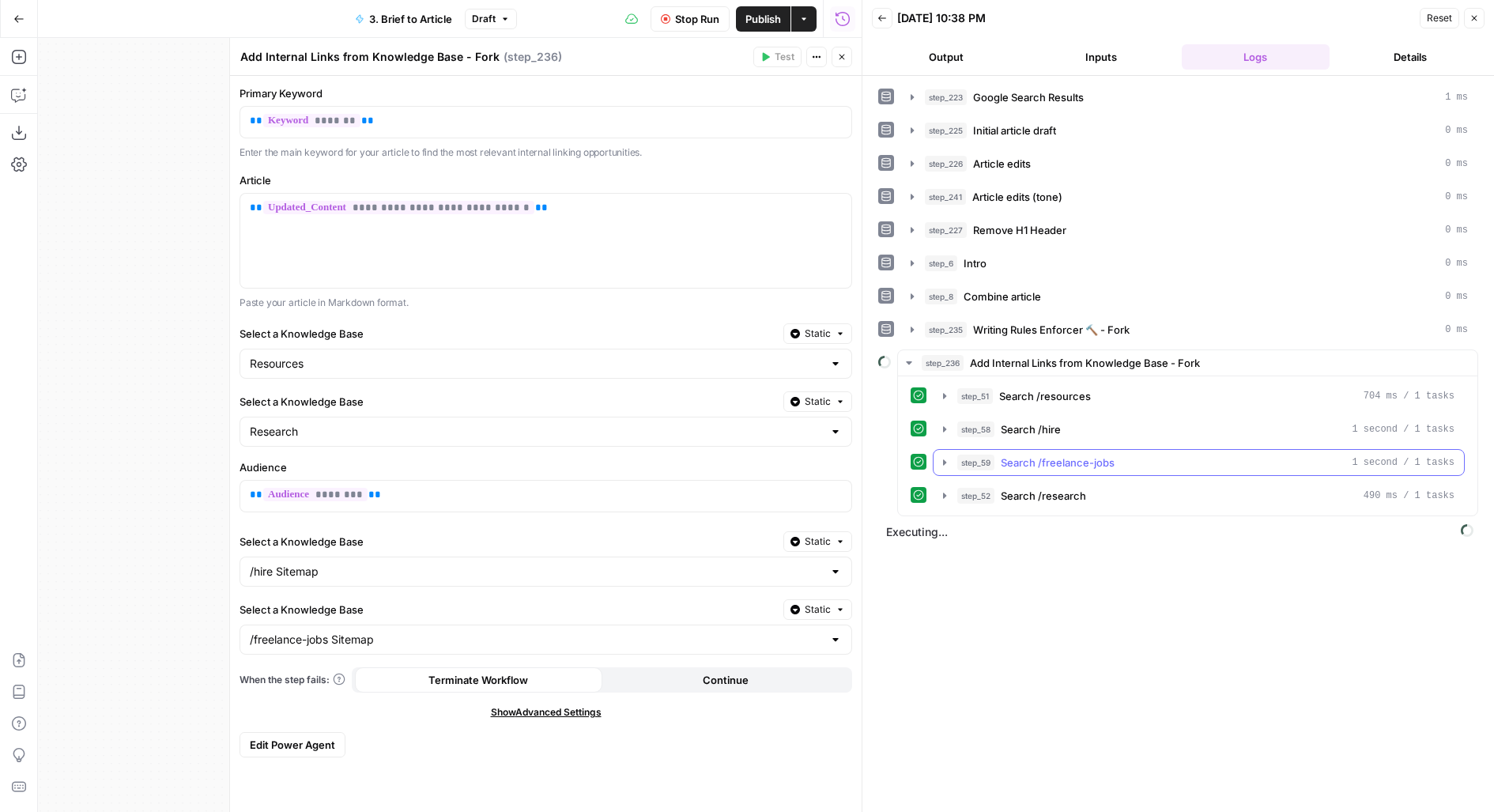
click at [1025, 454] on span "Search /freelance-jobs" at bounding box center [1058, 462] width 114 height 16
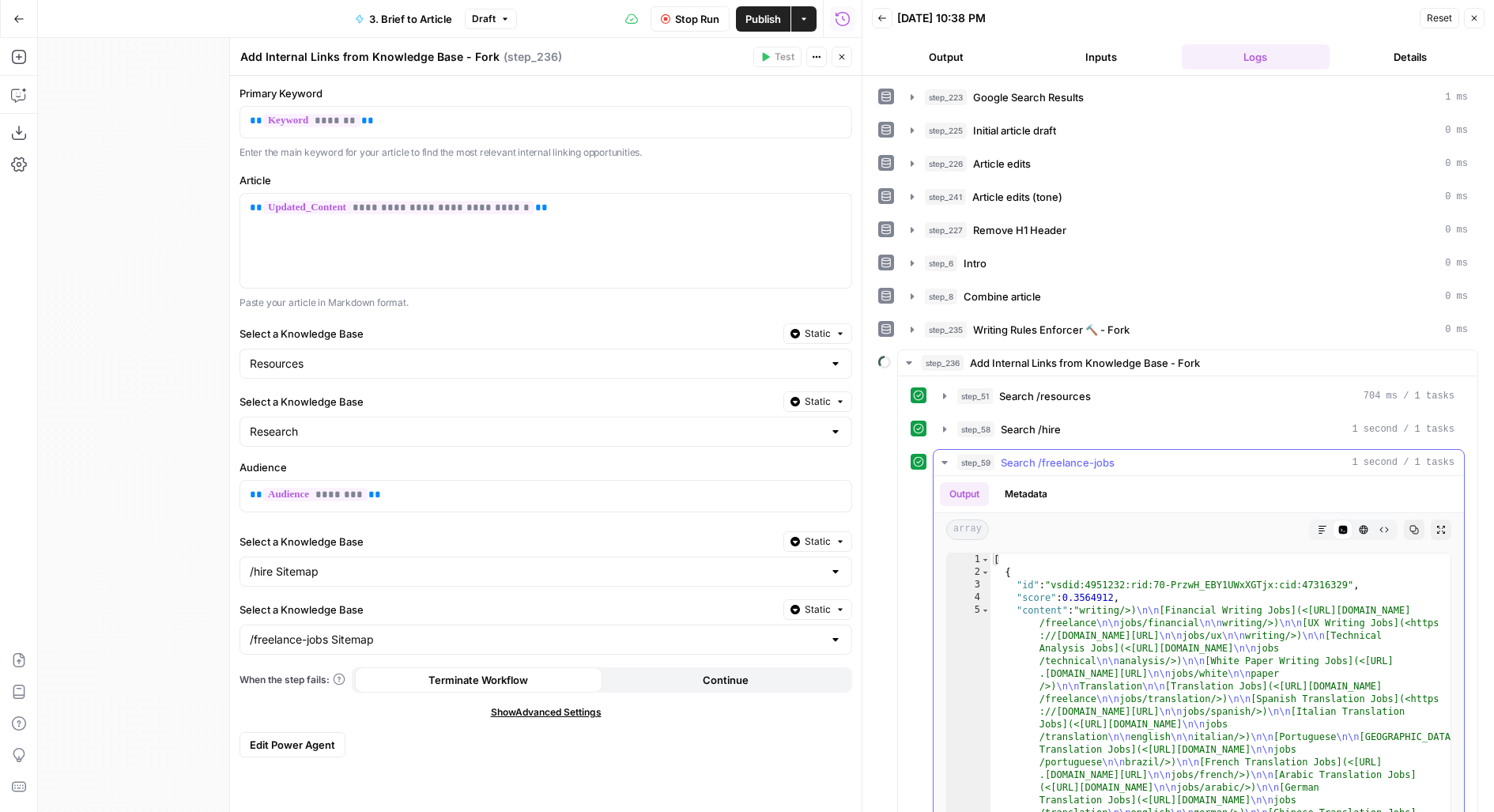
click at [1025, 454] on span "Search /freelance-jobs" at bounding box center [1058, 462] width 114 height 16
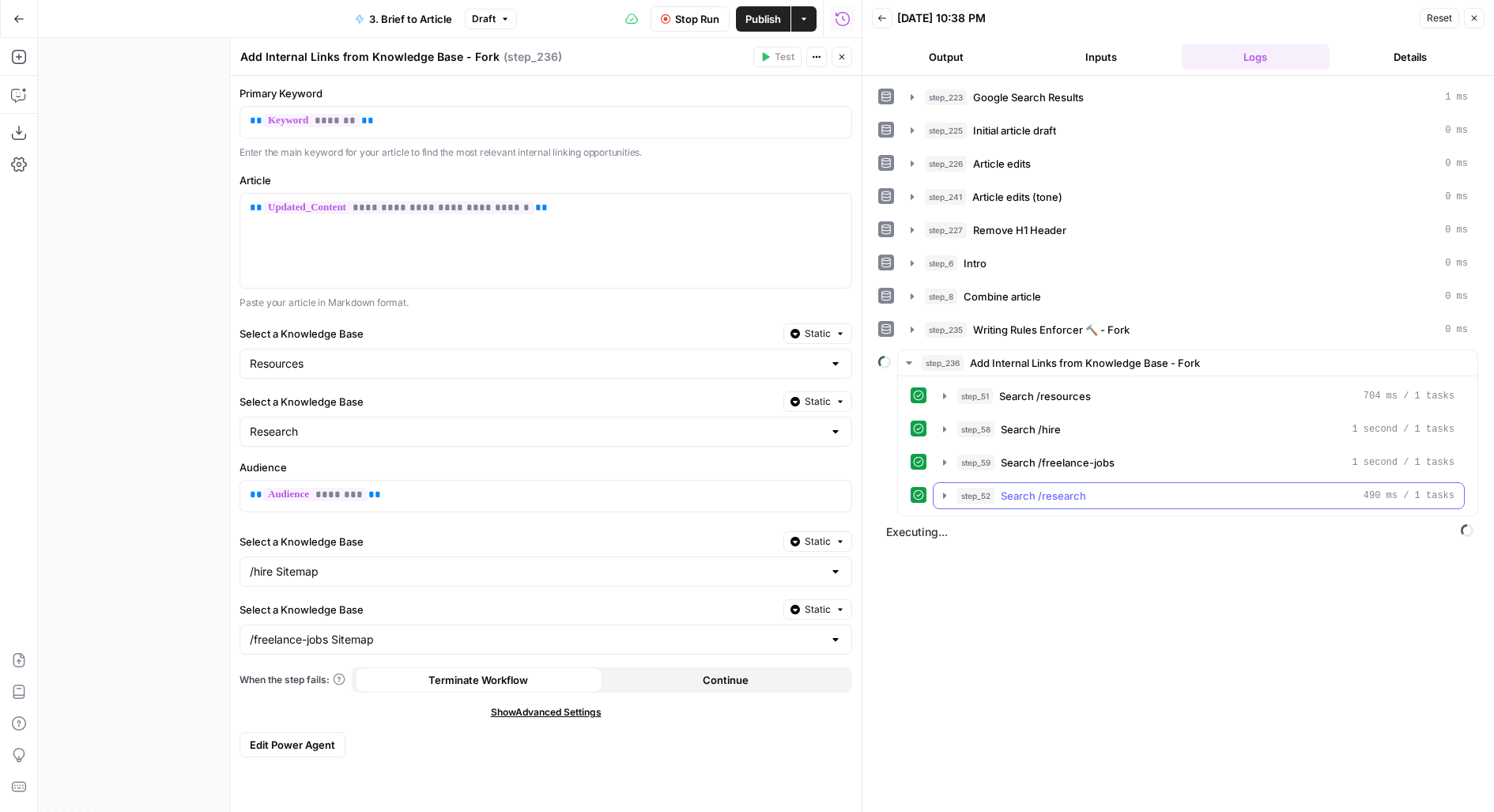
click at [1025, 488] on span "Search /research" at bounding box center [1044, 495] width 86 height 16
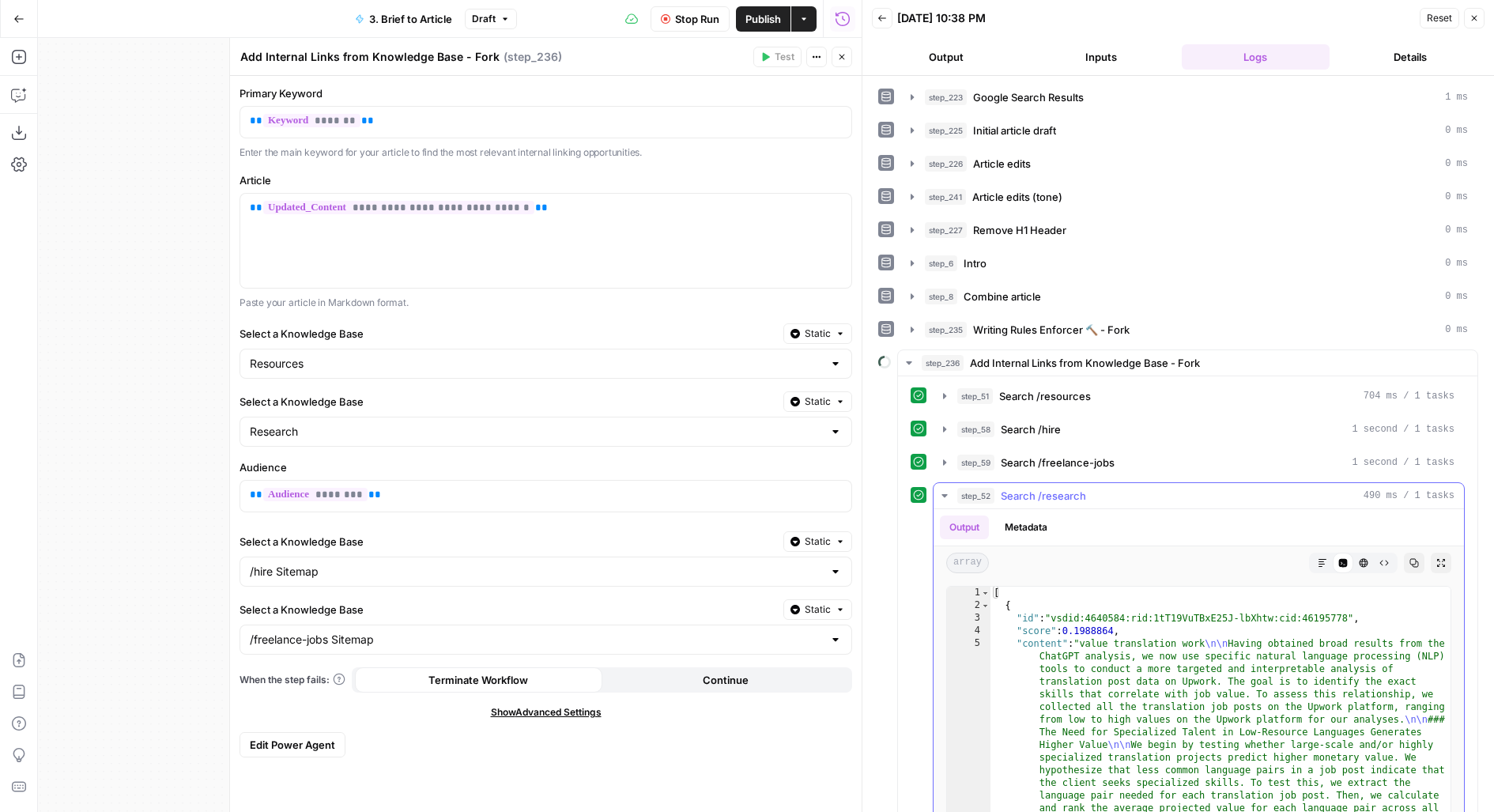
click at [1027, 489] on span "Search /research" at bounding box center [1044, 495] width 86 height 16
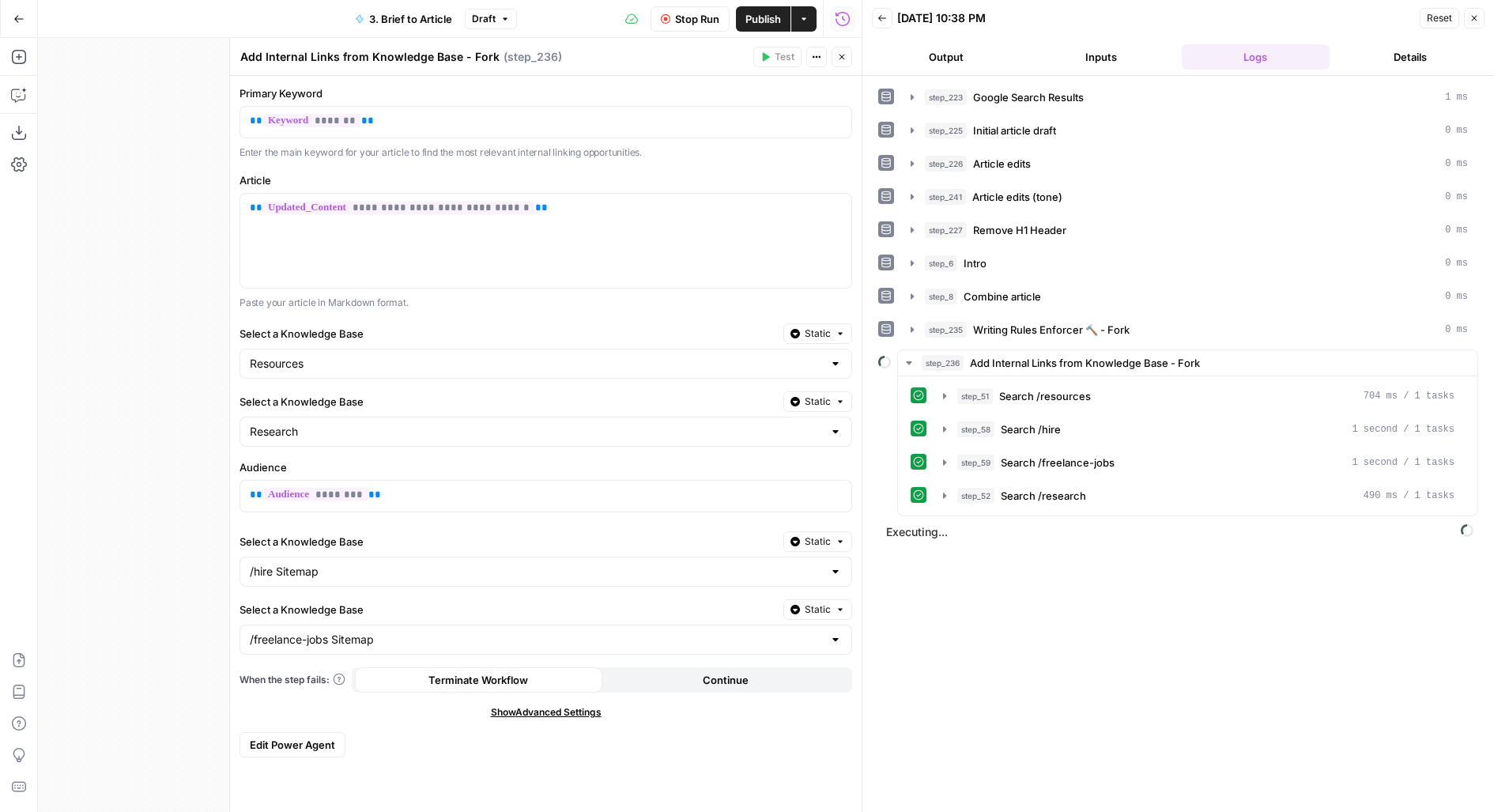
click at [776, 13] on span "Publish" at bounding box center [763, 19] width 35 height 16
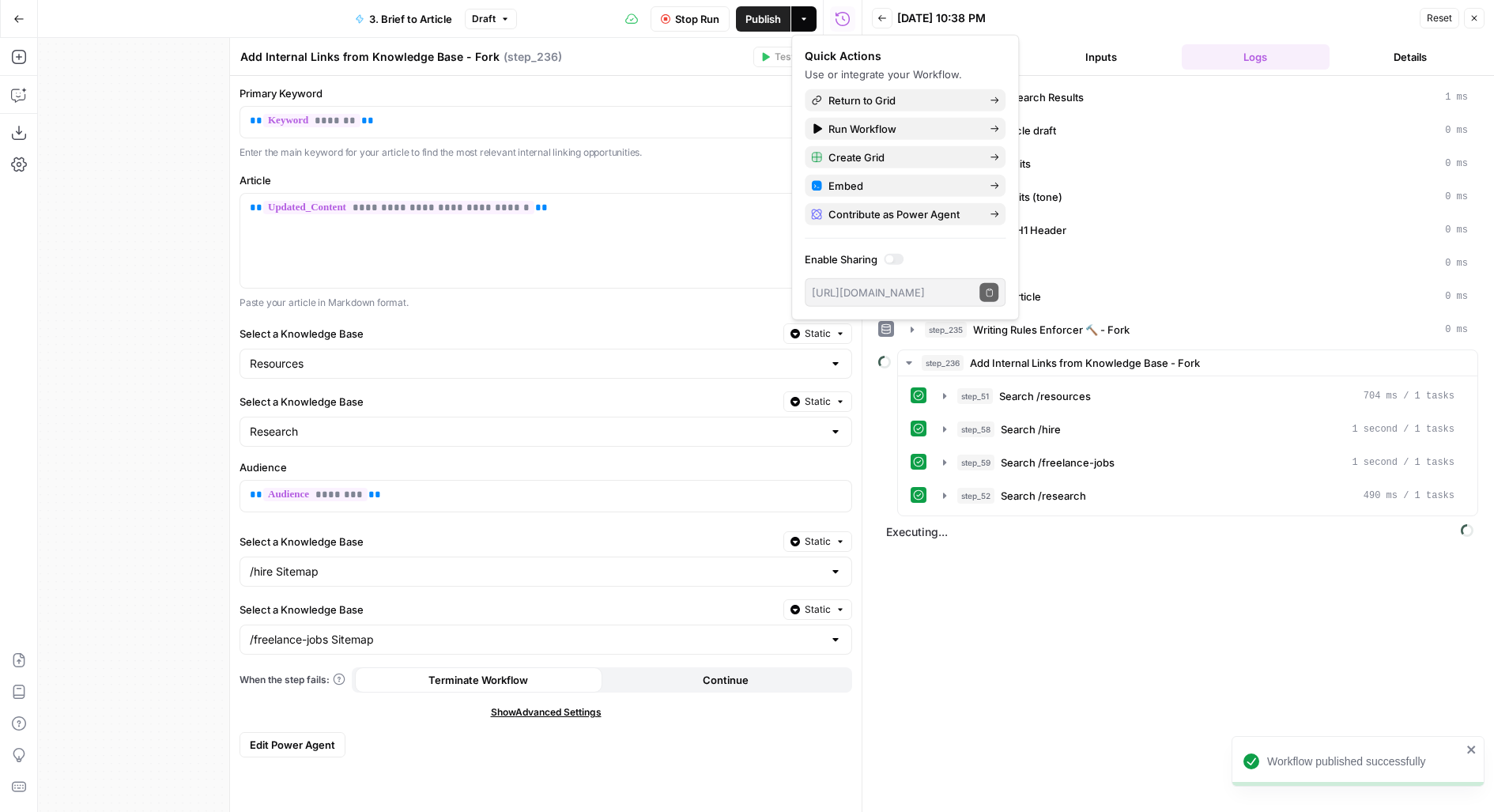
click at [682, 20] on span "Stop Run" at bounding box center [698, 19] width 45 height 16
